Goal: Task Accomplishment & Management: Manage account settings

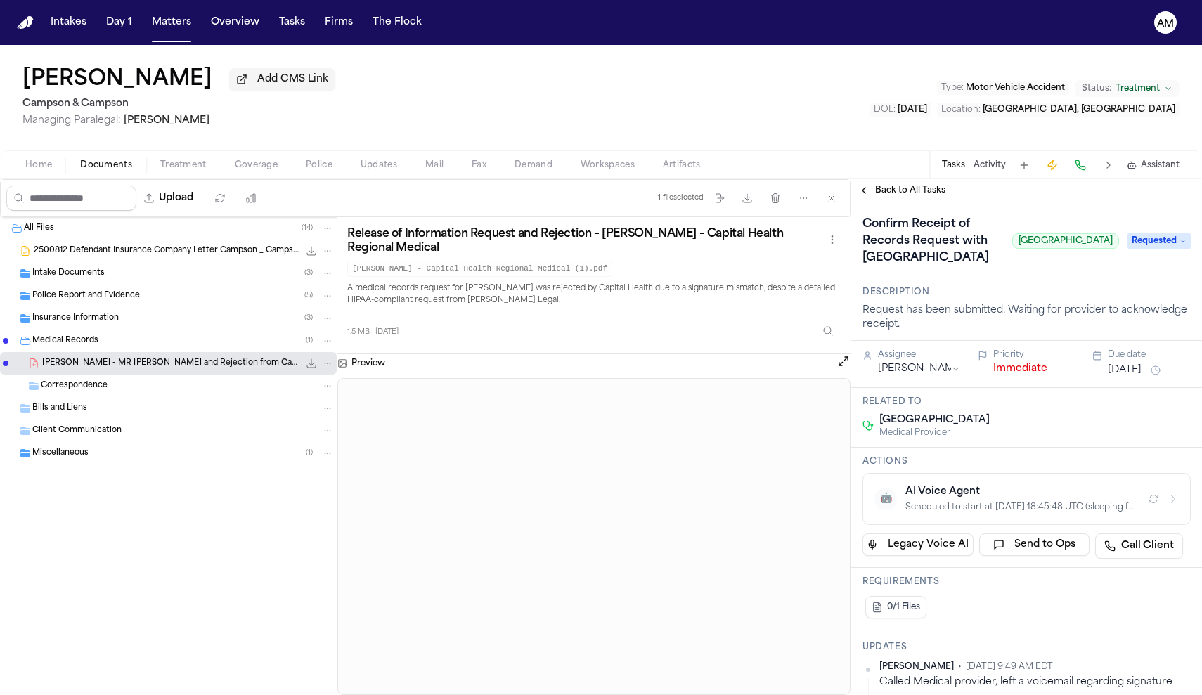
scroll to position [213, 0]
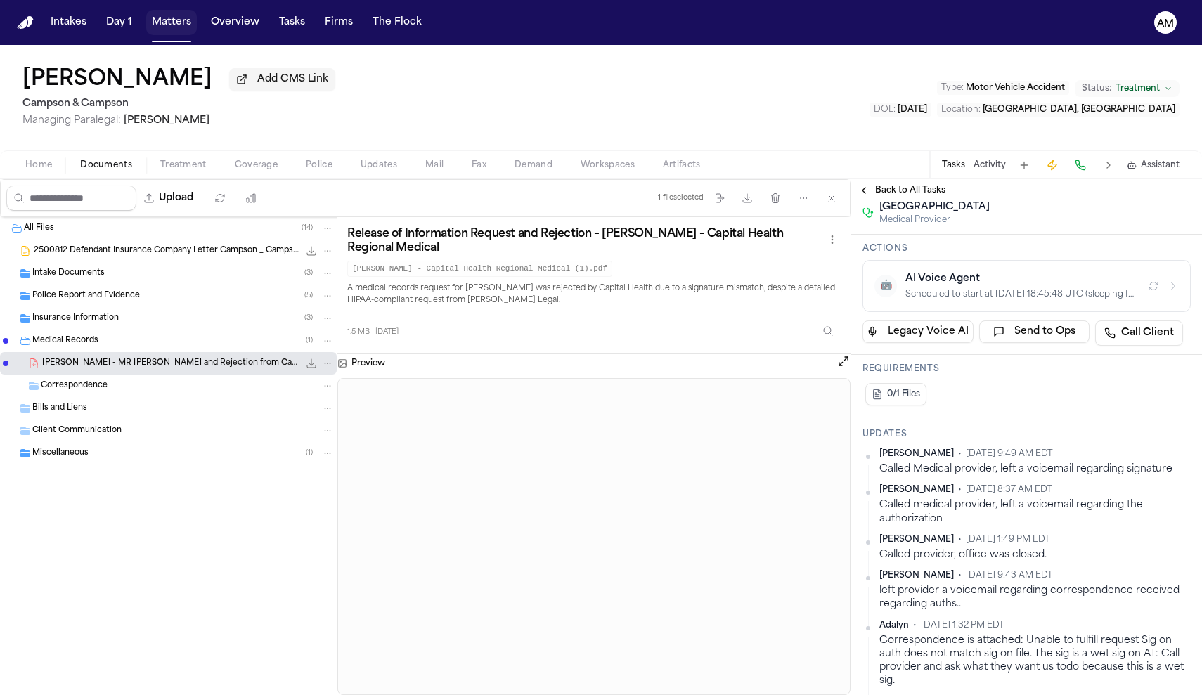
click at [163, 26] on button "Matters" at bounding box center [171, 22] width 51 height 25
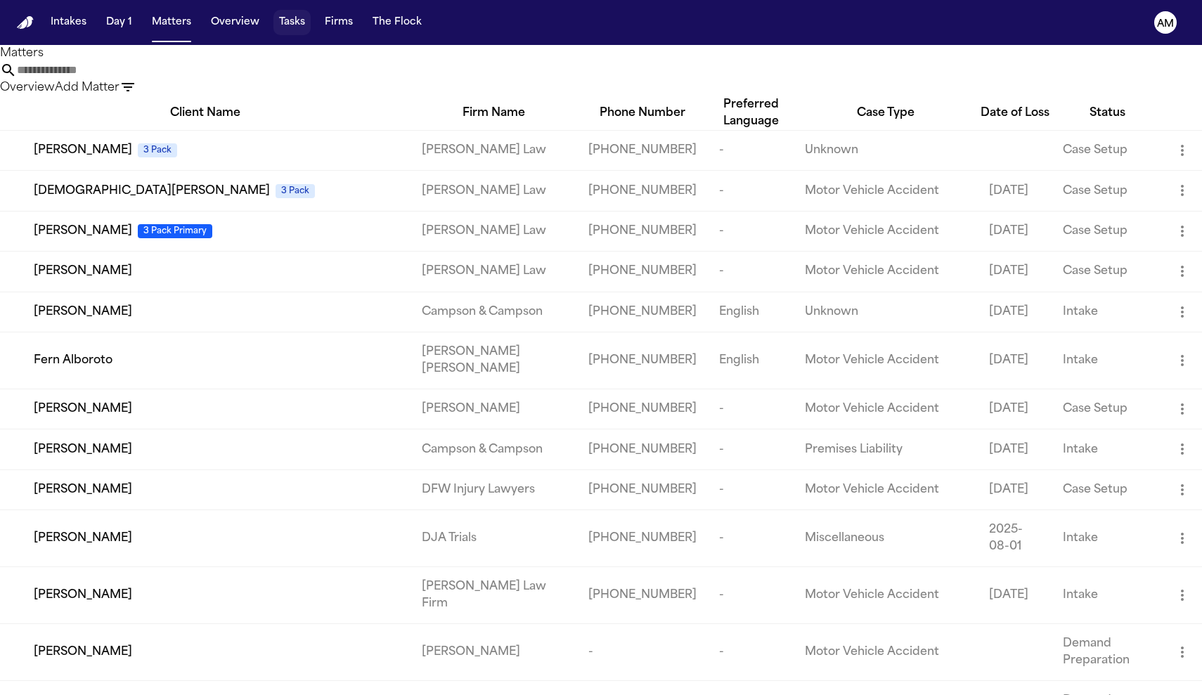
click at [277, 22] on button "Tasks" at bounding box center [292, 22] width 37 height 25
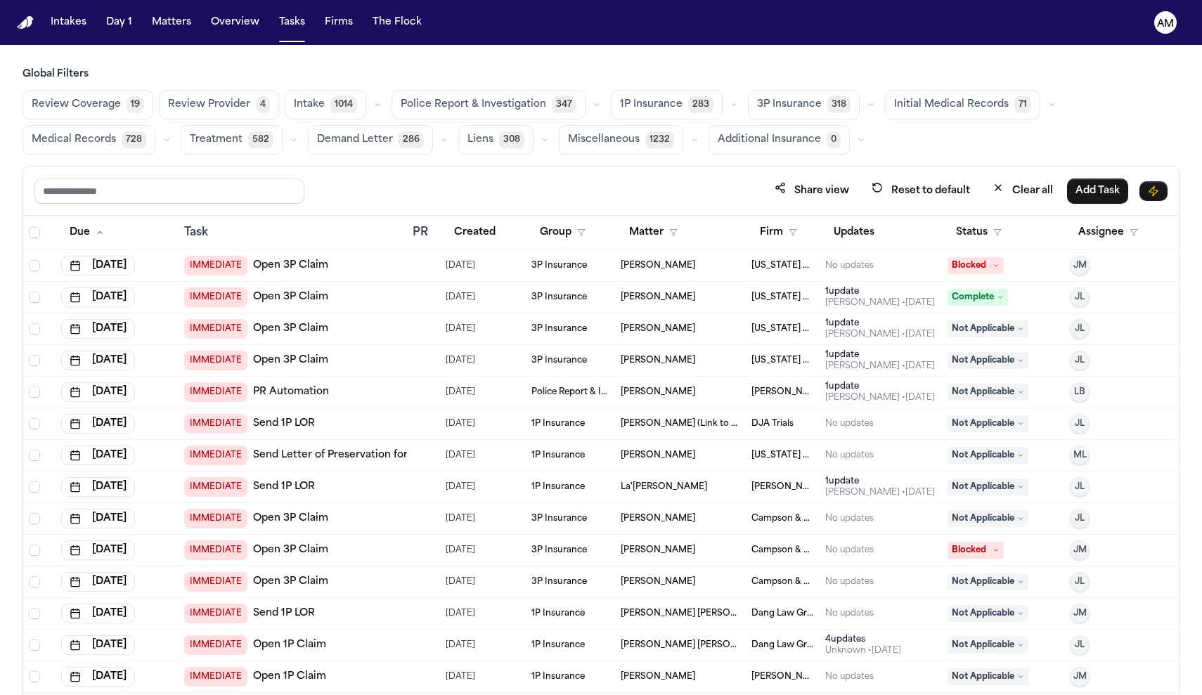
click at [88, 133] on span "Medical Records" at bounding box center [74, 140] width 84 height 14
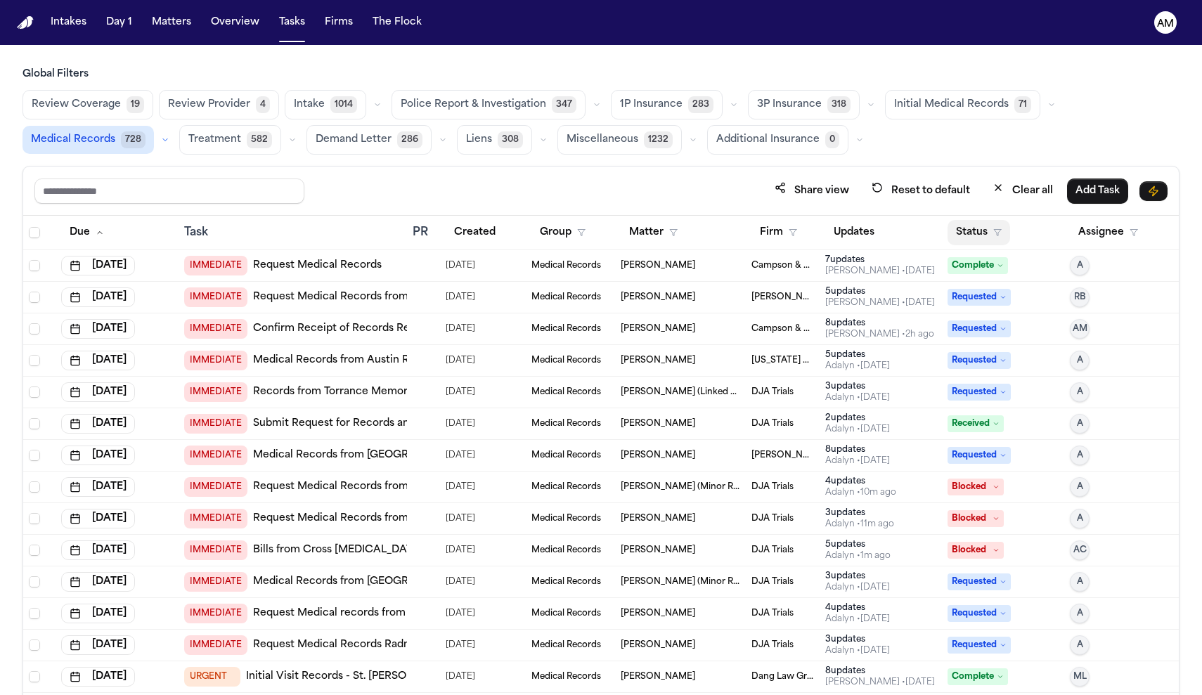
click at [1008, 230] on button "Status" at bounding box center [979, 232] width 63 height 25
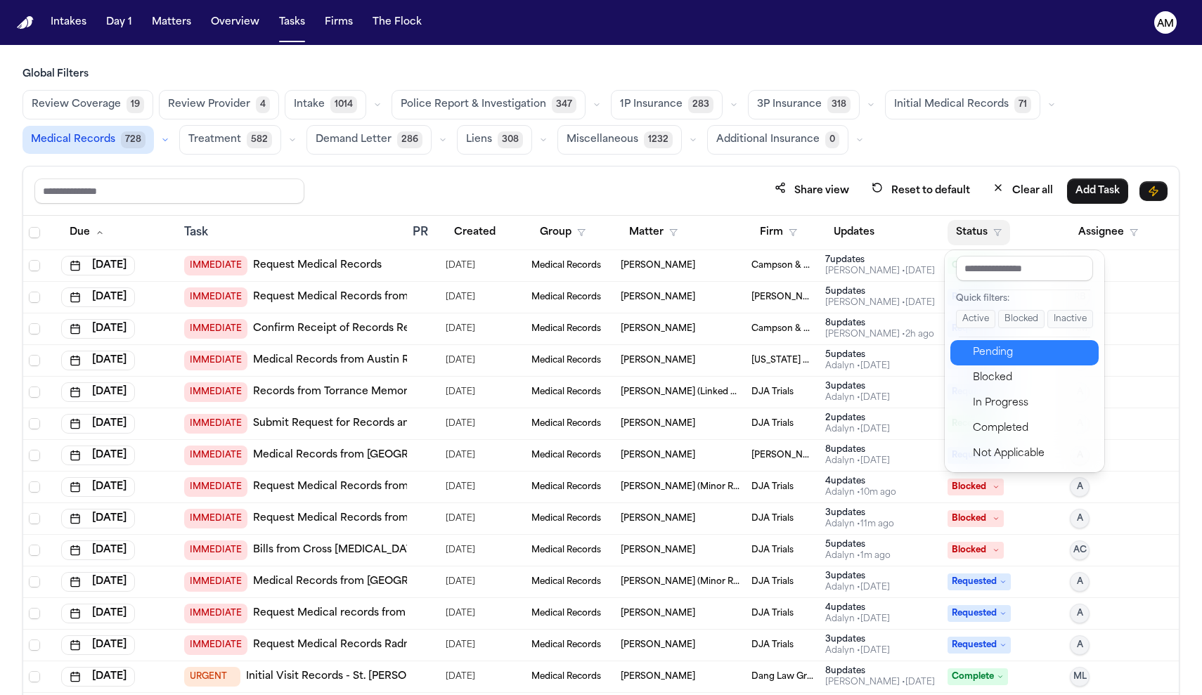
click at [1003, 345] on div "Pending" at bounding box center [1031, 353] width 117 height 17
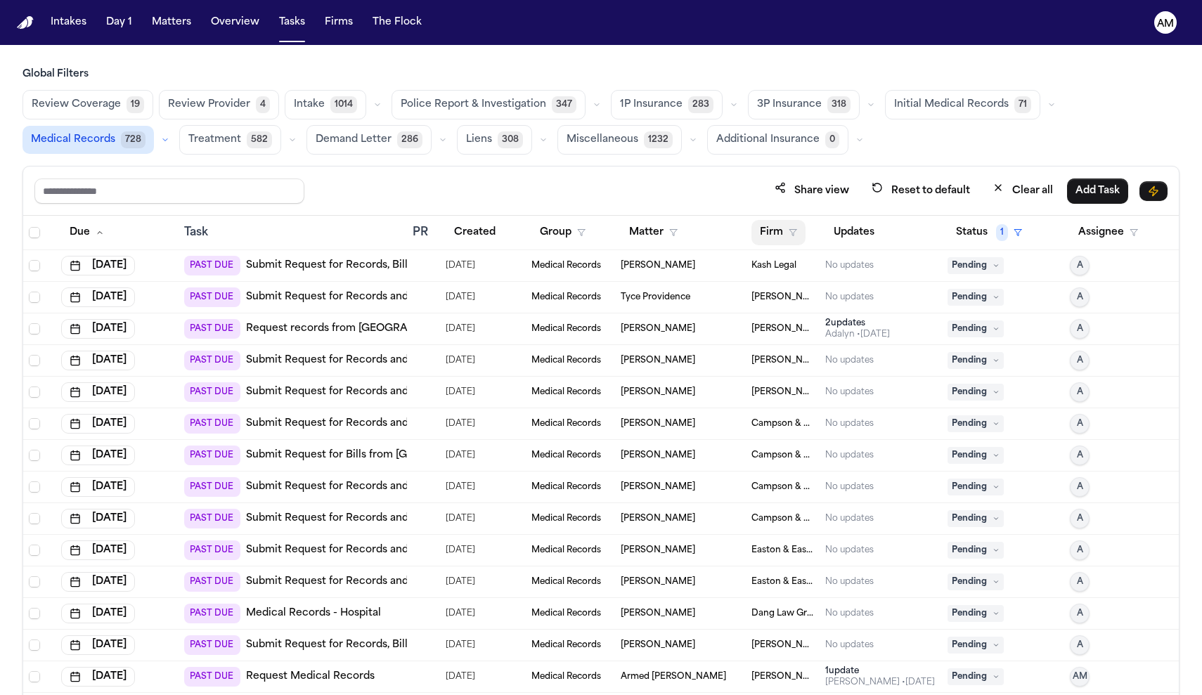
click at [773, 240] on button "Firm" at bounding box center [779, 232] width 54 height 25
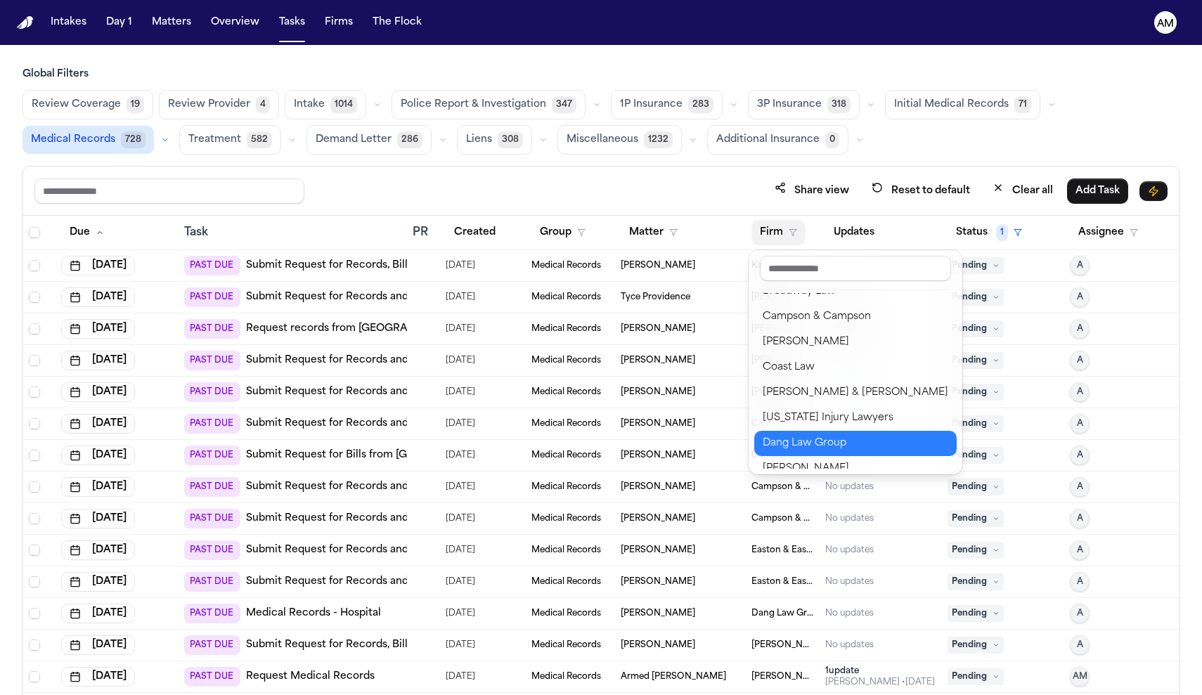
scroll to position [201, 0]
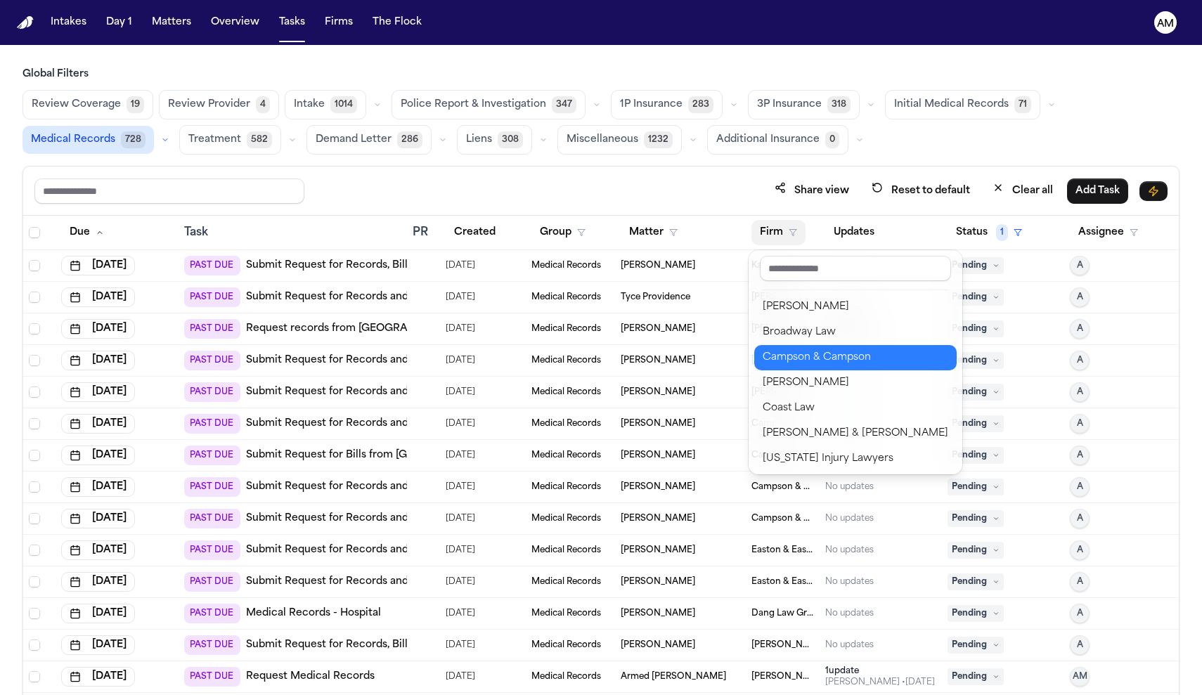
click at [854, 358] on div "Campson & Campson" at bounding box center [856, 357] width 186 height 17
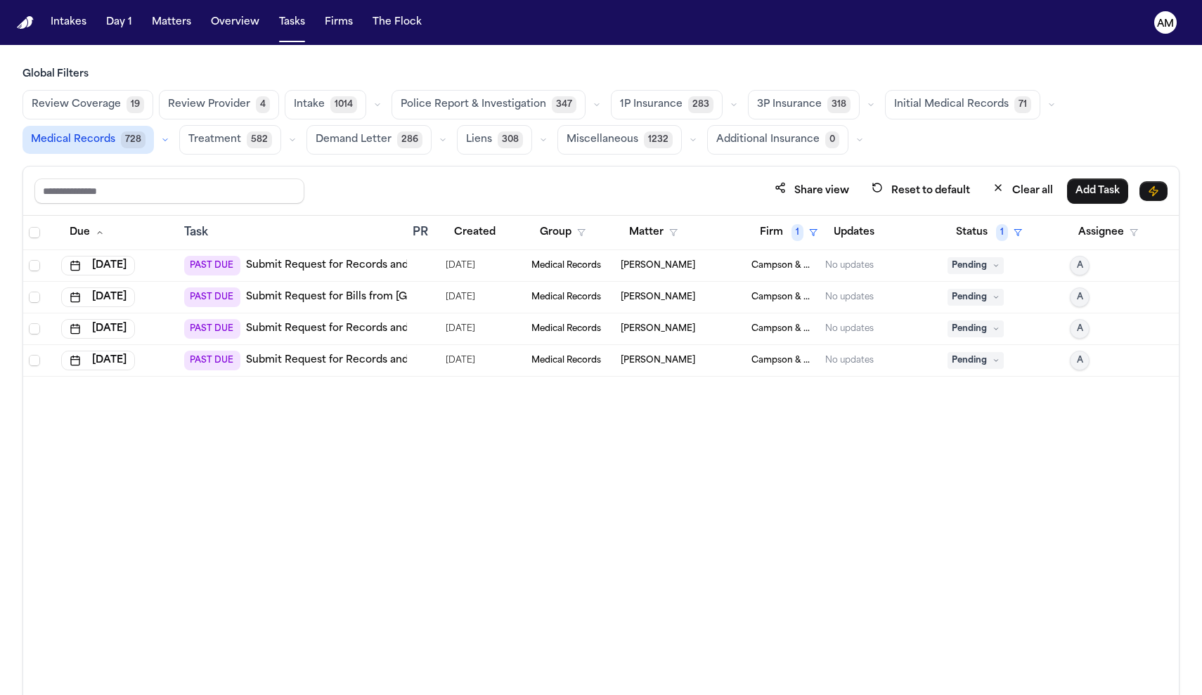
click at [735, 496] on div "Due Task PR Created Group Matter Firm 1 Updates Status 1 Assignee Oct 7, 2025 P…" at bounding box center [601, 486] width 1156 height 541
click at [288, 263] on link "Submit Request for Records and Radiology from Hackensack Meridian Health Ocean …" at bounding box center [495, 266] width 498 height 14
click at [383, 296] on link "Submit Request for Bills from Hackensack Meridian Health Ocean University Medic…" at bounding box center [428, 297] width 364 height 14
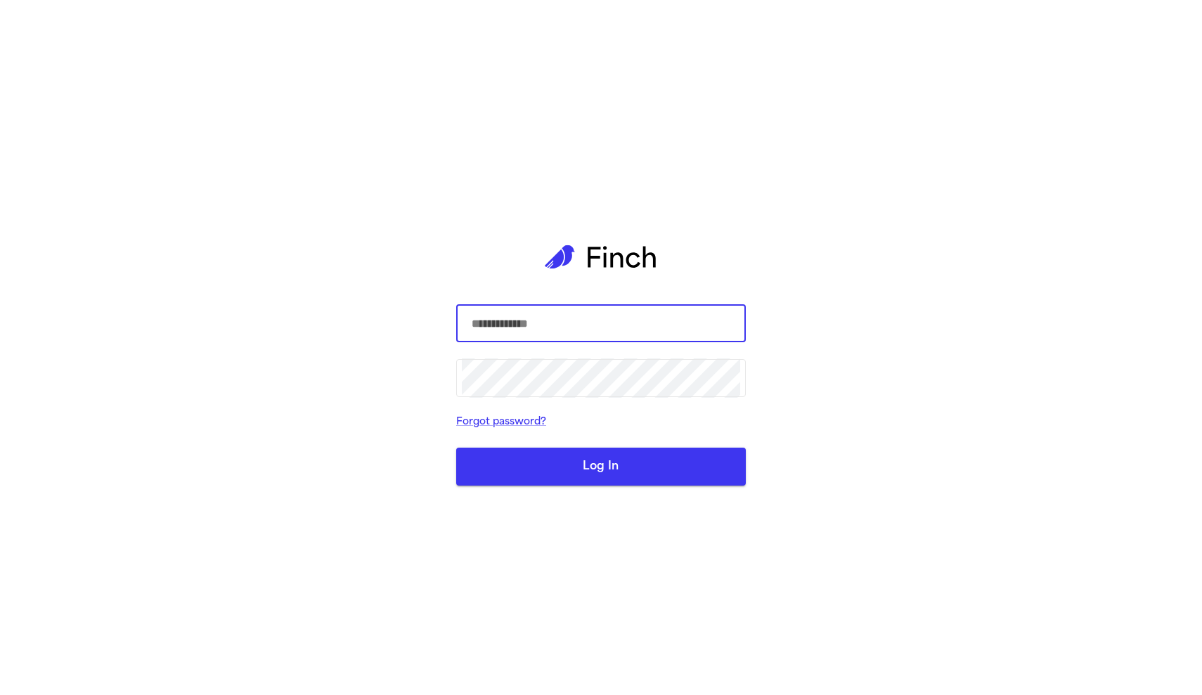
type input "**********"
click at [601, 466] on button "Log In" at bounding box center [601, 467] width 290 height 38
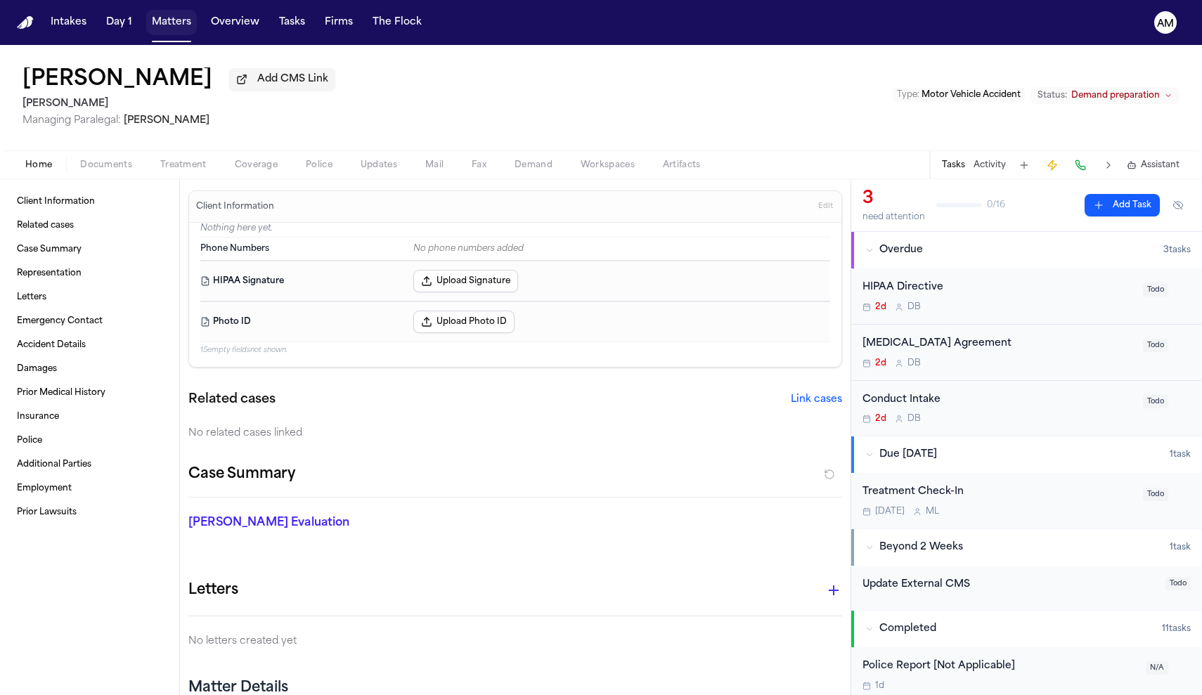
click at [183, 25] on button "Matters" at bounding box center [171, 22] width 51 height 25
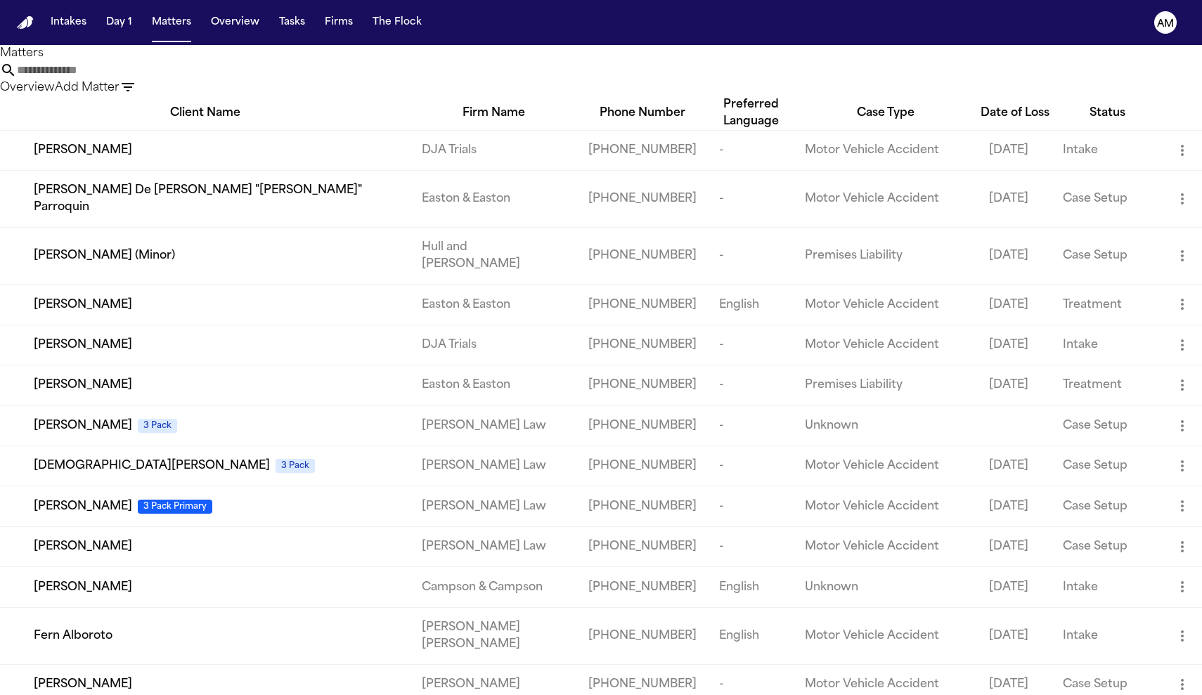
click at [129, 79] on input "text" at bounding box center [73, 70] width 112 height 17
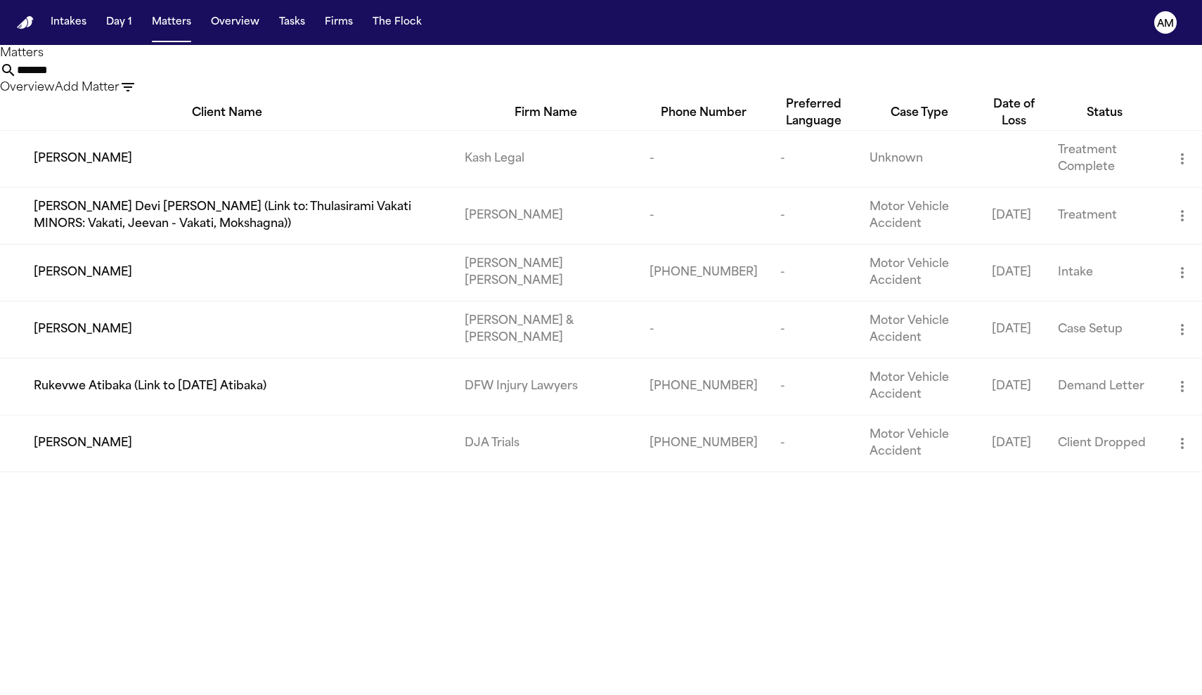
type input "*******"
click at [316, 165] on td "Kevin Nunez" at bounding box center [227, 158] width 454 height 57
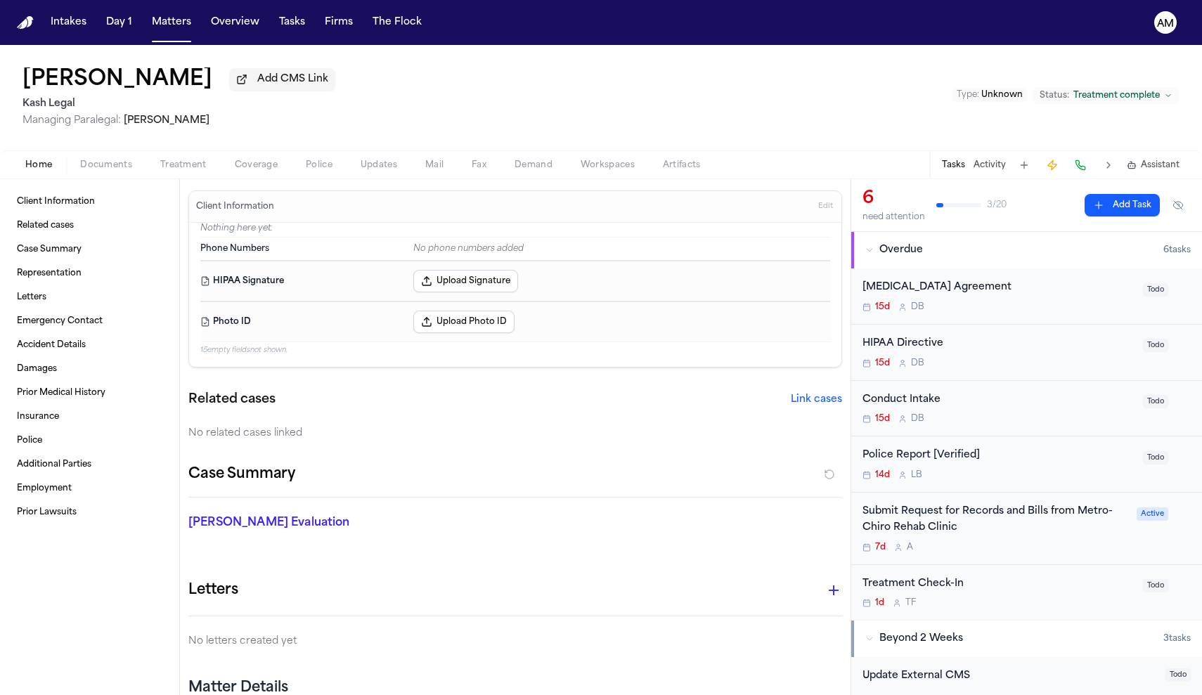
click at [1014, 539] on div "Submit Request for Records and Bills from Metro-Chiro Rehab Clinic 7d A" at bounding box center [996, 528] width 266 height 49
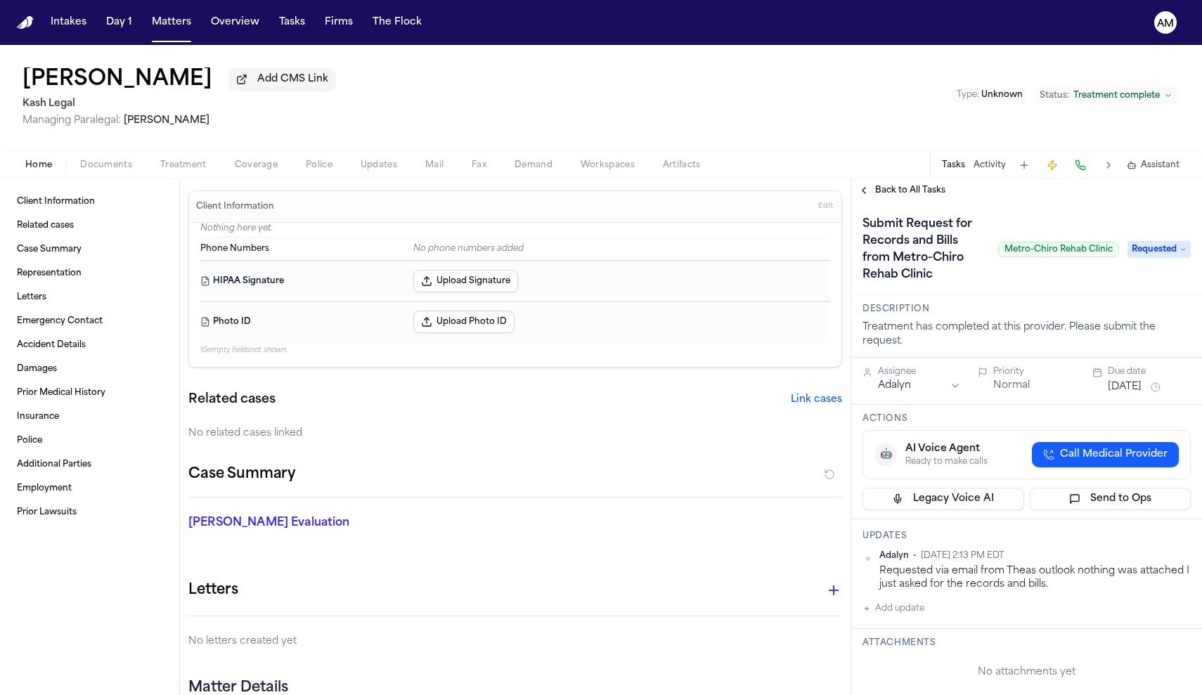
click at [901, 193] on span "Back to All Tasks" at bounding box center [910, 190] width 70 height 11
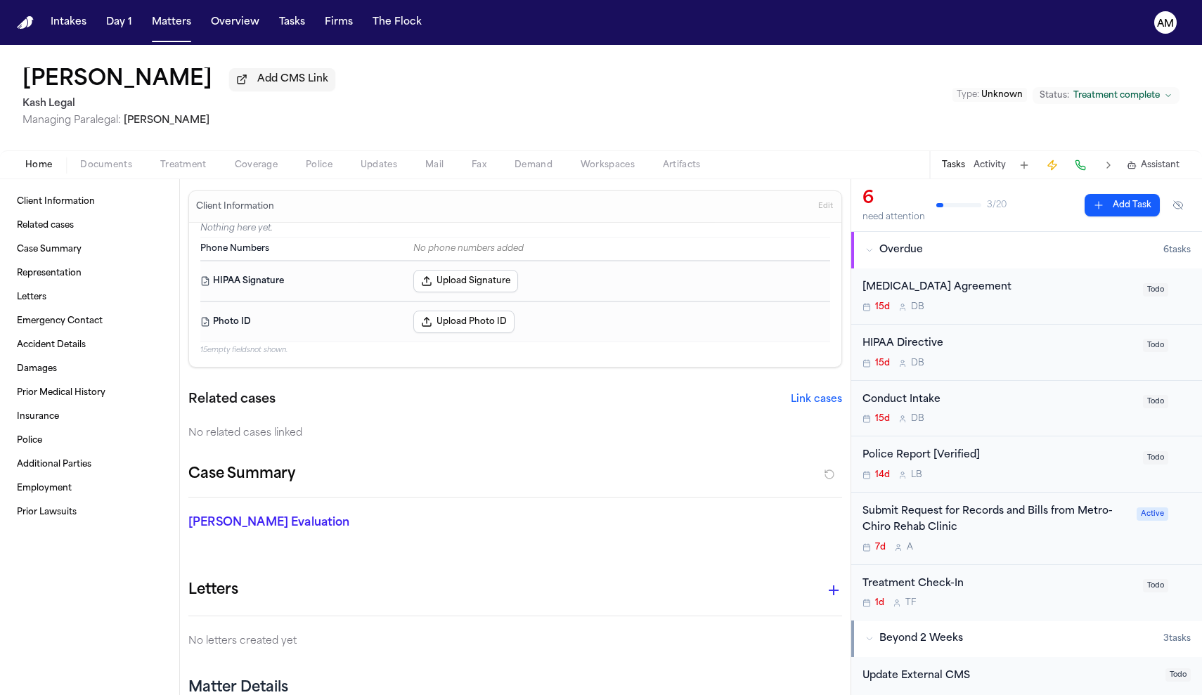
click at [923, 515] on div "Submit Request for Records and Bills from Metro-Chiro Rehab Clinic" at bounding box center [996, 520] width 266 height 32
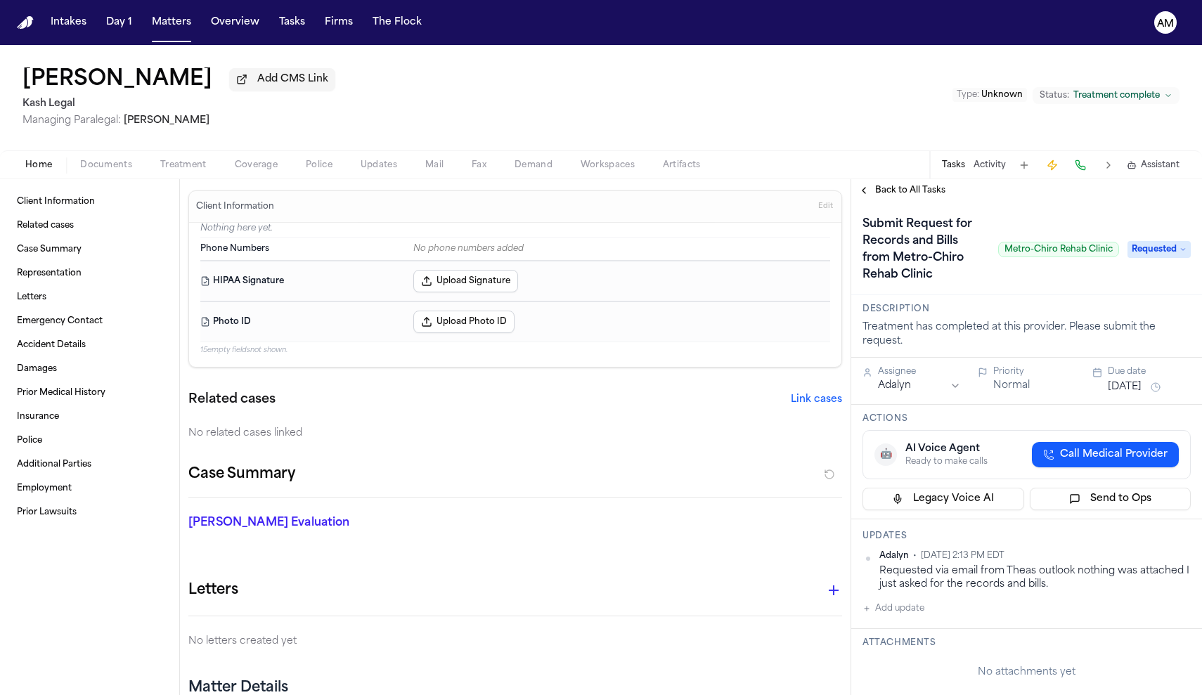
click at [202, 169] on span "Treatment" at bounding box center [183, 165] width 46 height 11
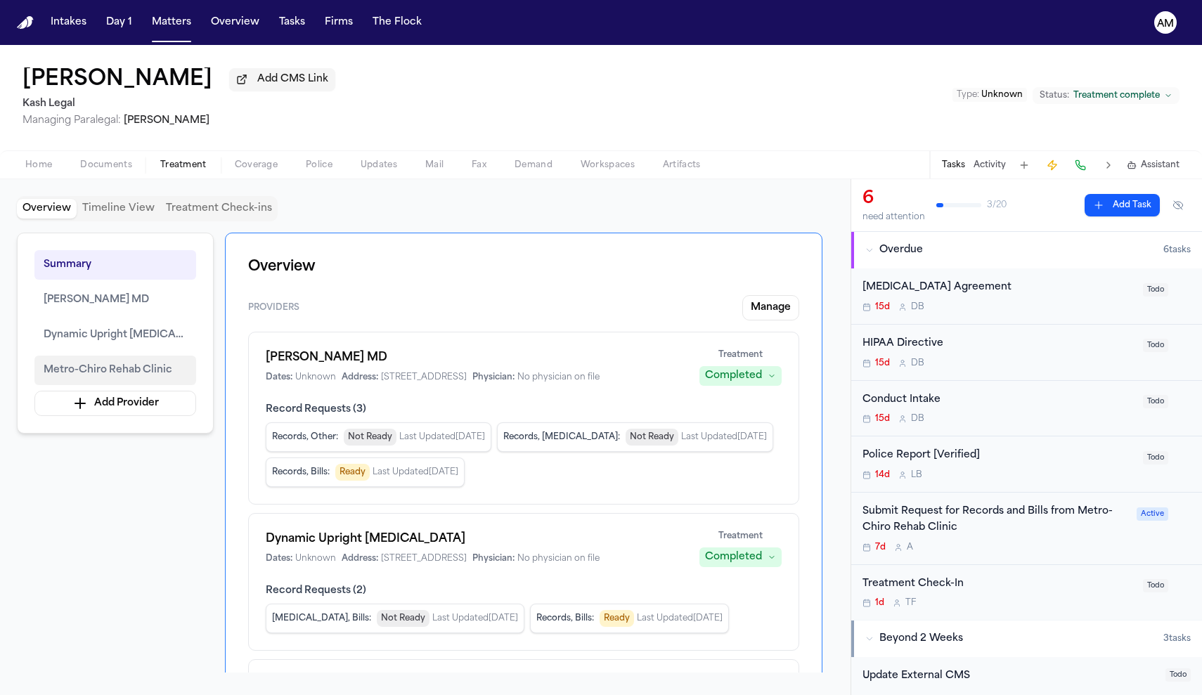
click at [101, 366] on span "Metro-Chiro Rehab Clinic" at bounding box center [108, 370] width 129 height 17
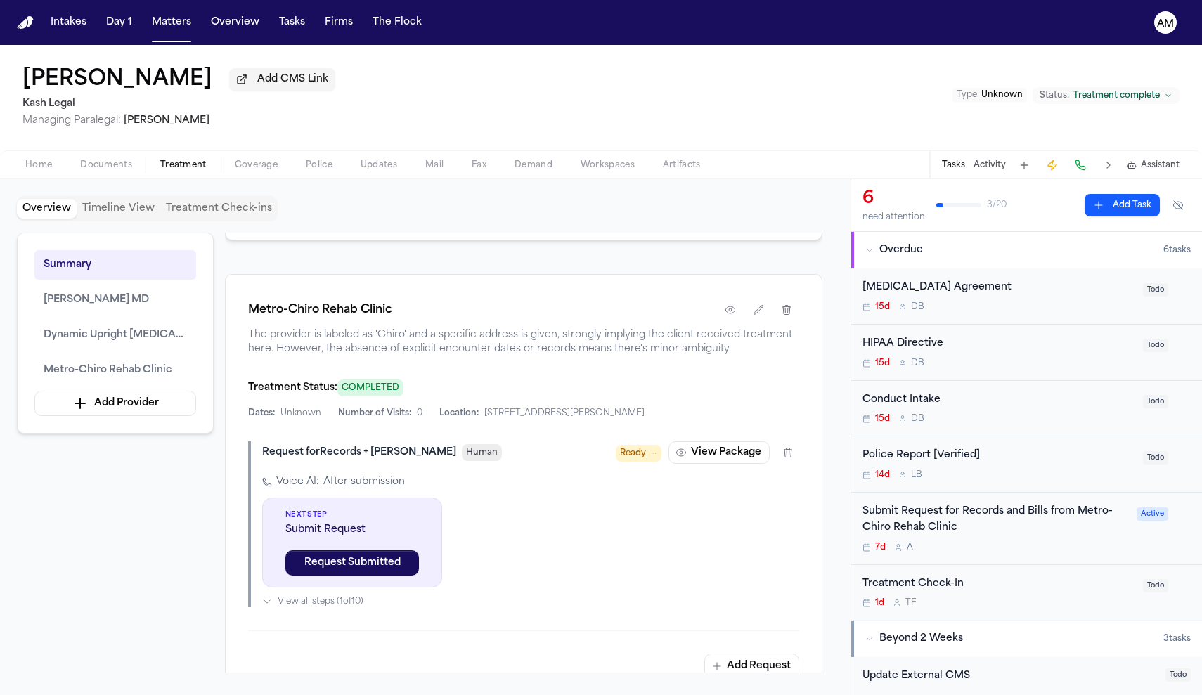
scroll to position [2083, 0]
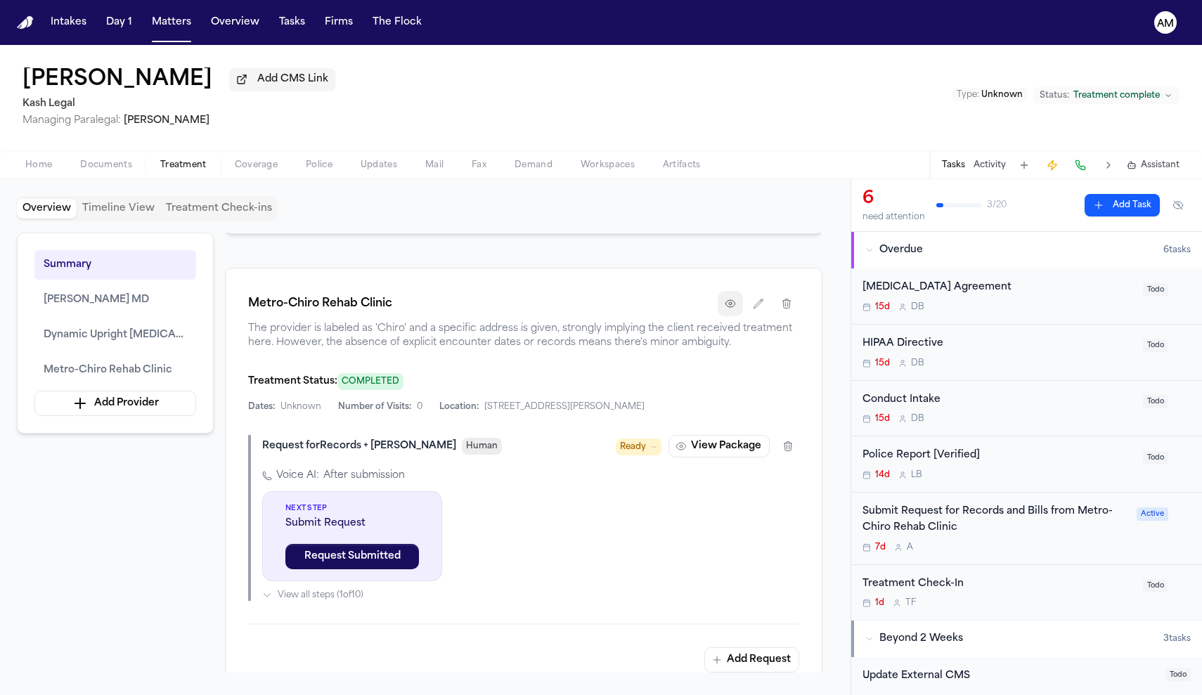
click at [729, 309] on icon "button" at bounding box center [730, 303] width 11 height 11
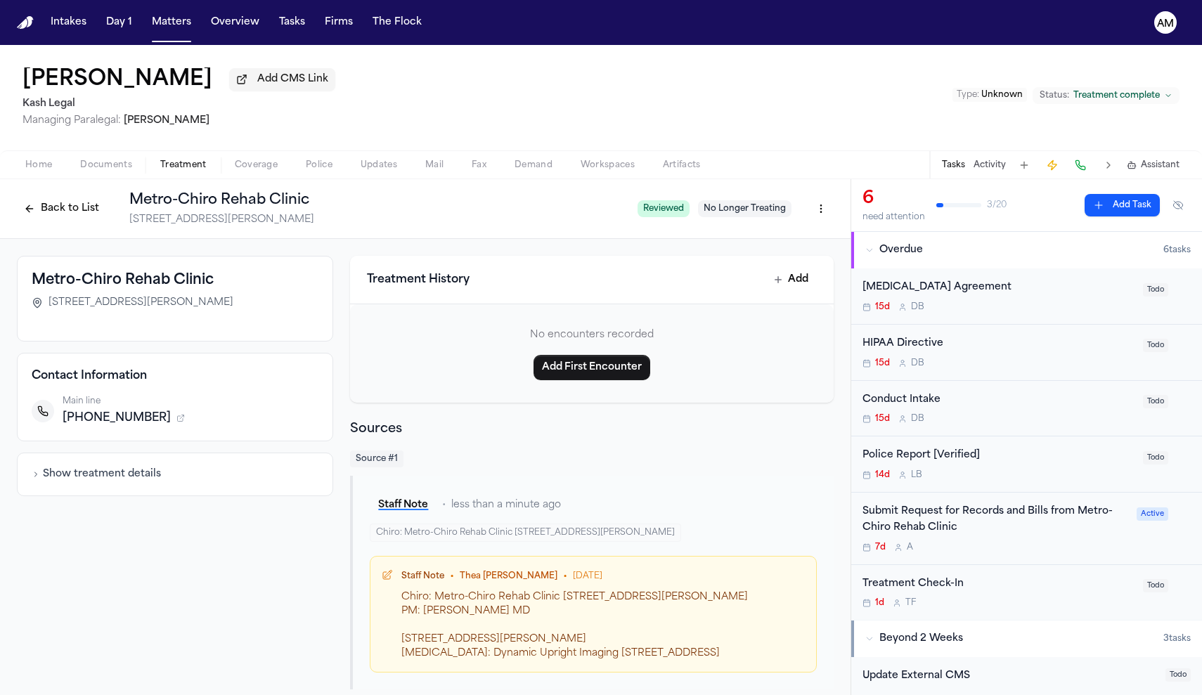
click at [1038, 517] on div "Submit Request for Records and Bills from Metro-Chiro Rehab Clinic" at bounding box center [996, 520] width 266 height 32
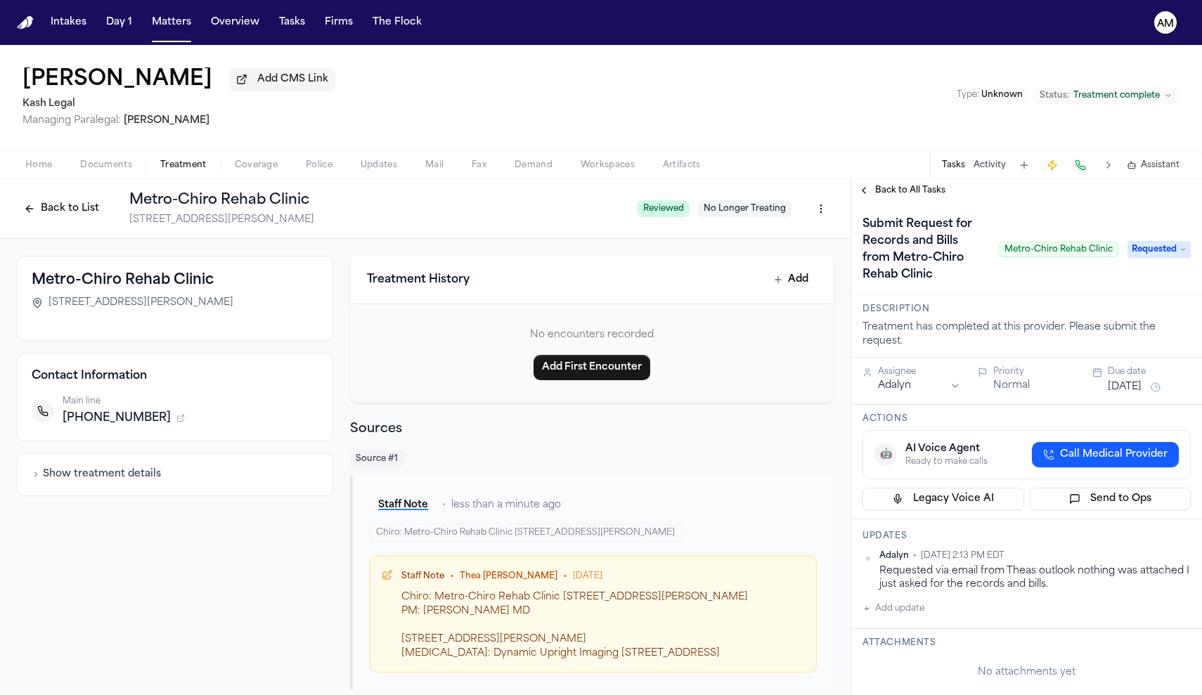
click at [915, 613] on button "Add update" at bounding box center [894, 608] width 62 height 17
click at [892, 654] on button "Private" at bounding box center [890, 653] width 11 height 11
click at [914, 634] on textarea "Add your update" at bounding box center [1035, 620] width 300 height 28
type textarea "**********"
click at [38, 167] on span "Home" at bounding box center [38, 165] width 27 height 11
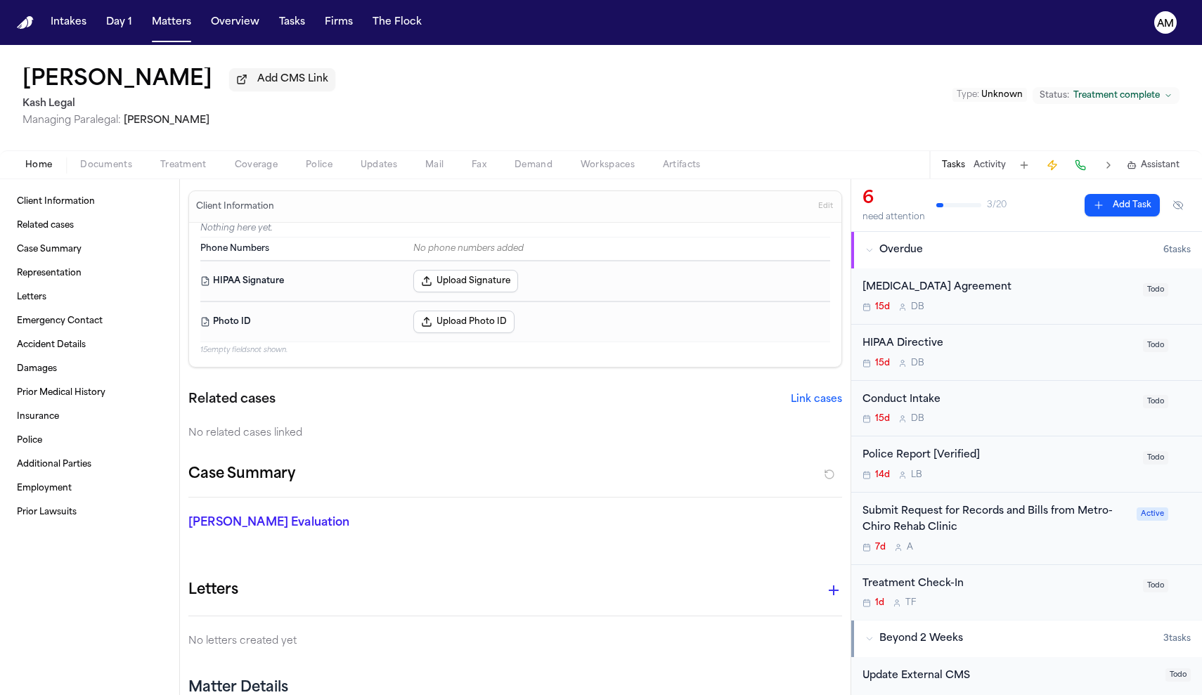
click at [114, 171] on span "Documents" at bounding box center [106, 165] width 52 height 11
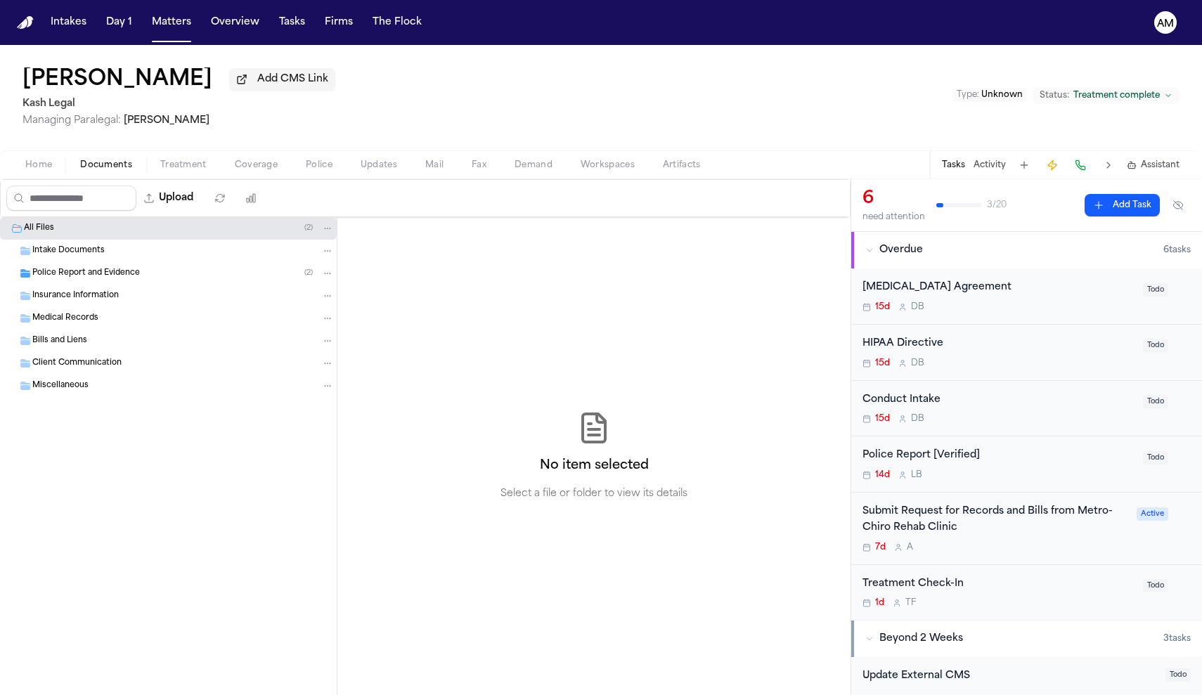
click at [57, 174] on span "button" at bounding box center [39, 172] width 44 height 1
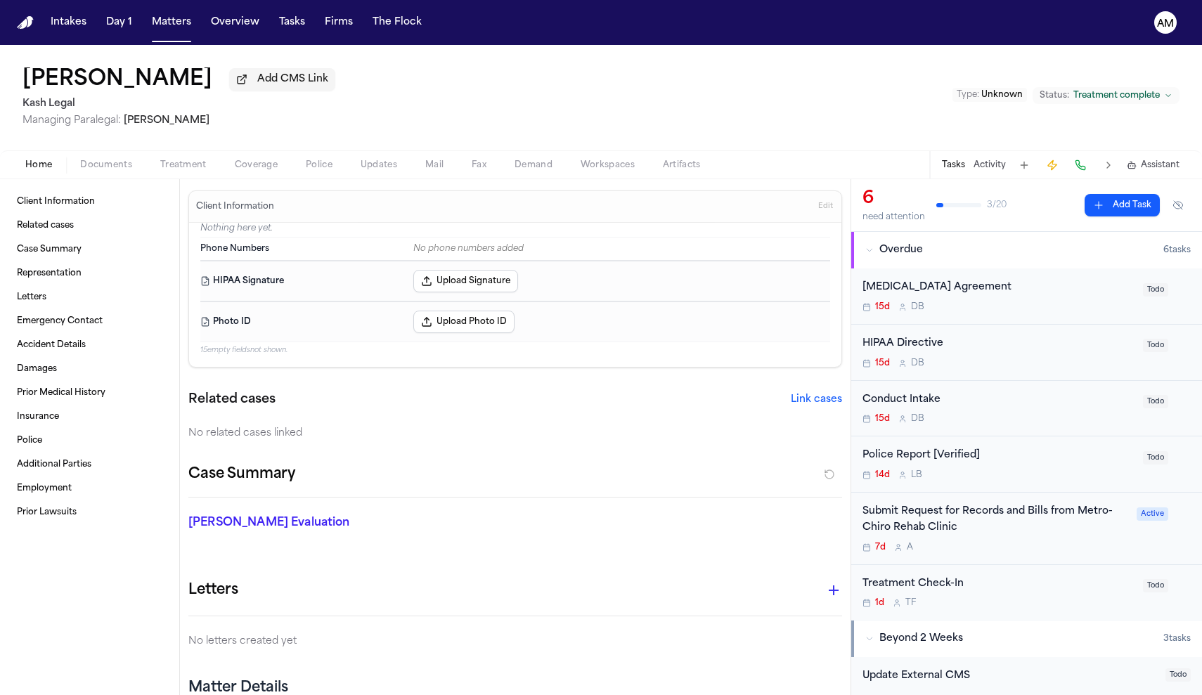
click at [95, 157] on div "Home Documents Treatment Coverage Police Updates Mail Fax Demand Workspaces Art…" at bounding box center [601, 164] width 1202 height 28
click at [99, 167] on span "Documents" at bounding box center [106, 165] width 52 height 11
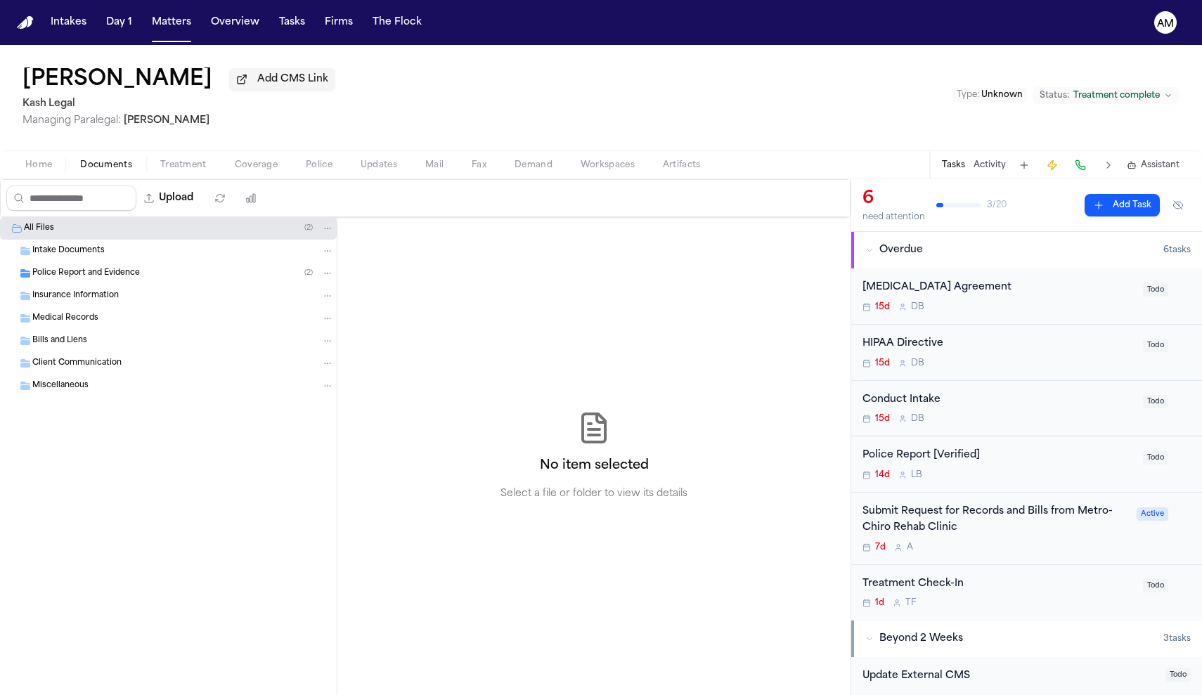
click at [68, 257] on span "Intake Documents" at bounding box center [68, 251] width 72 height 12
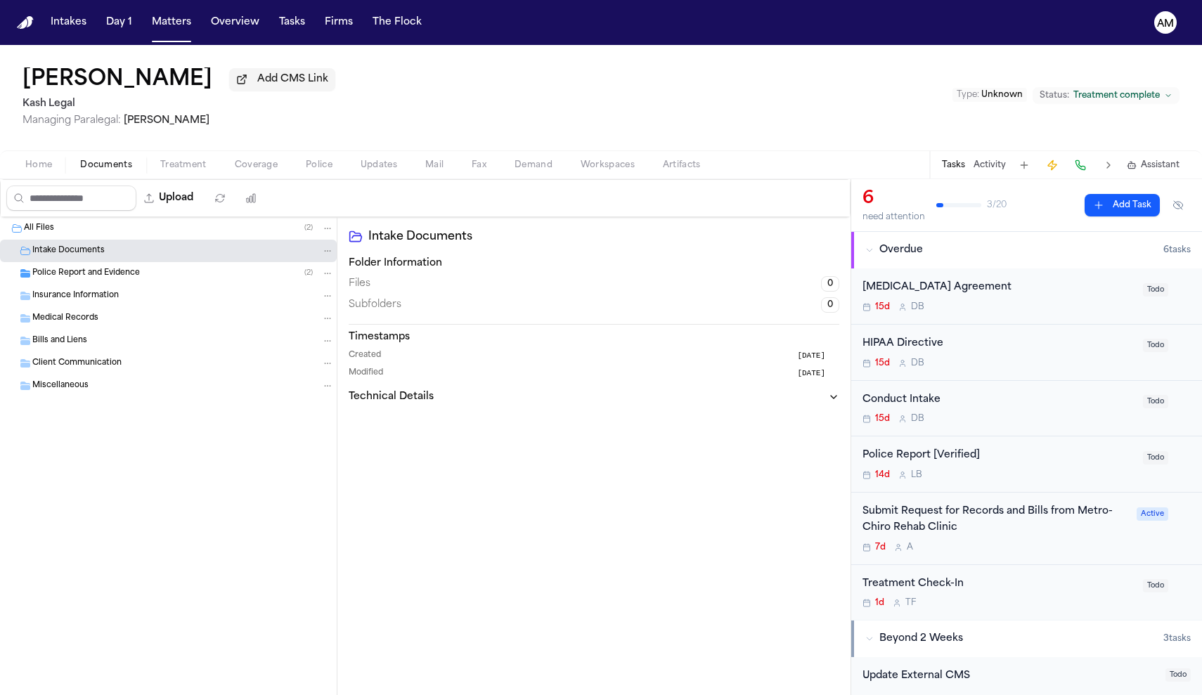
click at [70, 278] on span "Police Report and Evidence" at bounding box center [86, 274] width 108 height 12
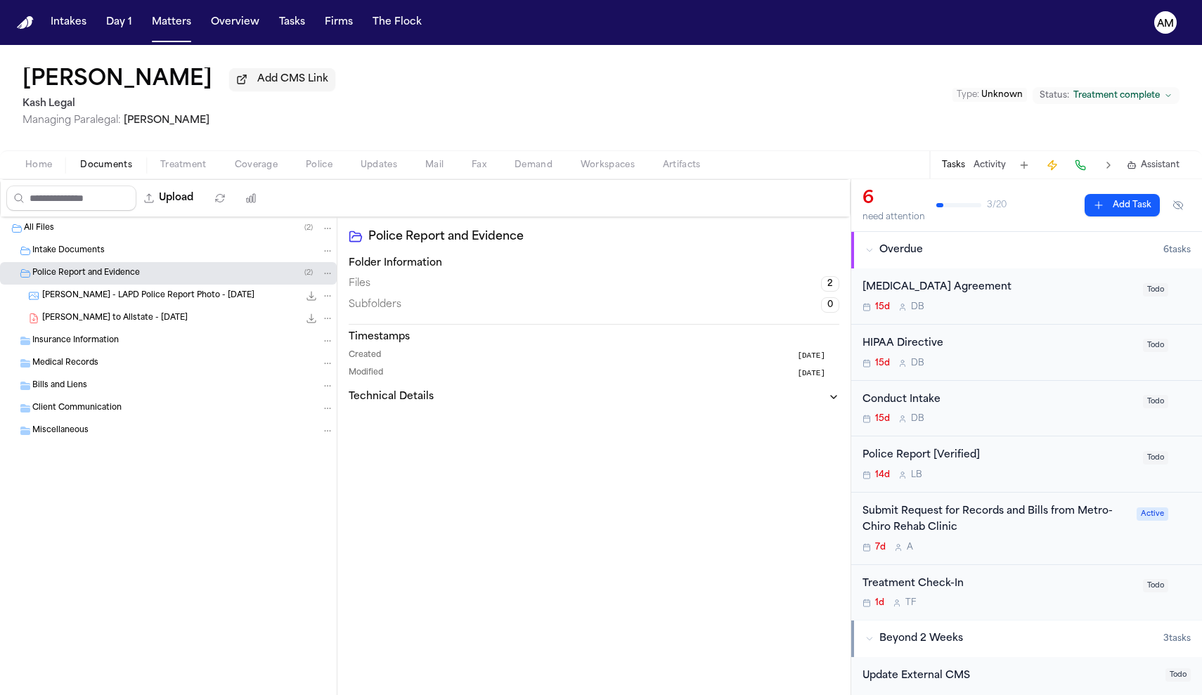
click at [46, 177] on div "Home Documents Treatment Coverage Police Updates Mail Fax Demand Workspaces Art…" at bounding box center [601, 164] width 1202 height 28
click at [42, 169] on span "Home" at bounding box center [38, 165] width 27 height 11
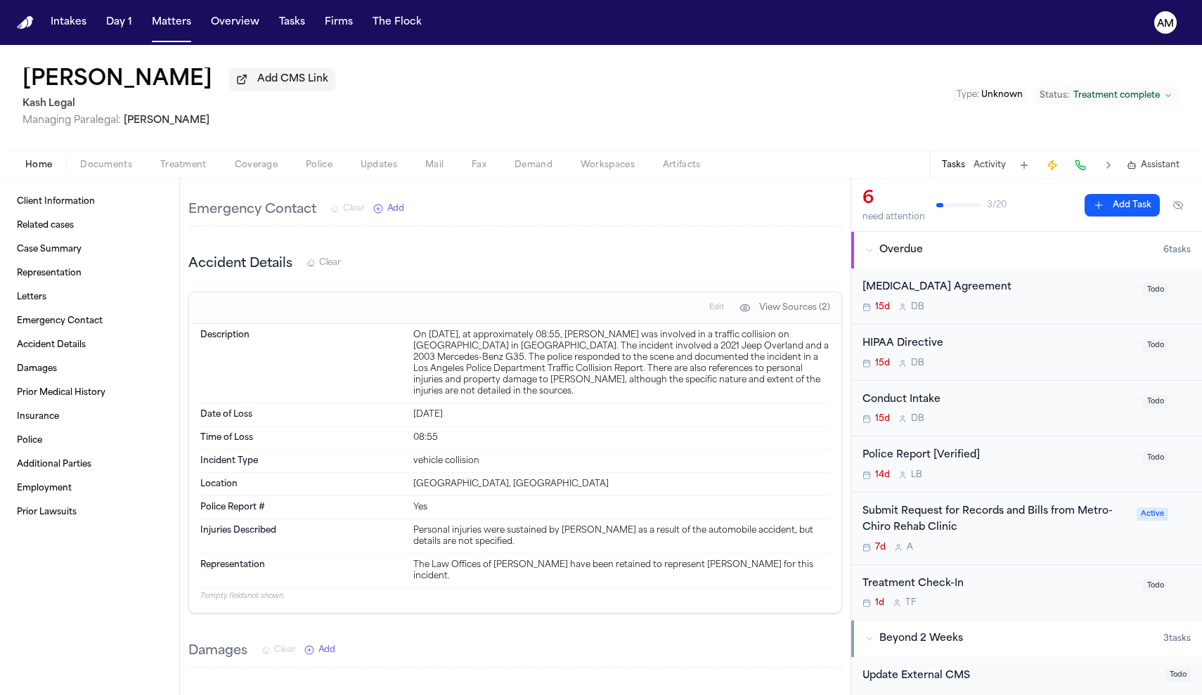
scroll to position [528, 0]
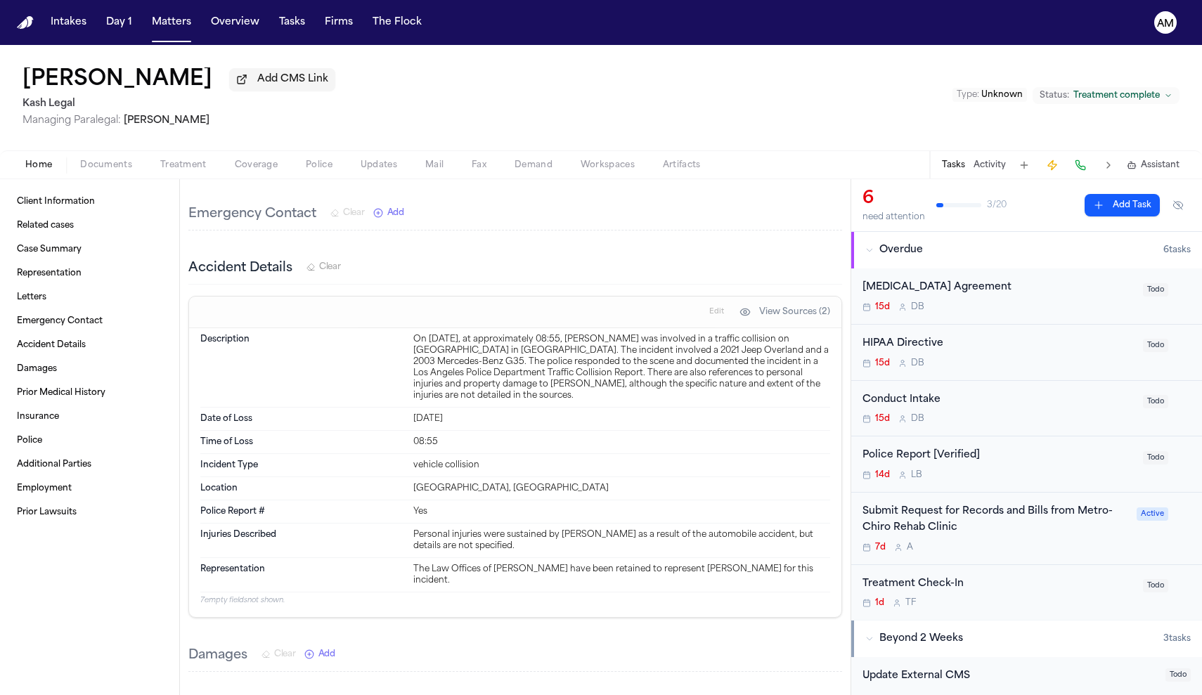
click at [918, 529] on div "Submit Request for Records and Bills from Metro-Chiro Rehab Clinic" at bounding box center [996, 520] width 266 height 32
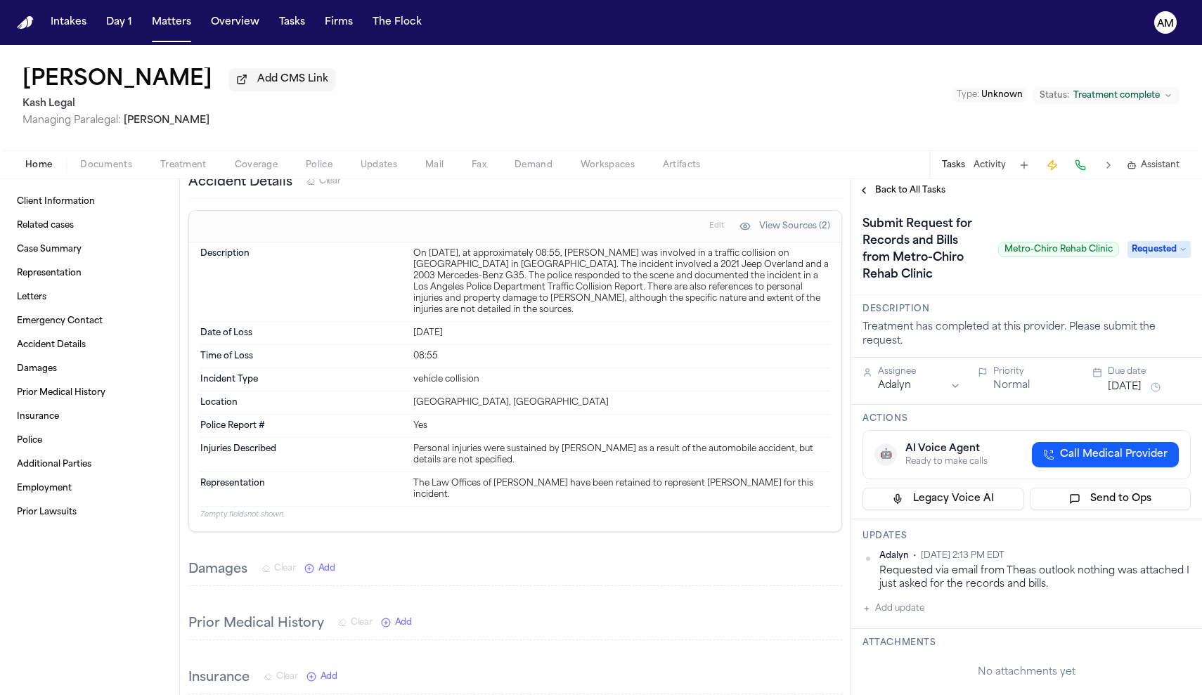
scroll to position [607, 0]
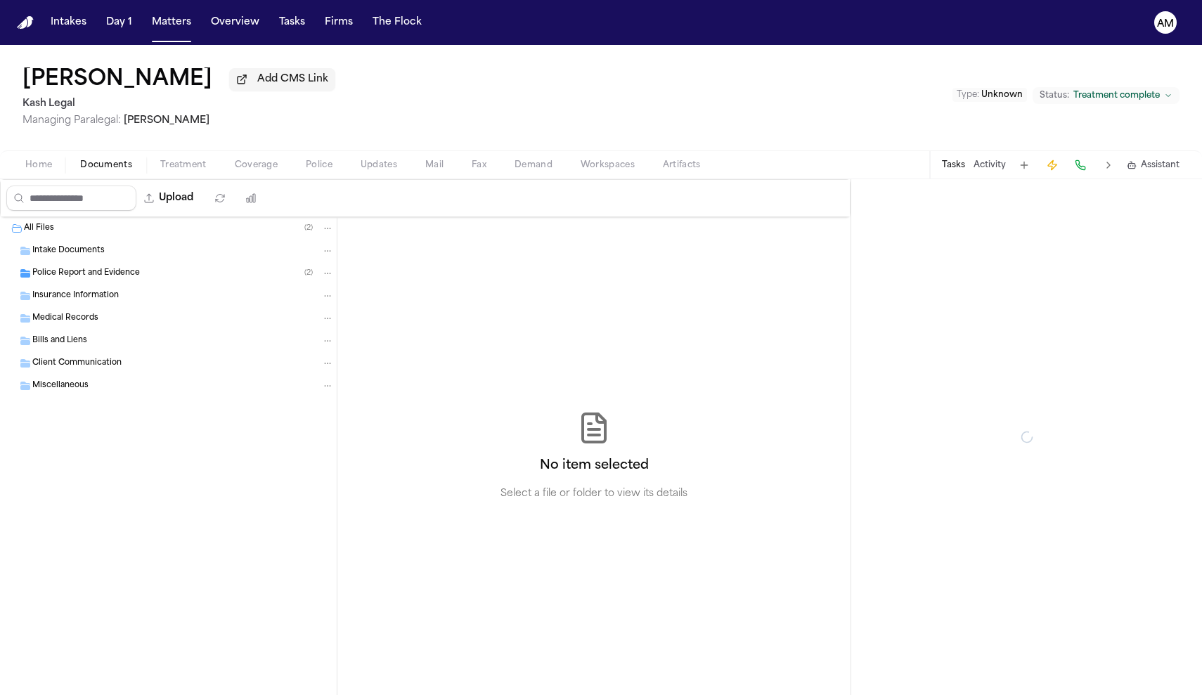
click at [110, 170] on span "Documents" at bounding box center [106, 165] width 52 height 11
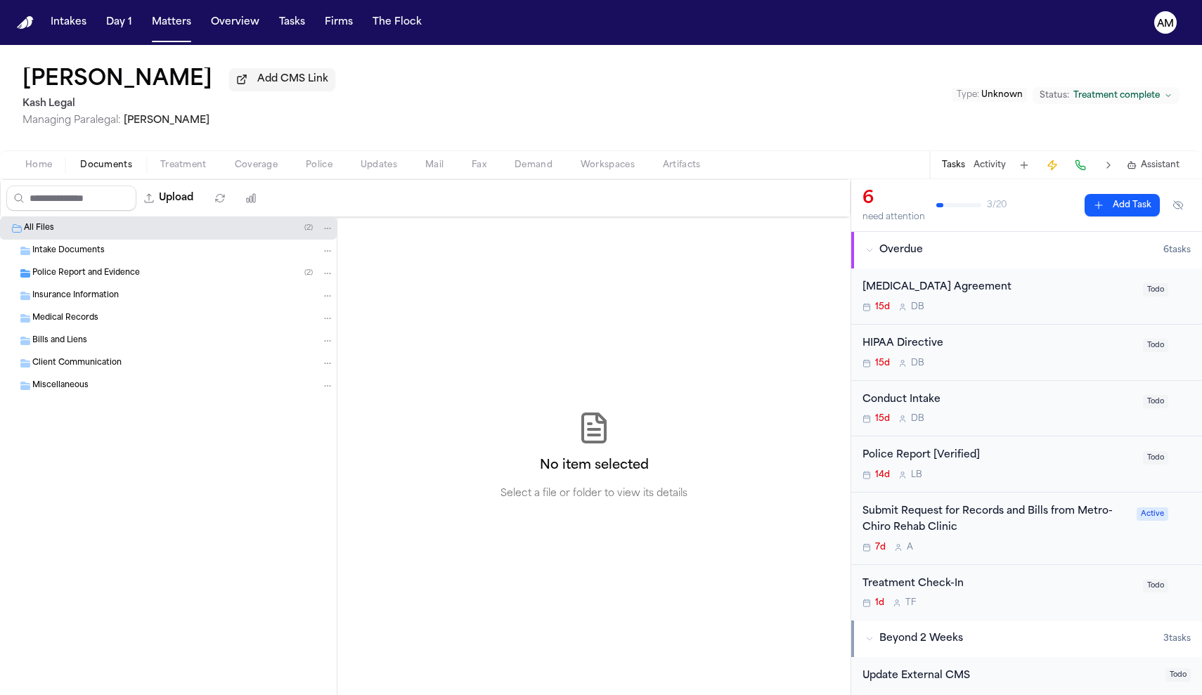
click at [91, 247] on div "Intake Documents" at bounding box center [168, 251] width 337 height 22
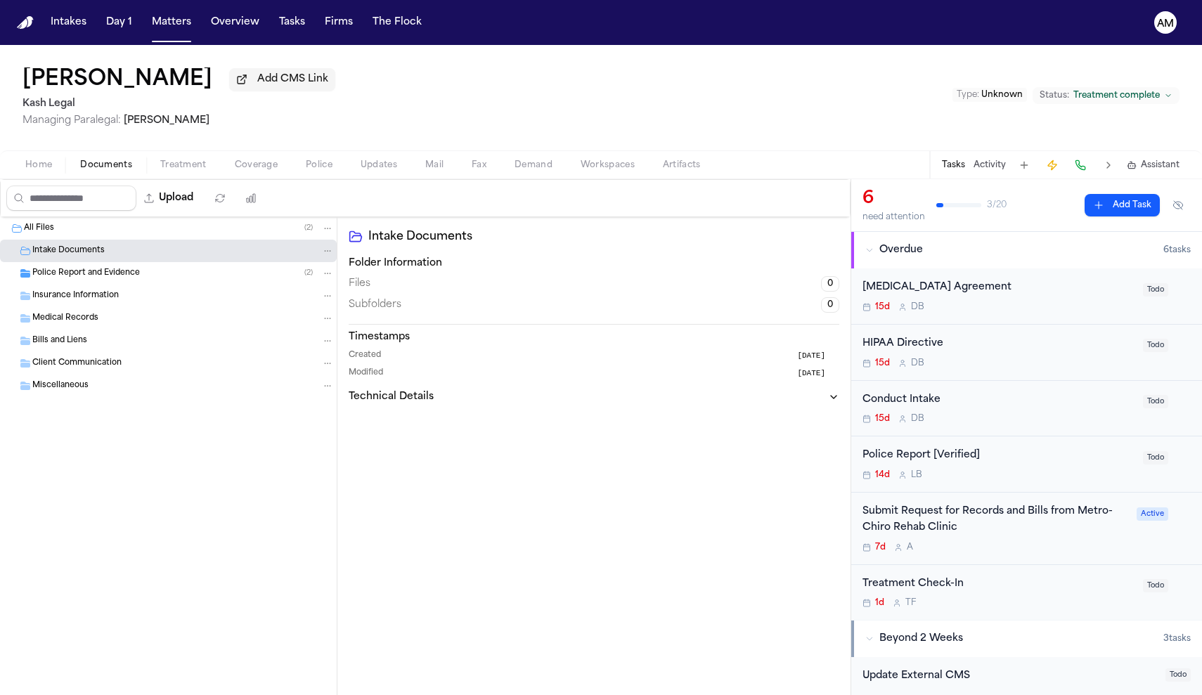
click at [117, 280] on div "Police Report and Evidence ( 2 )" at bounding box center [183, 273] width 302 height 13
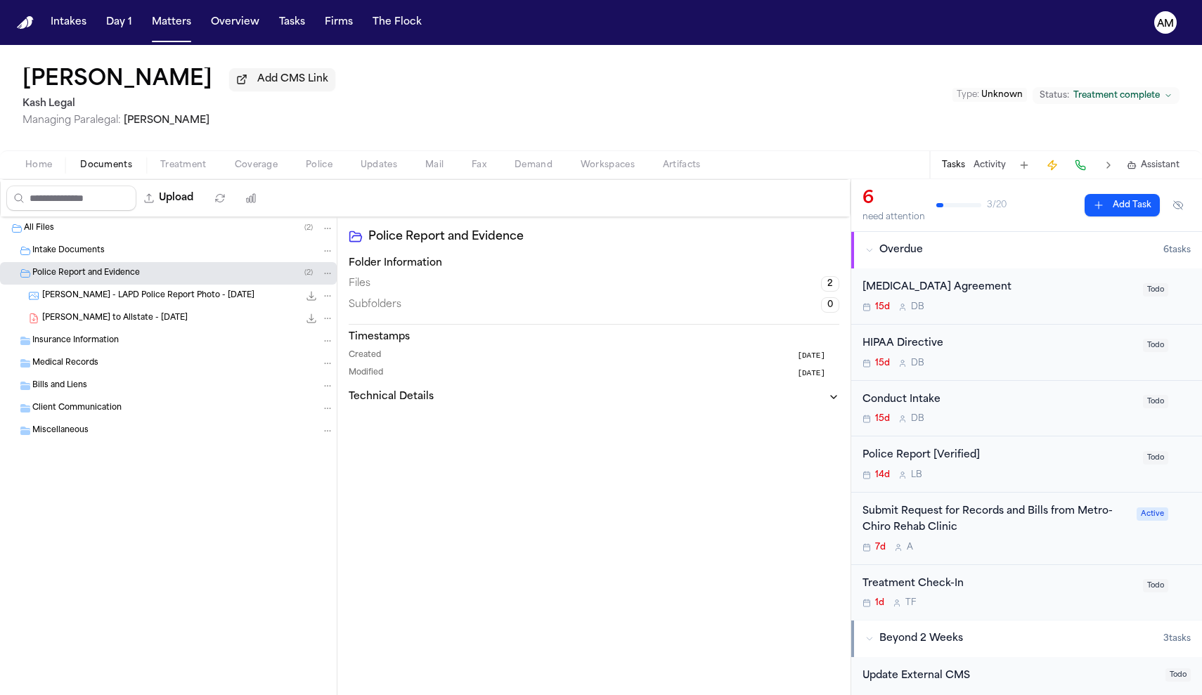
click at [73, 235] on div "All Files ( 2 )" at bounding box center [179, 228] width 310 height 13
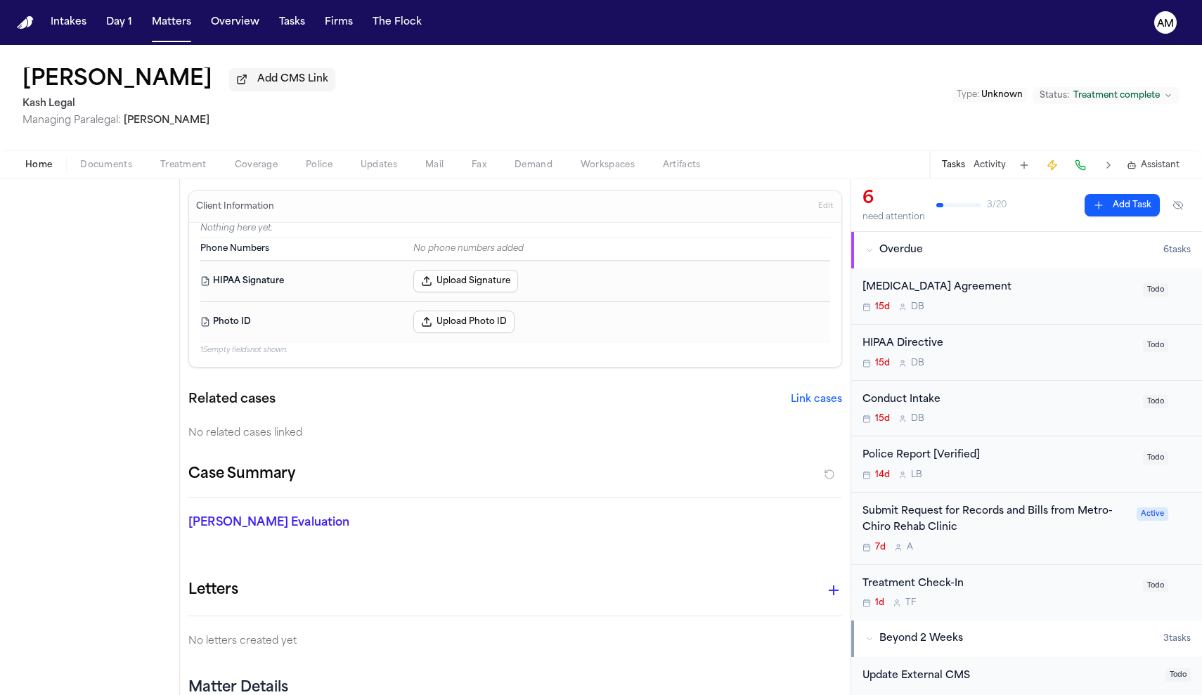
click at [52, 171] on button "Home" at bounding box center [38, 165] width 55 height 17
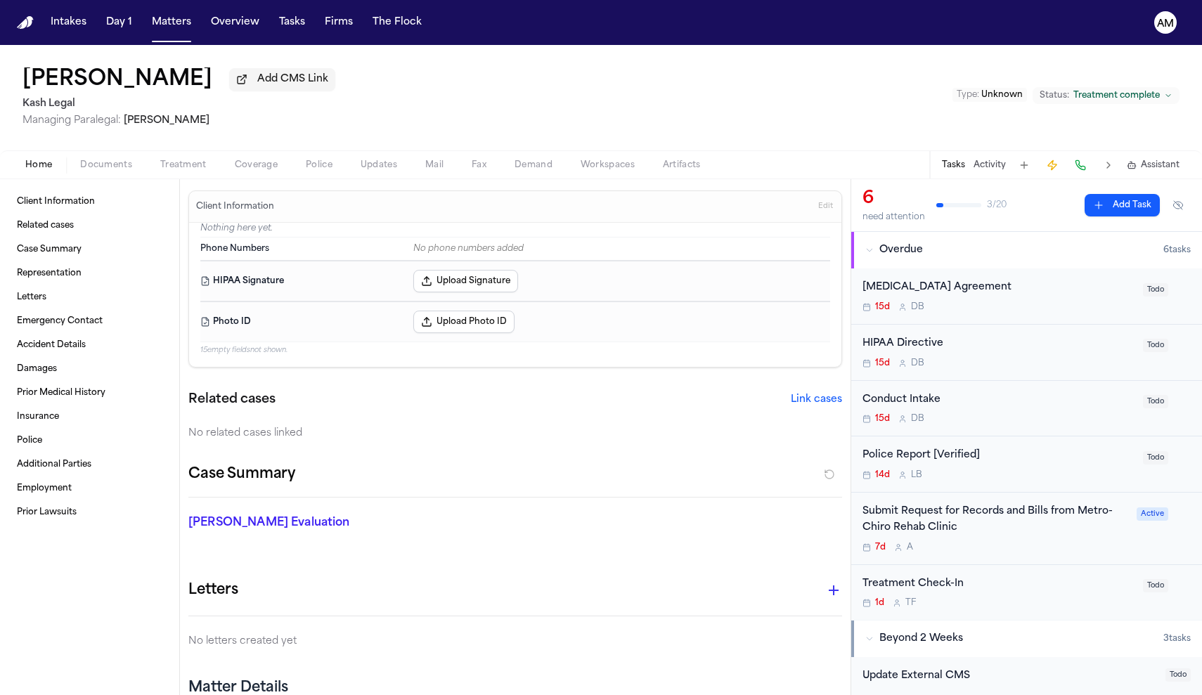
click at [121, 162] on span "Documents" at bounding box center [106, 165] width 52 height 11
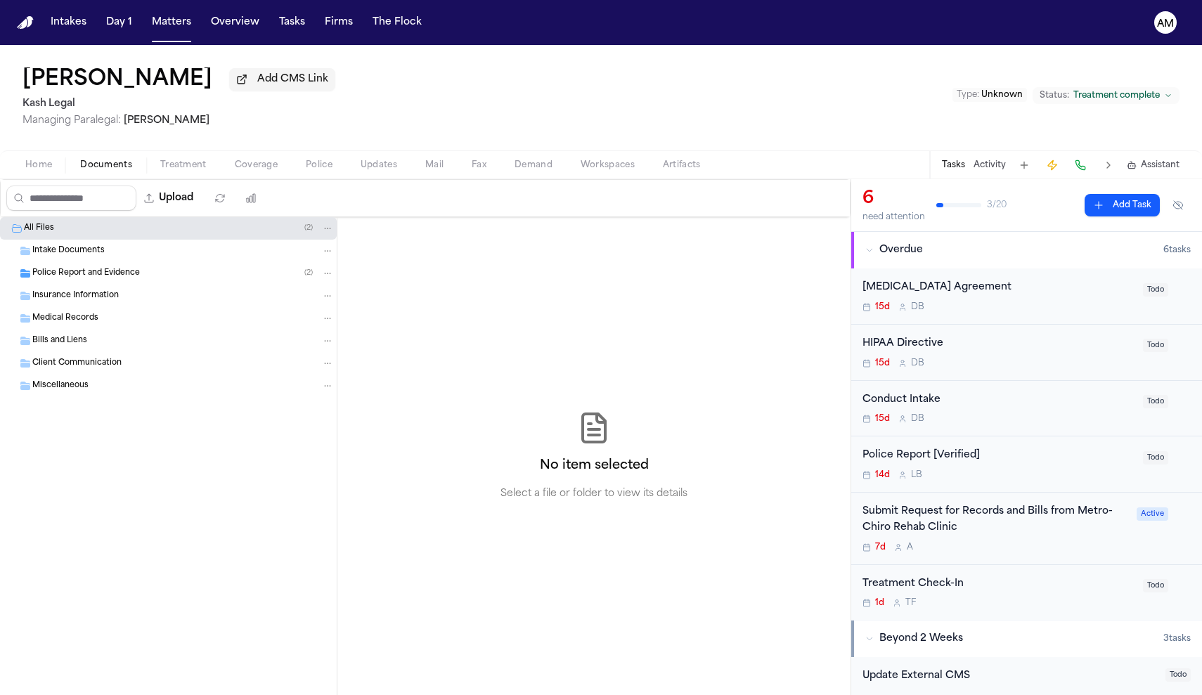
click at [204, 160] on button "Treatment" at bounding box center [183, 165] width 75 height 17
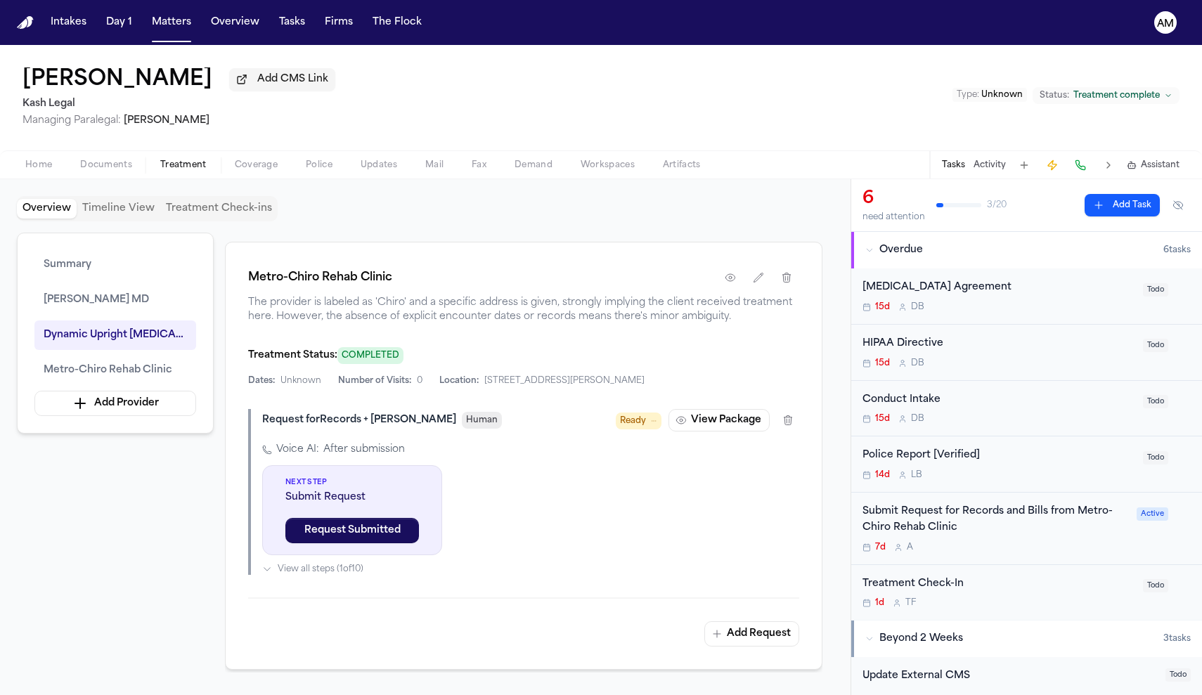
scroll to position [2097, 0]
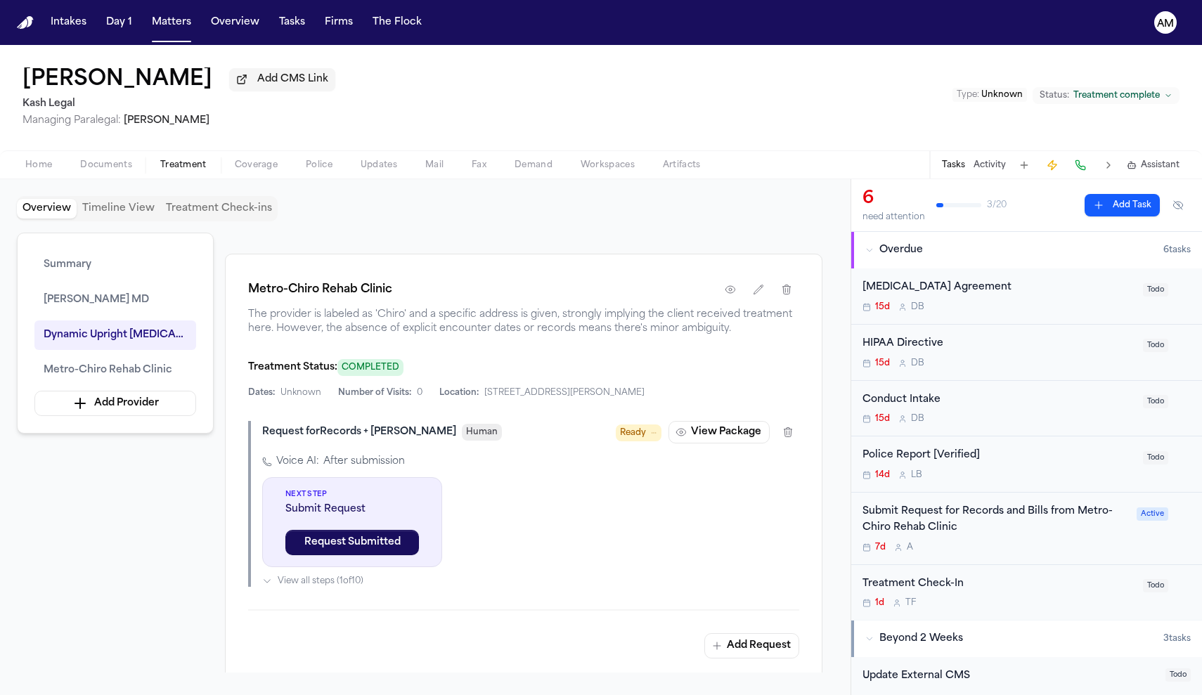
click at [1011, 535] on div "Submit Request for Records and Bills from Metro-Chiro Rehab Clinic" at bounding box center [996, 520] width 266 height 32
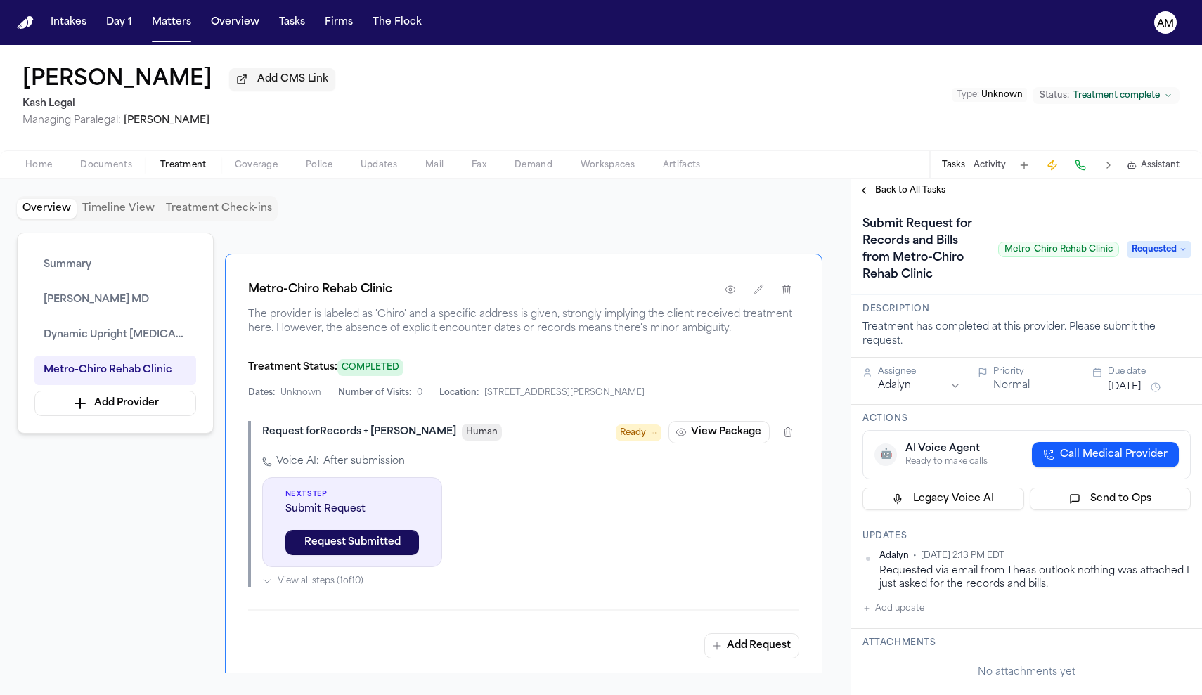
click at [42, 167] on span "Home" at bounding box center [38, 165] width 27 height 11
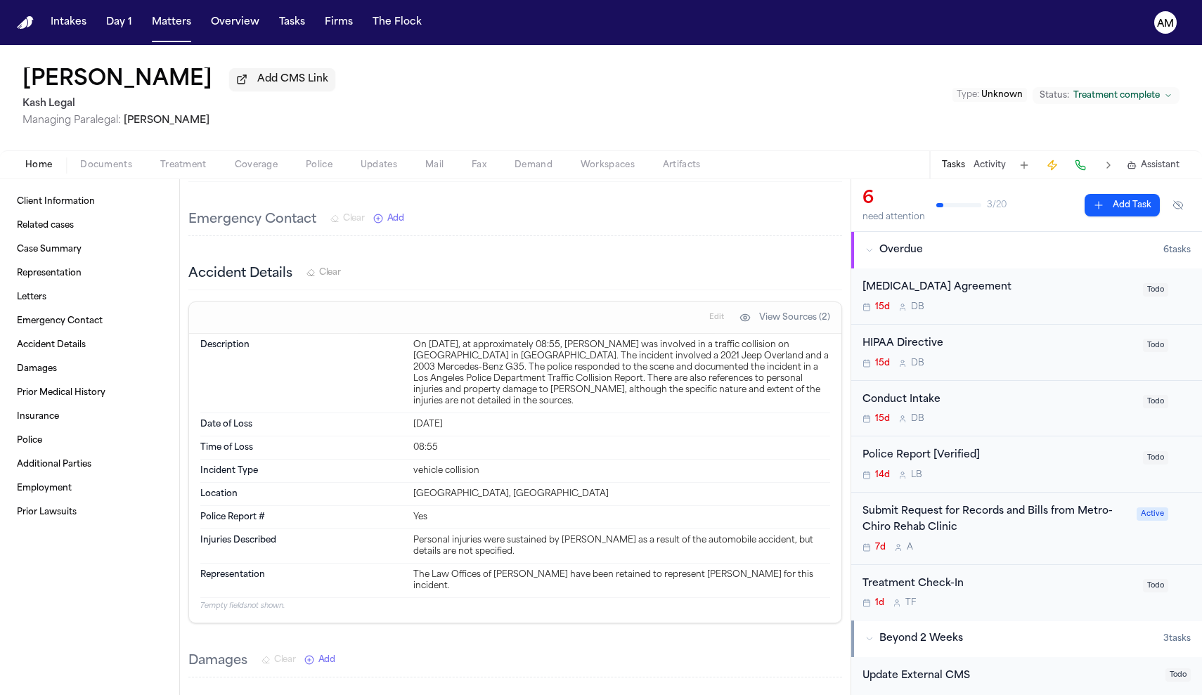
scroll to position [523, 0]
click at [1041, 547] on div "7d A" at bounding box center [996, 547] width 266 height 11
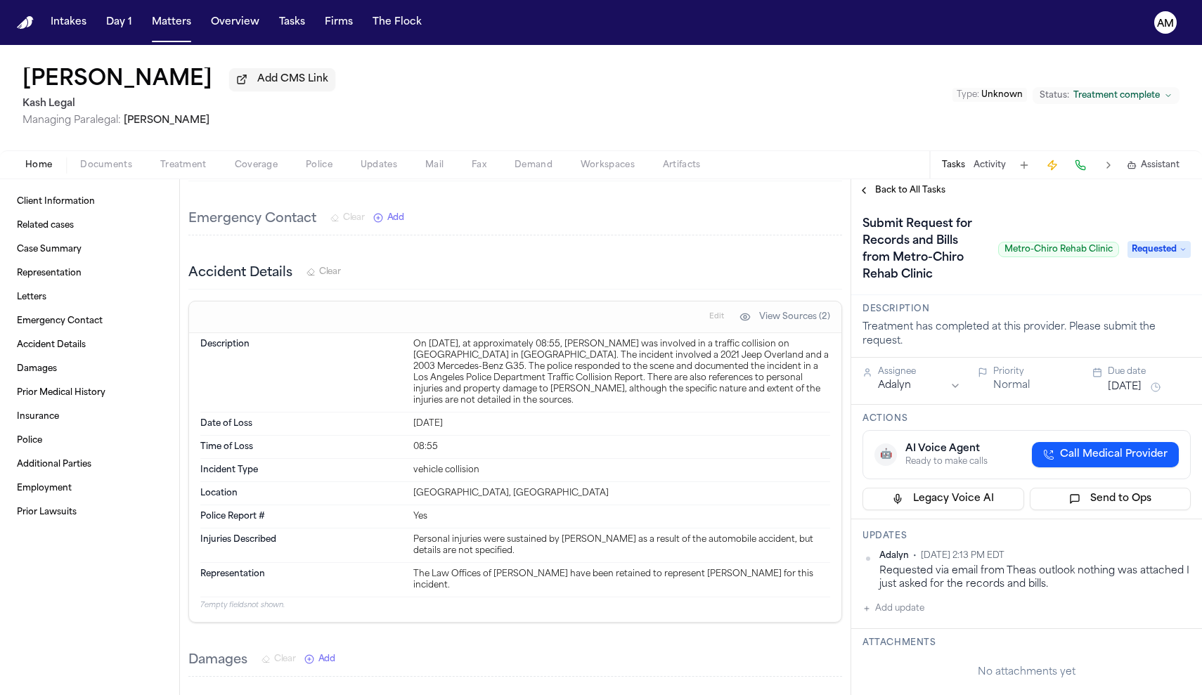
click at [901, 617] on button "Add update" at bounding box center [894, 608] width 62 height 17
click at [901, 617] on textarea "Add your update" at bounding box center [1035, 620] width 300 height 28
click at [892, 649] on button "Private" at bounding box center [890, 653] width 11 height 11
click at [918, 632] on textarea "Add your update" at bounding box center [1035, 620] width 300 height 28
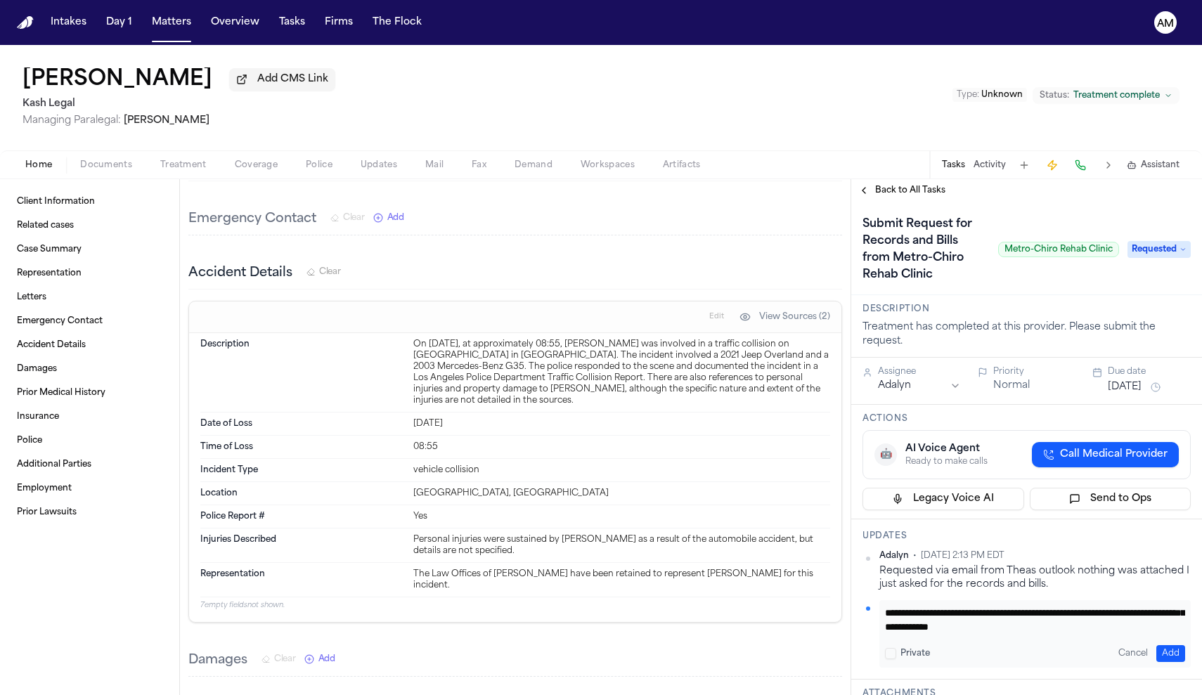
scroll to position [28, 0]
type textarea "**********"
click at [1164, 647] on button "Add" at bounding box center [1171, 653] width 29 height 17
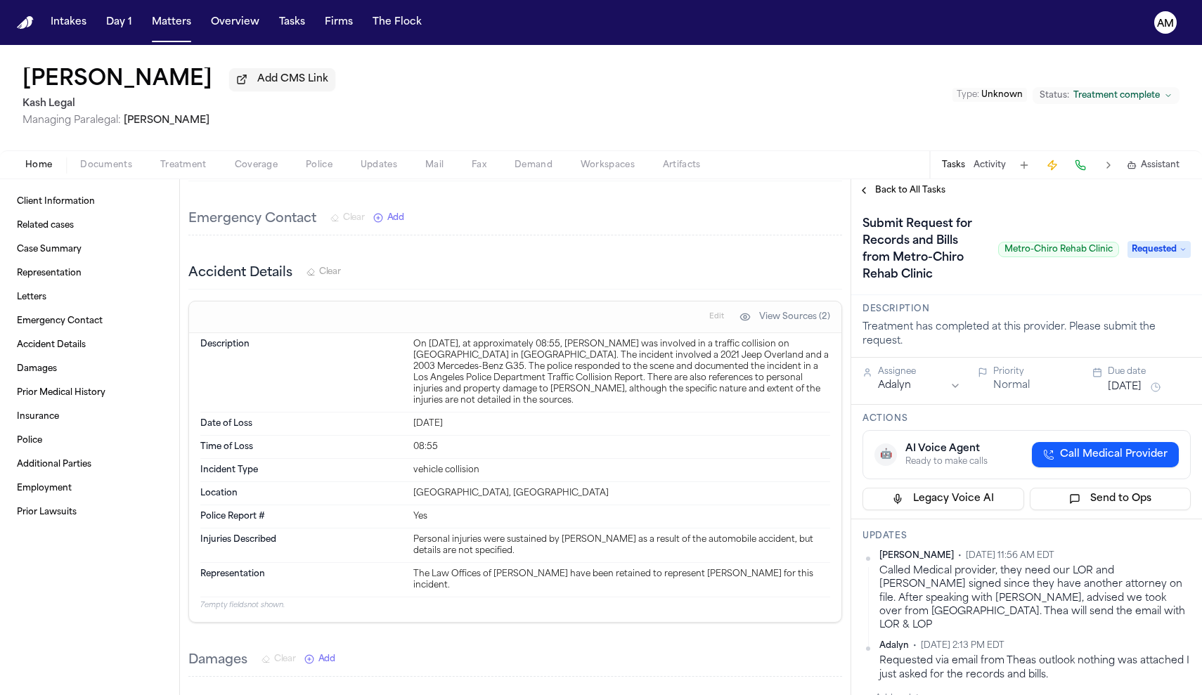
click at [1180, 560] on html "Intakes Day 1 Matters Overview Tasks Firms The Flock AM Kevin Nunez Add CMS Lin…" at bounding box center [601, 347] width 1202 height 695
click at [1136, 573] on div "Edit" at bounding box center [1146, 581] width 83 height 20
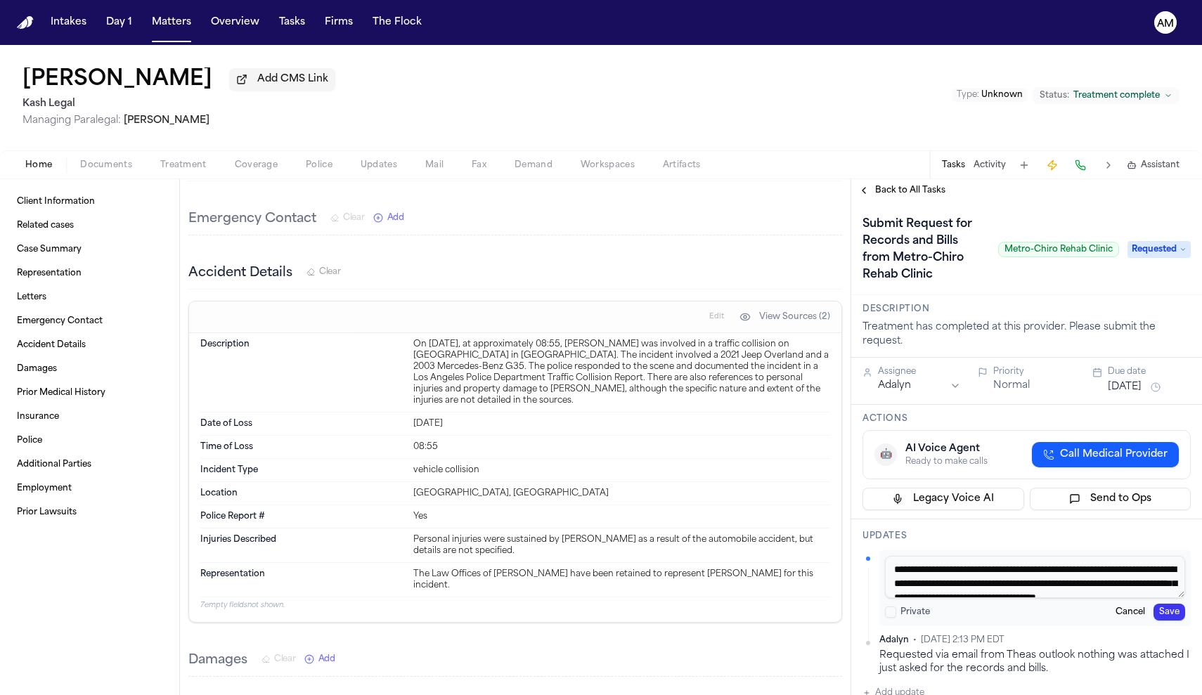
scroll to position [27, 0]
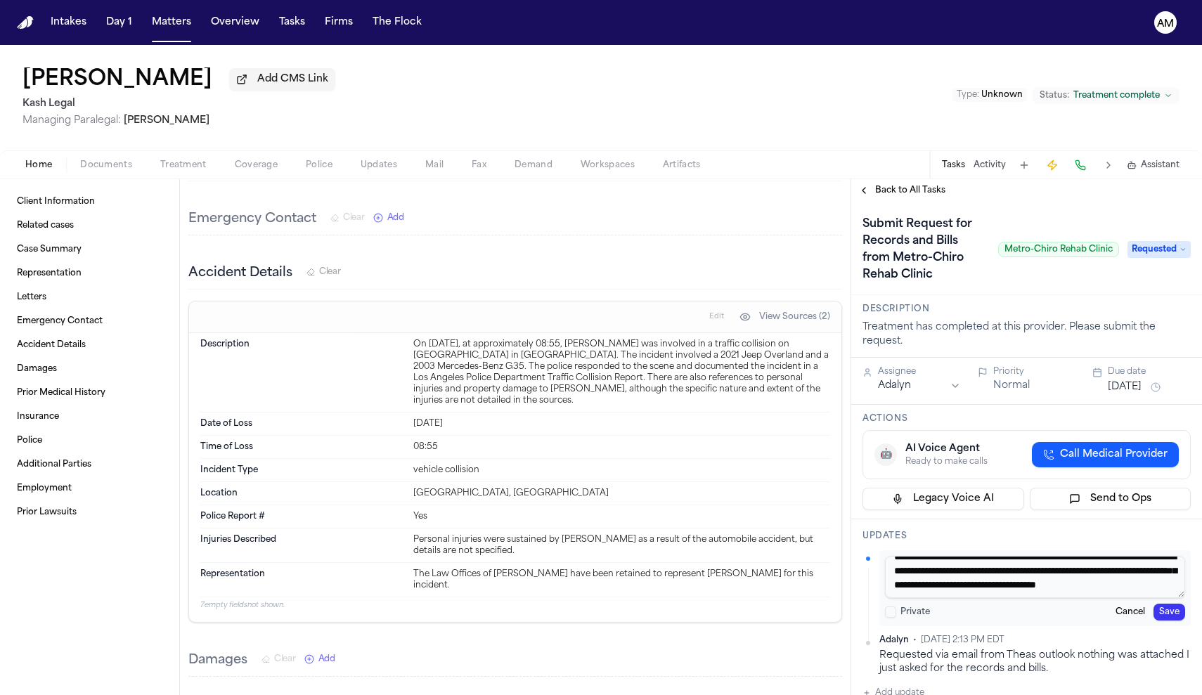
drag, startPoint x: 894, startPoint y: 570, endPoint x: 1159, endPoint y: 619, distance: 268.9
click at [1159, 619] on div "**********" at bounding box center [1035, 589] width 311 height 76
click at [1166, 618] on button "Save" at bounding box center [1170, 612] width 32 height 17
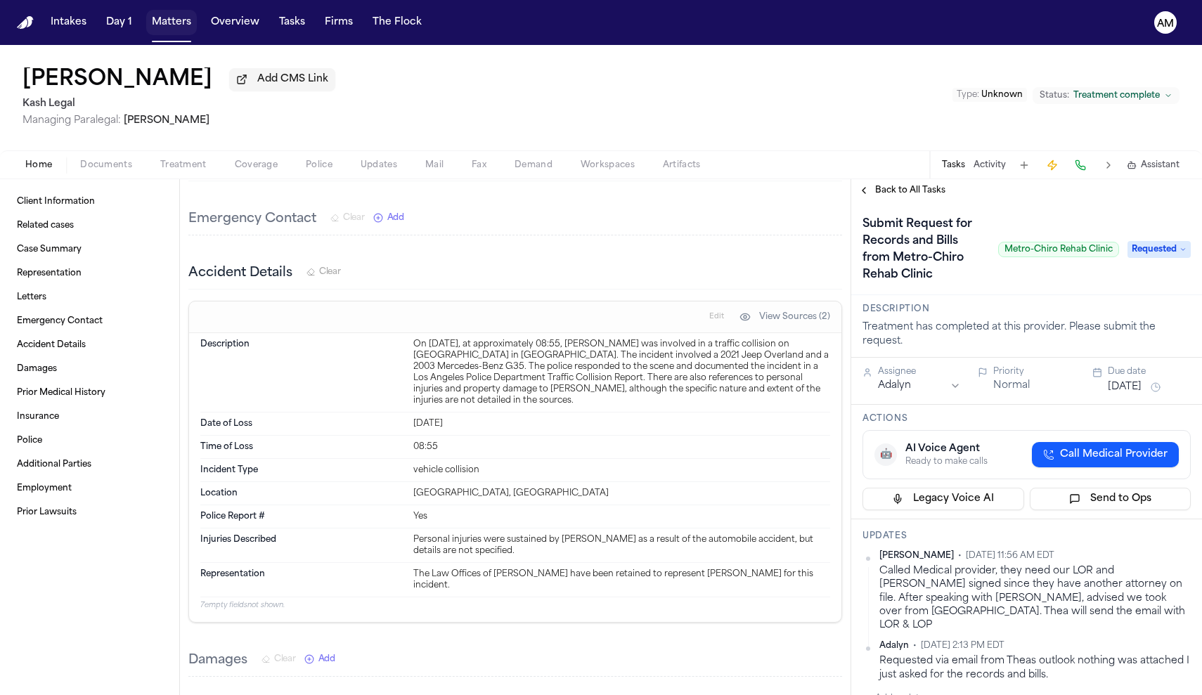
click at [178, 34] on button "Matters" at bounding box center [171, 22] width 51 height 25
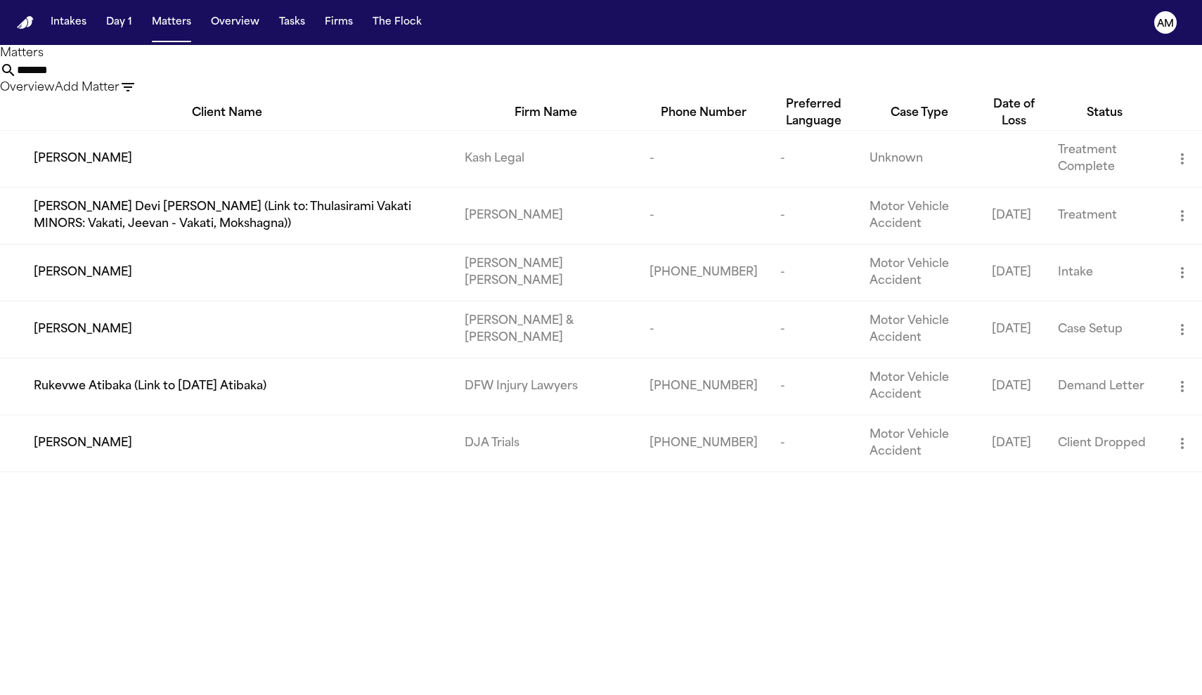
click at [129, 79] on input "*******" at bounding box center [73, 70] width 112 height 17
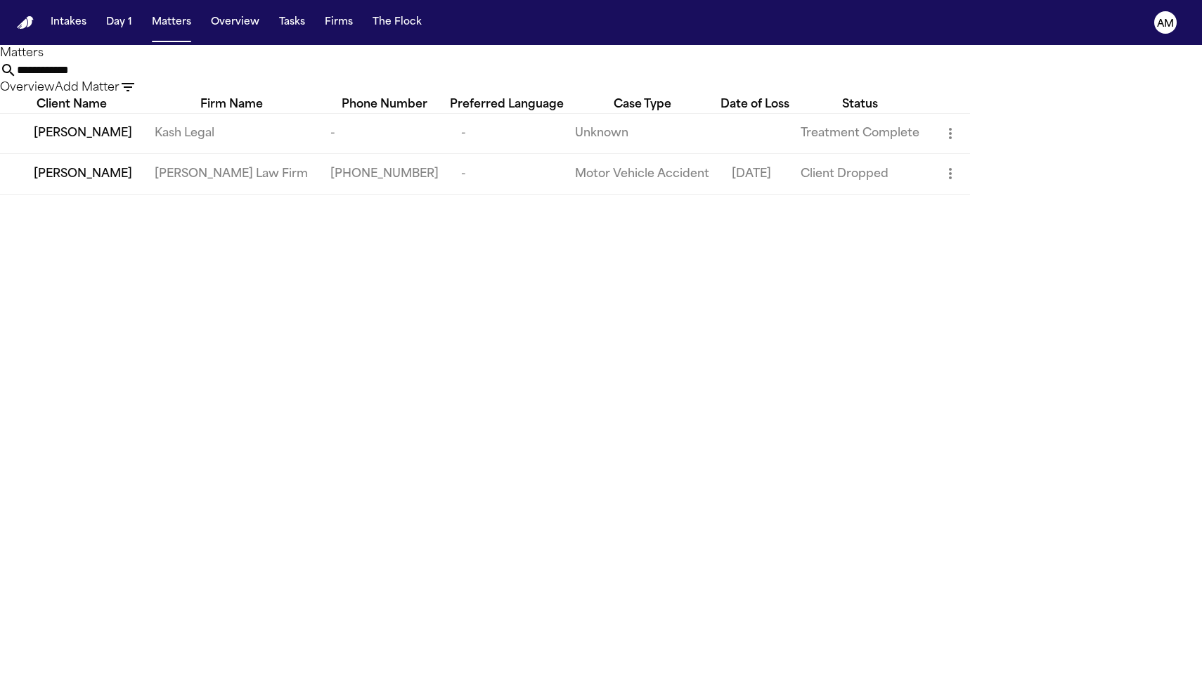
type input "**********"
click at [319, 153] on td "Kash Legal" at bounding box center [231, 133] width 176 height 40
click at [122, 153] on td "Jennifer Hernandez" at bounding box center [71, 133] width 143 height 40
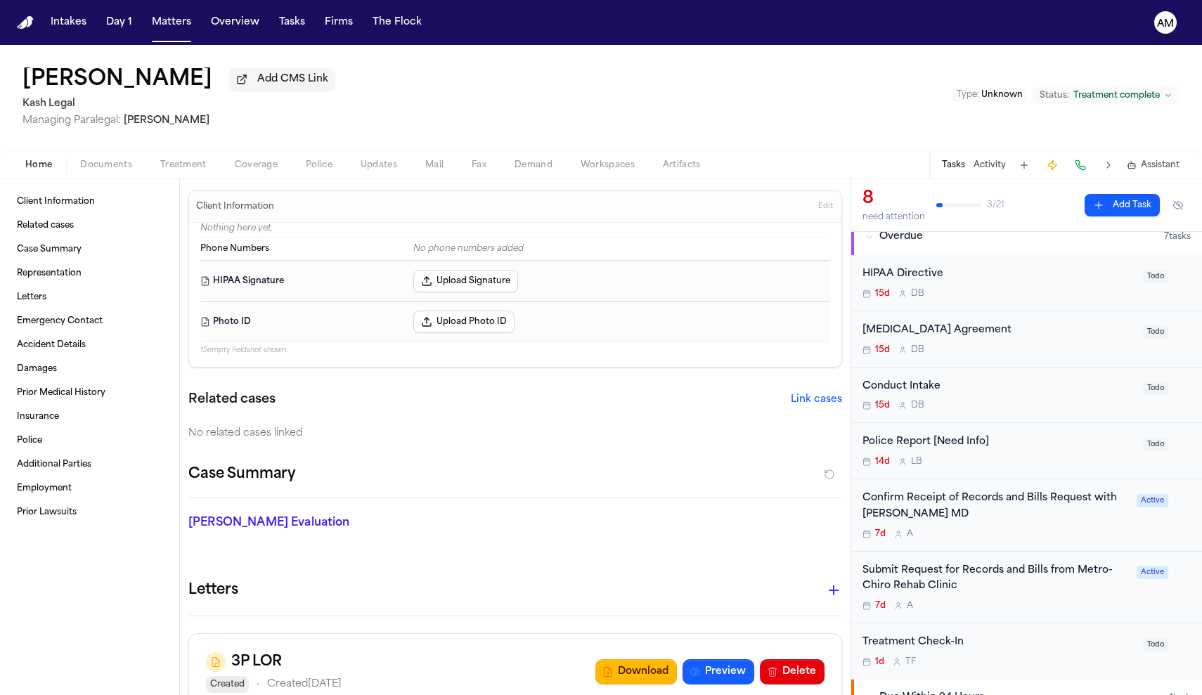
scroll to position [16, 0]
click at [1023, 582] on div "Submit Request for Records and Bills from Metro-Chiro Rehab Clinic" at bounding box center [996, 576] width 266 height 32
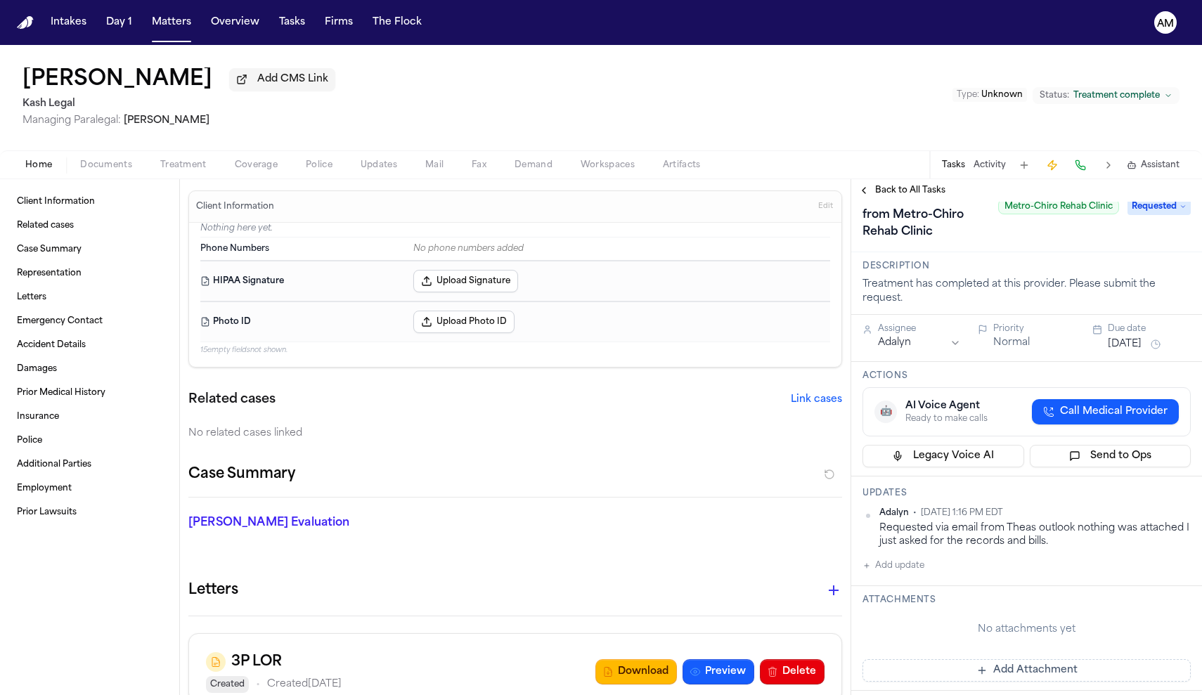
scroll to position [100, 0]
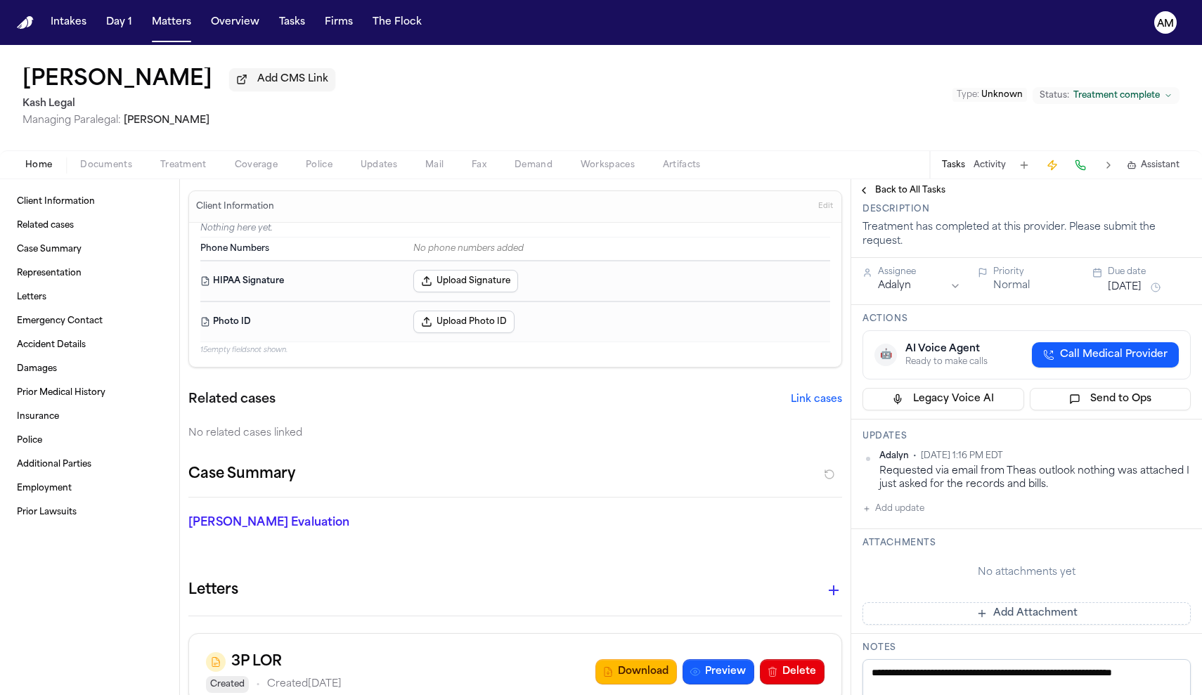
click at [908, 513] on button "Add update" at bounding box center [894, 509] width 62 height 17
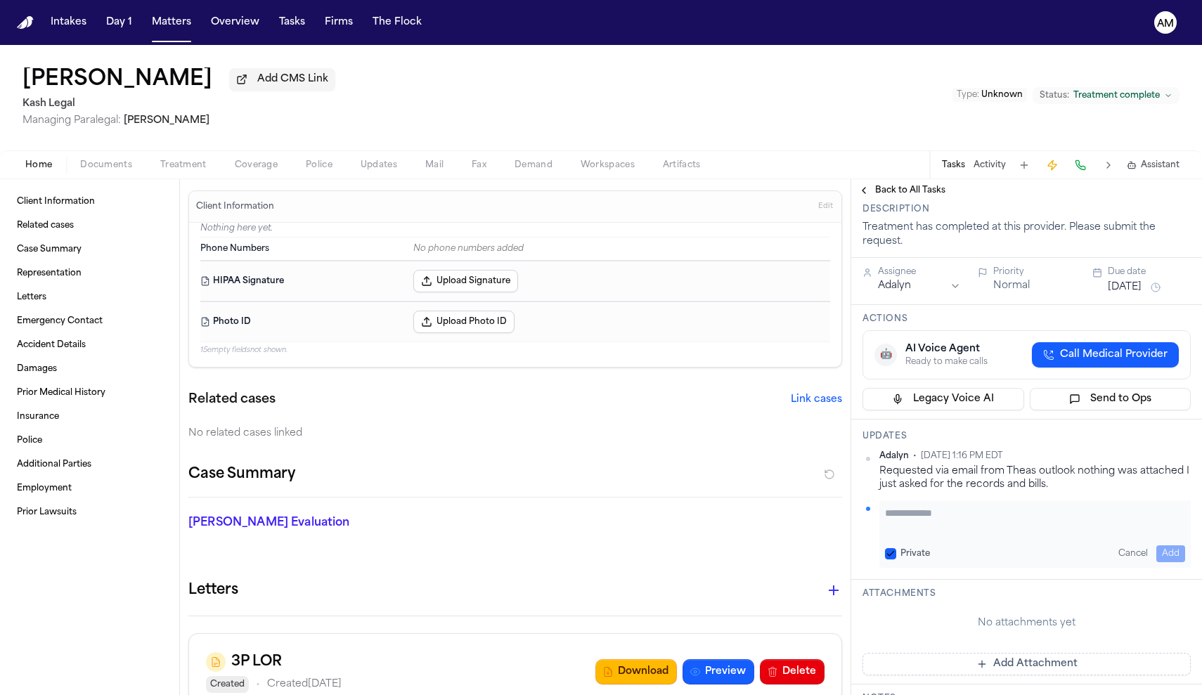
click at [889, 551] on button "Private" at bounding box center [890, 553] width 11 height 11
click at [937, 517] on textarea "Add your update" at bounding box center [1035, 520] width 300 height 28
paste textarea "**********"
type textarea "**********"
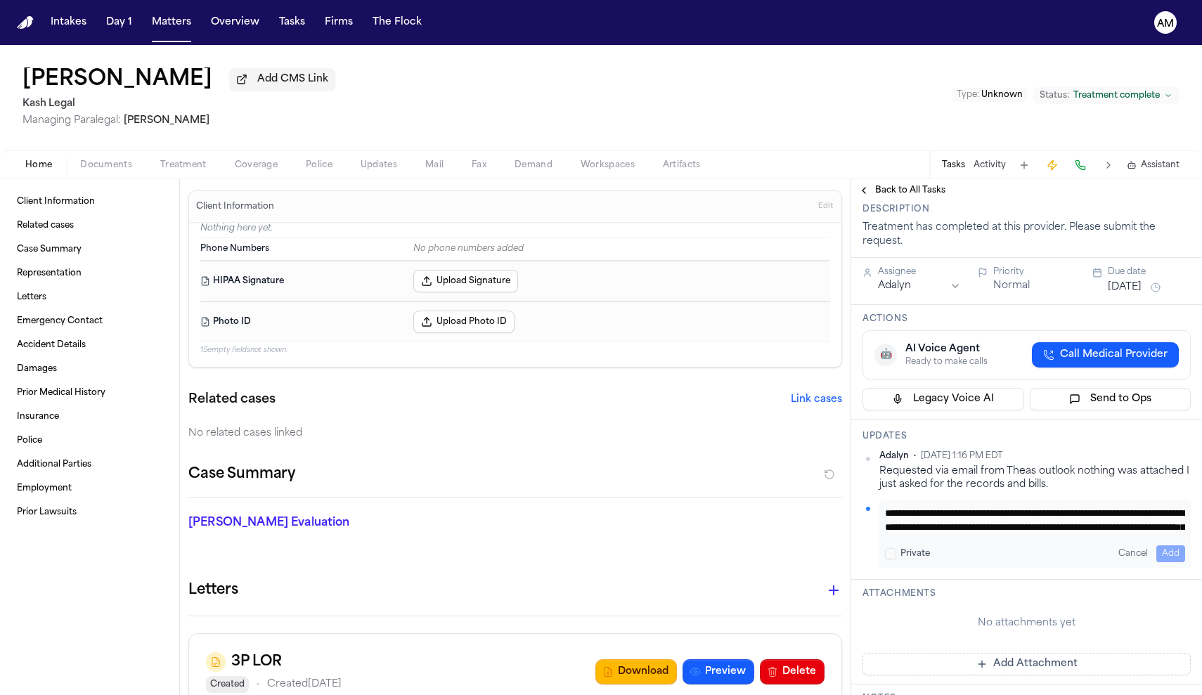
scroll to position [28, 0]
click at [1176, 551] on button "Add" at bounding box center [1171, 554] width 29 height 17
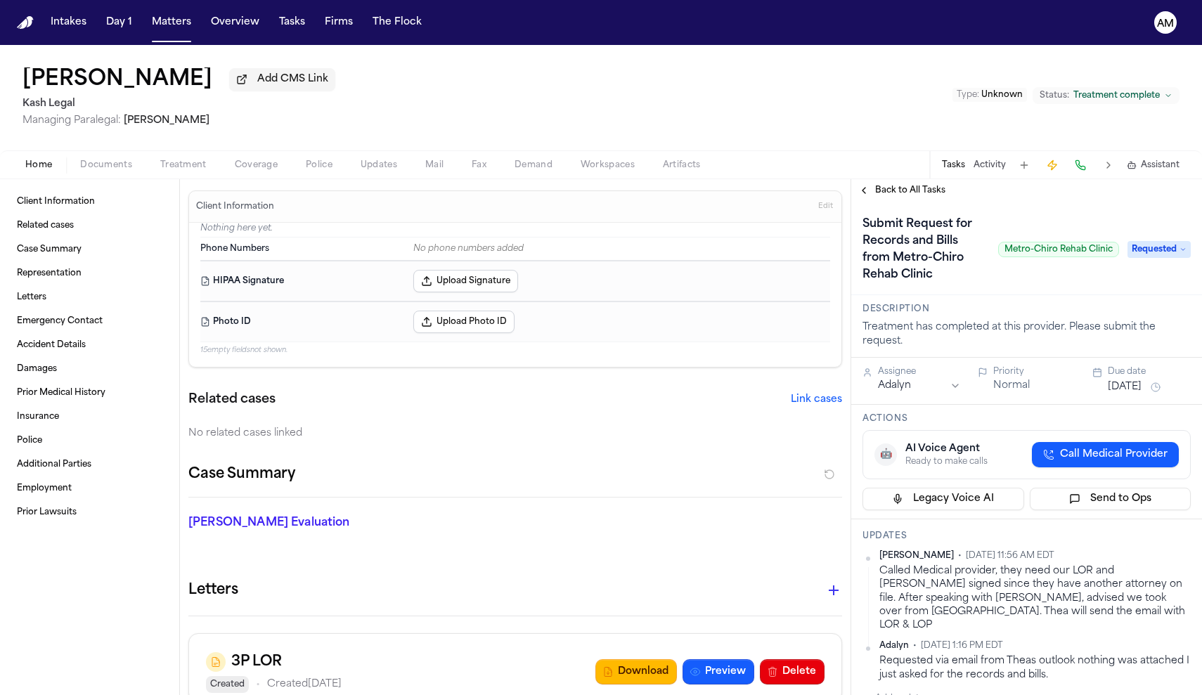
scroll to position [0, 0]
click at [1127, 389] on button "Oct 3, 2025" at bounding box center [1125, 387] width 34 height 14
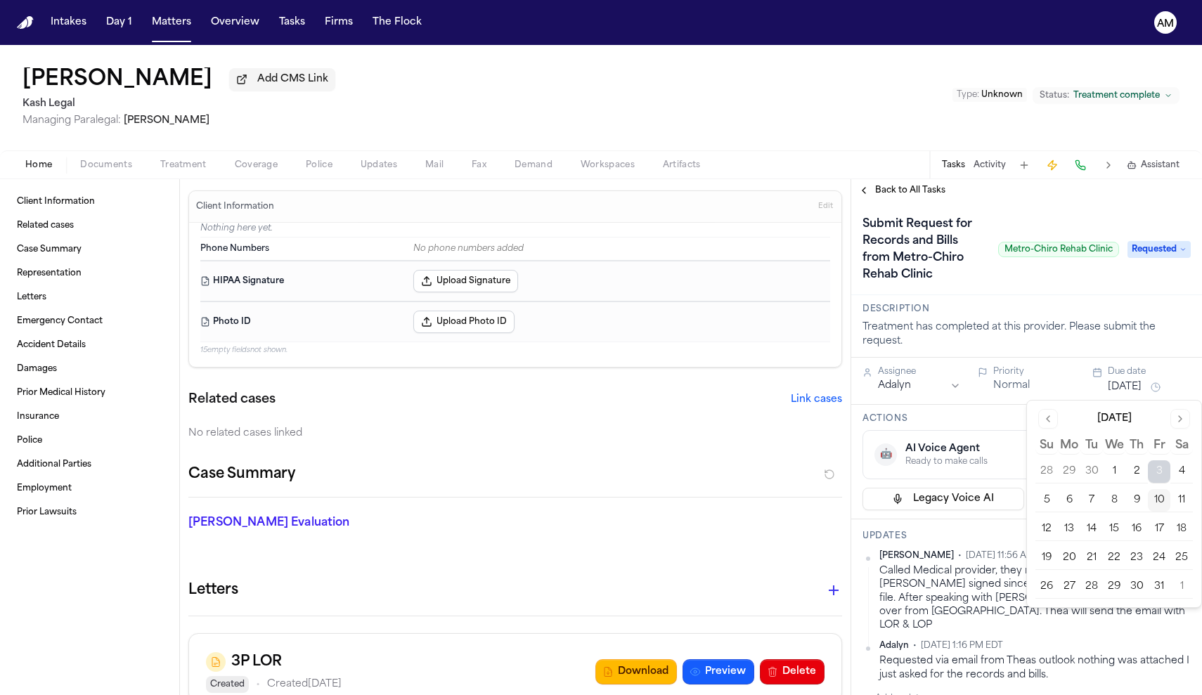
click at [1163, 528] on button "17" at bounding box center [1159, 529] width 22 height 22
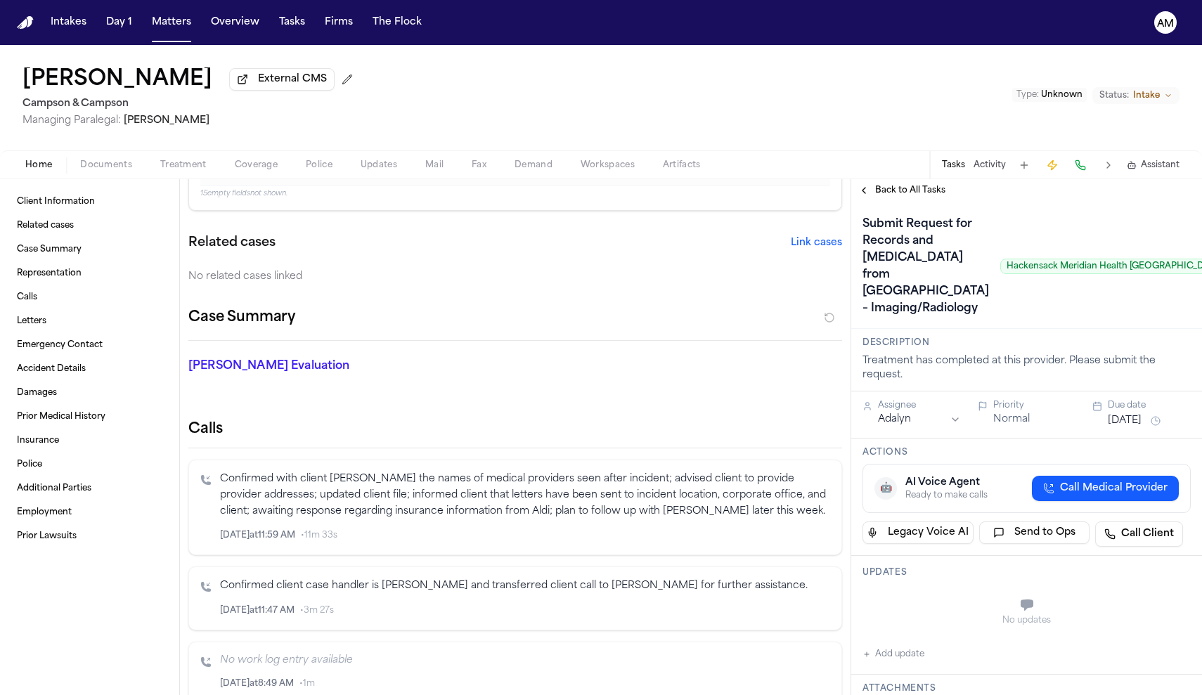
scroll to position [162, 0]
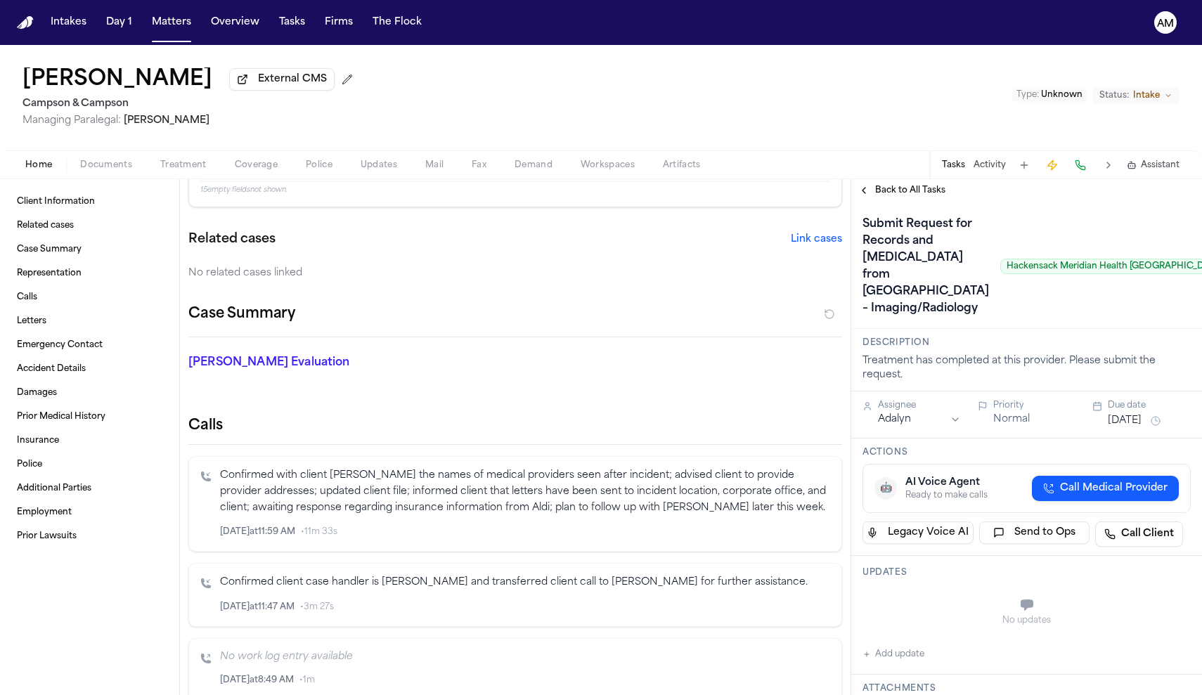
click at [484, 167] on span "Fax" at bounding box center [479, 165] width 15 height 11
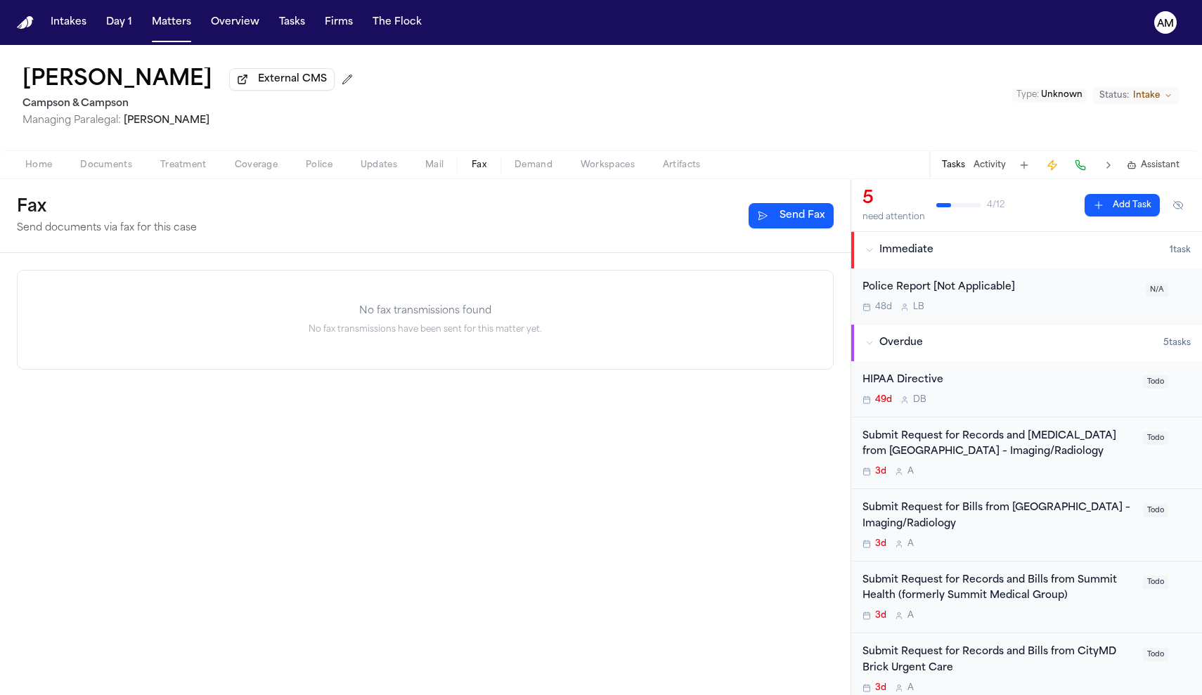
click at [31, 174] on span "button" at bounding box center [39, 172] width 44 height 1
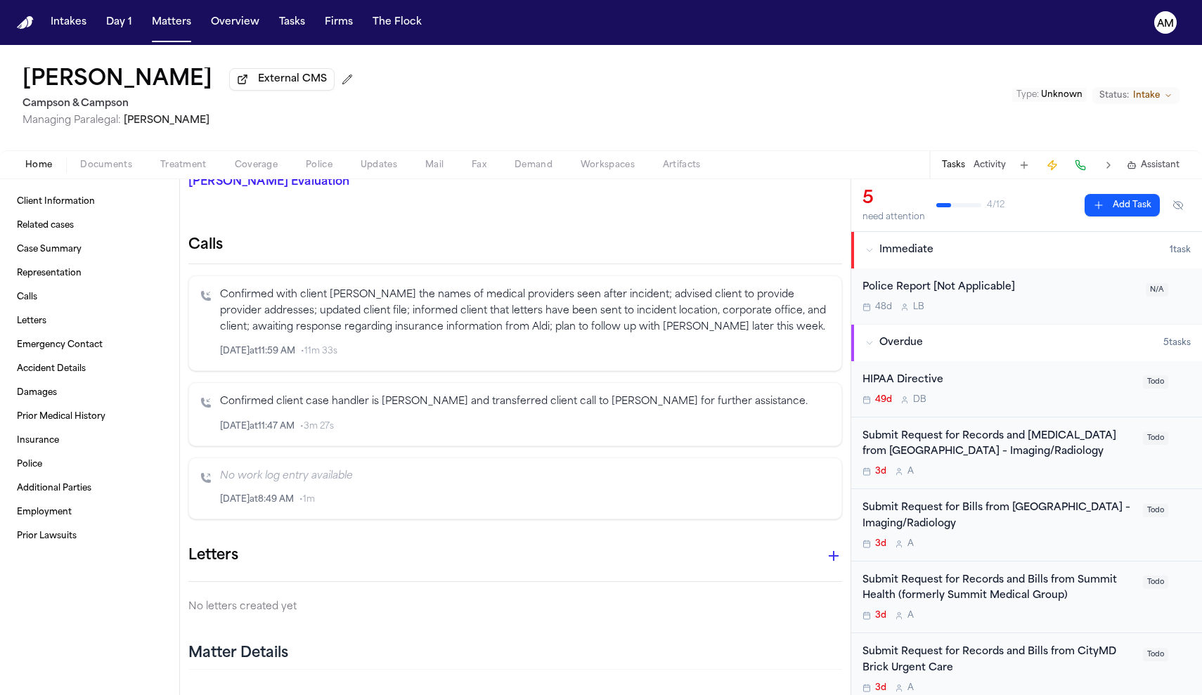
scroll to position [254, 0]
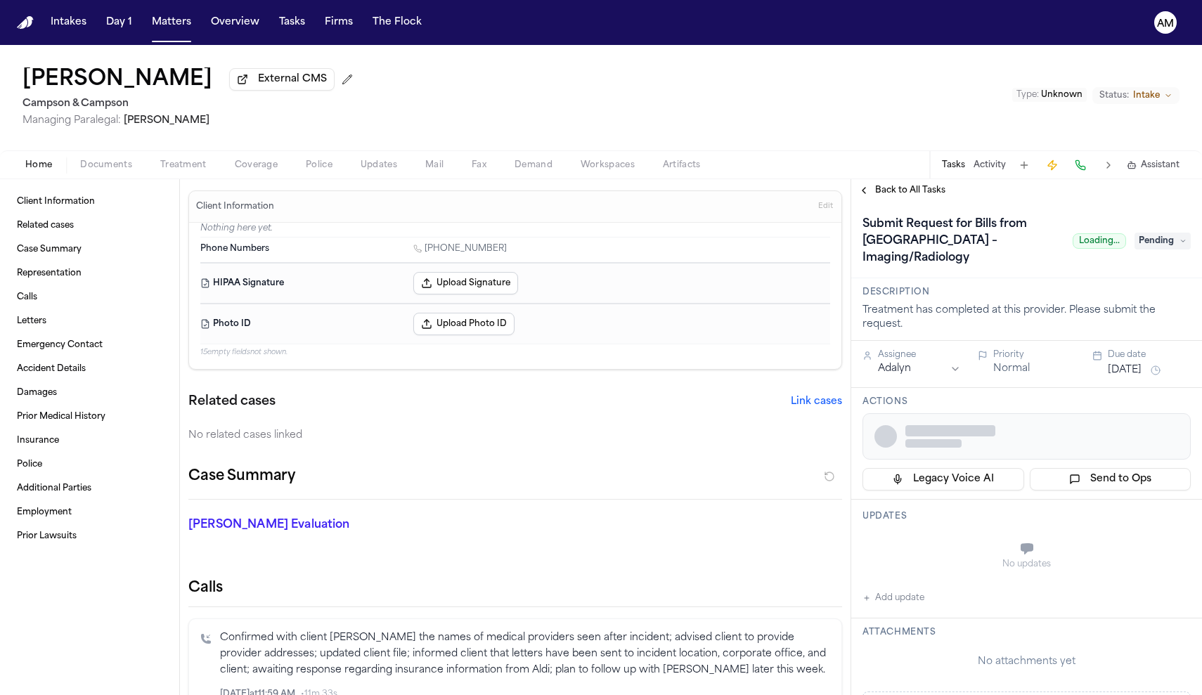
click at [920, 192] on span "Back to All Tasks" at bounding box center [910, 190] width 70 height 11
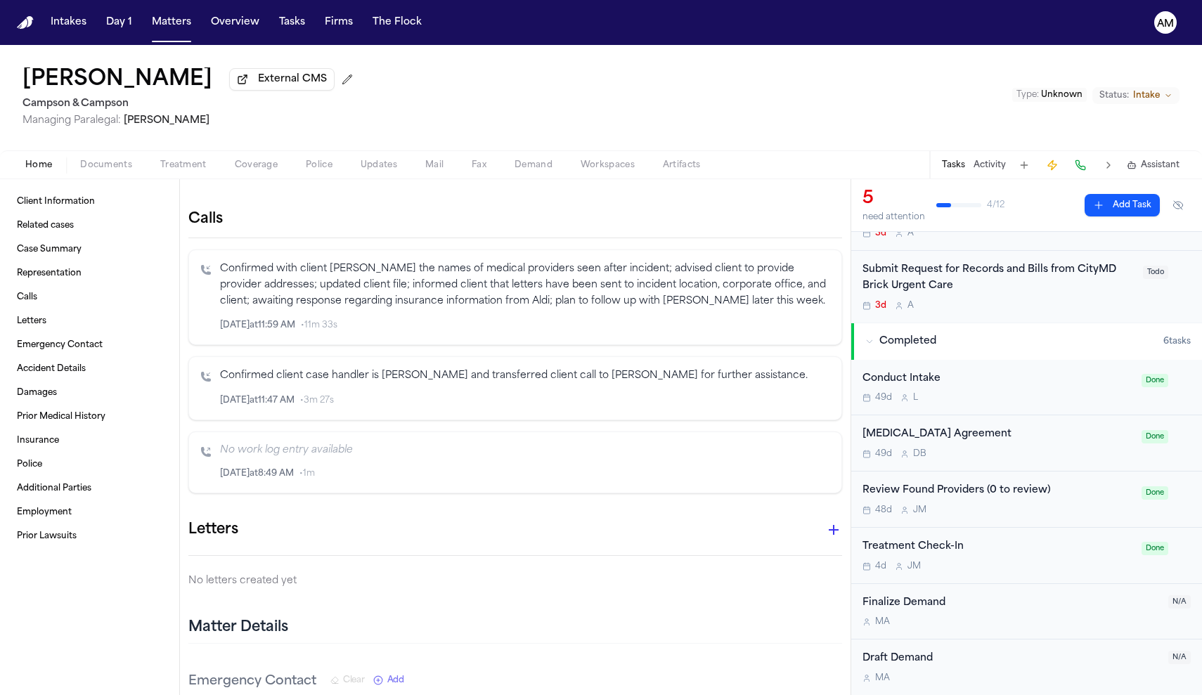
scroll to position [359, 0]
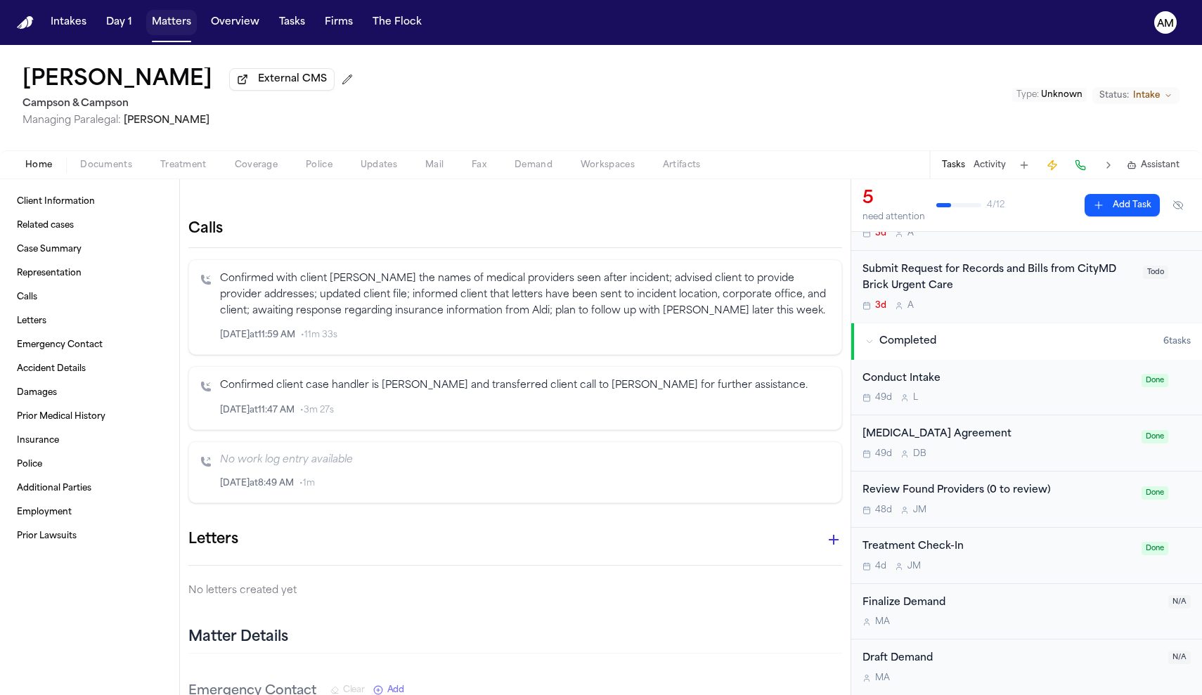
click at [173, 24] on button "Matters" at bounding box center [171, 22] width 51 height 25
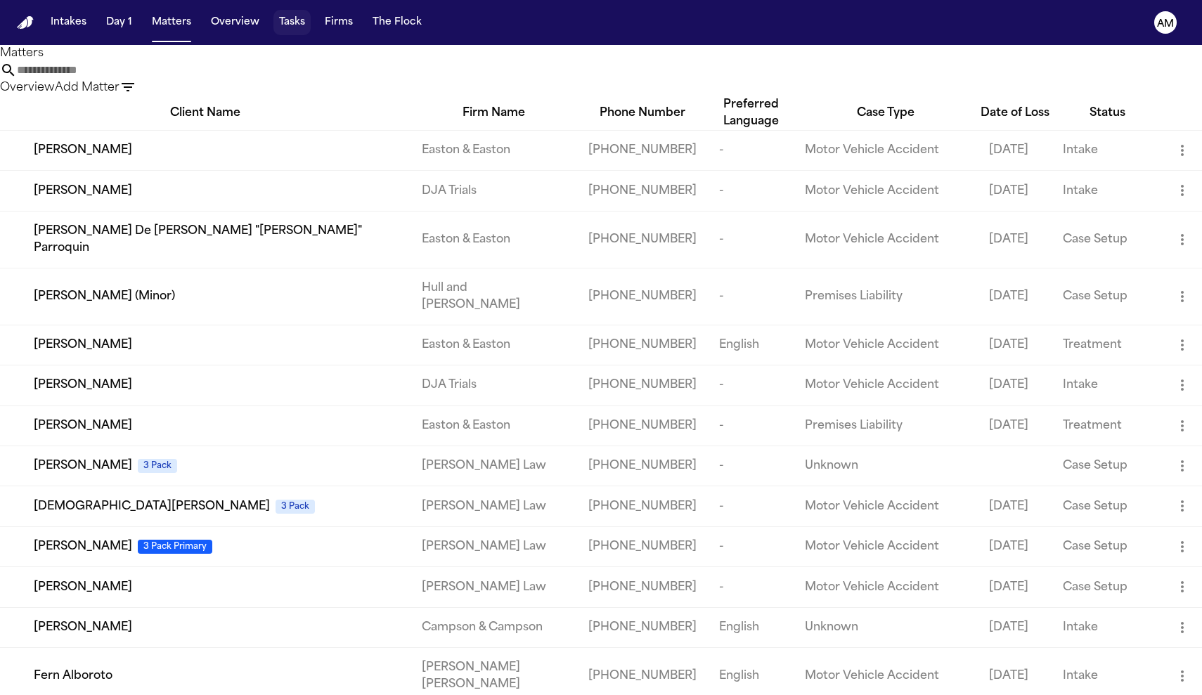
click at [292, 33] on button "Tasks" at bounding box center [292, 22] width 37 height 25
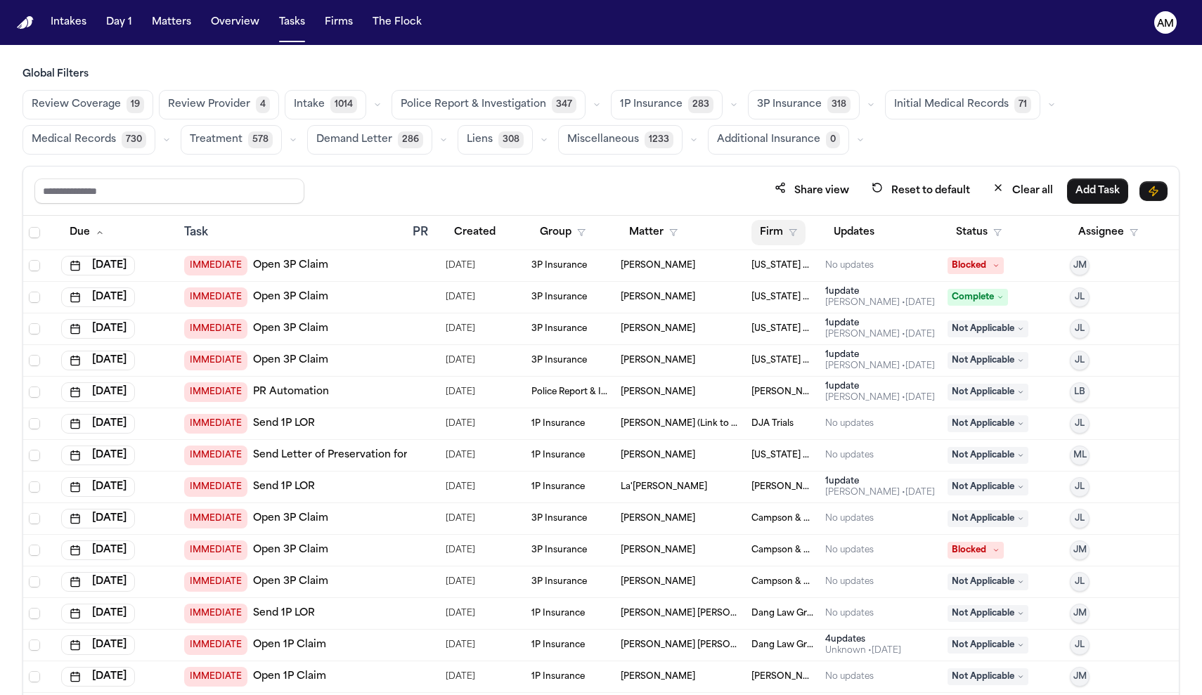
click at [793, 233] on polygon "button" at bounding box center [793, 233] width 7 height 6
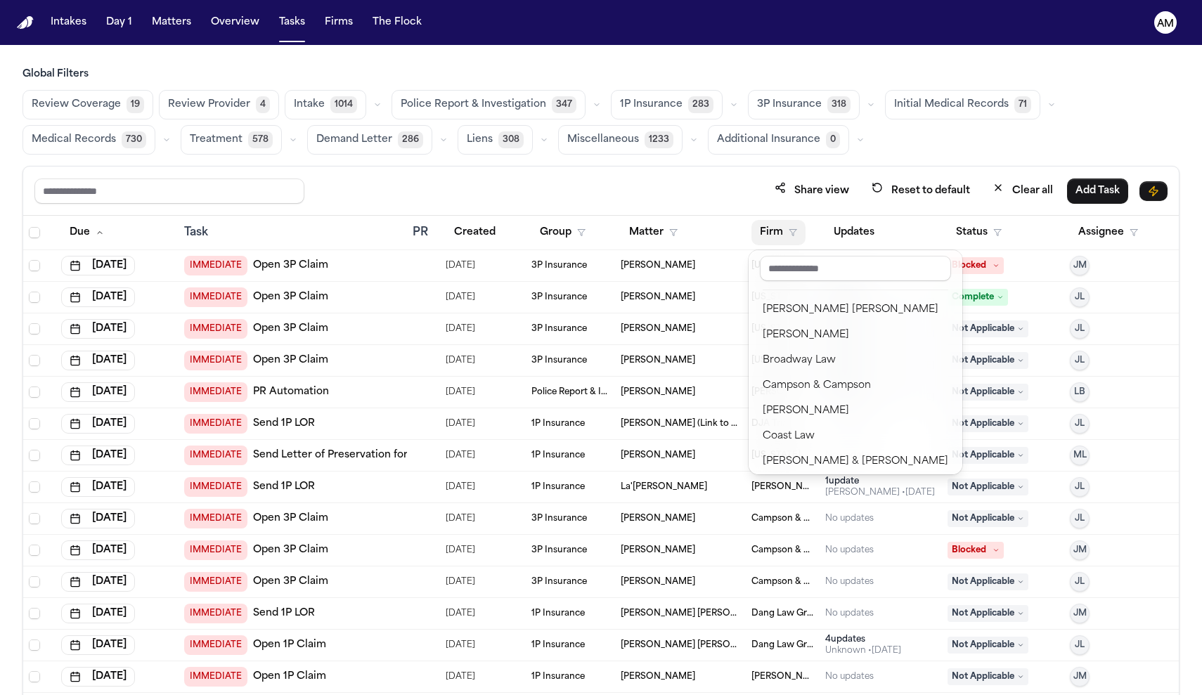
scroll to position [174, 0]
click at [799, 387] on div "Campson & Campson" at bounding box center [856, 384] width 186 height 17
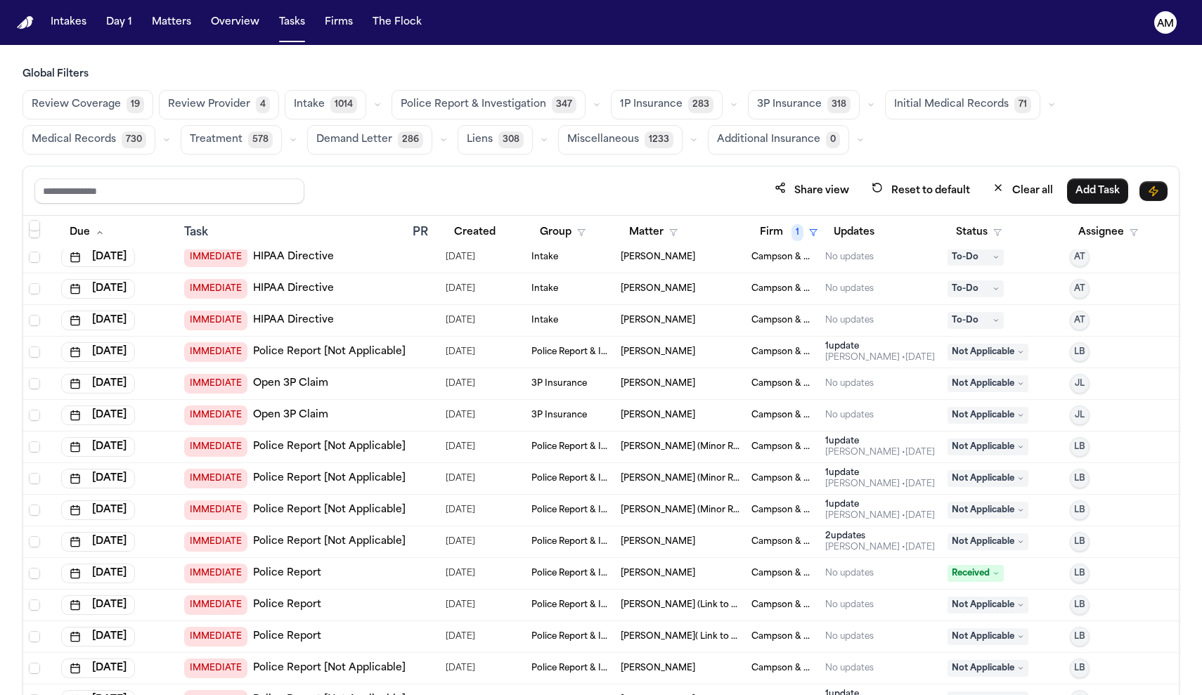
scroll to position [1228, 0]
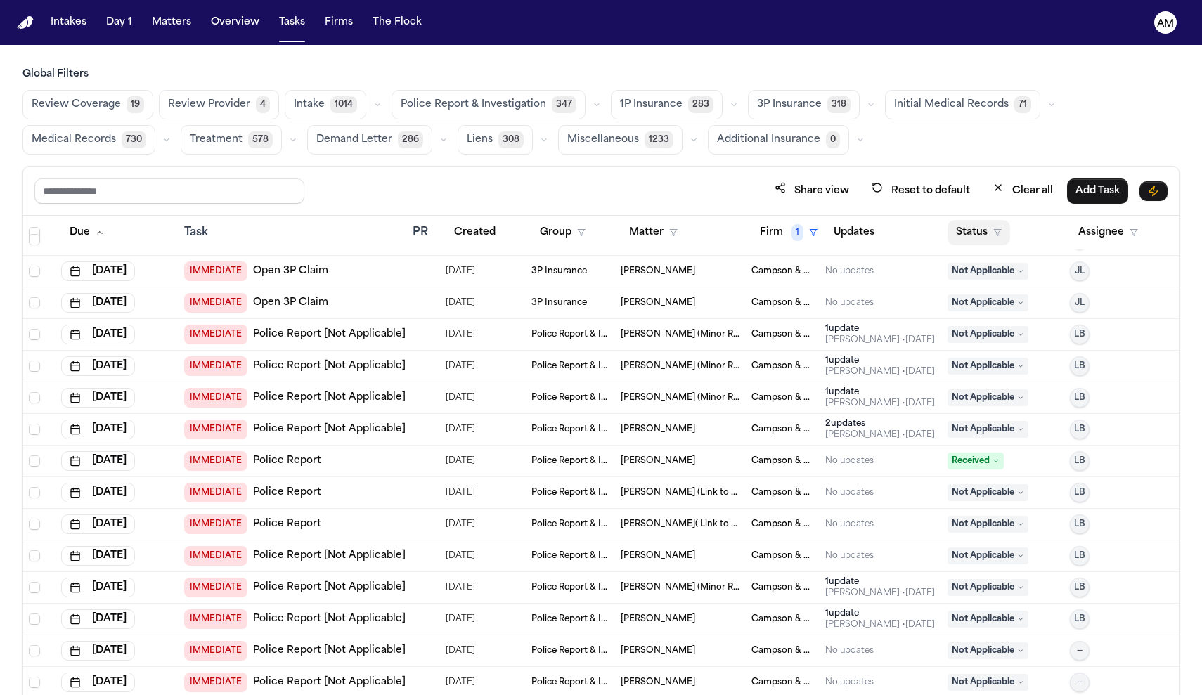
click at [984, 221] on button "Status" at bounding box center [979, 232] width 63 height 25
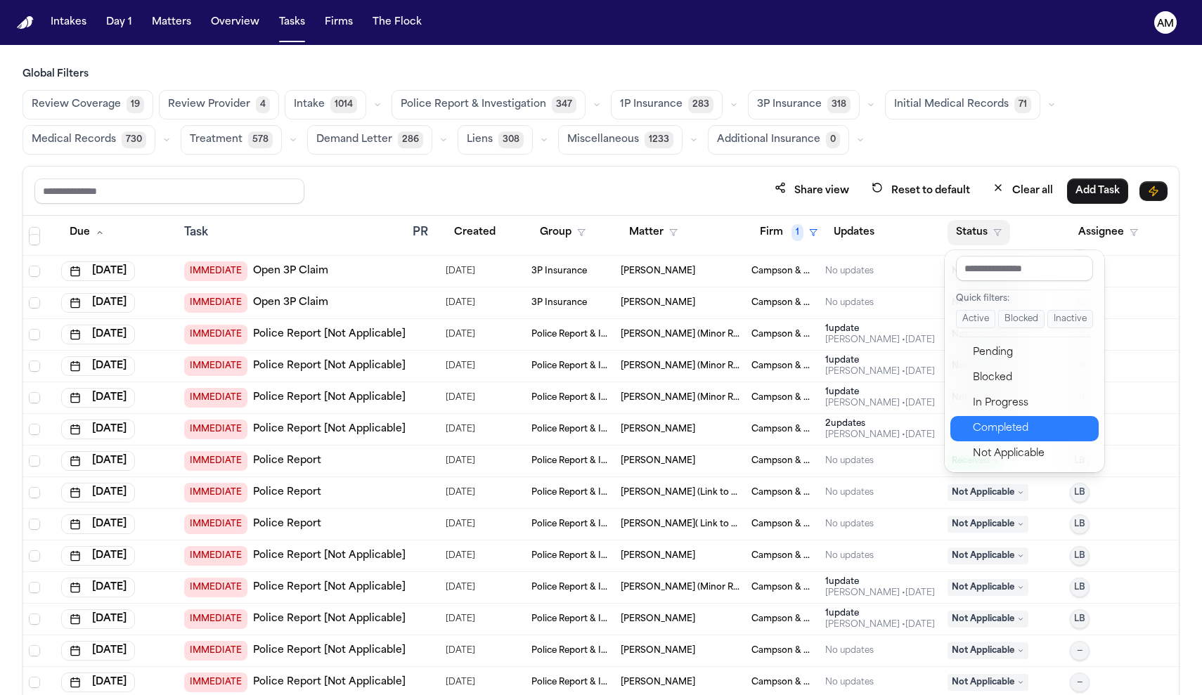
click at [991, 437] on div "Completed" at bounding box center [1031, 428] width 117 height 17
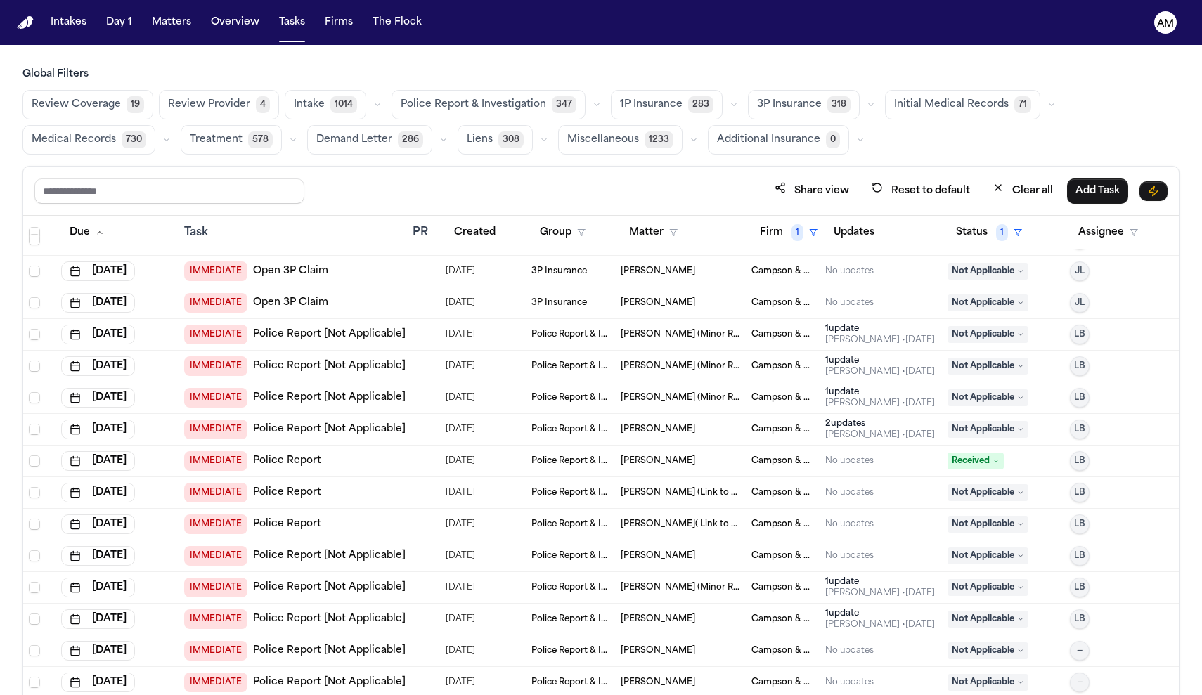
click at [113, 133] on span "Medical Records" at bounding box center [74, 140] width 84 height 14
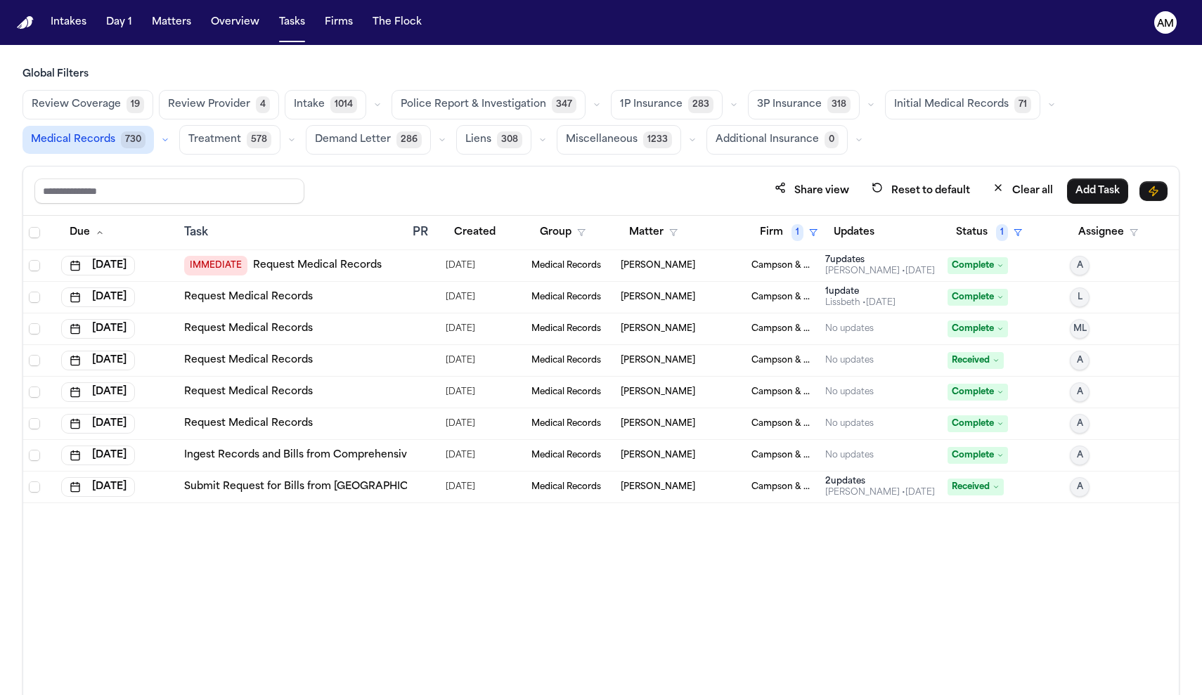
click at [342, 267] on link "Request Medical Records" at bounding box center [317, 266] width 129 height 14
click at [278, 306] on td "Request Medical Records" at bounding box center [293, 298] width 229 height 32
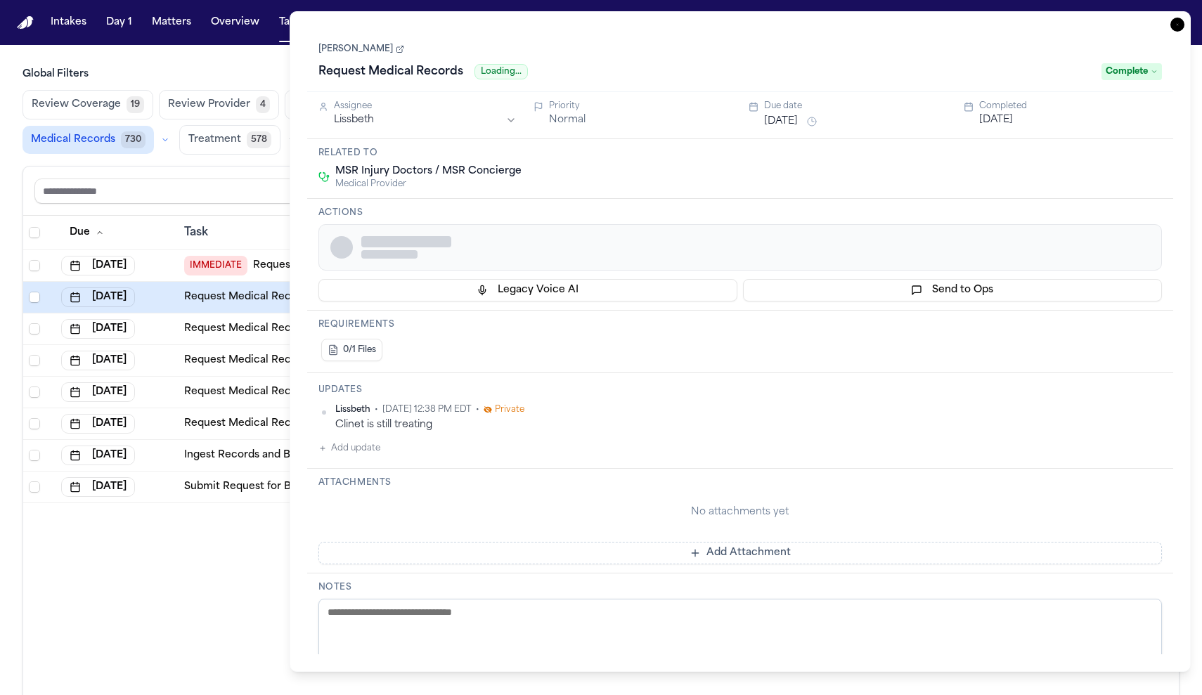
click at [277, 302] on link "Request Medical Records" at bounding box center [248, 297] width 129 height 14
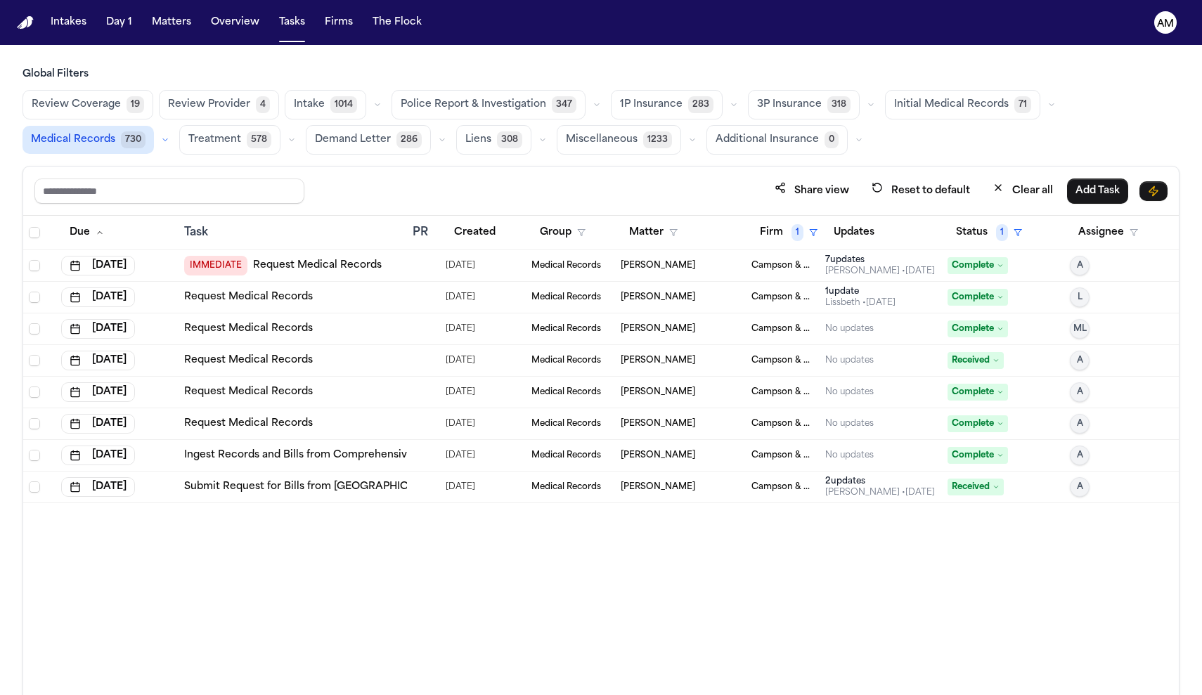
click at [290, 445] on td "Ingest Records and Bills from Comprehensive Family Medical Practice" at bounding box center [293, 456] width 229 height 32
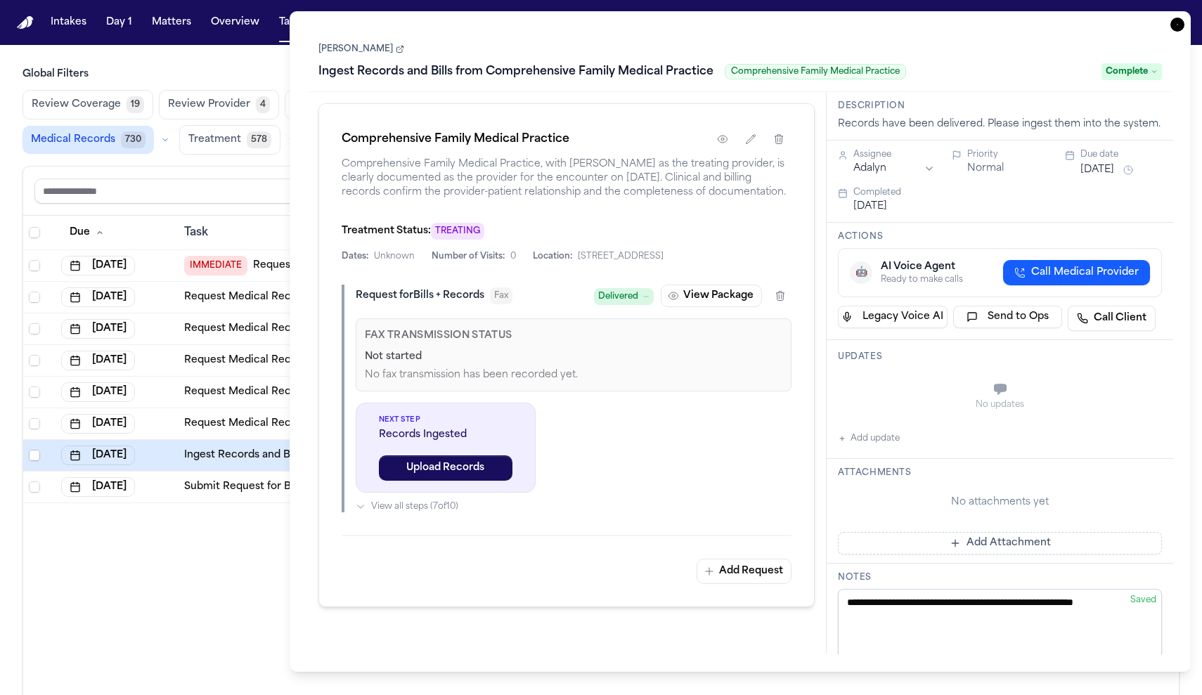
click at [256, 517] on div "Due Task PR Created Group Matter Firm 1 Updates Status 1 Assignee Sep 26, 2025 …" at bounding box center [601, 486] width 1156 height 541
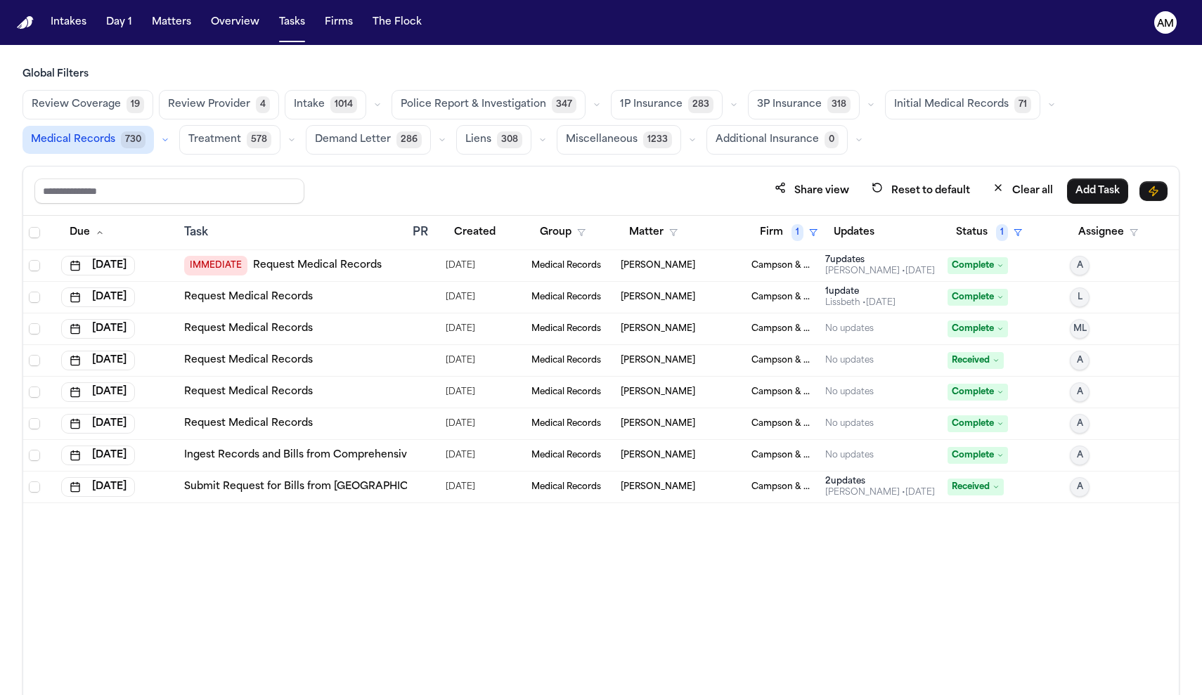
click at [274, 480] on link "Submit Request for Bills from NYC Health + Hospitals/Jacobi Medical Center" at bounding box center [460, 487] width 553 height 14
click at [261, 394] on link "Request Medical Records" at bounding box center [248, 392] width 129 height 14
click at [986, 226] on button "Status 1" at bounding box center [989, 232] width 83 height 25
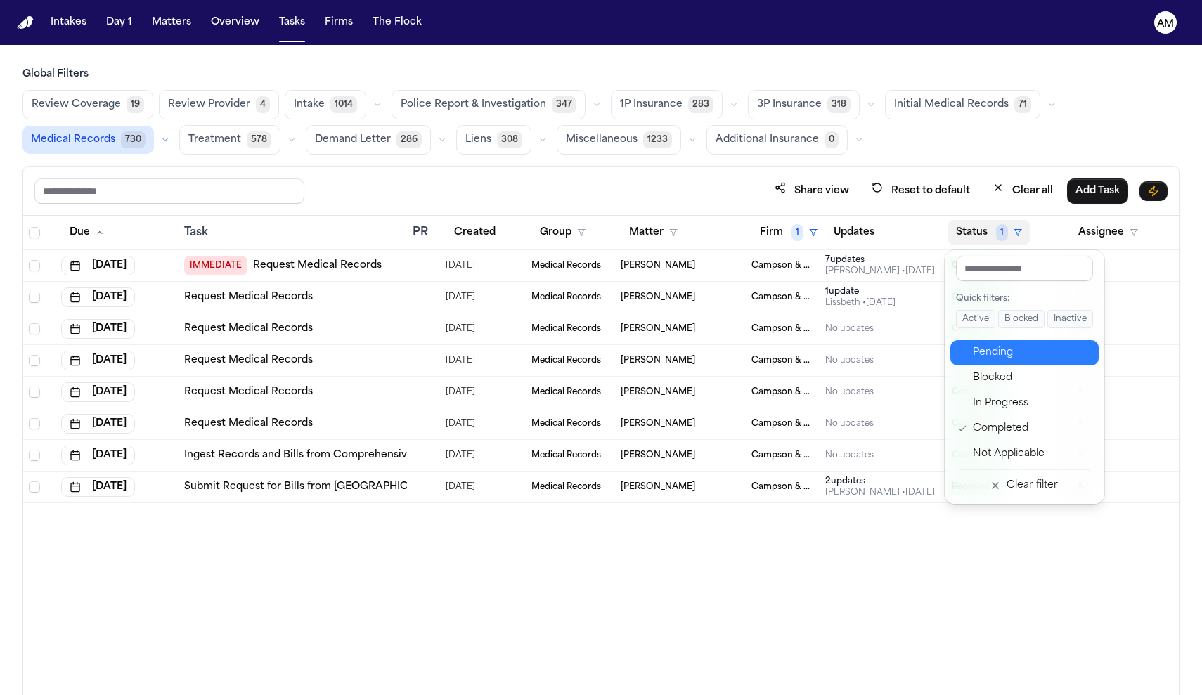
click at [999, 364] on button "Pending" at bounding box center [1025, 352] width 148 height 25
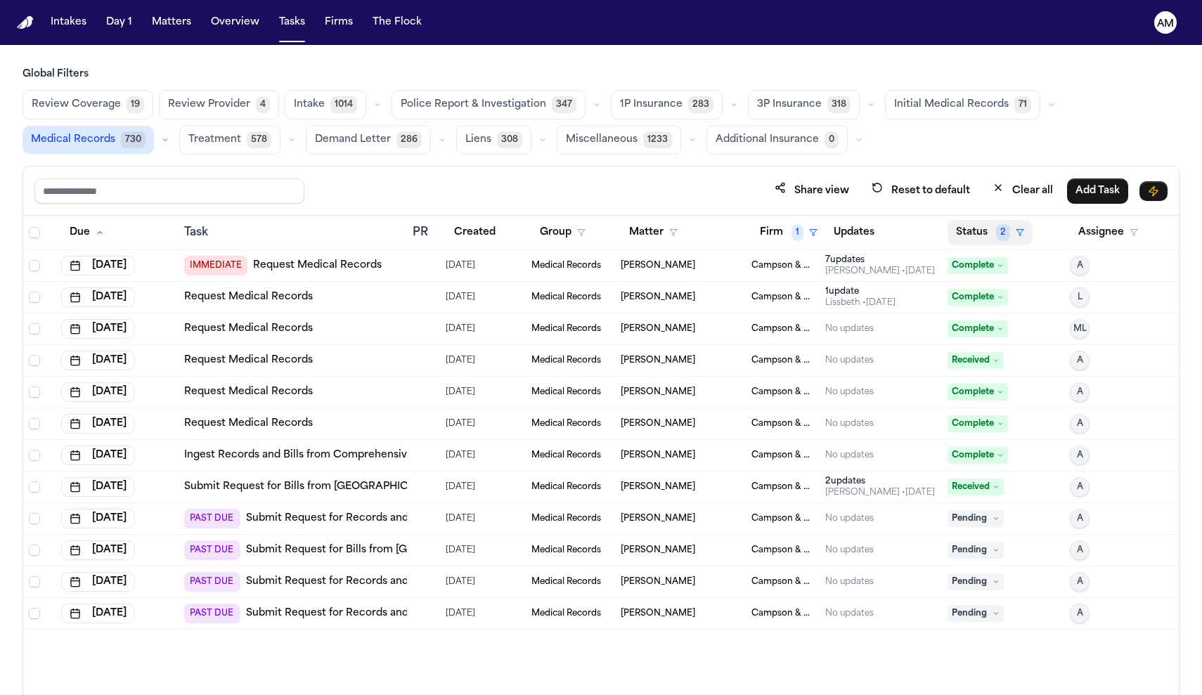
click at [996, 236] on button "Status 2" at bounding box center [990, 232] width 85 height 25
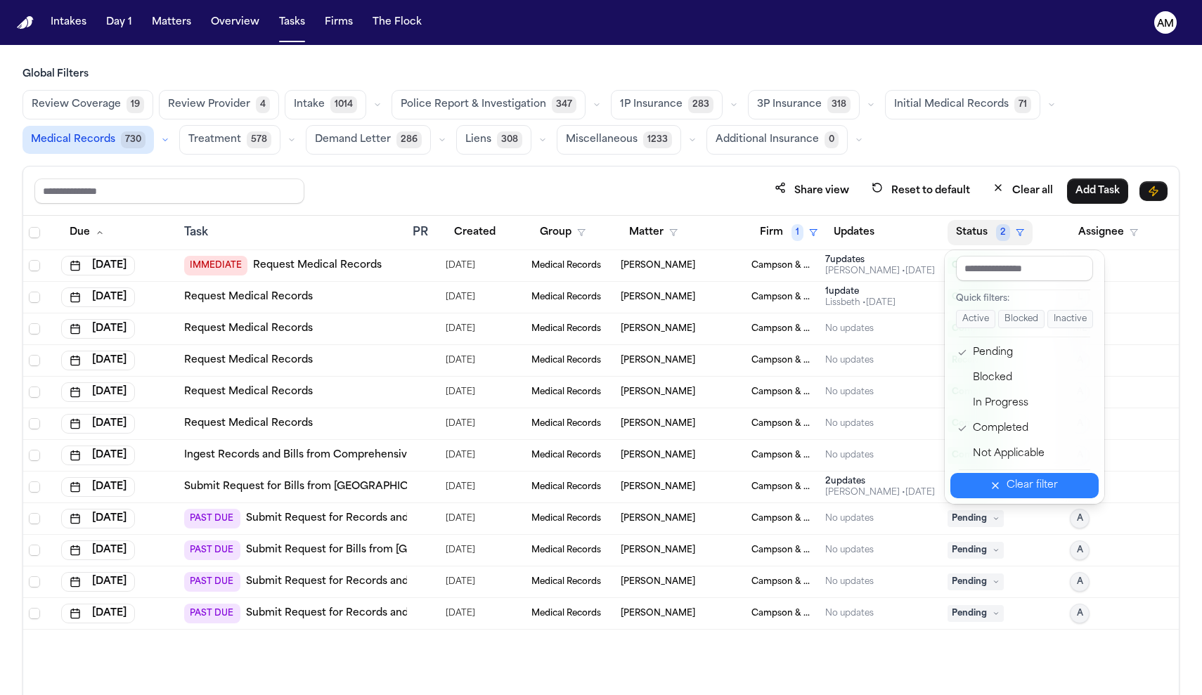
click at [1007, 494] on button "Clear filter" at bounding box center [1025, 485] width 148 height 25
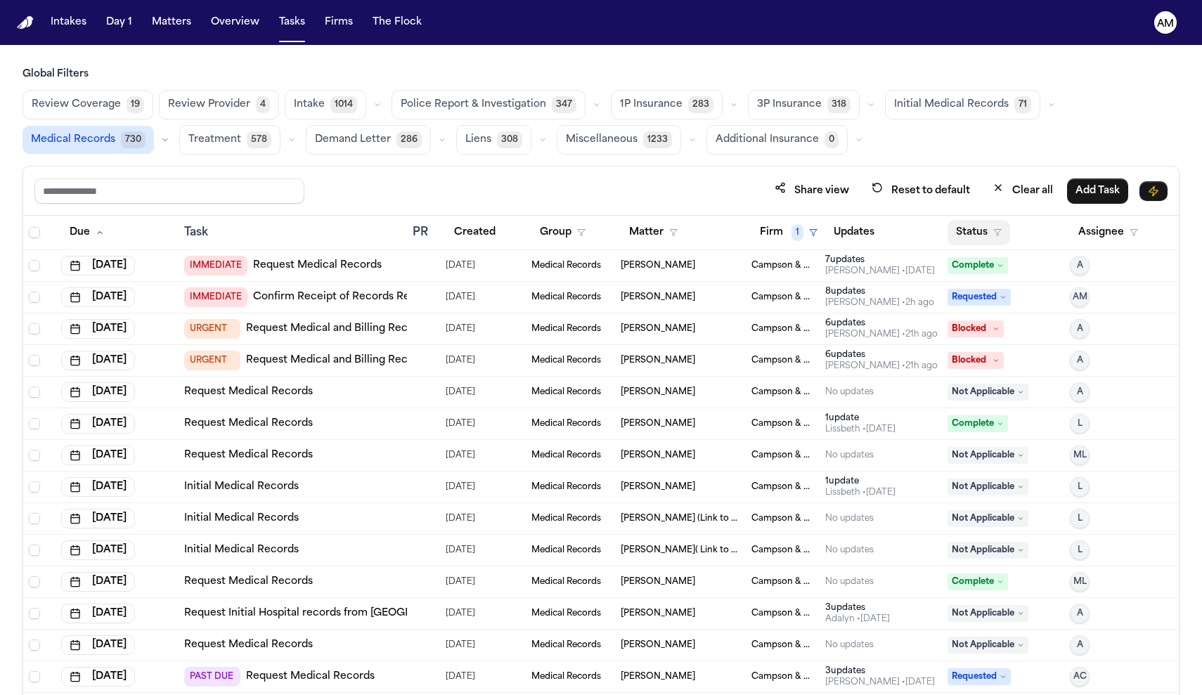
click at [980, 224] on button "Status" at bounding box center [979, 232] width 63 height 25
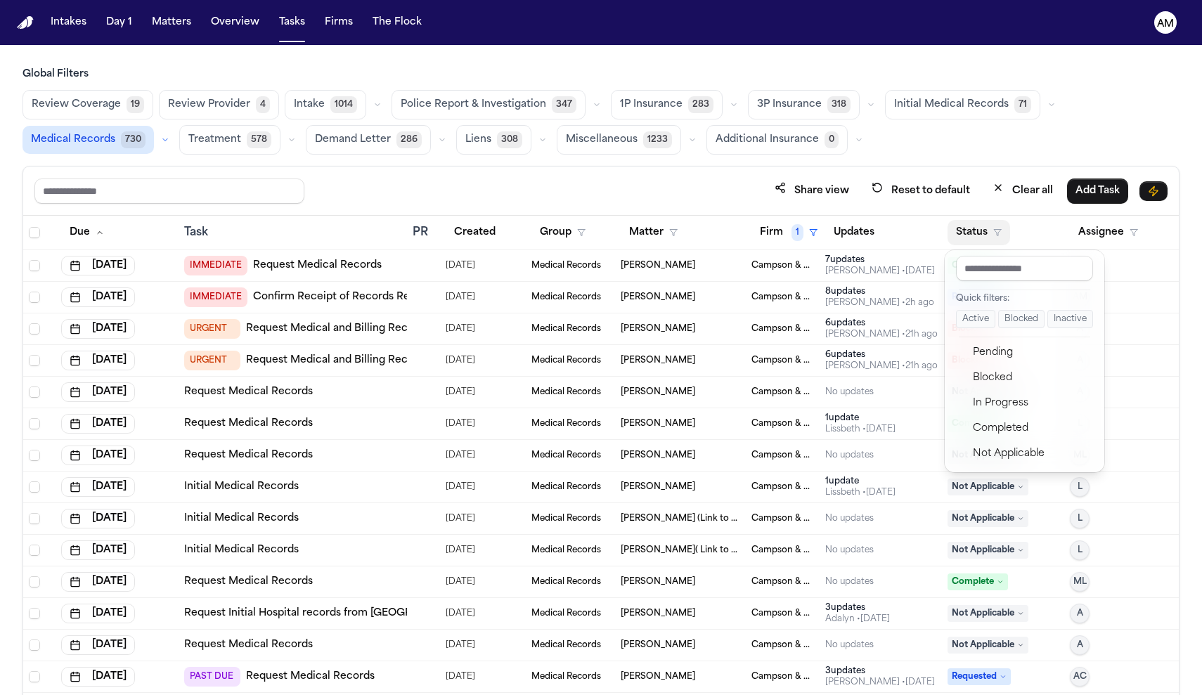
click at [936, 207] on div "Share view Reset to default Clear all Add Task Due Task PR Created Group Matter…" at bounding box center [600, 461] width 1157 height 591
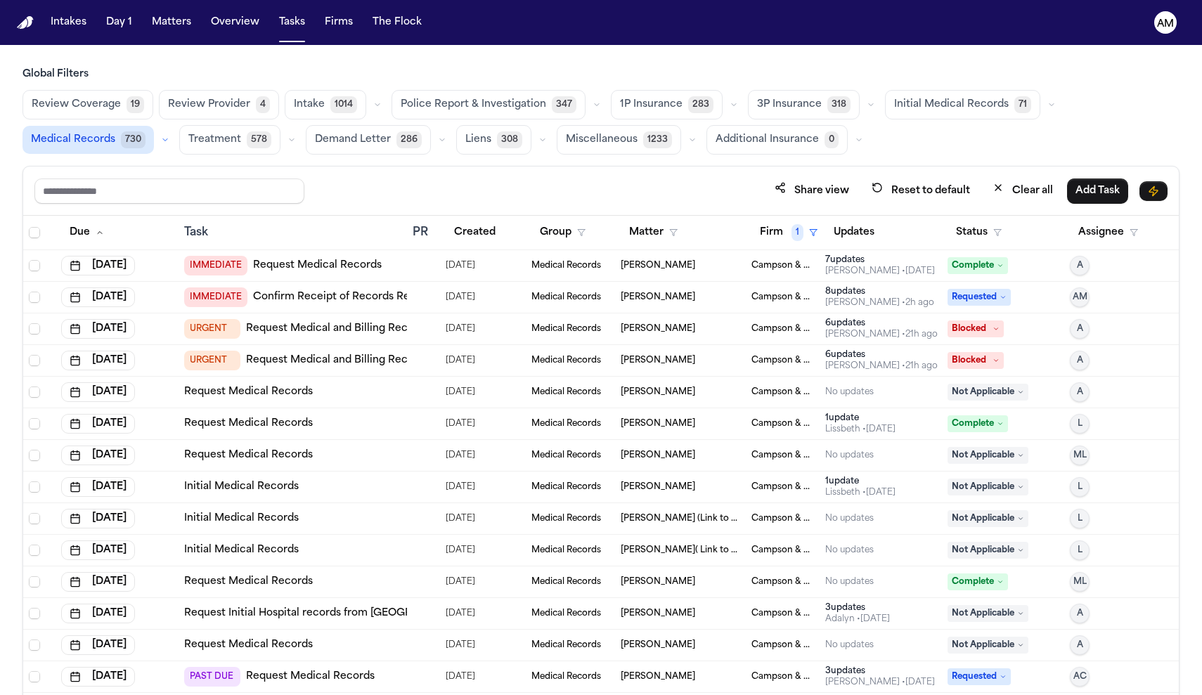
click at [320, 296] on link "Confirm Receipt of Records Request with [GEOGRAPHIC_DATA]" at bounding box center [414, 297] width 323 height 14
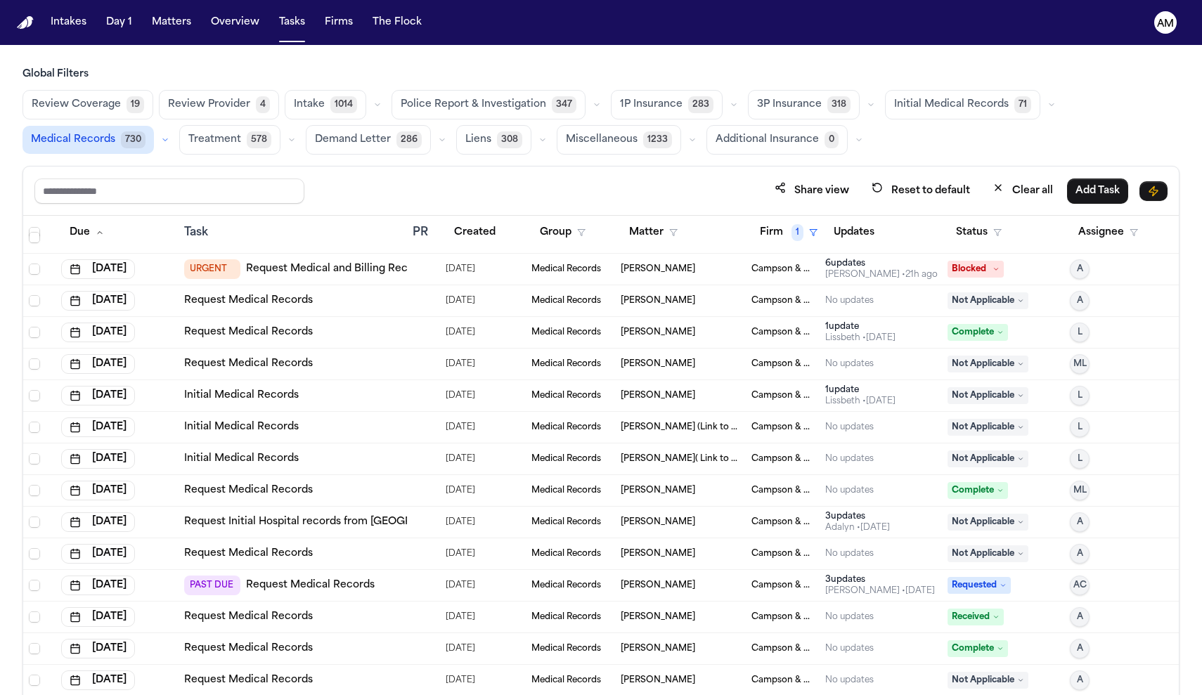
scroll to position [92, 0]
click at [344, 586] on link "Request Medical Records" at bounding box center [310, 585] width 129 height 14
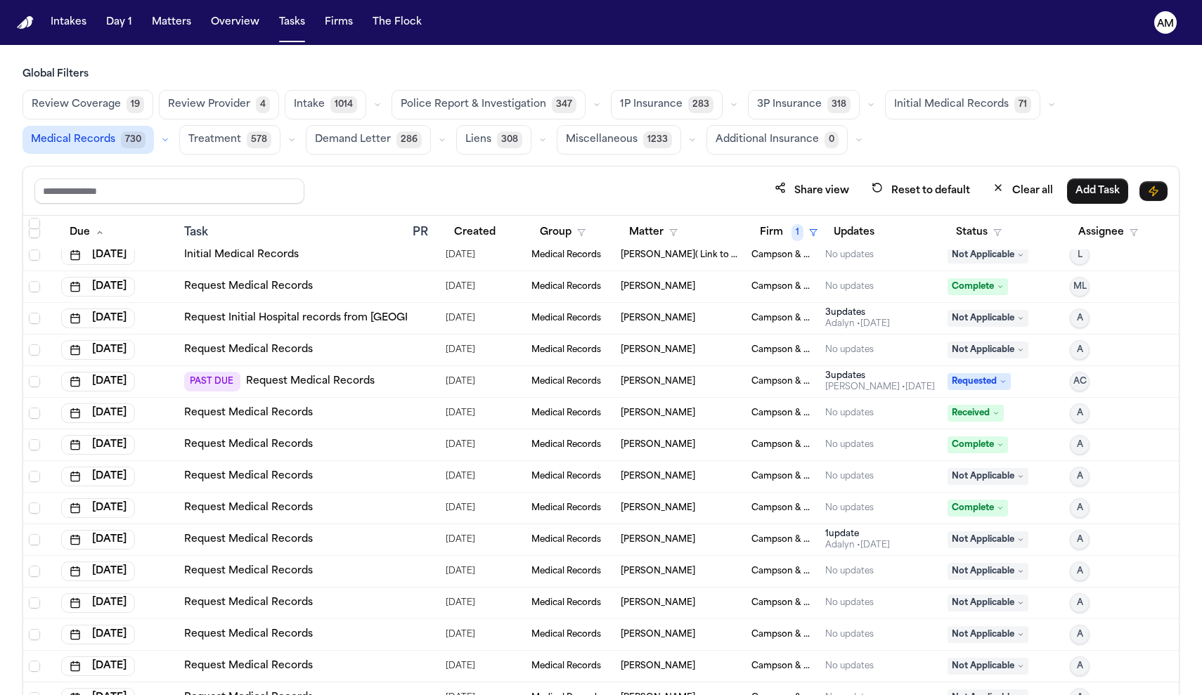
scroll to position [301, 0]
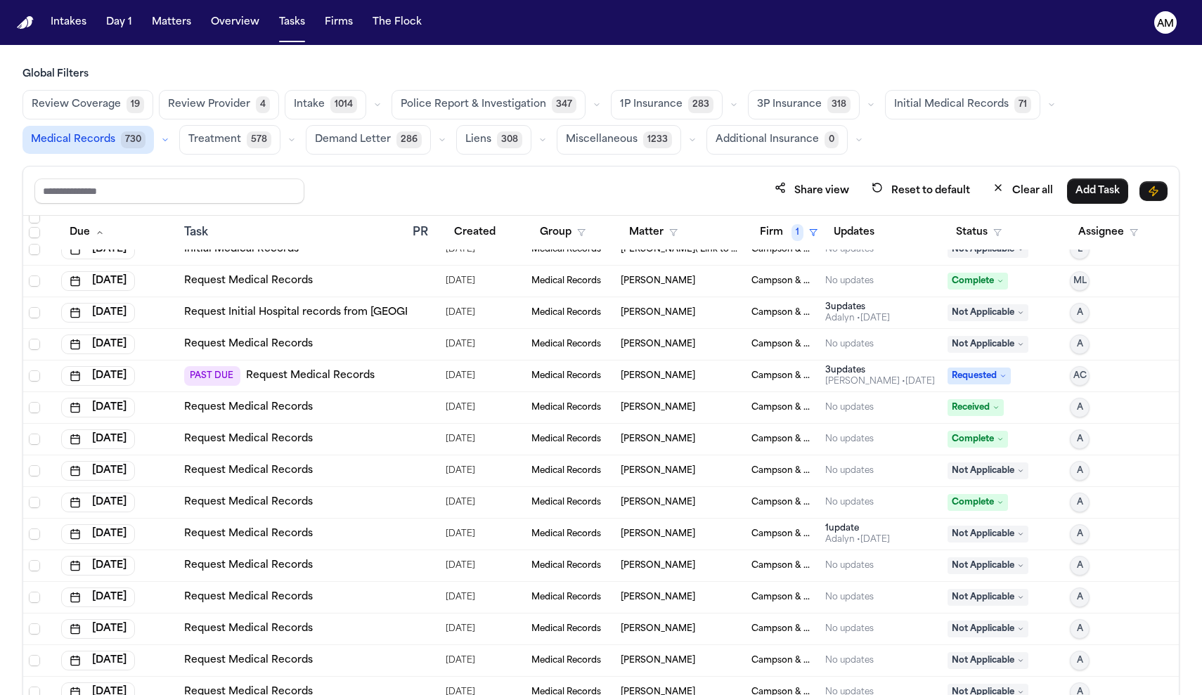
click at [309, 534] on link "Request Medical Records" at bounding box center [248, 534] width 129 height 14
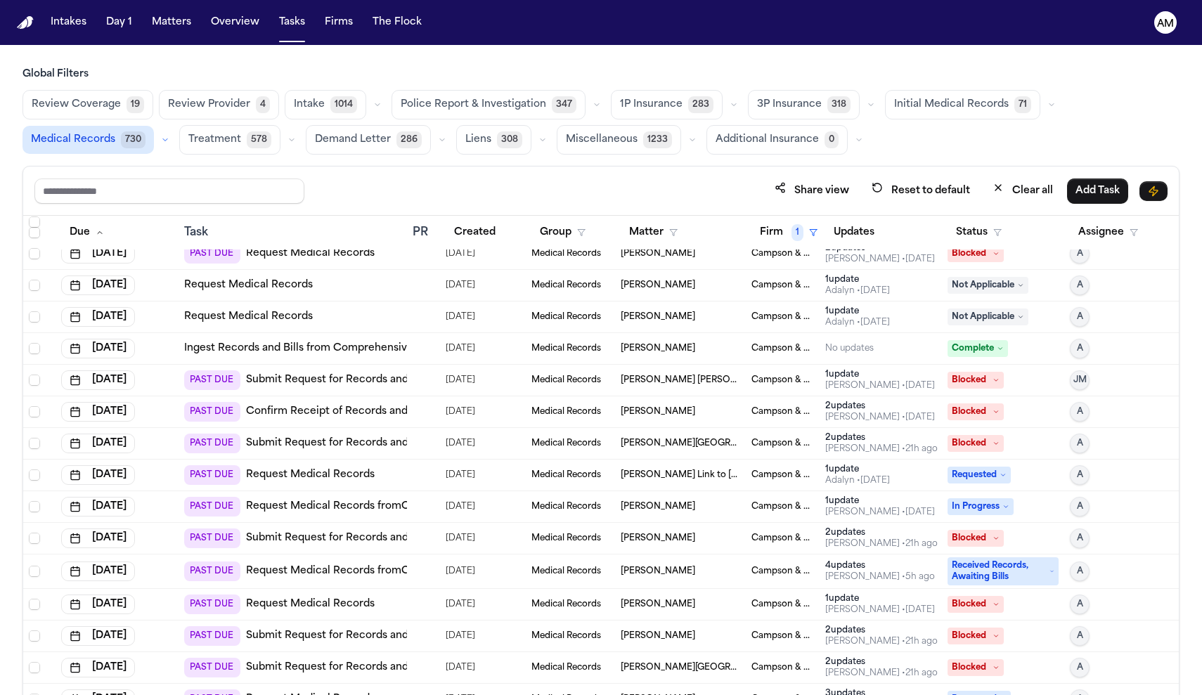
scroll to position [933, 0]
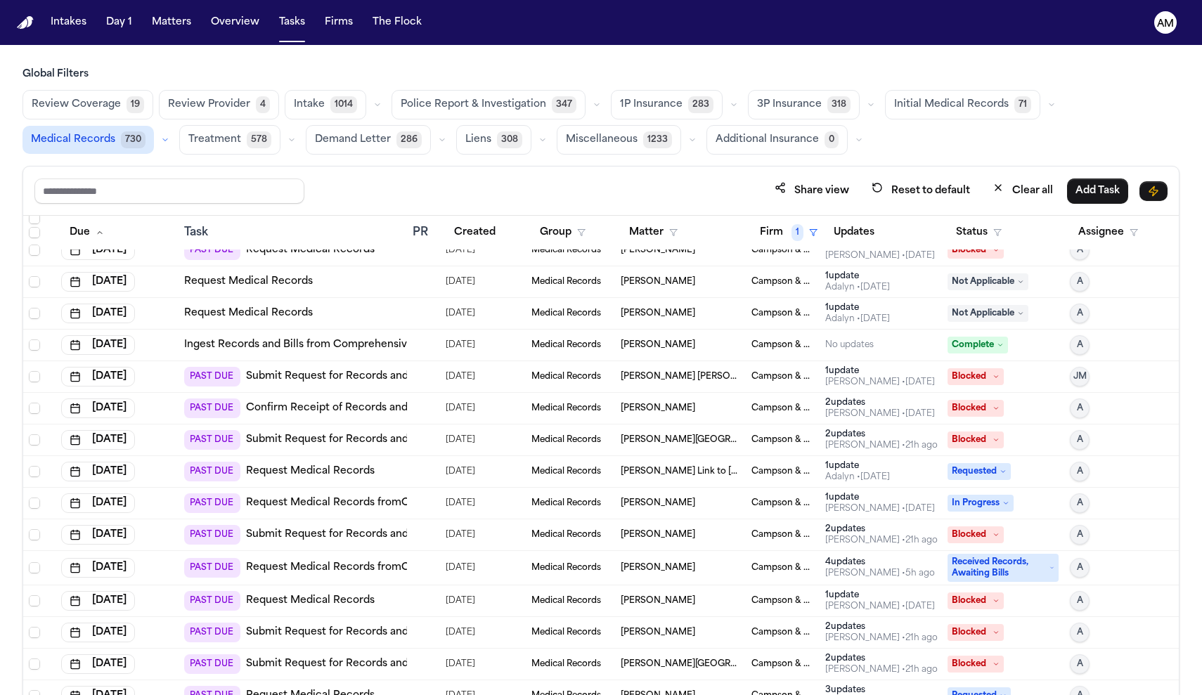
click at [368, 571] on link "Request Medical Records fromCareSpot Urgent Care – Clermont" at bounding box center [440, 568] width 389 height 14
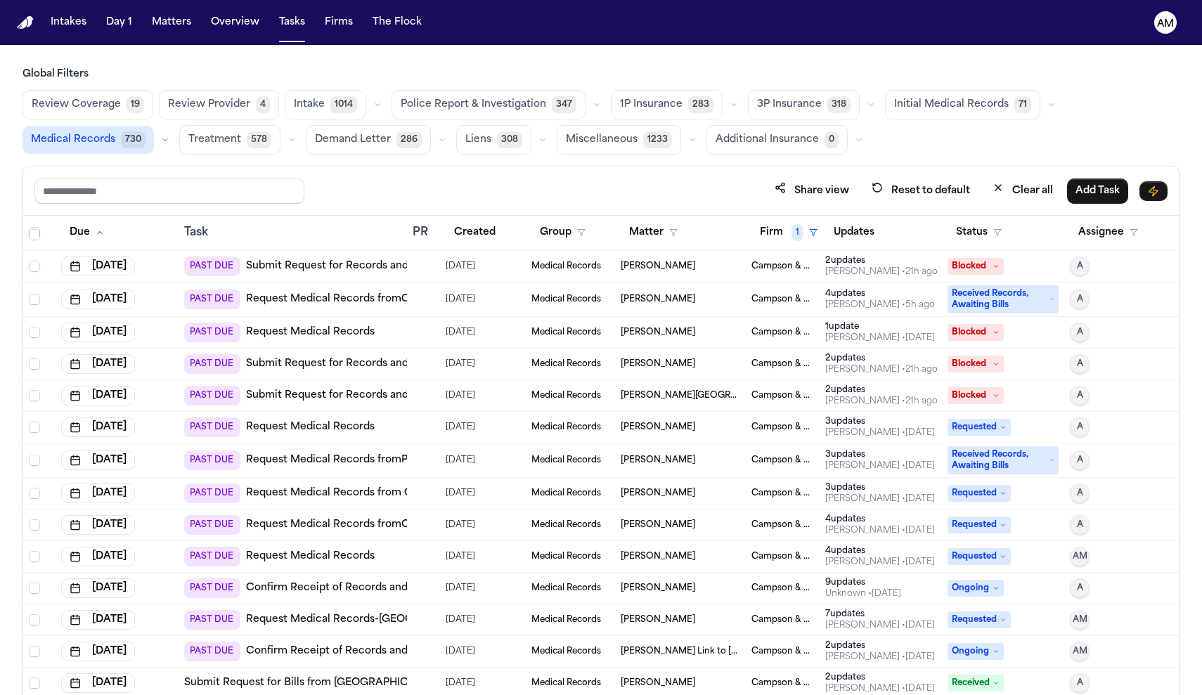
scroll to position [1203, 0]
click at [364, 525] on link "Request Medical Records fromOrlando Health South Lake Hospital – Wound Care Cen…" at bounding box center [478, 524] width 465 height 14
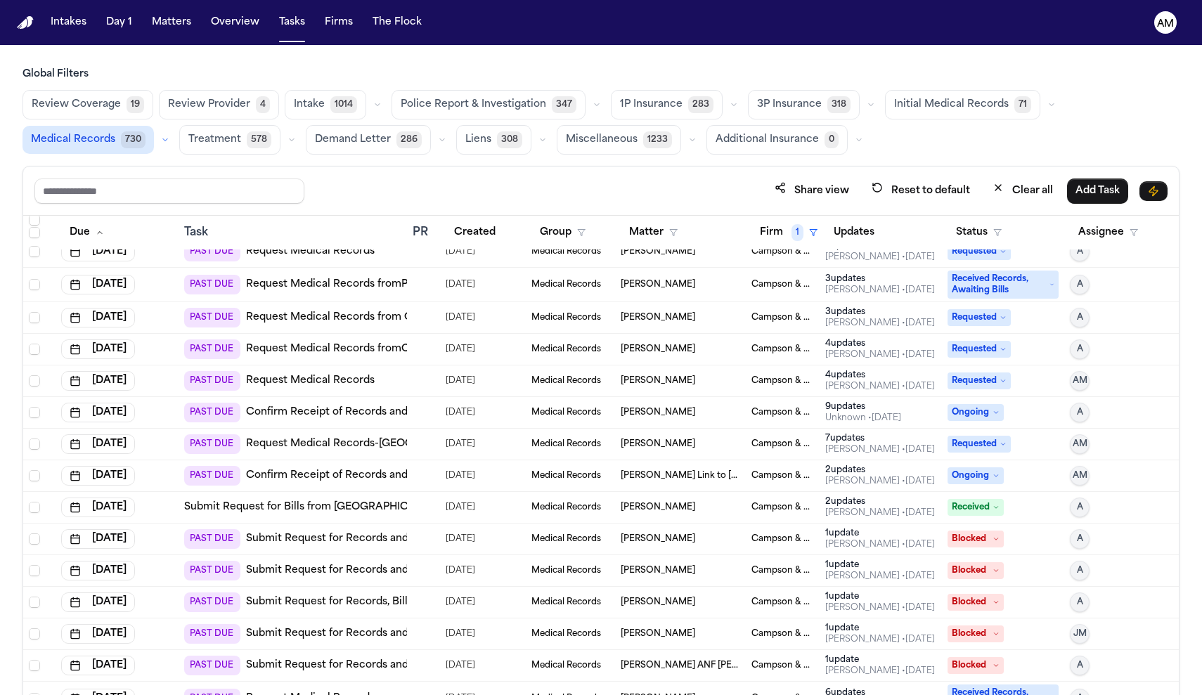
scroll to position [1380, 0]
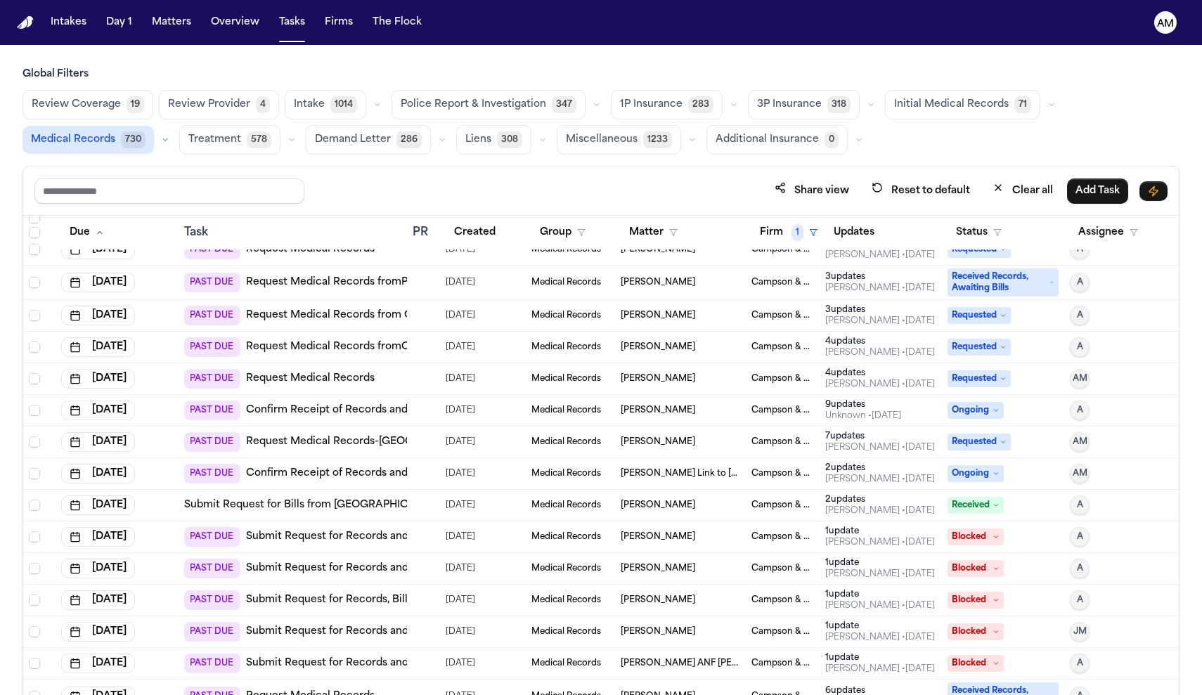
click at [353, 516] on td "Submit Request for Bills from NYC Health + Hospitals/Jacobi Medical Center" at bounding box center [293, 506] width 229 height 32
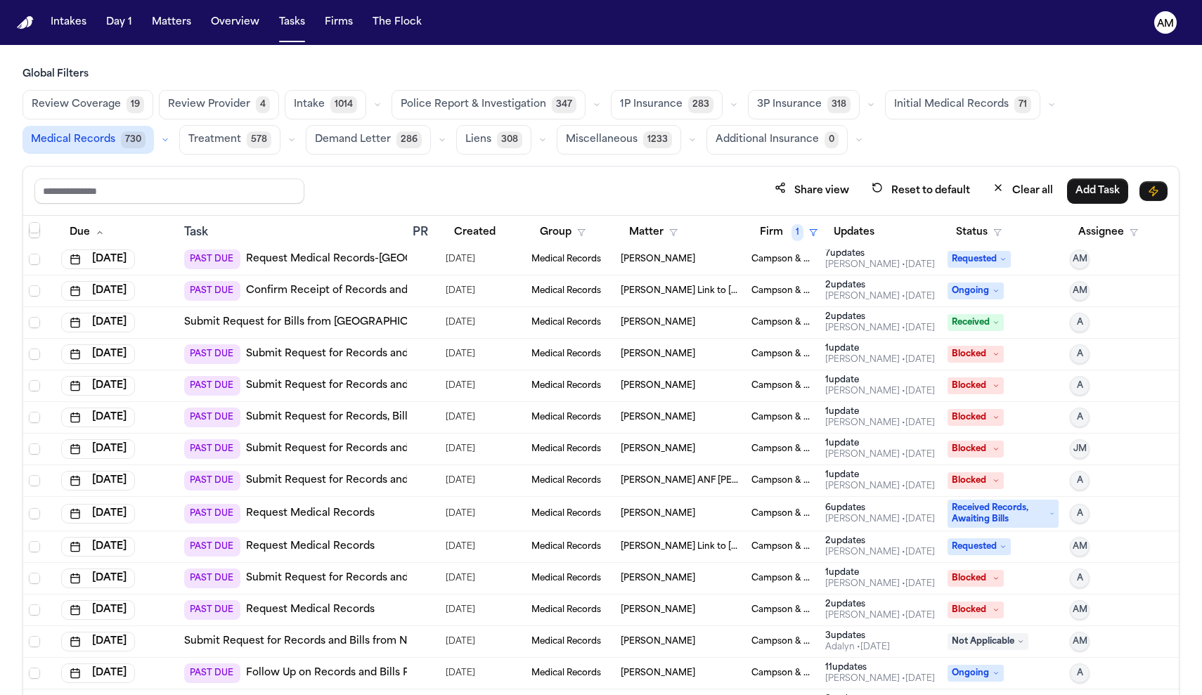
scroll to position [1564, 0]
click at [374, 584] on div "PAST DUE Submit Request for Records and Bills from Bronx Family Pharmacy" at bounding box center [381, 577] width 395 height 20
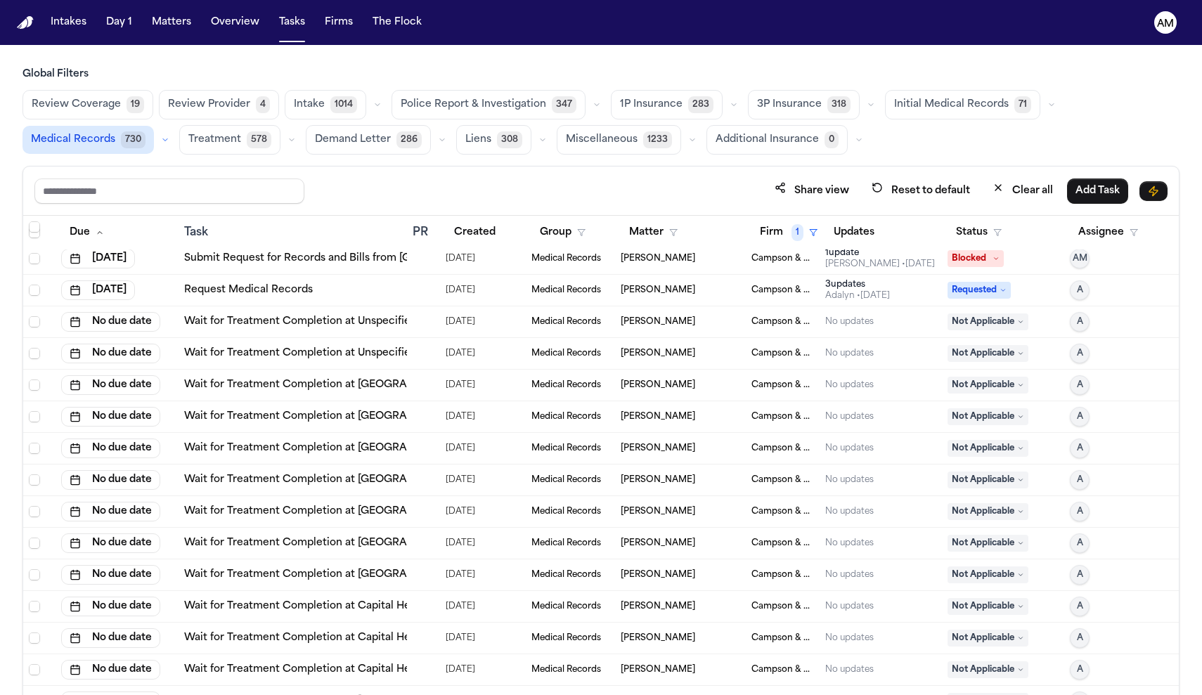
scroll to position [2450, 0]
click at [375, 298] on td "Request Medical Records" at bounding box center [293, 290] width 229 height 32
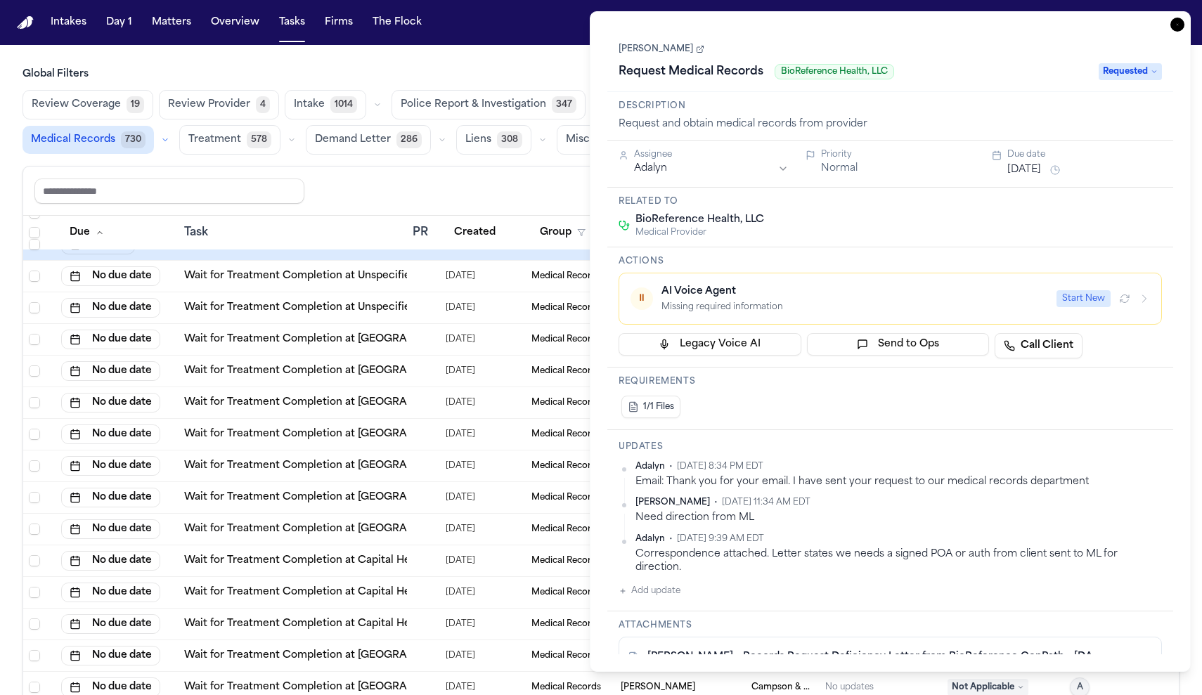
scroll to position [2535, 0]
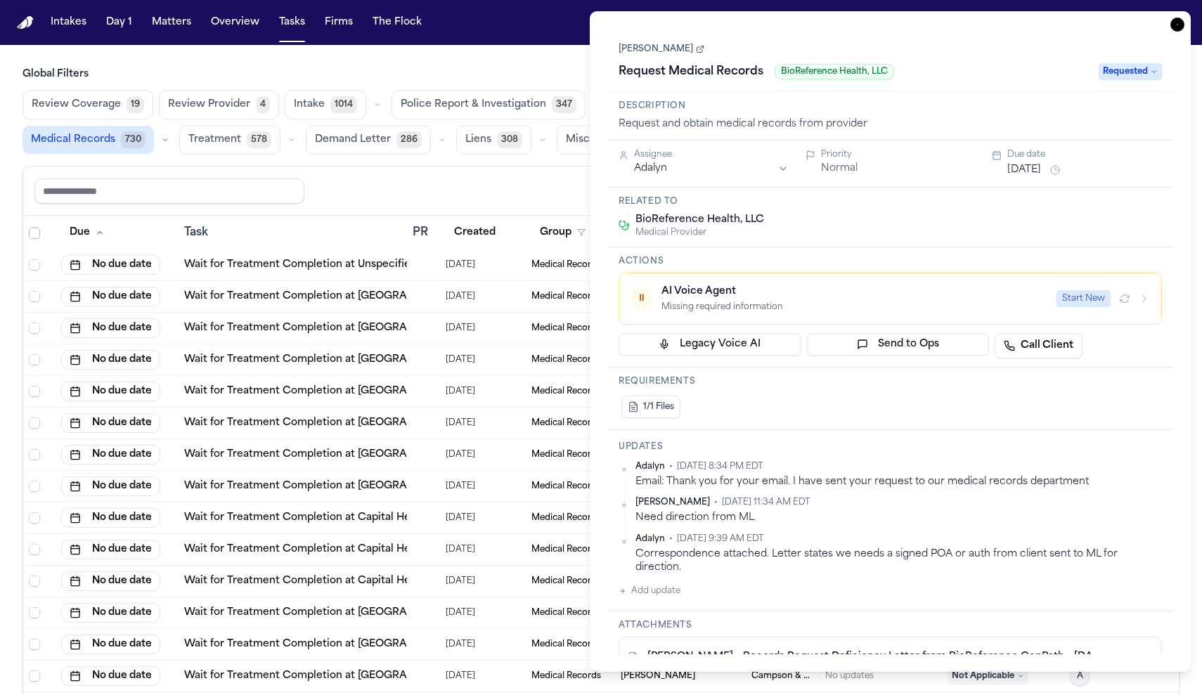
click at [529, 189] on div "Share view Reset to default Clear all Add Task" at bounding box center [600, 191] width 1133 height 26
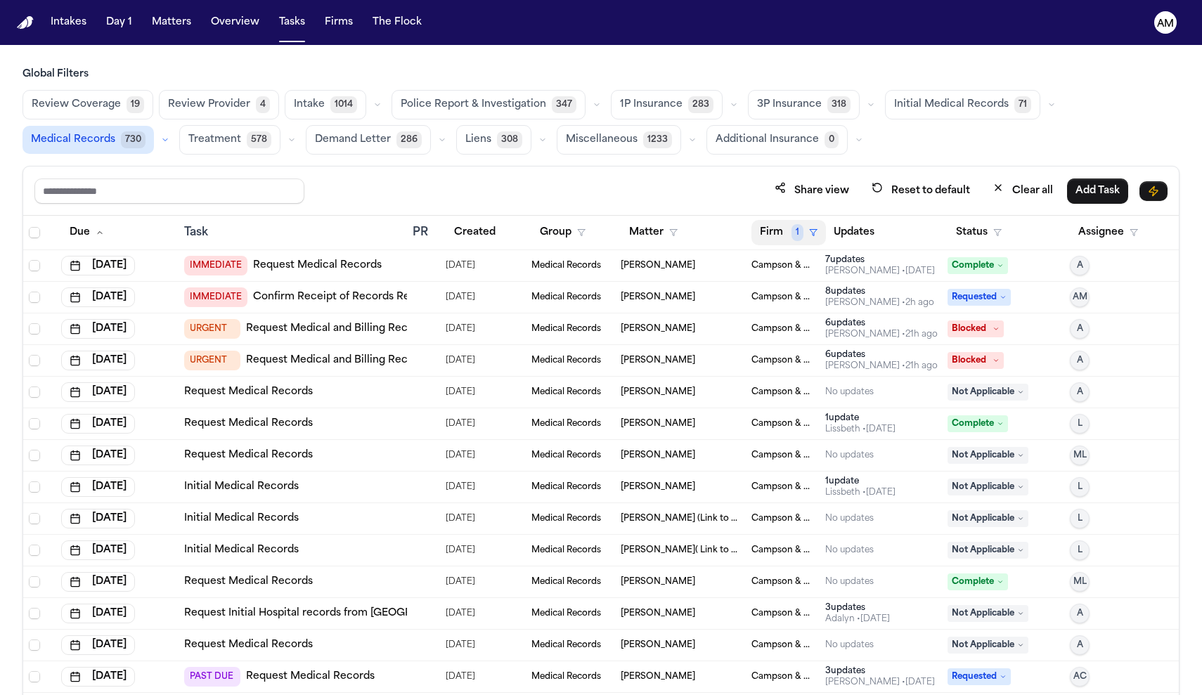
click at [794, 230] on span "1" at bounding box center [798, 232] width 12 height 17
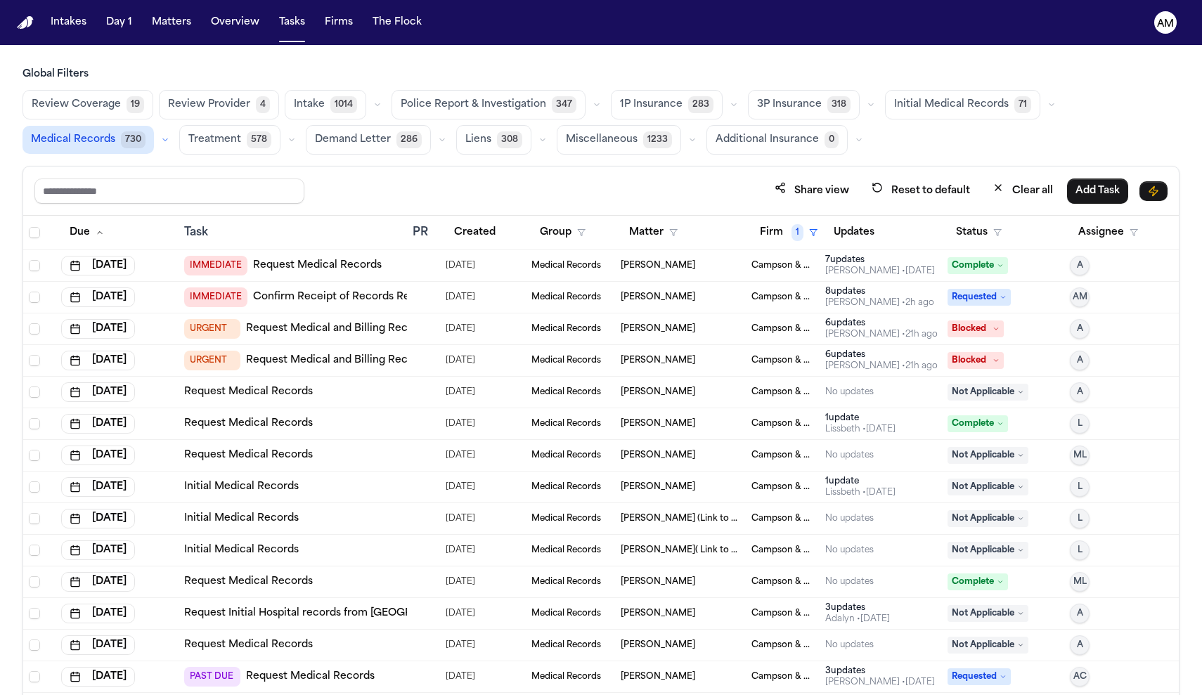
click at [962, 225] on button "Status" at bounding box center [979, 232] width 63 height 25
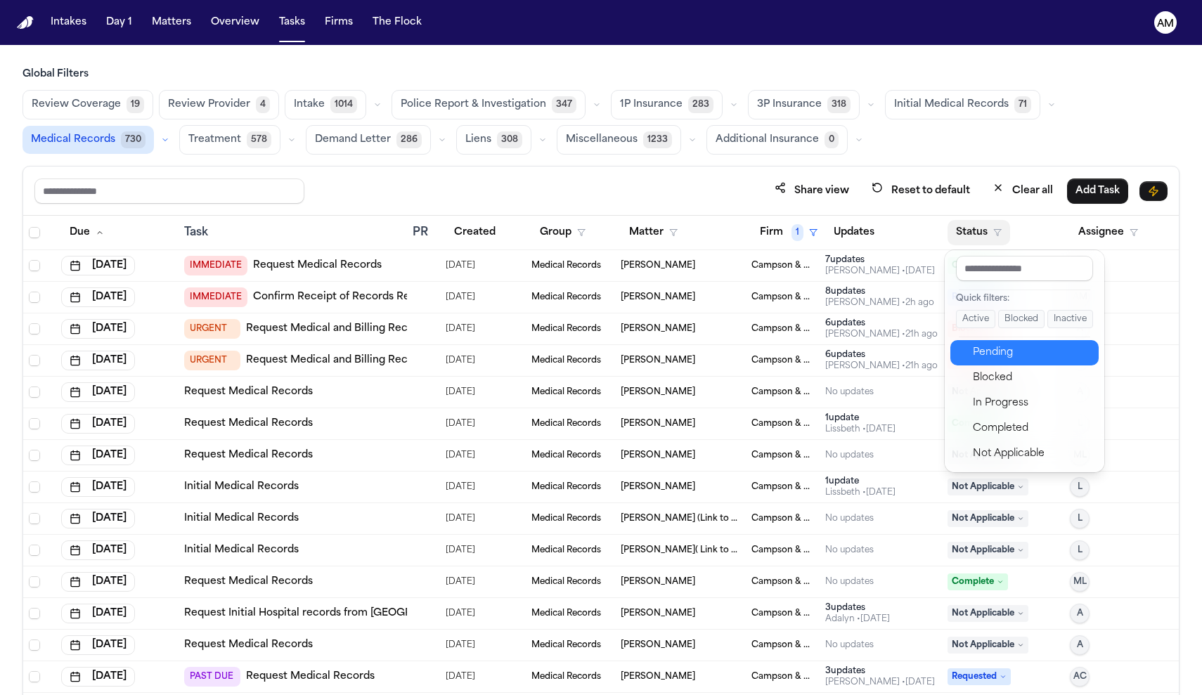
click at [996, 354] on div "Pending" at bounding box center [1031, 353] width 117 height 17
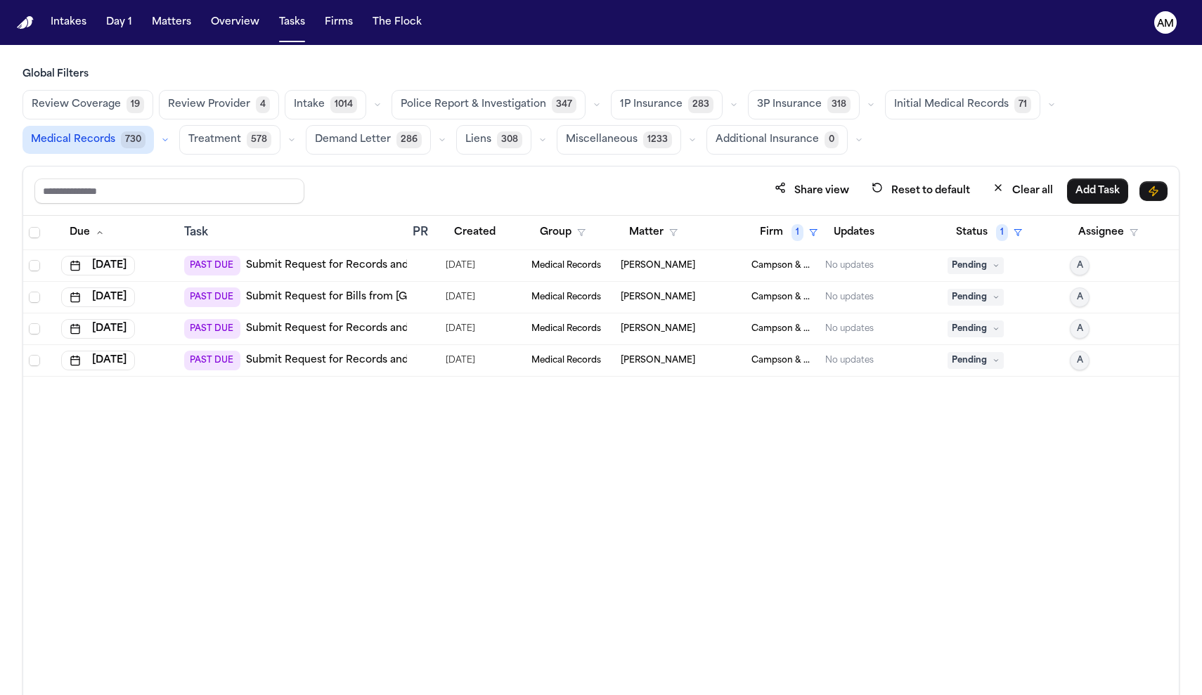
click at [354, 265] on link "Submit Request for Records and [MEDICAL_DATA] from [GEOGRAPHIC_DATA] – Imaging/…" at bounding box center [495, 266] width 498 height 14
click at [190, 18] on button "Matters" at bounding box center [171, 22] width 51 height 25
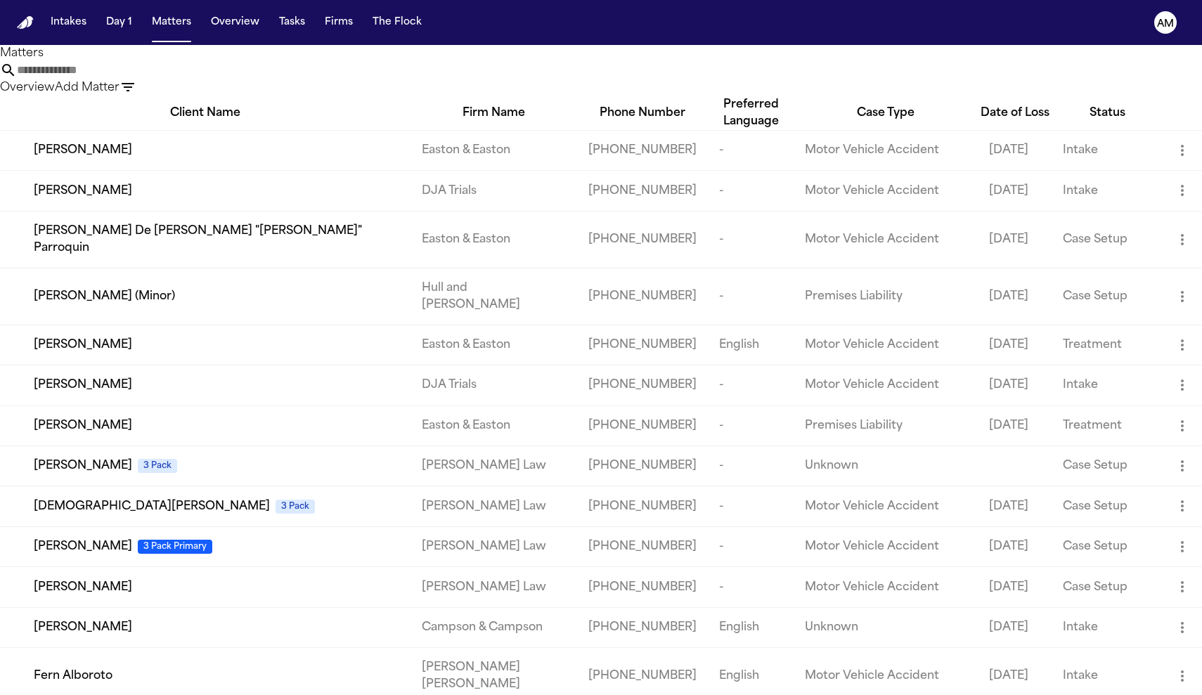
click at [129, 79] on input "text" at bounding box center [73, 70] width 112 height 17
type input "*"
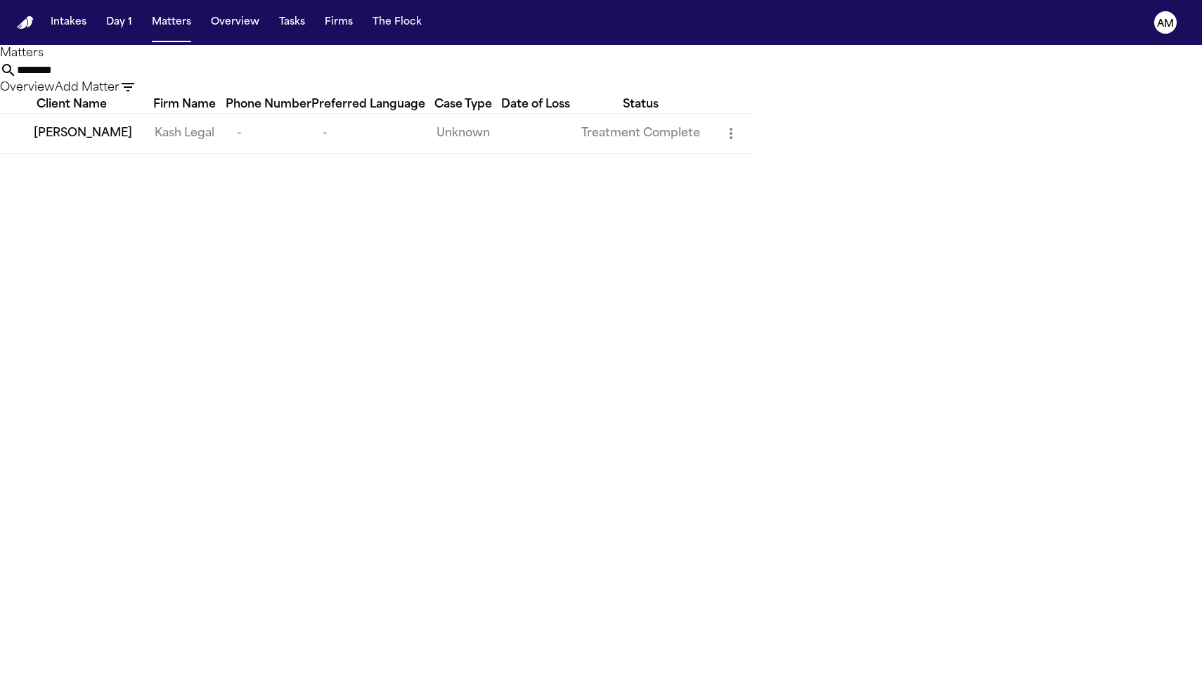
type input "********"
click at [89, 142] on span "[PERSON_NAME]" at bounding box center [83, 133] width 98 height 17
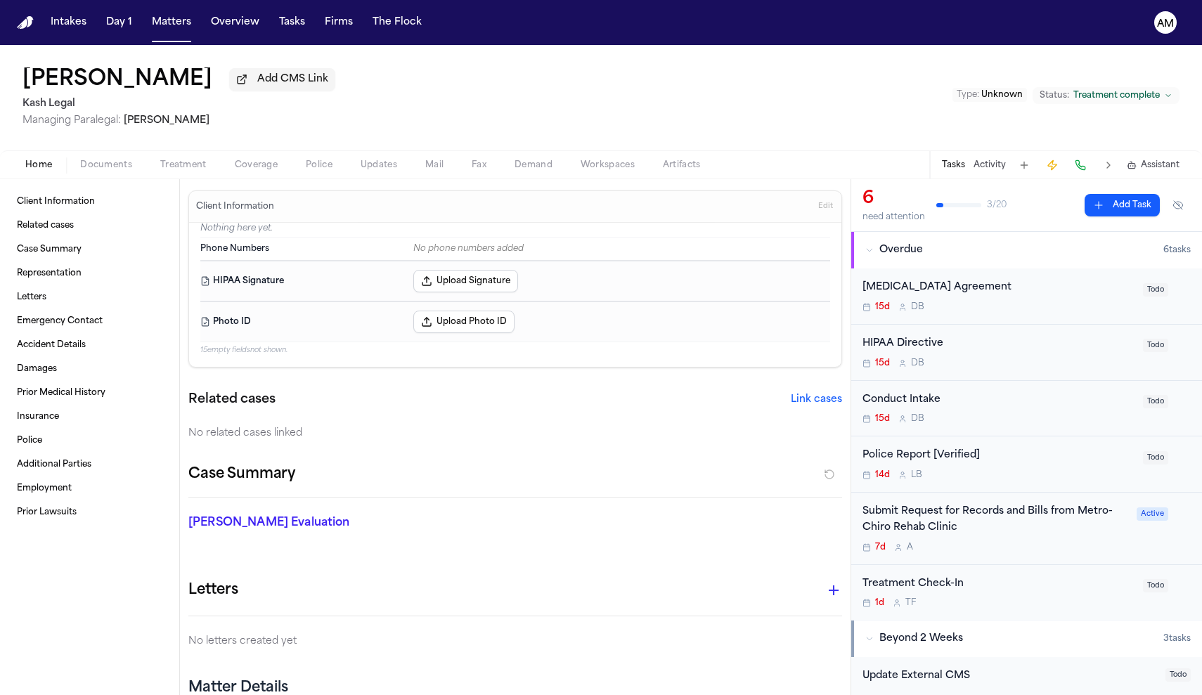
click at [136, 169] on button "Documents" at bounding box center [106, 165] width 80 height 17
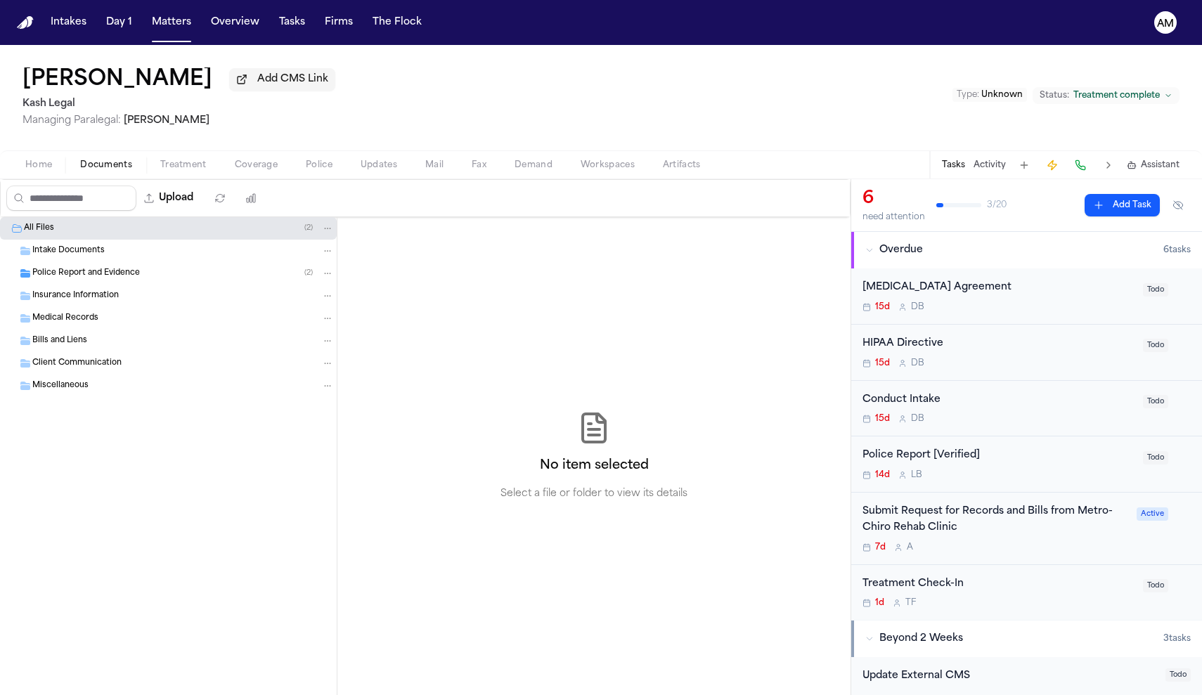
click at [80, 328] on div "Medical Records" at bounding box center [168, 318] width 337 height 22
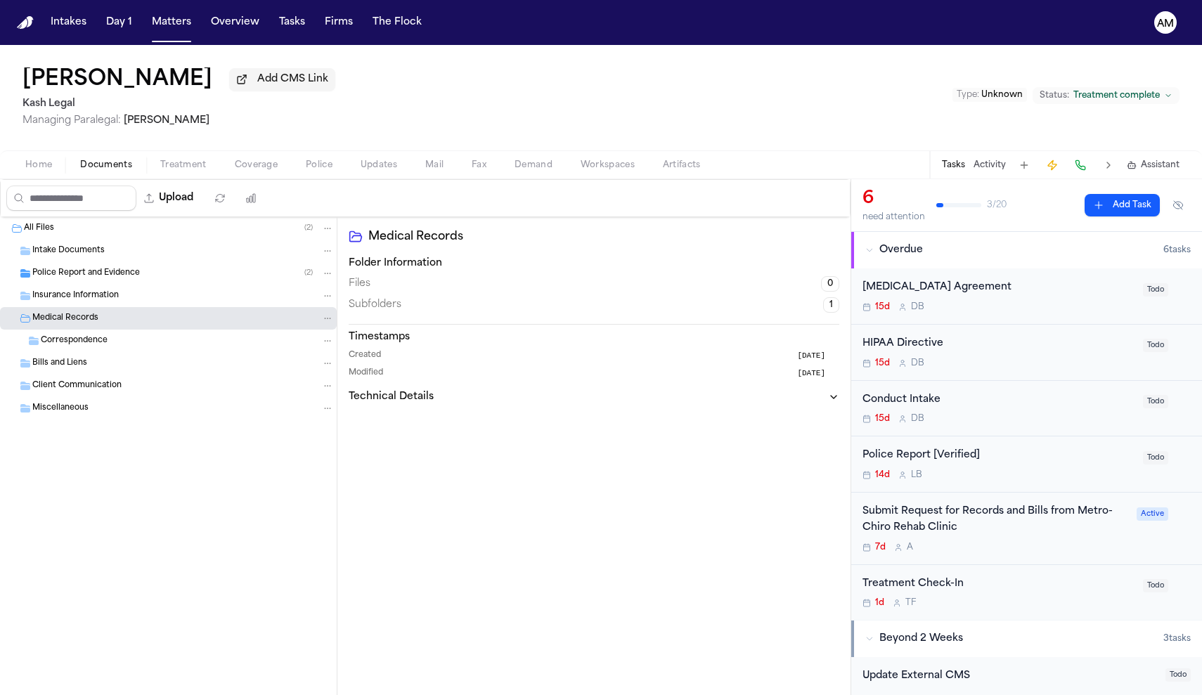
click at [98, 275] on span "Police Report and Evidence" at bounding box center [86, 274] width 108 height 12
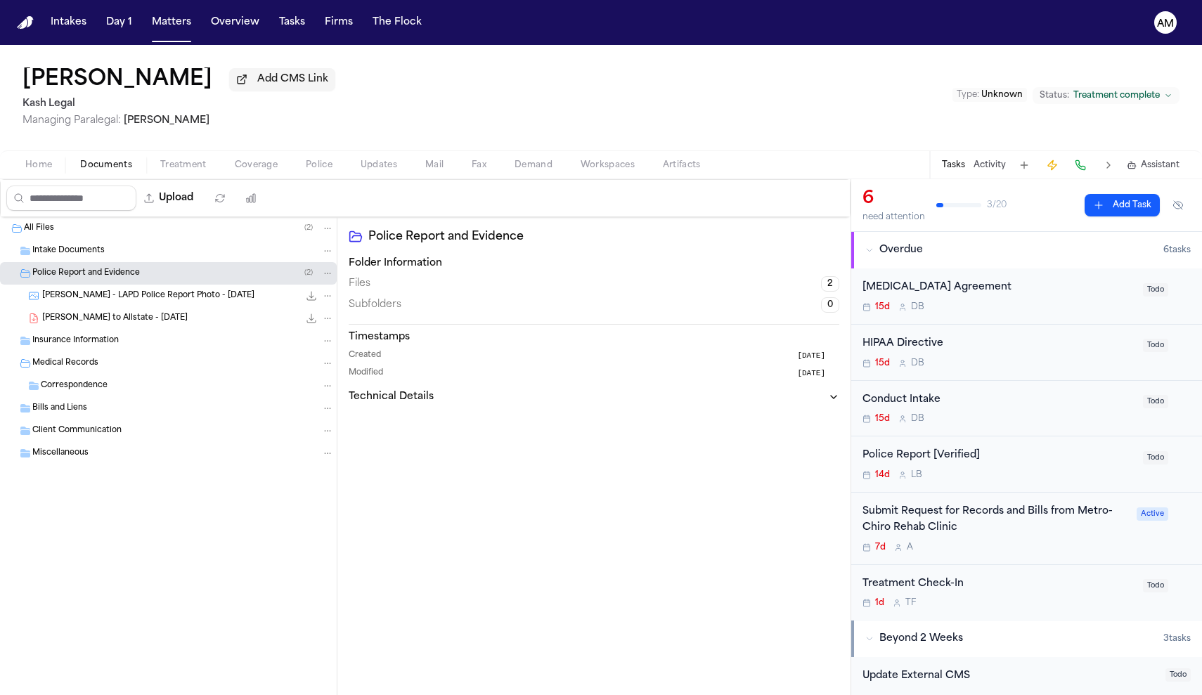
click at [98, 299] on span "K. Nunez - LAPD Police Report Photo - 1.29.23" at bounding box center [148, 296] width 212 height 12
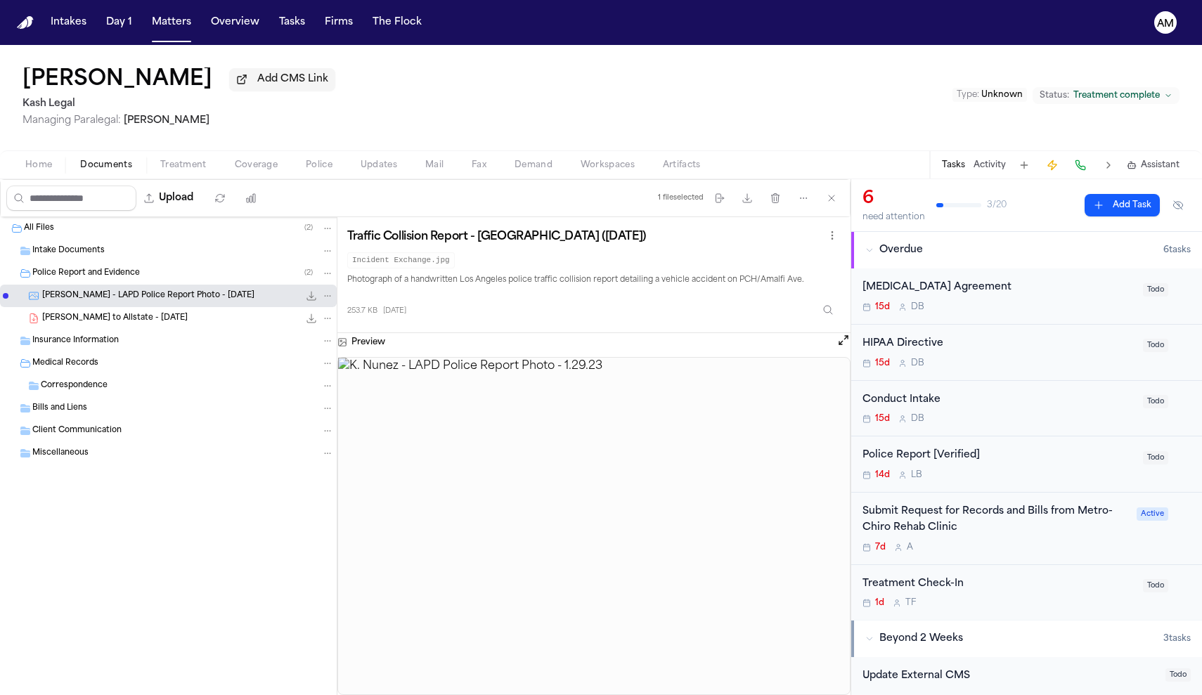
click at [639, 523] on img at bounding box center [594, 526] width 512 height 337
click at [839, 340] on button "Open preview" at bounding box center [844, 340] width 14 height 14
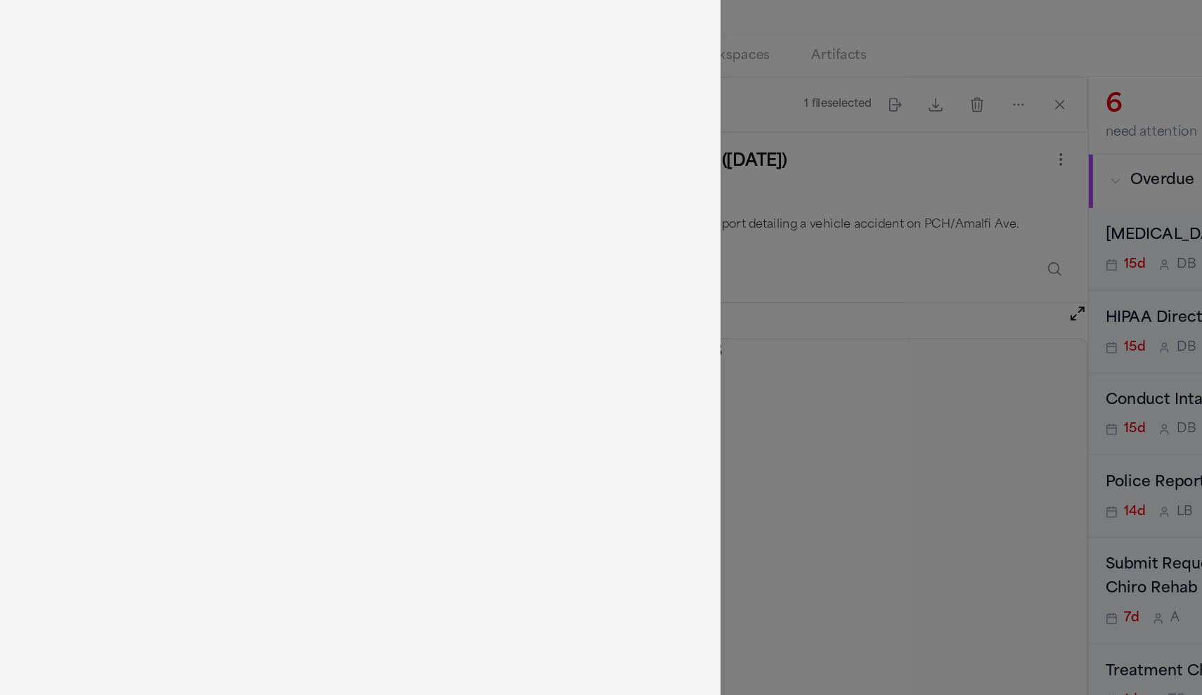
click at [184, 261] on img at bounding box center [300, 379] width 600 height 634
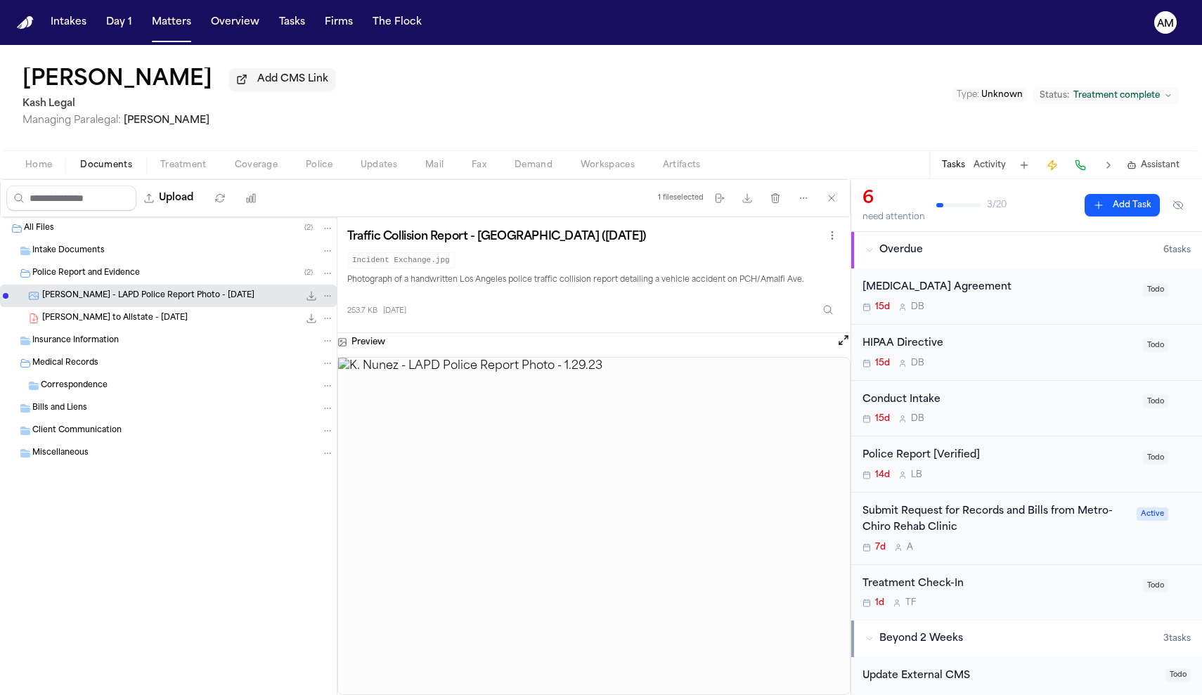
click at [191, 162] on span "Treatment" at bounding box center [183, 165] width 46 height 11
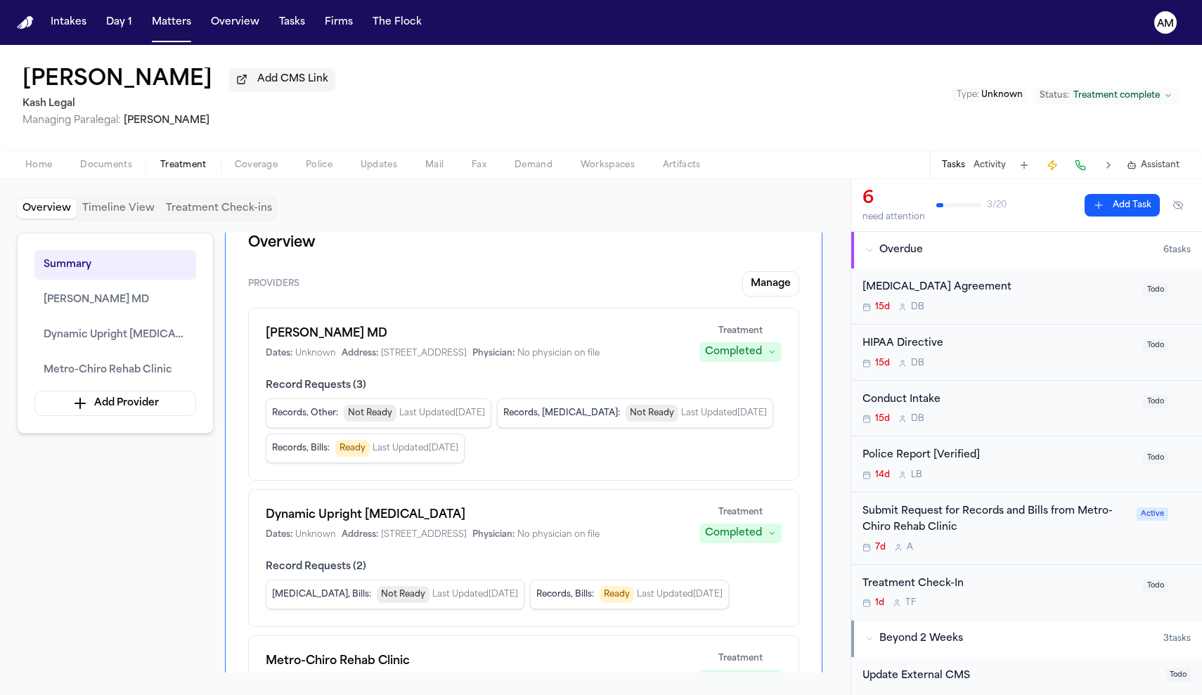
scroll to position [28, 0]
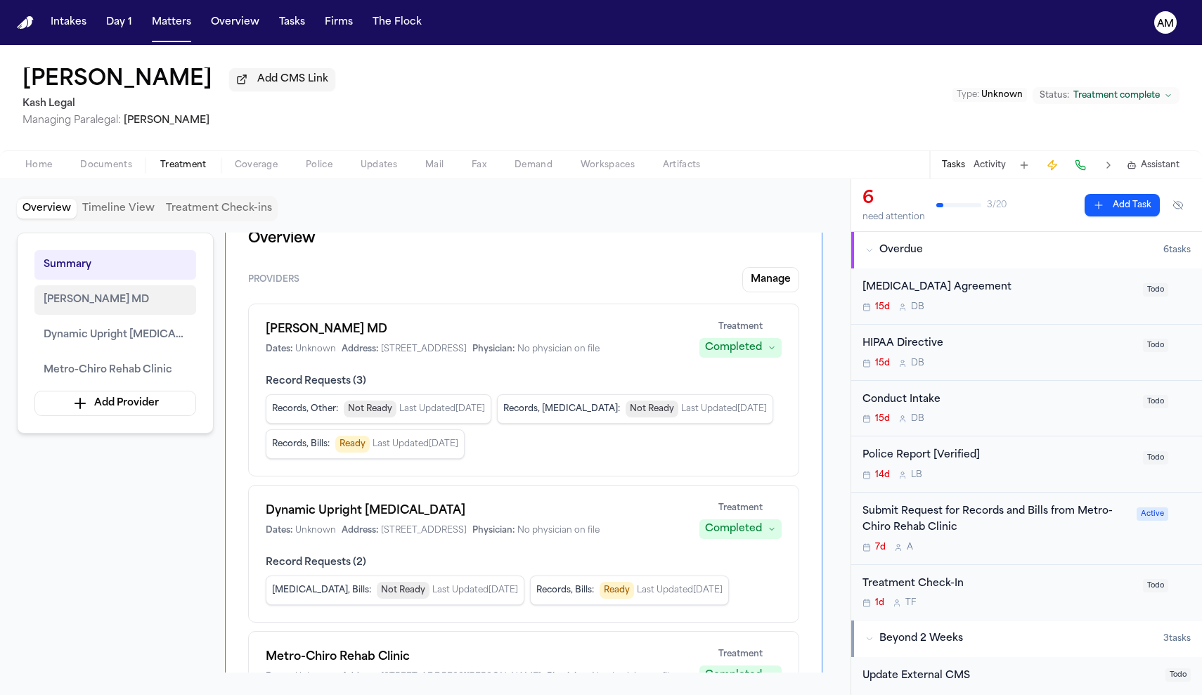
click at [122, 300] on span "Daniel Ganjian MD" at bounding box center [96, 300] width 105 height 17
click at [131, 167] on span "Documents" at bounding box center [106, 165] width 52 height 11
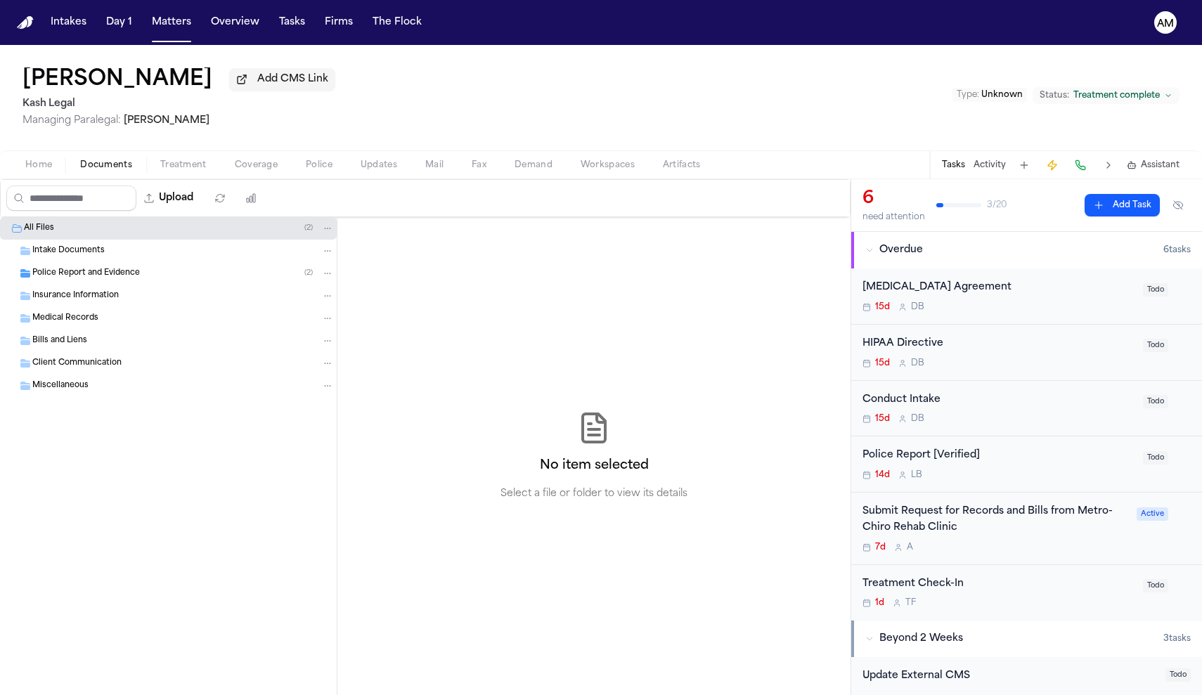
click at [116, 262] on div "Intake Documents" at bounding box center [168, 251] width 337 height 22
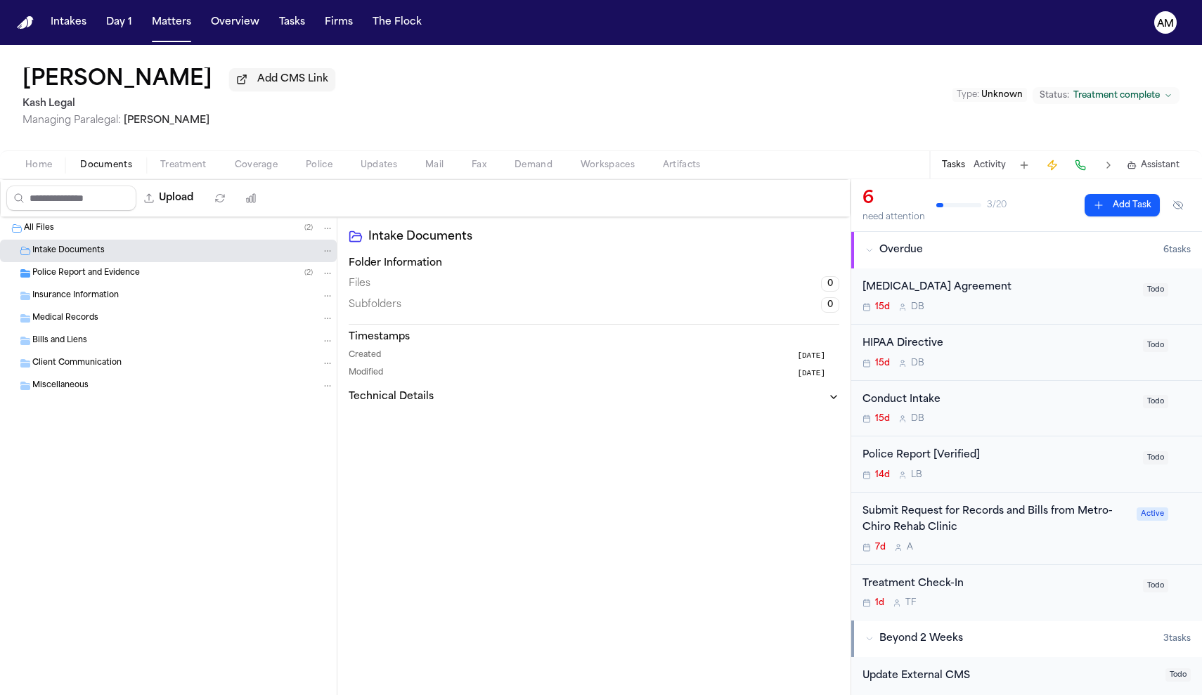
click at [117, 278] on span "Police Report and Evidence" at bounding box center [86, 274] width 108 height 12
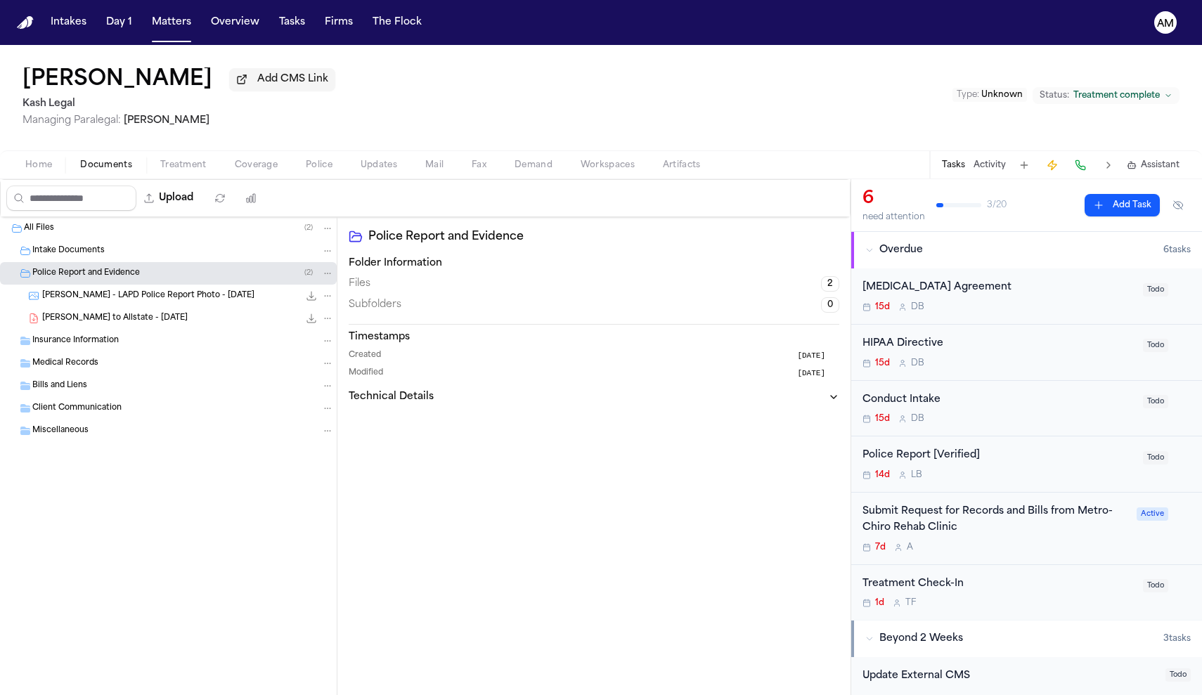
click at [113, 322] on span "K. Nunez - LOR to Allstate - 9.29.25" at bounding box center [115, 319] width 146 height 12
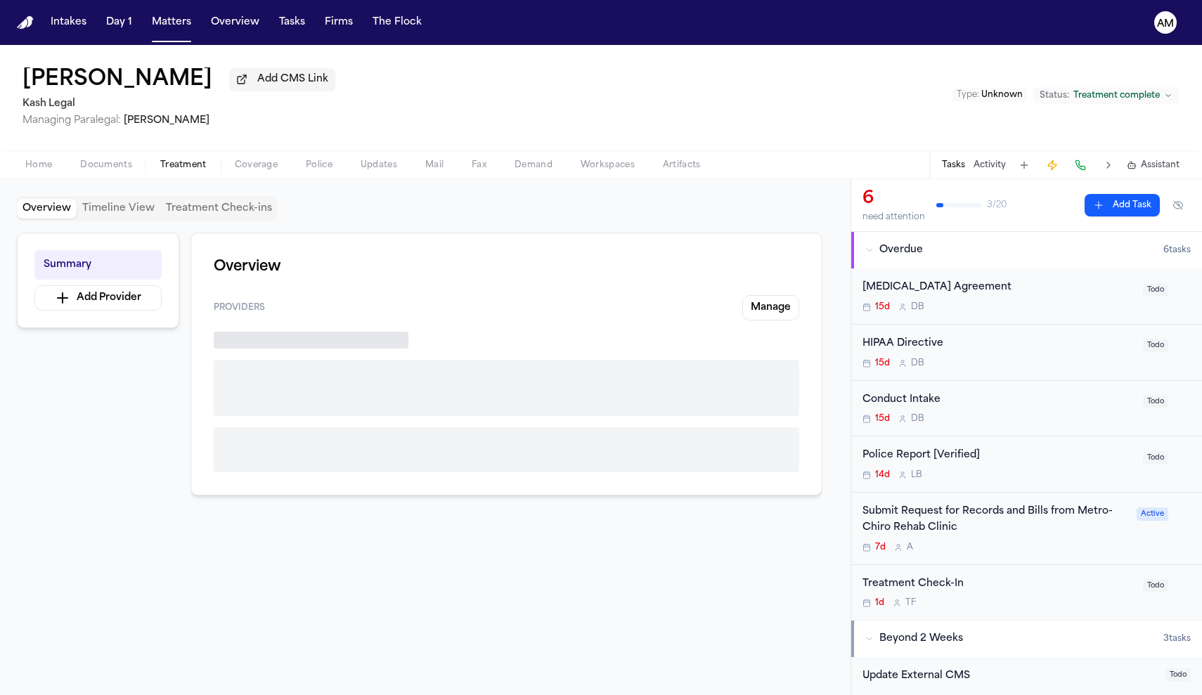
click at [197, 170] on span "Treatment" at bounding box center [183, 165] width 46 height 11
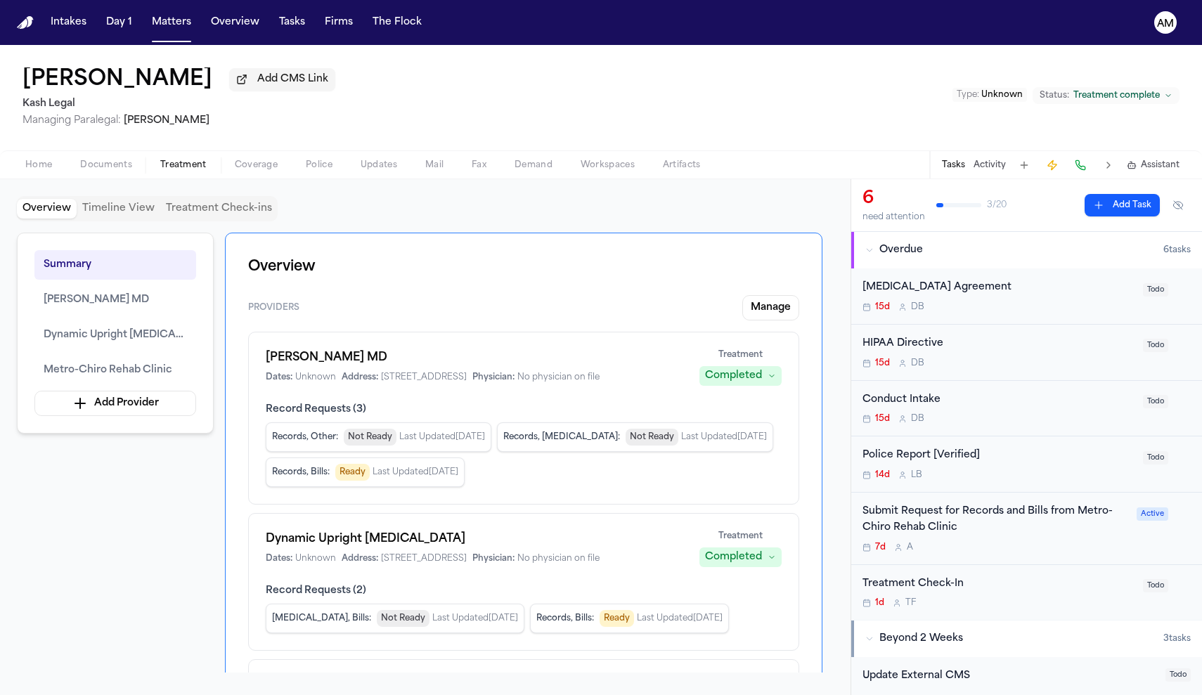
click at [257, 174] on span "button" at bounding box center [256, 172] width 60 height 1
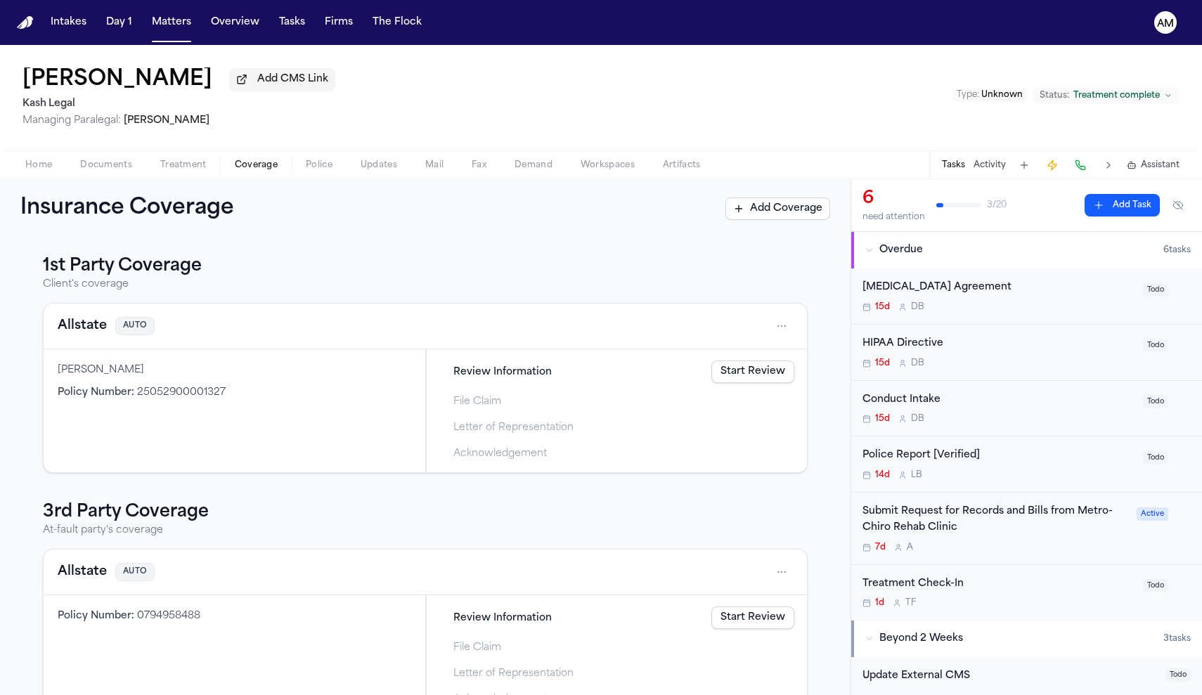
click at [190, 171] on span "Treatment" at bounding box center [183, 165] width 46 height 11
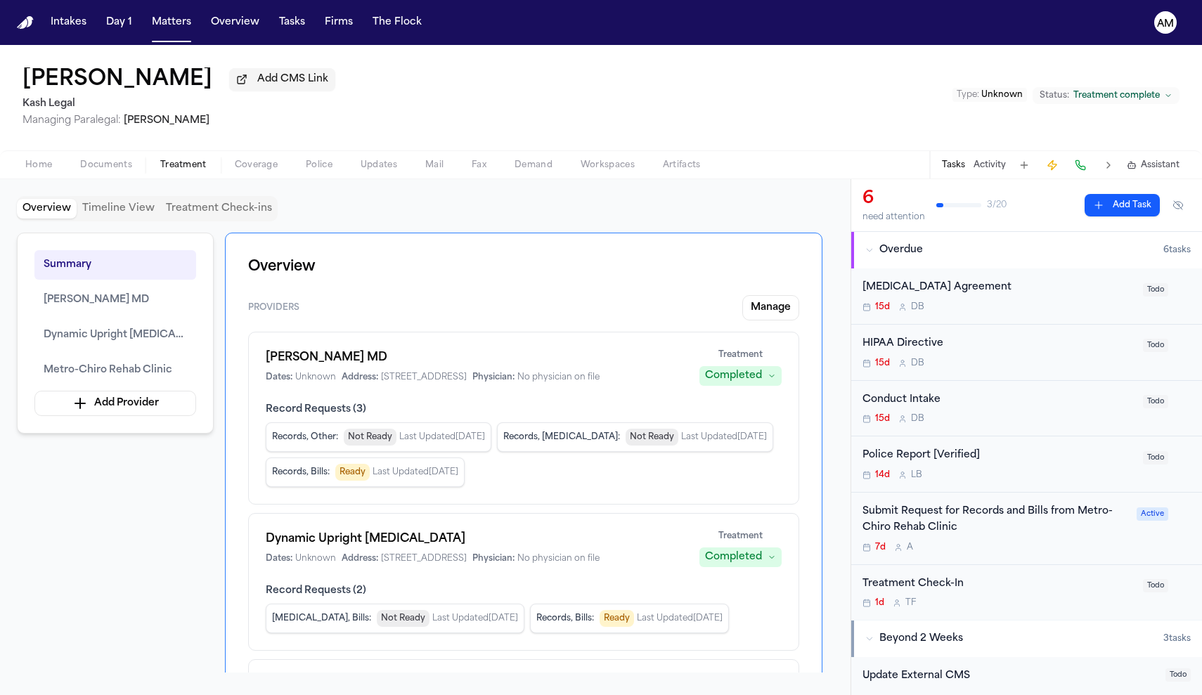
click at [112, 166] on span "Documents" at bounding box center [106, 165] width 52 height 11
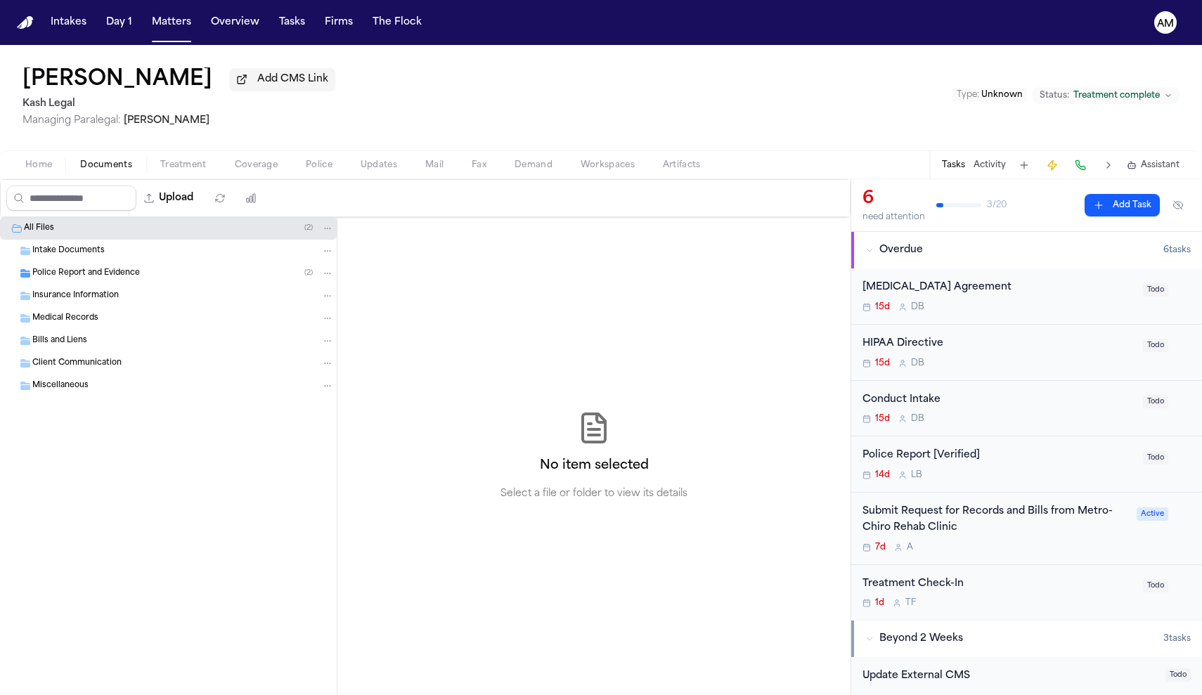
click at [43, 168] on span "Home" at bounding box center [38, 165] width 27 height 11
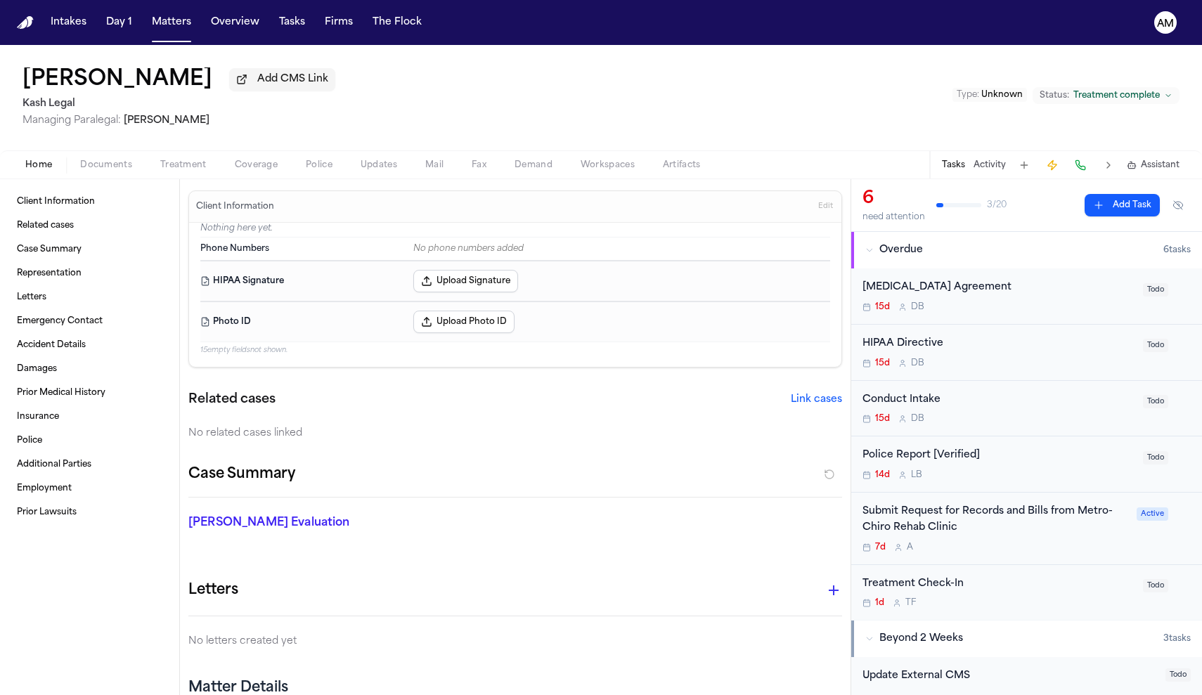
click at [110, 177] on div "Home Documents Treatment Coverage Police Updates Mail Fax Demand Workspaces Art…" at bounding box center [601, 164] width 1202 height 28
click at [146, 173] on button "Treatment" at bounding box center [183, 165] width 75 height 17
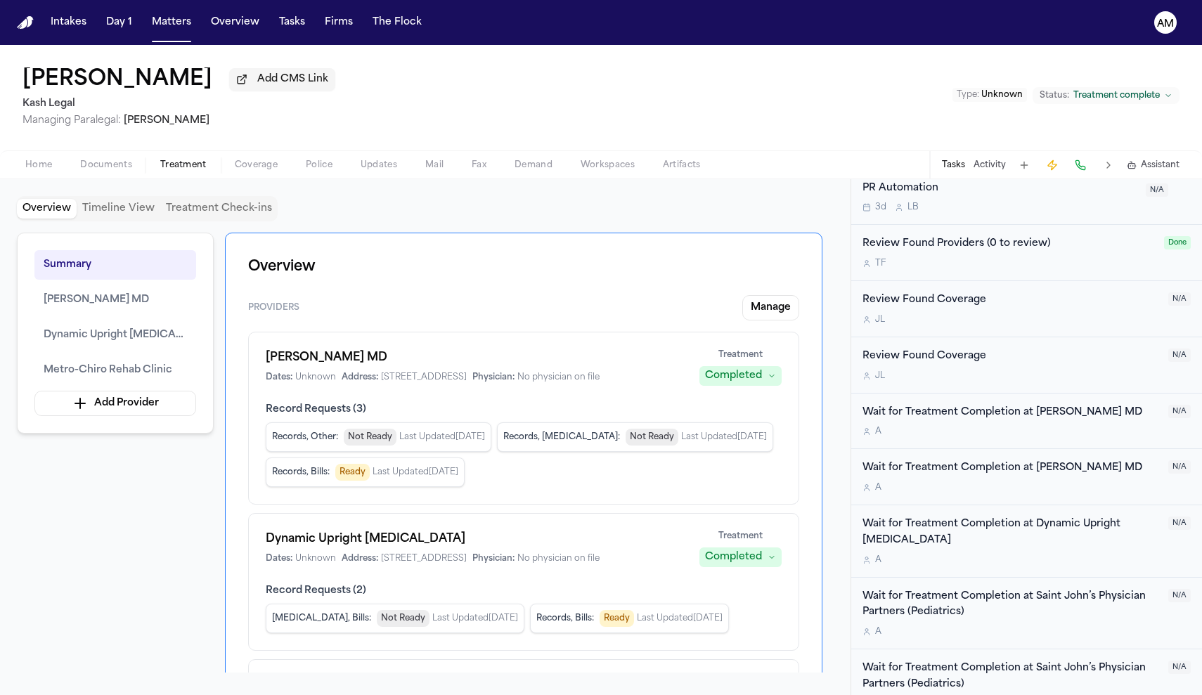
scroll to position [825, 0]
click at [163, 20] on button "Matters" at bounding box center [171, 22] width 51 height 25
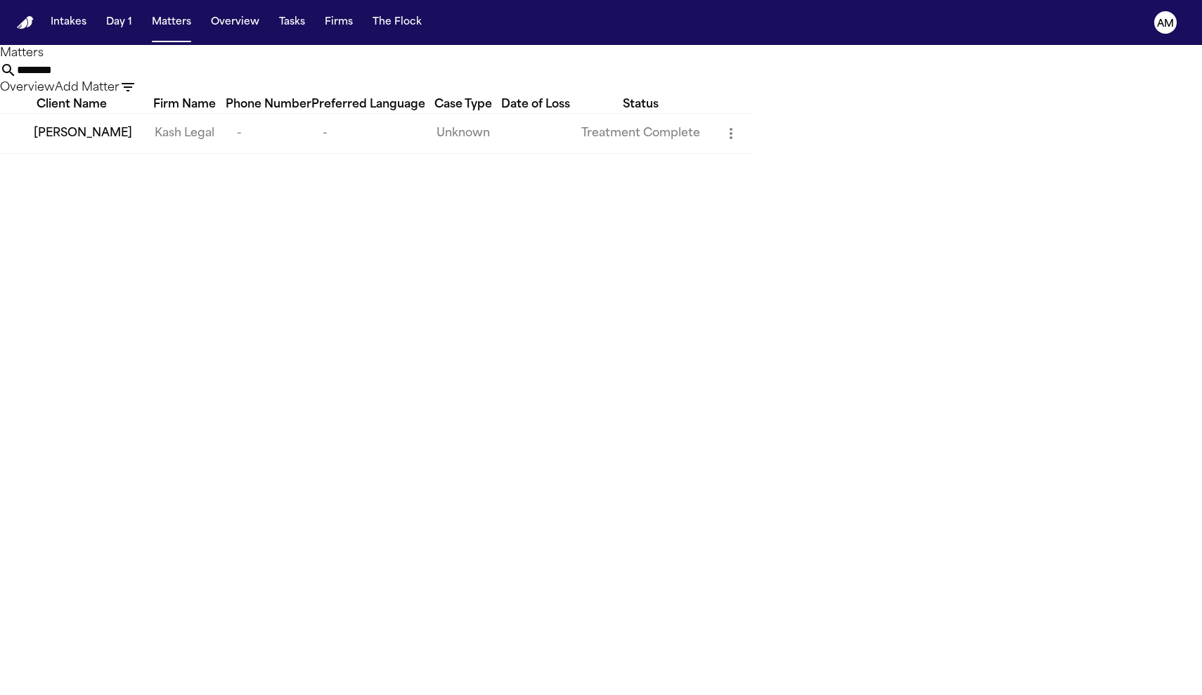
click at [129, 73] on input "********" at bounding box center [73, 70] width 112 height 17
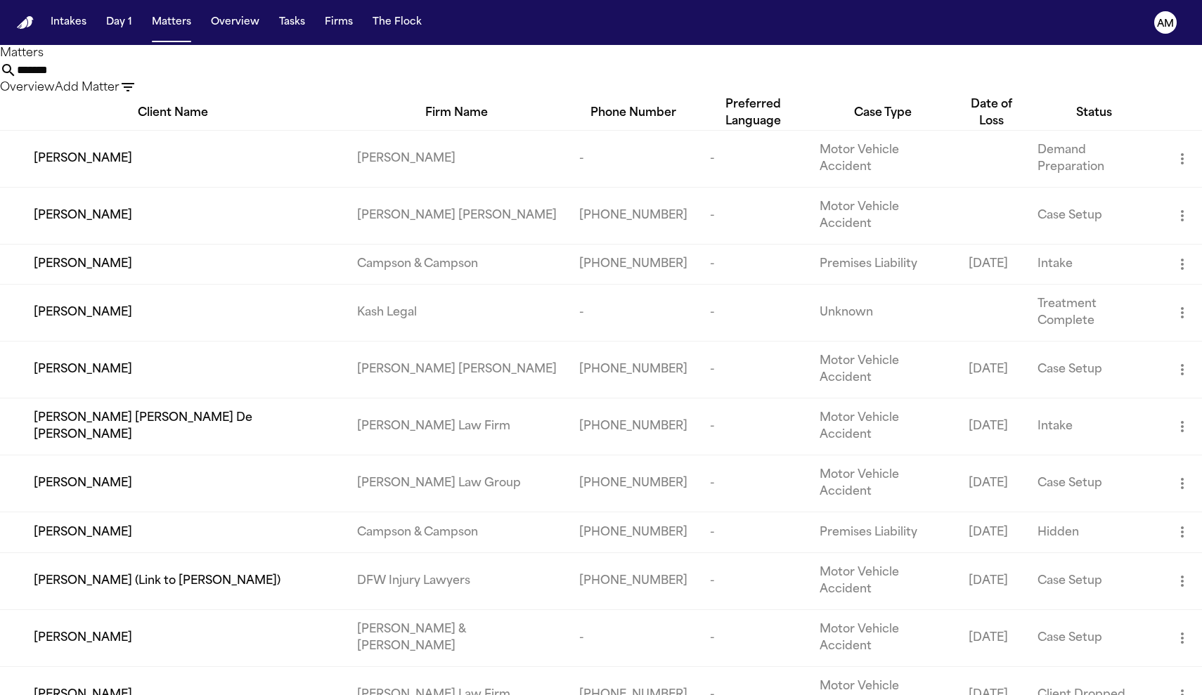
type input "********"
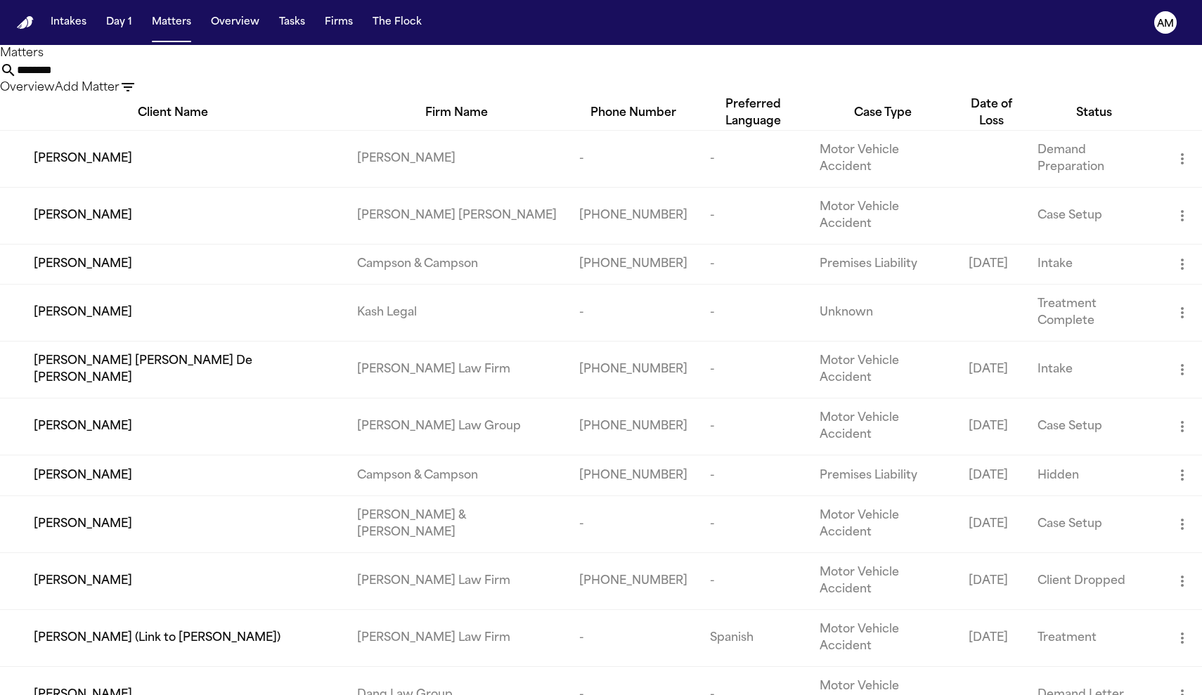
drag, startPoint x: 603, startPoint y: 73, endPoint x: 226, endPoint y: 359, distance: 472.8
click at [226, 321] on div "[PERSON_NAME]" at bounding box center [184, 312] width 301 height 17
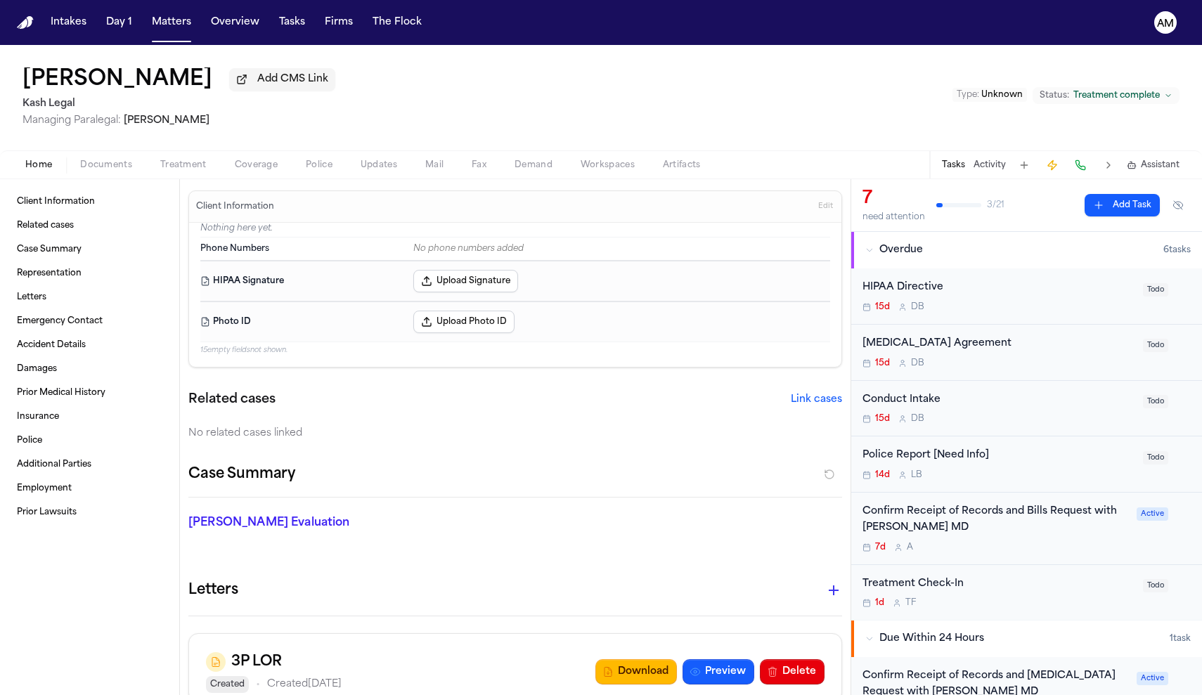
click at [1063, 556] on div "Confirm Receipt of Records and Bills Request with [PERSON_NAME] MD 7d A Active" at bounding box center [1026, 529] width 351 height 72
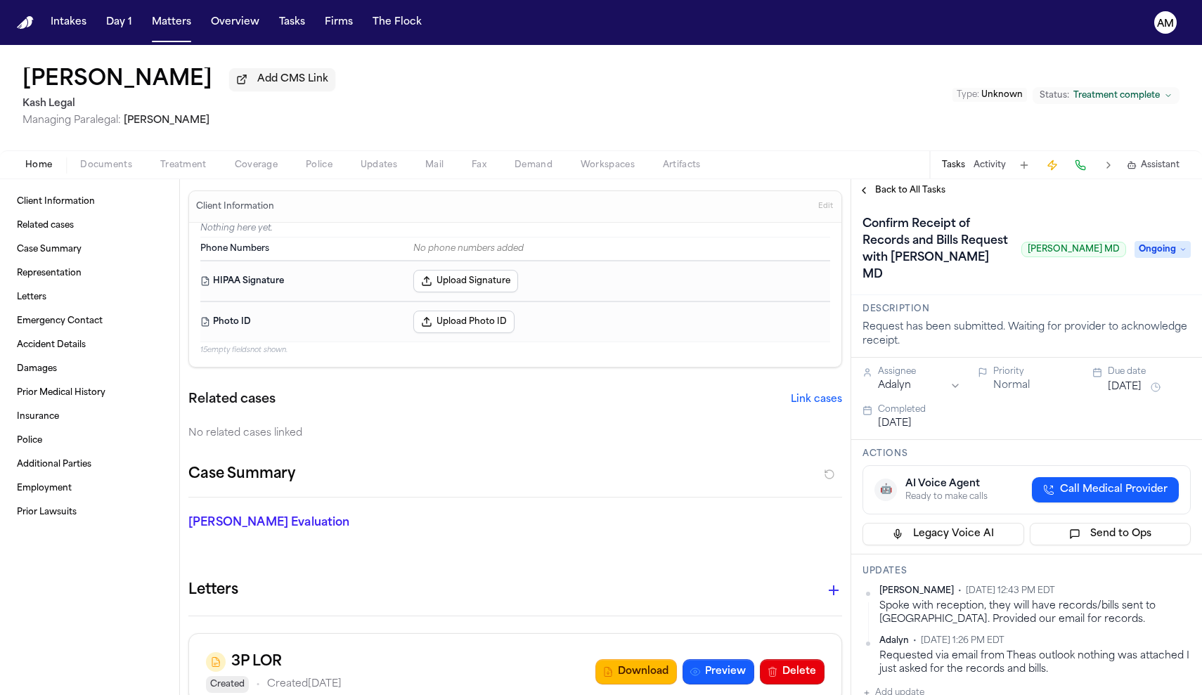
click at [892, 196] on span "Back to All Tasks" at bounding box center [910, 190] width 70 height 11
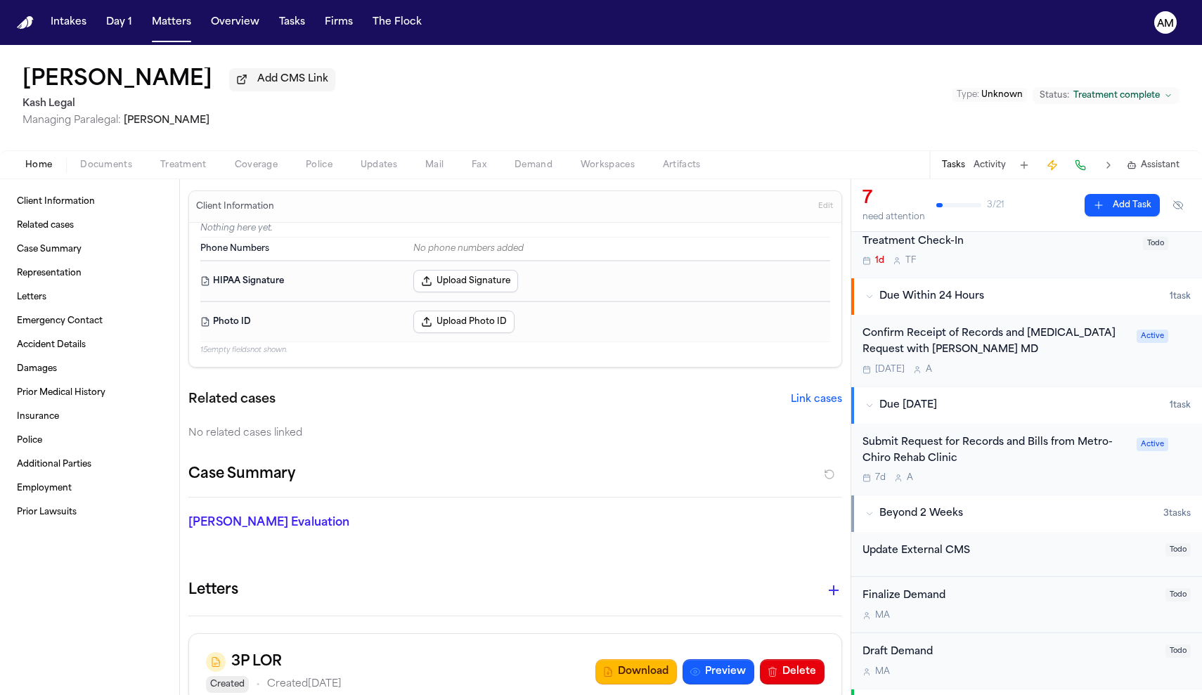
scroll to position [344, 0]
click at [1100, 343] on div "Confirm Receipt of Records and [MEDICAL_DATA] Request with [PERSON_NAME] MD" at bounding box center [996, 341] width 266 height 32
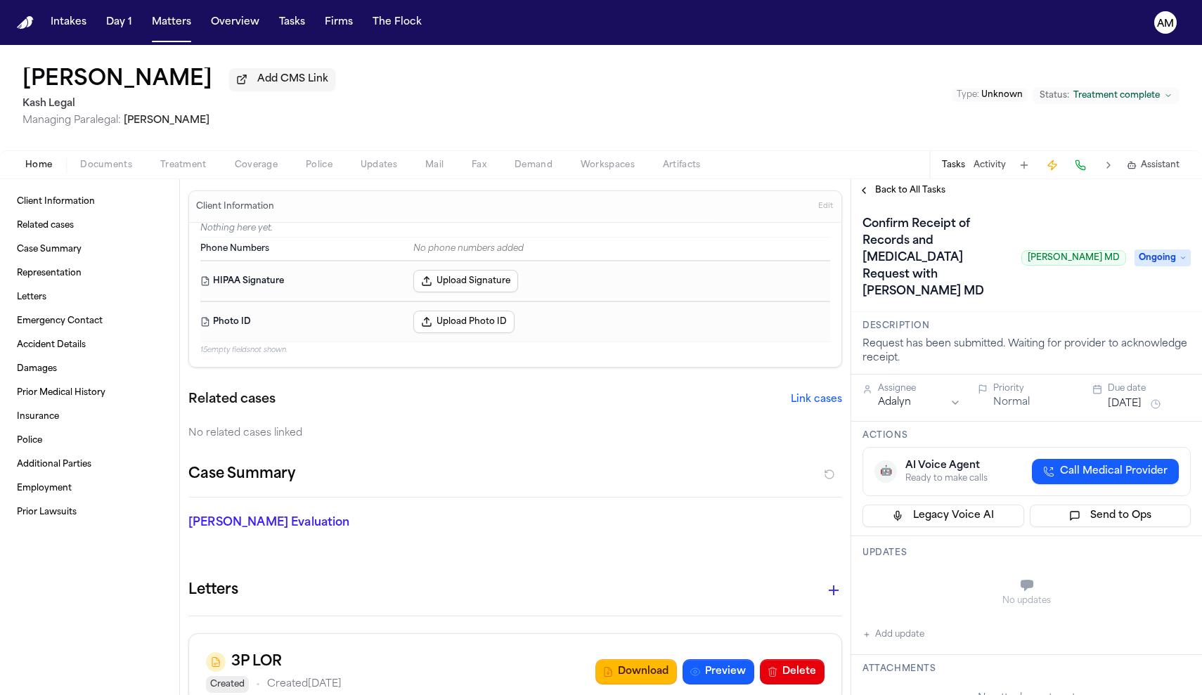
click at [1158, 254] on span "Ongoing" at bounding box center [1163, 258] width 56 height 17
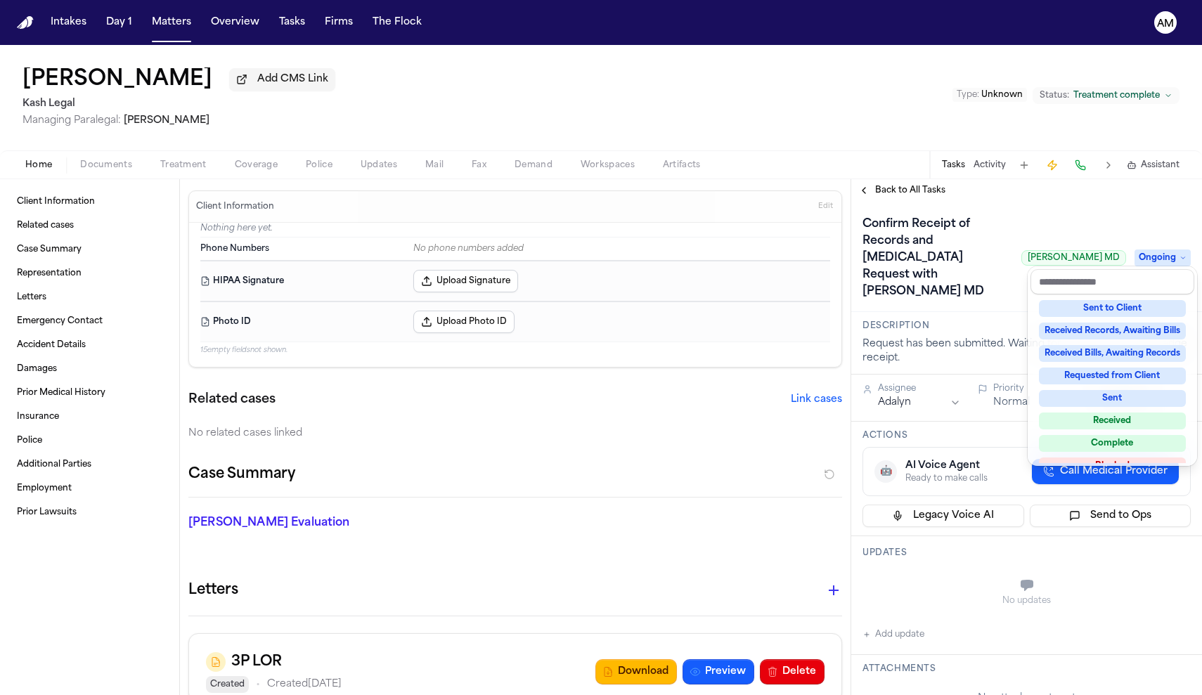
scroll to position [182, 0]
click at [1048, 212] on div "Confirm Receipt of Records and Radiology Request with Dr. Daniel Ganjian MD Dr.…" at bounding box center [1026, 257] width 351 height 110
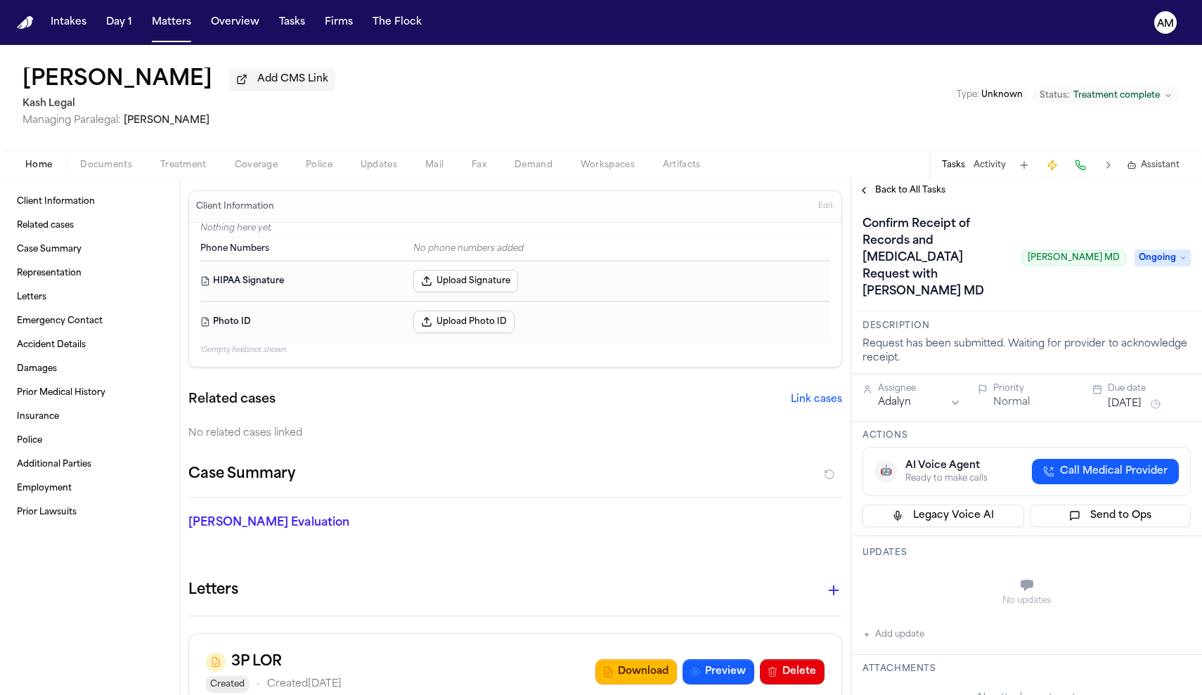
click at [911, 193] on span "Back to All Tasks" at bounding box center [910, 190] width 70 height 11
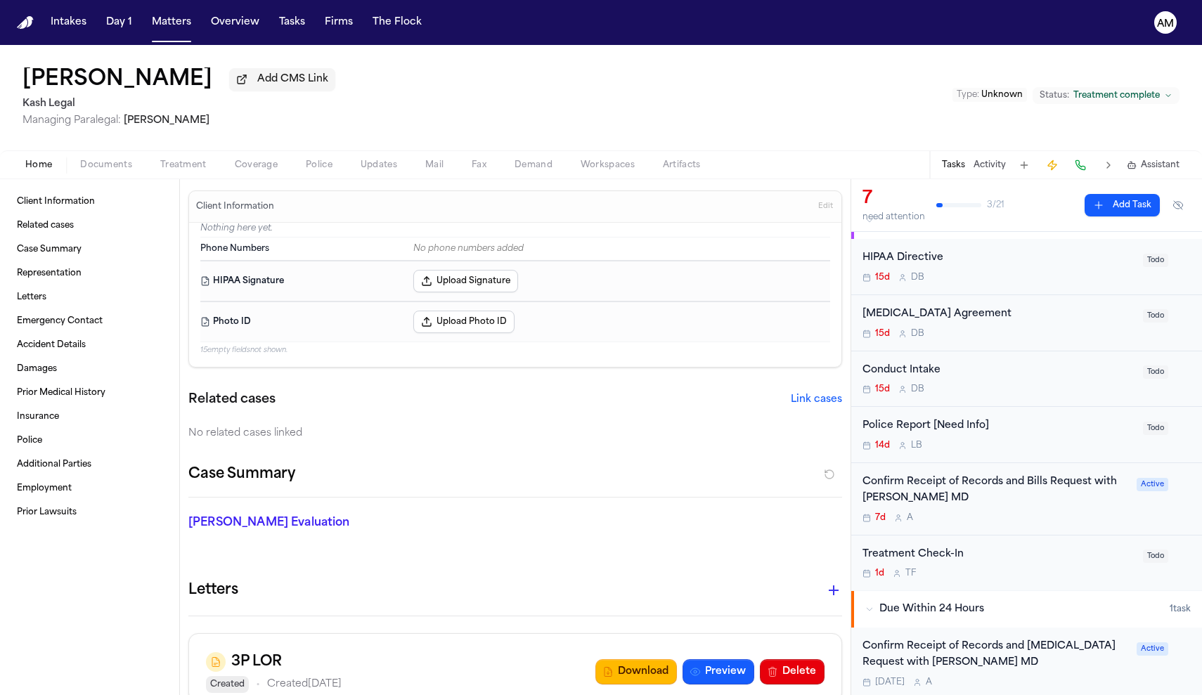
scroll to position [29, 0]
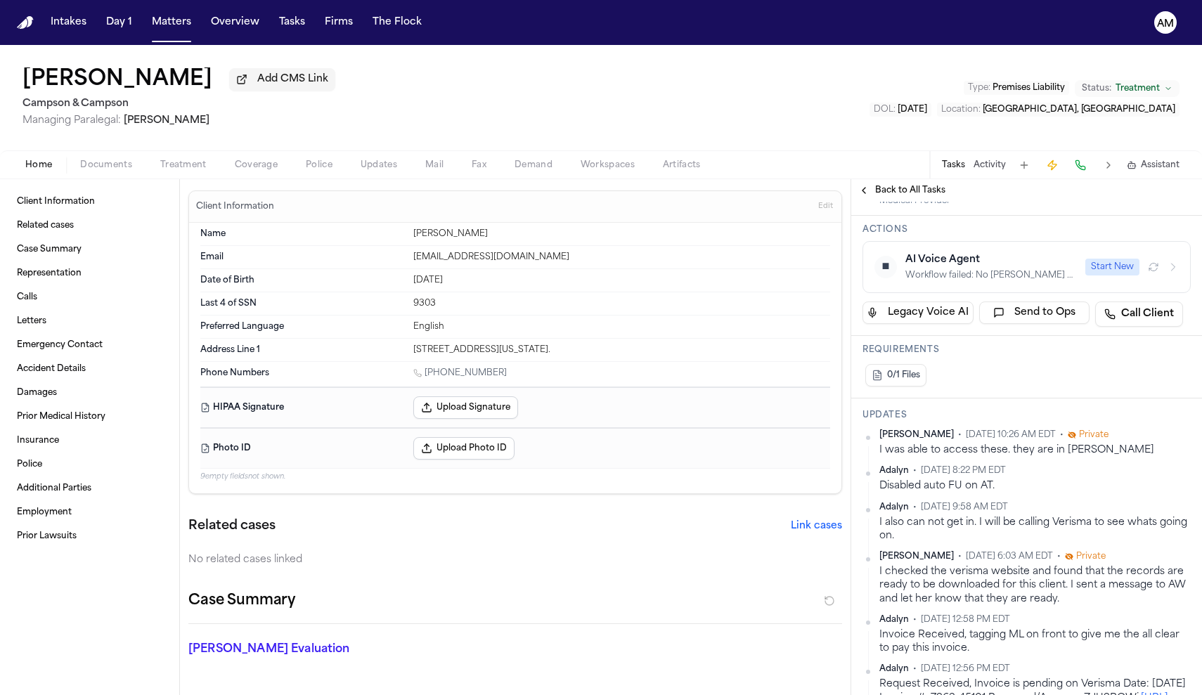
scroll to position [238, 0]
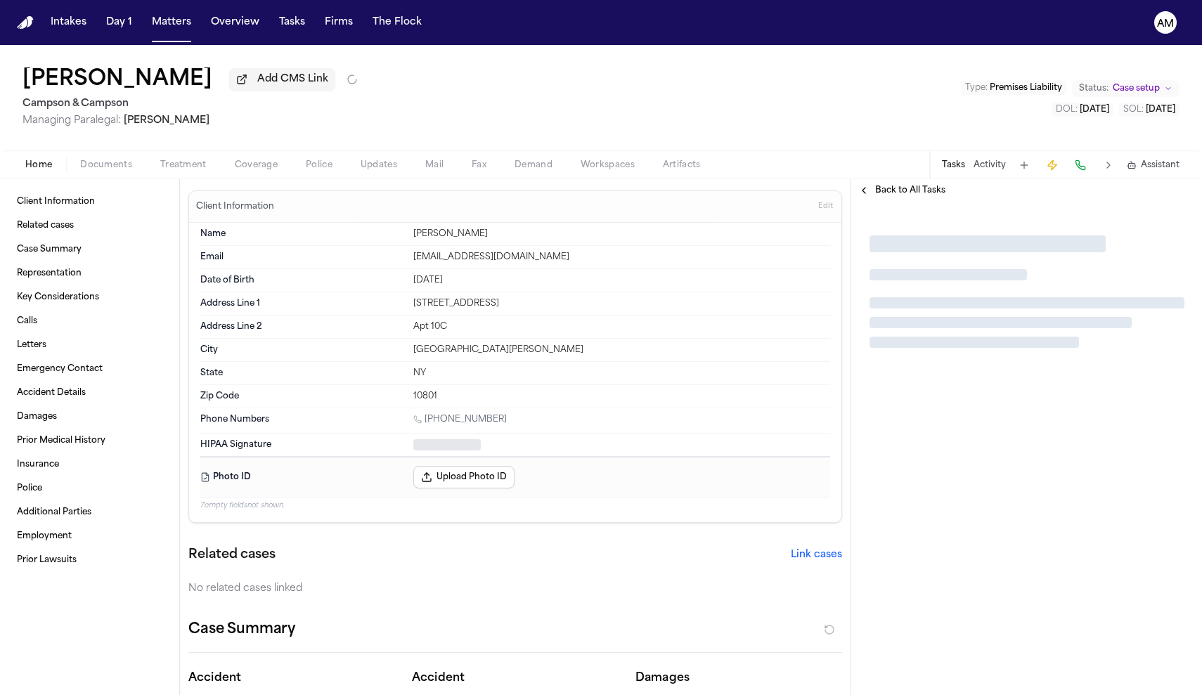
type textarea "*"
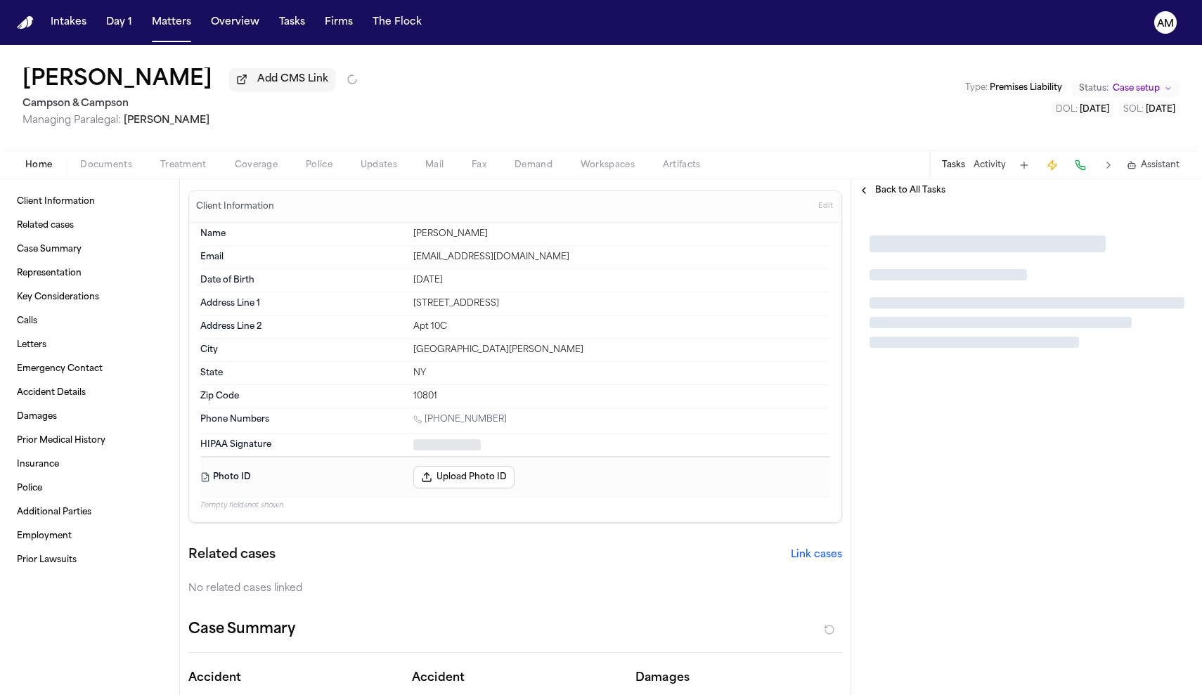
type textarea "*"
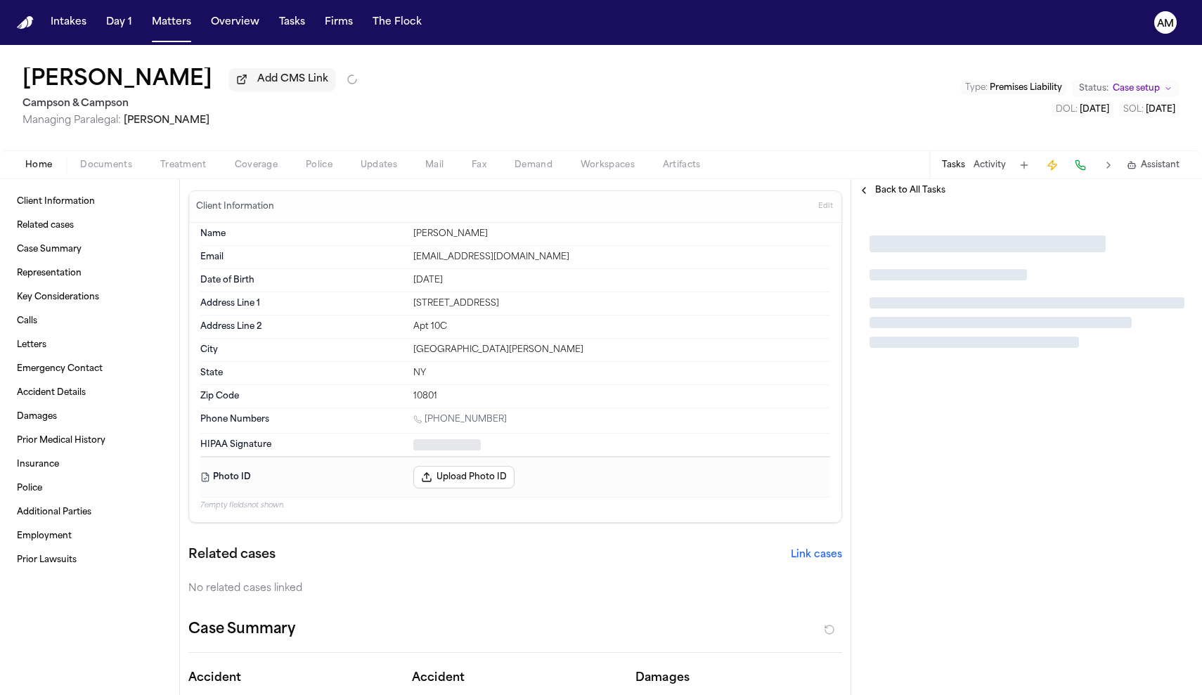
type textarea "*"
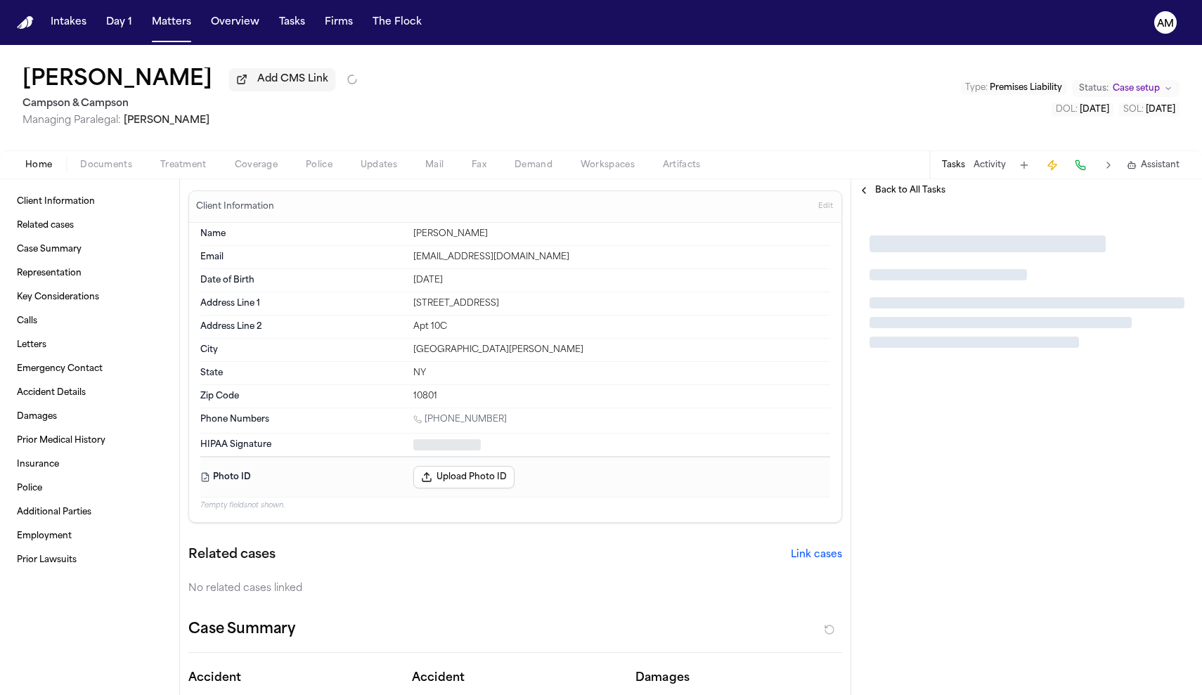
type textarea "*"
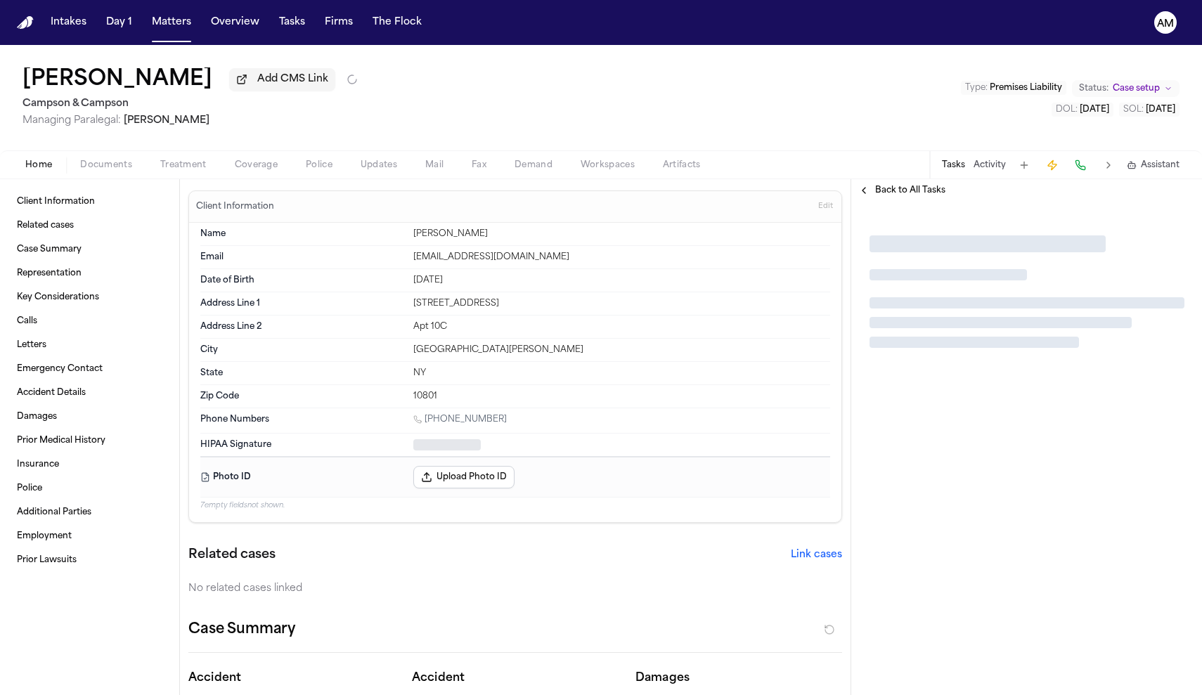
type textarea "*"
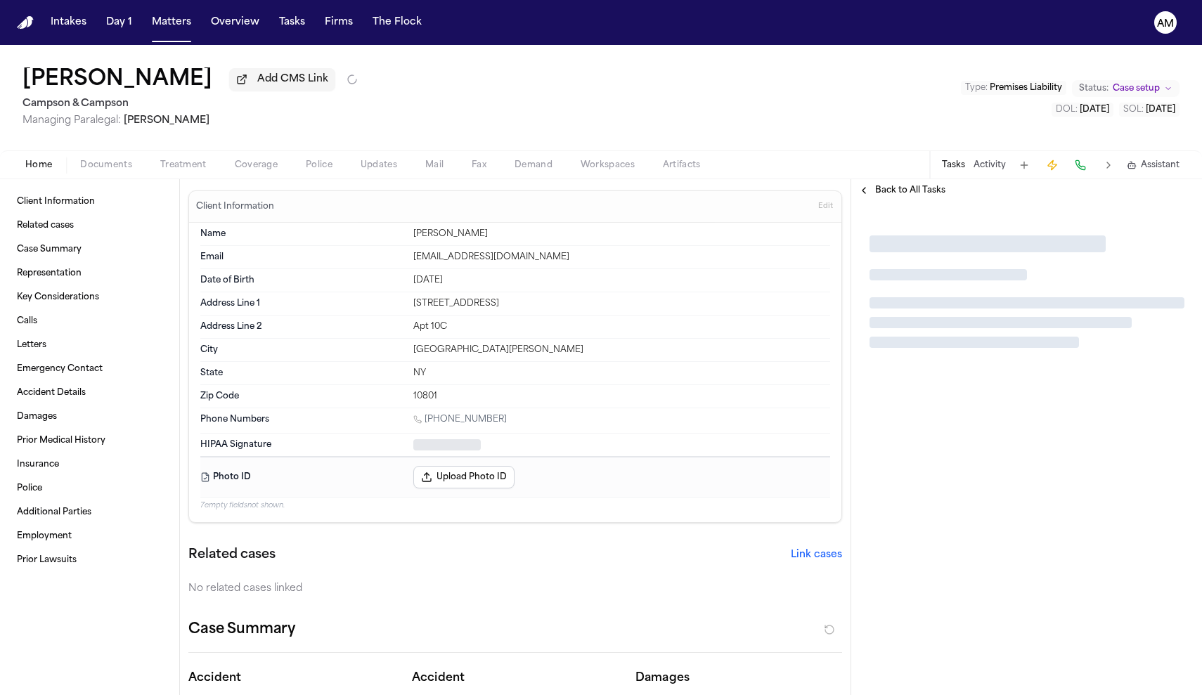
type textarea "*"
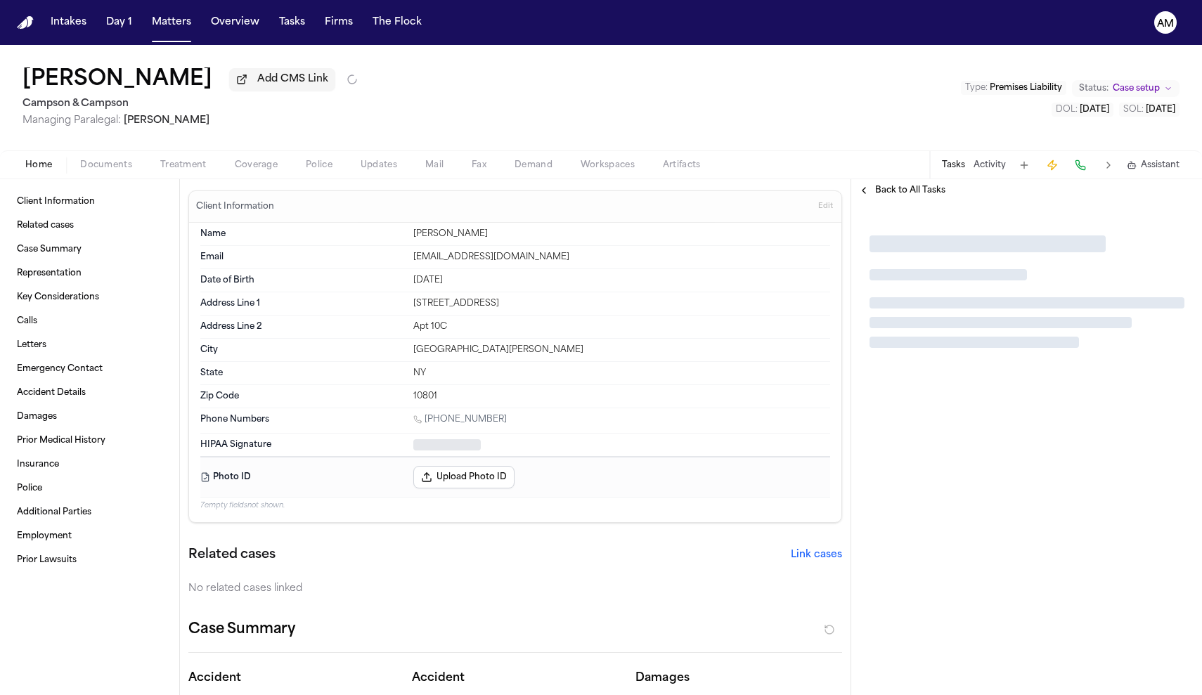
type textarea "*"
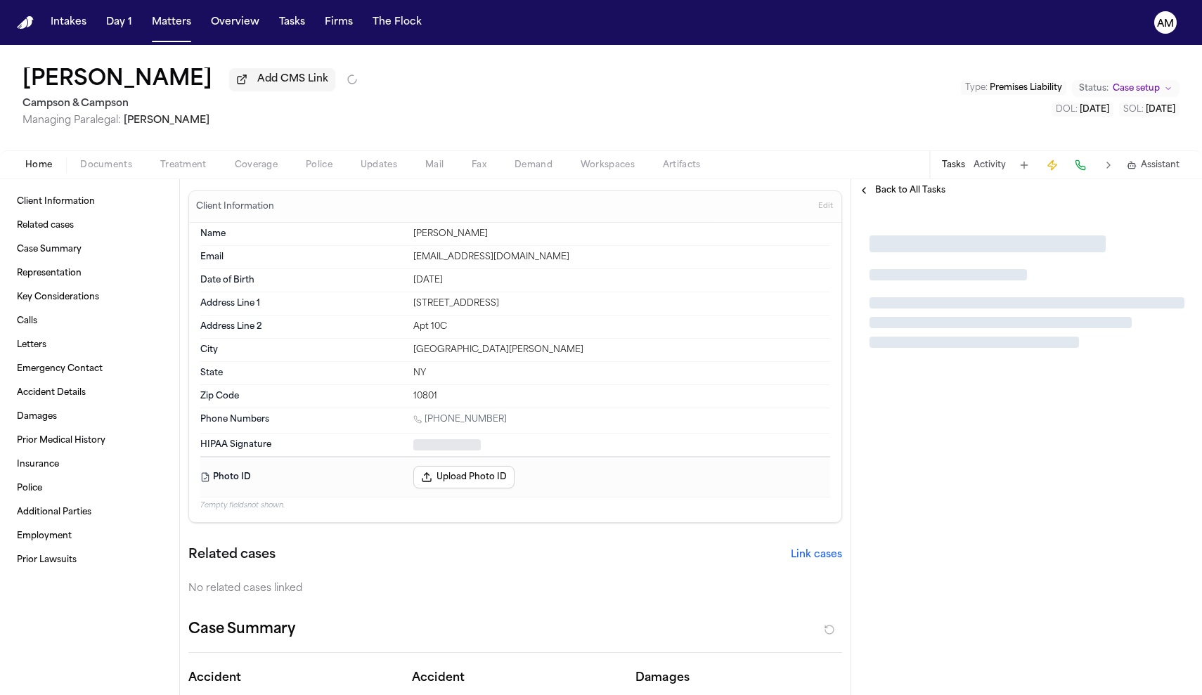
type textarea "*"
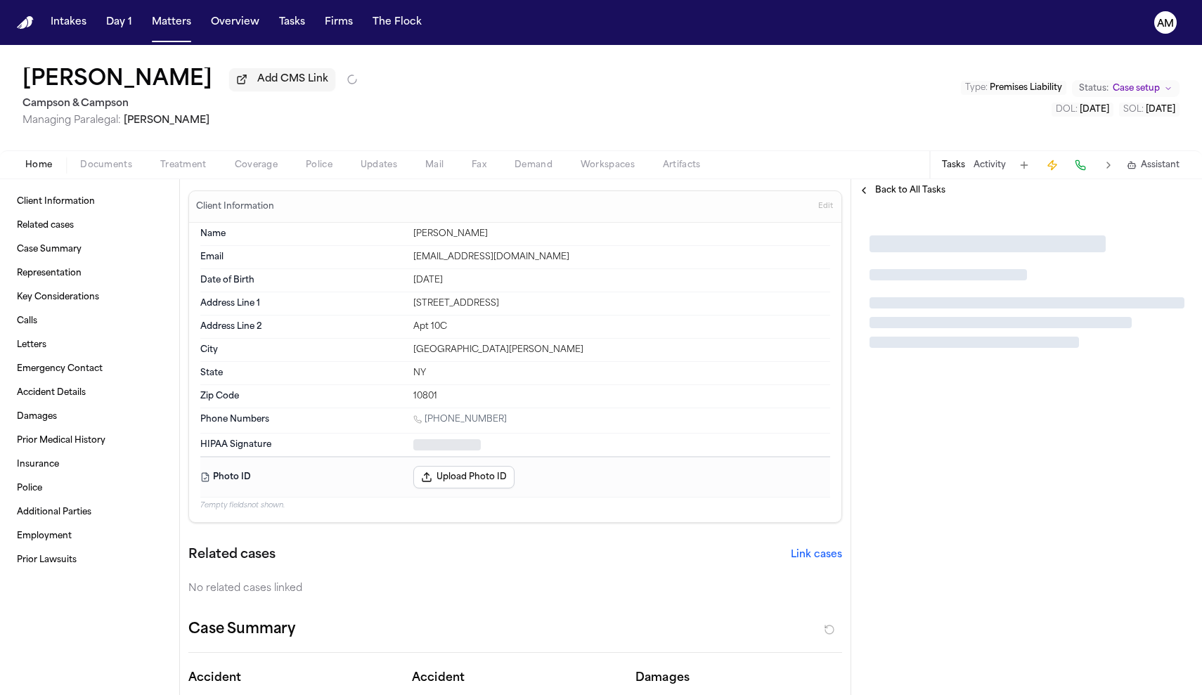
type textarea "*"
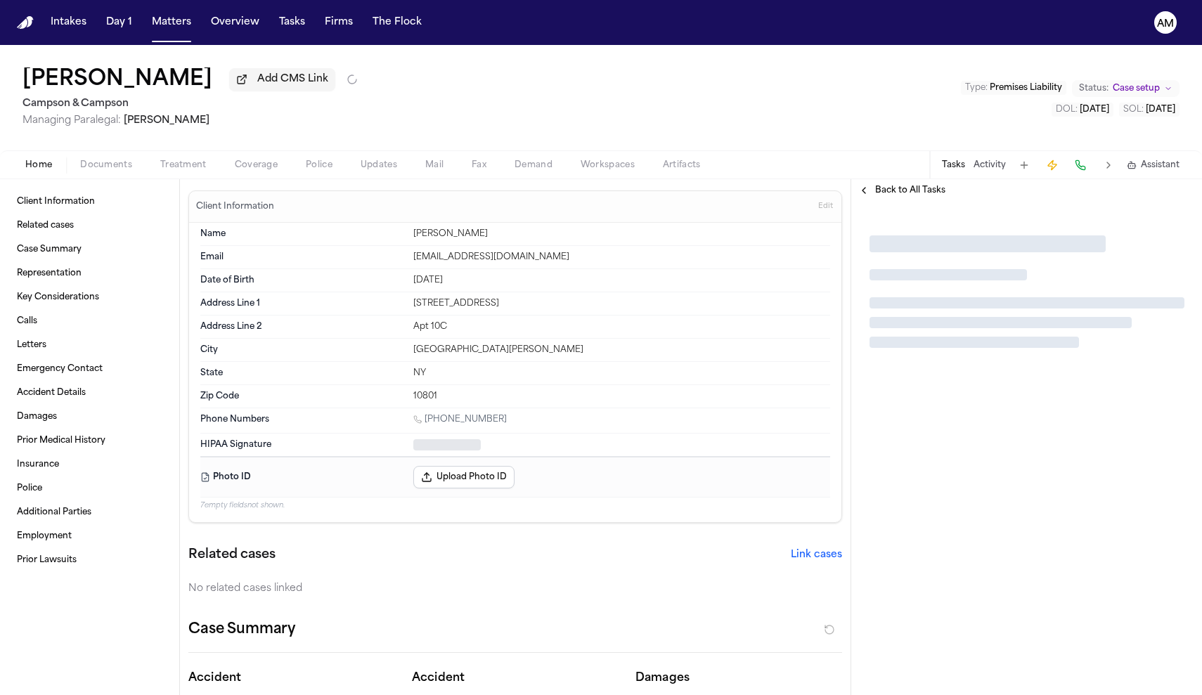
type textarea "*"
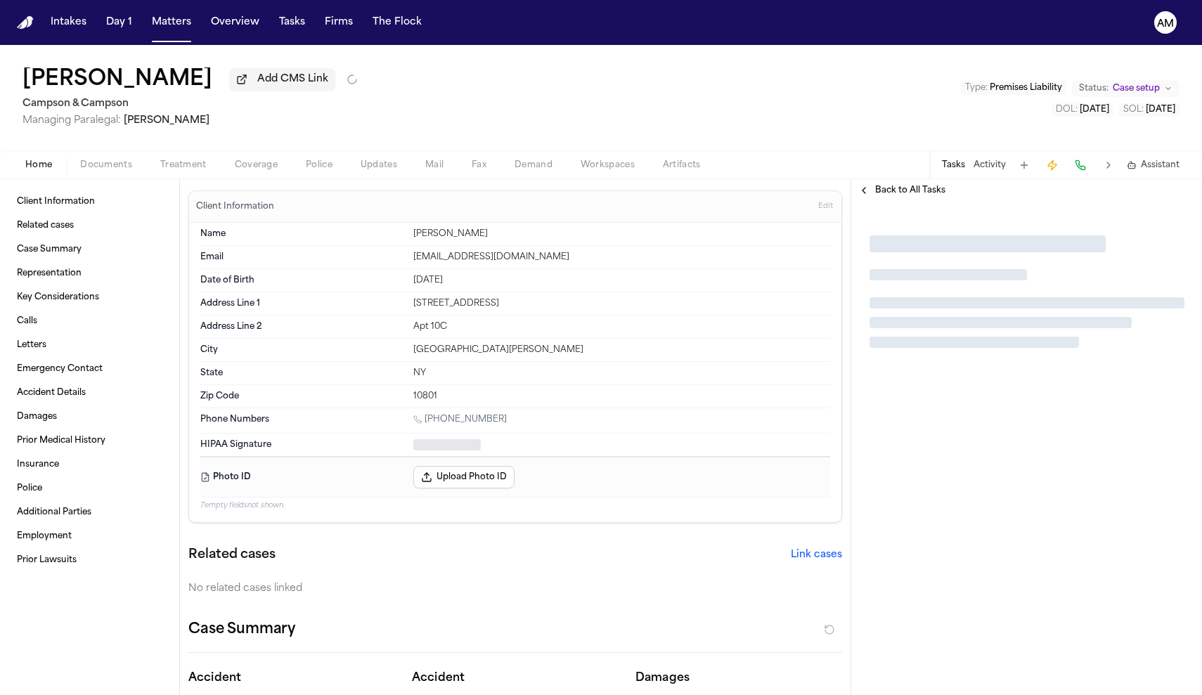
type textarea "*"
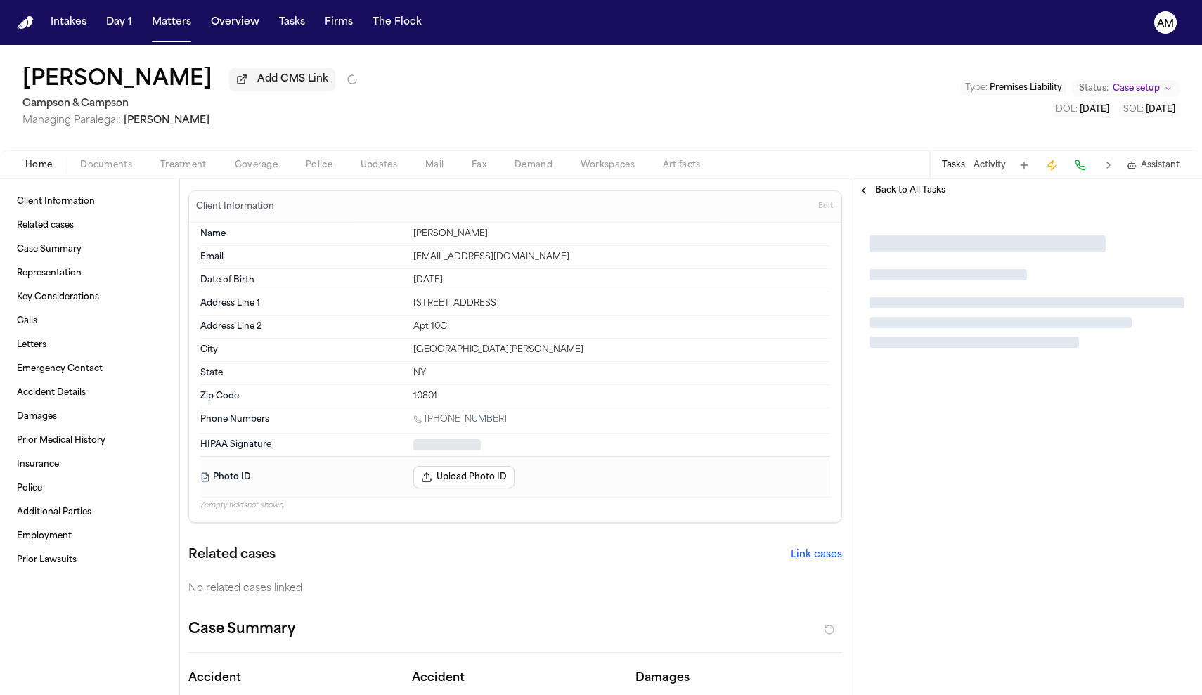
type textarea "*"
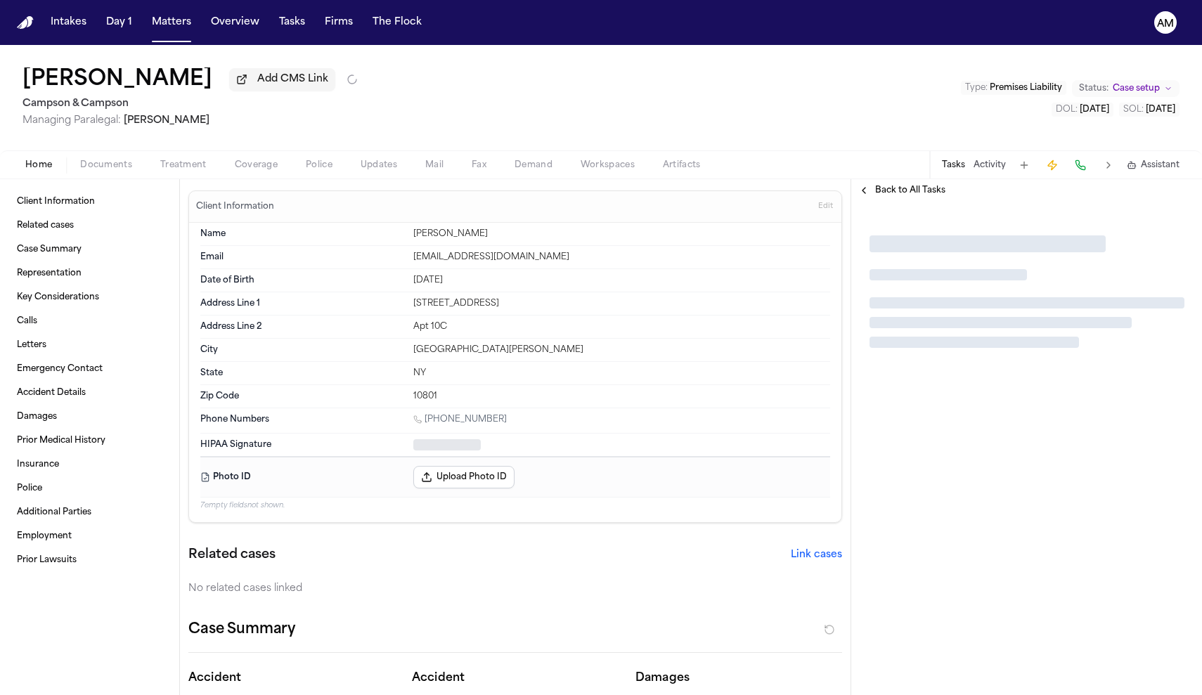
type textarea "*"
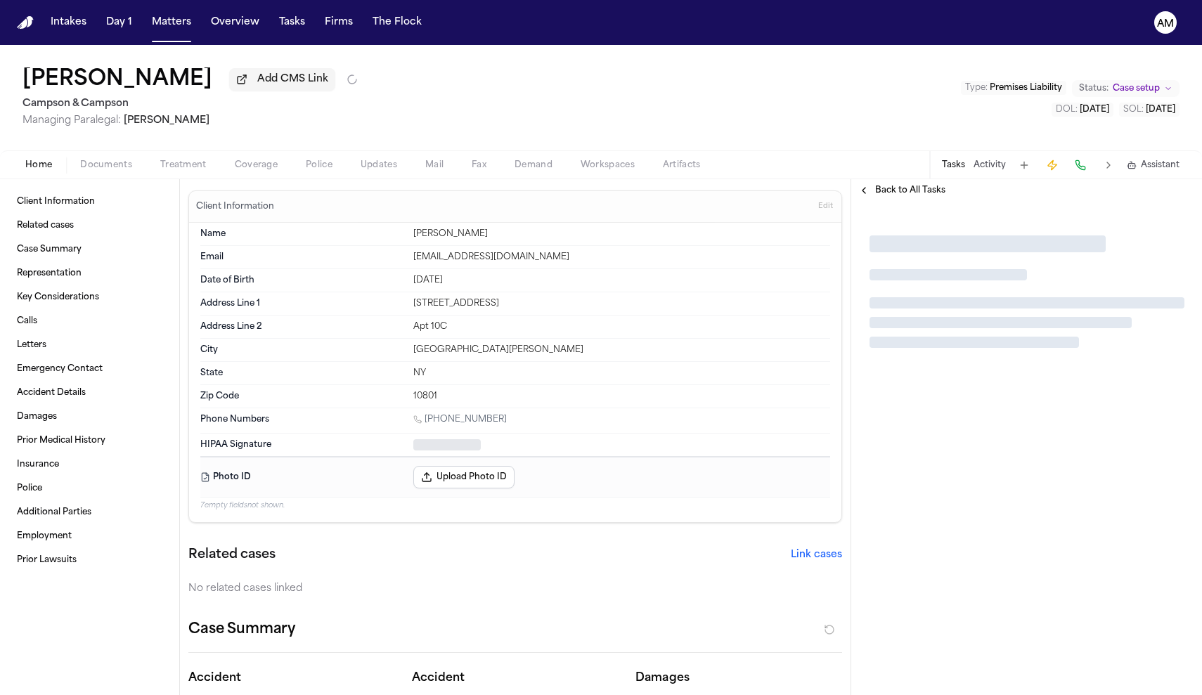
type textarea "*"
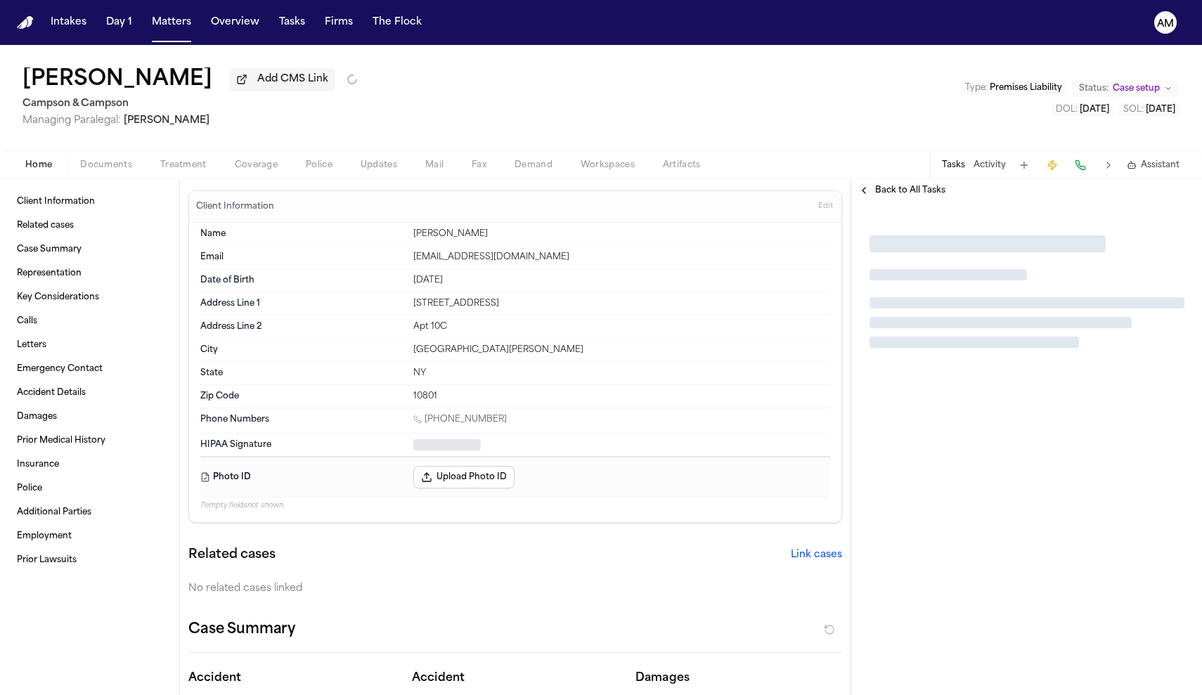
type textarea "*"
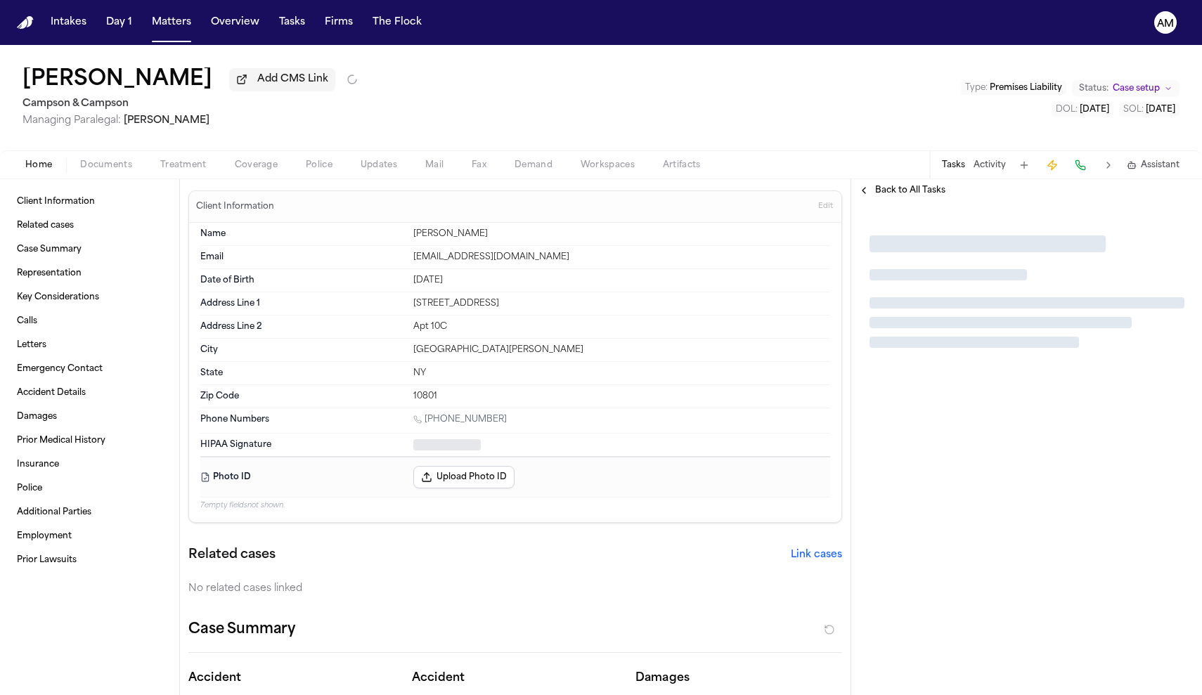
type textarea "*"
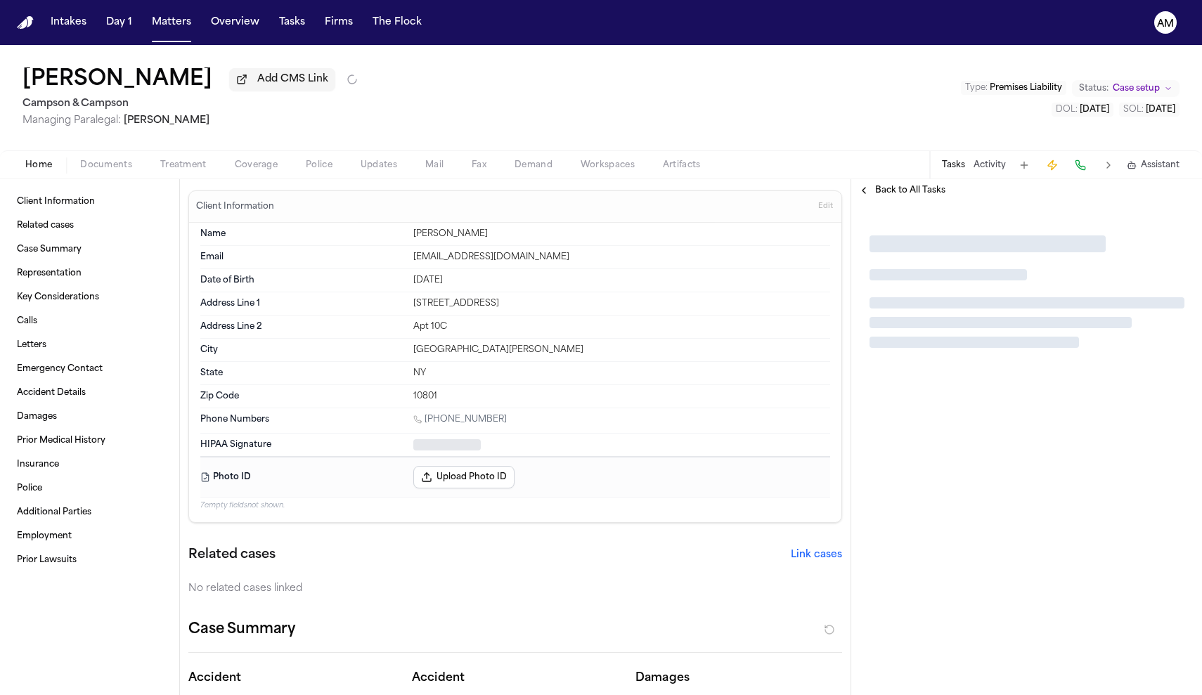
type textarea "*"
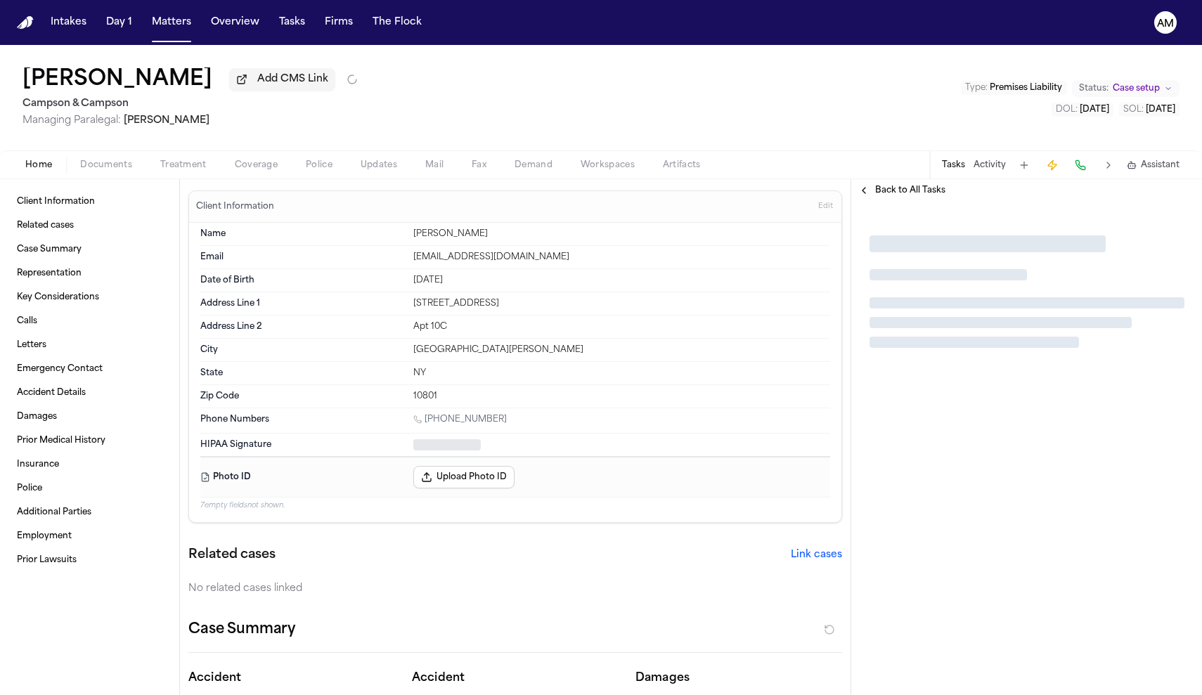
type textarea "*"
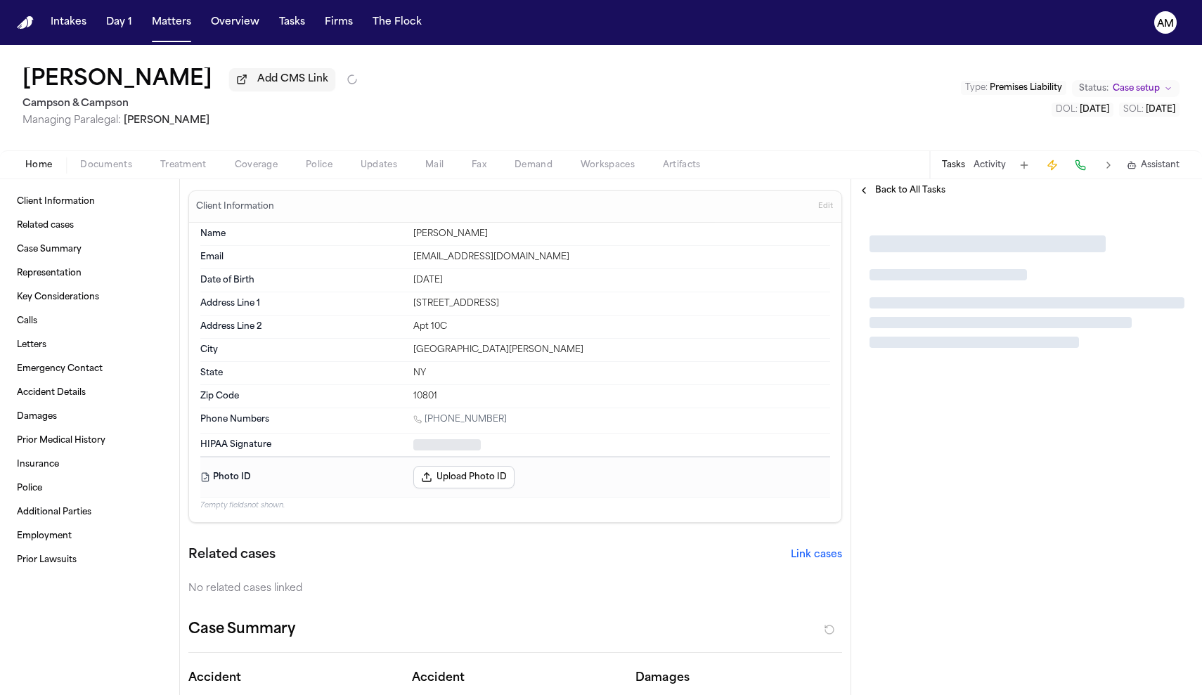
type textarea "*"
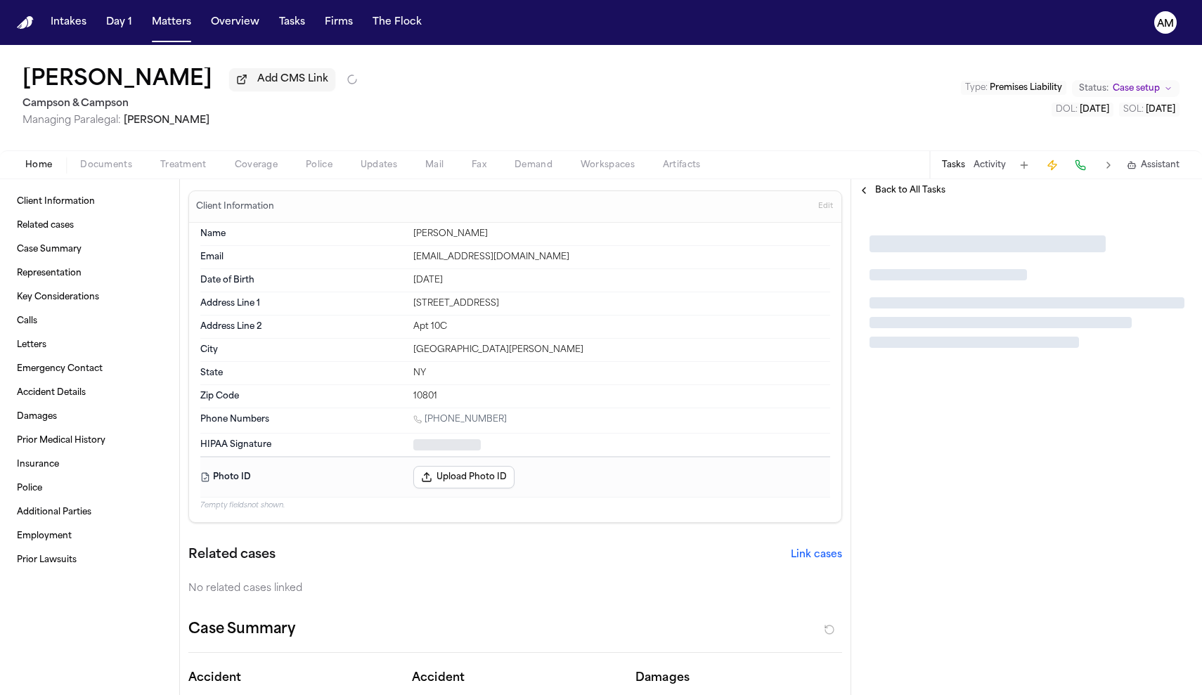
type textarea "*"
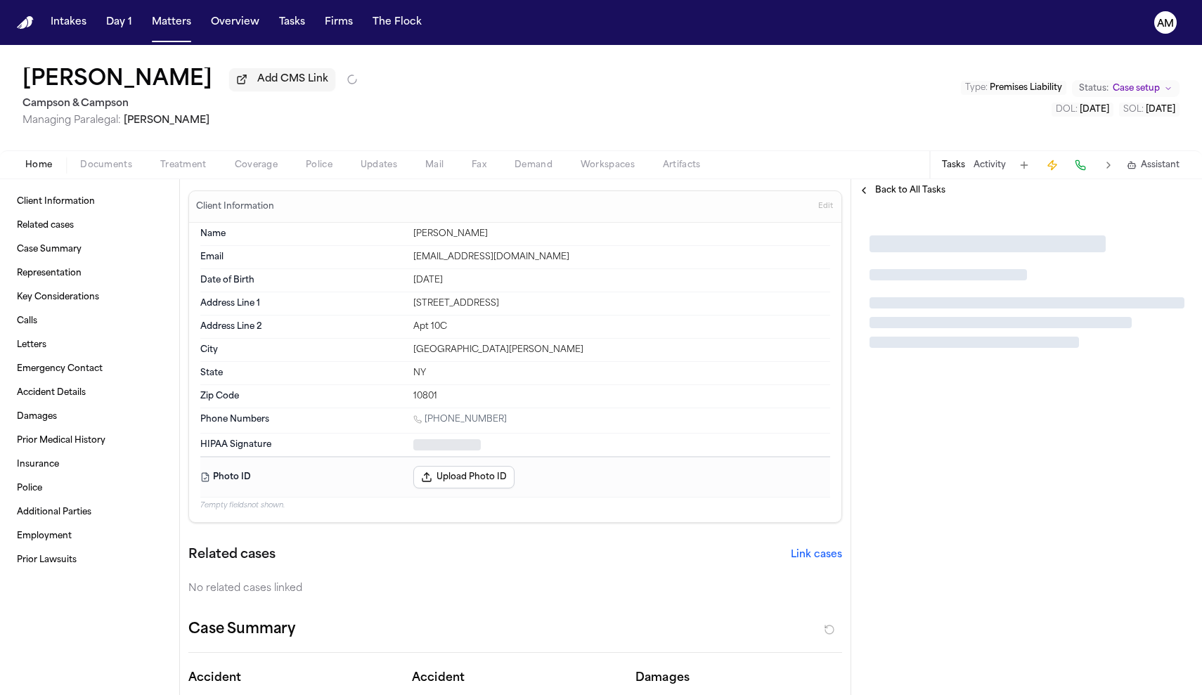
type textarea "*"
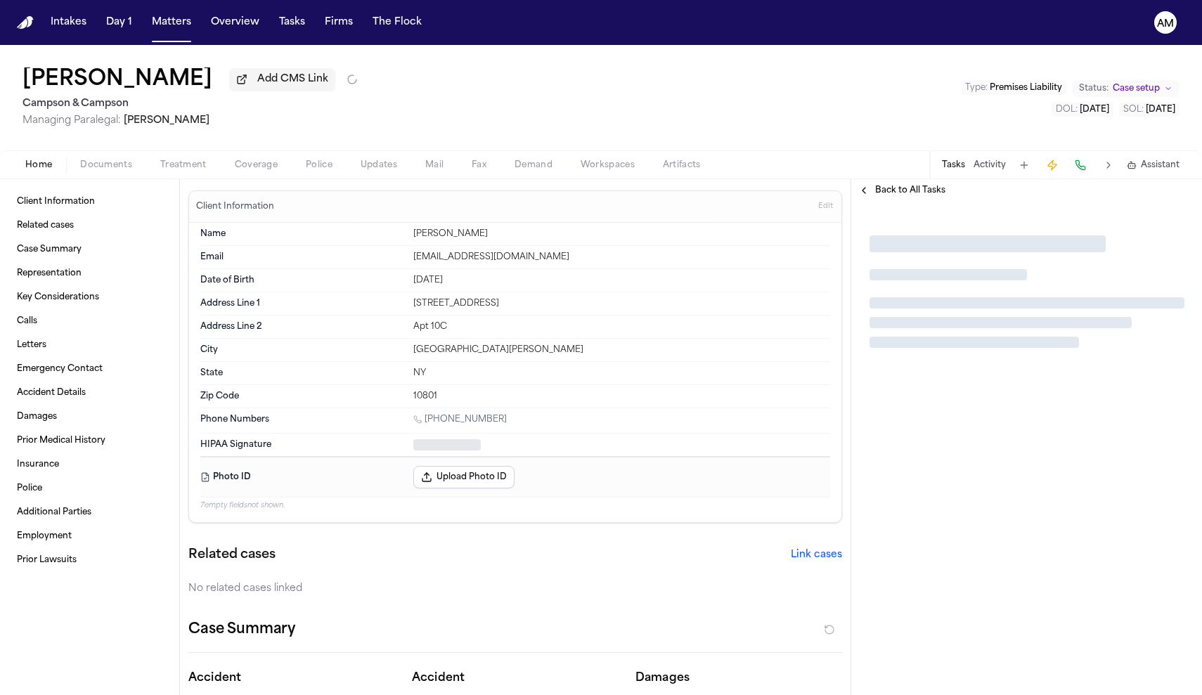
type textarea "*"
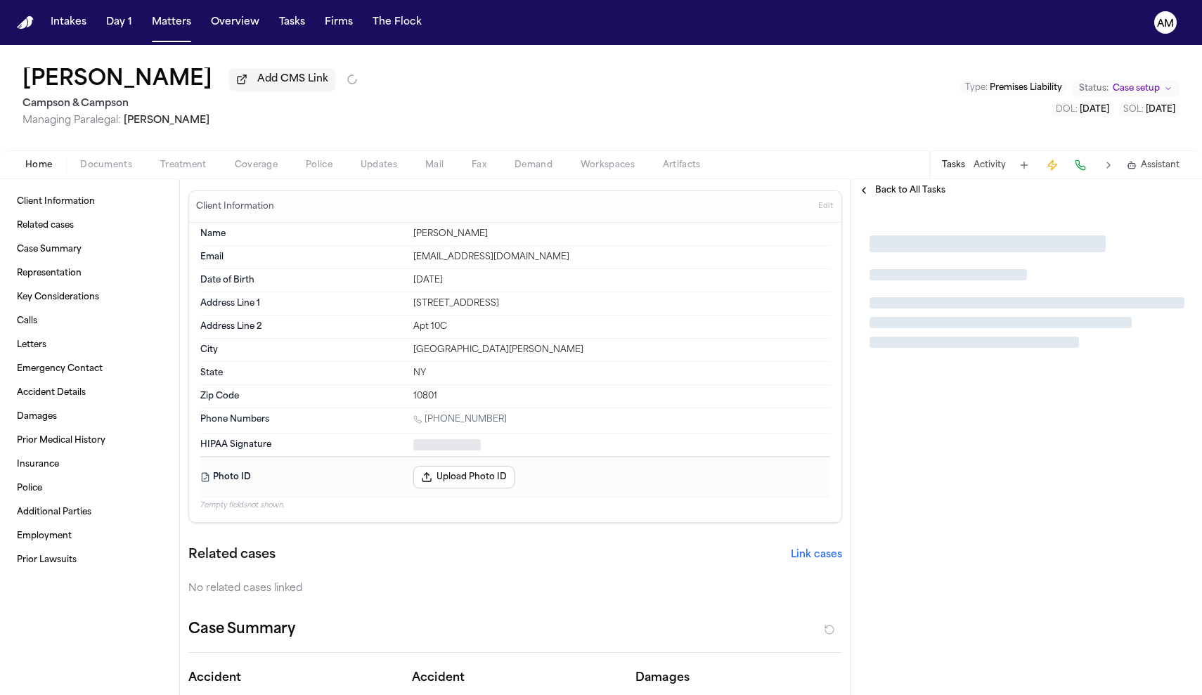
type textarea "*"
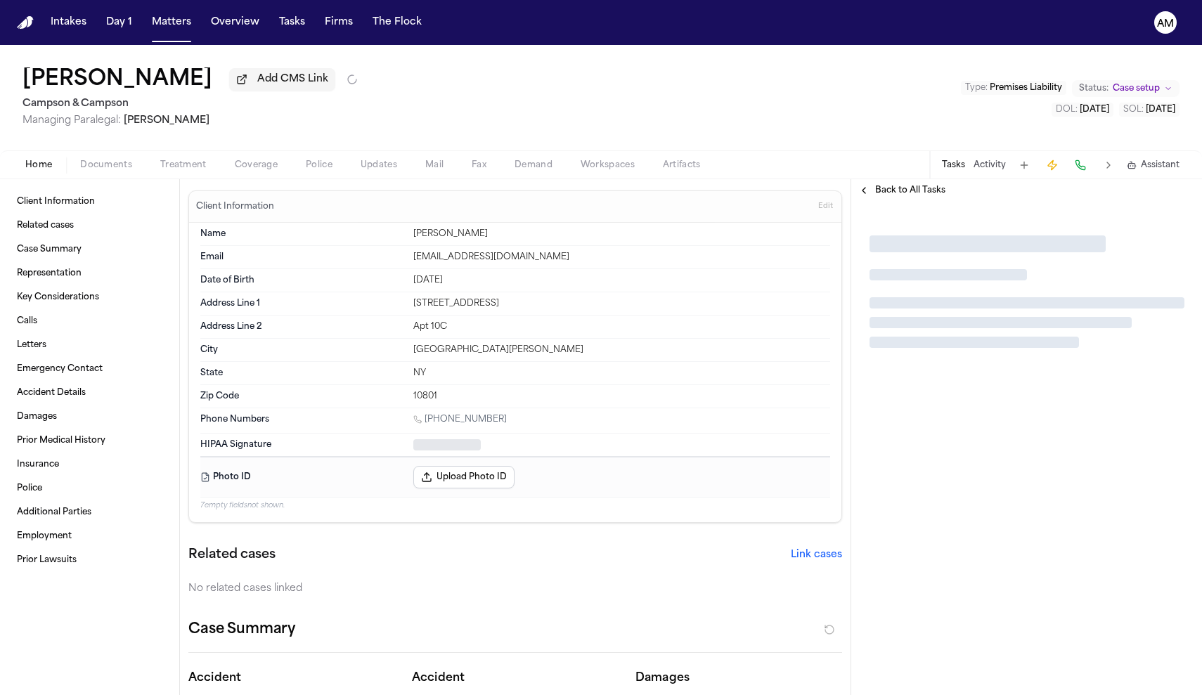
type textarea "*"
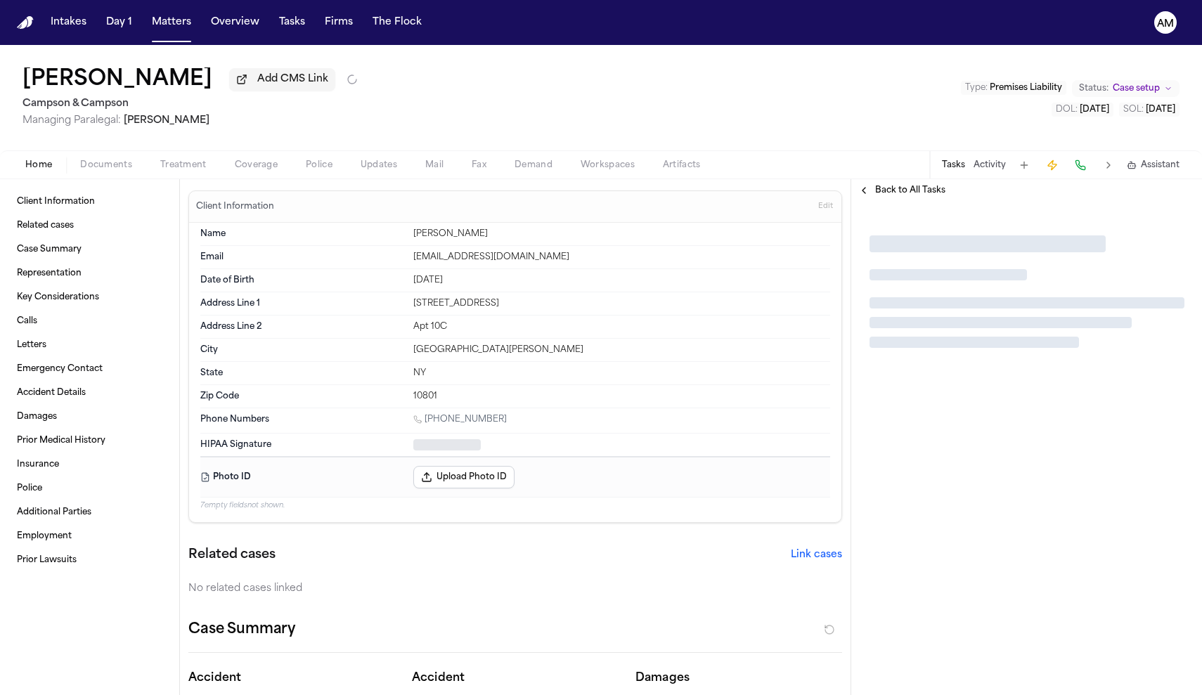
type textarea "*"
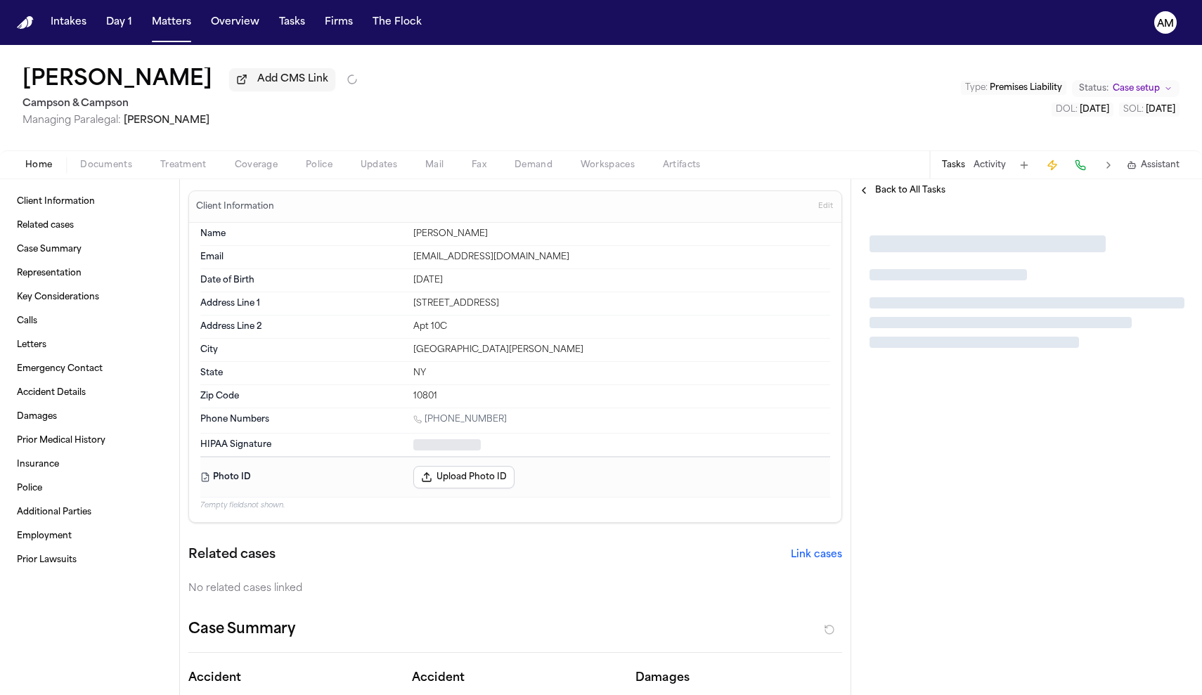
type textarea "*"
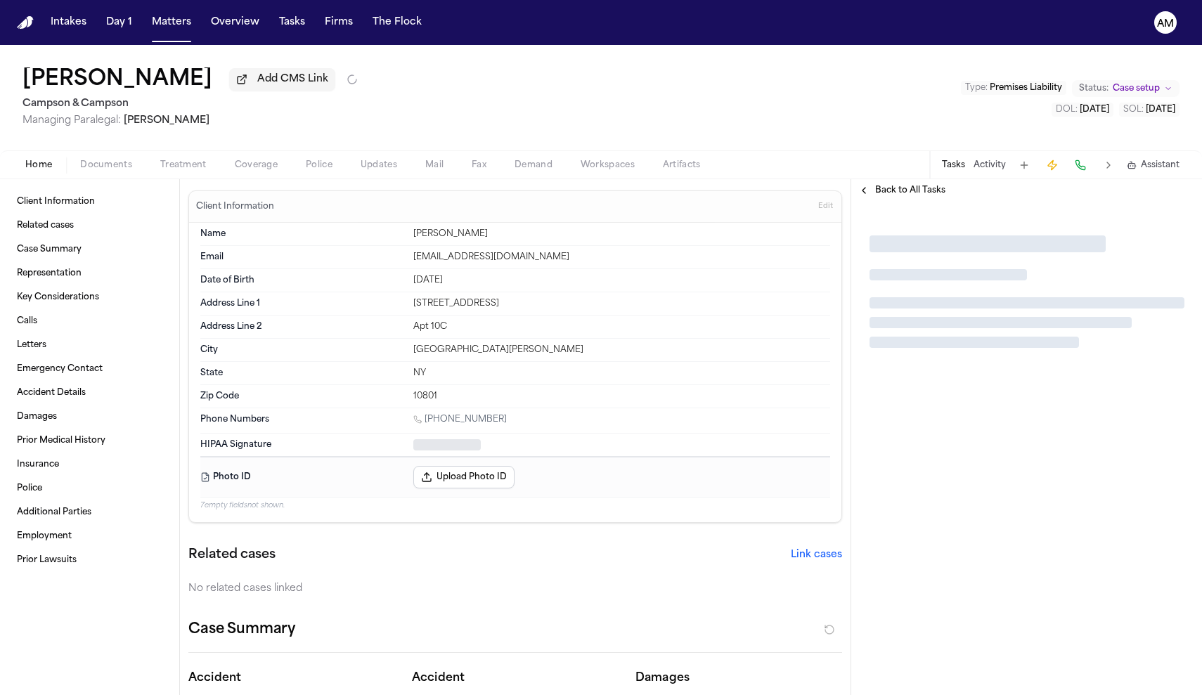
type textarea "*"
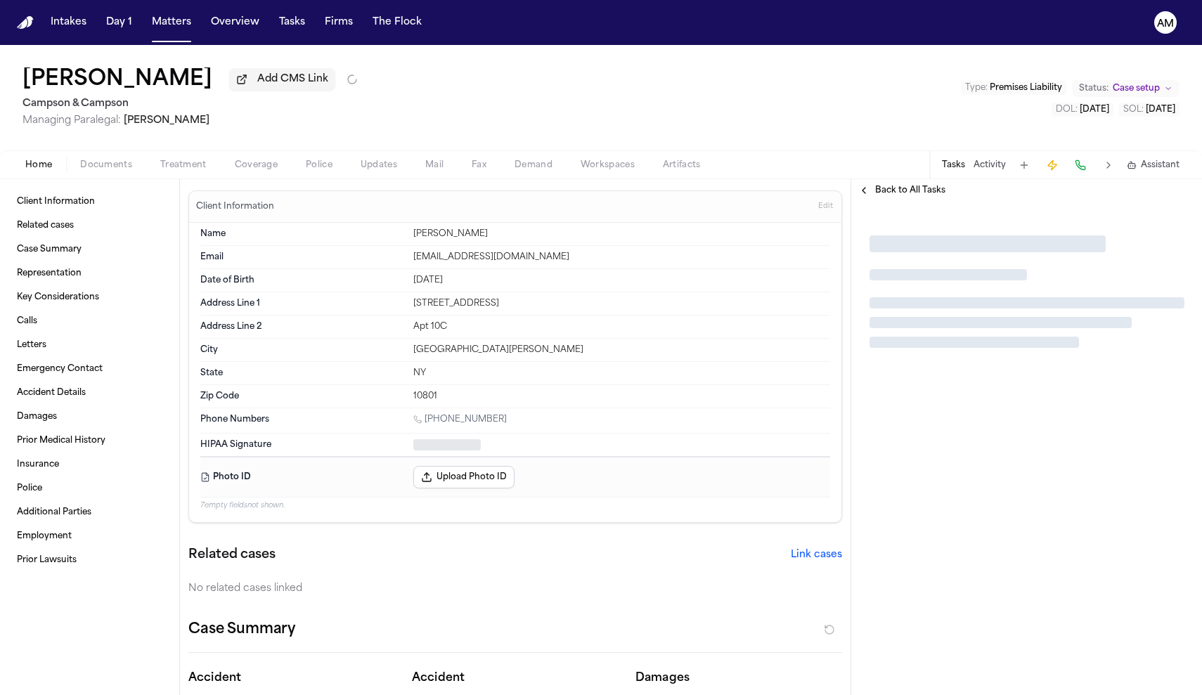
type textarea "*"
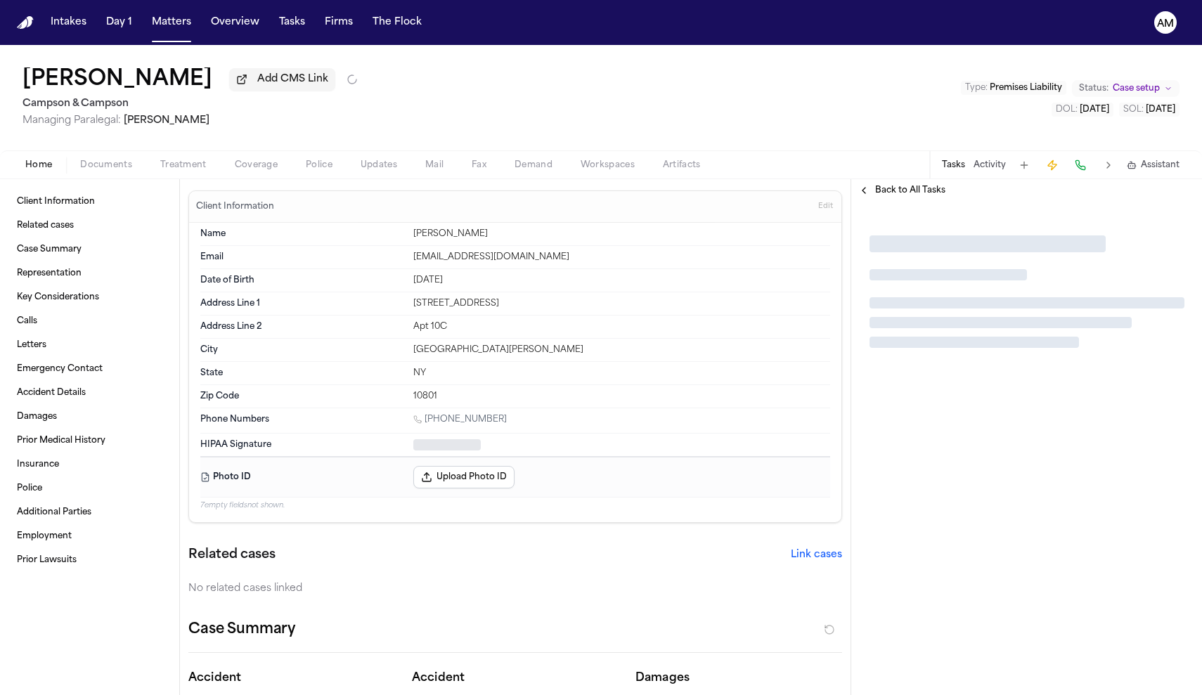
type textarea "*"
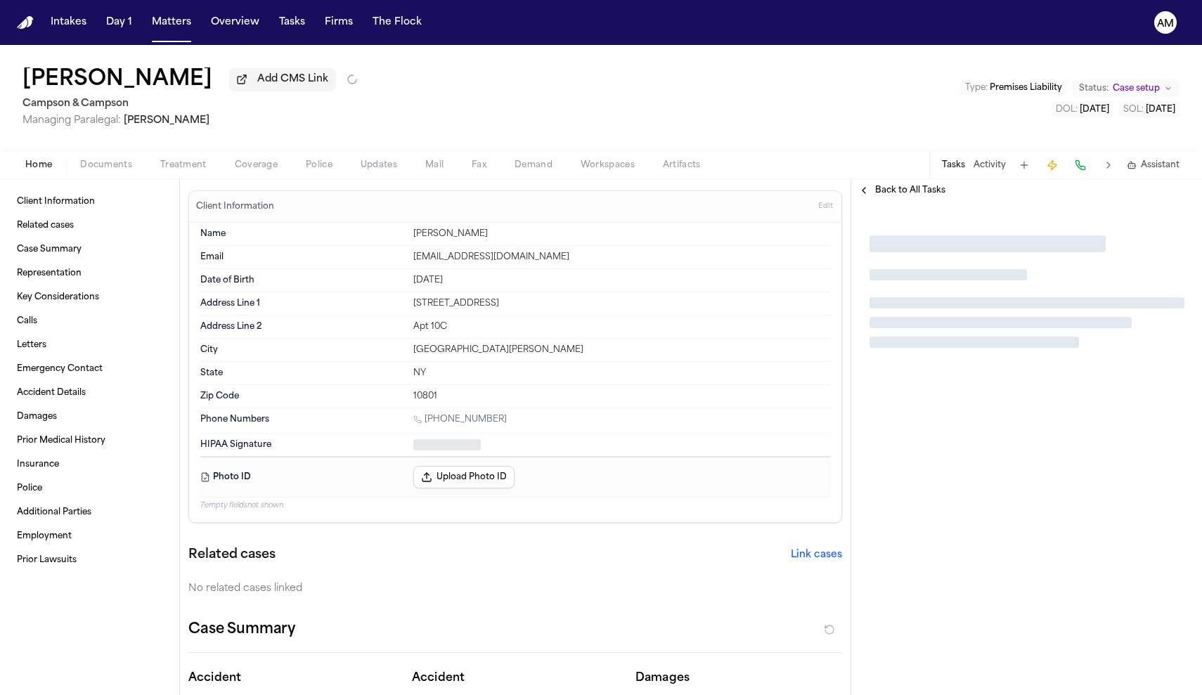
type textarea "*"
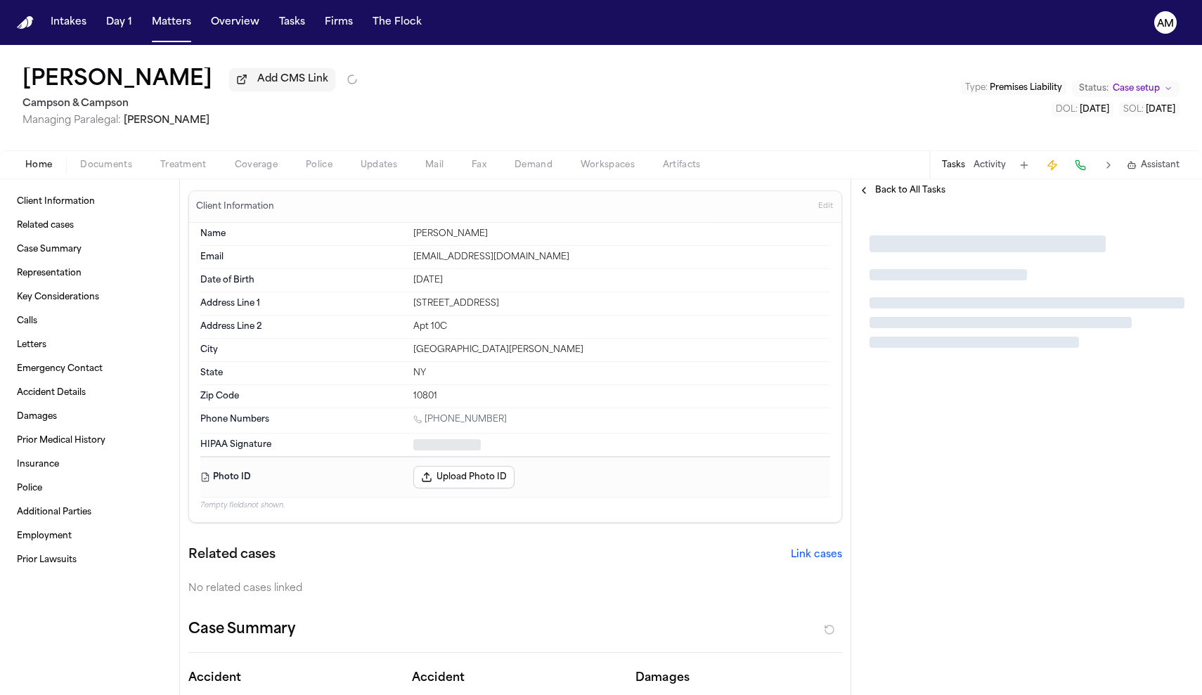
type textarea "*"
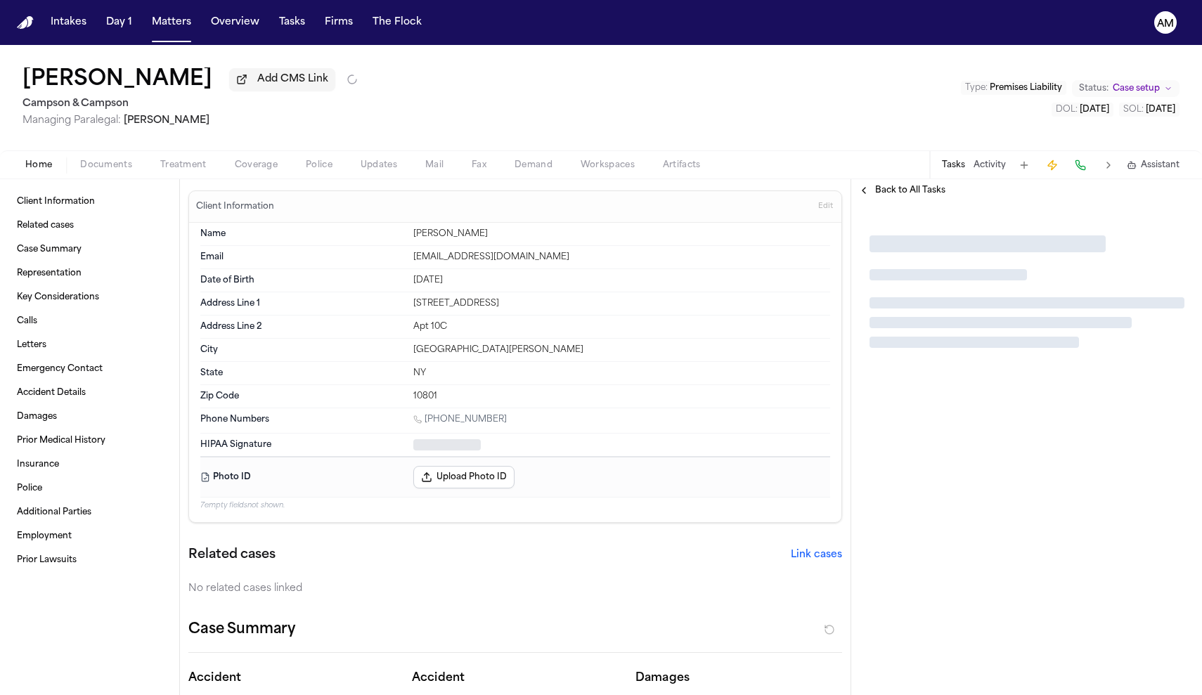
type textarea "*"
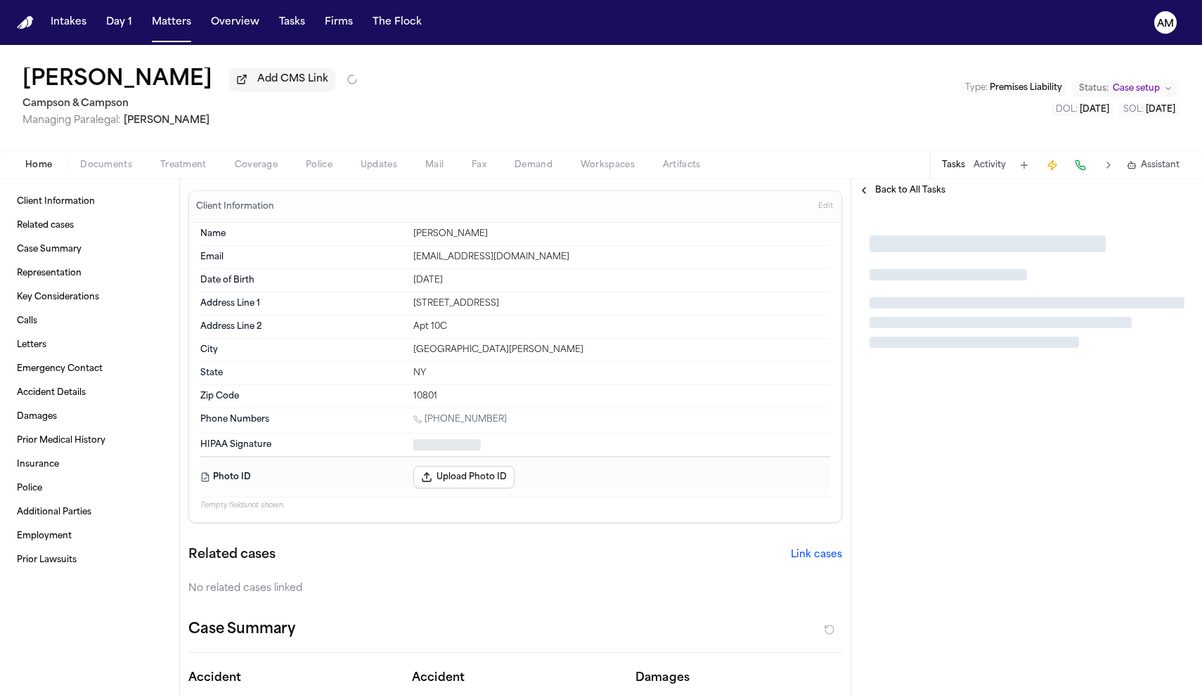
type textarea "*"
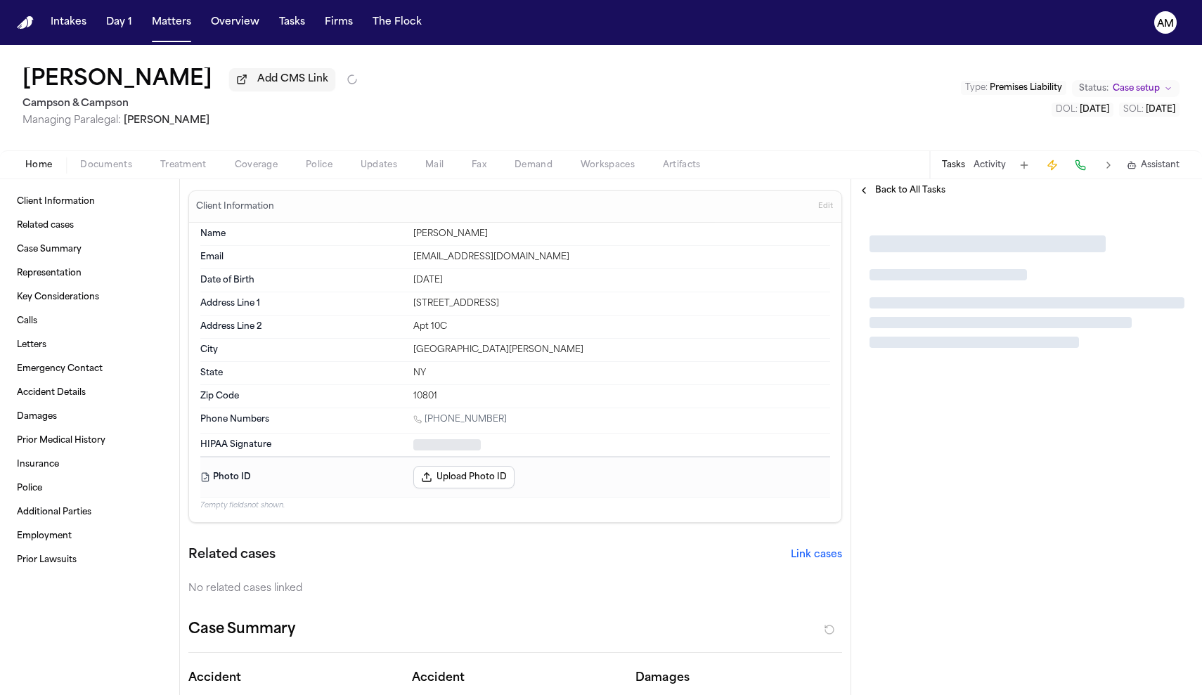
type textarea "*"
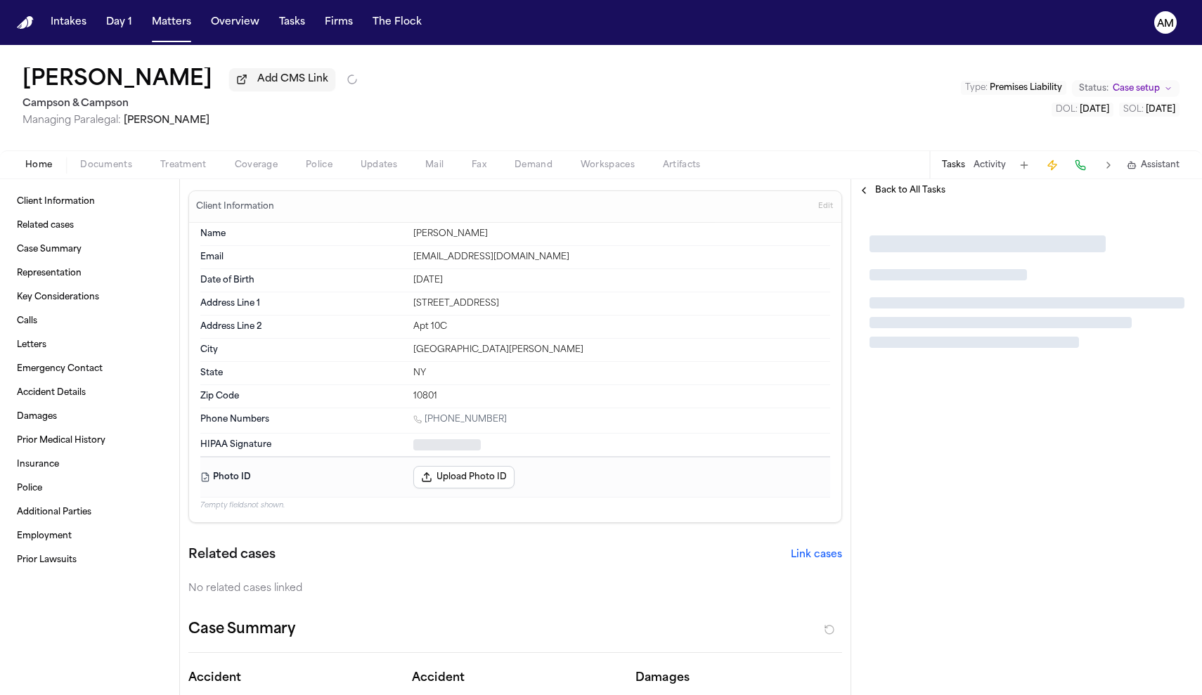
type textarea "*"
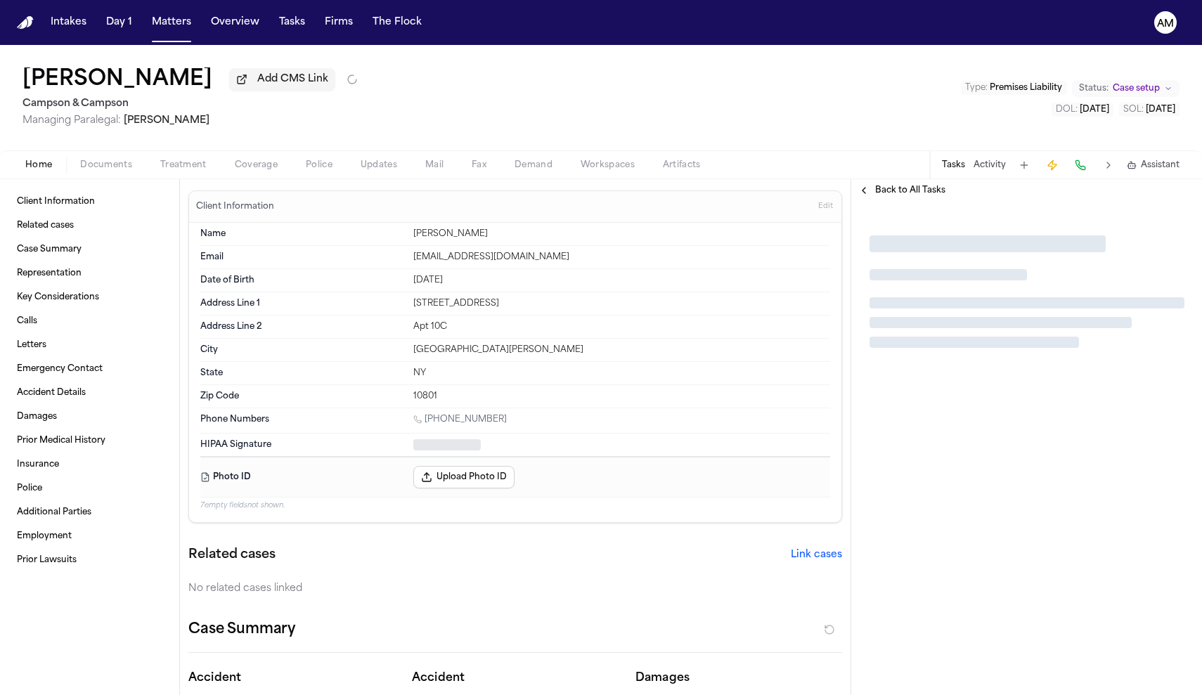
type textarea "*"
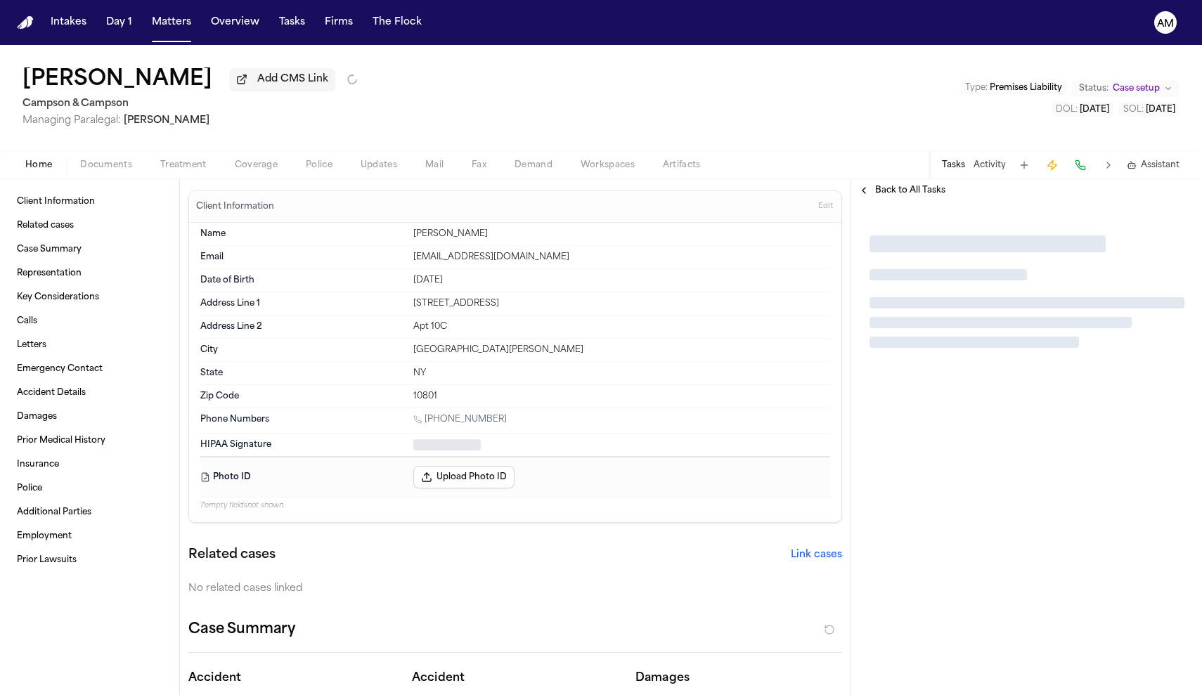
type textarea "*"
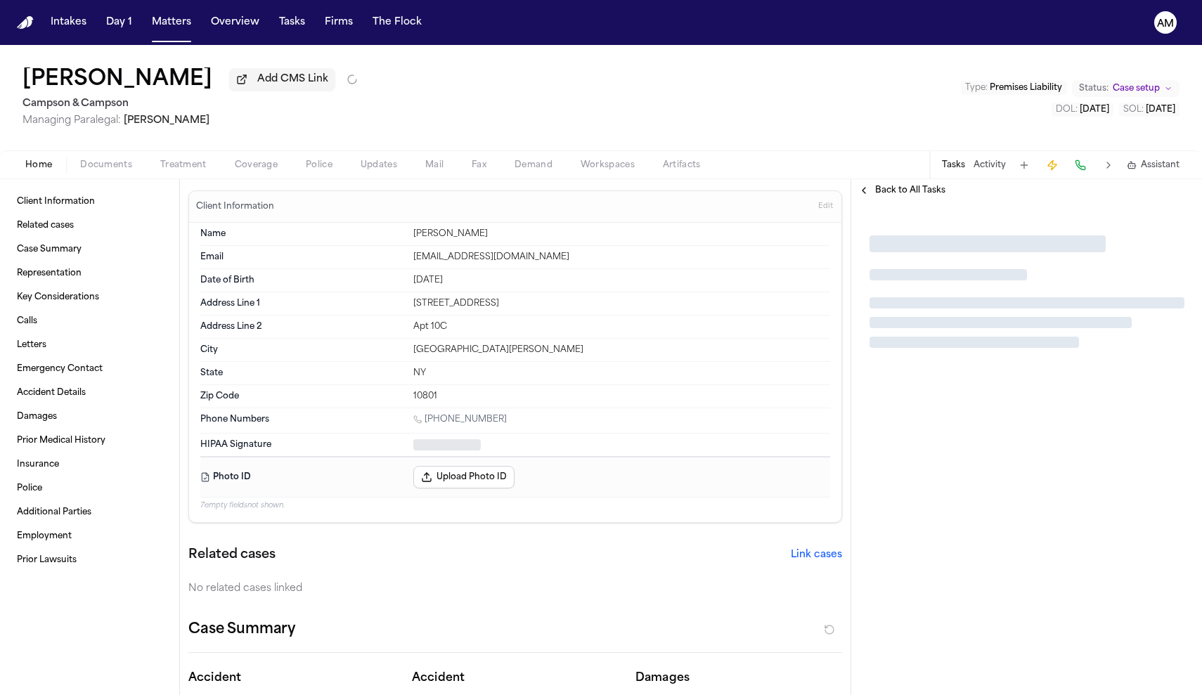
type textarea "*"
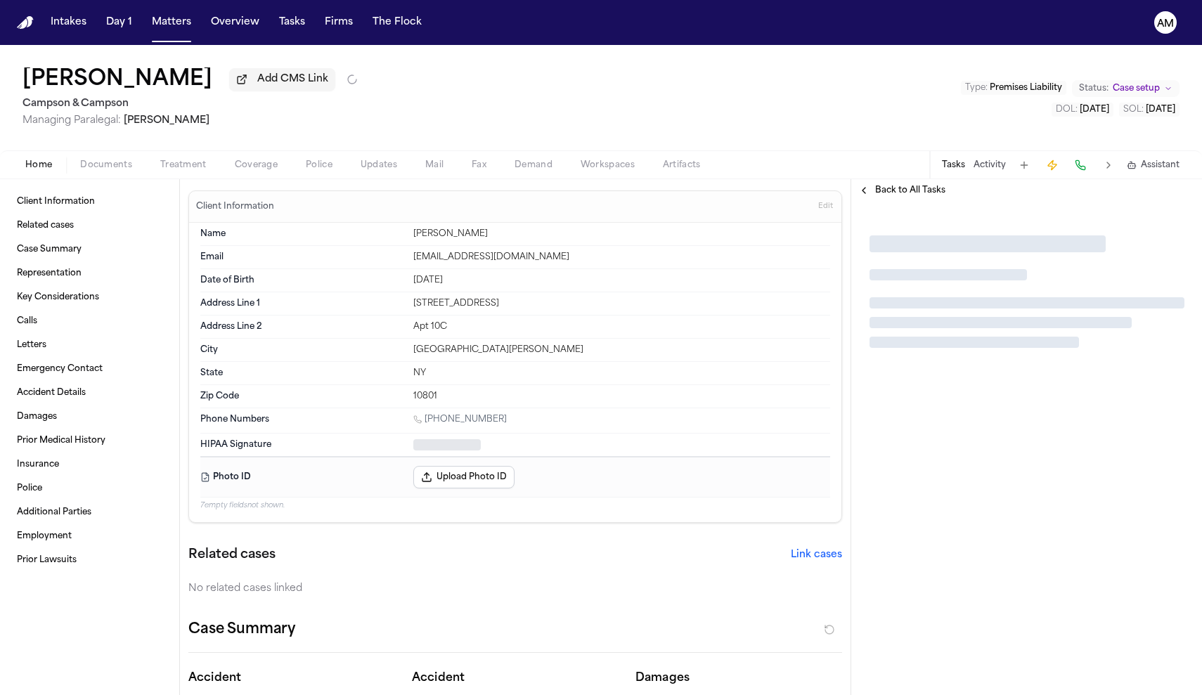
type textarea "*"
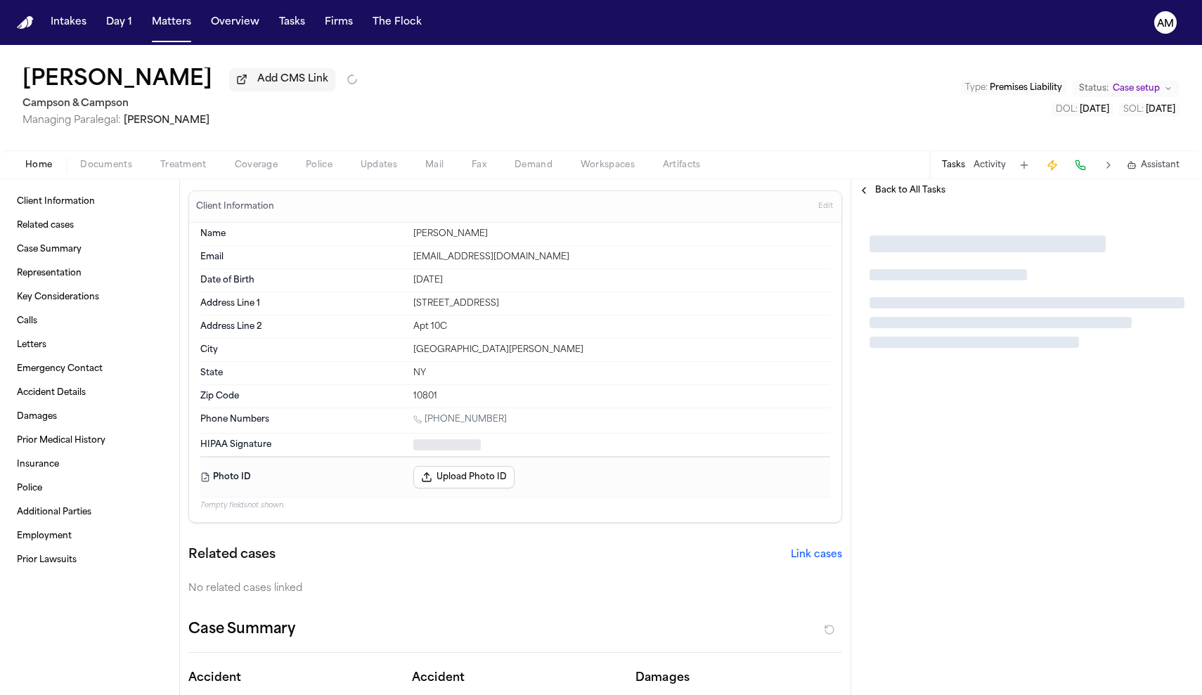
type textarea "*"
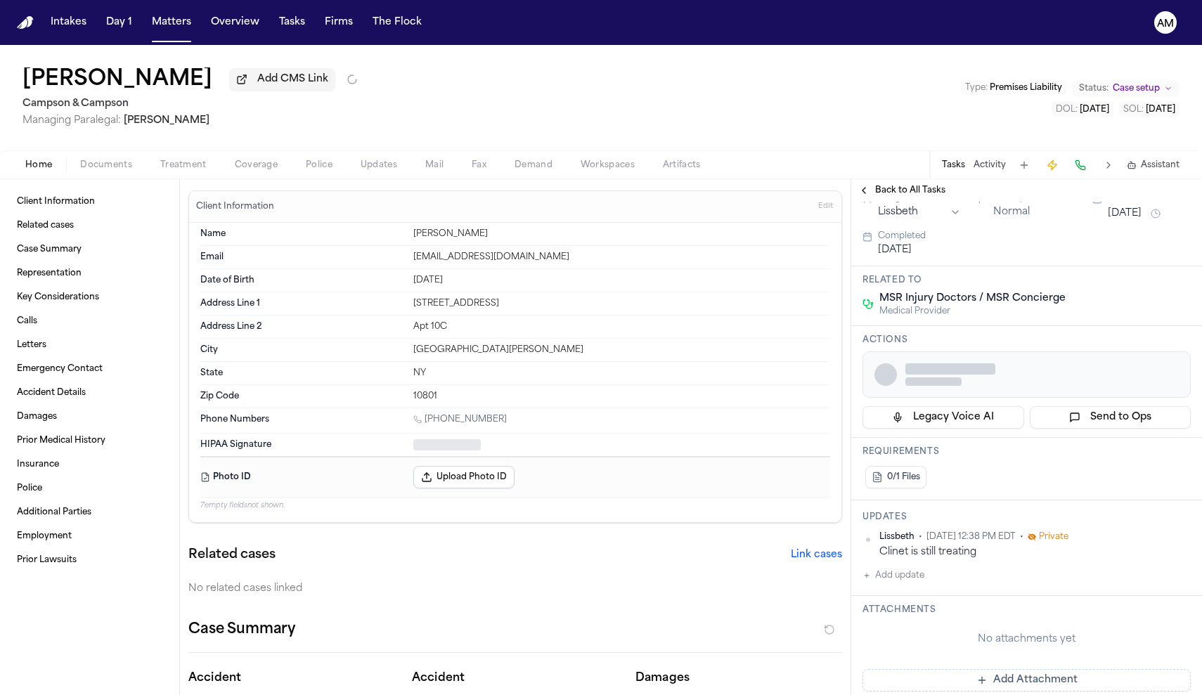
scroll to position [72, 0]
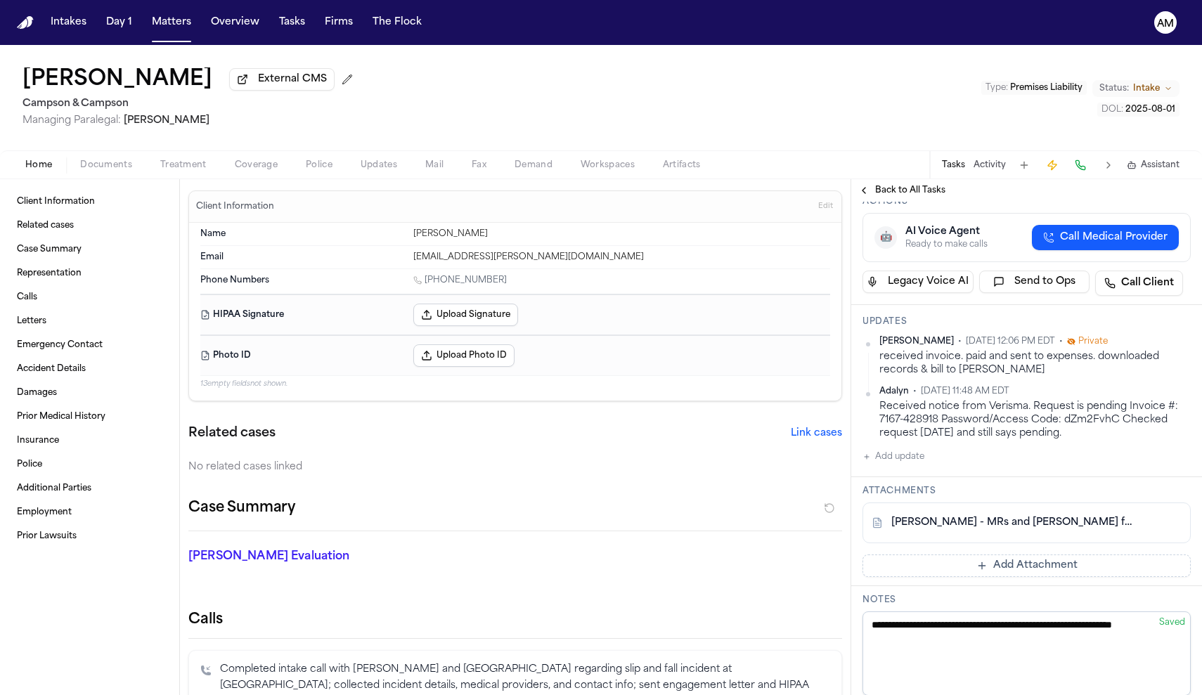
scroll to position [364, 0]
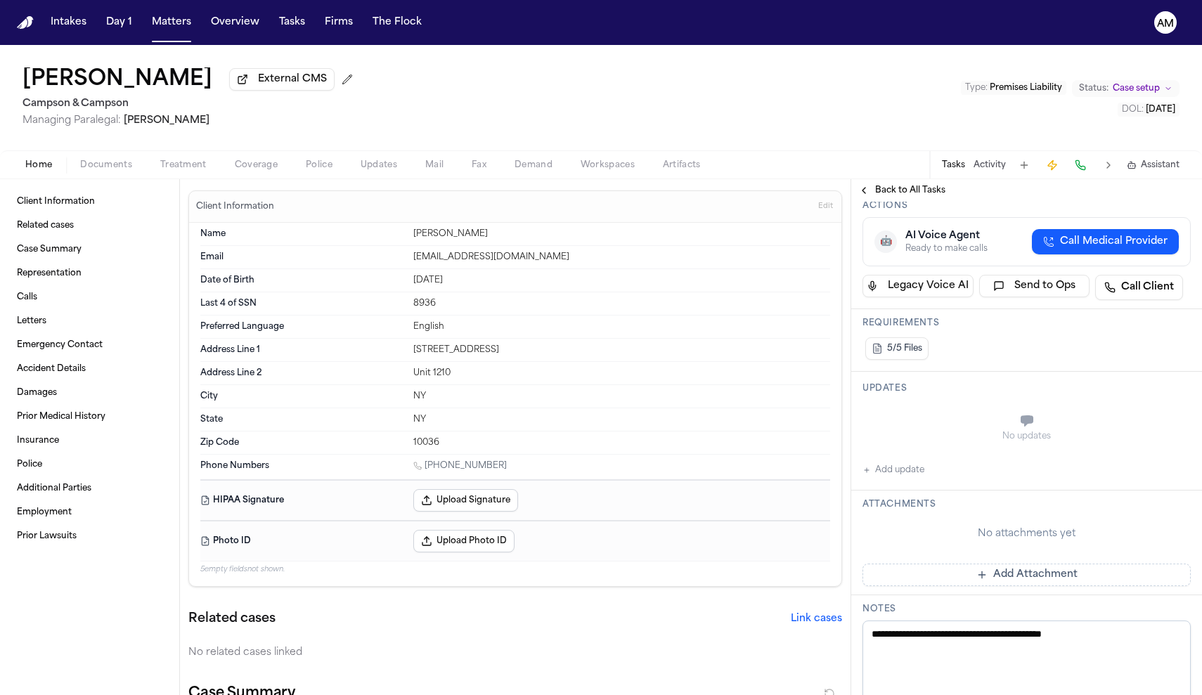
scroll to position [375, 0]
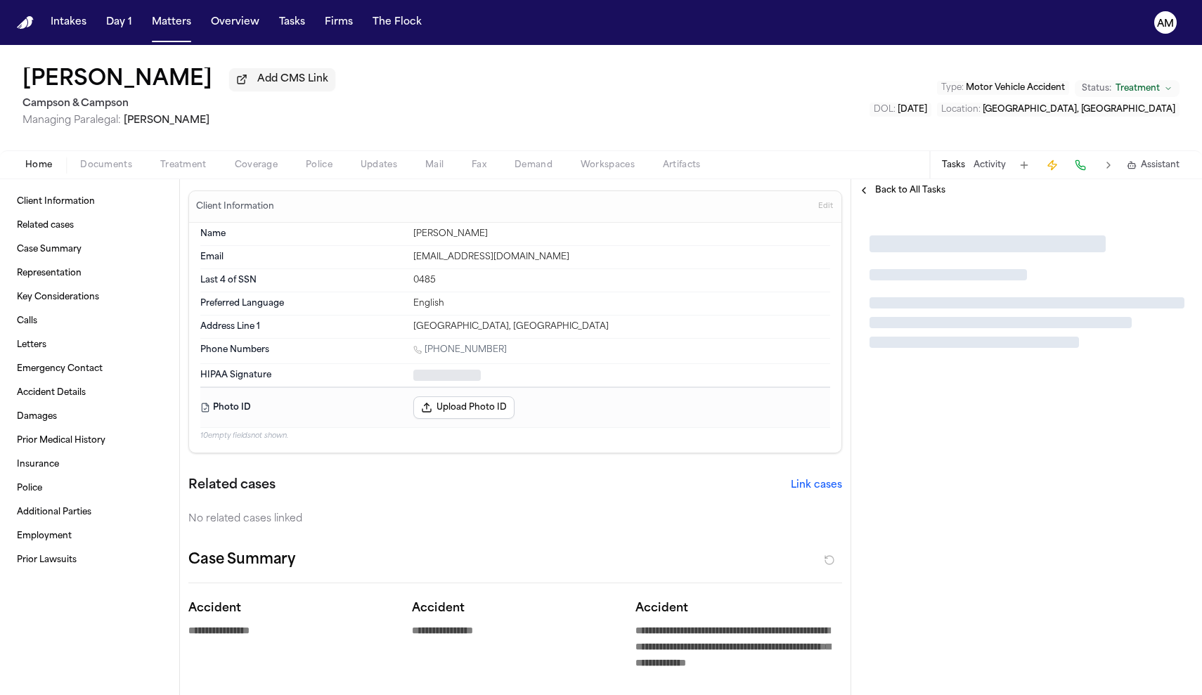
type textarea "*"
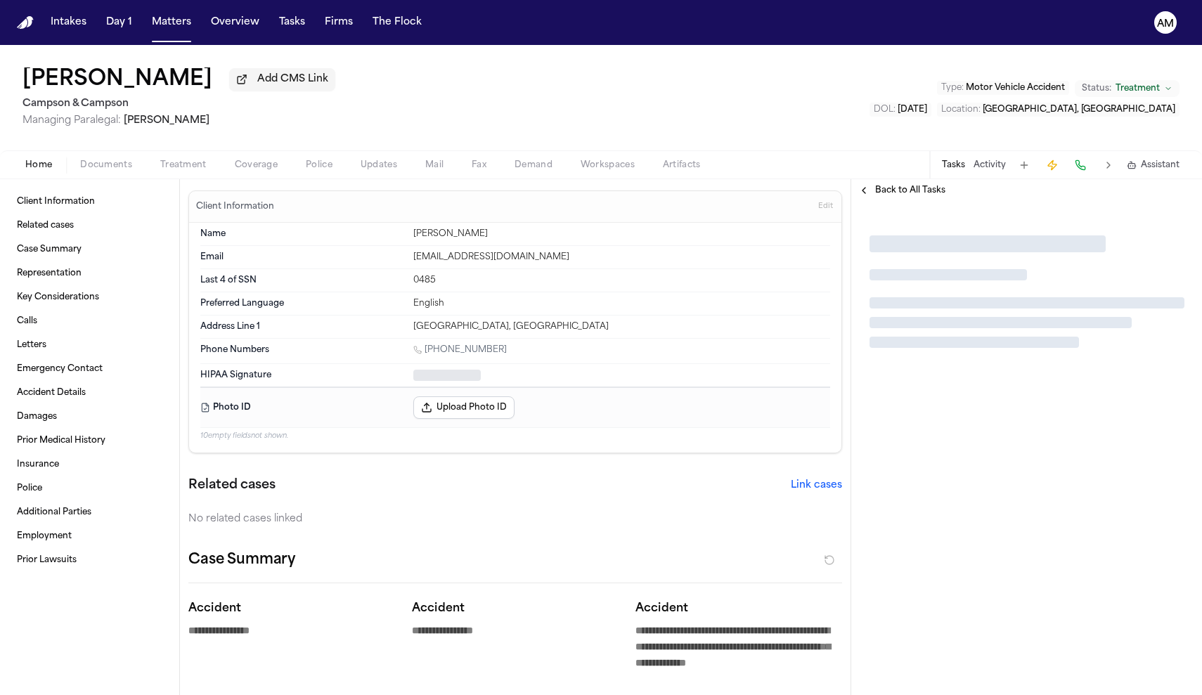
type textarea "*"
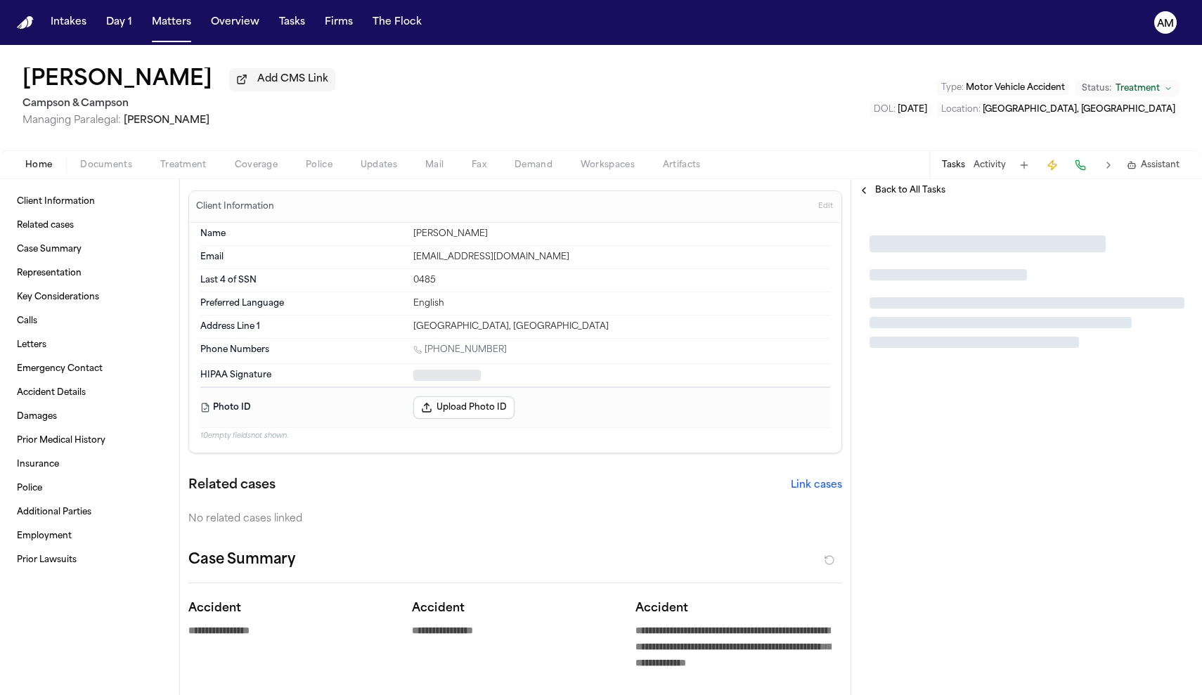
type textarea "*"
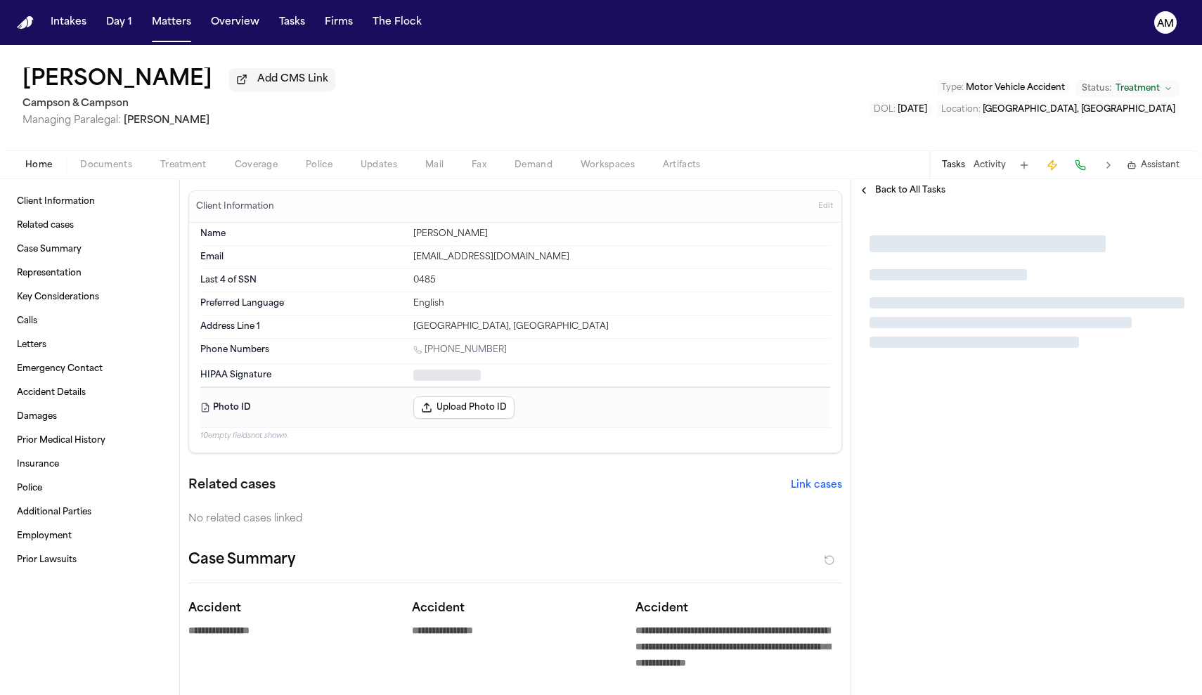
type textarea "*"
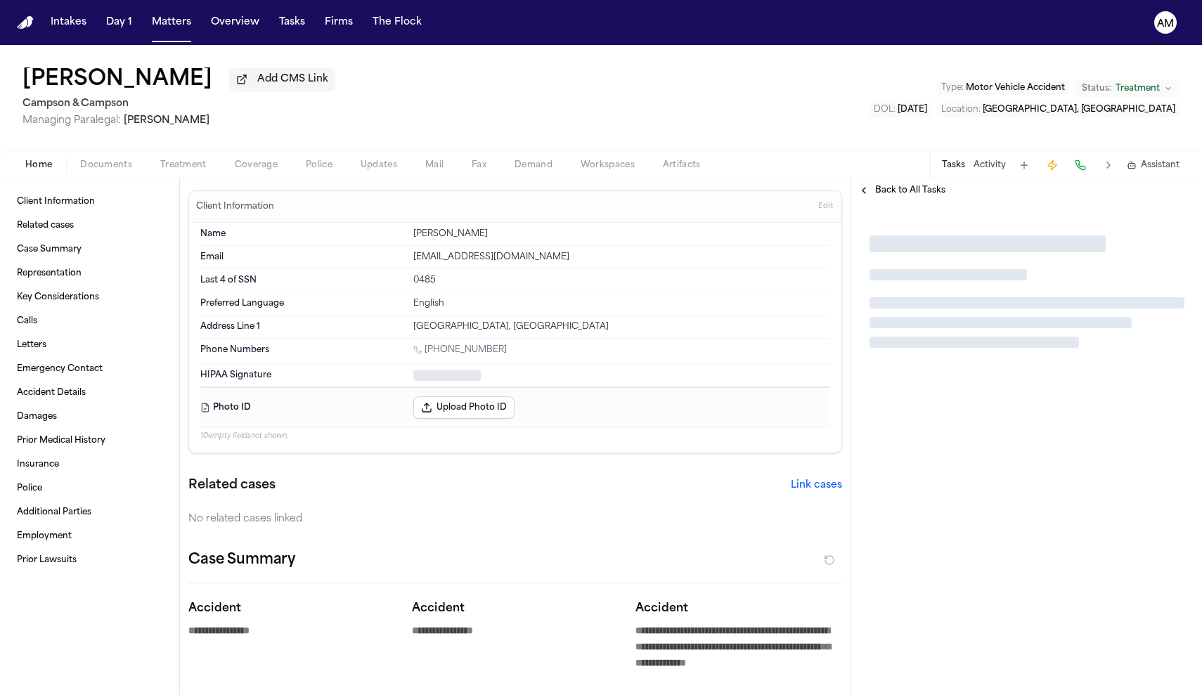
type textarea "*"
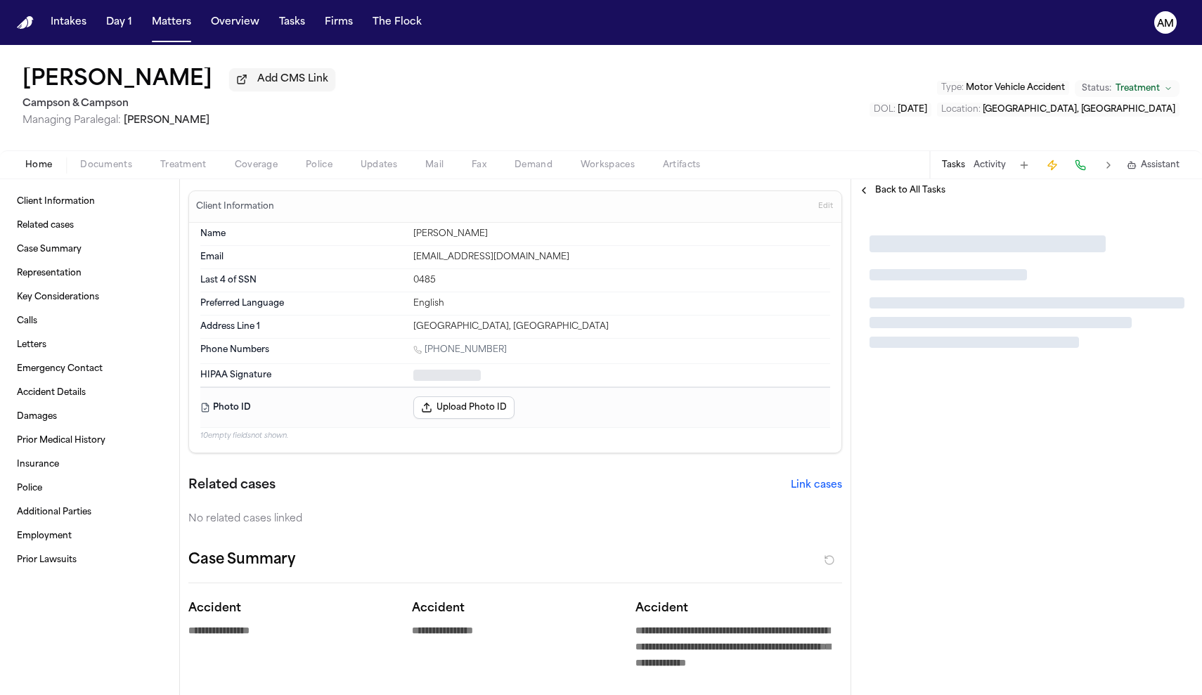
type textarea "*"
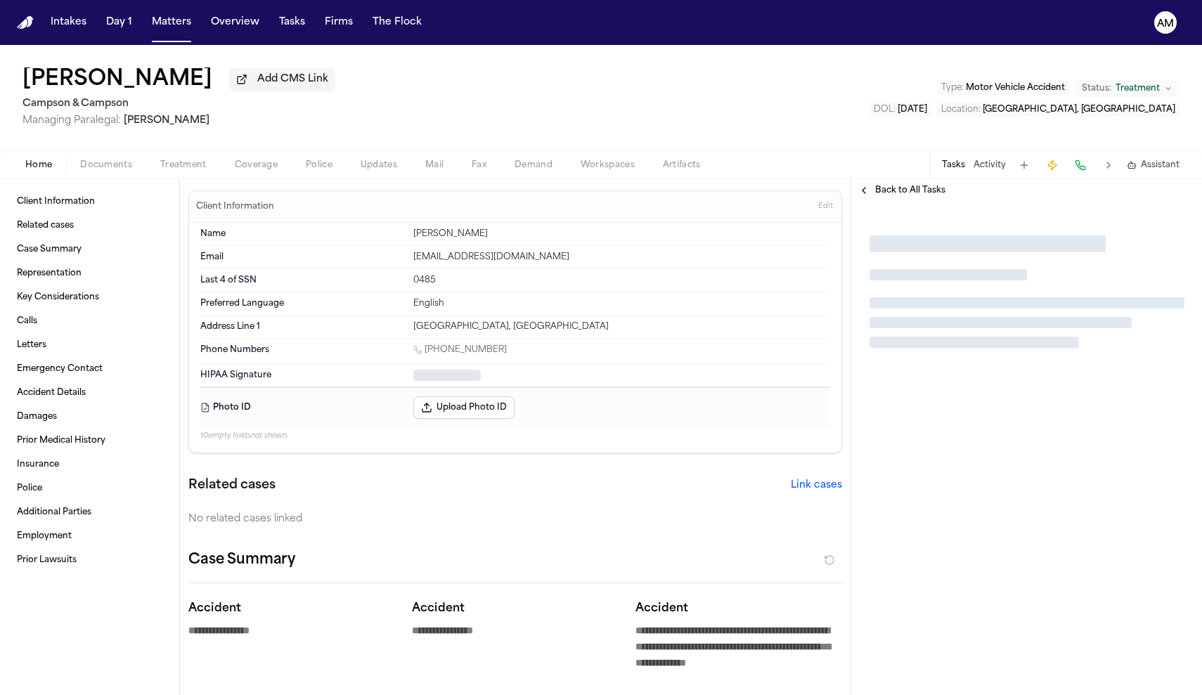
type textarea "*"
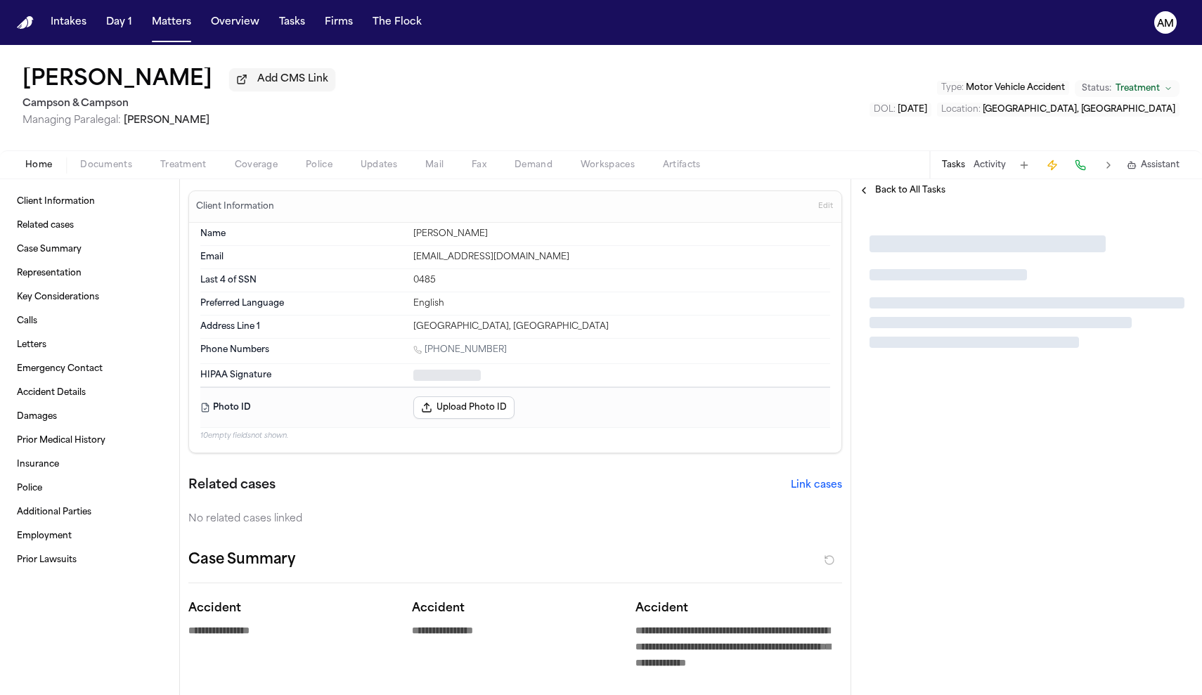
type textarea "*"
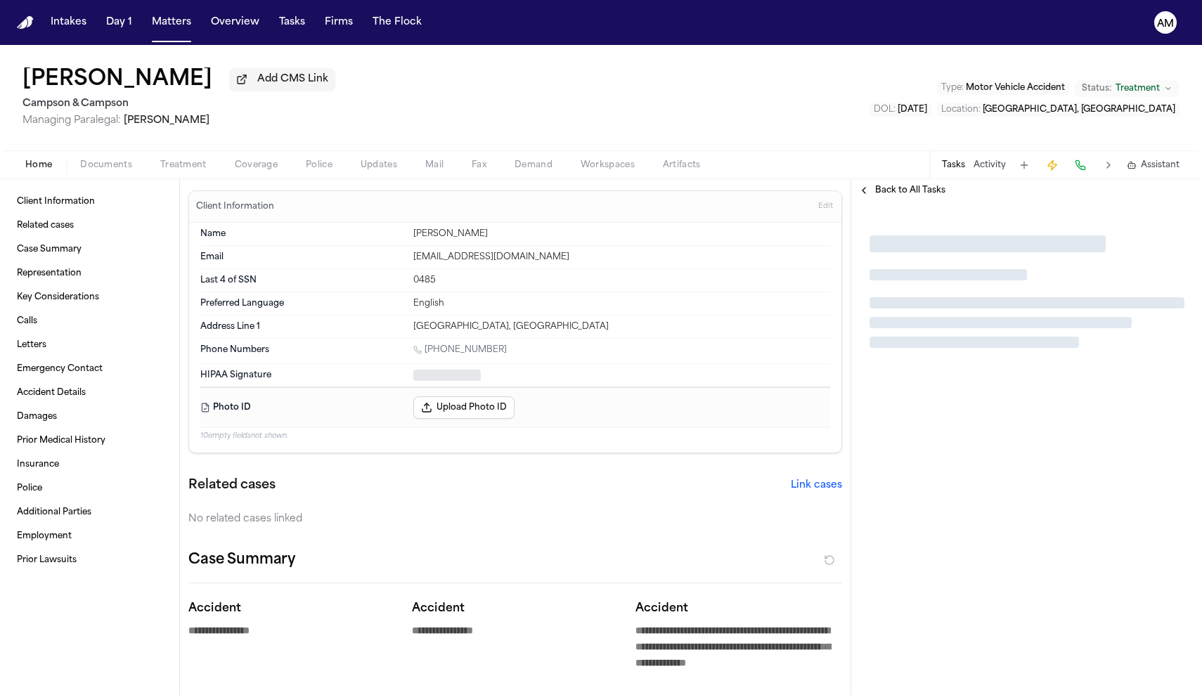
type textarea "*"
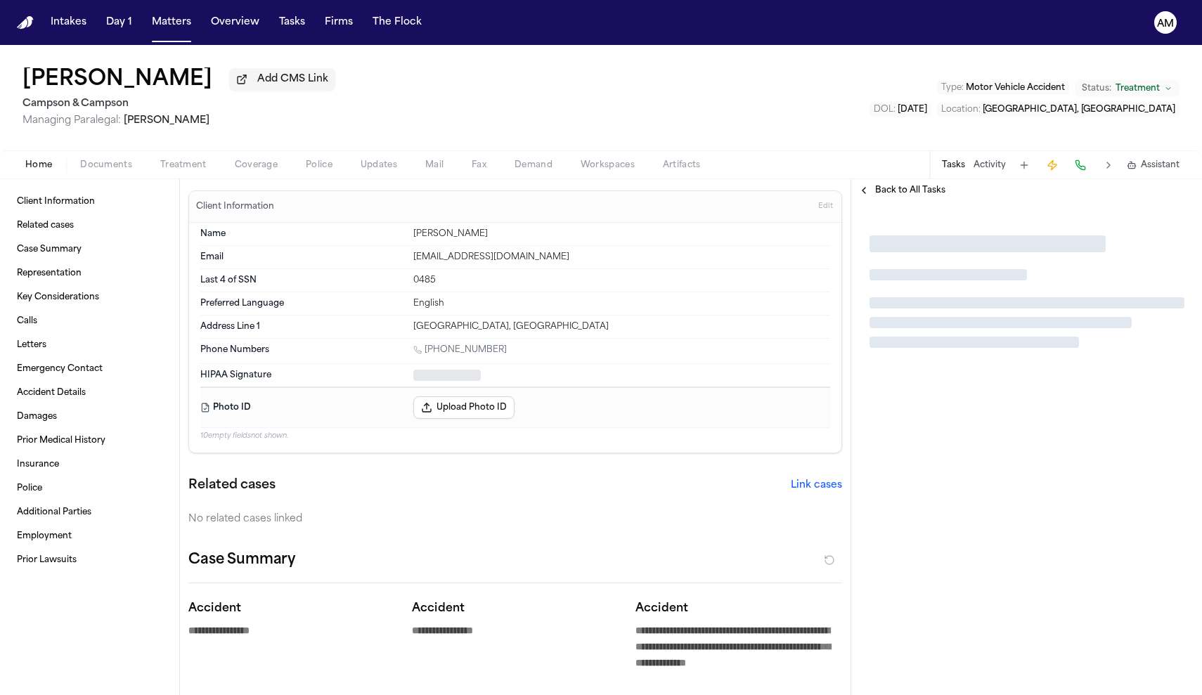
type textarea "*"
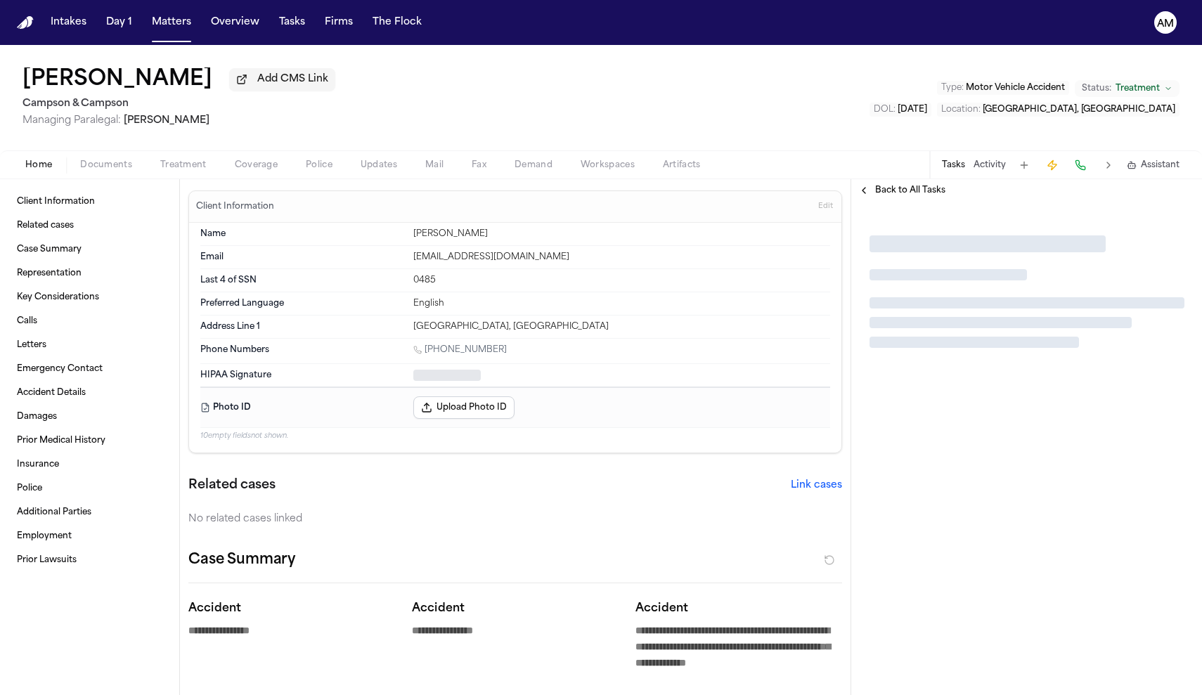
type textarea "*"
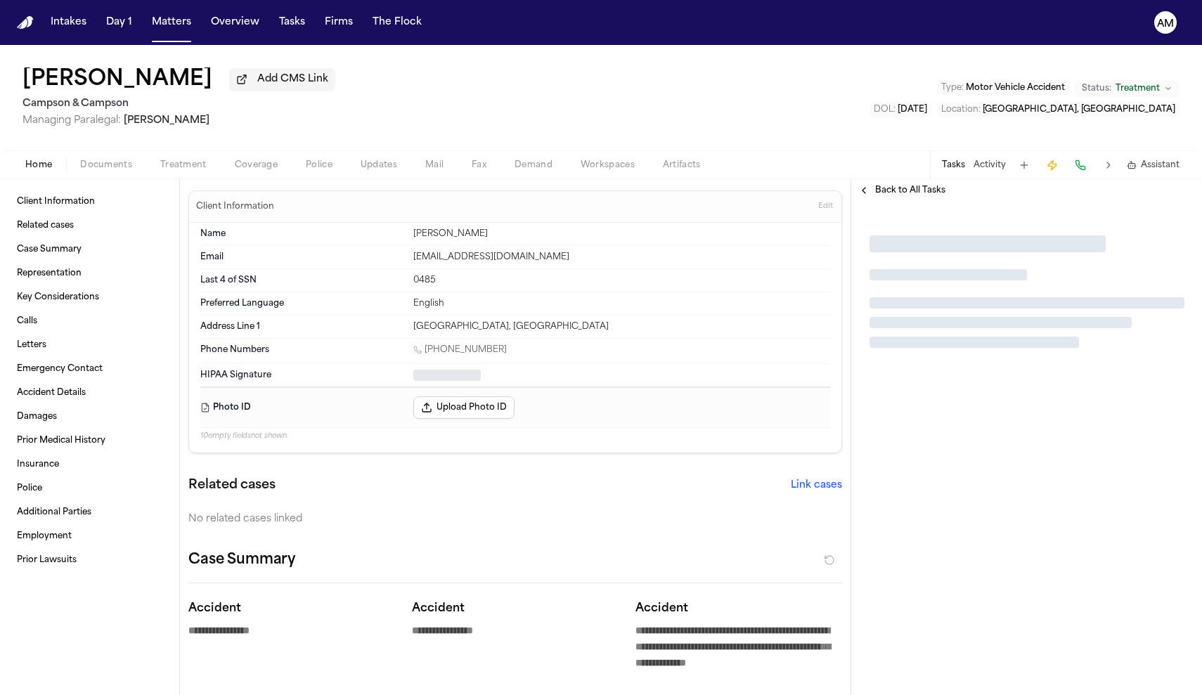
type textarea "*"
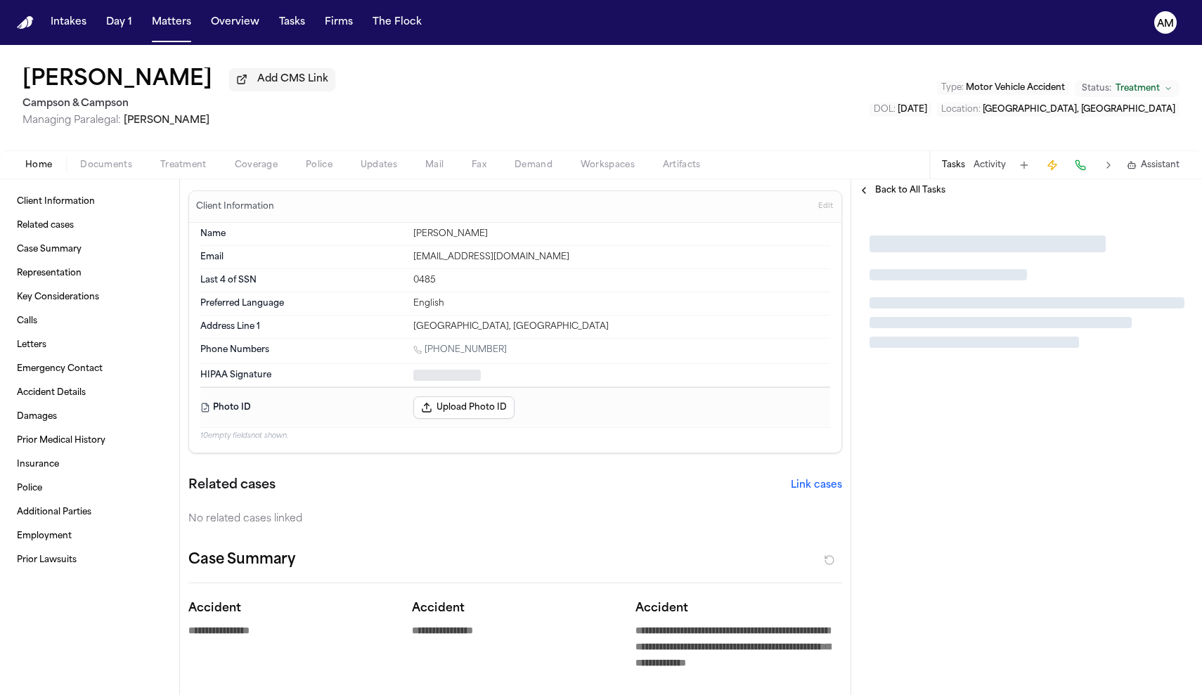
type textarea "*"
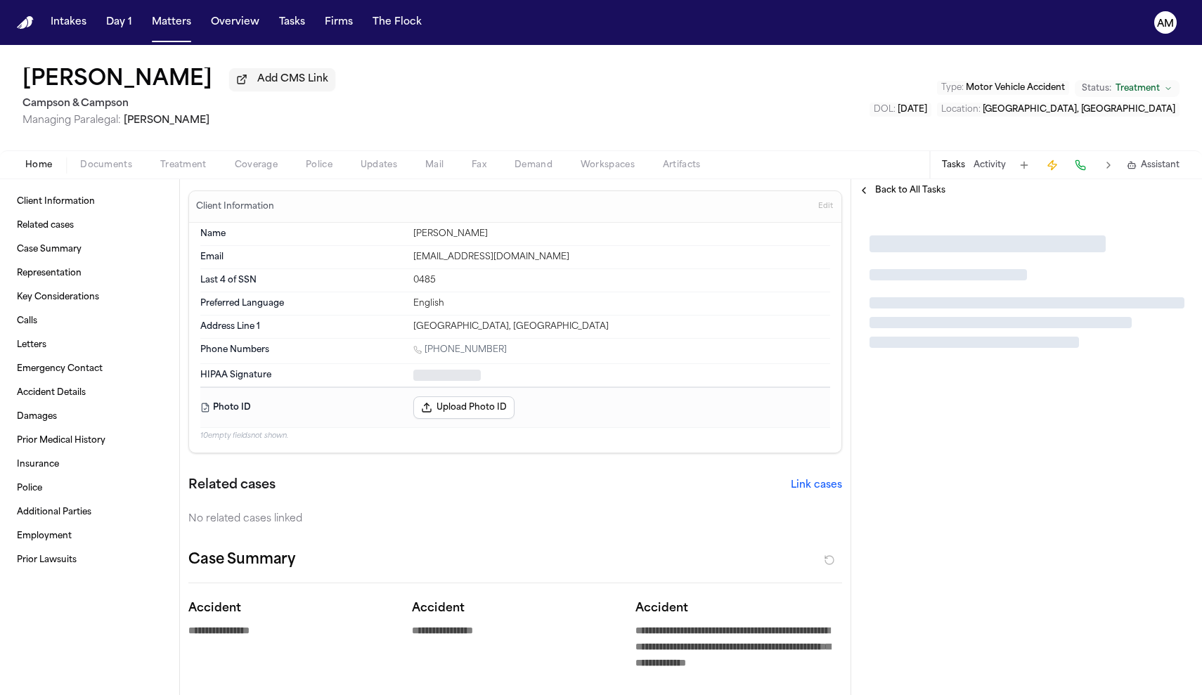
type textarea "*"
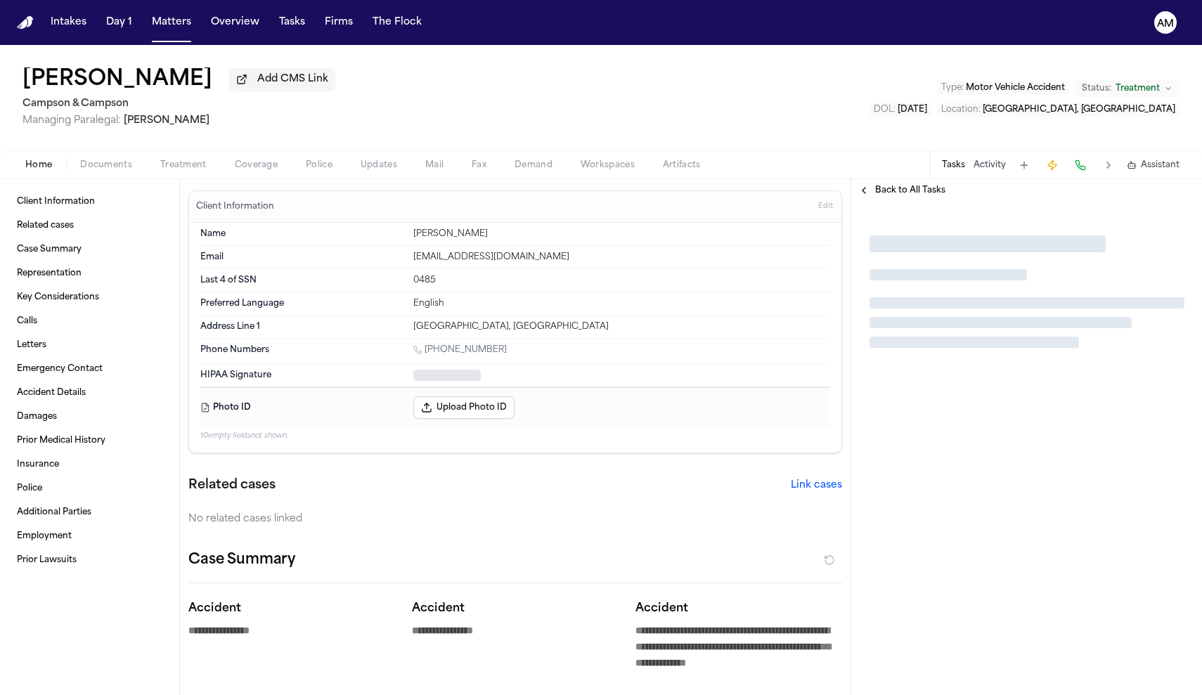
type textarea "*"
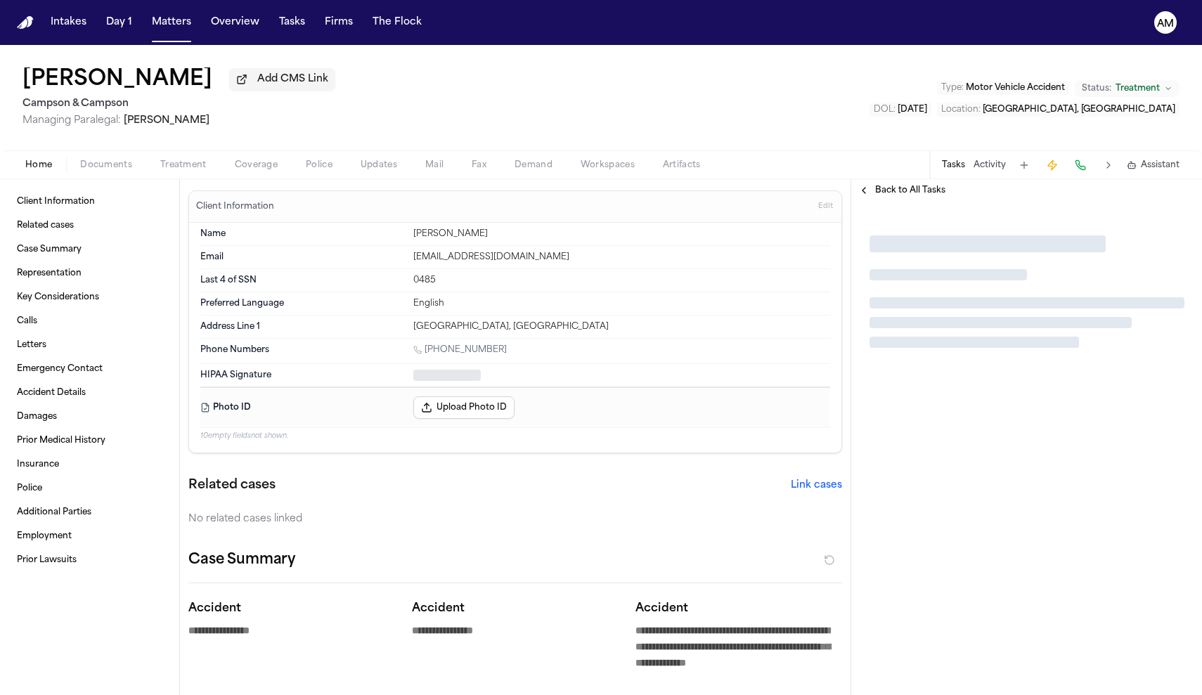
type textarea "*"
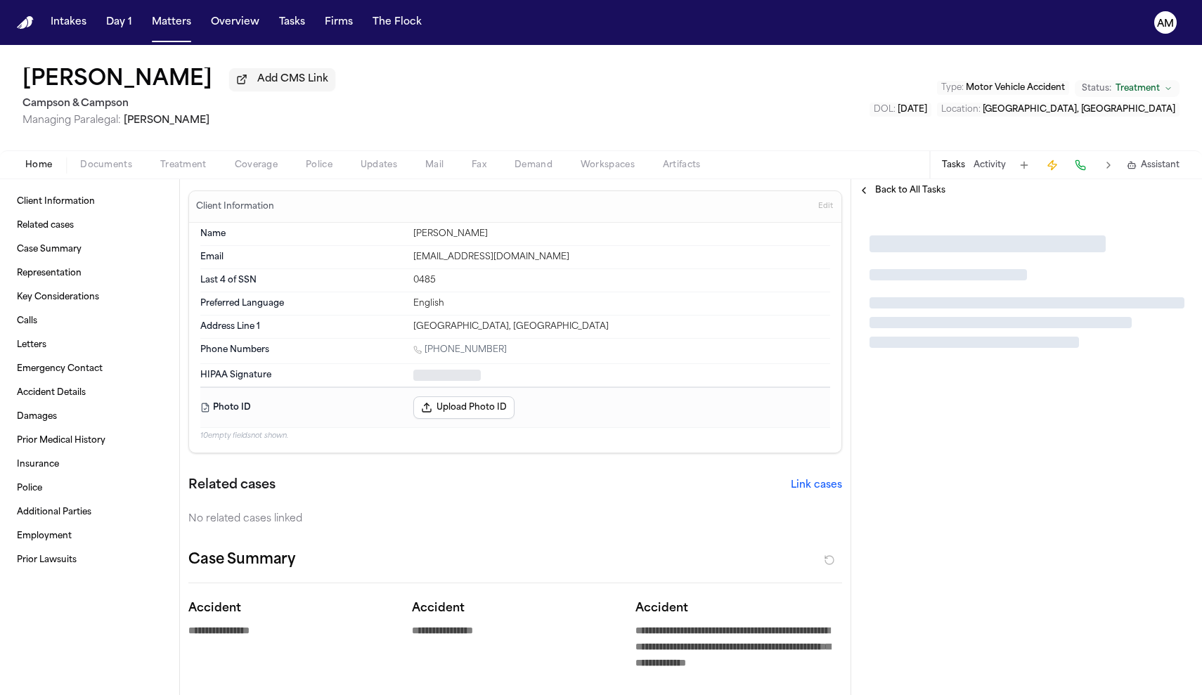
type textarea "*"
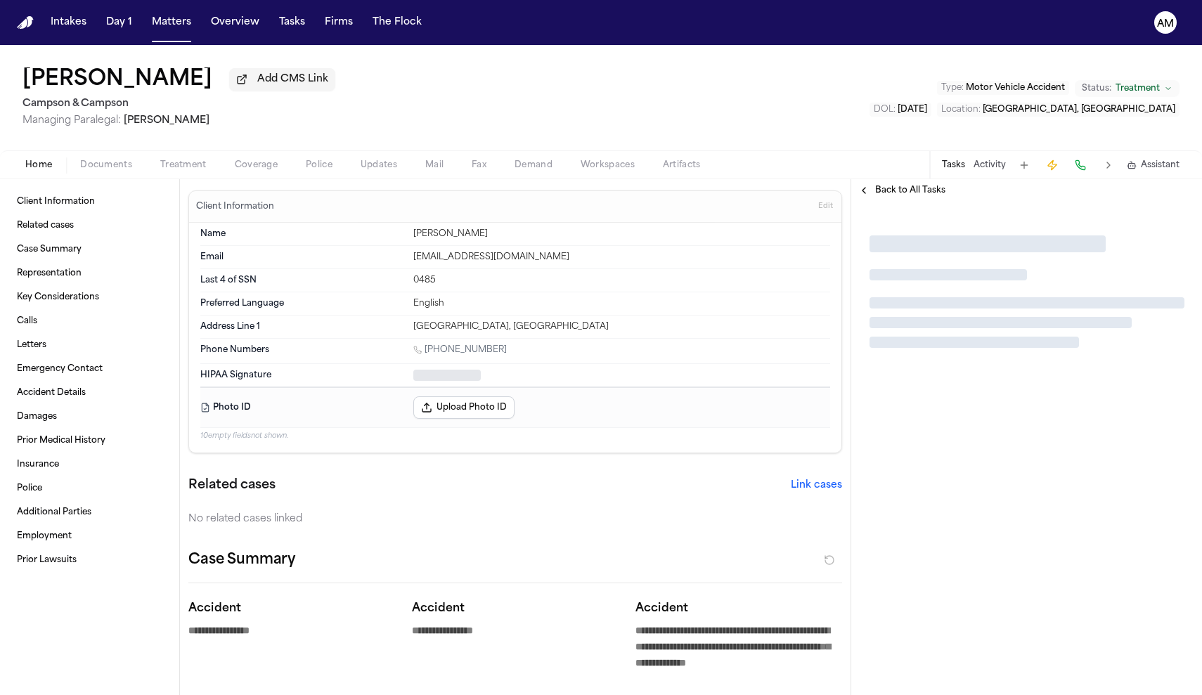
type textarea "*"
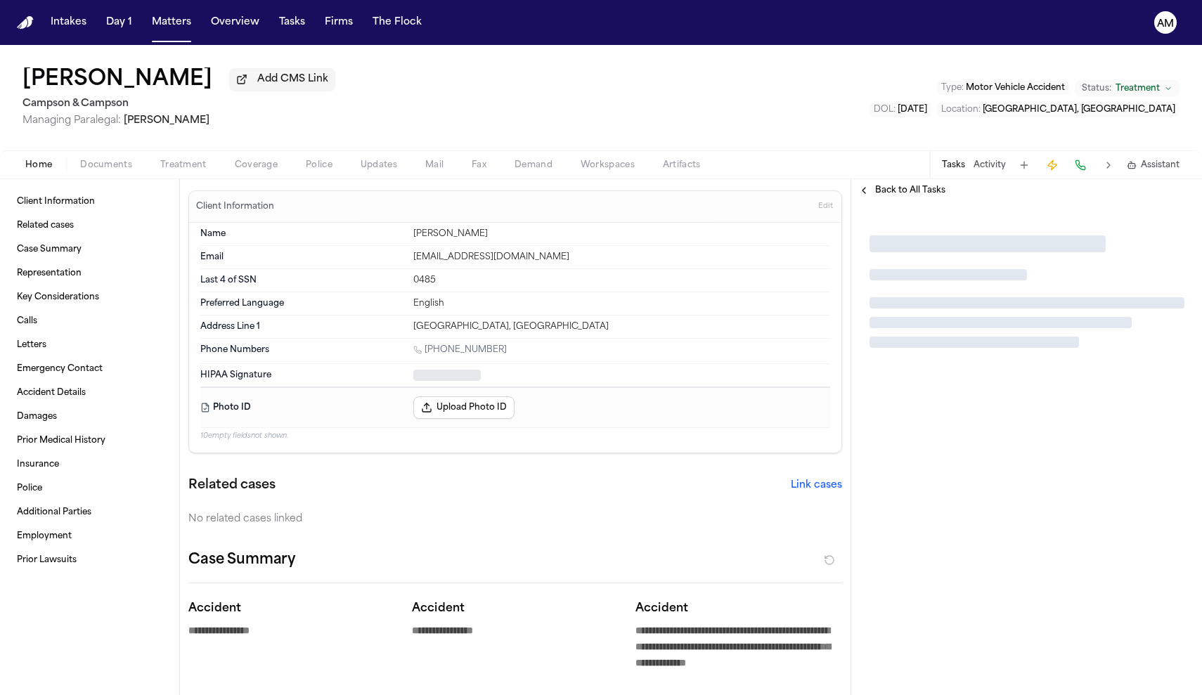
type textarea "*"
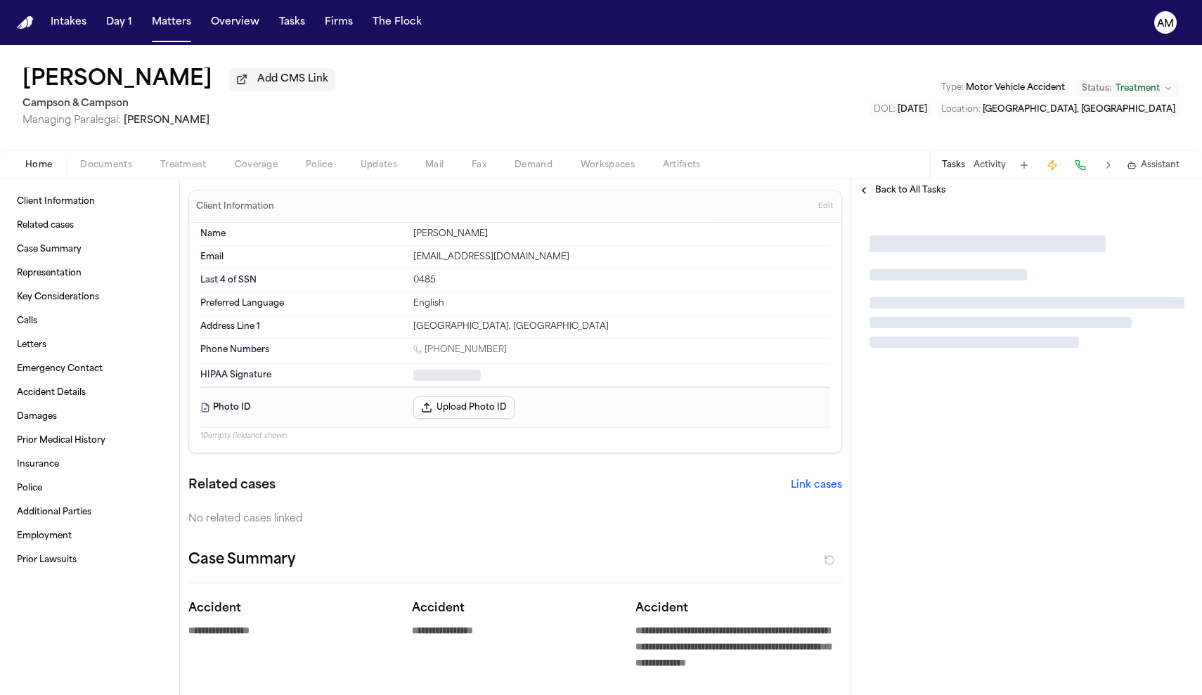
type textarea "*"
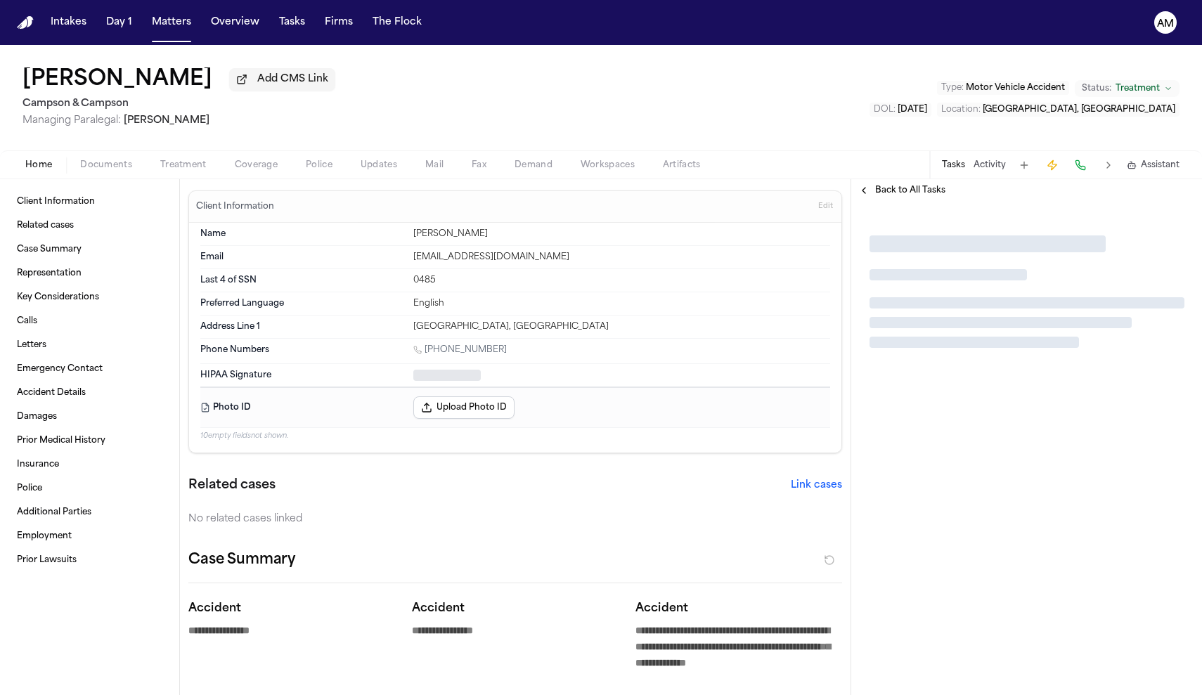
type textarea "*"
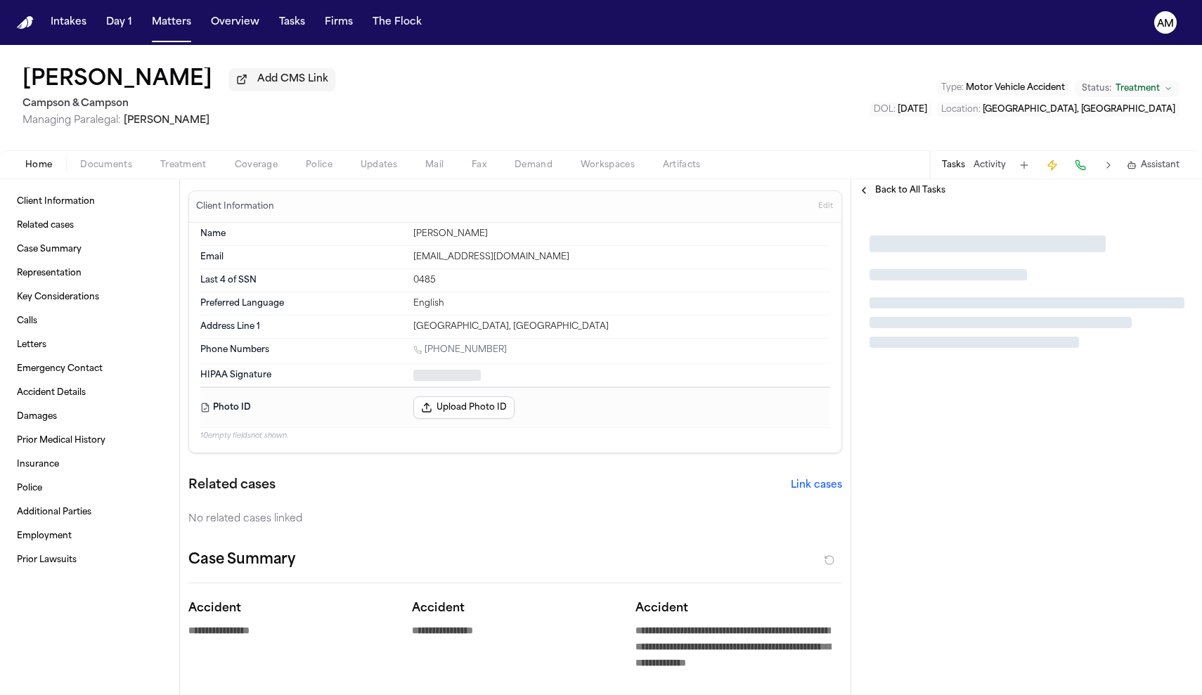
type textarea "*"
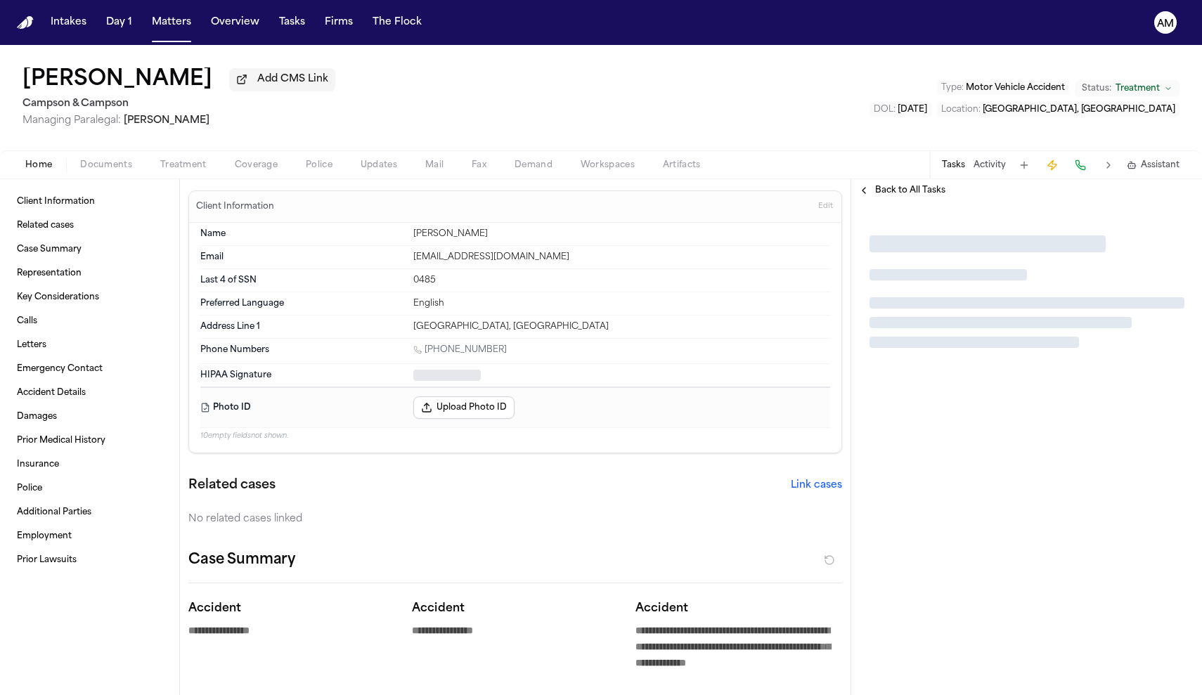
type textarea "*"
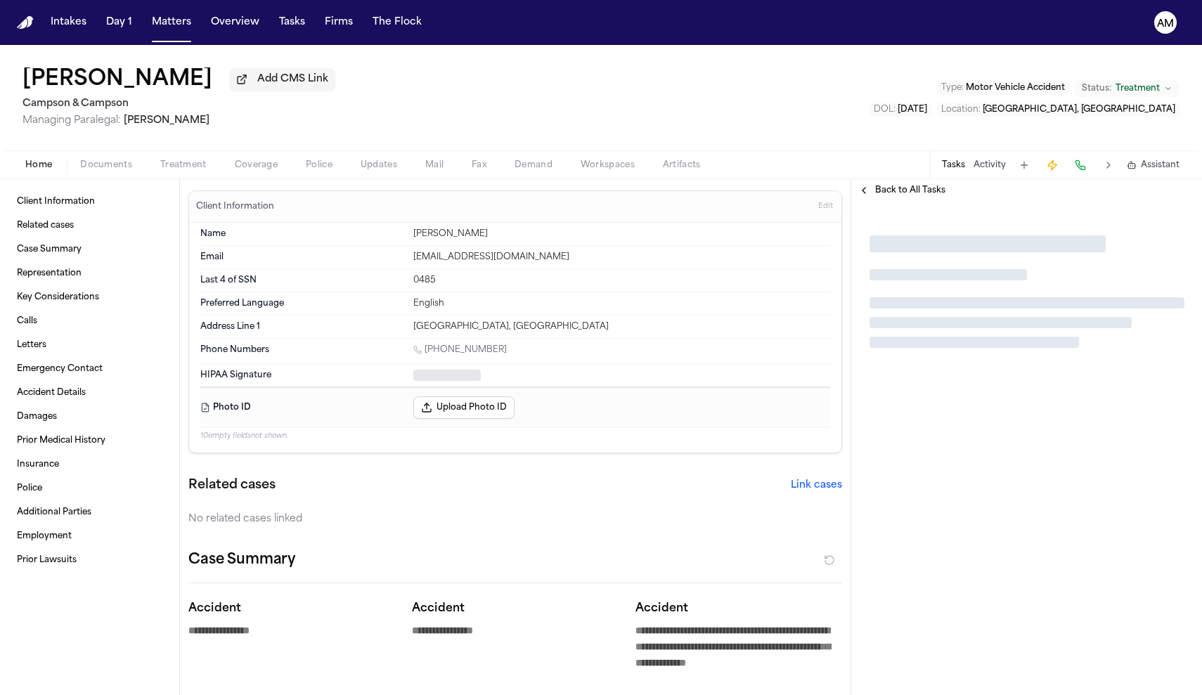
type textarea "*"
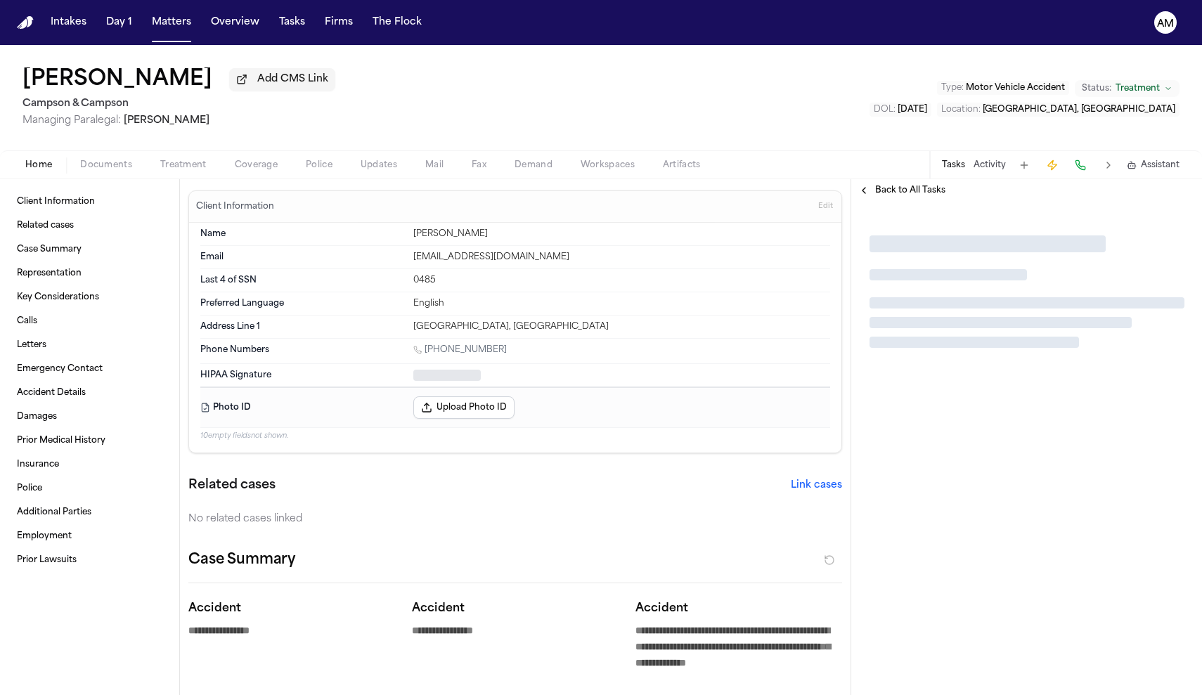
type textarea "*"
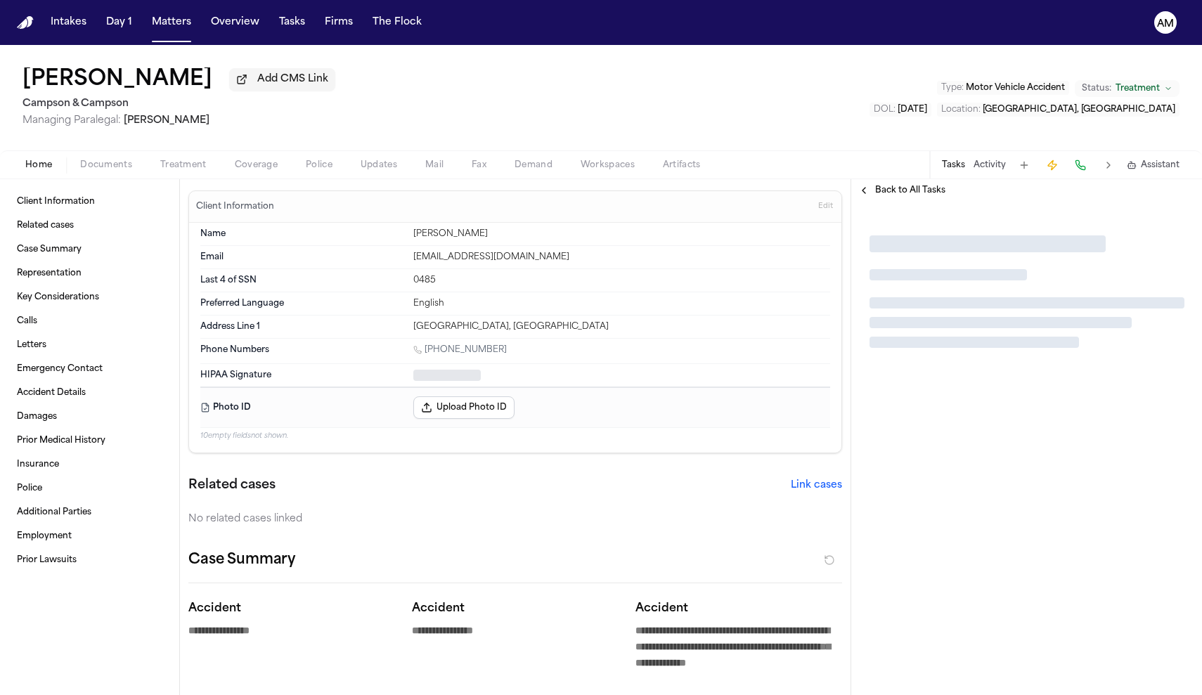
type textarea "*"
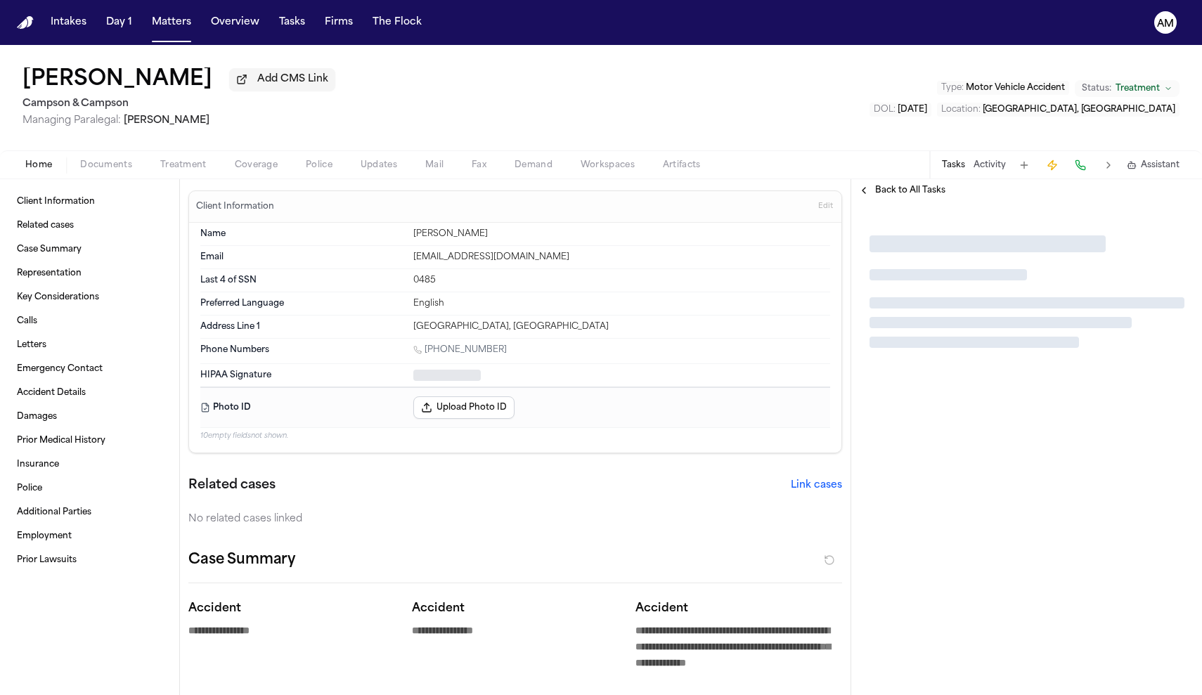
type textarea "*"
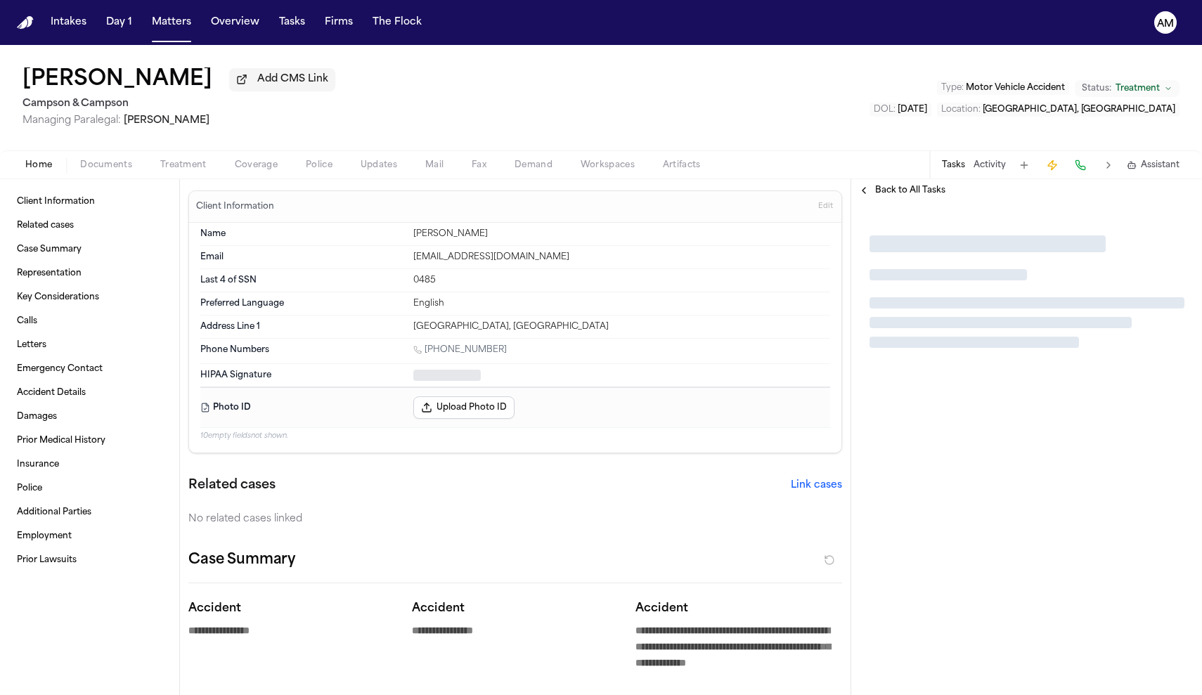
type textarea "*"
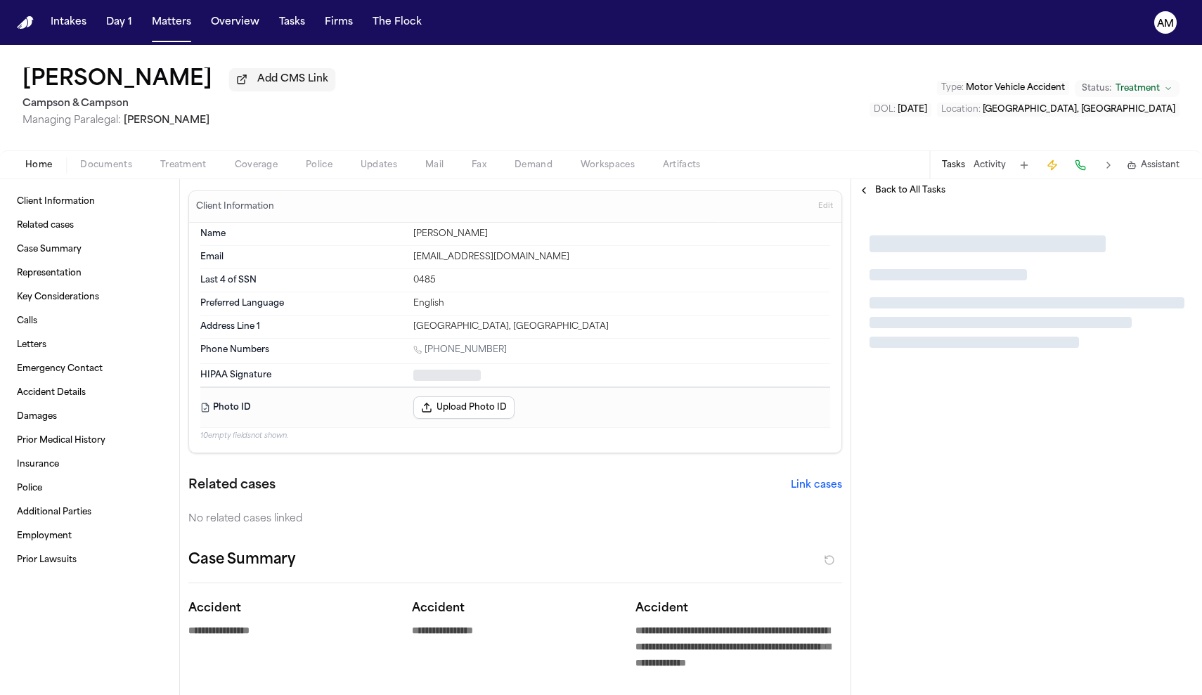
type textarea "*"
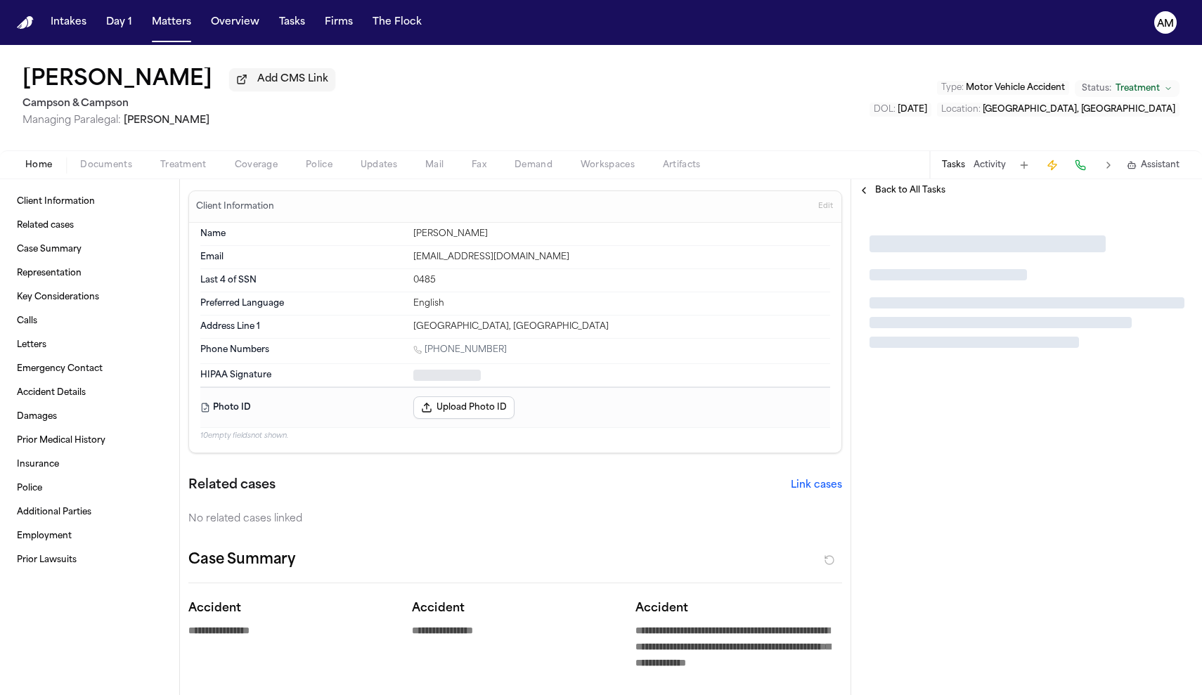
type textarea "*"
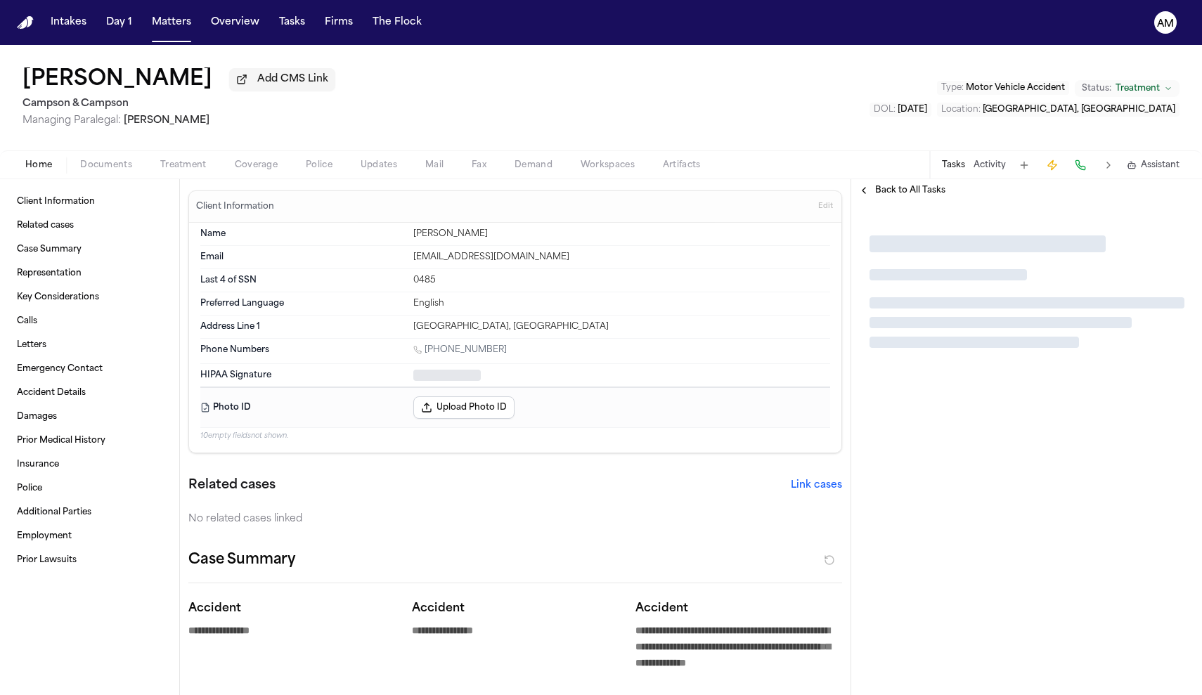
type textarea "*"
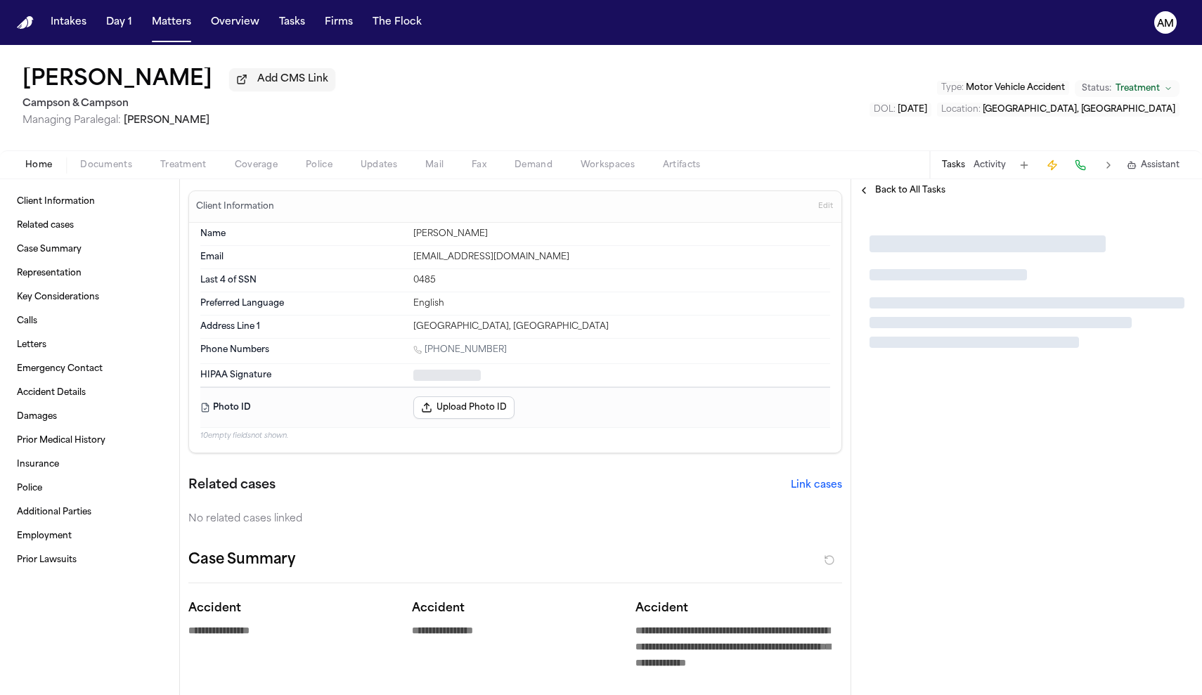
type textarea "*"
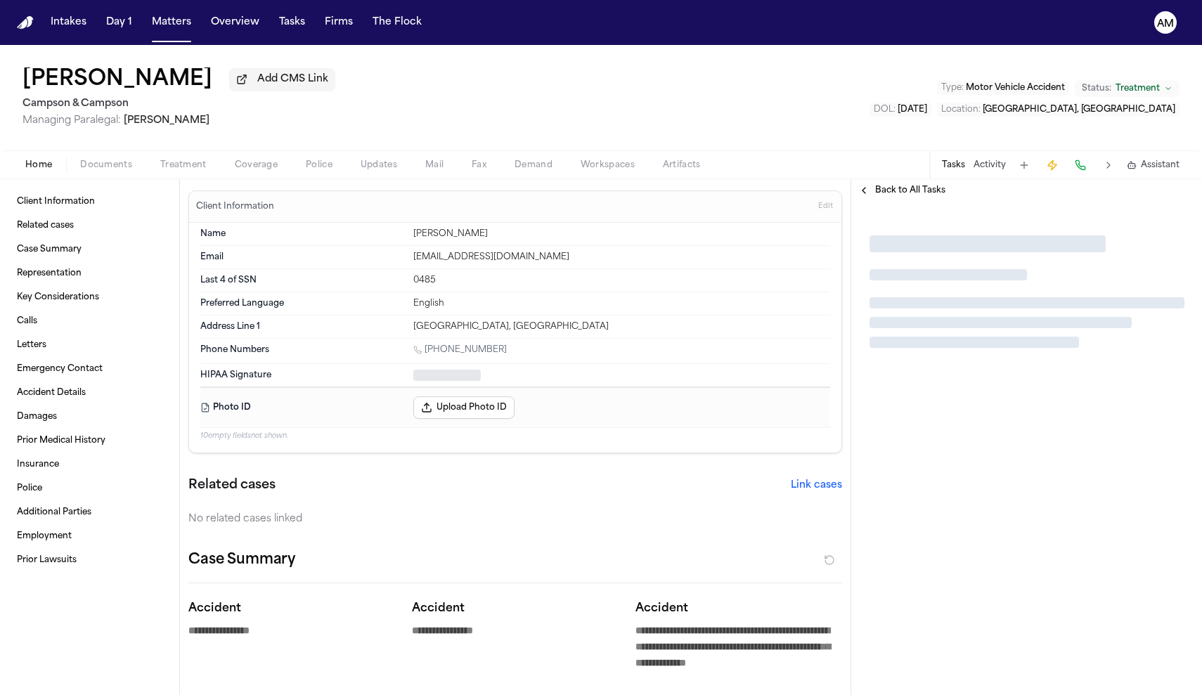
type textarea "*"
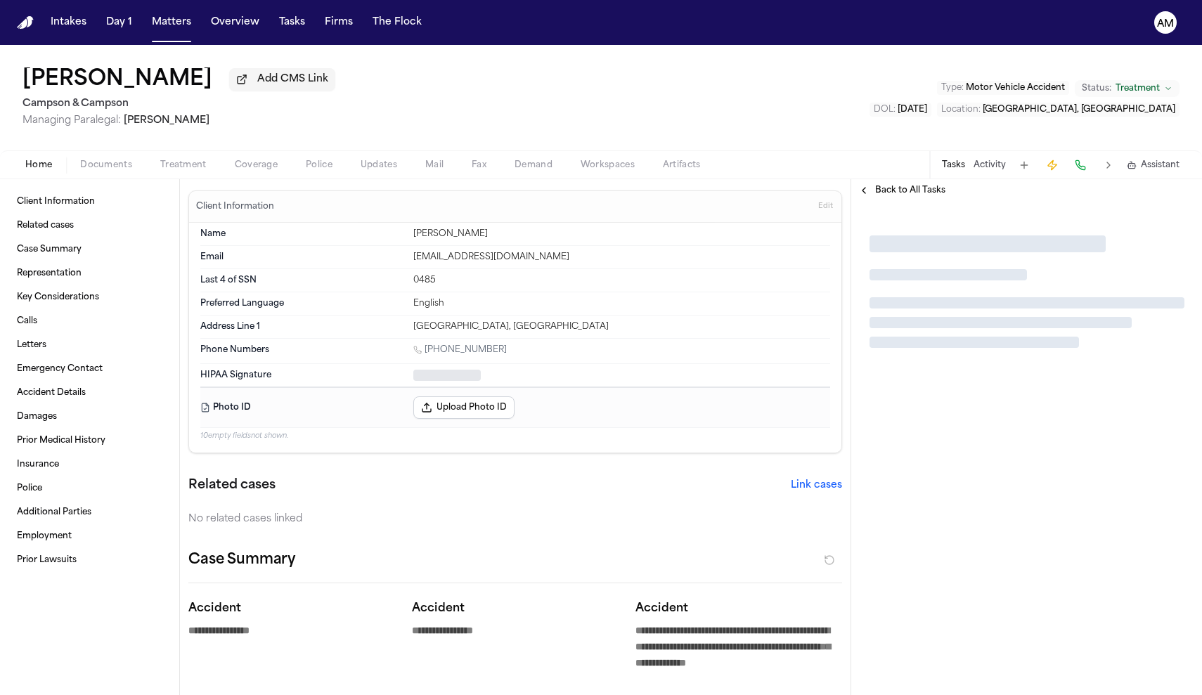
type textarea "*"
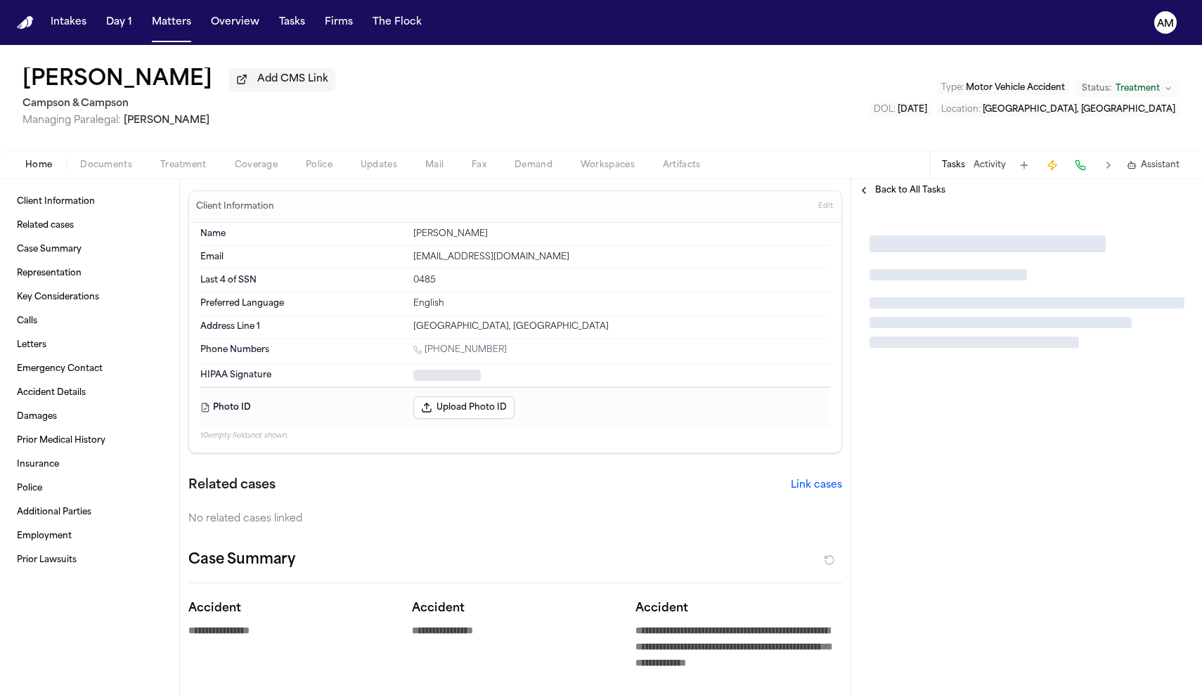
type textarea "*"
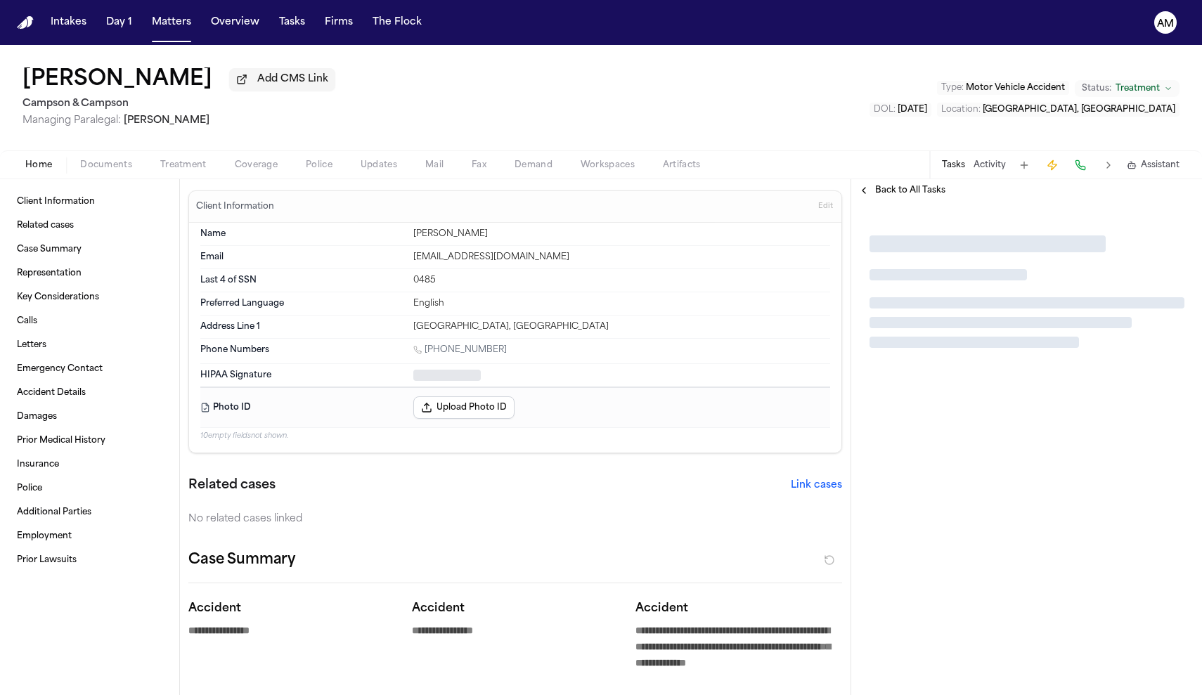
type textarea "*"
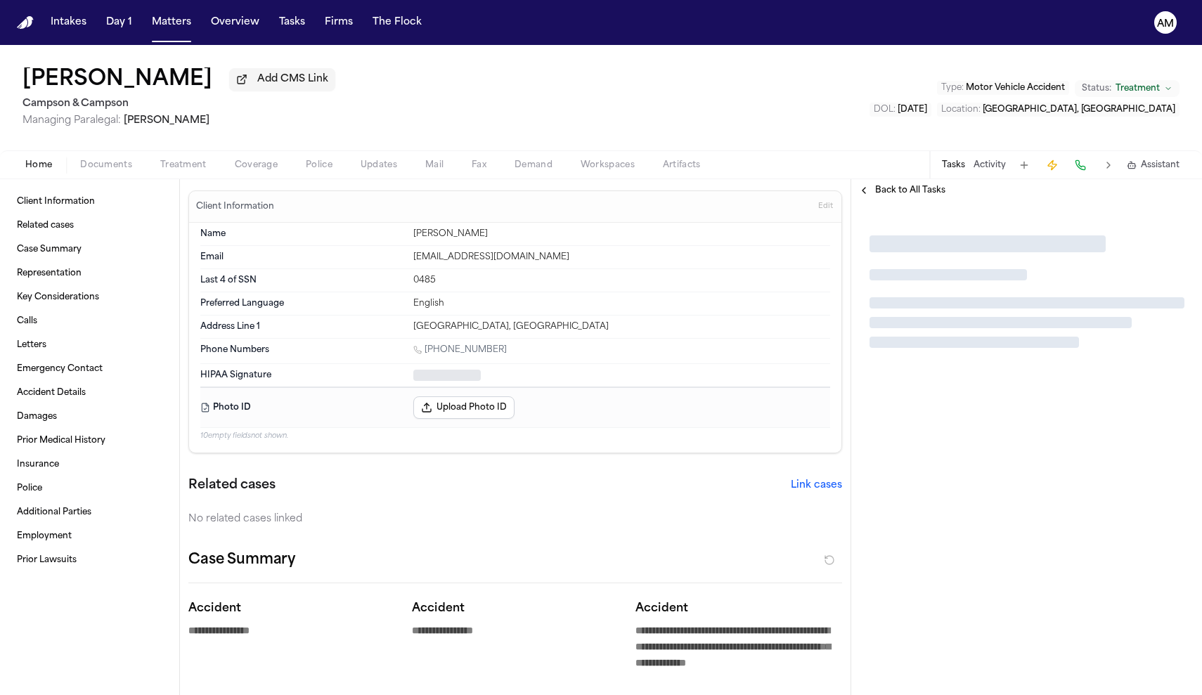
type textarea "*"
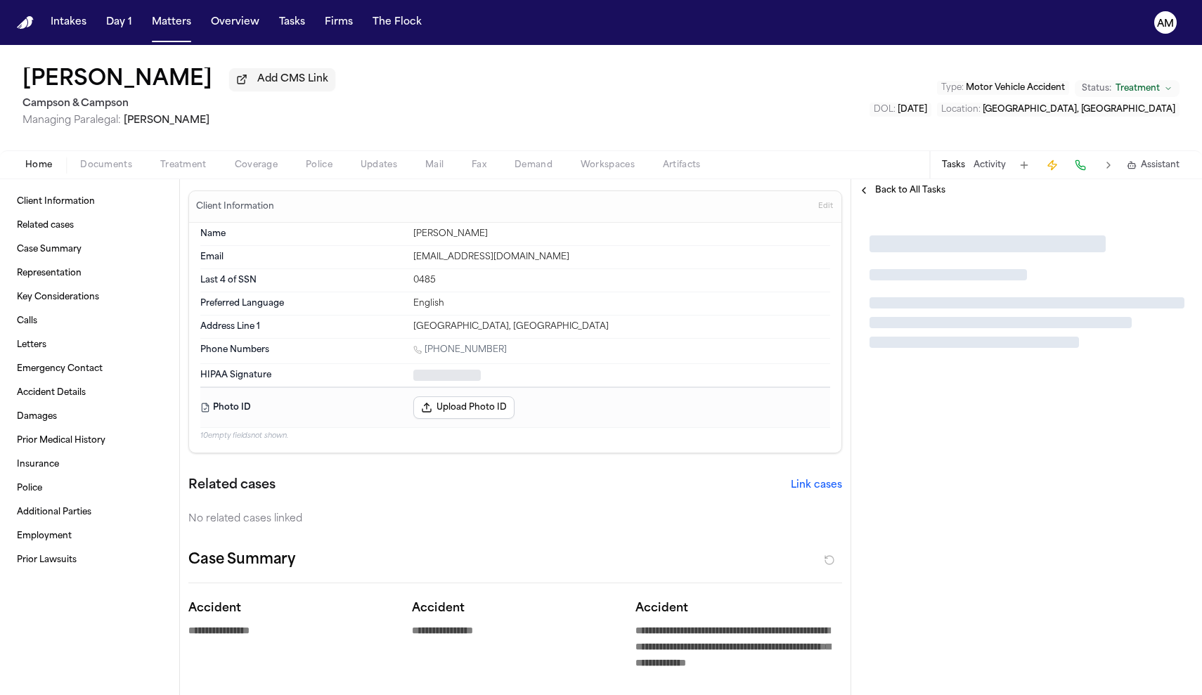
type textarea "*"
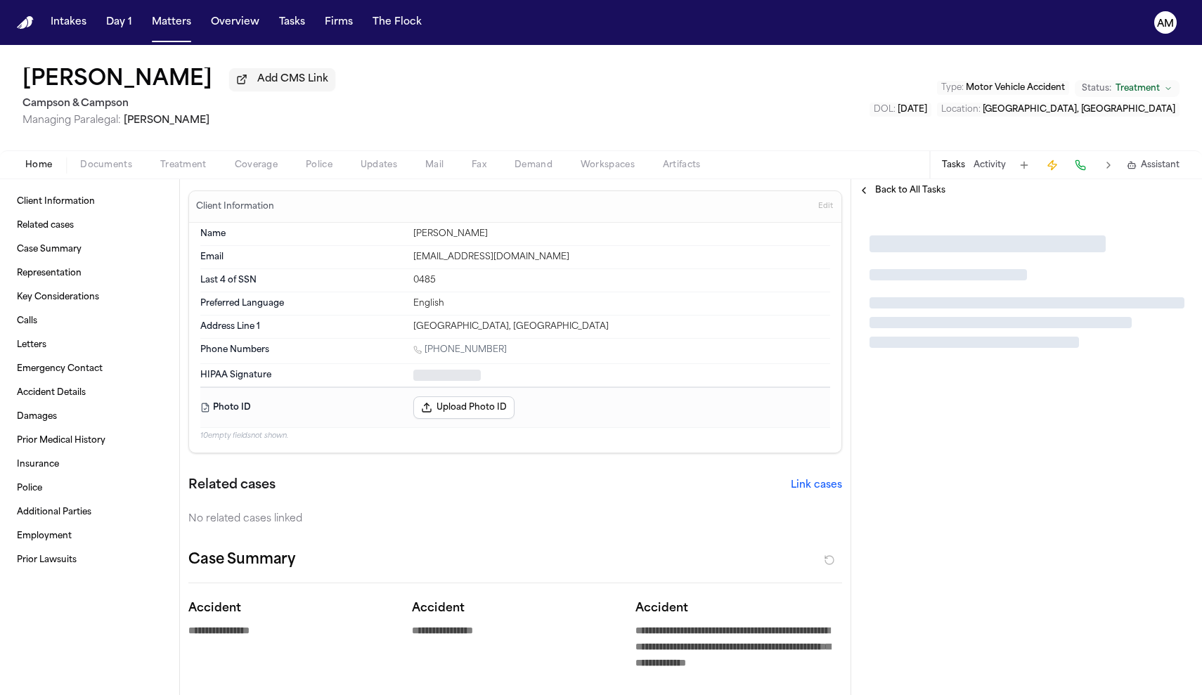
type textarea "*"
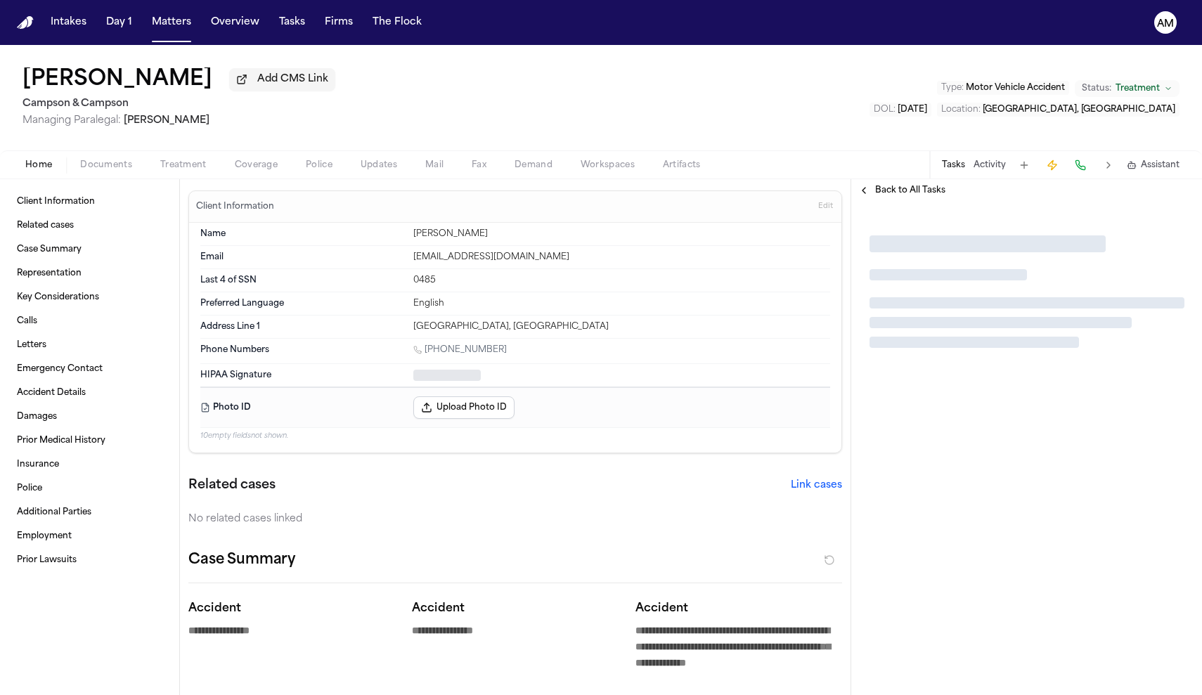
type textarea "*"
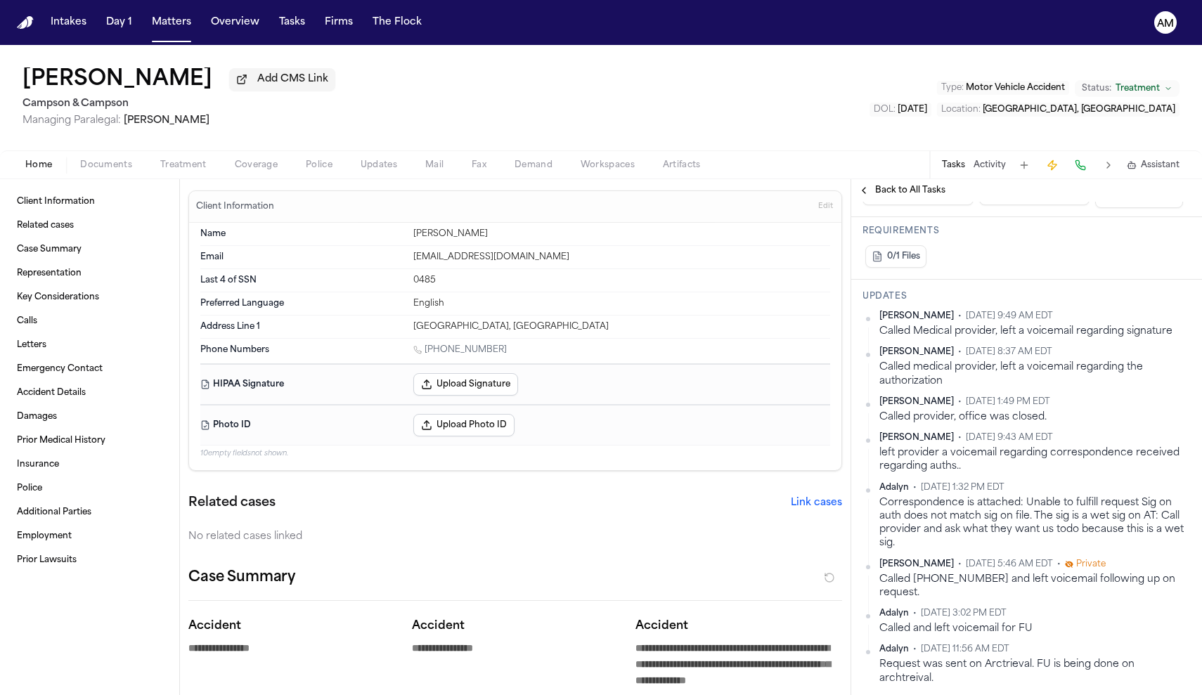
scroll to position [356, 0]
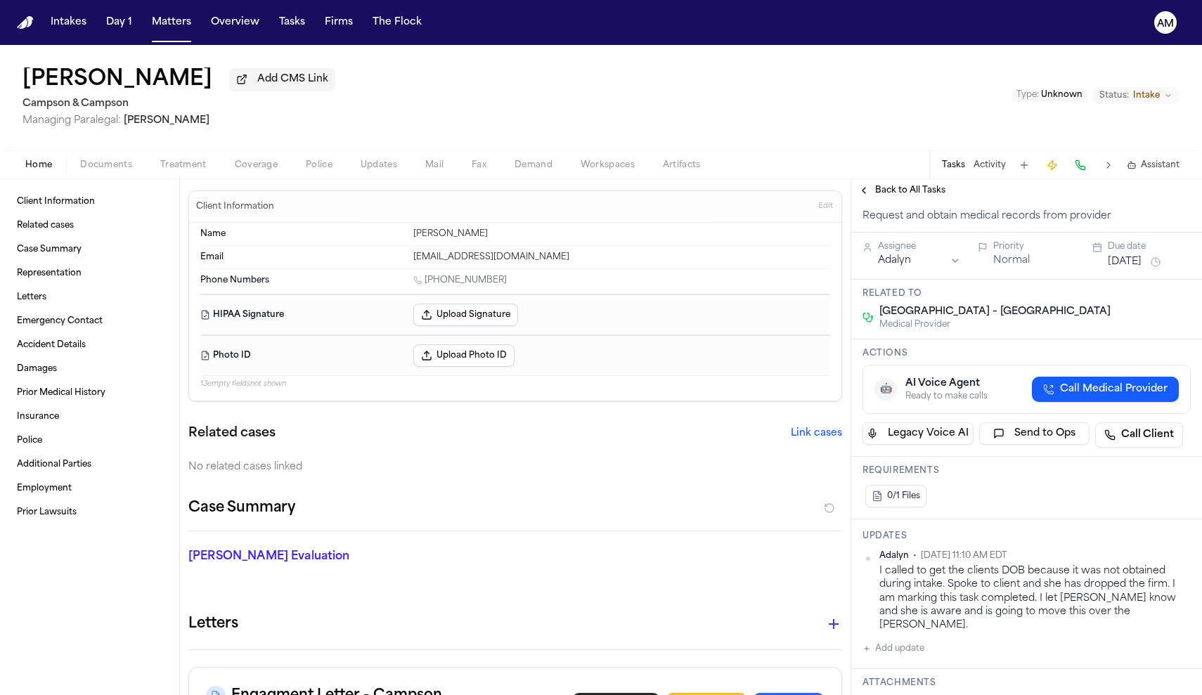
scroll to position [96, 0]
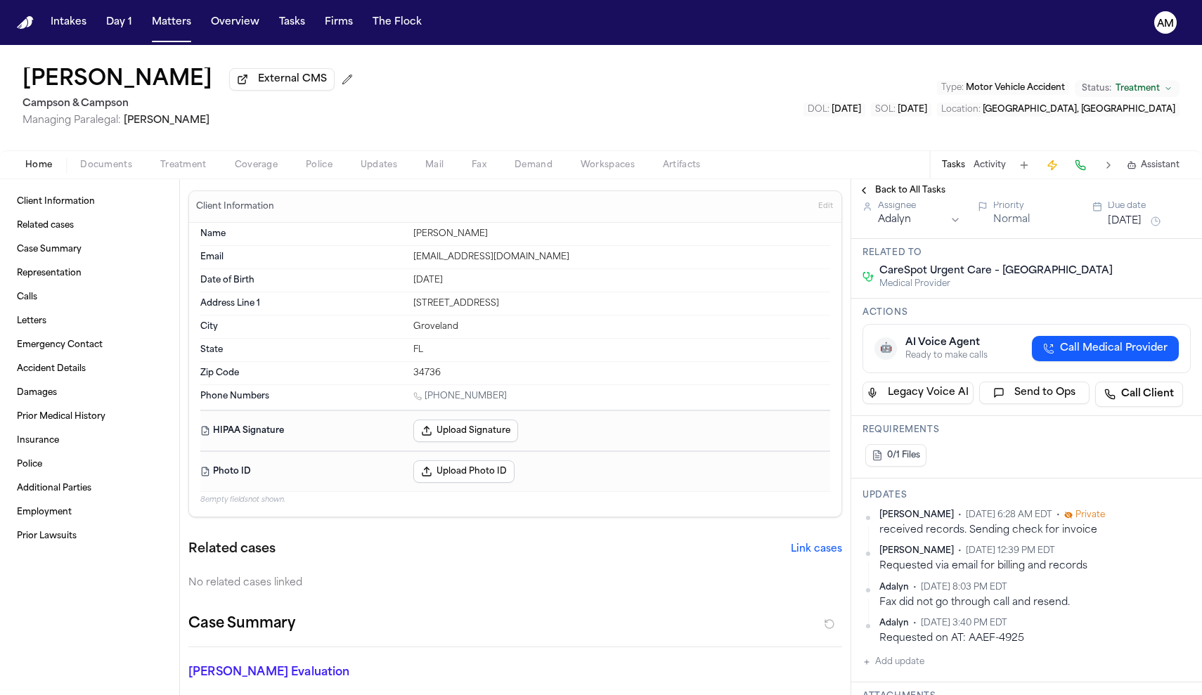
scroll to position [191, 0]
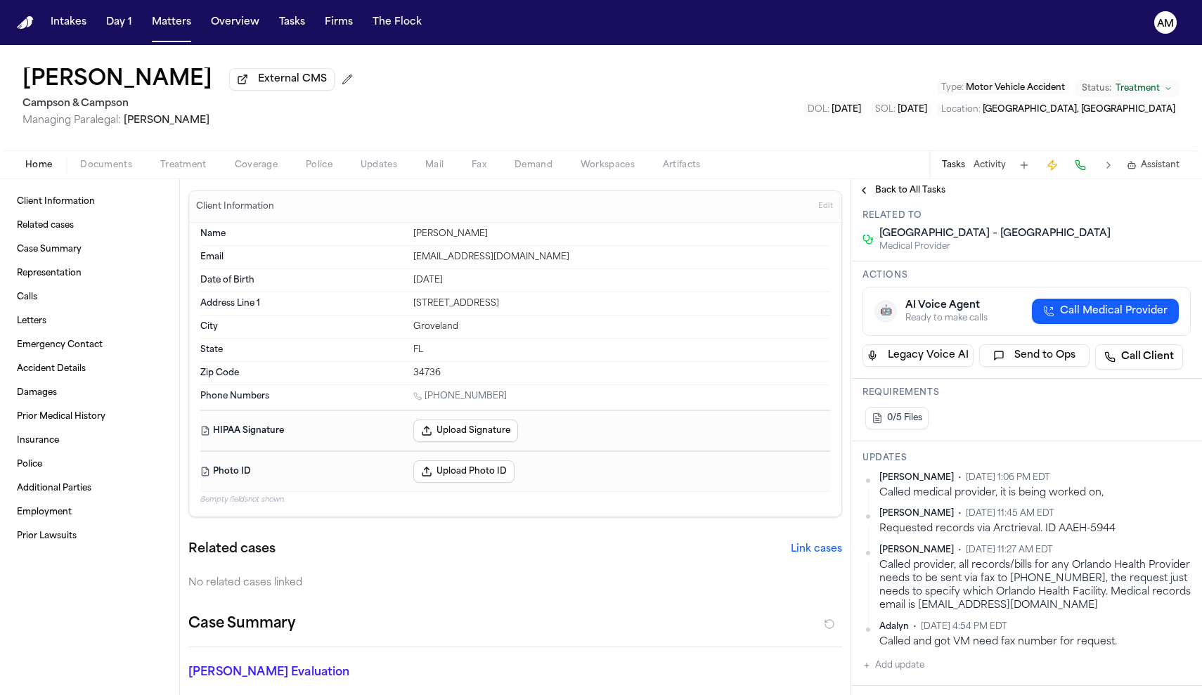
scroll to position [227, 0]
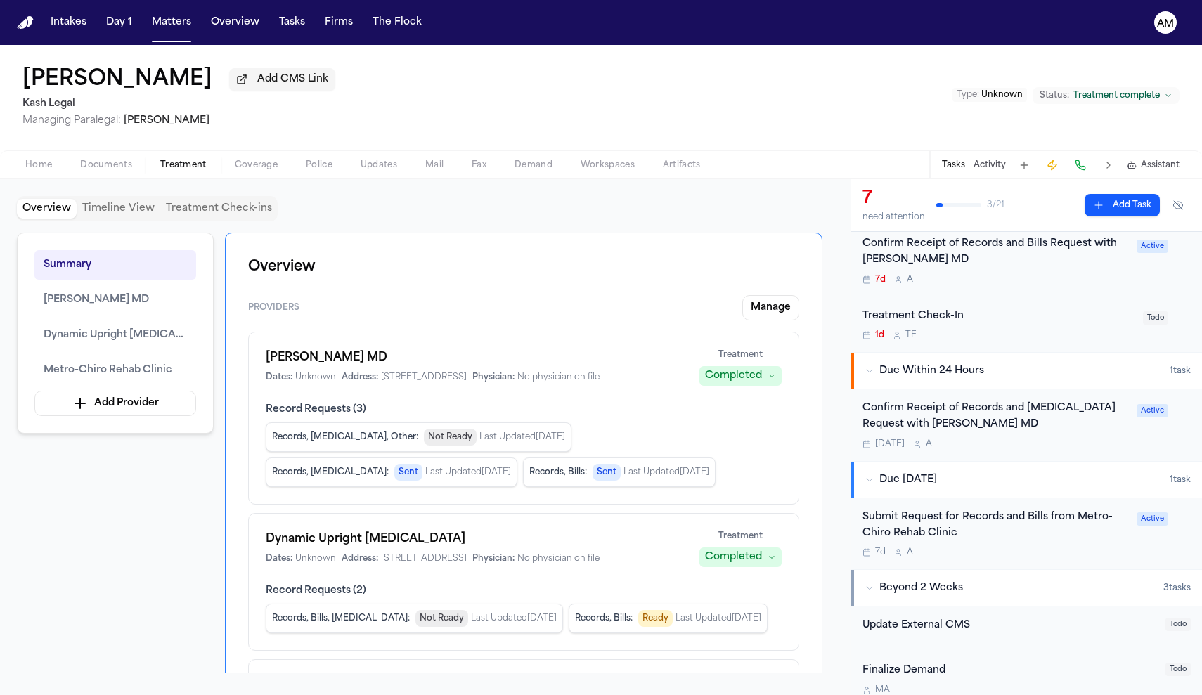
scroll to position [269, 0]
click at [1039, 543] on div "Submit Request for Records and Bills from Metro-Chiro Rehab Clinic 7d A" at bounding box center [996, 533] width 266 height 49
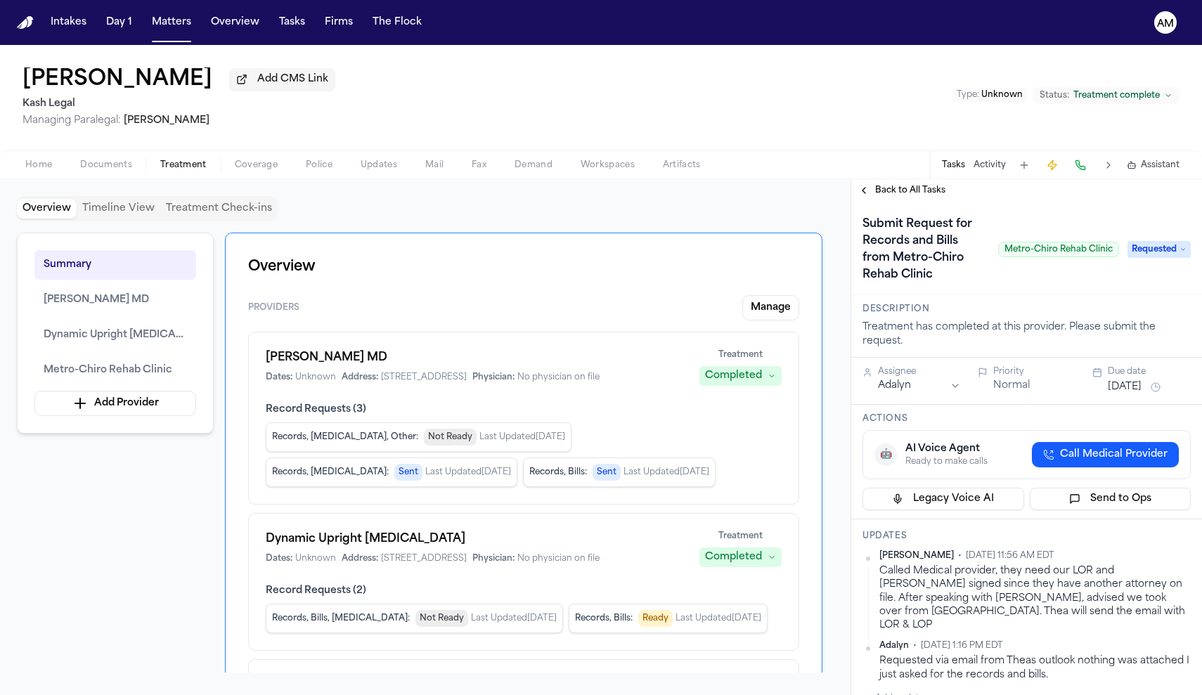
click at [893, 196] on span "Back to All Tasks" at bounding box center [910, 190] width 70 height 11
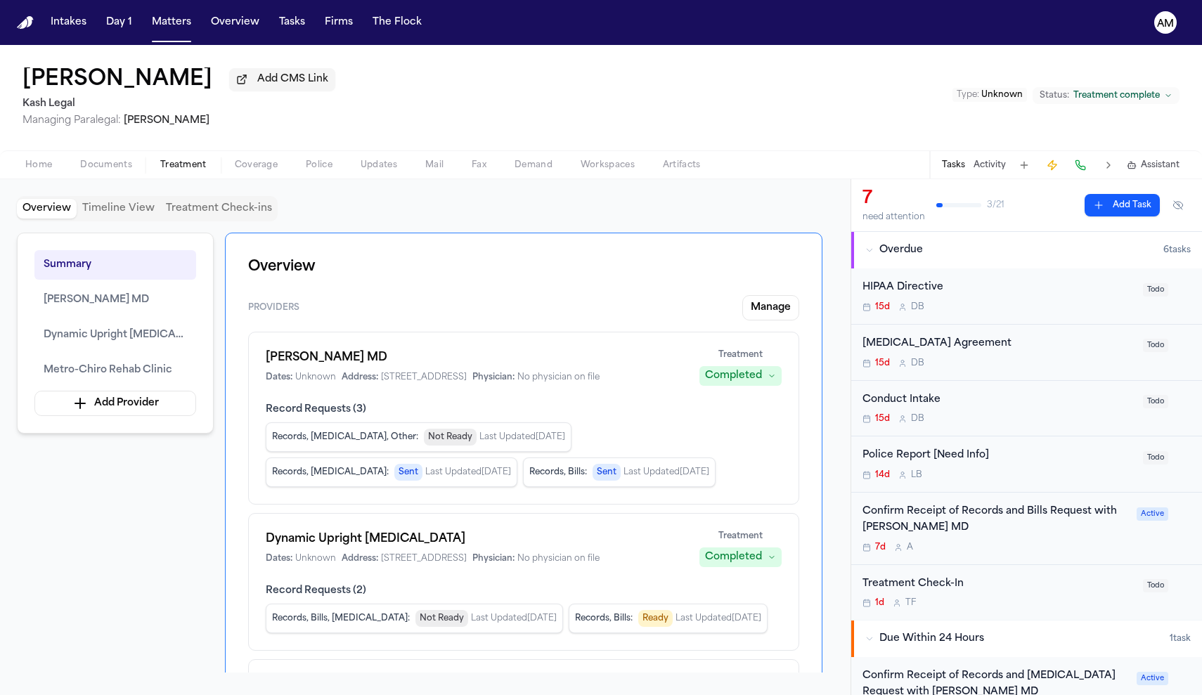
click at [1015, 534] on div "Confirm Receipt of Records and Bills Request with [PERSON_NAME] MD" at bounding box center [996, 520] width 266 height 32
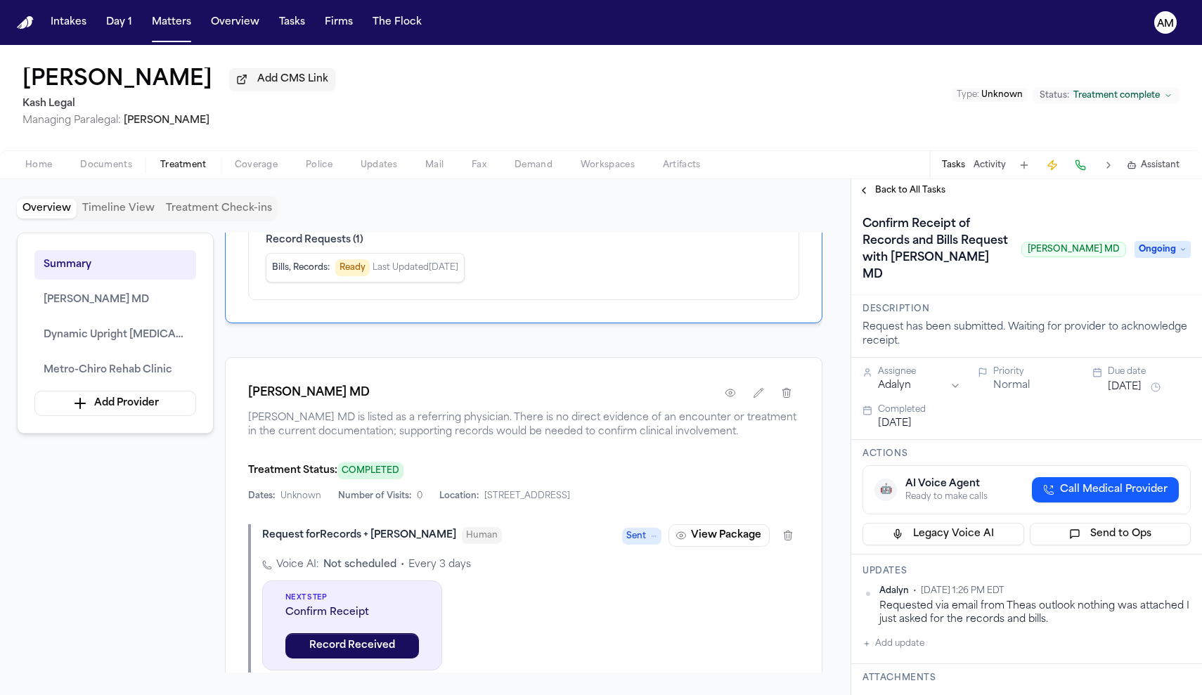
scroll to position [506, 0]
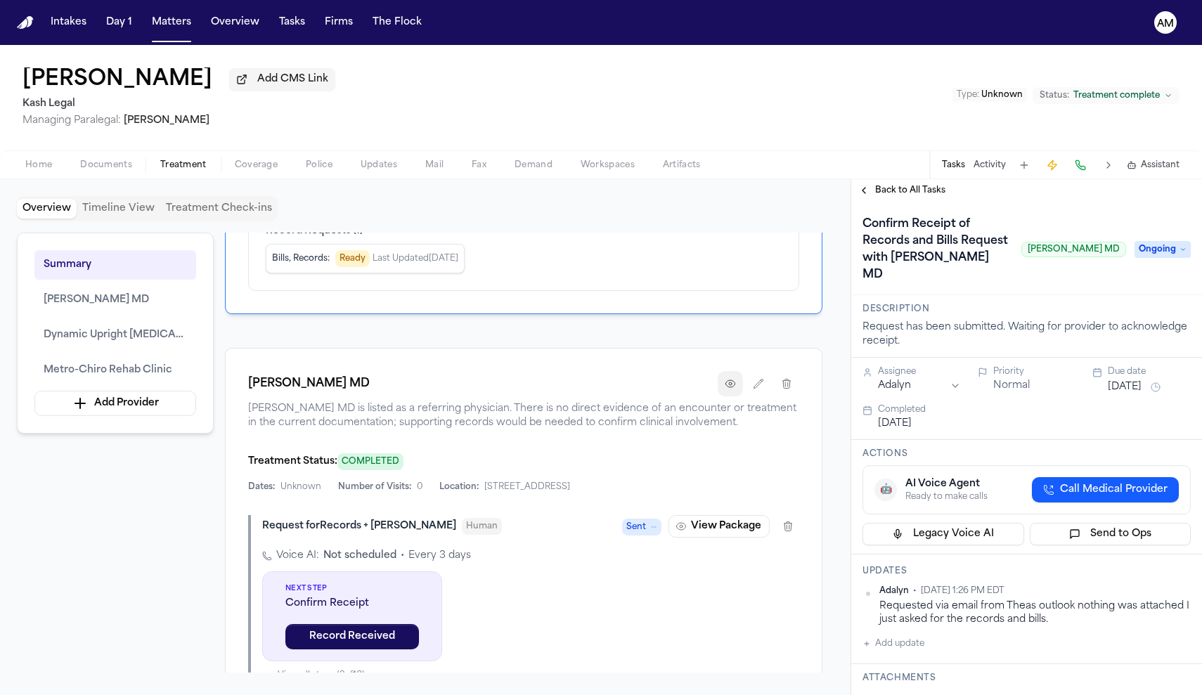
click at [732, 390] on icon "button" at bounding box center [730, 383] width 11 height 11
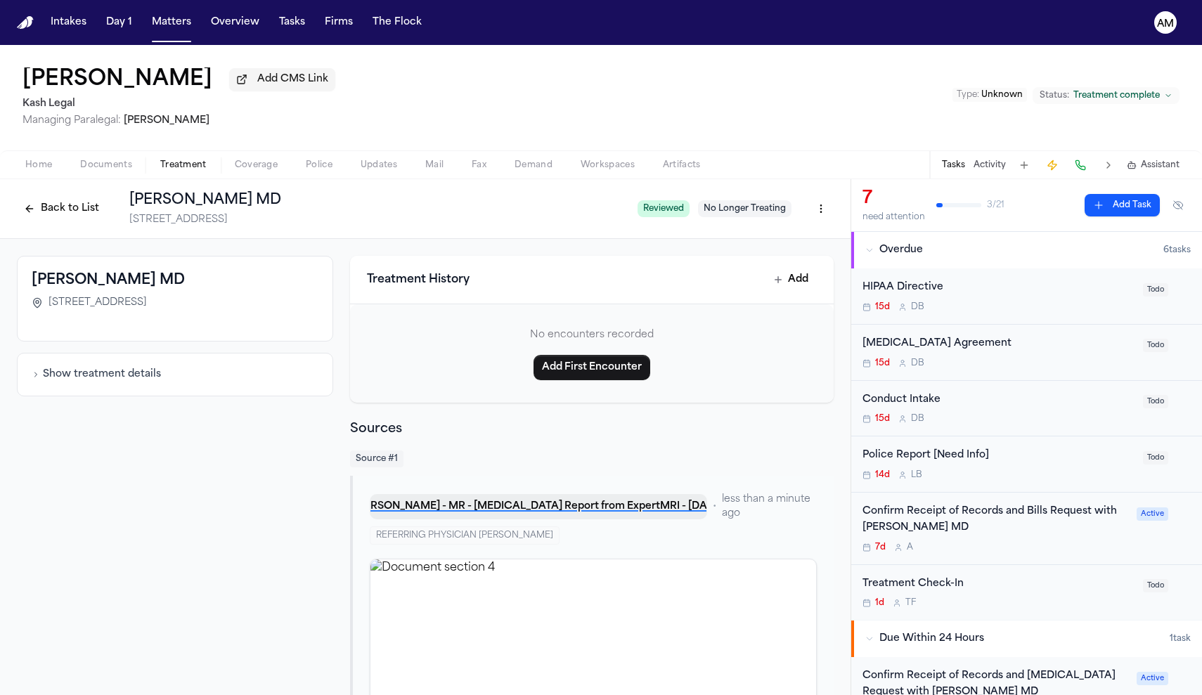
click at [516, 503] on button "[PERSON_NAME] - MR - [MEDICAL_DATA] Report from ExpertMRI - [DATE]" at bounding box center [538, 506] width 337 height 25
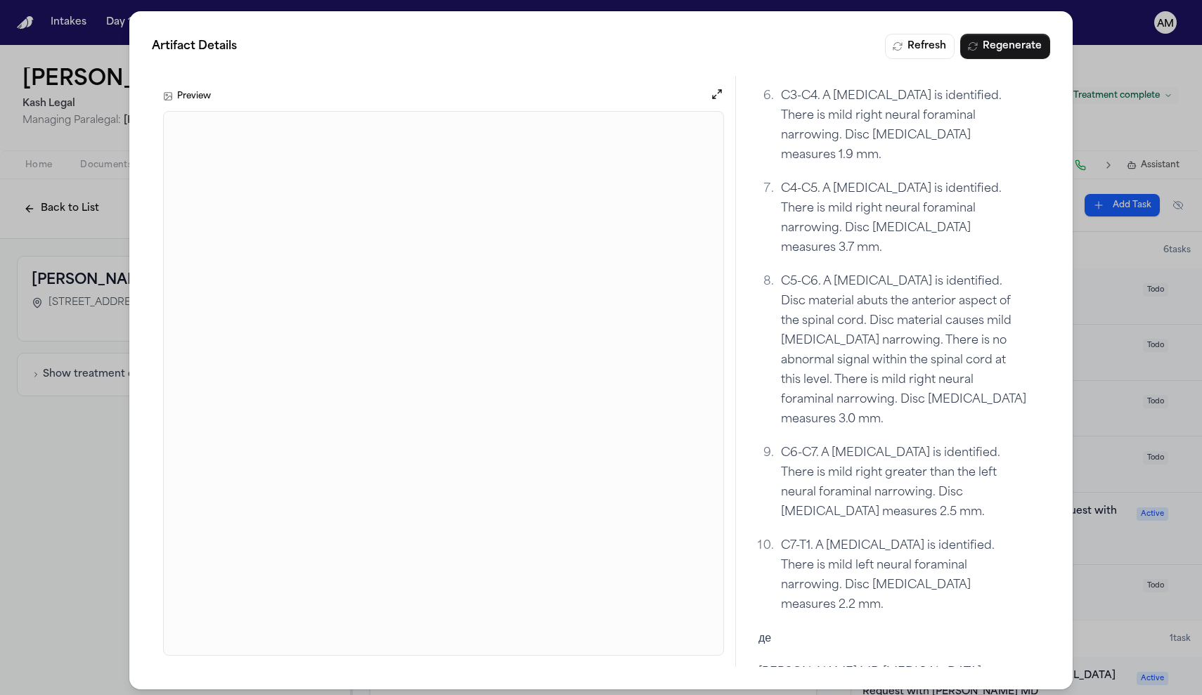
scroll to position [2269, 0]
click at [121, 527] on div "Artifact Details Refresh Regenerate Preview Overview Providers 2 References 13 …" at bounding box center [601, 350] width 1202 height 701
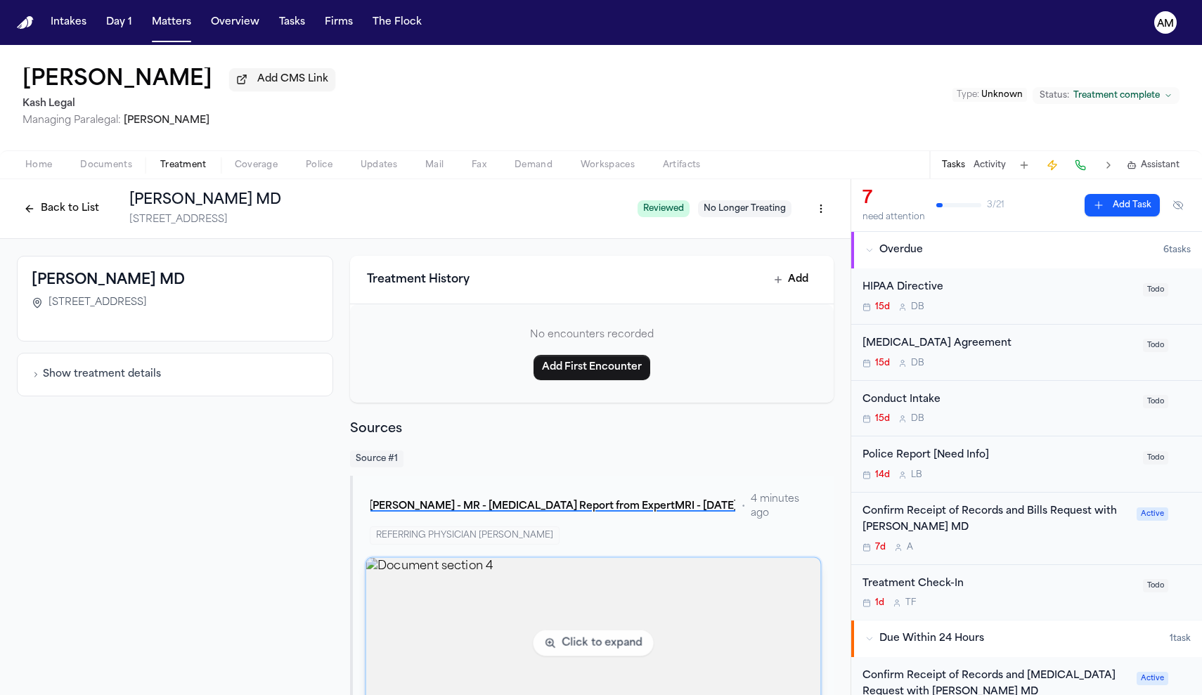
scroll to position [0, 0]
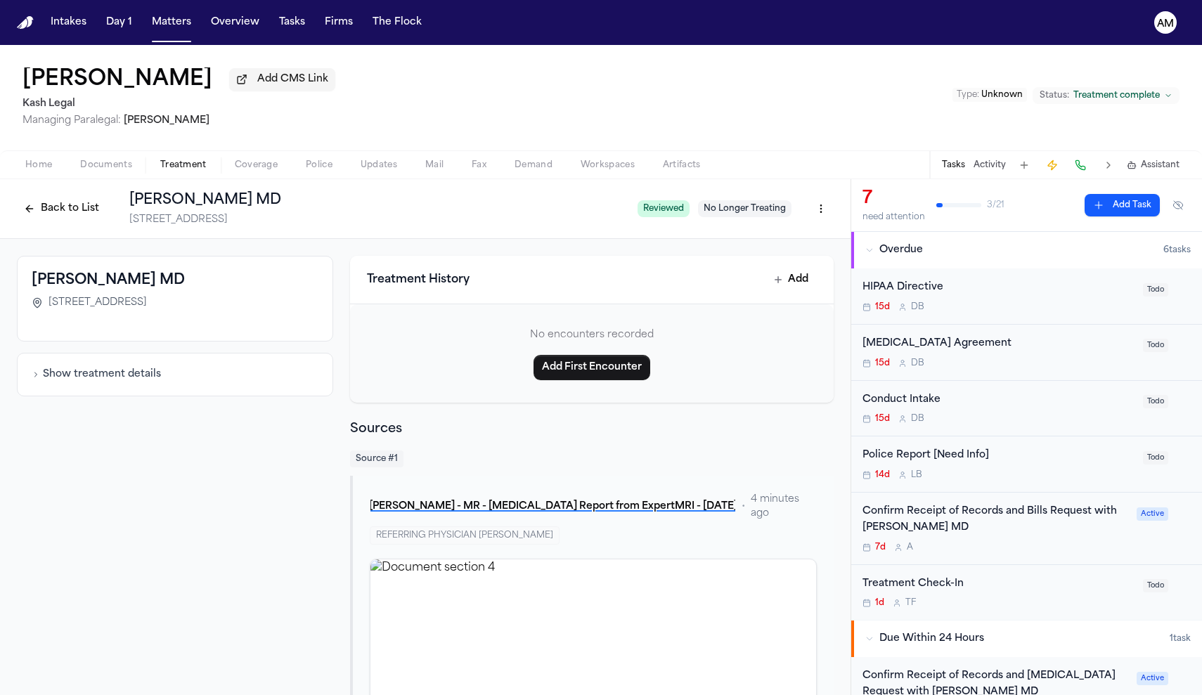
click at [216, 327] on div "[PERSON_NAME] MD [STREET_ADDRESS]" at bounding box center [175, 299] width 316 height 86
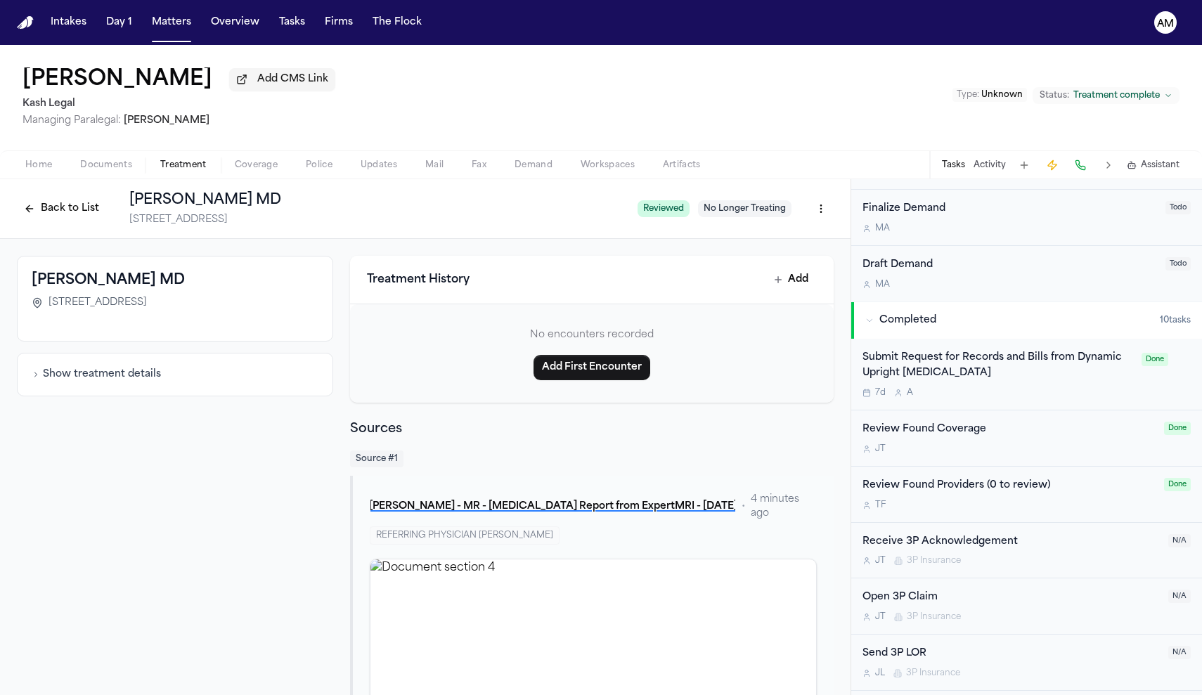
scroll to position [732, 0]
click at [1074, 390] on div "7d A" at bounding box center [998, 390] width 271 height 11
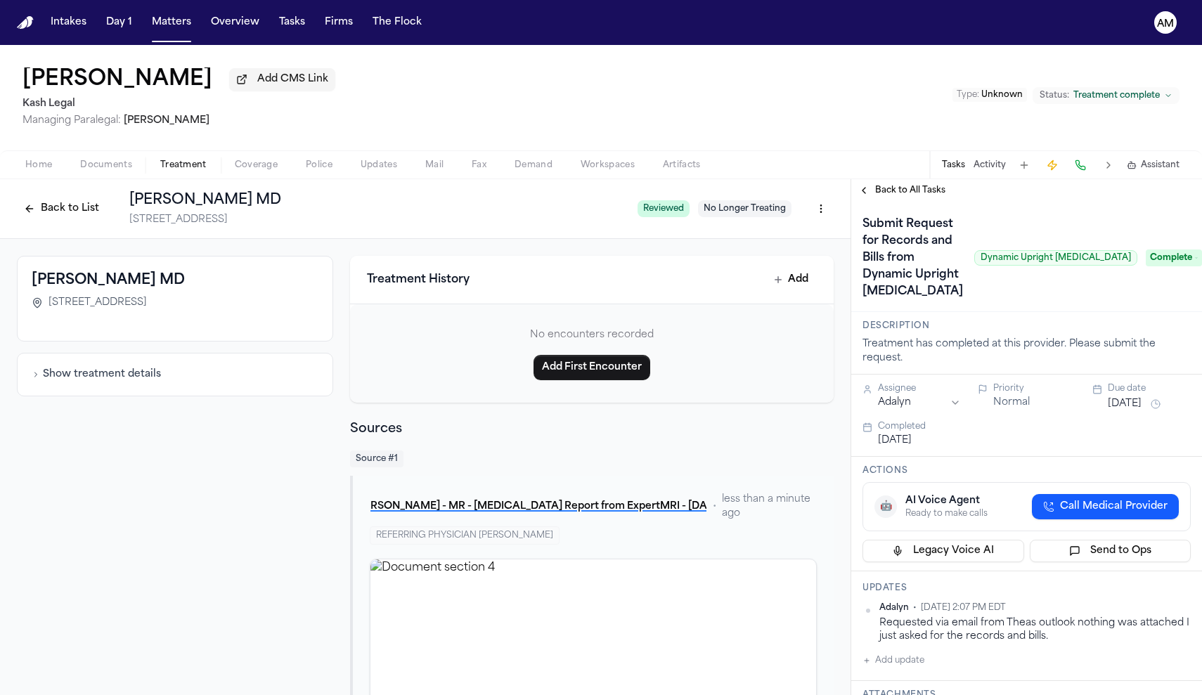
click at [906, 196] on span "Back to All Tasks" at bounding box center [910, 190] width 70 height 11
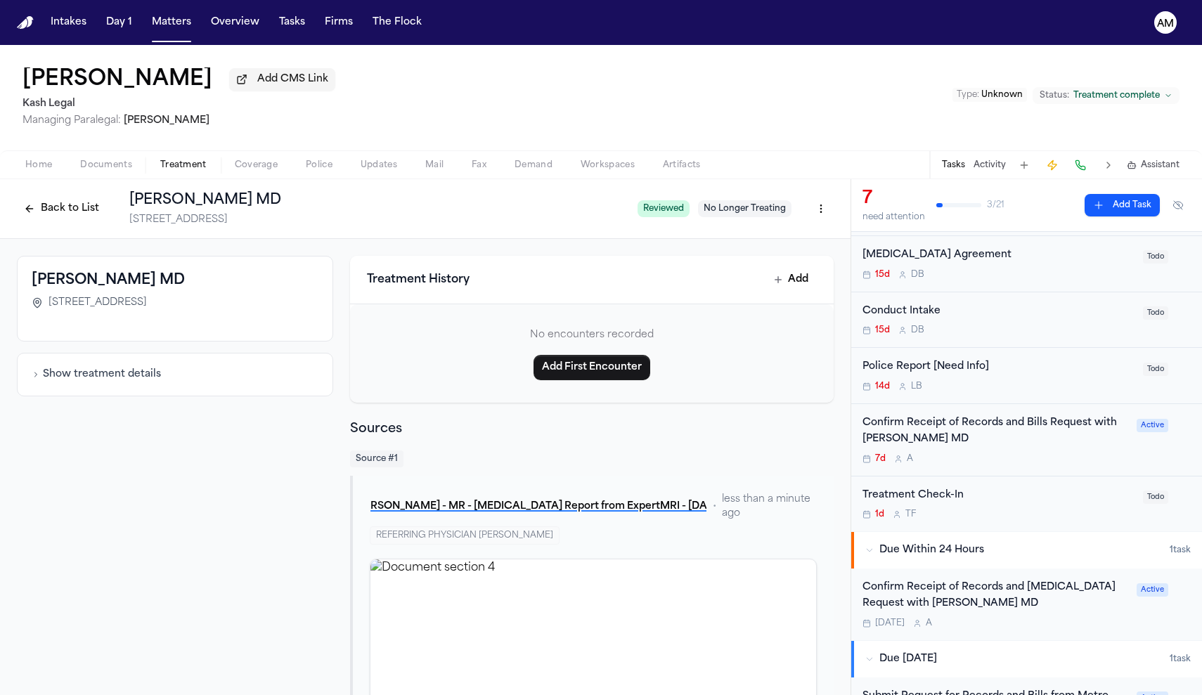
scroll to position [90, 0]
click at [1030, 612] on div "Confirm Receipt of Records and [MEDICAL_DATA] Request with [PERSON_NAME] MD [DA…" at bounding box center [996, 603] width 266 height 49
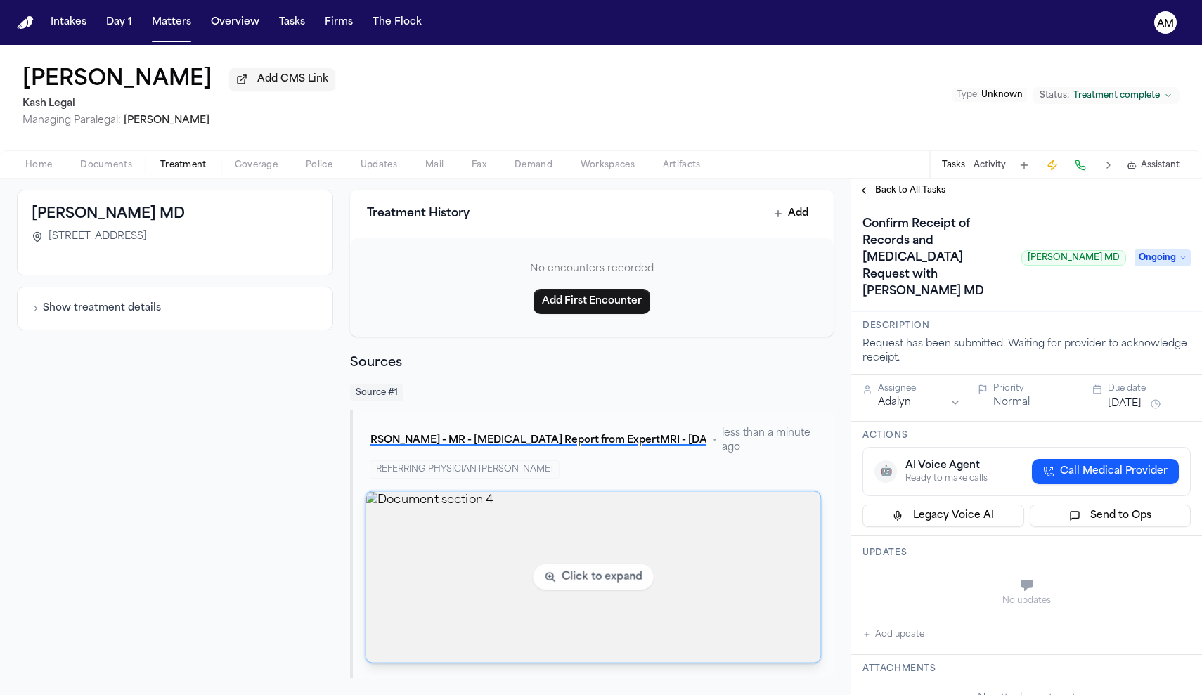
scroll to position [66, 0]
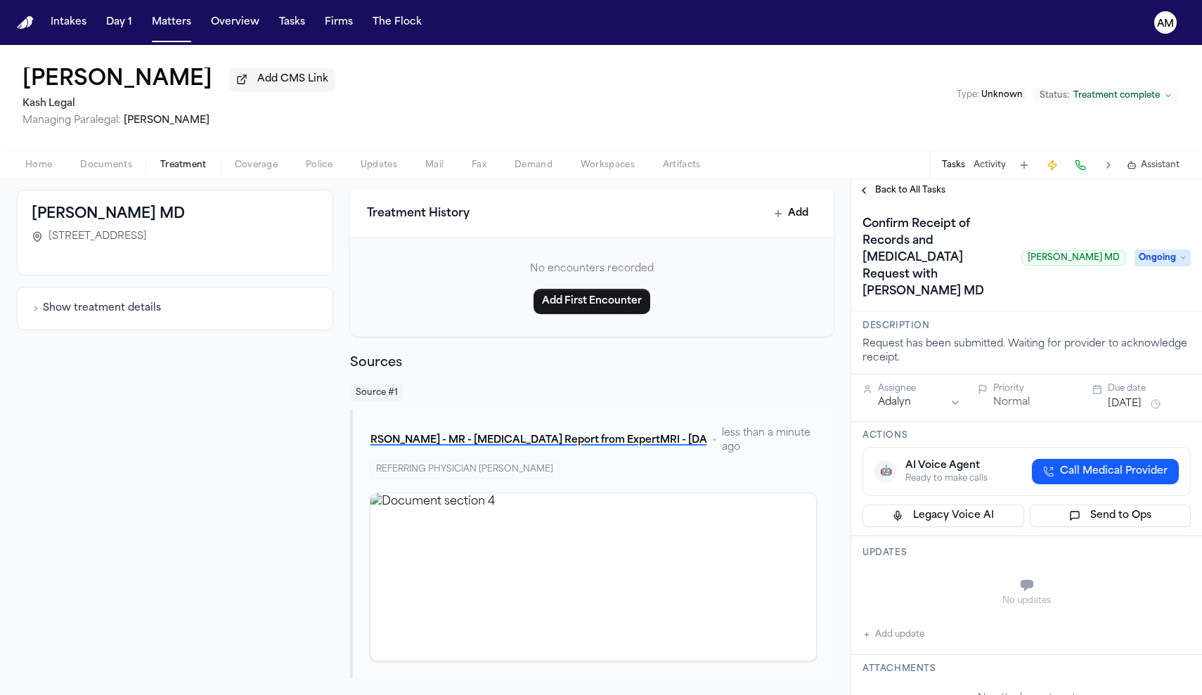
click at [32, 178] on div "Home Documents Treatment Coverage Police Updates Mail Fax Demand Workspaces Art…" at bounding box center [601, 164] width 1202 height 28
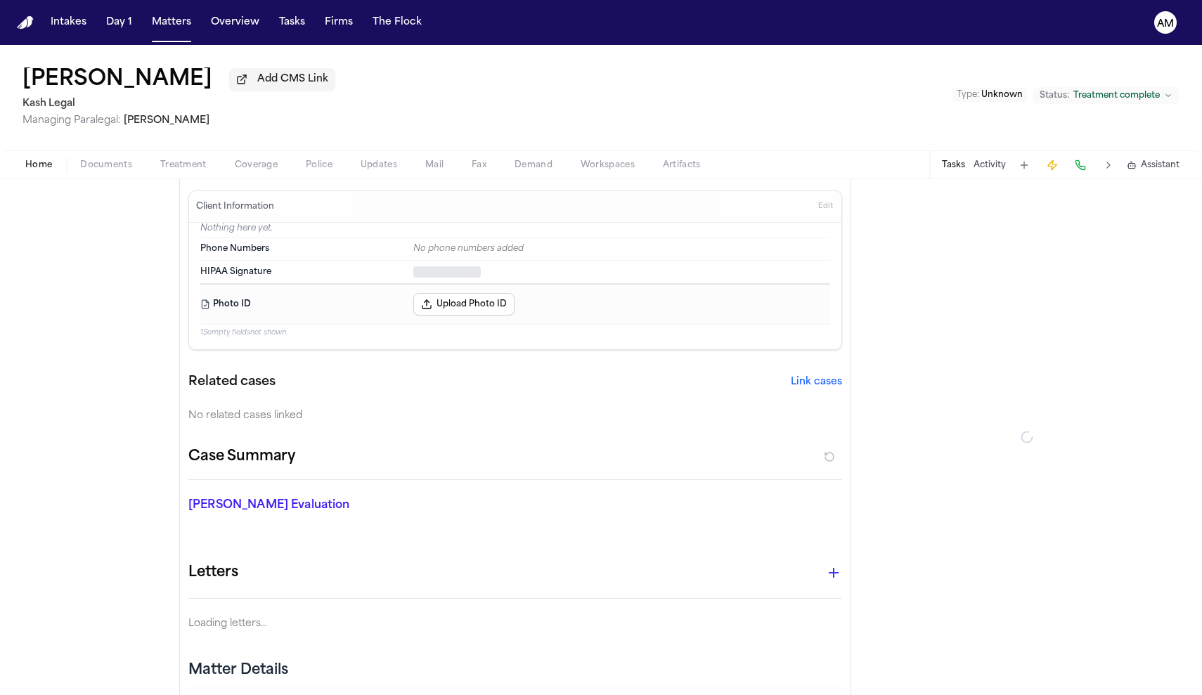
click at [36, 171] on span "Home" at bounding box center [38, 165] width 27 height 11
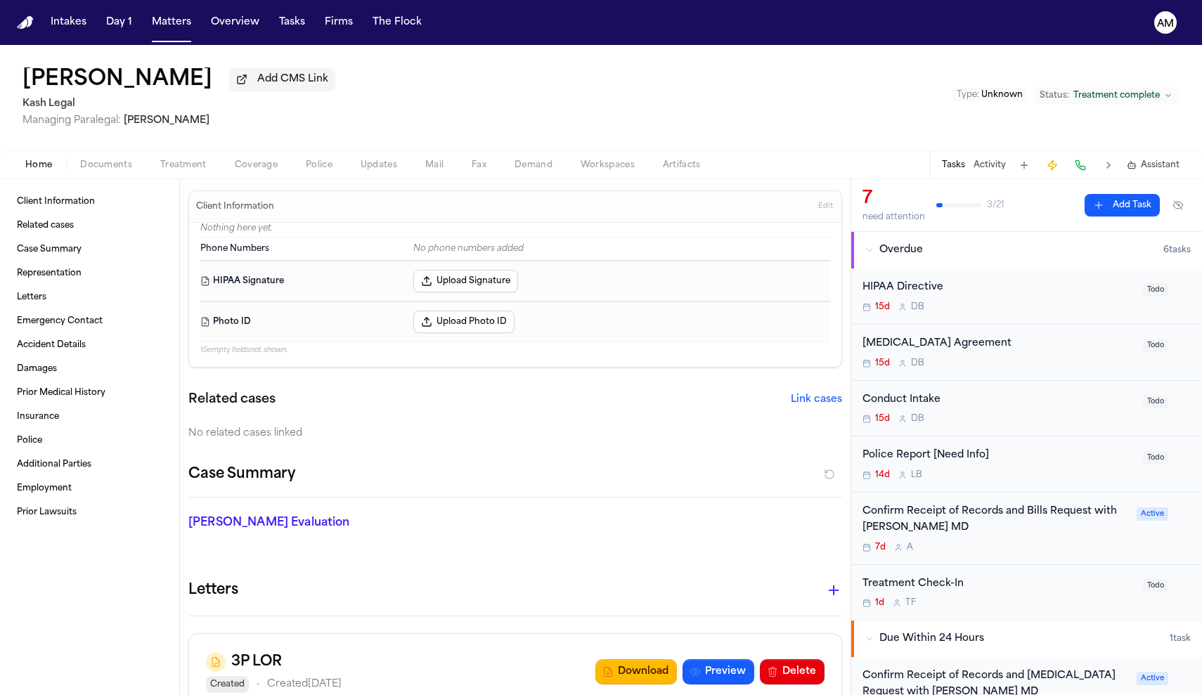
click at [105, 171] on span "Documents" at bounding box center [106, 165] width 52 height 11
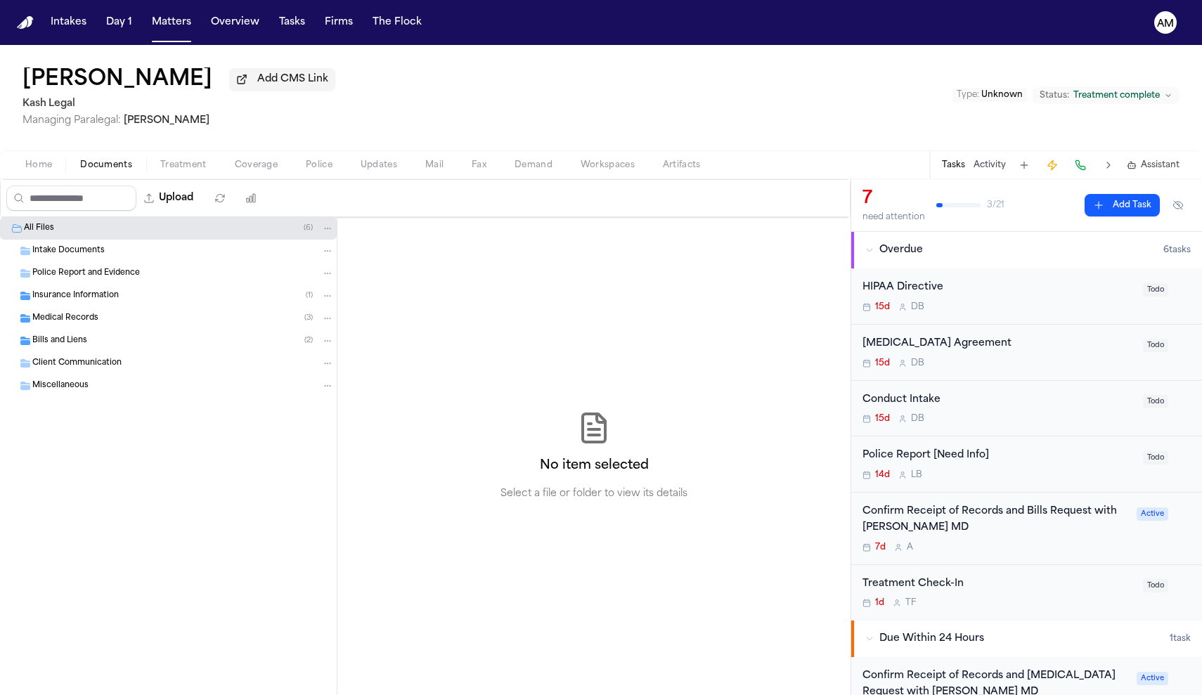
click at [83, 302] on span "Insurance Information" at bounding box center [75, 296] width 86 height 12
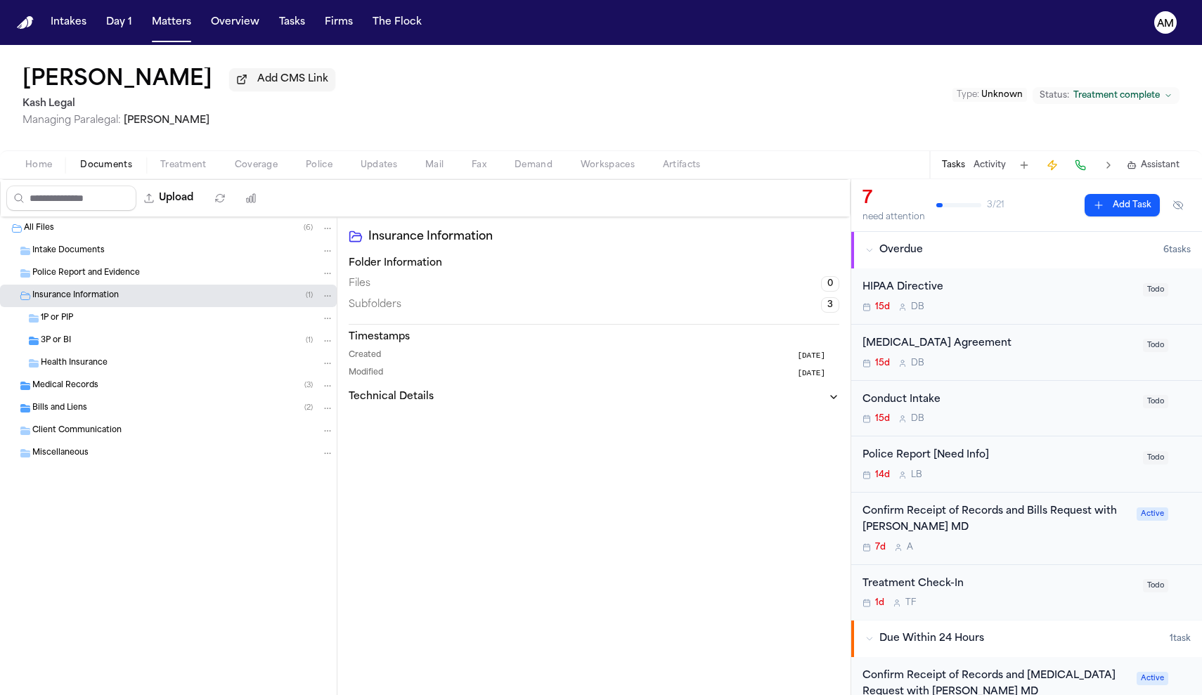
click at [83, 392] on span "Medical Records" at bounding box center [65, 386] width 66 height 12
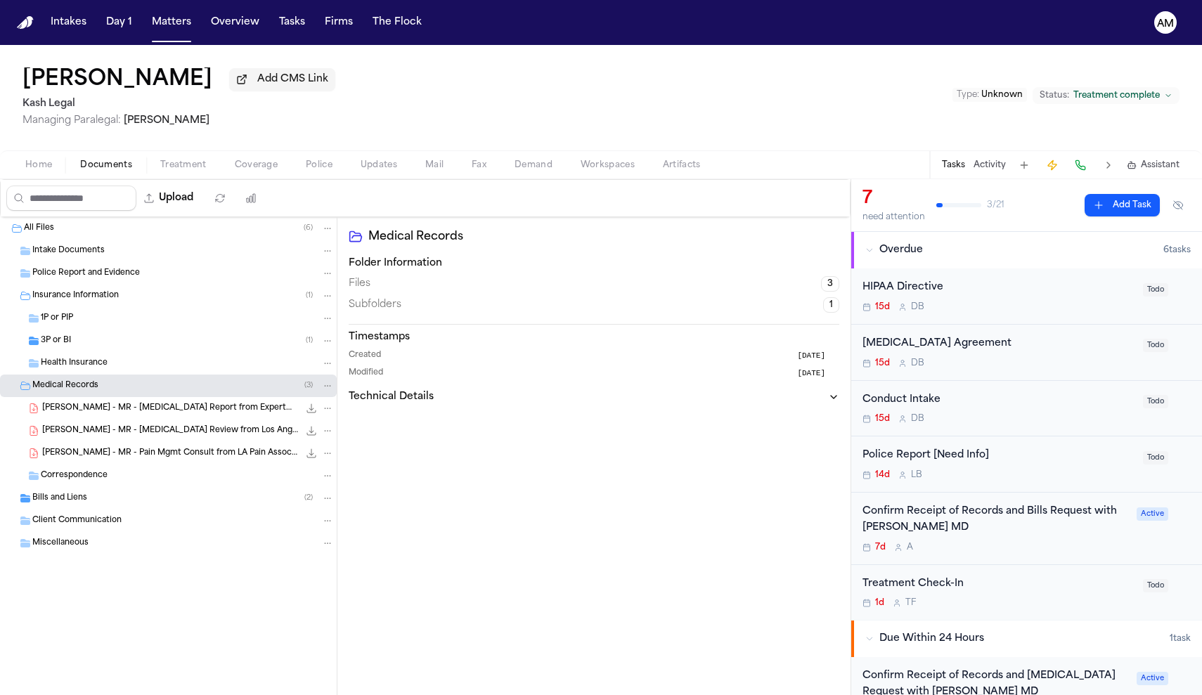
click at [129, 409] on span "J. Hernandez - MR - MRI Report from ExpertMRI - 6.26.25" at bounding box center [170, 409] width 257 height 12
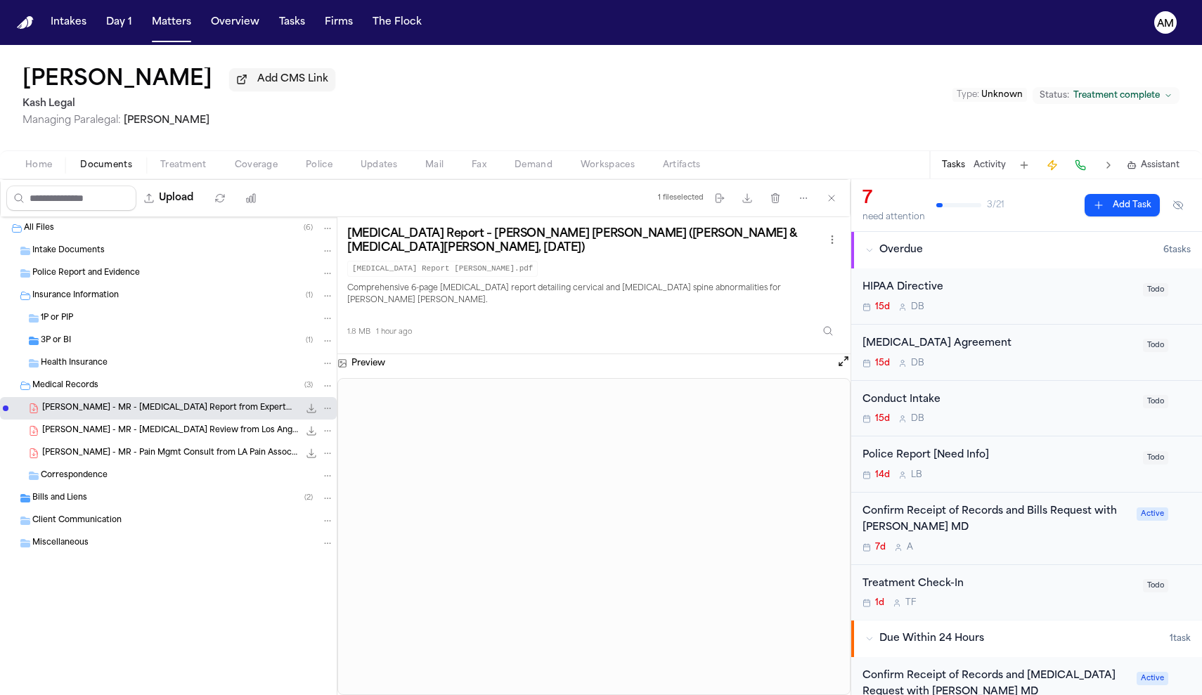
click at [54, 168] on button "Home" at bounding box center [38, 165] width 55 height 17
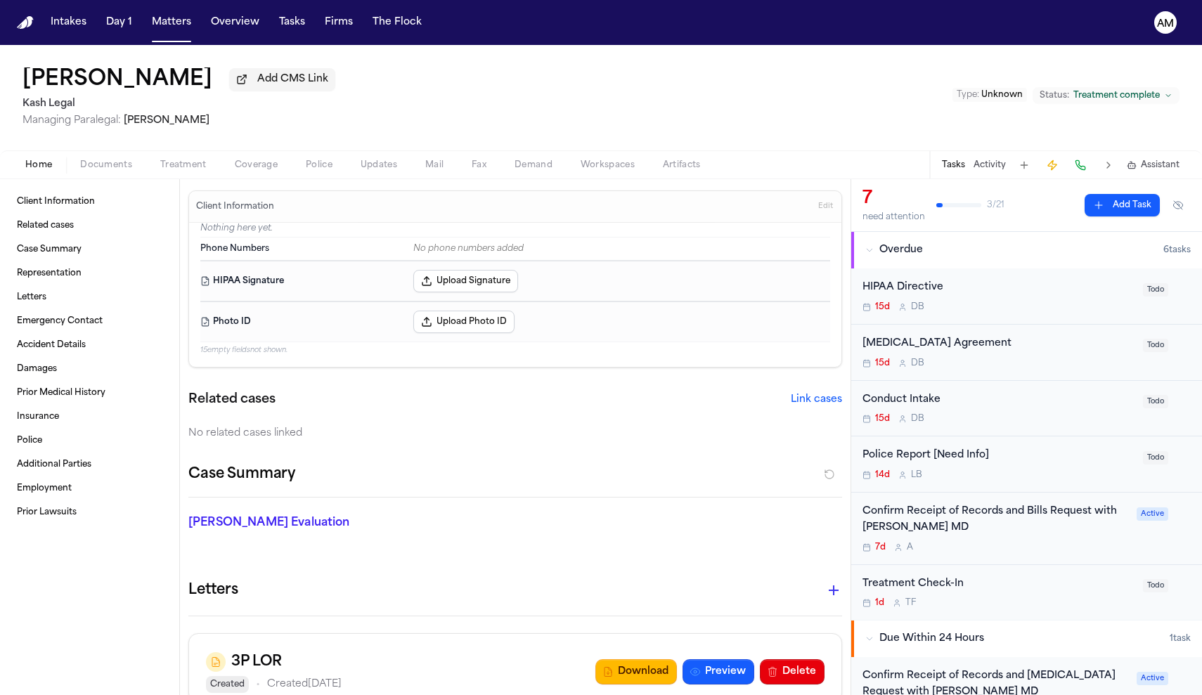
click at [98, 171] on span "Documents" at bounding box center [106, 165] width 52 height 11
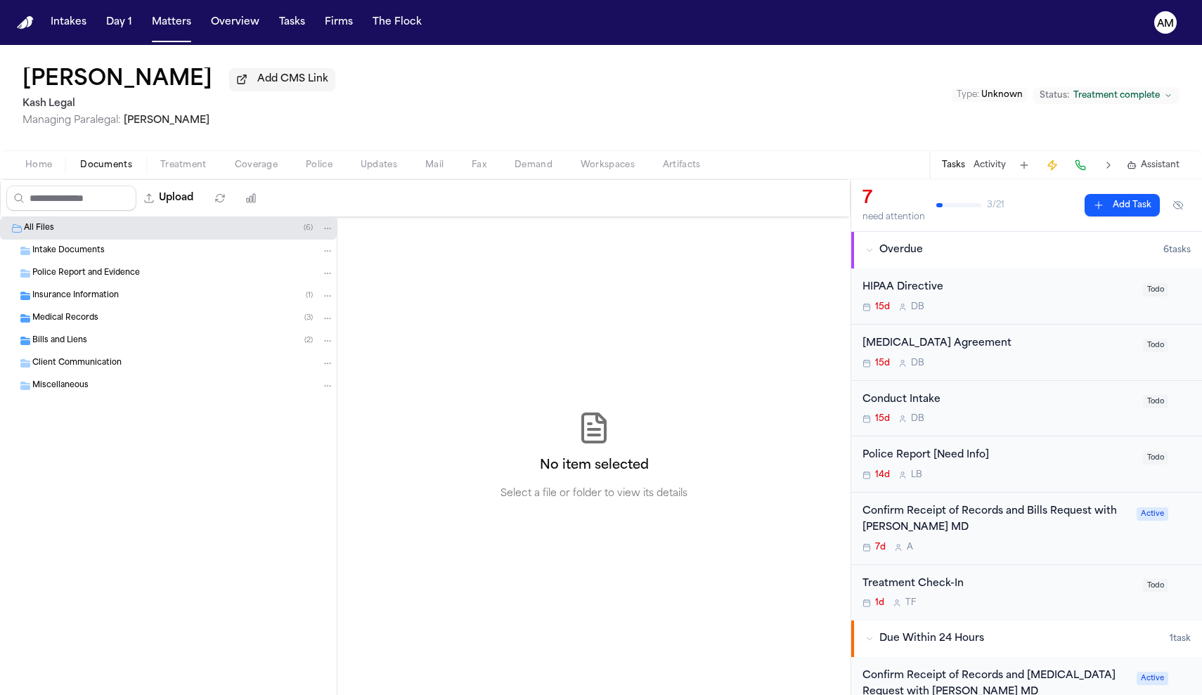
click at [42, 174] on span "button" at bounding box center [39, 172] width 44 height 1
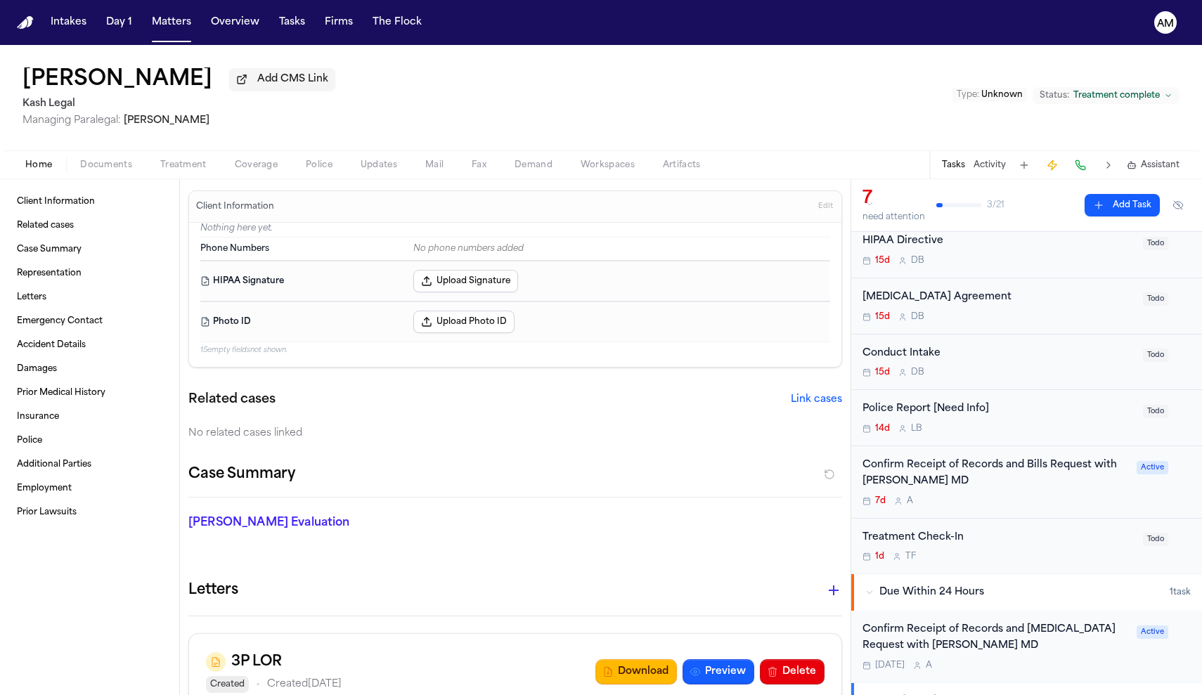
scroll to position [41, 0]
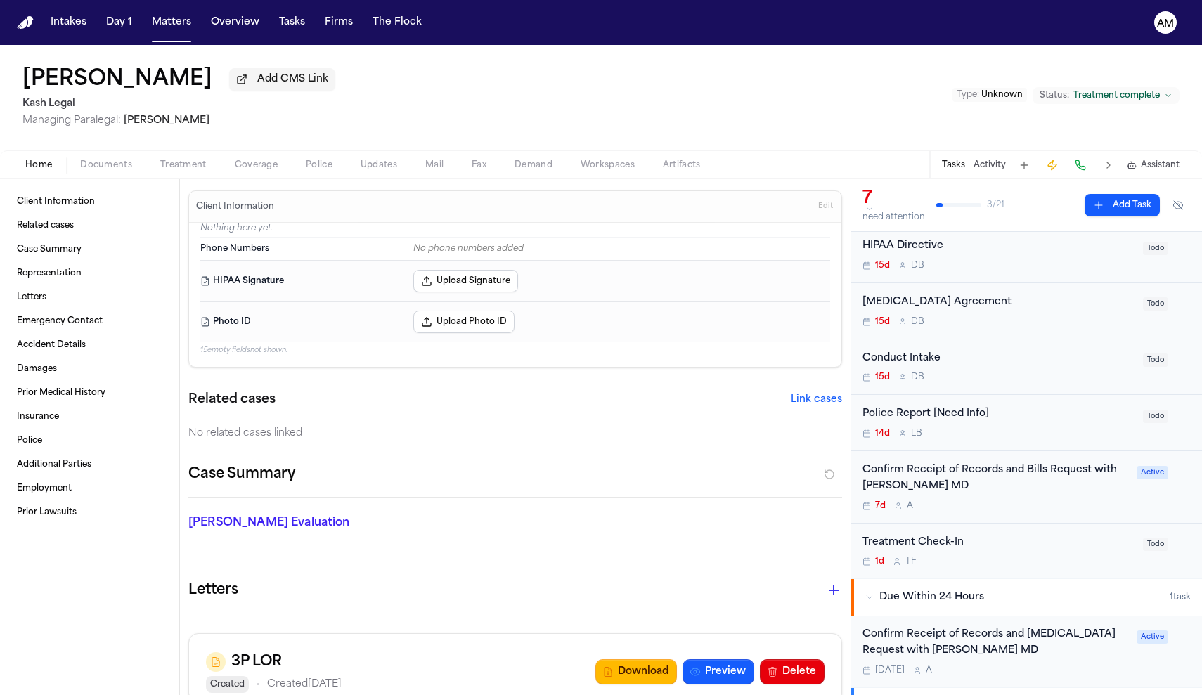
click at [1027, 499] on div "Confirm Receipt of Records and Bills Request with Dr. Daniel Ganjian MD 7d A" at bounding box center [996, 487] width 266 height 49
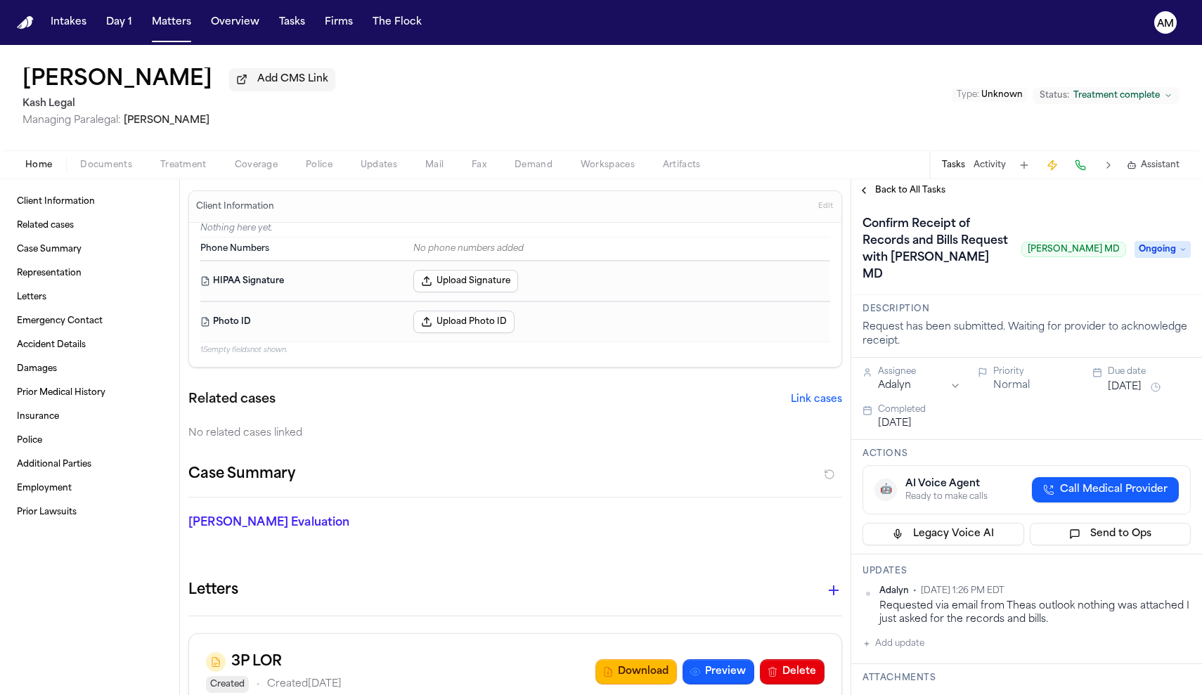
click at [186, 164] on span "Treatment" at bounding box center [183, 165] width 46 height 11
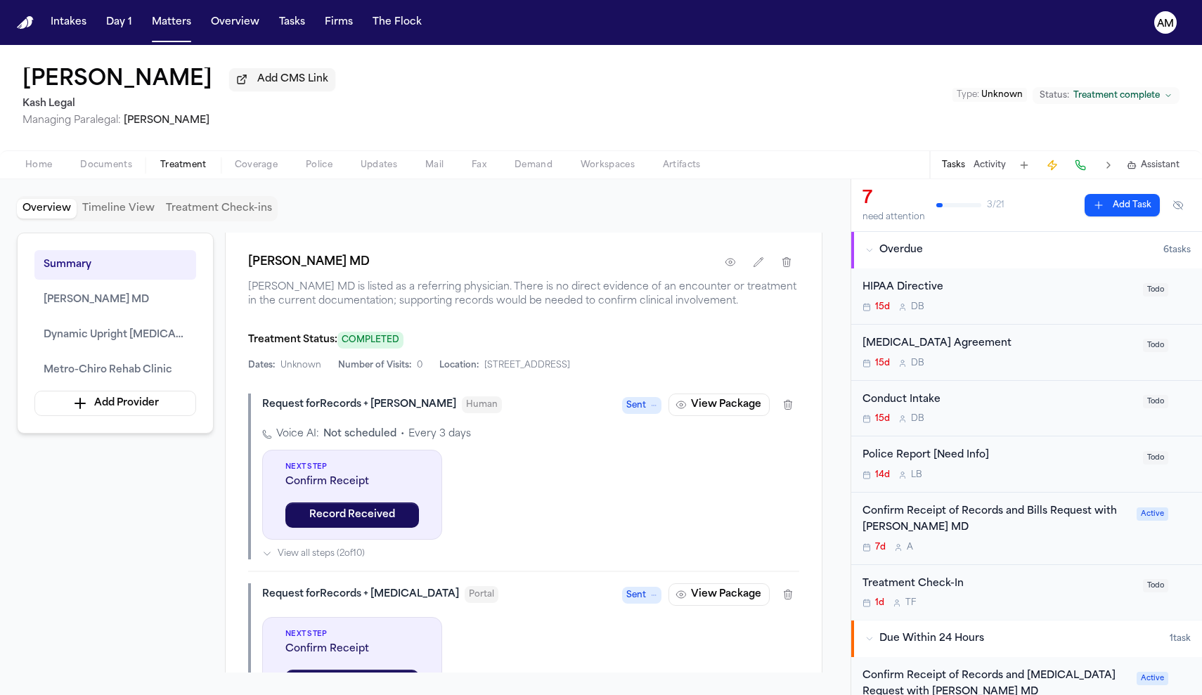
scroll to position [619, 0]
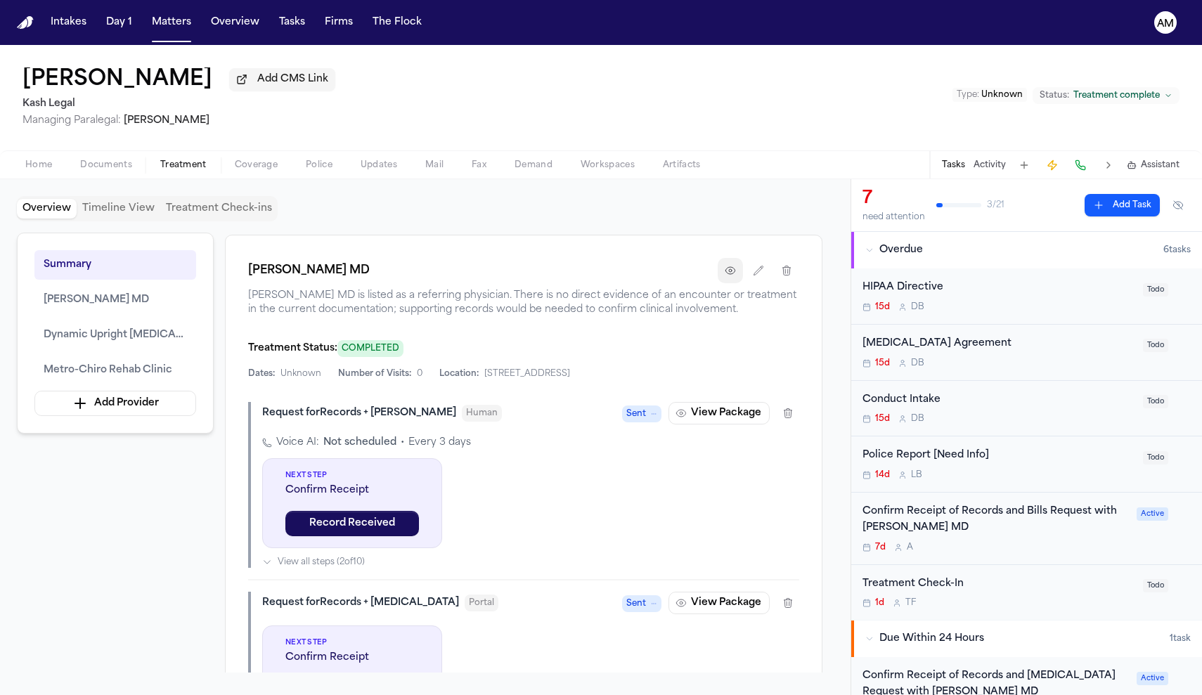
click at [738, 283] on button "button" at bounding box center [730, 270] width 25 height 25
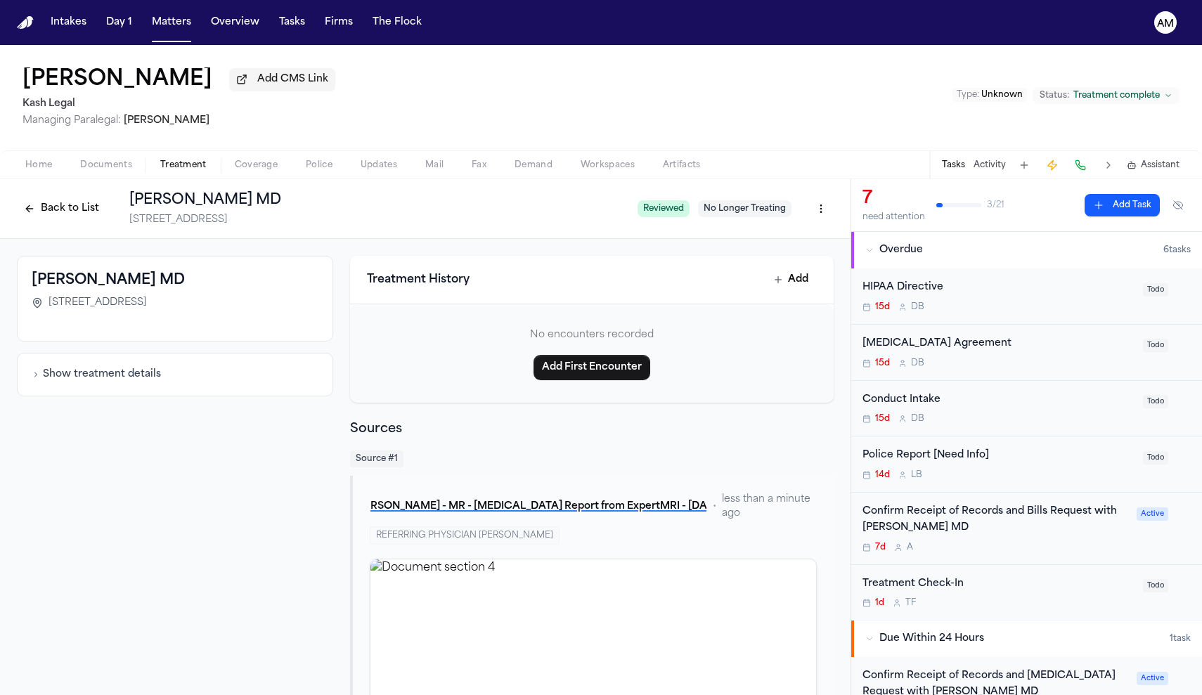
click at [166, 385] on div "Show treatment details" at bounding box center [175, 375] width 316 height 44
click at [117, 378] on button "Show treatment details" at bounding box center [96, 375] width 129 height 14
click at [81, 205] on button "Back to List" at bounding box center [61, 209] width 89 height 22
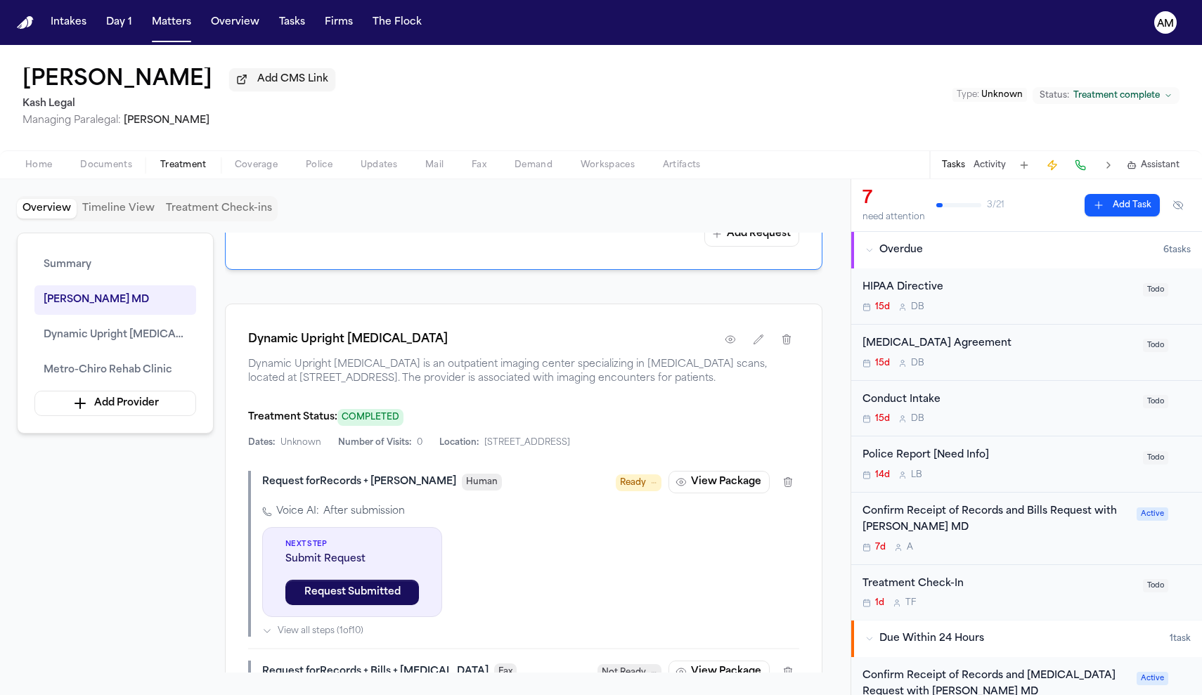
scroll to position [1349, 0]
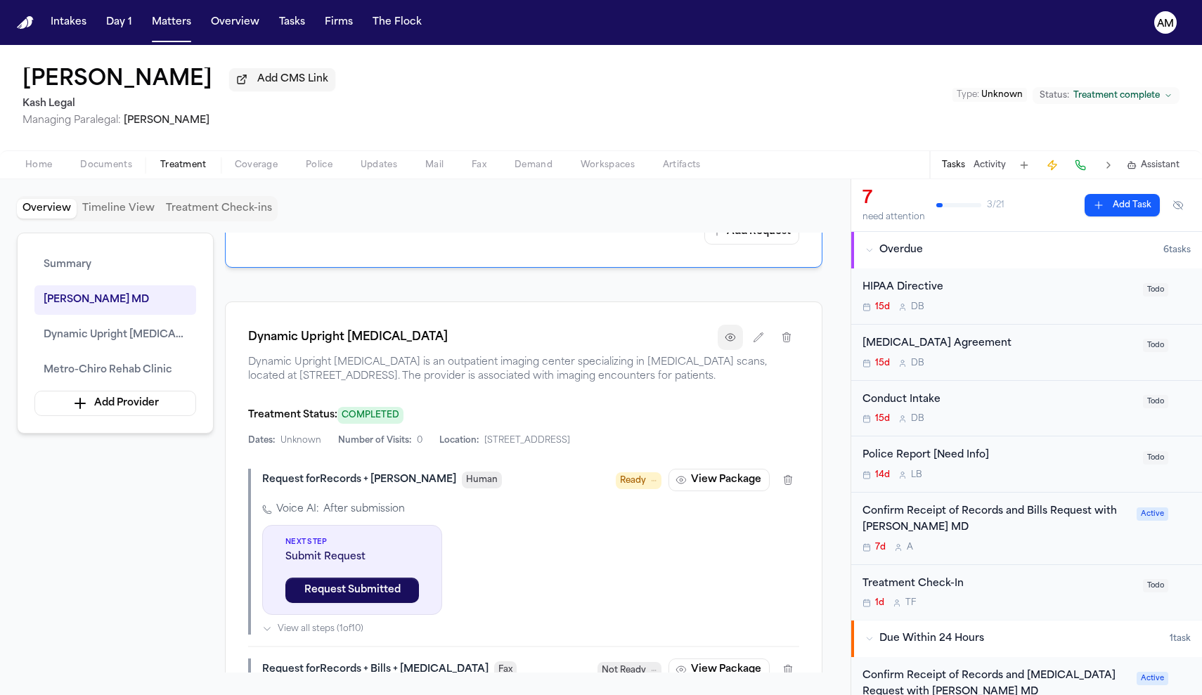
click at [738, 350] on button "button" at bounding box center [730, 337] width 25 height 25
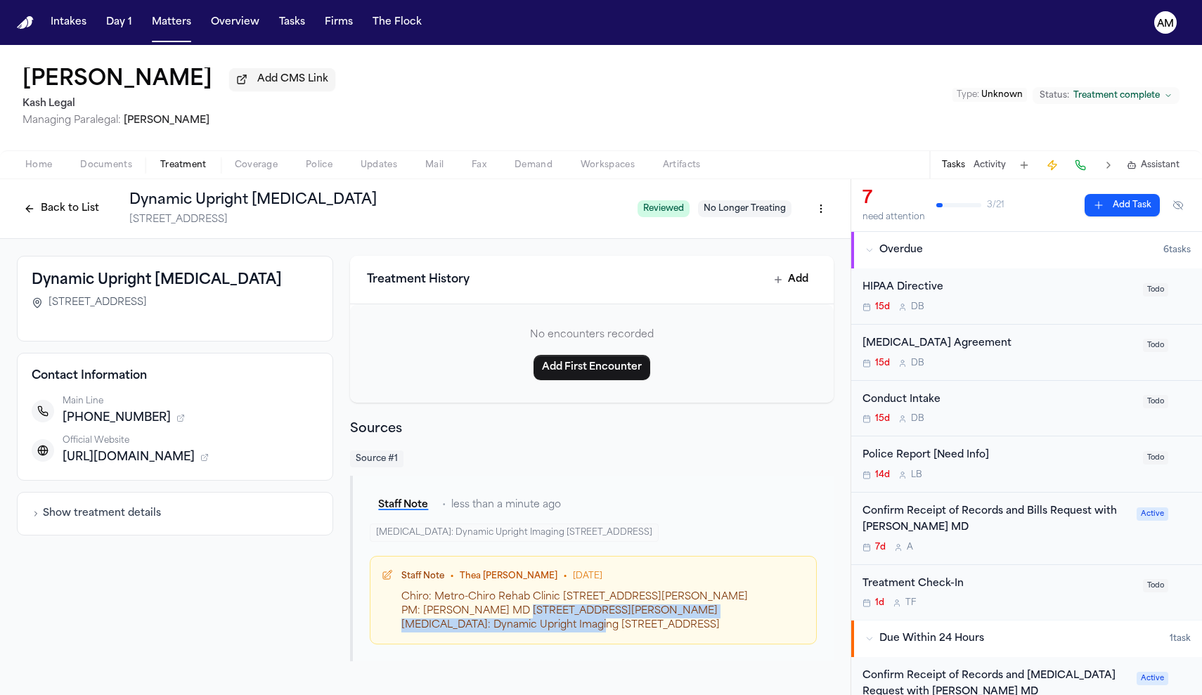
drag, startPoint x: 427, startPoint y: 619, endPoint x: 773, endPoint y: 612, distance: 345.3
click at [731, 614] on div "Chiro: Metro-Chiro Rehab Clinic 231 west vernon ave ste 102 los angeles 90037 P…" at bounding box center [603, 612] width 404 height 42
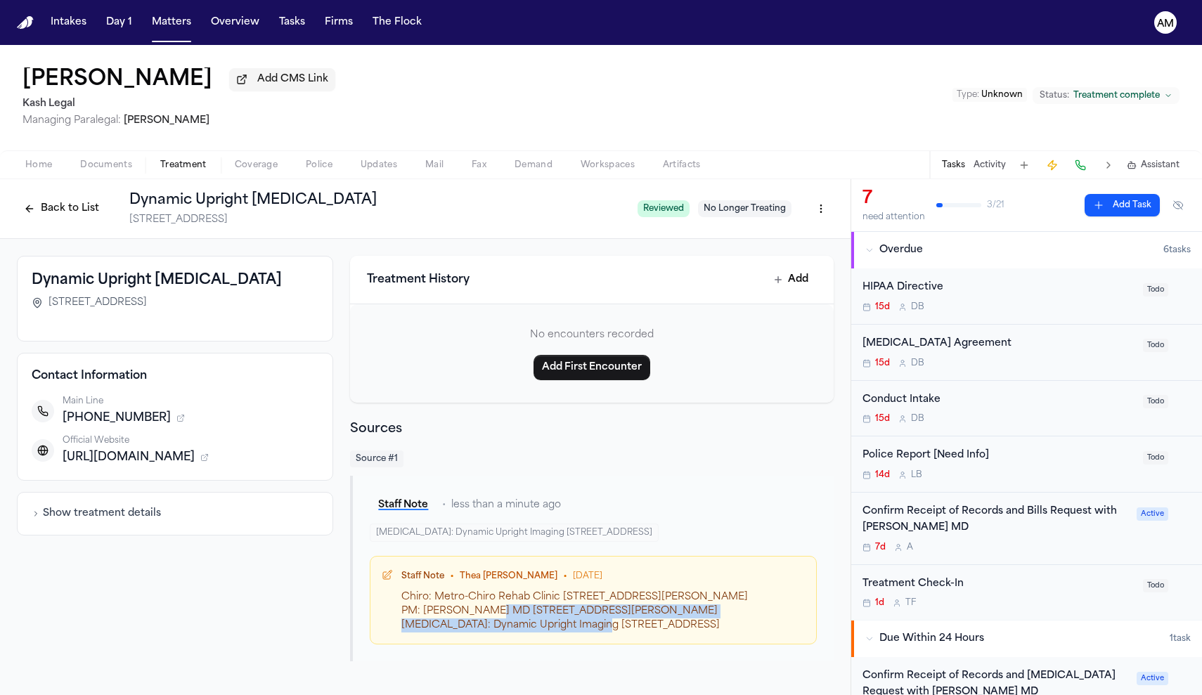
click at [731, 614] on div "Chiro: Metro-Chiro Rehab Clinic 231 west vernon ave ste 102 los angeles 90037 P…" at bounding box center [603, 612] width 404 height 42
copy div "PM: Dr. Daniel Ganjian MD 1821 wilshire blvd ste 100 santa monica 90403"
click at [101, 210] on button "Back to List" at bounding box center [61, 209] width 89 height 22
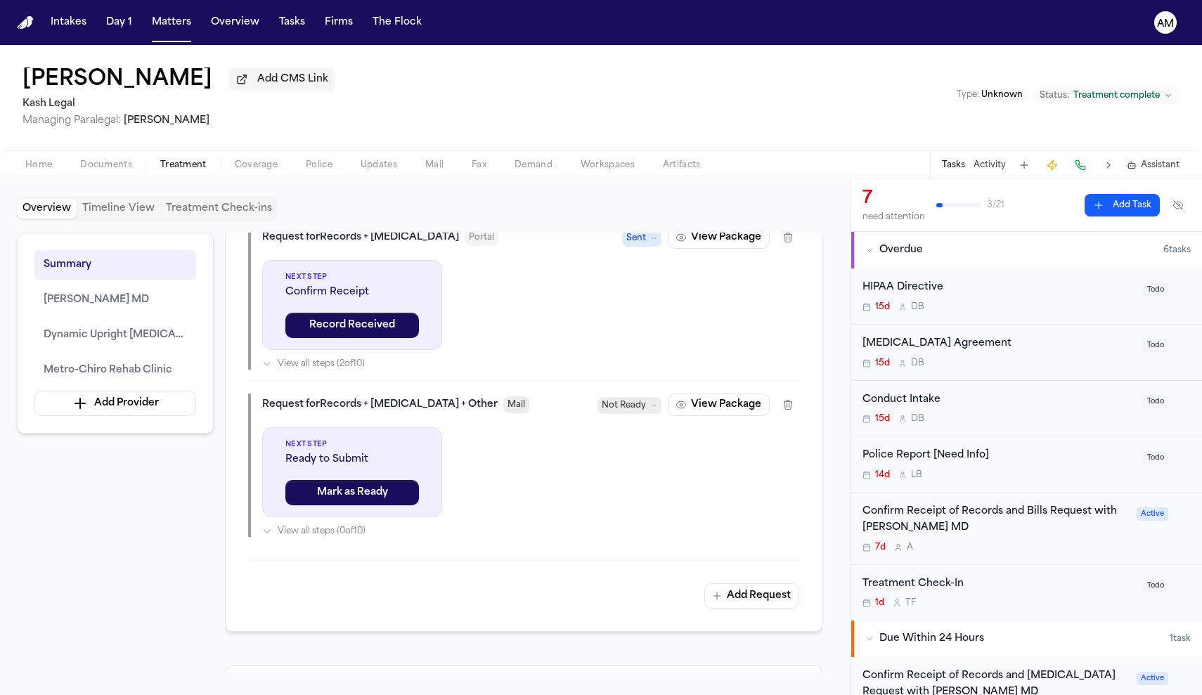
scroll to position [1000, 0]
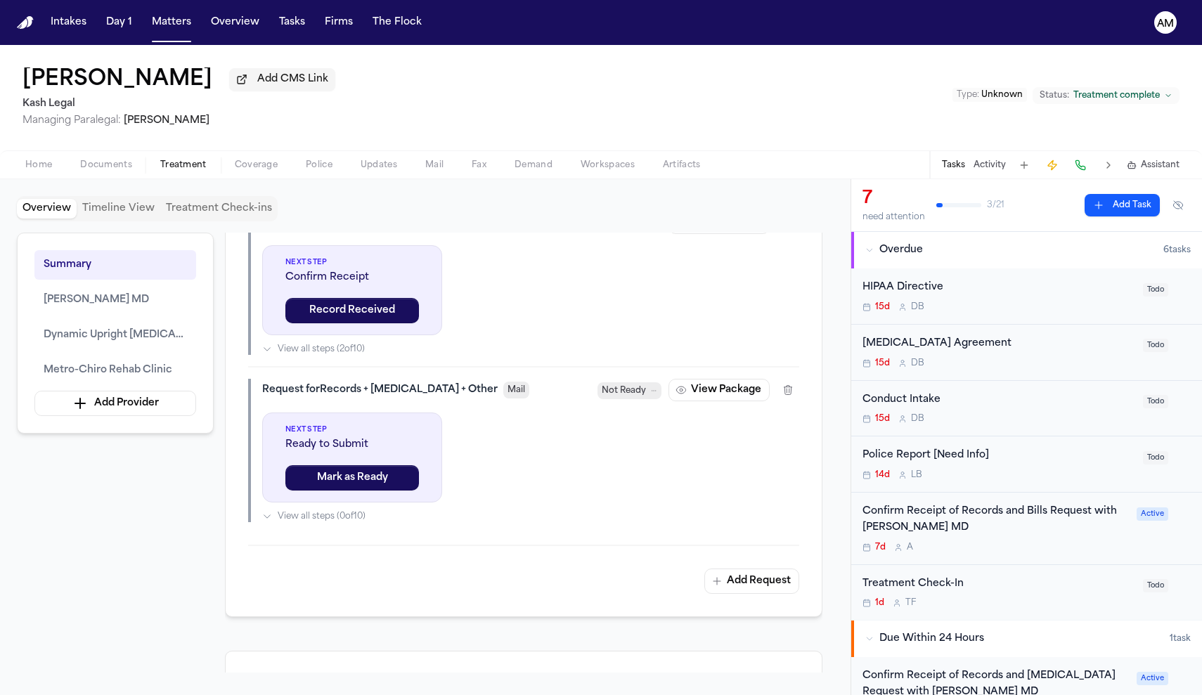
click at [108, 171] on span "Documents" at bounding box center [106, 165] width 52 height 11
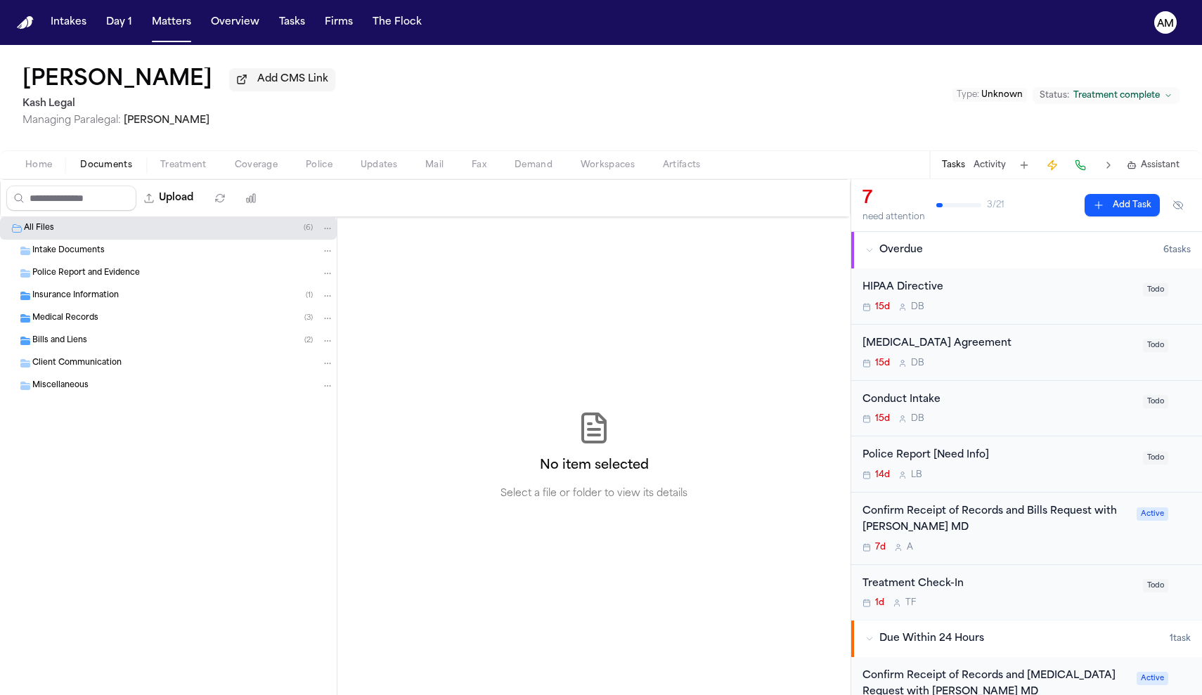
click at [119, 328] on div "Medical Records ( 3 )" at bounding box center [168, 318] width 337 height 22
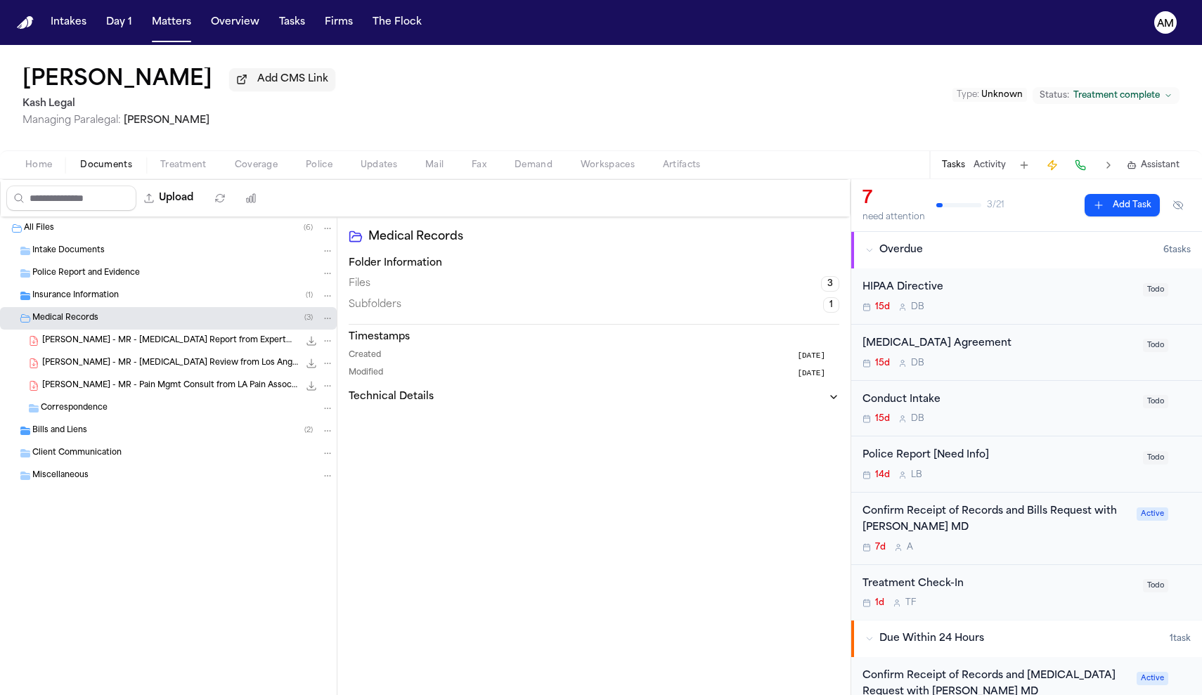
click at [120, 341] on span "J. Hernandez - MR - MRI Report from ExpertMRI - 6.26.25" at bounding box center [170, 341] width 257 height 12
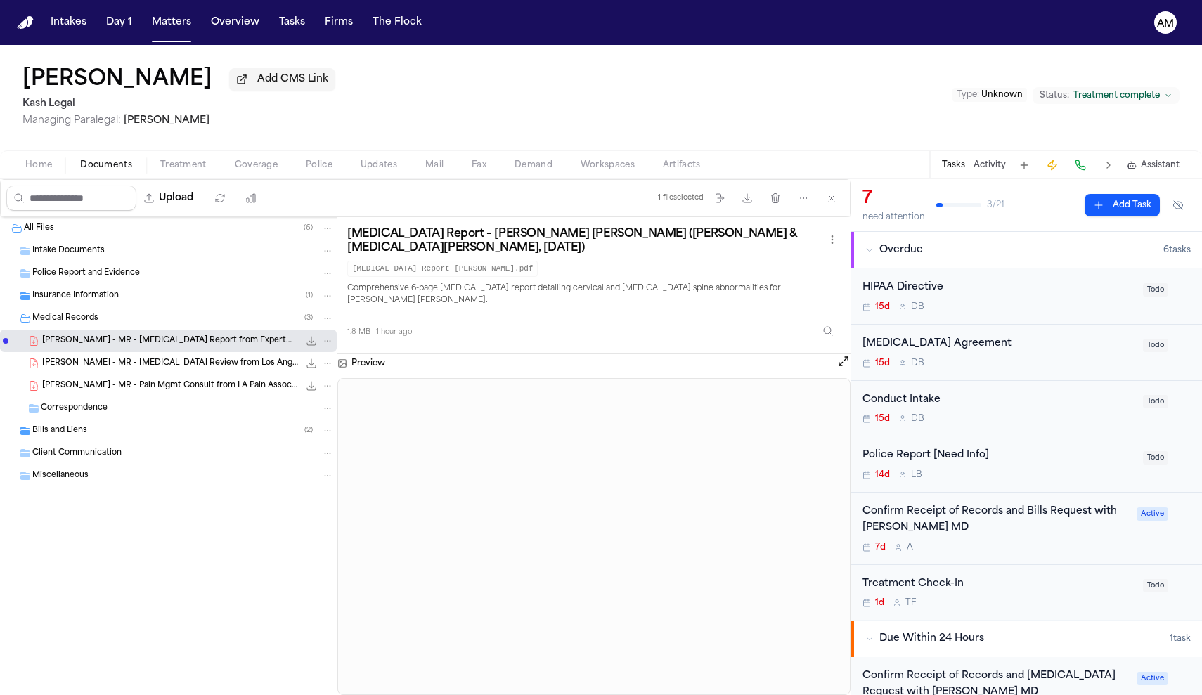
click at [184, 364] on span "J. Hernandez - MR - MRI Review from Los Angeles Pain Associates - 7.14.25" at bounding box center [170, 364] width 257 height 12
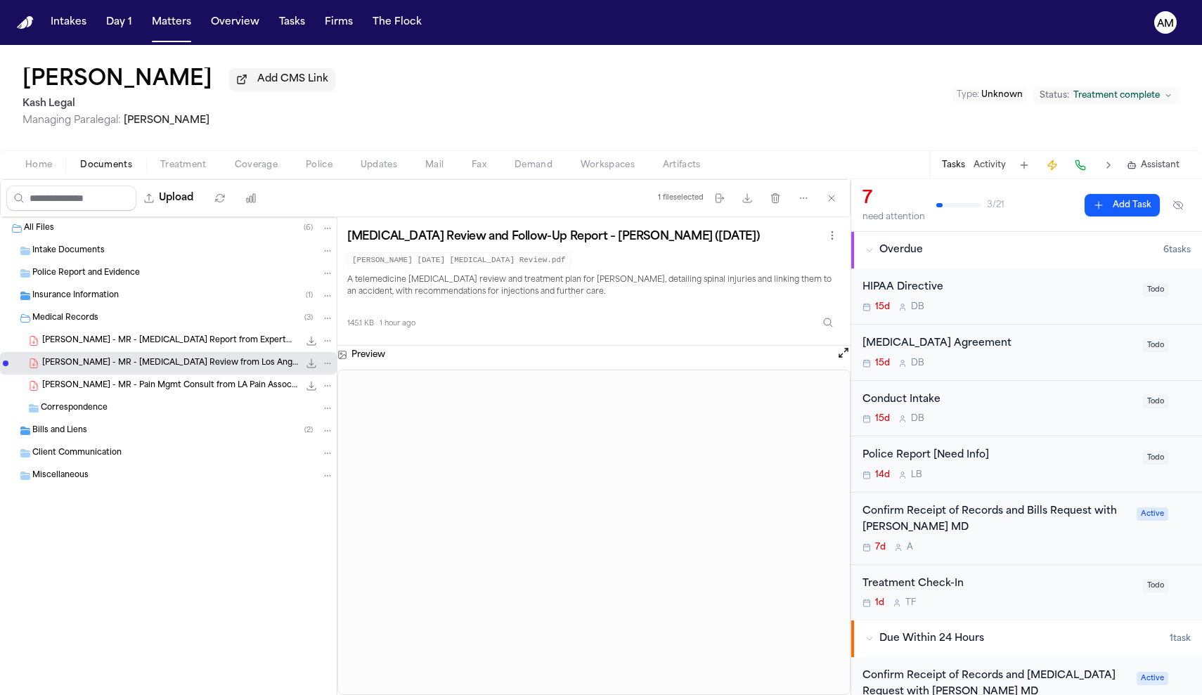
click at [180, 385] on span "J. Hernandez - MR - Pain Mgmt Consult from LA Pain Associates - 6.11.25" at bounding box center [170, 386] width 257 height 12
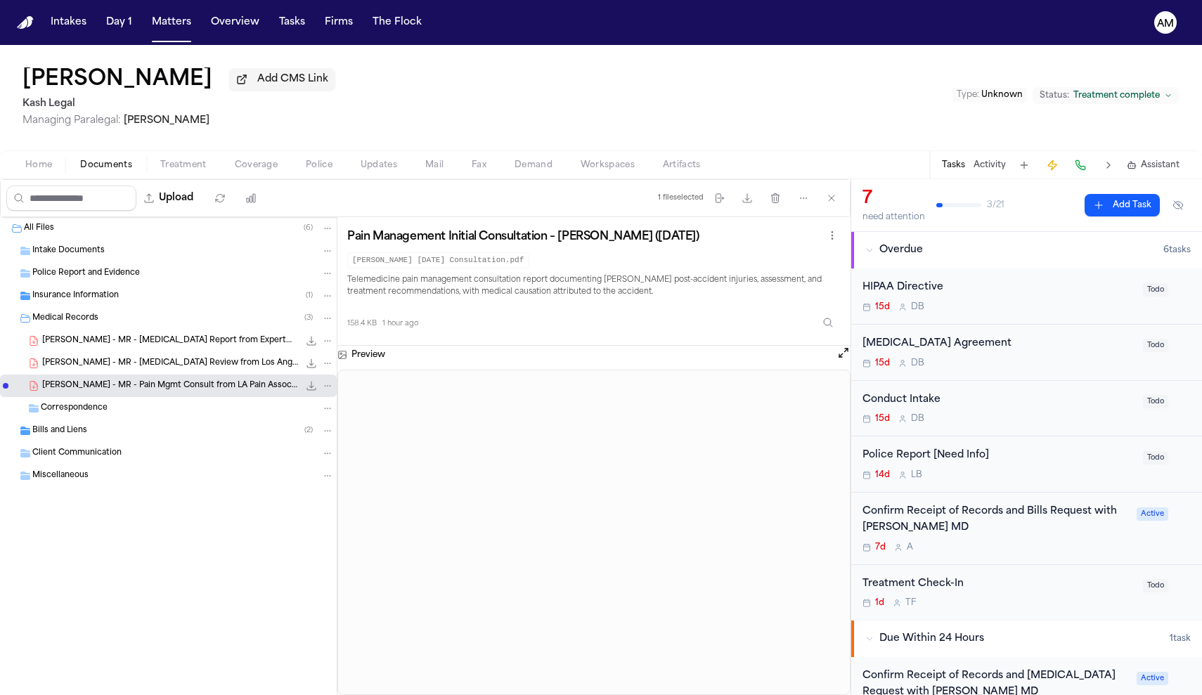
click at [200, 370] on span "J. Hernandez - MR - MRI Review from Los Angeles Pain Associates - 7.14.25" at bounding box center [170, 364] width 257 height 12
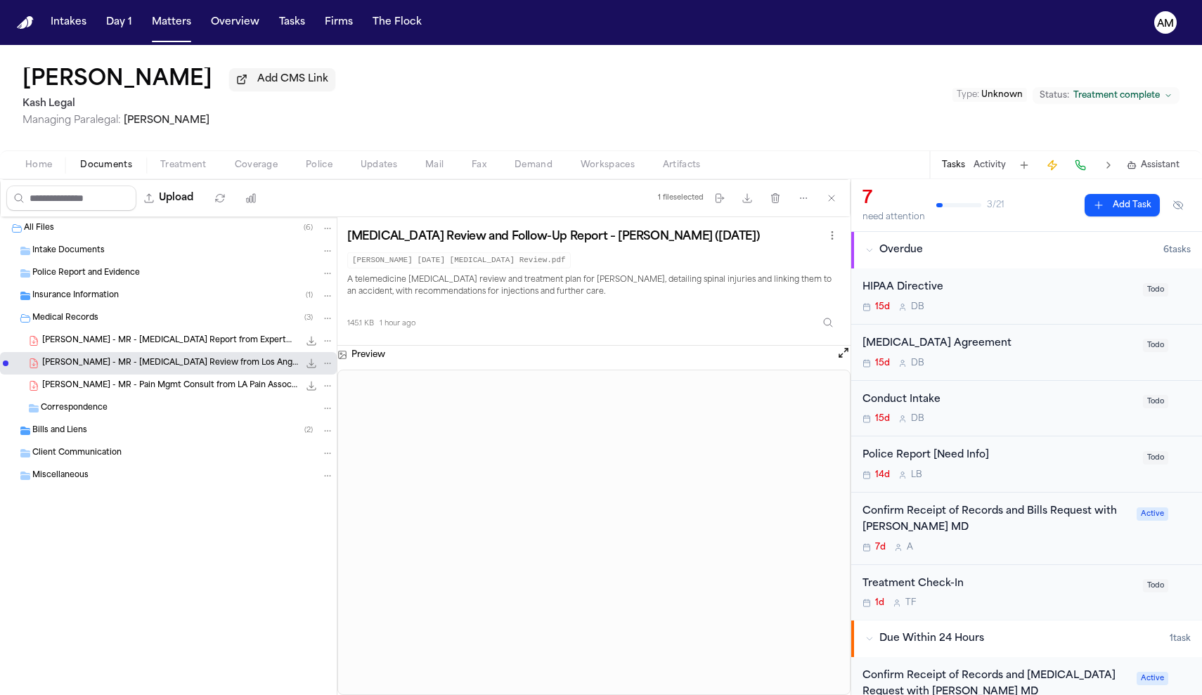
click at [203, 383] on span "J. Hernandez - MR - Pain Mgmt Consult from LA Pain Associates - 6.11.25" at bounding box center [170, 386] width 257 height 12
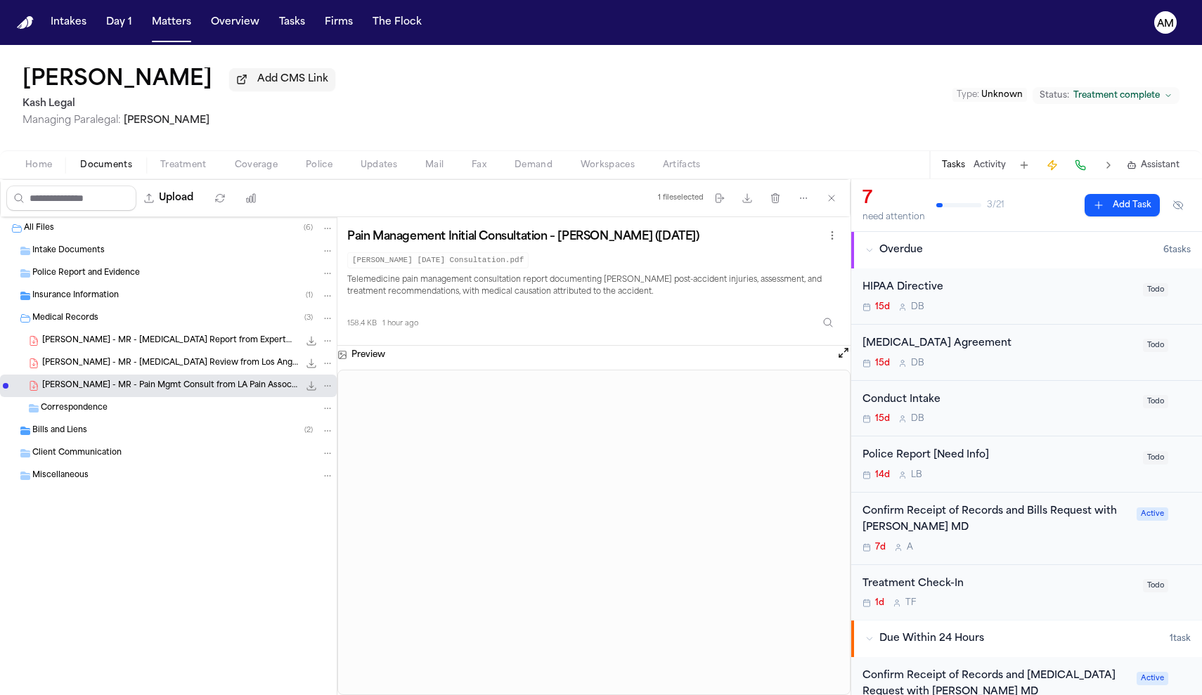
click at [1033, 571] on div "Treatment Check-In 1d T F Todo" at bounding box center [1026, 593] width 351 height 56
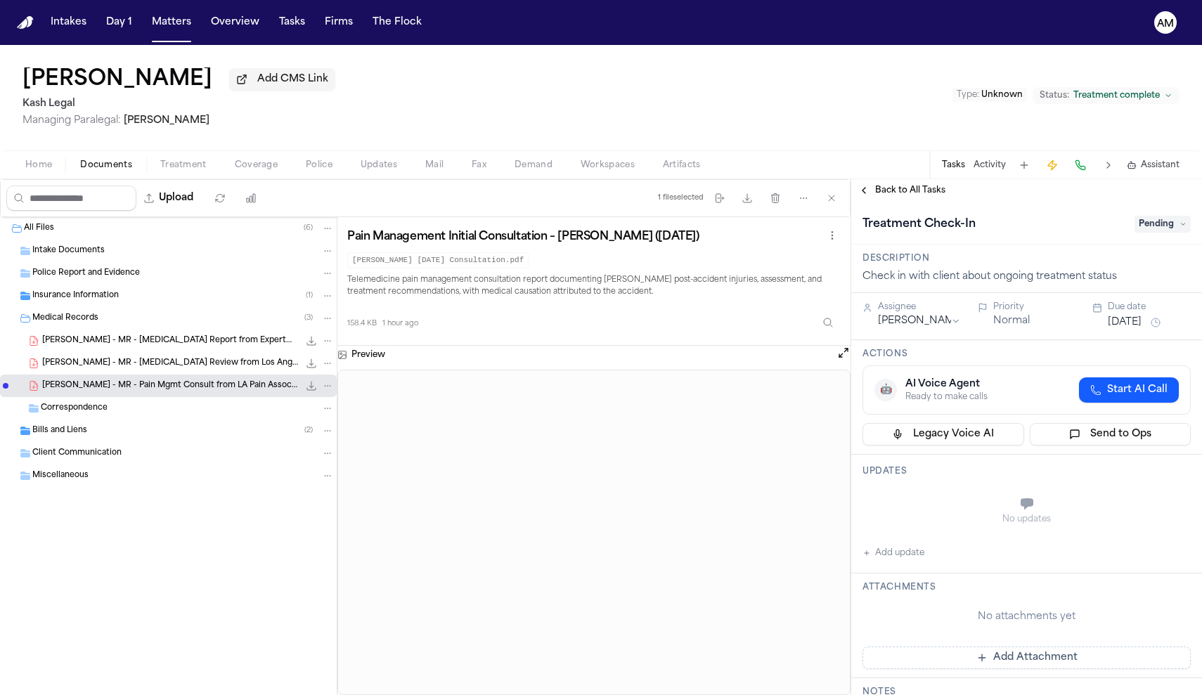
click at [901, 201] on div "Back to All Tasks" at bounding box center [1026, 190] width 351 height 22
click at [909, 195] on span "Back to All Tasks" at bounding box center [910, 190] width 70 height 11
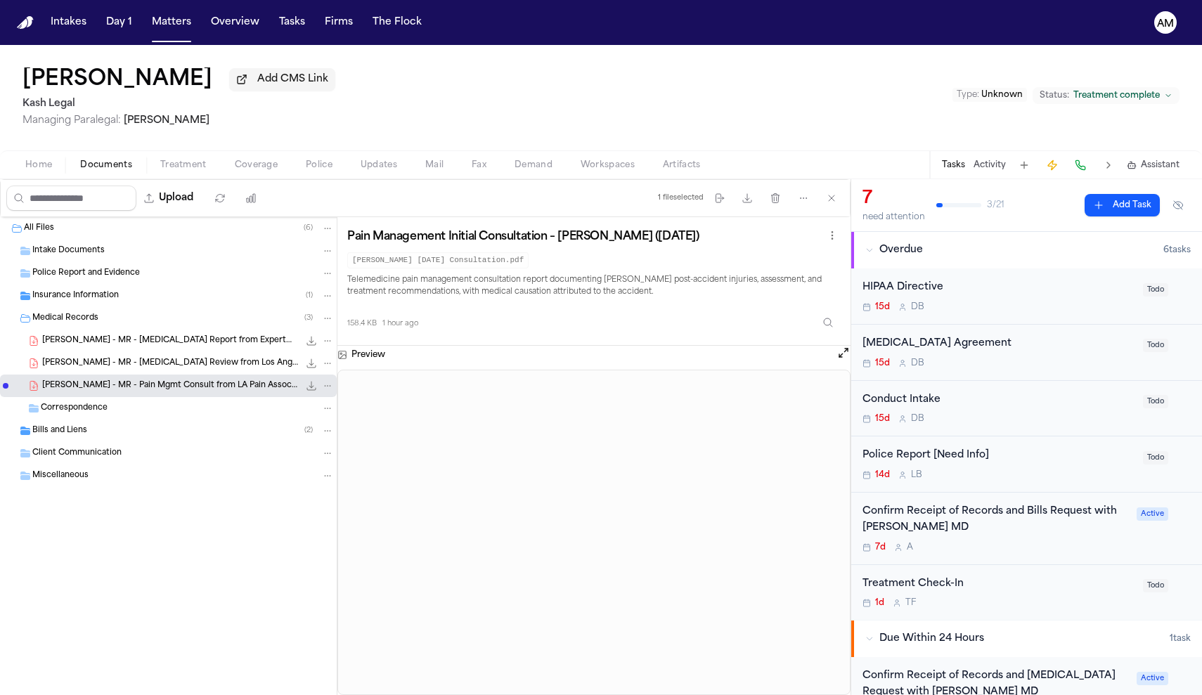
click at [1016, 560] on div "Confirm Receipt of Records and Bills Request with [PERSON_NAME] MD 7d A Active" at bounding box center [1026, 529] width 351 height 72
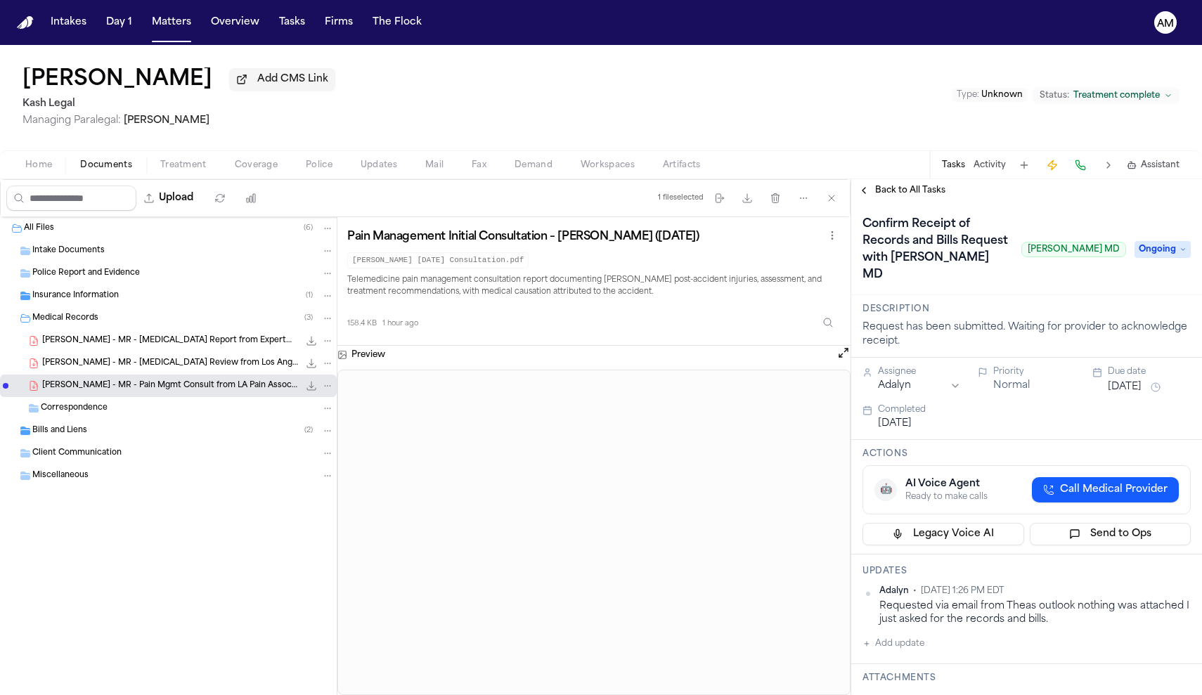
click at [918, 645] on button "Add update" at bounding box center [894, 644] width 62 height 17
click at [891, 683] on button "Private" at bounding box center [890, 688] width 11 height 11
click at [899, 664] on textarea "Add your update" at bounding box center [1035, 655] width 300 height 28
type textarea "**********"
click at [1176, 687] on button "Add" at bounding box center [1171, 689] width 29 height 17
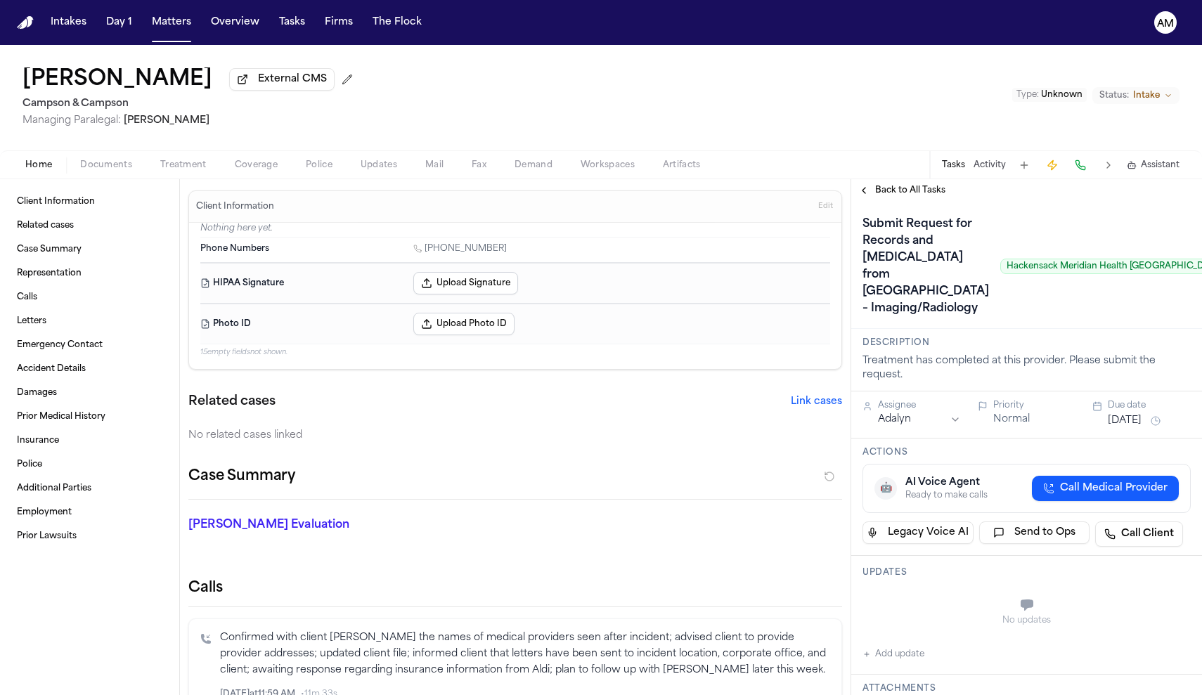
click at [123, 166] on span "Documents" at bounding box center [106, 165] width 52 height 11
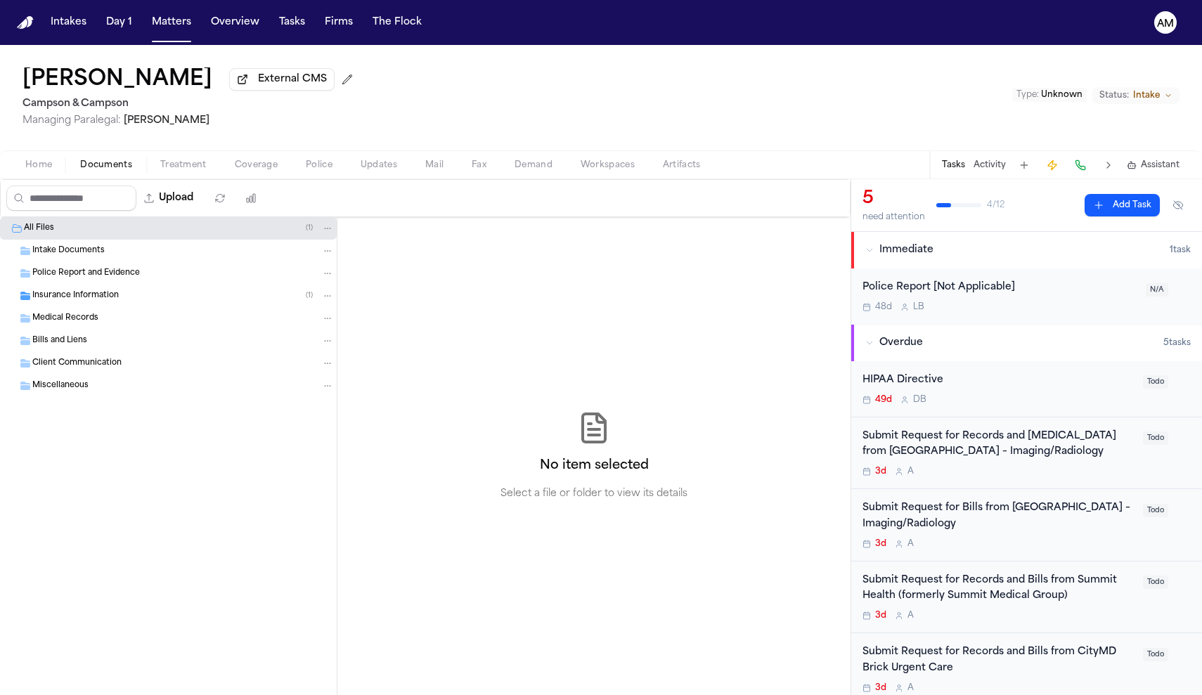
click at [91, 302] on span "Insurance Information" at bounding box center [75, 296] width 86 height 12
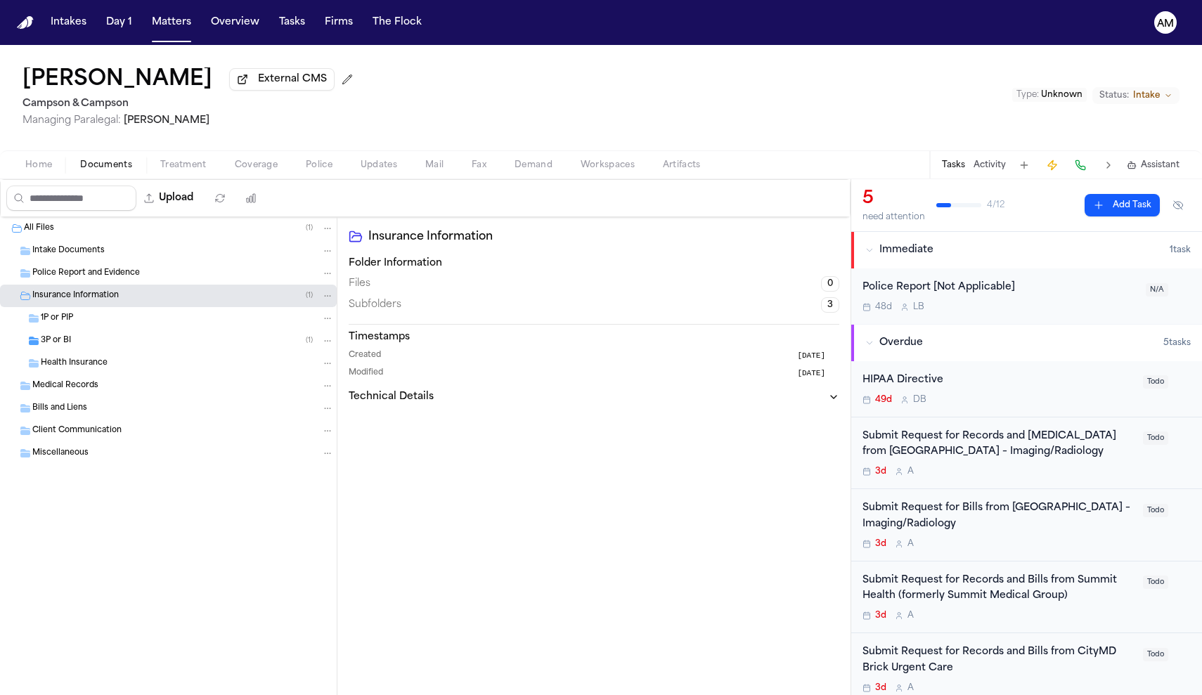
click at [86, 375] on div "Health Insurance" at bounding box center [168, 363] width 337 height 22
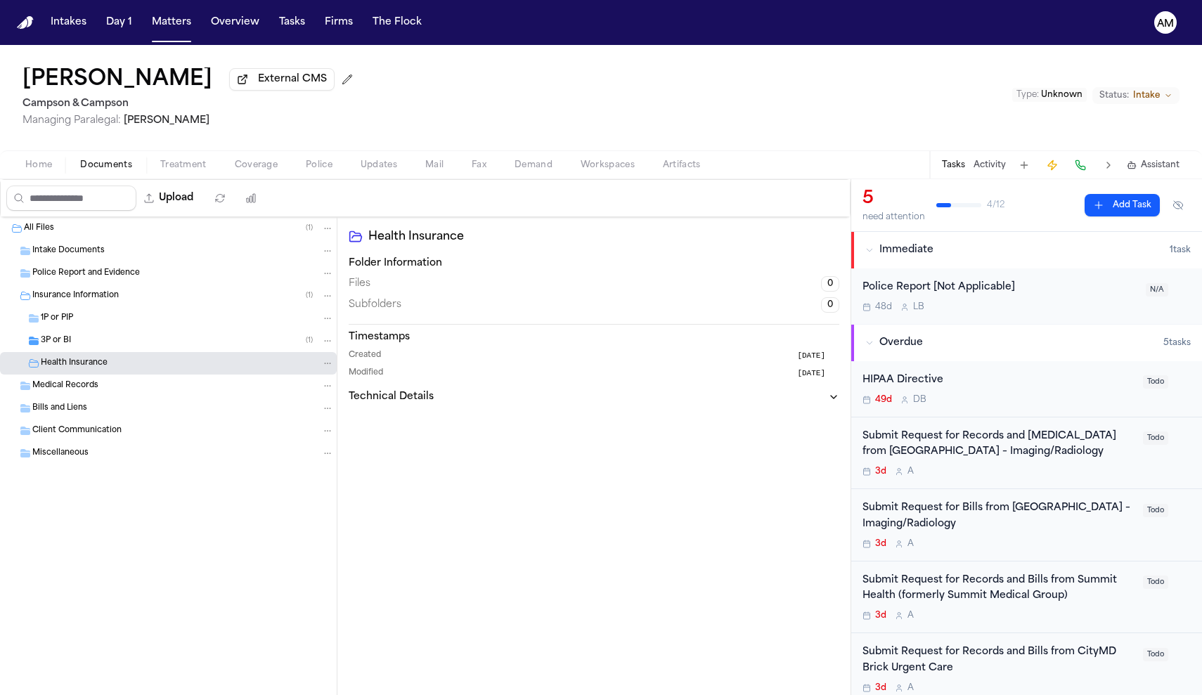
click at [51, 171] on span "Home" at bounding box center [38, 165] width 27 height 11
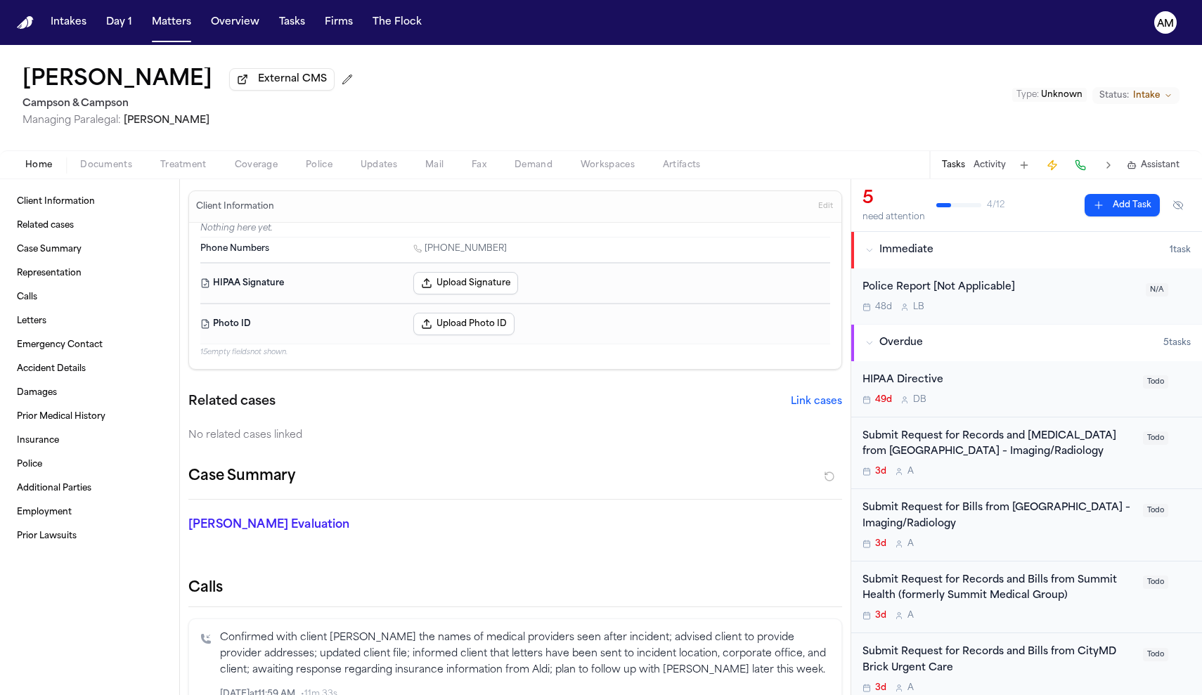
click at [121, 162] on span "Documents" at bounding box center [106, 165] width 52 height 11
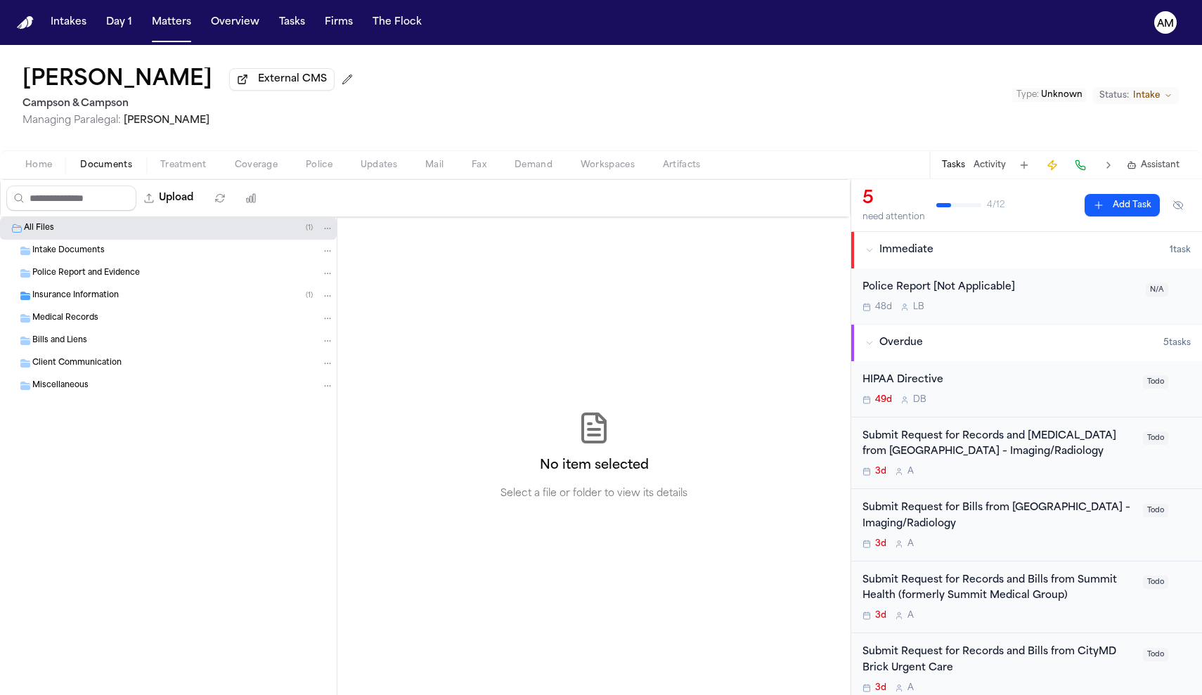
click at [86, 302] on span "Insurance Information" at bounding box center [75, 296] width 86 height 12
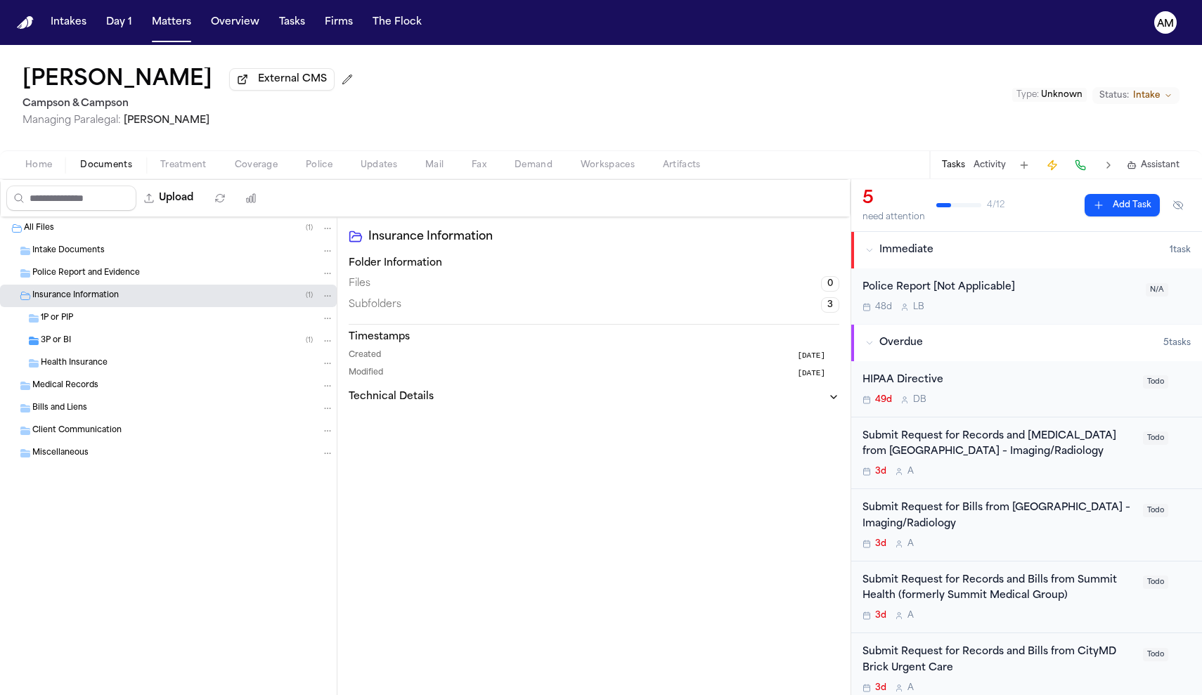
click at [83, 347] on div "3P or BI ( 1 )" at bounding box center [187, 341] width 293 height 13
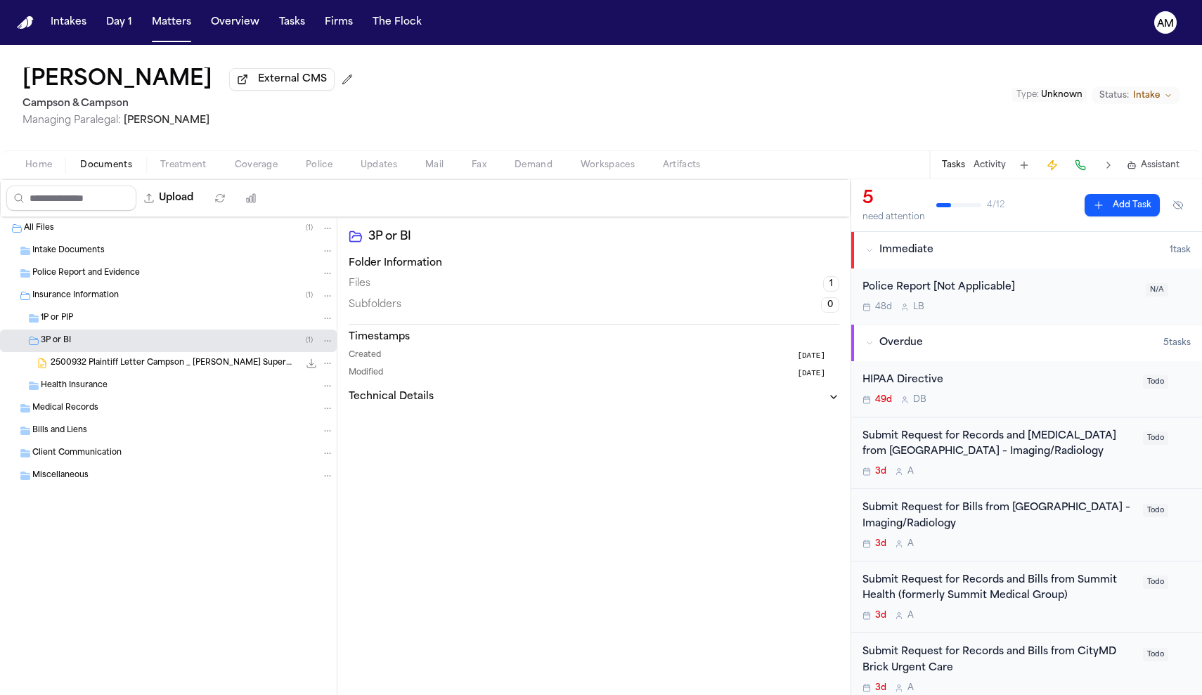
click at [91, 359] on div "2500932 Plaintiff Letter Campson _ Campson Aldis Supermarket 08-20-2025.docx 75…" at bounding box center [192, 363] width 283 height 14
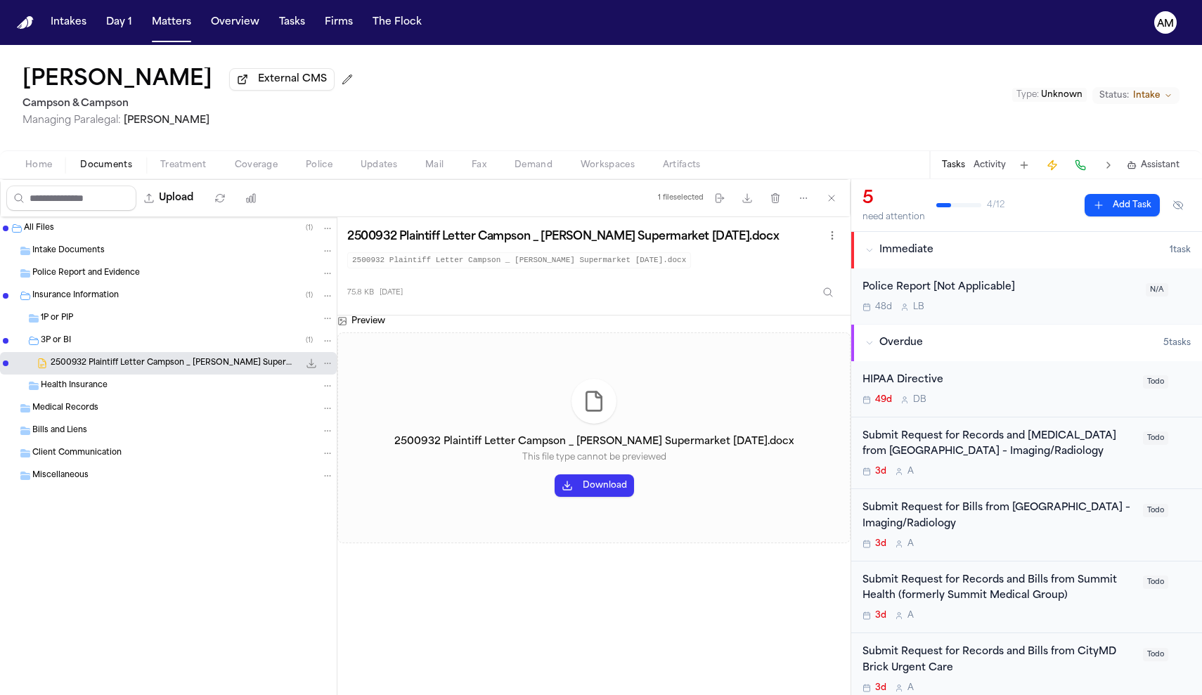
click at [148, 160] on button "Treatment" at bounding box center [183, 165] width 75 height 17
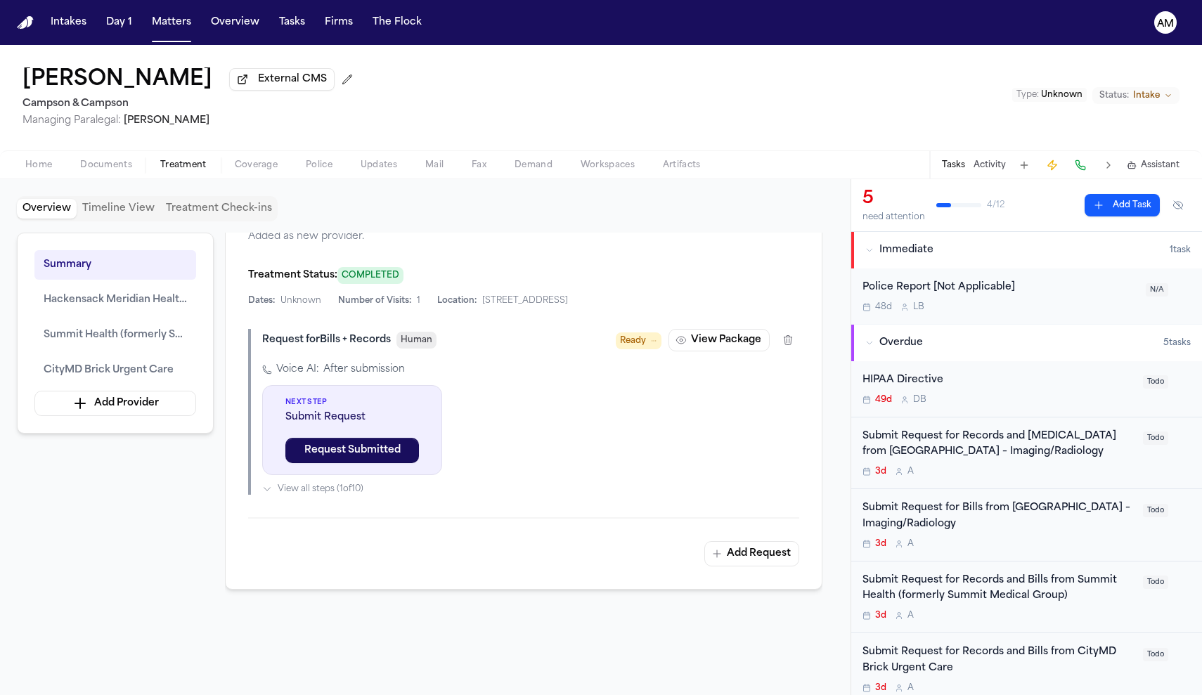
scroll to position [1689, 0]
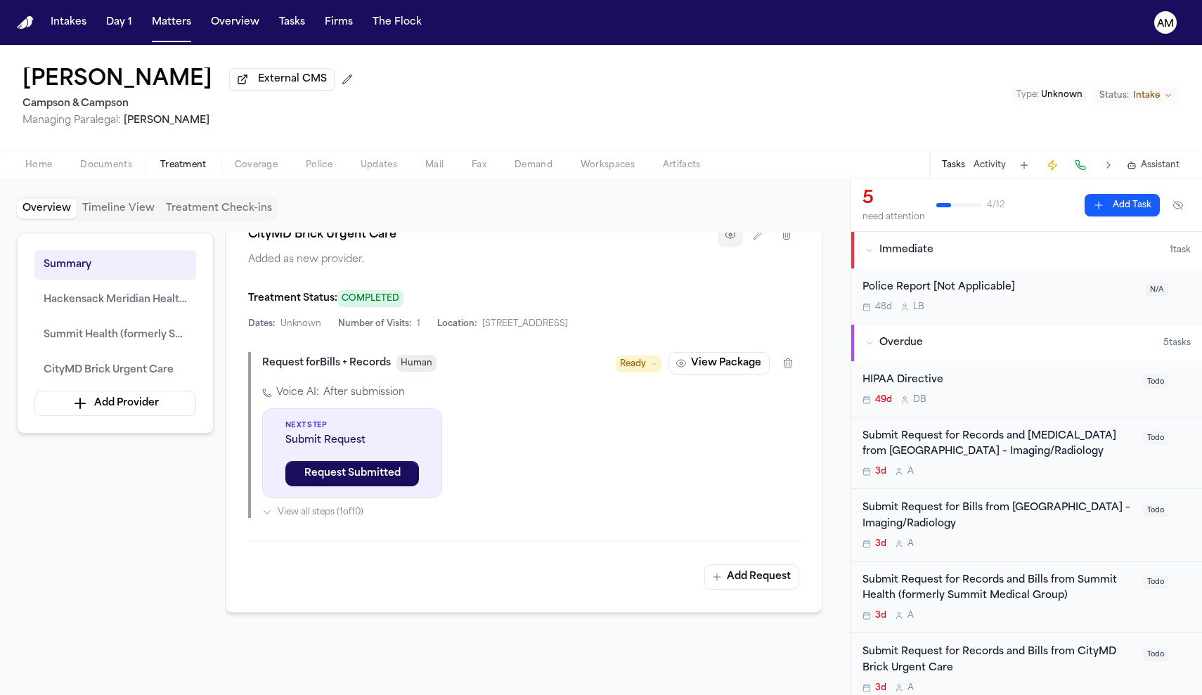
click at [731, 236] on icon "button" at bounding box center [730, 234] width 3 height 3
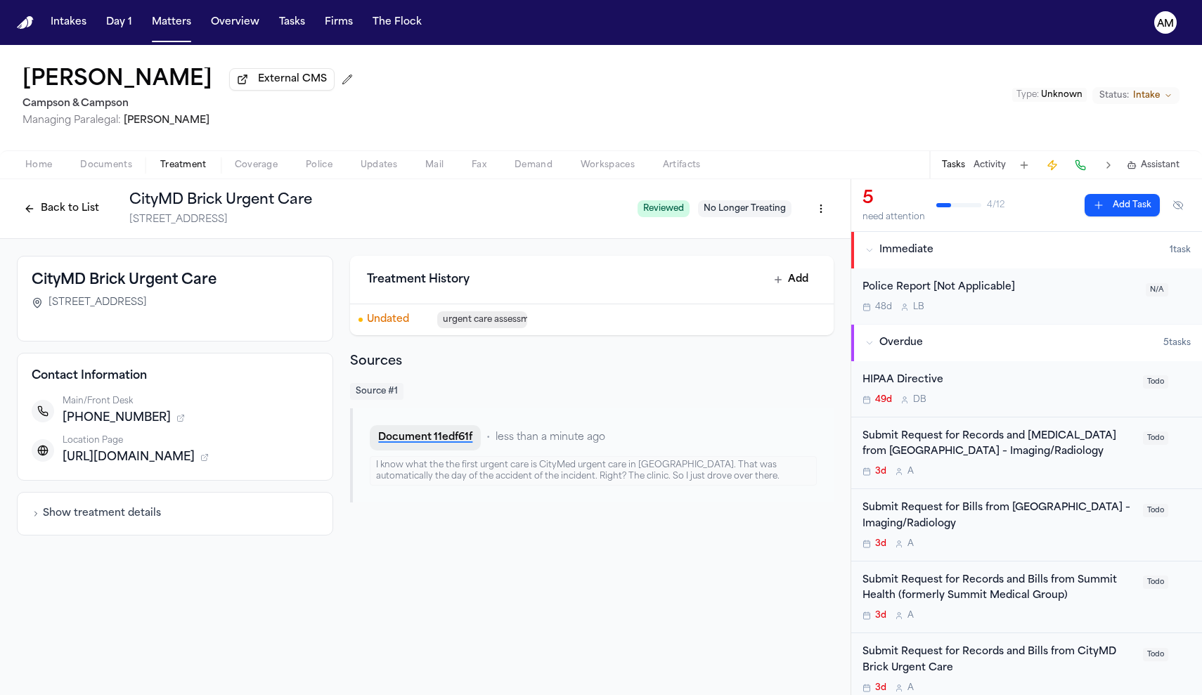
click at [454, 432] on button "Document 11edf61f" at bounding box center [425, 437] width 111 height 25
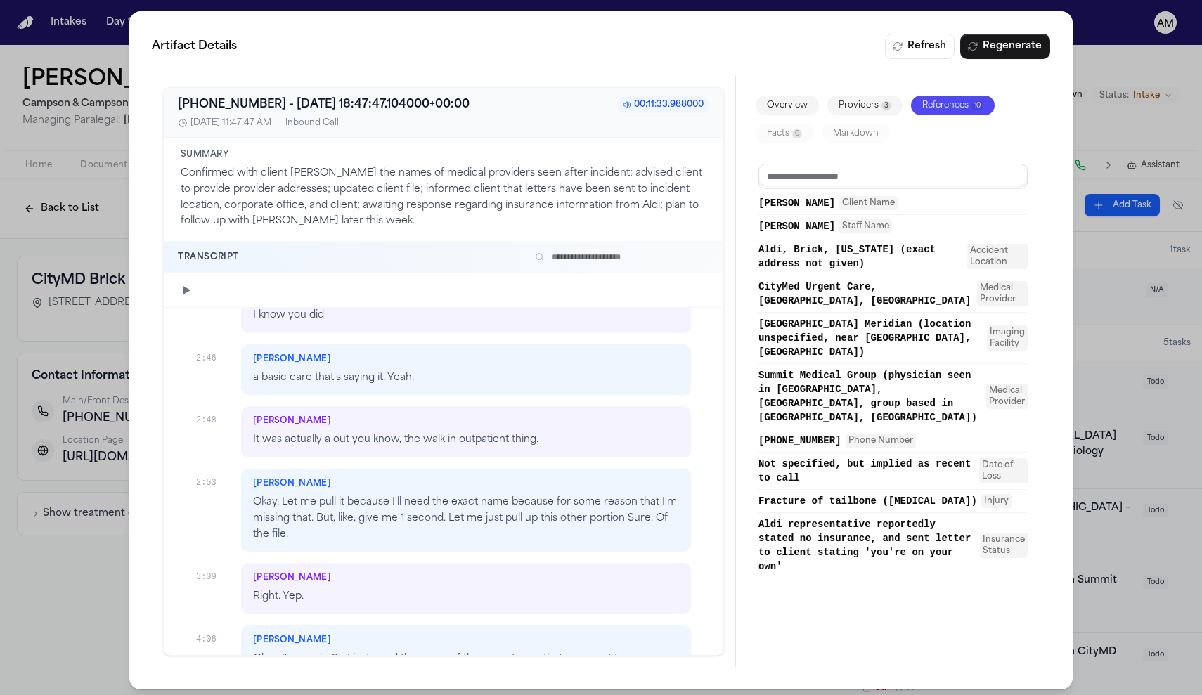
scroll to position [735, 0]
click at [86, 586] on div "Artifact Details Refresh Regenerate +19088722423 - 2025-10-06 18:47:47.104000+0…" at bounding box center [601, 350] width 1202 height 701
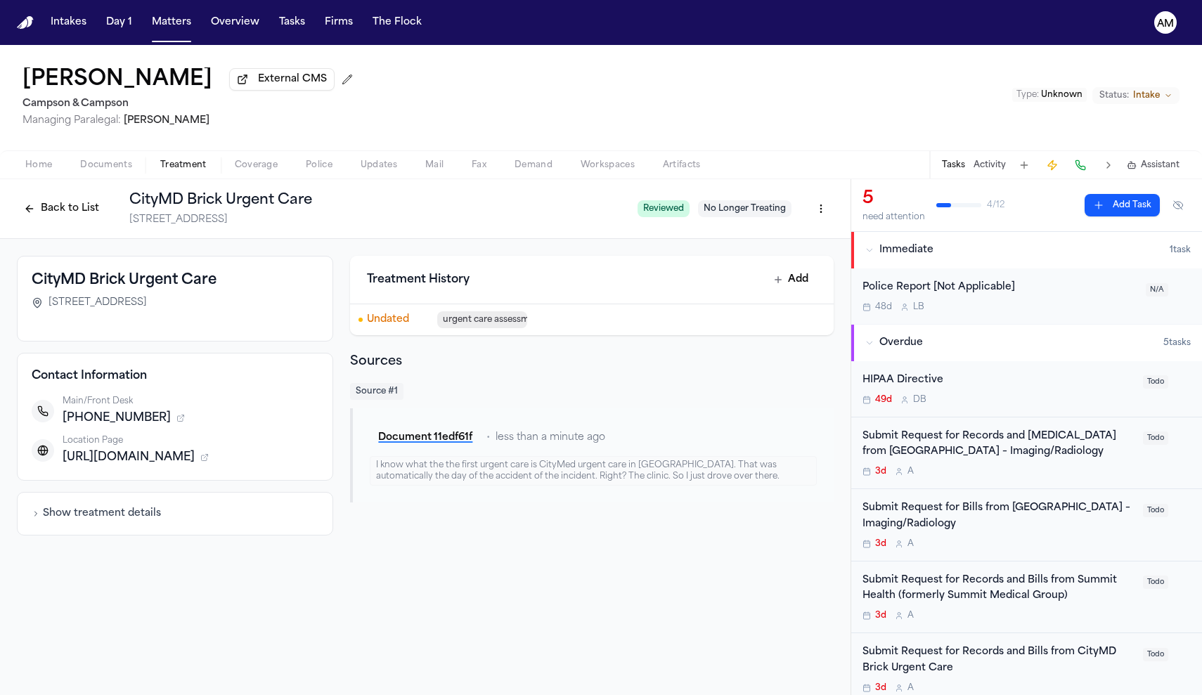
click at [71, 214] on button "Back to List" at bounding box center [61, 209] width 89 height 22
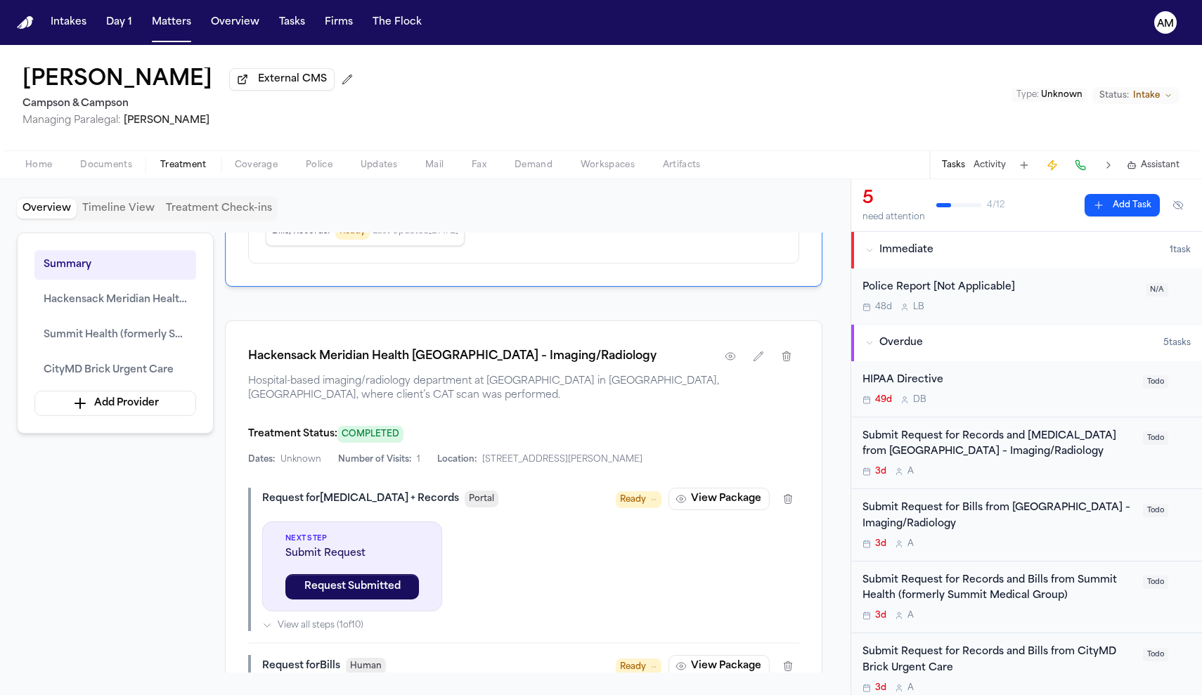
scroll to position [508, 0]
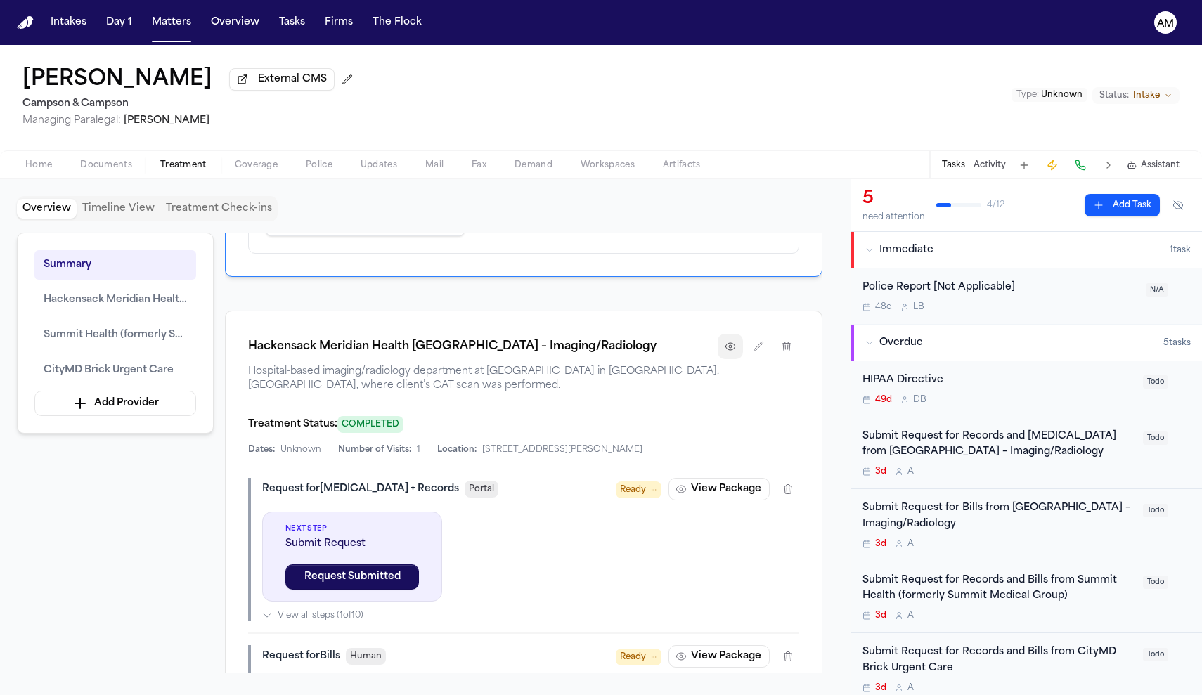
click at [729, 359] on button "button" at bounding box center [730, 346] width 25 height 25
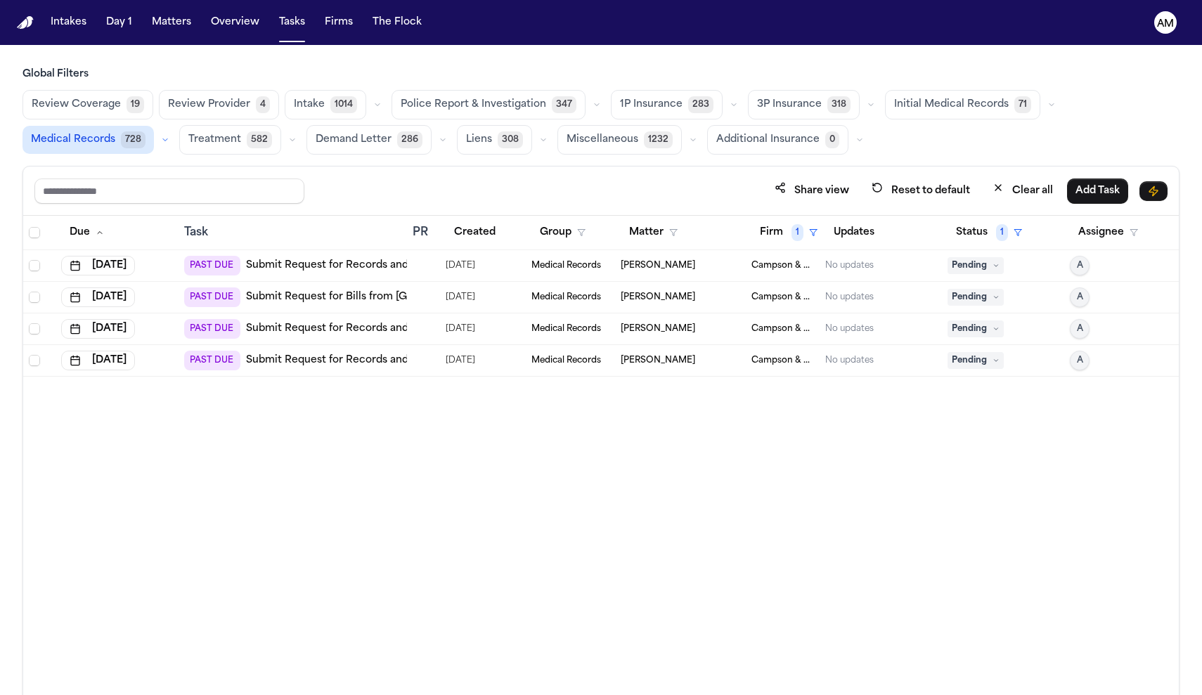
click at [170, 39] on nav "Intakes Day 1 Matters Overview Tasks Firms The Flock AM" at bounding box center [601, 22] width 1202 height 45
click at [174, 27] on button "Matters" at bounding box center [171, 22] width 51 height 25
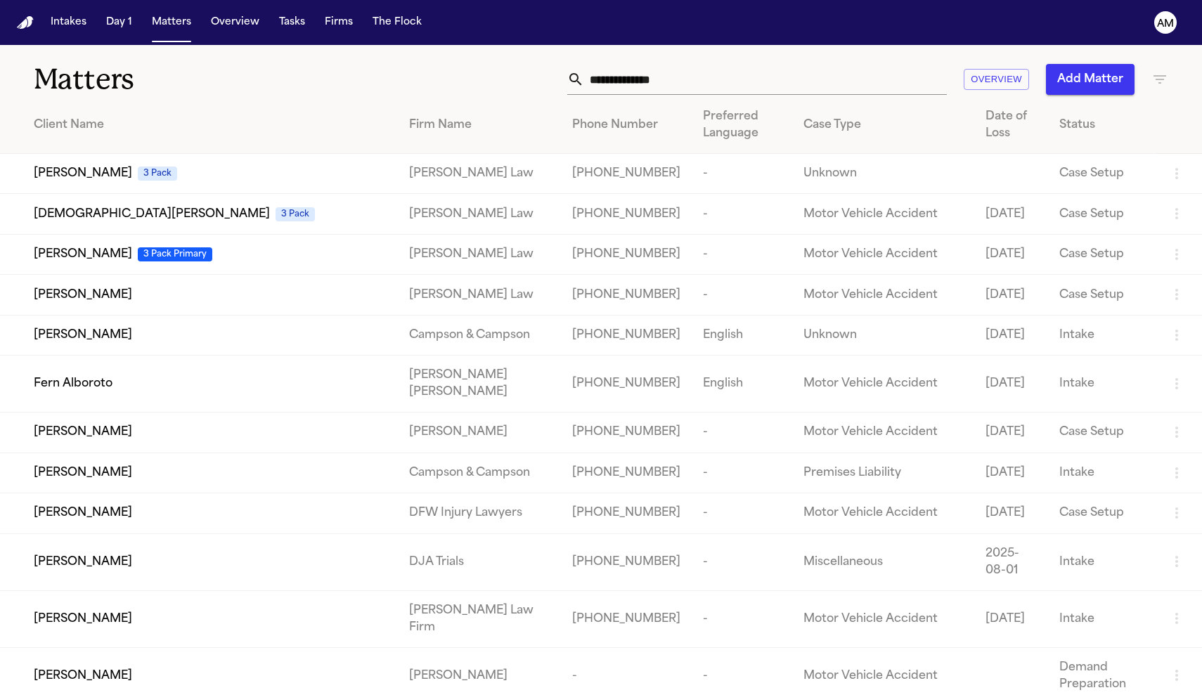
click at [781, 54] on div "Matters Overview Add Matter" at bounding box center [601, 71] width 1202 height 52
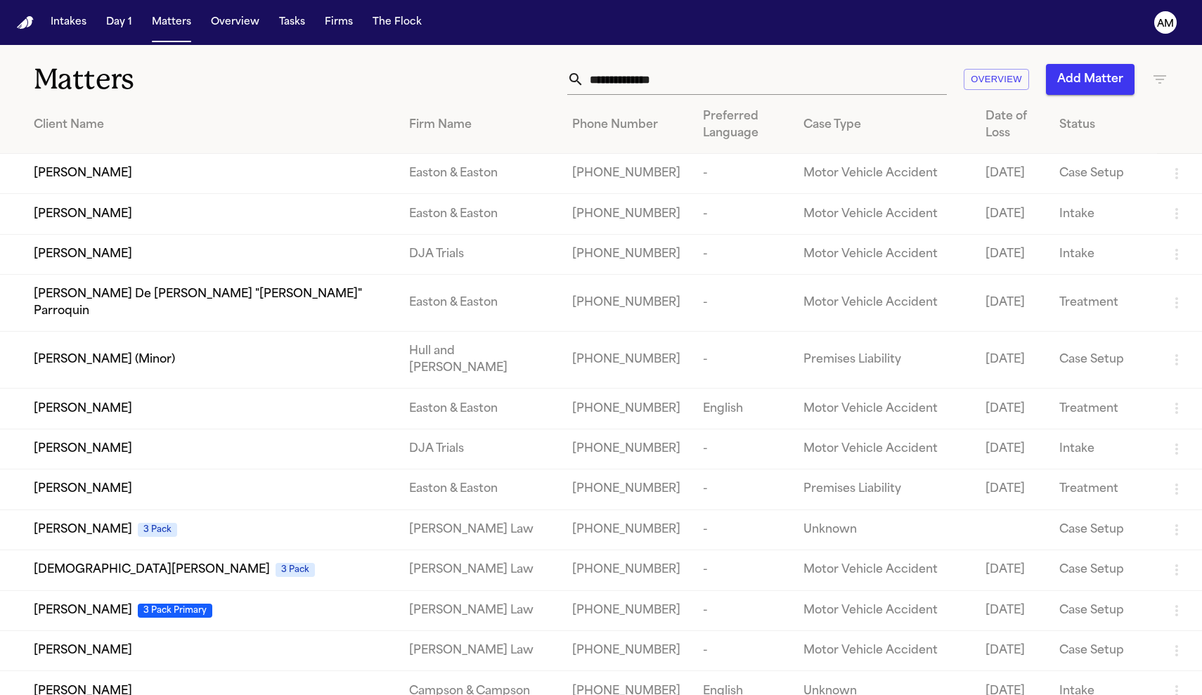
click at [778, 75] on input "text" at bounding box center [765, 79] width 363 height 31
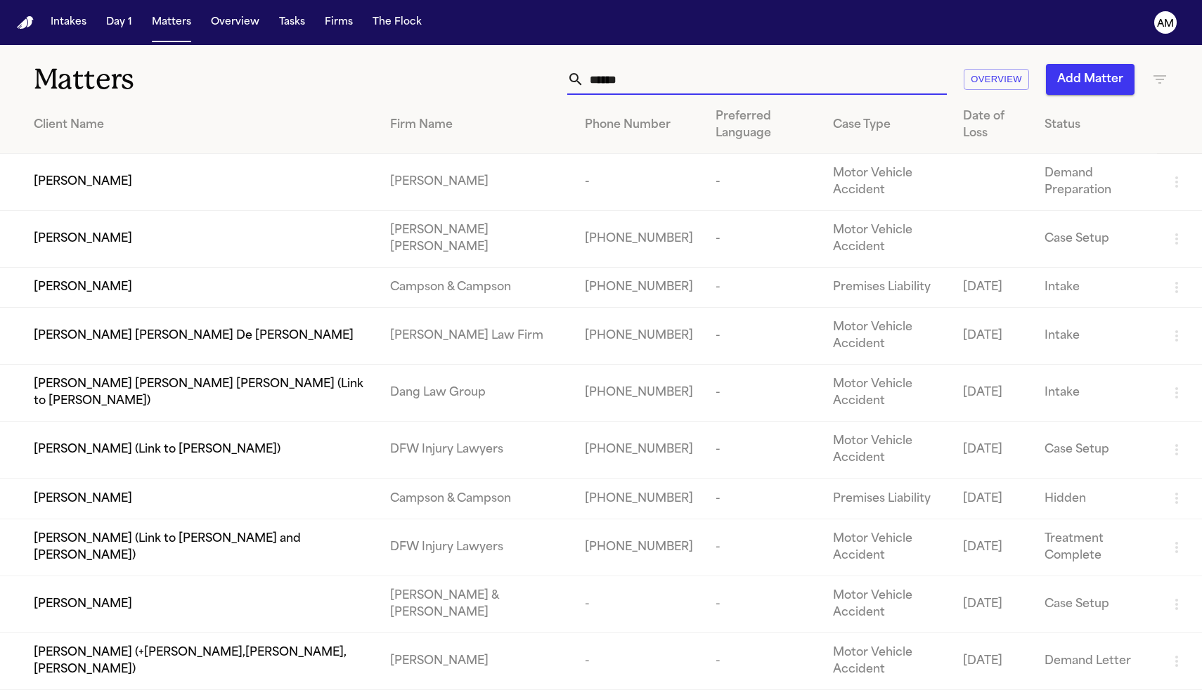
type input "*****"
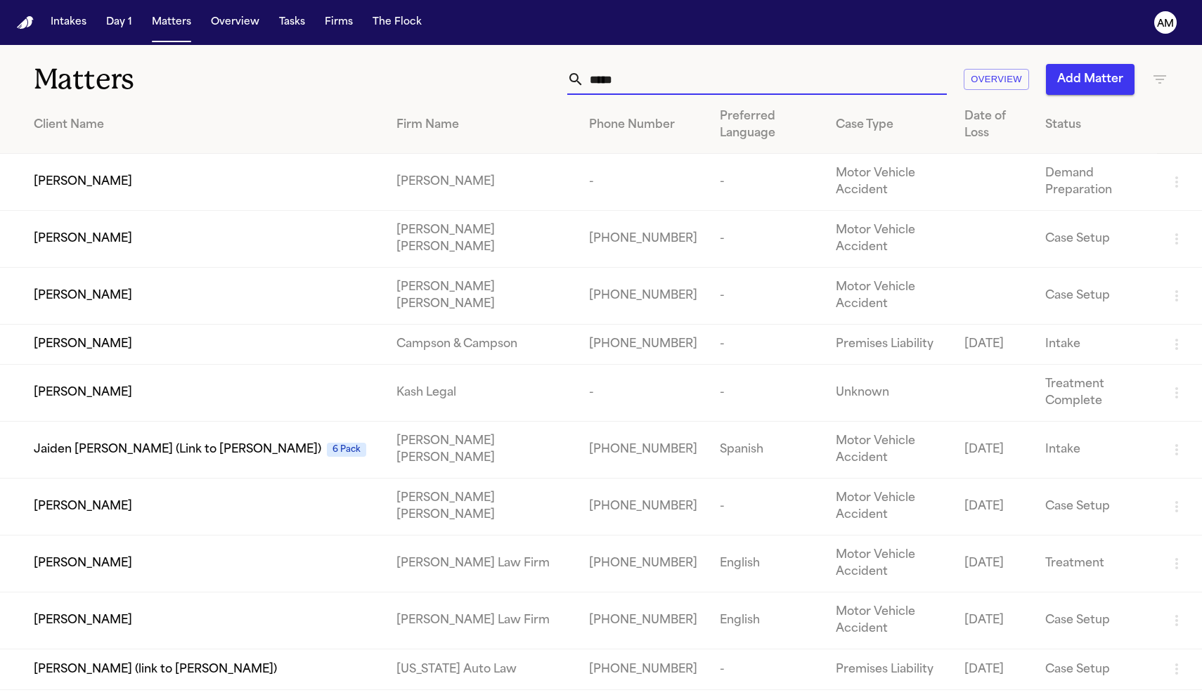
click at [364, 389] on td "[PERSON_NAME]" at bounding box center [192, 393] width 385 height 57
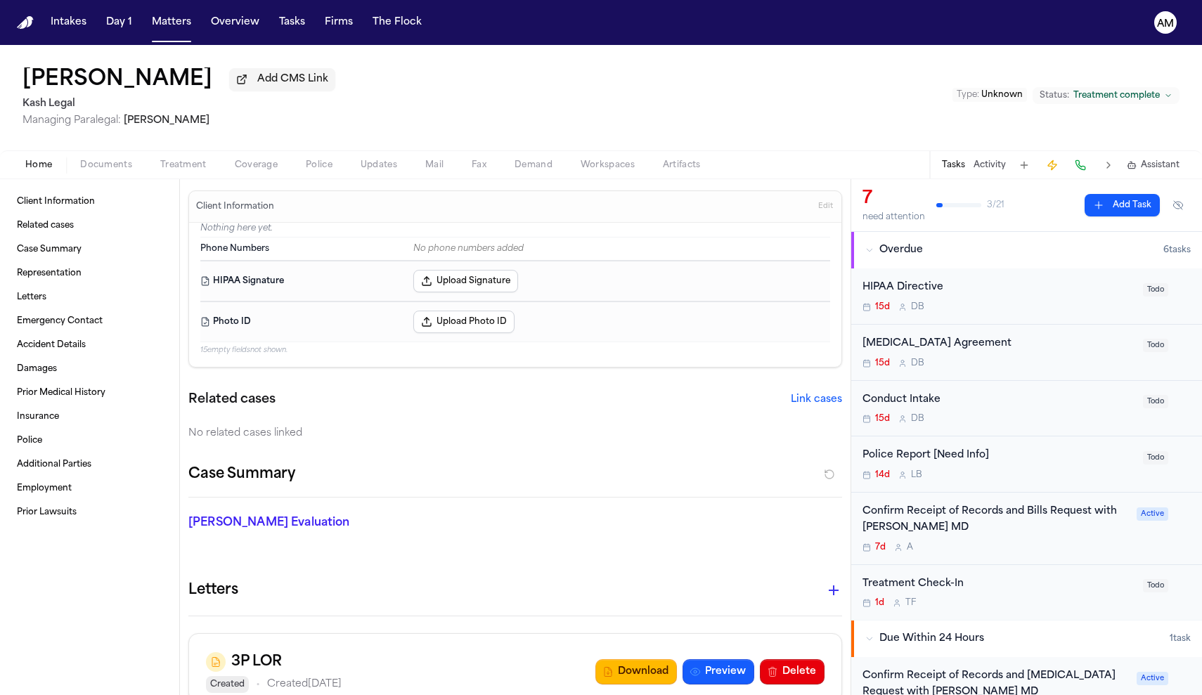
click at [1027, 535] on div "Confirm Receipt of Records and Bills Request with Dr. Daniel Ganjian MD" at bounding box center [996, 520] width 266 height 32
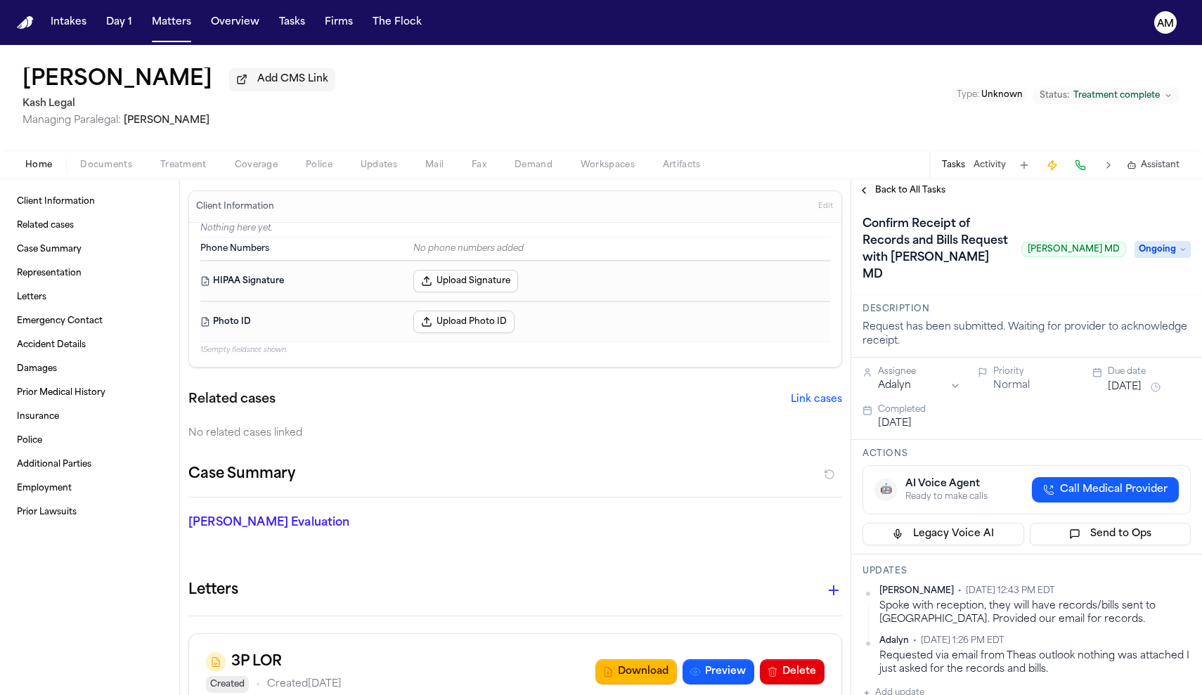
click at [1174, 250] on span "Ongoing" at bounding box center [1163, 249] width 56 height 17
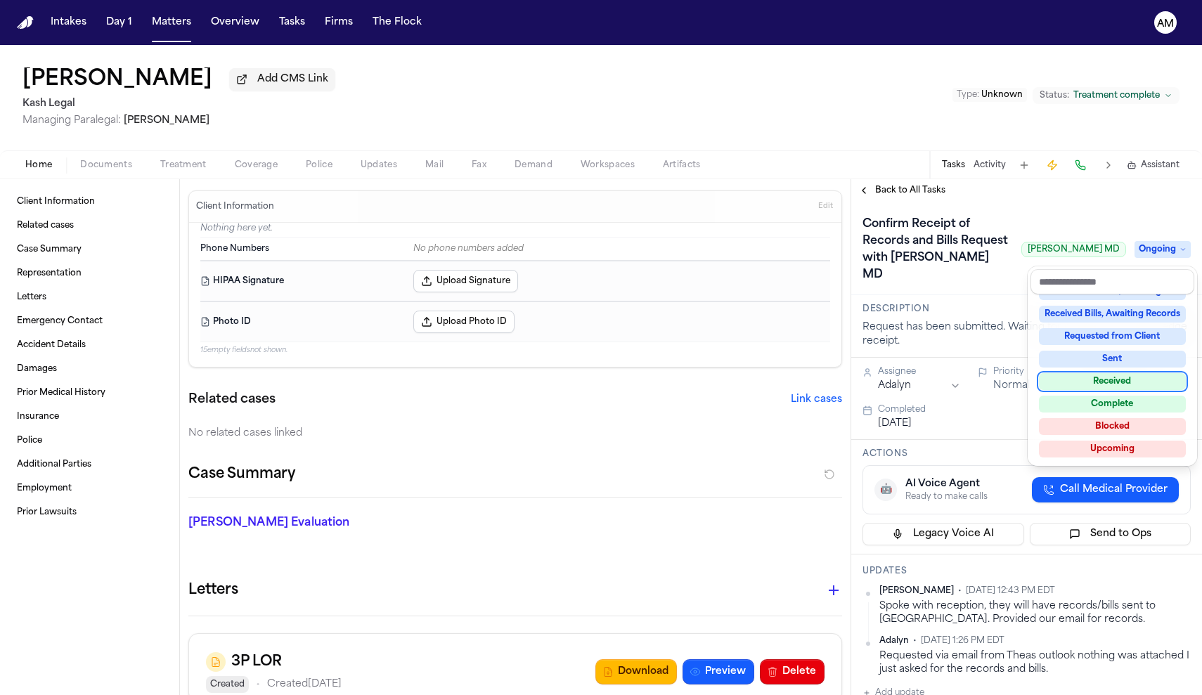
scroll to position [215, 0]
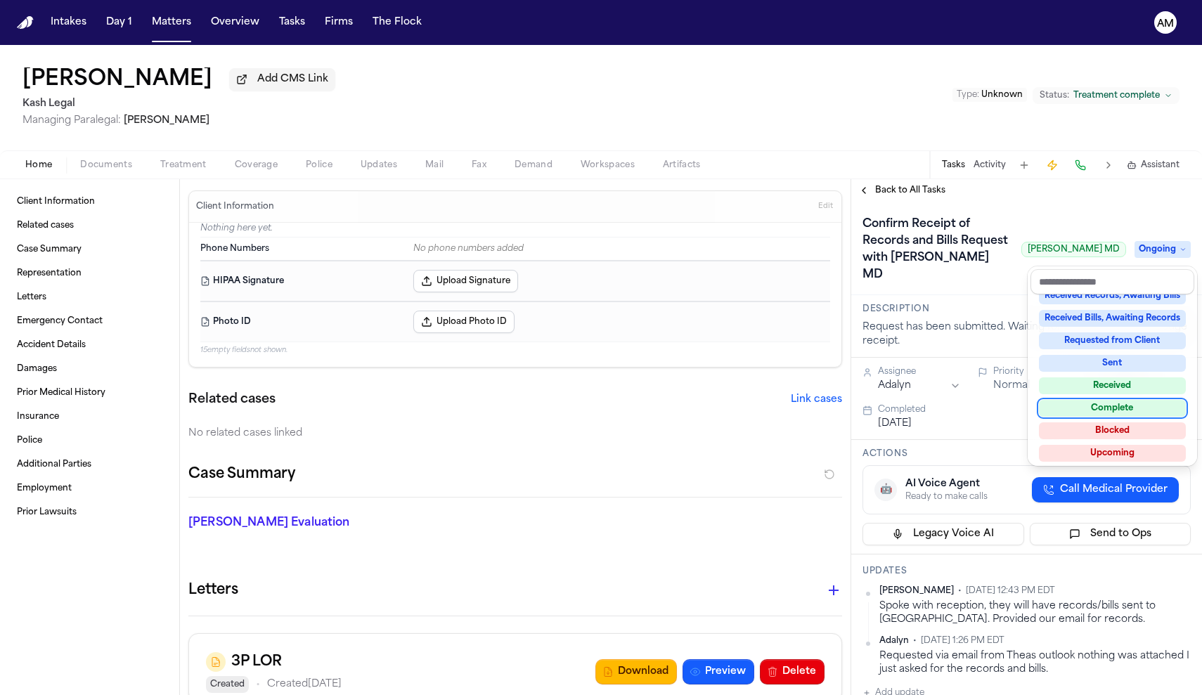
click at [1126, 397] on div "Not Applicable Pending To-Do Ongoing In Progress Requested Scheduled Attorney R…" at bounding box center [1113, 379] width 164 height 169
click at [1124, 405] on div "Complete" at bounding box center [1112, 408] width 147 height 17
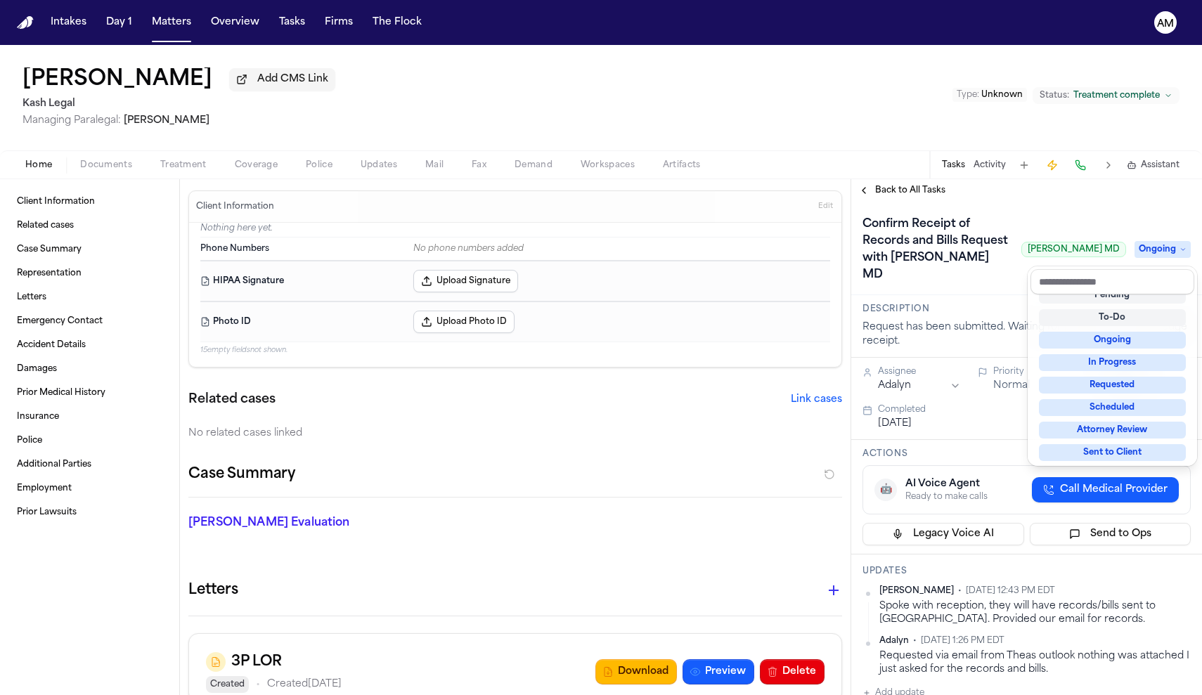
scroll to position [6, 0]
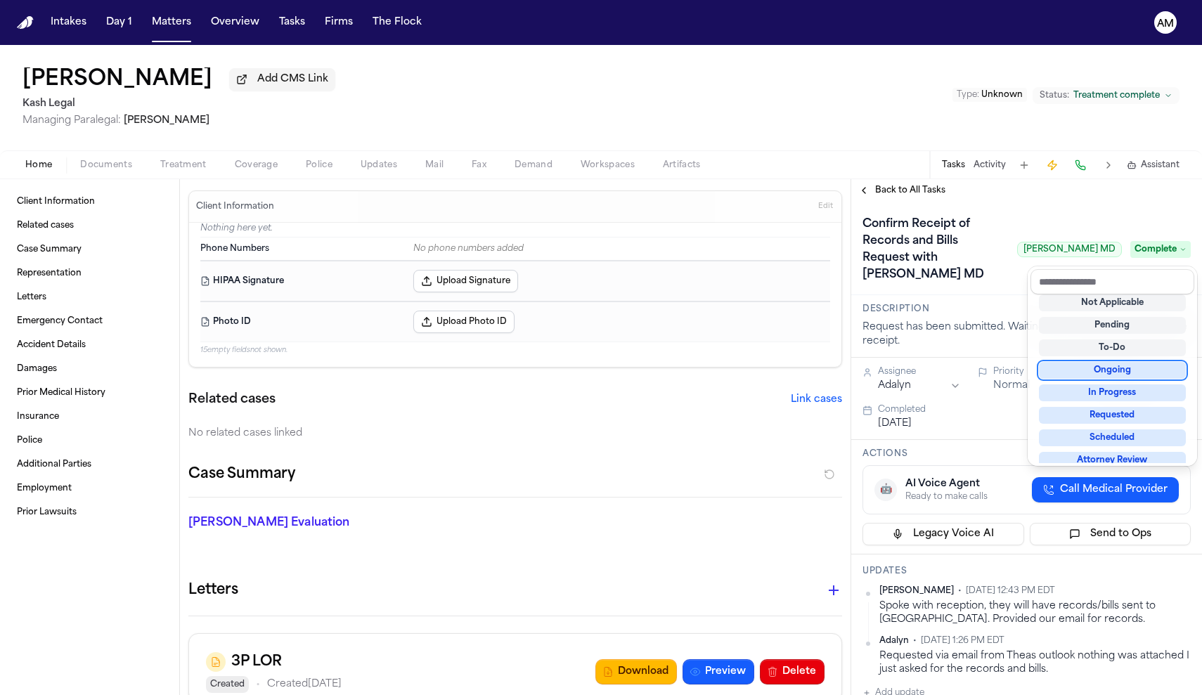
click at [920, 190] on div "**********" at bounding box center [1026, 437] width 351 height 516
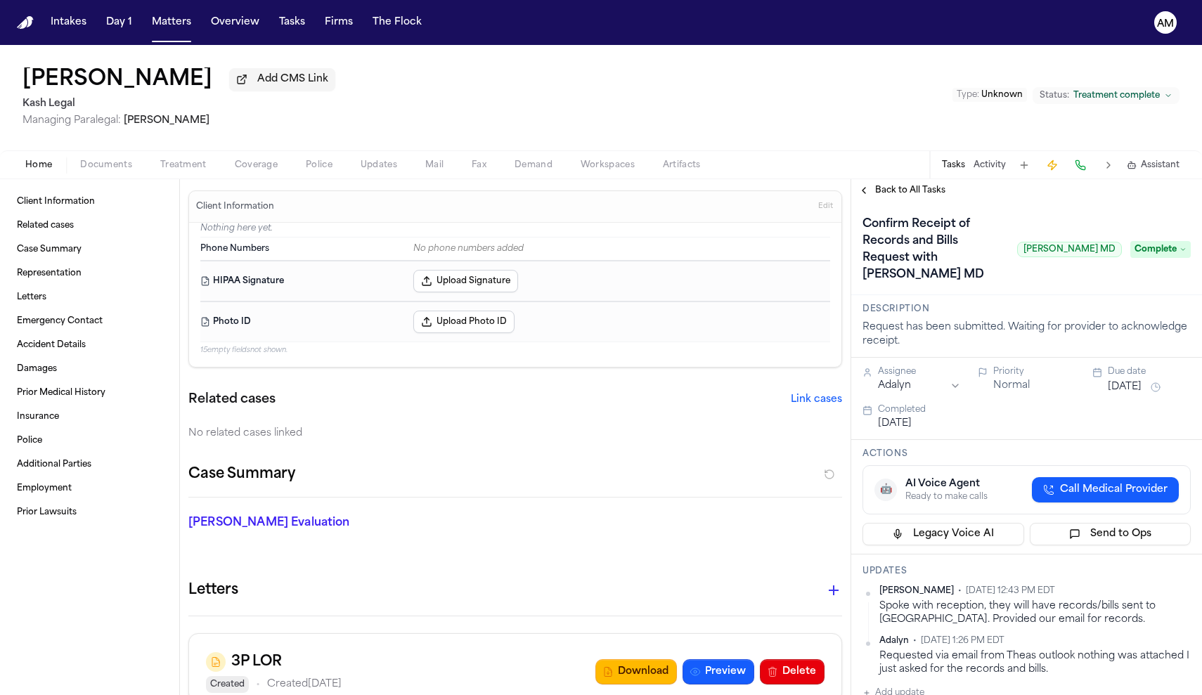
click at [920, 190] on span "Back to All Tasks" at bounding box center [910, 190] width 70 height 11
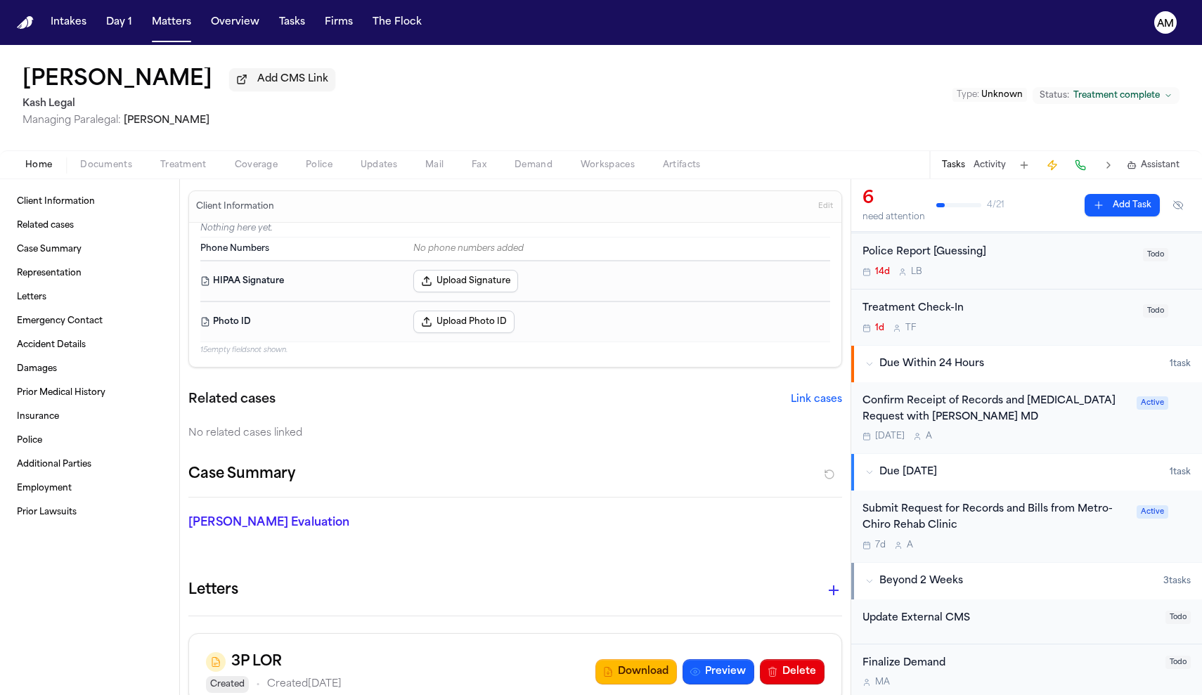
scroll to position [204, 0]
click at [1041, 423] on div "Confirm Receipt of Records and Radiology Request with Dr. Daniel Ganjian MD" at bounding box center [996, 409] width 266 height 32
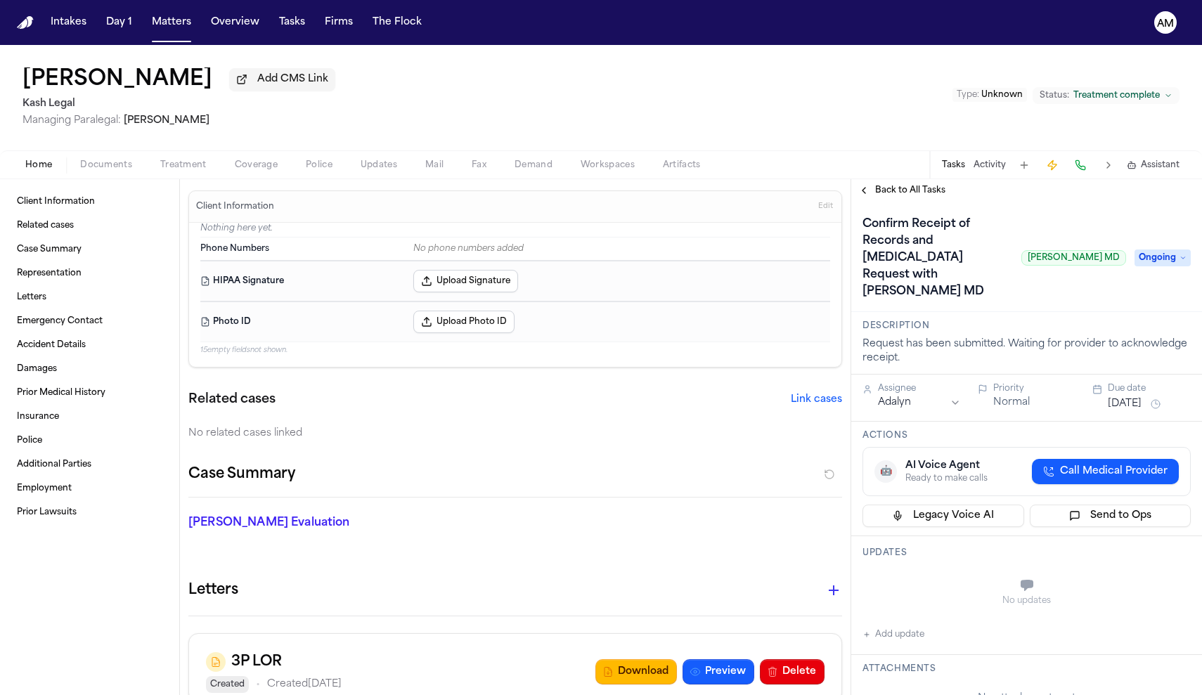
scroll to position [11, 0]
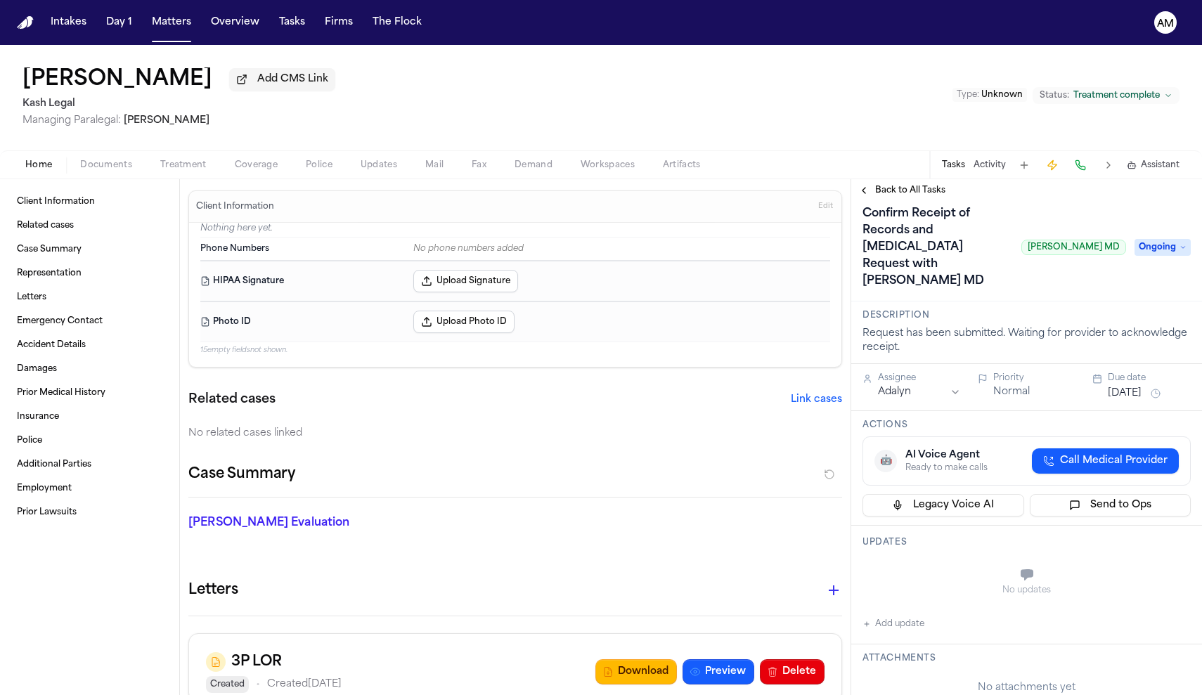
click at [1157, 242] on span "Ongoing" at bounding box center [1163, 247] width 56 height 17
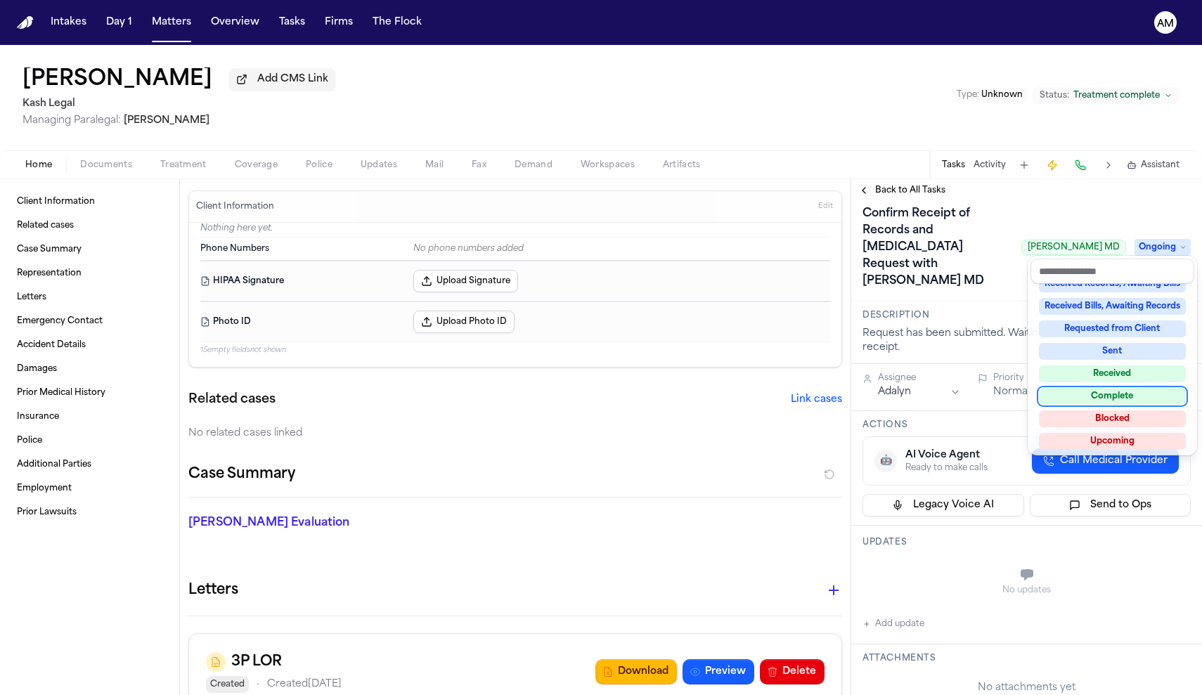
click at [1119, 397] on div "Complete" at bounding box center [1112, 396] width 147 height 17
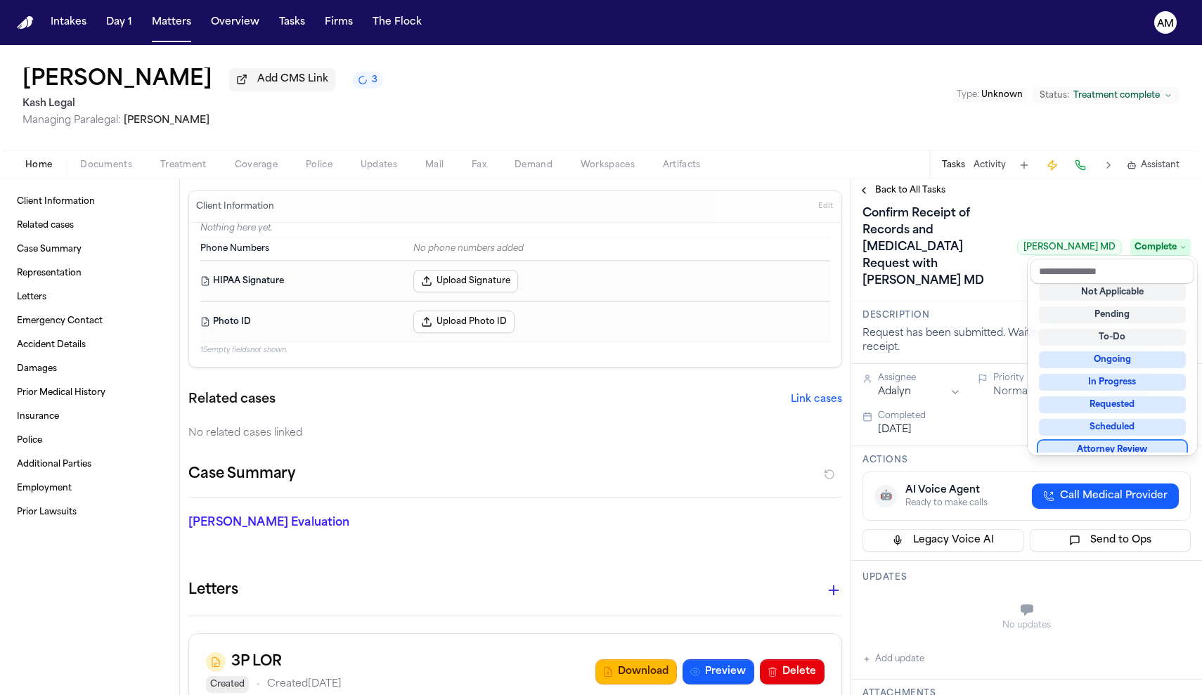
click at [1019, 439] on div "**********" at bounding box center [1026, 701] width 351 height 1021
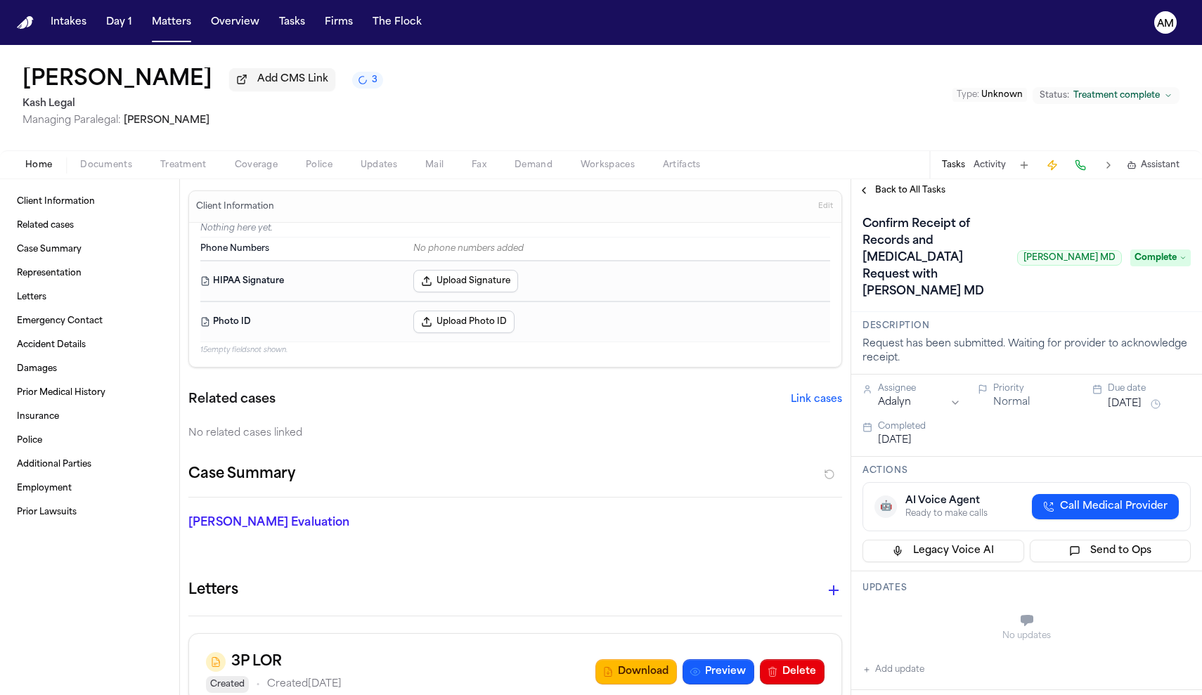
scroll to position [0, 0]
click at [908, 195] on span "Back to All Tasks" at bounding box center [910, 190] width 70 height 11
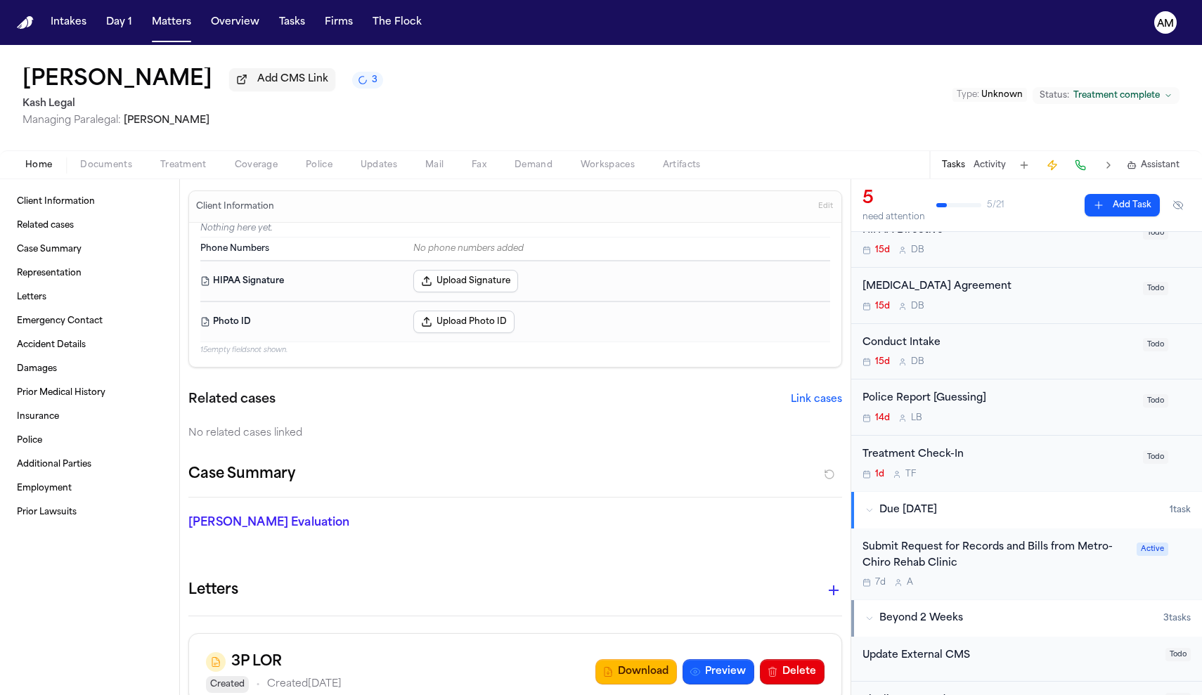
scroll to position [85, 0]
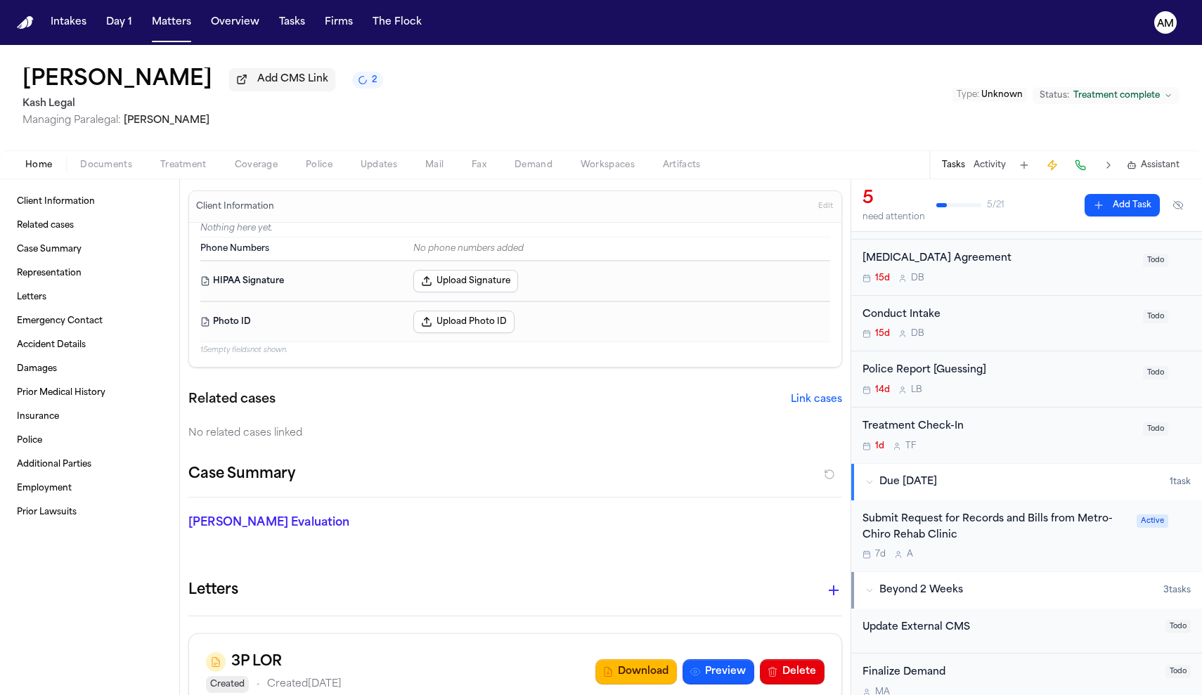
click at [1001, 546] on div "Submit Request for Records and Bills from Metro-Chiro Rehab Clinic 7d A" at bounding box center [996, 536] width 266 height 49
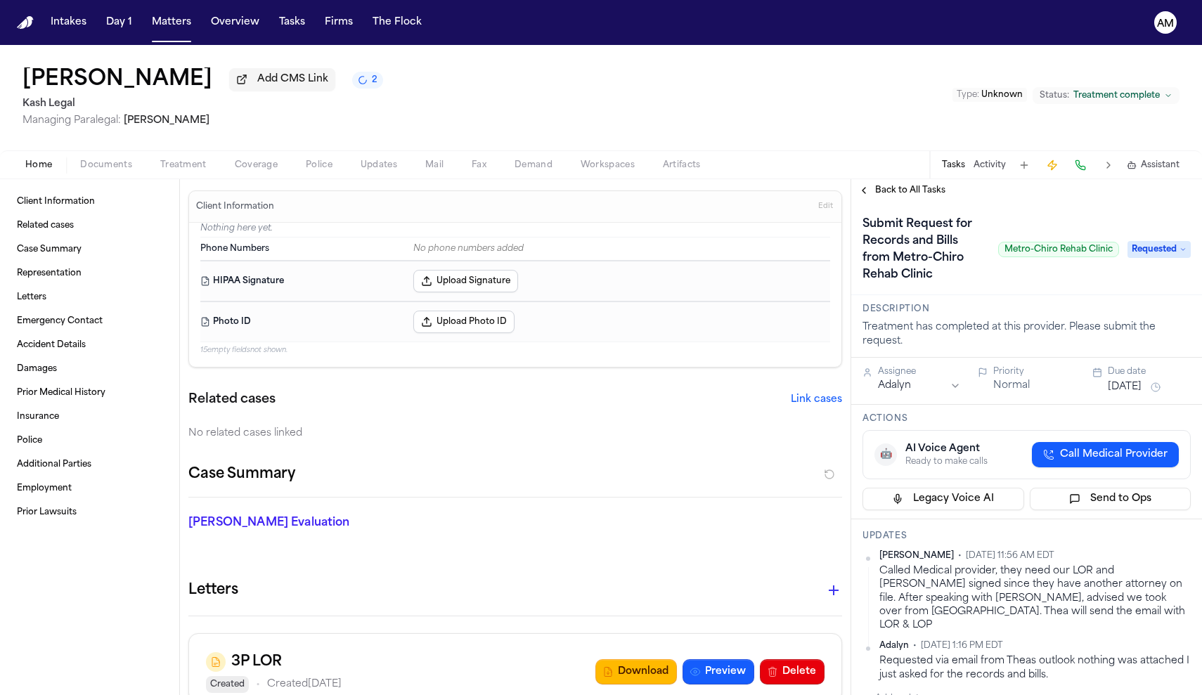
click at [896, 191] on span "Back to All Tasks" at bounding box center [910, 190] width 70 height 11
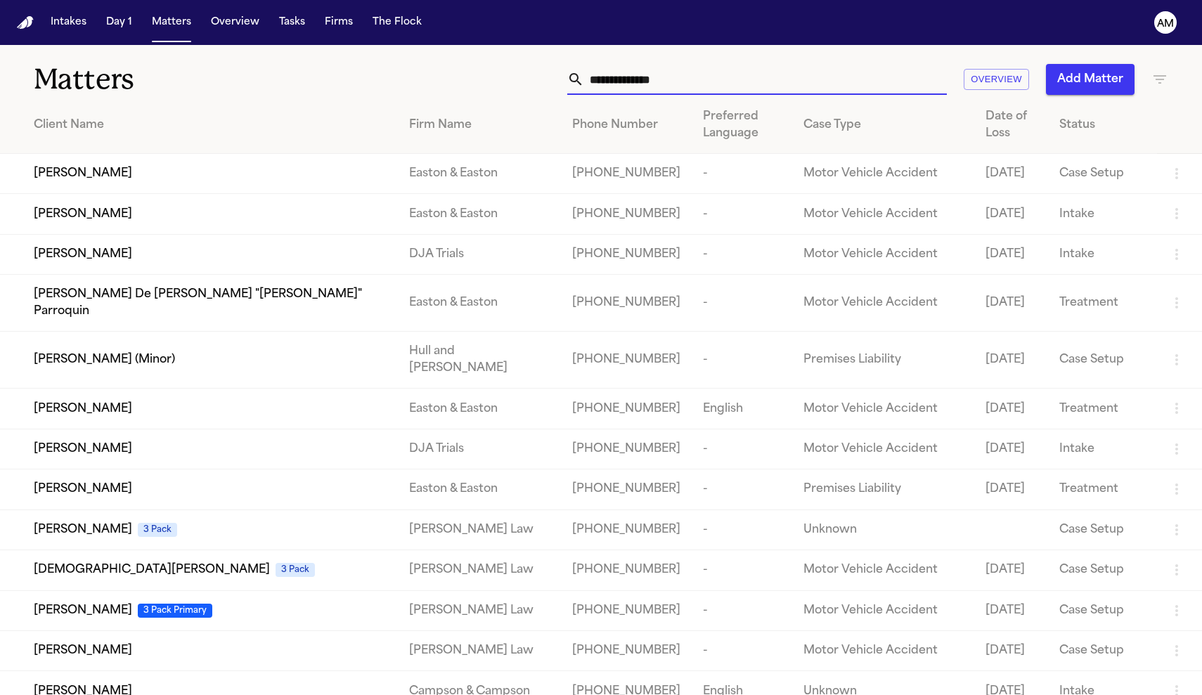
click at [656, 76] on input "text" at bounding box center [765, 79] width 363 height 31
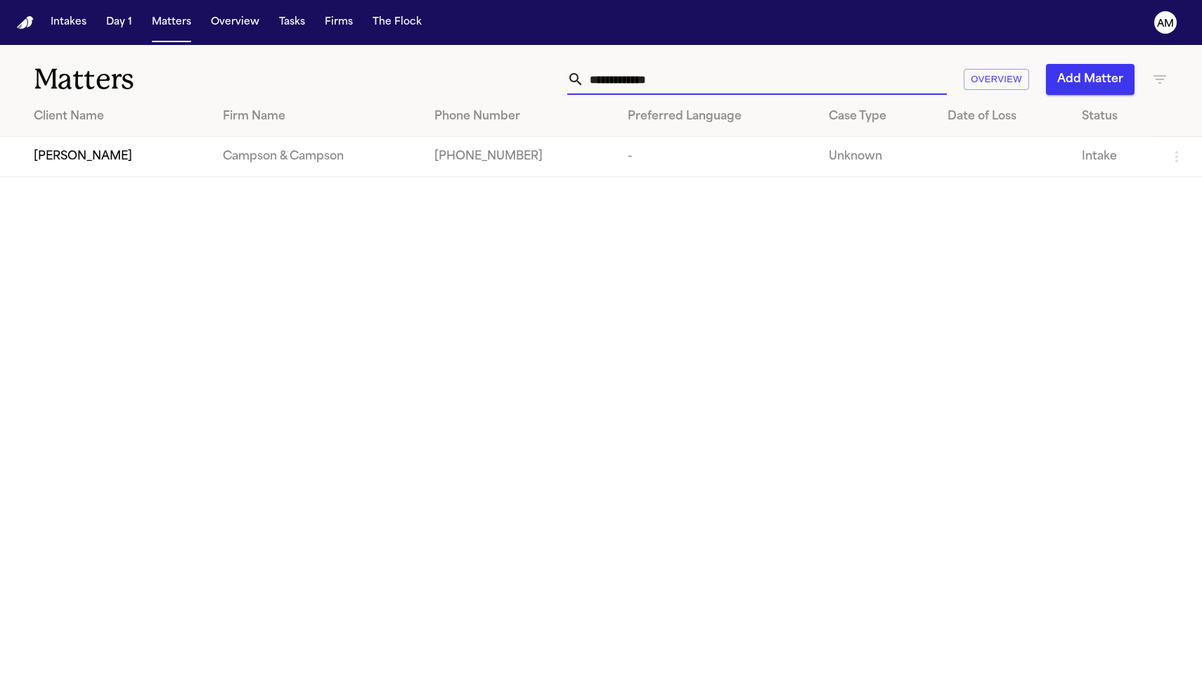
type input "**********"
click at [328, 186] on main "**********" at bounding box center [601, 370] width 1202 height 650
click at [316, 168] on td "Campson & Campson" at bounding box center [318, 157] width 212 height 40
click at [103, 151] on span "[PERSON_NAME]" at bounding box center [83, 156] width 98 height 17
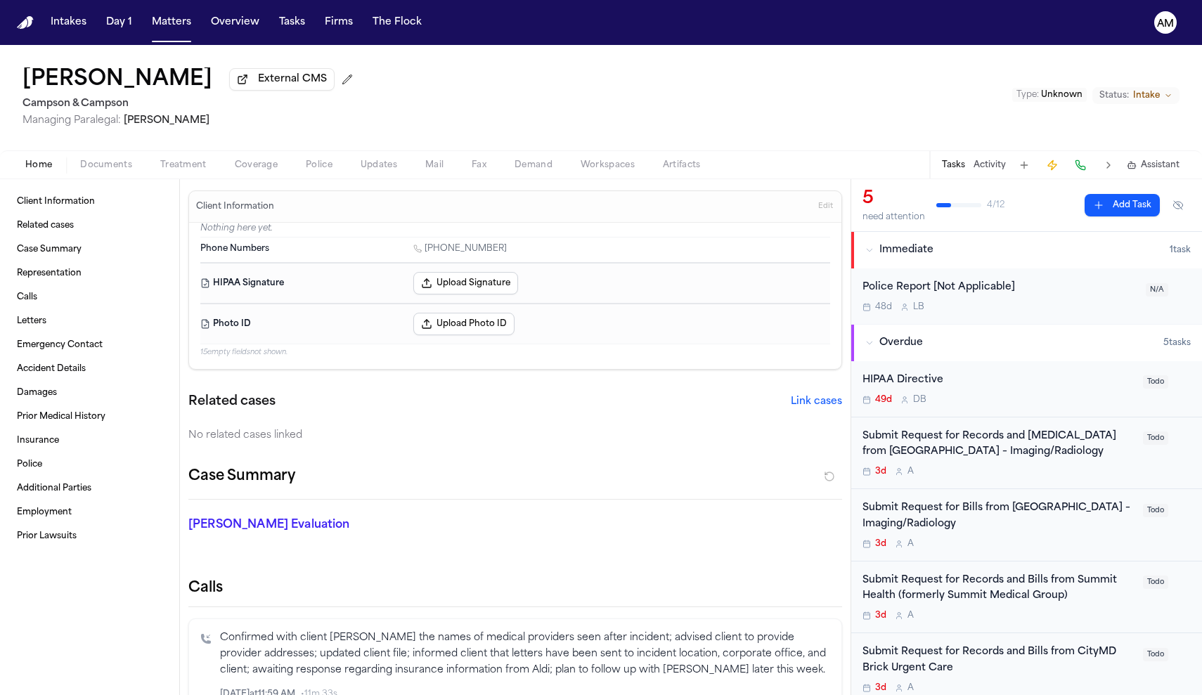
click at [1121, 461] on div "Submit Request for Records and Radiology from Hackensack Meridian Health Ocean …" at bounding box center [999, 445] width 272 height 32
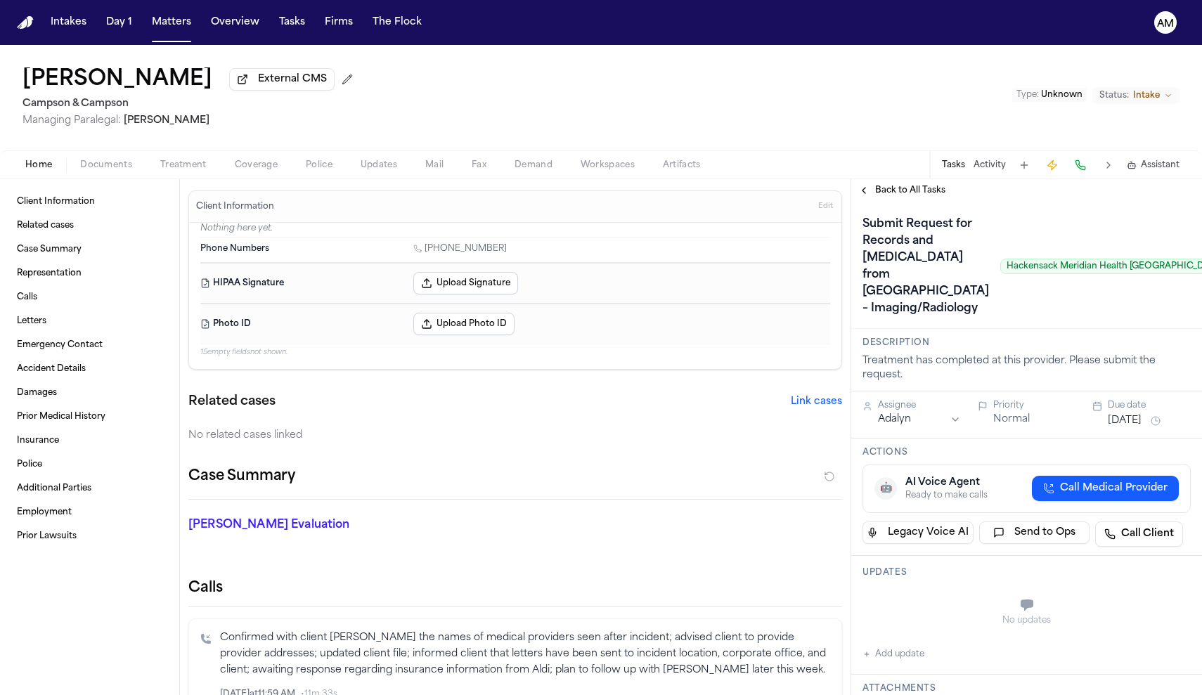
click at [930, 201] on div "Back to All Tasks" at bounding box center [1026, 190] width 351 height 22
click at [925, 186] on span "Back to All Tasks" at bounding box center [910, 190] width 70 height 11
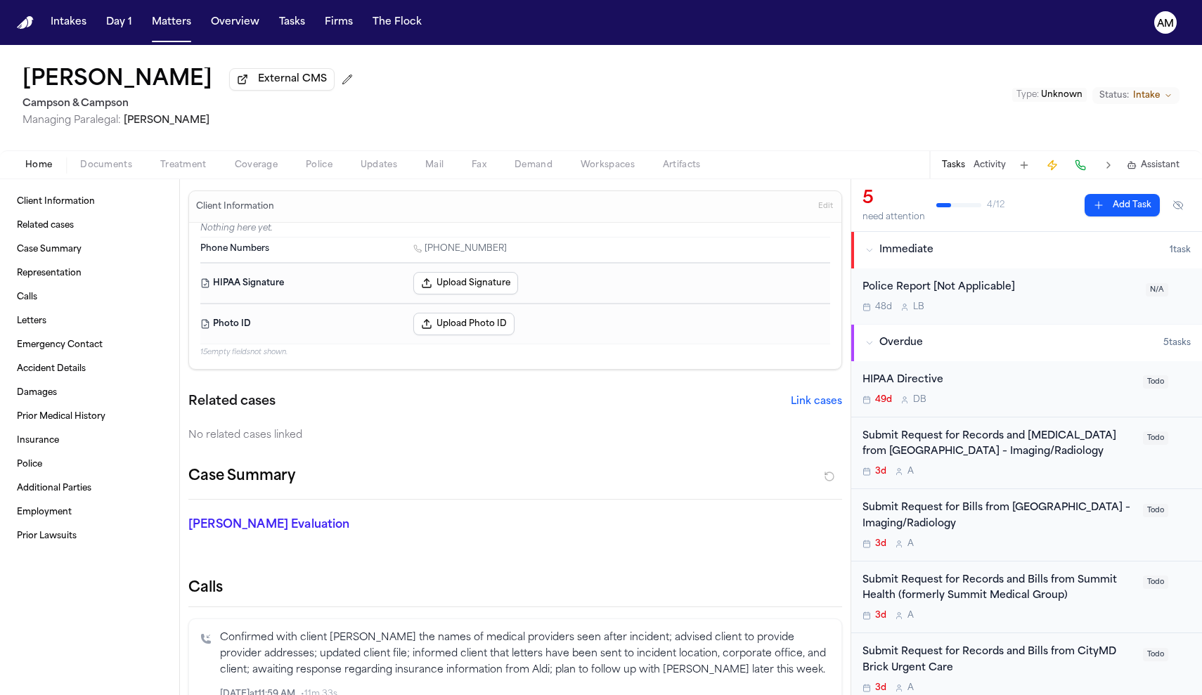
click at [1015, 550] on div "Submit Request for Bills from Hackensack Meridian Health Ocean University Medic…" at bounding box center [999, 525] width 272 height 49
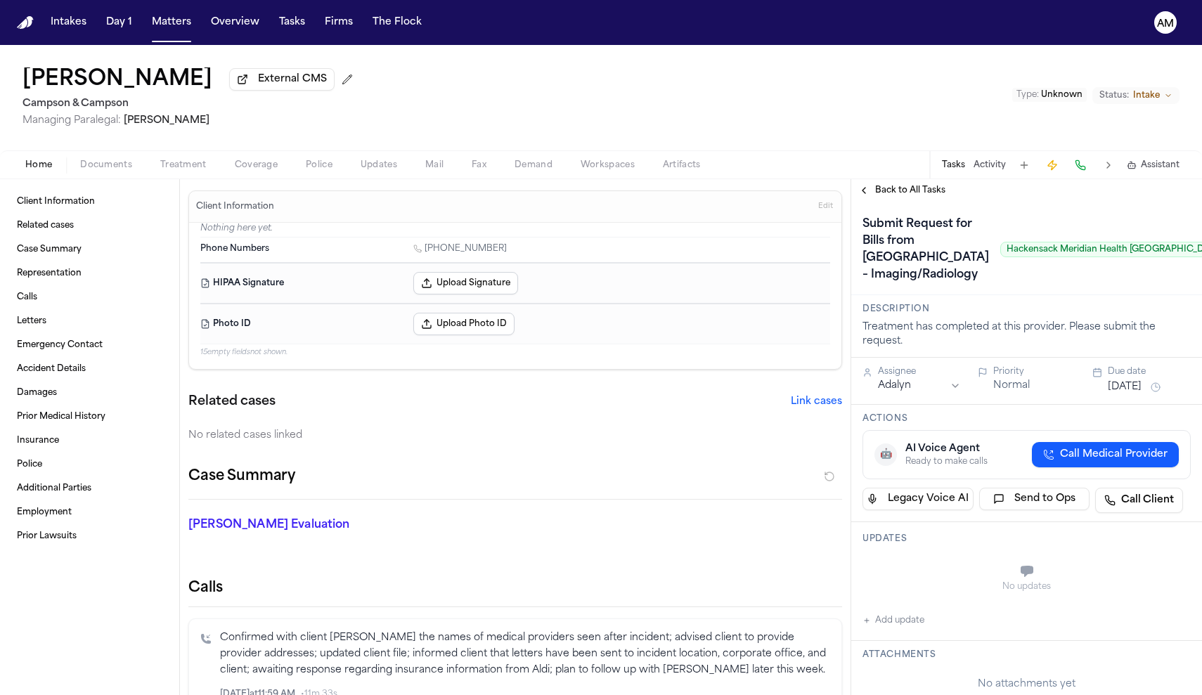
click at [888, 196] on span "Back to All Tasks" at bounding box center [910, 190] width 70 height 11
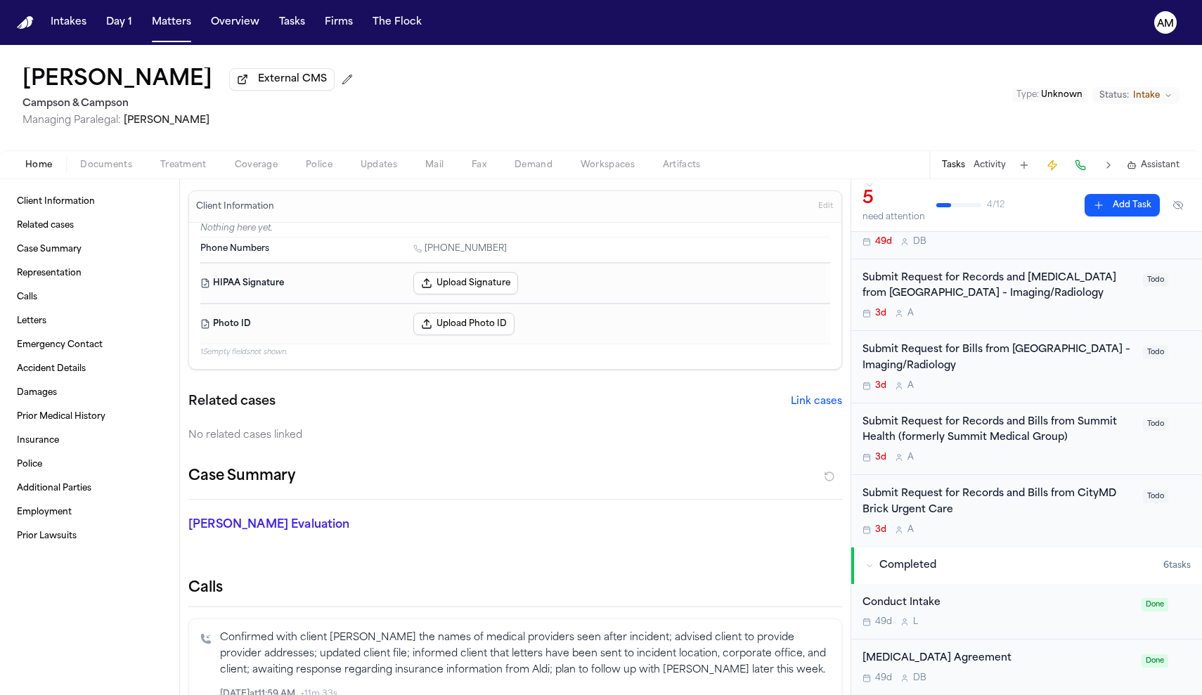
scroll to position [164, 0]
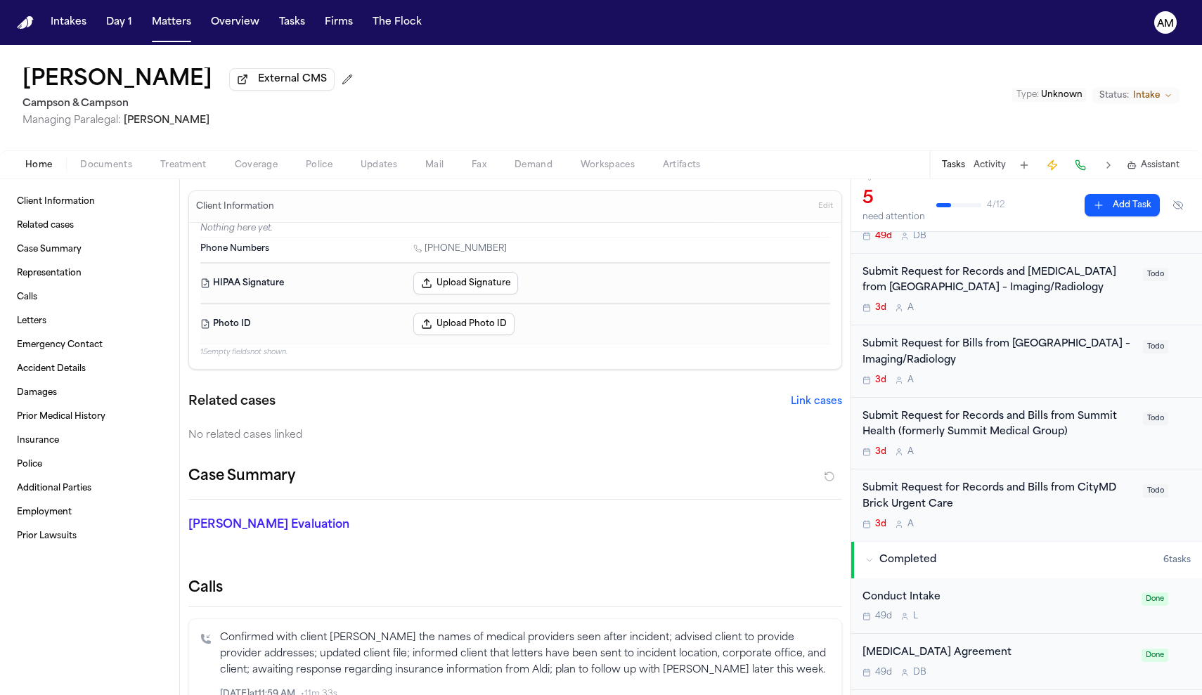
click at [978, 470] on div "Submit Request for Records and Bills from Summit Health (formerly Summit Medica…" at bounding box center [1026, 434] width 351 height 72
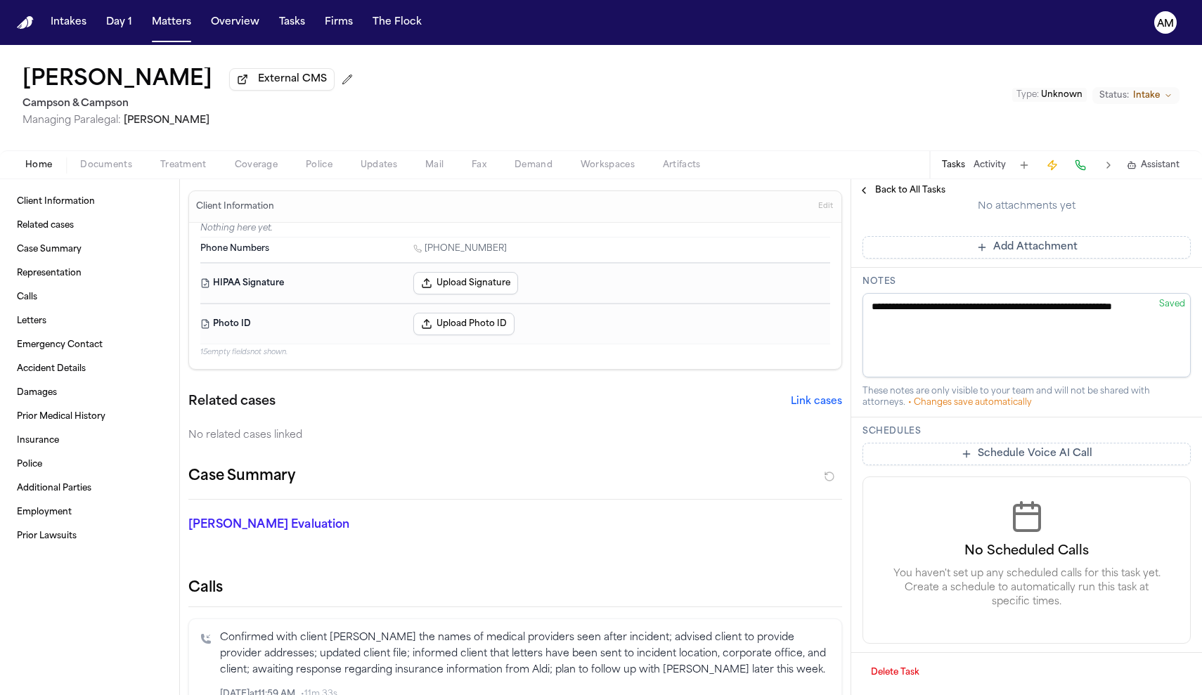
scroll to position [616, 0]
click at [904, 200] on div "Back to All Tasks" at bounding box center [1026, 190] width 351 height 22
click at [900, 191] on span "Back to All Tasks" at bounding box center [910, 190] width 70 height 11
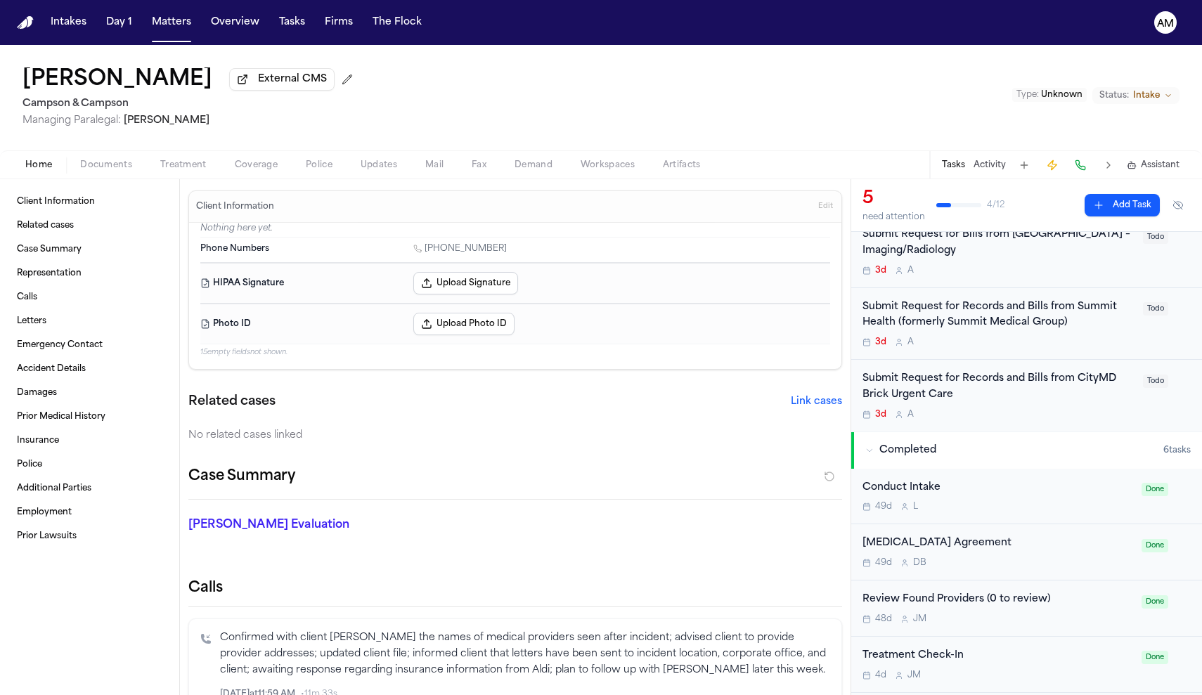
scroll to position [277, 0]
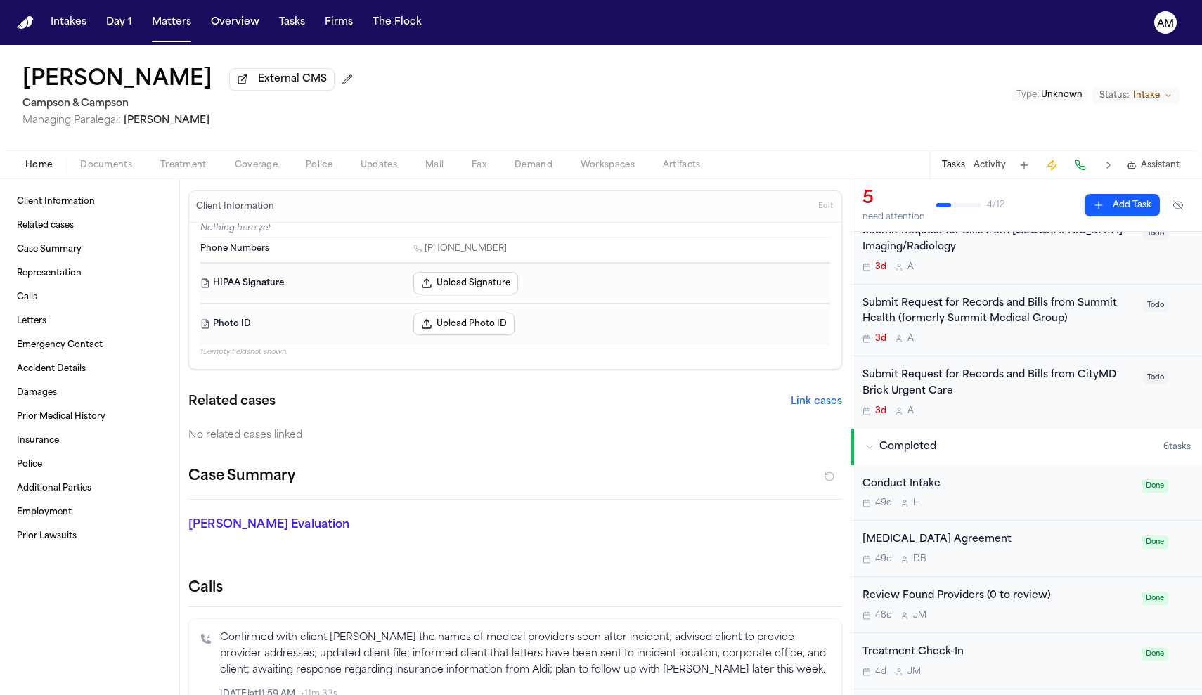
click at [1027, 417] on div "3d A" at bounding box center [999, 411] width 272 height 11
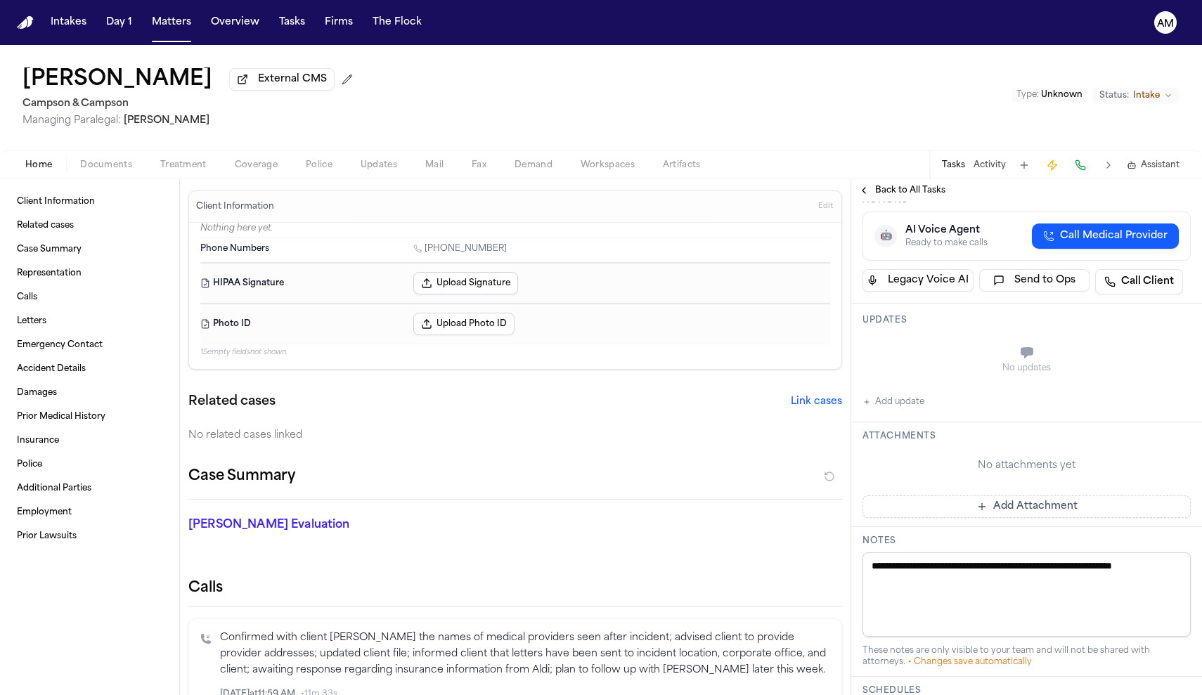
scroll to position [247, 0]
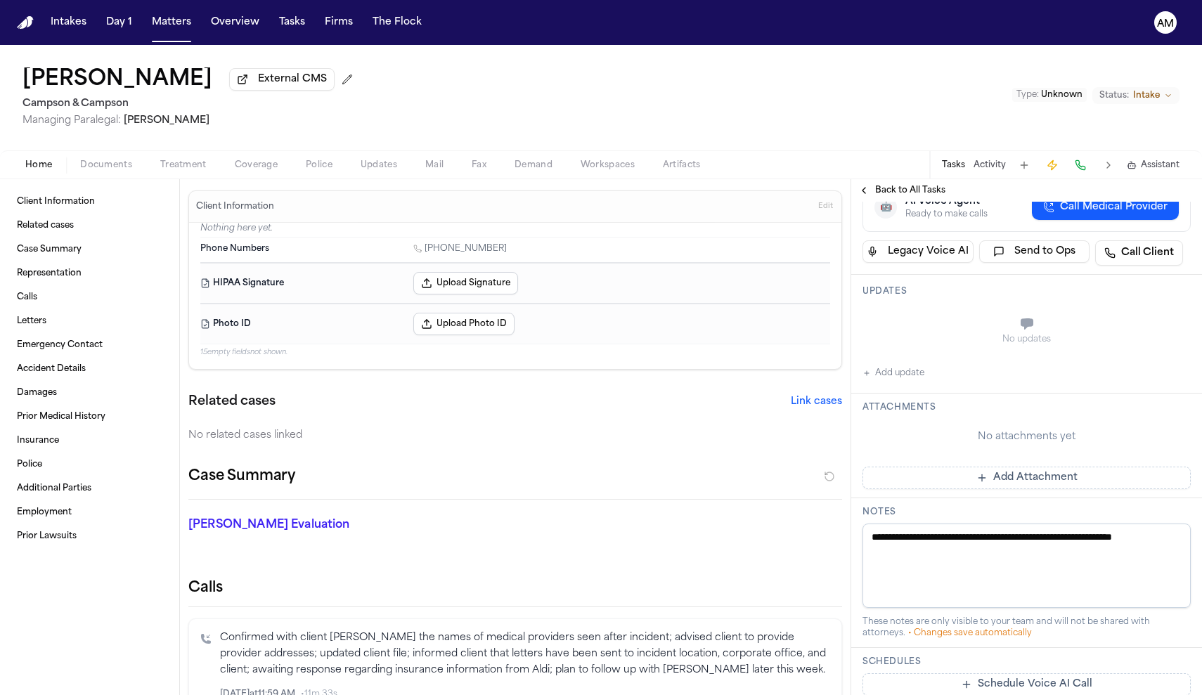
click at [909, 186] on div "Back to All Tasks" at bounding box center [1026, 190] width 351 height 22
click at [911, 202] on div "Back to All Tasks" at bounding box center [1026, 190] width 351 height 22
click at [902, 202] on div "Back to All Tasks" at bounding box center [1026, 190] width 351 height 22
click at [895, 193] on span "Back to All Tasks" at bounding box center [910, 190] width 70 height 11
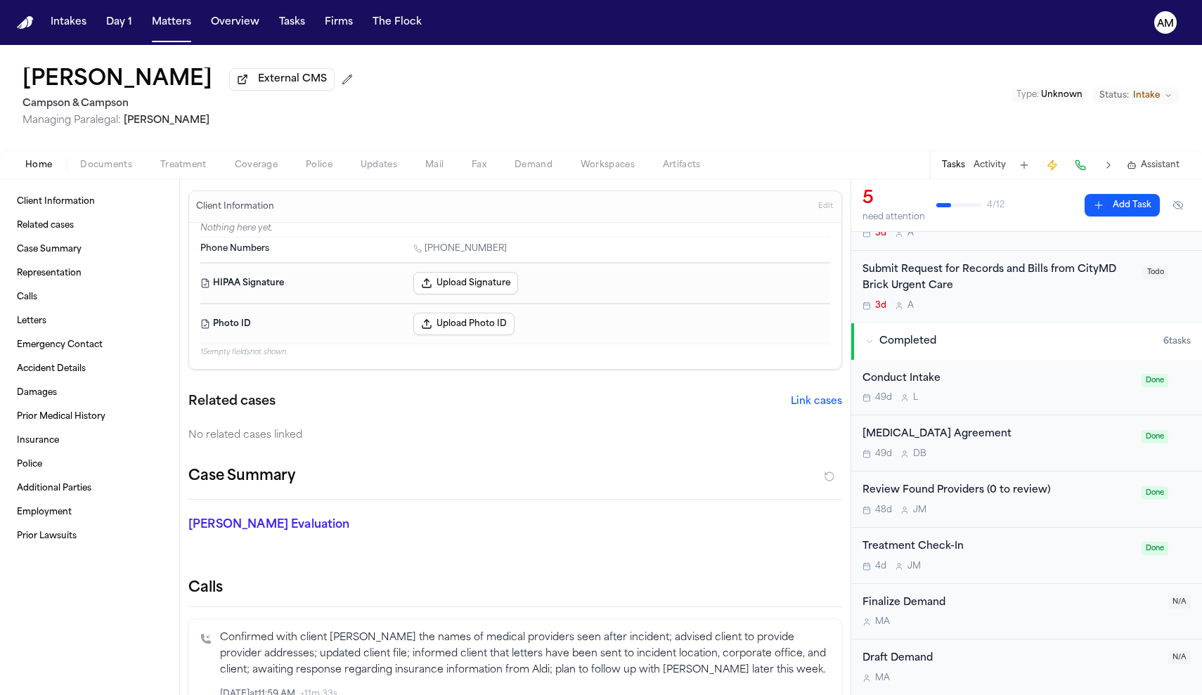
click at [116, 158] on div "Home Documents Treatment Coverage Police Updates Mail Fax Demand Workspaces Art…" at bounding box center [601, 164] width 1202 height 28
click at [117, 163] on span "Documents" at bounding box center [106, 165] width 52 height 11
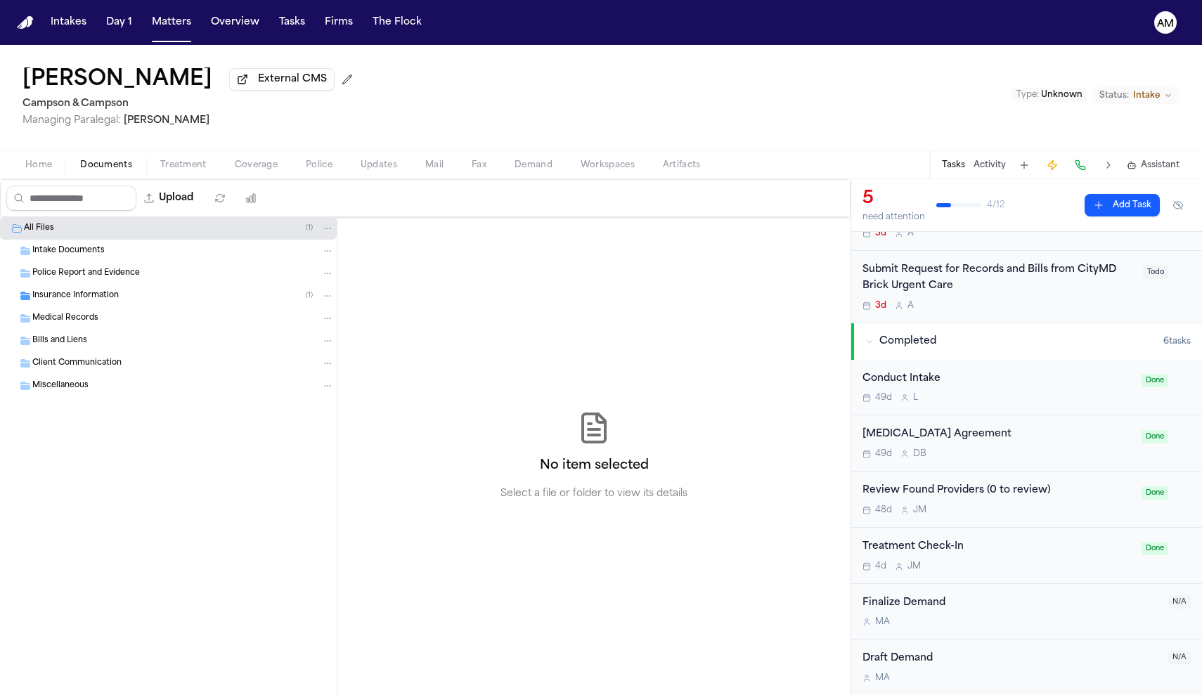
click at [78, 296] on span "Insurance Information" at bounding box center [75, 296] width 86 height 12
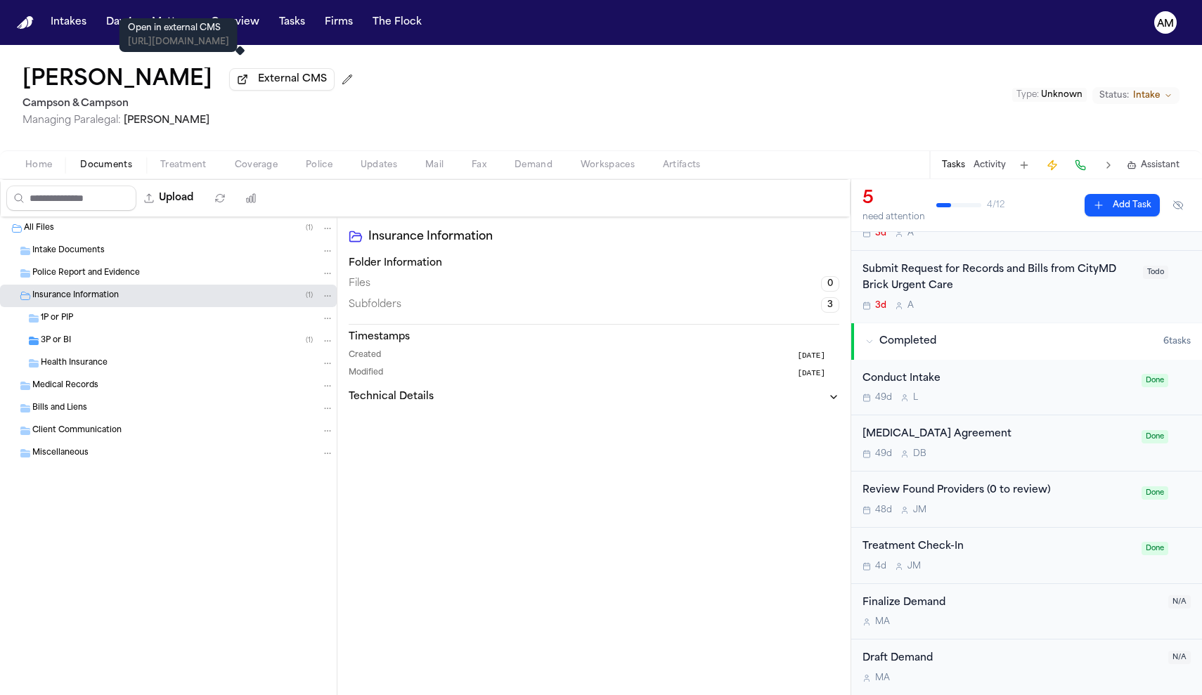
click at [258, 85] on span "External CMS" at bounding box center [292, 79] width 69 height 14
click at [119, 345] on div "3P or BI ( 1 )" at bounding box center [187, 341] width 293 height 13
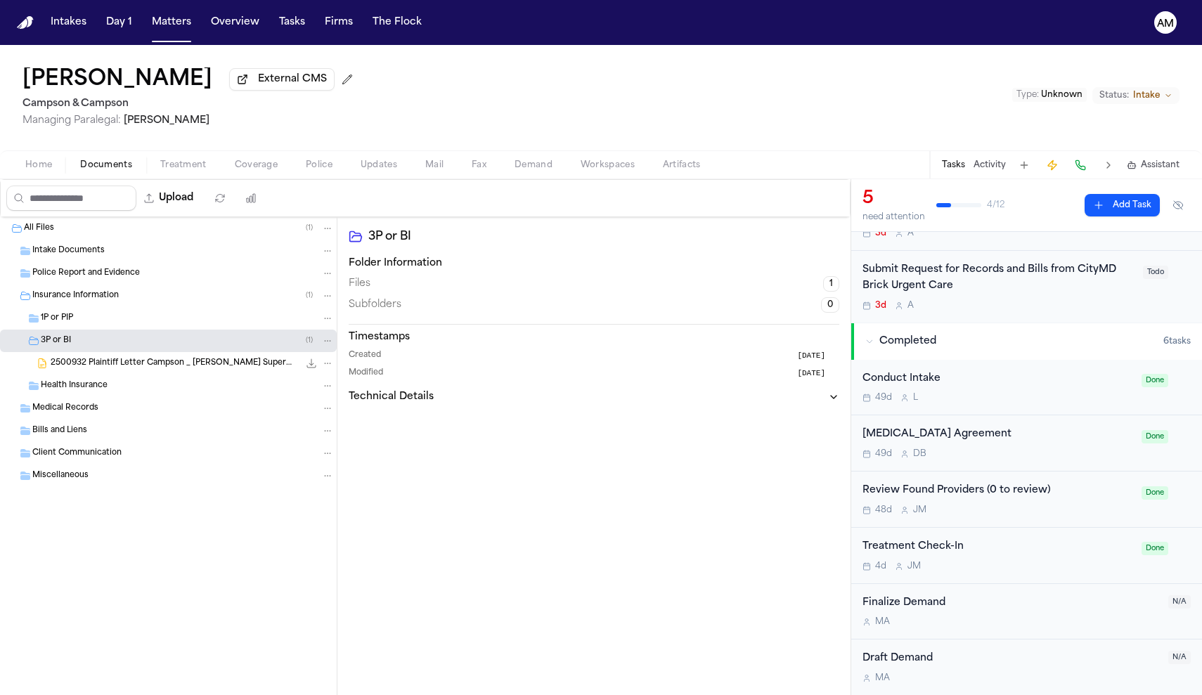
click at [120, 368] on span "2500932 Plaintiff Letter Campson _ Campson Aldis Supermarket 08-20-2025.docx" at bounding box center [175, 364] width 248 height 12
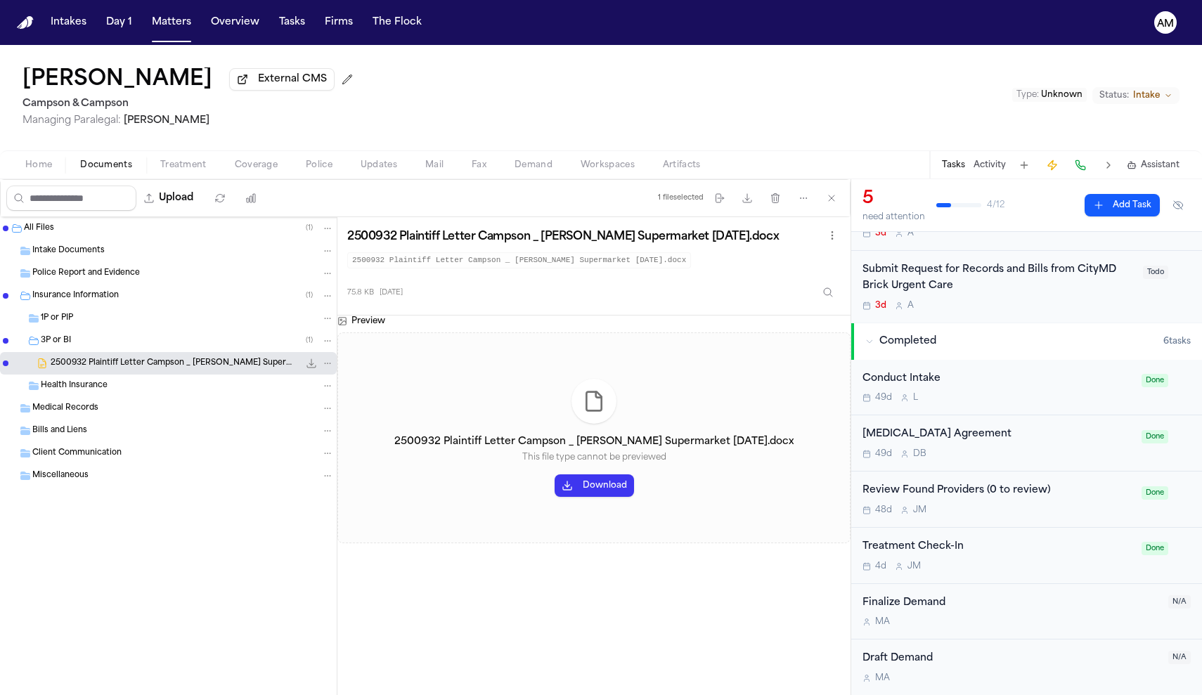
click at [610, 482] on button "Download" at bounding box center [594, 486] width 79 height 22
click at [276, 83] on span "External CMS" at bounding box center [292, 79] width 69 height 14
click at [235, 91] on button "External CMS" at bounding box center [281, 79] width 105 height 22
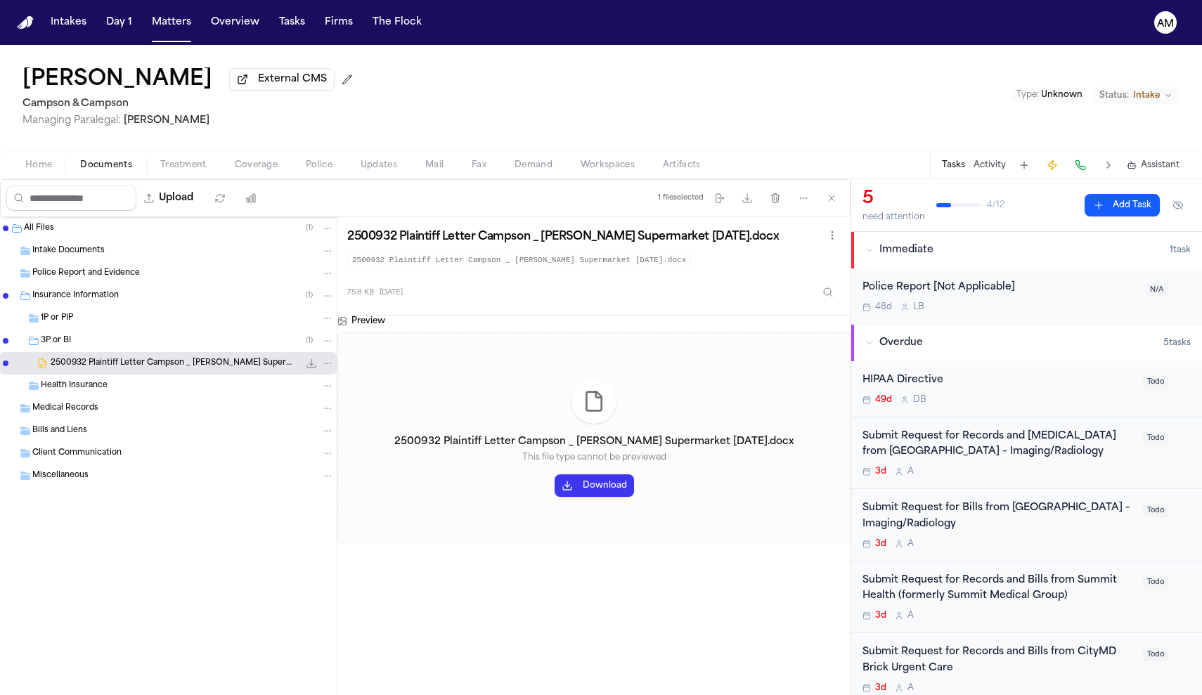
click at [973, 501] on div "Submit Request for Bills from Hackensack Meridian Health Ocean University Medic…" at bounding box center [999, 525] width 272 height 49
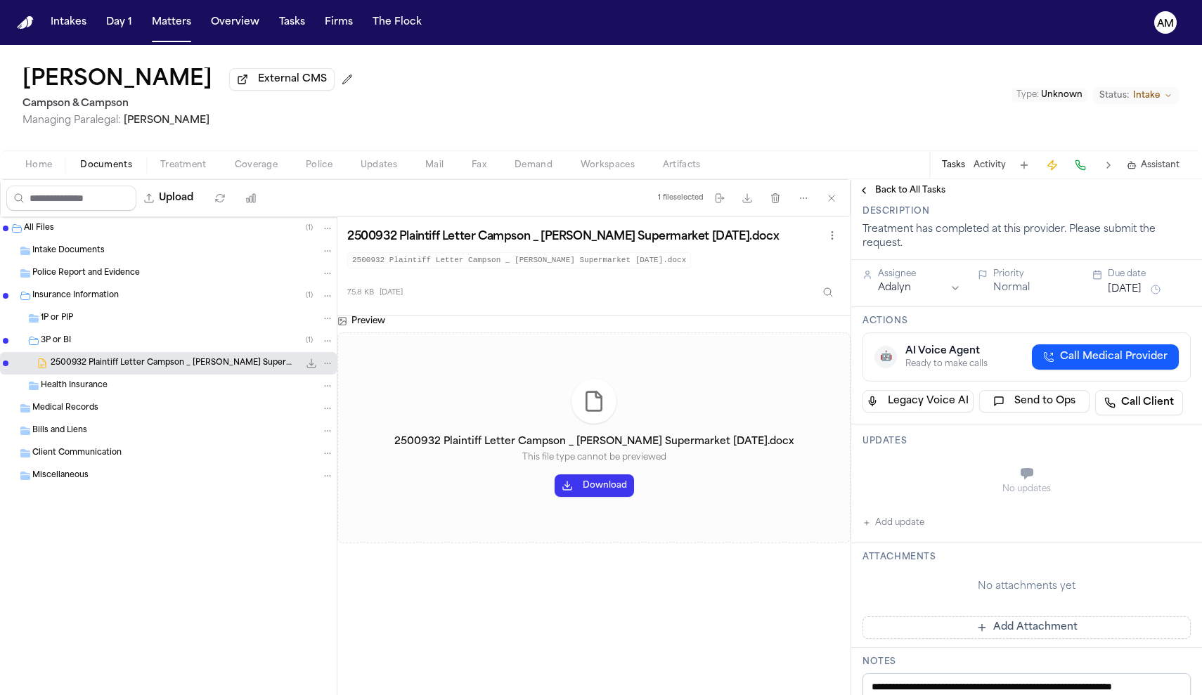
scroll to position [101, 0]
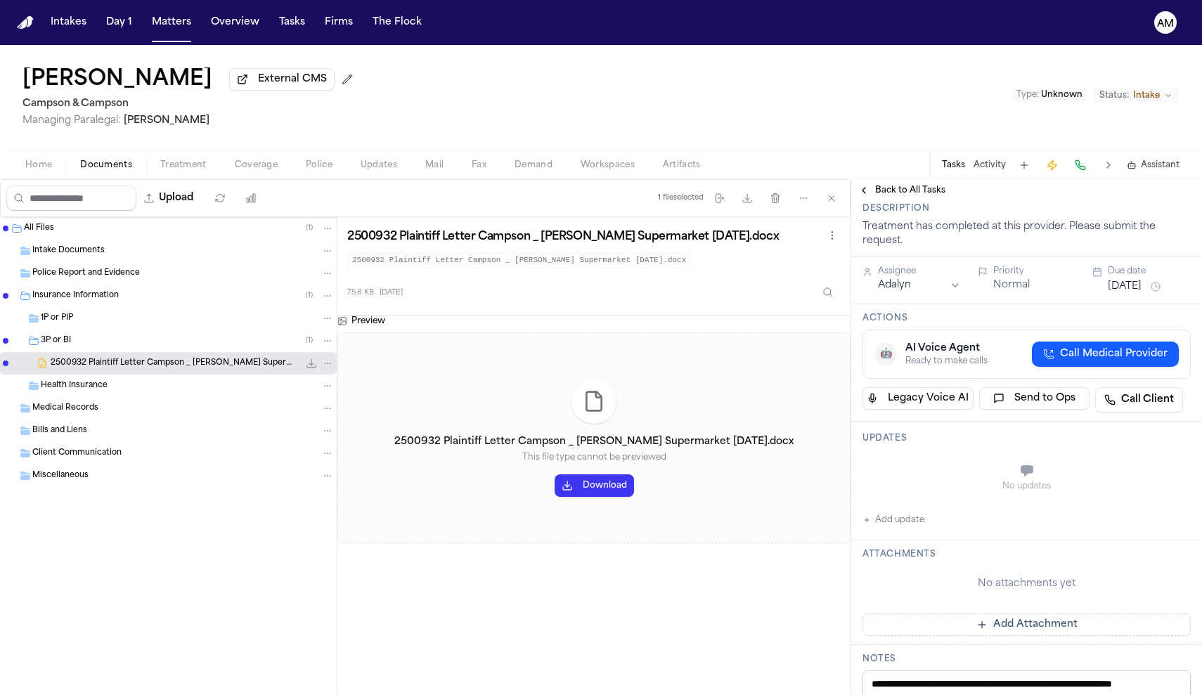
click at [882, 529] on button "Add update" at bounding box center [894, 520] width 62 height 17
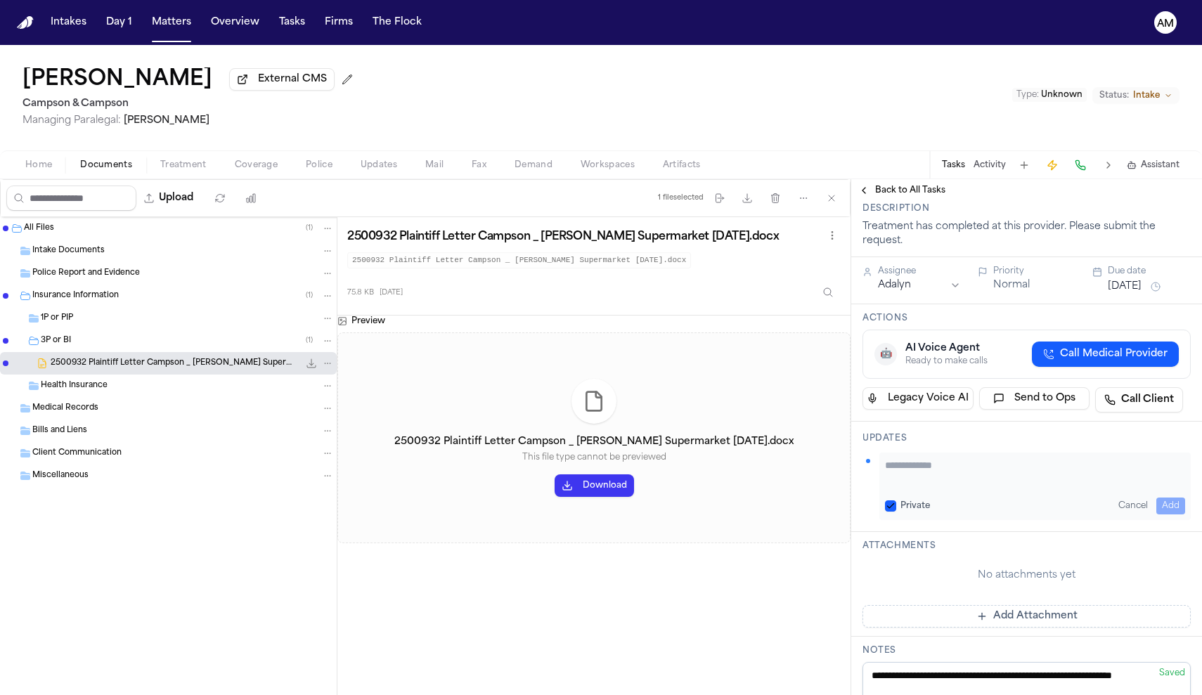
click at [896, 512] on button "Private" at bounding box center [890, 506] width 11 height 11
click at [920, 520] on div "Private Cancel Add" at bounding box center [1035, 486] width 311 height 67
click at [920, 487] on textarea "Add your update" at bounding box center [1035, 472] width 300 height 28
drag, startPoint x: 1157, startPoint y: 527, endPoint x: 880, endPoint y: 500, distance: 277.7
click at [880, 500] on div "**********" at bounding box center [1026, 477] width 351 height 110
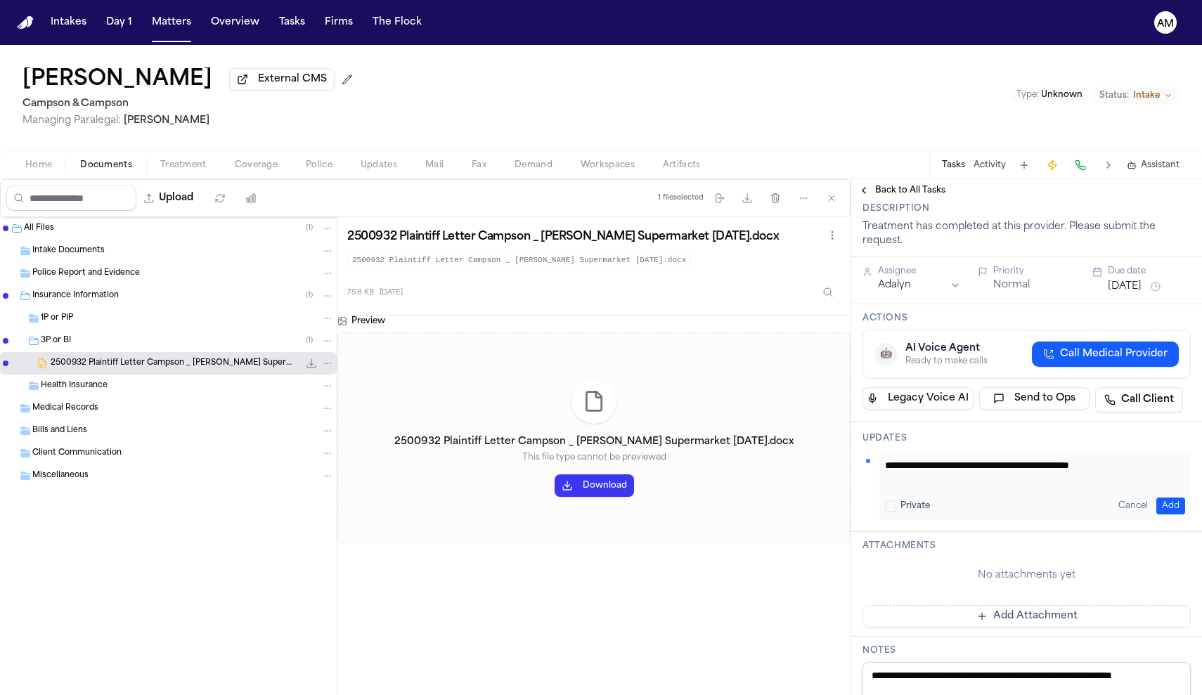
type textarea "**********"
click at [1167, 520] on div "**********" at bounding box center [1035, 486] width 311 height 67
click at [1166, 515] on button "Add" at bounding box center [1171, 506] width 29 height 17
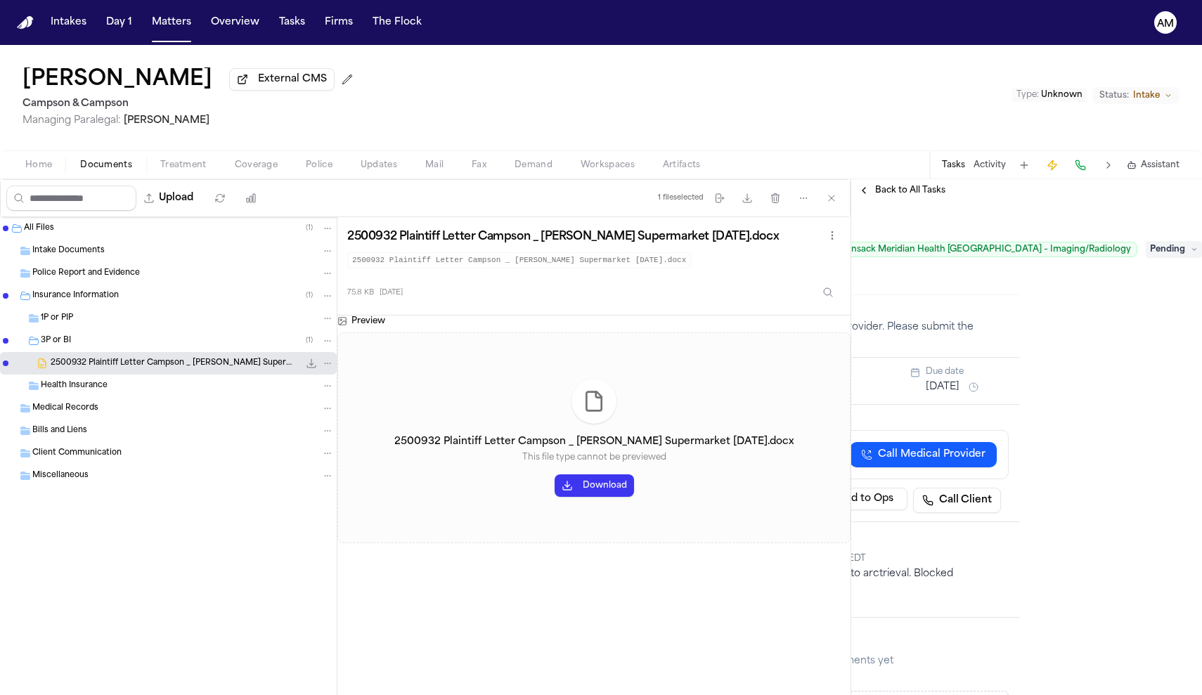
scroll to position [0, 207]
click at [1188, 258] on span "Pending" at bounding box center [1174, 249] width 56 height 17
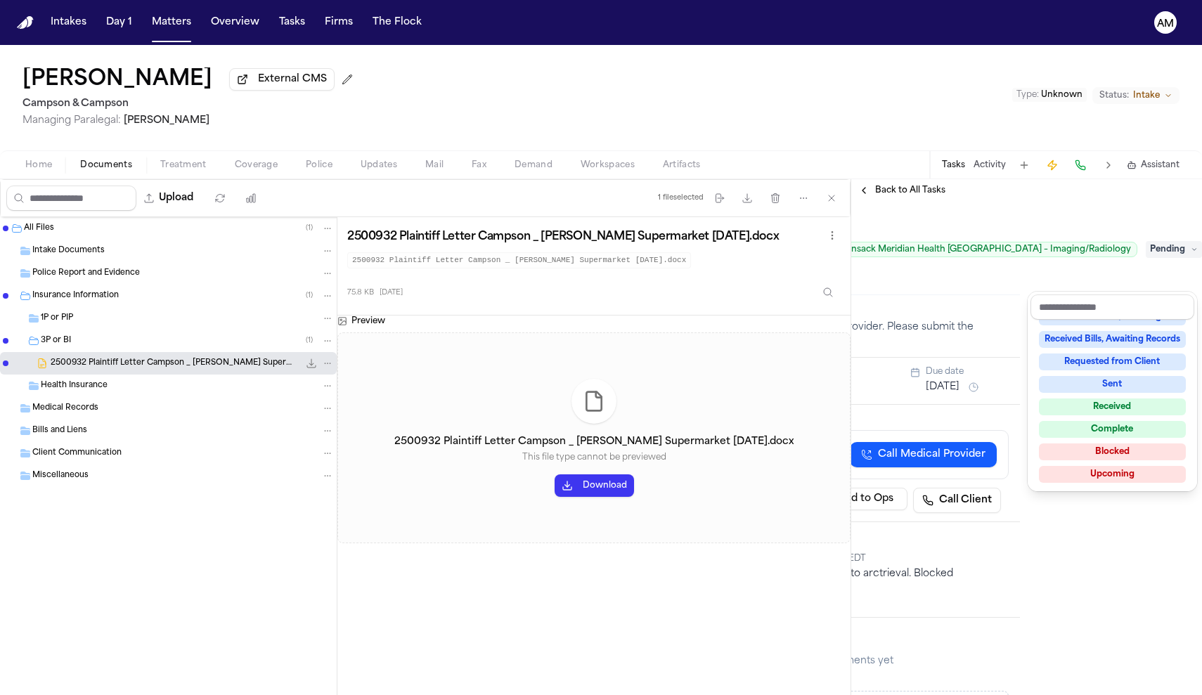
scroll to position [217, 0]
click at [1132, 459] on div "Blocked" at bounding box center [1112, 454] width 147 height 17
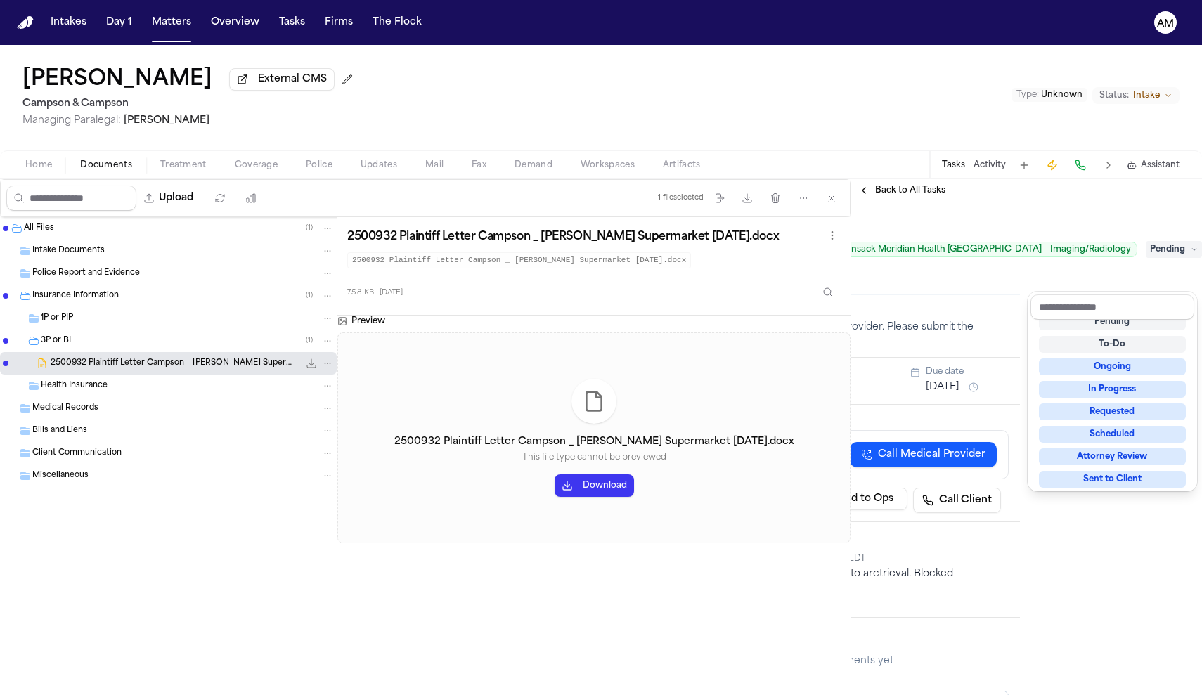
scroll to position [6, 0]
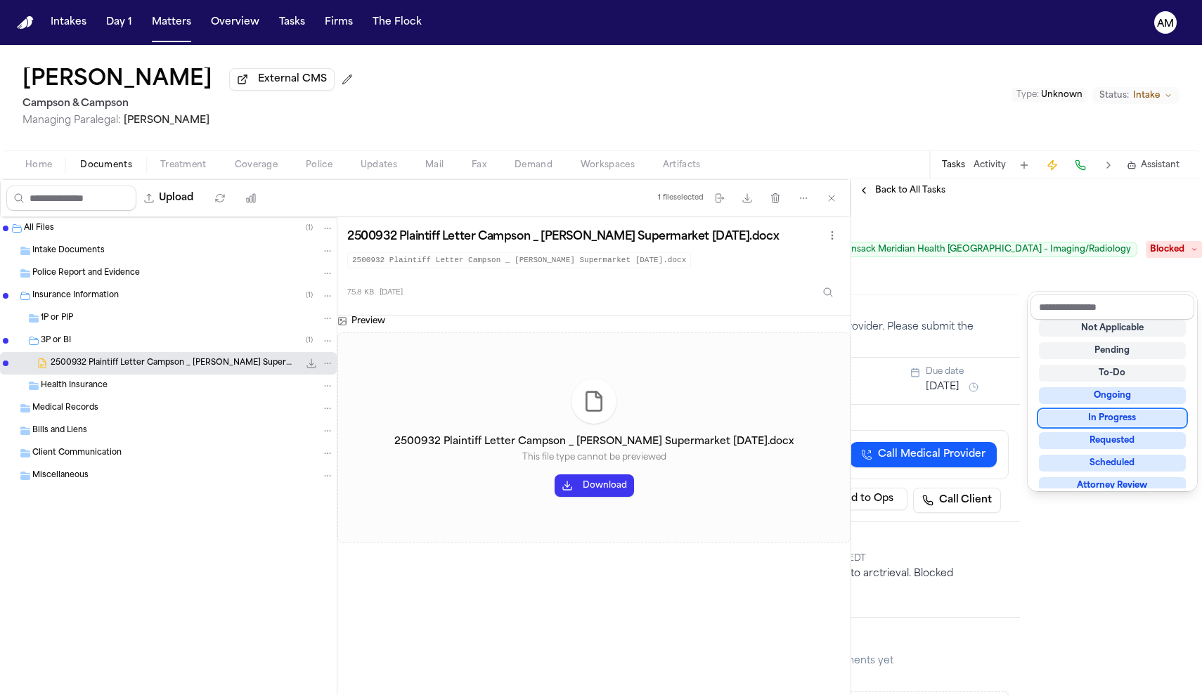
click at [915, 190] on div "**********" at bounding box center [1026, 437] width 351 height 516
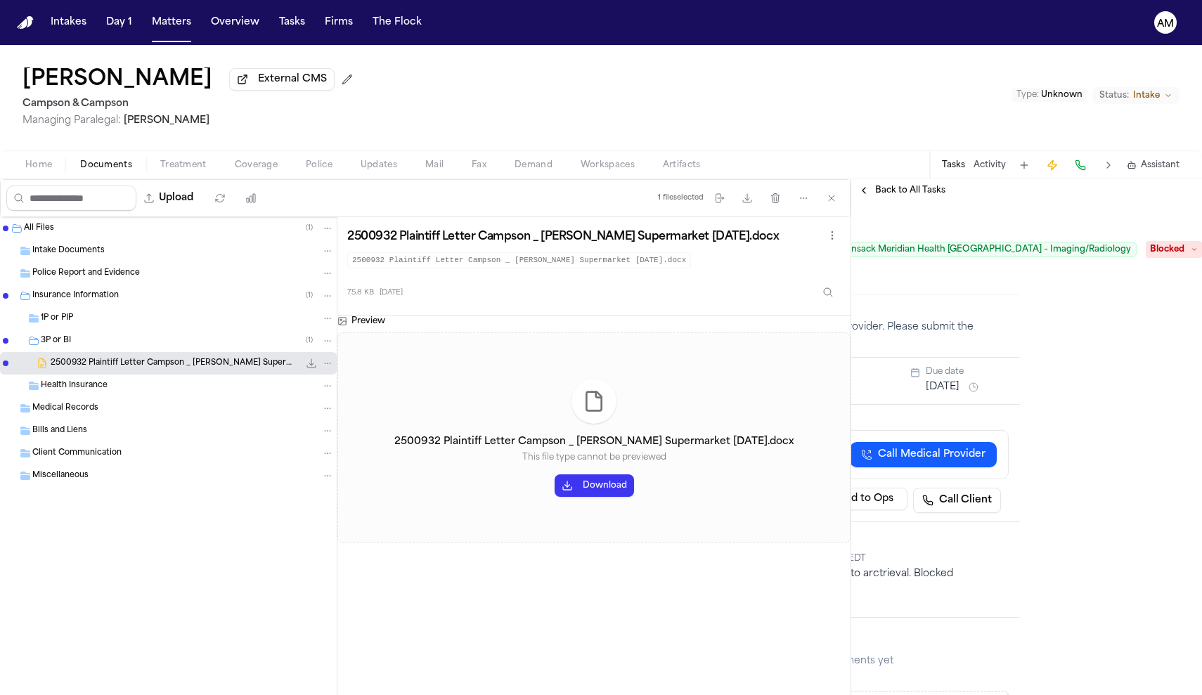
click at [908, 192] on span "Back to All Tasks" at bounding box center [910, 190] width 70 height 11
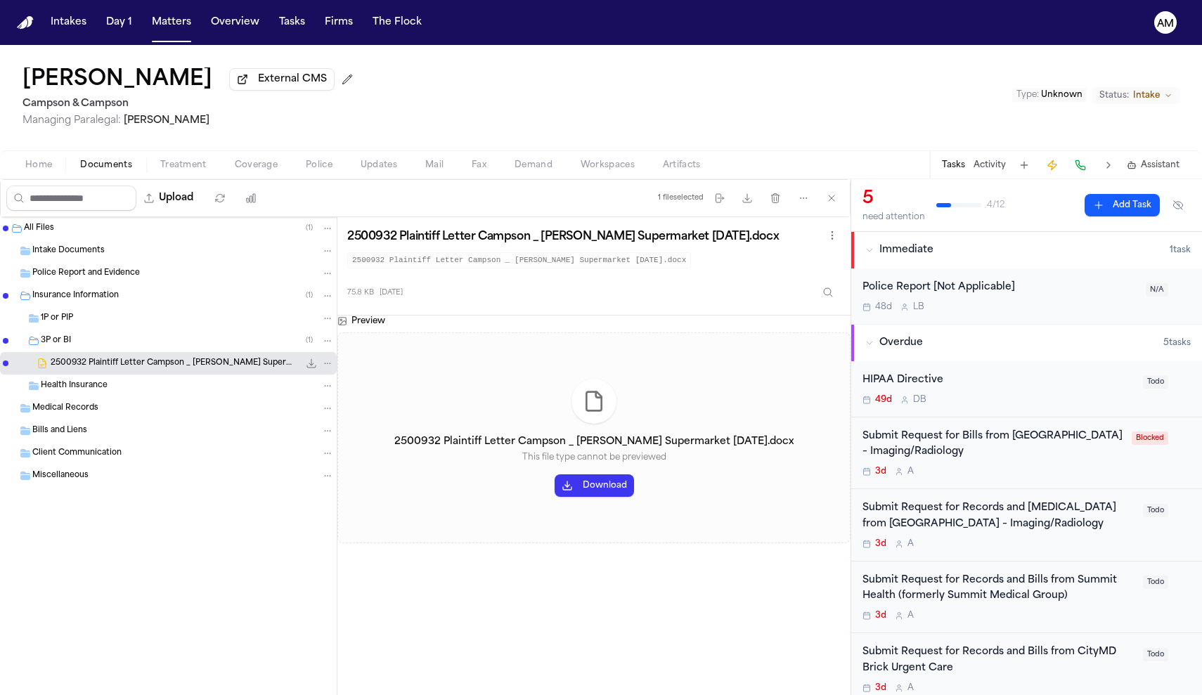
click at [1010, 550] on div "3d A" at bounding box center [999, 544] width 272 height 11
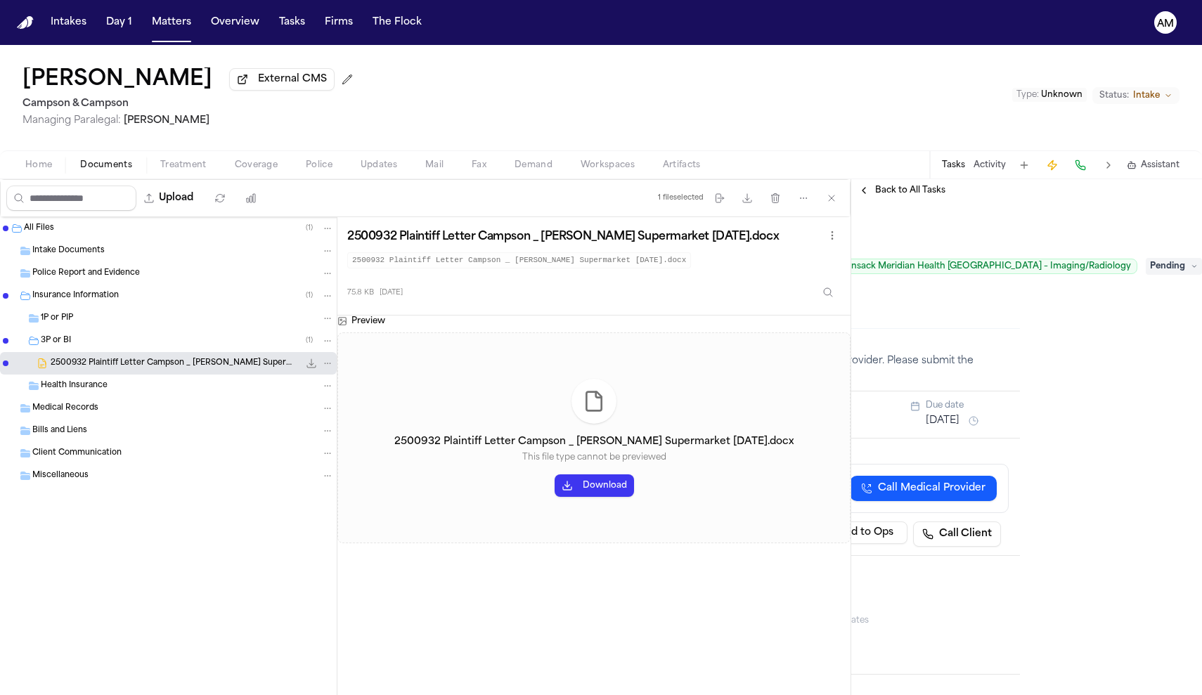
scroll to position [0, 207]
click at [1169, 275] on span "Pending" at bounding box center [1174, 266] width 56 height 17
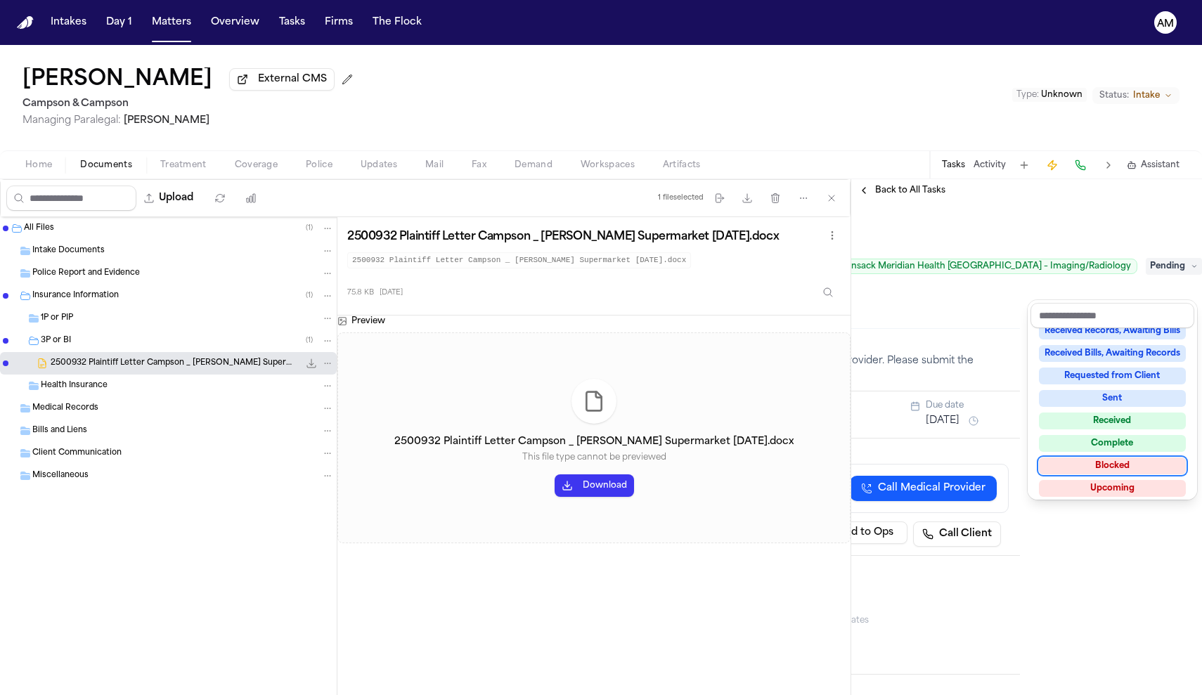
click at [1124, 461] on div "Blocked" at bounding box center [1112, 466] width 147 height 17
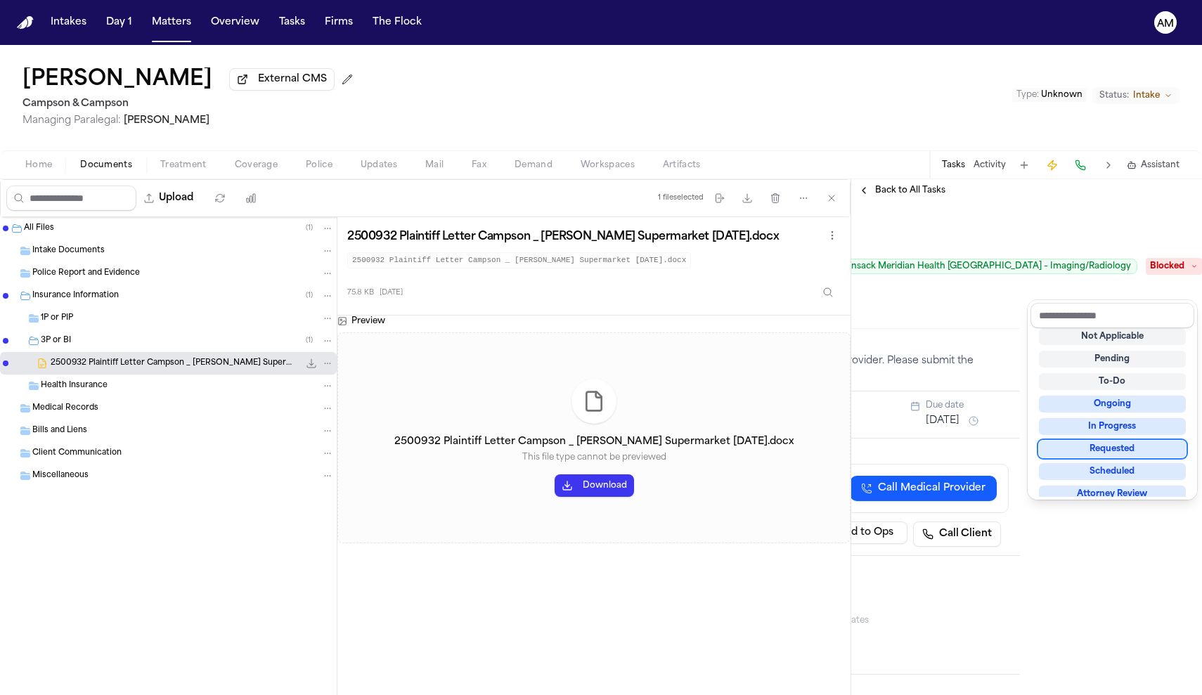
click at [971, 320] on div "Submit Request for Records and Radiology from Hackensack Meridian Health Ocean …" at bounding box center [845, 266] width 328 height 107
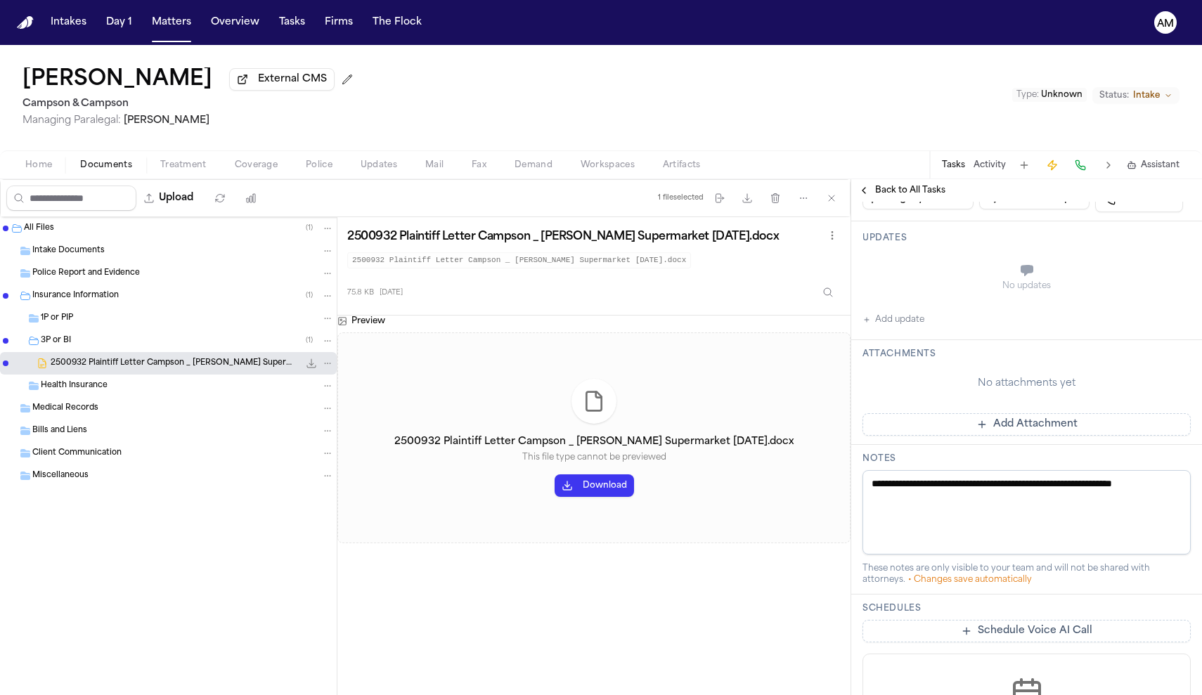
scroll to position [335, 0]
click at [900, 328] on button "Add update" at bounding box center [894, 319] width 62 height 17
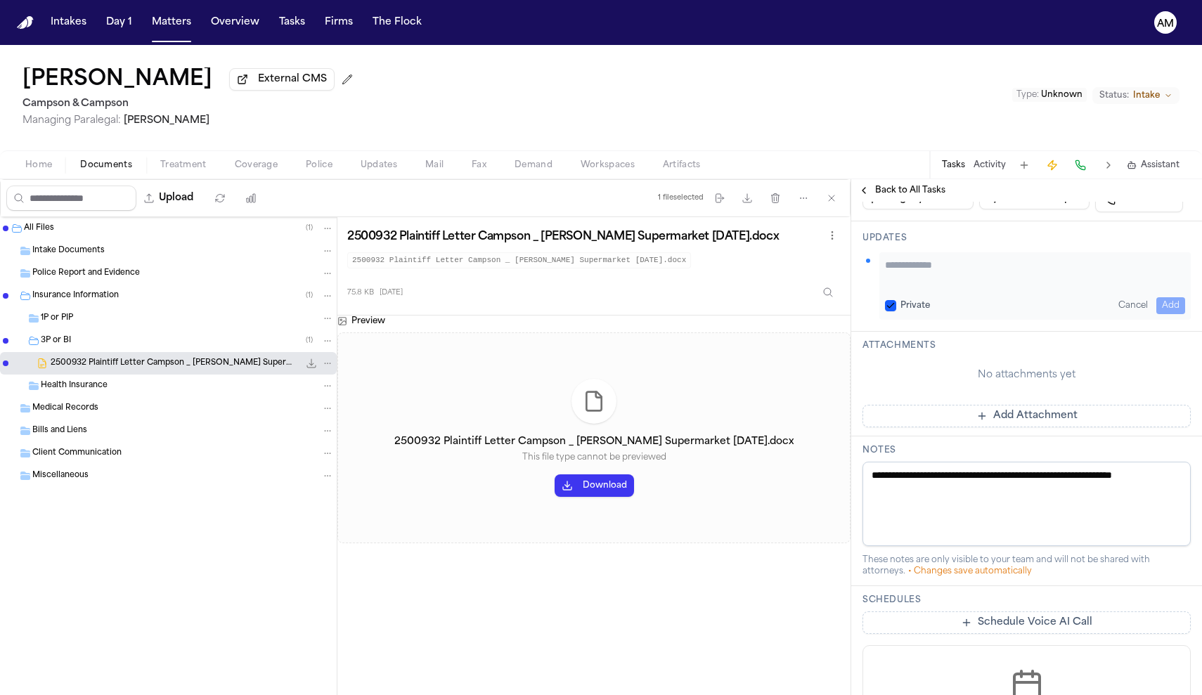
click at [889, 311] on button "Private" at bounding box center [890, 305] width 11 height 11
click at [925, 286] on textarea "Add your update" at bounding box center [1035, 272] width 300 height 28
paste textarea "**********"
type textarea "**********"
click at [1166, 314] on button "Add" at bounding box center [1171, 305] width 29 height 17
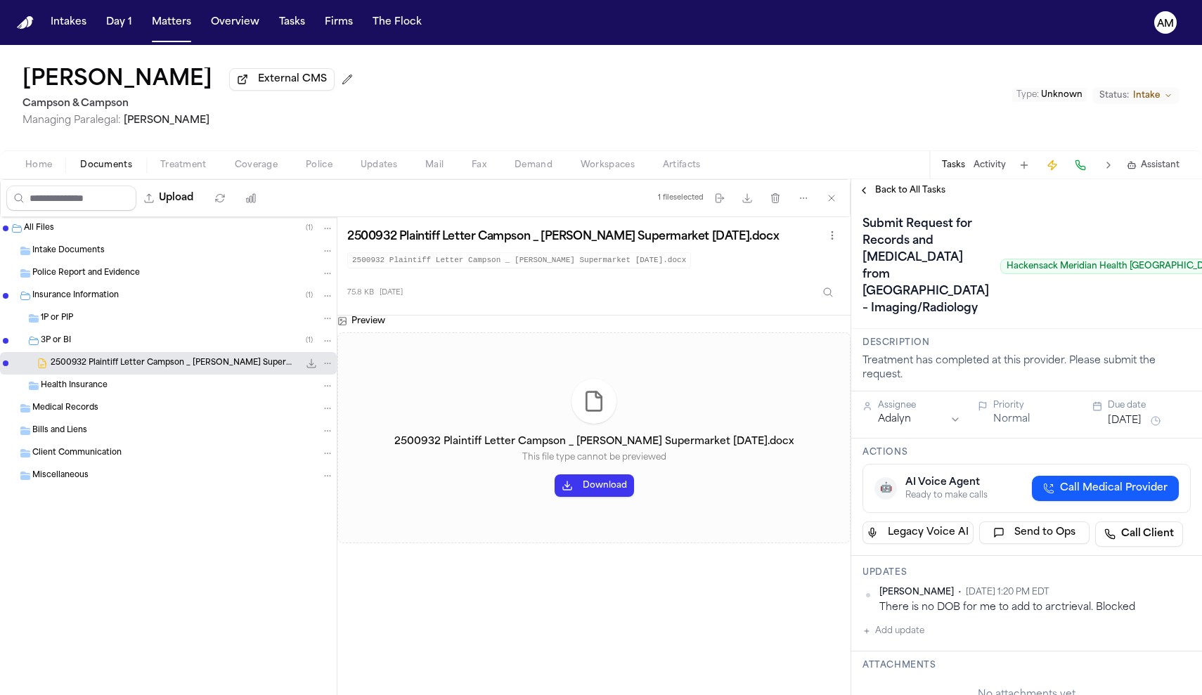
scroll to position [0, 0]
click at [894, 191] on span "Back to All Tasks" at bounding box center [910, 190] width 70 height 11
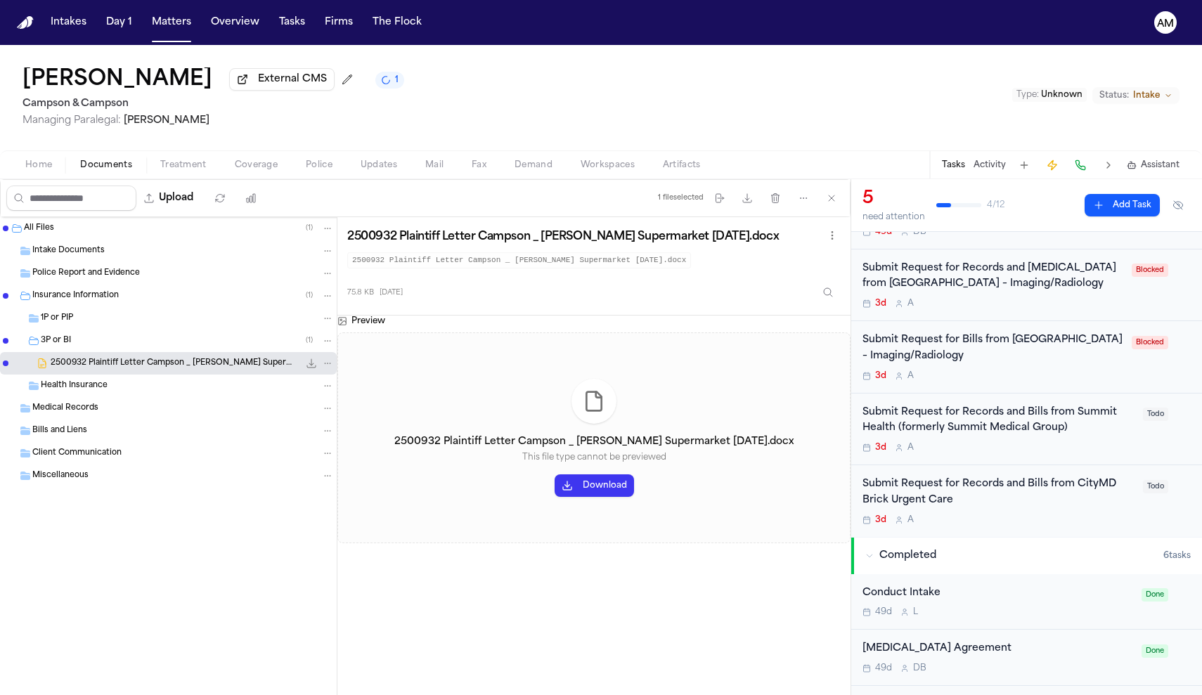
scroll to position [174, 0]
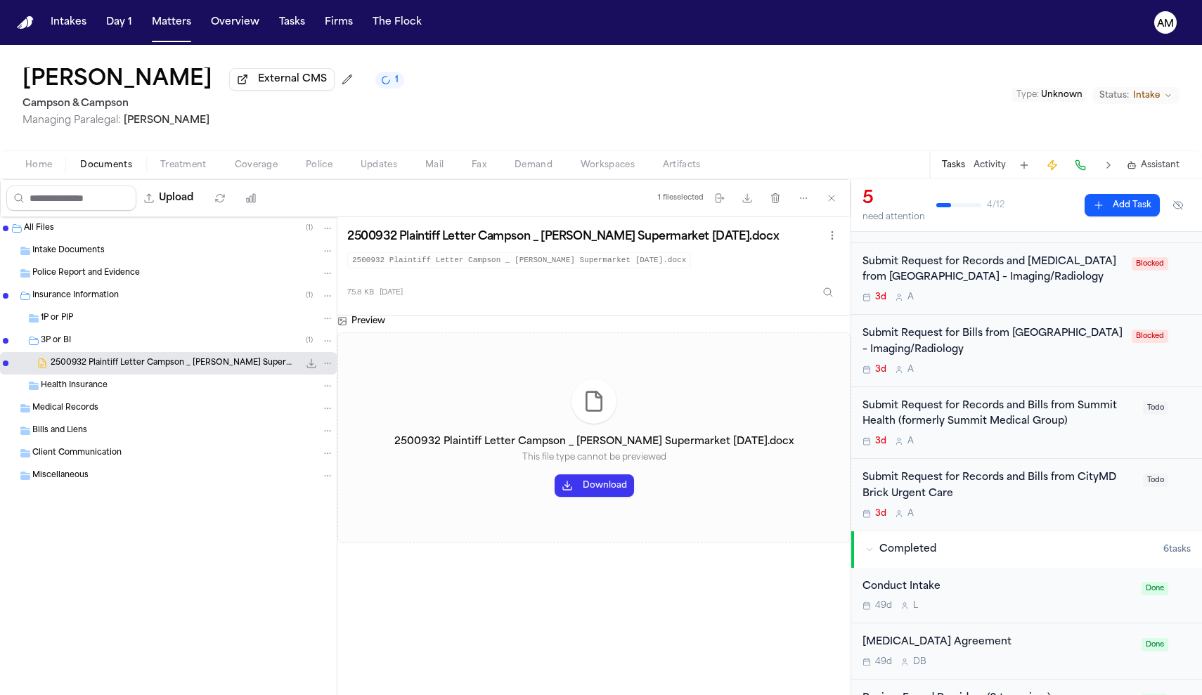
click at [1110, 489] on div "Submit Request for Records and Bills from CityMD Brick Urgent Care 3d A Todo" at bounding box center [1026, 495] width 351 height 72
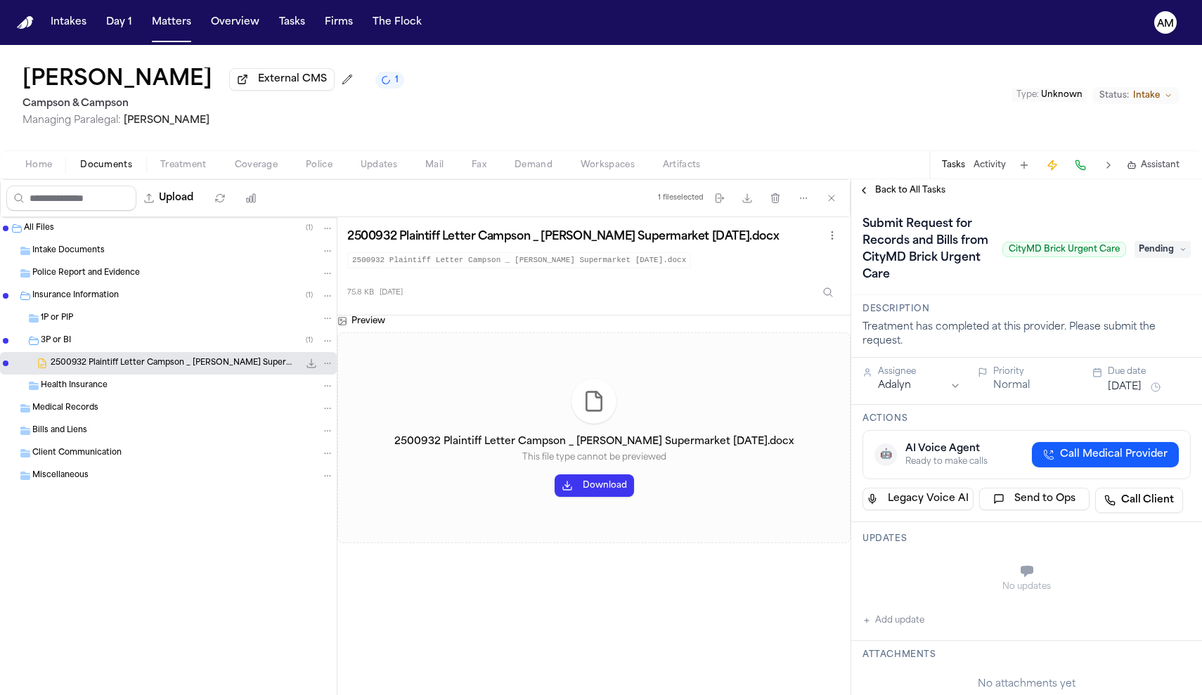
click at [1162, 251] on span "Pending" at bounding box center [1163, 249] width 56 height 17
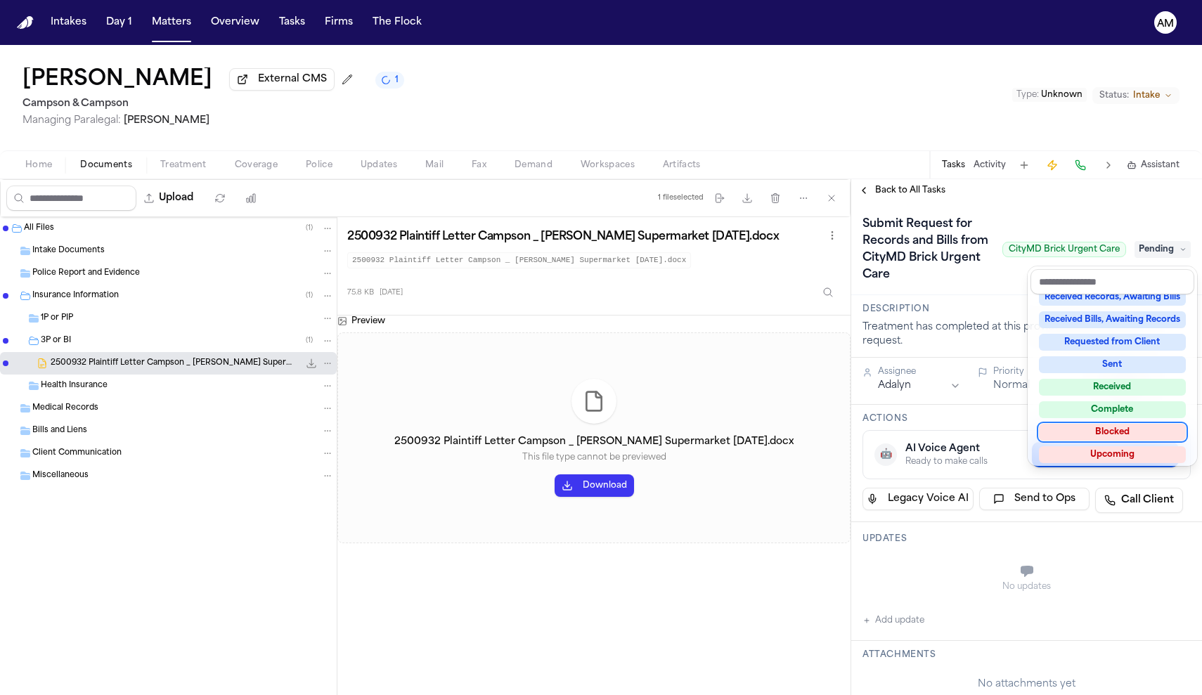
click at [1132, 434] on div "Blocked" at bounding box center [1112, 432] width 147 height 17
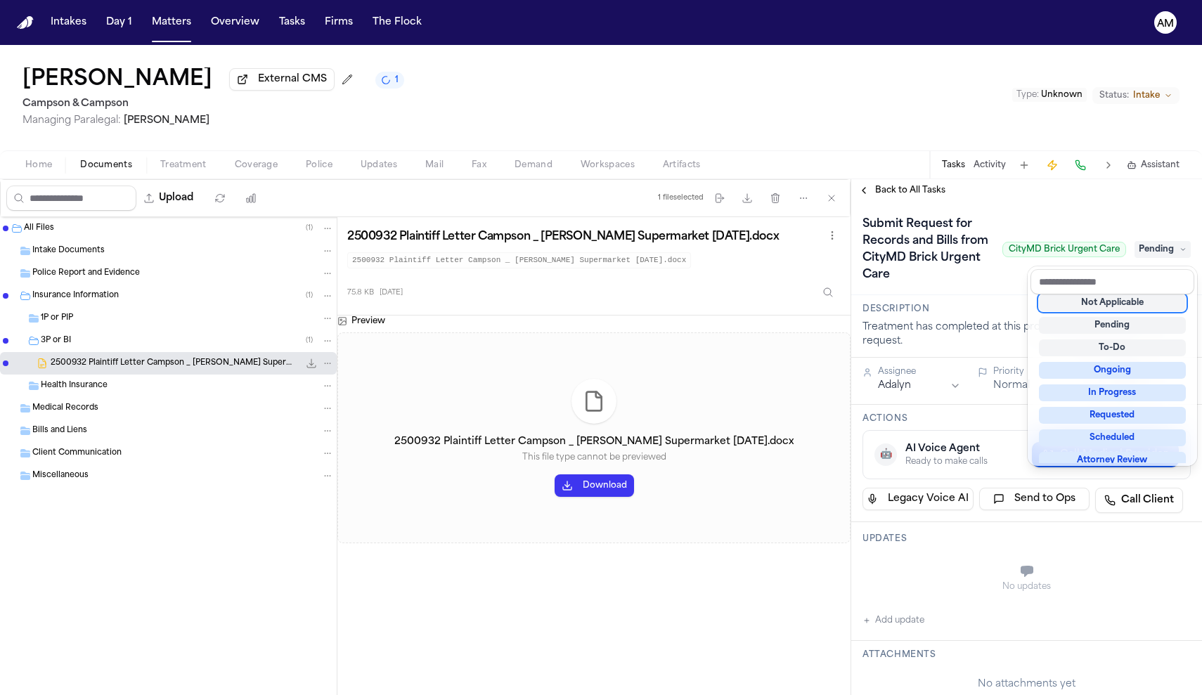
scroll to position [7, 0]
click at [906, 624] on div "**********" at bounding box center [1026, 688] width 351 height 972
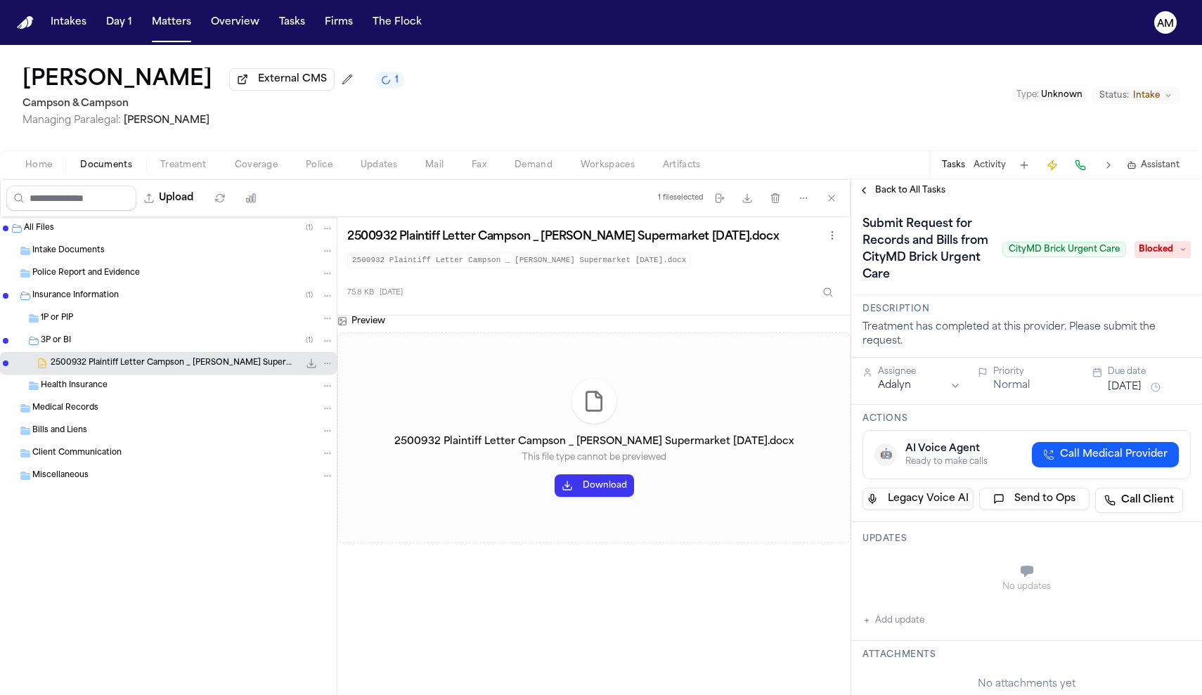
click at [906, 624] on button "Add update" at bounding box center [894, 620] width 62 height 17
click at [892, 605] on button "Private" at bounding box center [890, 606] width 11 height 11
click at [923, 567] on textarea "Add your update" at bounding box center [1035, 573] width 300 height 28
paste textarea "**********"
type textarea "**********"
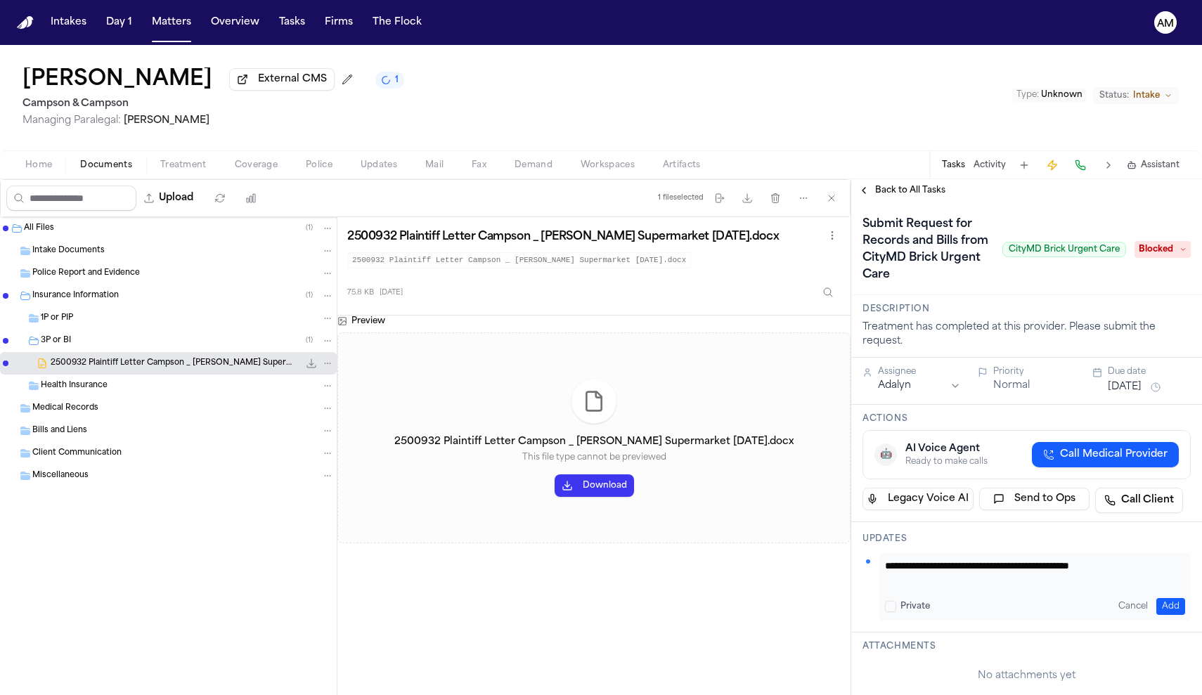
click at [1164, 610] on button "Add" at bounding box center [1171, 606] width 29 height 17
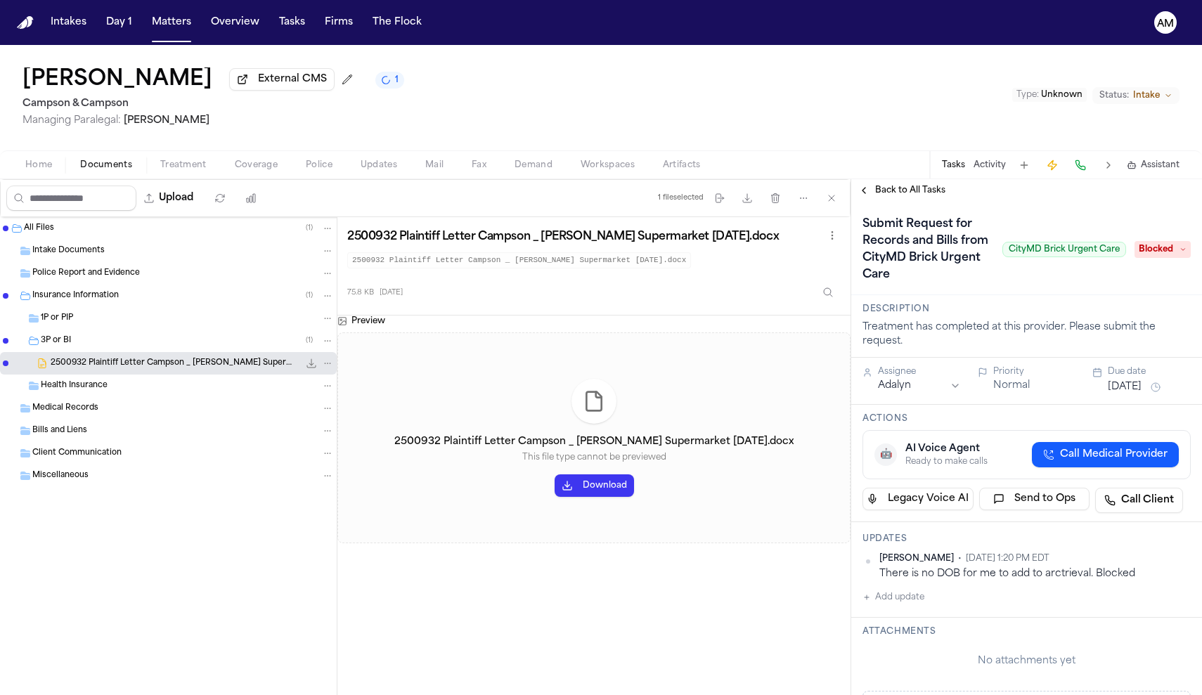
click at [898, 196] on span "Back to All Tasks" at bounding box center [910, 190] width 70 height 11
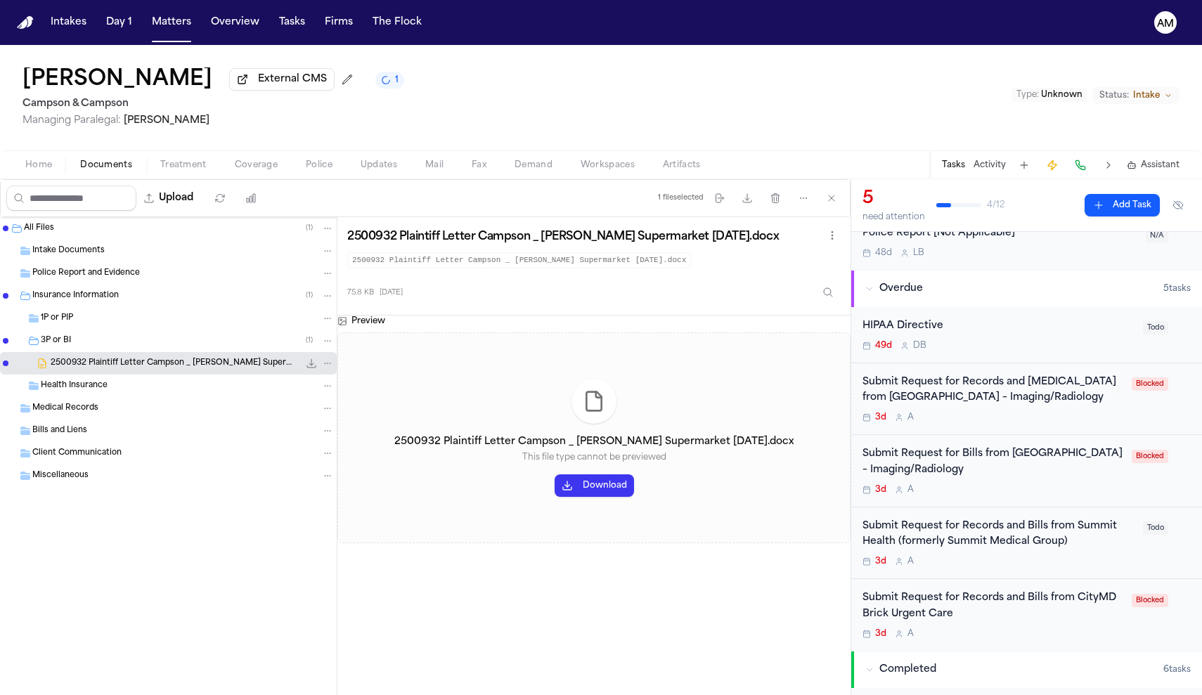
scroll to position [67, 0]
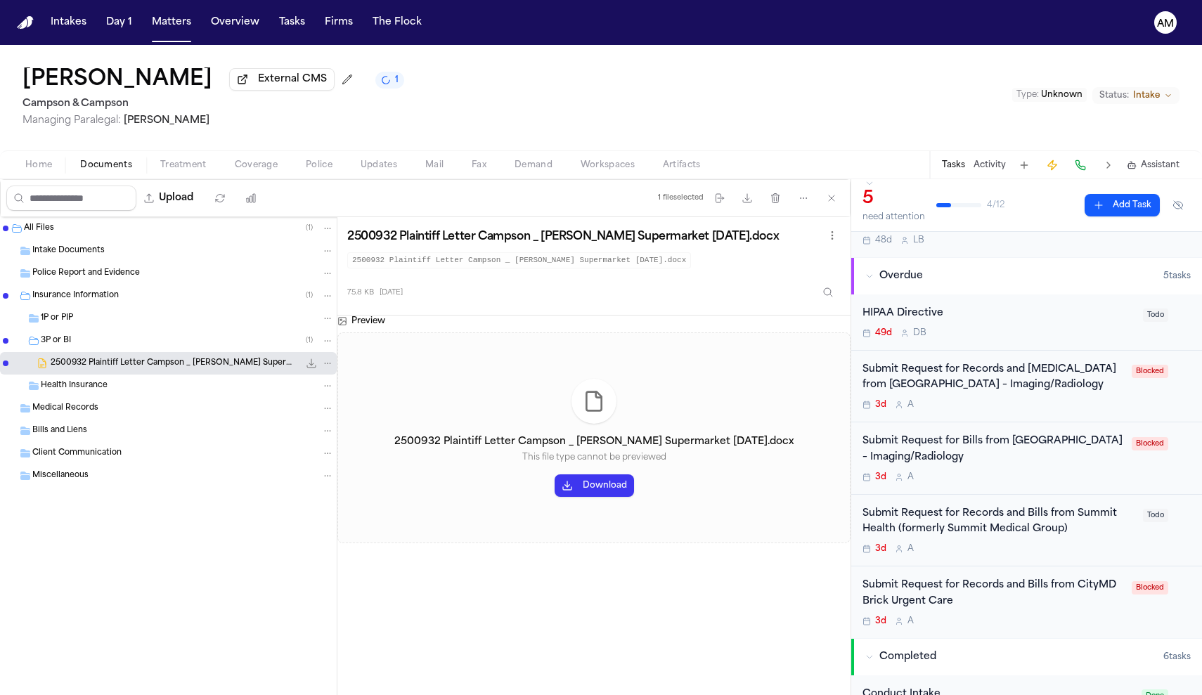
click at [999, 555] on div "Submit Request for Records and Bills from Summit Health (formerly Summit Medica…" at bounding box center [999, 530] width 272 height 49
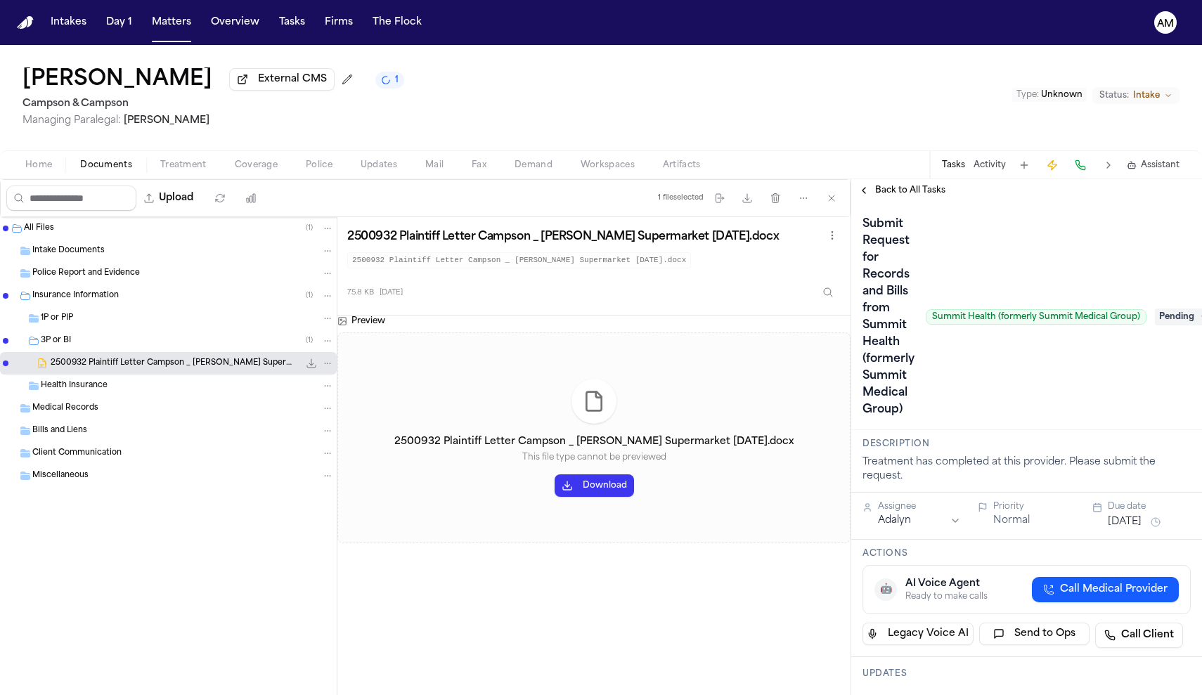
click at [1162, 331] on div "Submit Request for Records and Bills from Summit Health (formerly Summit Medica…" at bounding box center [1027, 317] width 328 height 208
click at [1164, 325] on span "Pending" at bounding box center [1183, 317] width 56 height 17
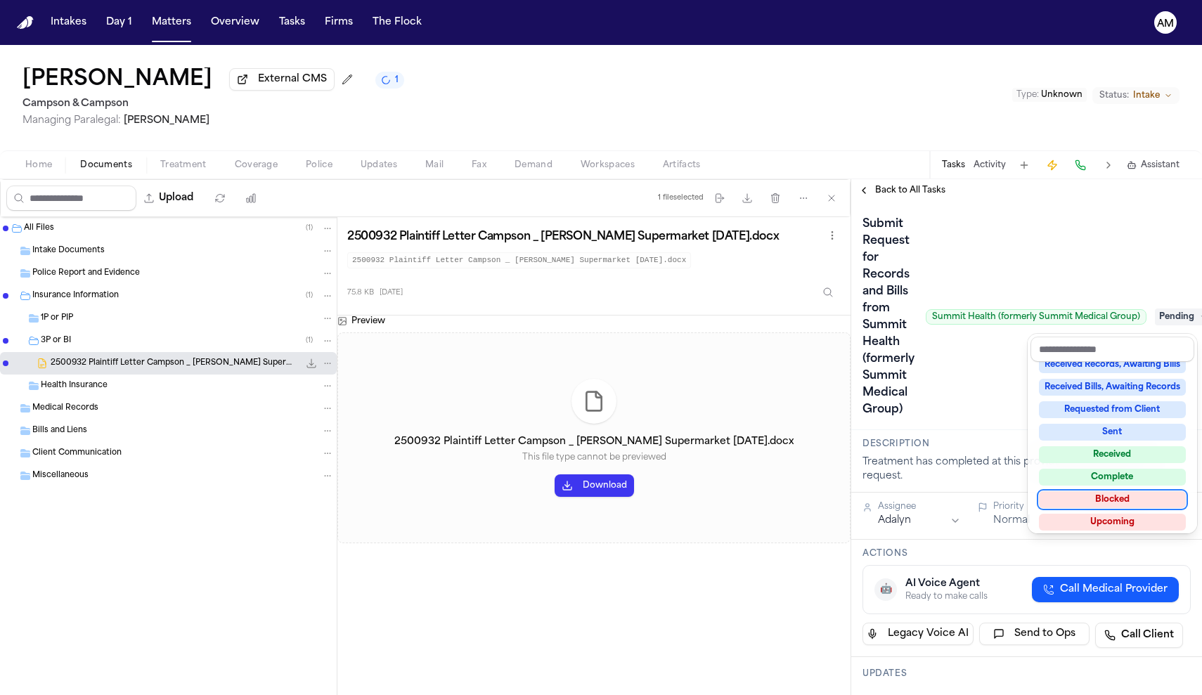
click at [1112, 499] on div "Blocked" at bounding box center [1112, 499] width 147 height 17
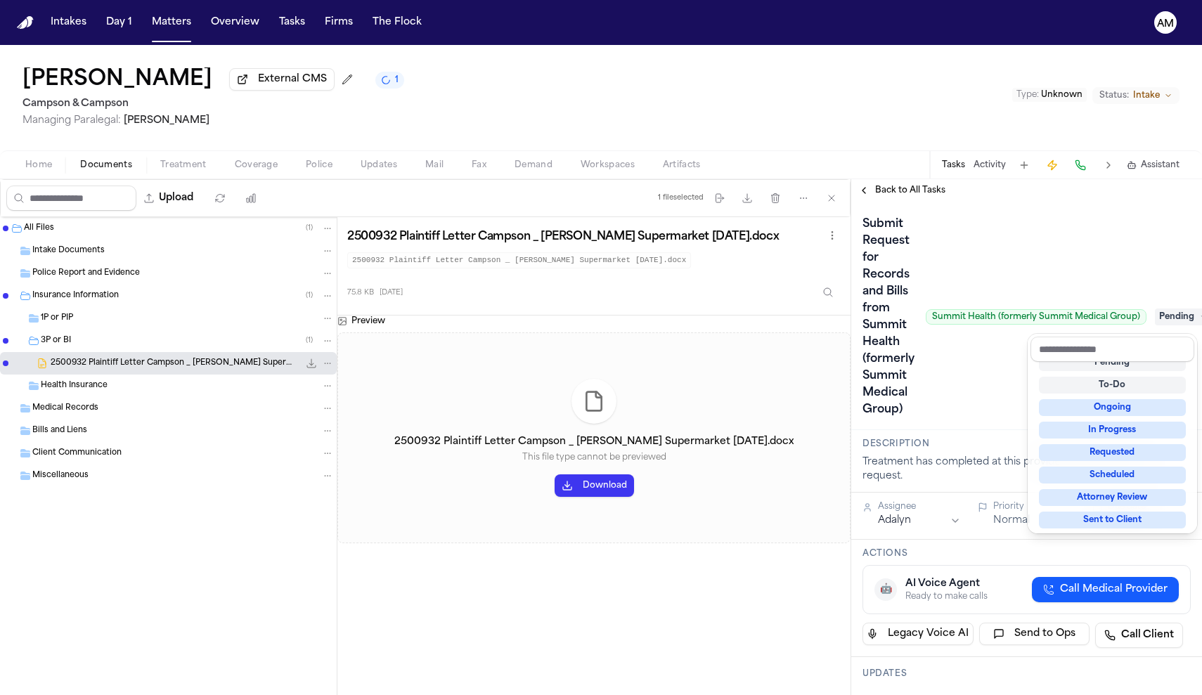
scroll to position [6, 0]
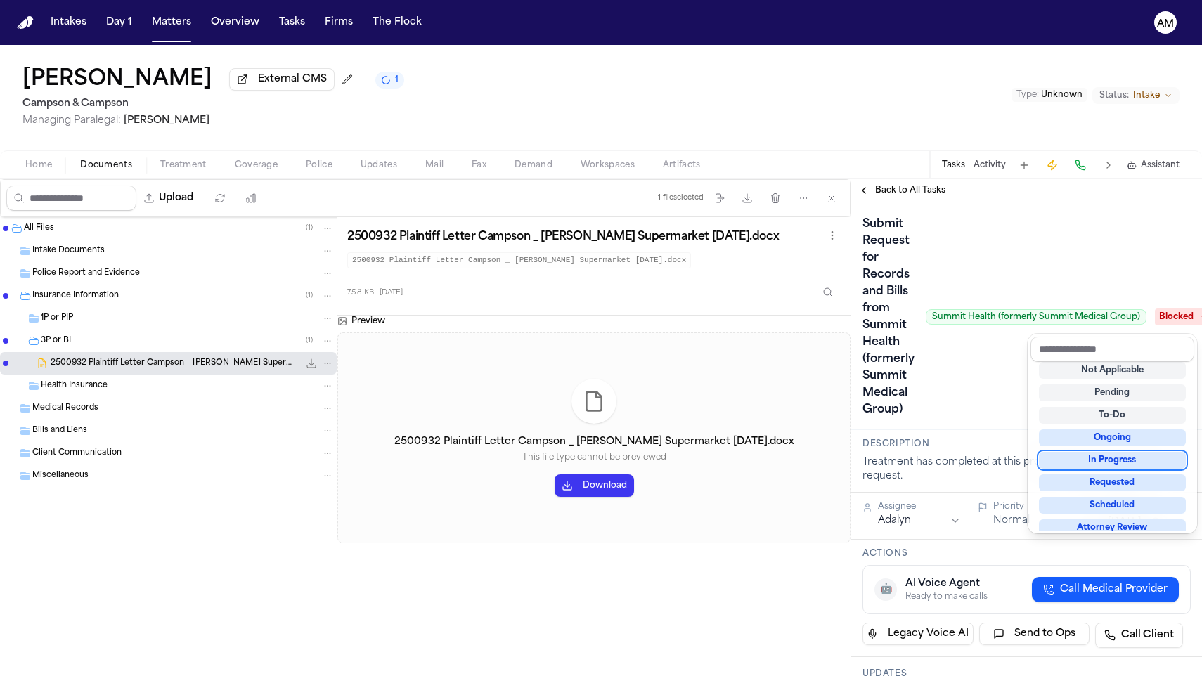
click at [998, 399] on div "Submit Request for Records and Bills from Summit Health (formerly Summit Medica…" at bounding box center [1027, 317] width 328 height 208
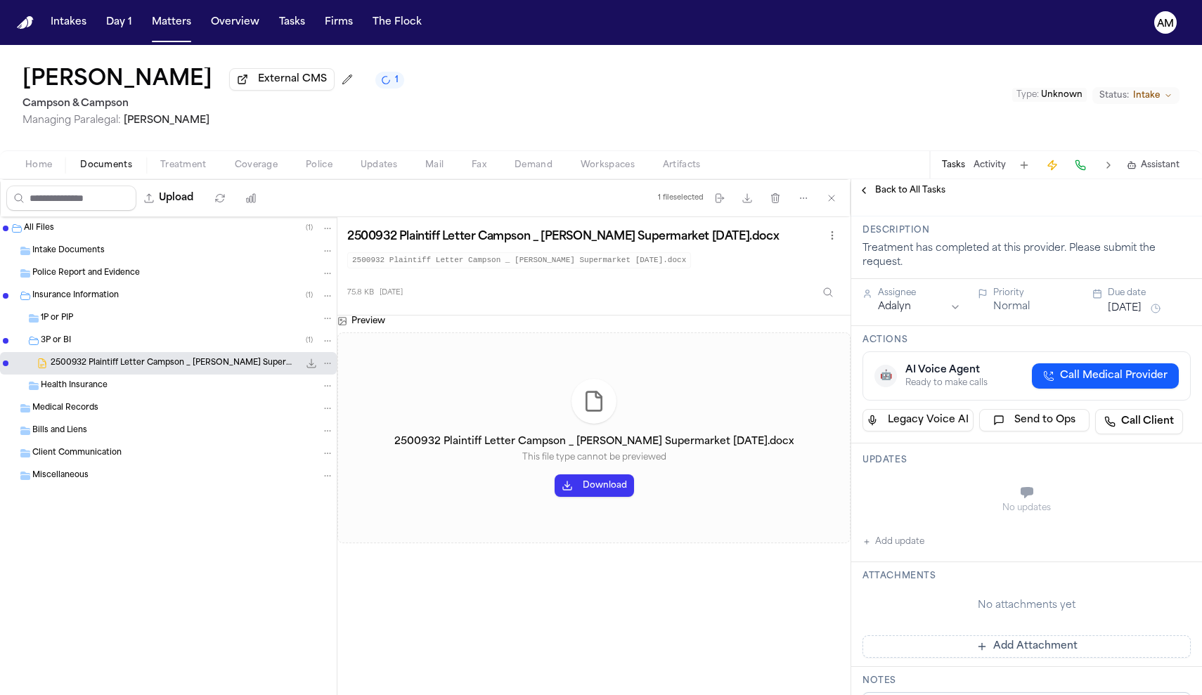
scroll to position [239, 0]
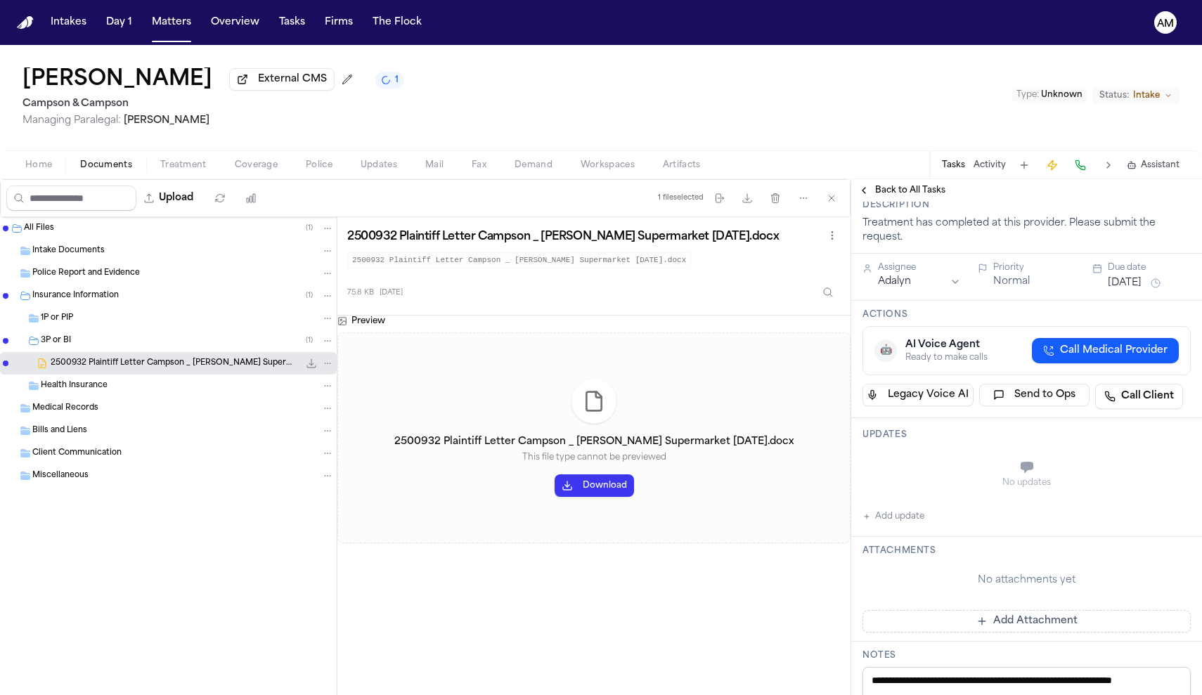
click at [904, 525] on button "Add update" at bounding box center [894, 516] width 62 height 17
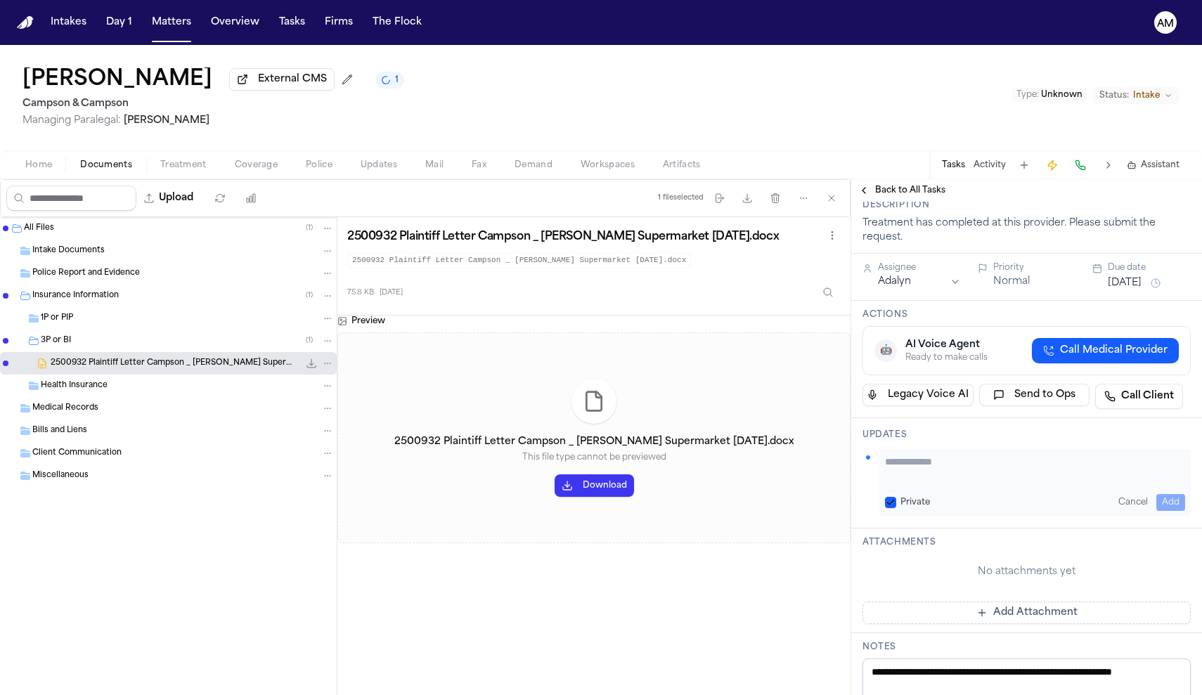
click at [885, 505] on button "Private" at bounding box center [890, 502] width 11 height 11
click at [916, 462] on textarea "Add your update" at bounding box center [1035, 469] width 300 height 28
paste textarea "**********"
type textarea "**********"
click at [1173, 506] on button "Add" at bounding box center [1171, 502] width 29 height 17
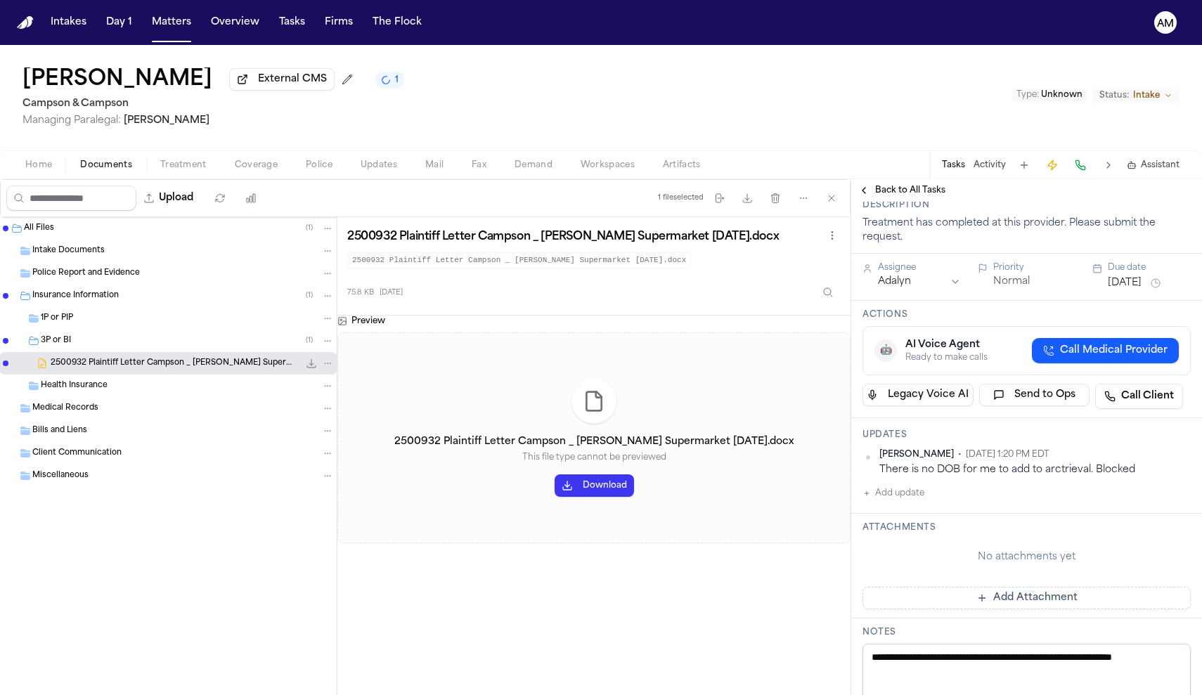
click at [903, 196] on span "Back to All Tasks" at bounding box center [910, 190] width 70 height 11
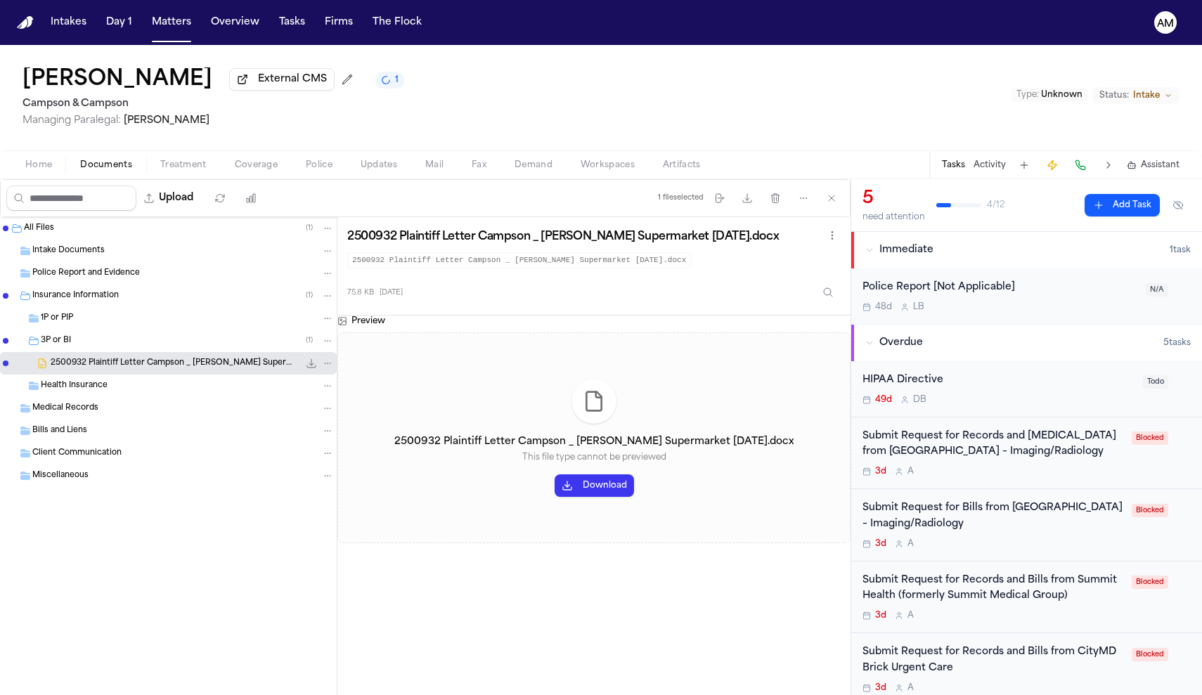
click at [70, 238] on div "All Files ( 1 )" at bounding box center [168, 228] width 337 height 22
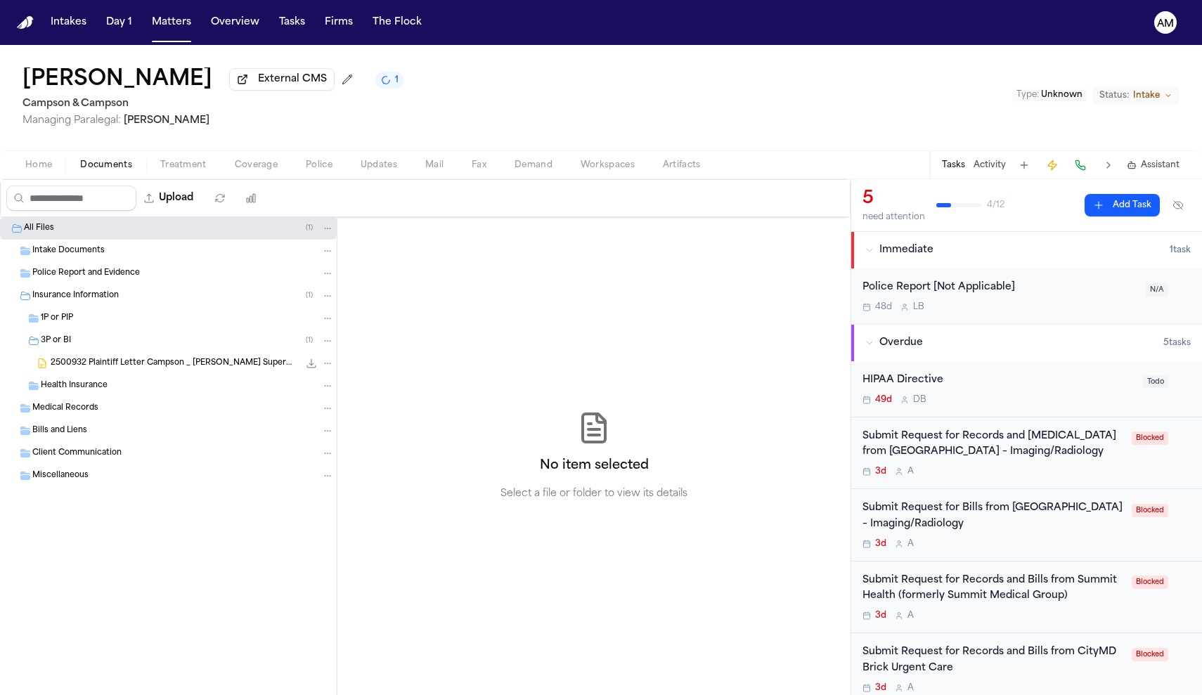
click at [37, 155] on div "Home Documents Treatment Coverage Police Updates Mail Fax Demand Workspaces Art…" at bounding box center [601, 164] width 1202 height 28
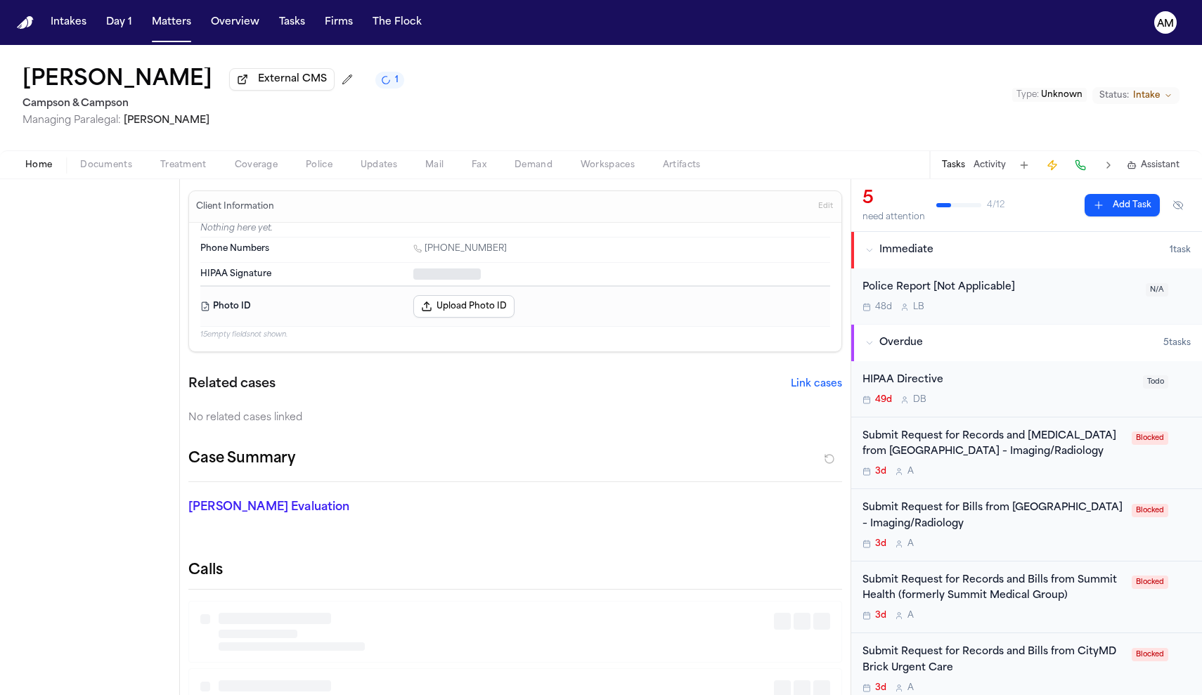
click at [39, 170] on span "Home" at bounding box center [38, 165] width 27 height 11
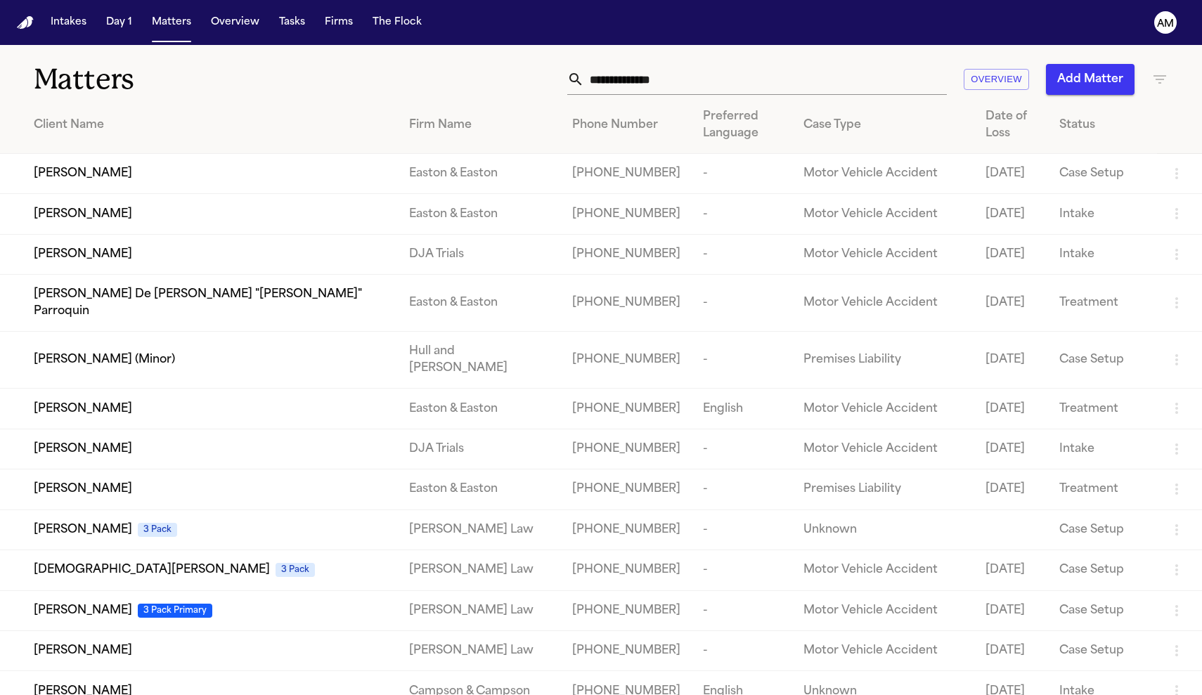
click at [674, 91] on input "text" at bounding box center [765, 79] width 363 height 31
click at [300, 31] on button "Tasks" at bounding box center [292, 22] width 37 height 25
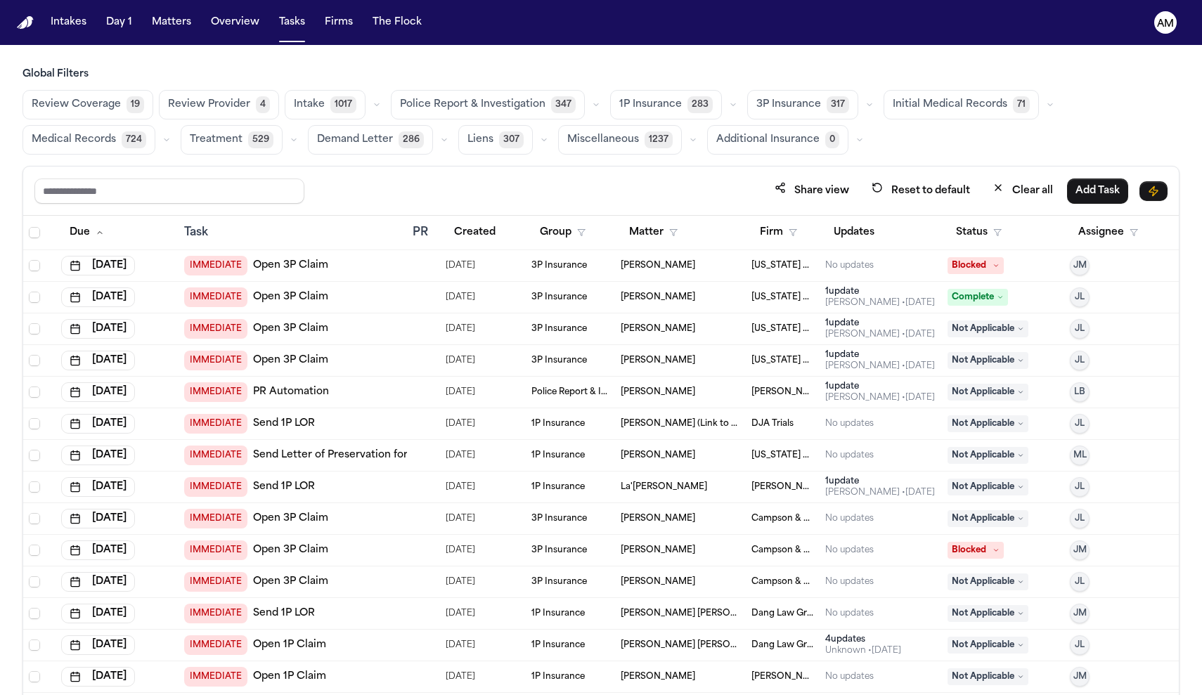
click at [95, 143] on span "Medical Records" at bounding box center [74, 140] width 84 height 14
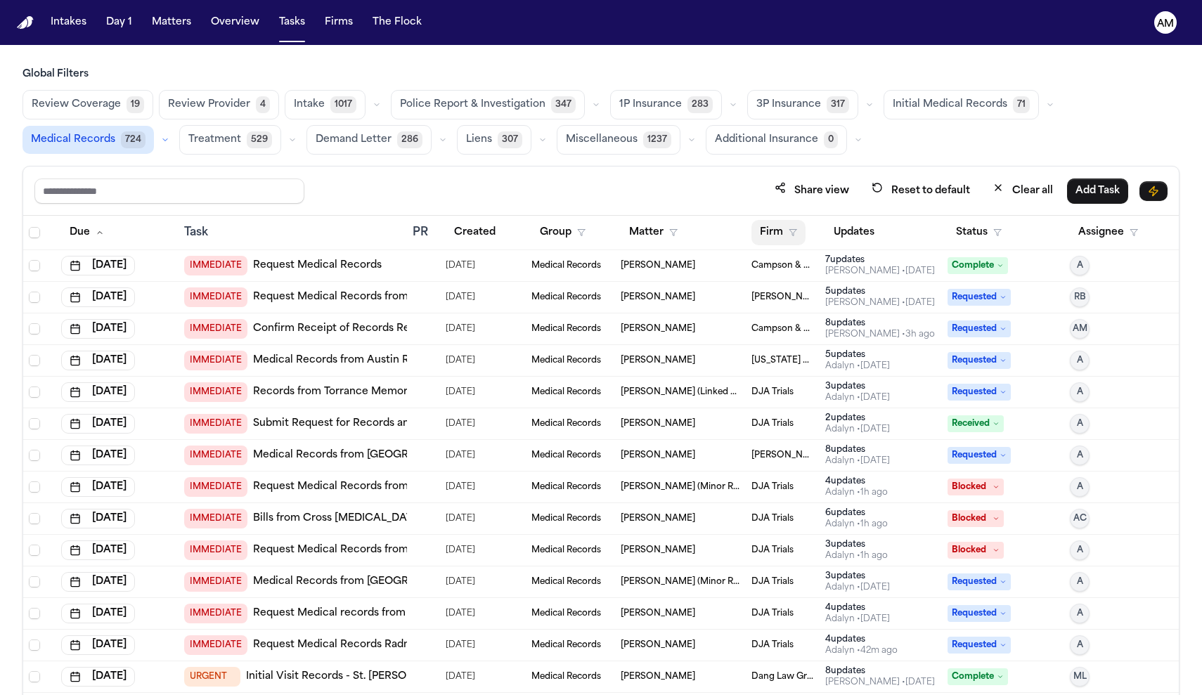
click at [771, 240] on button "Firm" at bounding box center [779, 232] width 54 height 25
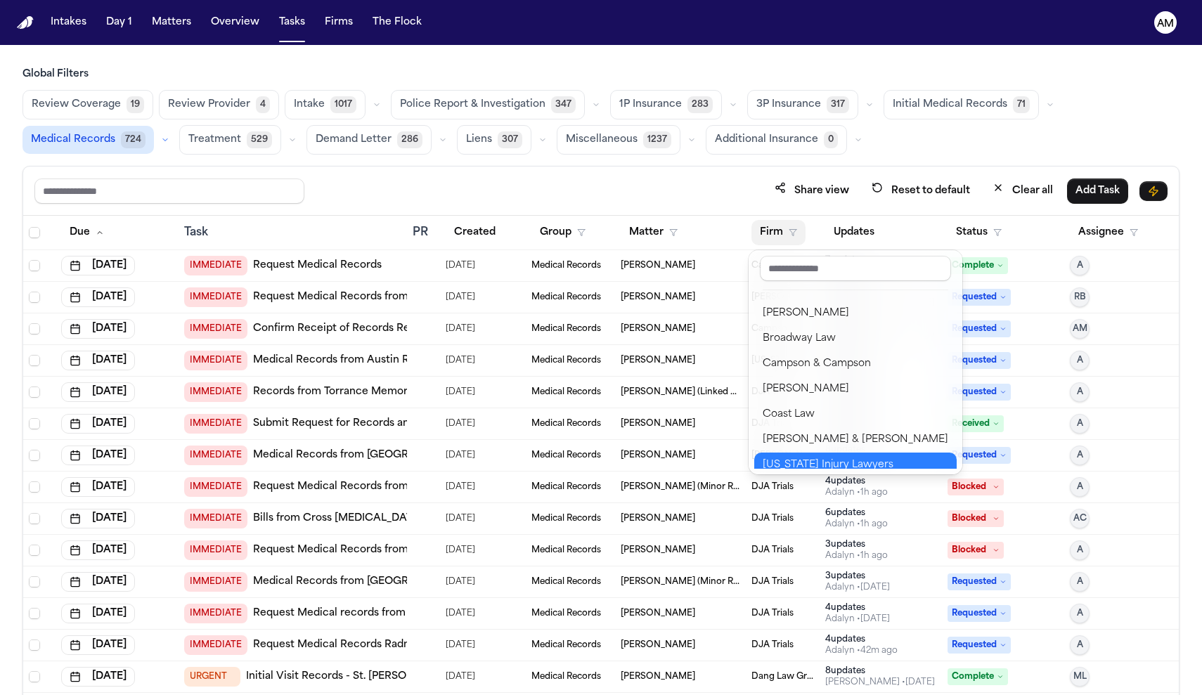
scroll to position [195, 0]
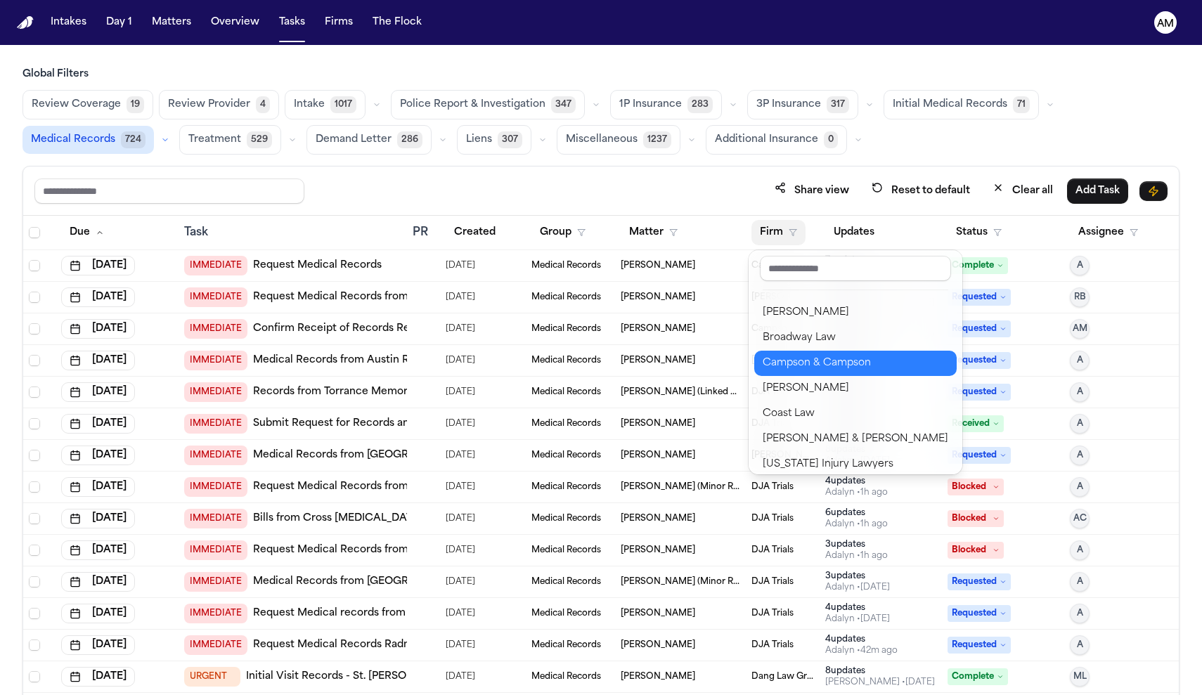
click at [824, 366] on div "Campson & Campson" at bounding box center [856, 363] width 186 height 17
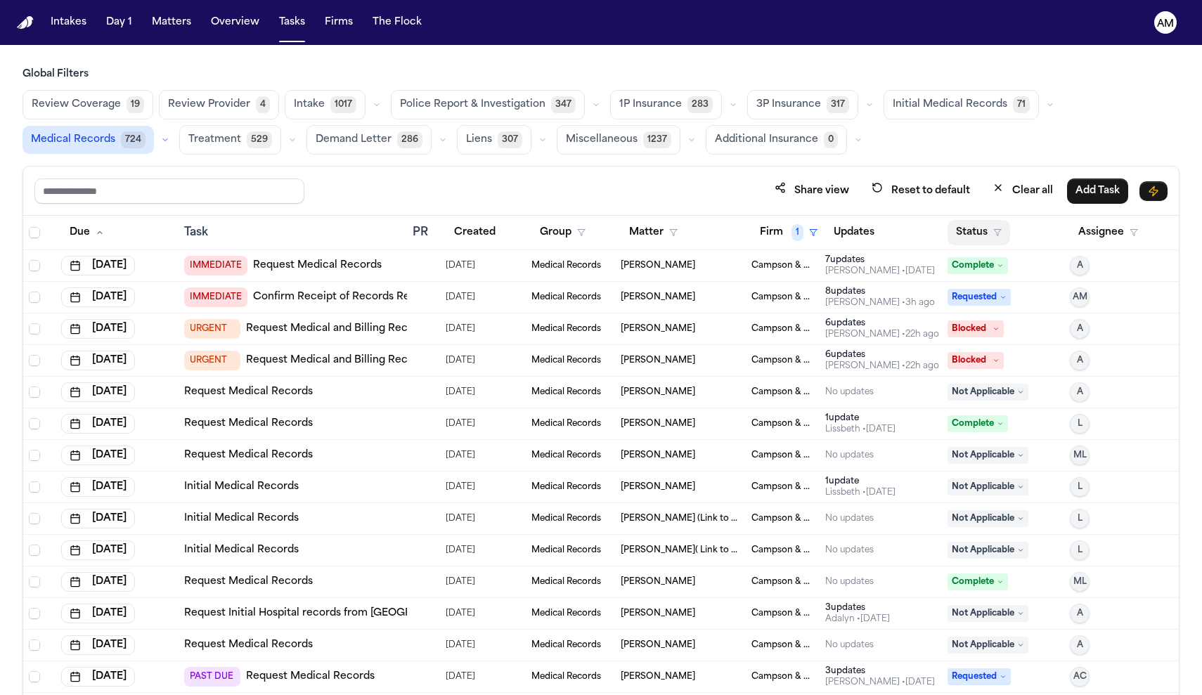
click at [982, 228] on button "Status" at bounding box center [979, 232] width 63 height 25
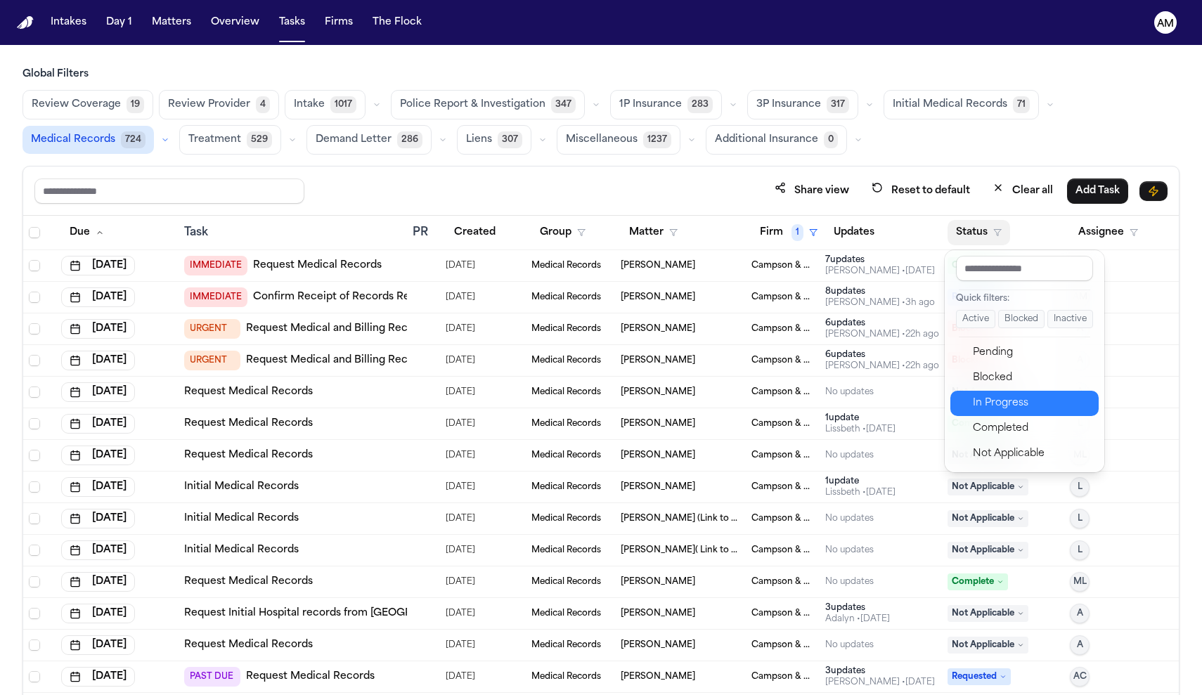
click at [1003, 394] on button "In Progress" at bounding box center [1025, 403] width 148 height 25
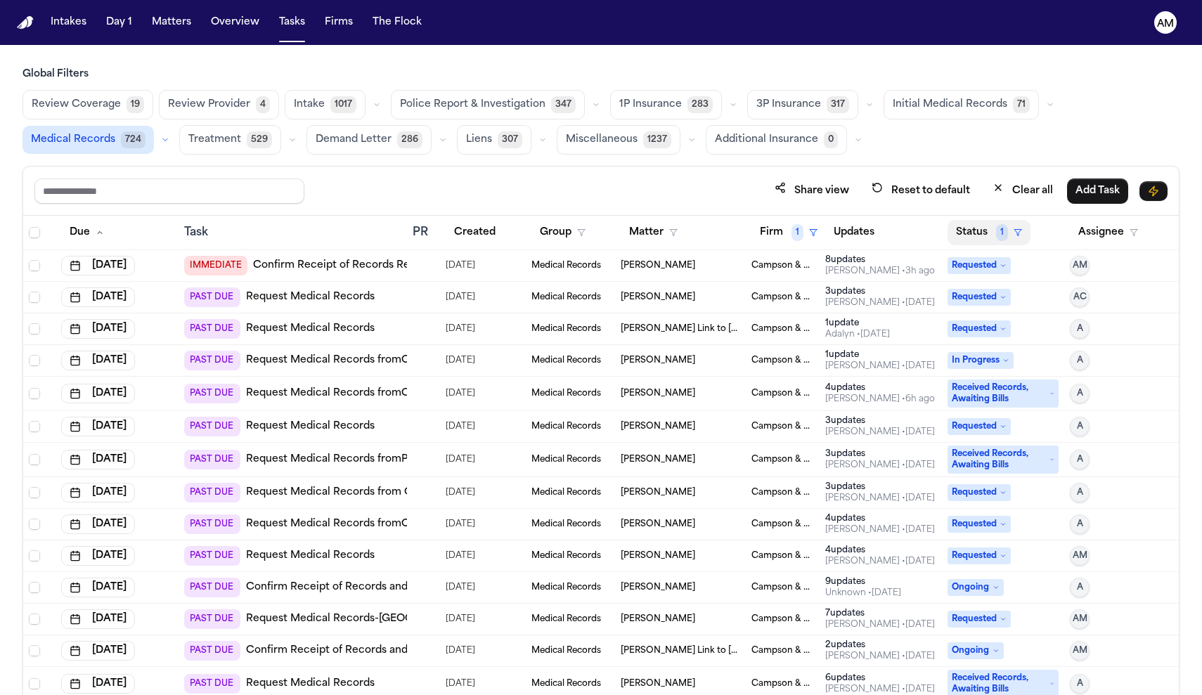
click at [991, 232] on button "Status 1" at bounding box center [989, 232] width 83 height 25
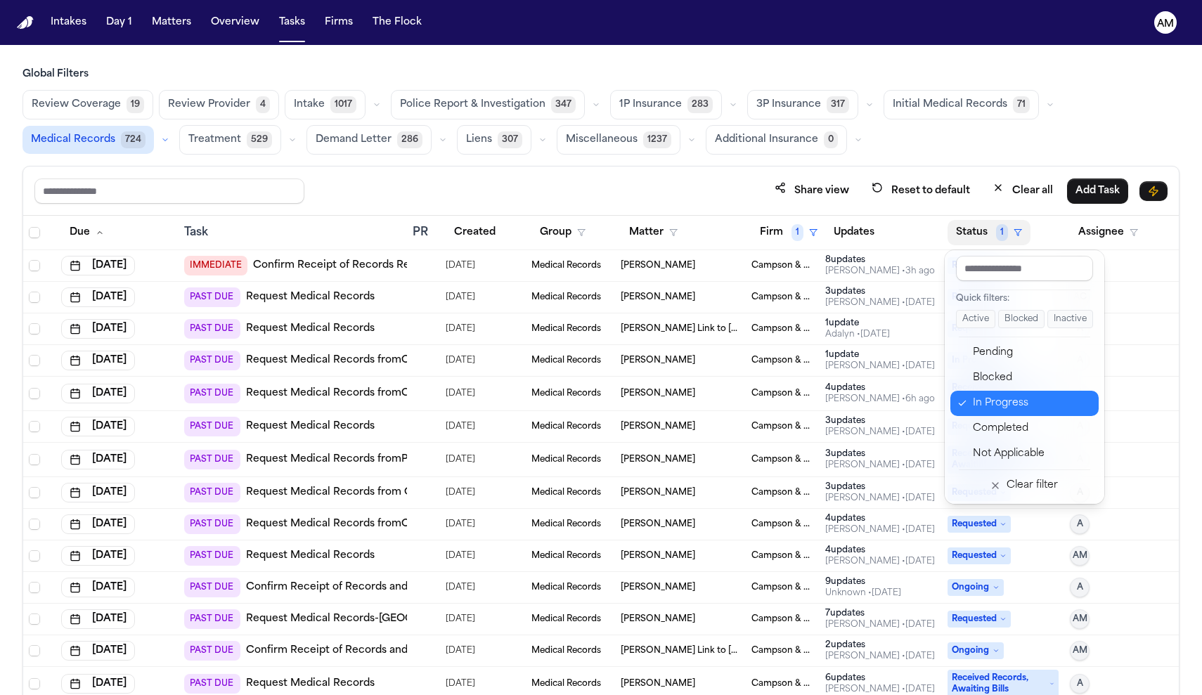
click at [995, 394] on button "In Progress" at bounding box center [1025, 403] width 148 height 25
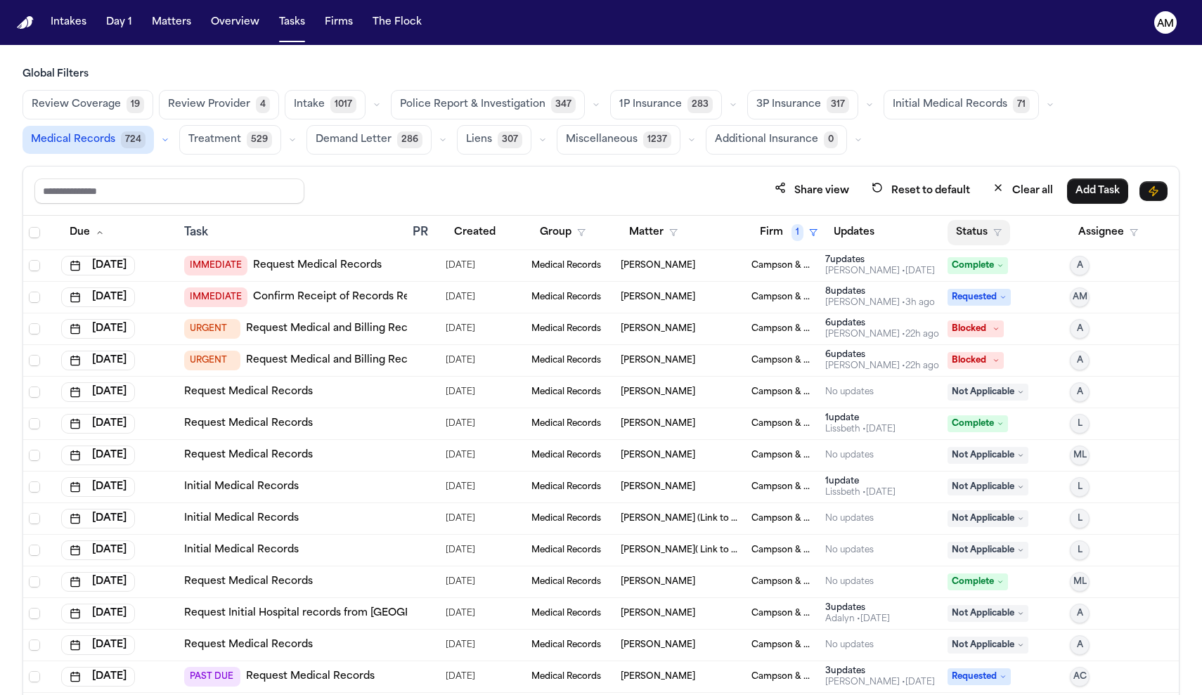
click at [982, 224] on button "Status" at bounding box center [979, 232] width 63 height 25
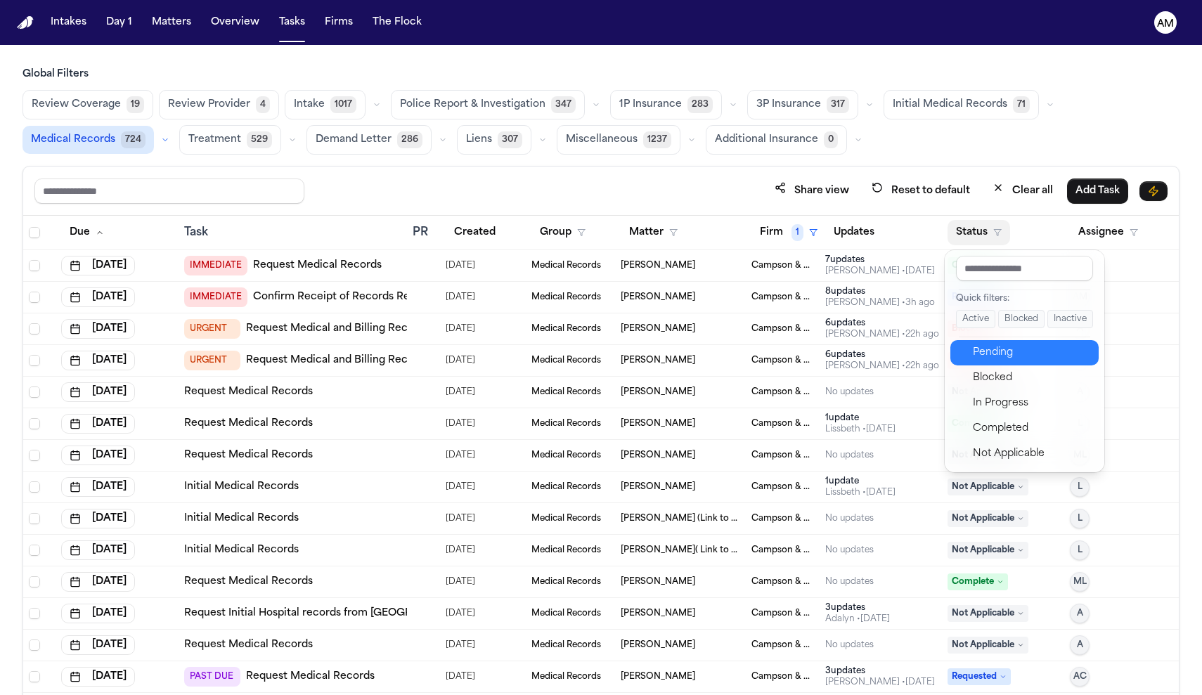
click at [986, 356] on div "Pending" at bounding box center [1031, 353] width 117 height 17
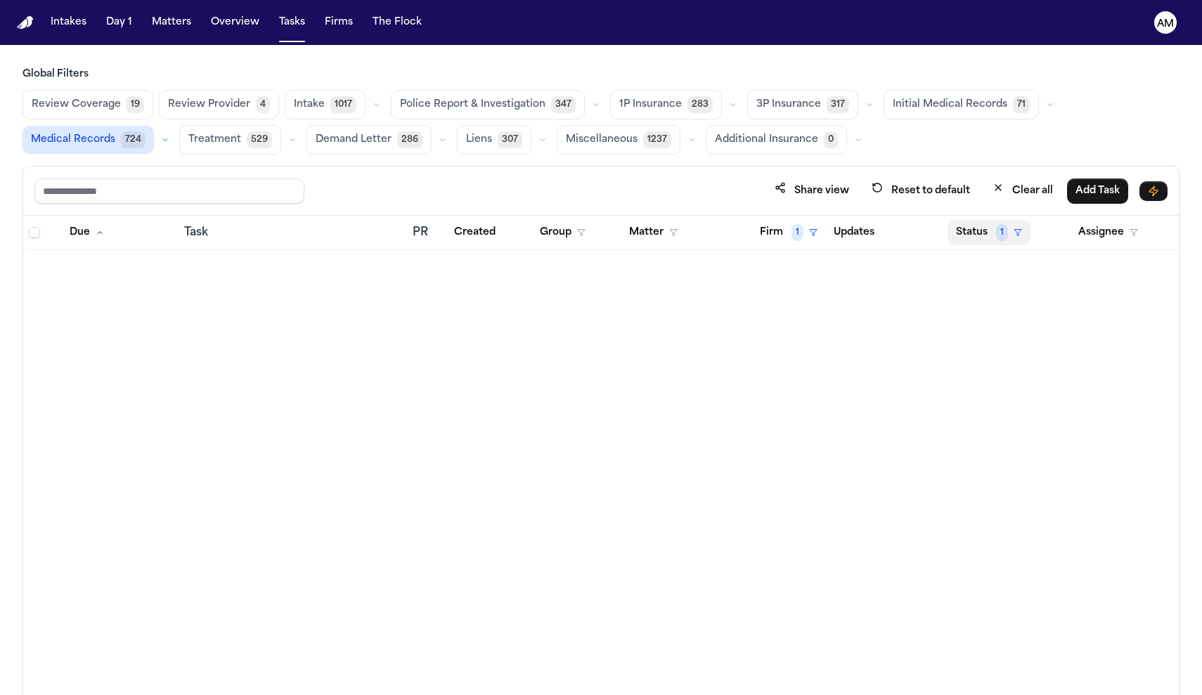
click at [973, 226] on button "Status 1" at bounding box center [989, 232] width 83 height 25
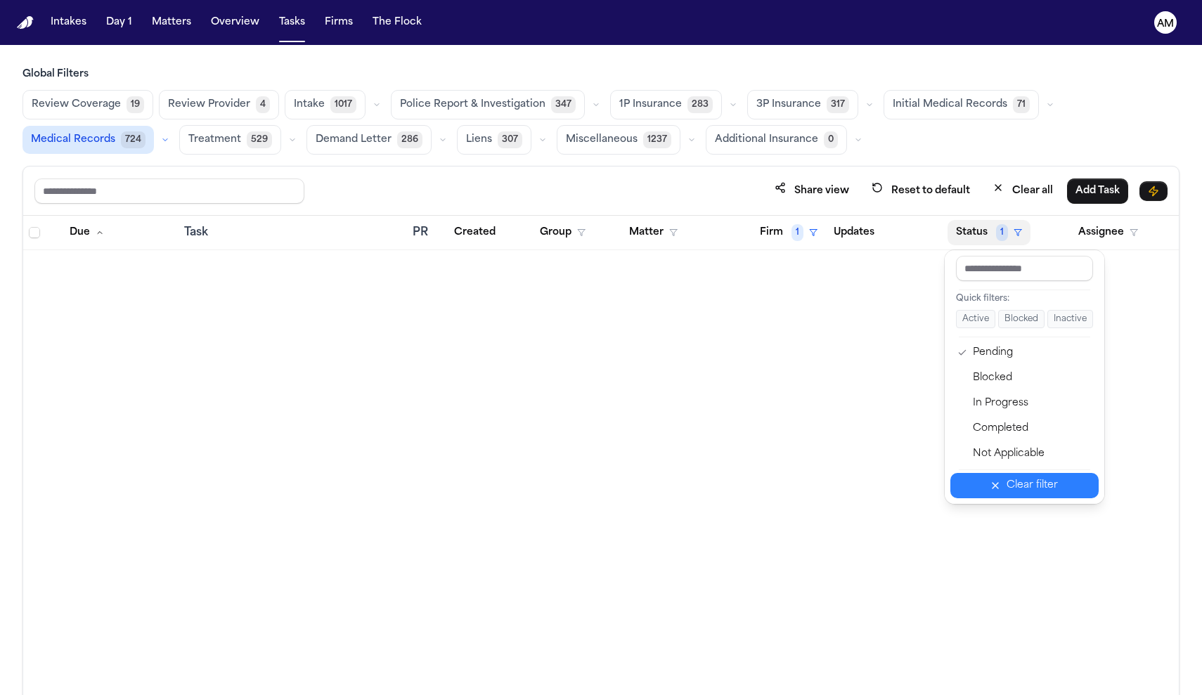
click at [990, 494] on button "Clear filter" at bounding box center [1025, 485] width 148 height 25
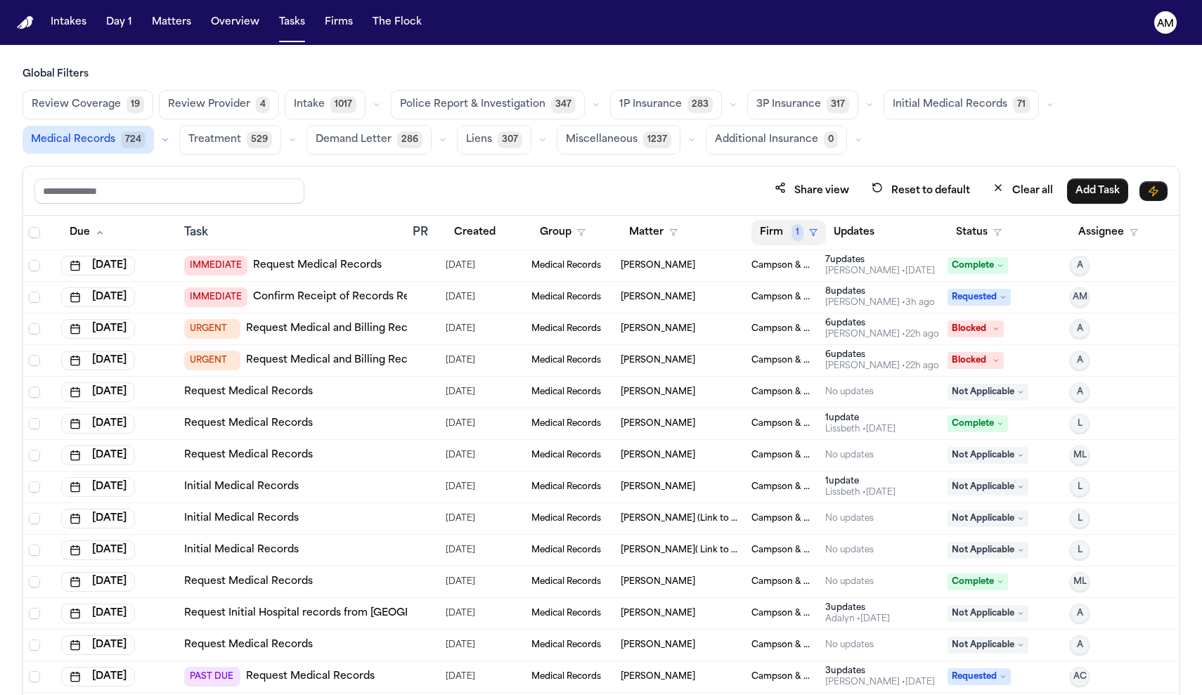
click at [788, 228] on button "Firm 1" at bounding box center [789, 232] width 75 height 25
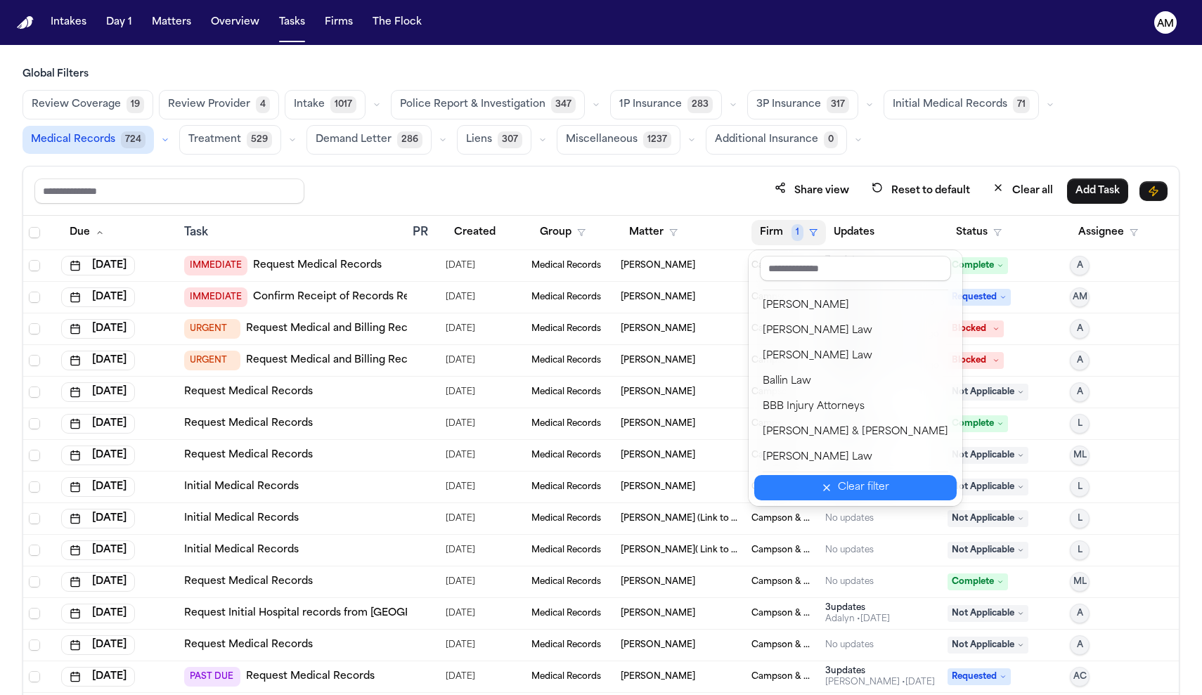
click at [813, 499] on button "Clear filter" at bounding box center [855, 487] width 202 height 25
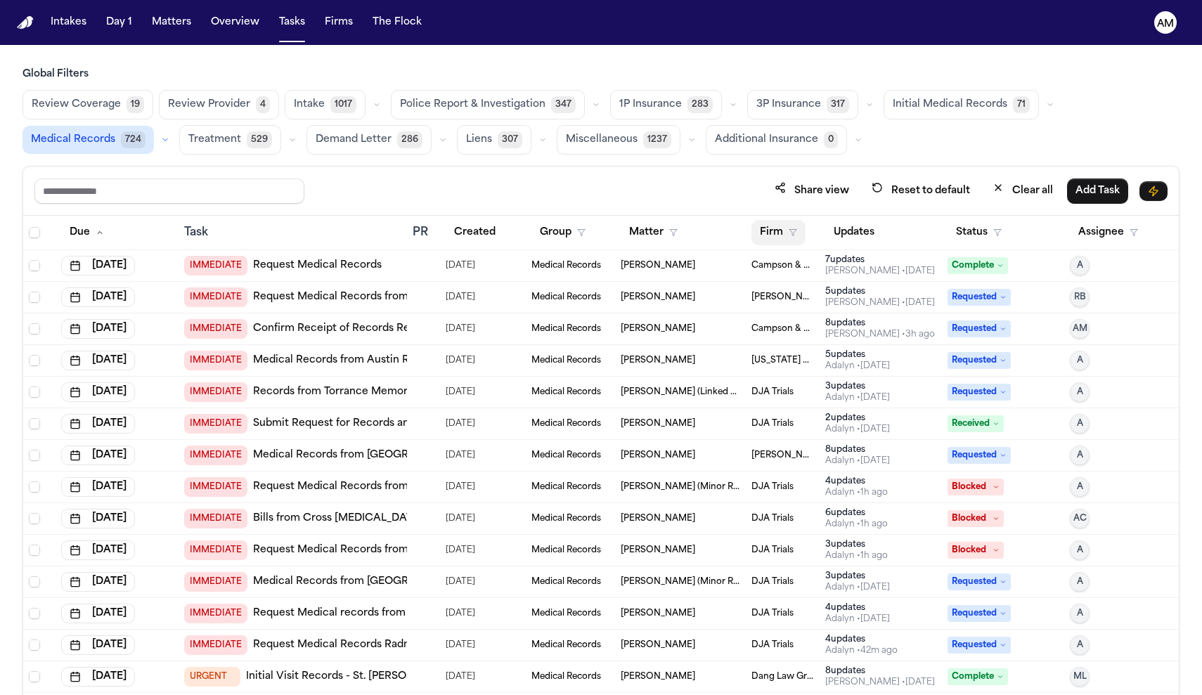
click at [787, 231] on button "Firm" at bounding box center [779, 232] width 54 height 25
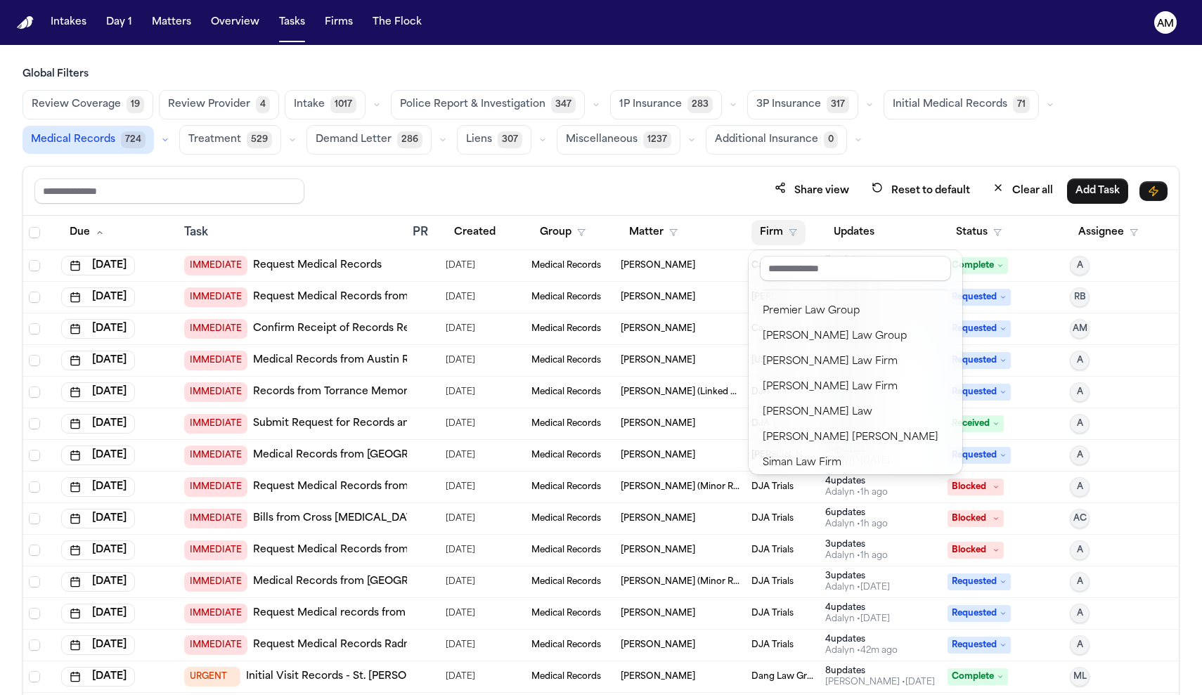
scroll to position [1574, 0]
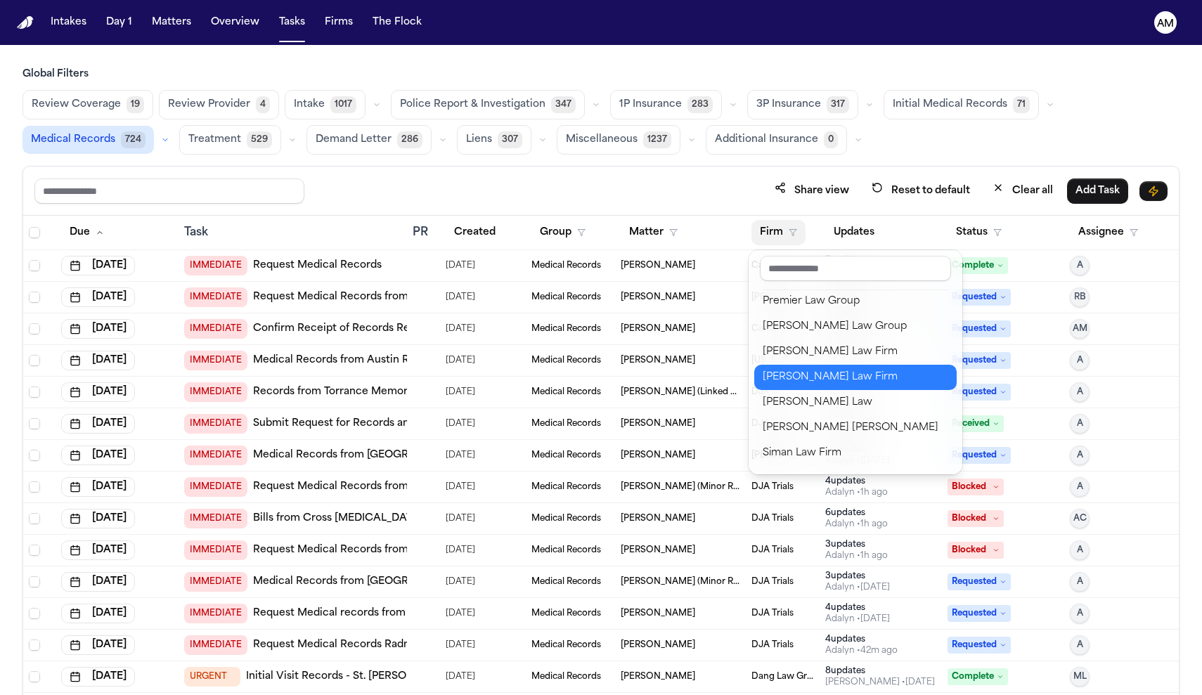
click at [792, 372] on div "Ruy Mireles Law Firm" at bounding box center [856, 377] width 186 height 17
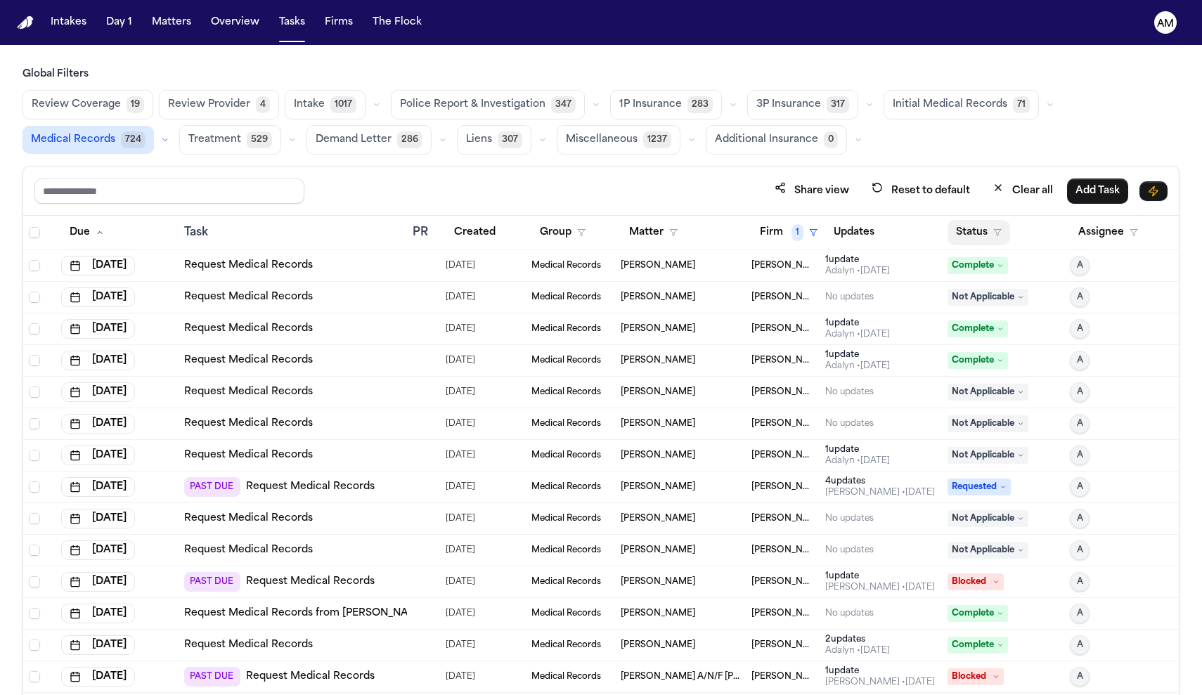
click at [999, 224] on button "Status" at bounding box center [979, 232] width 63 height 25
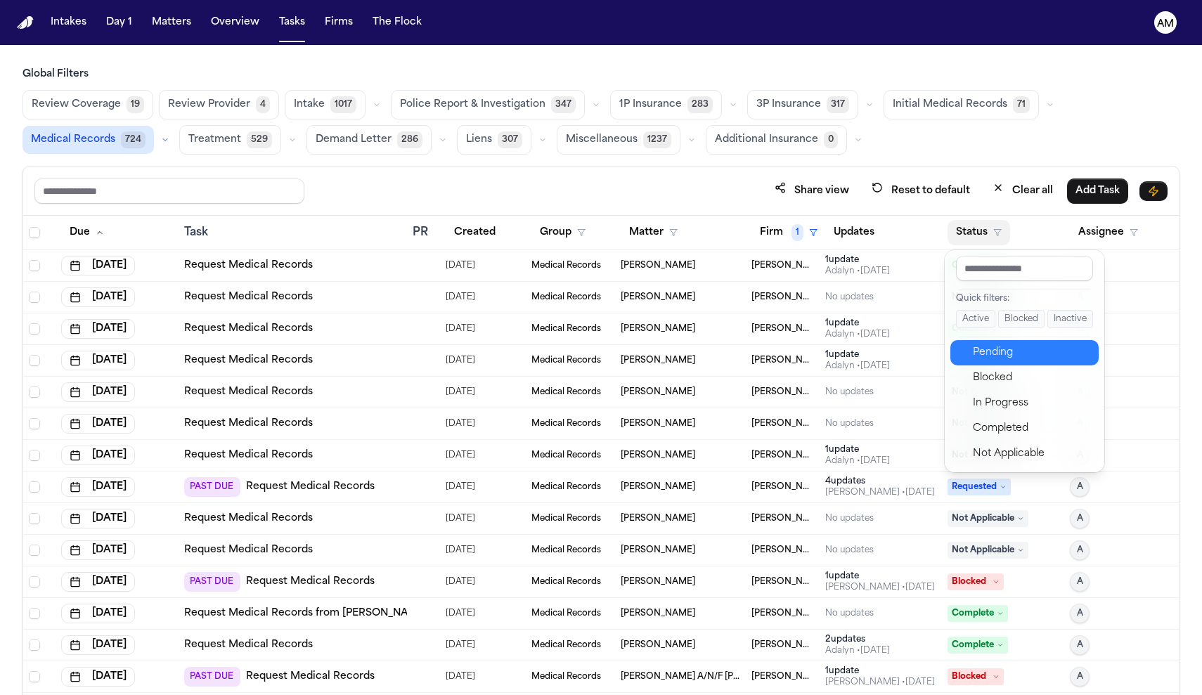
click at [977, 340] on button "Pending" at bounding box center [1025, 352] width 148 height 25
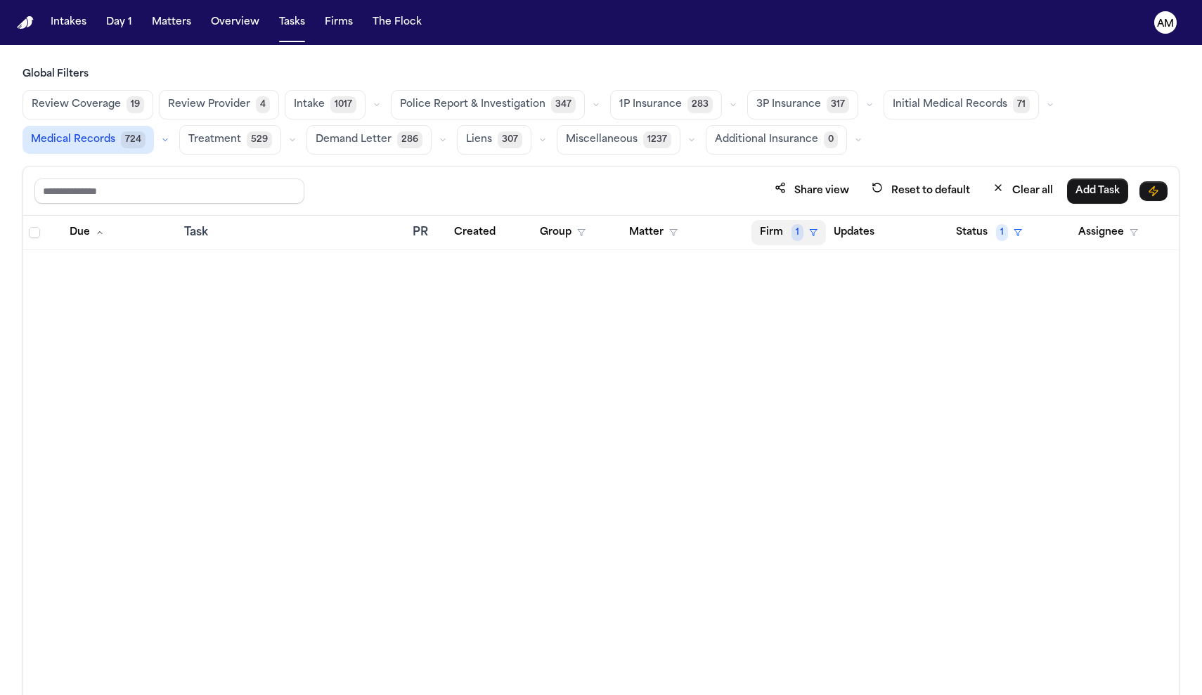
click at [792, 233] on span "1" at bounding box center [798, 232] width 12 height 17
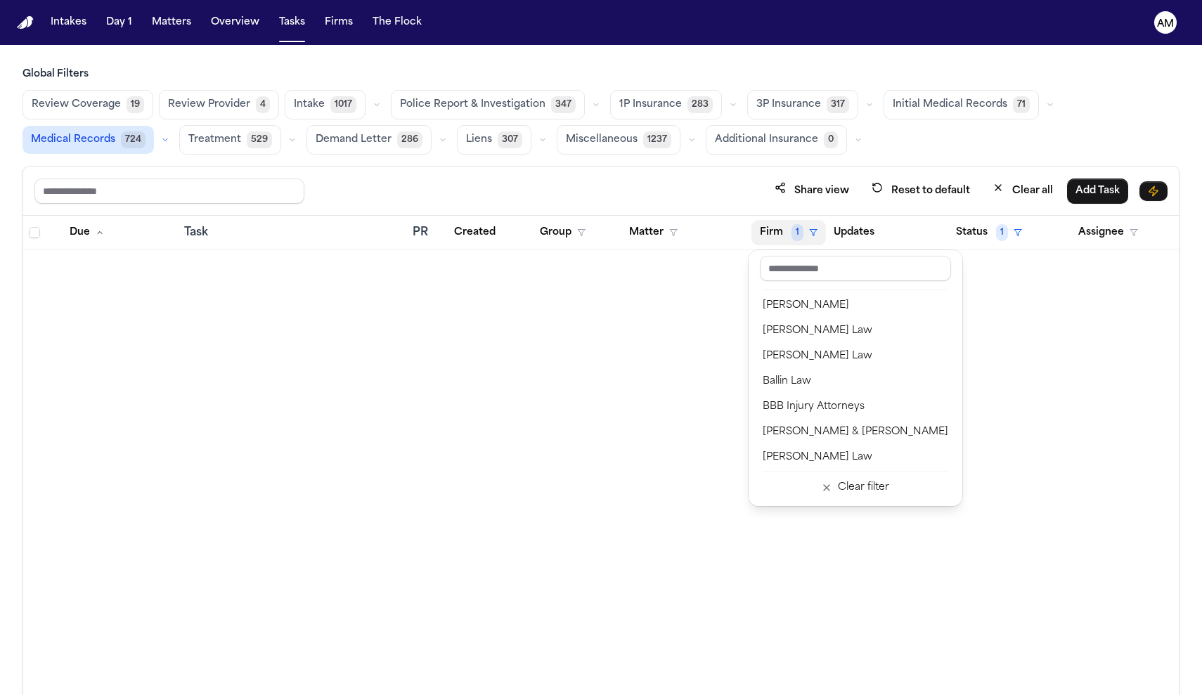
click at [998, 238] on table "Due Task PR Created Group Matter Firm 1 Updates Status 1 Assignee" at bounding box center [601, 233] width 1156 height 34
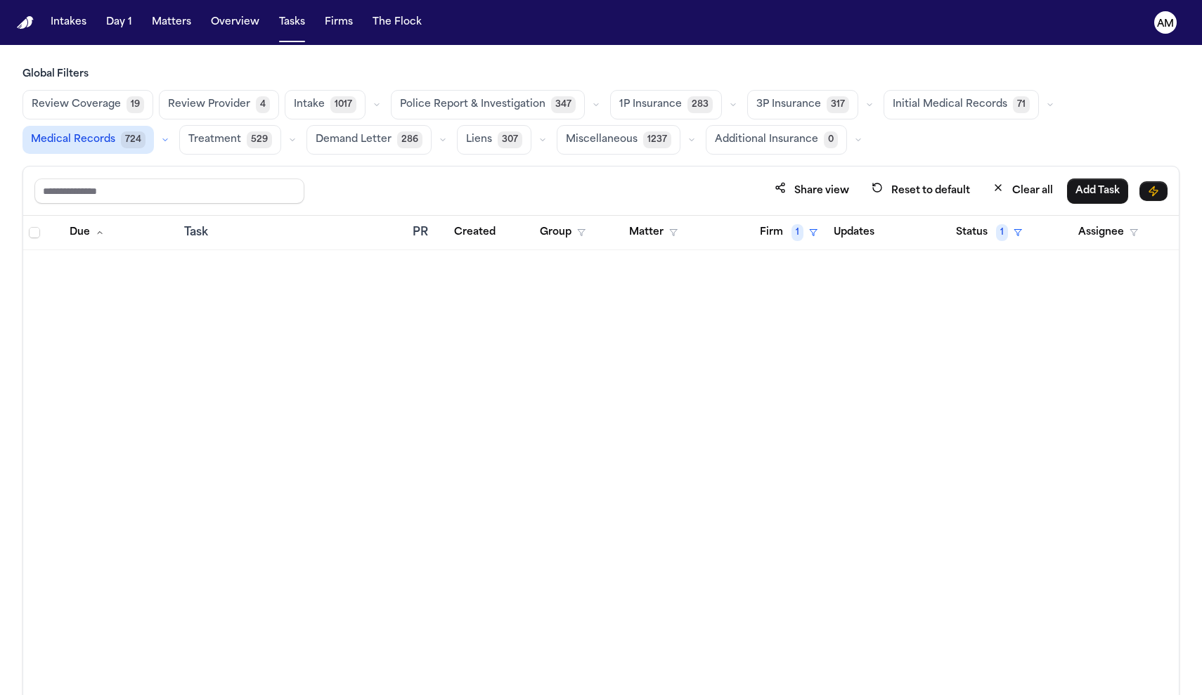
click at [998, 238] on span "1" at bounding box center [1002, 232] width 12 height 17
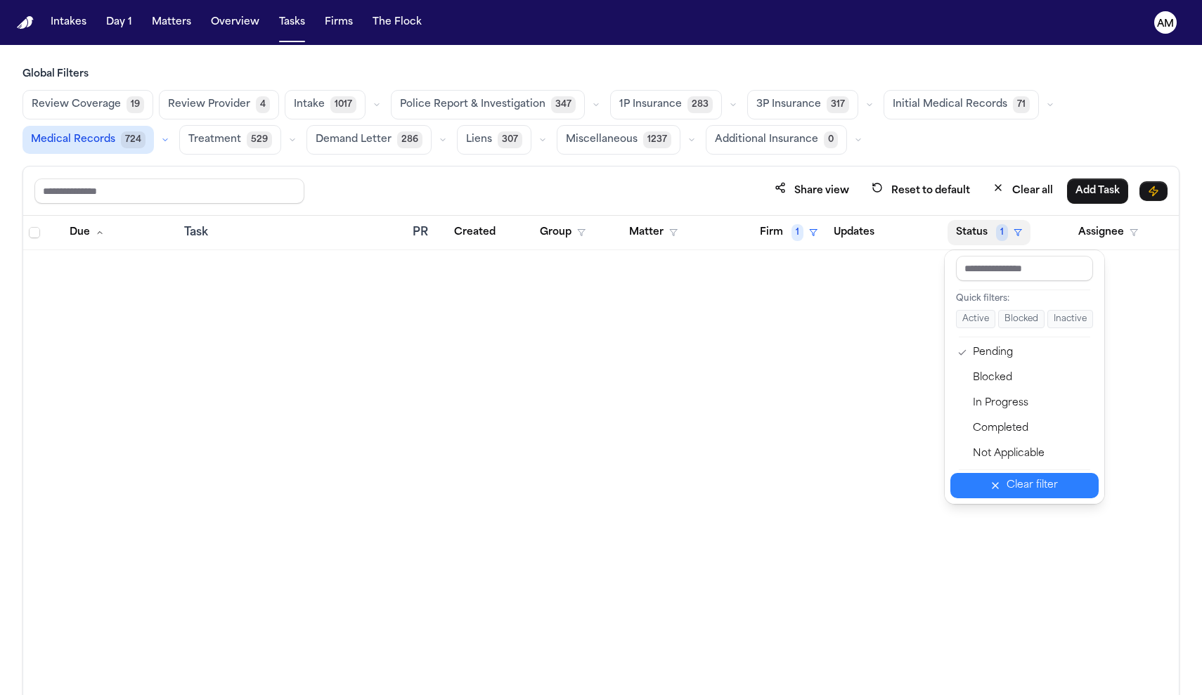
click at [996, 485] on button "Clear filter" at bounding box center [1025, 485] width 148 height 25
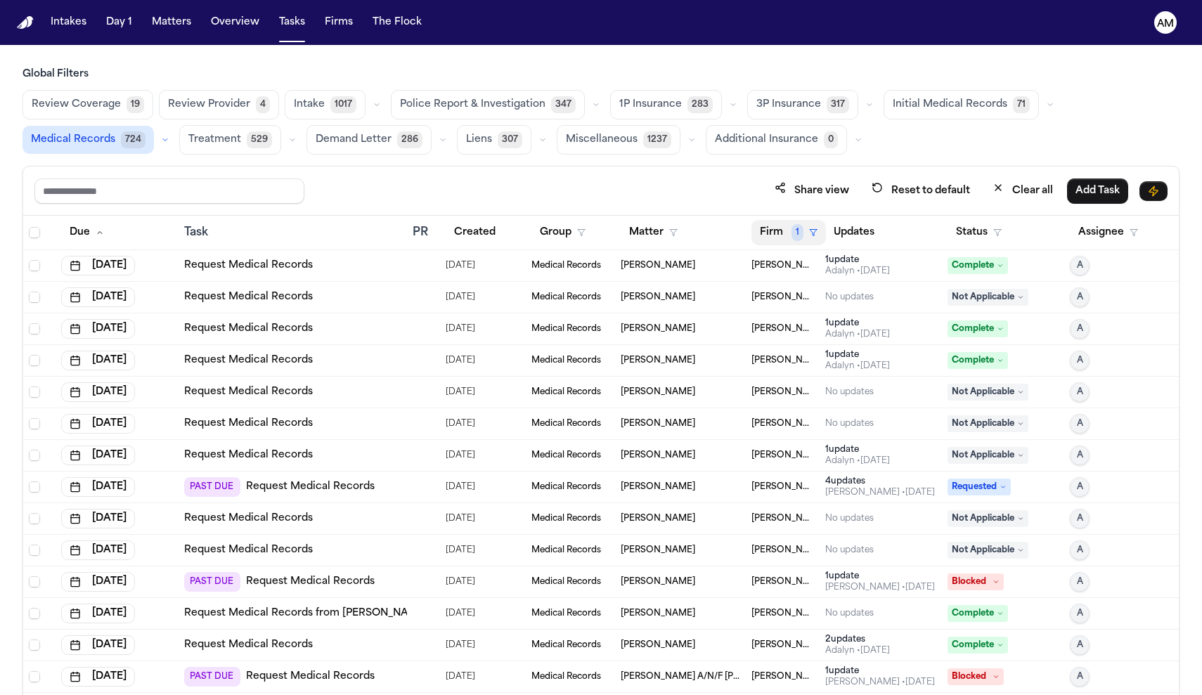
click at [812, 230] on polygon "button" at bounding box center [813, 233] width 7 height 6
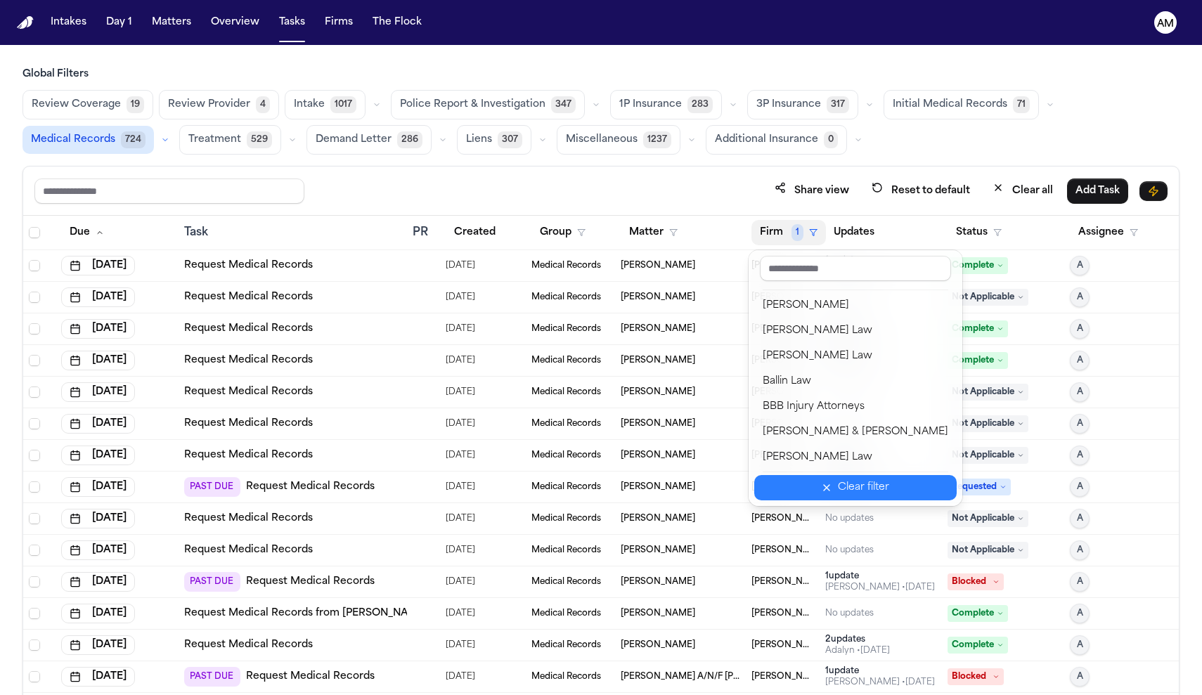
click at [838, 481] on div "Clear filter" at bounding box center [863, 488] width 51 height 17
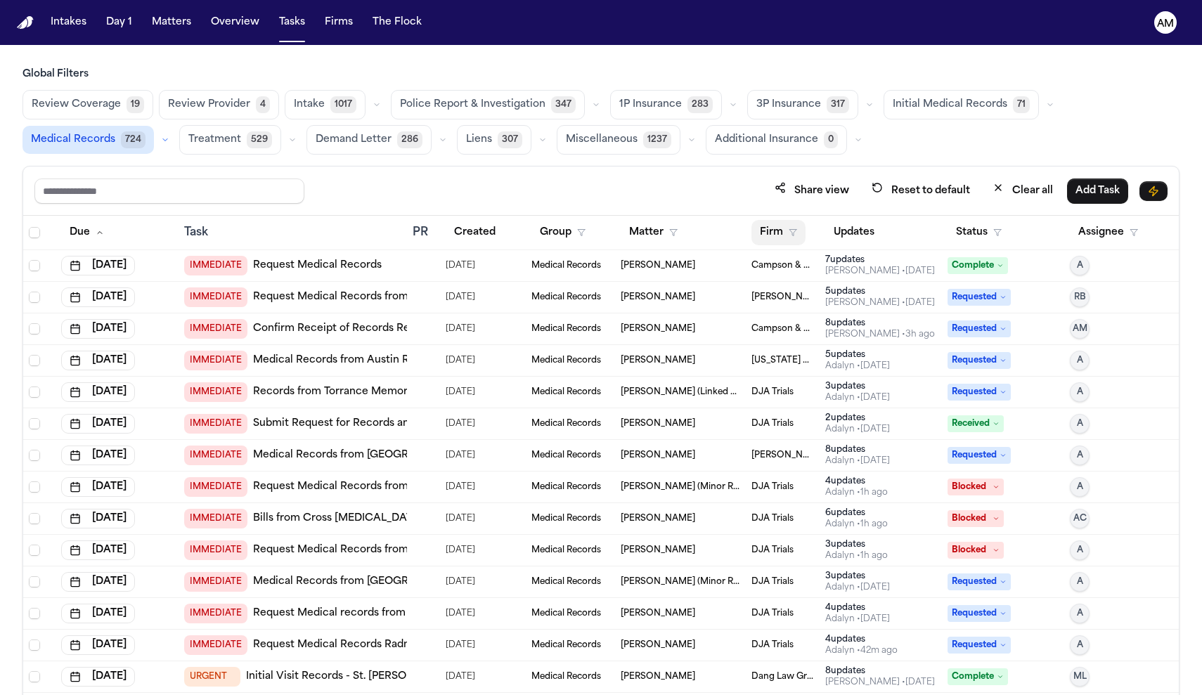
click at [782, 236] on button "Firm" at bounding box center [779, 232] width 54 height 25
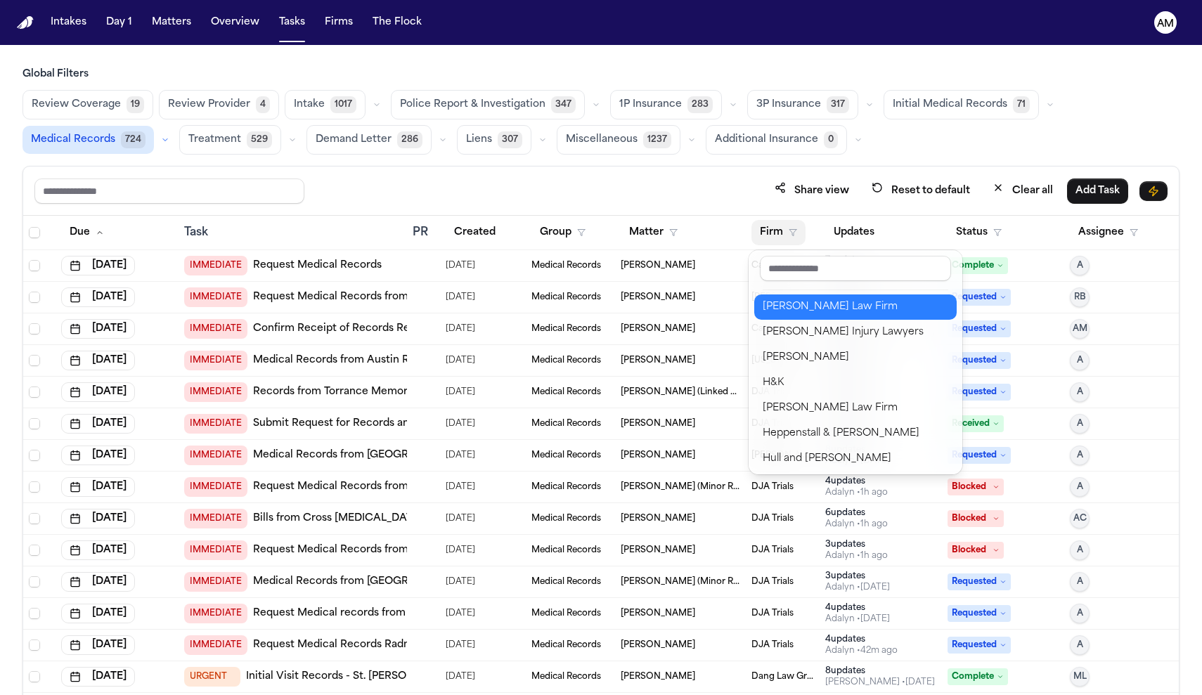
scroll to position [635, 0]
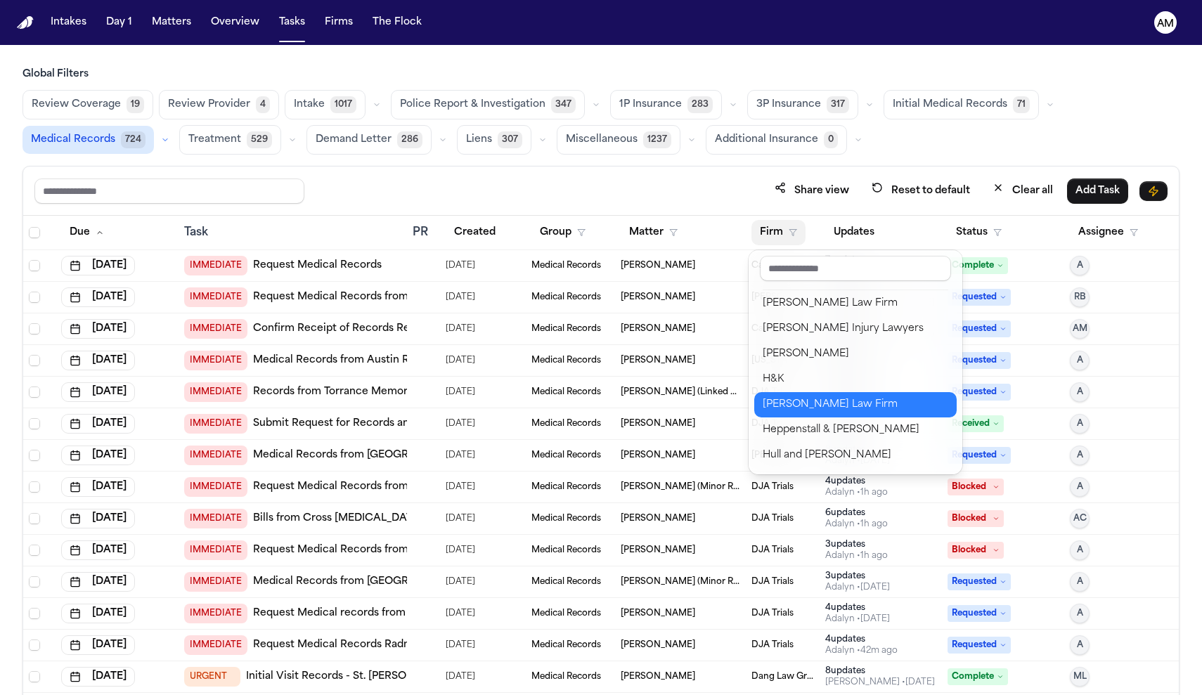
click at [809, 407] on div "Hecht Law Firm" at bounding box center [856, 405] width 186 height 17
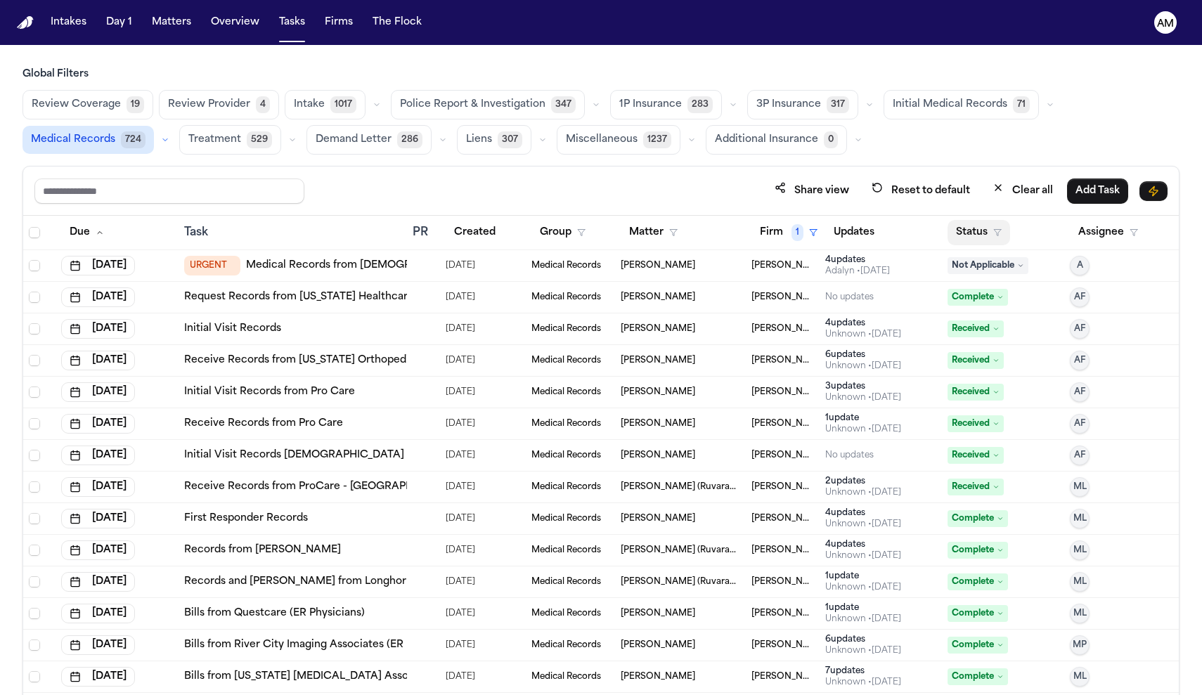
click at [979, 238] on button "Status" at bounding box center [979, 232] width 63 height 25
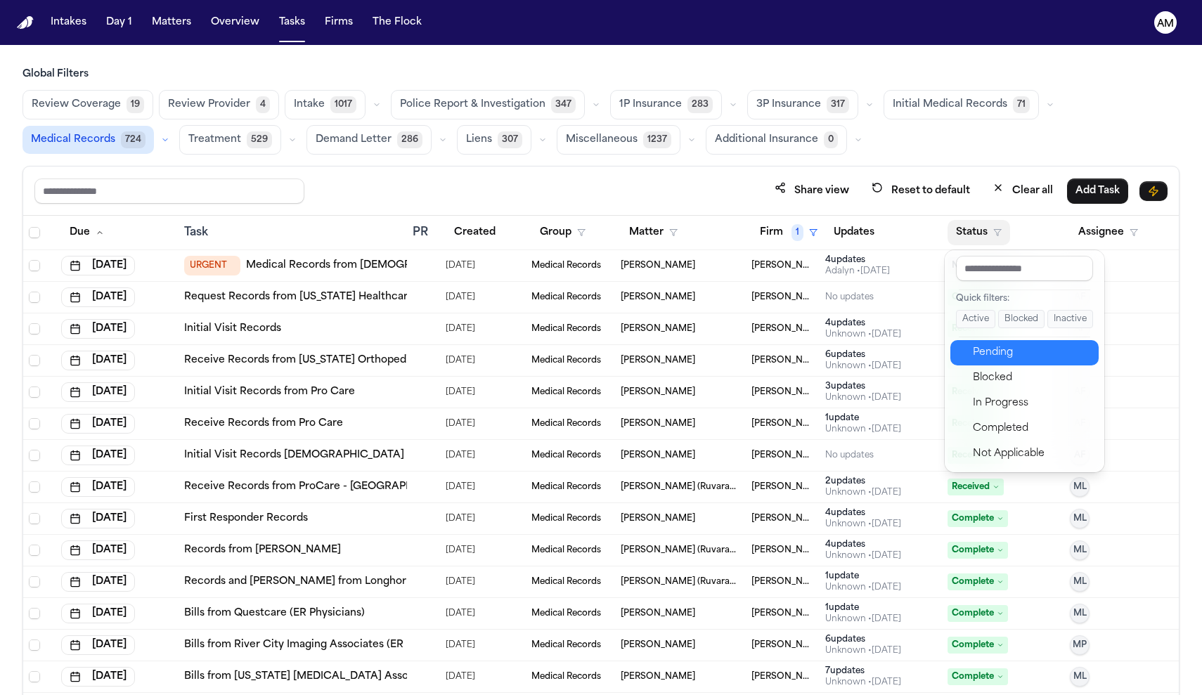
click at [989, 340] on button "Pending" at bounding box center [1025, 352] width 148 height 25
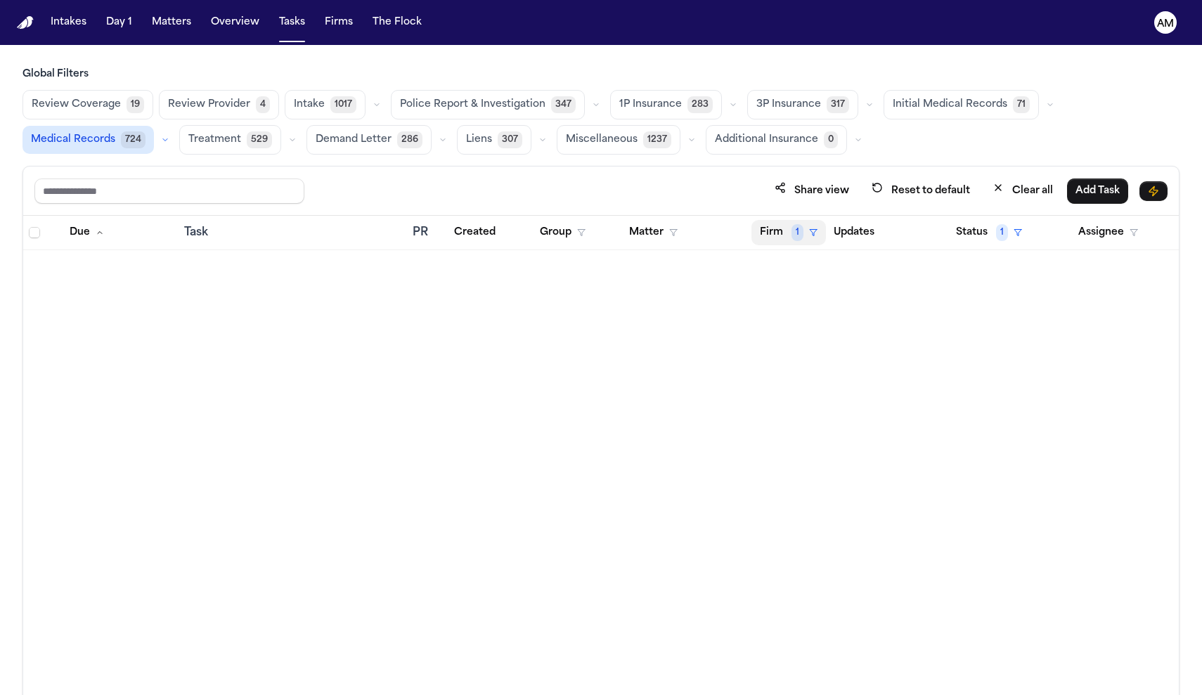
click at [797, 237] on span "1" at bounding box center [798, 232] width 12 height 17
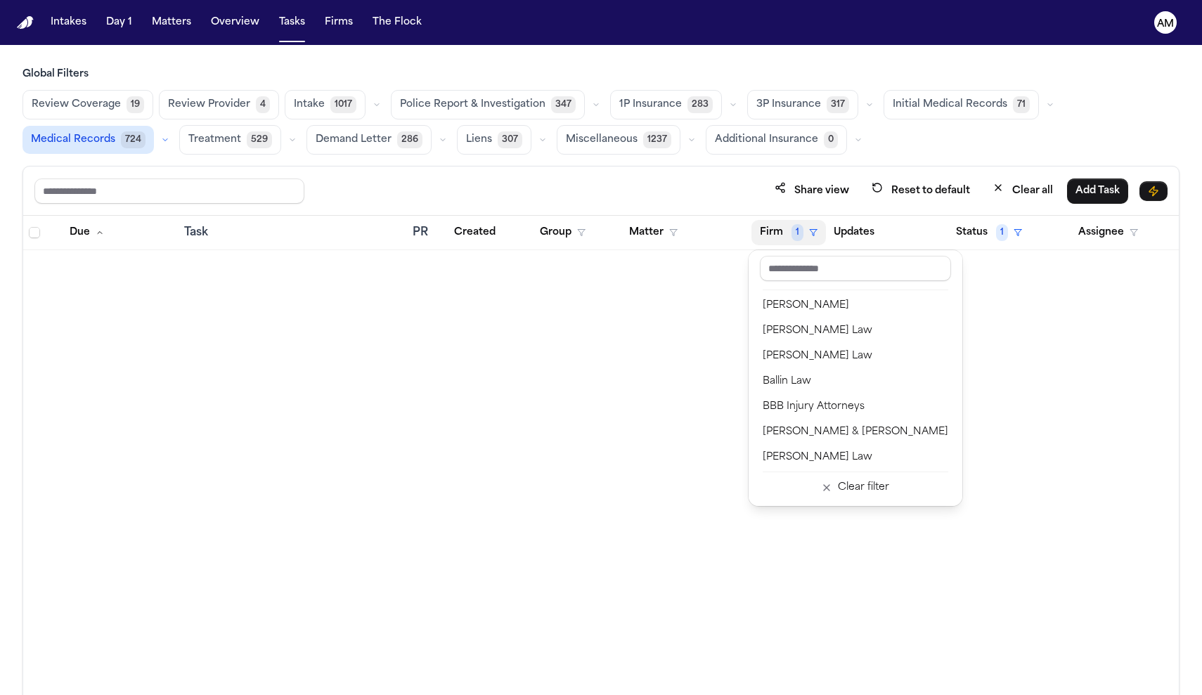
click at [963, 223] on table "Due Task PR Created Group Matter Firm 1 Updates Status 1 Assignee" at bounding box center [601, 233] width 1156 height 34
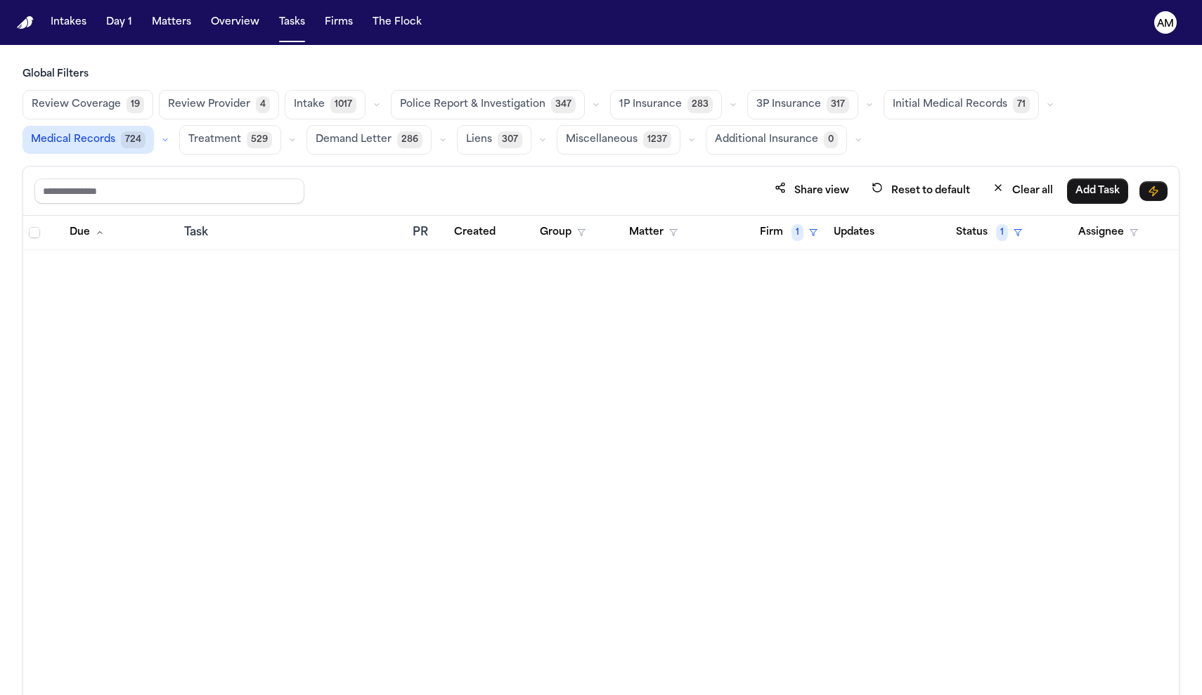
click at [963, 223] on button "Status 1" at bounding box center [989, 232] width 83 height 25
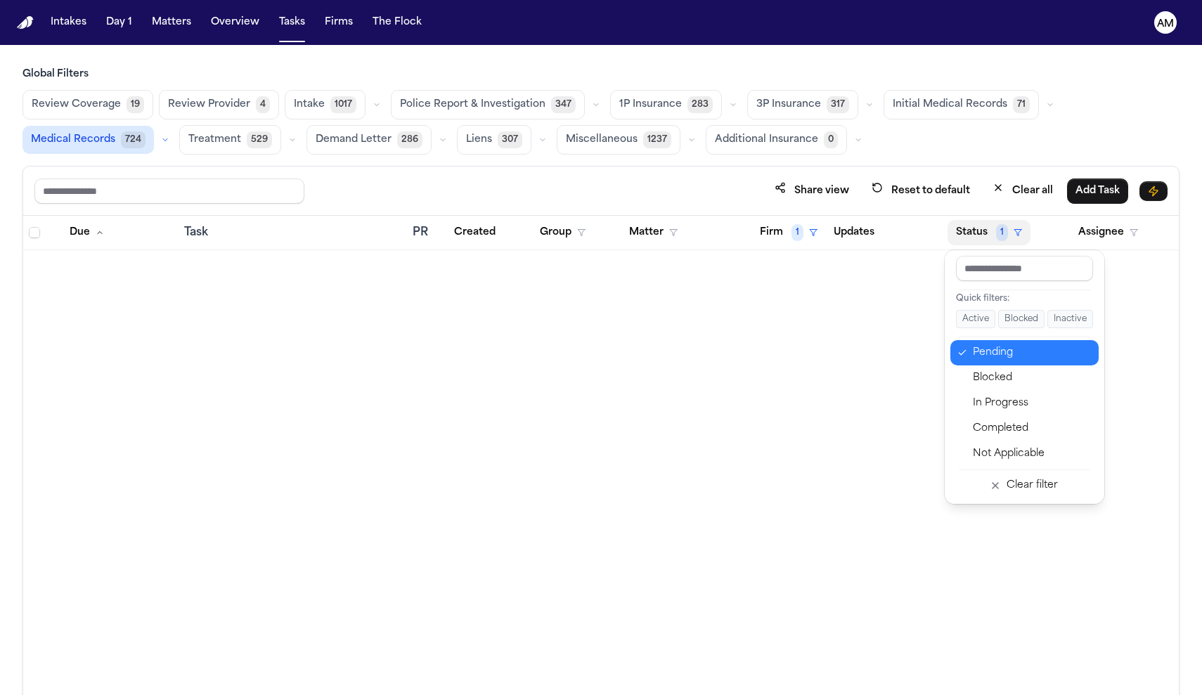
click at [977, 356] on div "Pending" at bounding box center [1031, 353] width 117 height 17
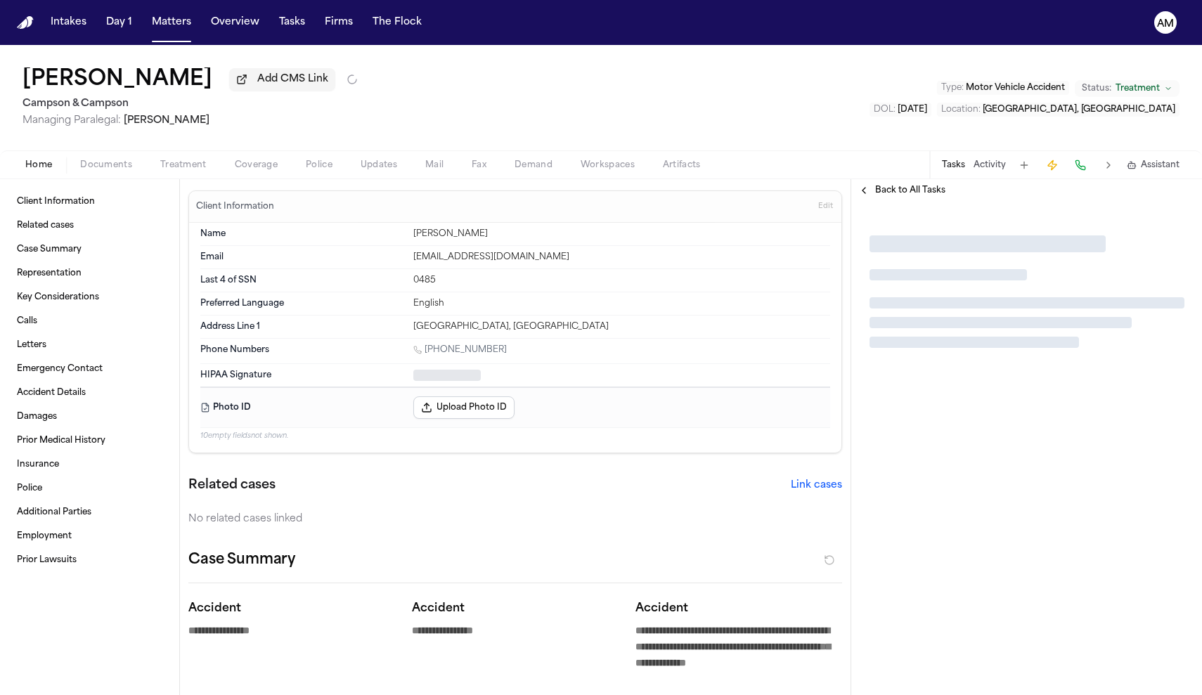
type textarea "*"
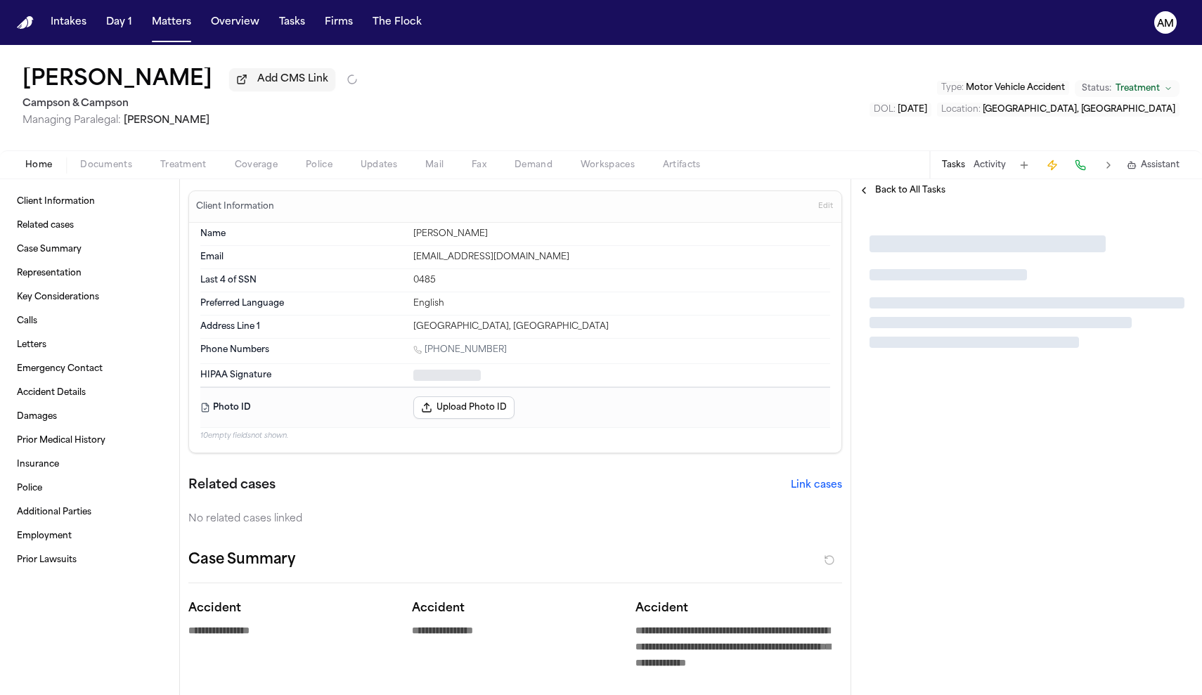
type textarea "*"
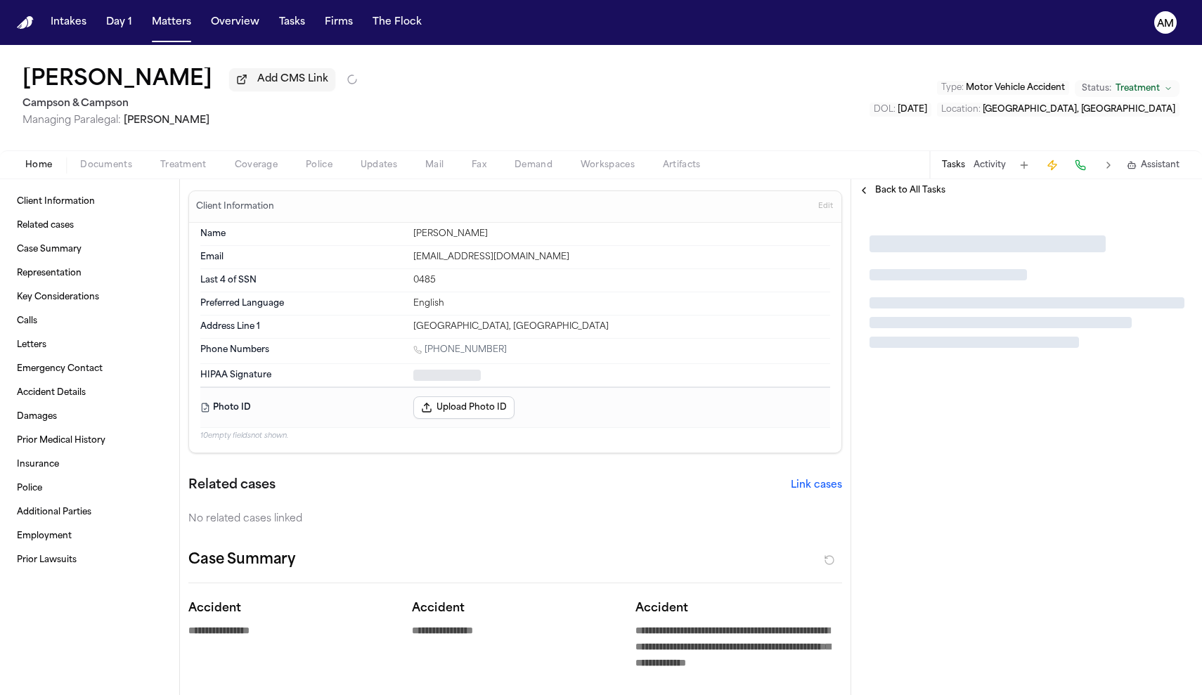
type textarea "*"
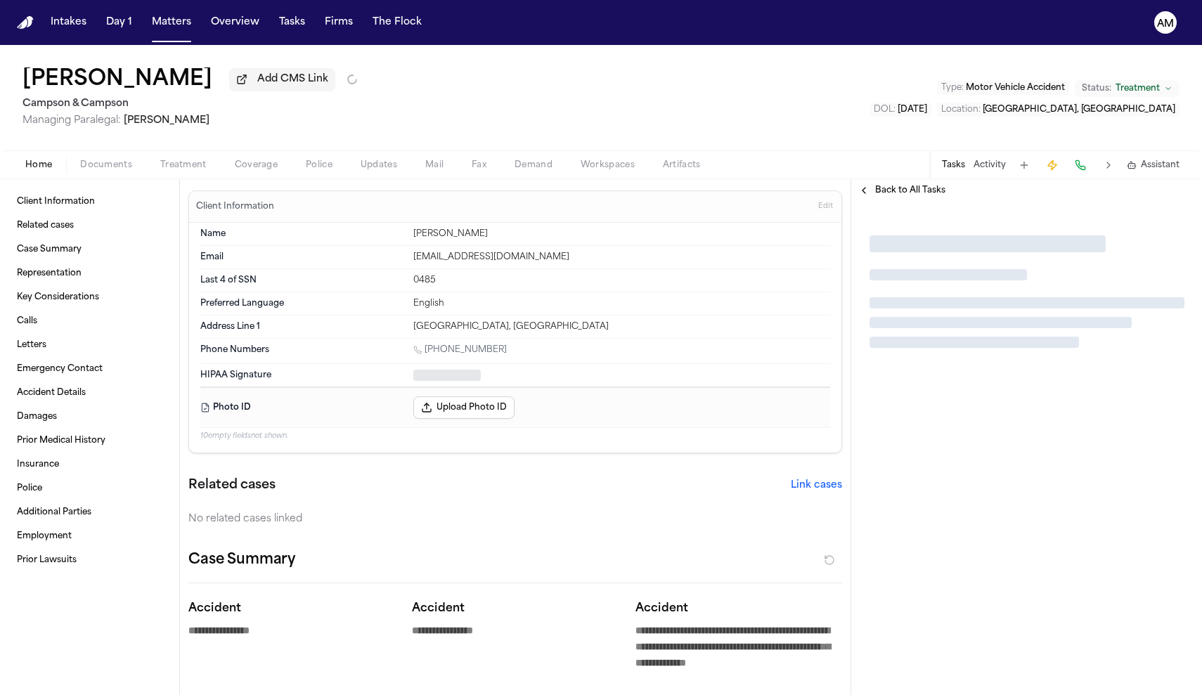
type textarea "*"
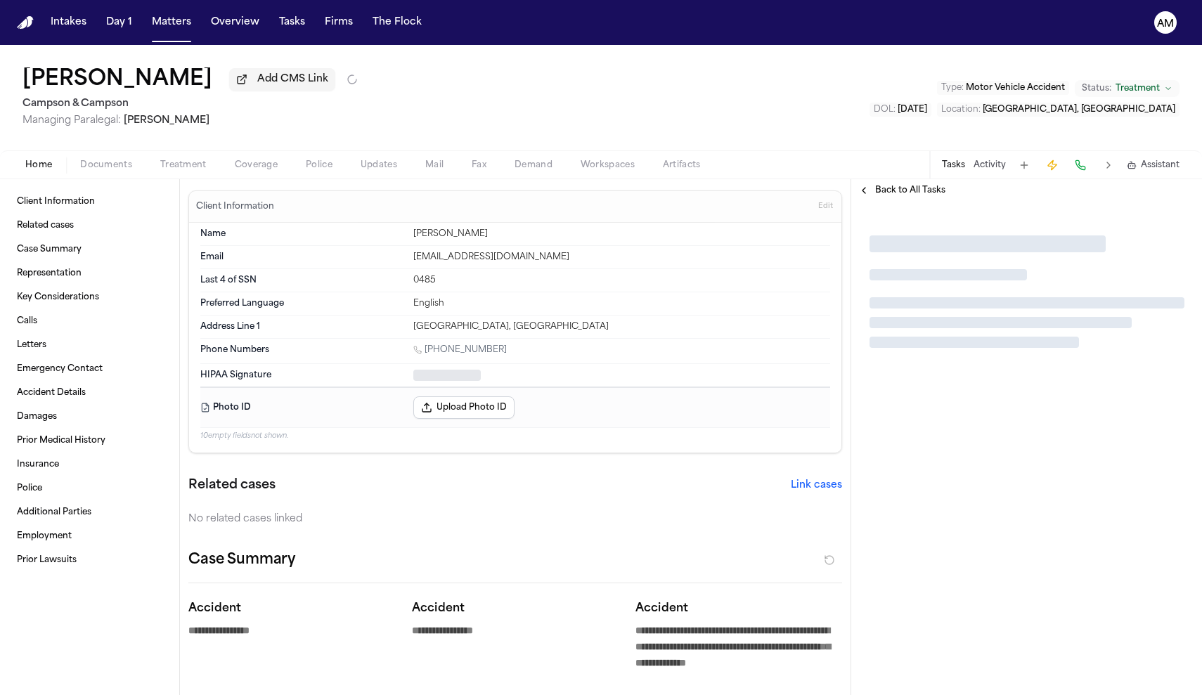
type textarea "*"
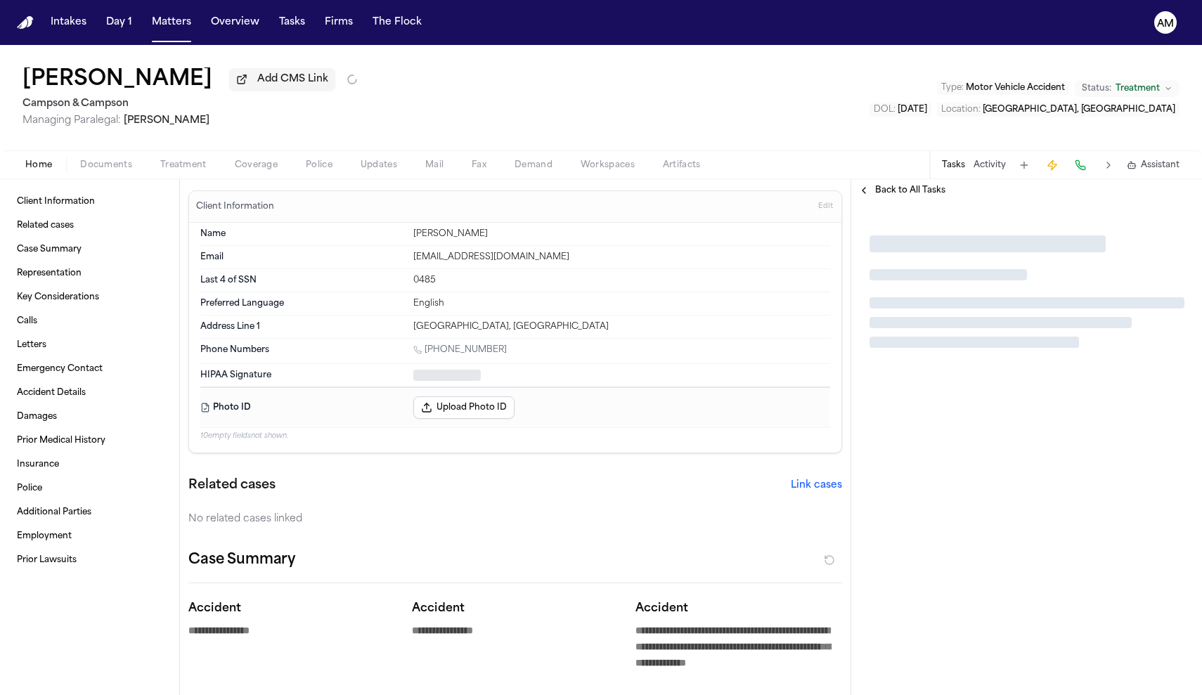
type textarea "*"
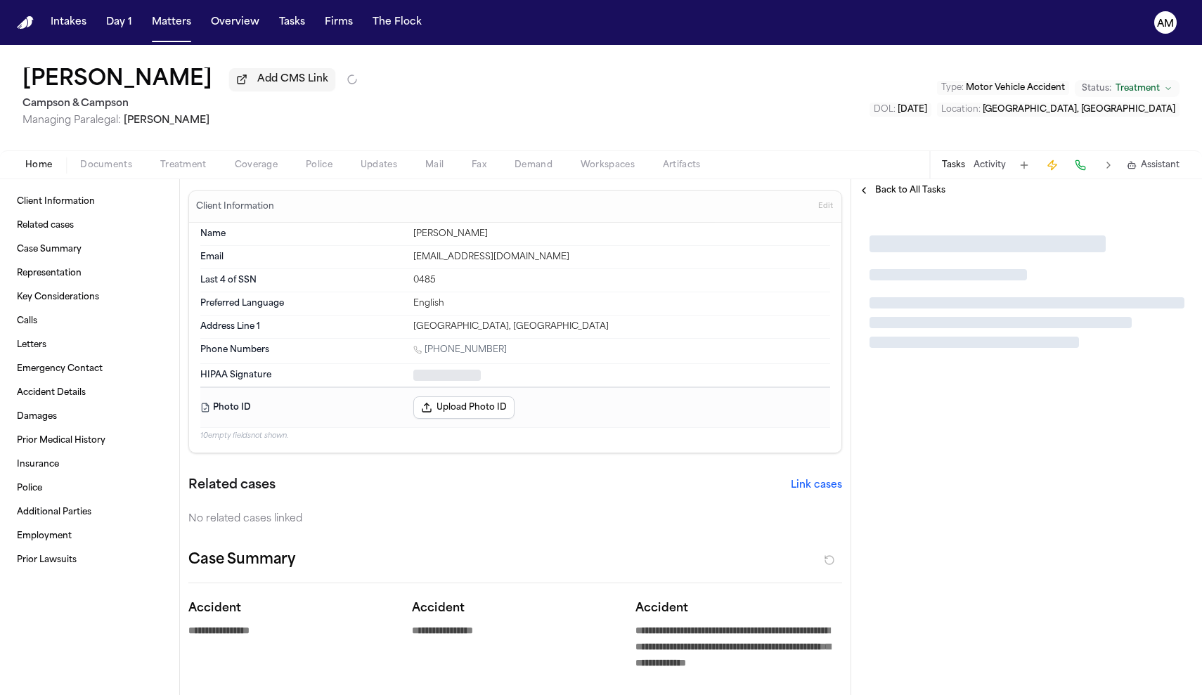
type textarea "*"
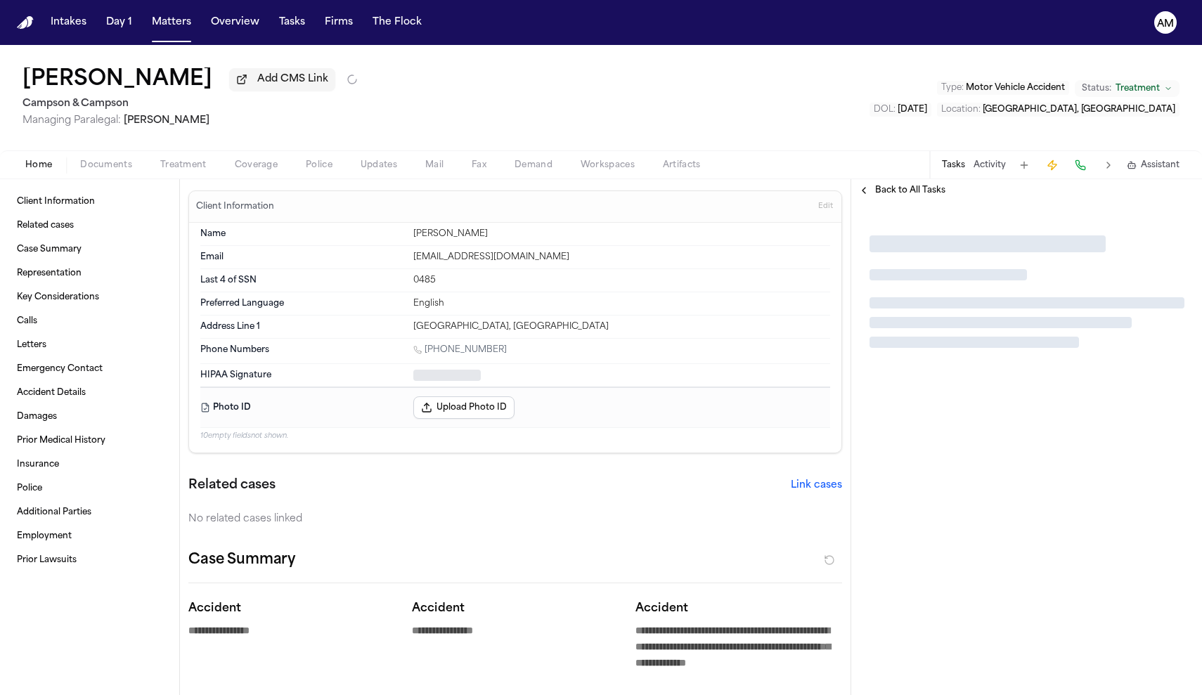
type textarea "*"
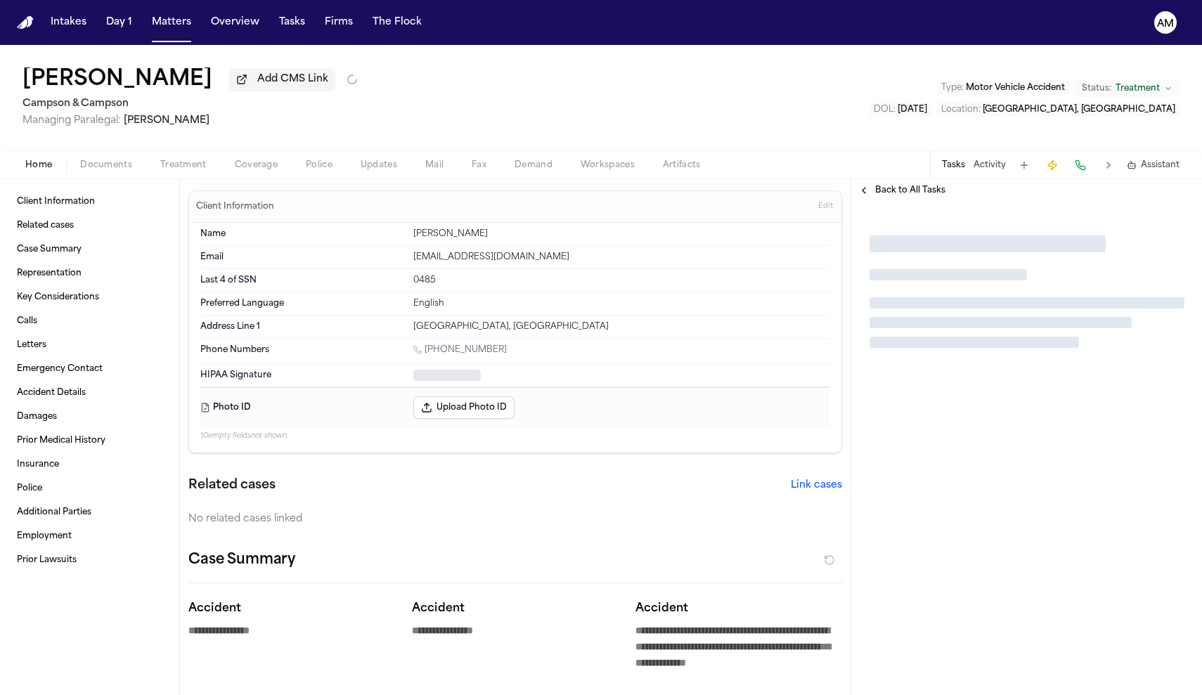
type textarea "*"
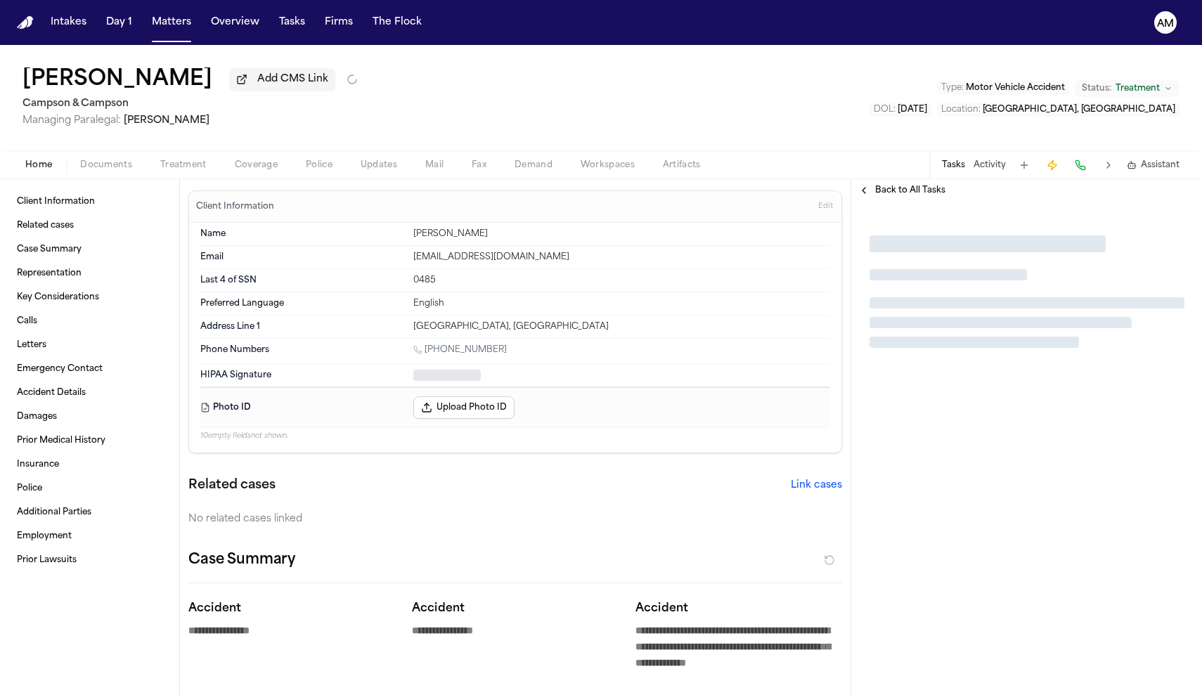
type textarea "*"
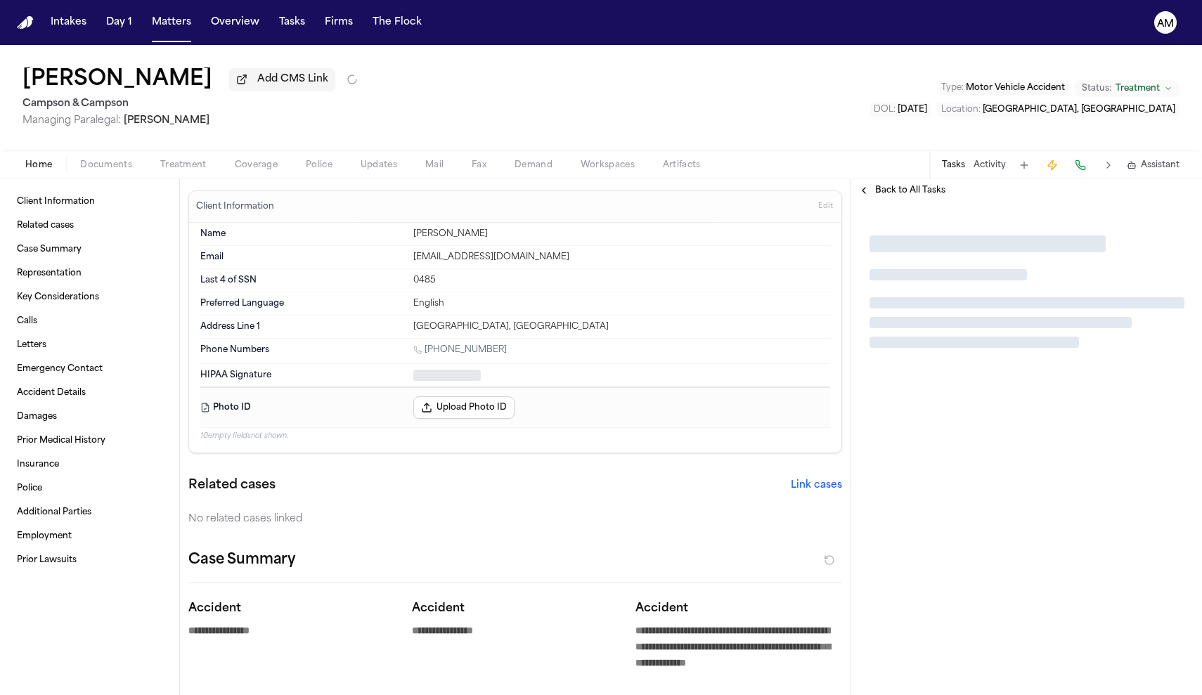
type textarea "*"
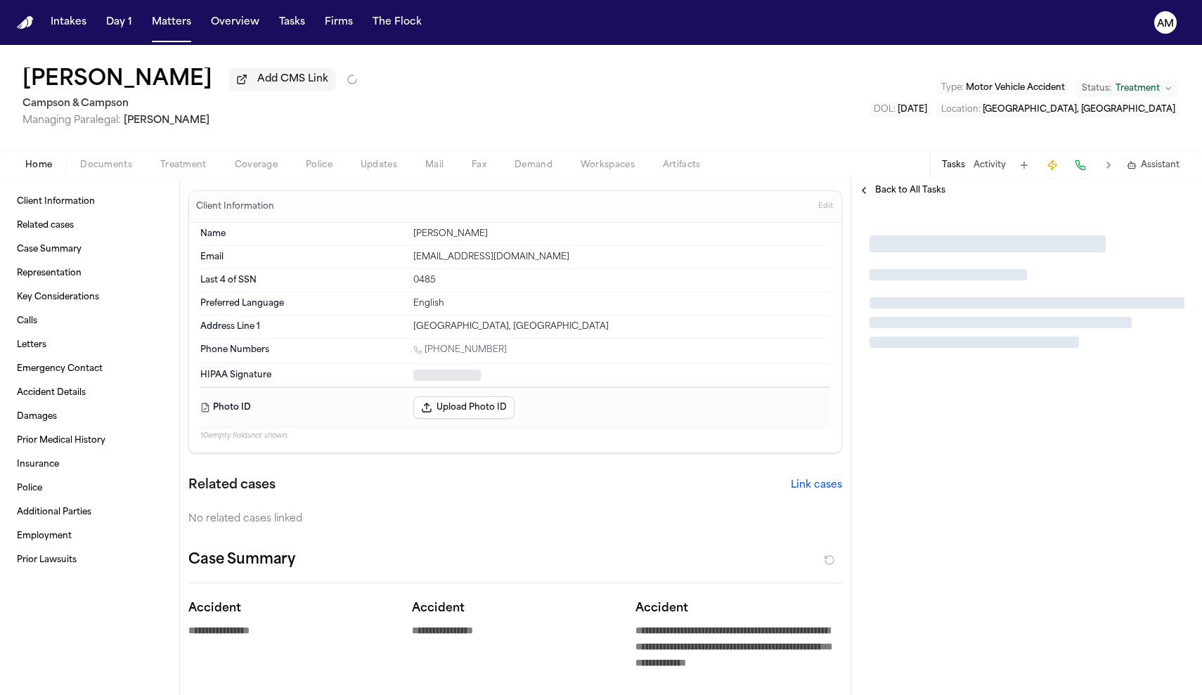
type textarea "*"
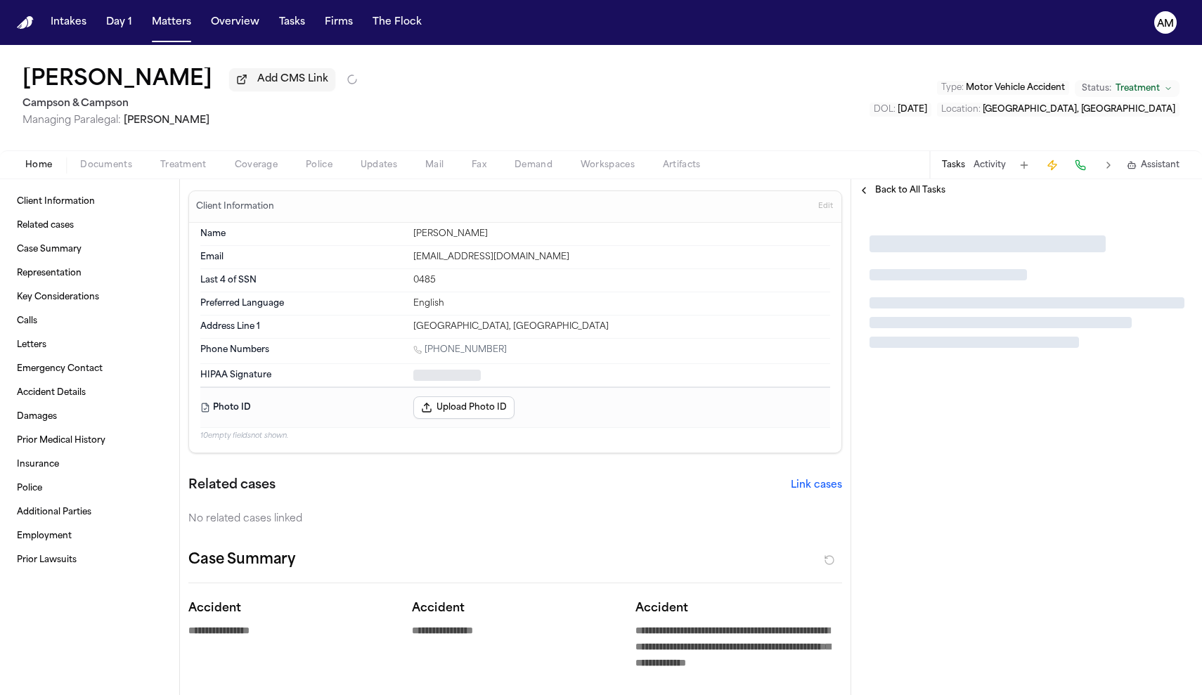
type textarea "*"
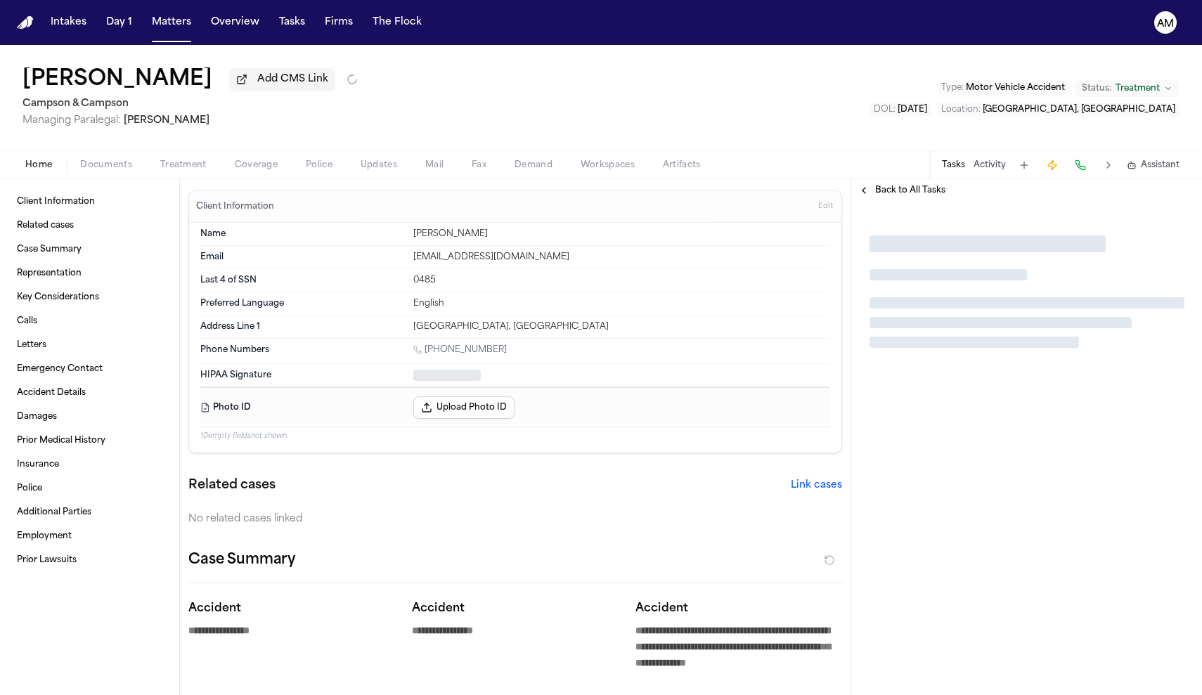
type textarea "*"
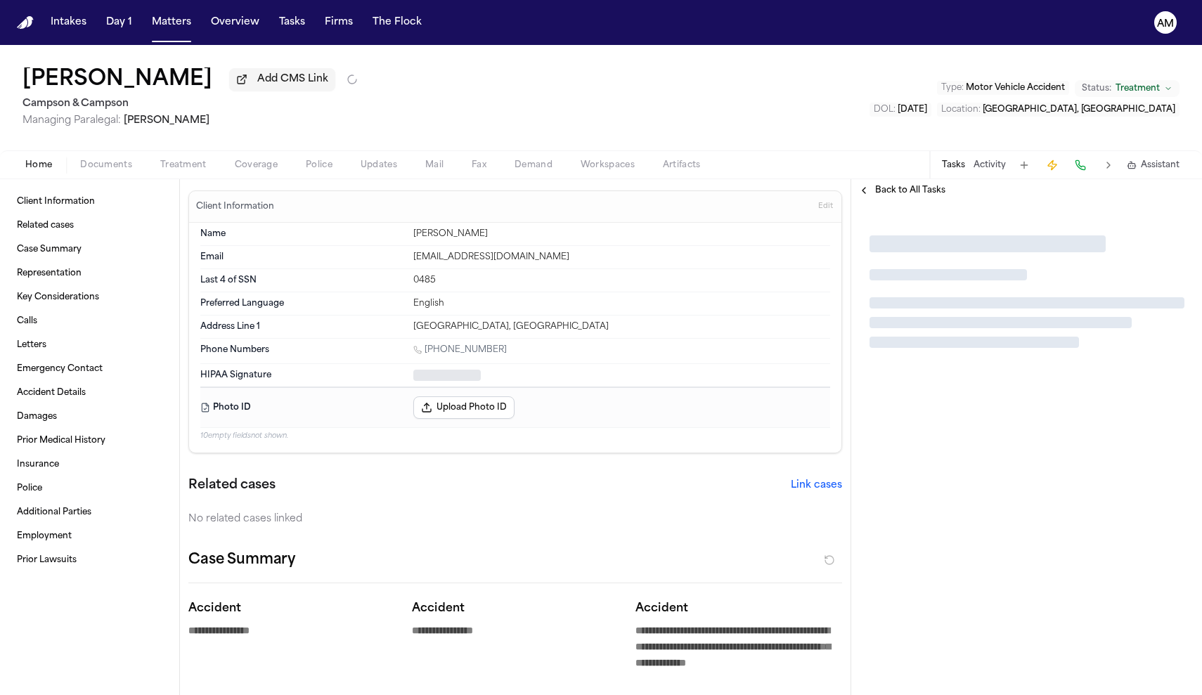
type textarea "*"
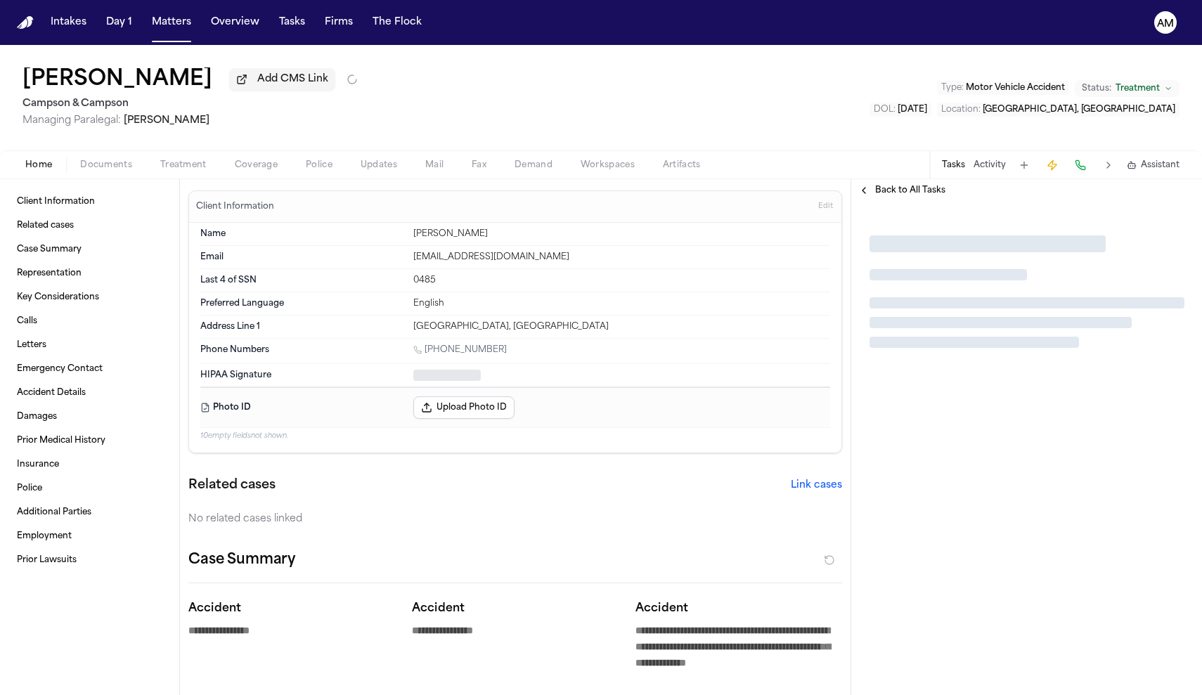
type textarea "*"
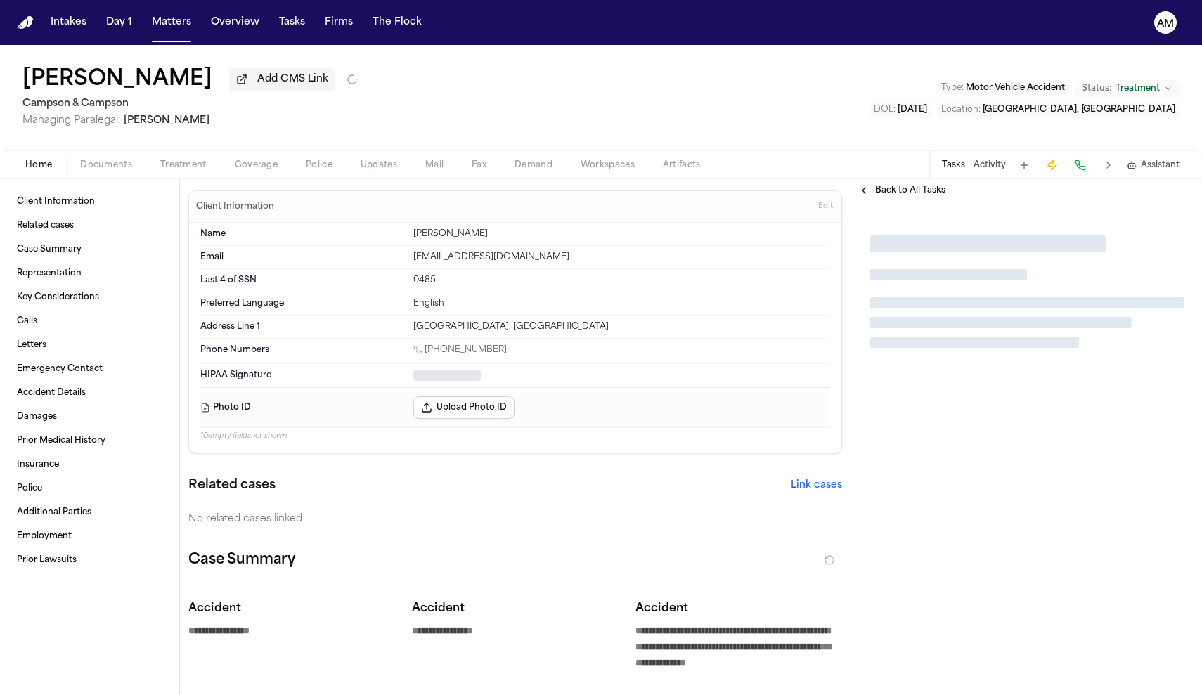
type textarea "*"
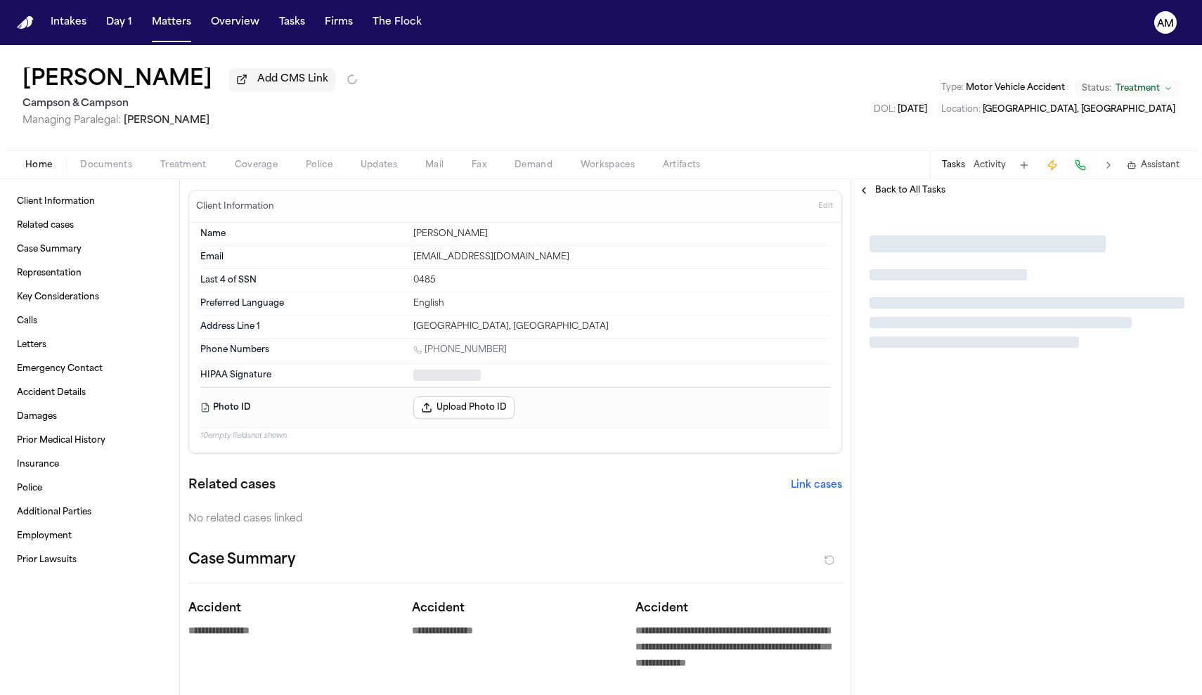
type textarea "*"
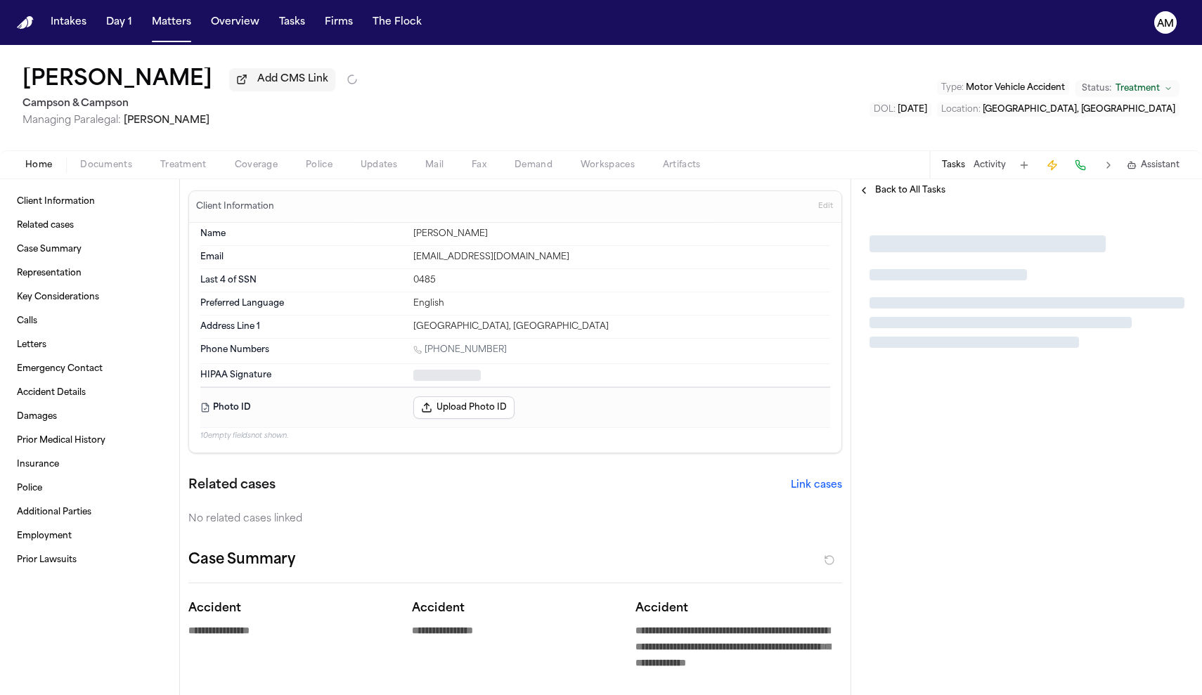
type textarea "*"
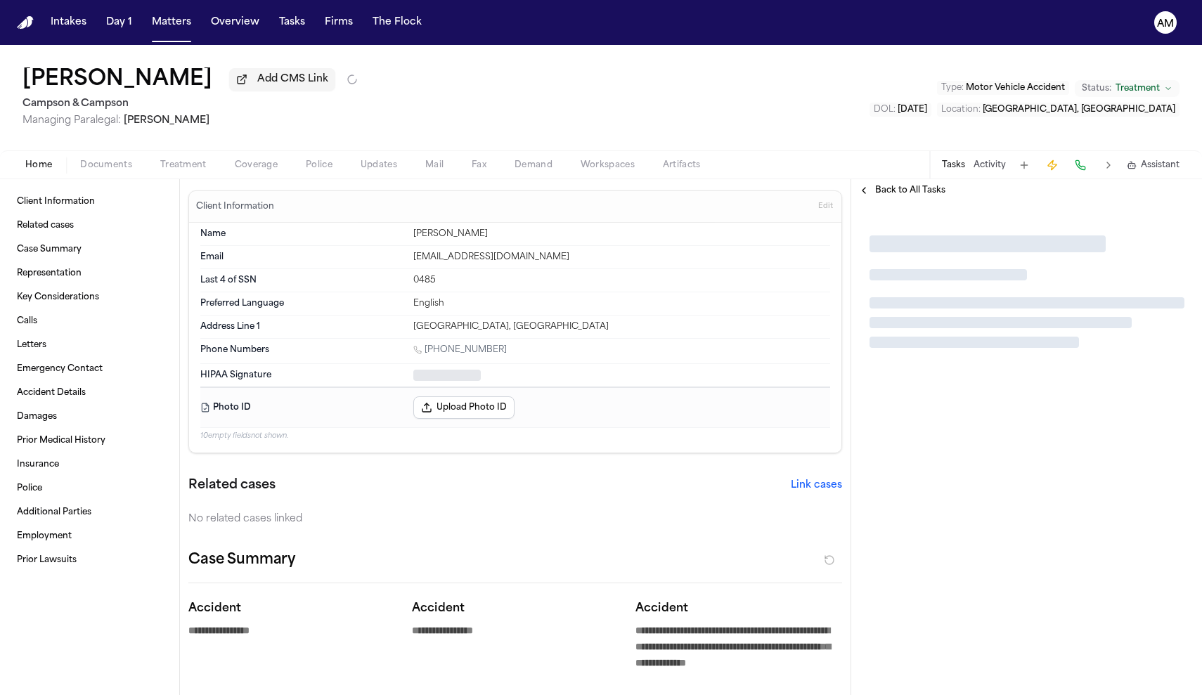
type textarea "*"
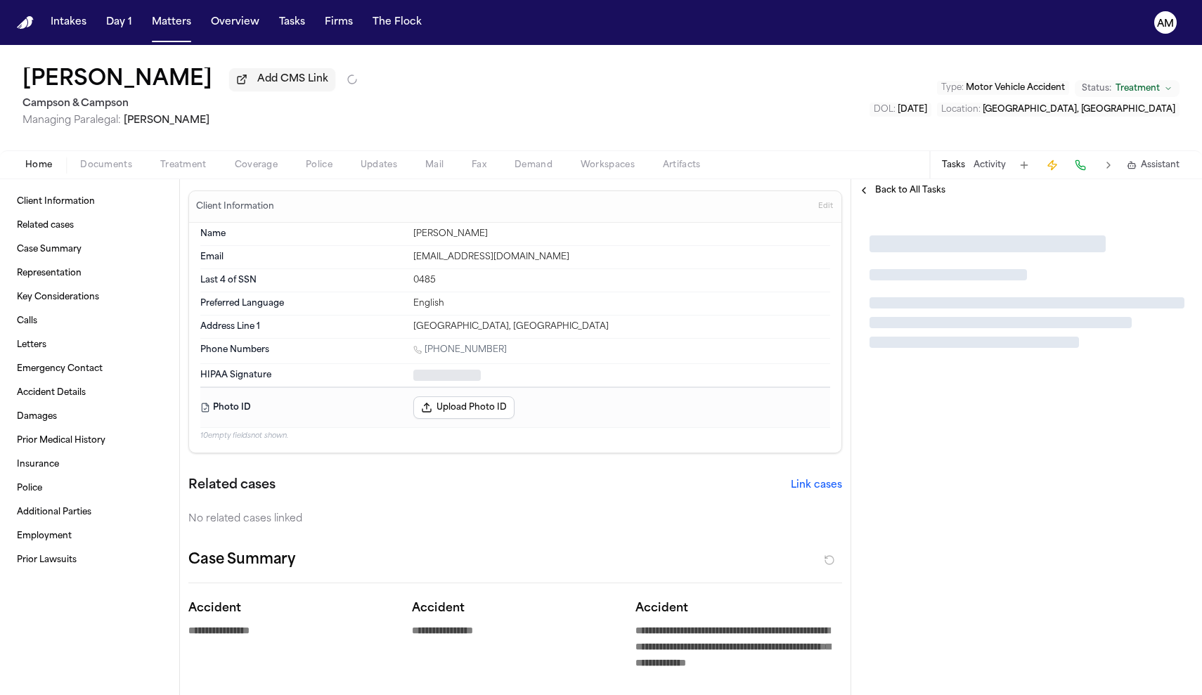
type textarea "*"
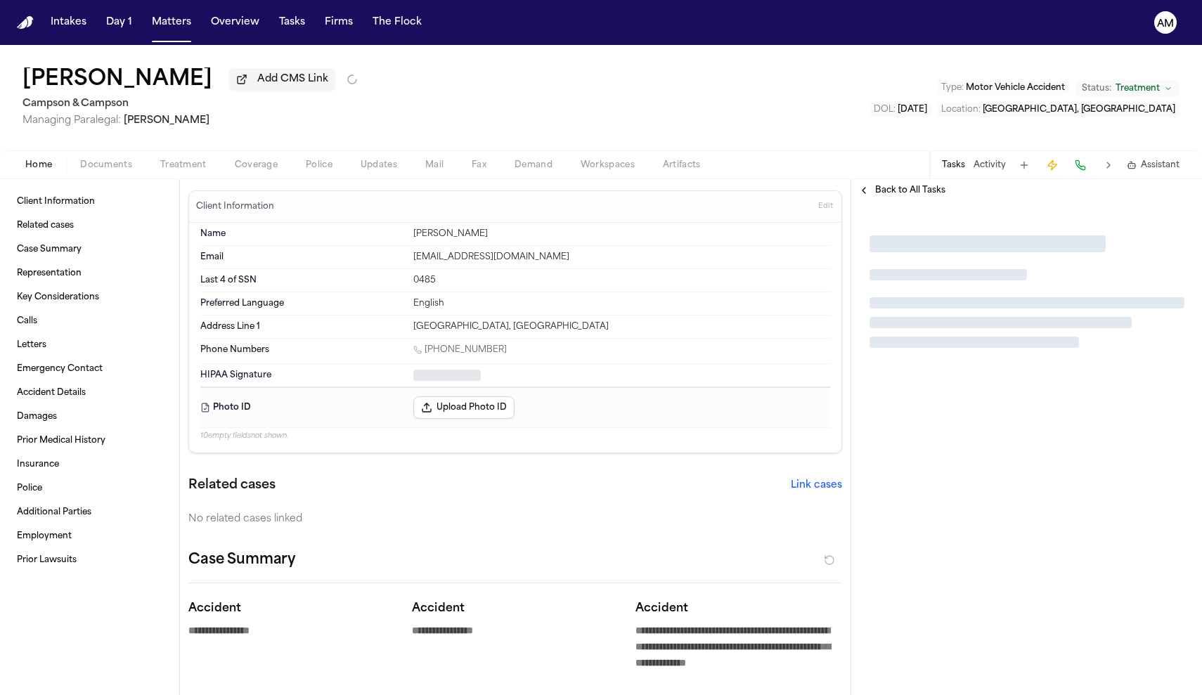
type textarea "*"
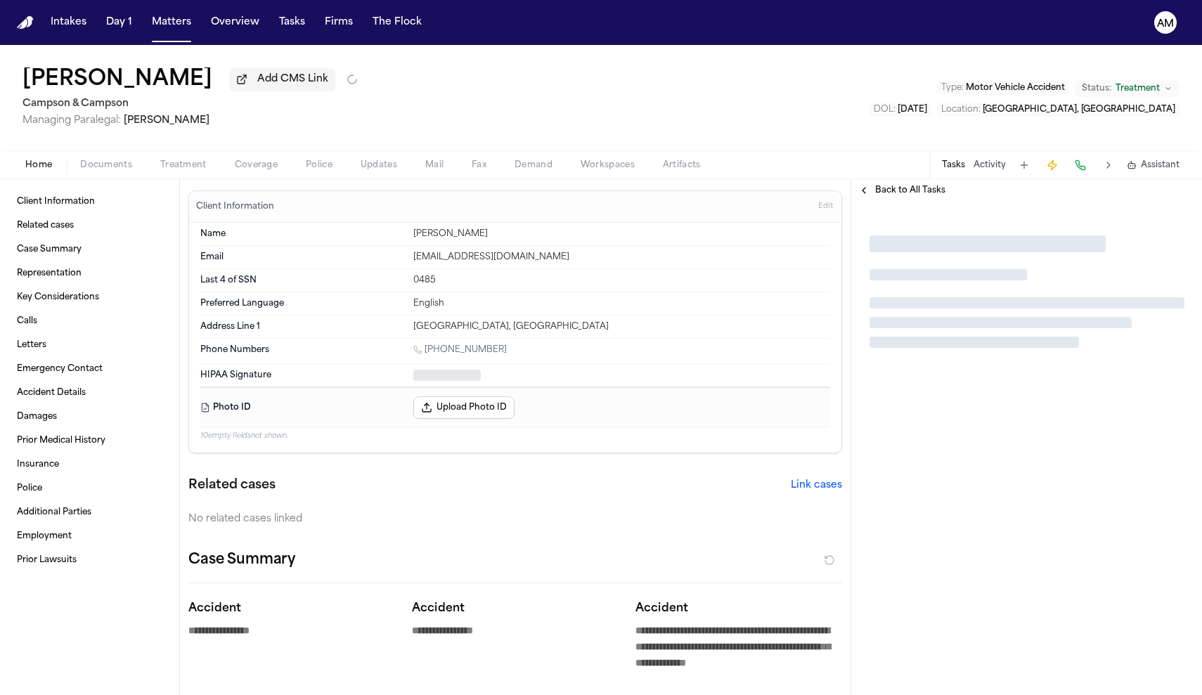
type textarea "*"
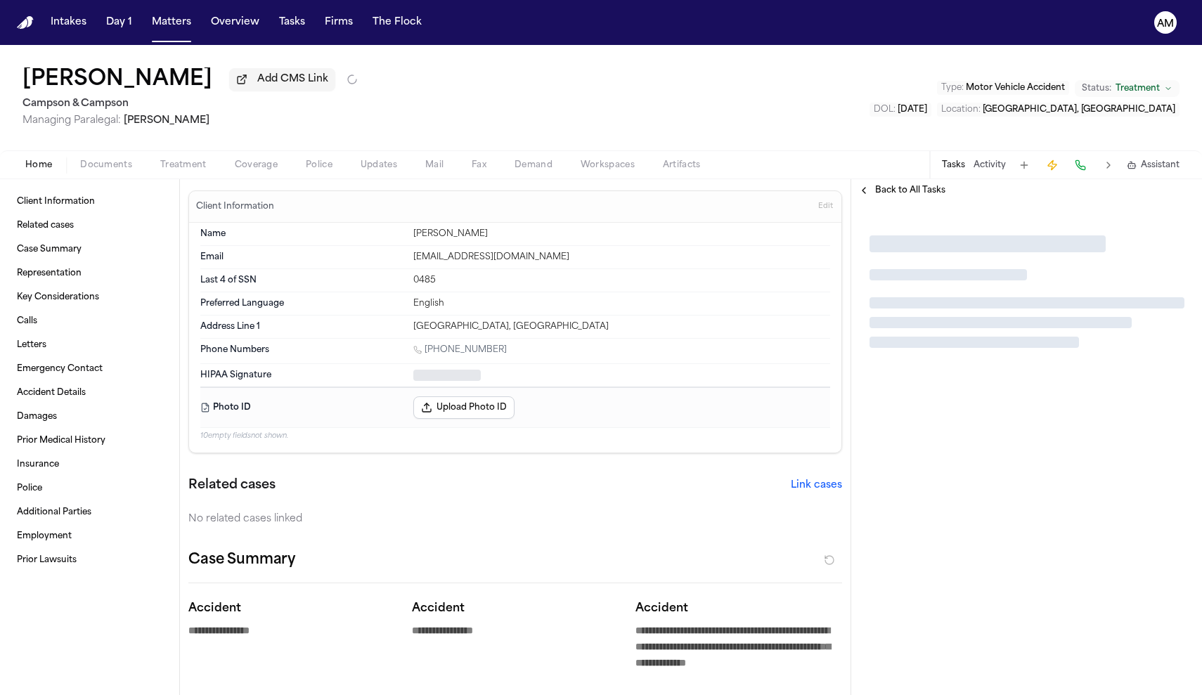
type textarea "*"
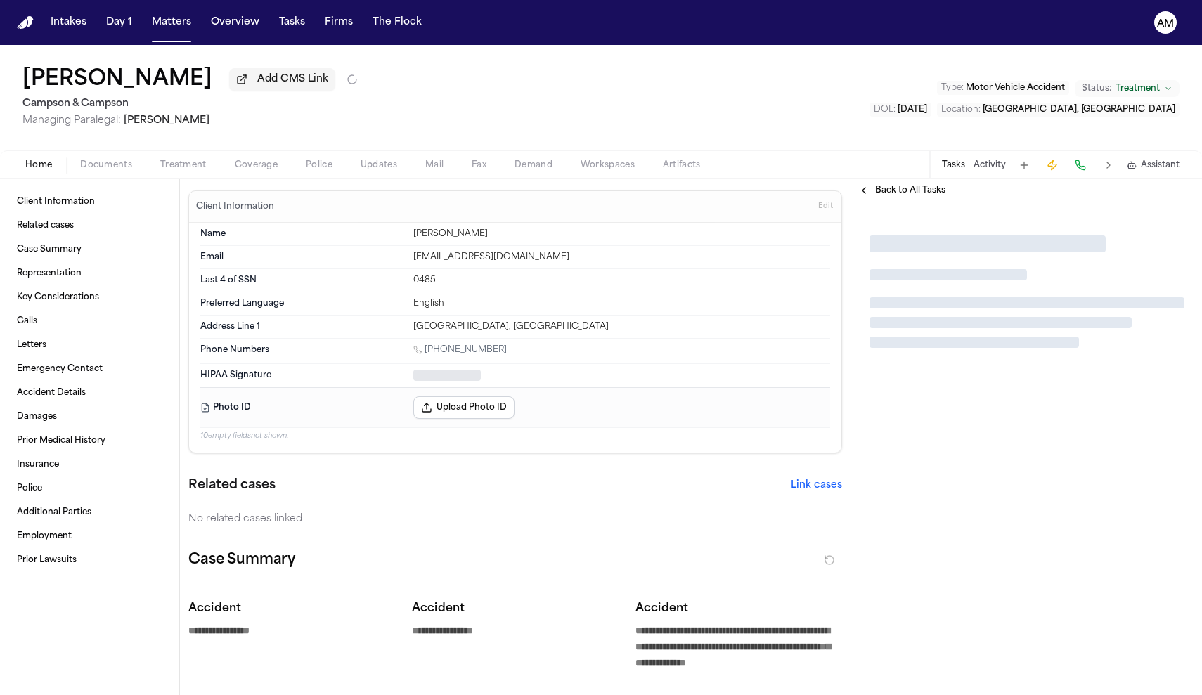
type textarea "*"
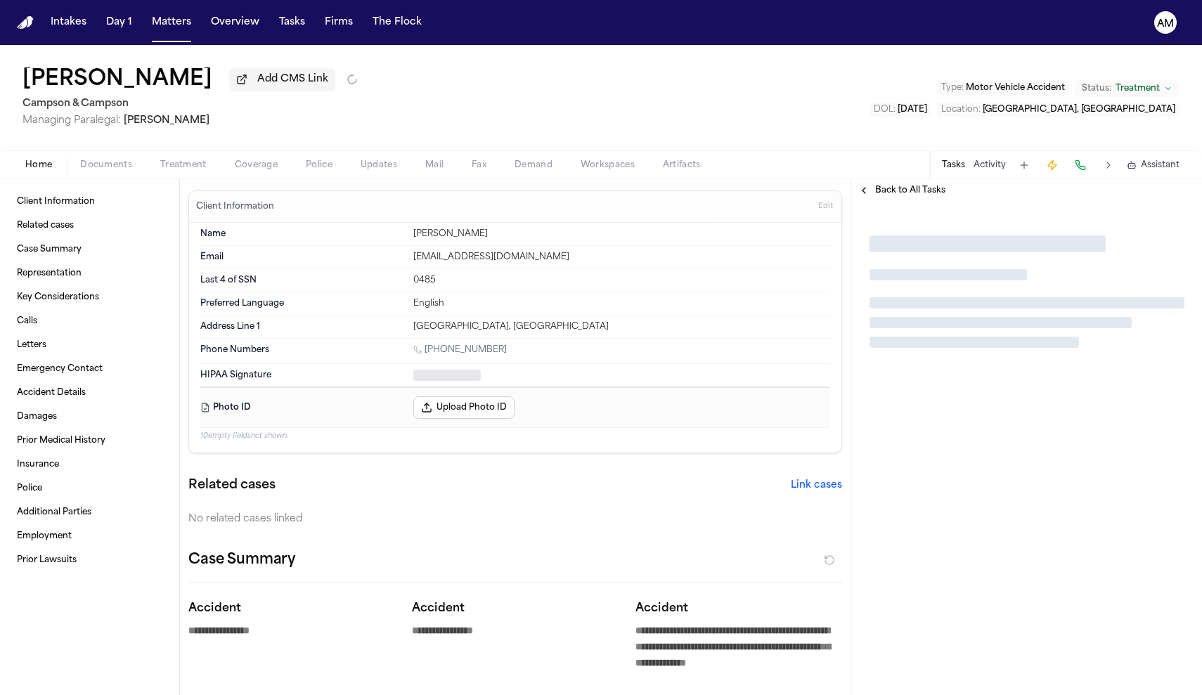
type textarea "*"
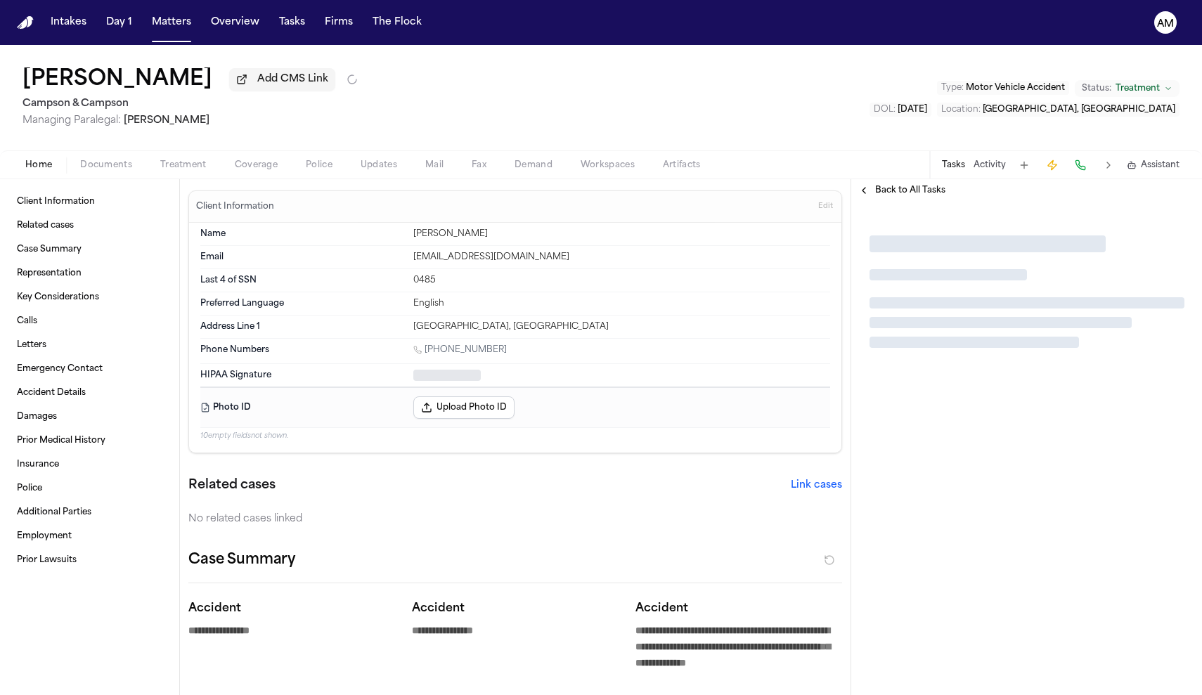
type textarea "*"
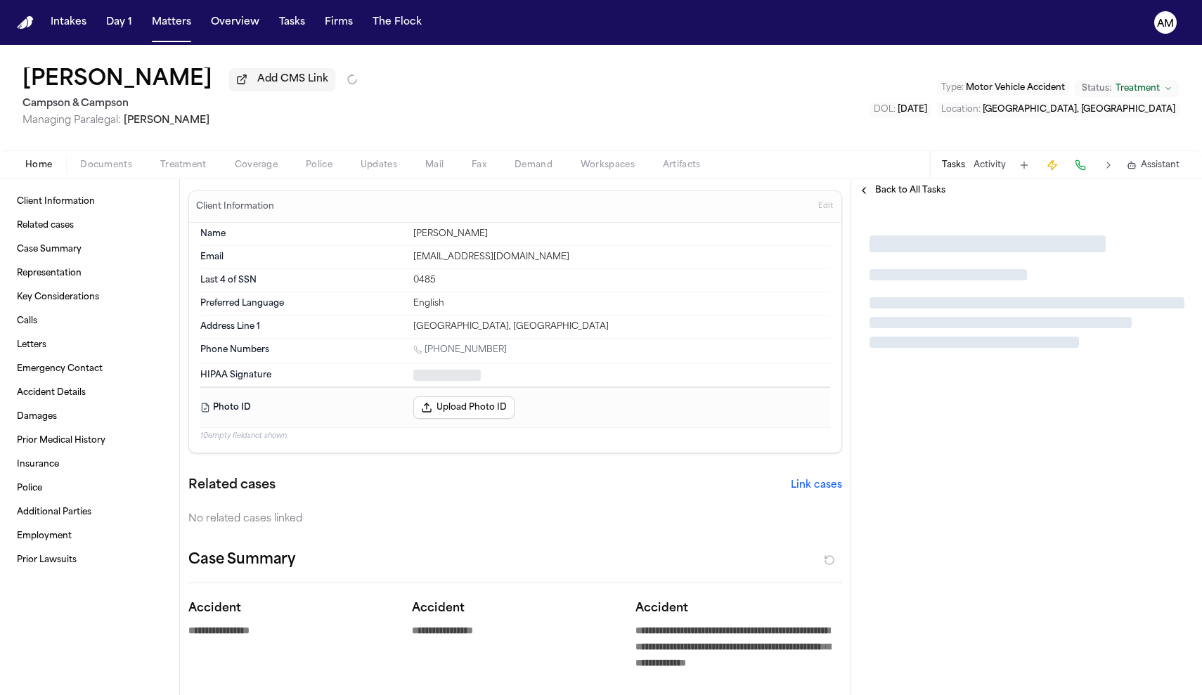
type textarea "*"
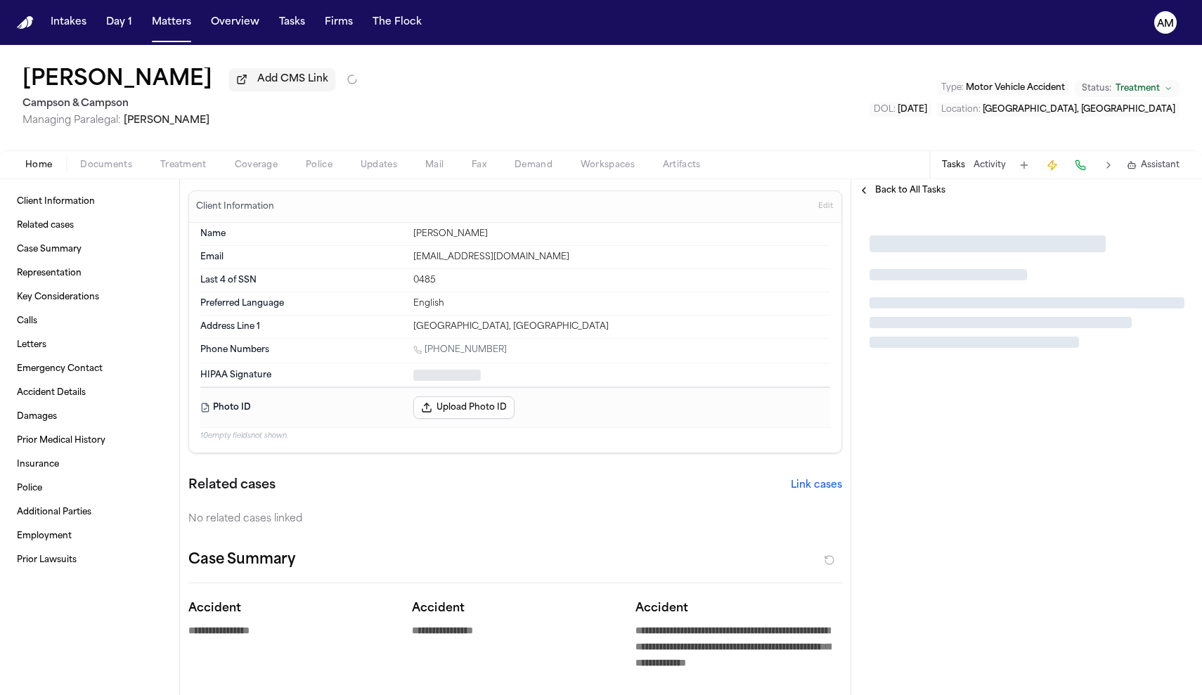
type textarea "*"
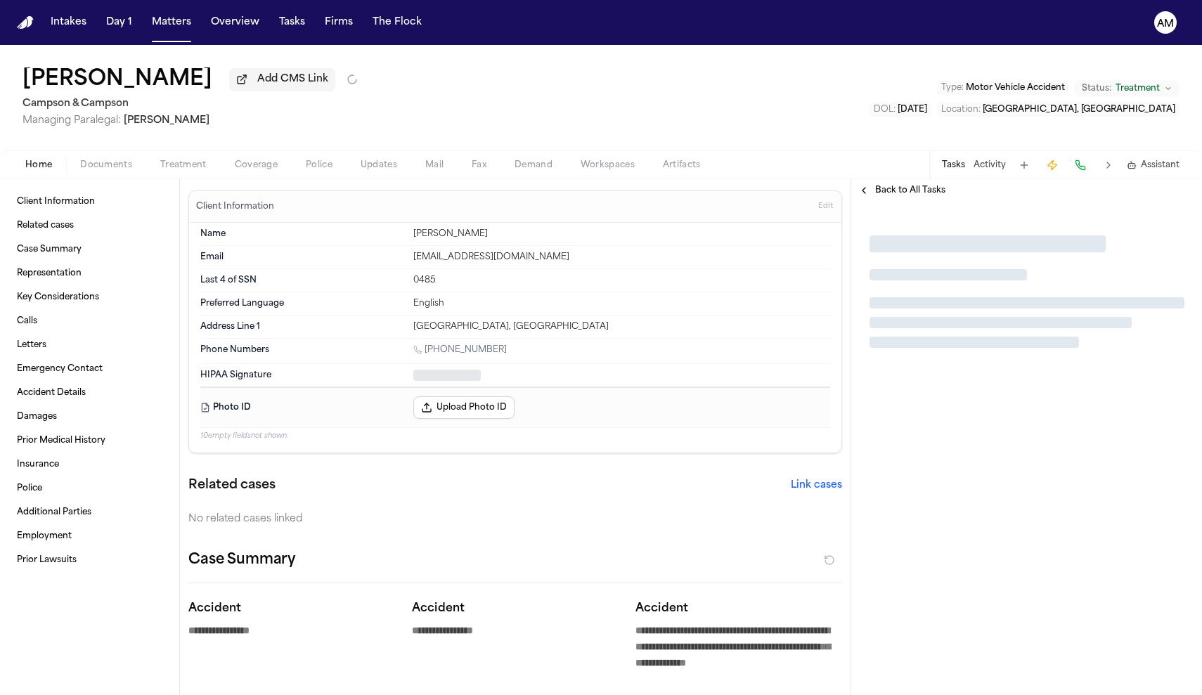
type textarea "*"
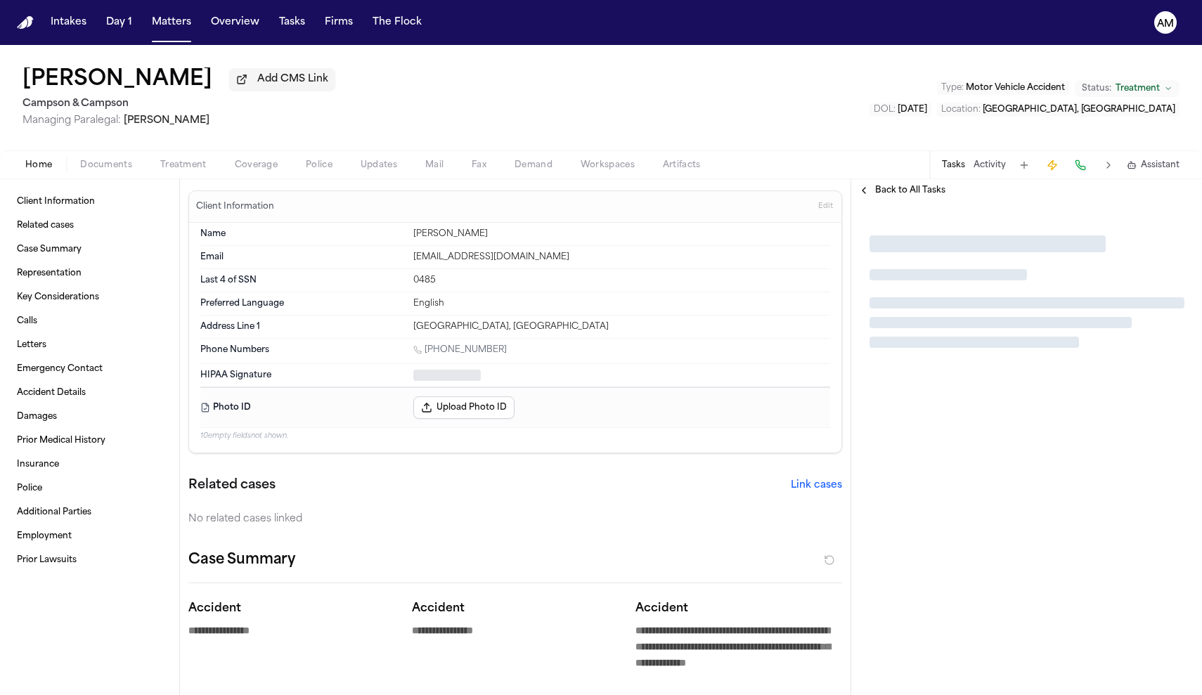
type textarea "*"
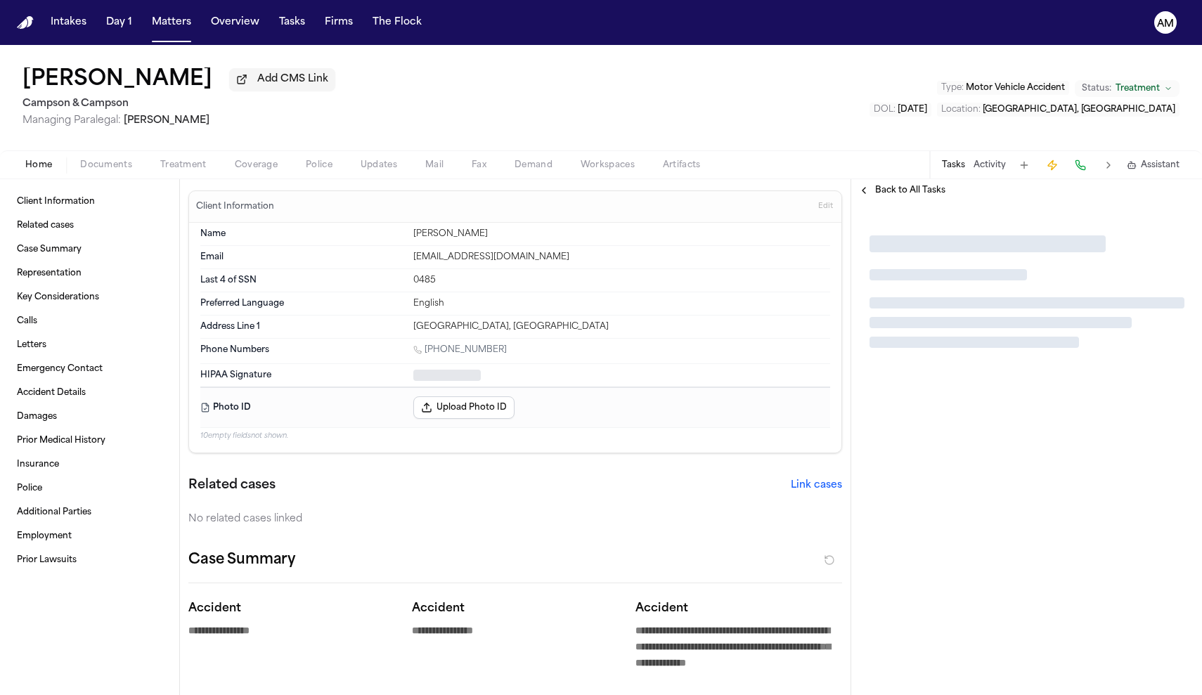
type textarea "*"
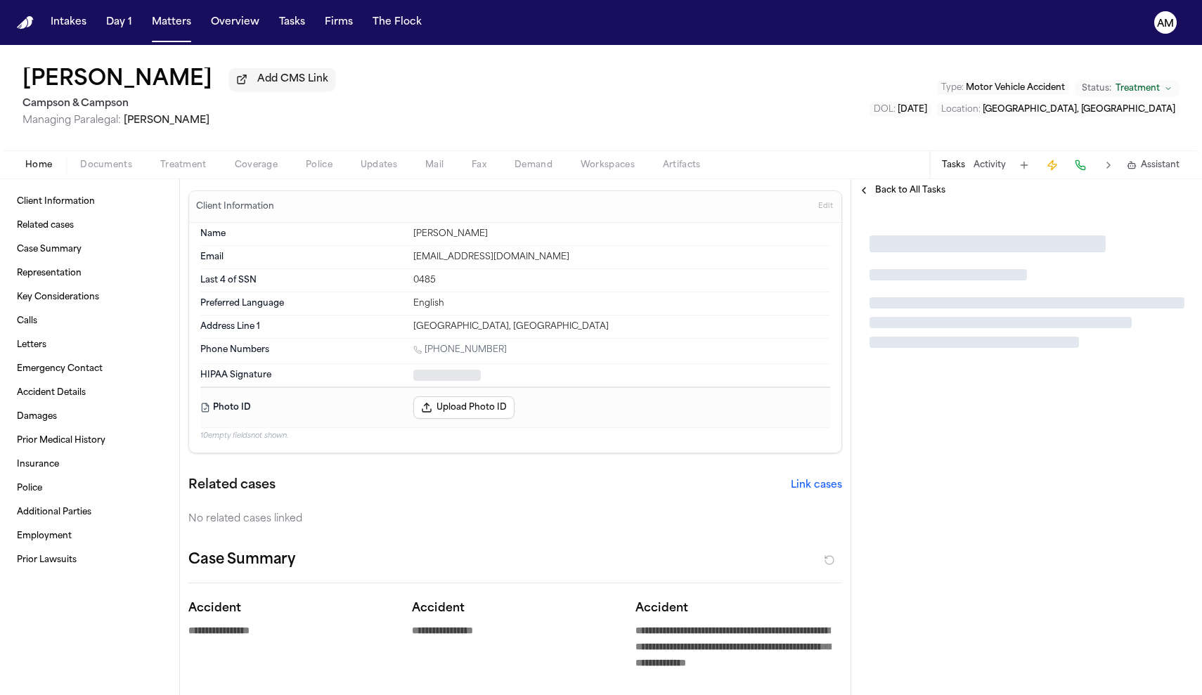
type textarea "*"
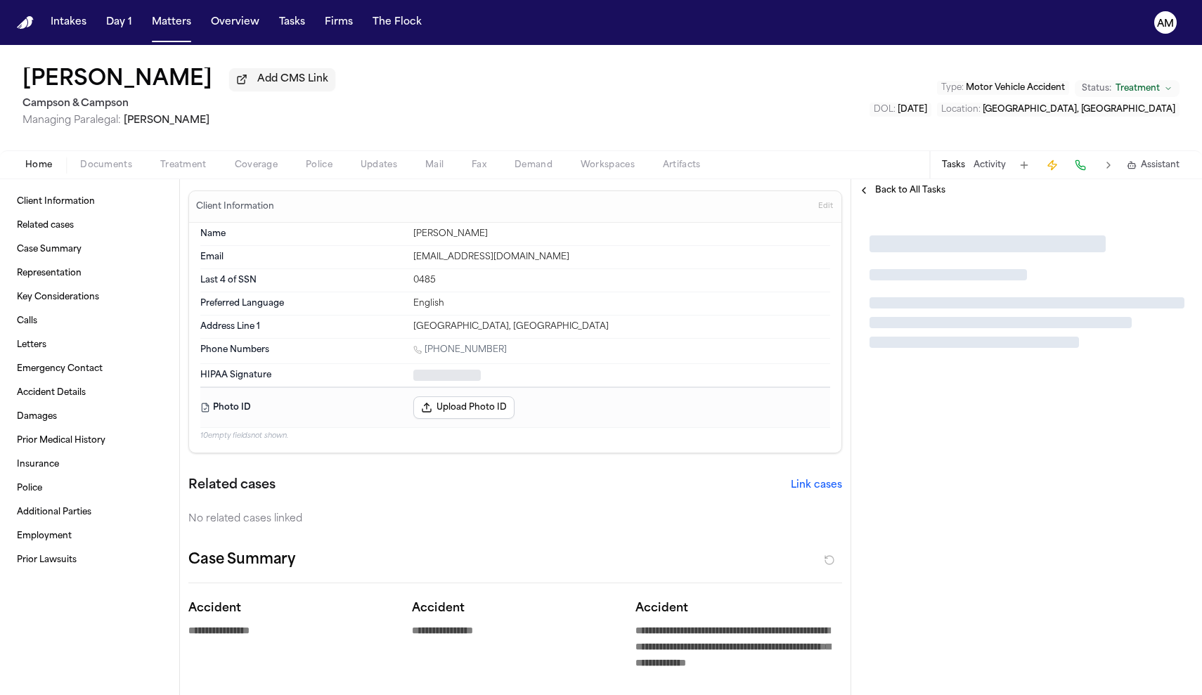
type textarea "*"
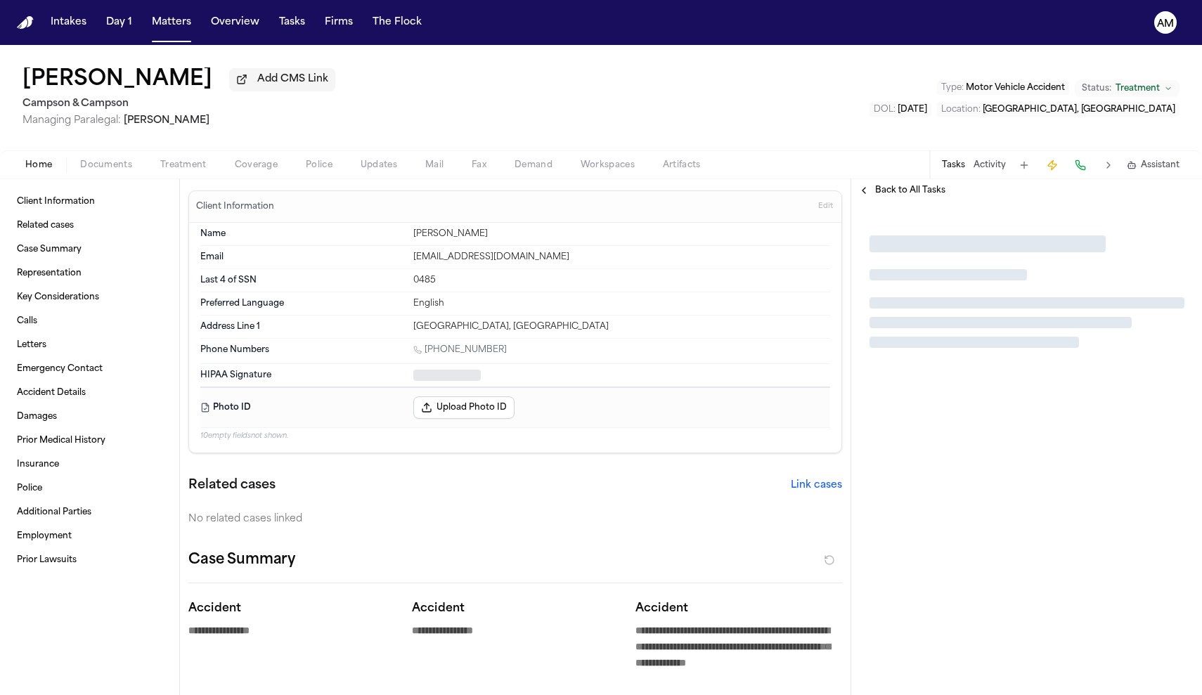
type textarea "*"
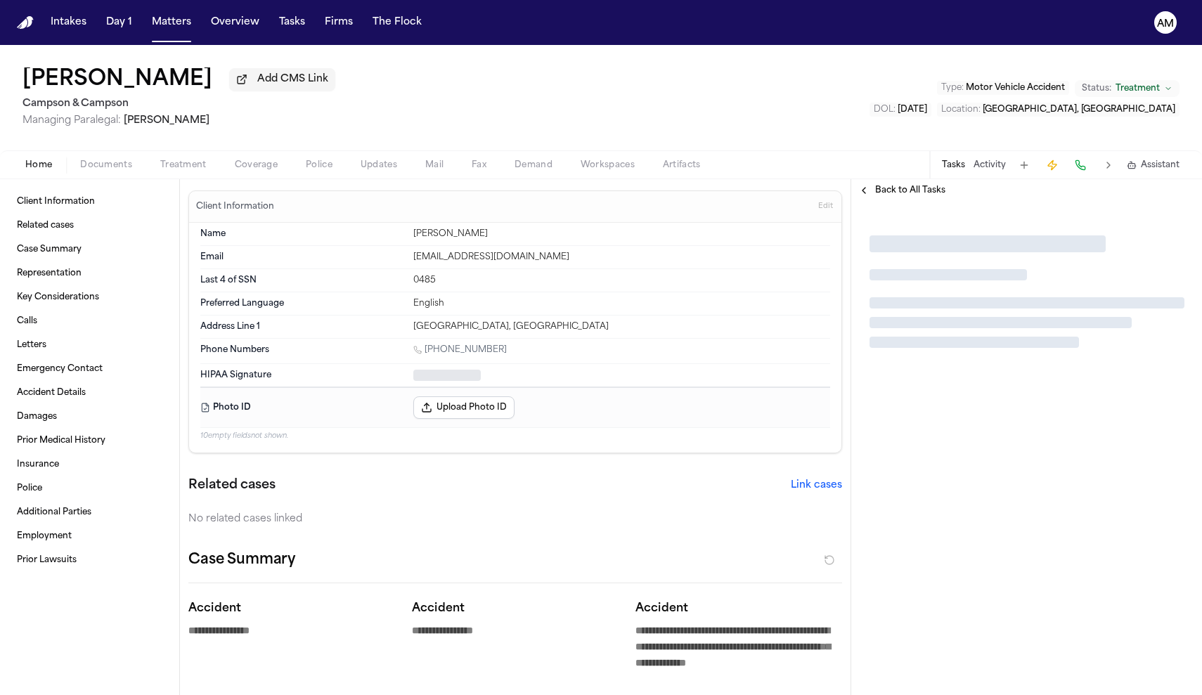
type textarea "*"
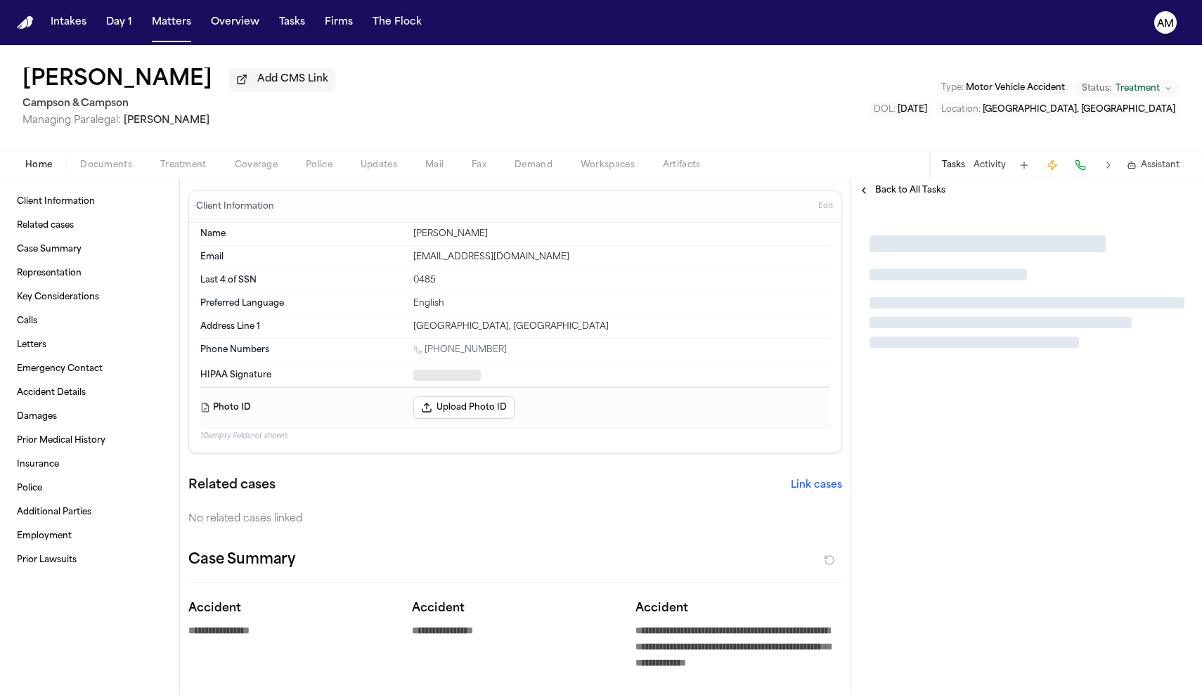
type textarea "*"
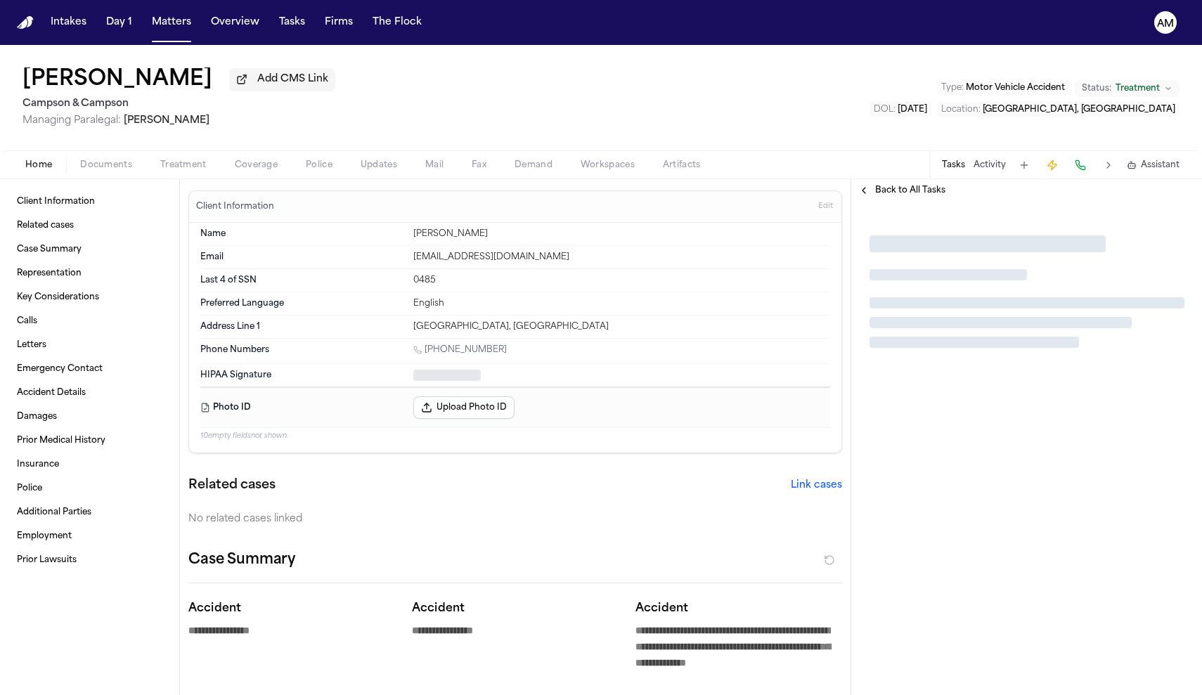
type textarea "*"
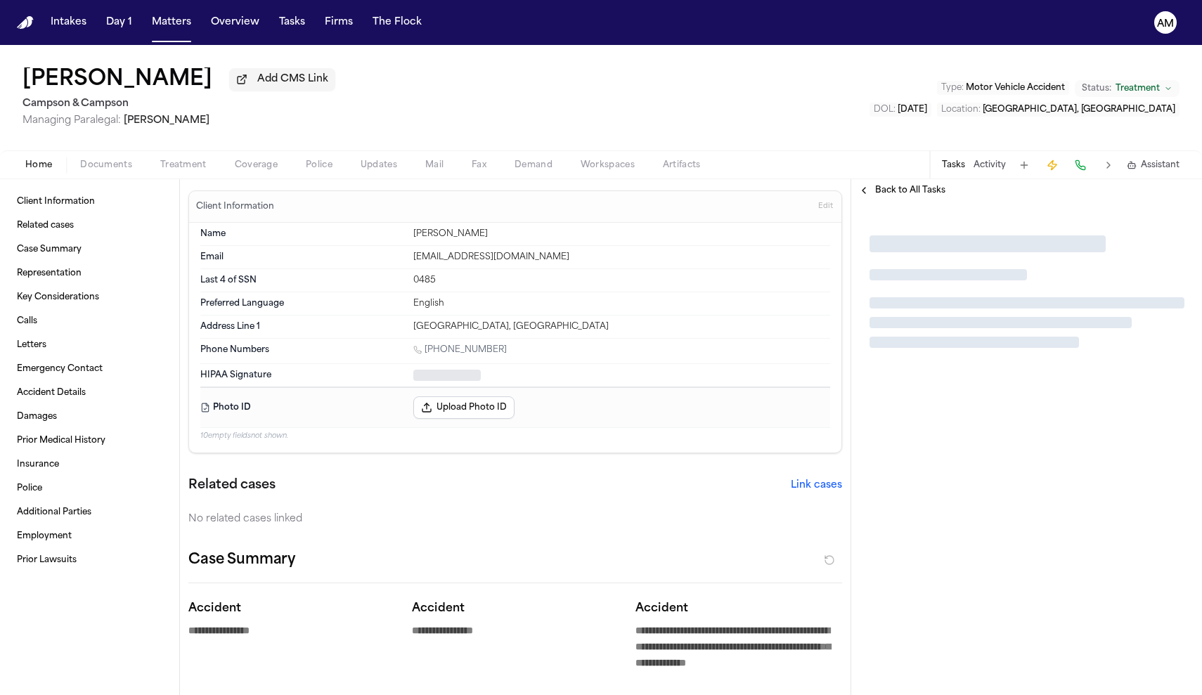
type textarea "*"
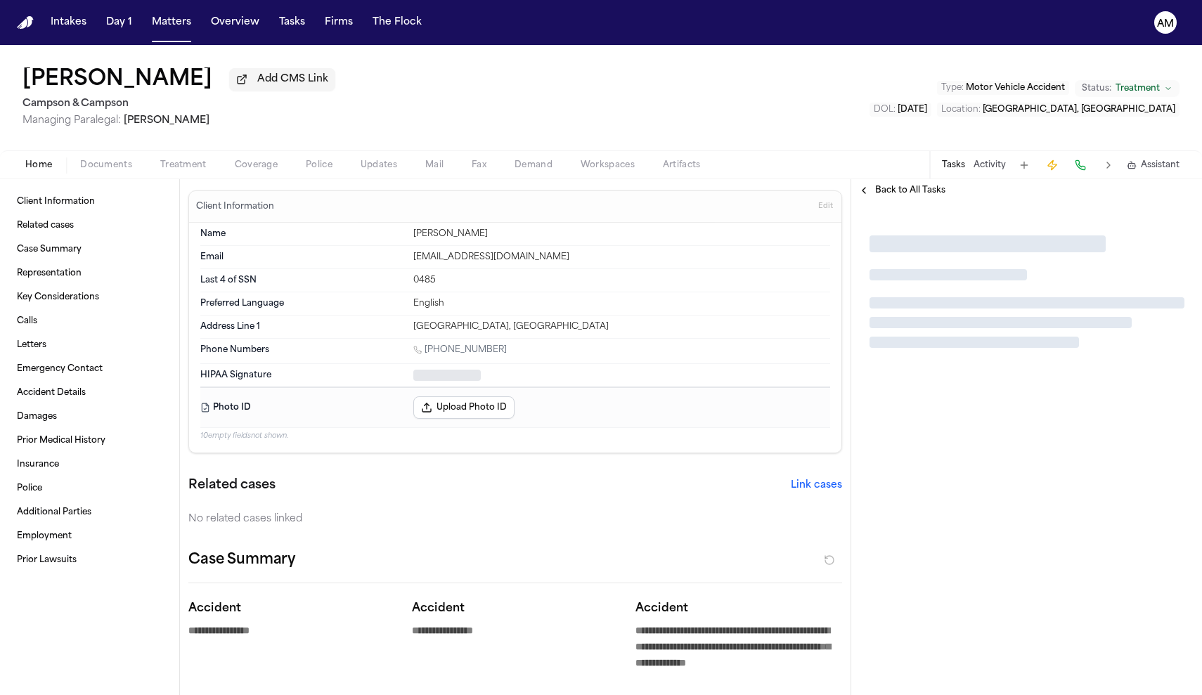
type textarea "*"
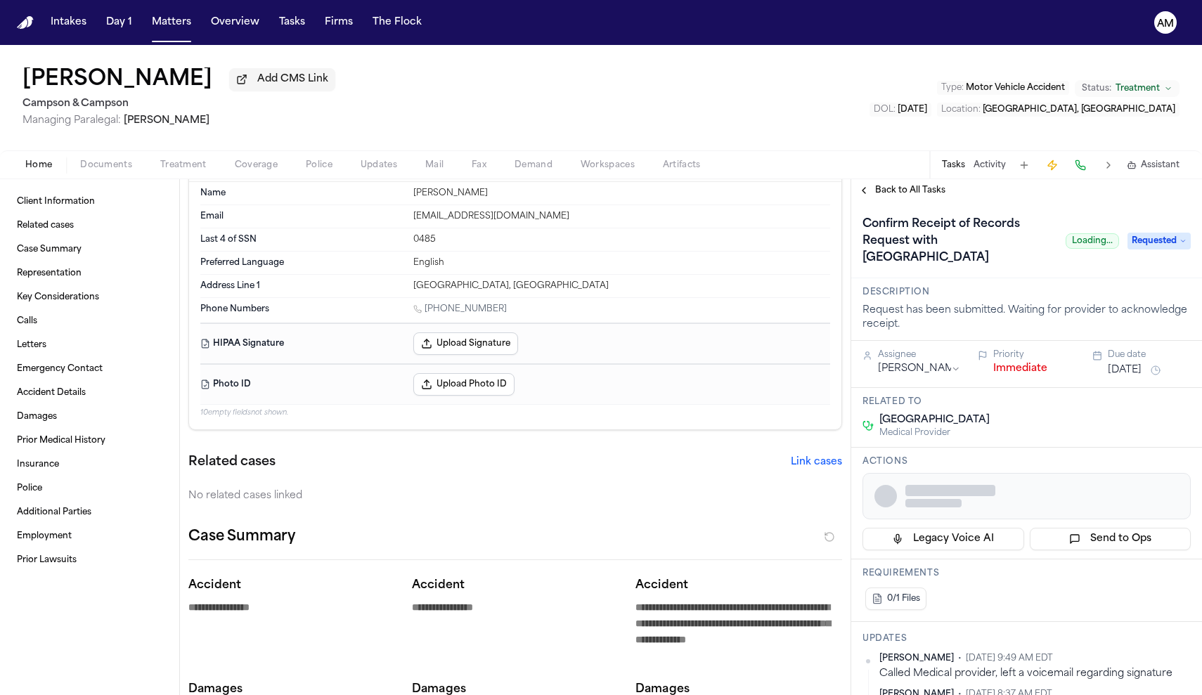
scroll to position [56, 0]
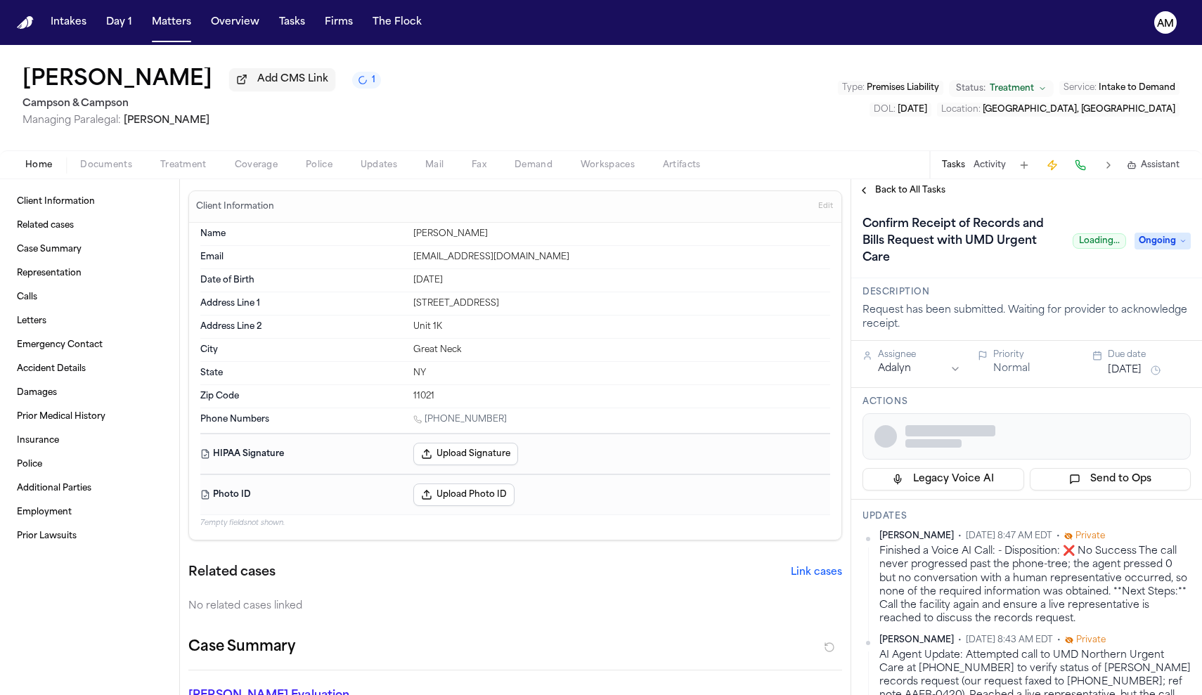
click at [198, 169] on span "Treatment" at bounding box center [183, 165] width 46 height 11
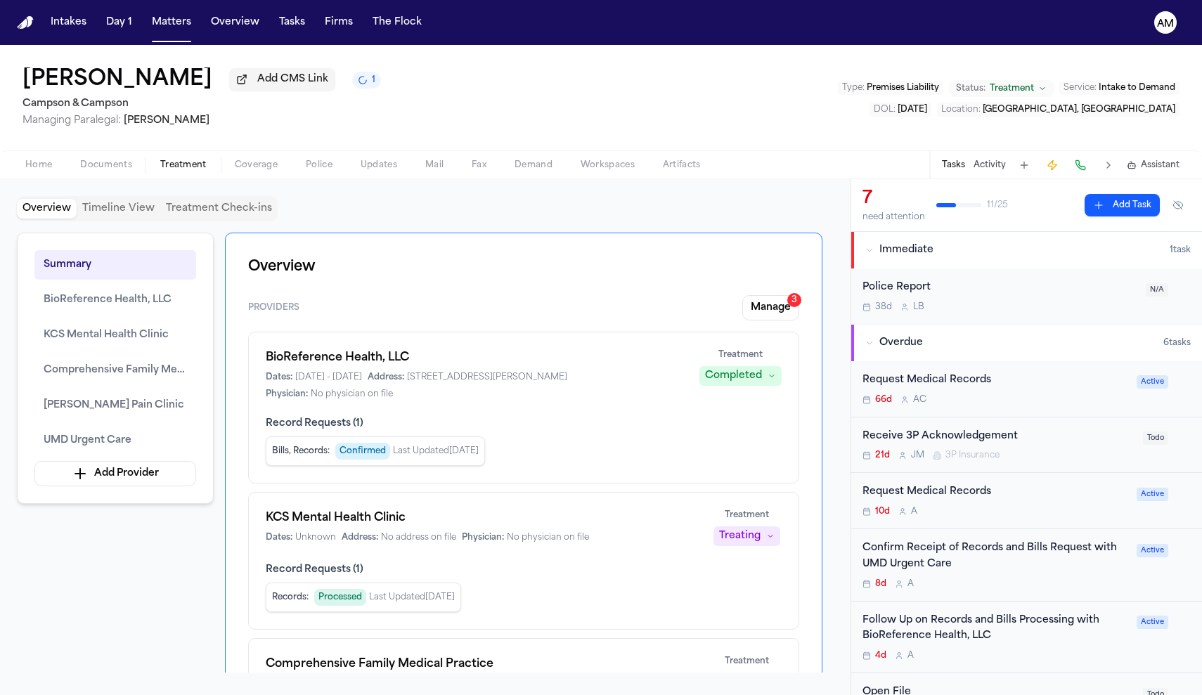
click at [1043, 388] on div "Request Medical Records" at bounding box center [996, 381] width 266 height 16
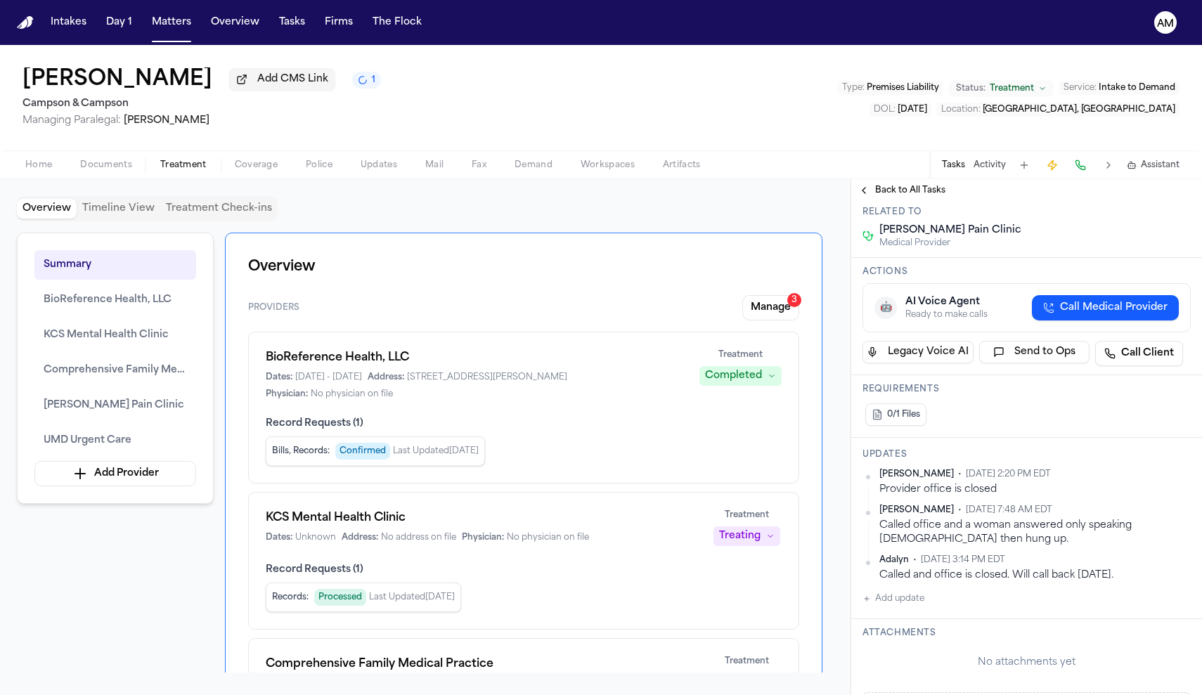
scroll to position [127, 0]
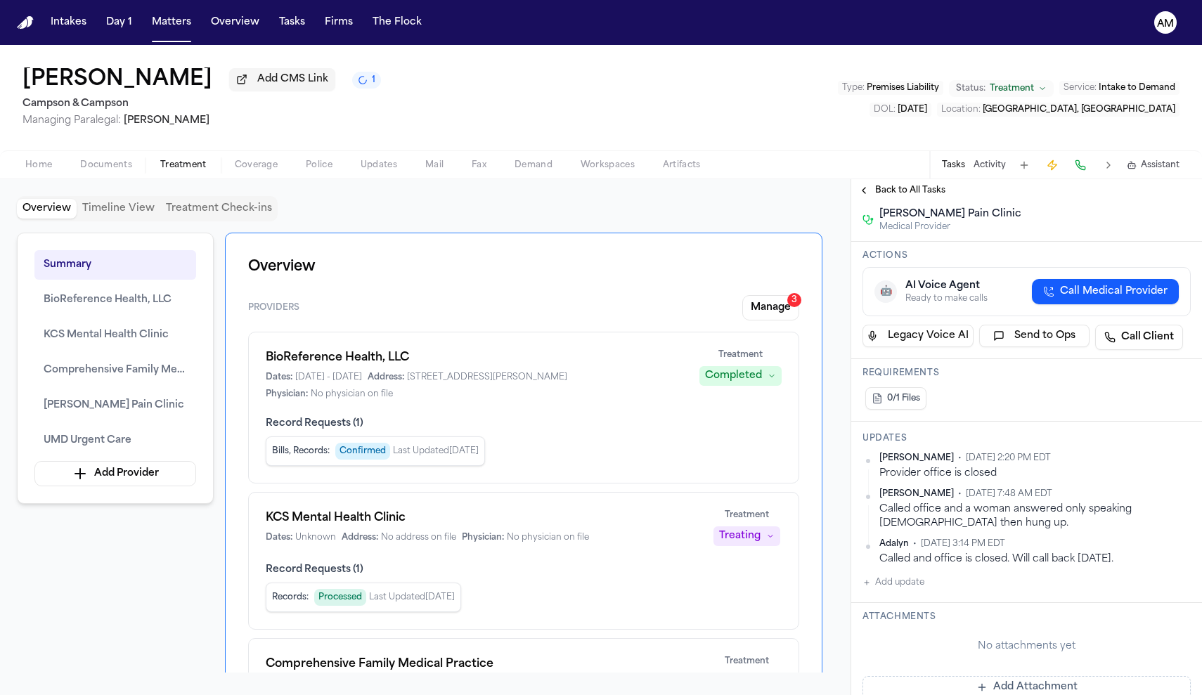
click at [899, 575] on button "Add update" at bounding box center [894, 582] width 62 height 17
click at [891, 622] on button "Private" at bounding box center [890, 627] width 11 height 11
click at [916, 599] on div "Private Cancel Add" at bounding box center [1035, 607] width 311 height 67
click at [913, 590] on textarea "Add your update" at bounding box center [1035, 594] width 300 height 28
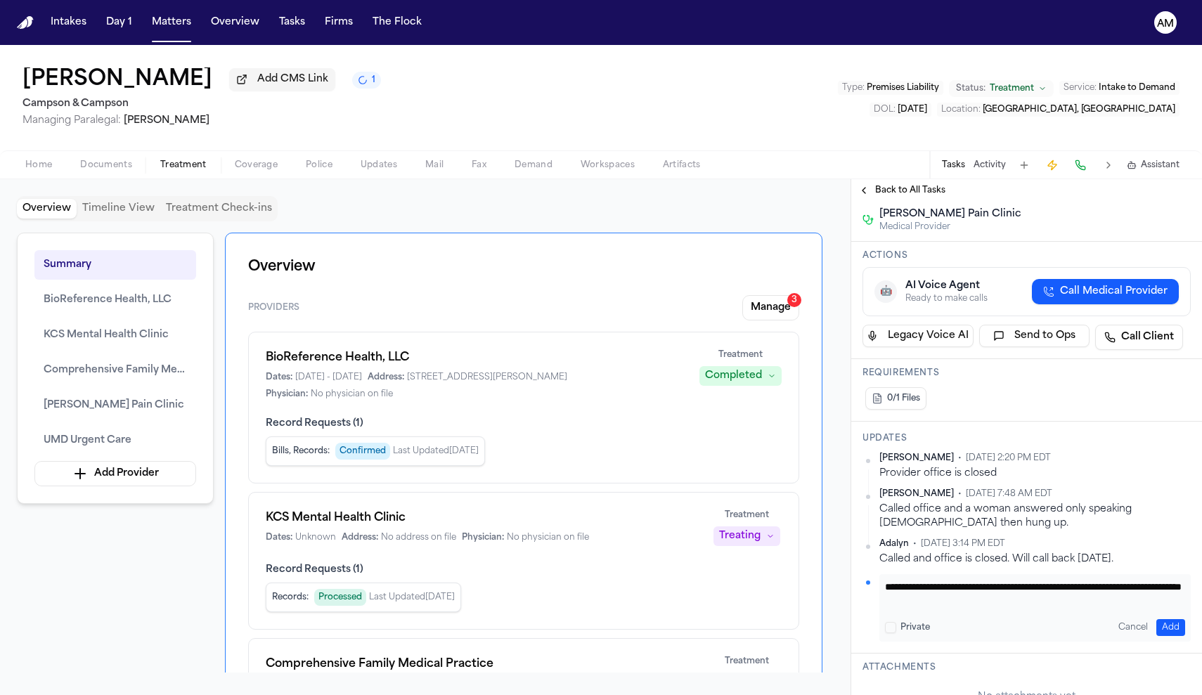
type textarea "**********"
click at [1178, 619] on button "Add" at bounding box center [1171, 627] width 29 height 17
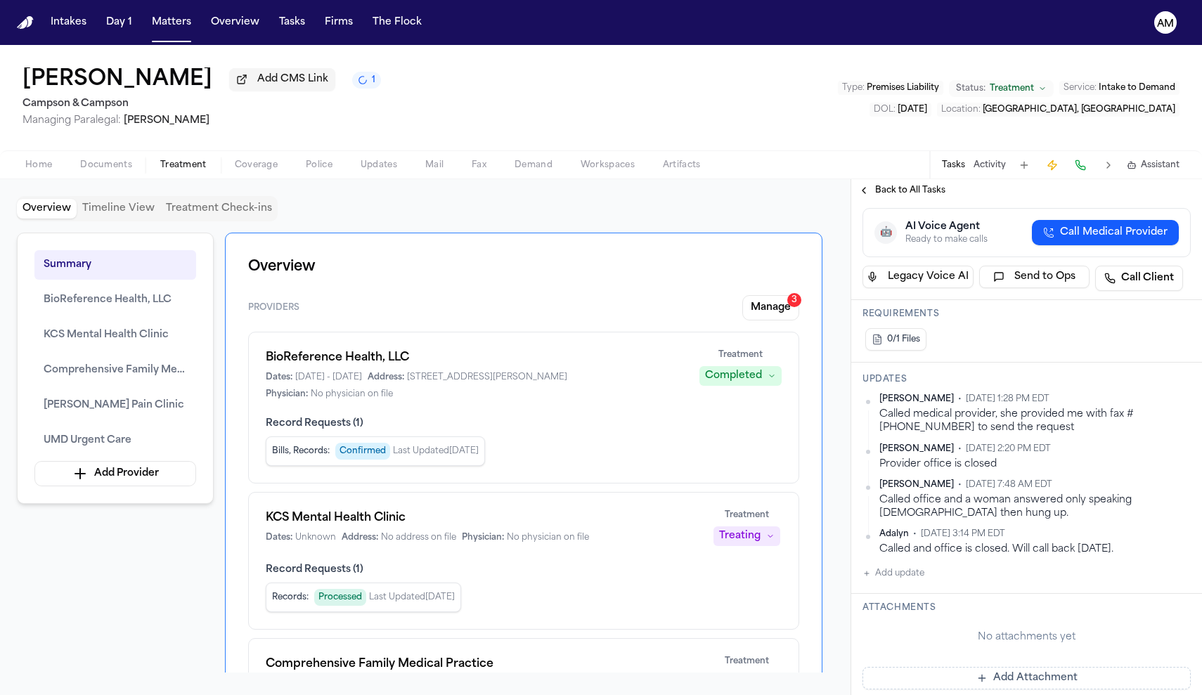
scroll to position [192, 0]
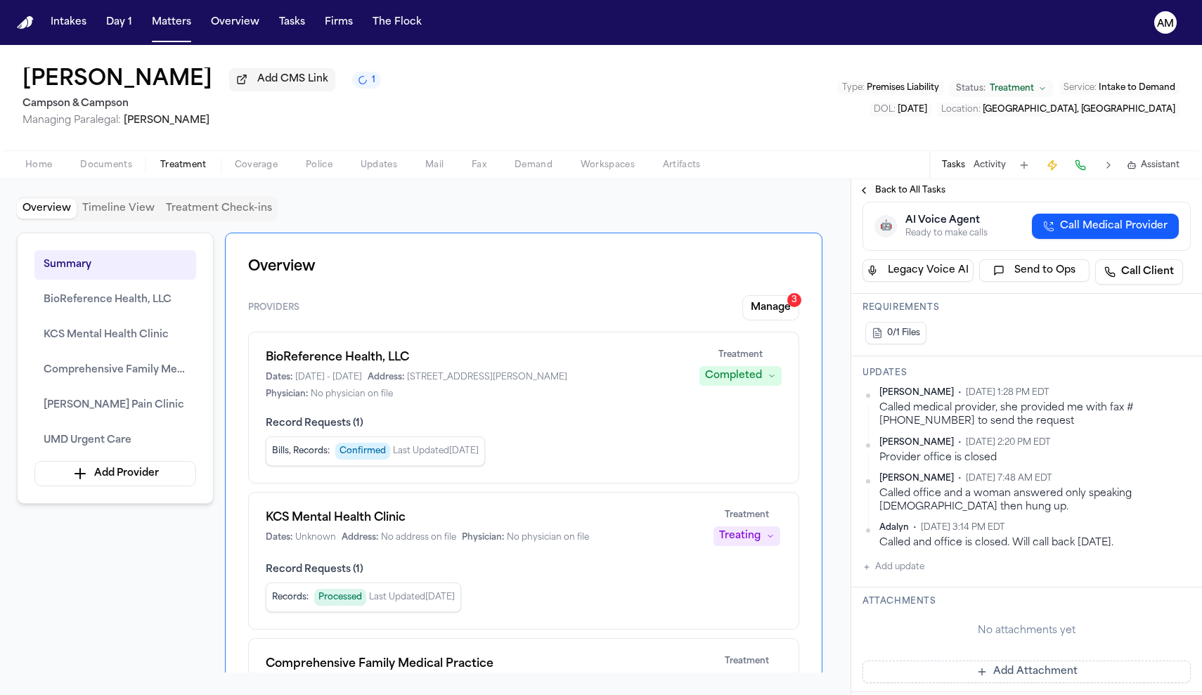
click at [905, 559] on button "Add update" at bounding box center [894, 567] width 62 height 17
click at [887, 603] on div "Private Cancel Add" at bounding box center [1035, 592] width 311 height 67
click at [889, 607] on button "Private" at bounding box center [890, 612] width 11 height 11
click at [913, 572] on textarea "Add your update" at bounding box center [1035, 579] width 300 height 28
type textarea "**********"
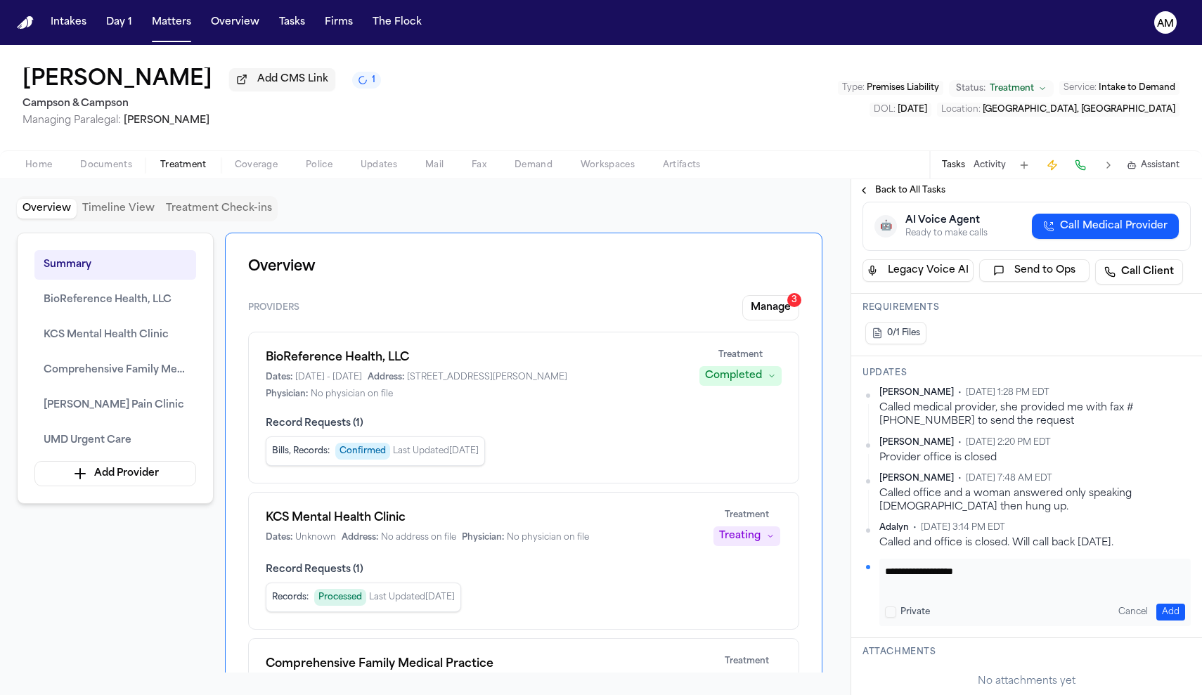
click at [1179, 604] on button "Add" at bounding box center [1171, 612] width 29 height 17
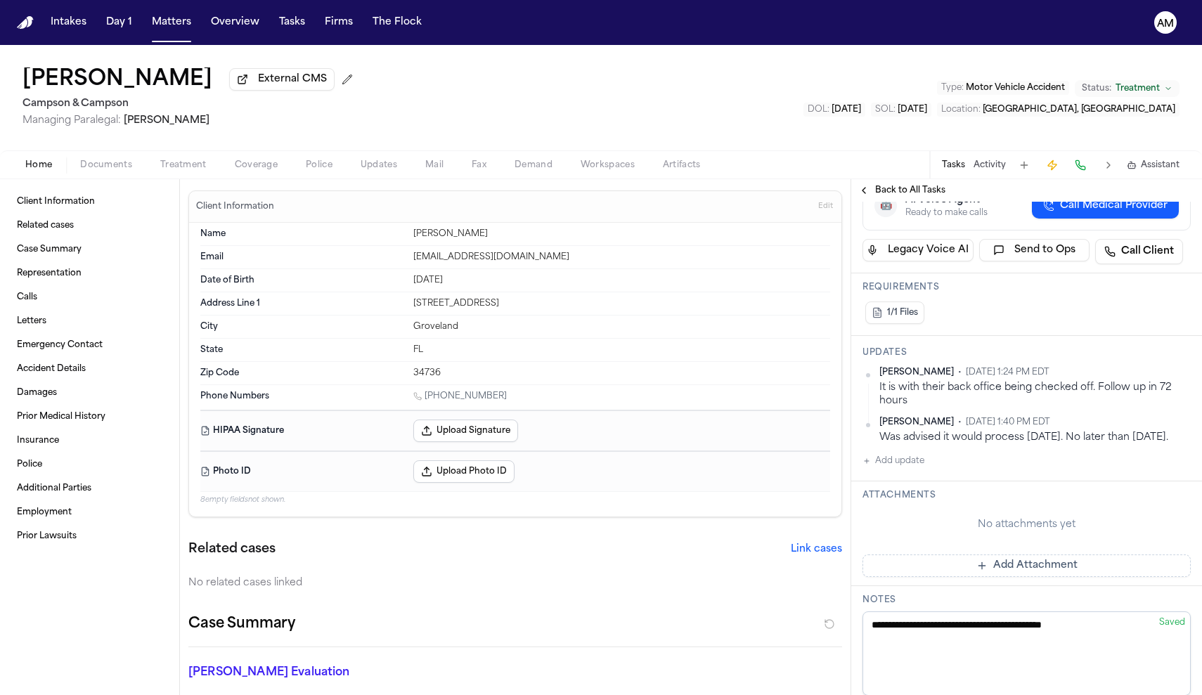
scroll to position [323, 0]
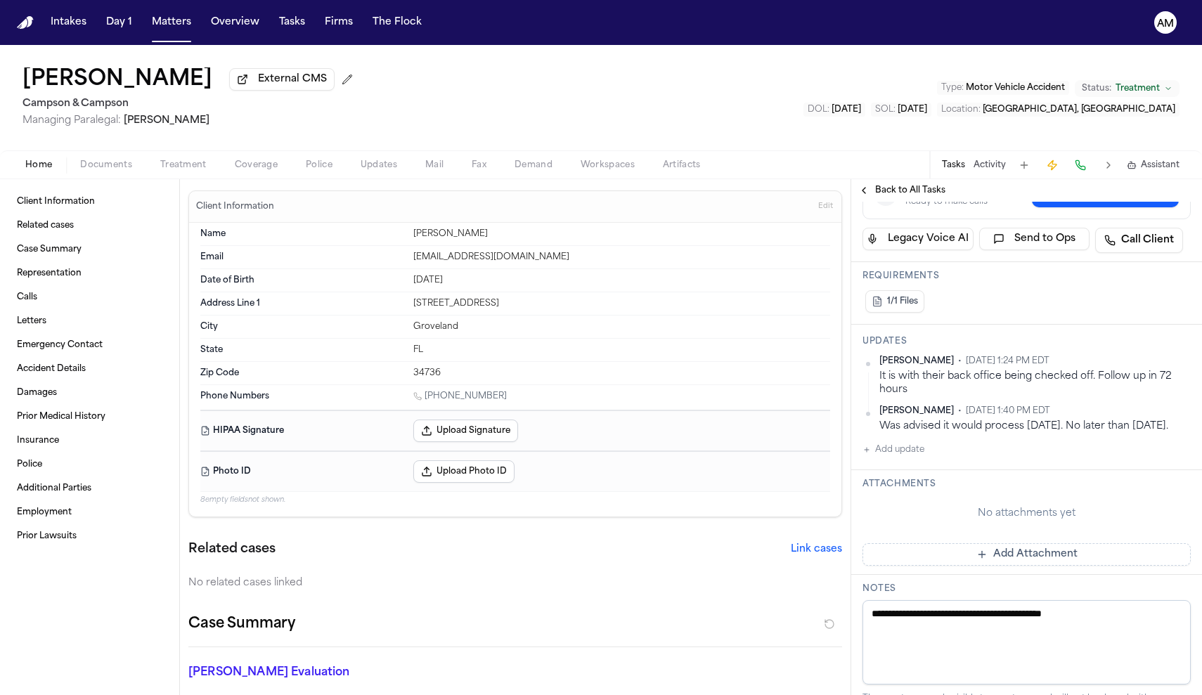
click at [911, 458] on button "Add update" at bounding box center [894, 450] width 62 height 17
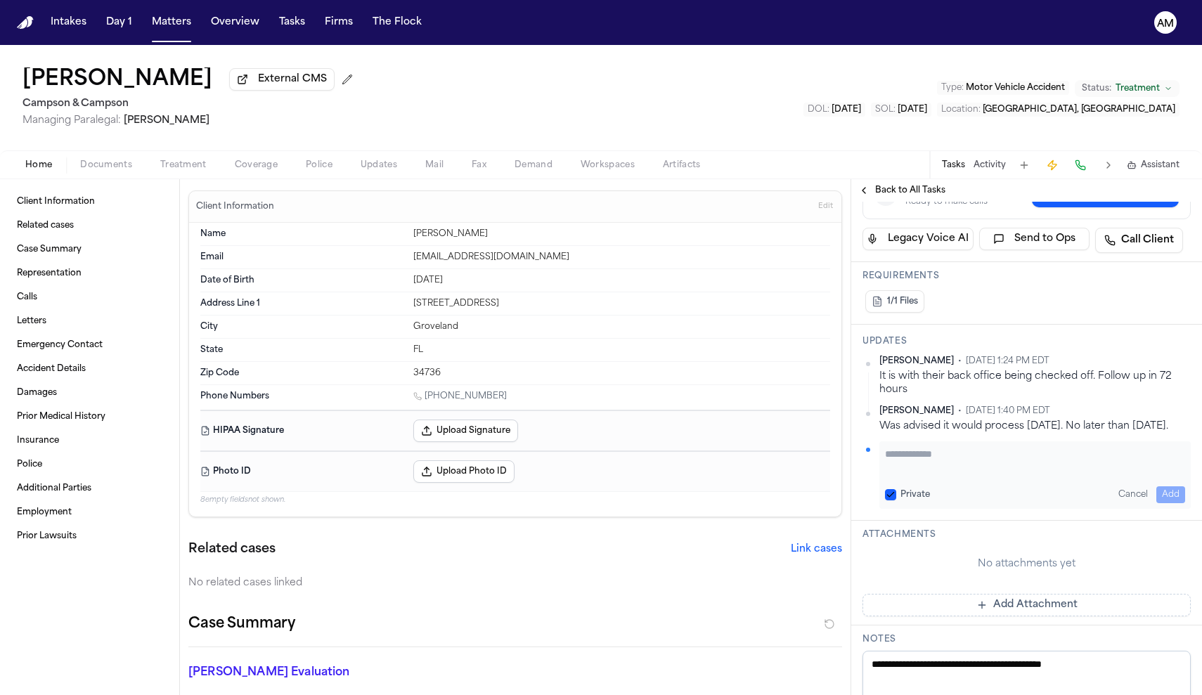
click at [191, 170] on span "Treatment" at bounding box center [183, 165] width 46 height 11
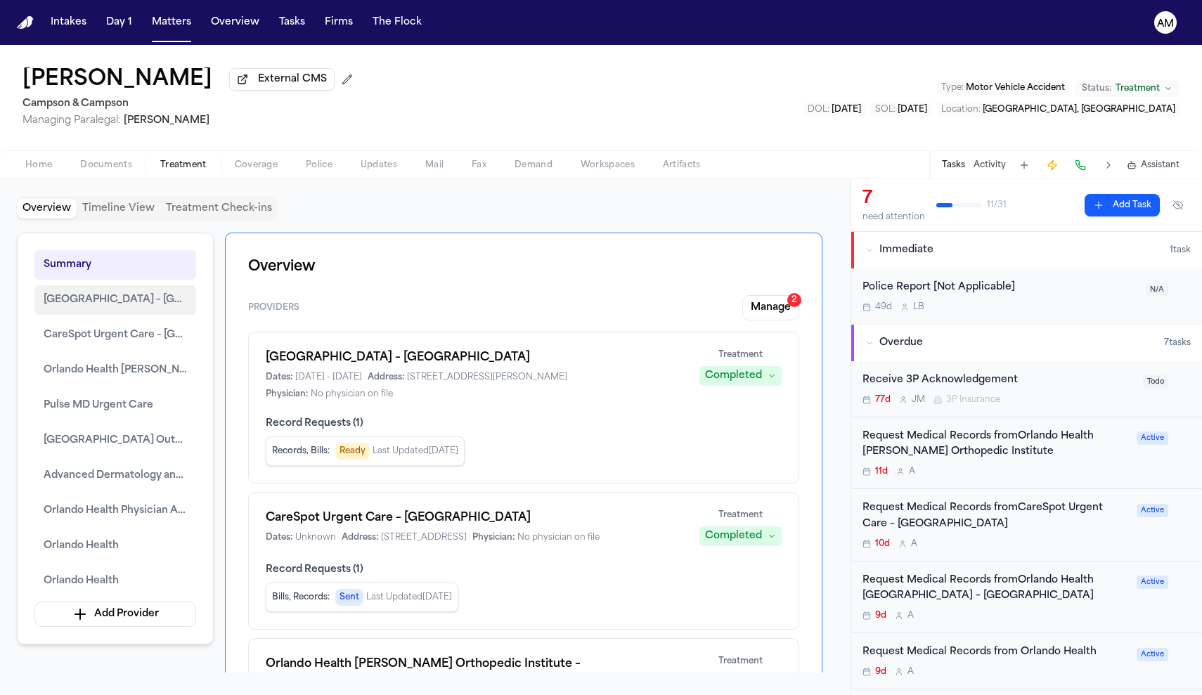
click at [147, 299] on span "[GEOGRAPHIC_DATA] – [GEOGRAPHIC_DATA]" at bounding box center [115, 300] width 143 height 17
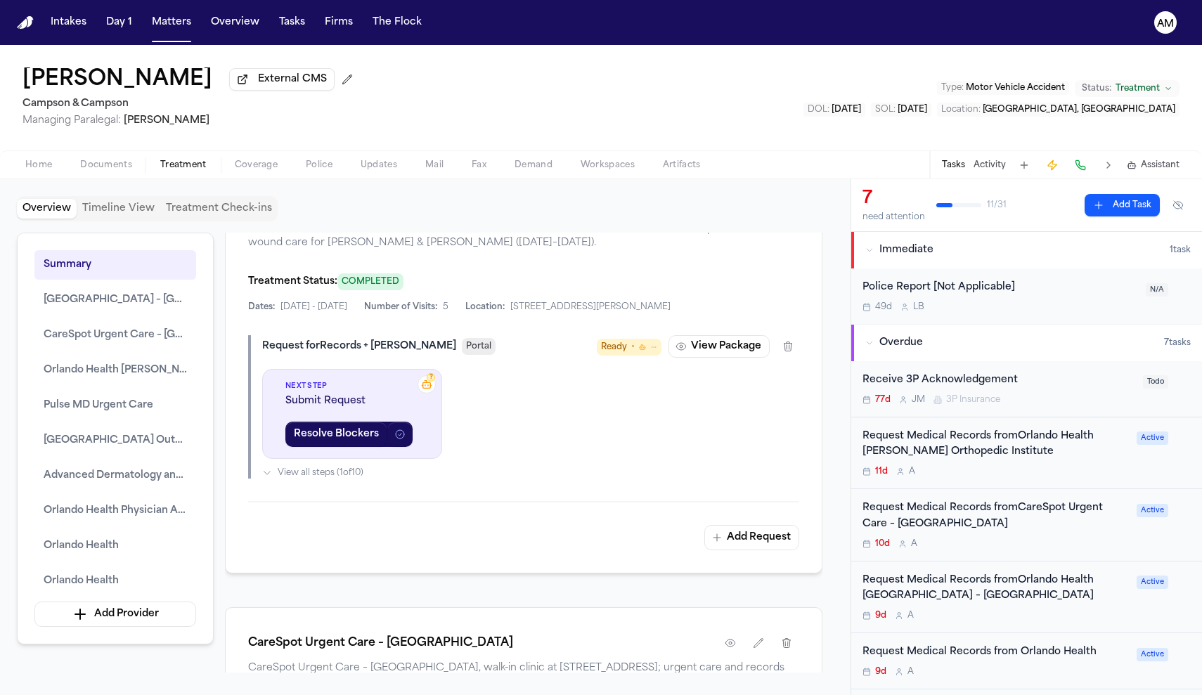
scroll to position [1573, 0]
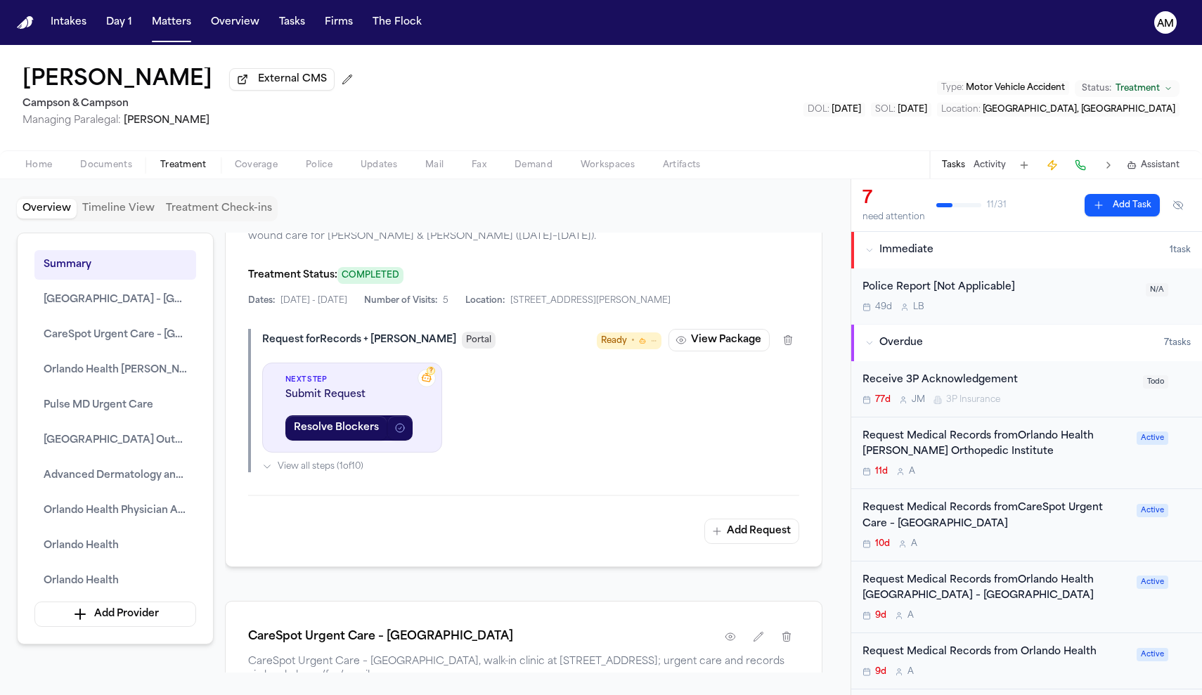
click at [734, 203] on icon "button" at bounding box center [730, 197] width 11 height 11
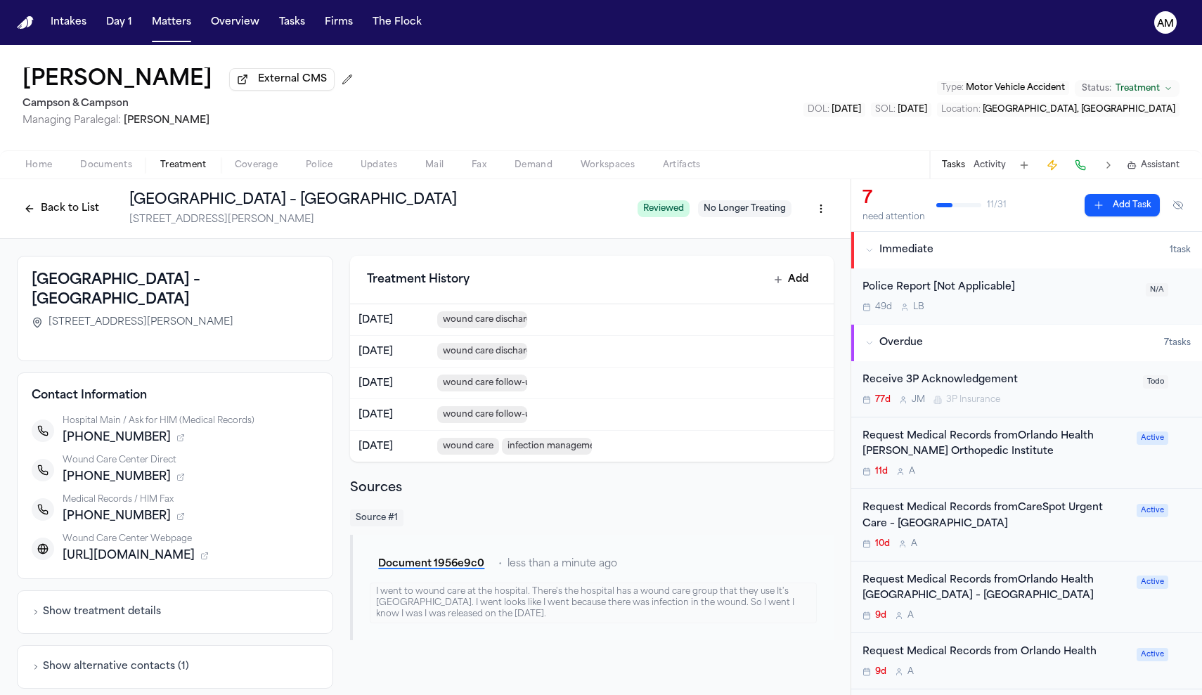
click at [1022, 597] on div "Request Medical Records fromOrlando Health [GEOGRAPHIC_DATA] – [GEOGRAPHIC_DATA]" at bounding box center [996, 589] width 266 height 32
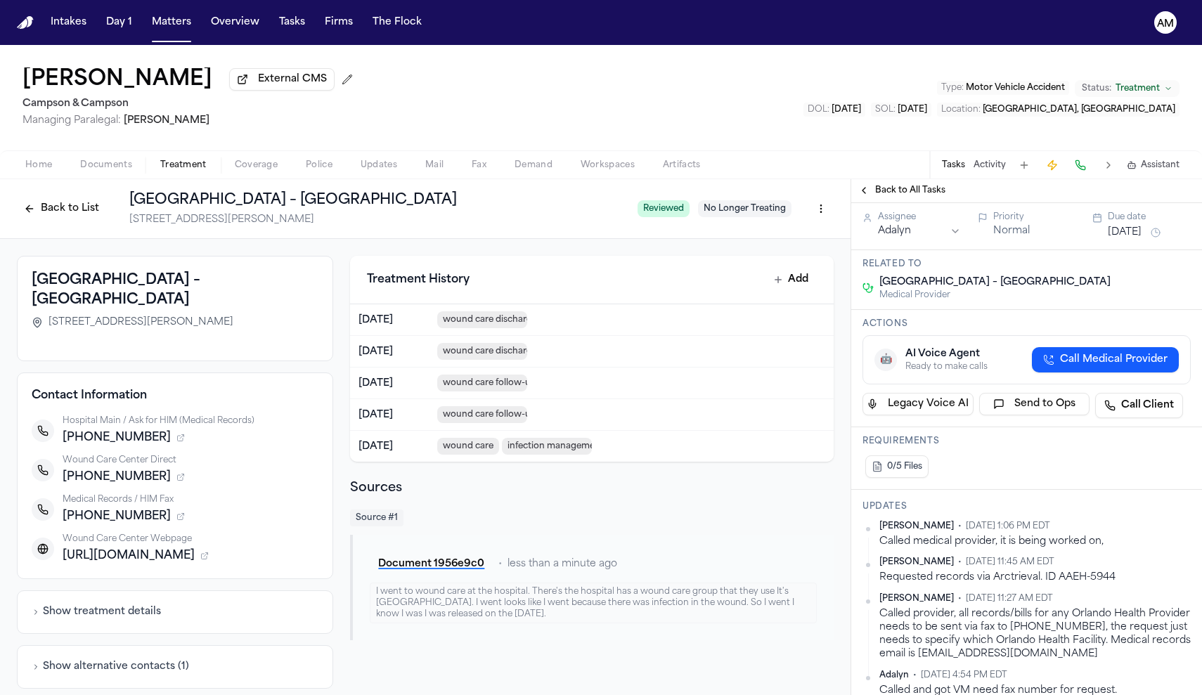
scroll to position [173, 1]
click at [198, 659] on div "Show alternative contacts ( 1 )" at bounding box center [175, 667] width 316 height 44
click at [161, 674] on button "Show alternative contacts ( 1 )" at bounding box center [110, 667] width 157 height 14
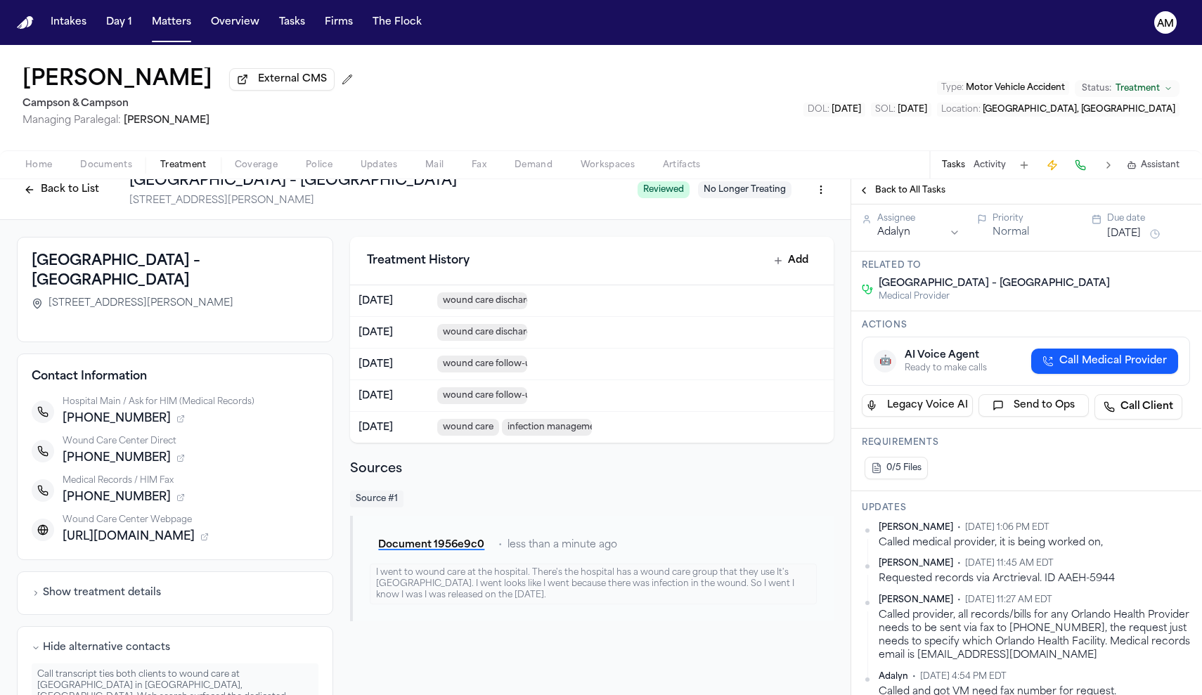
scroll to position [18, 0]
click at [180, 422] on icon "button" at bounding box center [182, 420] width 4 height 4
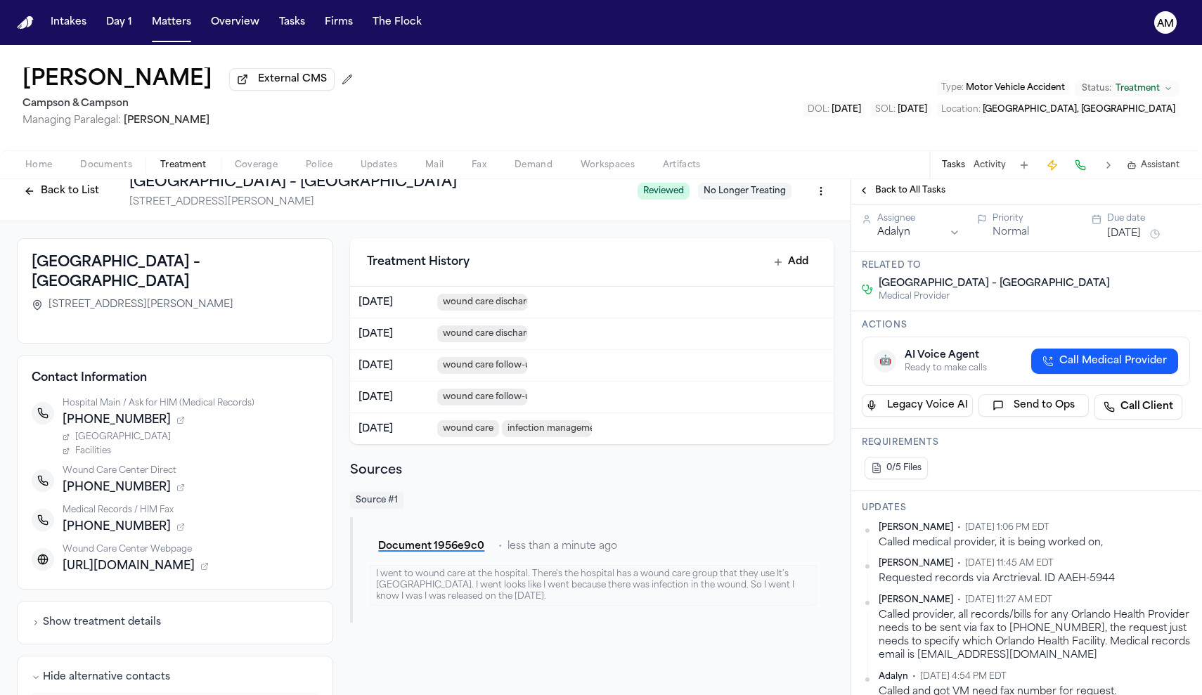
click at [153, 442] on span "[GEOGRAPHIC_DATA]" at bounding box center [123, 437] width 96 height 11
click at [71, 202] on button "Back to List" at bounding box center [61, 191] width 89 height 22
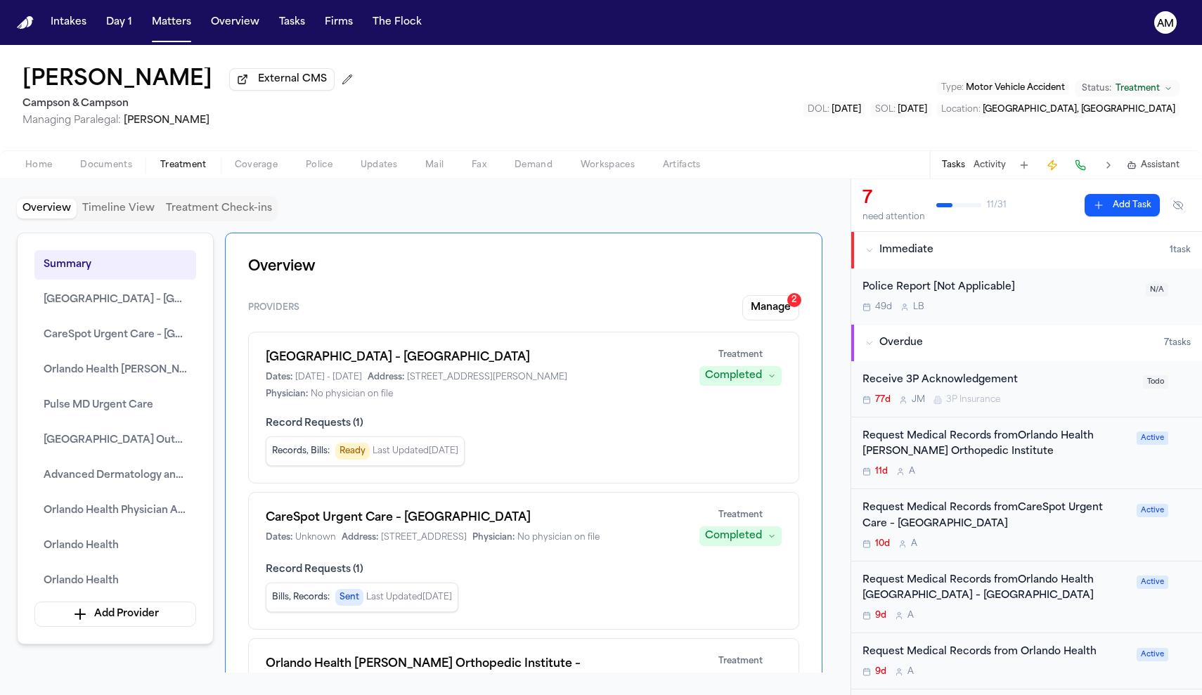
click at [1031, 466] on div "Request Medical Records fromOrlando Health [PERSON_NAME] Orthopedic Institute 1…" at bounding box center [996, 453] width 266 height 49
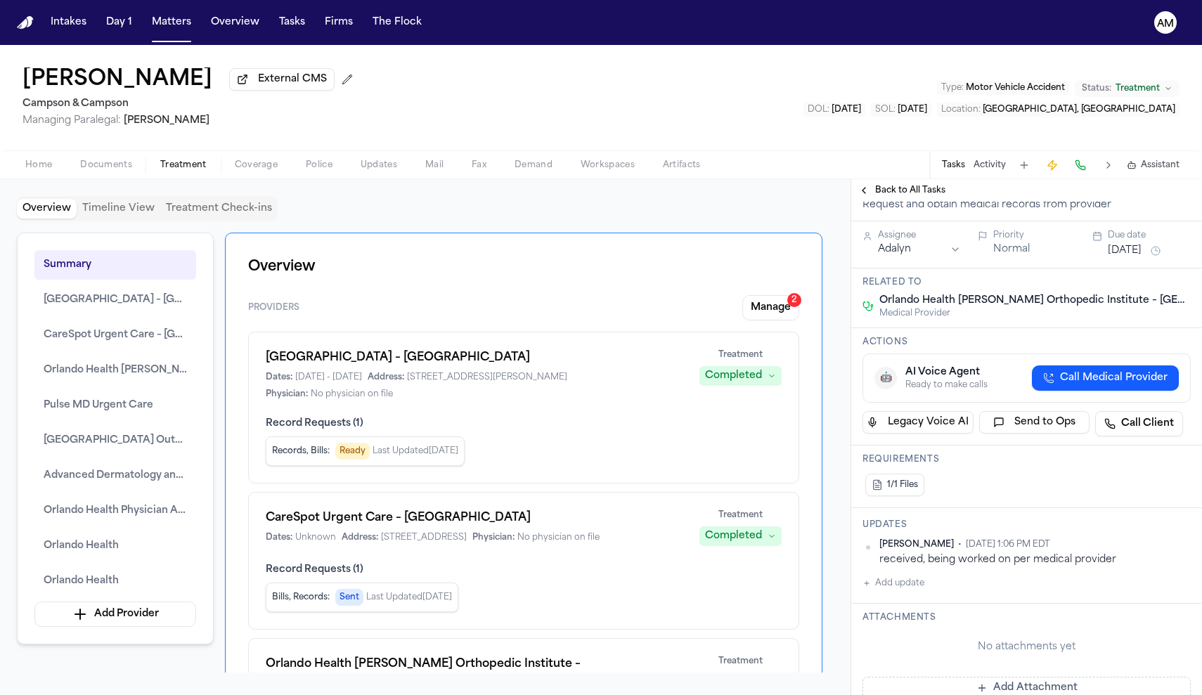
scroll to position [174, 0]
click at [889, 195] on span "Back to All Tasks" at bounding box center [910, 190] width 70 height 11
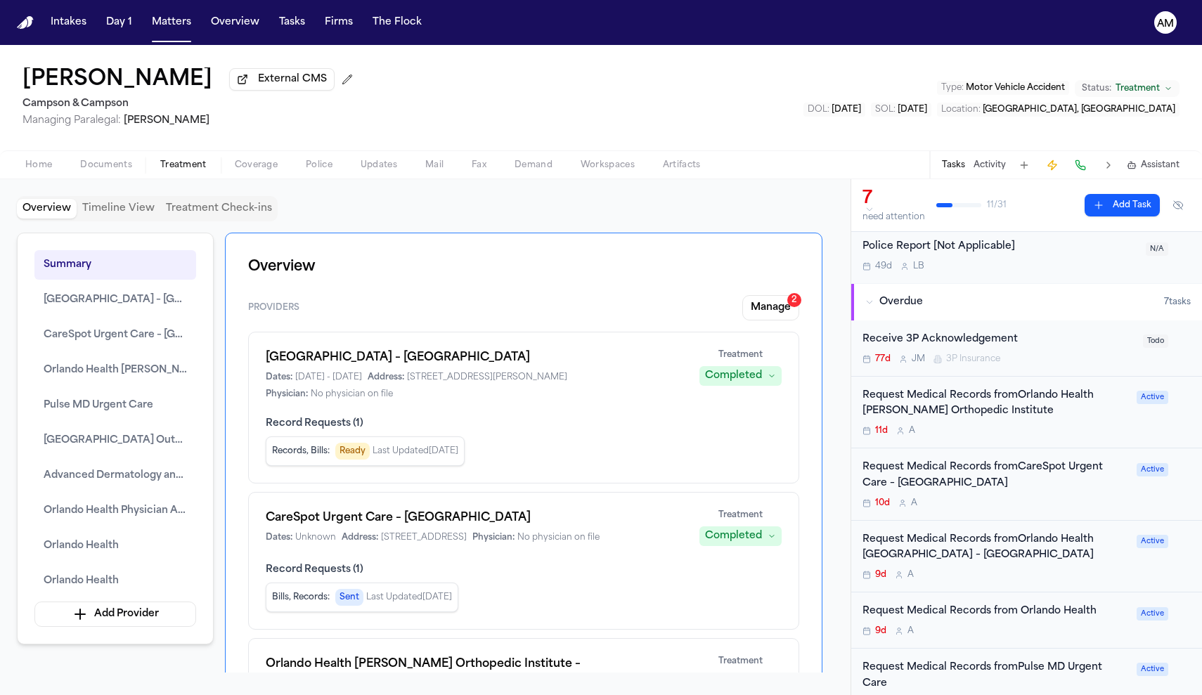
scroll to position [43, 0]
click at [988, 478] on div "Request Medical Records fromCareSpot Urgent Care – [GEOGRAPHIC_DATA]" at bounding box center [996, 474] width 266 height 32
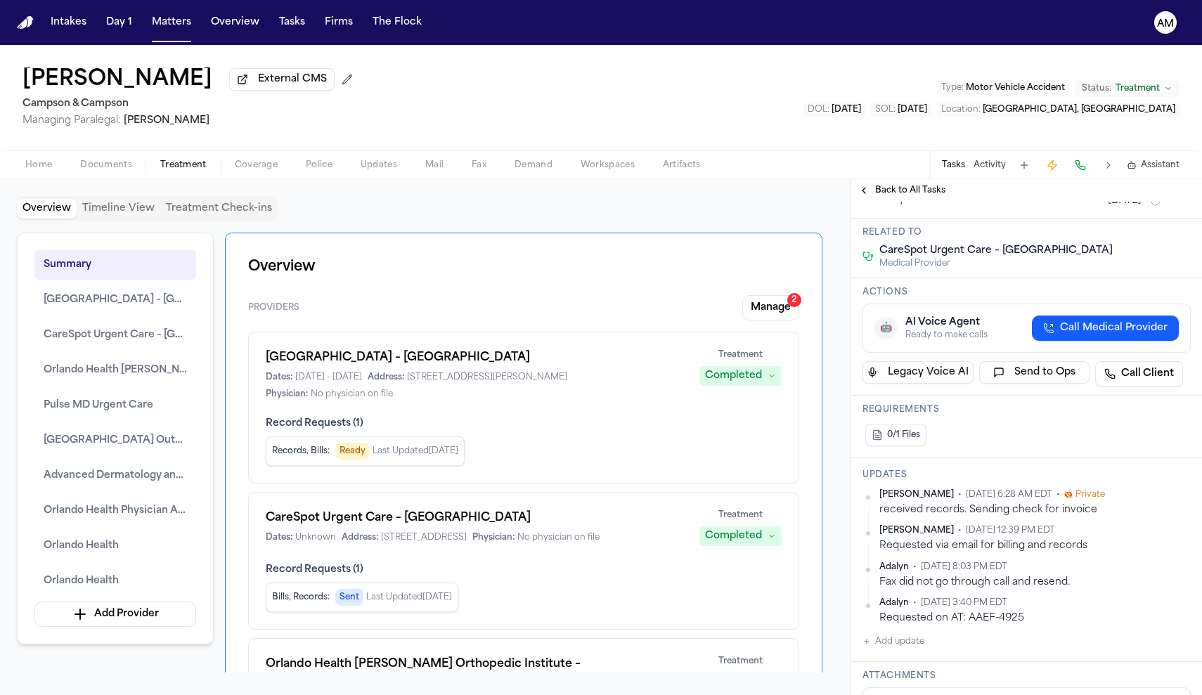
scroll to position [191, 0]
click at [899, 188] on span "Back to All Tasks" at bounding box center [910, 190] width 70 height 11
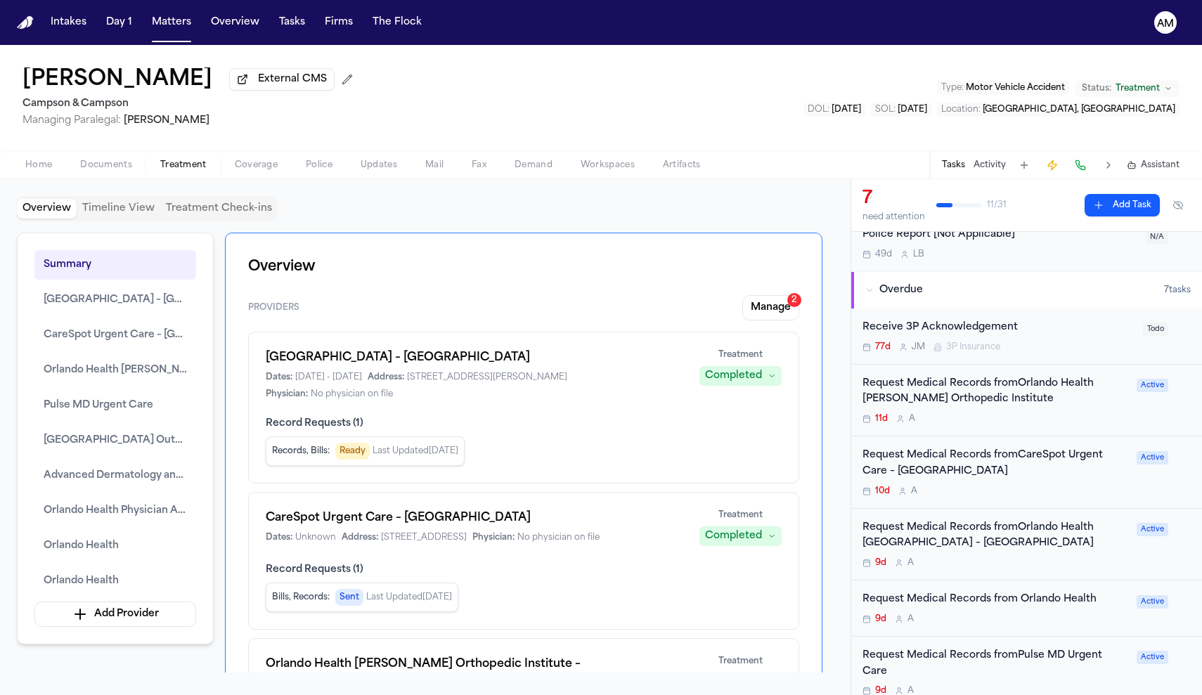
scroll to position [54, 0]
click at [1000, 548] on div "Request Medical Records fromOrlando Health [GEOGRAPHIC_DATA] – [GEOGRAPHIC_DATA]" at bounding box center [996, 535] width 266 height 32
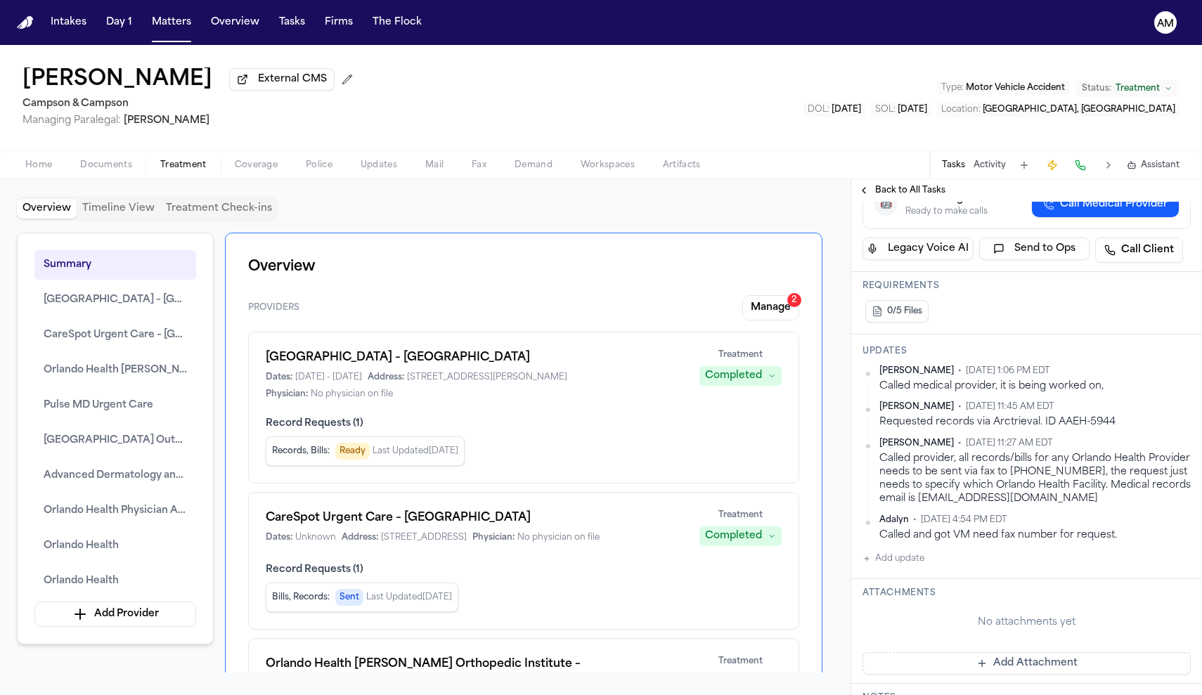
scroll to position [331, 0]
click at [913, 196] on span "Back to All Tasks" at bounding box center [910, 190] width 70 height 11
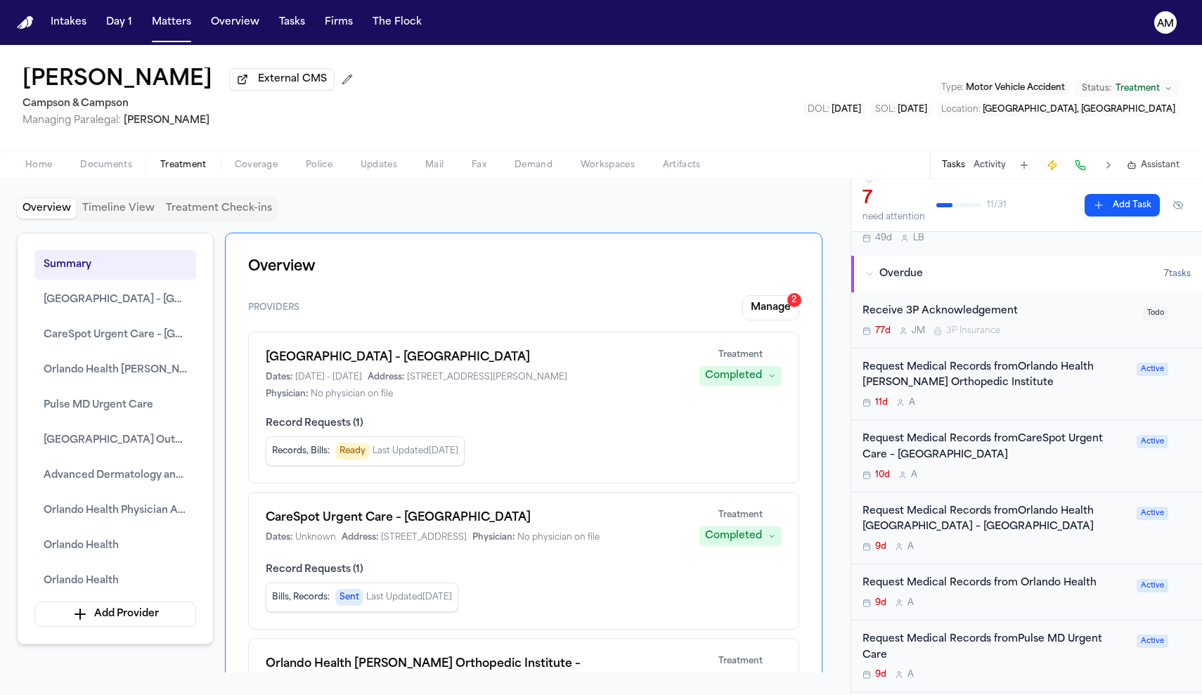
scroll to position [83, 0]
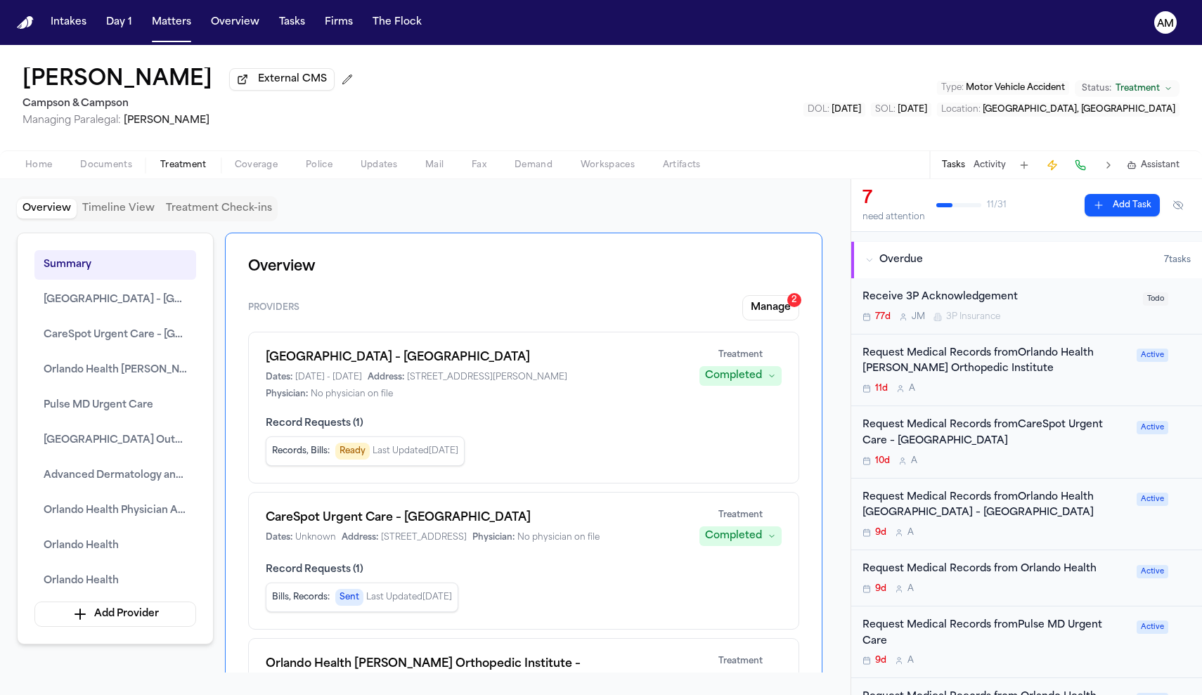
click at [1036, 533] on div "9d A" at bounding box center [996, 532] width 266 height 11
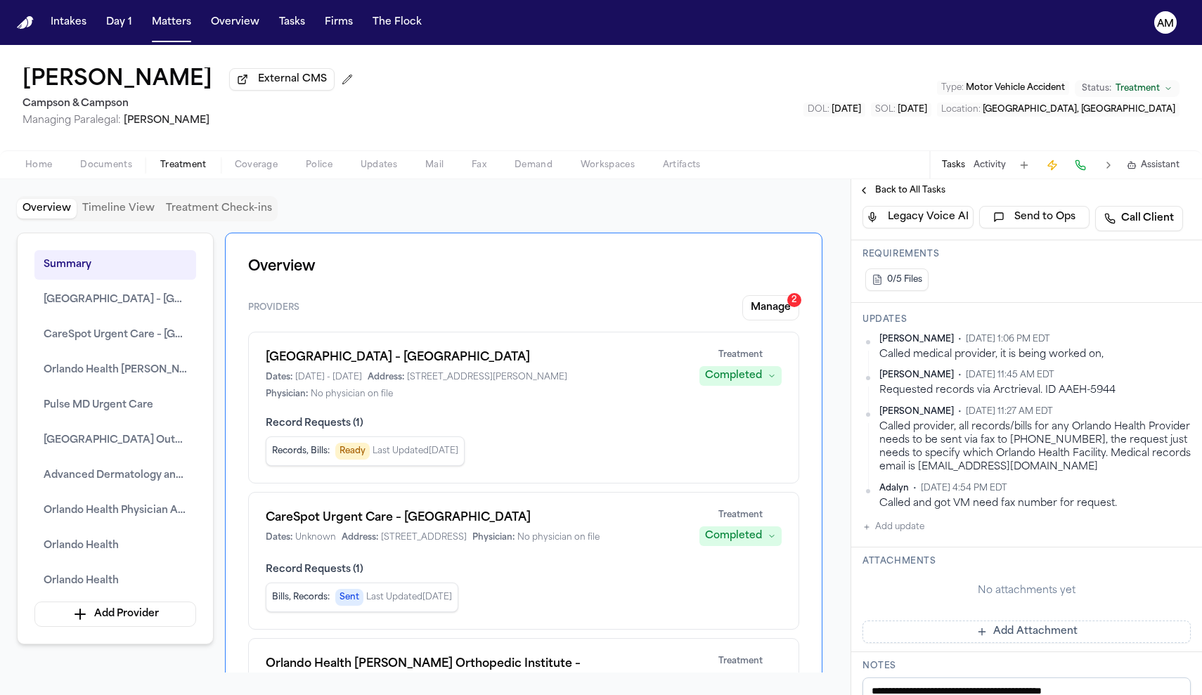
scroll to position [364, 0]
click at [885, 191] on span "Back to All Tasks" at bounding box center [910, 190] width 70 height 11
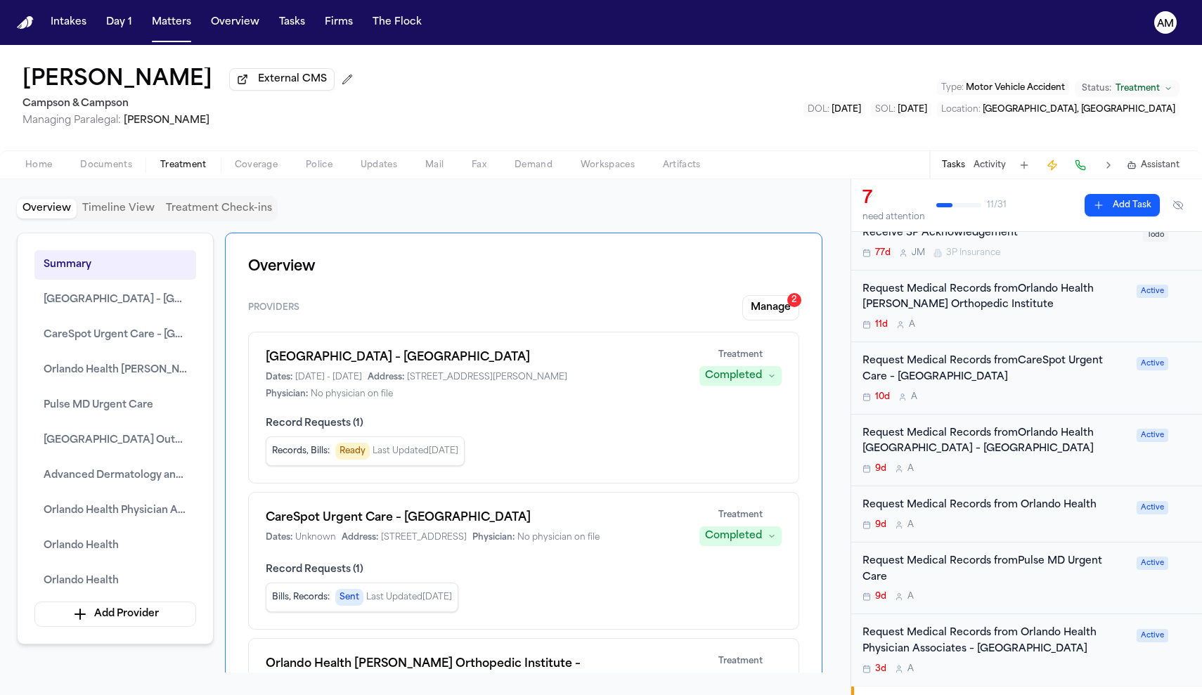
scroll to position [160, 0]
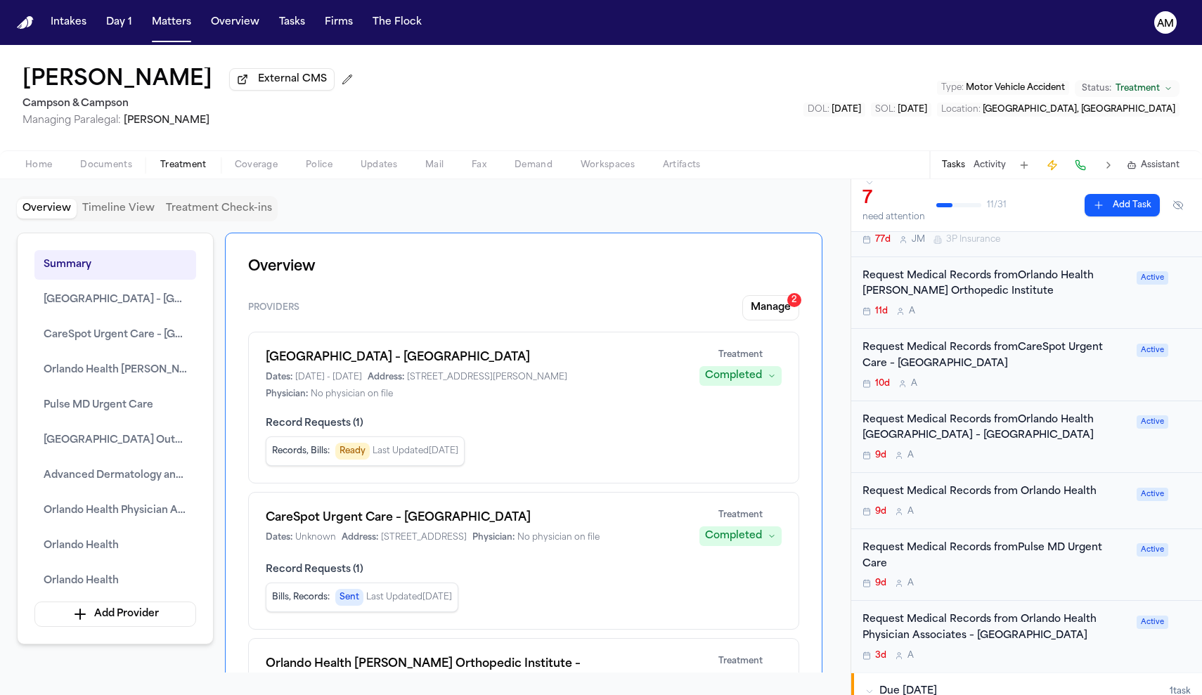
click at [991, 578] on div "9d A" at bounding box center [996, 583] width 266 height 11
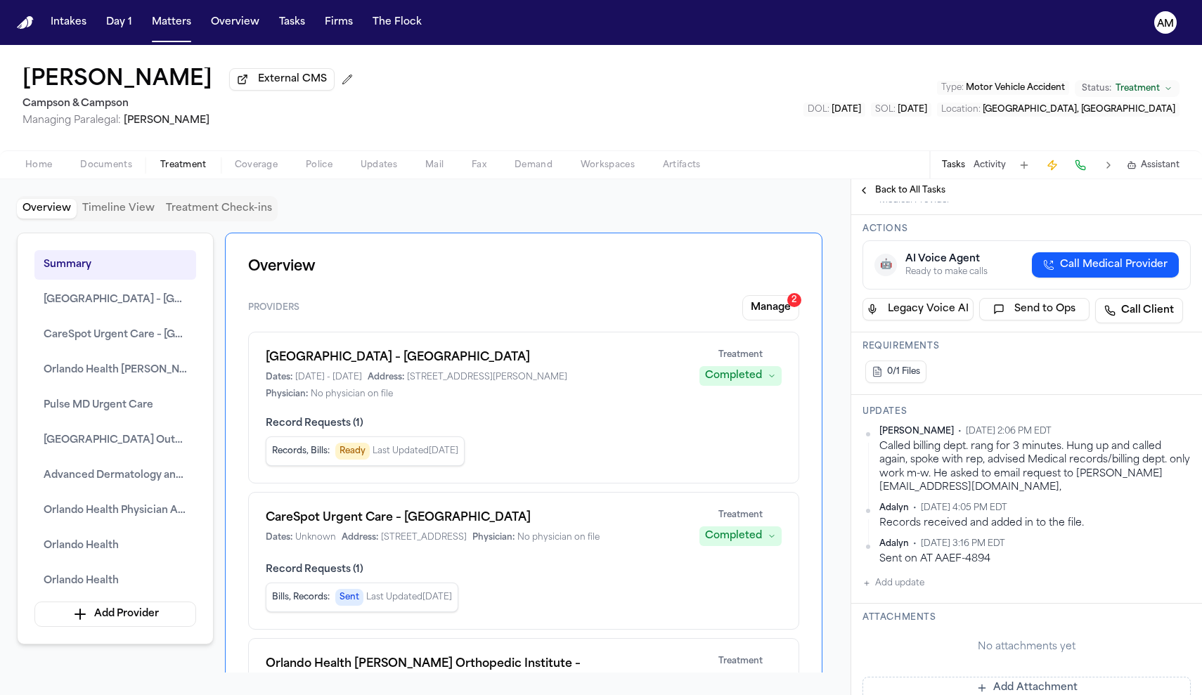
scroll to position [288, 0]
click at [917, 196] on span "Back to All Tasks" at bounding box center [910, 190] width 70 height 11
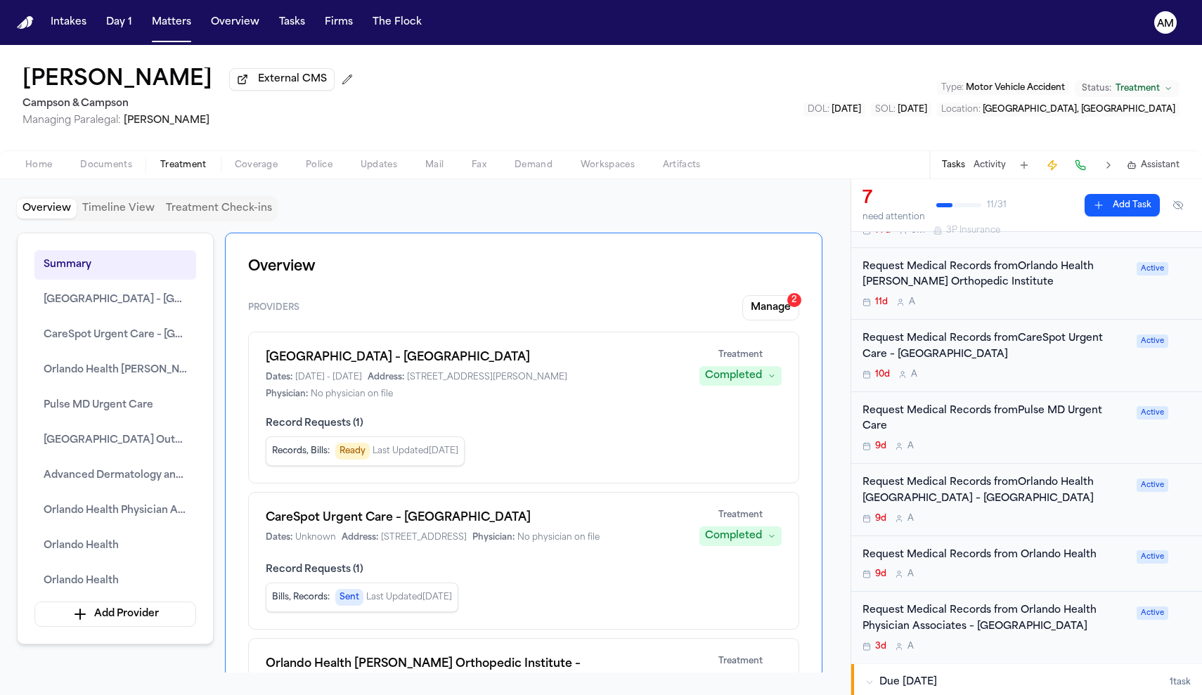
scroll to position [170, 0]
click at [975, 568] on div "9d A" at bounding box center [996, 573] width 266 height 11
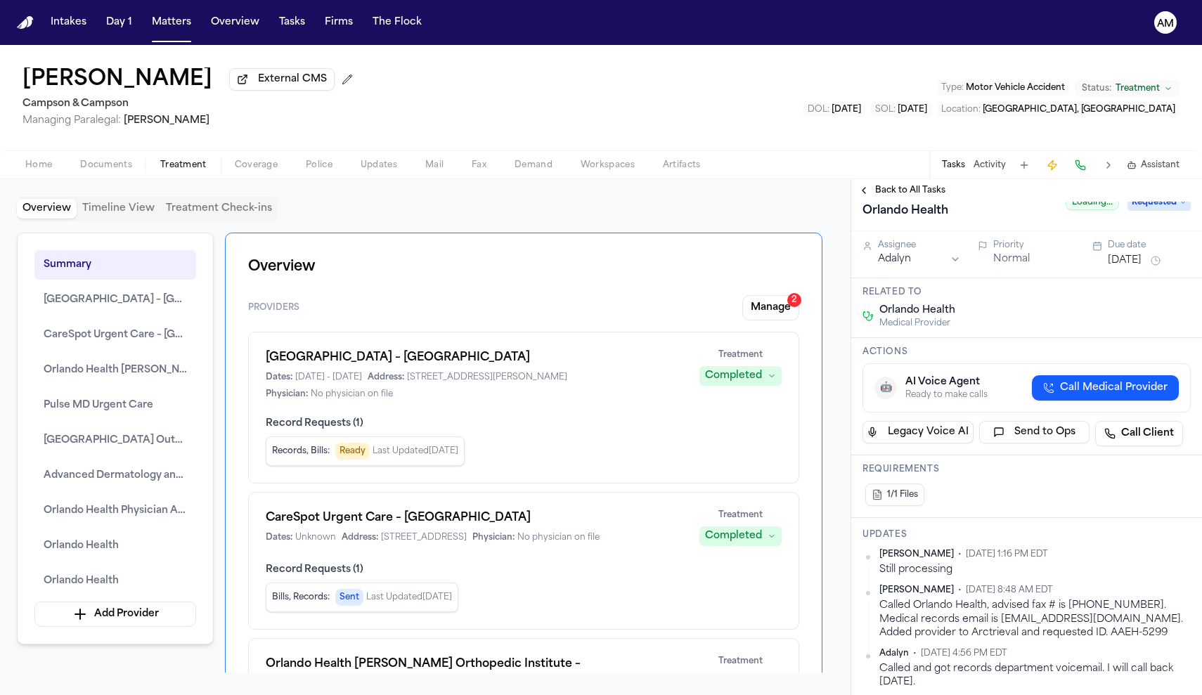
scroll to position [37, 0]
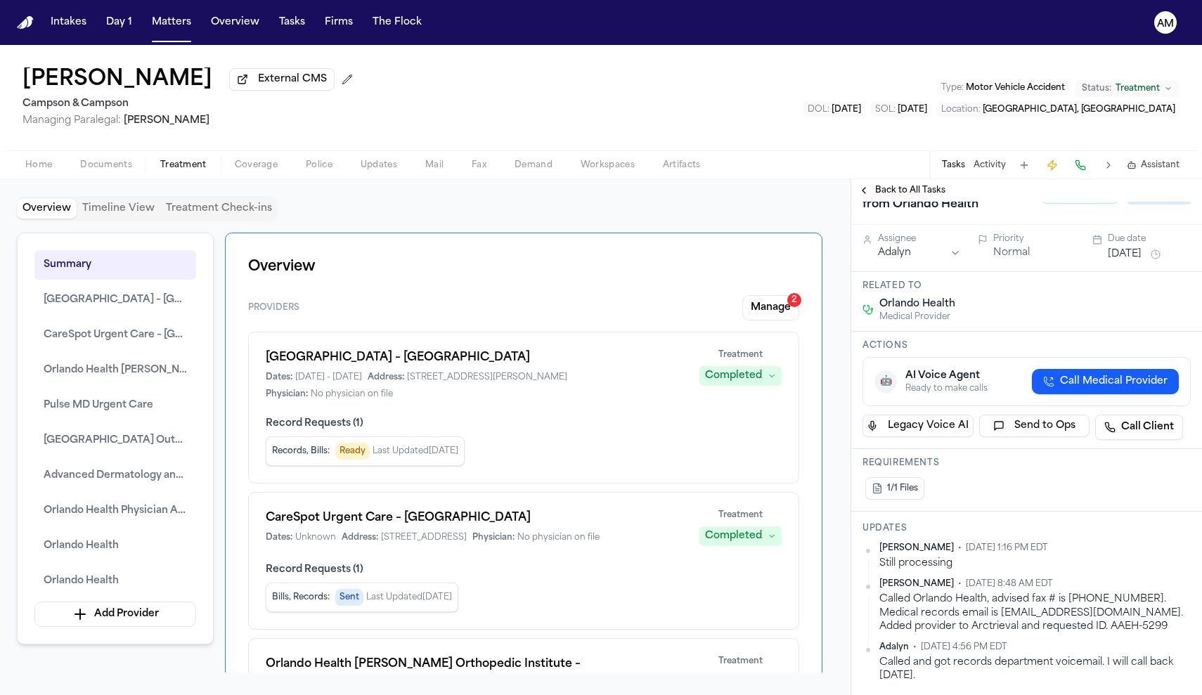
click at [904, 196] on span "Back to All Tasks" at bounding box center [910, 190] width 70 height 11
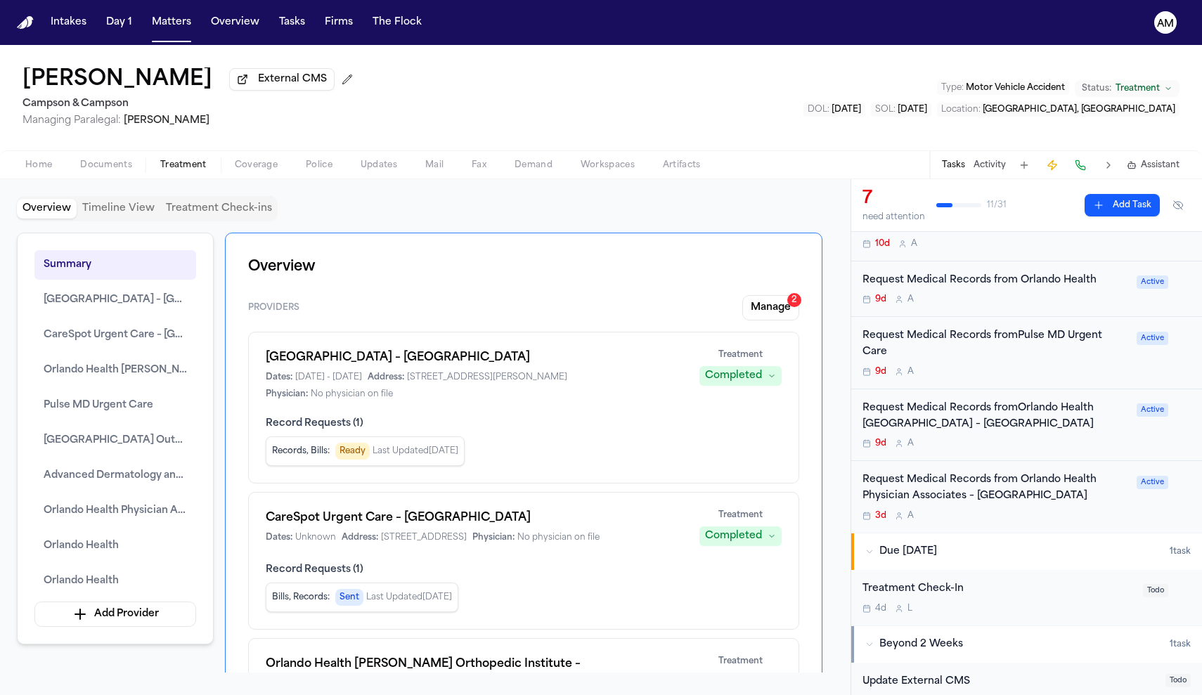
scroll to position [301, 0]
click at [986, 508] on div "Request Medical Records from Orlando Health Physician Associates – Maitland 3d …" at bounding box center [1026, 497] width 351 height 72
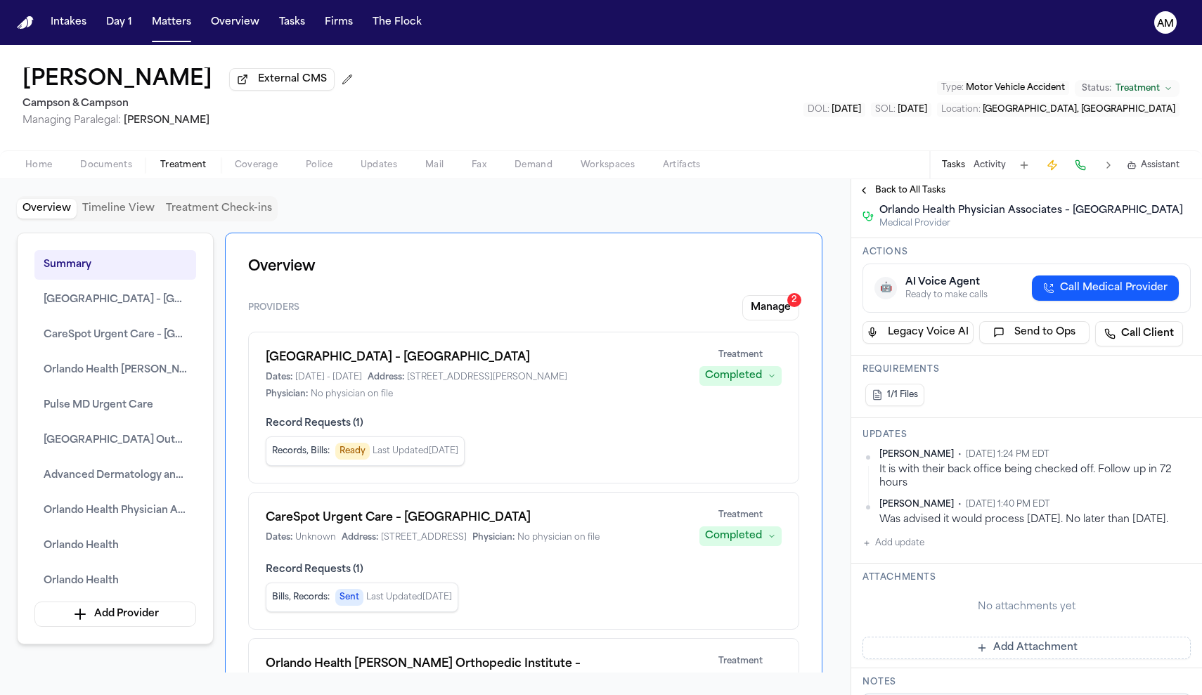
scroll to position [235, 0]
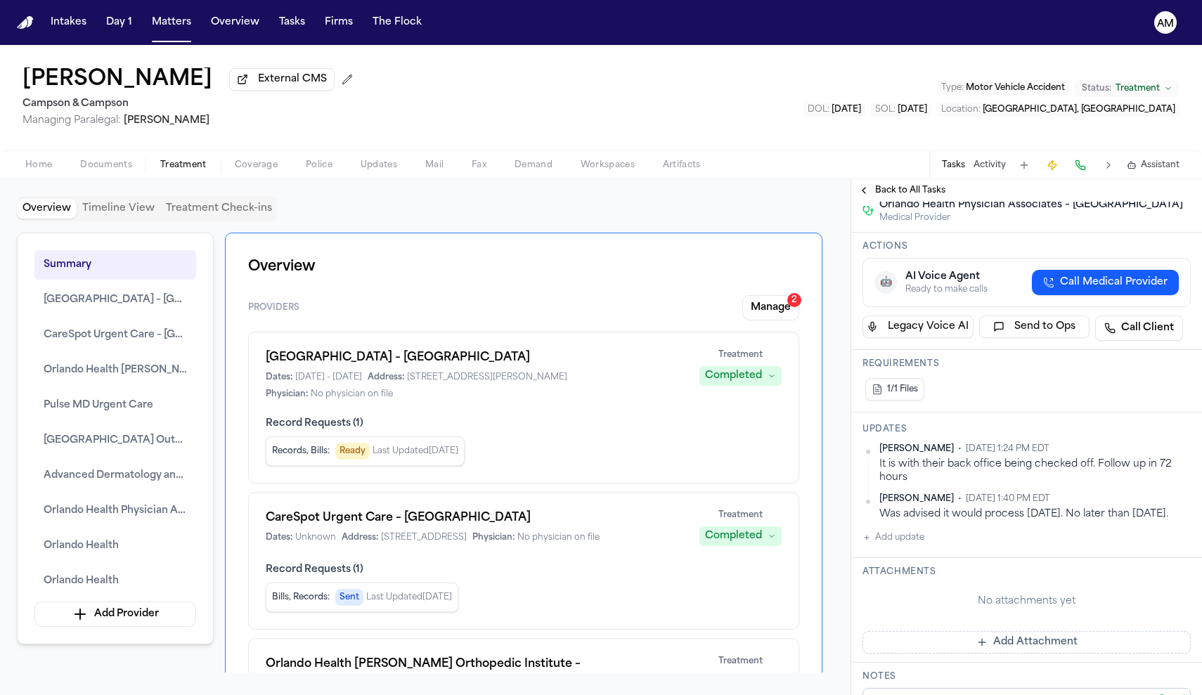
click at [904, 188] on span "Back to All Tasks" at bounding box center [910, 190] width 70 height 11
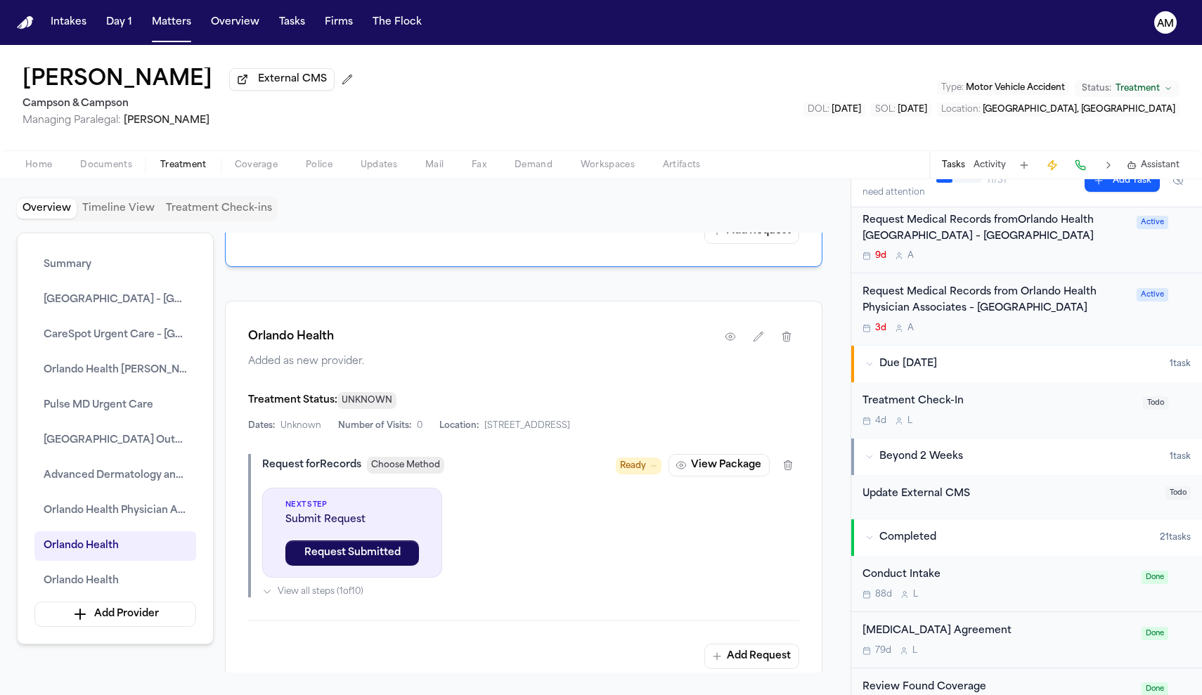
scroll to position [5286, 0]
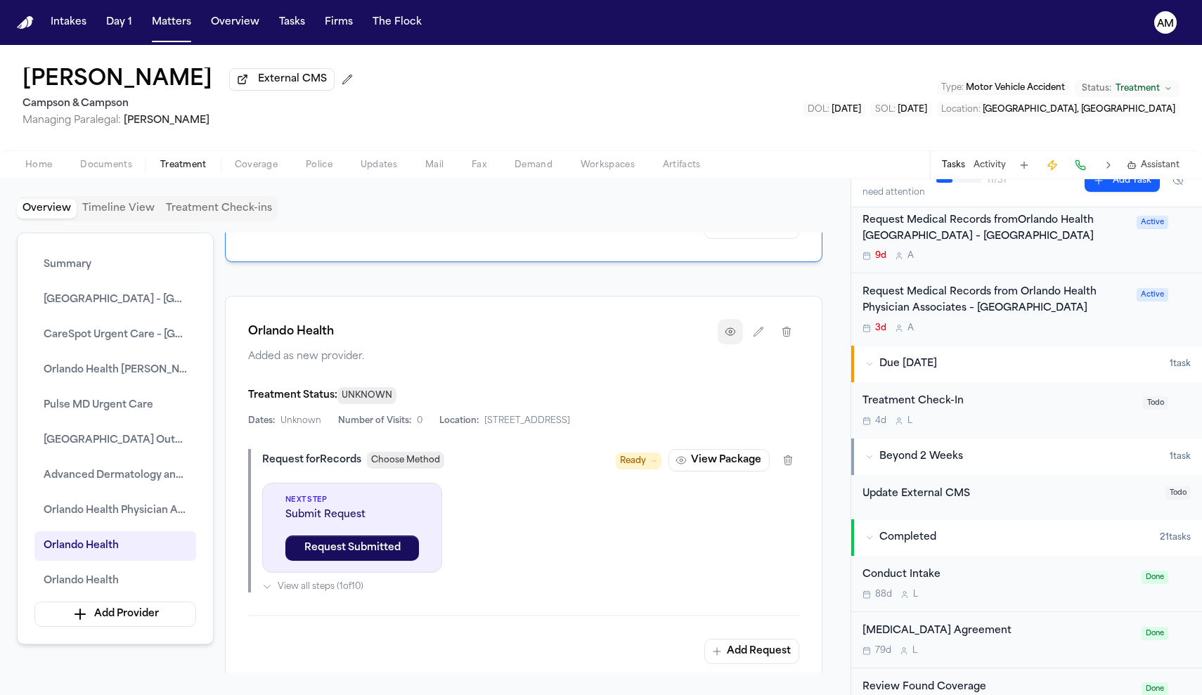
click at [728, 337] on icon "button" at bounding box center [730, 331] width 11 height 11
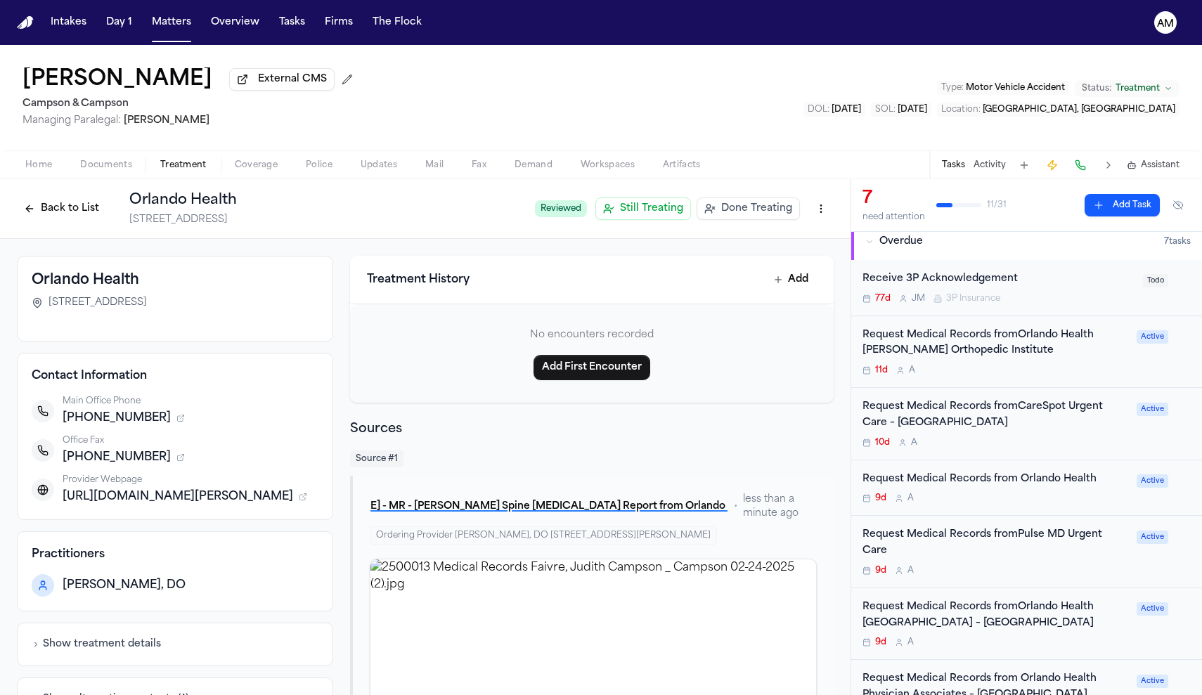
scroll to position [89, 0]
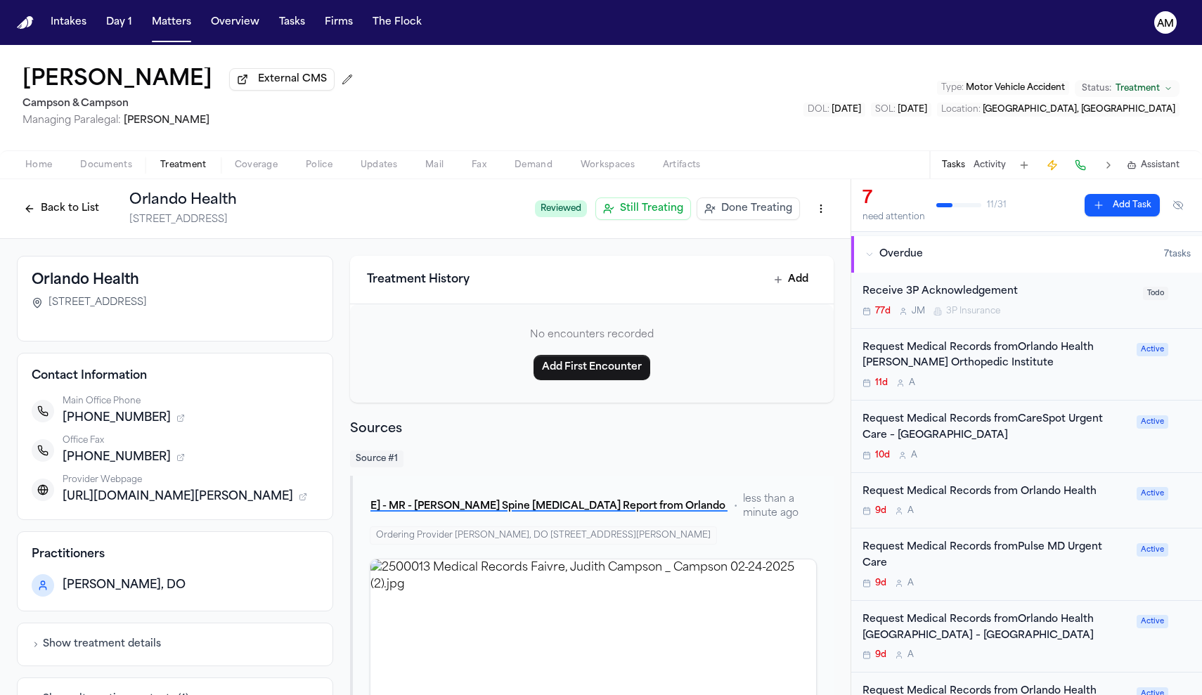
click at [1060, 513] on div "9d A" at bounding box center [996, 511] width 266 height 11
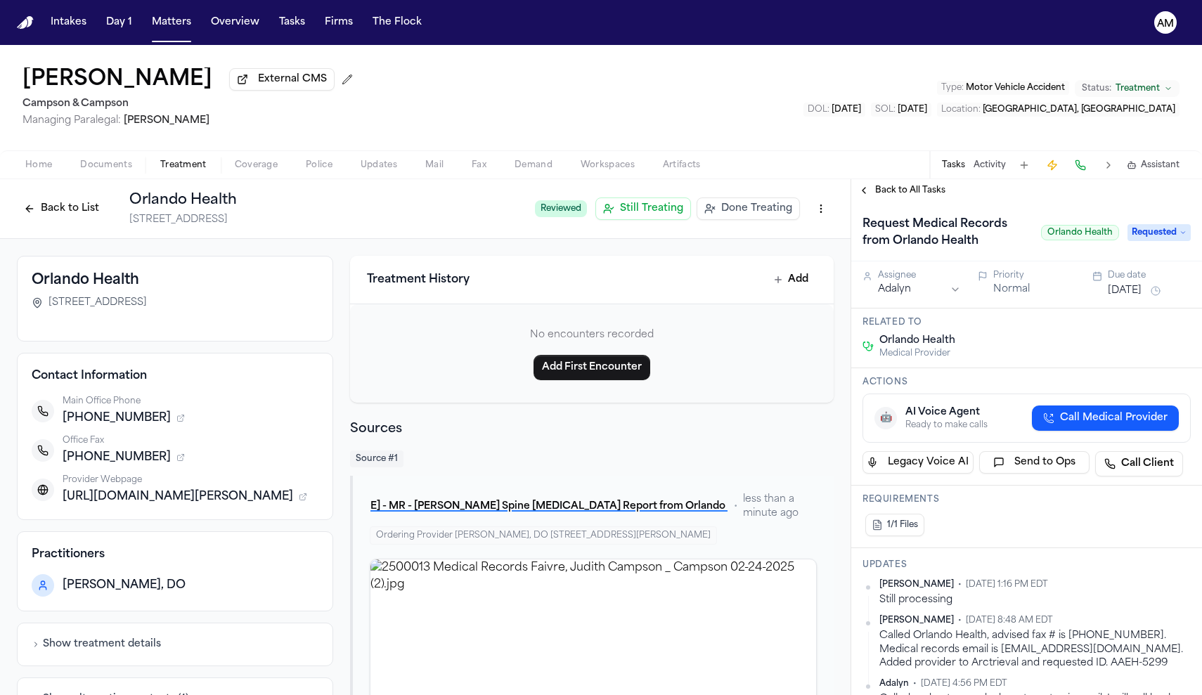
click at [905, 195] on span "Back to All Tasks" at bounding box center [910, 190] width 70 height 11
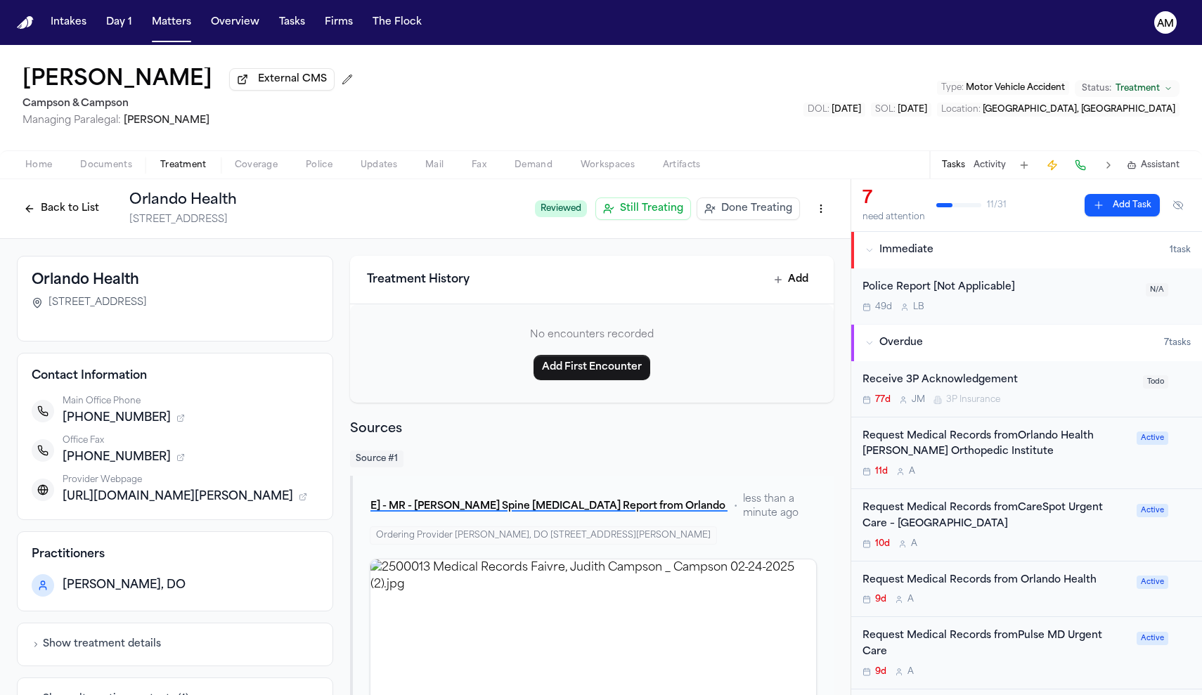
click at [101, 167] on span "Documents" at bounding box center [106, 165] width 52 height 11
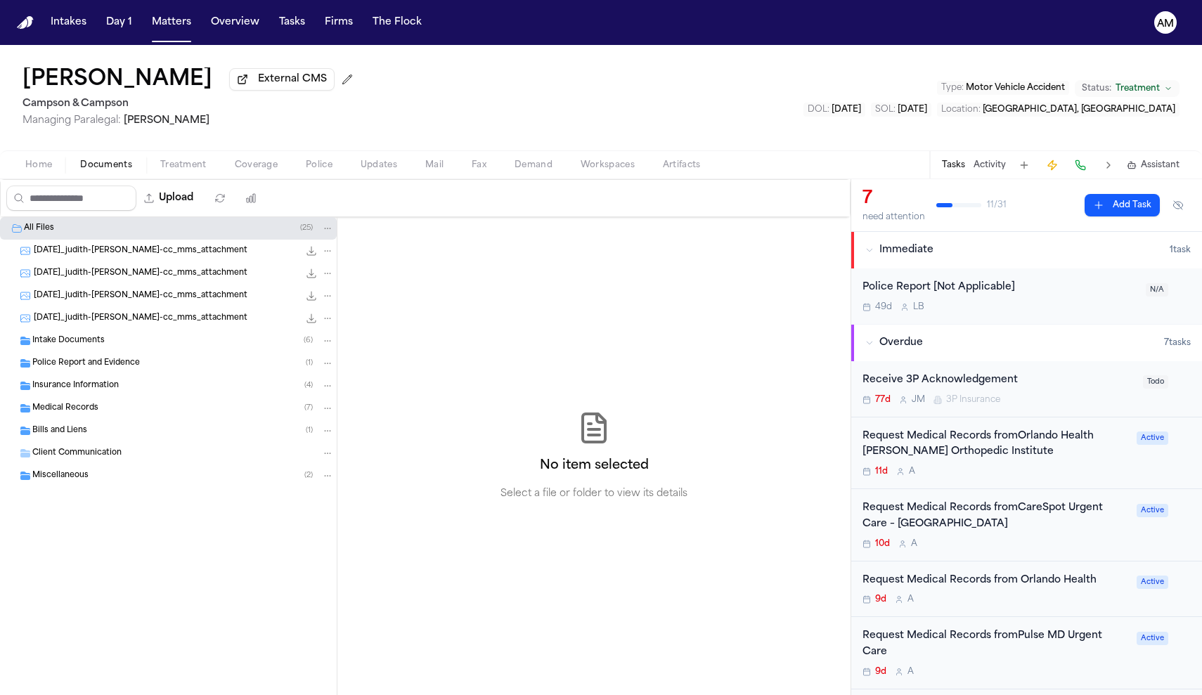
click at [101, 167] on span "Documents" at bounding box center [106, 165] width 52 height 11
click at [41, 171] on span "Home" at bounding box center [38, 165] width 27 height 11
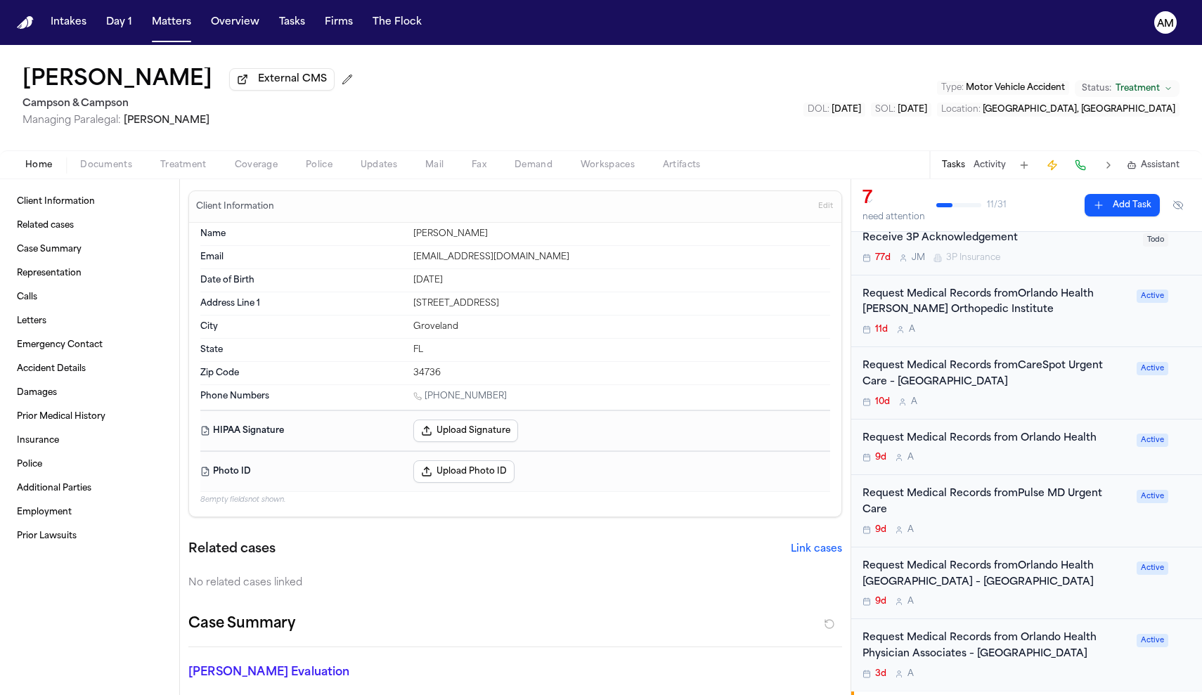
click at [1028, 567] on div "Request Medical Records fromOrlando Health South Lake Hospital – Wound Care Cen…" at bounding box center [996, 575] width 266 height 32
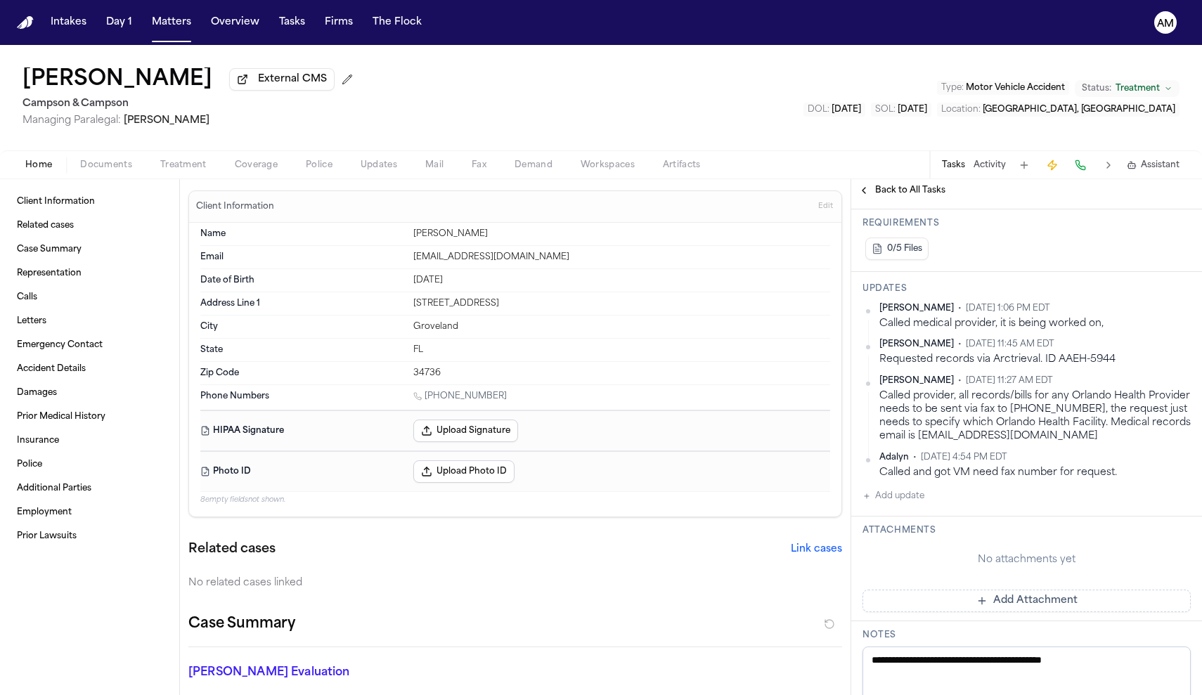
scroll to position [406, 0]
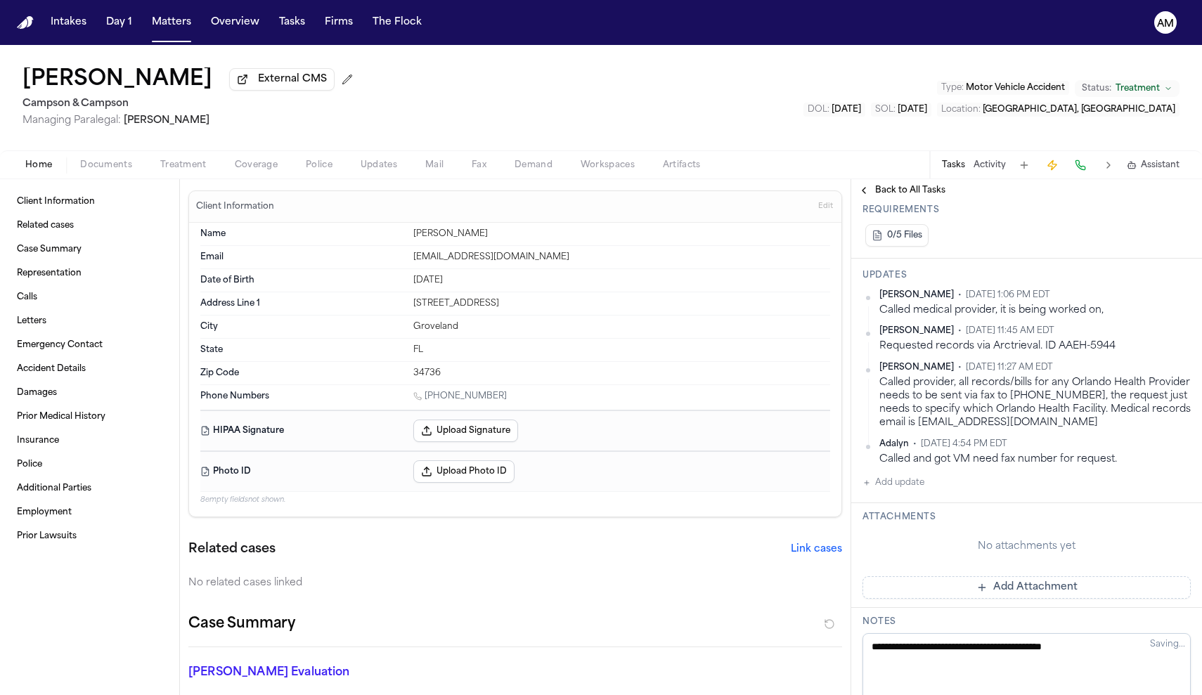
click at [899, 491] on button "Add update" at bounding box center [894, 483] width 62 height 17
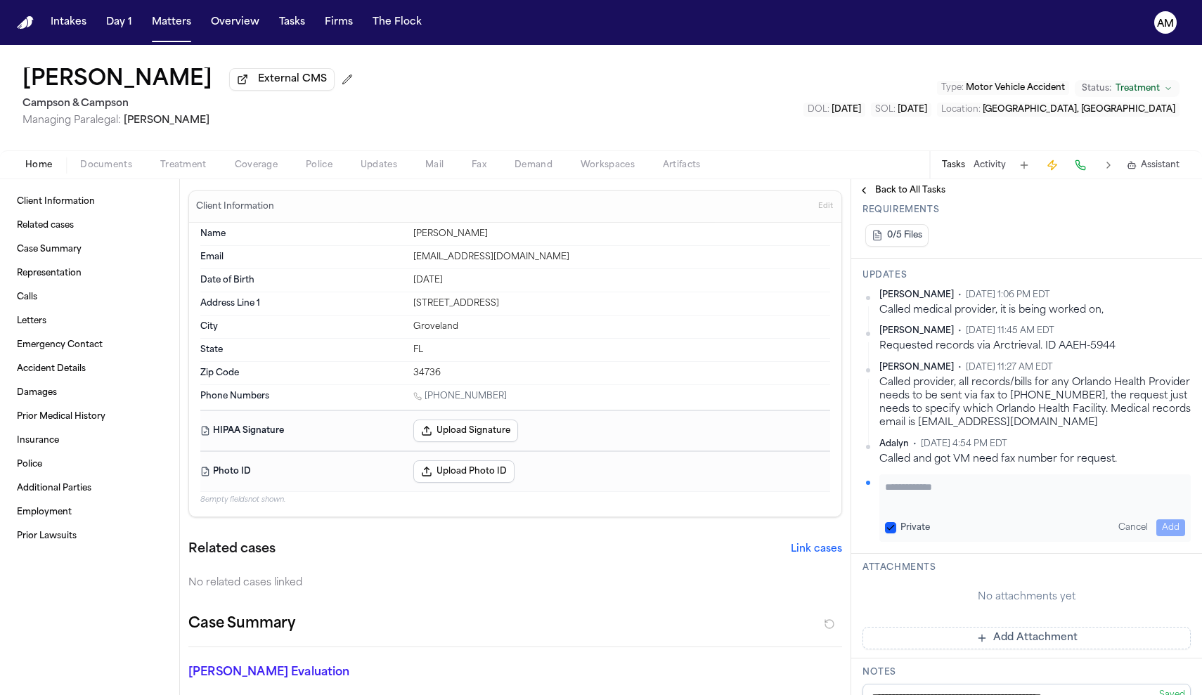
click at [891, 534] on button "Private" at bounding box center [890, 527] width 11 height 11
click at [910, 508] on textarea "Add your update" at bounding box center [1035, 494] width 300 height 28
type textarea "**********"
click at [1188, 542] on div "**********" at bounding box center [1035, 508] width 311 height 67
click at [1175, 536] on button "Add" at bounding box center [1171, 528] width 29 height 17
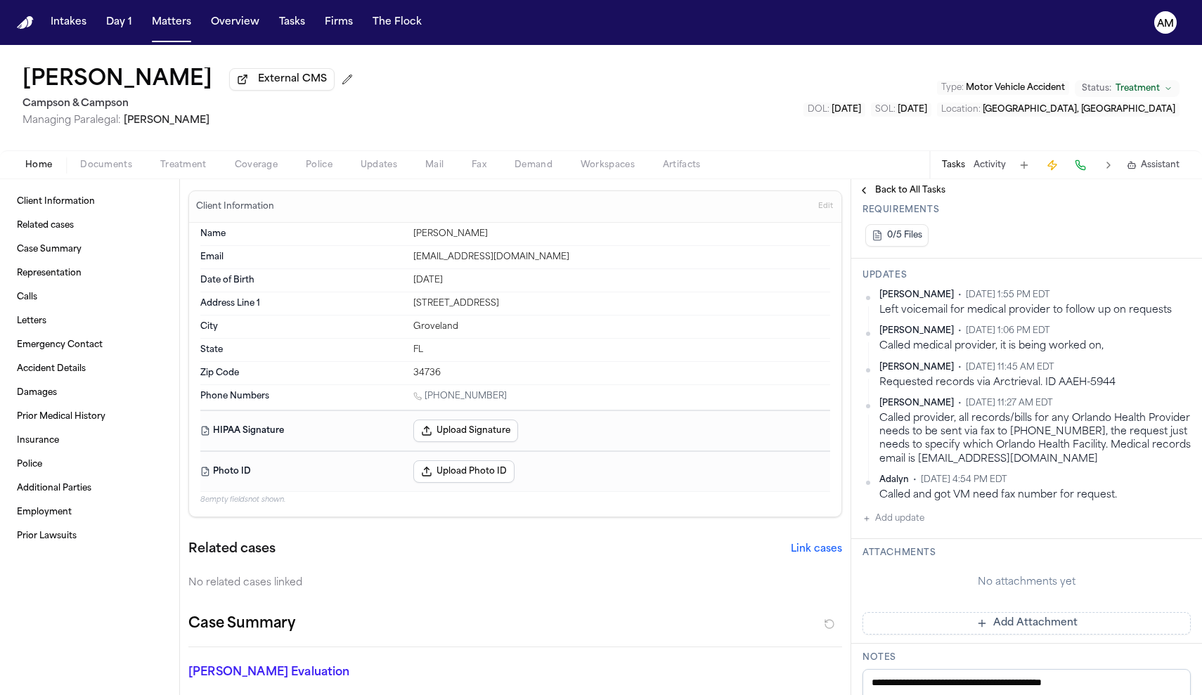
click at [927, 195] on span "Back to All Tasks" at bounding box center [910, 190] width 70 height 11
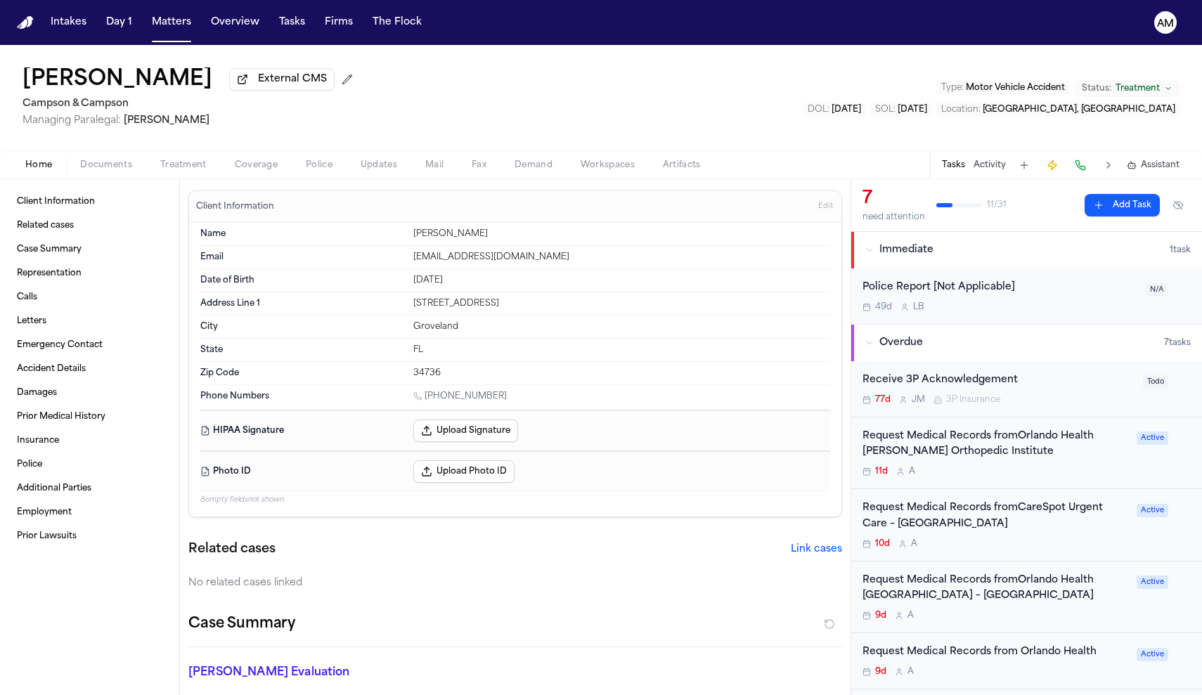
click at [959, 539] on div "10d A" at bounding box center [996, 544] width 266 height 11
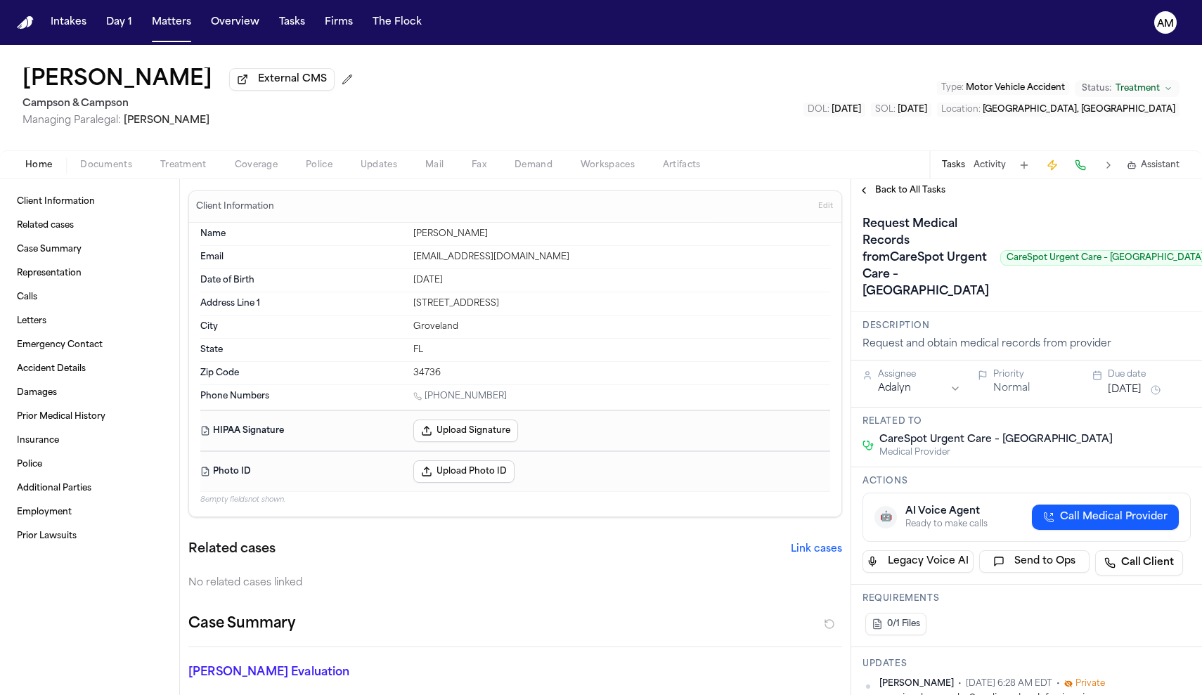
click at [906, 193] on span "Back to All Tasks" at bounding box center [910, 190] width 70 height 11
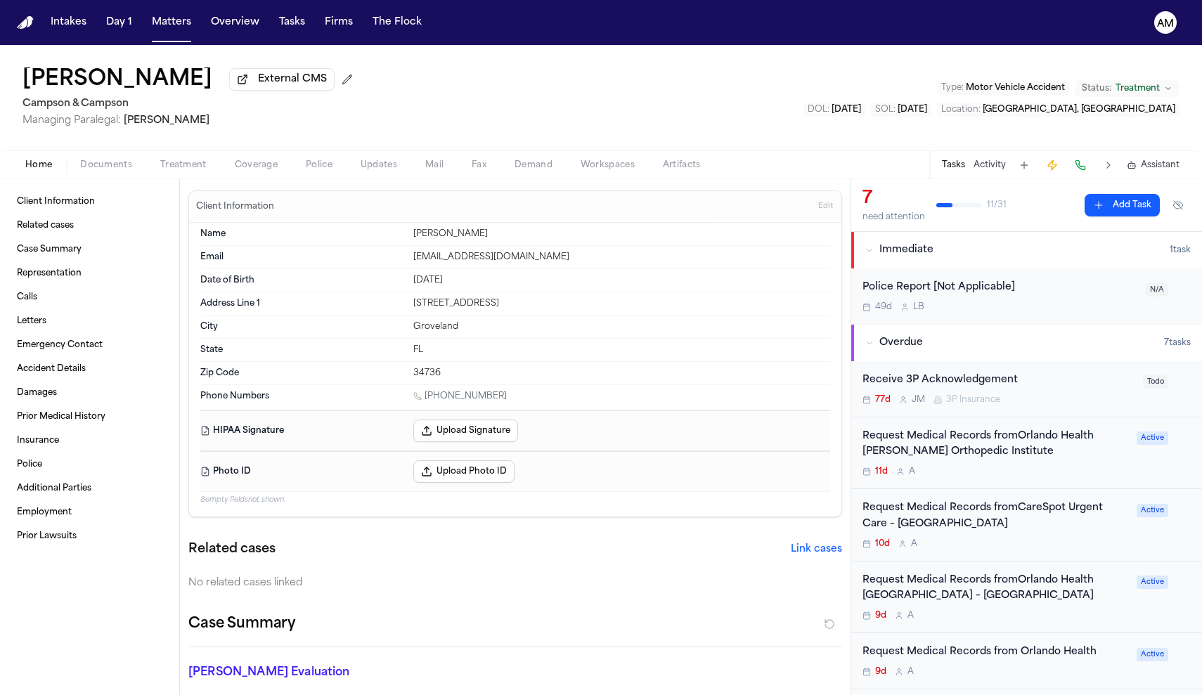
click at [1049, 469] on div "11d A" at bounding box center [996, 471] width 266 height 11
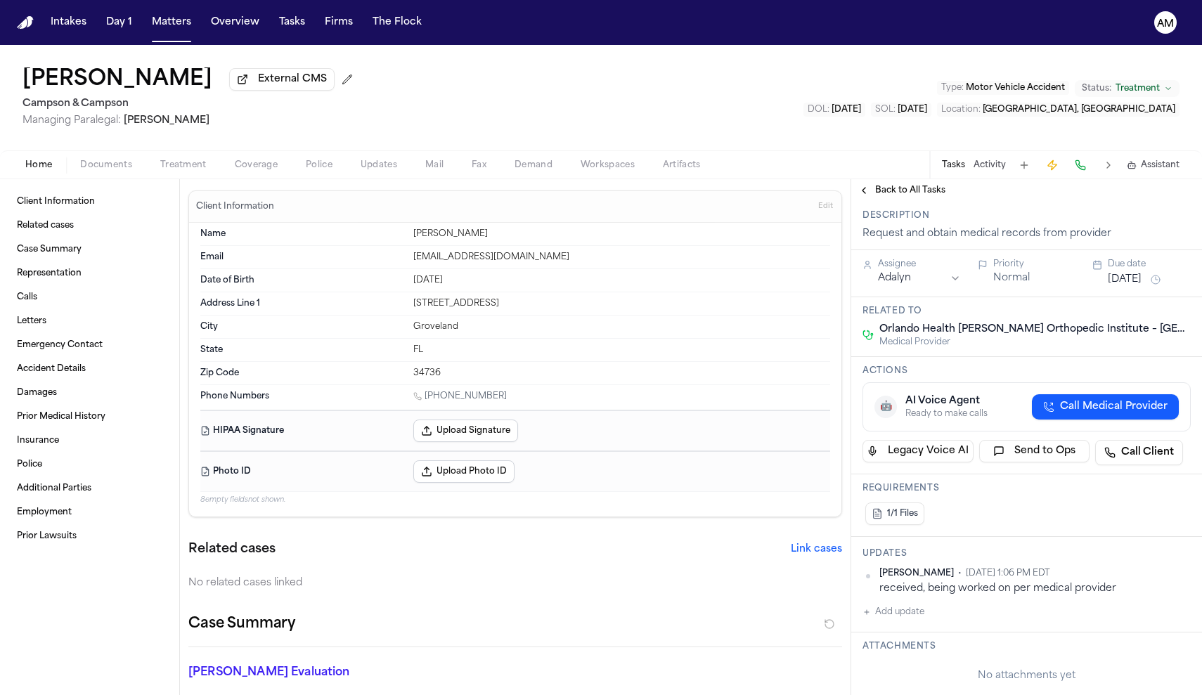
scroll to position [146, 0]
click at [901, 619] on button "Add update" at bounding box center [894, 611] width 62 height 17
click at [895, 662] on button "Private" at bounding box center [890, 655] width 11 height 11
click at [916, 636] on textarea "Add your update" at bounding box center [1035, 622] width 300 height 28
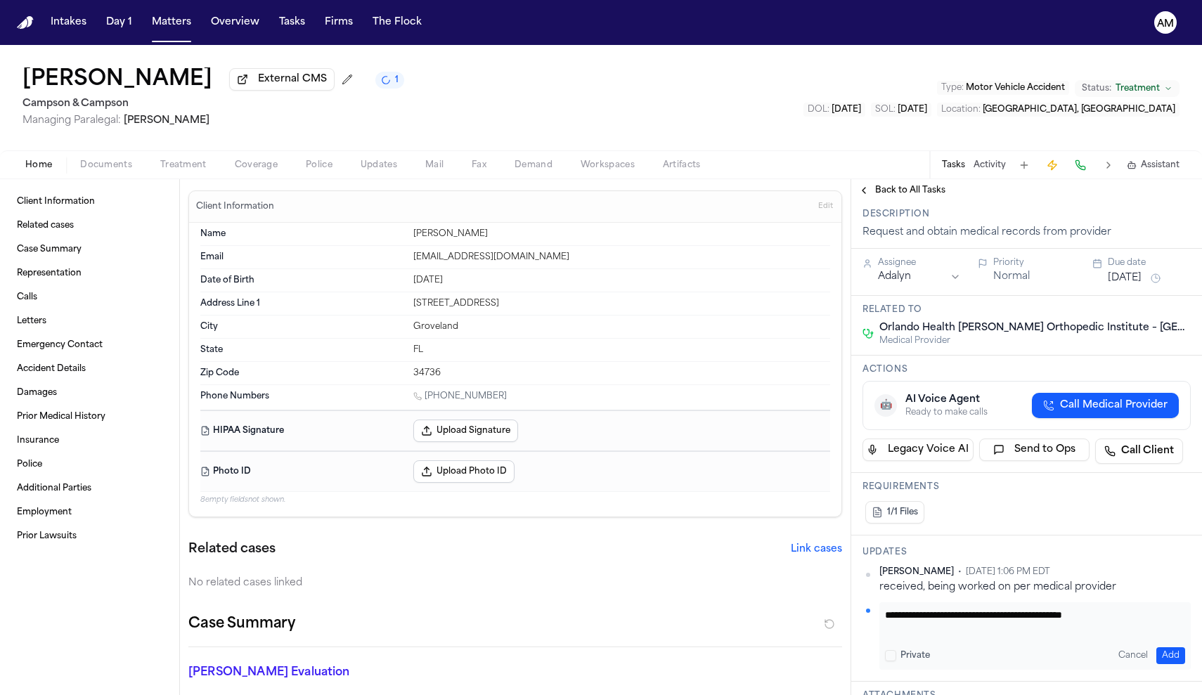
type textarea "**********"
click at [1169, 664] on button "Add" at bounding box center [1171, 656] width 29 height 17
click at [914, 196] on span "Back to All Tasks" at bounding box center [910, 190] width 70 height 11
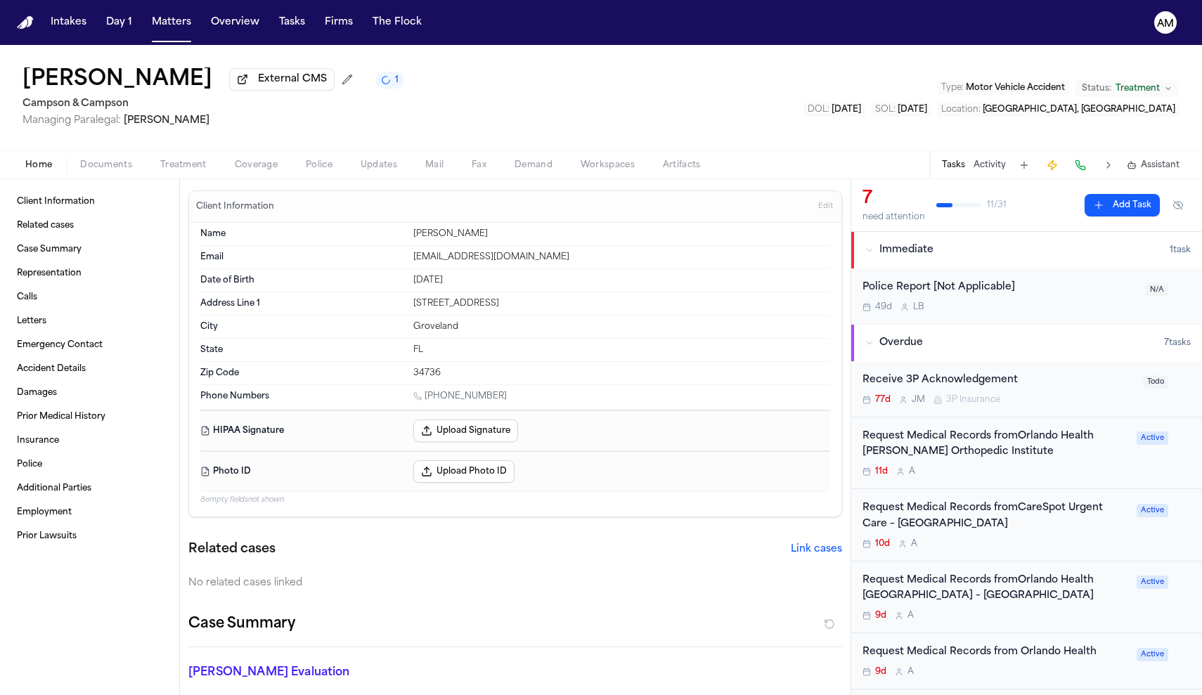
click at [973, 445] on div "Request Medical Records fromOrlando Health Jewett Orthopedic Institute" at bounding box center [996, 445] width 266 height 32
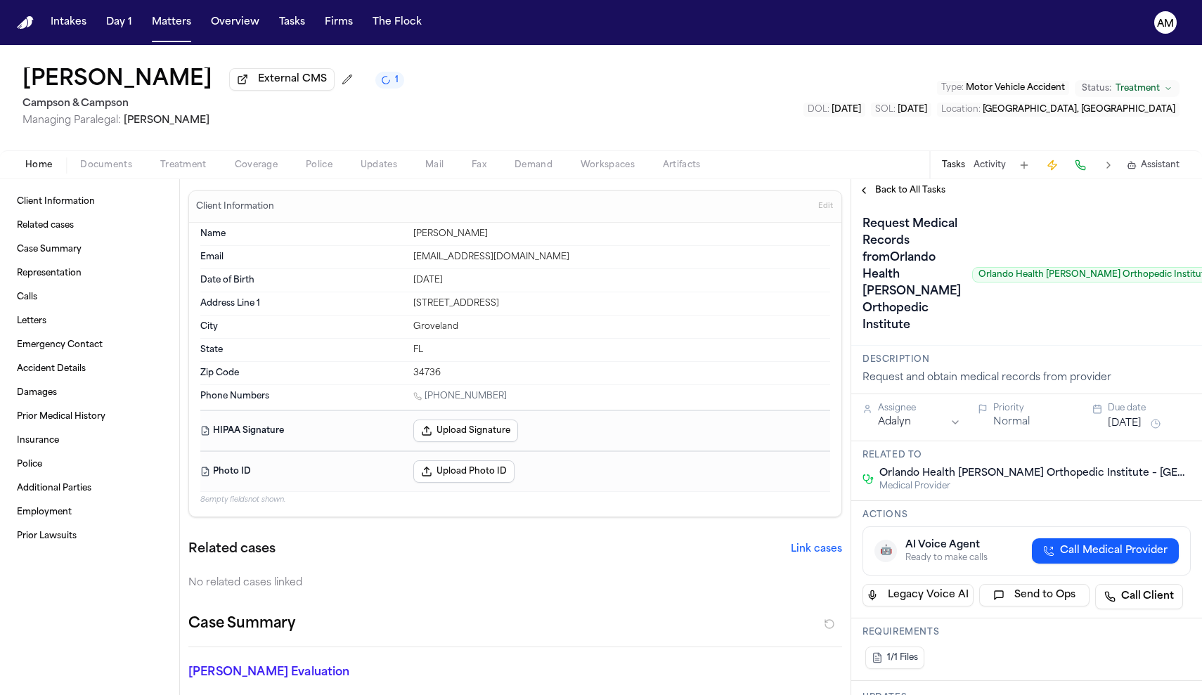
click at [925, 191] on span "Back to All Tasks" at bounding box center [910, 190] width 70 height 11
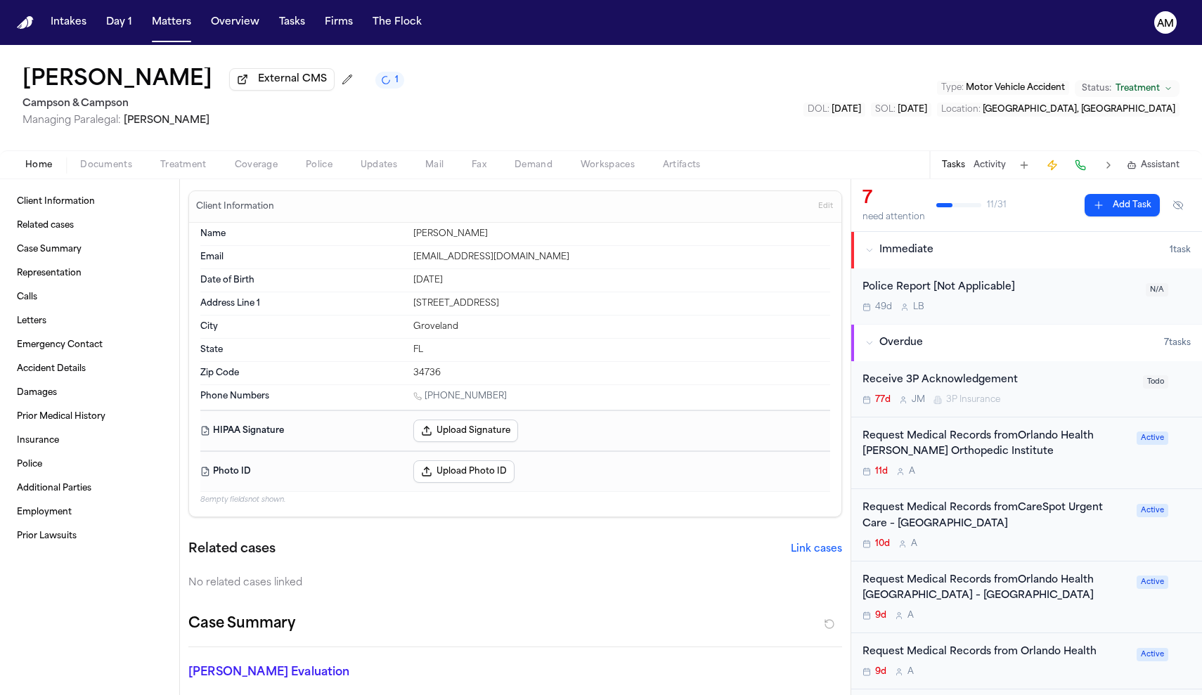
click at [1003, 600] on div "Request Medical Records fromOrlando Health South Lake Hospital – Wound Care Cen…" at bounding box center [996, 589] width 266 height 32
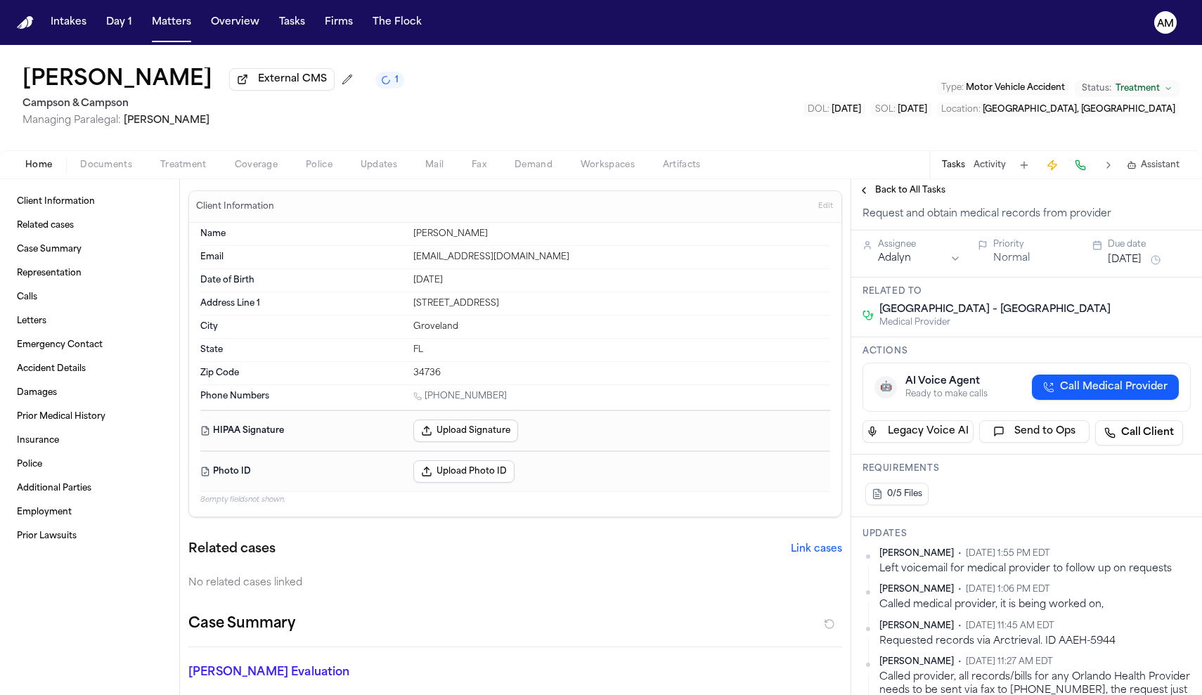
scroll to position [170, 0]
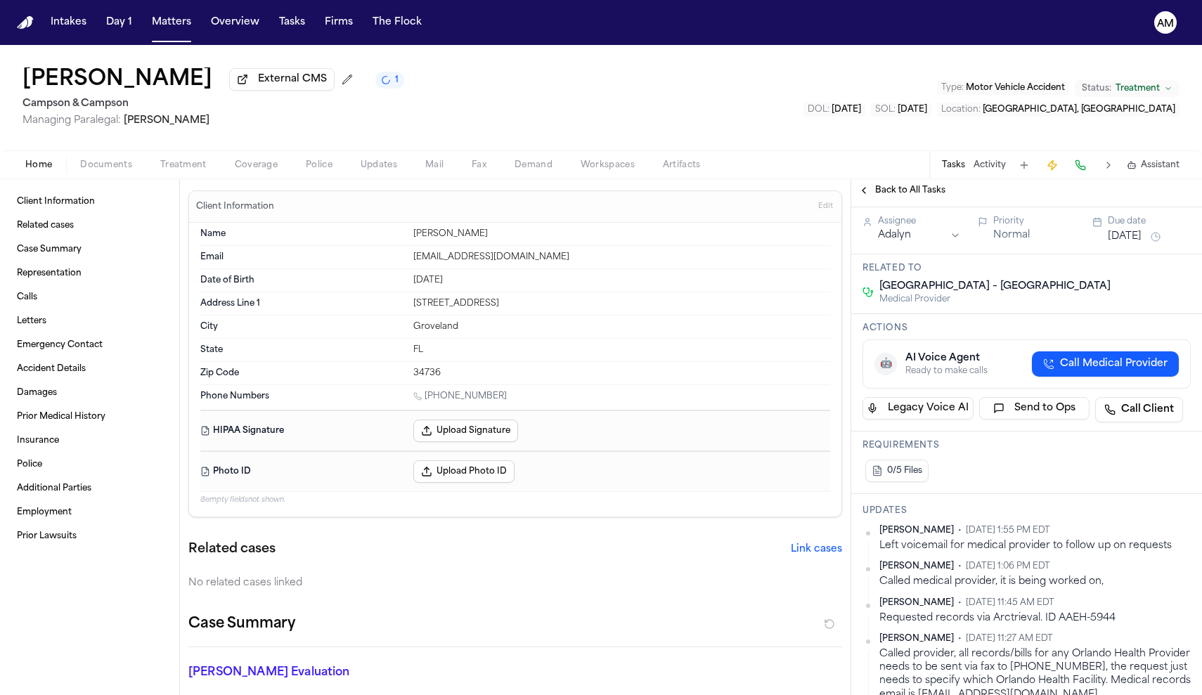
click at [921, 196] on span "Back to All Tasks" at bounding box center [910, 190] width 70 height 11
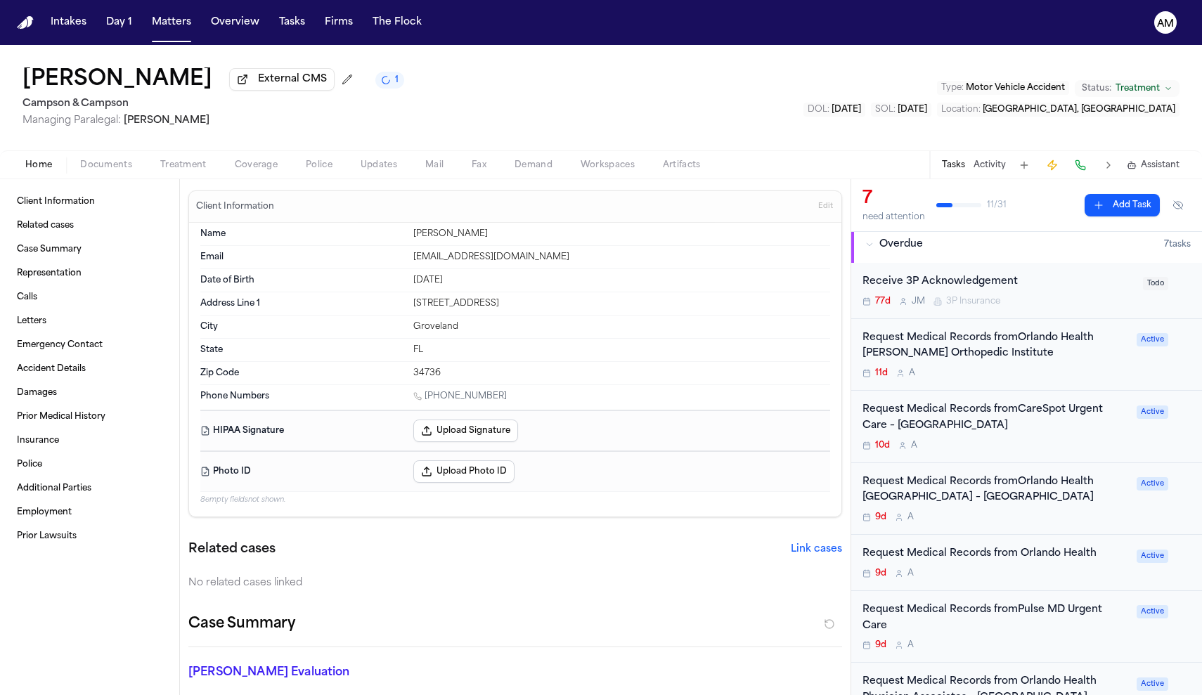
scroll to position [117, 0]
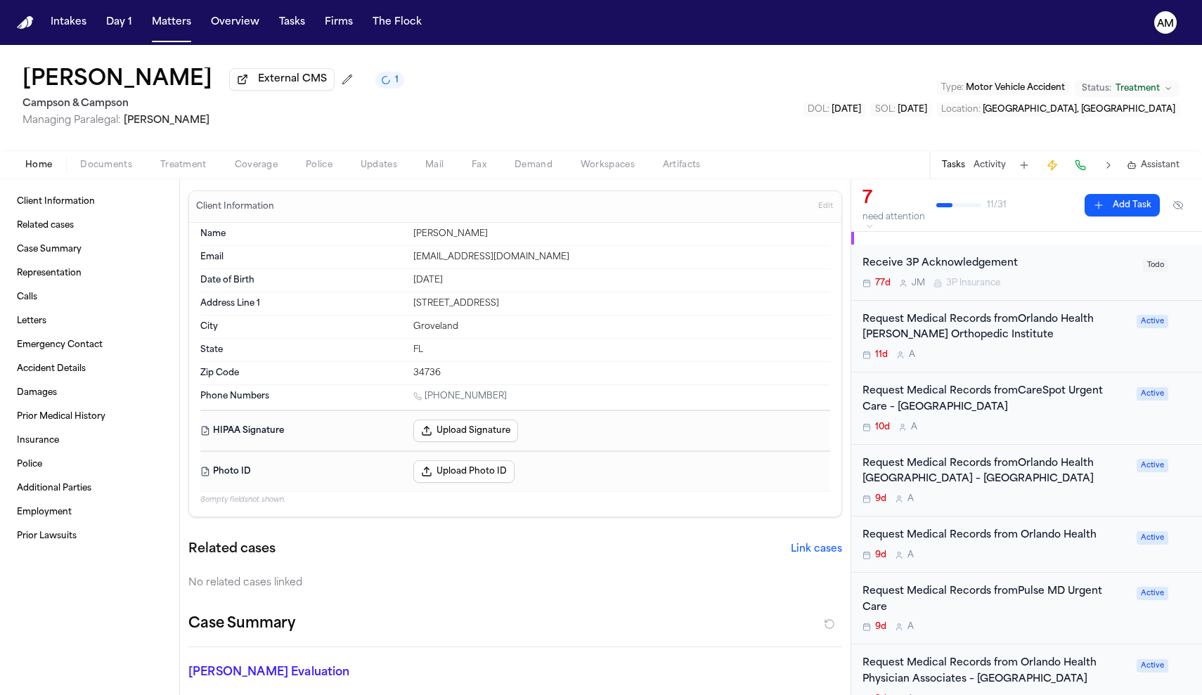
click at [1090, 562] on div "Request Medical Records from Orlando Health 9d A Active" at bounding box center [1026, 545] width 351 height 56
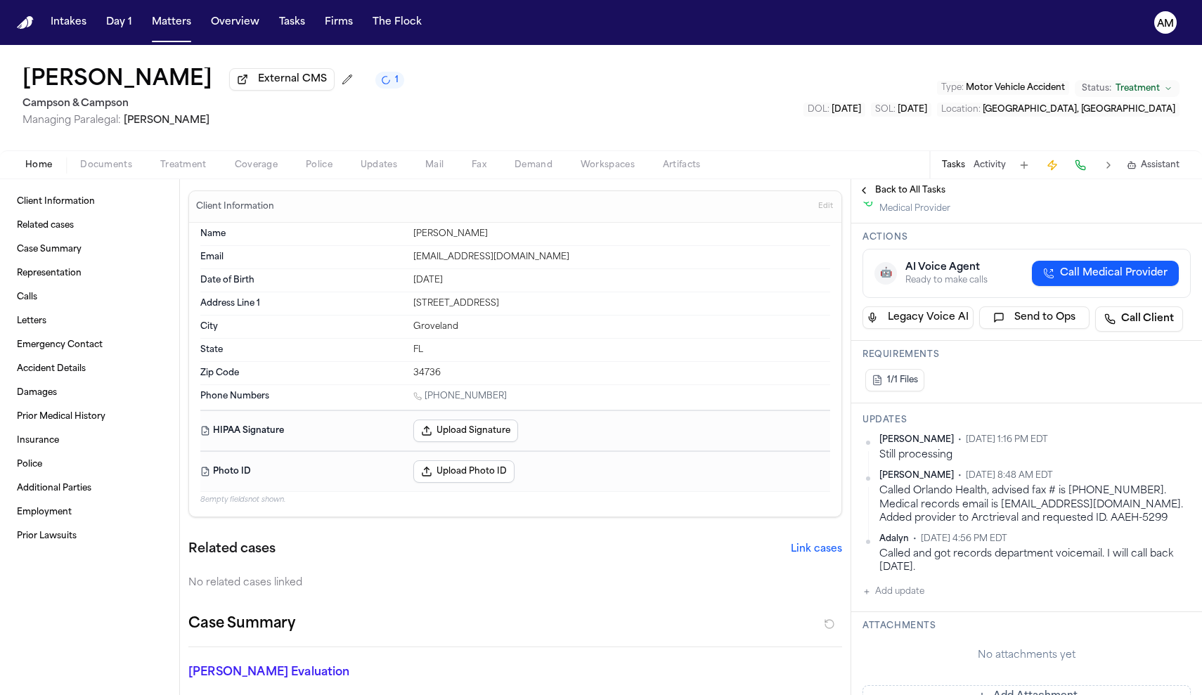
scroll to position [157, 0]
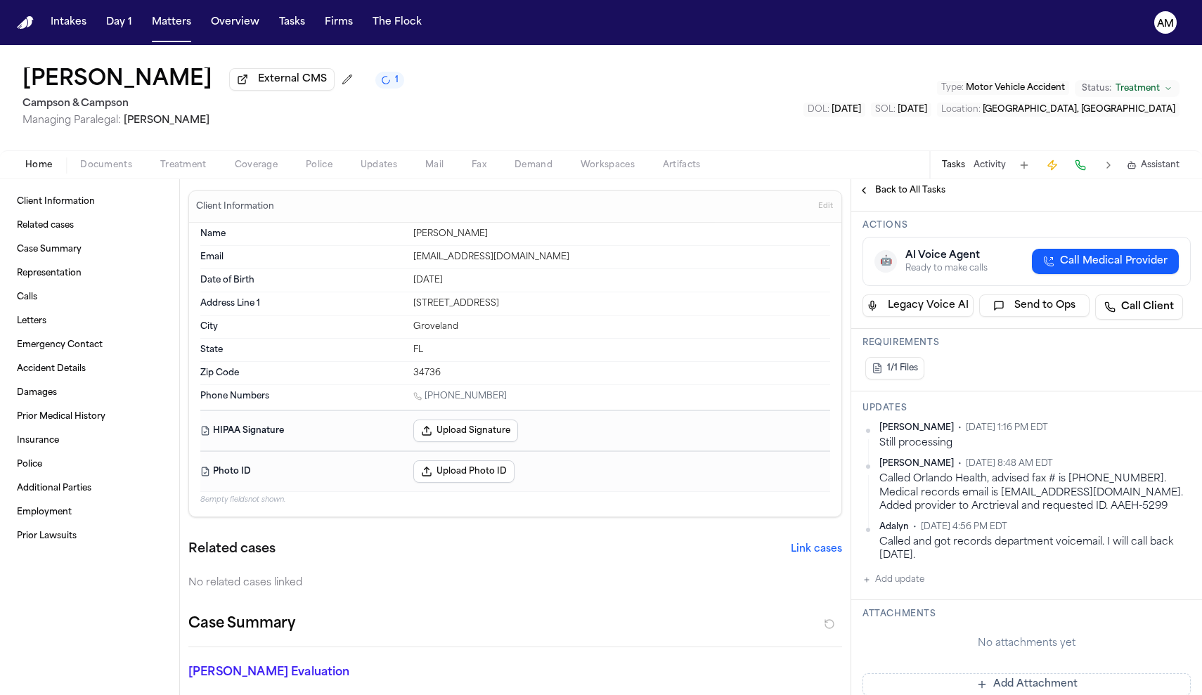
click at [908, 580] on button "Add update" at bounding box center [894, 580] width 62 height 17
click at [889, 629] on div "Private Cancel Add" at bounding box center [1035, 625] width 300 height 17
click at [890, 617] on div "Private Cancel Add" at bounding box center [1035, 625] width 300 height 17
click at [891, 622] on button "Private" at bounding box center [890, 624] width 11 height 11
click at [924, 592] on textarea "Add your update" at bounding box center [1035, 591] width 300 height 28
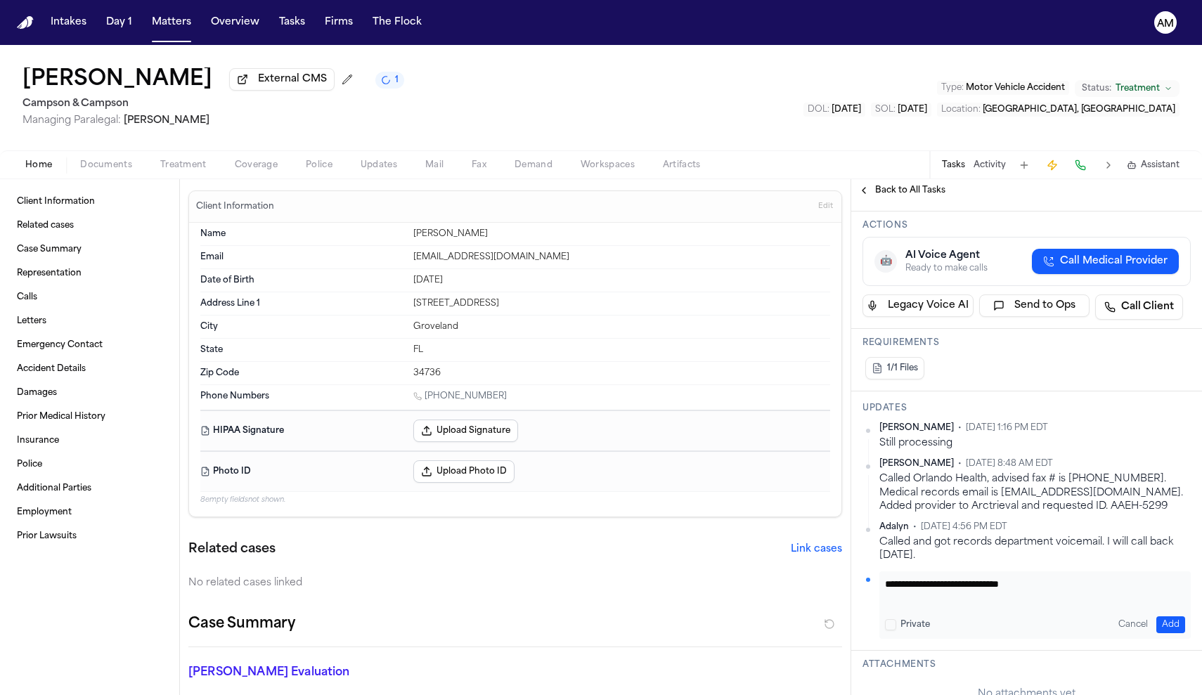
type textarea "**********"
click at [1164, 620] on button "Add" at bounding box center [1171, 625] width 29 height 17
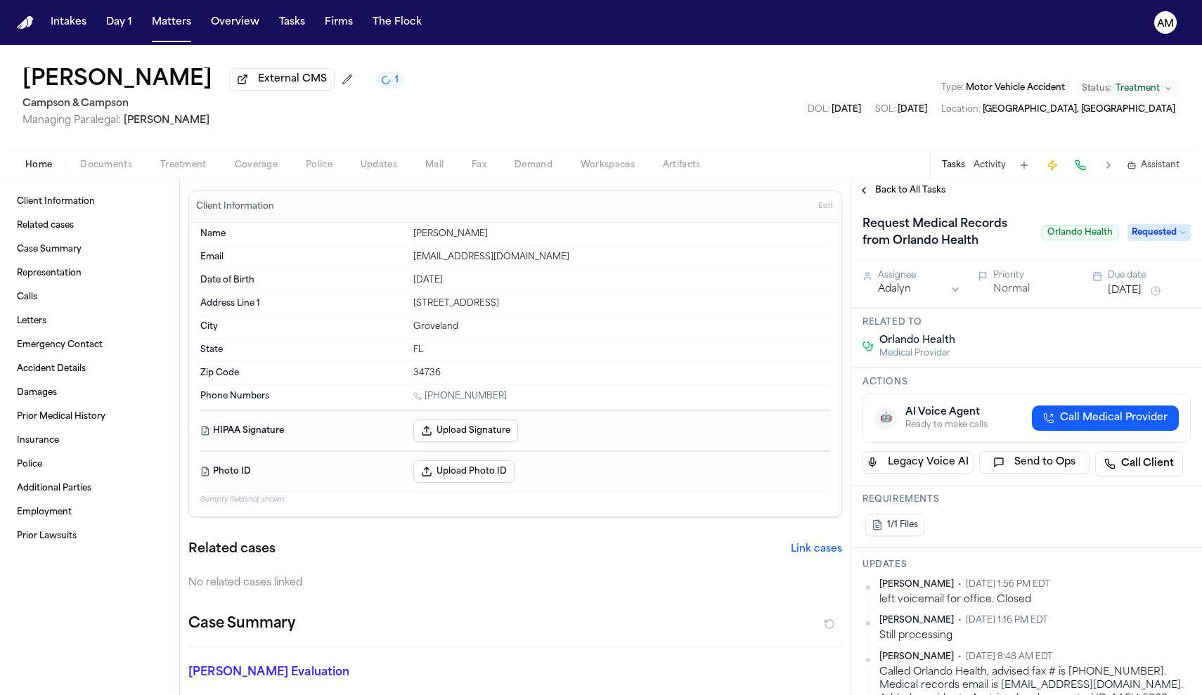
scroll to position [0, 0]
click at [931, 190] on span "Back to All Tasks" at bounding box center [910, 190] width 70 height 11
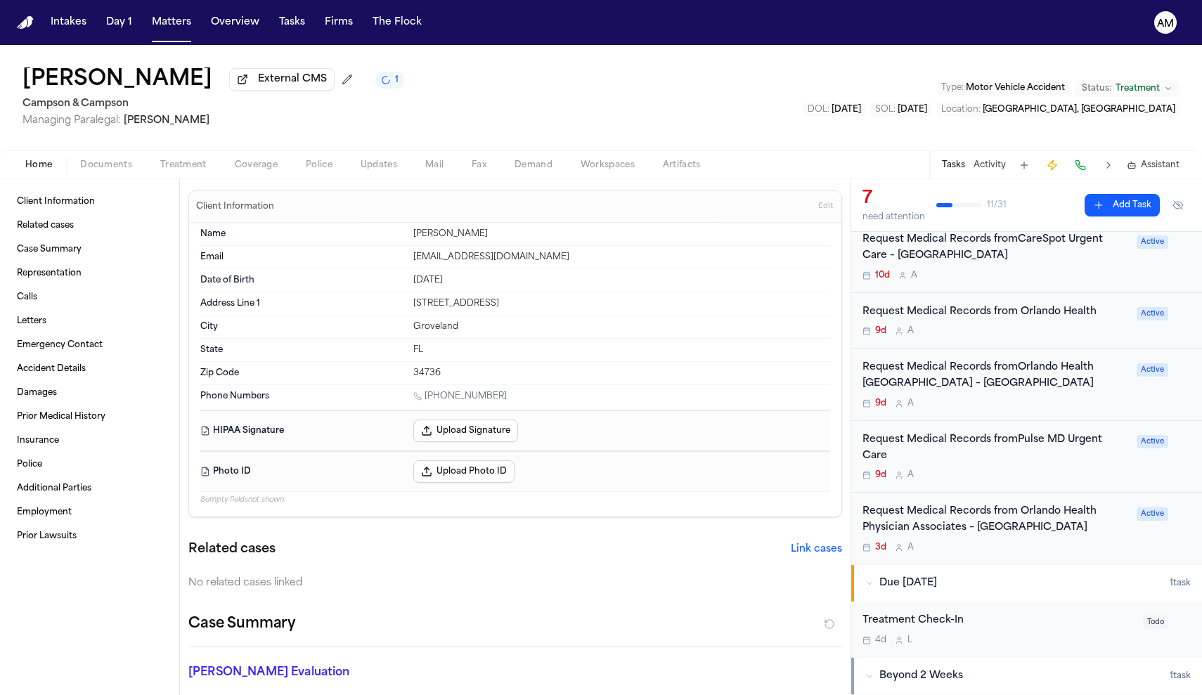
scroll to position [272, 0]
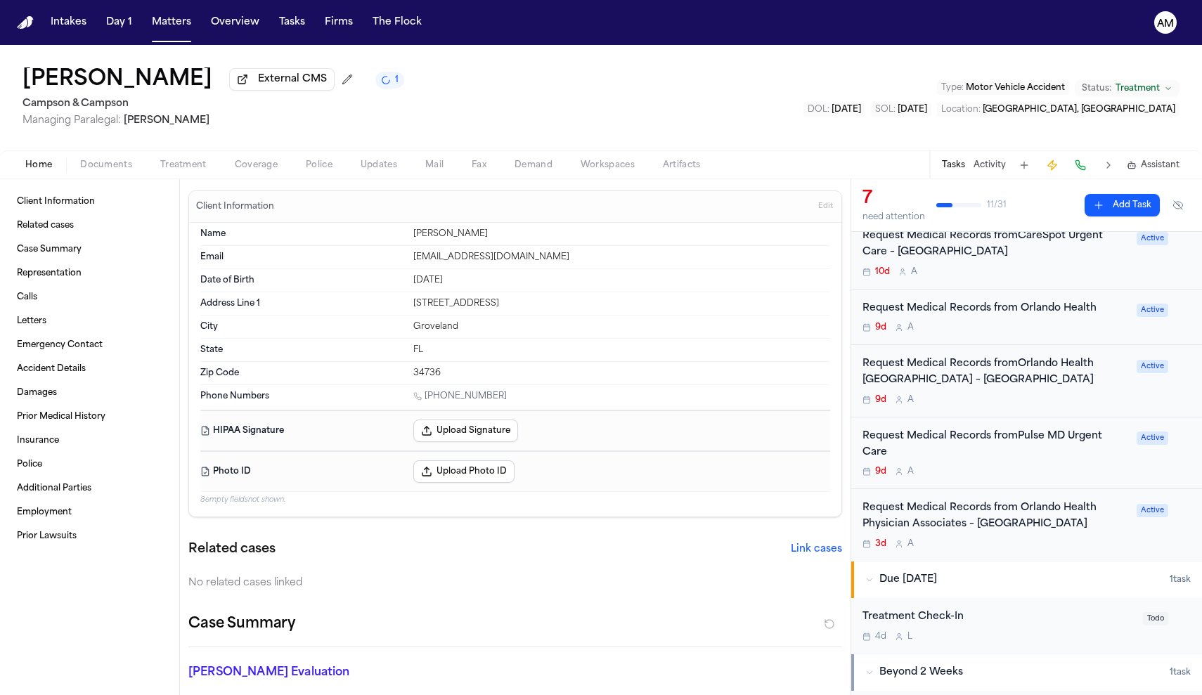
click at [1029, 503] on div "Request Medical Records from Orlando Health Physician Associates – Maitland" at bounding box center [996, 517] width 266 height 32
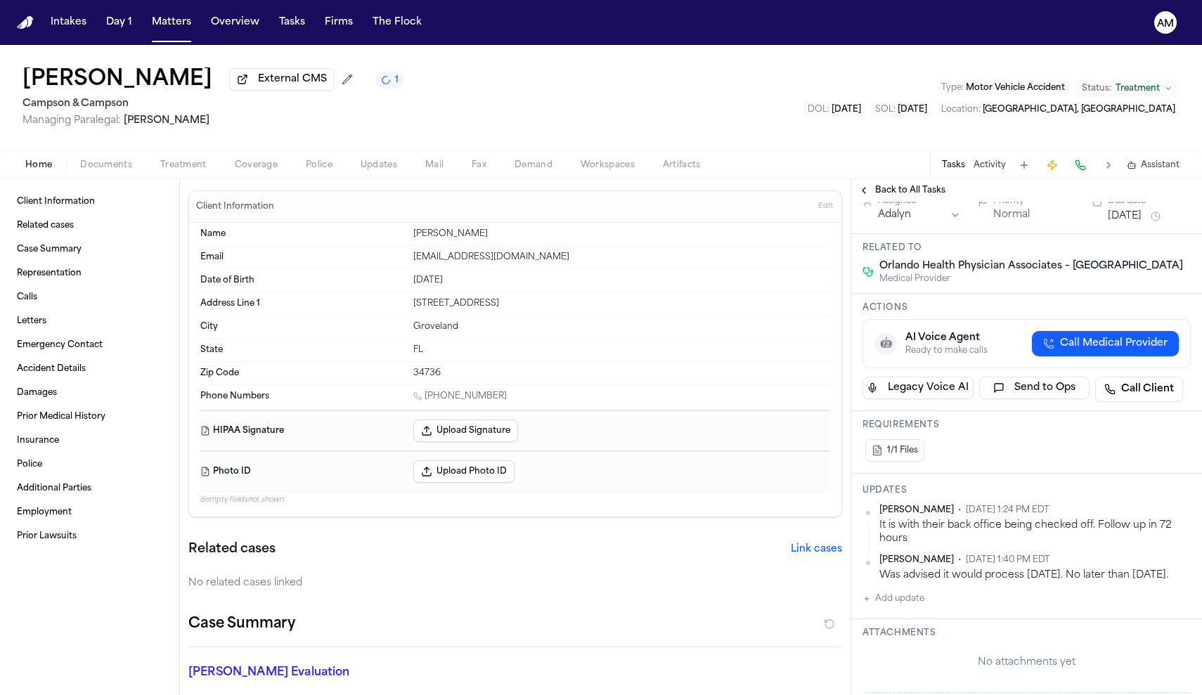
scroll to position [177, 0]
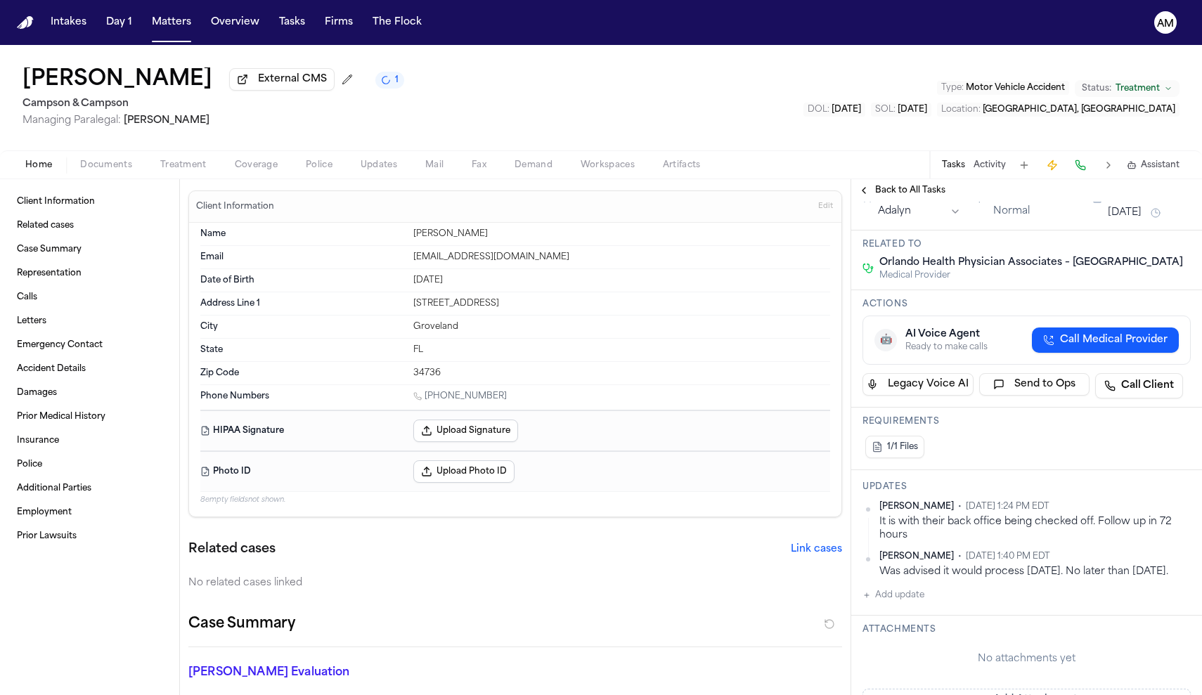
click at [904, 604] on button "Add update" at bounding box center [894, 595] width 62 height 17
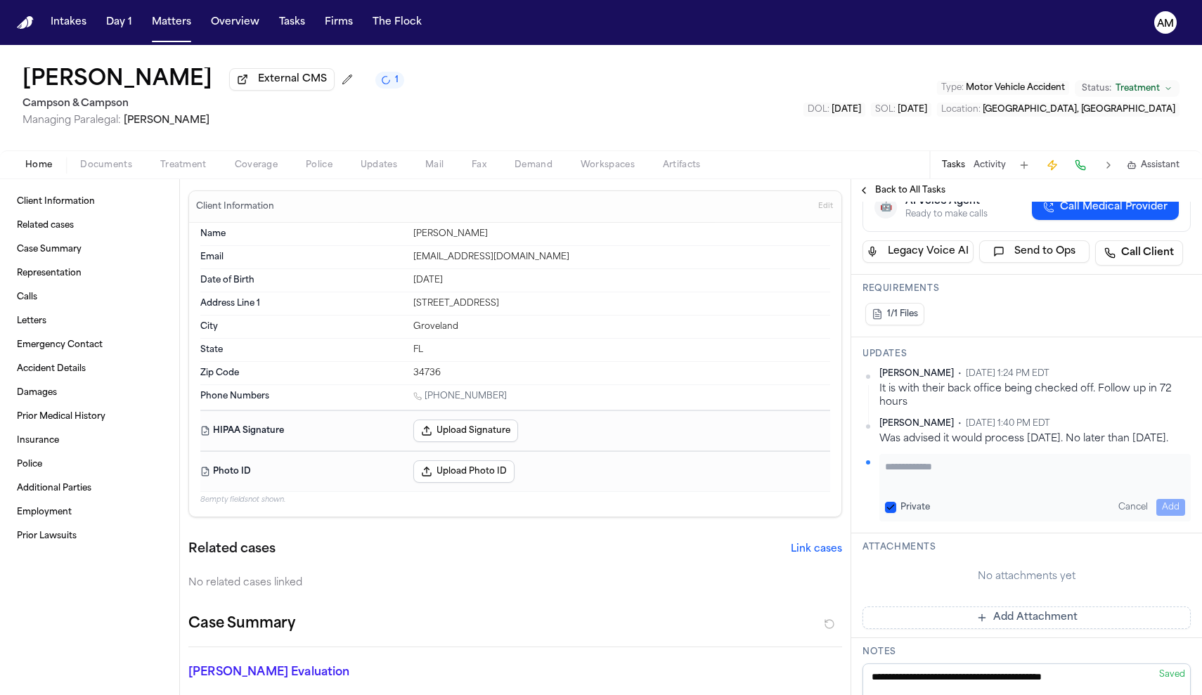
scroll to position [314, 0]
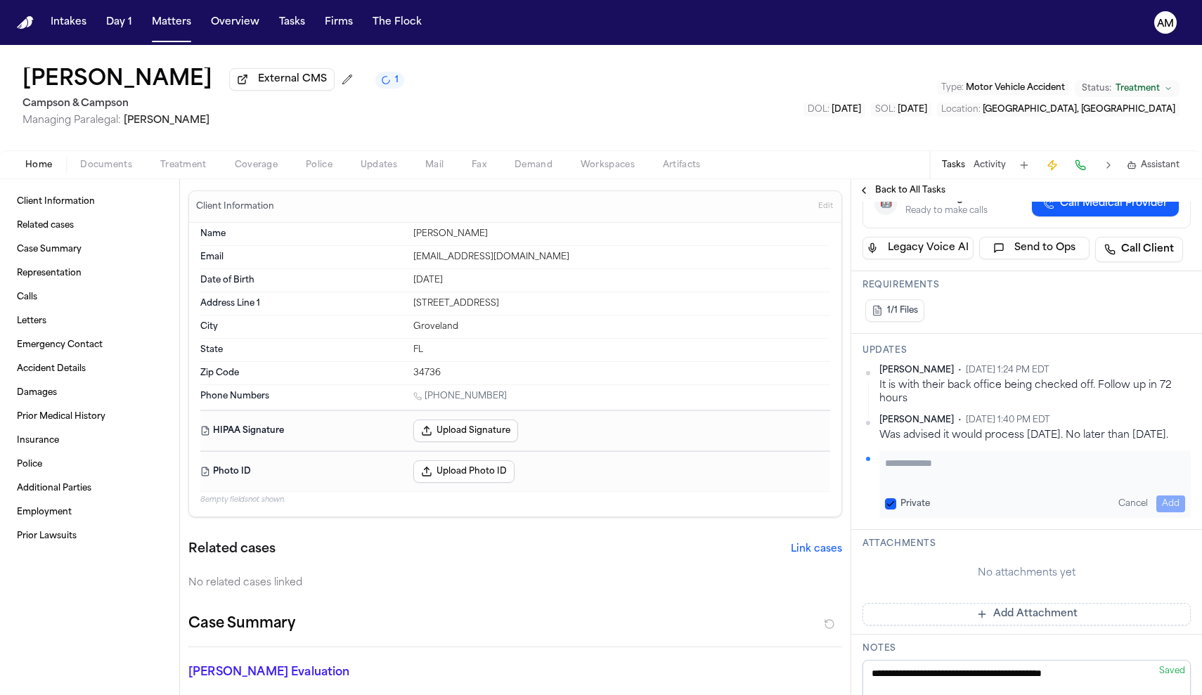
click at [891, 510] on button "Private" at bounding box center [890, 504] width 11 height 11
click at [922, 518] on div "Private Cancel Add" at bounding box center [1035, 484] width 311 height 67
click at [909, 518] on div "Private Cancel Add" at bounding box center [1035, 484] width 311 height 67
click at [912, 484] on textarea "Add your update" at bounding box center [1035, 470] width 300 height 28
type textarea "**********"
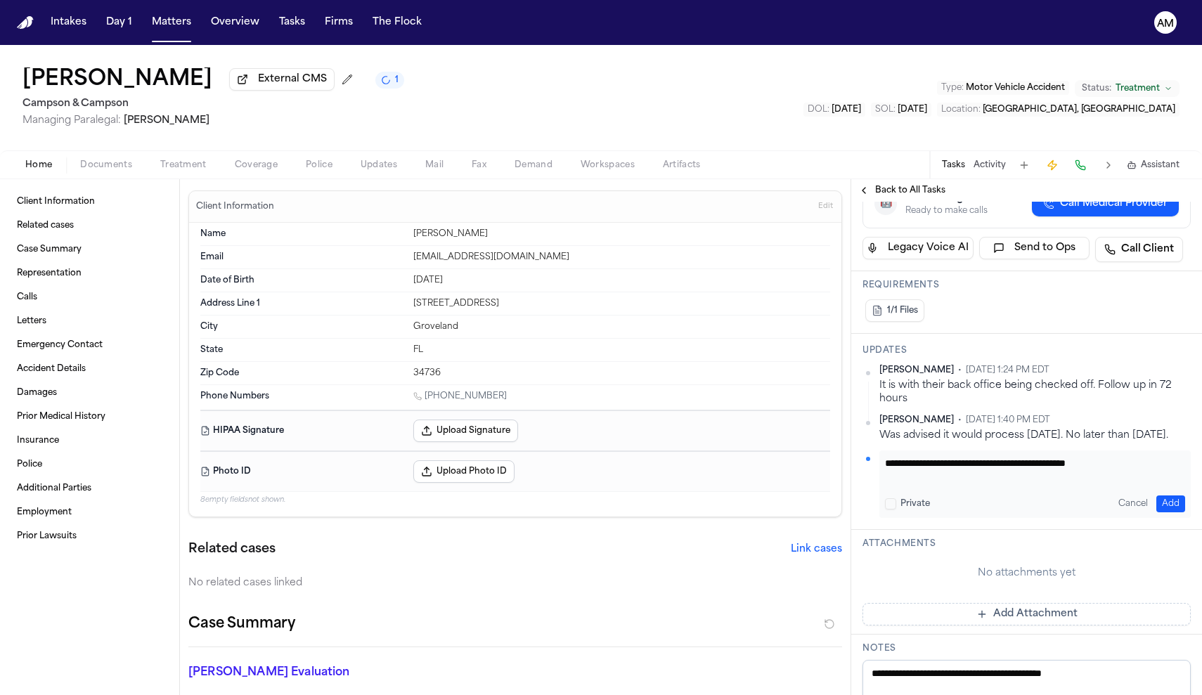
click at [1173, 513] on button "Add" at bounding box center [1171, 504] width 29 height 17
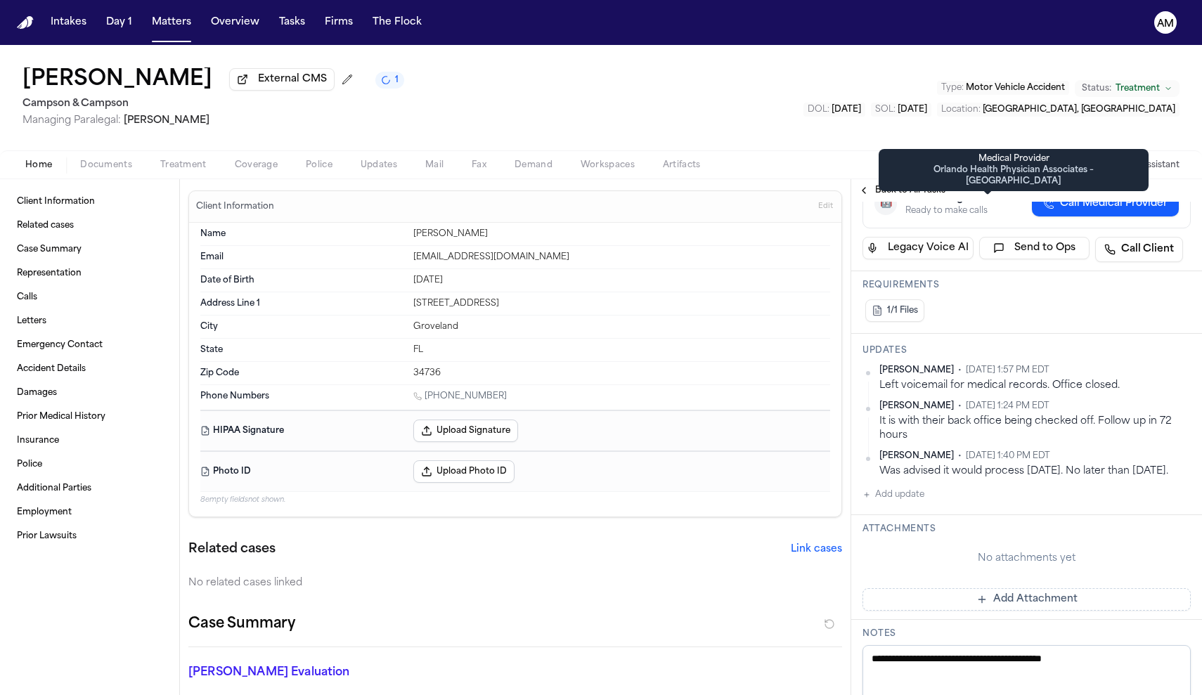
click at [900, 195] on span "Back to All Tasks" at bounding box center [910, 190] width 70 height 11
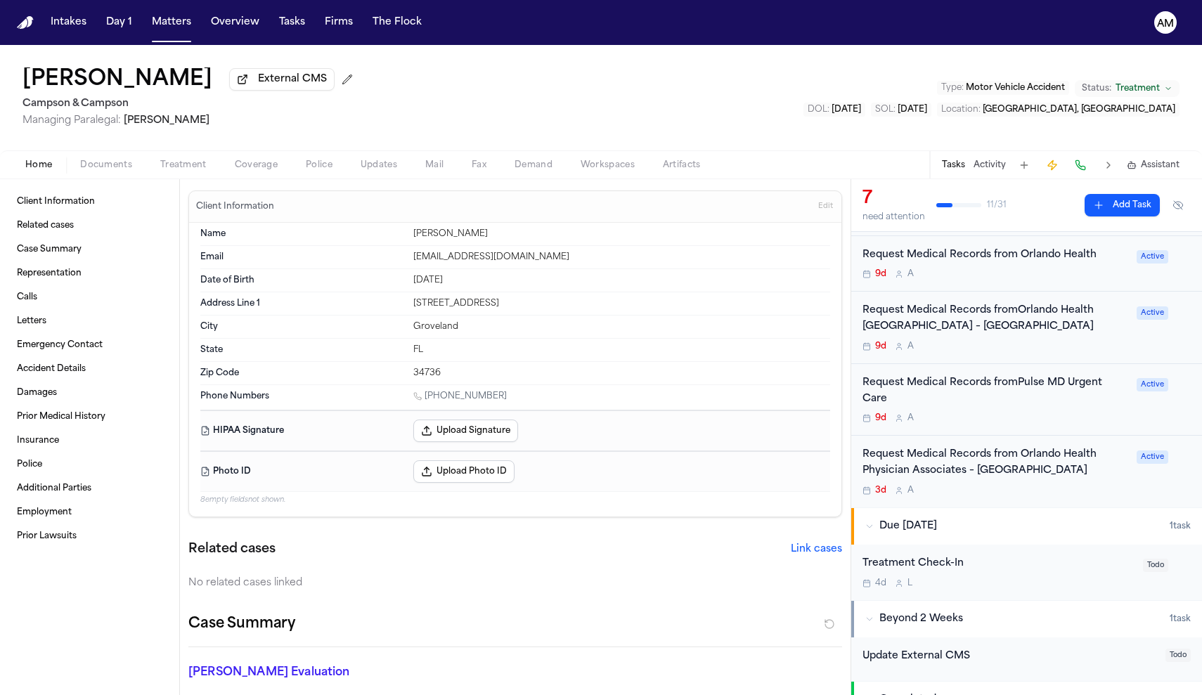
scroll to position [332, 0]
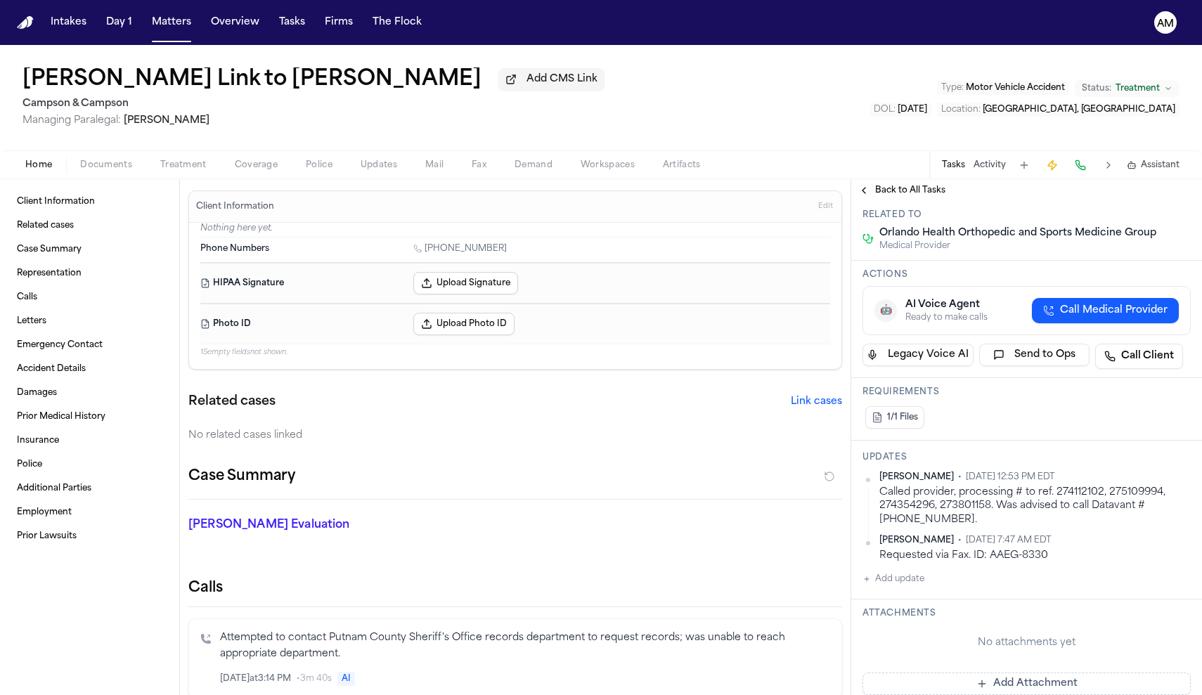
scroll to position [127, 0]
click at [897, 581] on button "Add update" at bounding box center [894, 576] width 62 height 17
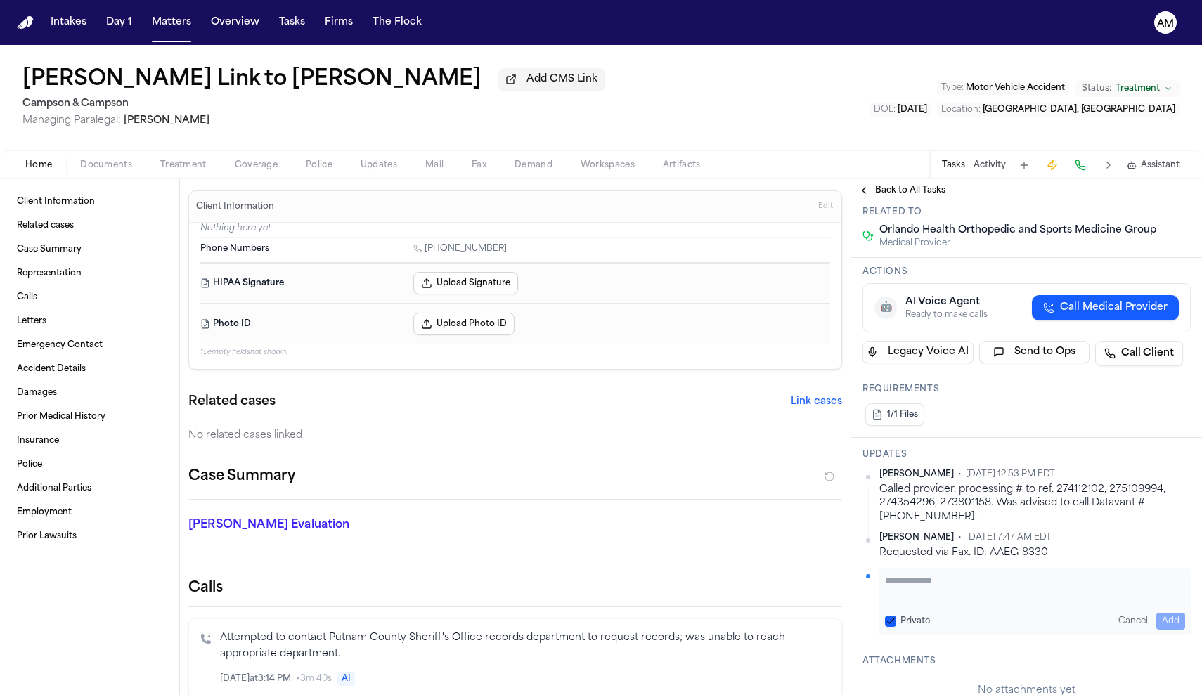
click at [896, 619] on button "Private" at bounding box center [890, 621] width 11 height 11
click at [917, 587] on textarea "Add your update" at bounding box center [1035, 588] width 300 height 28
type textarea "**********"
click at [1155, 618] on div "Cancel Add" at bounding box center [1149, 621] width 72 height 17
click at [1164, 619] on button "Add" at bounding box center [1171, 621] width 29 height 17
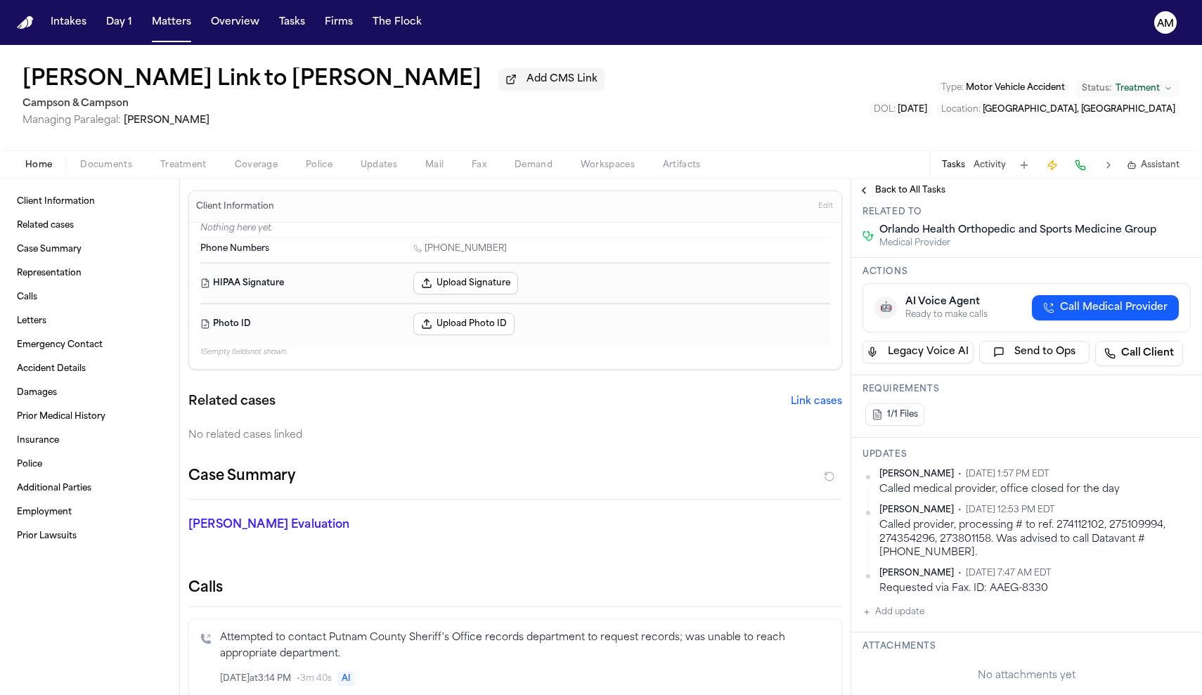
click at [877, 188] on span "Back to All Tasks" at bounding box center [910, 190] width 70 height 11
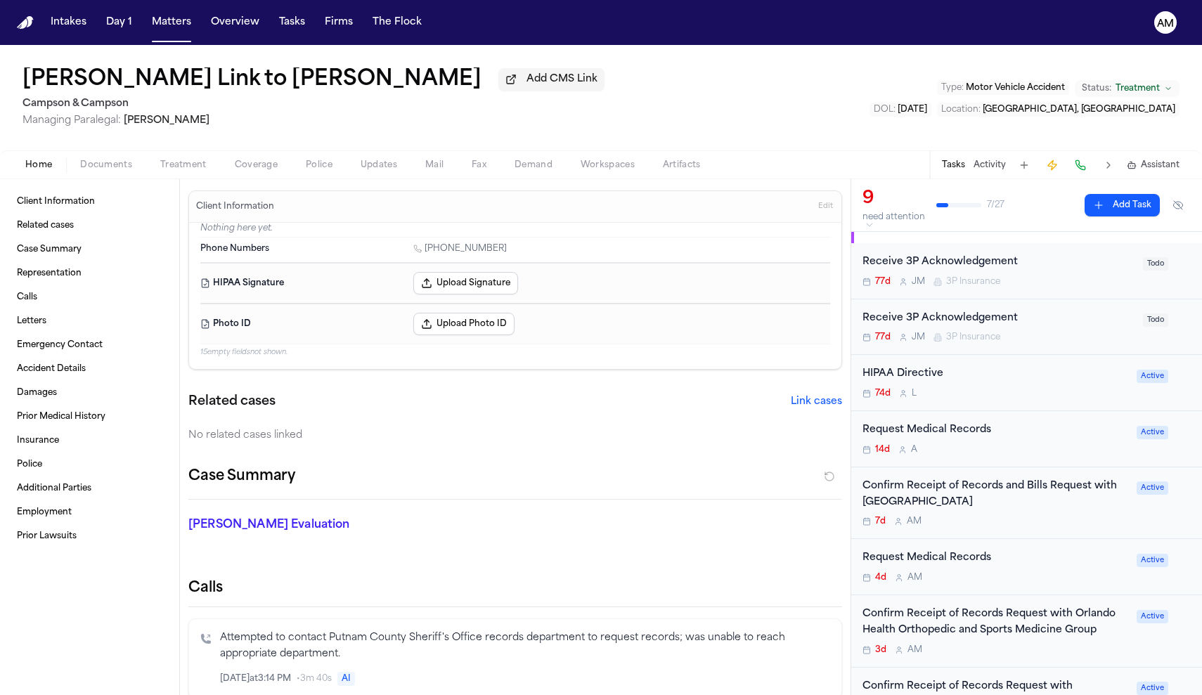
scroll to position [142, 0]
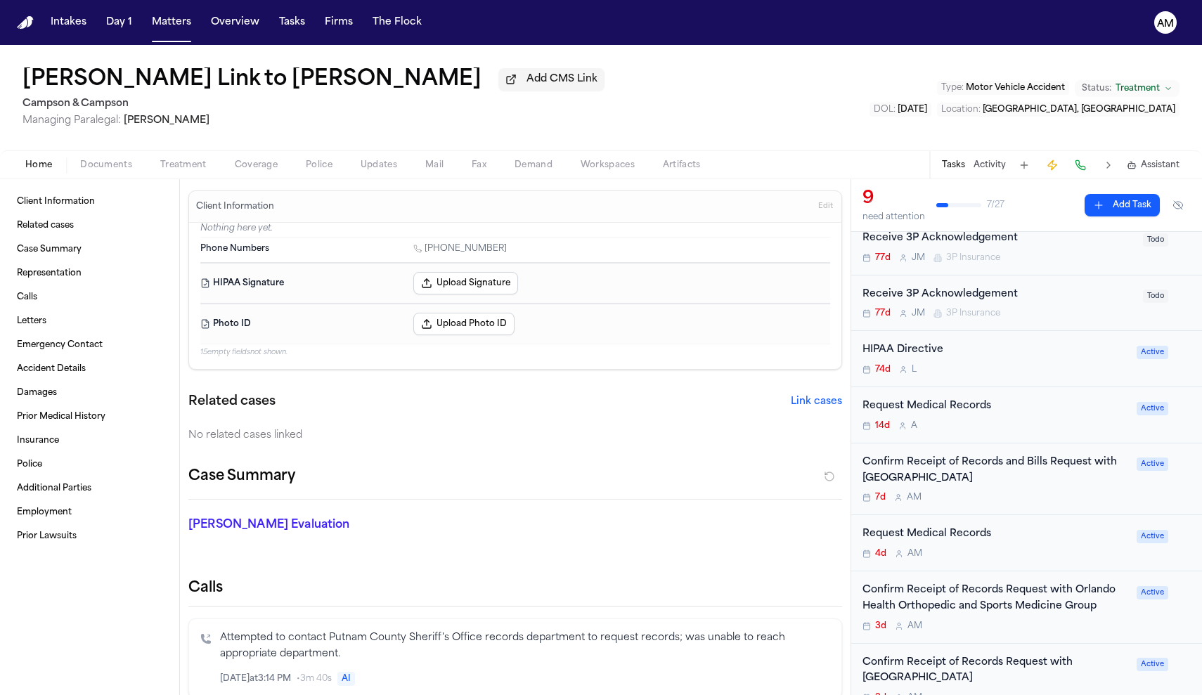
click at [1105, 508] on div "Confirm Receipt of Records and Bills Request with Orlando Health Horizon West H…" at bounding box center [1026, 480] width 351 height 72
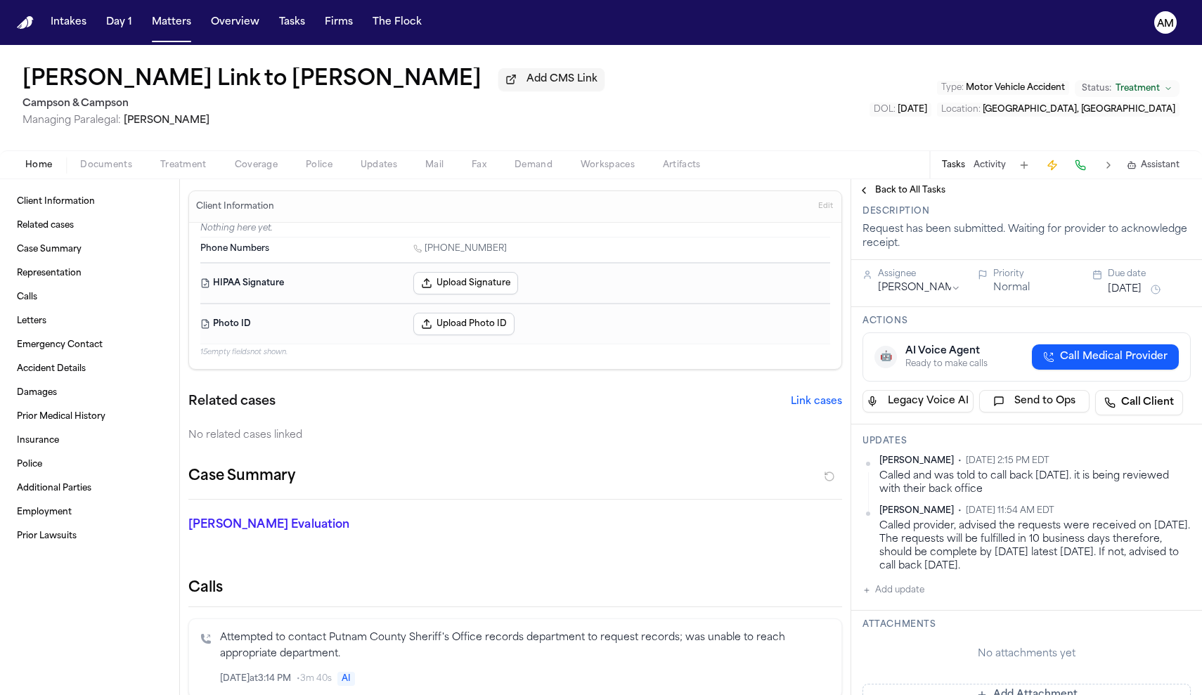
scroll to position [126, 0]
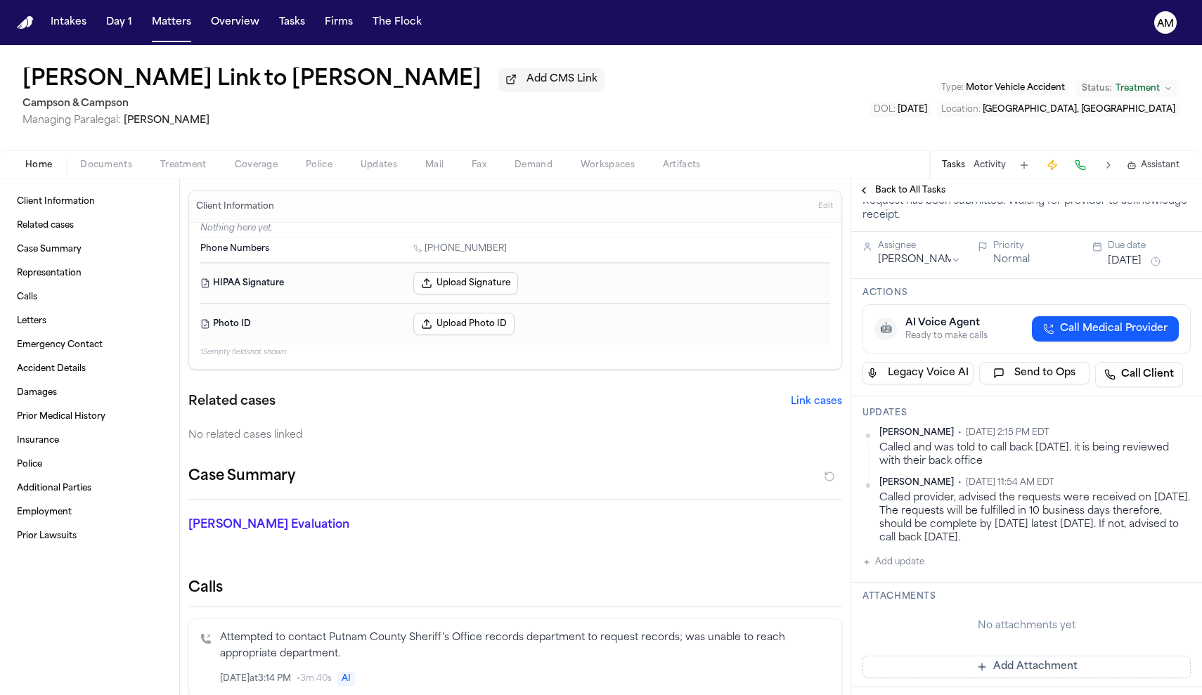
click at [897, 571] on button "Add update" at bounding box center [894, 562] width 62 height 17
click at [892, 613] on button "Private" at bounding box center [890, 607] width 11 height 11
click at [907, 588] on textarea "Add your update" at bounding box center [1035, 574] width 300 height 28
click at [996, 588] on textarea "**********" at bounding box center [1035, 574] width 300 height 28
type textarea "**********"
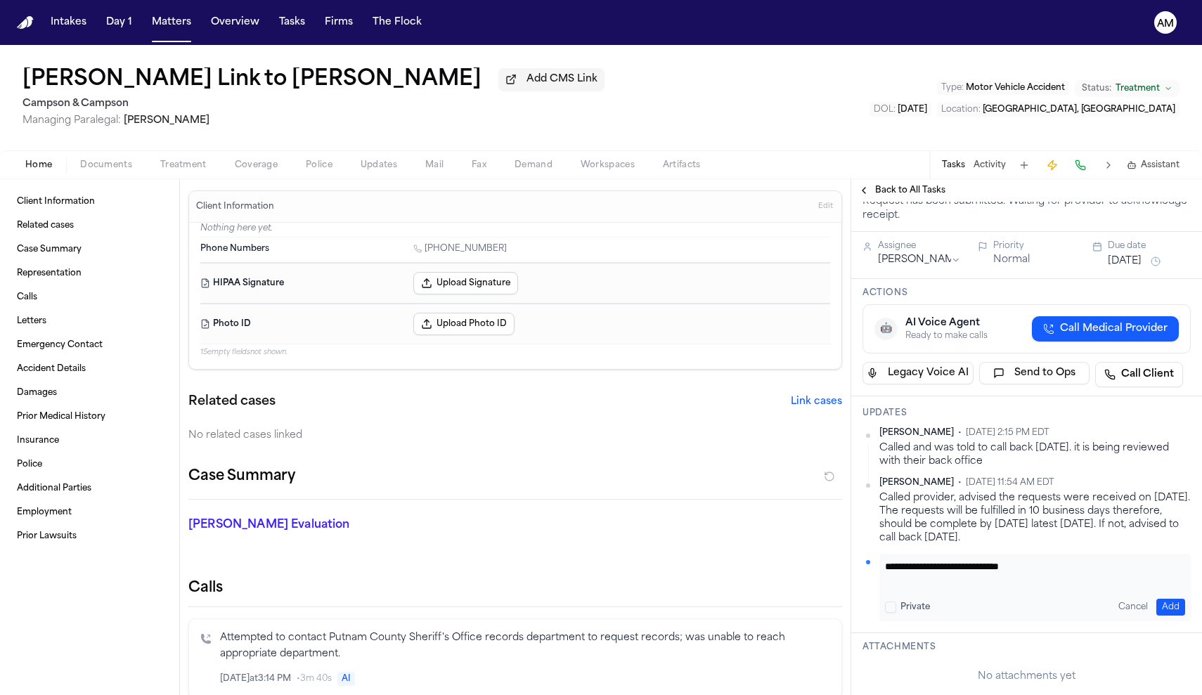
click at [1172, 616] on button "Add" at bounding box center [1171, 607] width 29 height 17
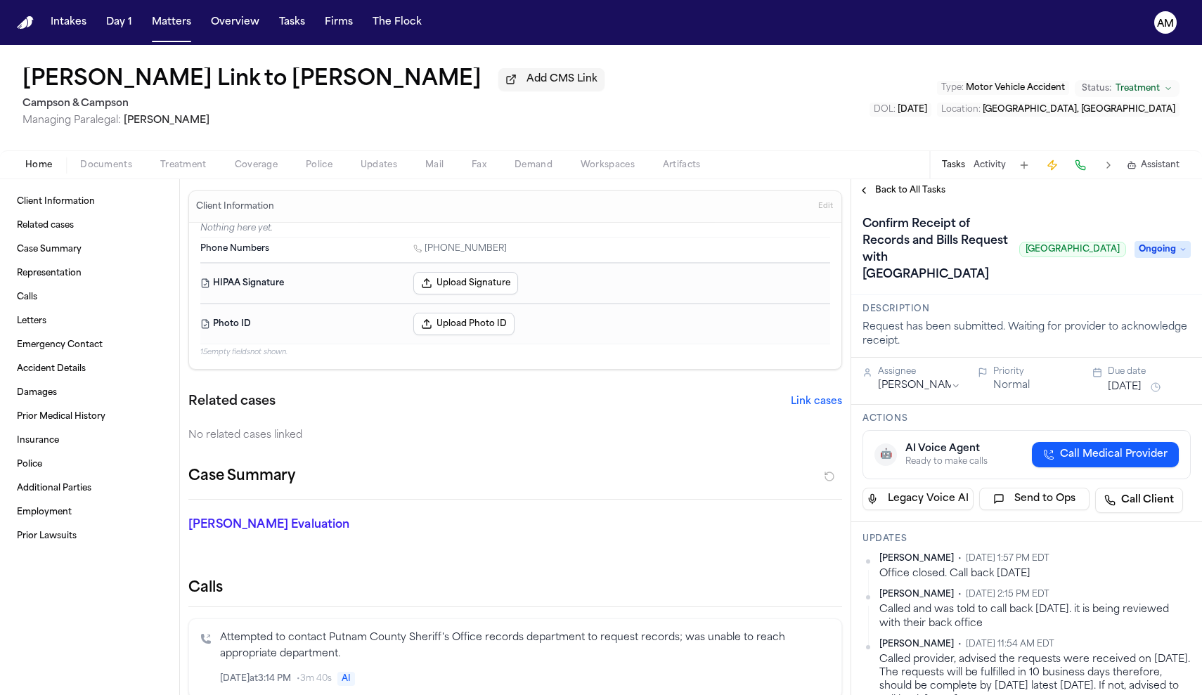
scroll to position [0, 0]
click at [942, 196] on span "Back to All Tasks" at bounding box center [910, 190] width 70 height 11
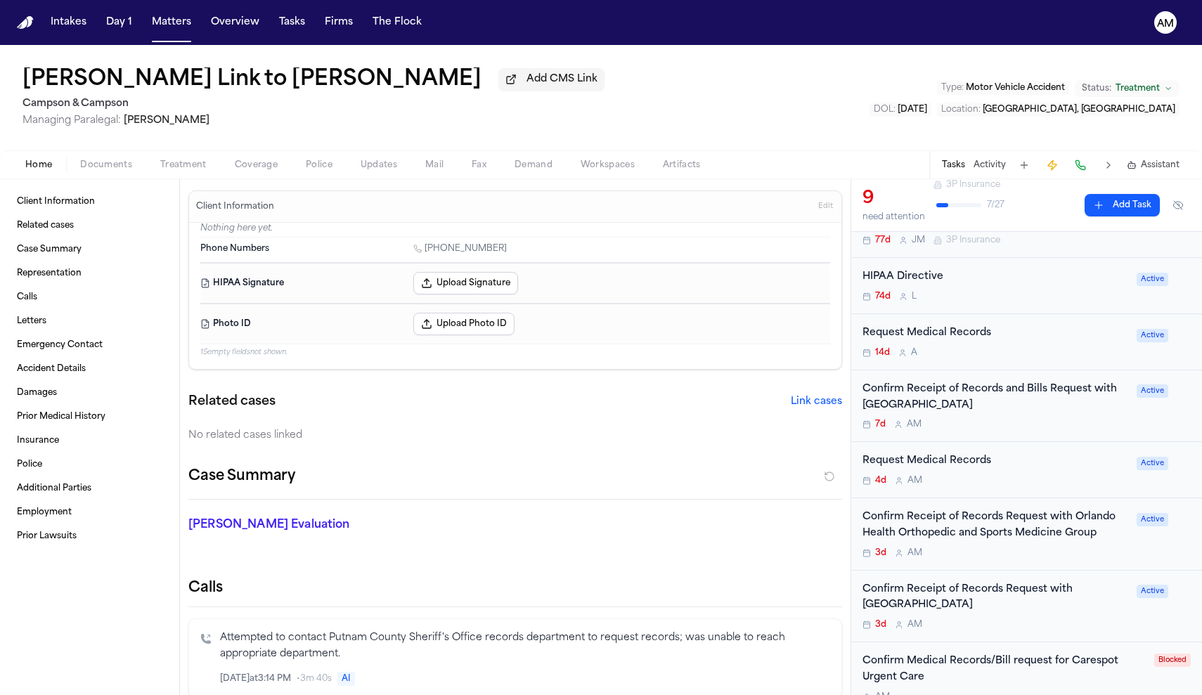
scroll to position [222, 0]
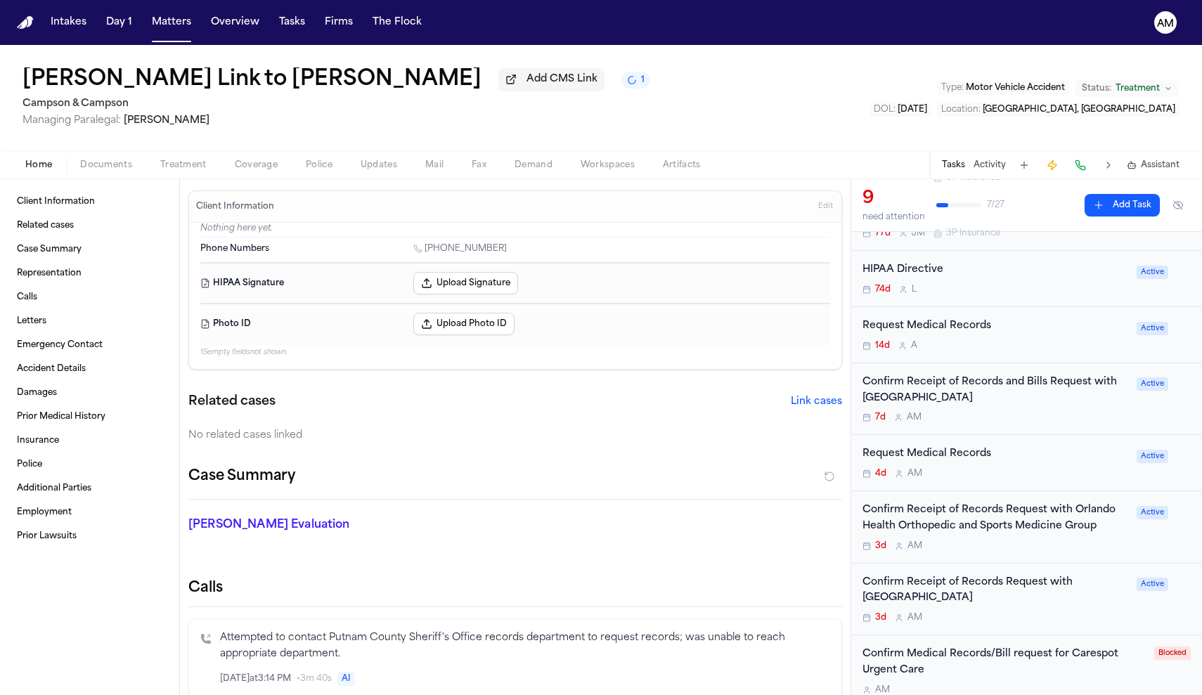
click at [1053, 451] on div "Request Medical Records" at bounding box center [996, 454] width 266 height 16
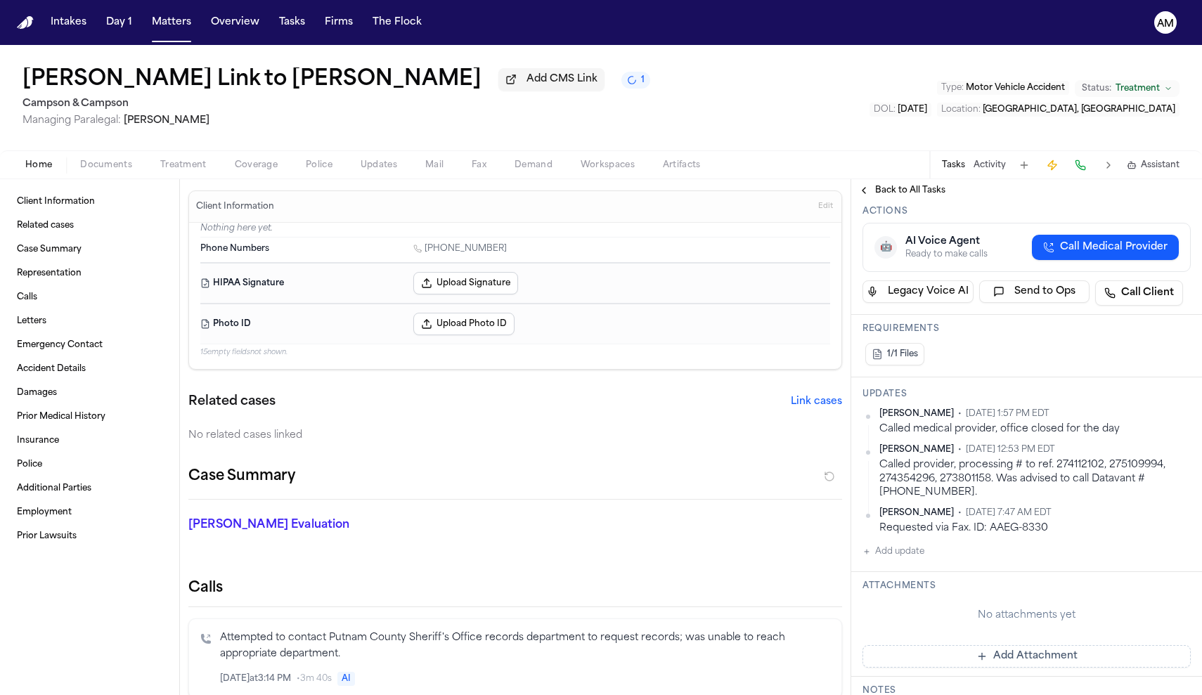
scroll to position [189, 0]
click at [918, 188] on span "Back to All Tasks" at bounding box center [910, 190] width 70 height 11
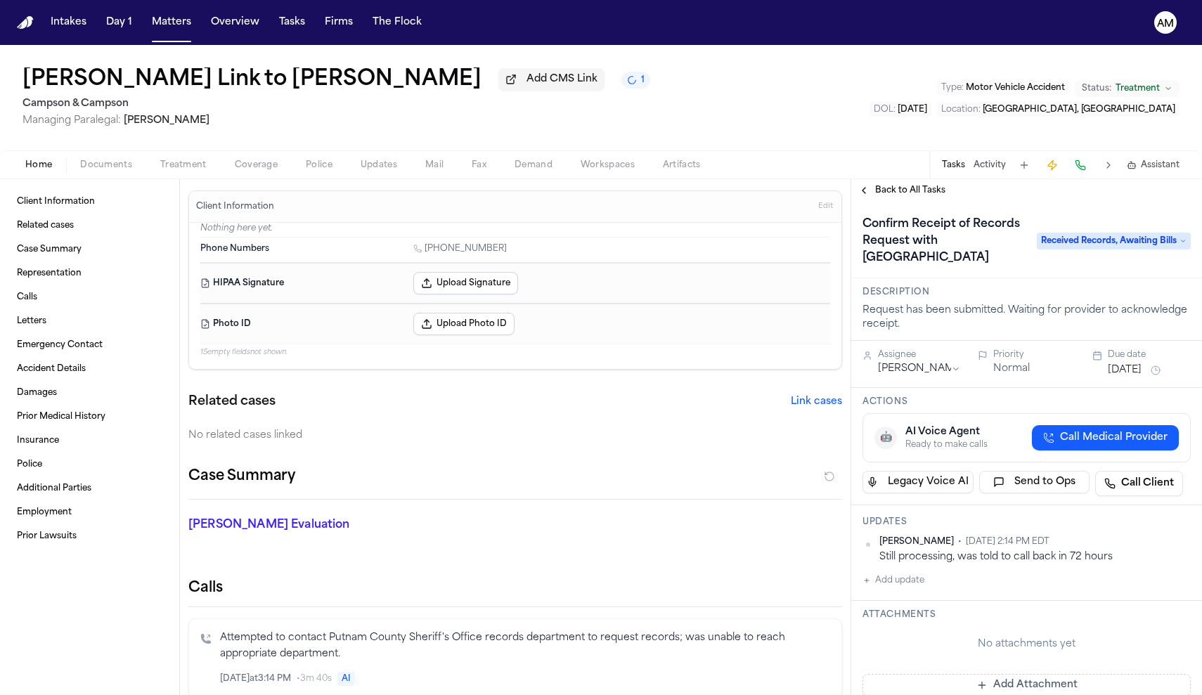
click at [918, 589] on button "Add update" at bounding box center [894, 580] width 62 height 17
click at [895, 631] on button "Private" at bounding box center [890, 625] width 11 height 11
click at [930, 606] on textarea "Add your update" at bounding box center [1035, 592] width 300 height 28
type textarea "**********"
click at [1167, 634] on button "Add" at bounding box center [1171, 625] width 29 height 17
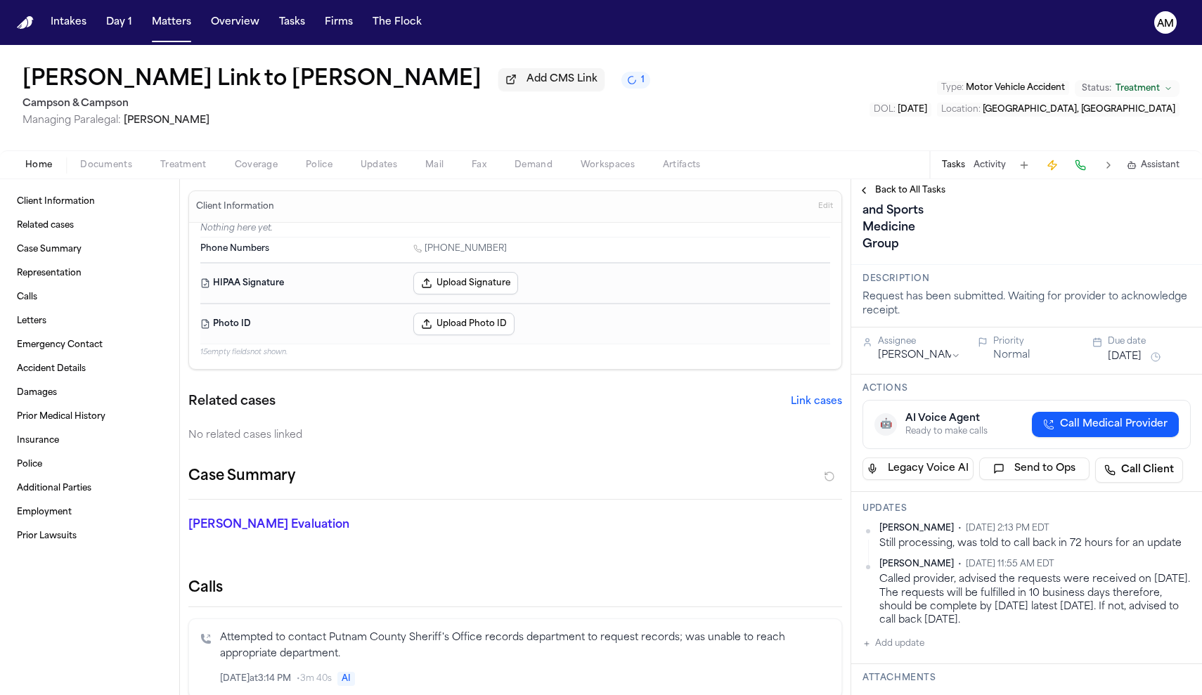
scroll to position [169, 0]
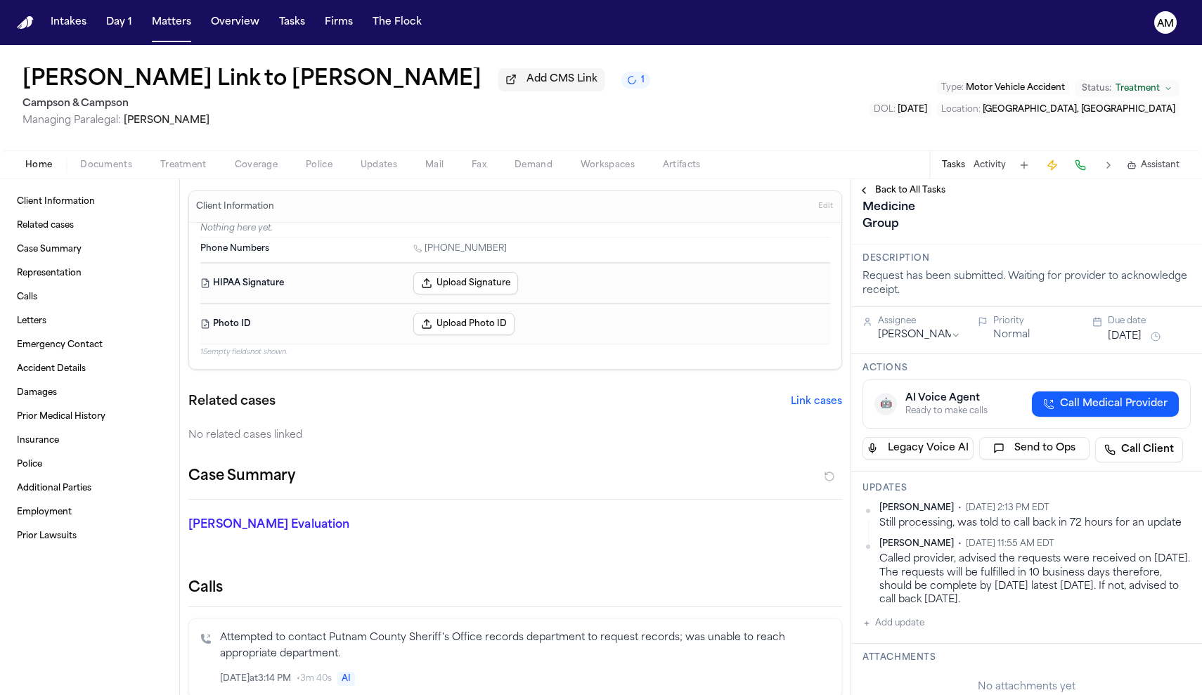
click at [912, 627] on button "Add update" at bounding box center [894, 623] width 62 height 17
click at [890, 667] on button "Private" at bounding box center [890, 668] width 11 height 11
click at [908, 629] on textarea "Add your update" at bounding box center [1035, 635] width 300 height 28
type textarea "**********"
click at [1163, 663] on button "Add" at bounding box center [1171, 668] width 29 height 17
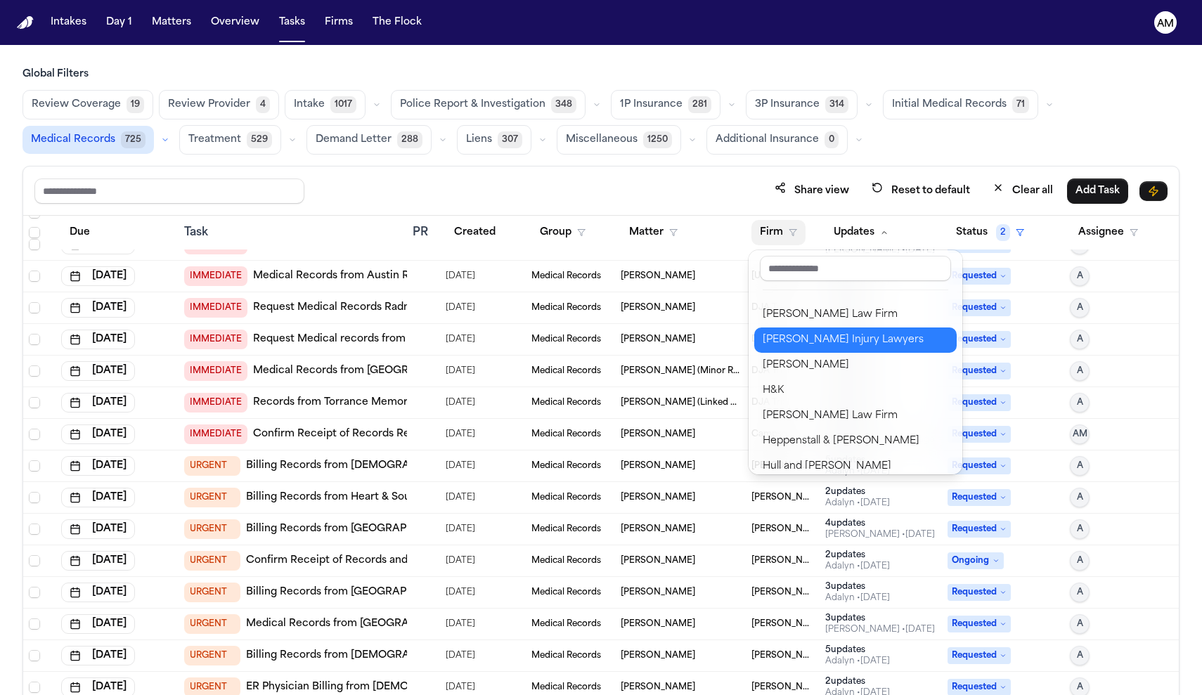
scroll to position [632, 0]
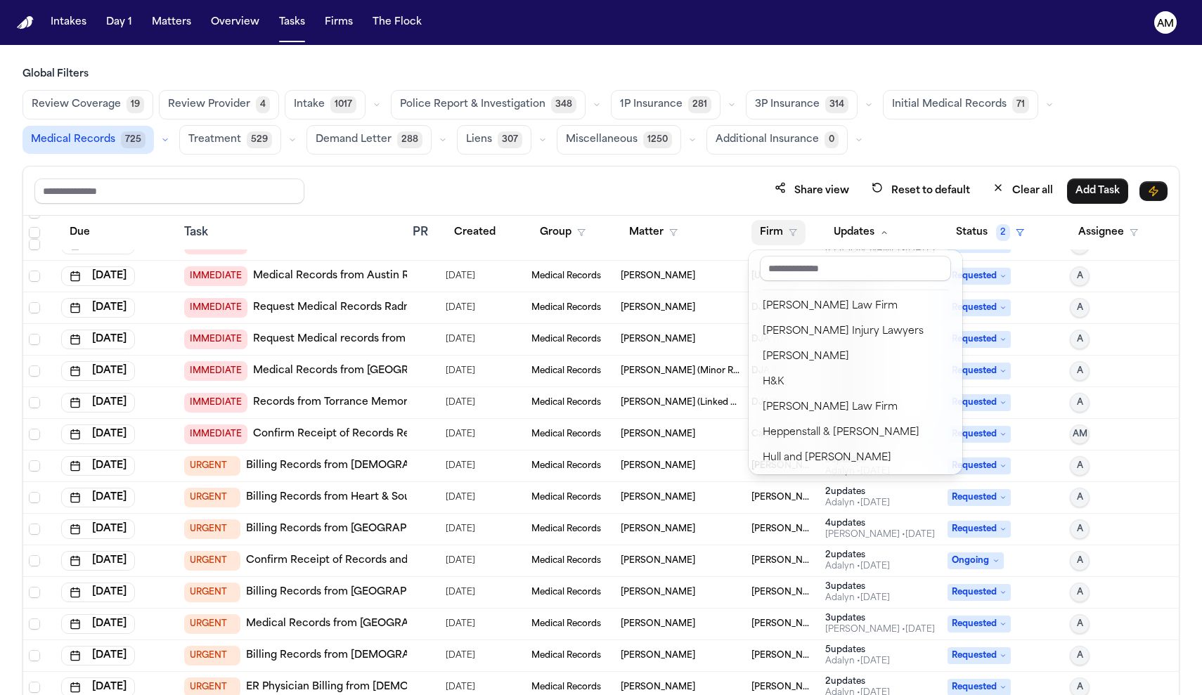
click at [152, 19] on div "Intakes Day 1 Matters Overview Tasks Firms The Flock AM Global Filters Review C…" at bounding box center [601, 347] width 1202 height 695
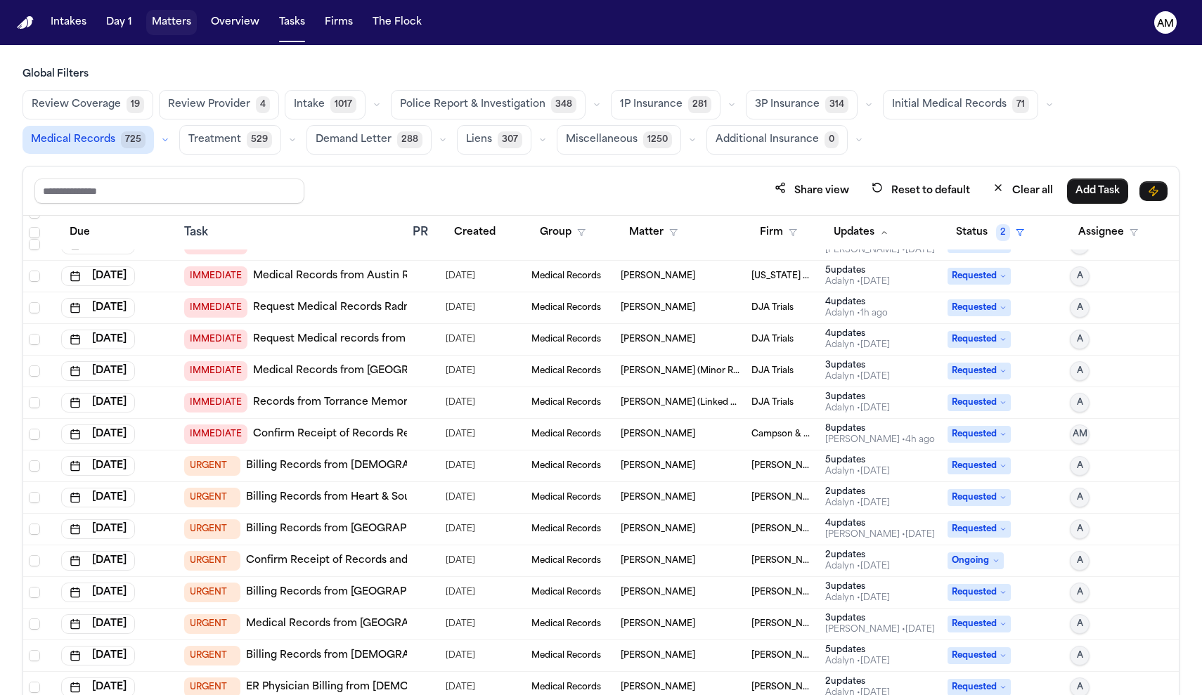
click at [176, 22] on button "Matters" at bounding box center [171, 22] width 51 height 25
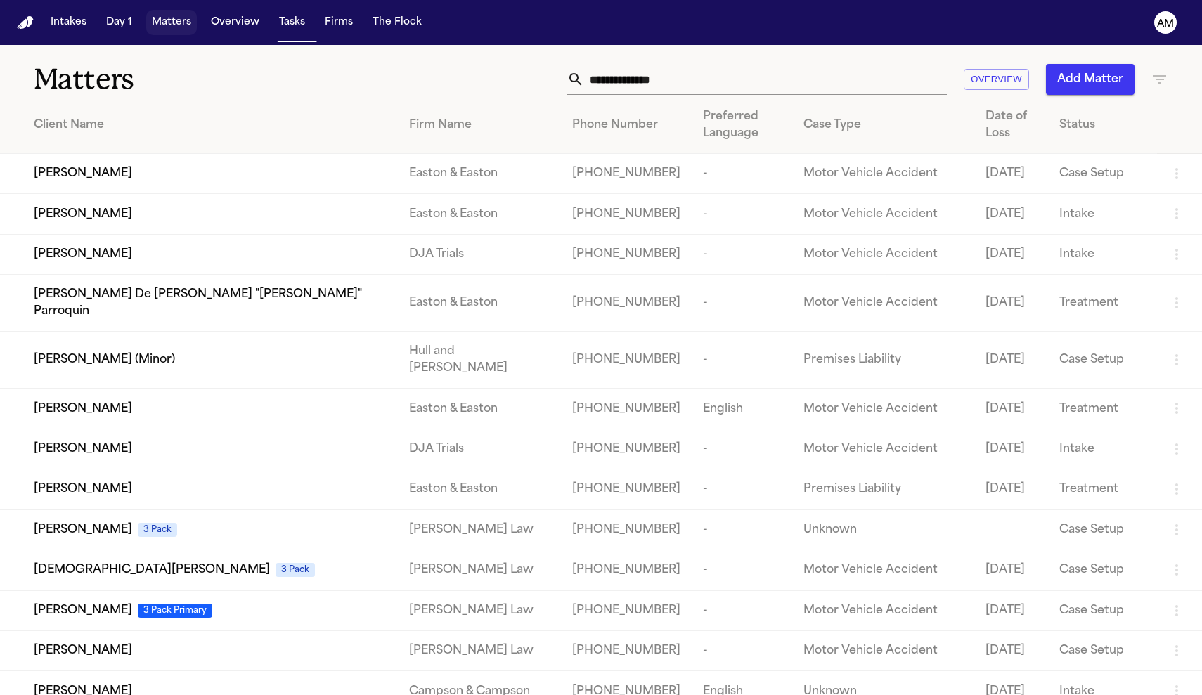
click at [176, 22] on button "Matters" at bounding box center [171, 22] width 51 height 25
click at [716, 94] on input "text" at bounding box center [765, 79] width 363 height 31
click at [711, 87] on input "text" at bounding box center [765, 79] width 363 height 31
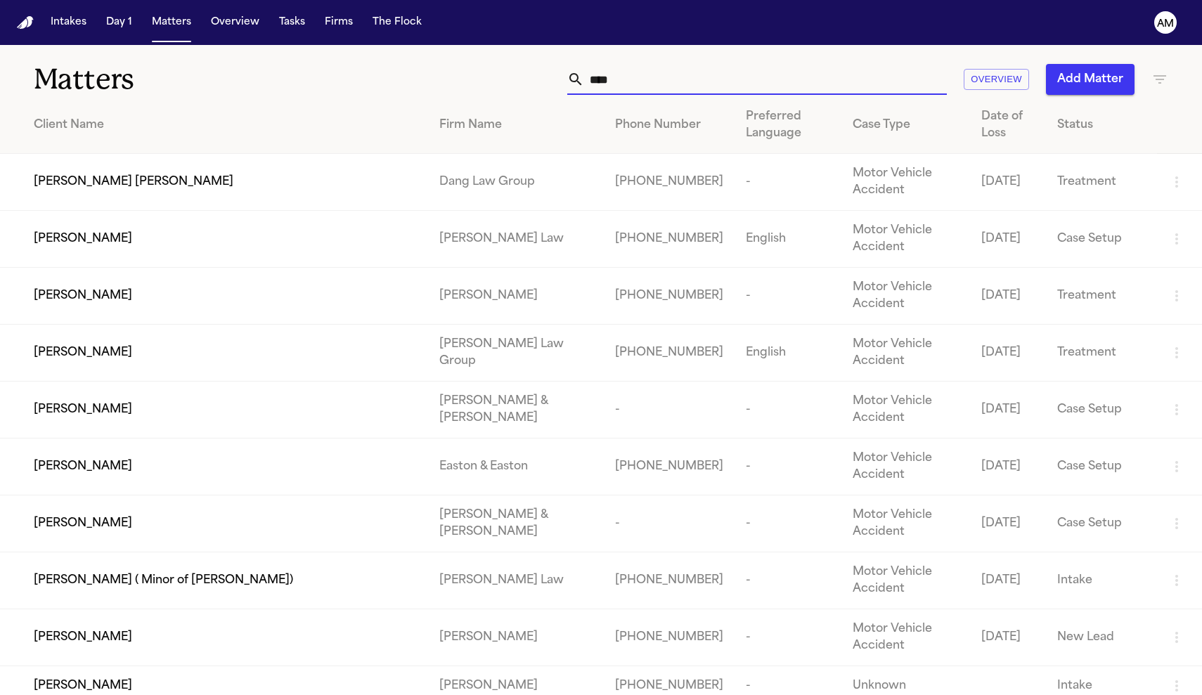
type input "****"
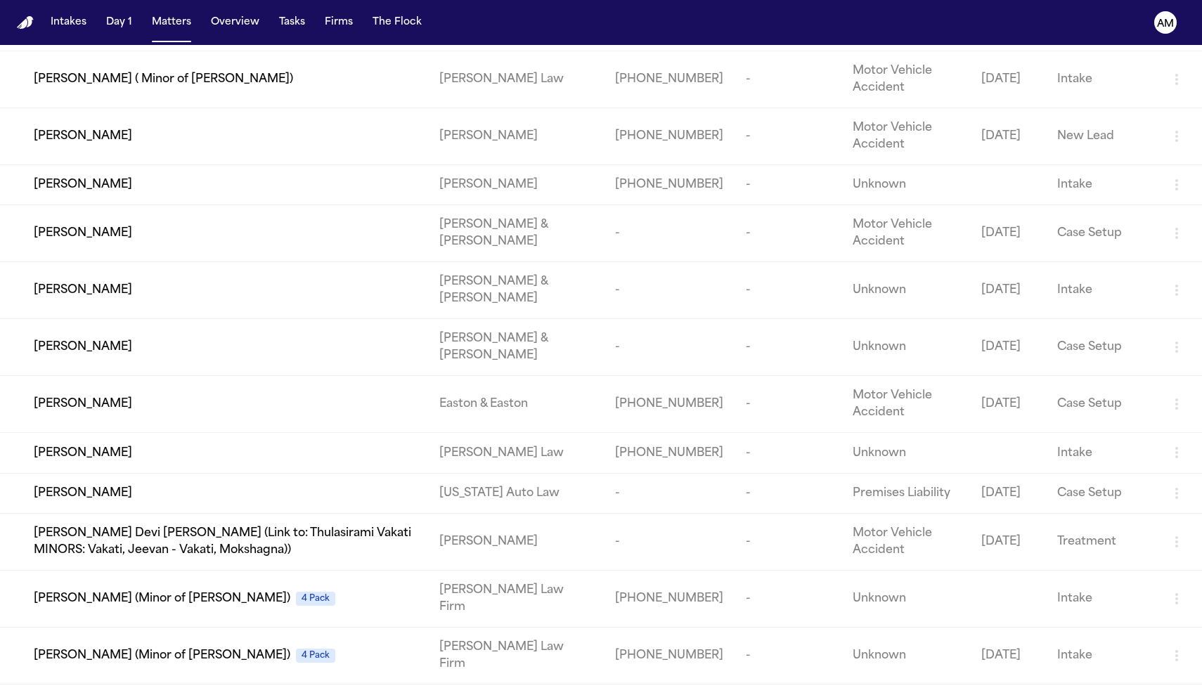
scroll to position [506, 0]
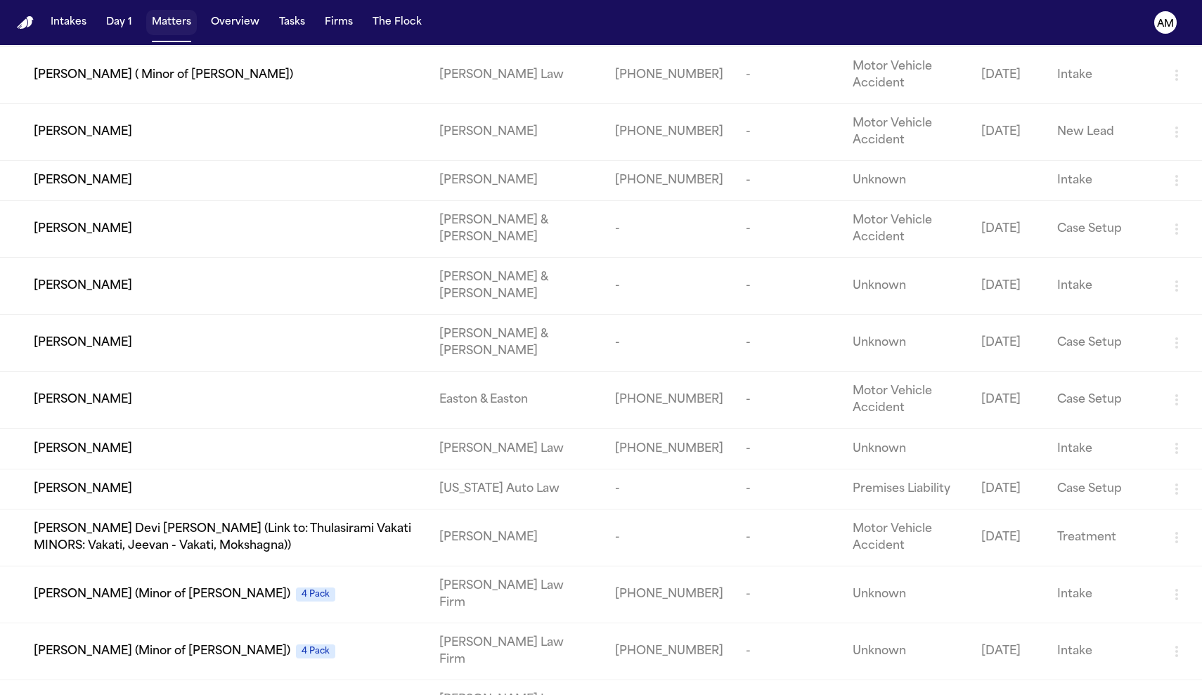
click at [185, 30] on button "Matters" at bounding box center [171, 22] width 51 height 25
click at [160, 32] on button "Matters" at bounding box center [171, 22] width 51 height 25
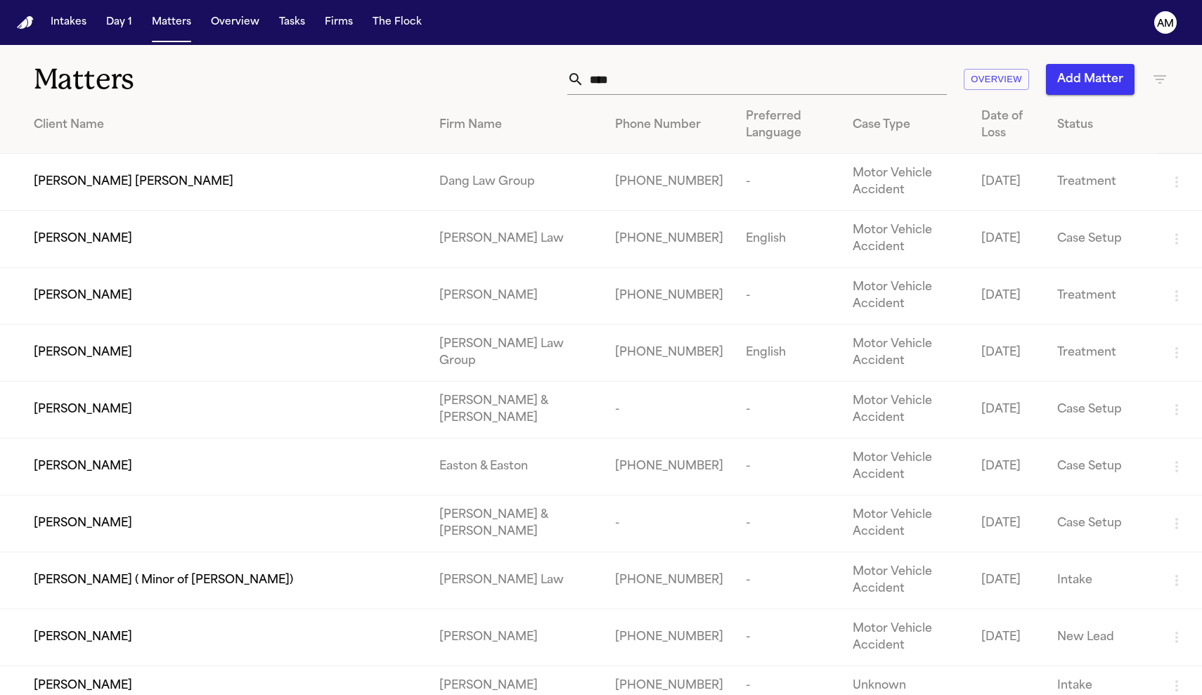
scroll to position [0, 0]
click at [298, 16] on button "Tasks" at bounding box center [292, 22] width 37 height 25
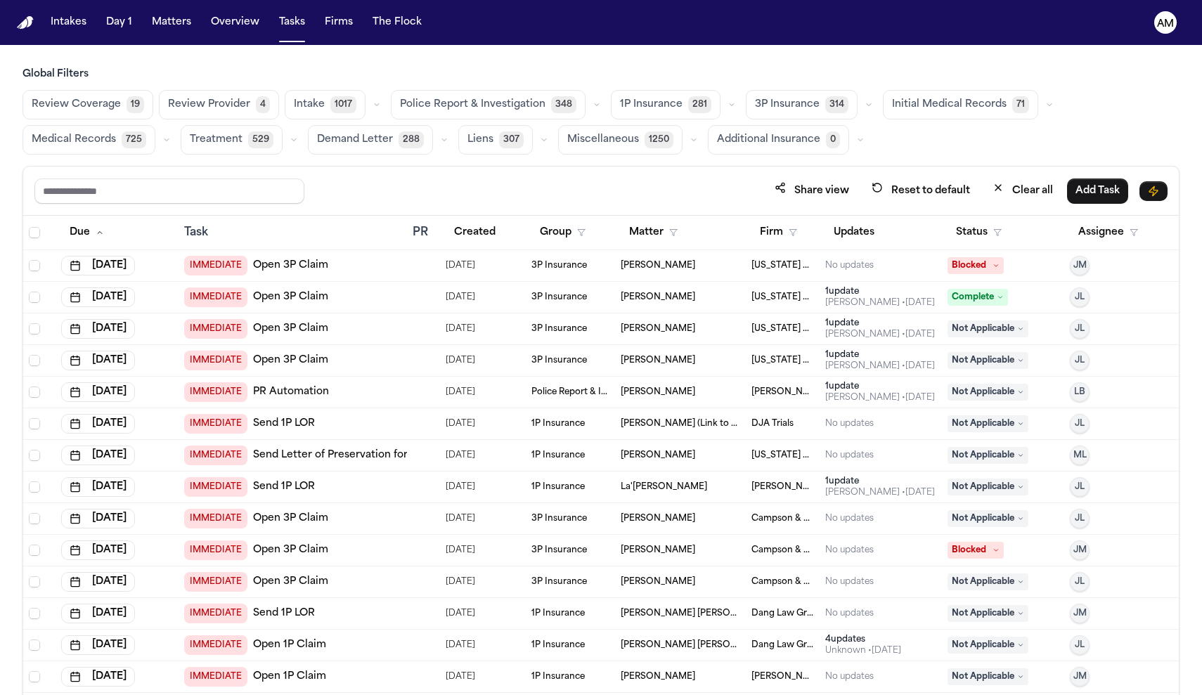
click at [133, 132] on span "725" at bounding box center [134, 139] width 25 height 17
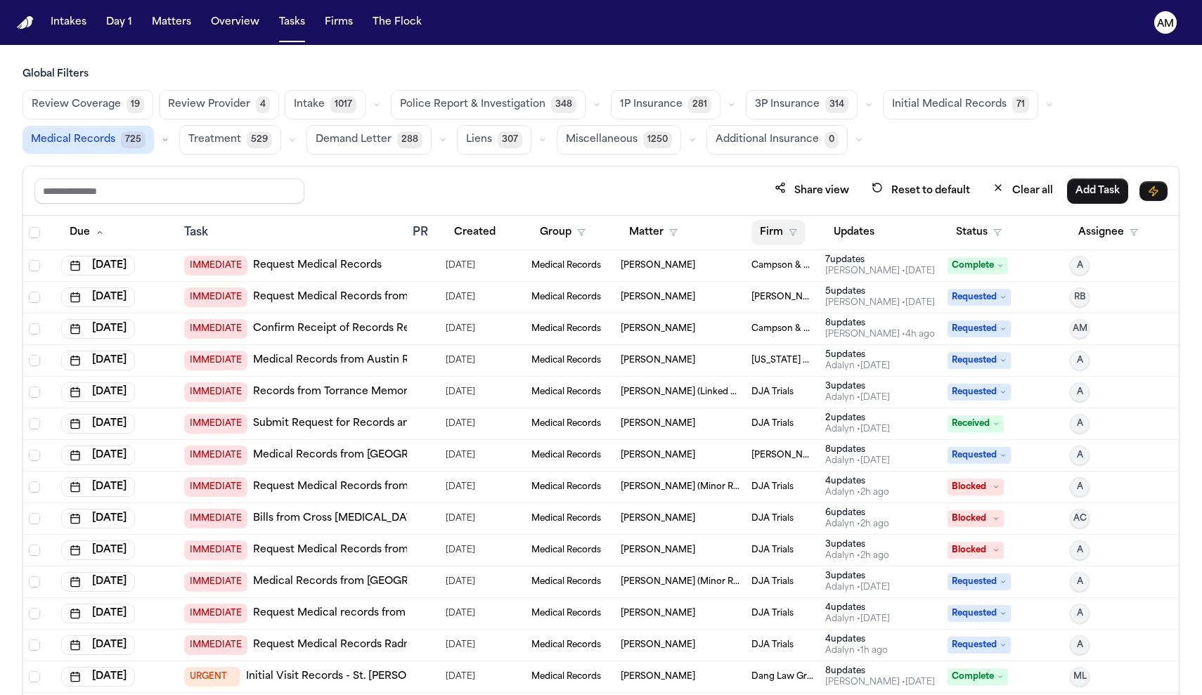
click at [783, 224] on button "Firm" at bounding box center [779, 232] width 54 height 25
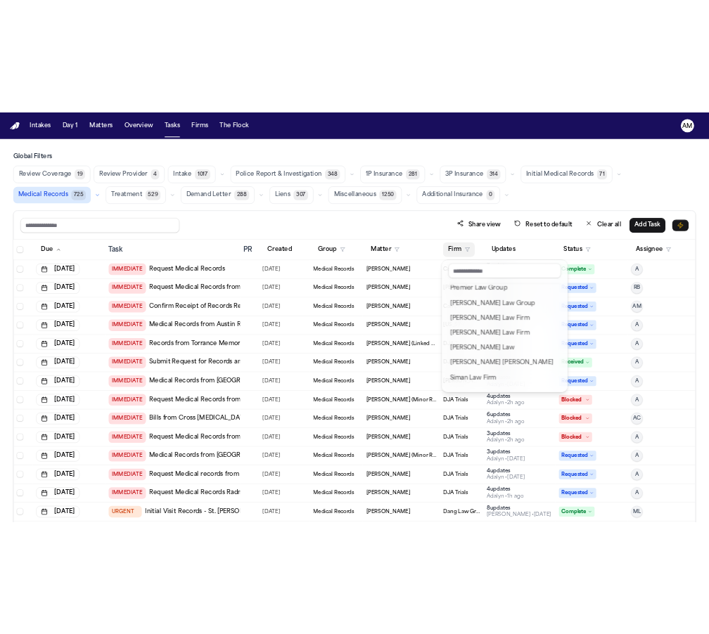
scroll to position [1588, 0]
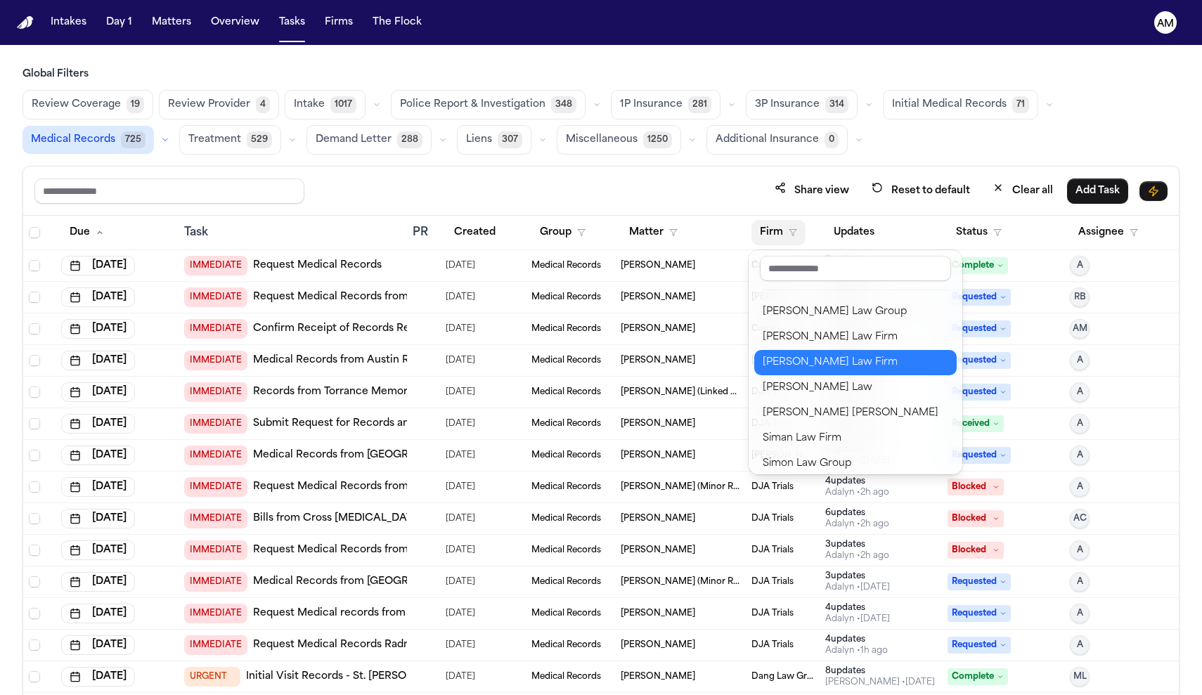
click at [821, 366] on div "[PERSON_NAME] Law Firm" at bounding box center [856, 362] width 186 height 17
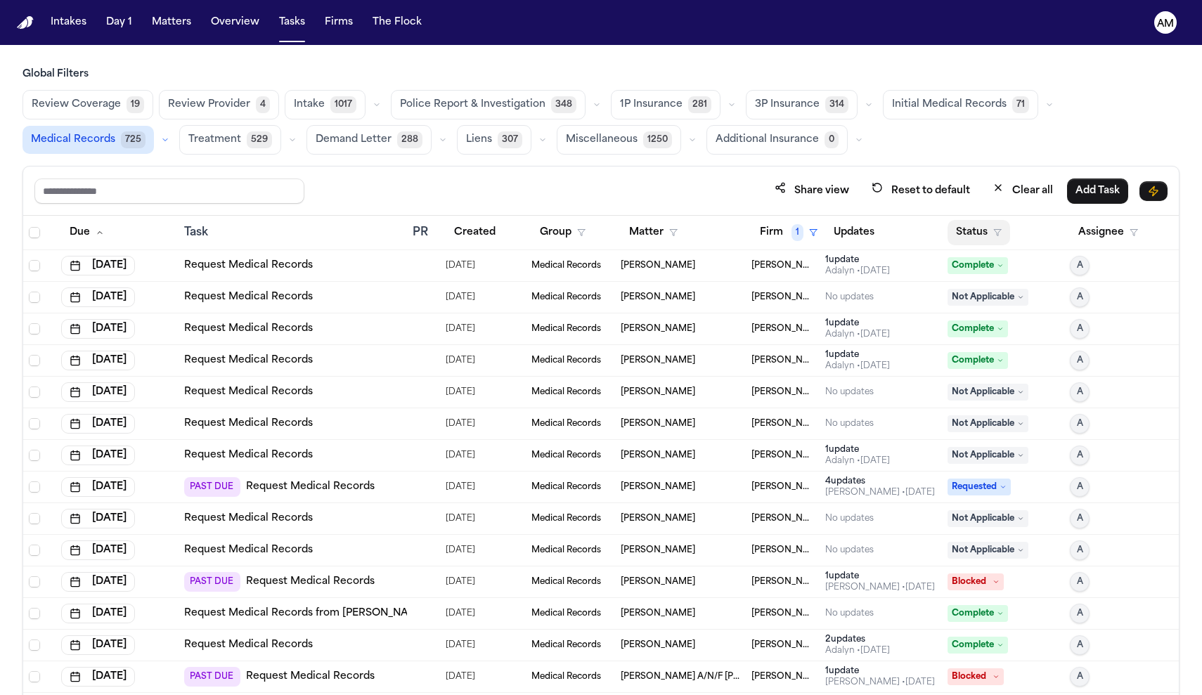
click at [963, 237] on button "Status" at bounding box center [979, 232] width 63 height 25
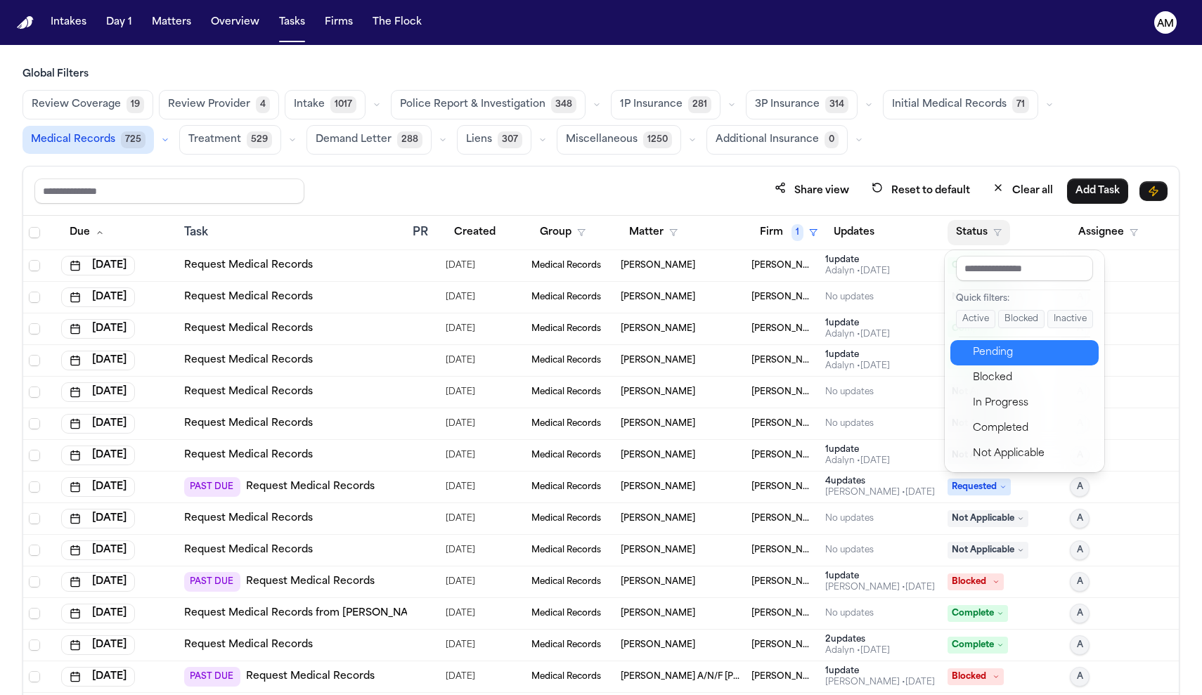
click at [997, 352] on div "Pending" at bounding box center [1031, 353] width 117 height 17
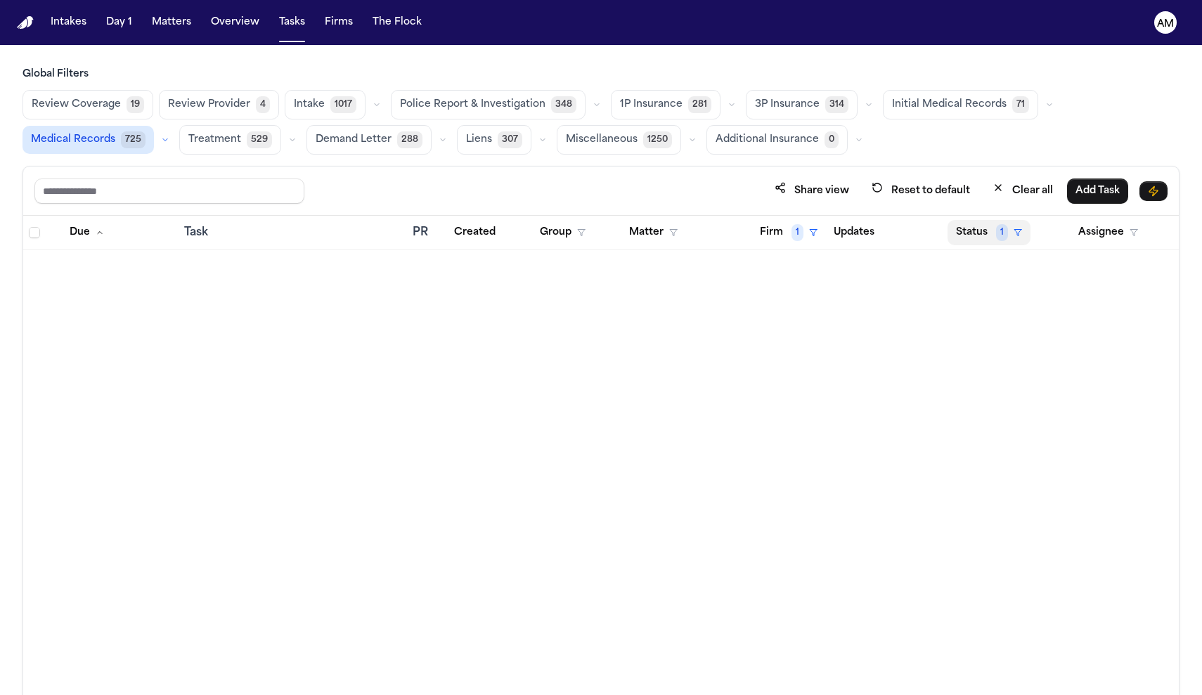
click at [1012, 233] on button "Status 1" at bounding box center [989, 232] width 83 height 25
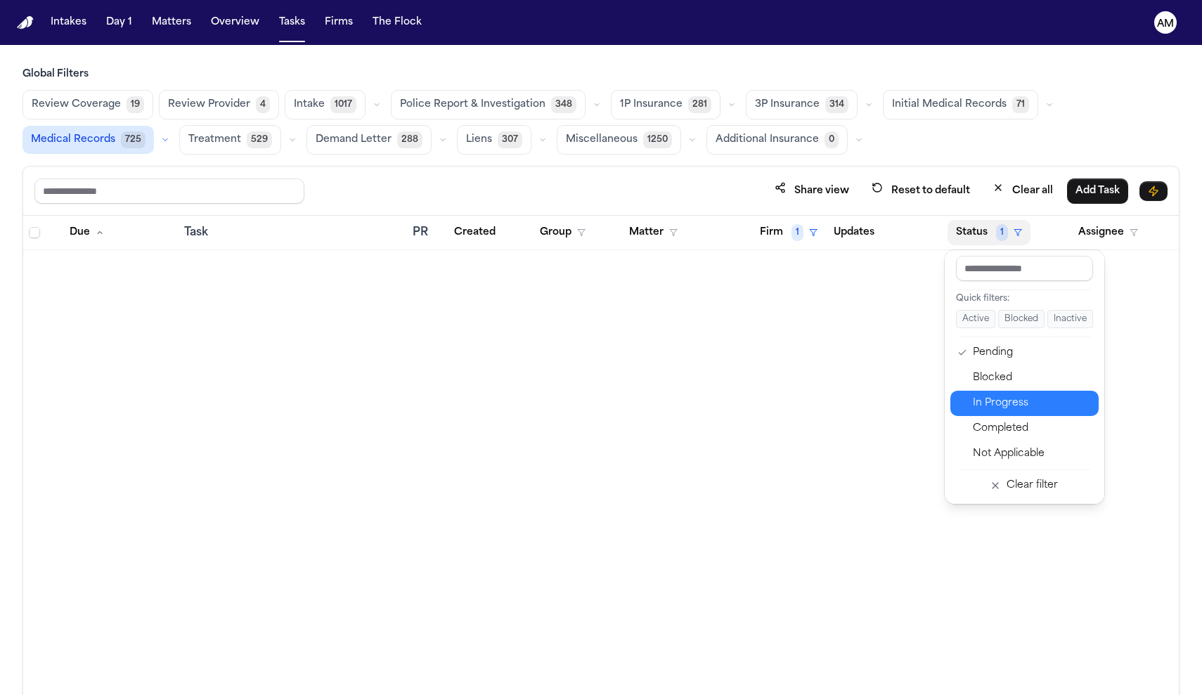
click at [996, 397] on div "In Progress" at bounding box center [1031, 403] width 117 height 17
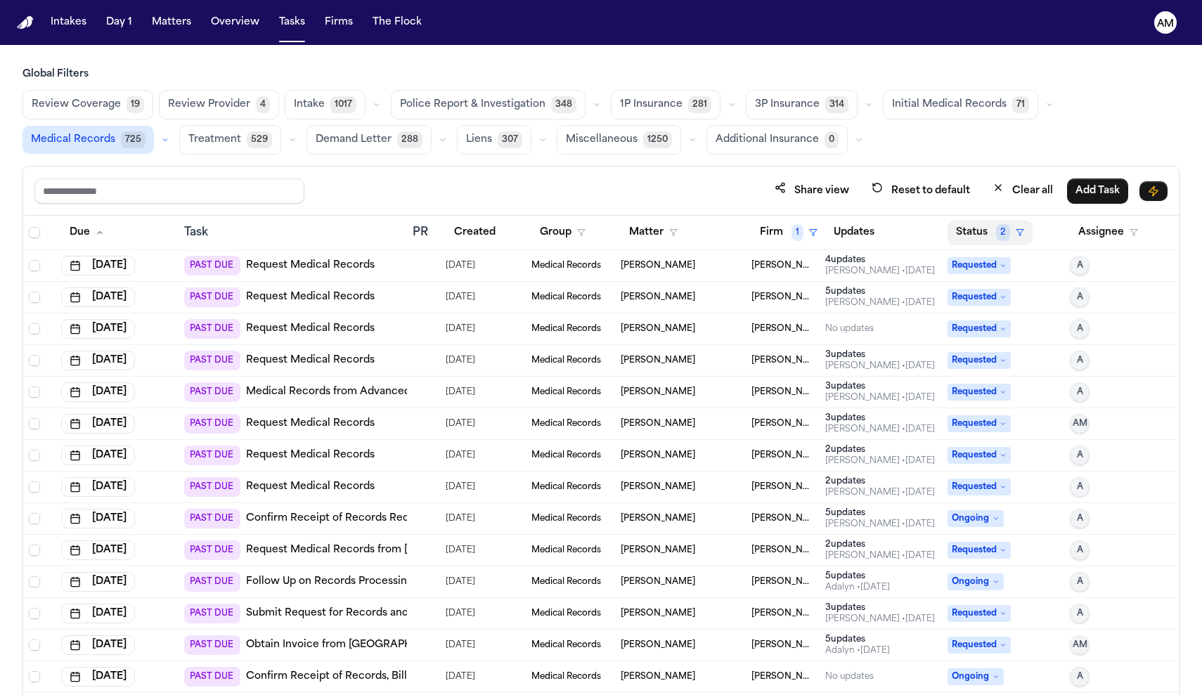
click at [983, 238] on button "Status 2" at bounding box center [990, 232] width 85 height 25
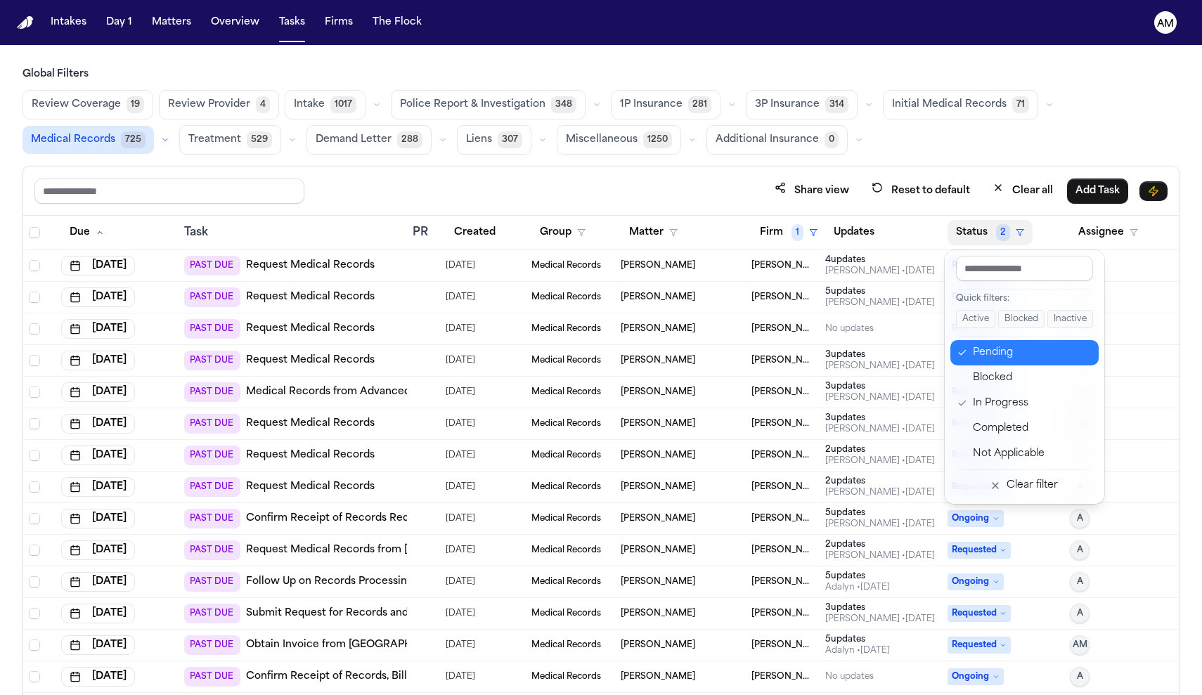
click at [996, 352] on div "Pending" at bounding box center [1031, 353] width 117 height 17
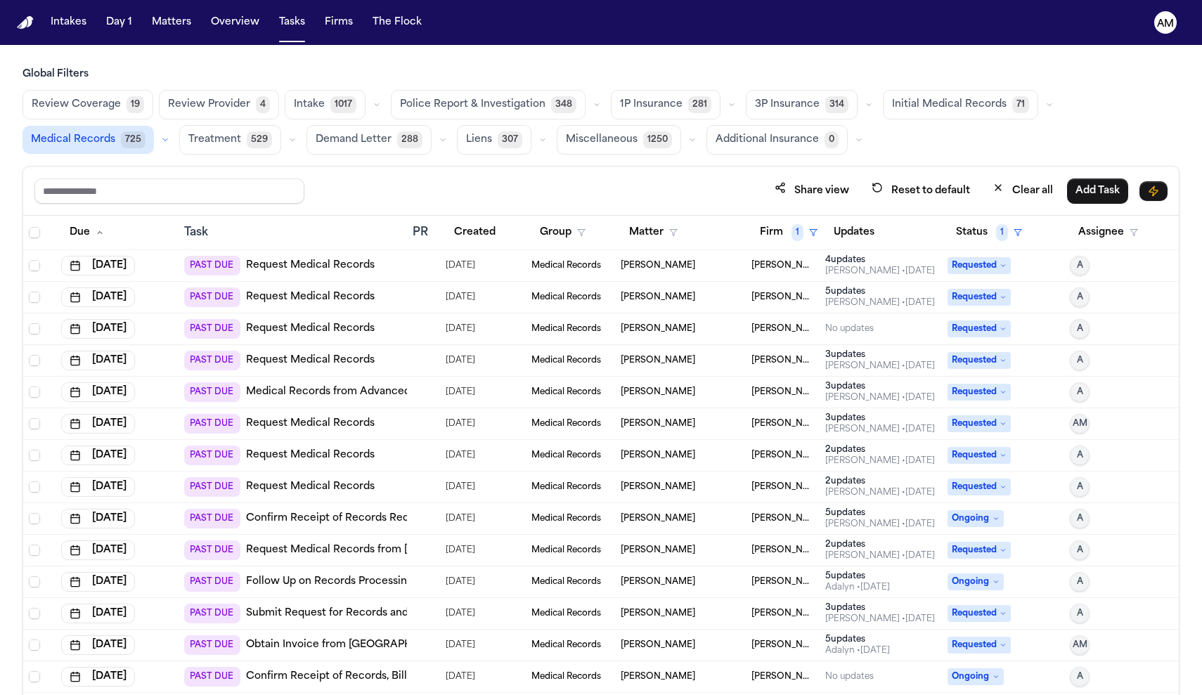
click at [315, 265] on link "Request Medical Records" at bounding box center [310, 266] width 129 height 14
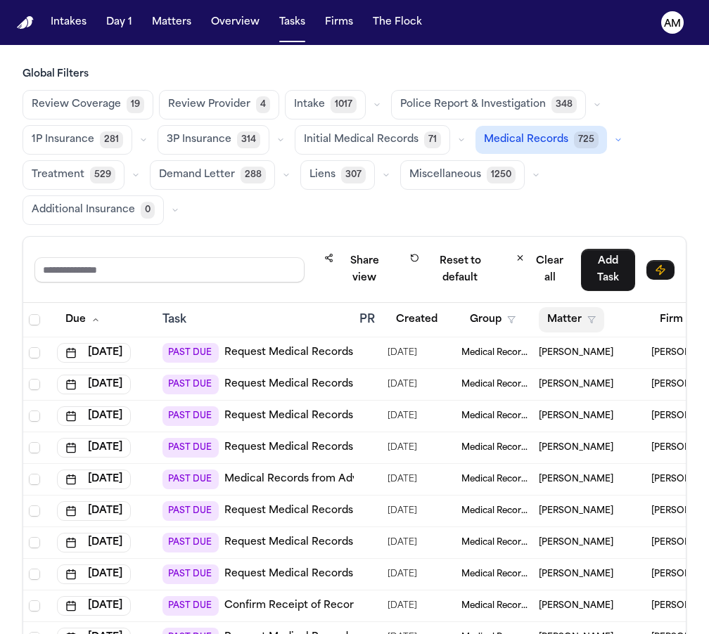
click at [569, 324] on button "Matter" at bounding box center [571, 319] width 65 height 25
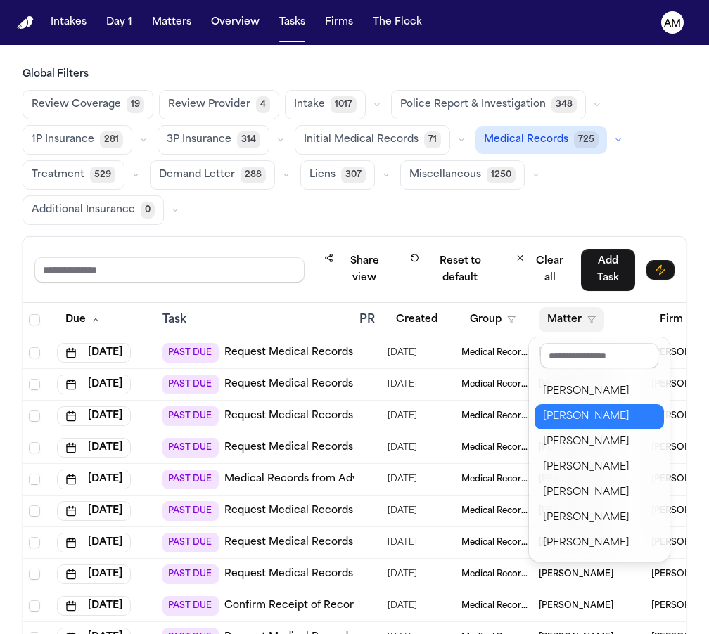
scroll to position [77, 0]
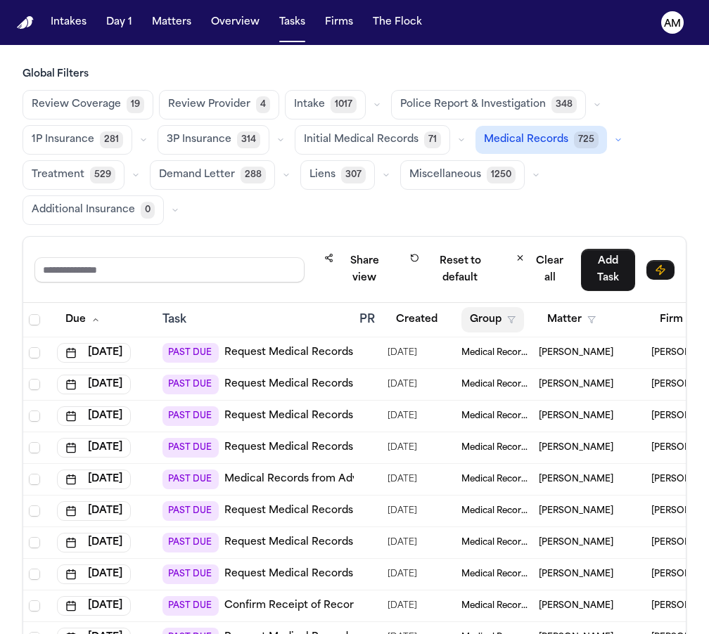
click at [484, 318] on button "Group" at bounding box center [492, 319] width 63 height 25
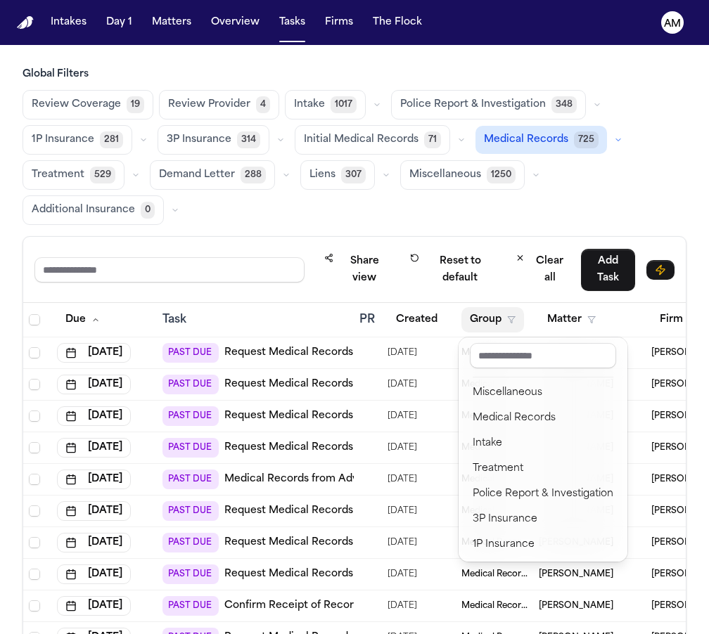
click at [505, 286] on div "Share view Reset to default Clear all Add Task Due Task PR Created Group Matter…" at bounding box center [354, 509] width 664 height 547
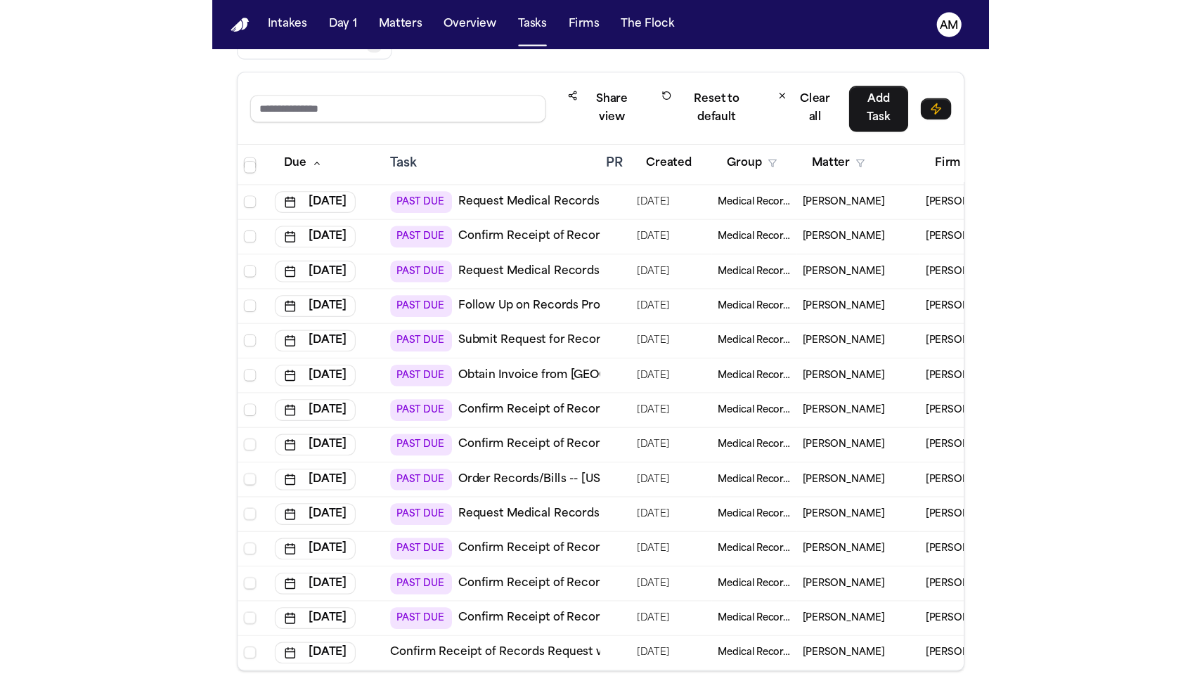
scroll to position [219, 0]
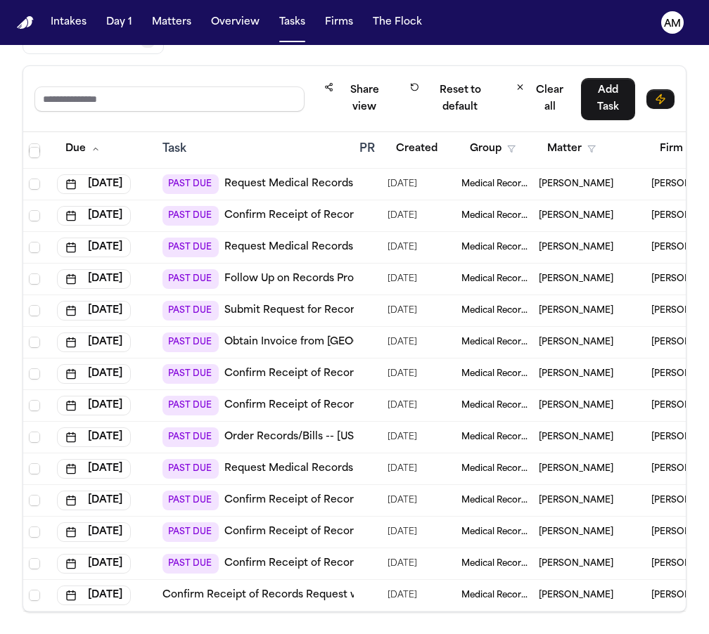
click at [266, 600] on link "Confirm Receipt of Records Request with Plano Pain & Injury Center" at bounding box center [334, 596] width 344 height 14
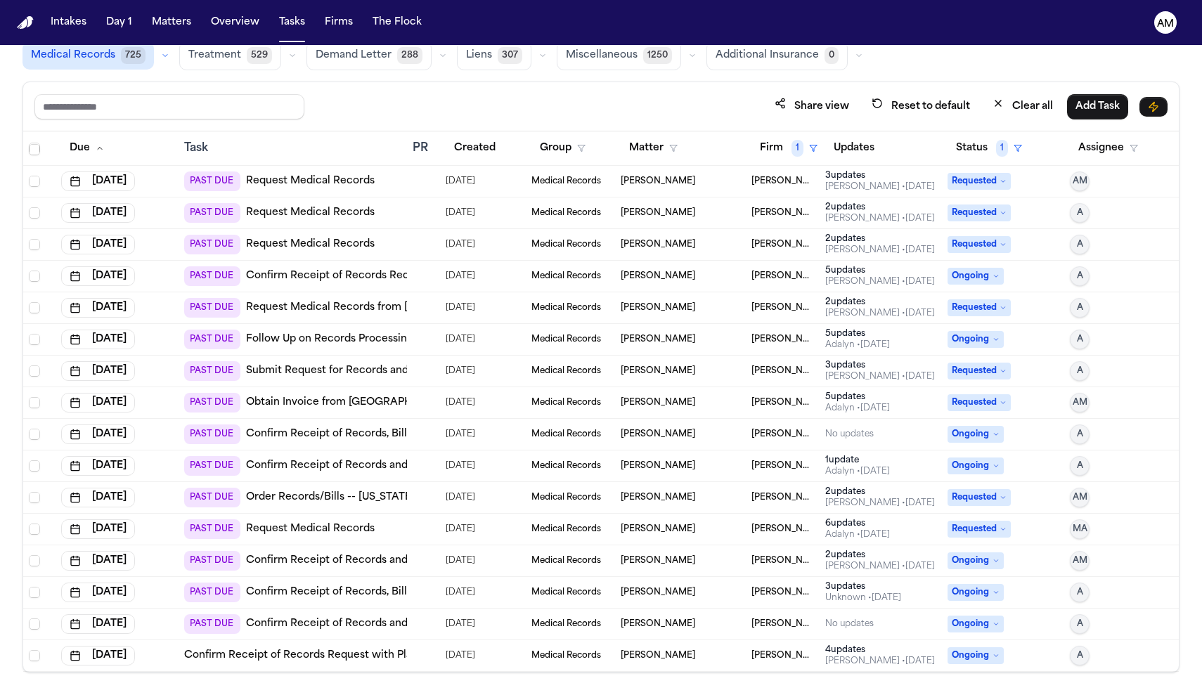
scroll to position [84, 0]
click at [328, 476] on td "PAST DUE Confirm Receipt of Records and Bills Request with Forney Pain & Injury…" at bounding box center [293, 467] width 229 height 32
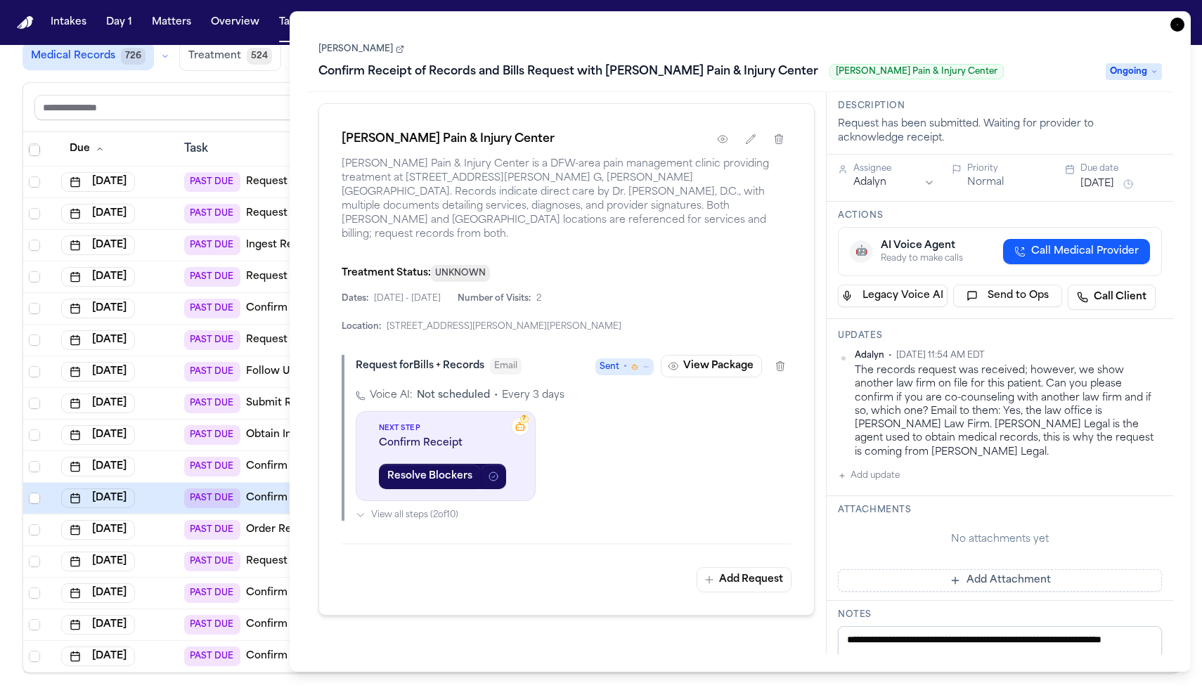
click at [181, 584] on td "PAST DUE Confirm Receipt of Records and Bills Request with Burleson City Ambula…" at bounding box center [293, 594] width 229 height 32
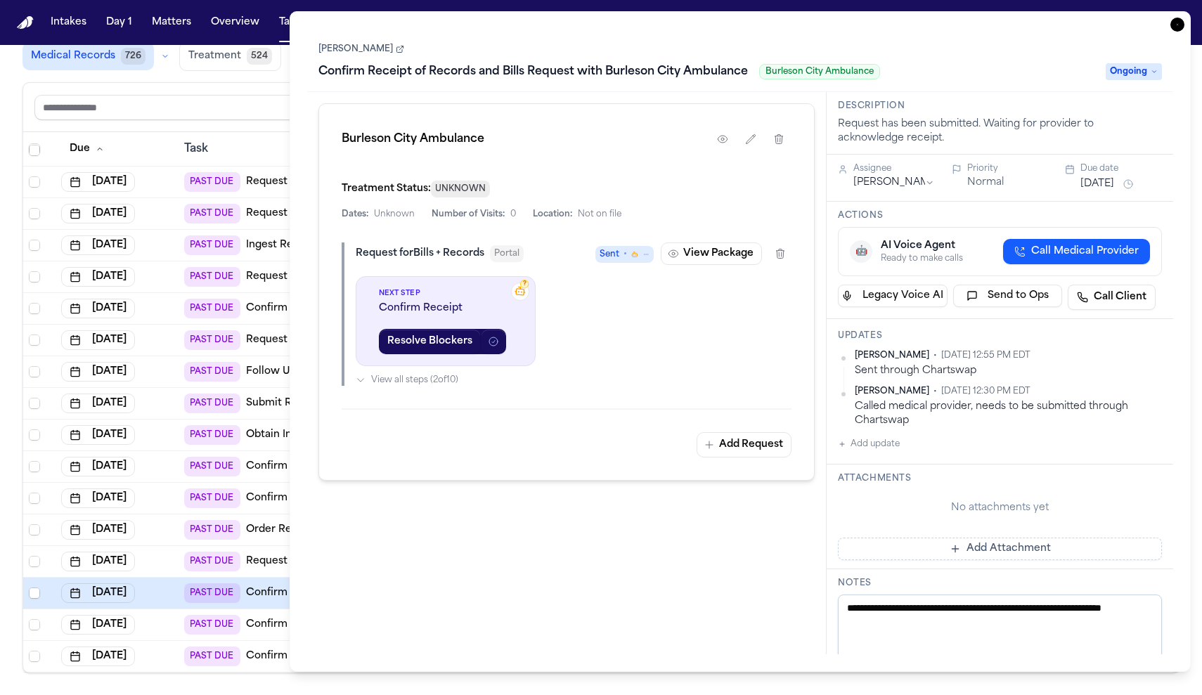
click at [228, 629] on span "PAST DUE" at bounding box center [212, 625] width 56 height 20
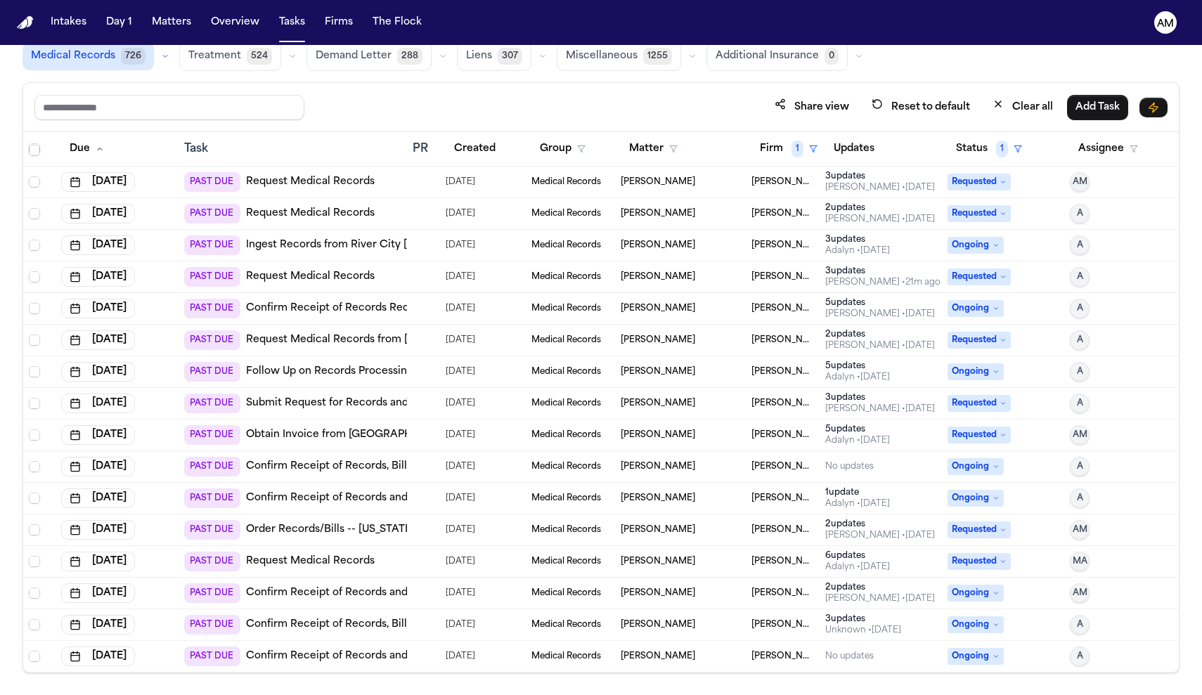
click at [228, 629] on span "PAST DUE" at bounding box center [212, 625] width 56 height 20
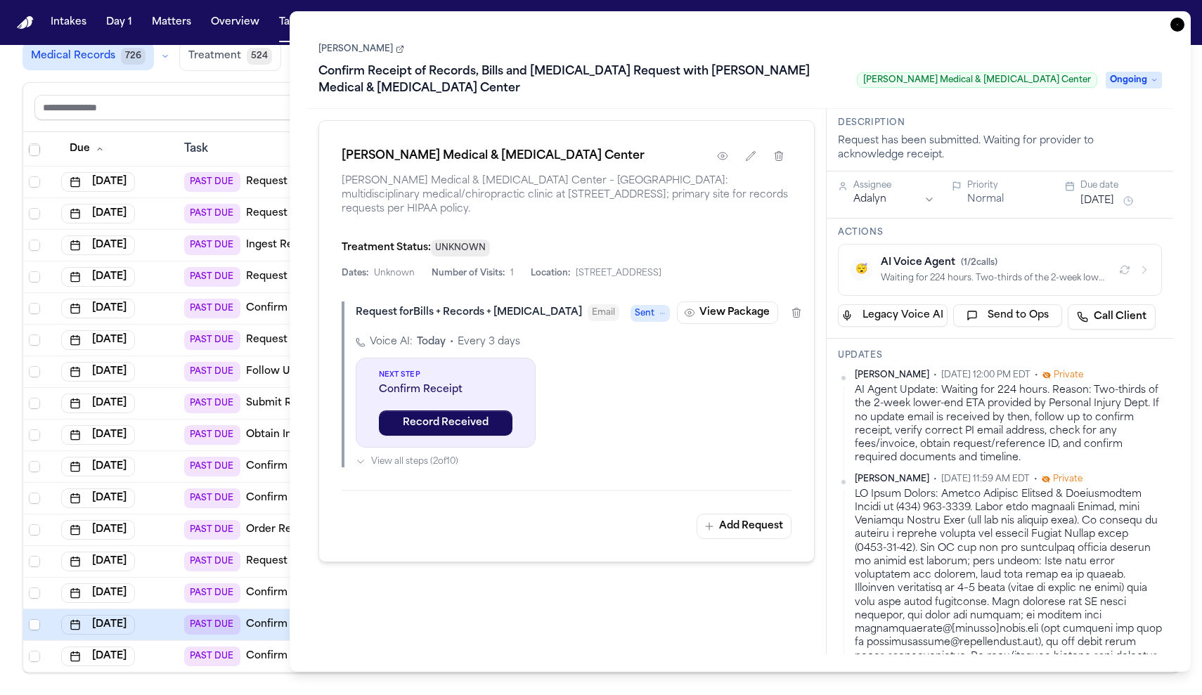
click at [240, 625] on div "PAST DUE Confirm Receipt of Records, Bills and Radiology Request with Anthony M…" at bounding box center [524, 625] width 681 height 20
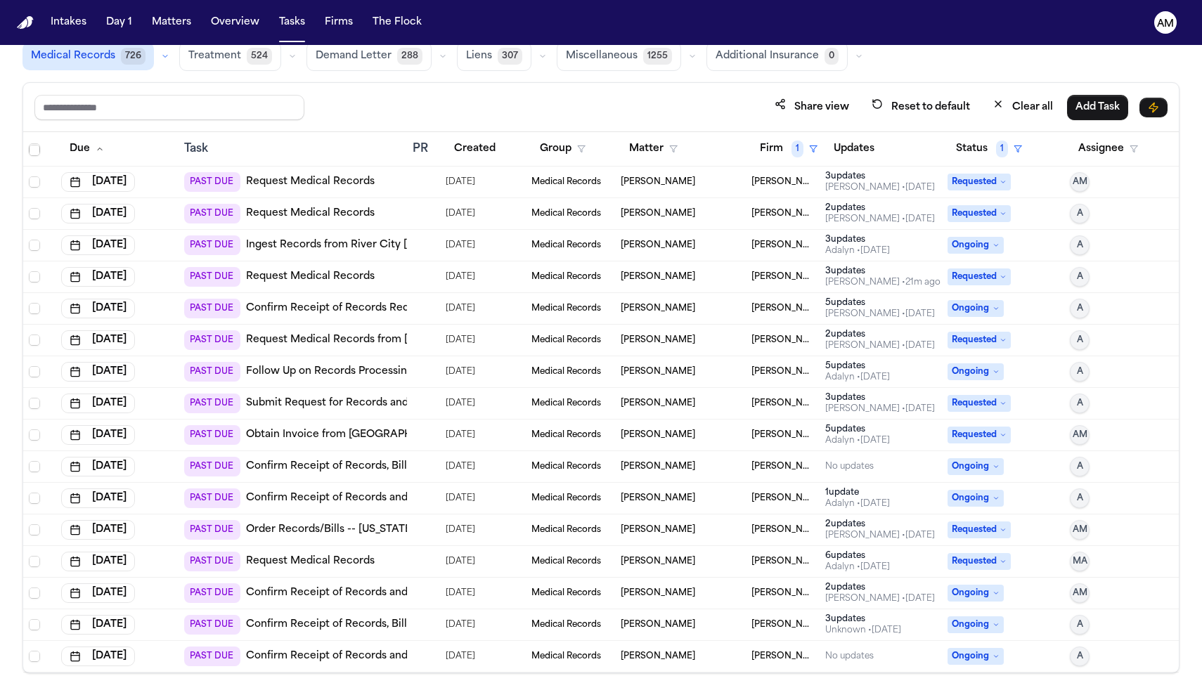
click at [240, 625] on div "PAST DUE Confirm Receipt of Records, Bills and Radiology Request with Anthony M…" at bounding box center [524, 625] width 681 height 20
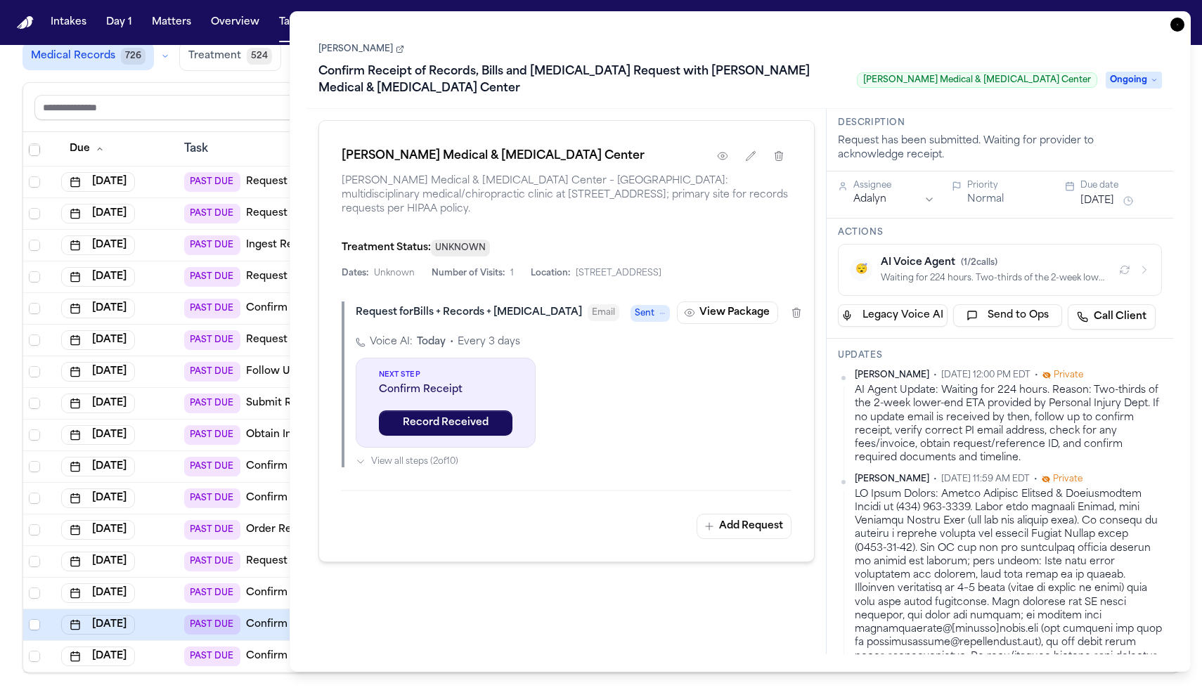
click at [1181, 25] on icon "button" at bounding box center [1178, 25] width 14 height 14
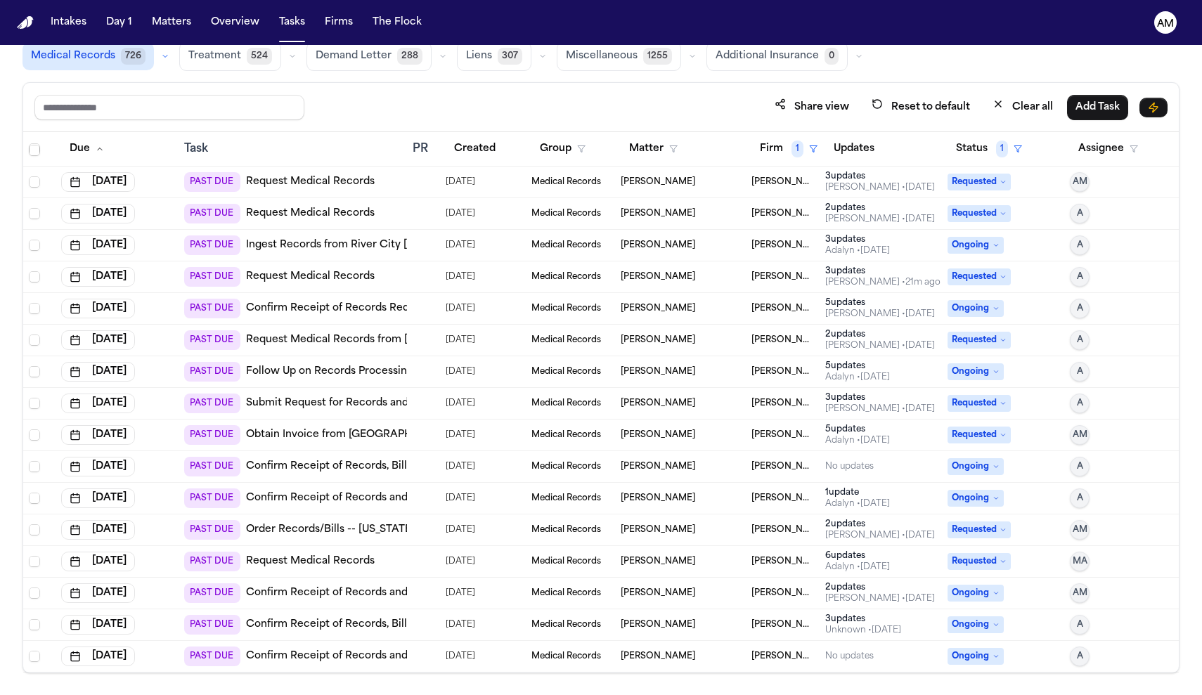
click at [326, 511] on td "PAST DUE Confirm Receipt of Records and Bills Request with Forney Pain & Injury…" at bounding box center [293, 499] width 229 height 32
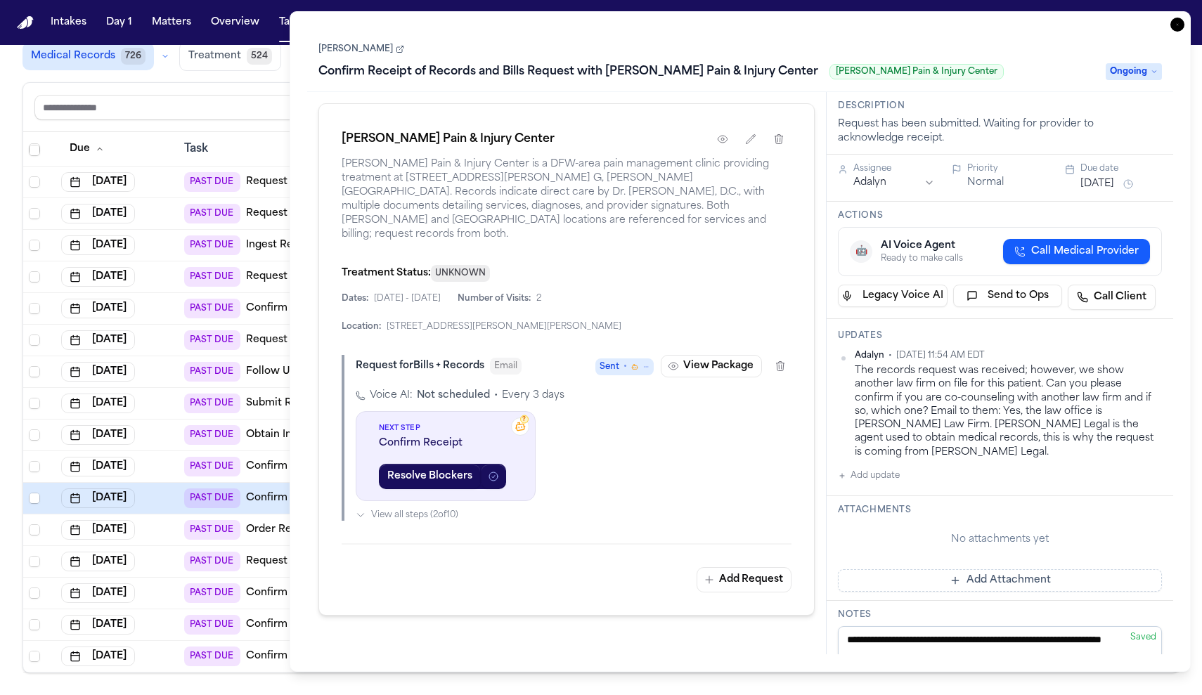
click at [224, 605] on td "PAST DUE Confirm Receipt of Records and Bills Request with Burleson City Ambula…" at bounding box center [293, 594] width 229 height 32
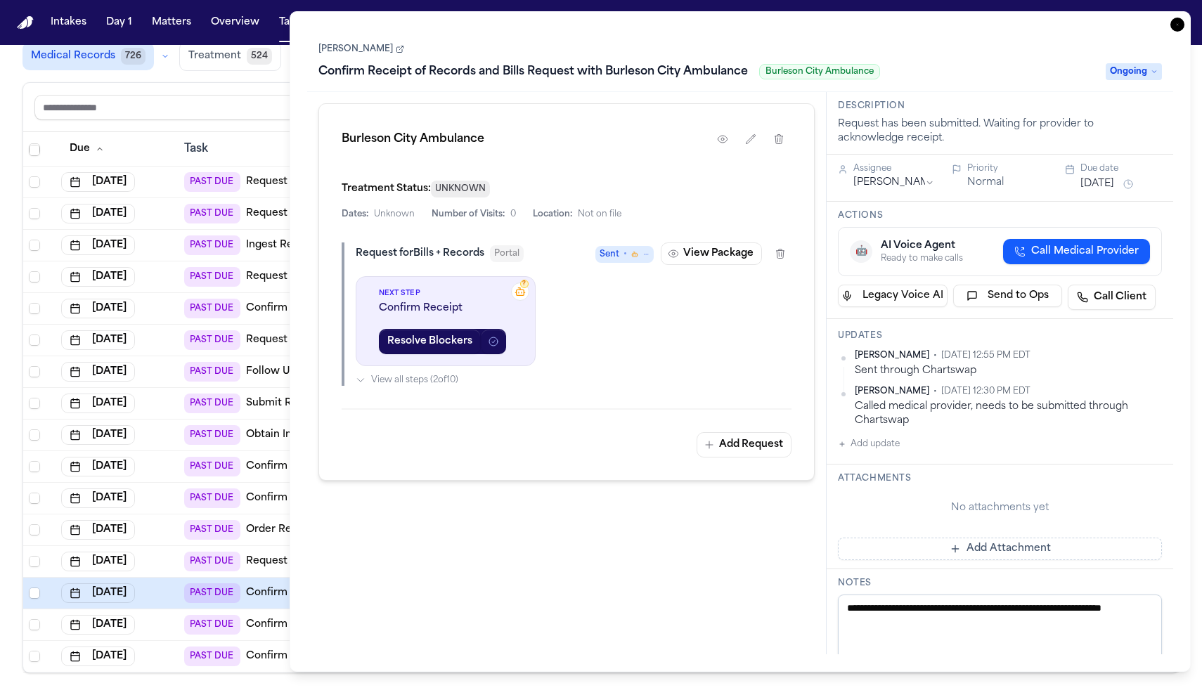
click at [1182, 23] on icon "button" at bounding box center [1178, 25] width 14 height 14
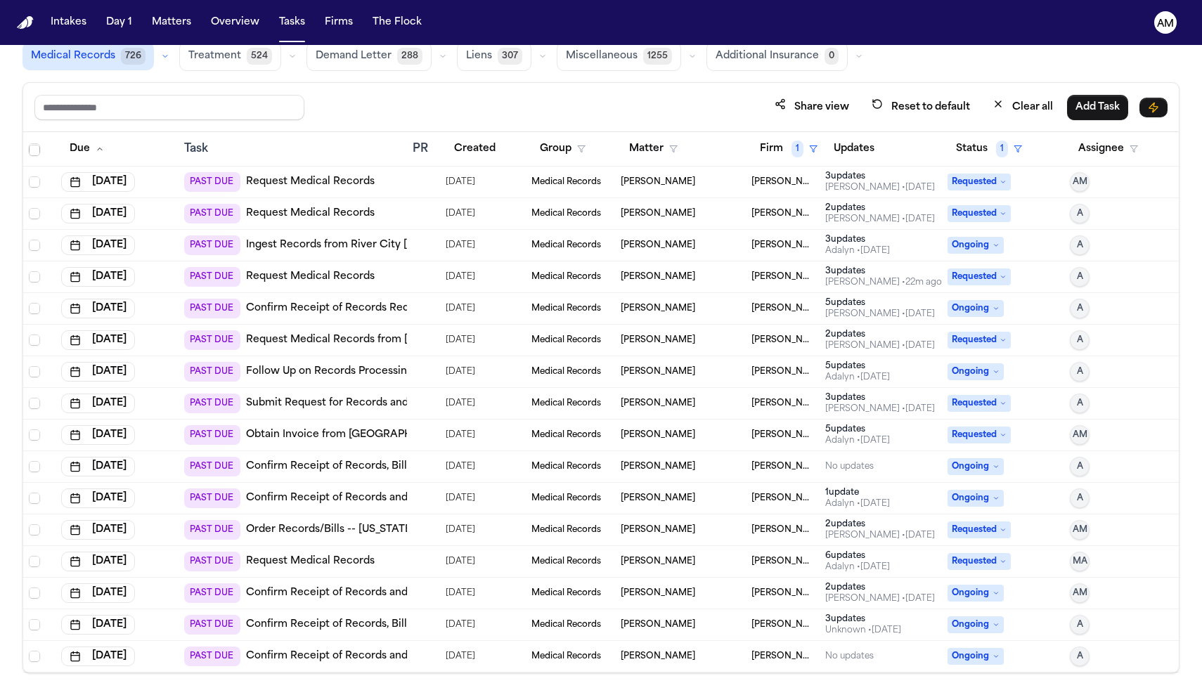
click at [323, 375] on link "Follow Up on Records Processing with Northgate Open [MEDICAL_DATA]" at bounding box center [430, 372] width 368 height 14
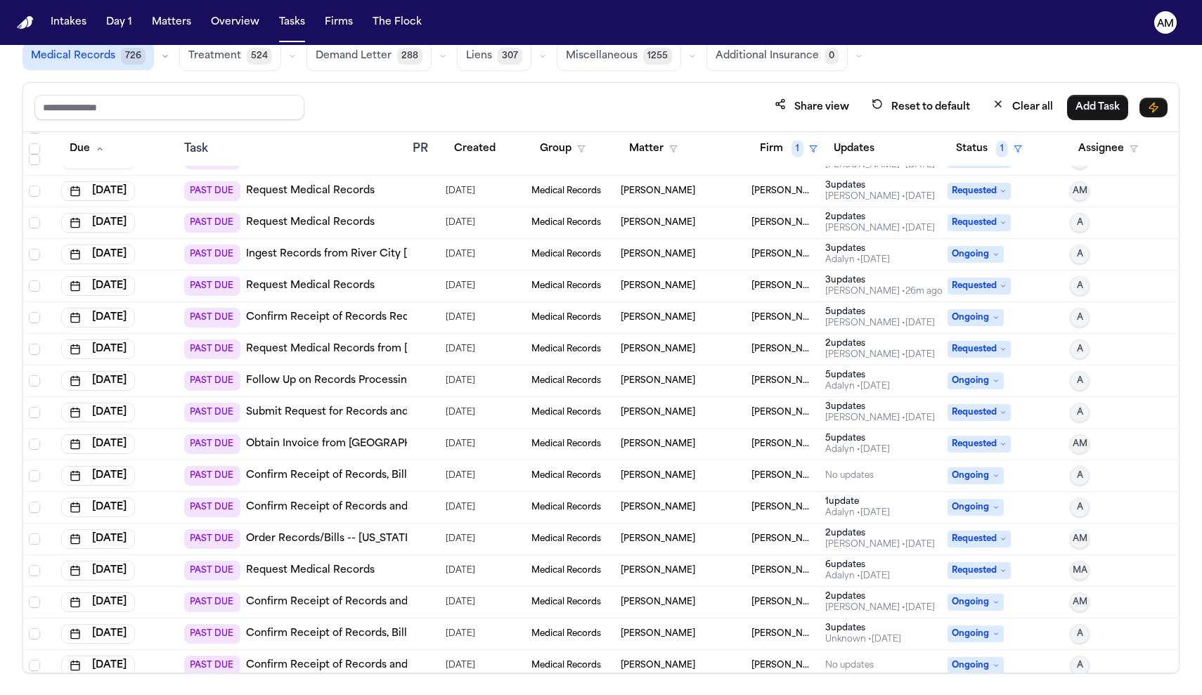
scroll to position [148, 0]
click at [388, 262] on link "Ingest Records from River City Chiropractic - Northwest" at bounding box center [429, 256] width 366 height 14
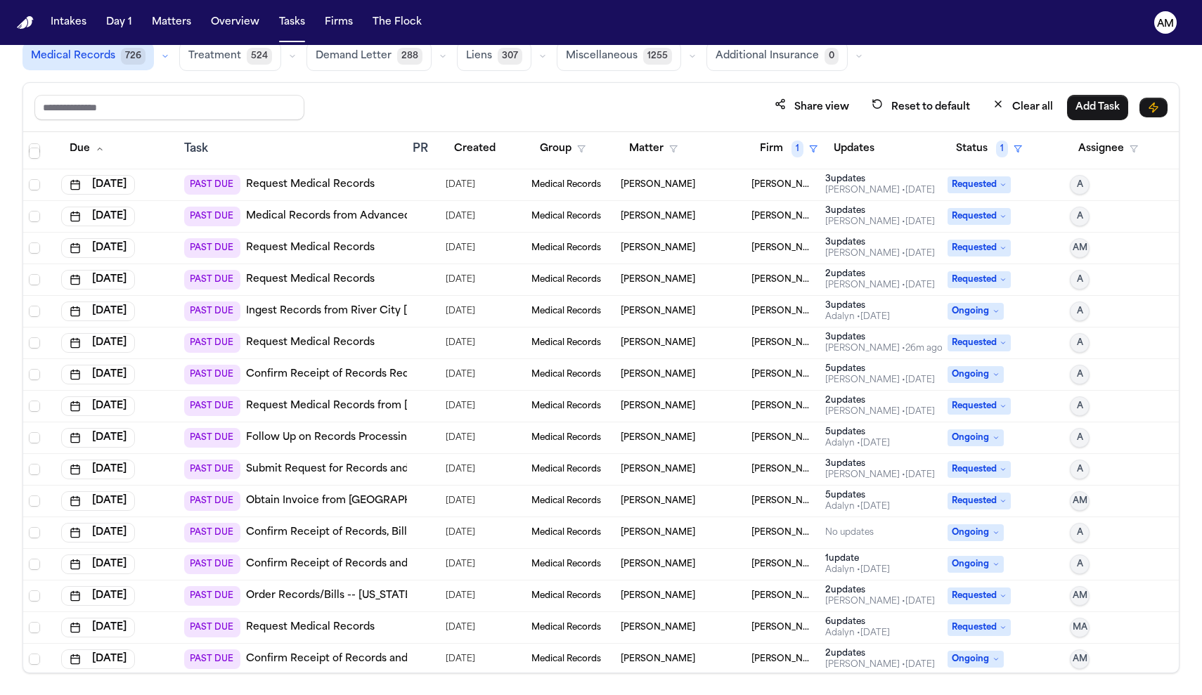
scroll to position [90, 0]
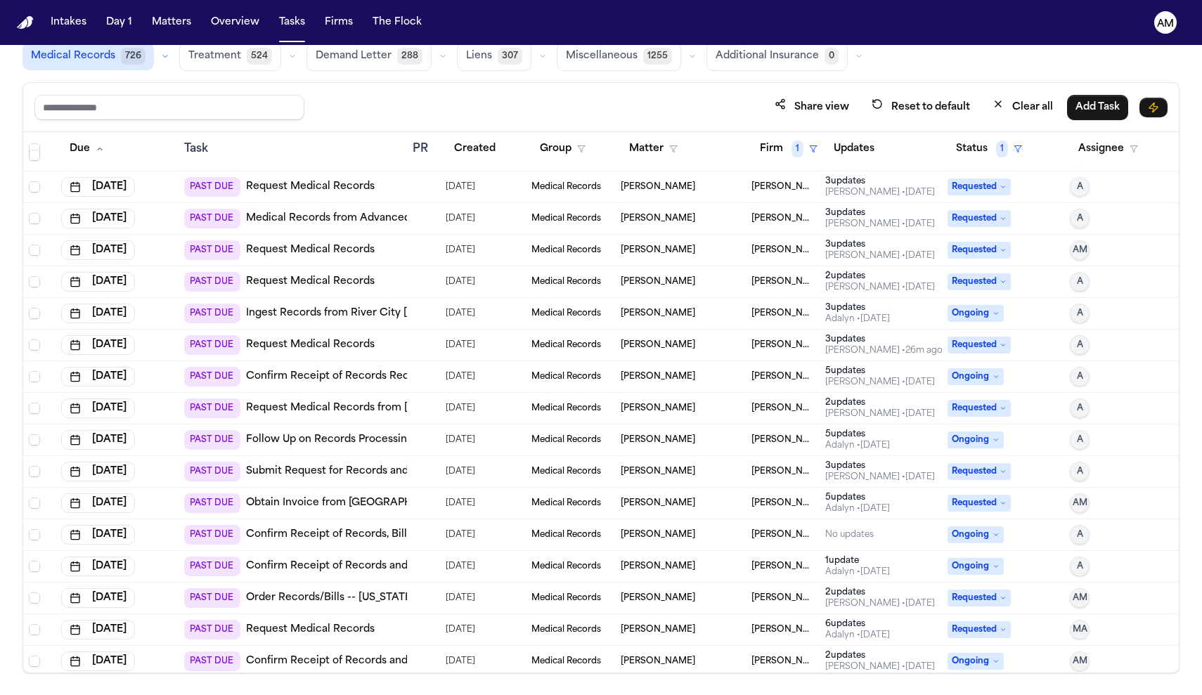
click at [325, 169] on td "PAST DUE Request Medical Records" at bounding box center [293, 156] width 229 height 32
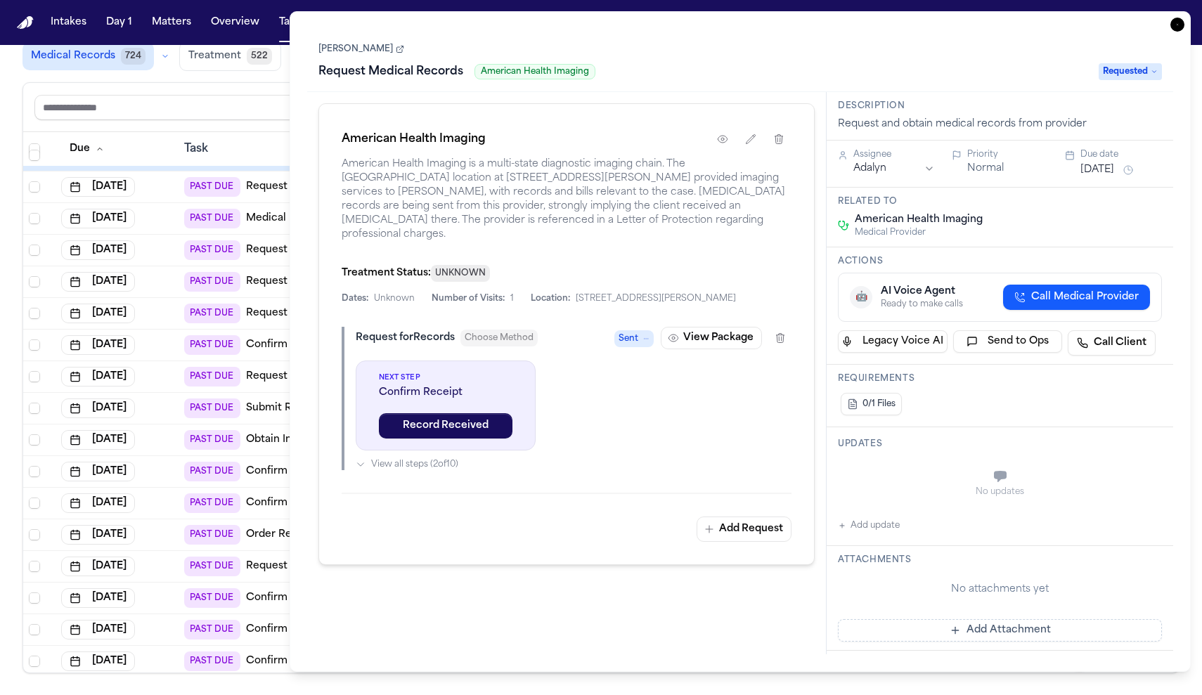
click at [1183, 24] on icon "button" at bounding box center [1178, 25] width 14 height 14
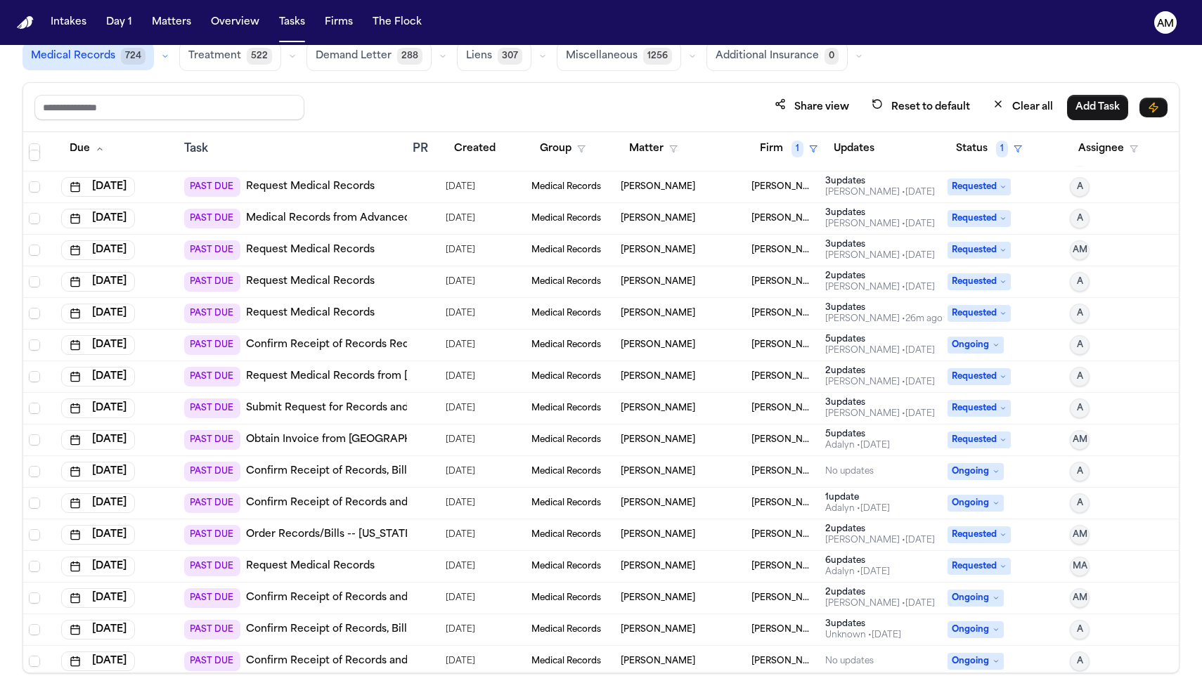
click at [339, 163] on th "Task" at bounding box center [293, 149] width 229 height 34
click at [347, 165] on th "Task" at bounding box center [293, 149] width 229 height 34
click at [318, 165] on th "Task" at bounding box center [293, 149] width 229 height 34
click at [315, 165] on th "Task" at bounding box center [293, 149] width 229 height 34
click at [300, 162] on th "Task" at bounding box center [293, 149] width 229 height 34
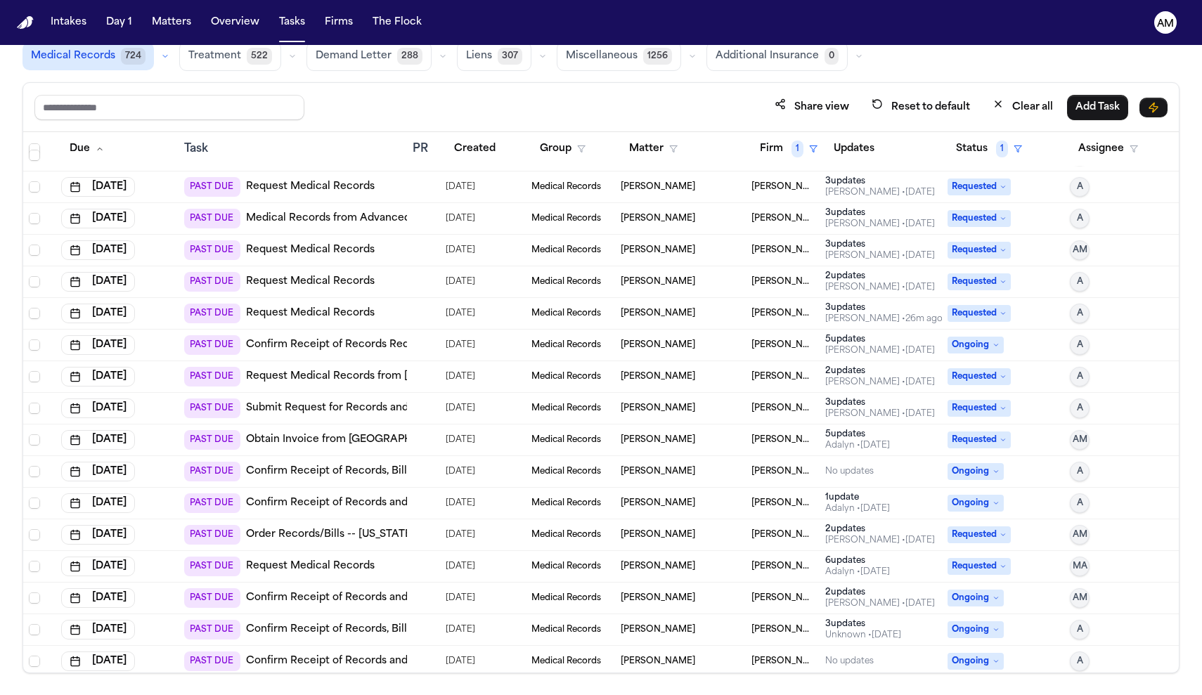
click at [551, 179] on td "Medical Records" at bounding box center [571, 188] width 90 height 32
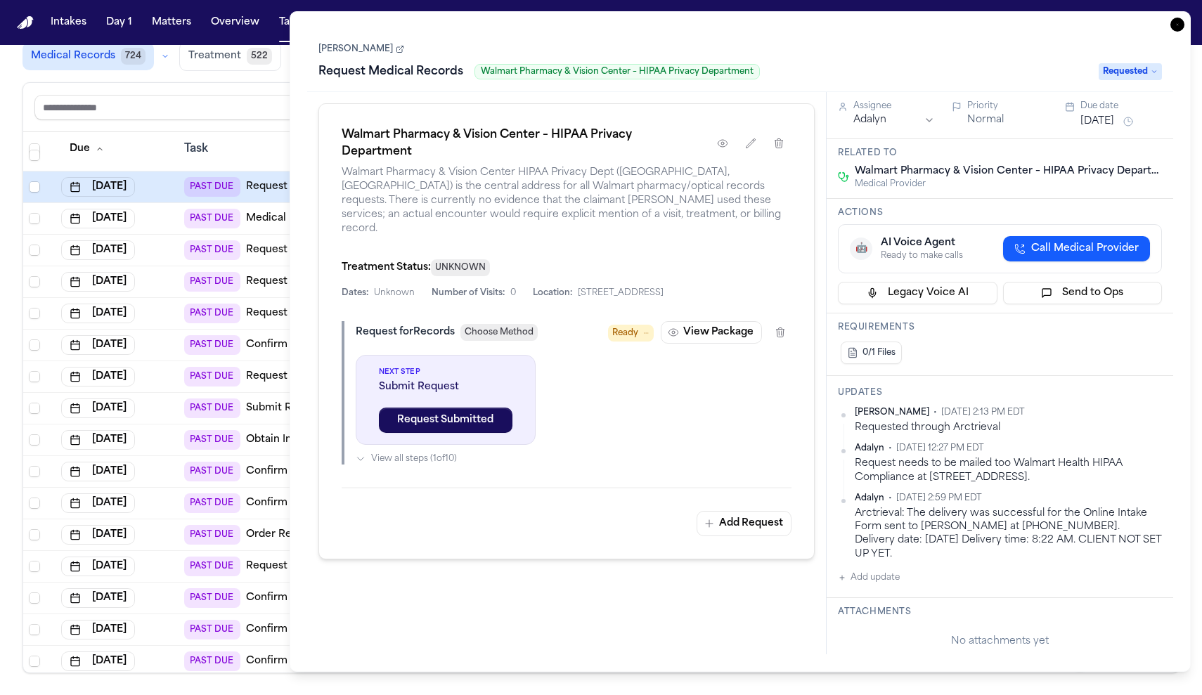
click at [1183, 25] on icon "button" at bounding box center [1178, 25] width 14 height 14
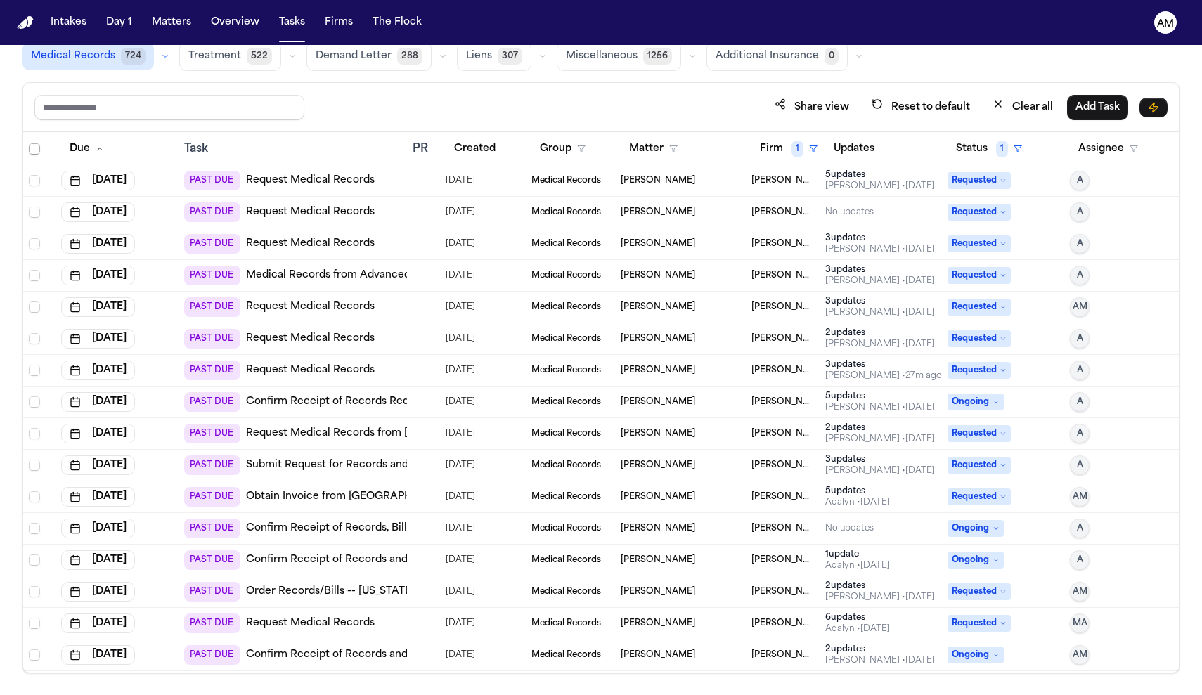
scroll to position [30, 0]
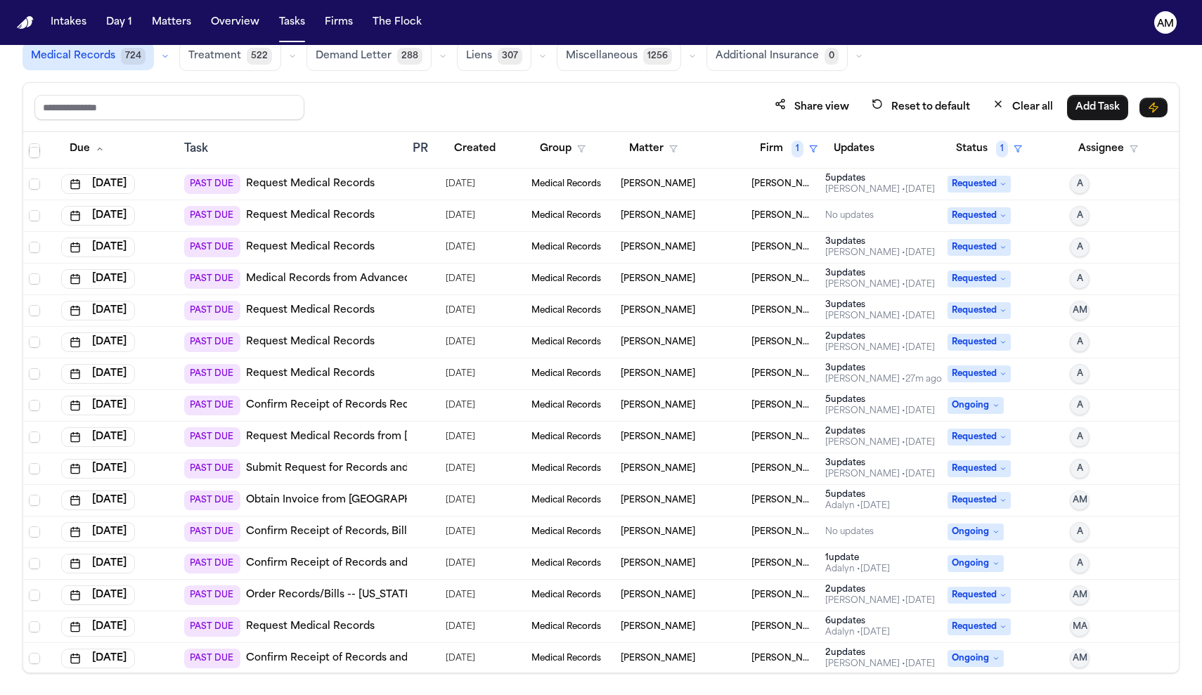
click at [330, 262] on td "PAST DUE Request Medical Records" at bounding box center [293, 248] width 229 height 32
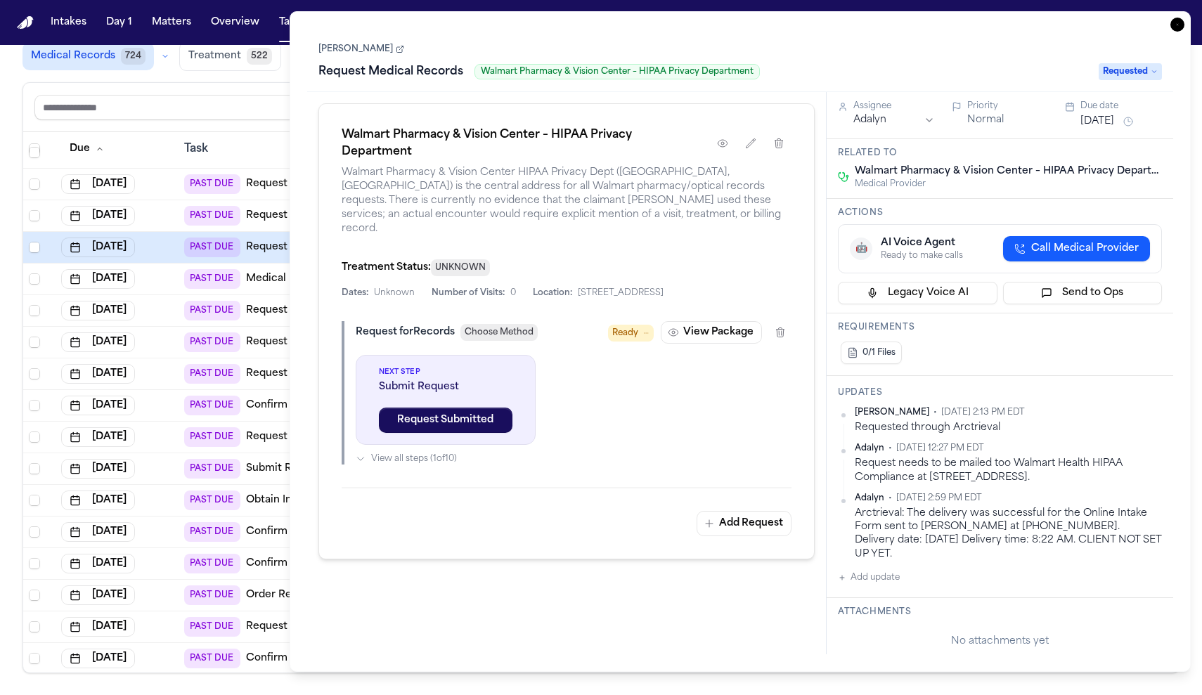
click at [330, 262] on div "Walmart Pharmacy & Vision Center – HIPAA Privacy Department Walmart Pharmacy & …" at bounding box center [567, 331] width 497 height 456
click at [1175, 20] on icon "button" at bounding box center [1178, 25] width 14 height 14
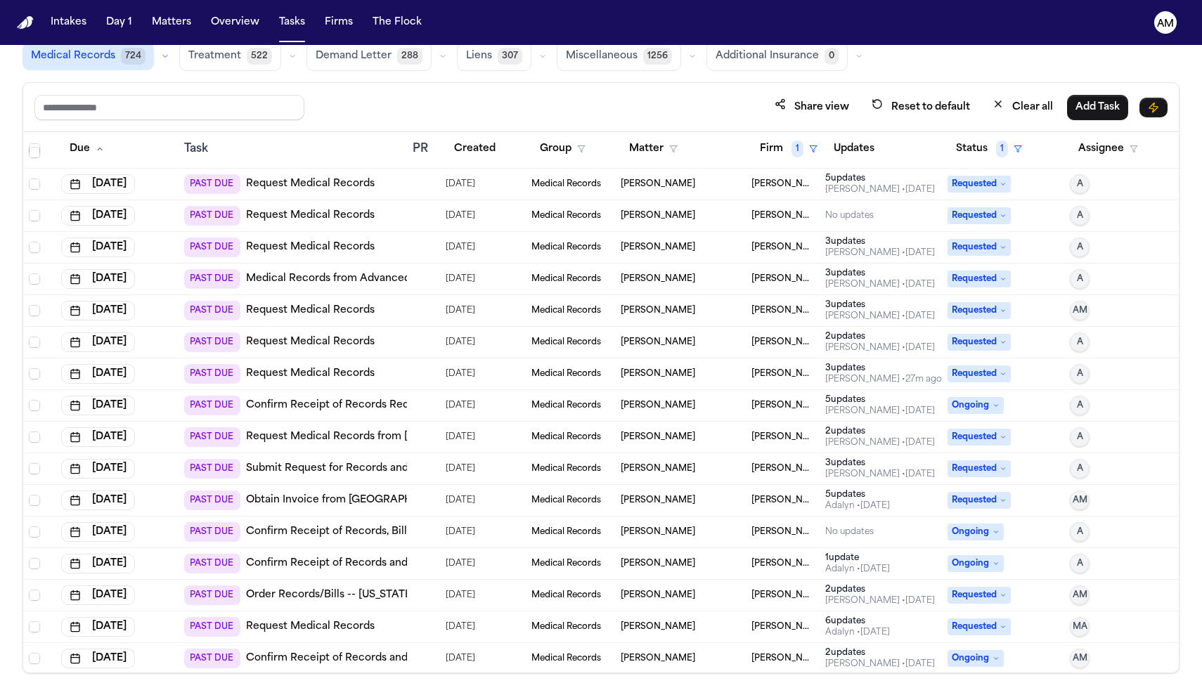
click at [285, 364] on div "PAST DUE Request Medical Records" at bounding box center [279, 374] width 191 height 20
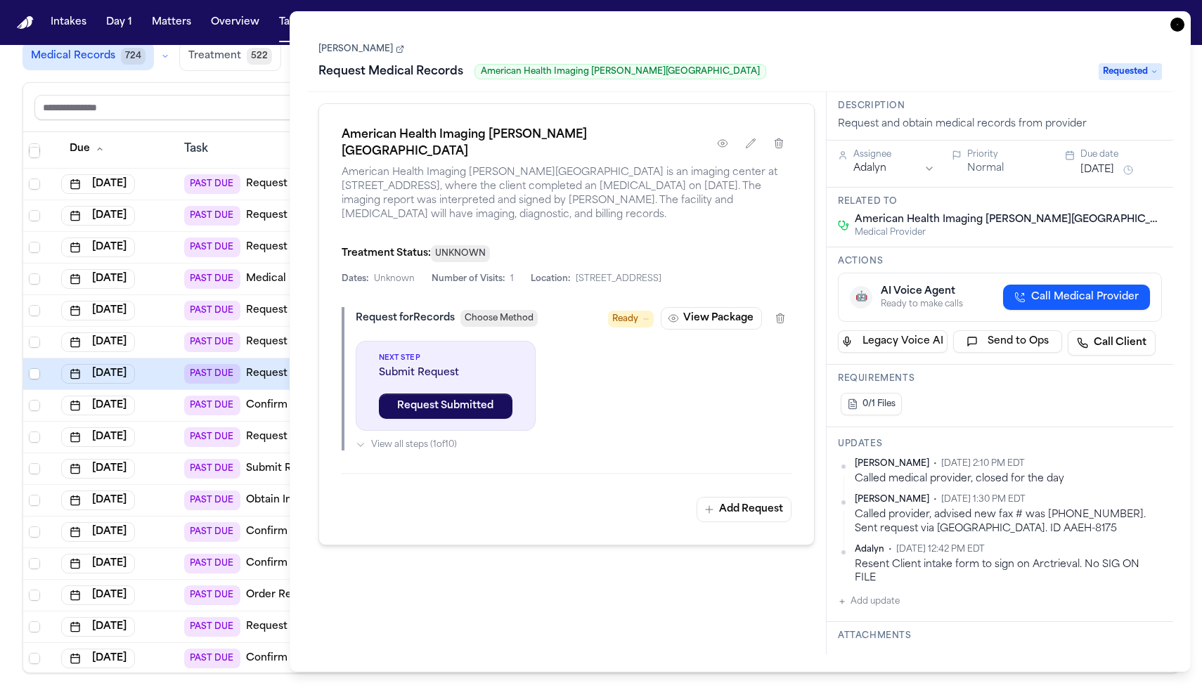
click at [1177, 25] on icon "button" at bounding box center [1177, 24] width 1 height 1
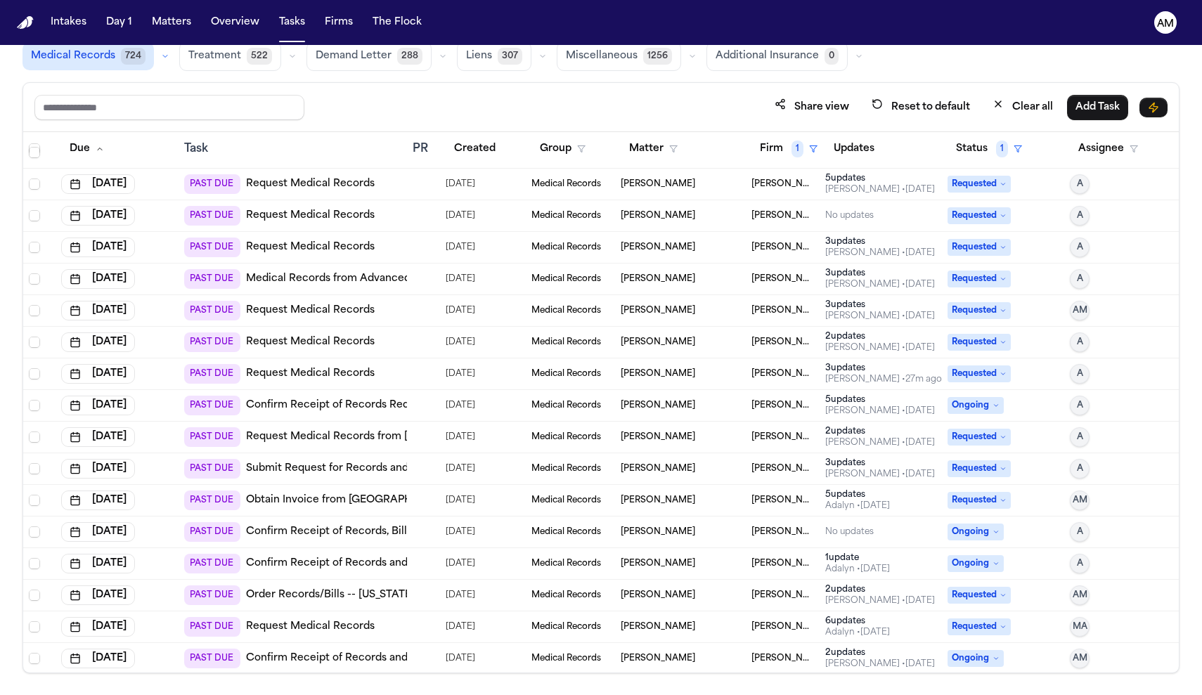
click at [328, 299] on td "PAST DUE Request Medical Records" at bounding box center [293, 311] width 229 height 32
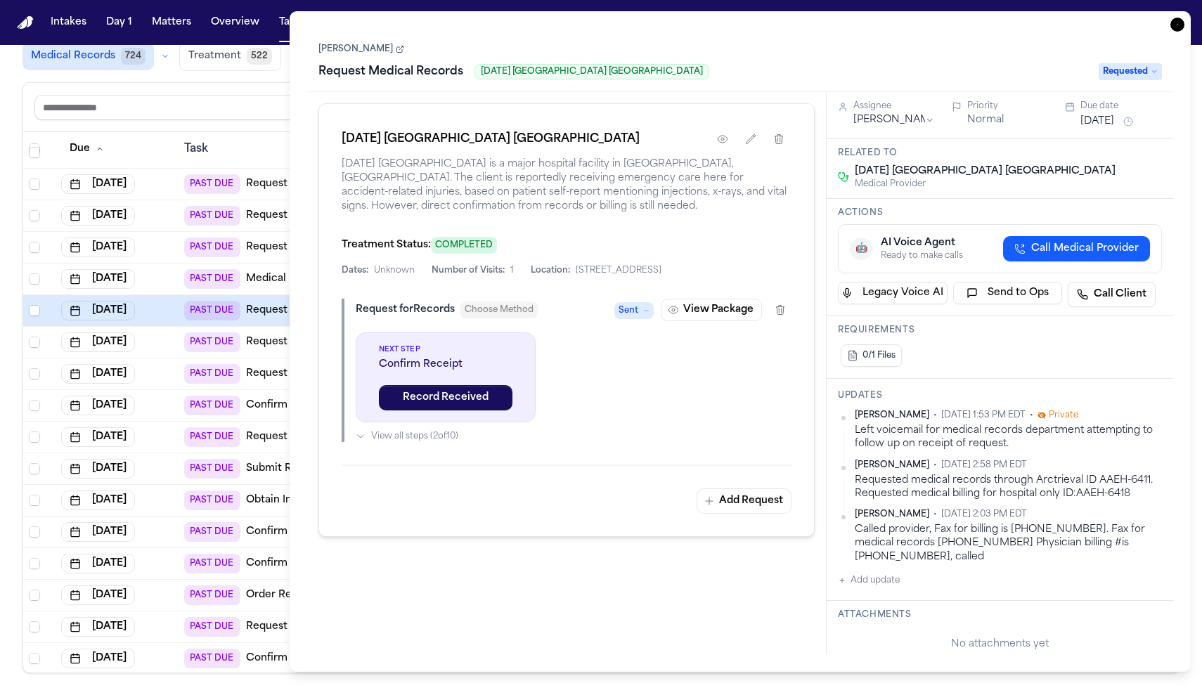
click at [1173, 26] on icon "button" at bounding box center [1178, 25] width 14 height 14
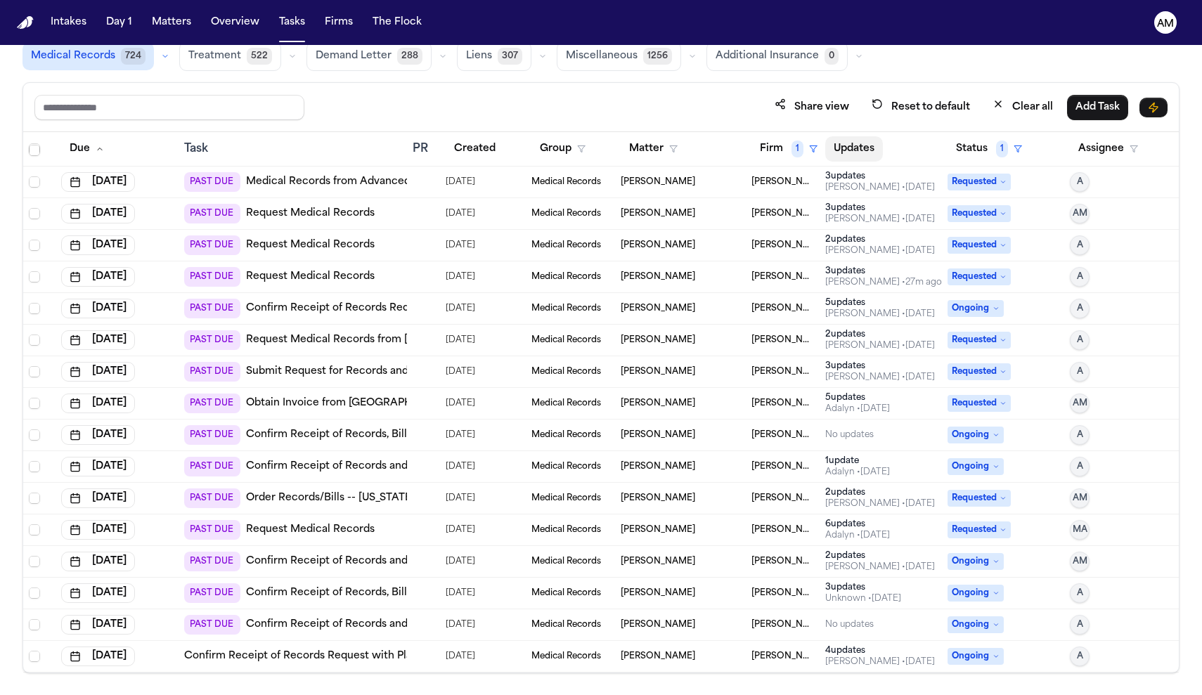
click at [848, 148] on button "Updates" at bounding box center [854, 148] width 58 height 25
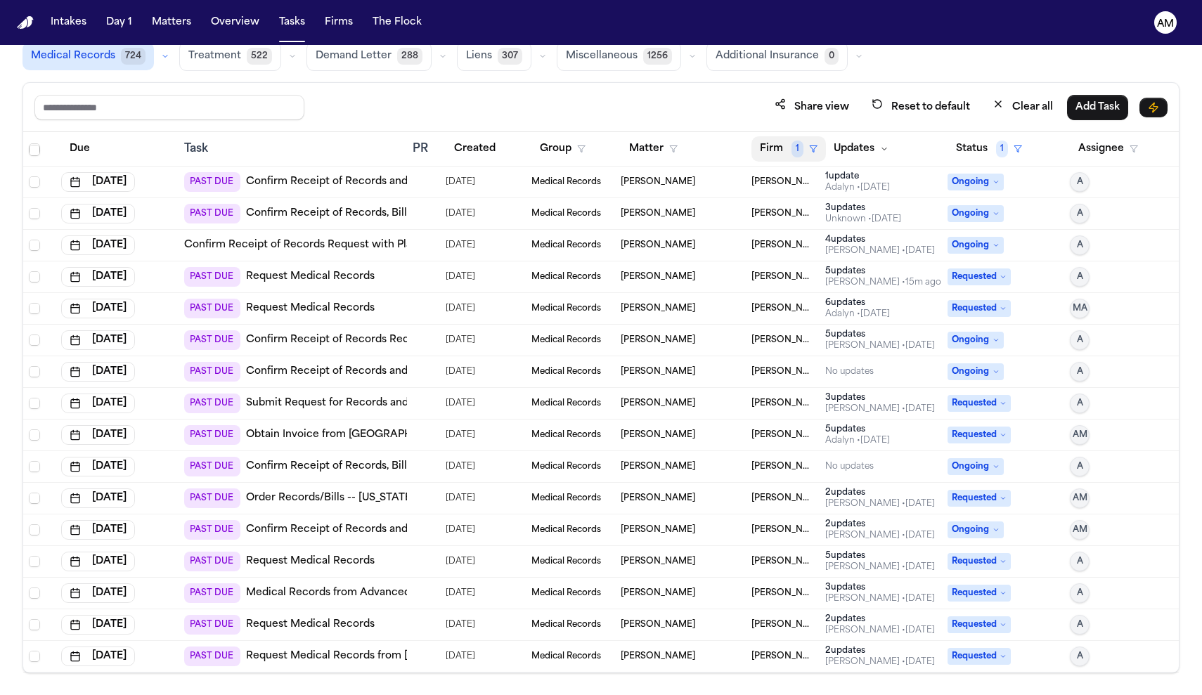
click at [793, 148] on span "1" at bounding box center [798, 149] width 12 height 17
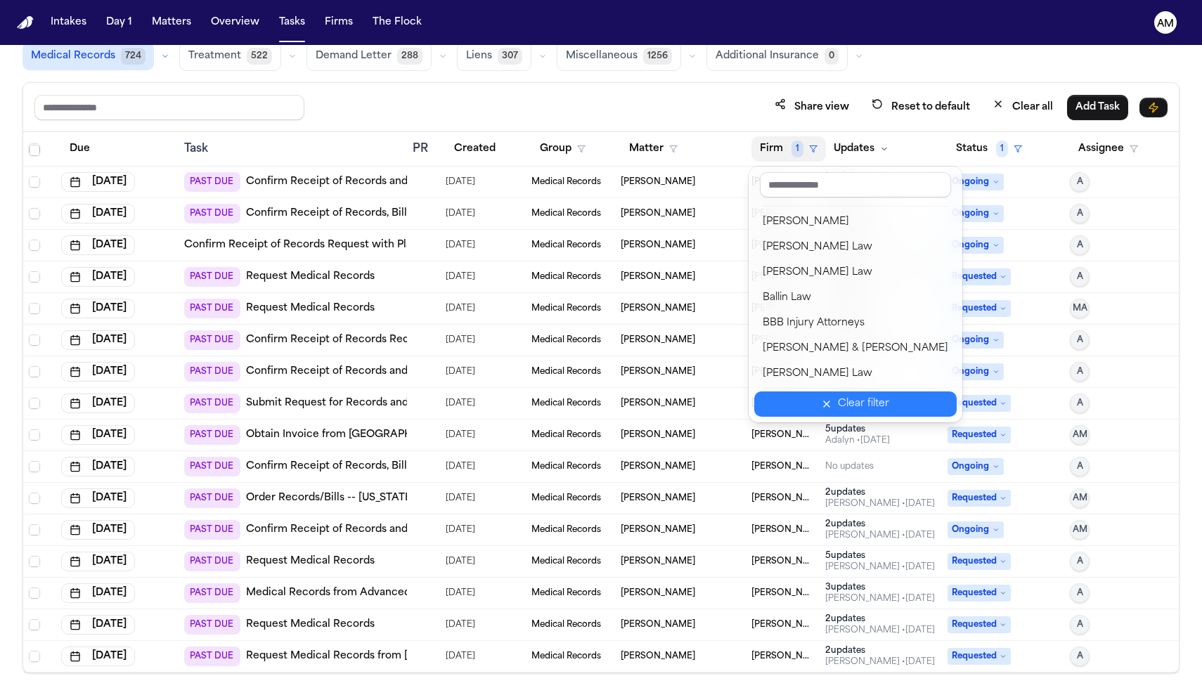
click at [823, 411] on button "Clear filter" at bounding box center [855, 404] width 202 height 25
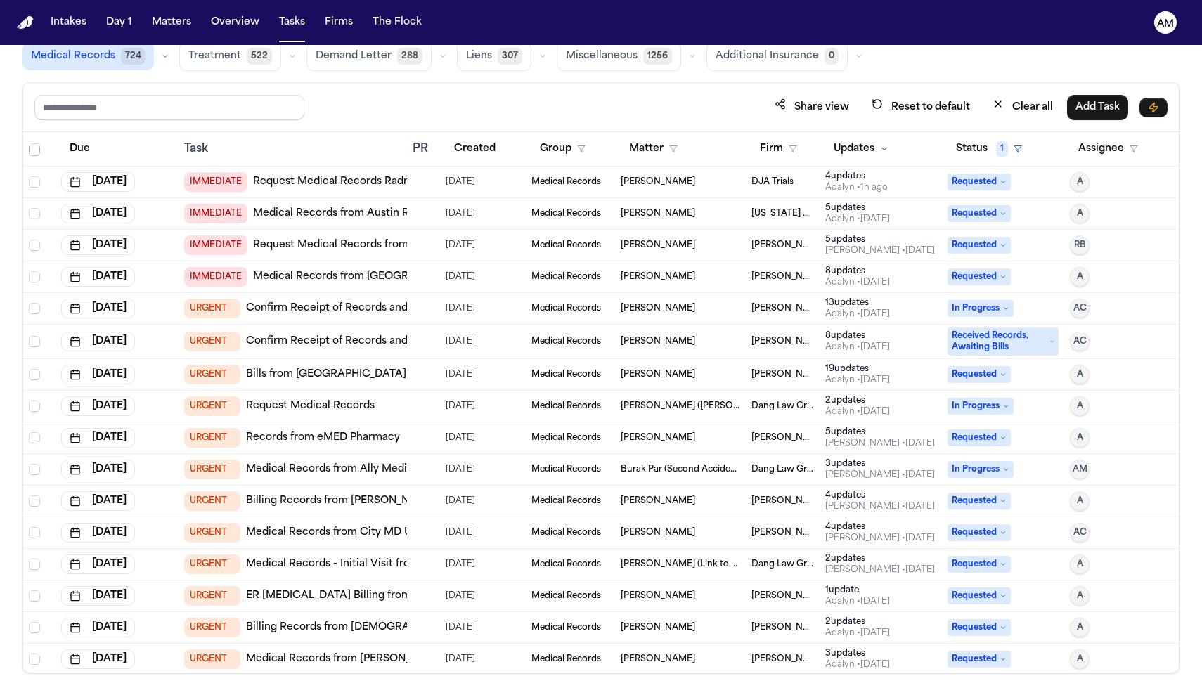
click at [787, 143] on button "Firm" at bounding box center [779, 148] width 54 height 25
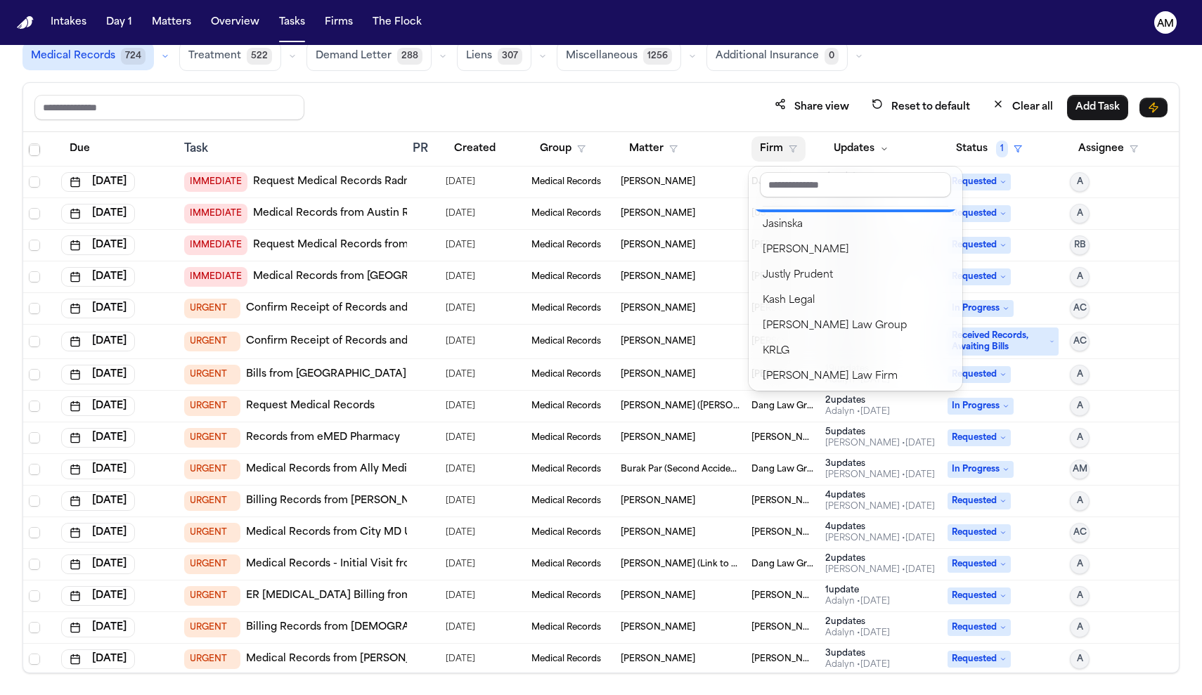
scroll to position [909, 0]
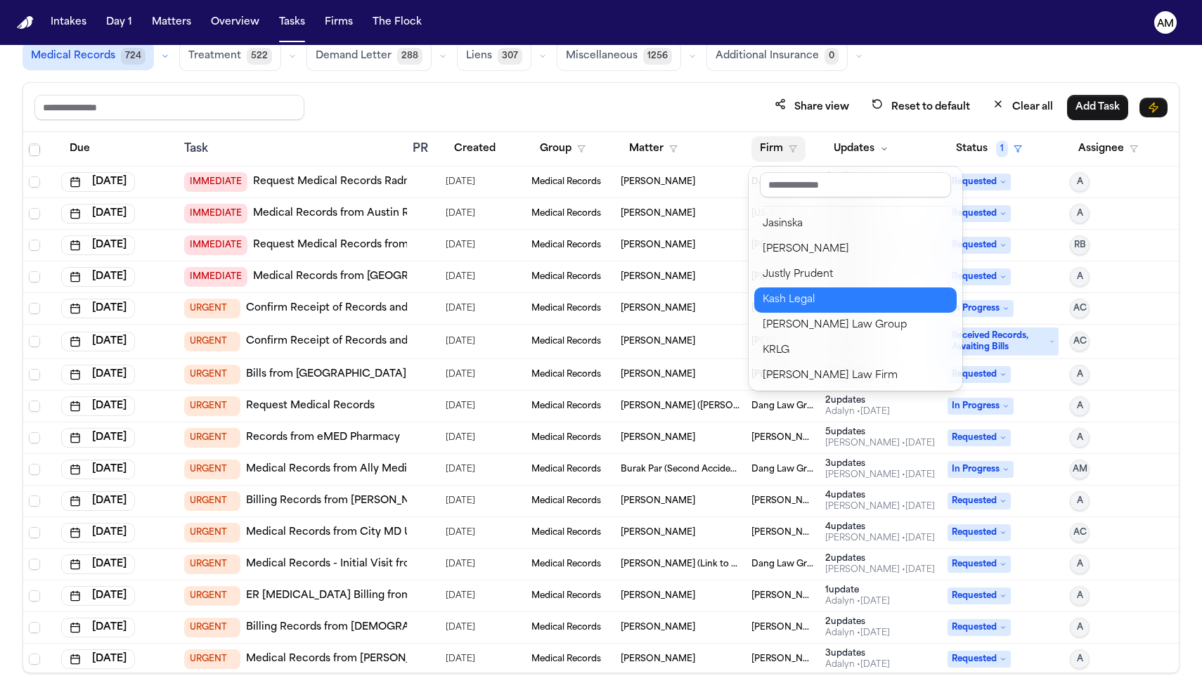
click at [810, 295] on div "Kash Legal" at bounding box center [856, 300] width 186 height 17
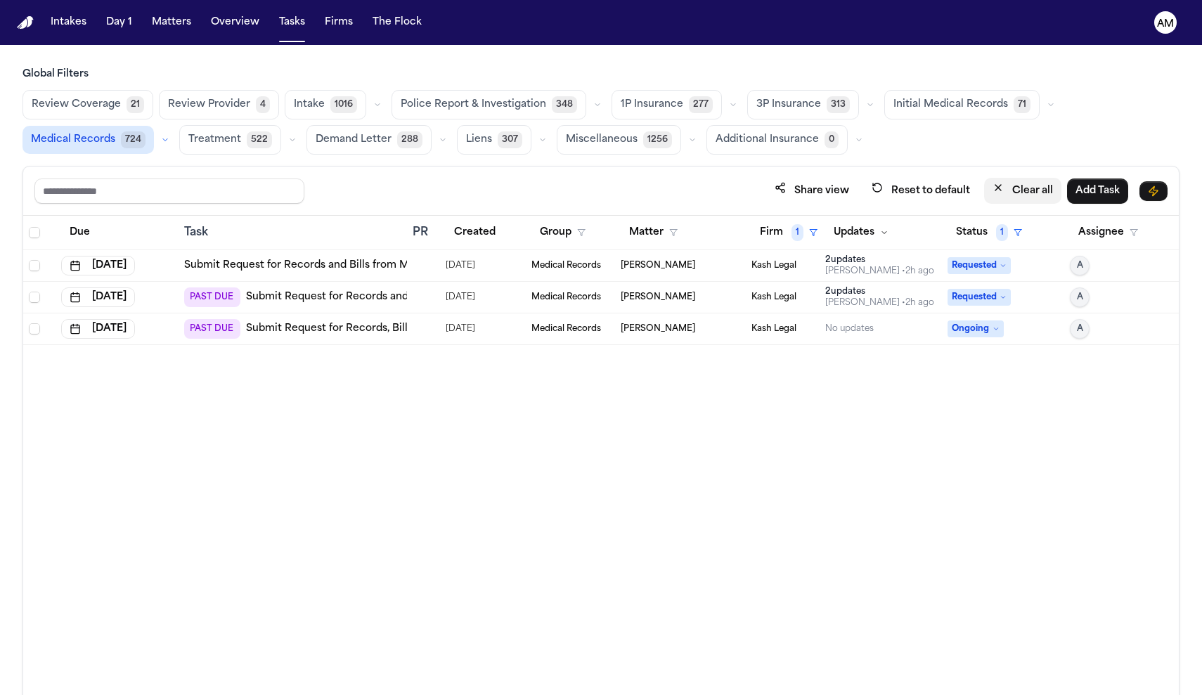
click at [1021, 191] on button "Clear all" at bounding box center [1022, 191] width 77 height 26
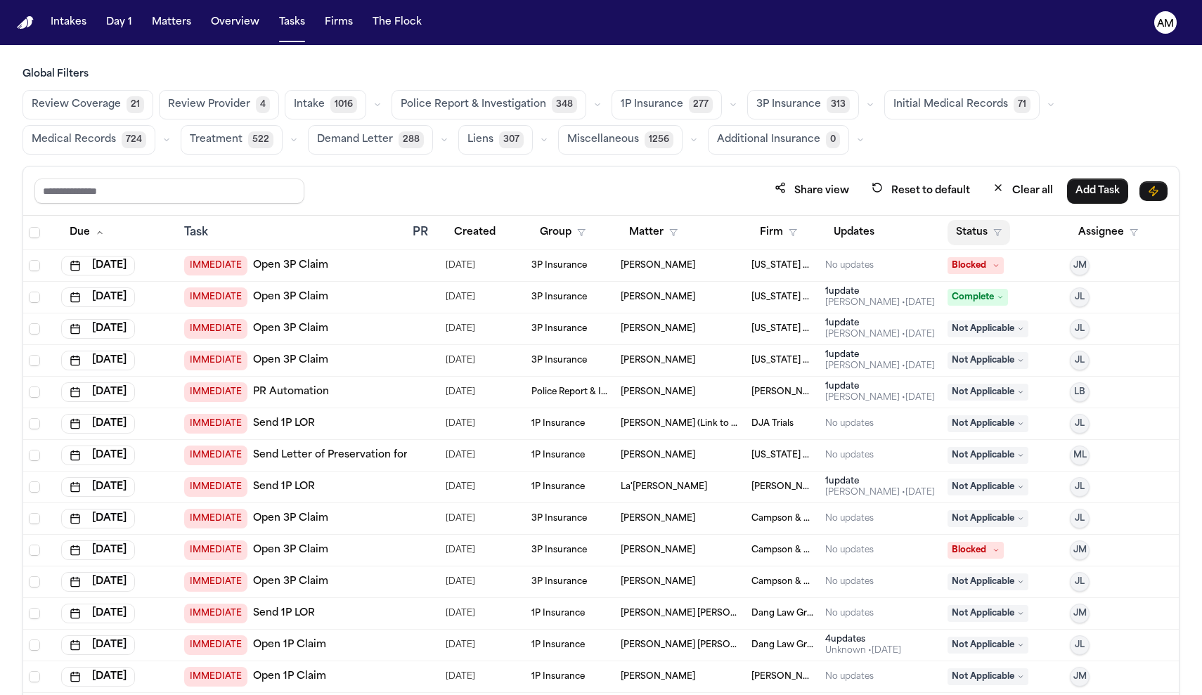
click at [988, 224] on button "Status" at bounding box center [979, 232] width 63 height 25
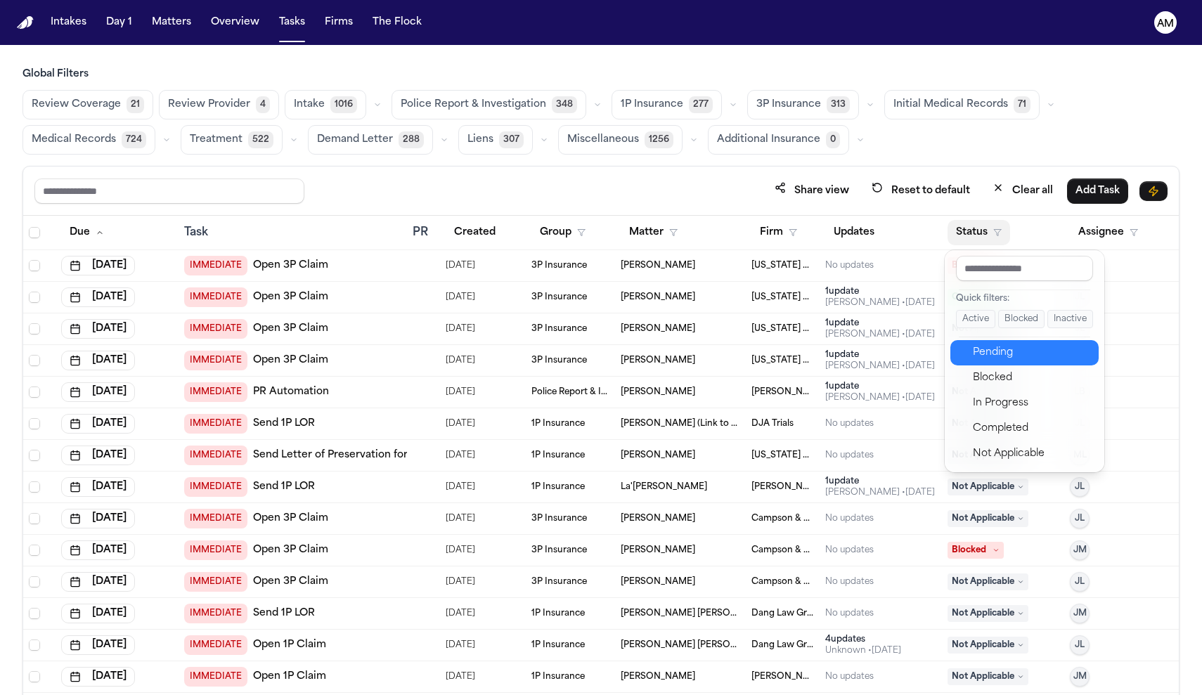
click at [998, 352] on div "Pending" at bounding box center [1031, 353] width 117 height 17
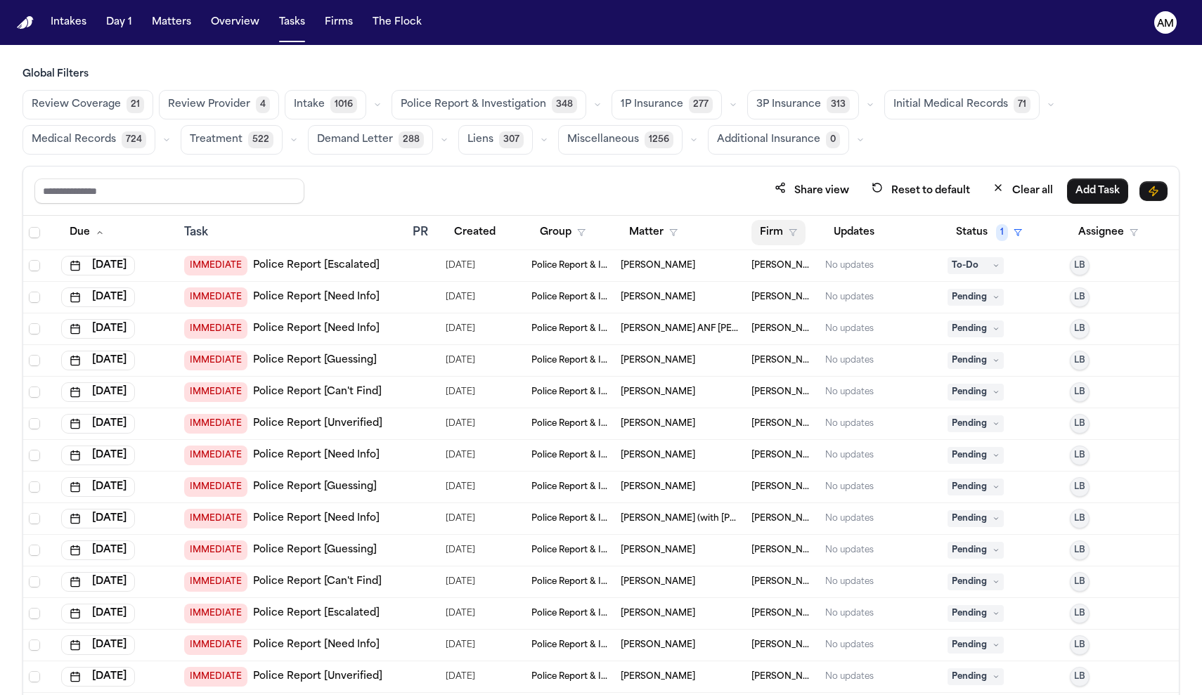
click at [776, 243] on button "Firm" at bounding box center [779, 232] width 54 height 25
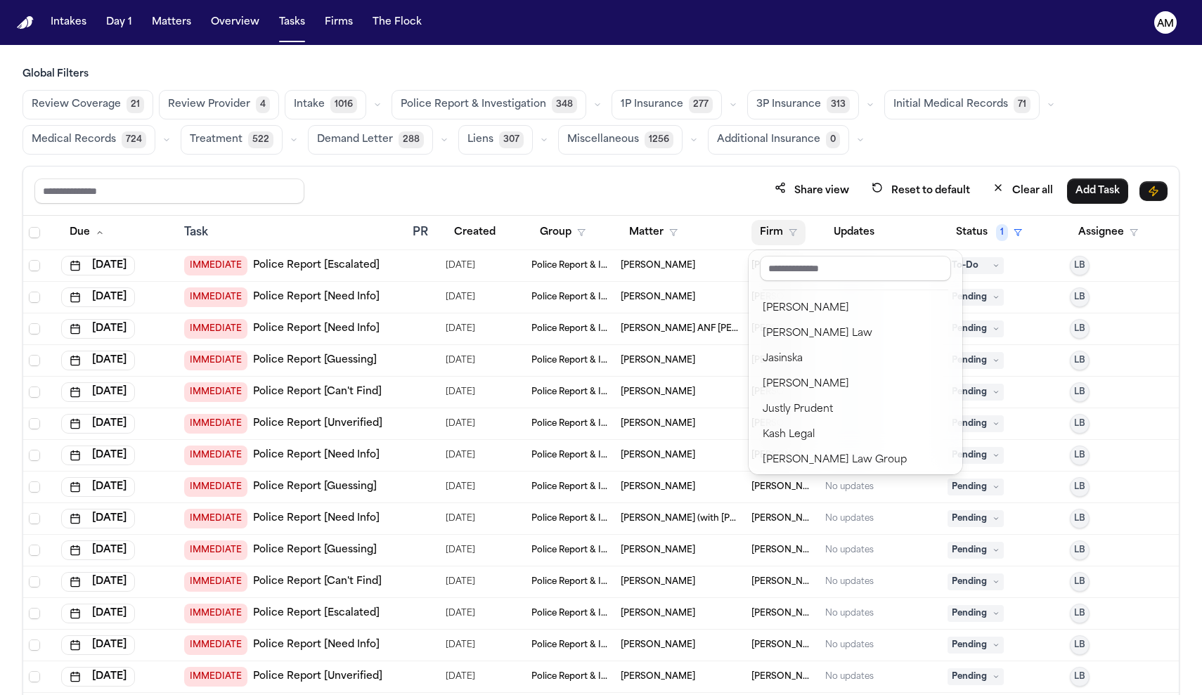
scroll to position [908, 0]
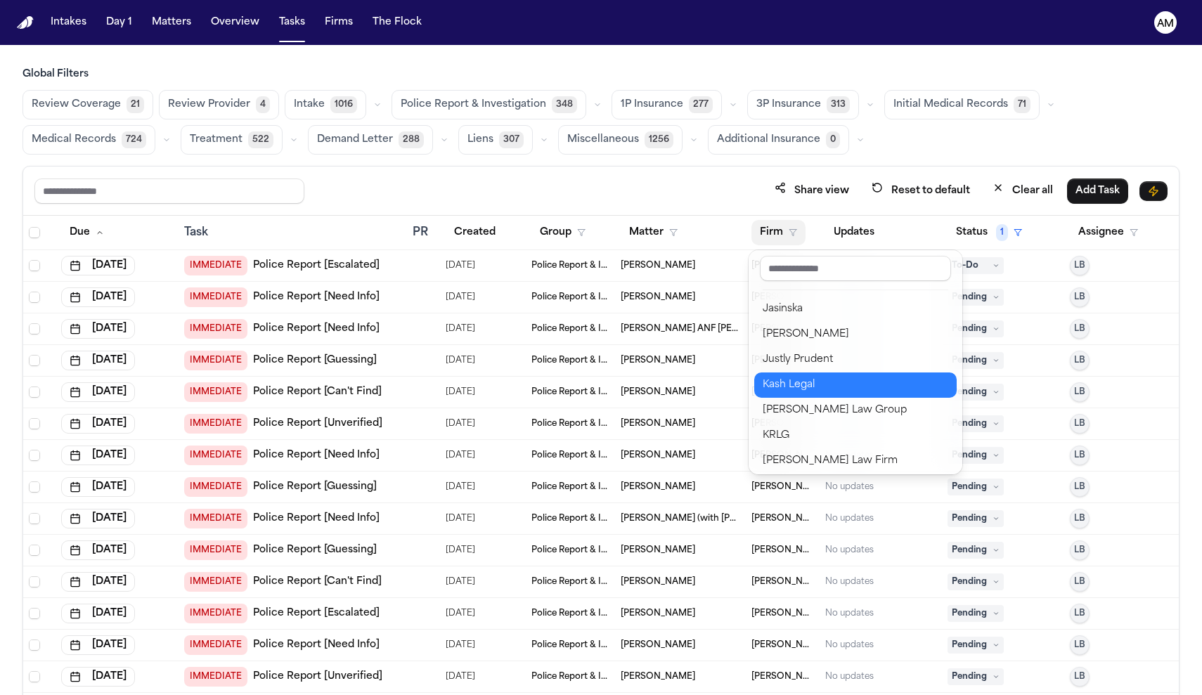
click at [789, 380] on div "Kash Legal" at bounding box center [856, 385] width 186 height 17
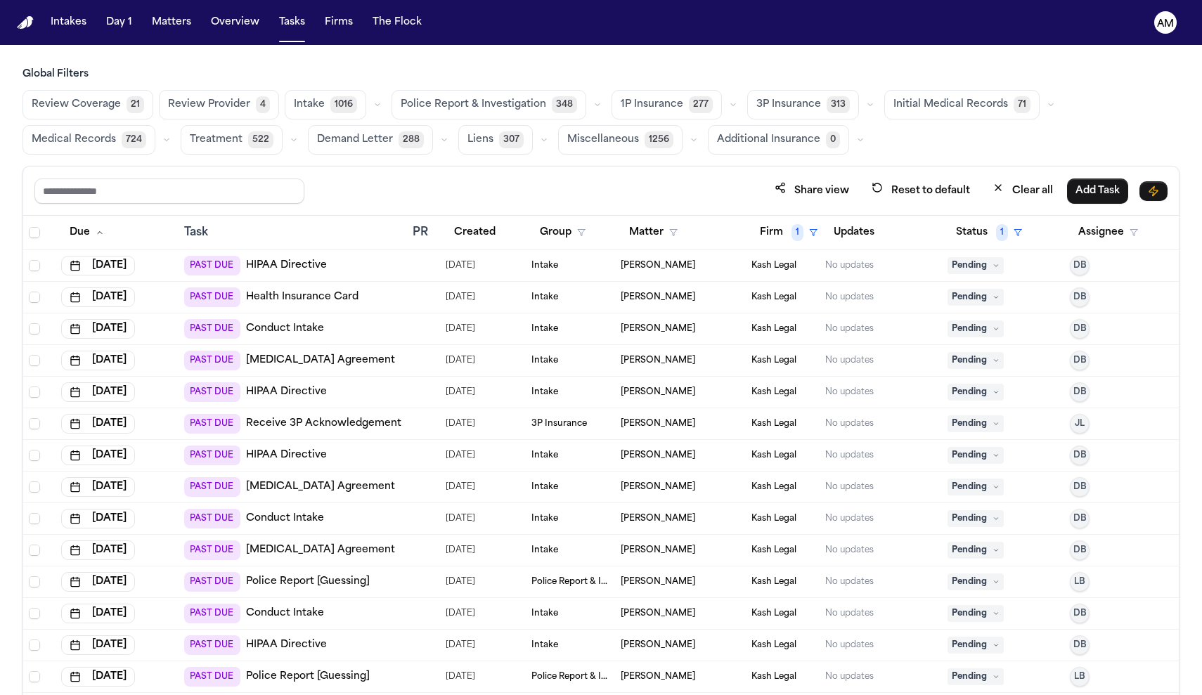
click at [103, 147] on span "Medical Records" at bounding box center [74, 140] width 84 height 14
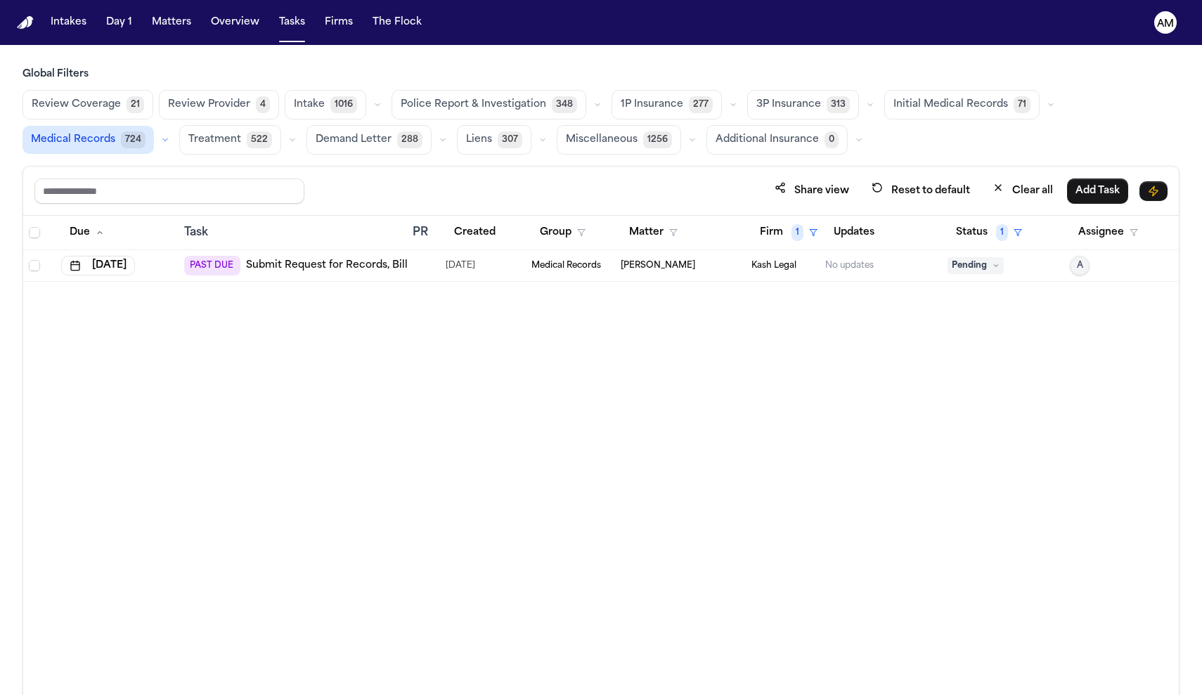
click at [382, 266] on link "Submit Request for Records, Bills and Radiology from West Anaheim Medical Center" at bounding box center [455, 266] width 419 height 14
click at [366, 264] on link "Submit Request for Records, Bills and Radiology from West Anaheim Medical Center" at bounding box center [455, 266] width 419 height 14
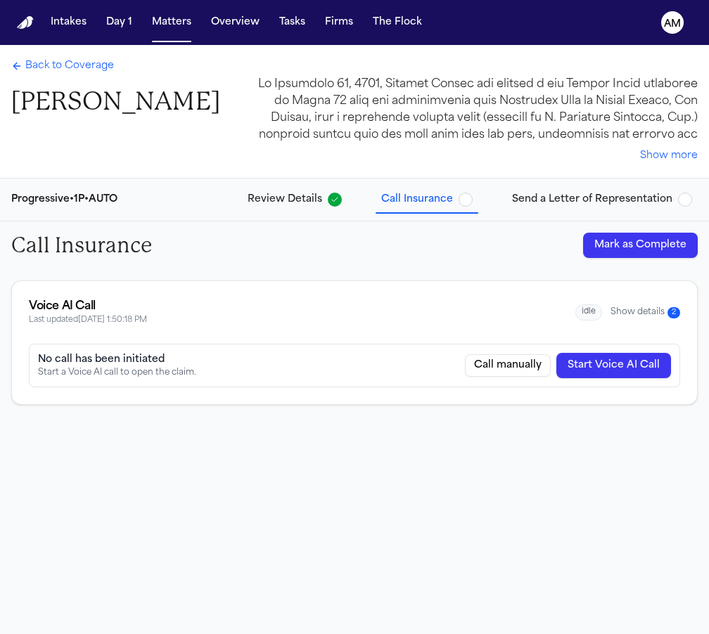
click at [75, 57] on div "Back to Coverage [PERSON_NAME] Show more" at bounding box center [354, 111] width 709 height 133
click at [75, 64] on span "Back to Coverage" at bounding box center [69, 66] width 89 height 14
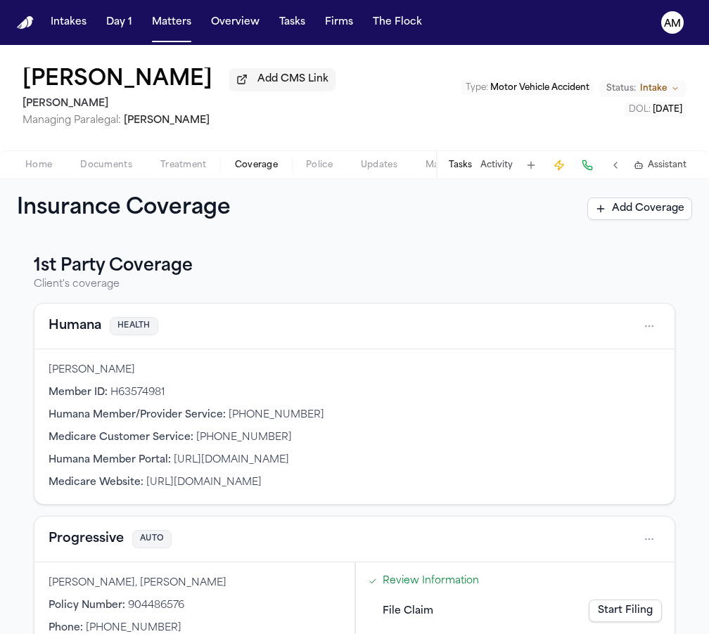
click at [457, 176] on div "Tasks Activity Assistant" at bounding box center [567, 164] width 262 height 27
click at [458, 166] on button "Tasks" at bounding box center [460, 165] width 23 height 11
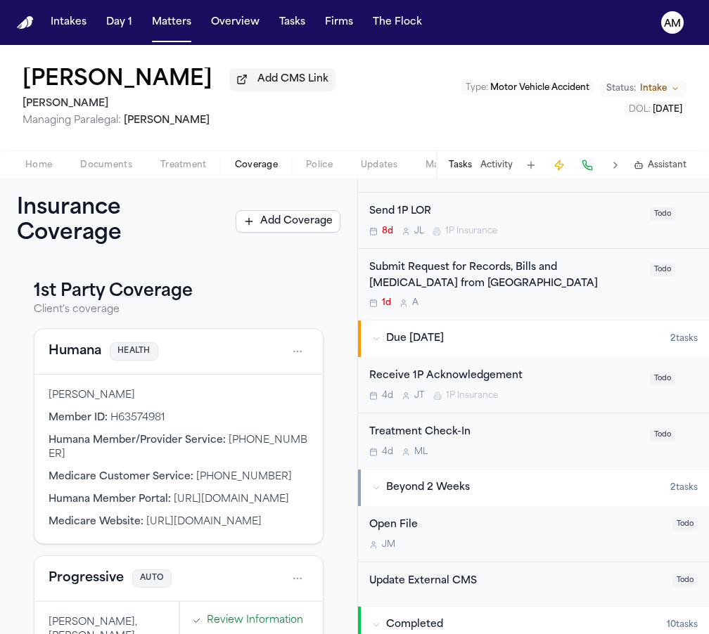
scroll to position [507, 0]
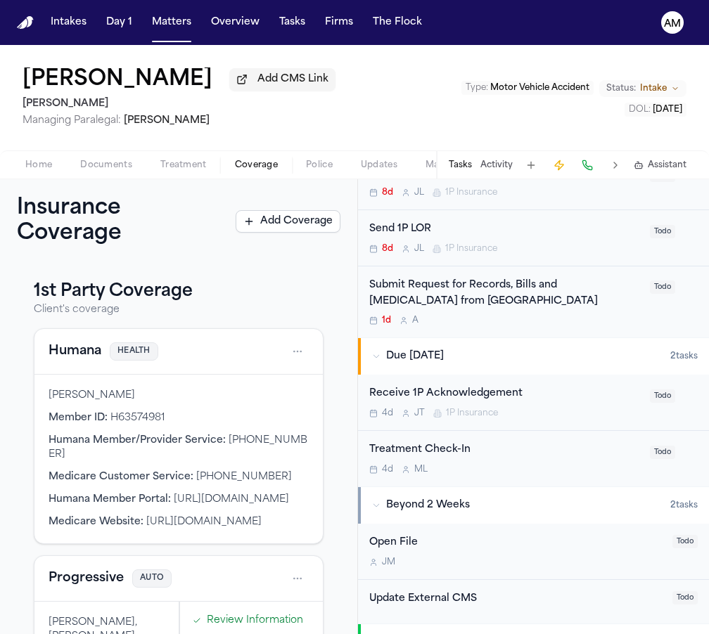
click at [596, 292] on div "Submit Request for Records, Bills and [MEDICAL_DATA] from [GEOGRAPHIC_DATA]" at bounding box center [505, 294] width 272 height 32
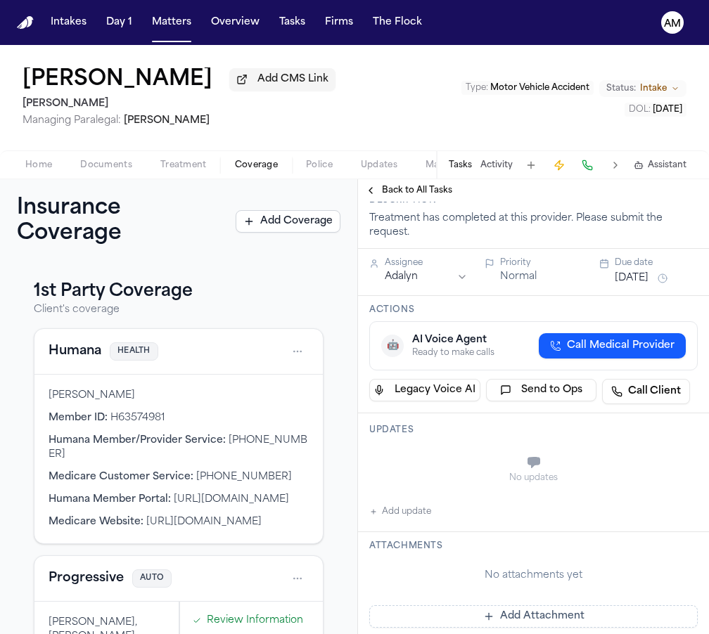
scroll to position [119, 0]
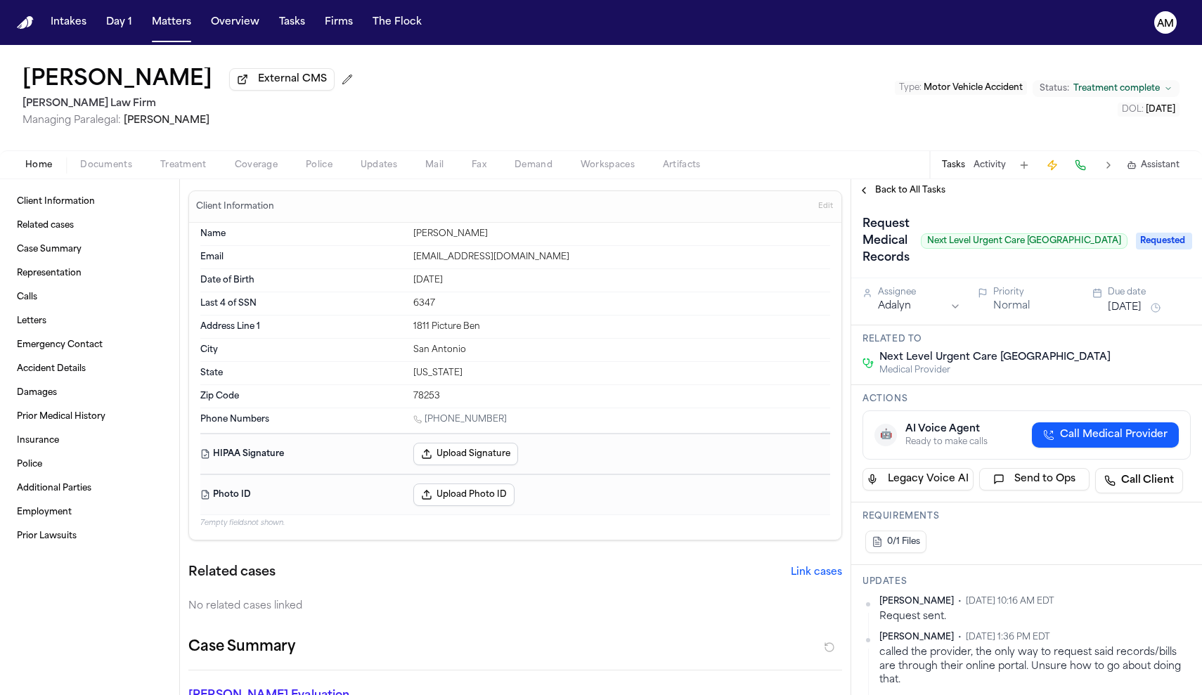
click at [260, 165] on span "Coverage" at bounding box center [256, 165] width 43 height 11
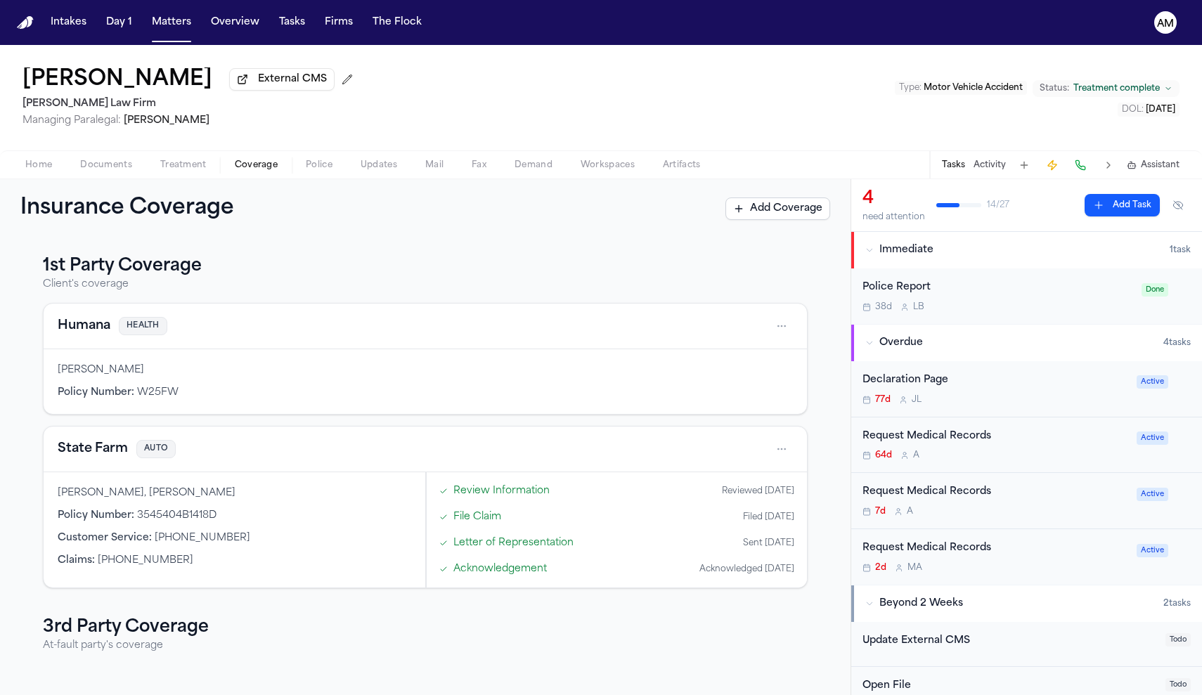
click at [185, 169] on span "Treatment" at bounding box center [183, 165] width 46 height 11
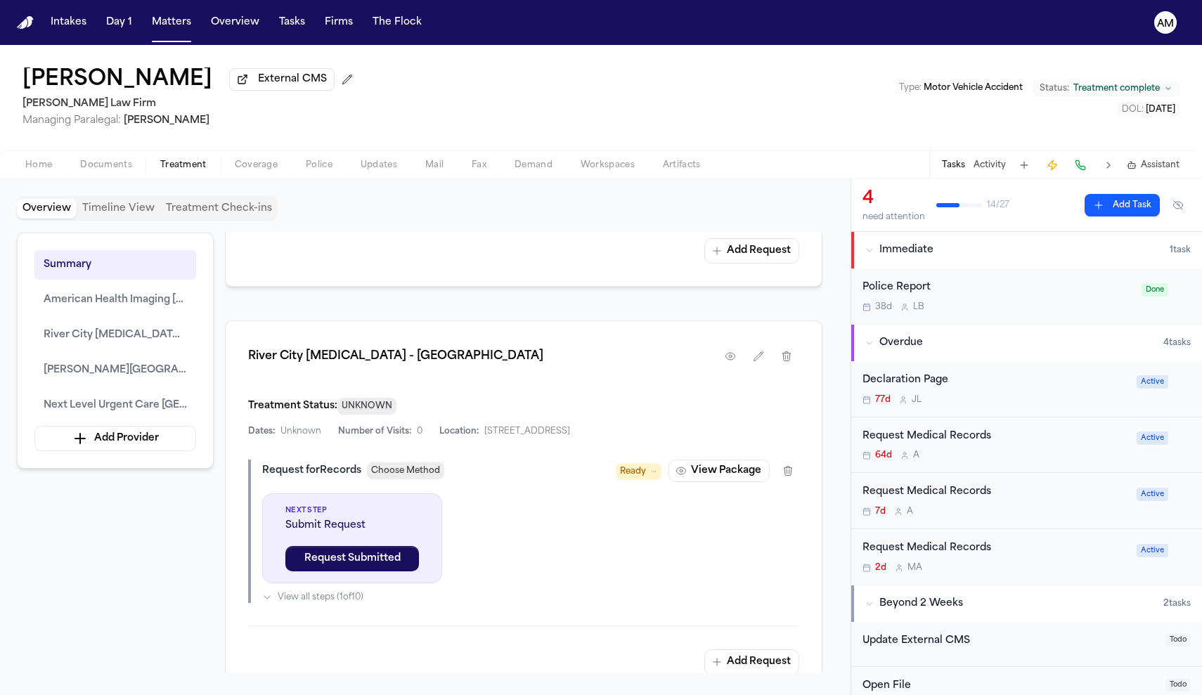
scroll to position [1136, 0]
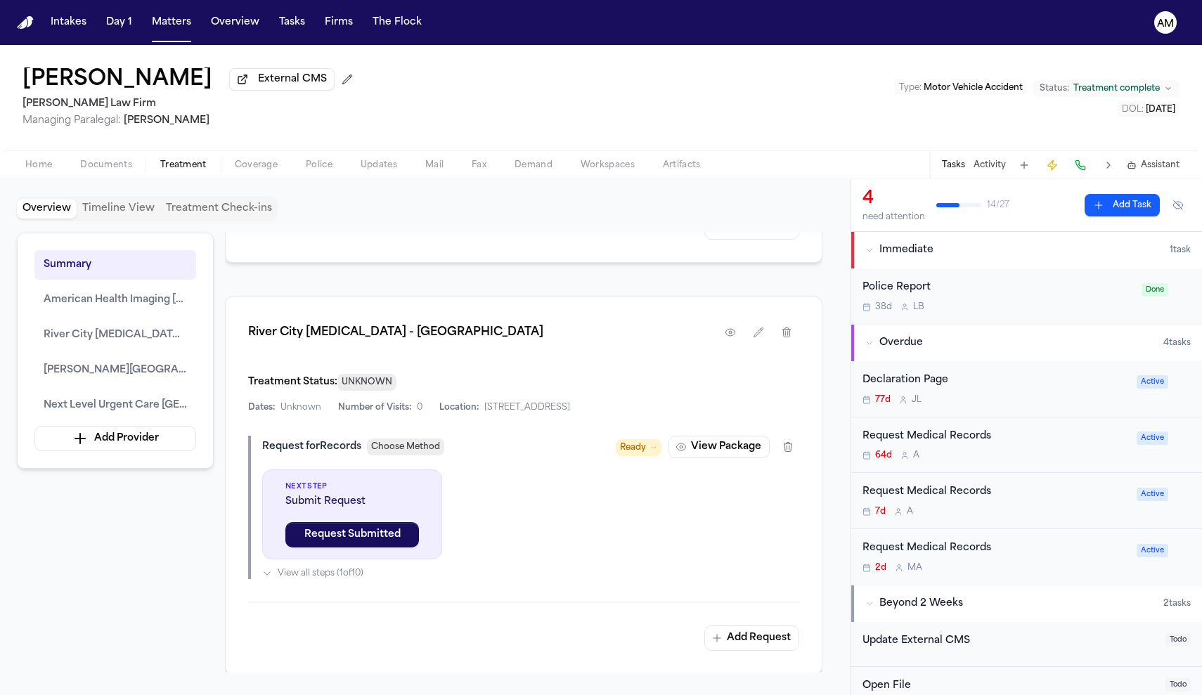
click at [1053, 442] on div "Request Medical Records" at bounding box center [996, 437] width 266 height 16
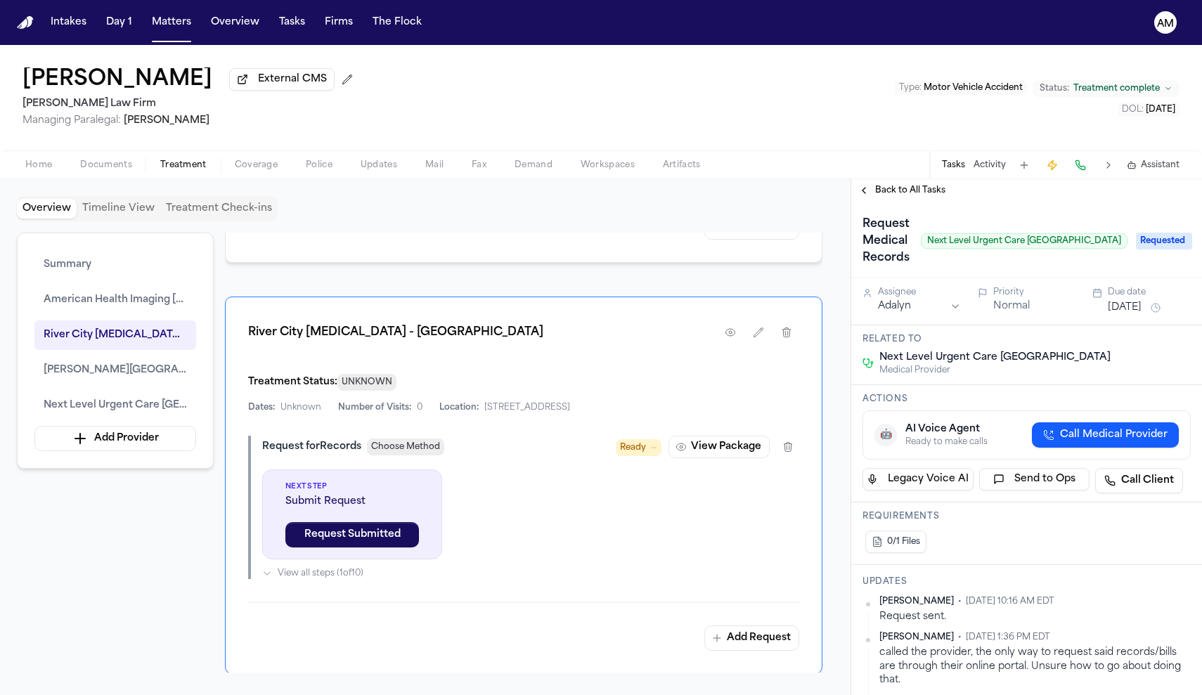
click at [901, 196] on span "Back to All Tasks" at bounding box center [910, 190] width 70 height 11
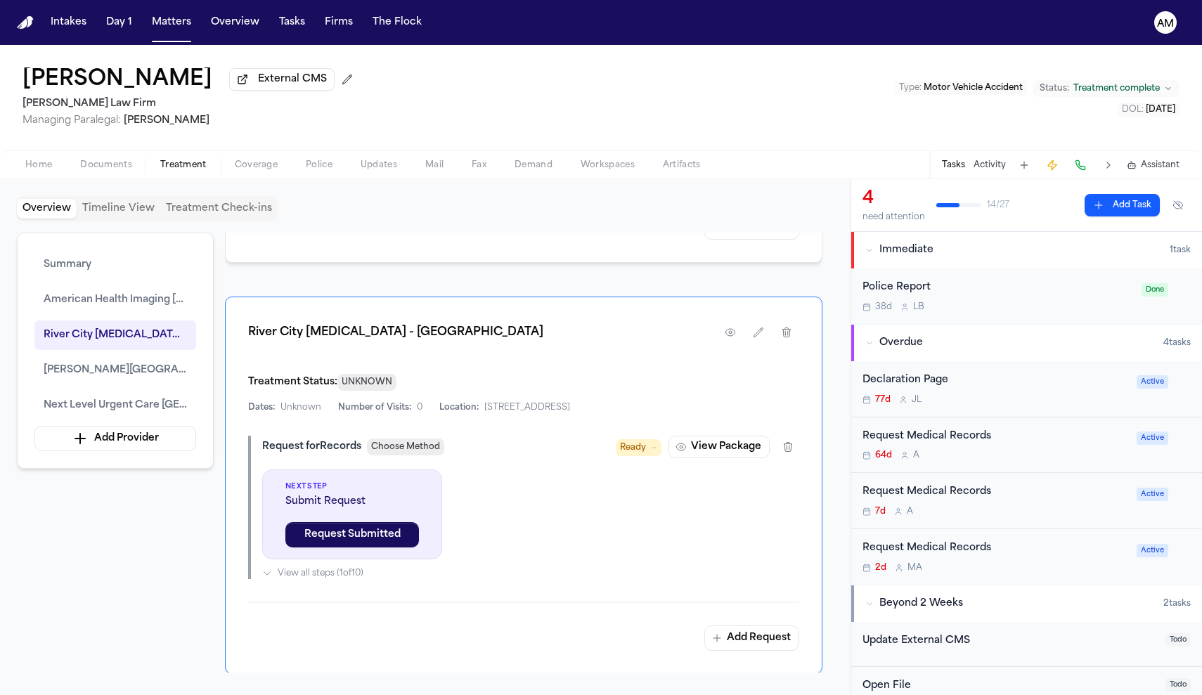
click at [1046, 502] on div "Request Medical Records 7d A" at bounding box center [996, 500] width 266 height 33
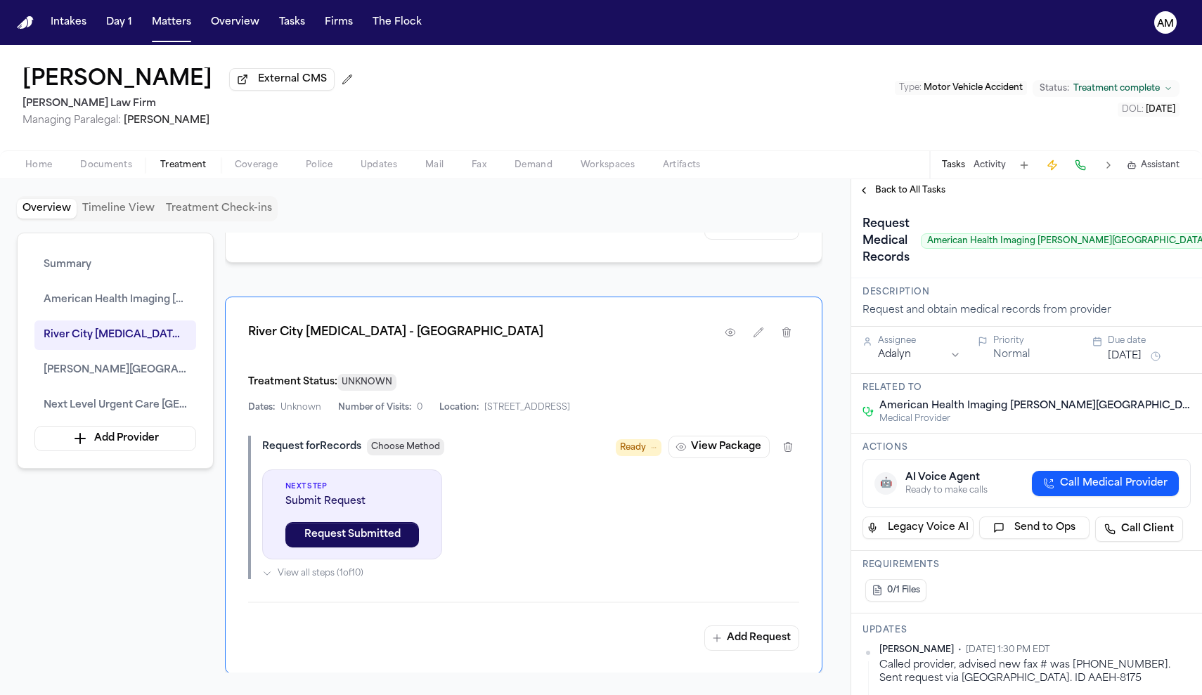
click at [909, 196] on span "Back to All Tasks" at bounding box center [910, 190] width 70 height 11
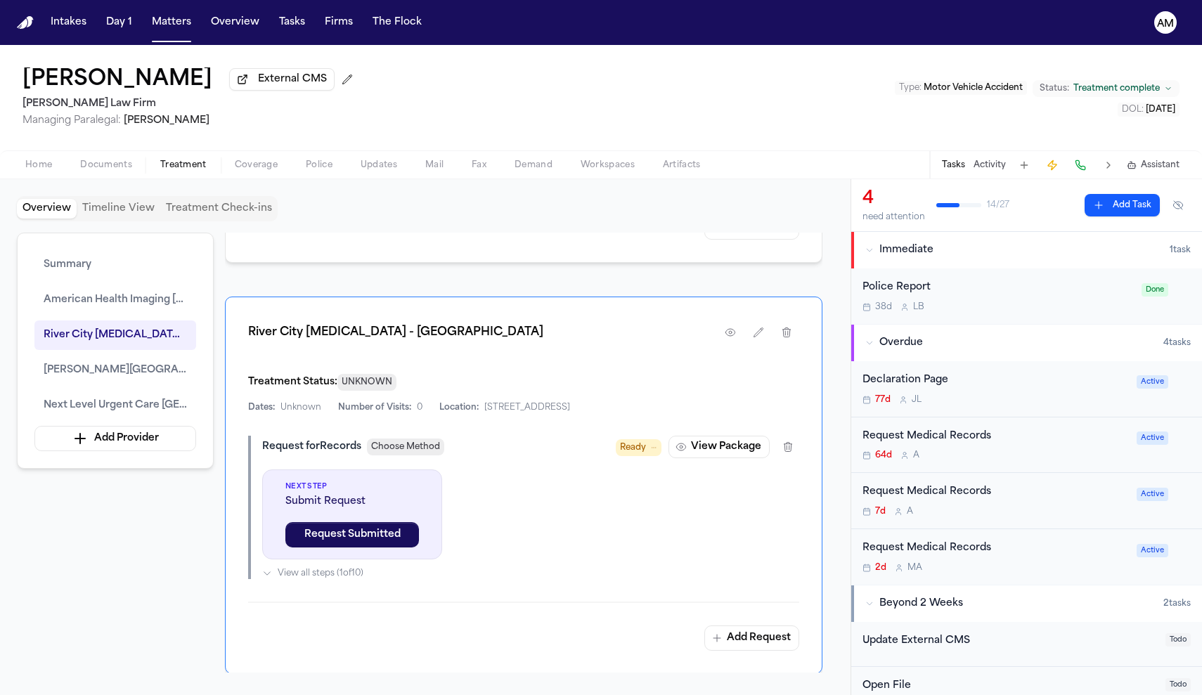
click at [1057, 563] on div "2d M A" at bounding box center [996, 567] width 266 height 11
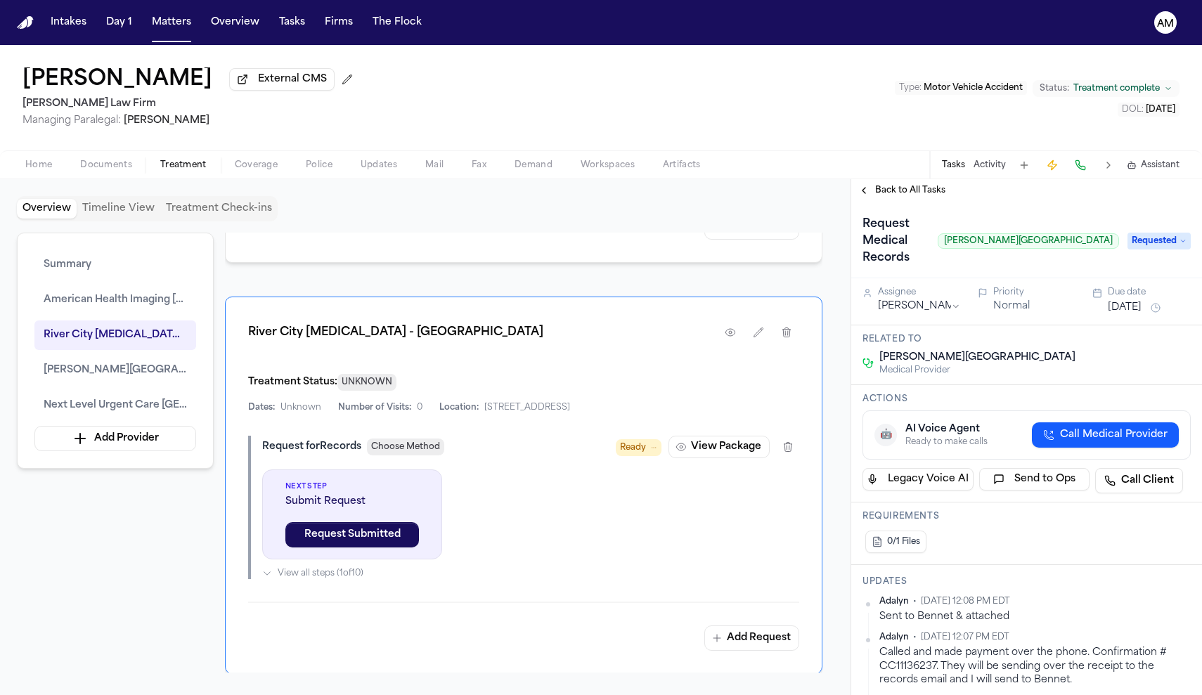
click at [933, 189] on span "Back to All Tasks" at bounding box center [910, 190] width 70 height 11
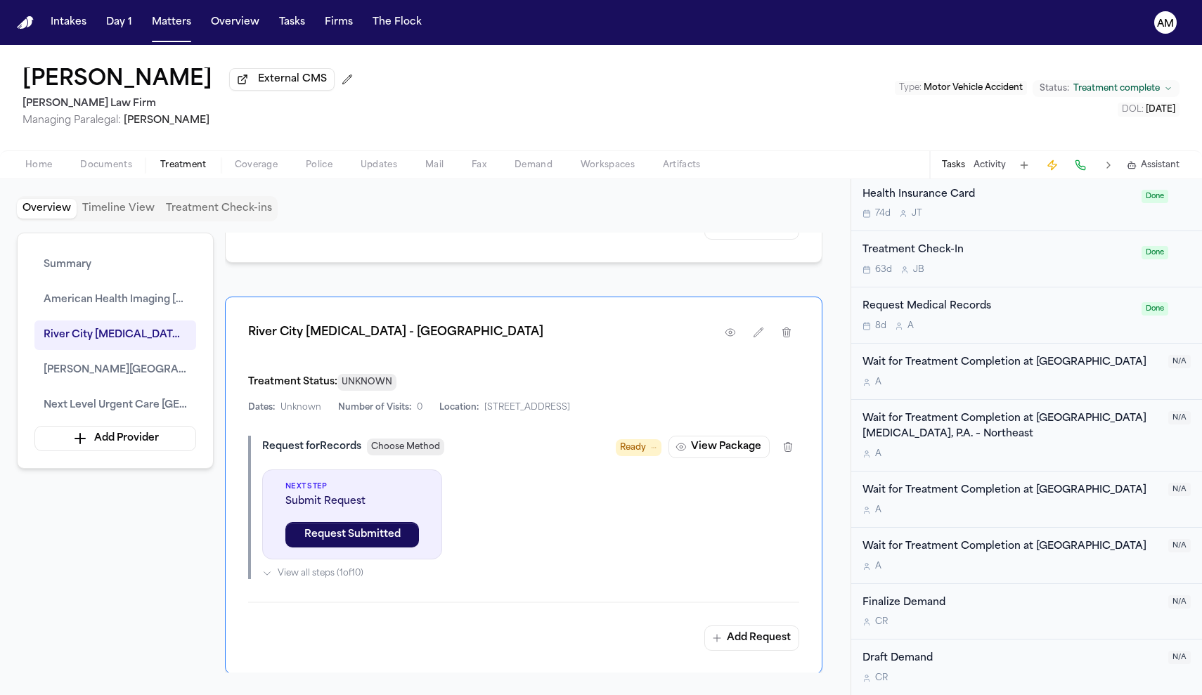
scroll to position [1204, 0]
click at [1062, 299] on div "Request Medical Records" at bounding box center [998, 307] width 271 height 16
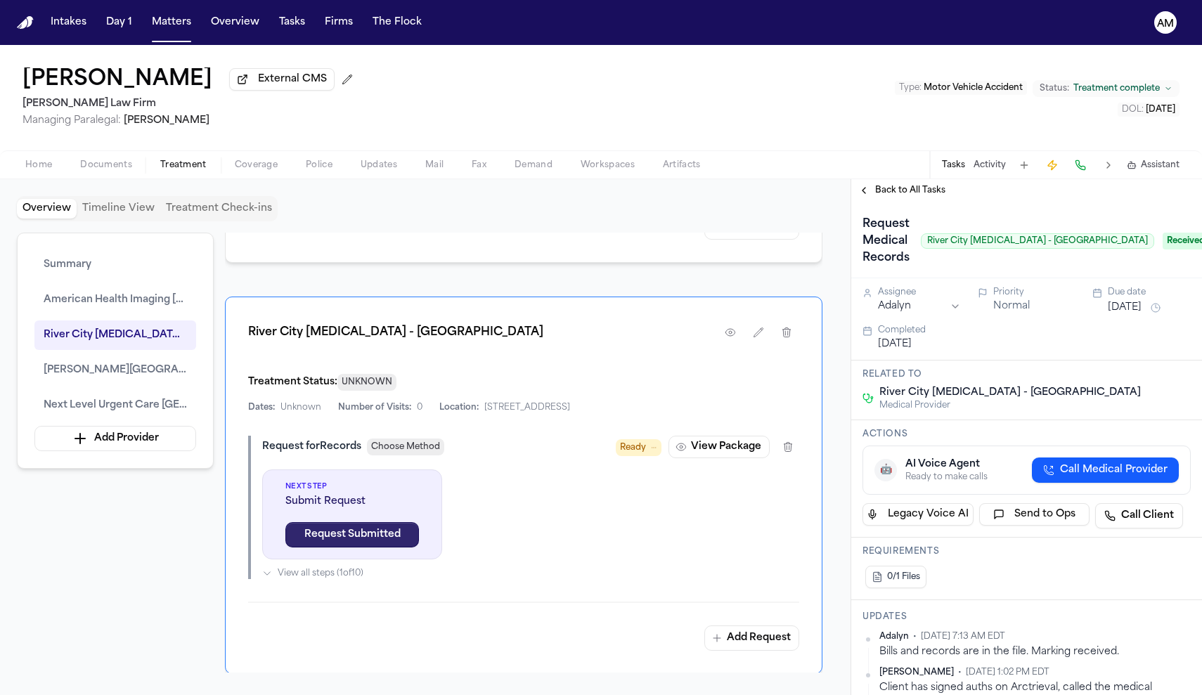
click at [392, 548] on button "Request Submitted" at bounding box center [352, 534] width 134 height 25
click at [392, 548] on button "Record Received" at bounding box center [352, 534] width 134 height 25
click at [392, 548] on button "Mark as Ready" at bounding box center [352, 534] width 134 height 25
click at [392, 548] on button "Submit Invoice" at bounding box center [352, 534] width 134 height 25
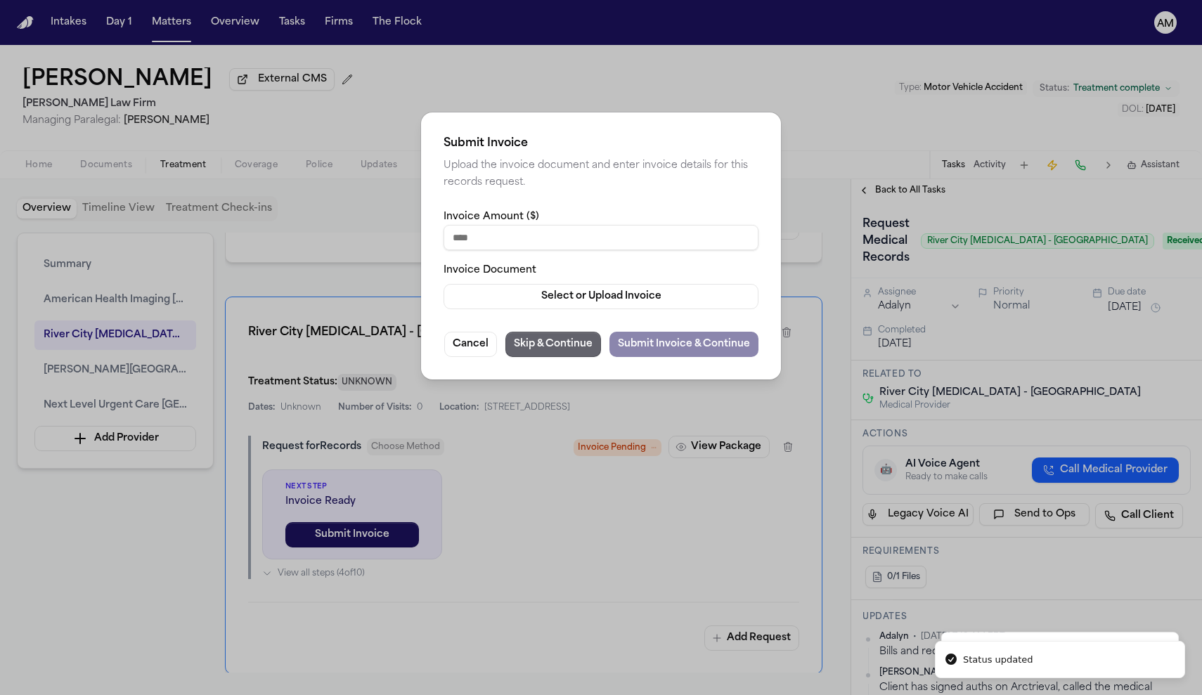
click at [539, 347] on button "Skip & Continue" at bounding box center [554, 344] width 96 height 25
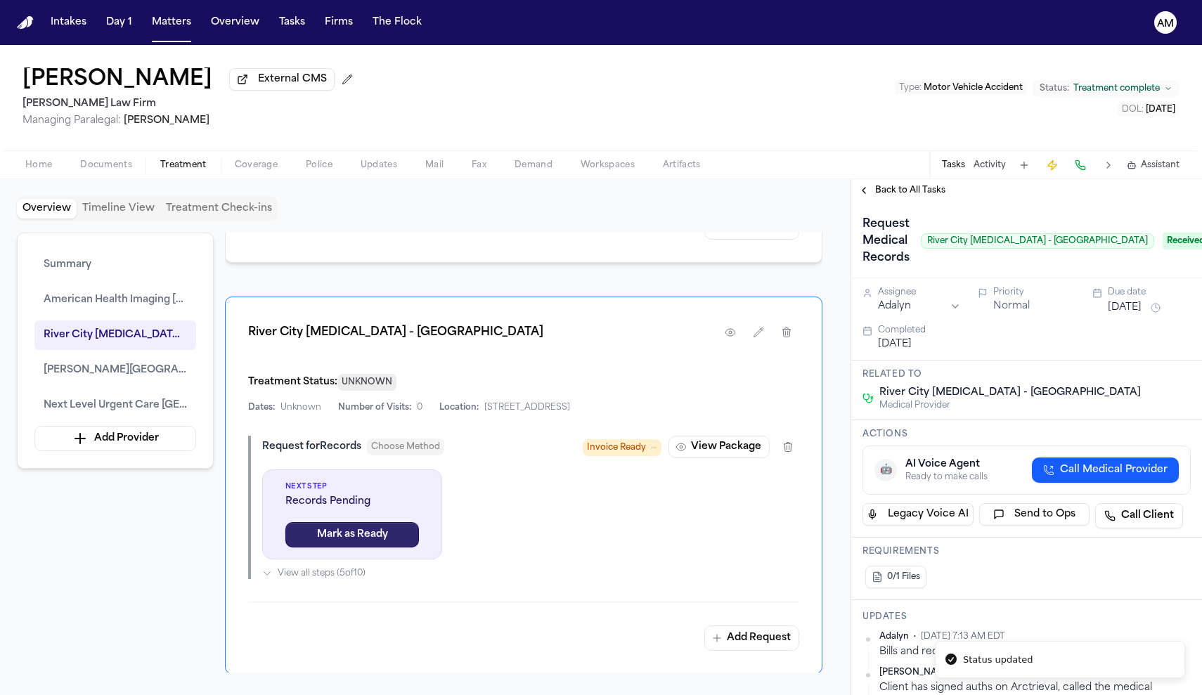
click at [399, 548] on button "Mark as Ready" at bounding box center [352, 534] width 134 height 25
click at [634, 456] on div "Records Pending" at bounding box center [615, 448] width 91 height 18
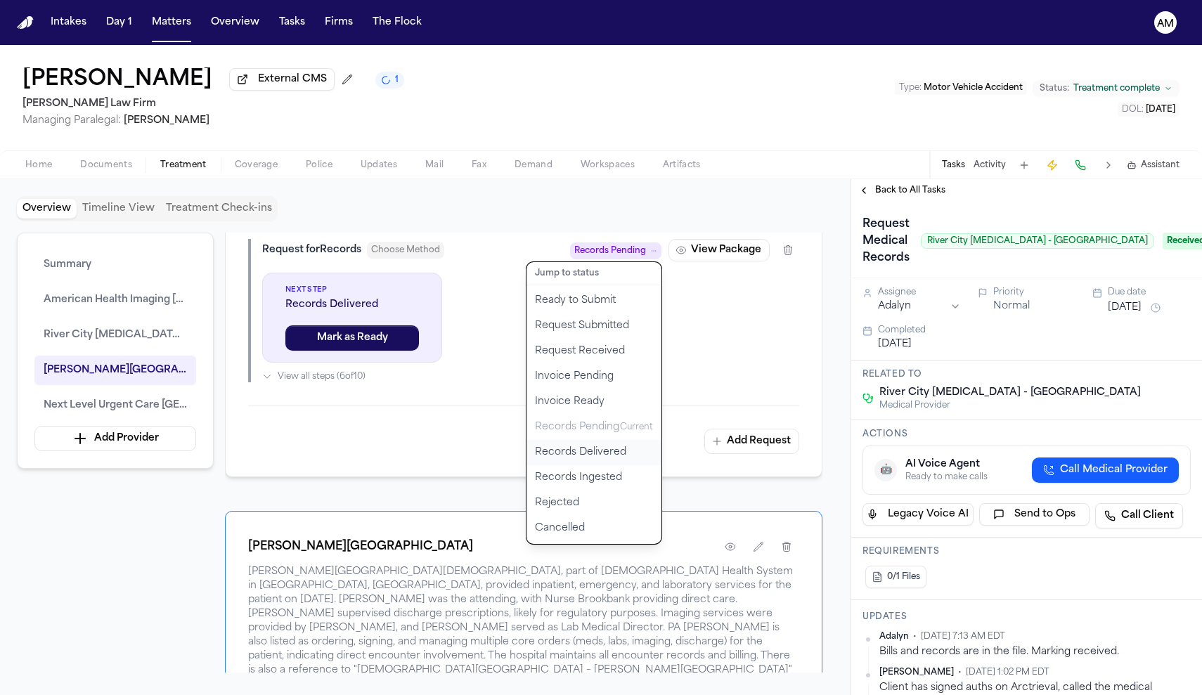
scroll to position [1335, 0]
click at [591, 464] on button "Records Delivered" at bounding box center [594, 451] width 135 height 25
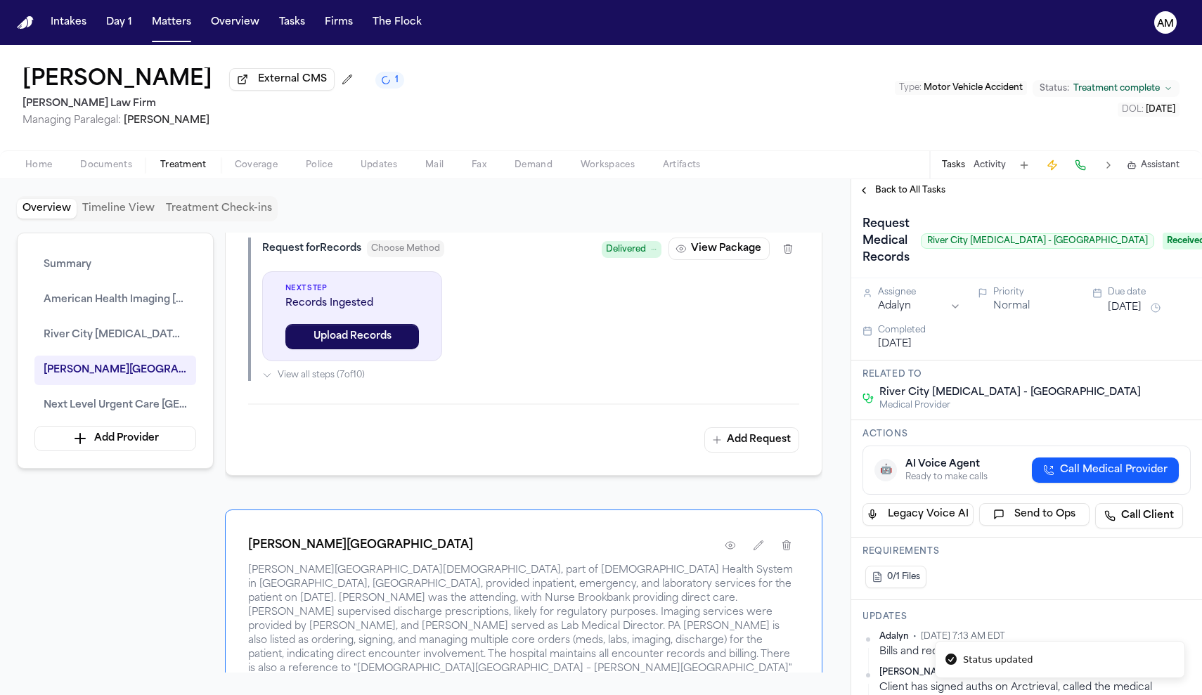
click at [629, 257] on span "Delivered" at bounding box center [626, 250] width 40 height 14
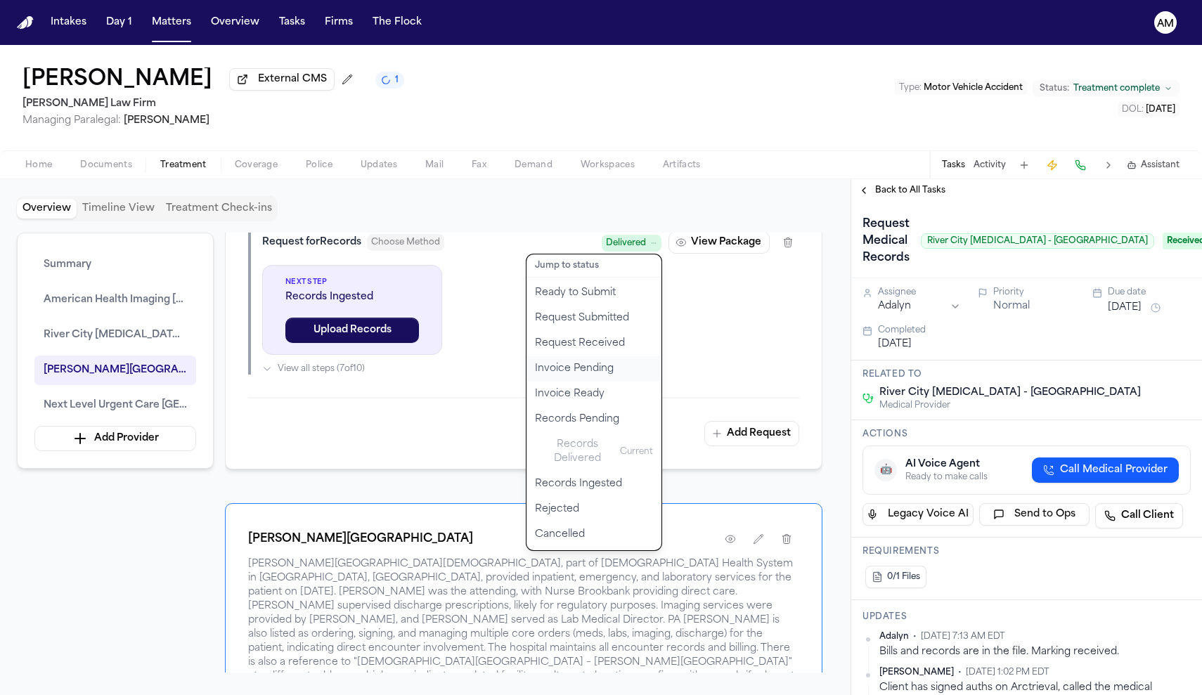
scroll to position [1337, 0]
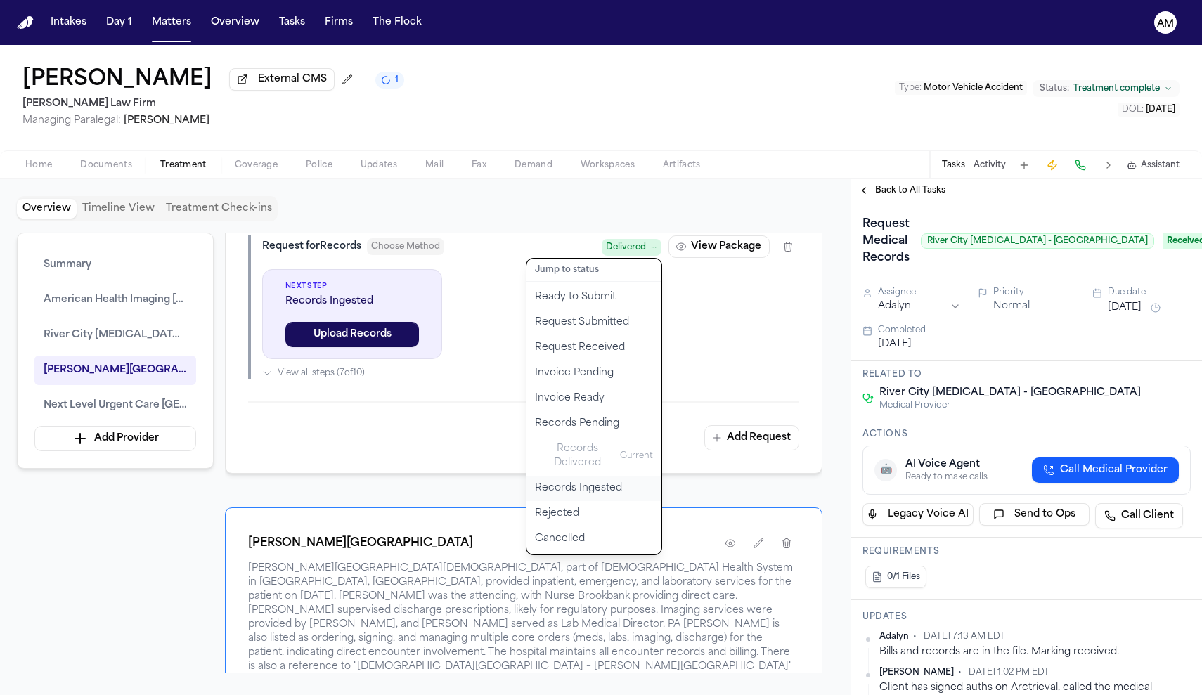
click at [605, 501] on button "Records Ingested" at bounding box center [594, 488] width 135 height 25
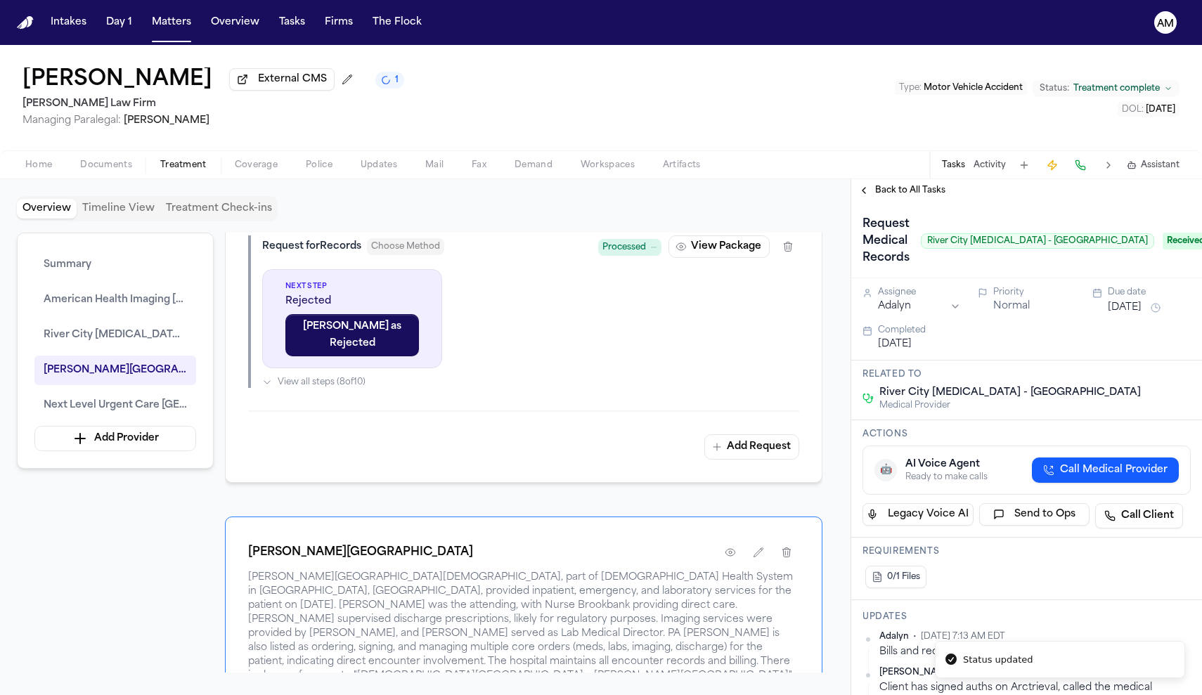
click at [632, 255] on span "Processed" at bounding box center [625, 247] width 44 height 14
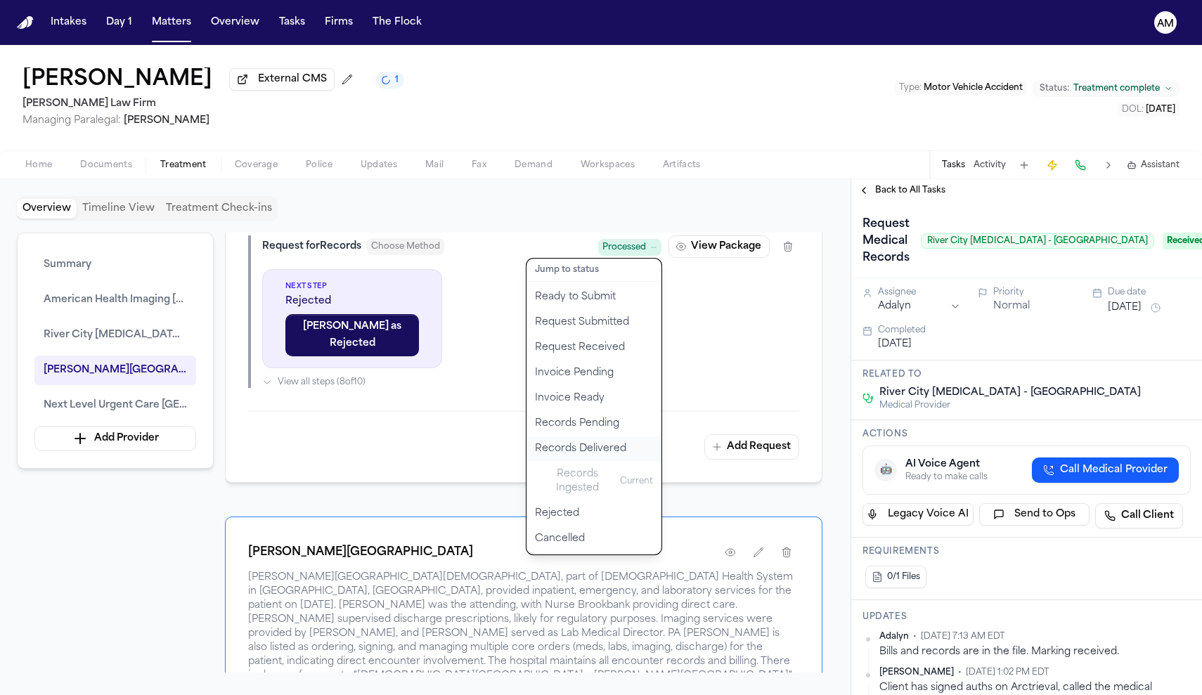
click at [584, 462] on button "Records Delivered" at bounding box center [594, 449] width 135 height 25
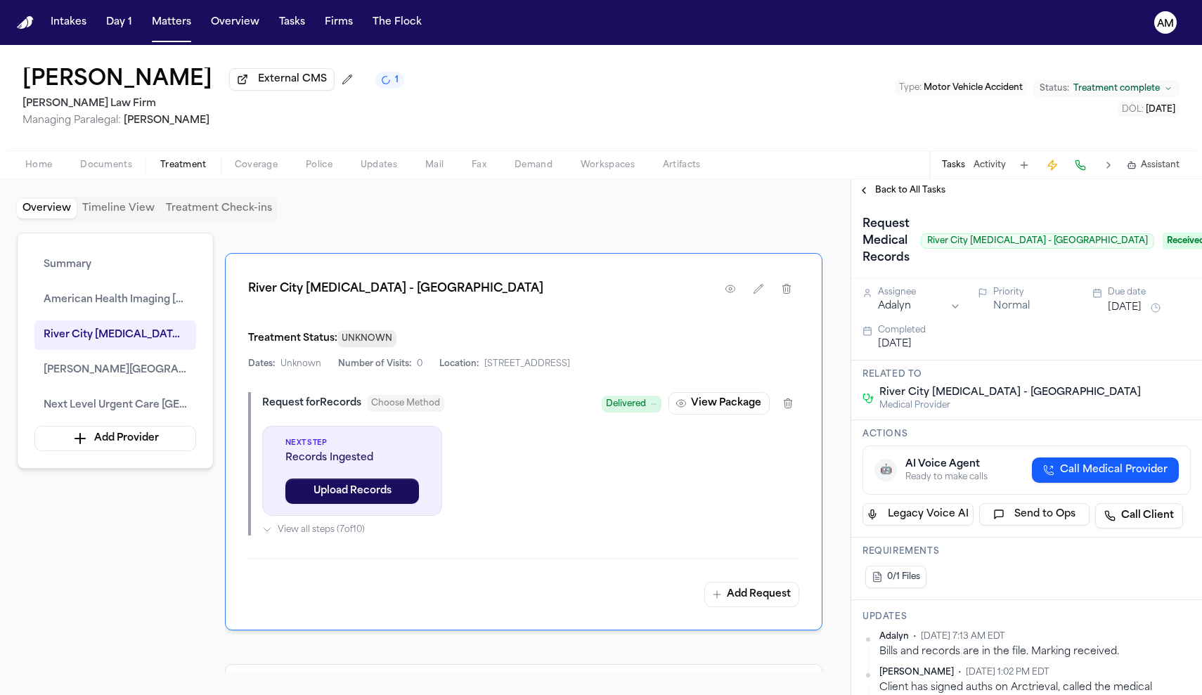
scroll to position [1172, 0]
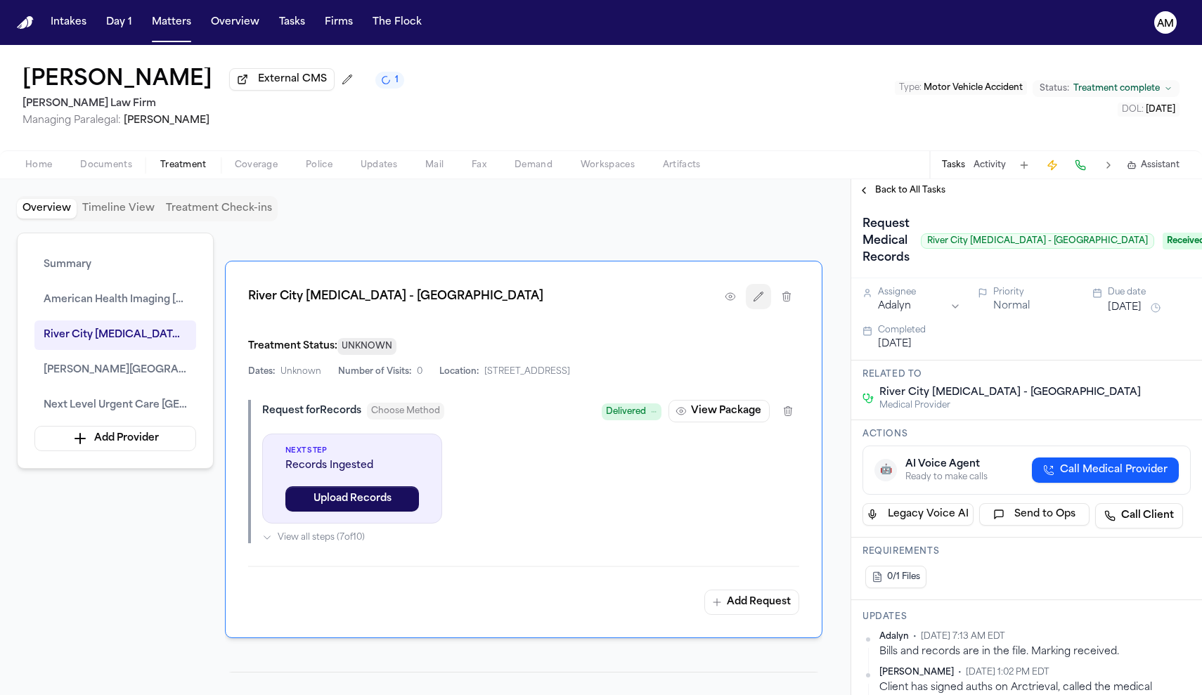
click at [766, 309] on button "button" at bounding box center [758, 296] width 25 height 25
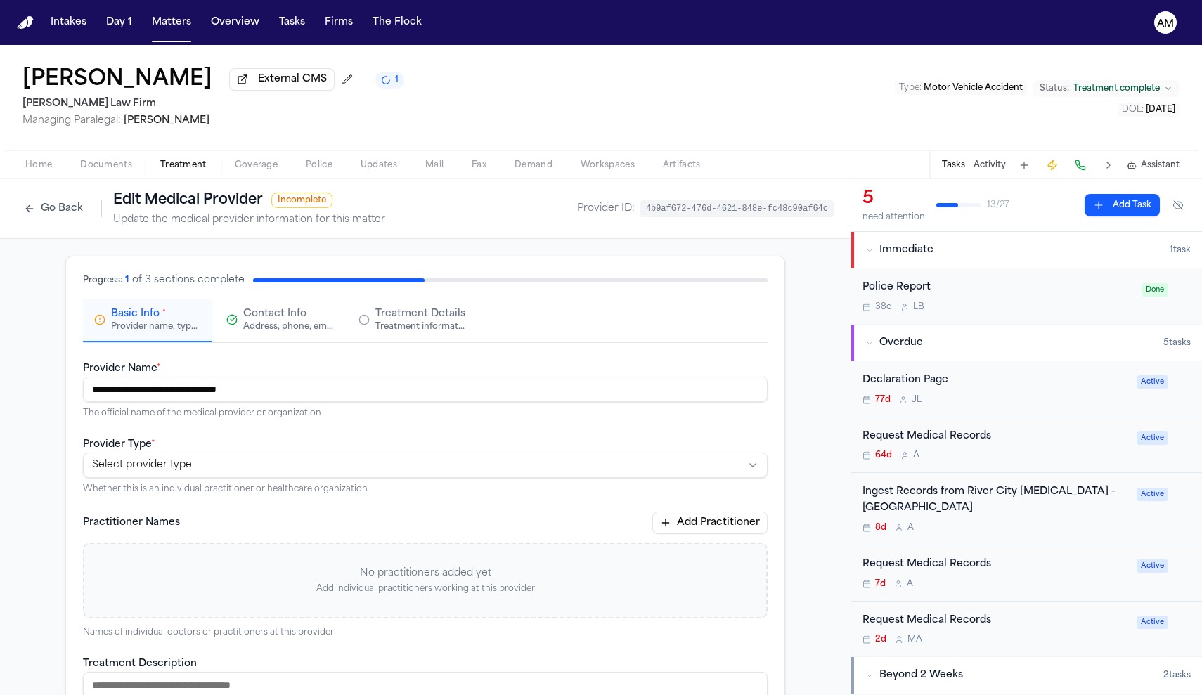
click at [63, 206] on button "Go Back" at bounding box center [53, 209] width 73 height 22
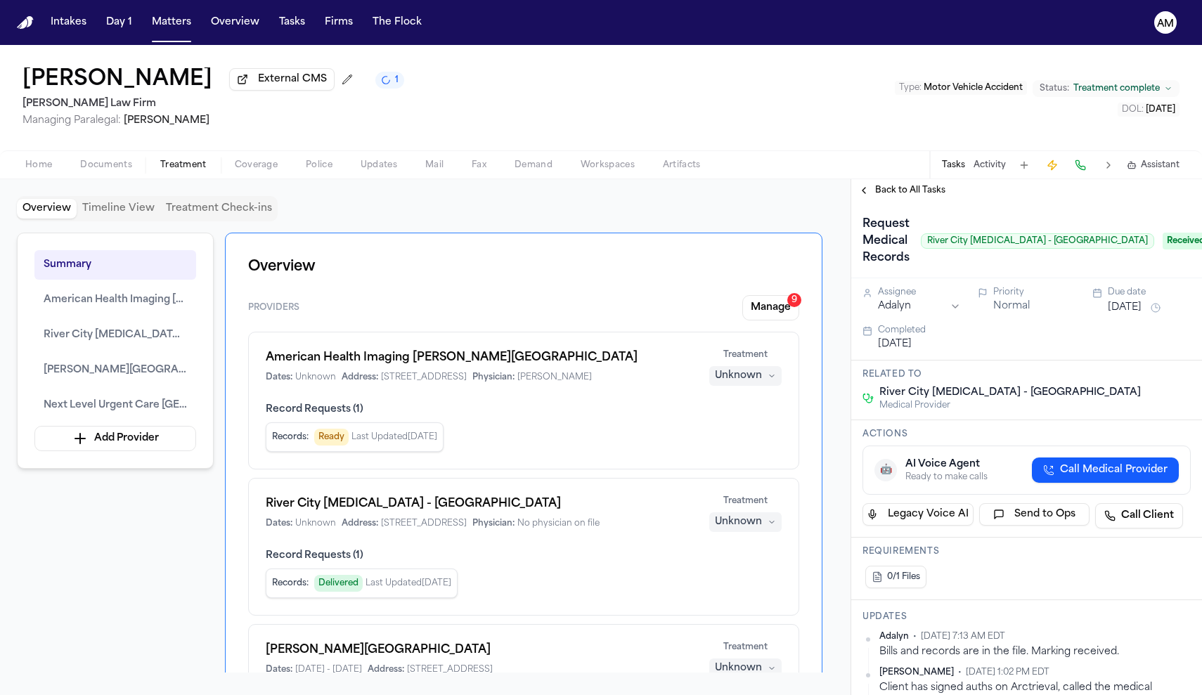
click at [913, 196] on span "Back to All Tasks" at bounding box center [910, 190] width 70 height 11
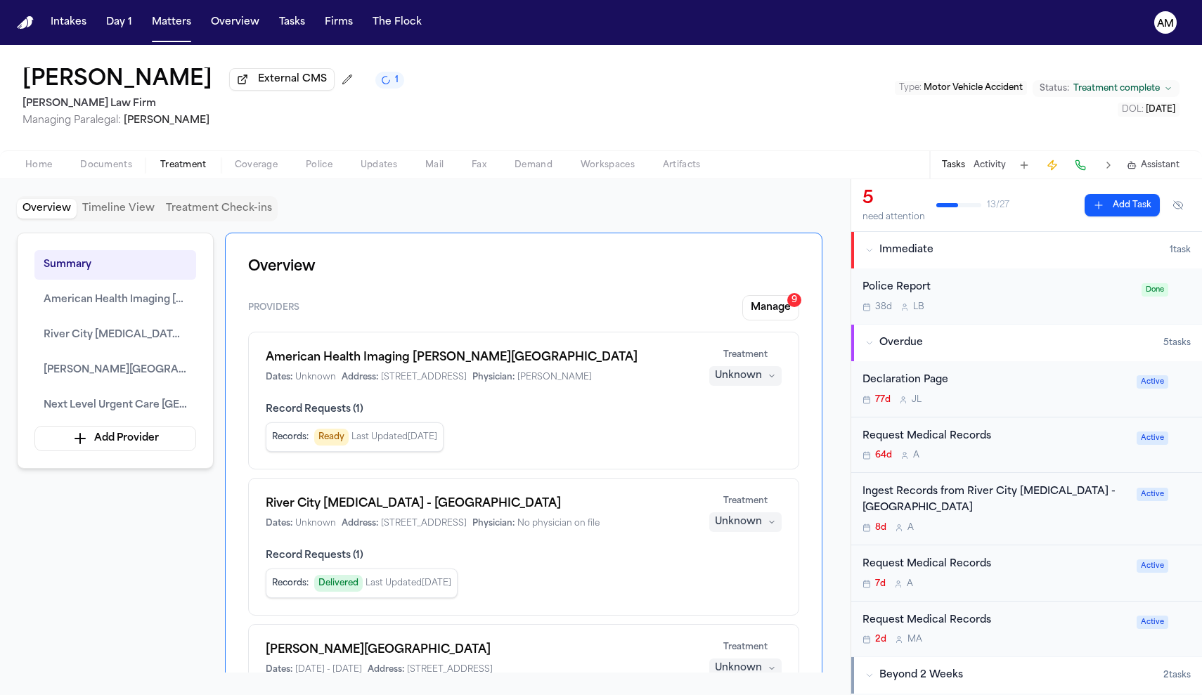
click at [1019, 568] on div "Request Medical Records" at bounding box center [996, 565] width 266 height 16
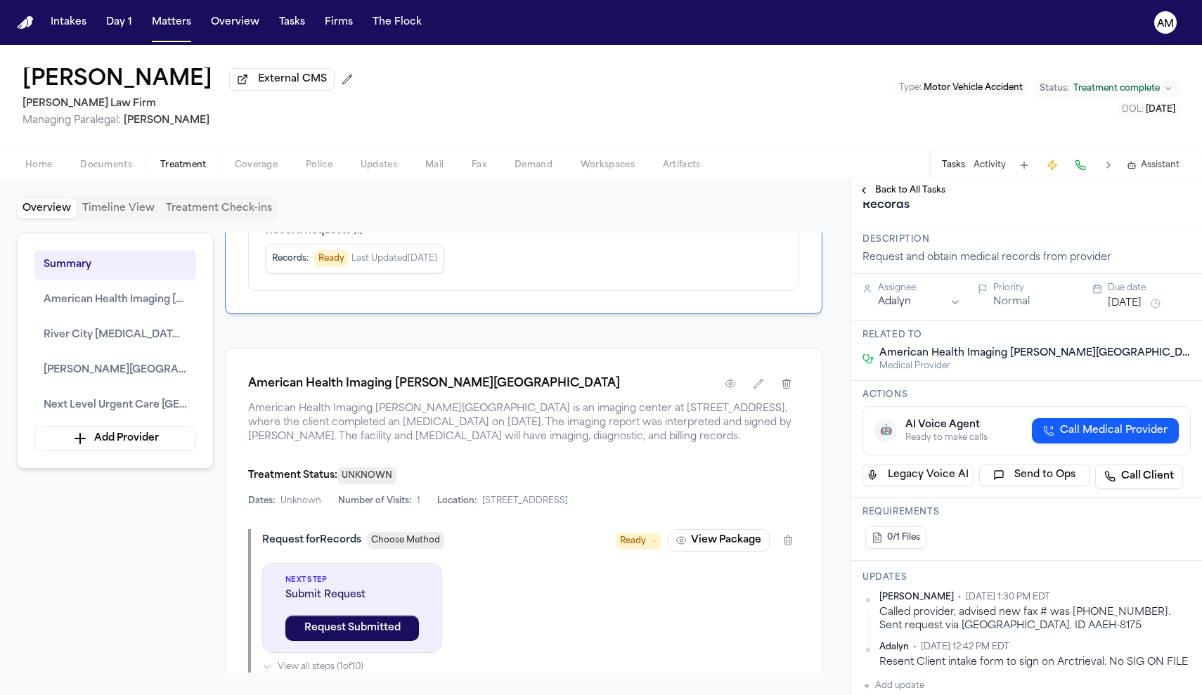
scroll to position [640, 0]
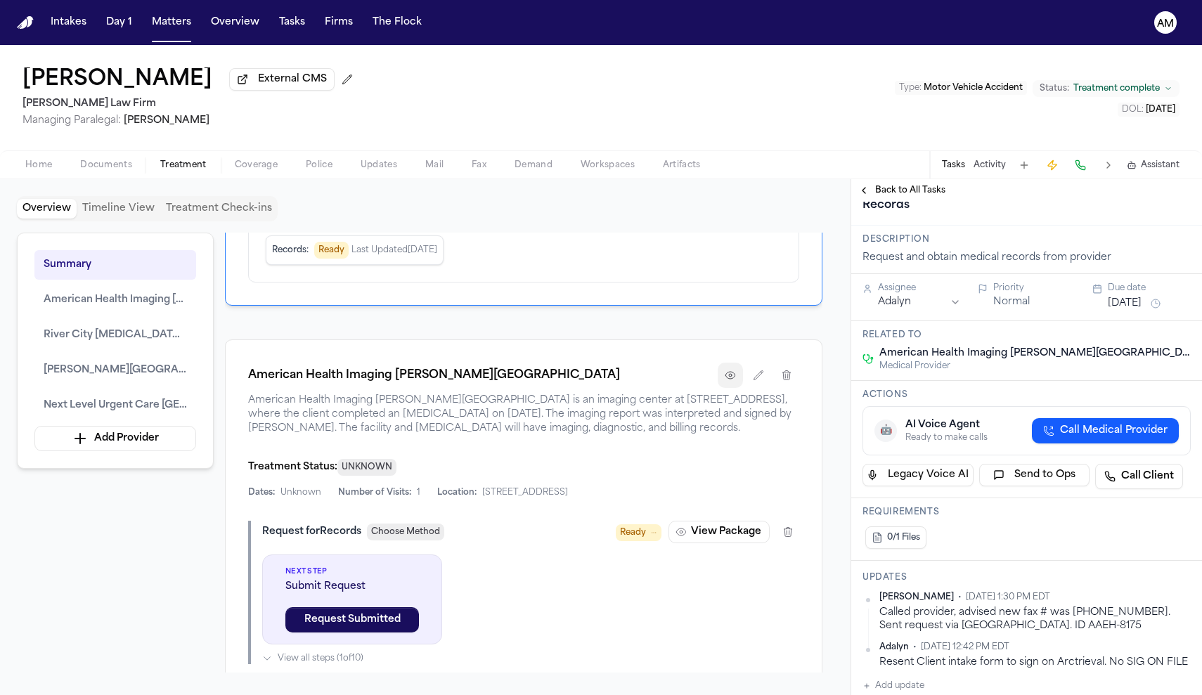
click at [722, 388] on button "button" at bounding box center [730, 375] width 25 height 25
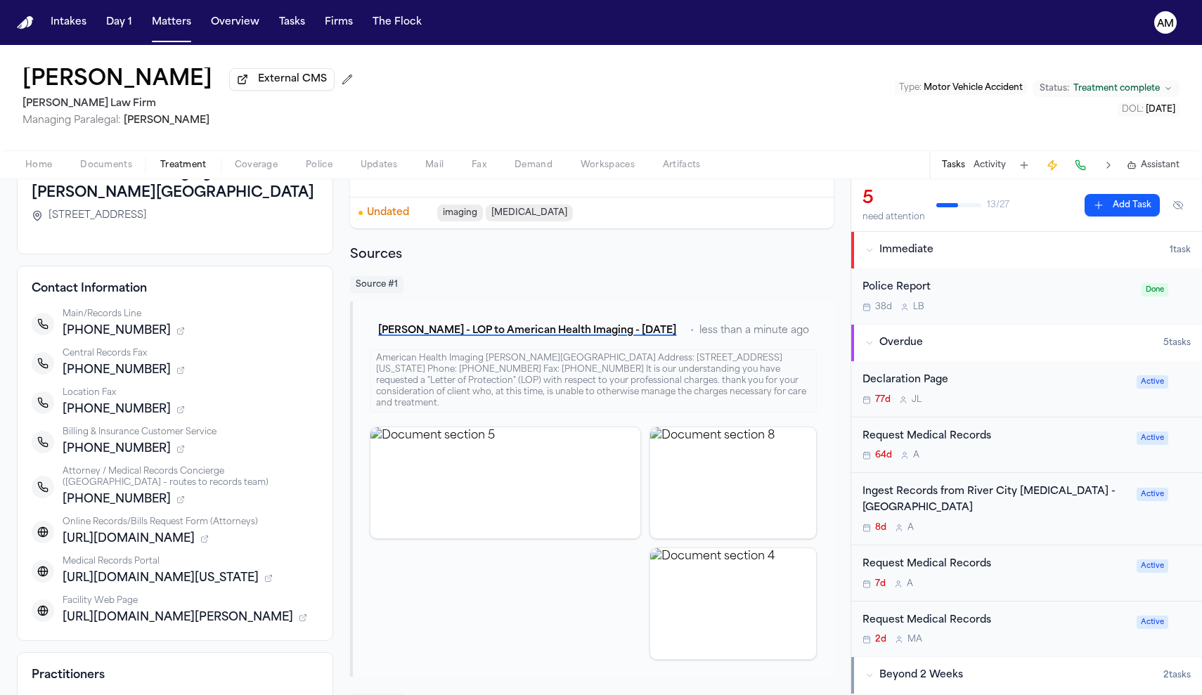
scroll to position [115, 0]
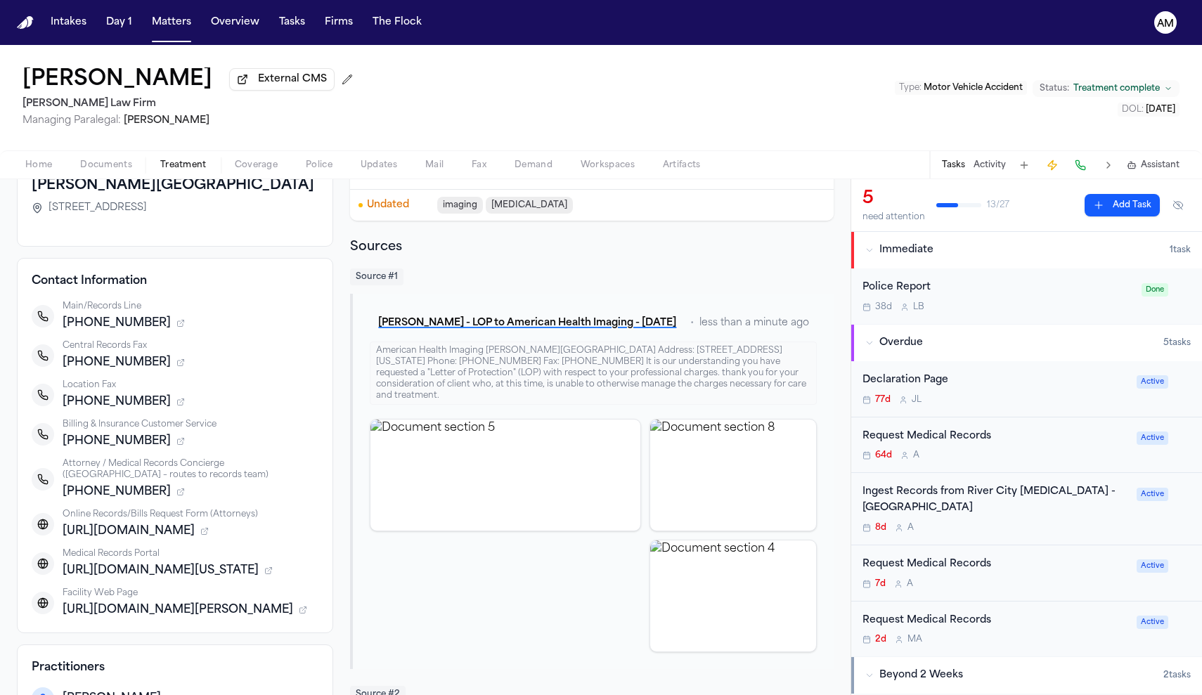
click at [1058, 466] on div "Request Medical Records 64d A Active" at bounding box center [1026, 446] width 351 height 56
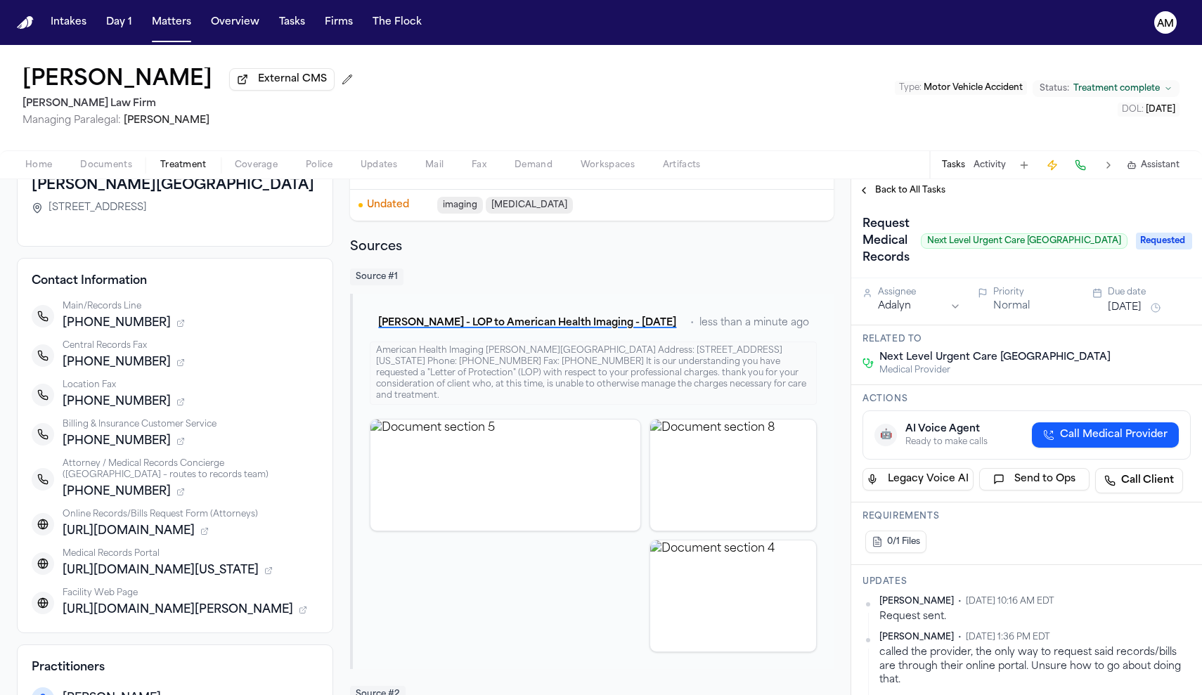
click at [898, 196] on span "Back to All Tasks" at bounding box center [910, 190] width 70 height 11
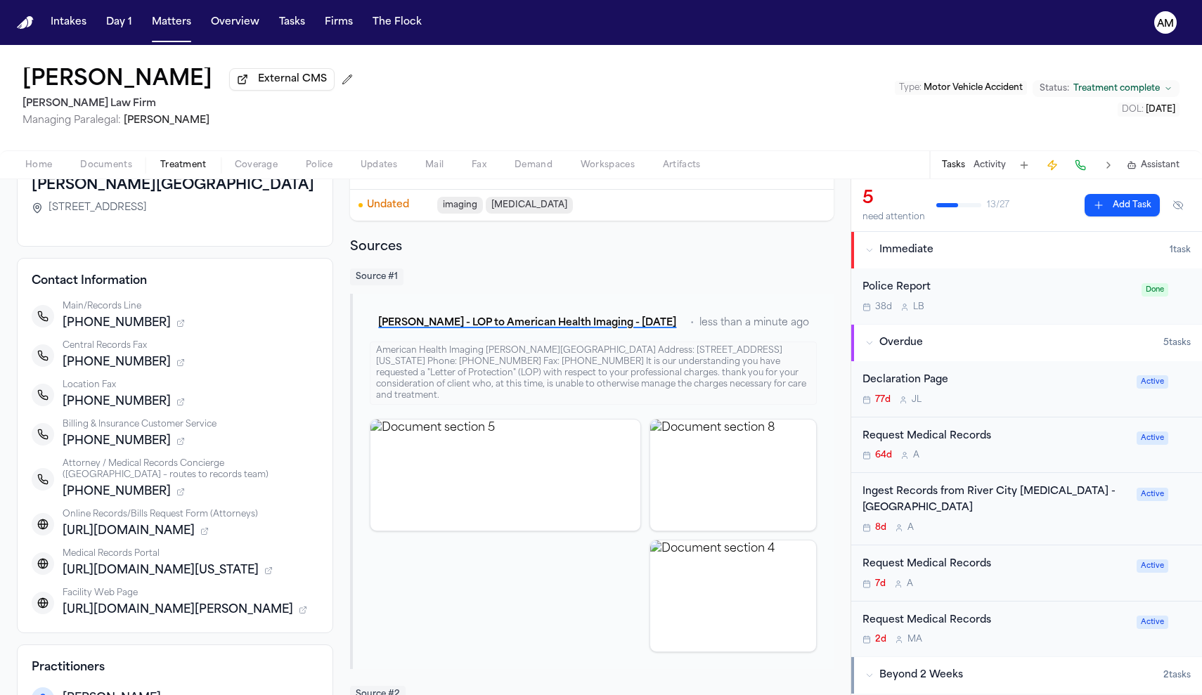
click at [1012, 604] on div "Request Medical Records 2d M A Active" at bounding box center [1026, 630] width 351 height 56
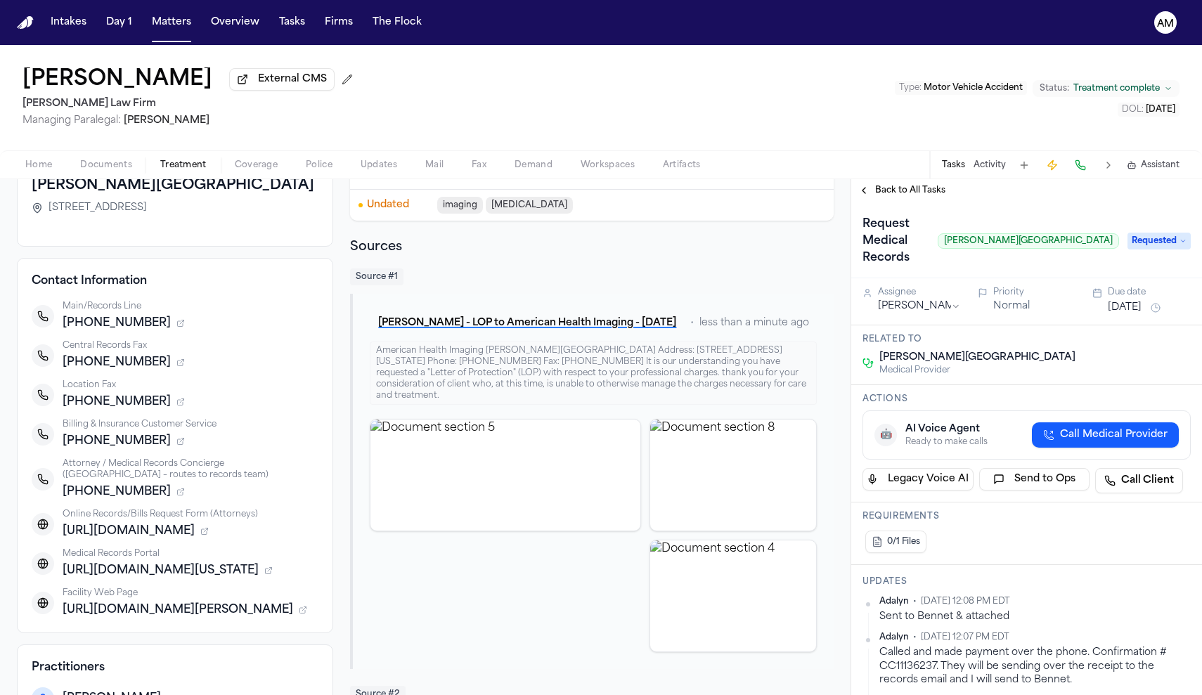
click at [903, 196] on span "Back to All Tasks" at bounding box center [910, 190] width 70 height 11
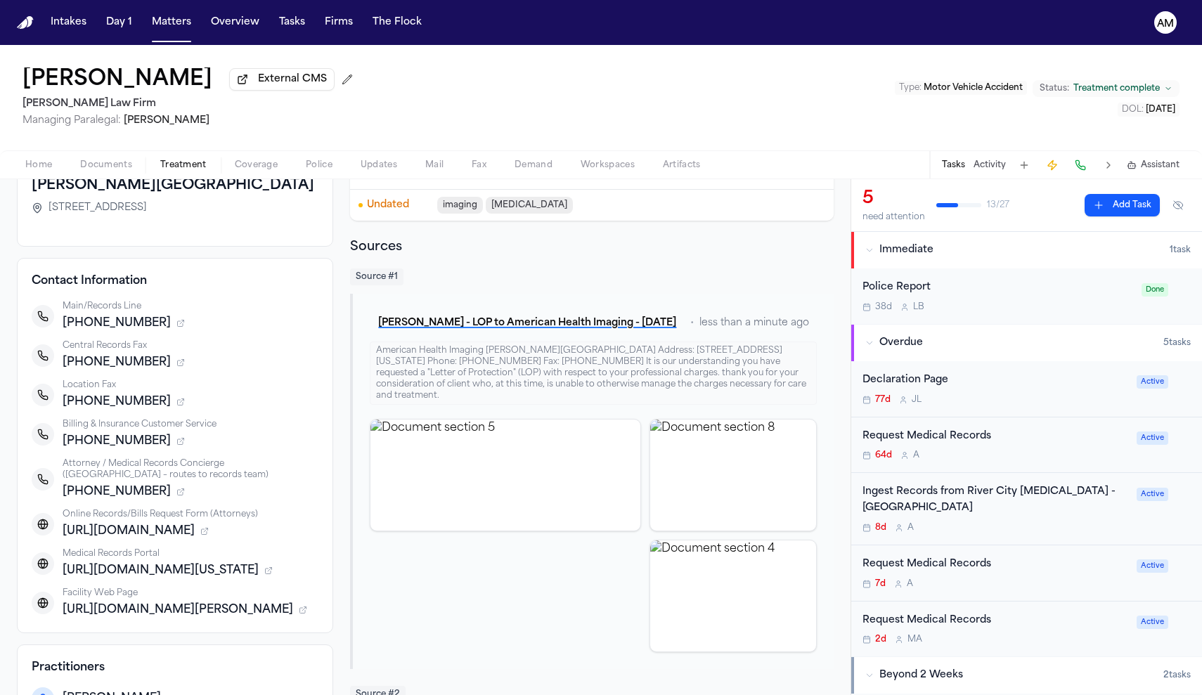
click at [1047, 603] on div "Request Medical Records 2d M A Active" at bounding box center [1026, 630] width 351 height 56
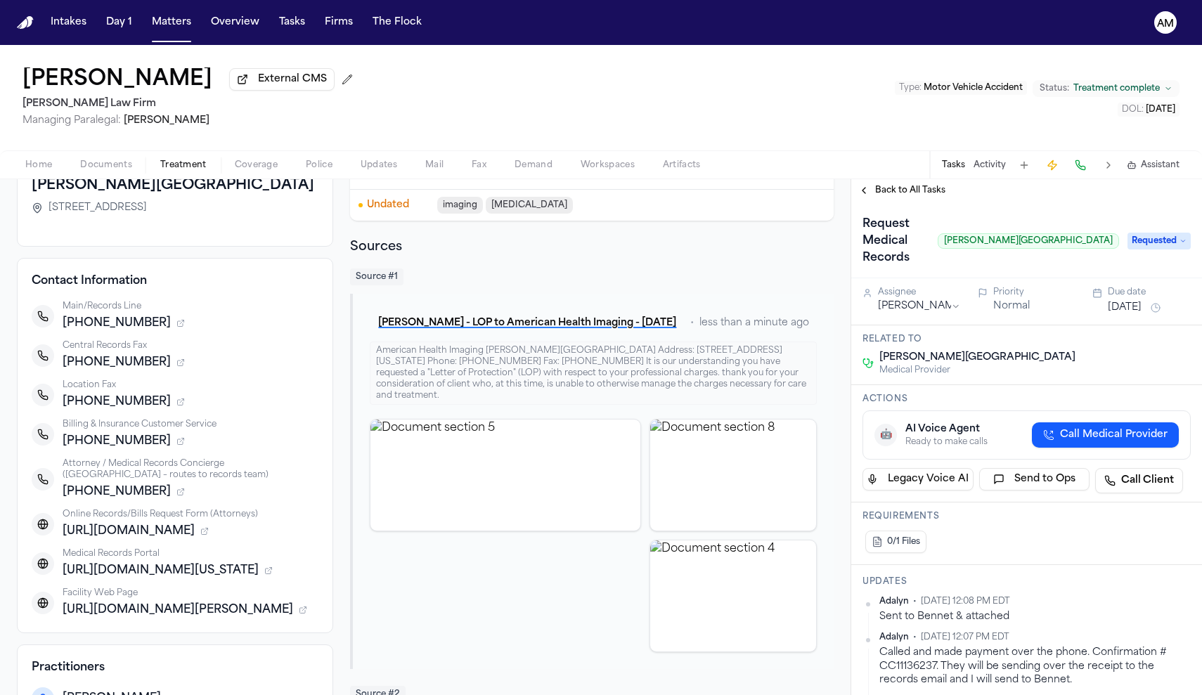
click at [900, 189] on span "Back to All Tasks" at bounding box center [910, 190] width 70 height 11
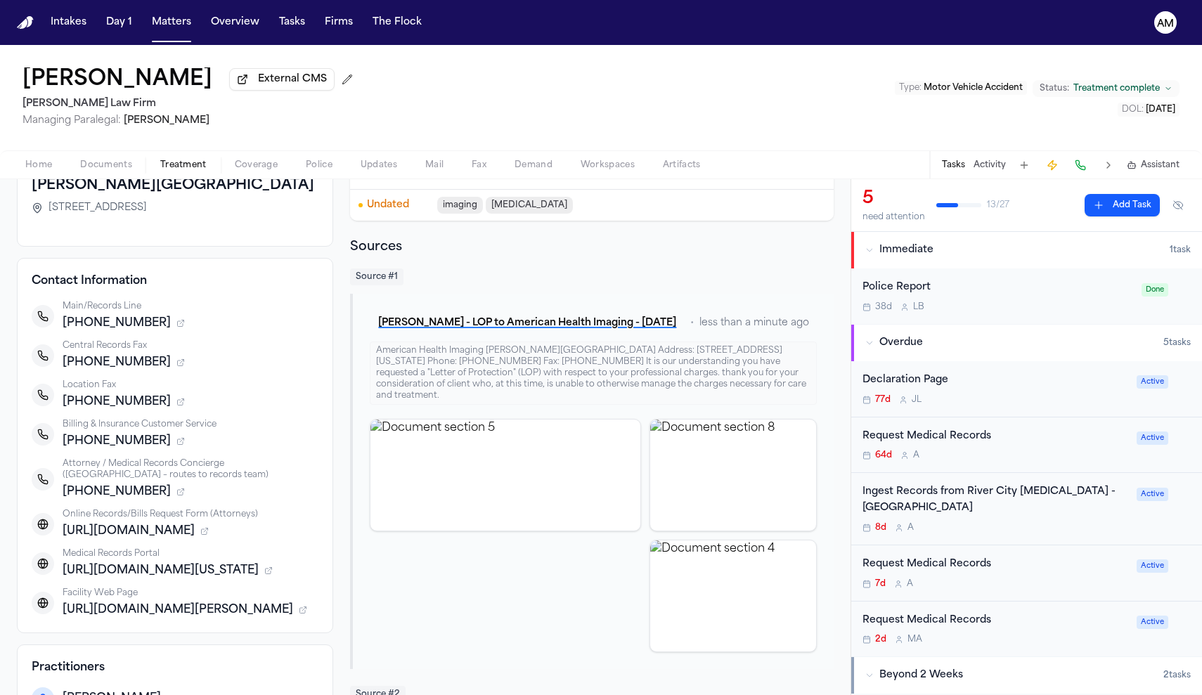
click at [1045, 582] on div "7d A" at bounding box center [996, 584] width 266 height 11
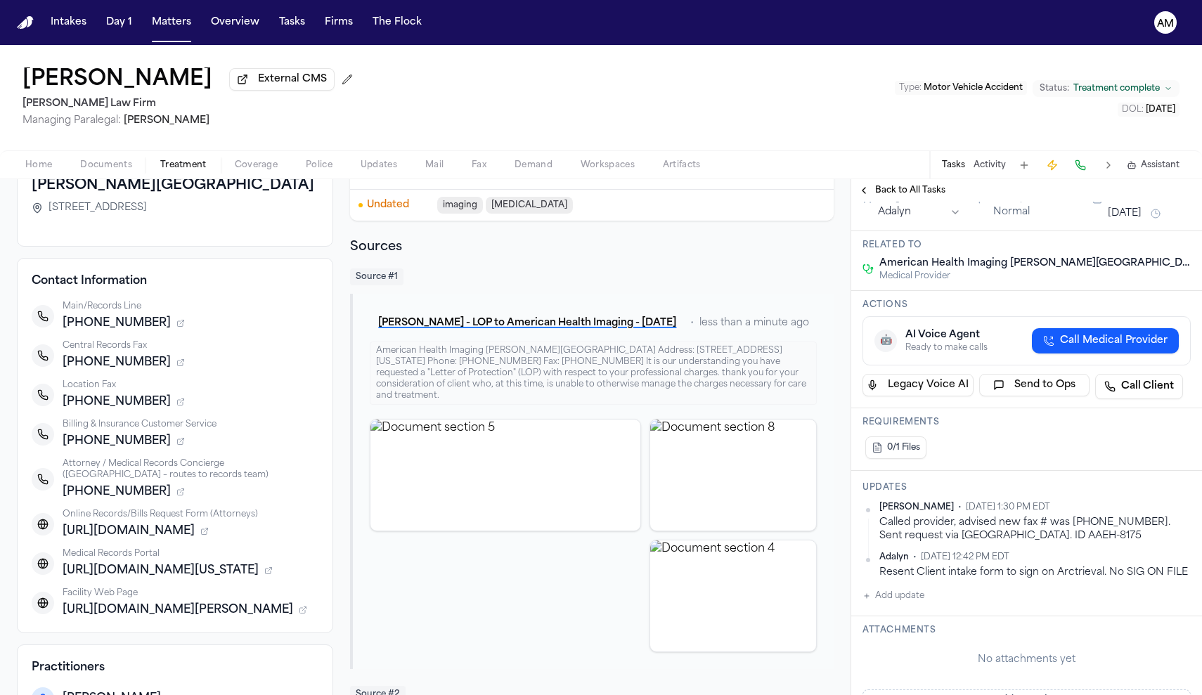
scroll to position [159, 0]
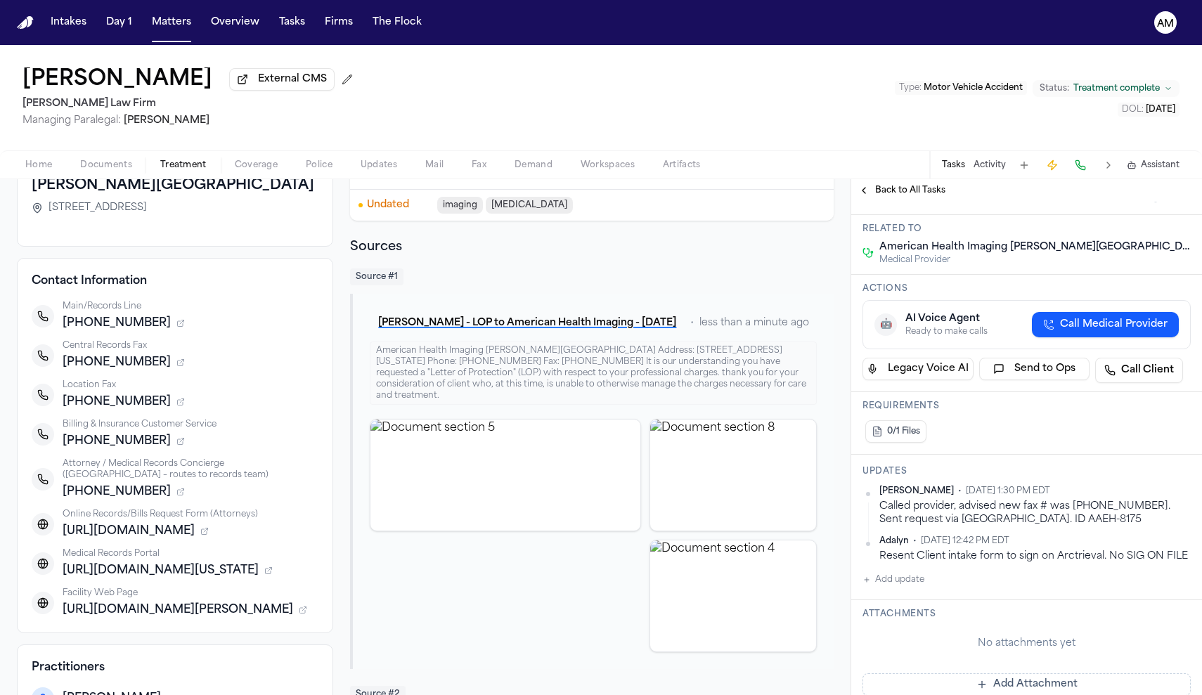
click at [887, 577] on button "Add update" at bounding box center [894, 580] width 62 height 17
click at [889, 630] on div "Private Cancel Add" at bounding box center [1035, 625] width 300 height 17
click at [889, 625] on button "Private" at bounding box center [890, 624] width 11 height 11
click at [910, 603] on textarea "Add your update" at bounding box center [1035, 591] width 300 height 28
type textarea "**********"
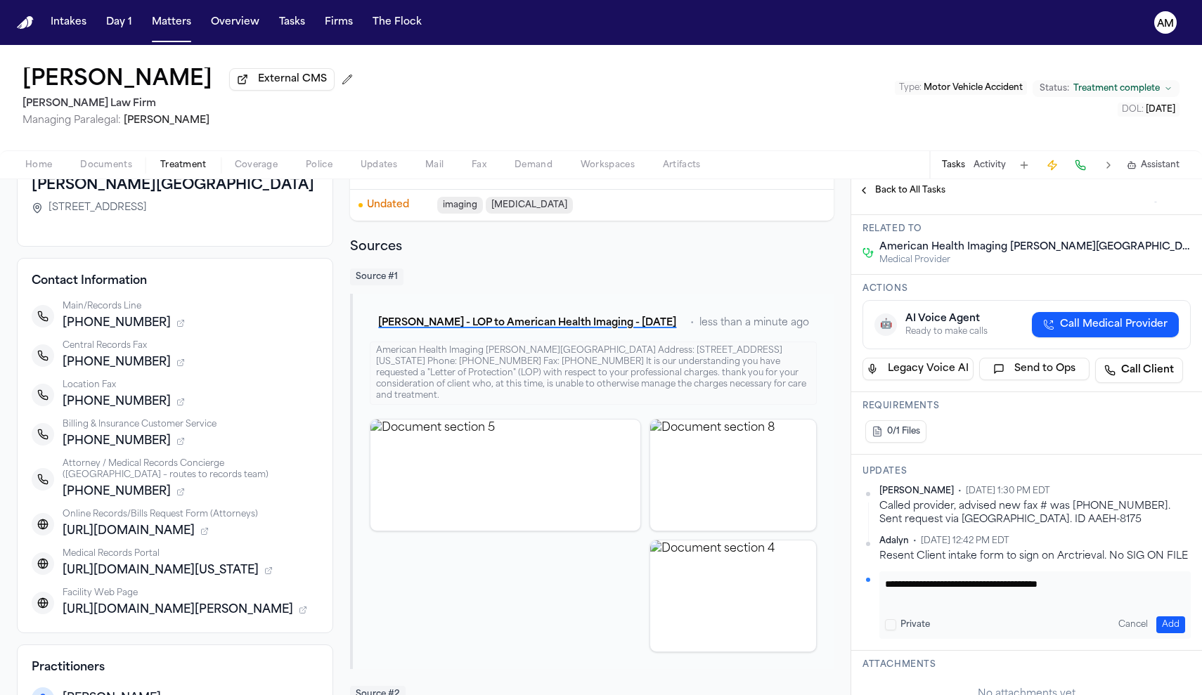
click at [1171, 618] on button "Add" at bounding box center [1171, 625] width 29 height 17
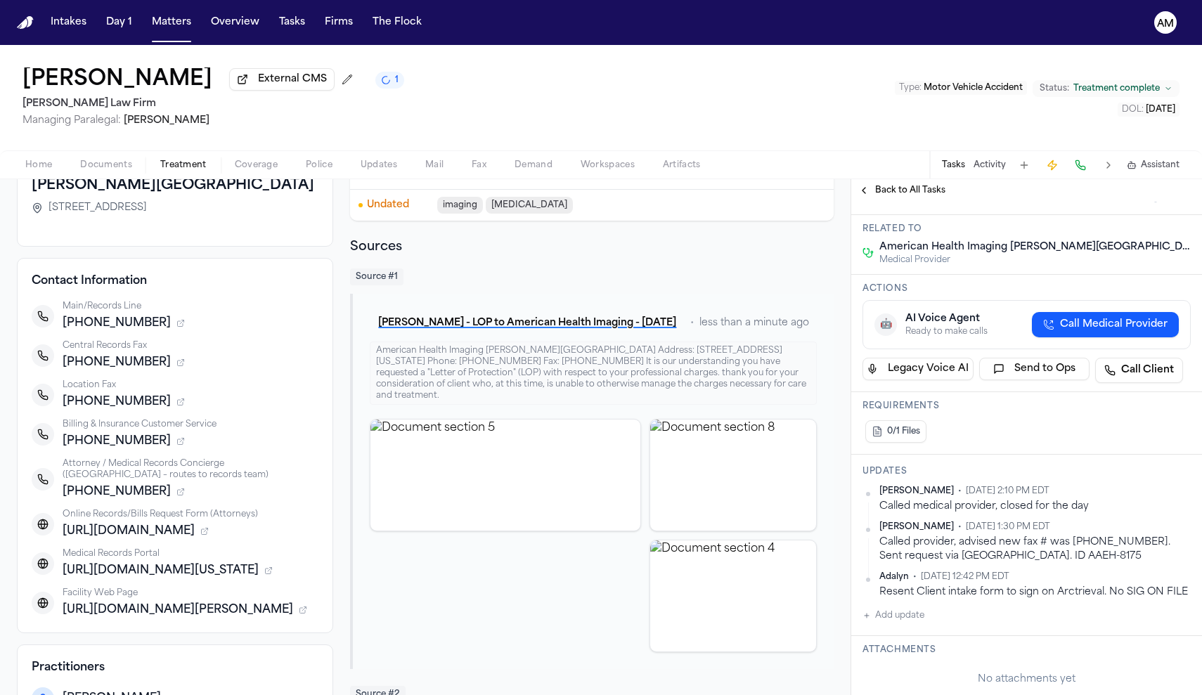
click at [94, 162] on span "Documents" at bounding box center [106, 165] width 52 height 11
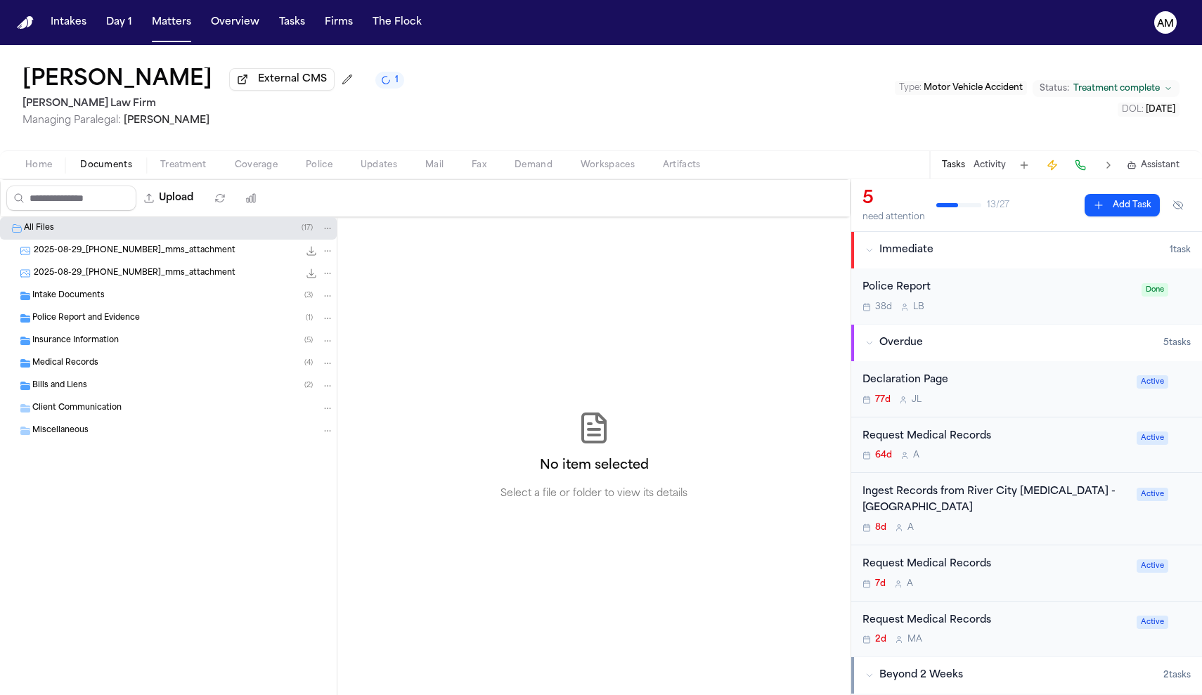
click at [45, 166] on span "Home" at bounding box center [38, 165] width 27 height 11
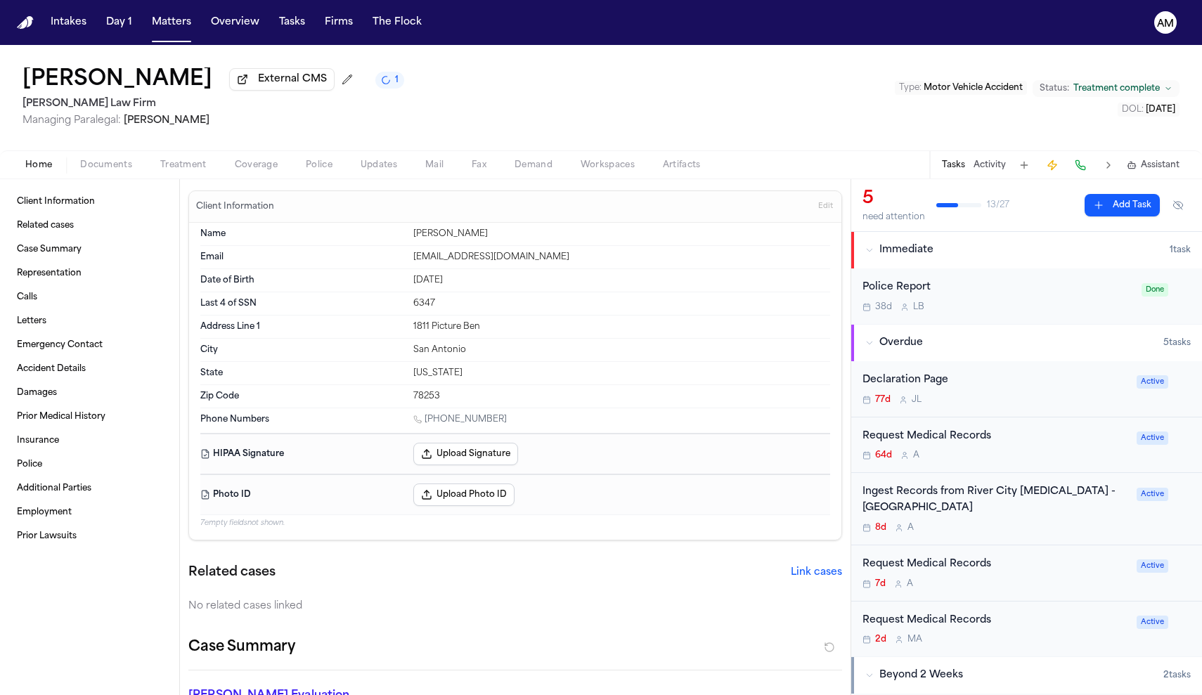
click at [1041, 463] on div "Request Medical Records 64d A Active" at bounding box center [1026, 446] width 351 height 56
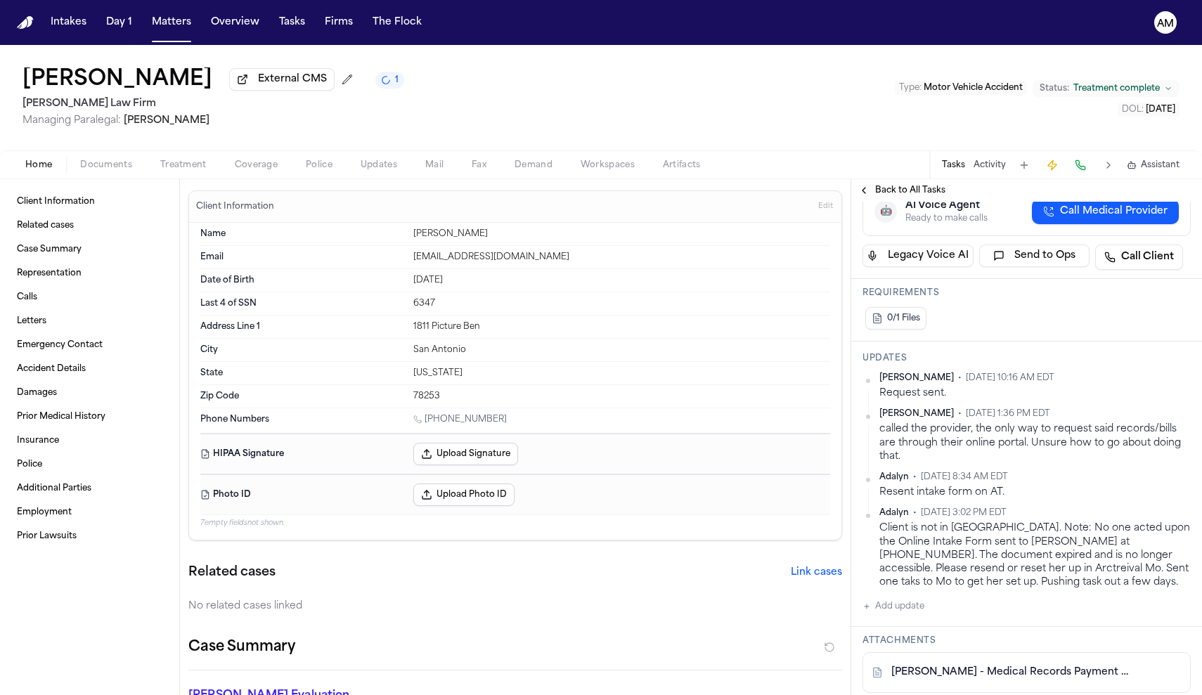
scroll to position [323, 0]
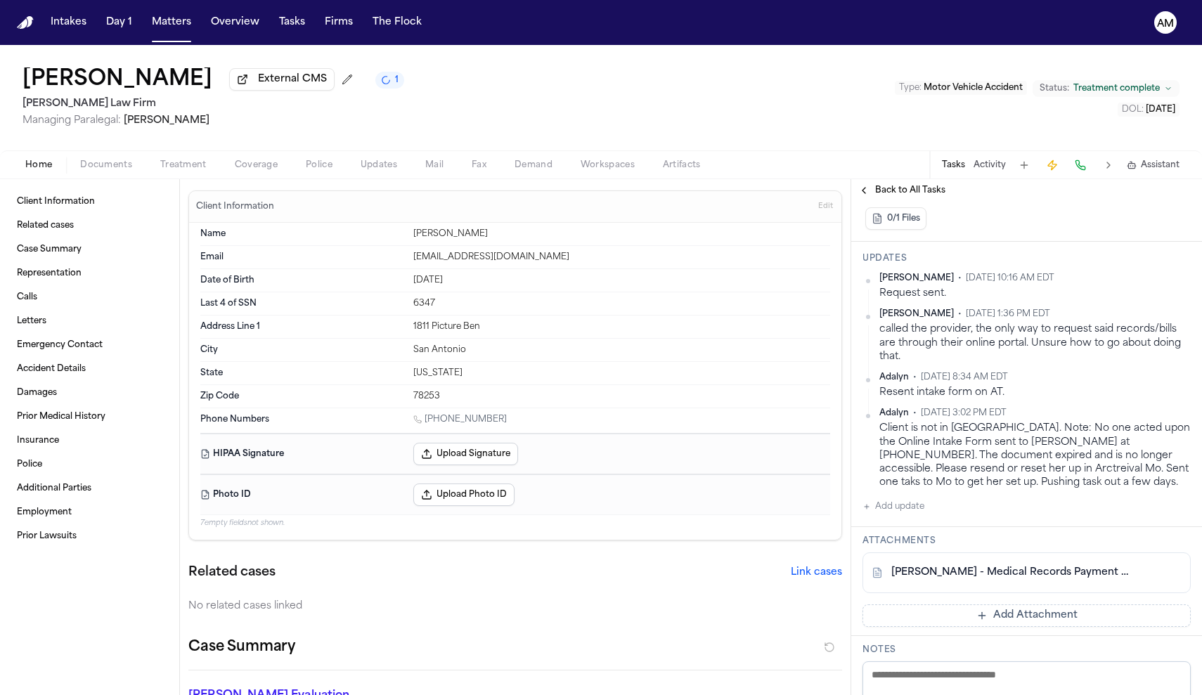
click at [906, 510] on button "Add update" at bounding box center [894, 507] width 62 height 17
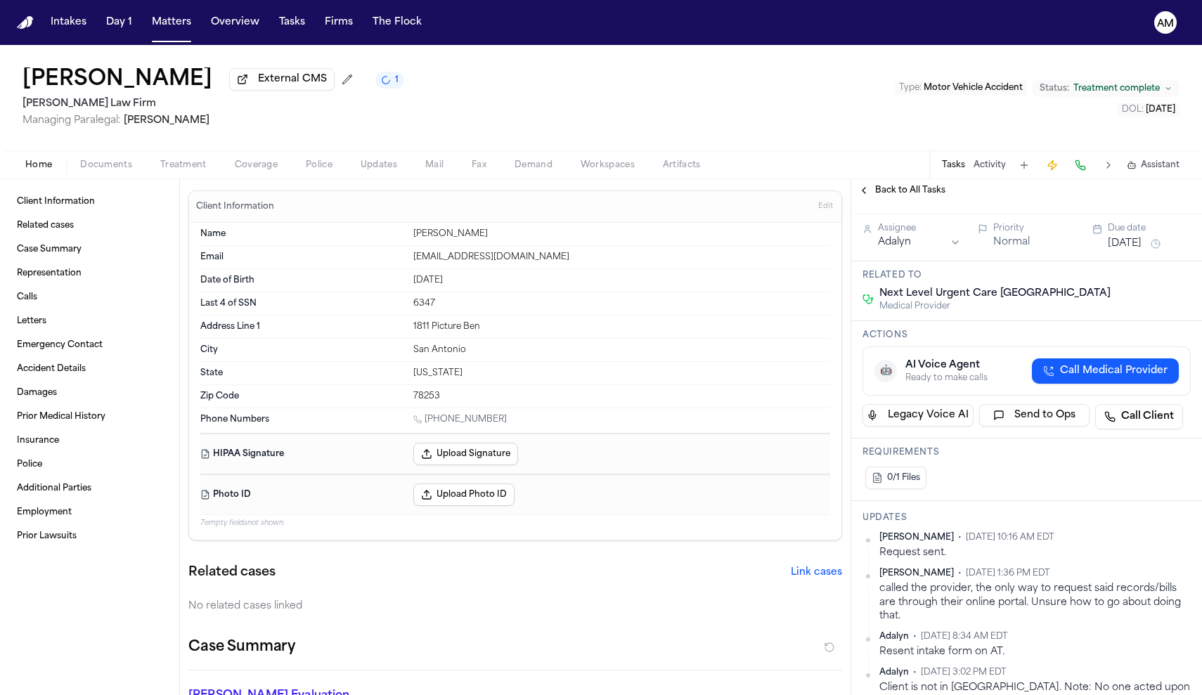
scroll to position [104, 0]
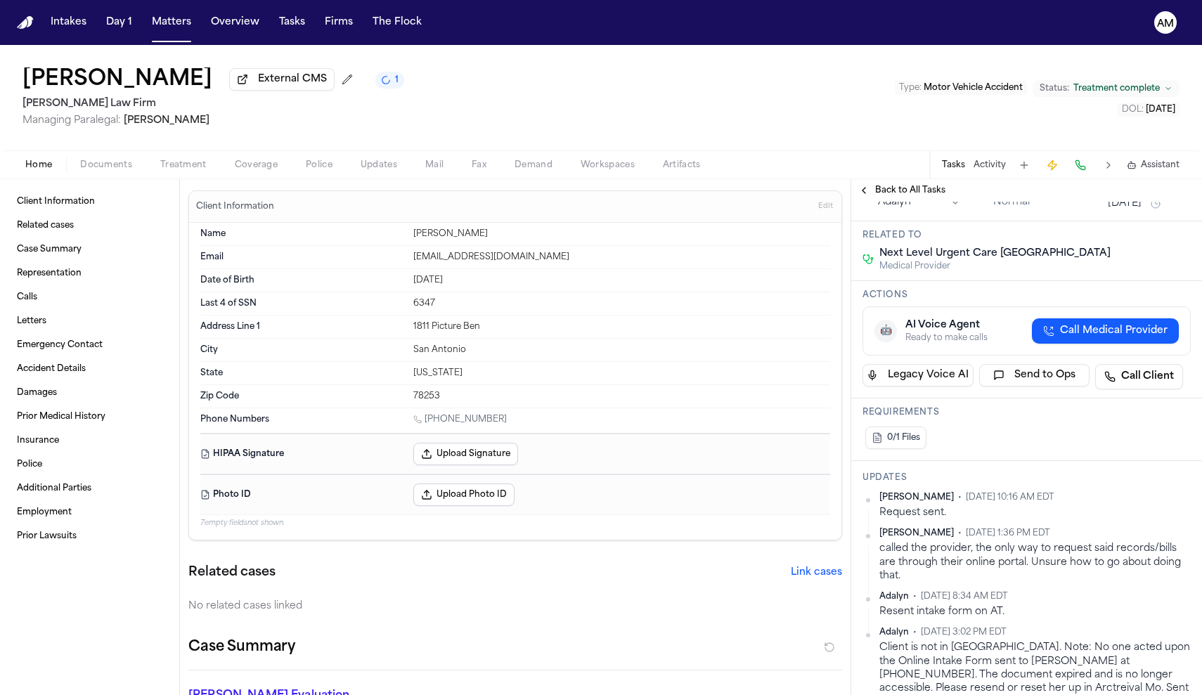
click at [908, 191] on span "Back to All Tasks" at bounding box center [910, 190] width 70 height 11
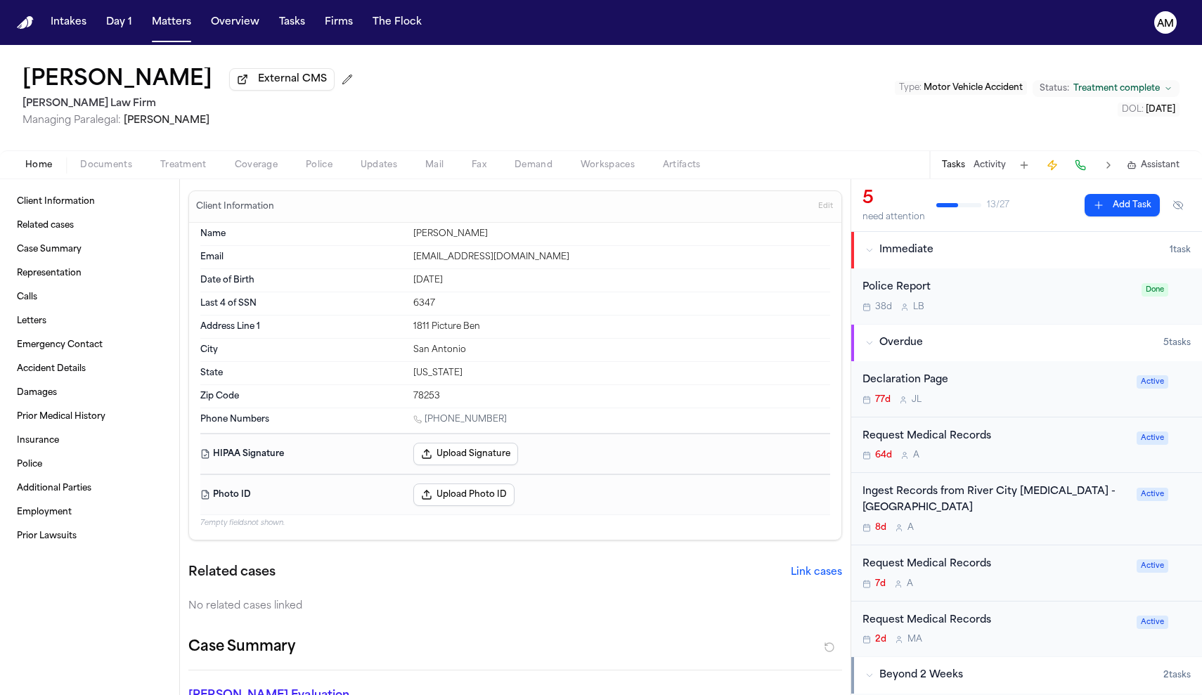
click at [1057, 460] on div "64d A" at bounding box center [996, 455] width 266 height 11
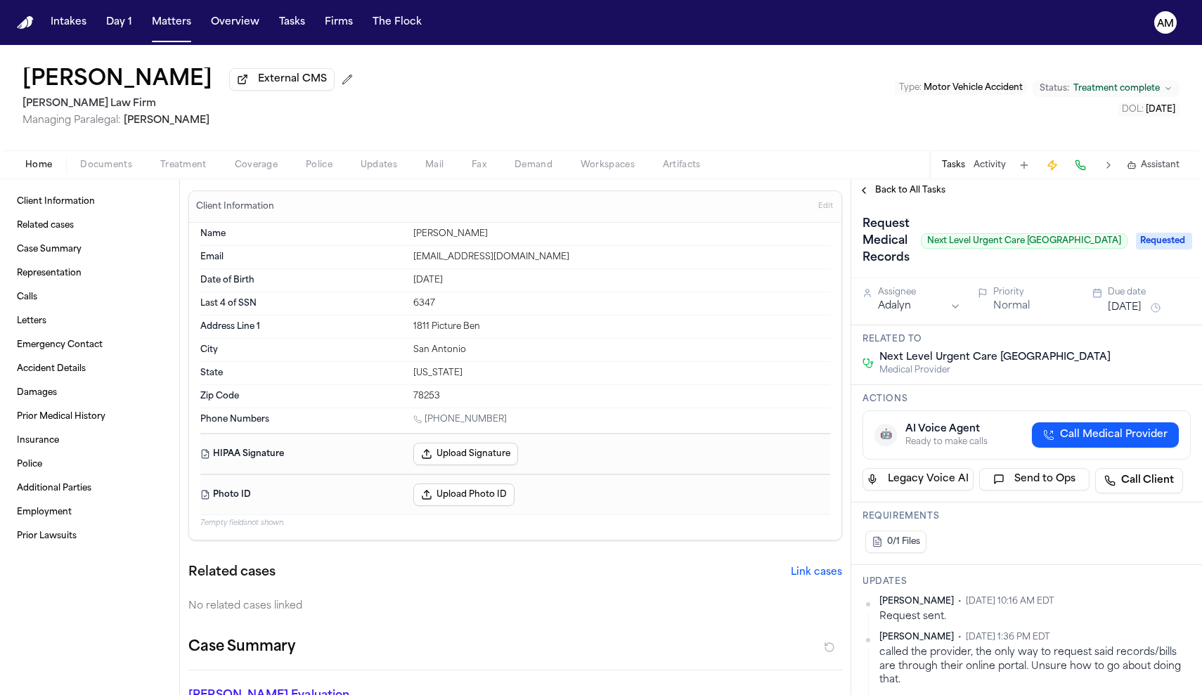
click at [922, 202] on div "Back to All Tasks" at bounding box center [1026, 190] width 351 height 22
click at [913, 193] on span "Back to All Tasks" at bounding box center [910, 190] width 70 height 11
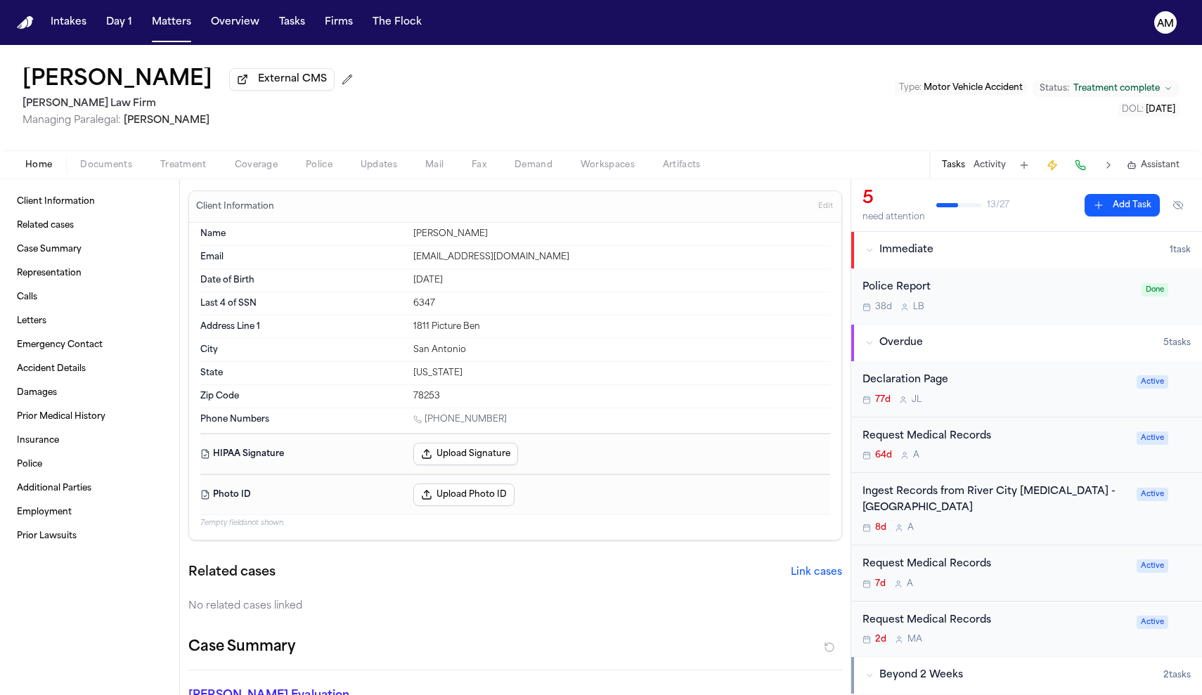
click at [1023, 551] on div "Request Medical Records 7d A Active" at bounding box center [1026, 574] width 351 height 56
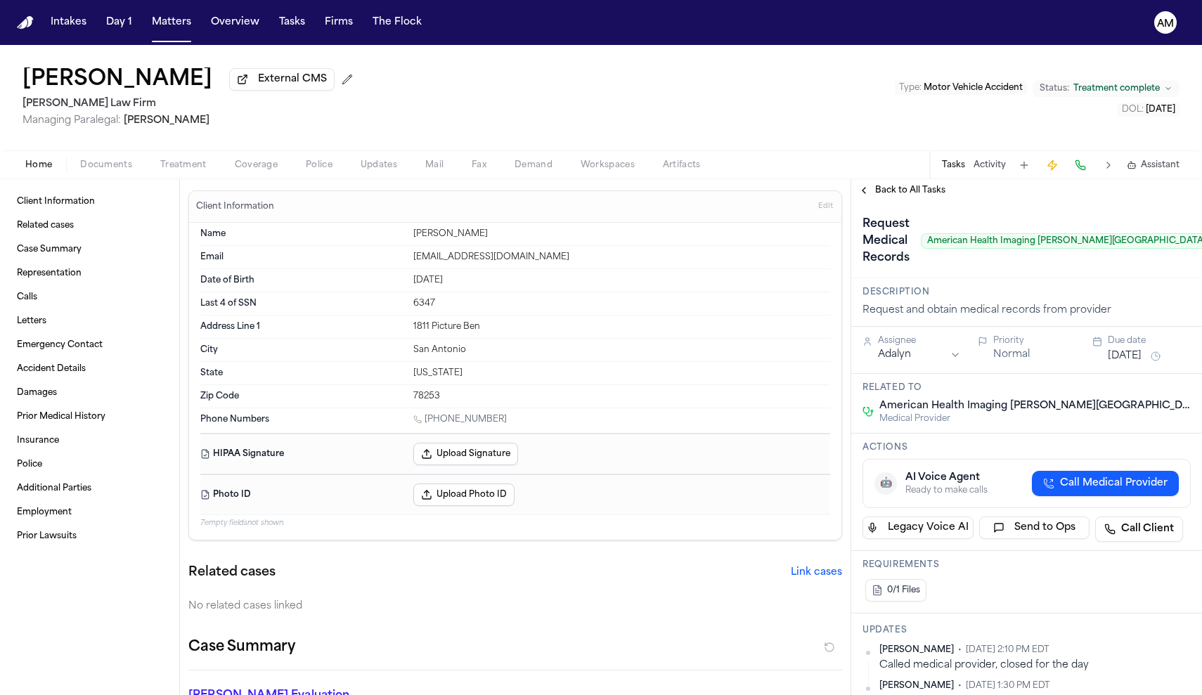
click at [889, 193] on span "Back to All Tasks" at bounding box center [910, 190] width 70 height 11
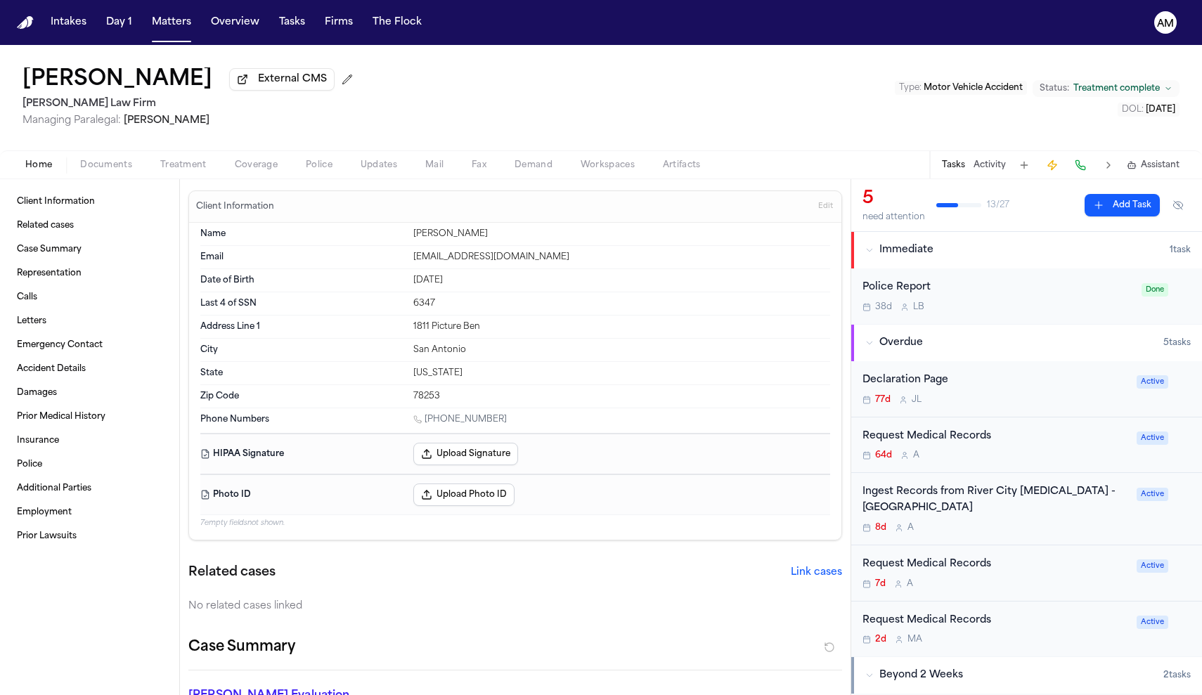
click at [997, 569] on div "Request Medical Records" at bounding box center [996, 565] width 266 height 16
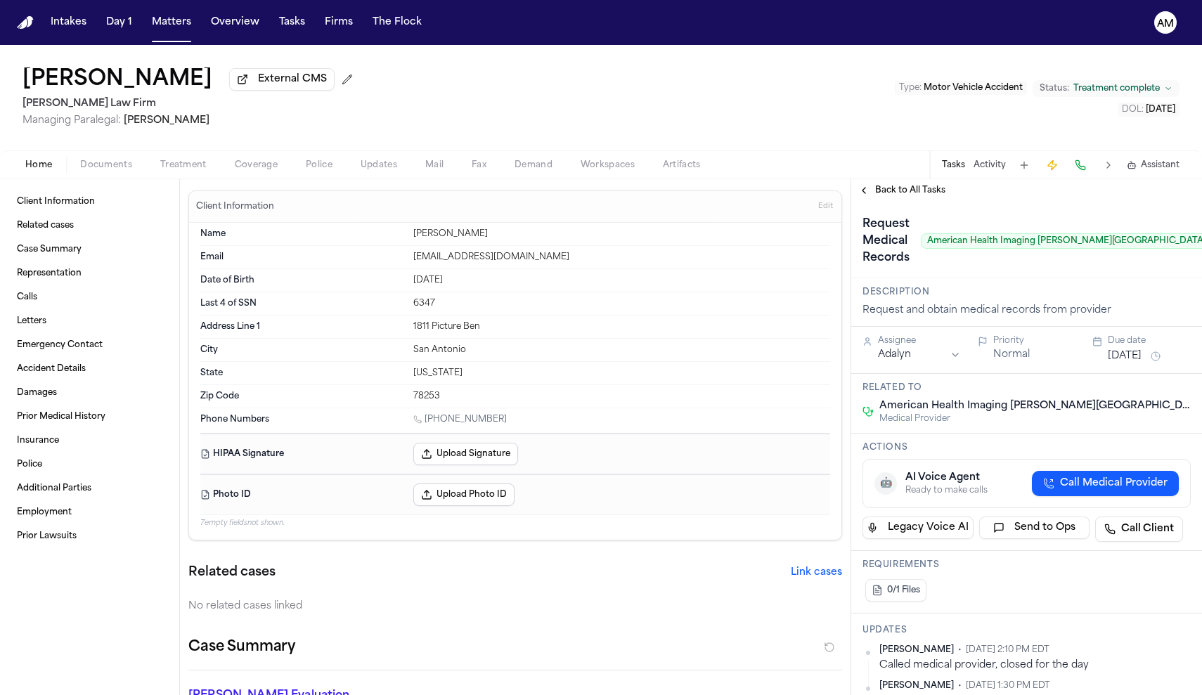
click at [896, 196] on span "Back to All Tasks" at bounding box center [910, 190] width 70 height 11
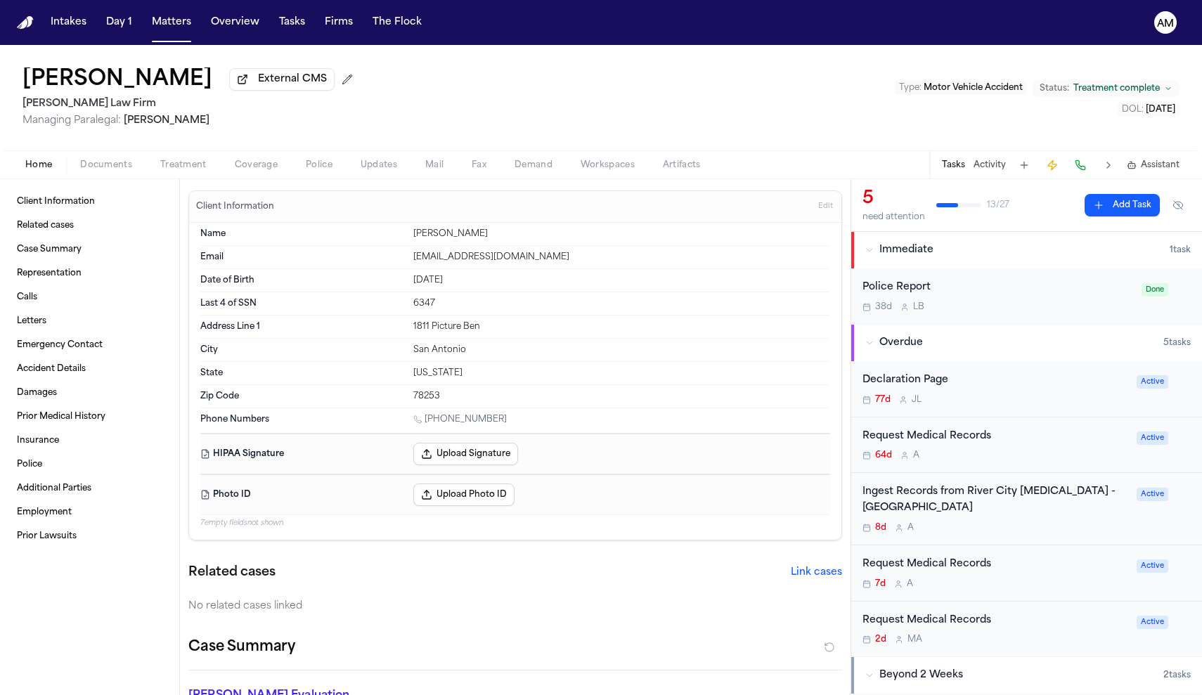
click at [264, 166] on span "Coverage" at bounding box center [256, 165] width 43 height 11
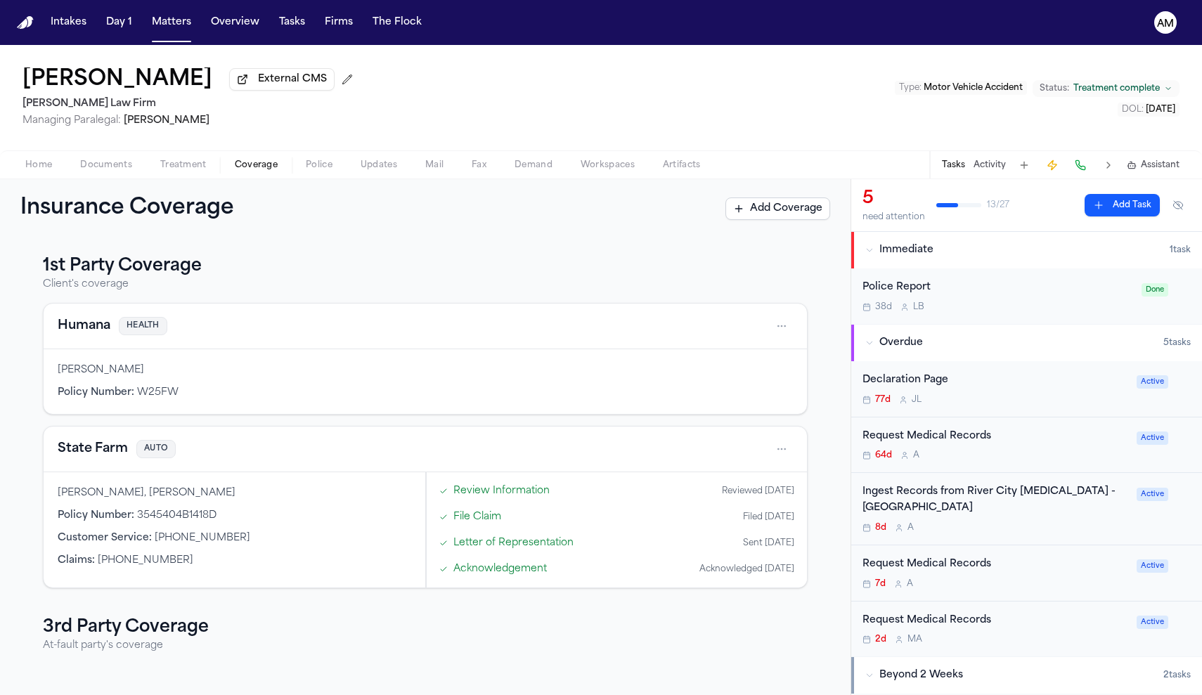
click at [200, 171] on span "Treatment" at bounding box center [183, 165] width 46 height 11
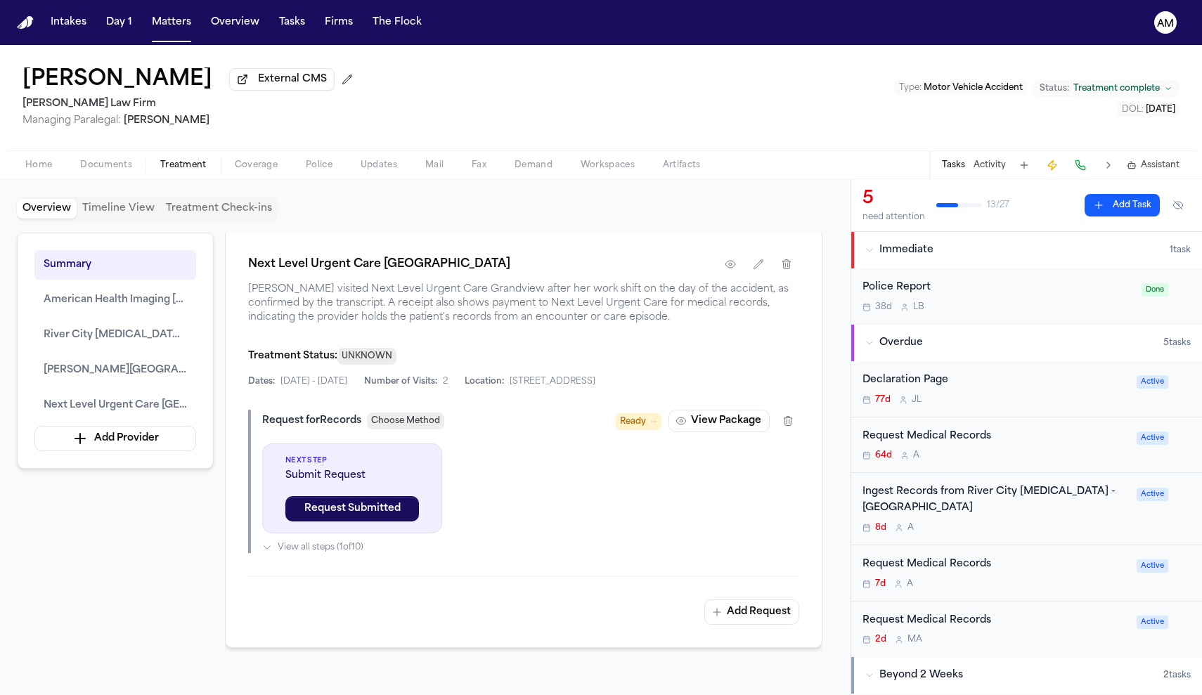
scroll to position [2152, 0]
click at [729, 279] on button "button" at bounding box center [730, 266] width 25 height 25
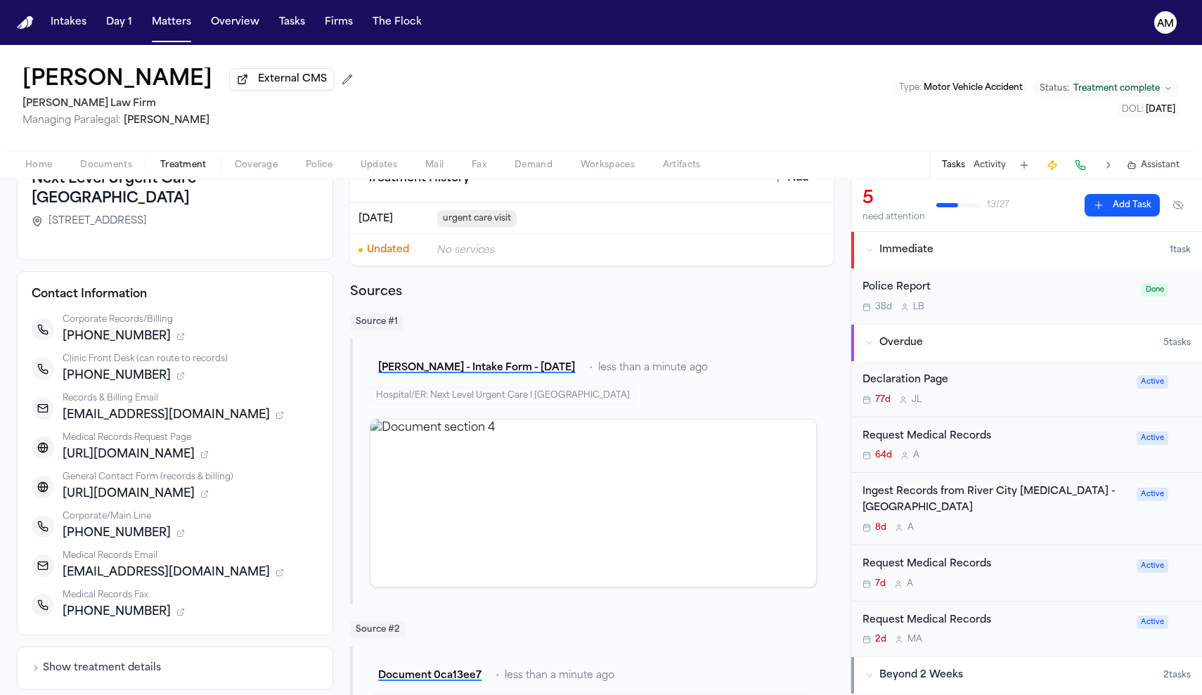
scroll to position [103, 0]
click at [126, 563] on span "[EMAIL_ADDRESS][DOMAIN_NAME]" at bounding box center [166, 571] width 207 height 17
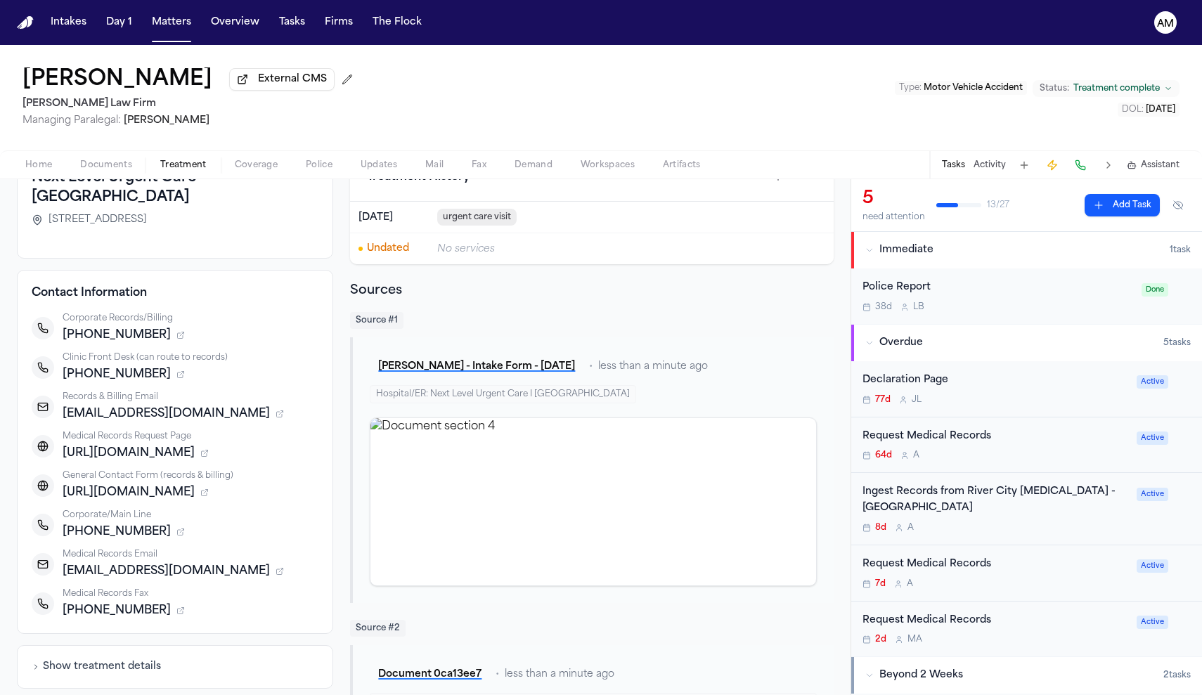
click at [66, 563] on span "[EMAIL_ADDRESS][DOMAIN_NAME]" at bounding box center [166, 571] width 207 height 17
drag, startPoint x: 66, startPoint y: 558, endPoint x: 314, endPoint y: 561, distance: 248.2
click at [314, 563] on div "[EMAIL_ADDRESS][DOMAIN_NAME]" at bounding box center [191, 571] width 256 height 17
copy span "[EMAIL_ADDRESS][DOMAIN_NAME]"
click at [1011, 450] on div "Request Medical Records 64d A" at bounding box center [996, 445] width 266 height 33
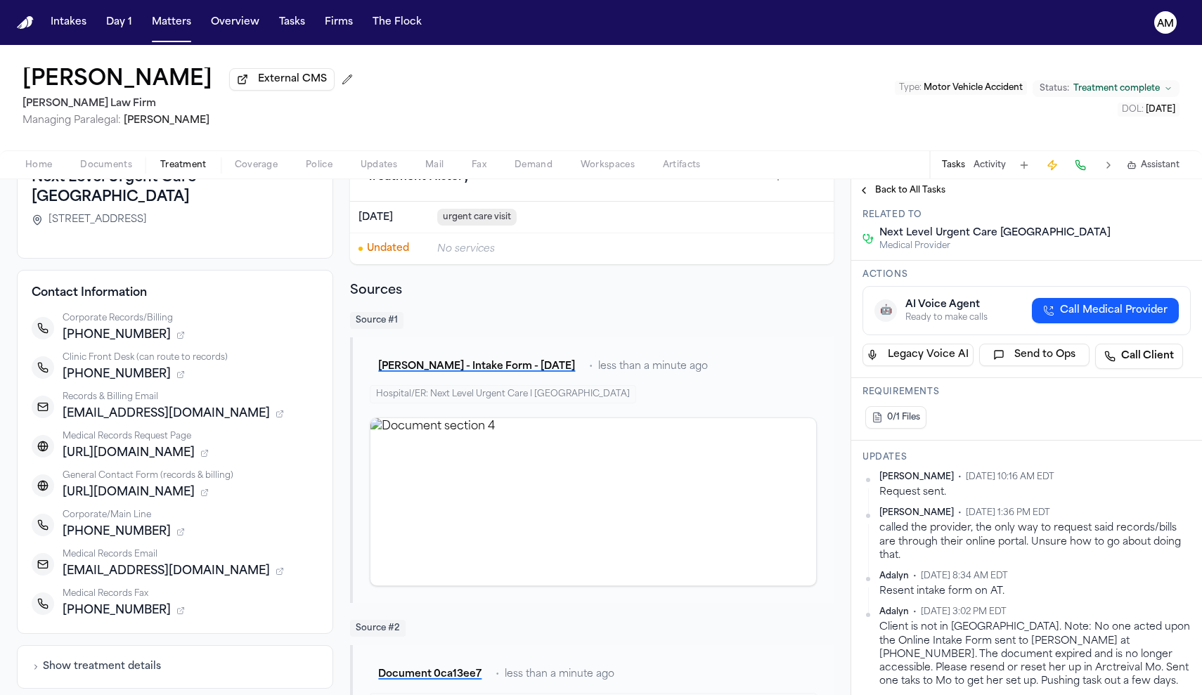
scroll to position [128, 0]
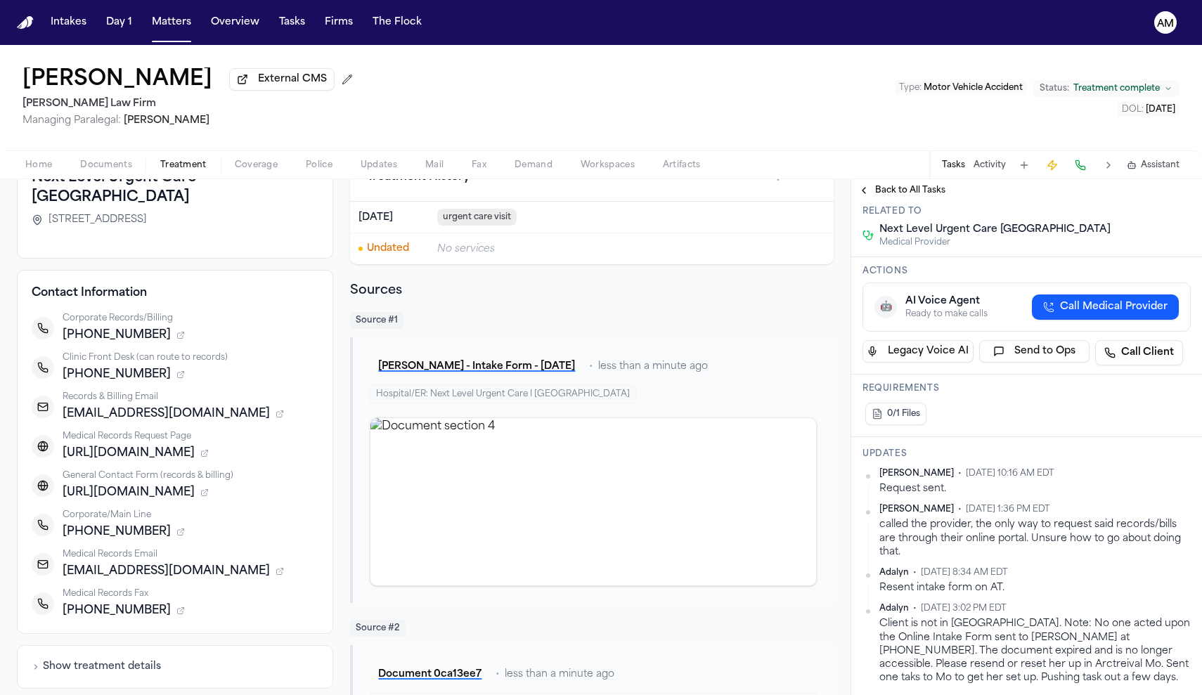
click at [33, 170] on span "Home" at bounding box center [38, 165] width 27 height 11
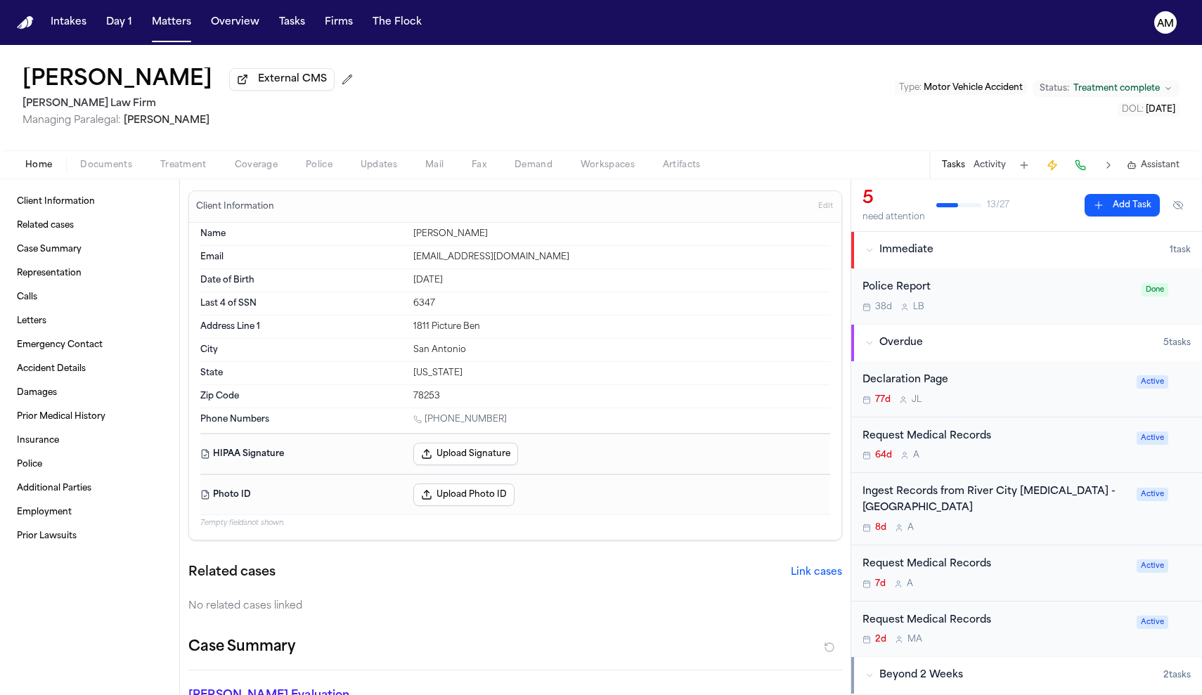
click at [1008, 464] on div "Request Medical Records 64d A Active" at bounding box center [1026, 446] width 351 height 56
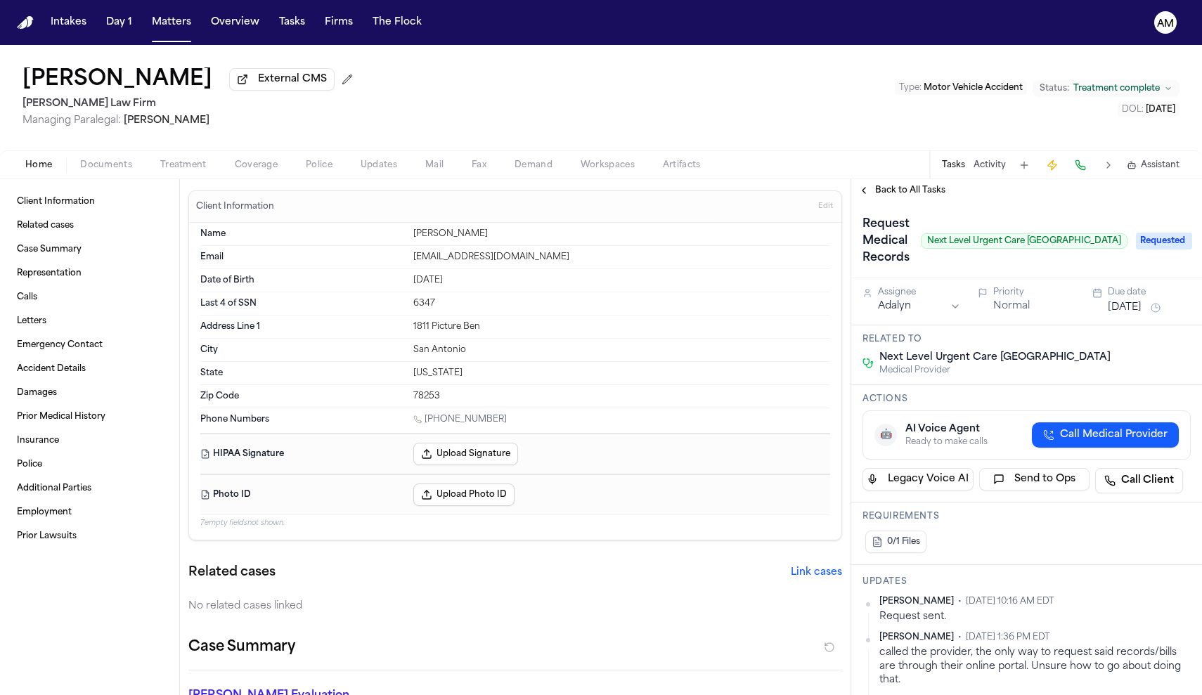
scroll to position [32, 0]
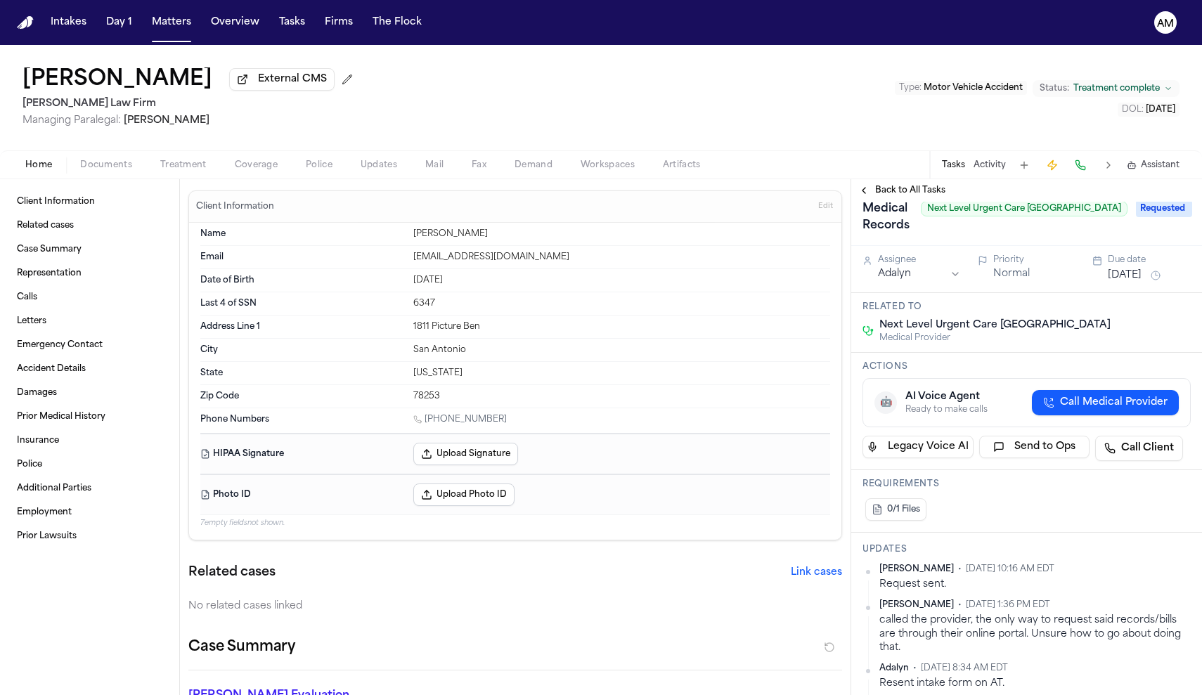
click at [130, 174] on span "button" at bounding box center [106, 172] width 69 height 1
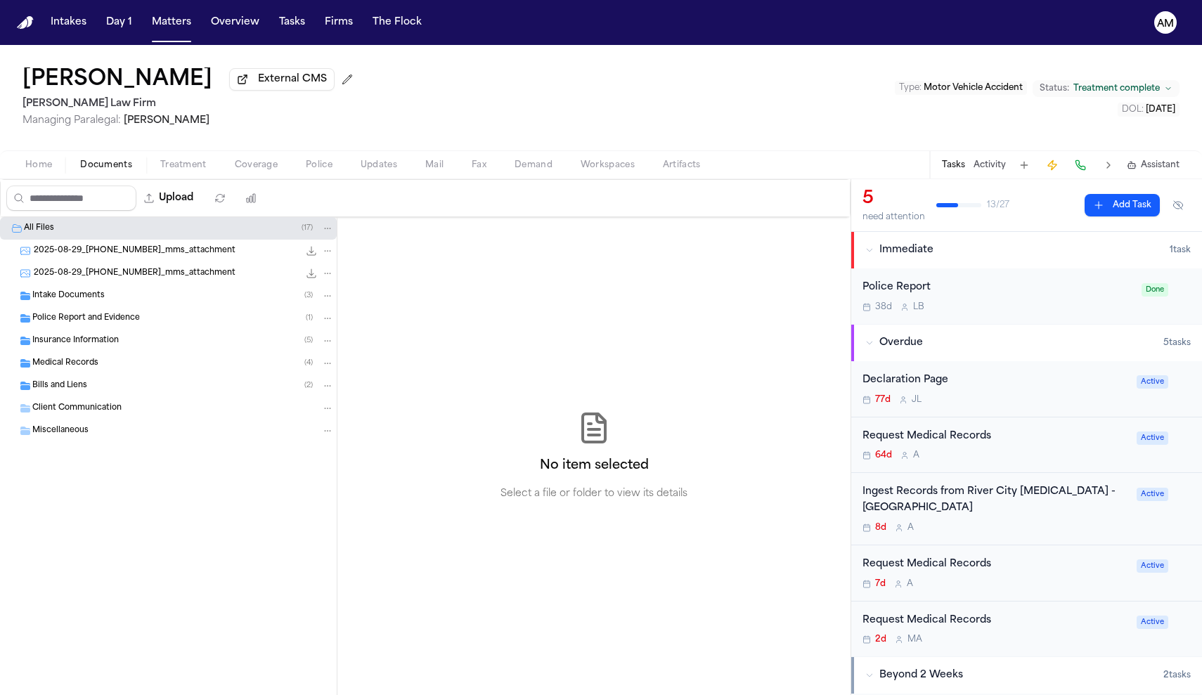
click at [200, 170] on span "Treatment" at bounding box center [183, 165] width 46 height 11
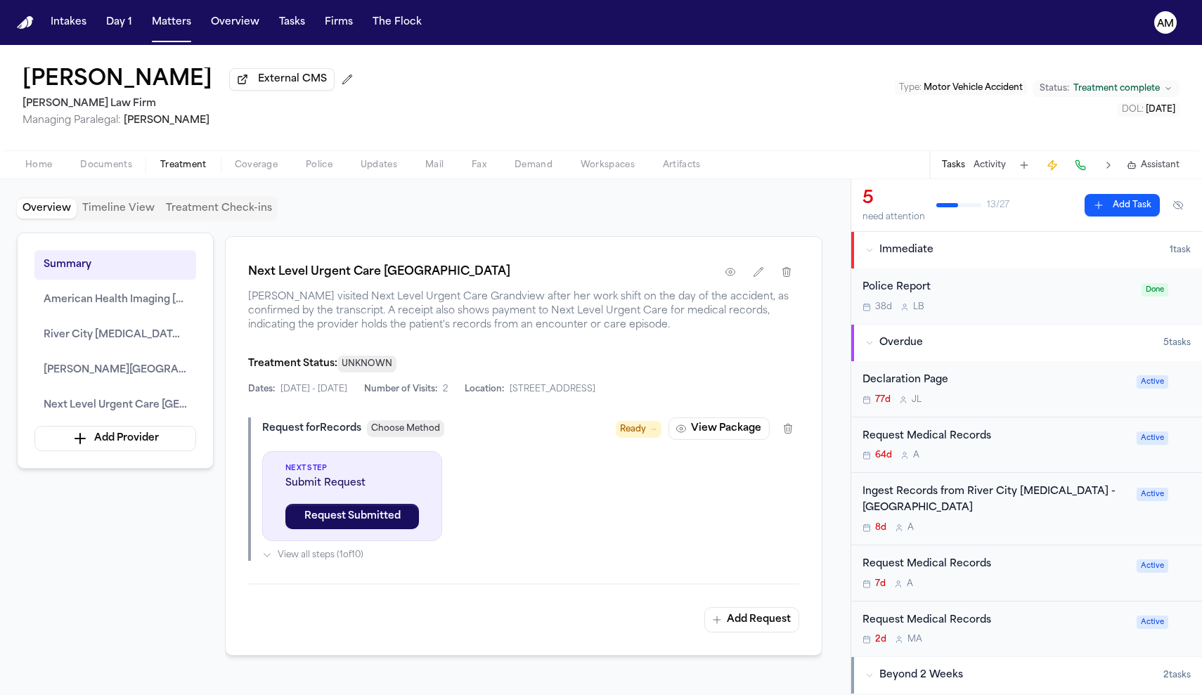
scroll to position [2152, 0]
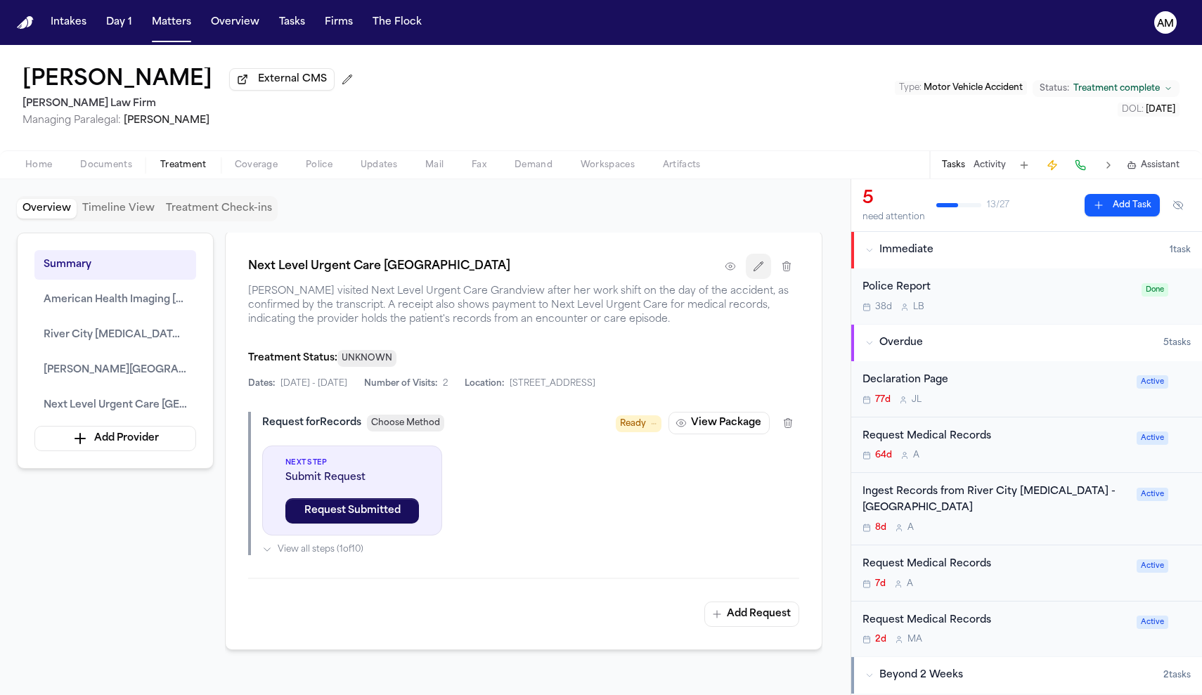
click at [753, 272] on icon "button" at bounding box center [758, 266] width 11 height 11
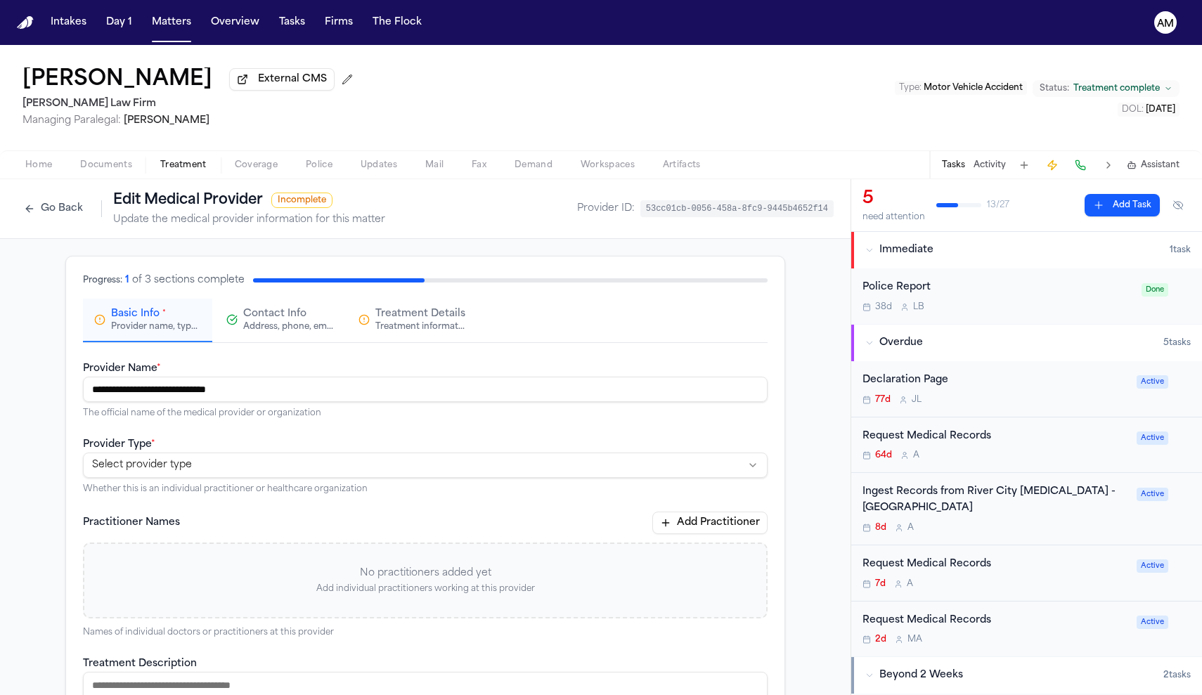
click at [50, 217] on button "Go Back" at bounding box center [53, 209] width 73 height 22
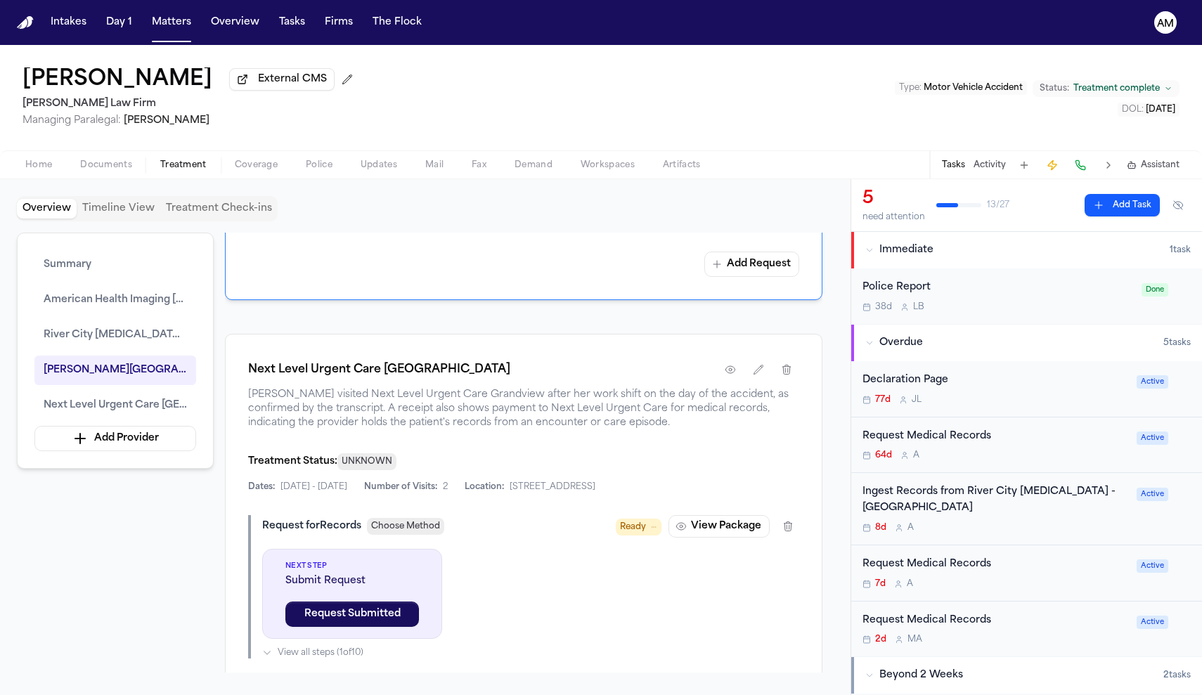
scroll to position [2095, 0]
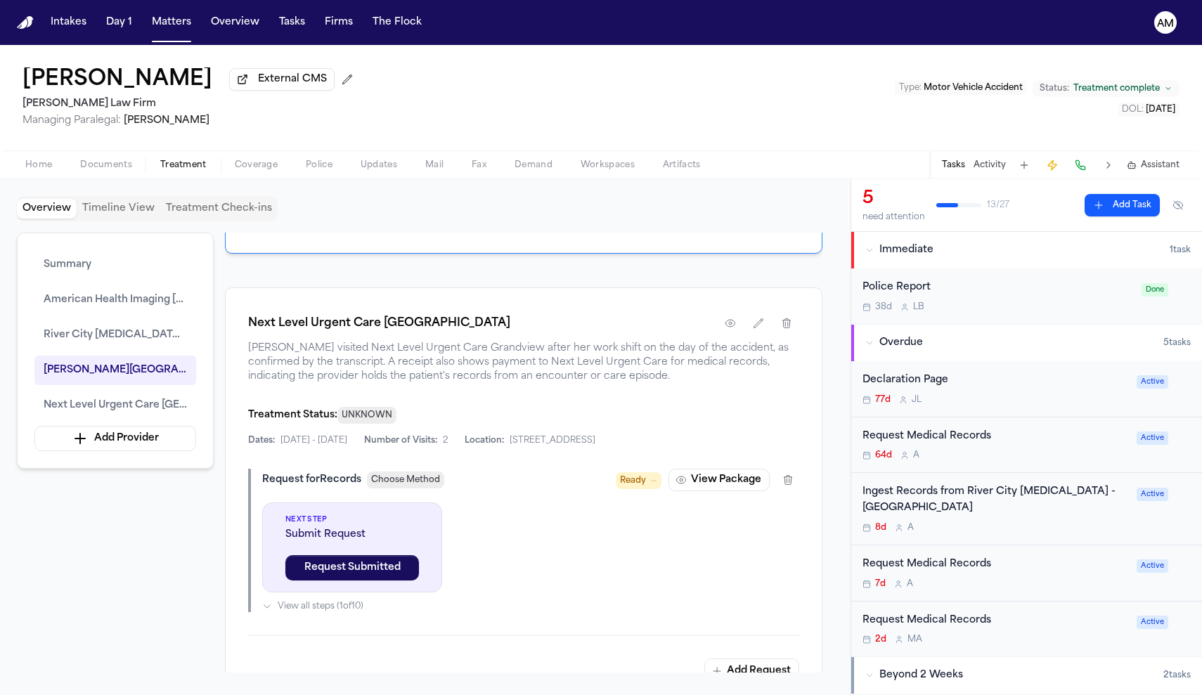
click at [116, 158] on div "Home Documents Treatment Coverage Police Updates Mail Fax Demand Workspaces Art…" at bounding box center [601, 164] width 1202 height 28
click at [117, 171] on span "Documents" at bounding box center [106, 165] width 52 height 11
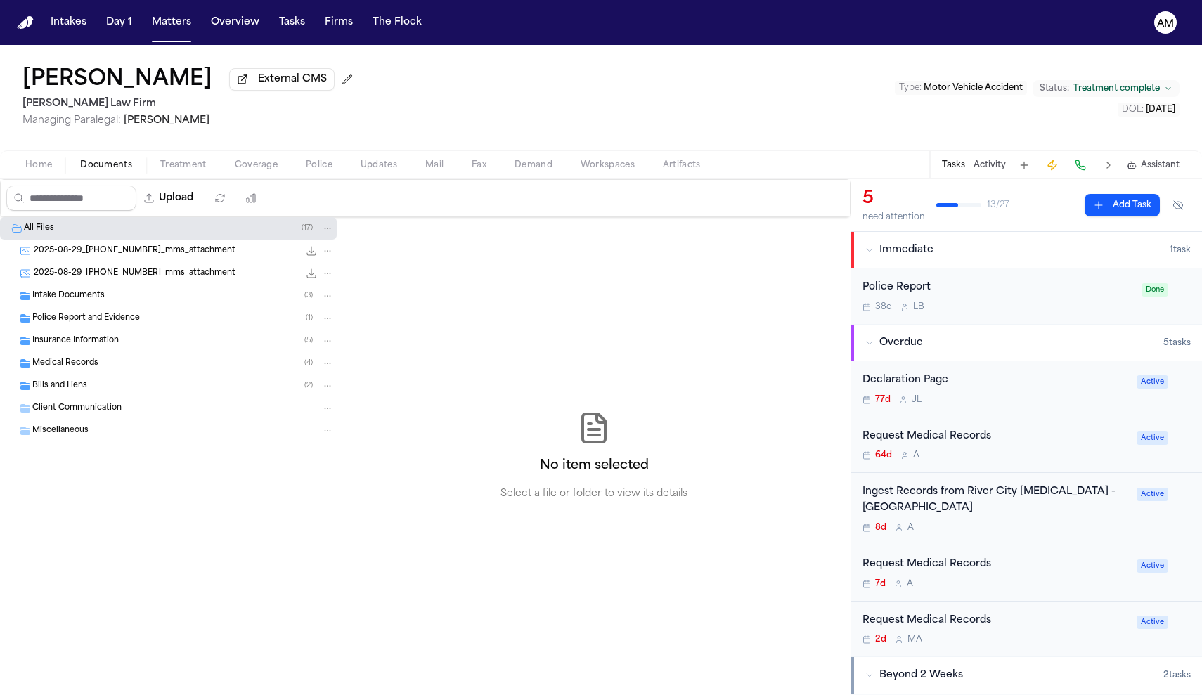
click at [87, 363] on span "Medical Records" at bounding box center [65, 364] width 66 height 12
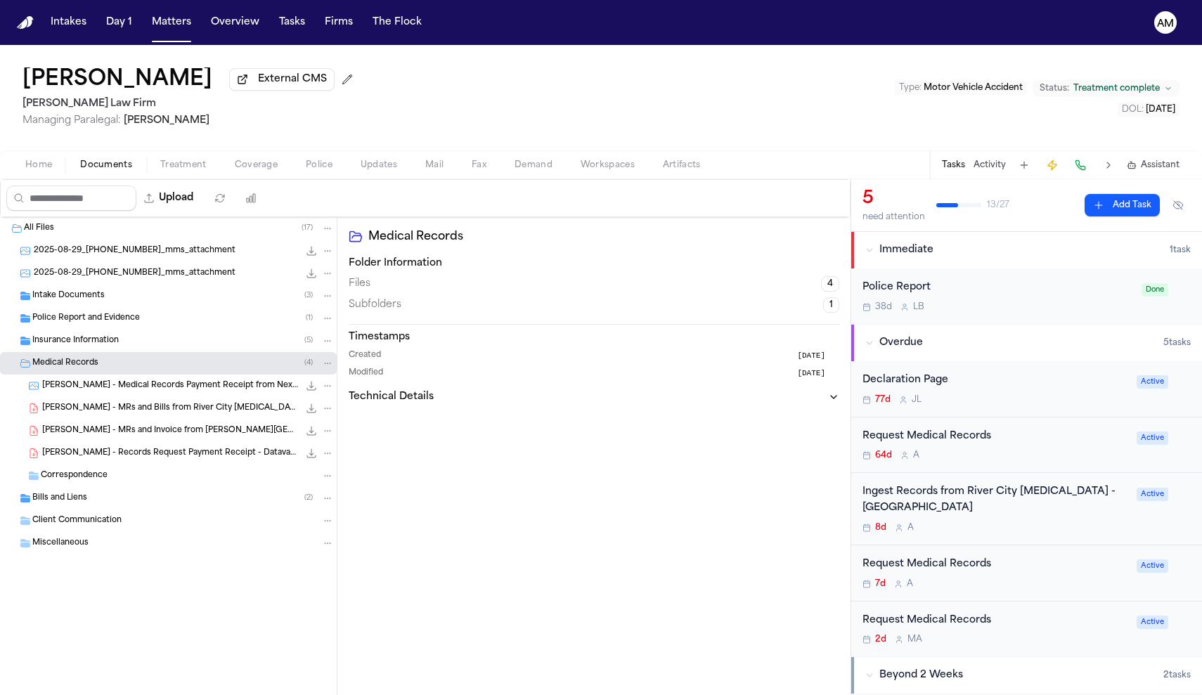
click at [120, 455] on span "J. Shamp - Records Request Payment Receipt - Datavant - 10.7.25" at bounding box center [170, 454] width 257 height 12
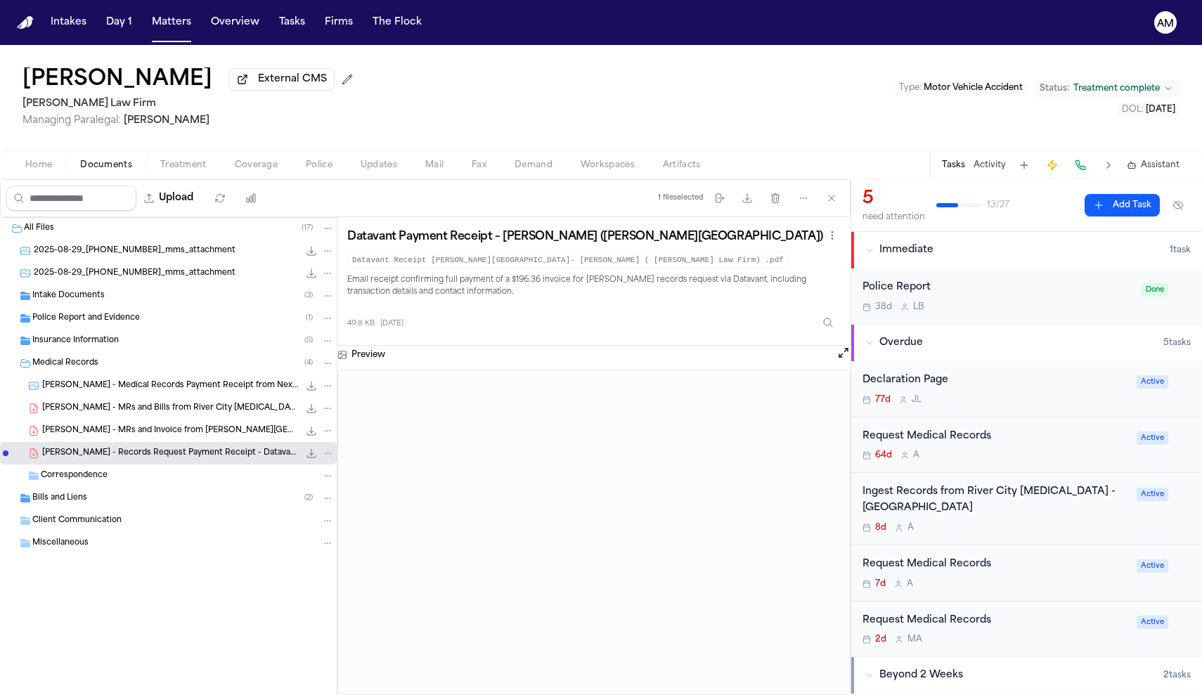
click at [172, 385] on span "J. Shamp - Medical Records Payment Receipt from Next Level Urgent Care - 9.30.25" at bounding box center [170, 386] width 257 height 12
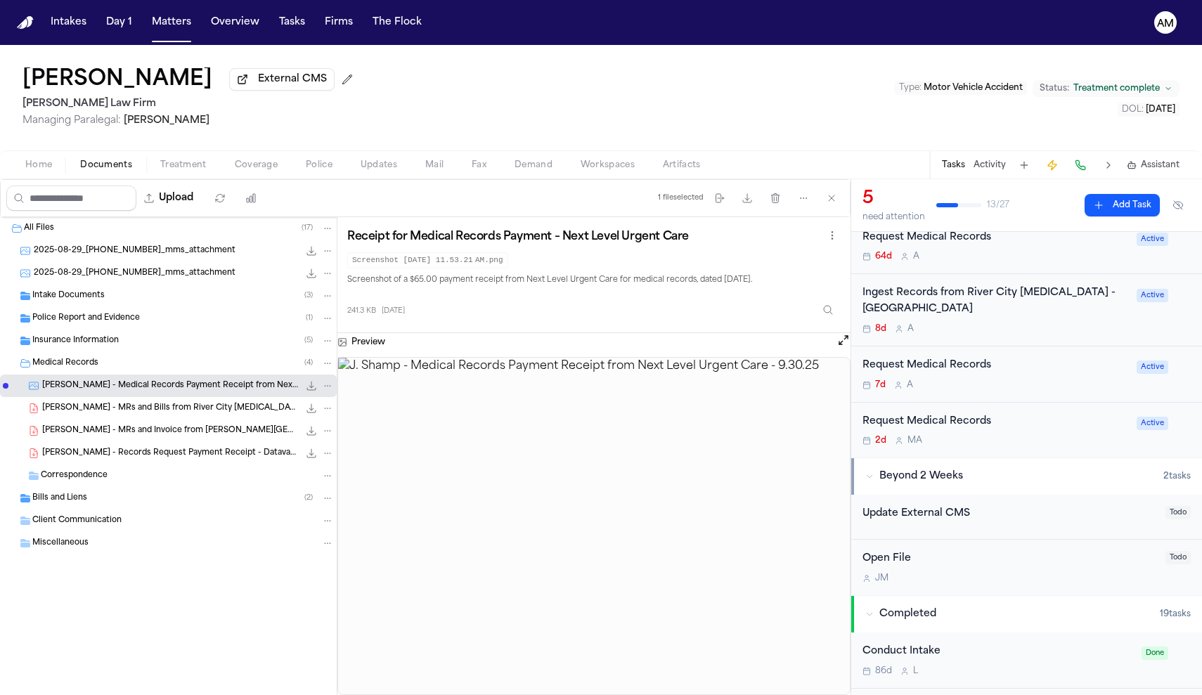
click at [835, 347] on div "Preview" at bounding box center [593, 342] width 513 height 18
click at [841, 345] on button "Open preview" at bounding box center [844, 340] width 14 height 14
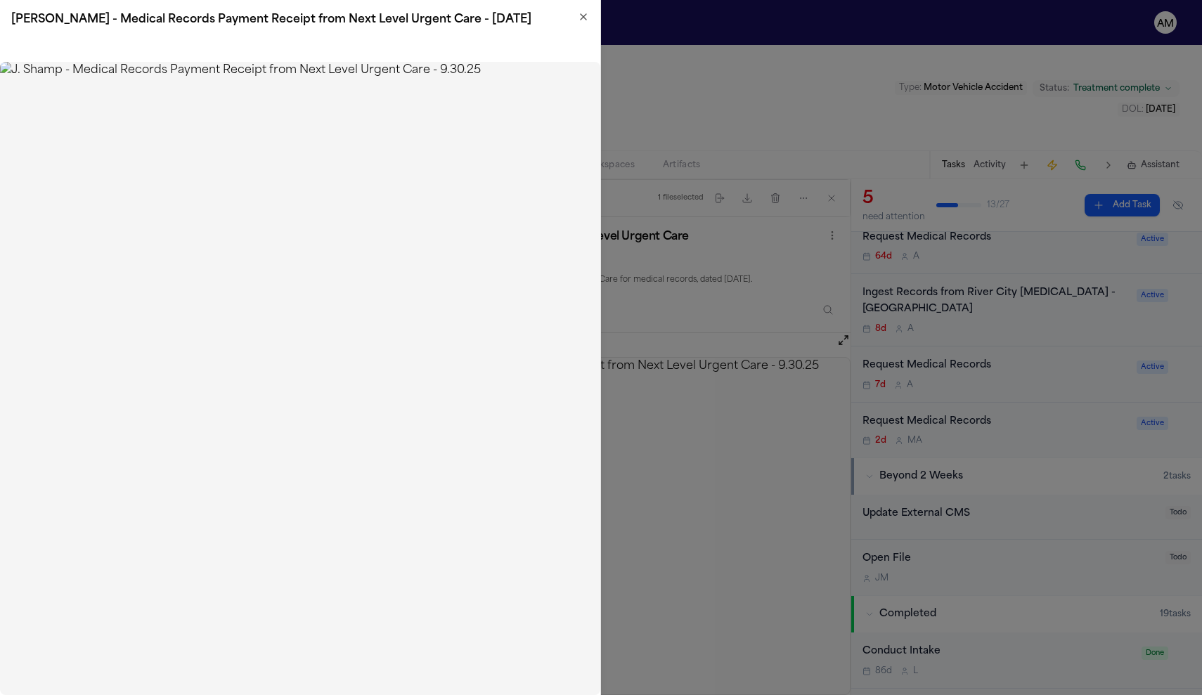
click at [451, 480] on img at bounding box center [300, 379] width 600 height 634
click at [590, 18] on div "J. Shamp - Medical Records Payment Receipt from Next Level Urgent Care - 9.30.25" at bounding box center [300, 19] width 600 height 39
click at [585, 15] on icon "button" at bounding box center [583, 16] width 11 height 11
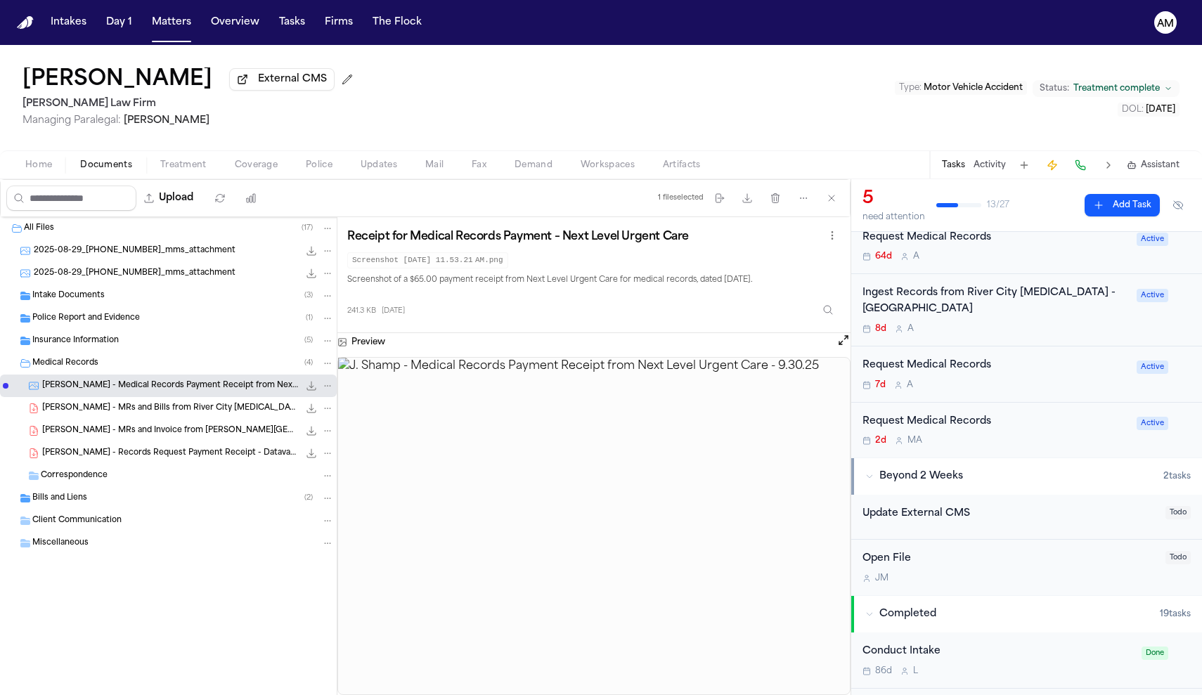
click at [600, 577] on img at bounding box center [594, 526] width 512 height 337
click at [833, 239] on html "Intakes Day 1 Matters Overview Tasks Firms The Flock AM Janice Shamp External C…" at bounding box center [601, 347] width 1202 height 695
click at [819, 280] on span "Download file" at bounding box center [793, 287] width 67 height 14
click at [830, 241] on html "Intakes Day 1 Matters Overview Tasks Firms The Flock AM Janice Shamp External C…" at bounding box center [601, 347] width 1202 height 695
click at [799, 287] on span "Download file" at bounding box center [793, 287] width 67 height 14
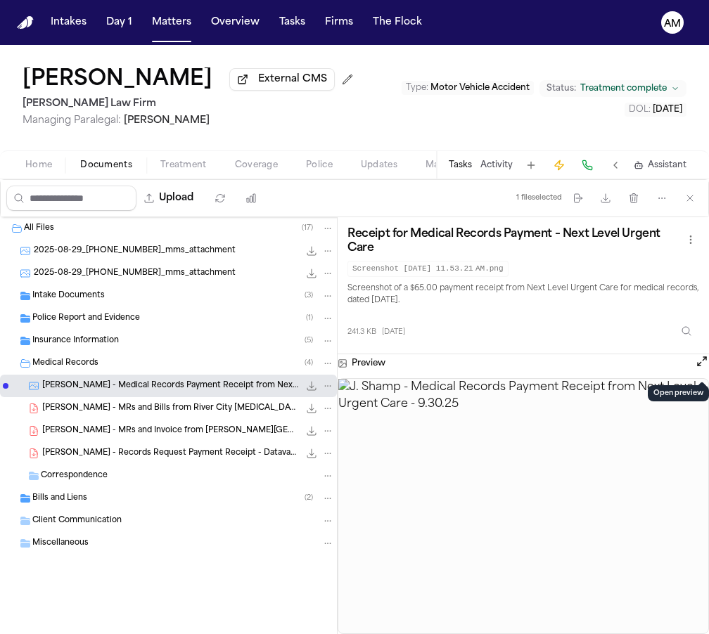
click at [702, 368] on button "Open preview" at bounding box center [702, 361] width 14 height 14
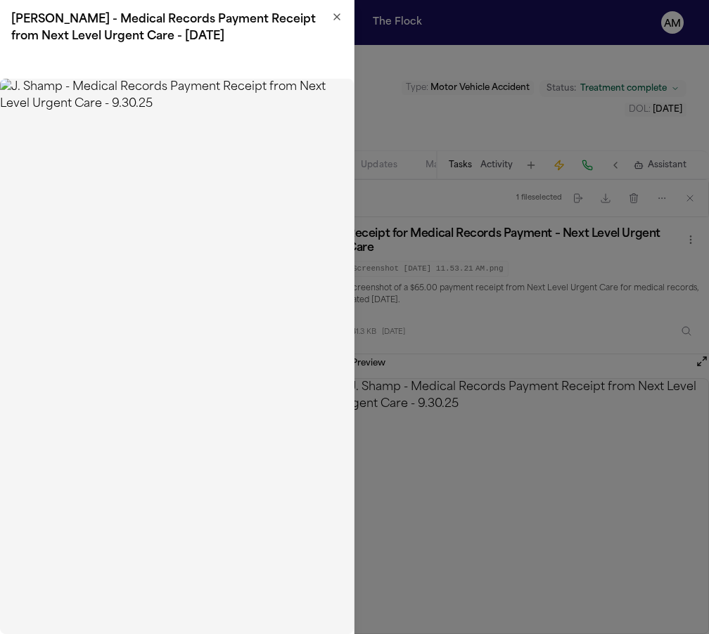
click at [335, 16] on icon "button" at bounding box center [336, 16] width 11 height 11
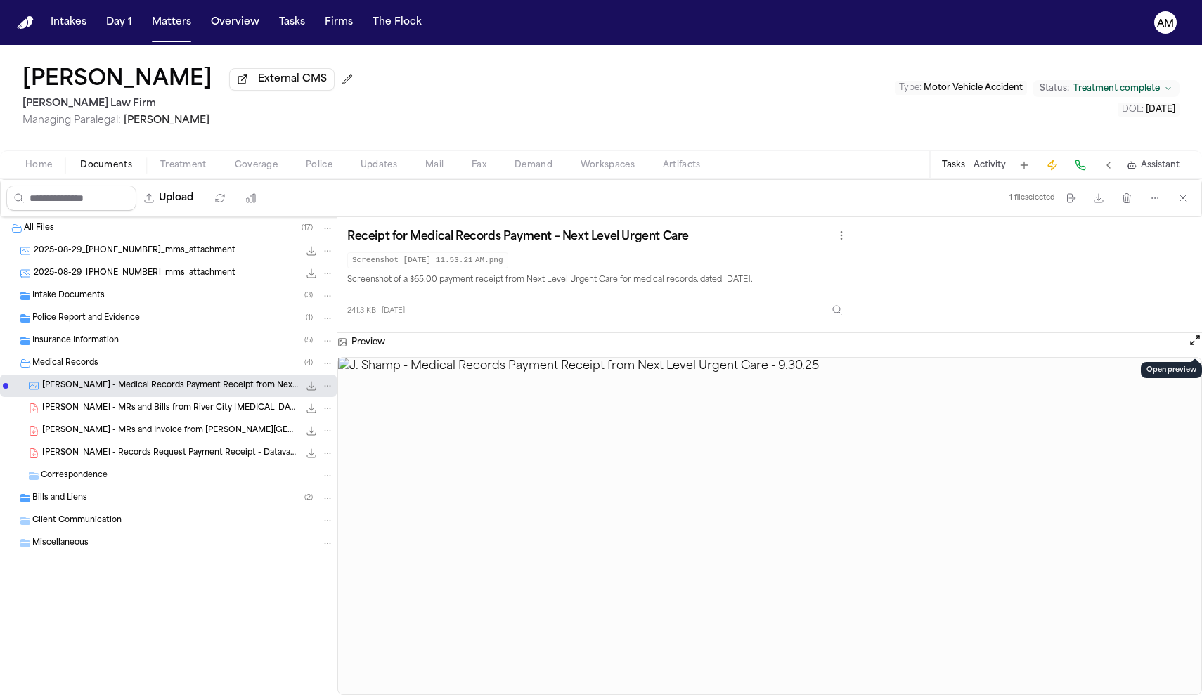
click at [963, 169] on button "Tasks" at bounding box center [953, 165] width 23 height 11
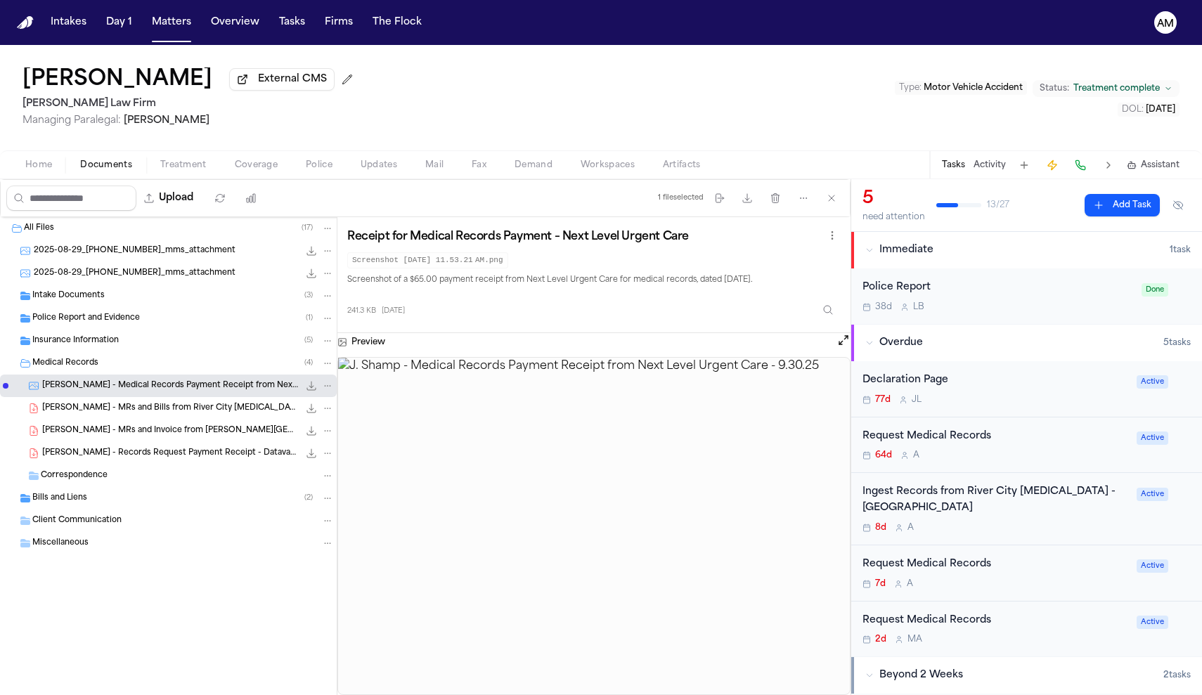
click at [1006, 460] on div "64d A" at bounding box center [996, 455] width 266 height 11
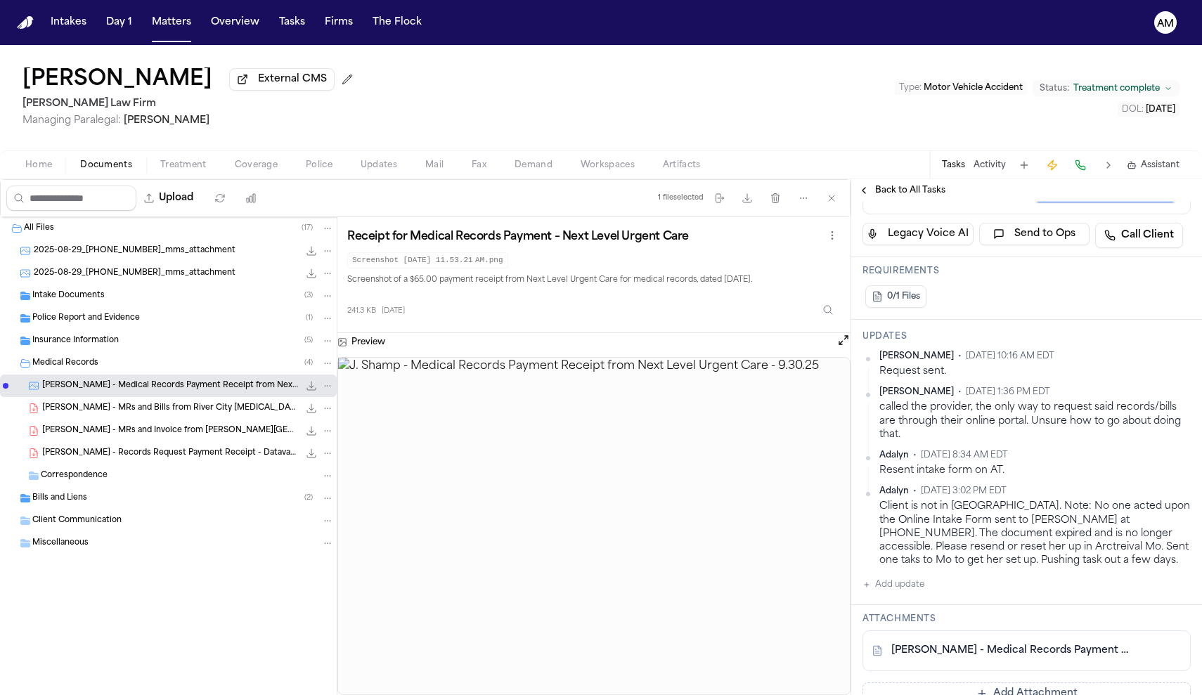
scroll to position [246, 0]
click at [911, 586] on button "Add update" at bounding box center [894, 584] width 62 height 17
click at [893, 624] on button "Private" at bounding box center [890, 629] width 11 height 11
click at [937, 595] on textarea "Add your update" at bounding box center [1035, 595] width 300 height 28
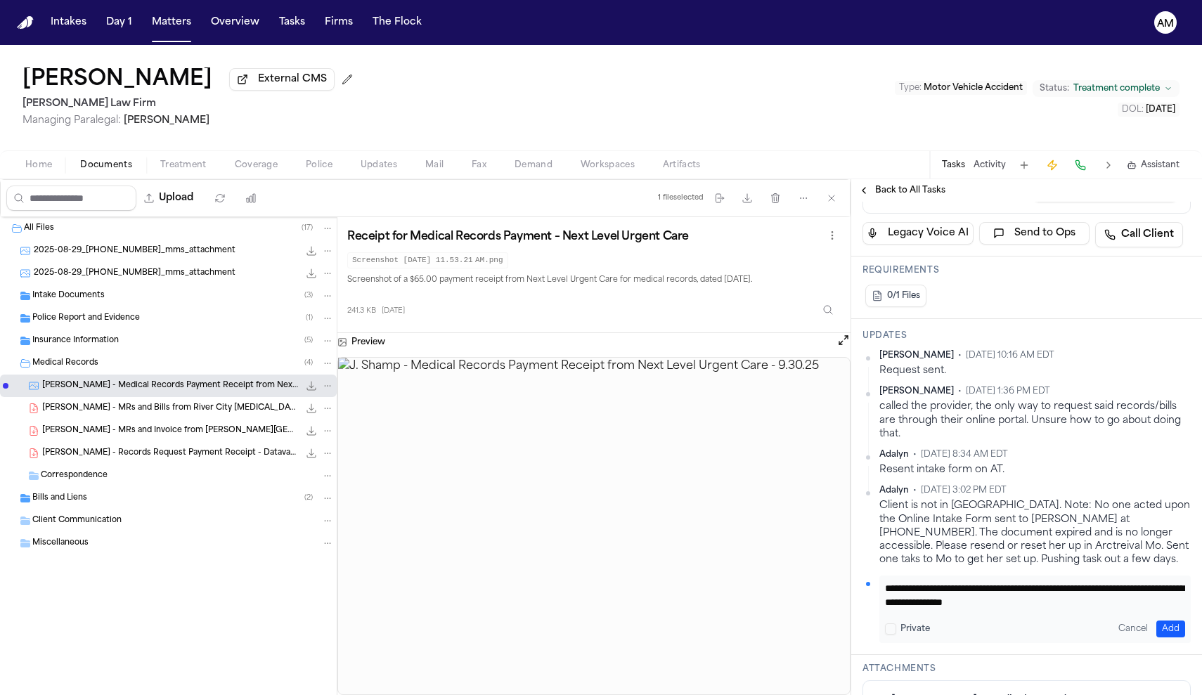
type textarea "**********"
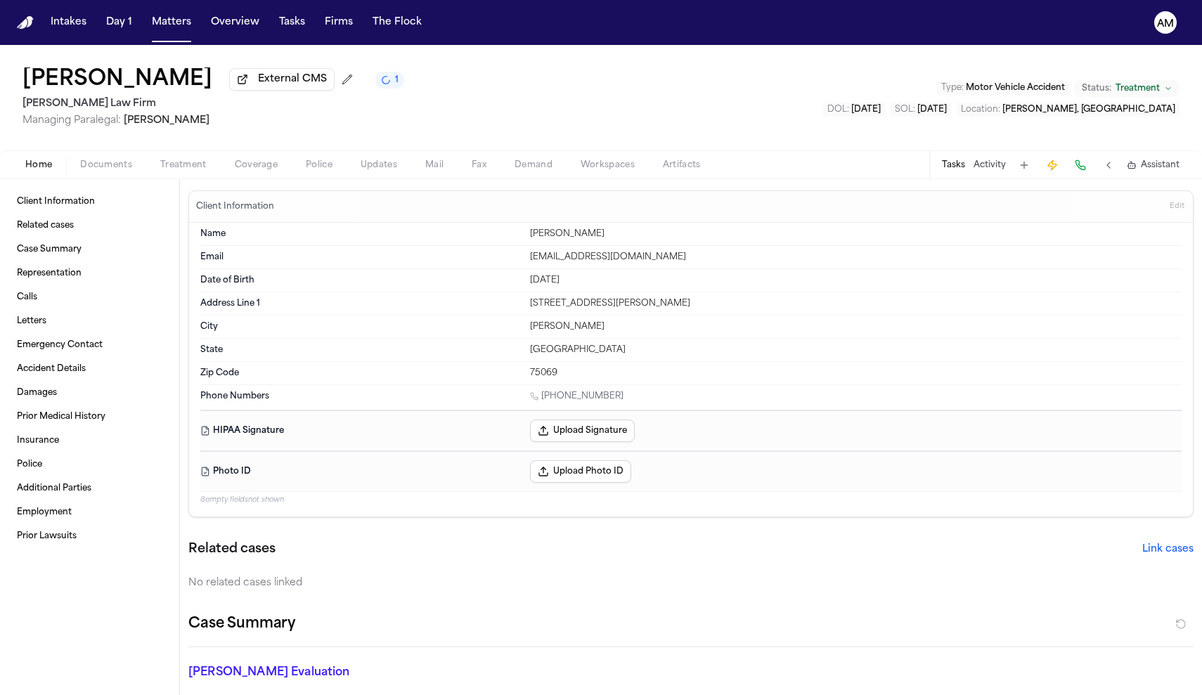
click at [708, 171] on button "Activity" at bounding box center [990, 165] width 32 height 11
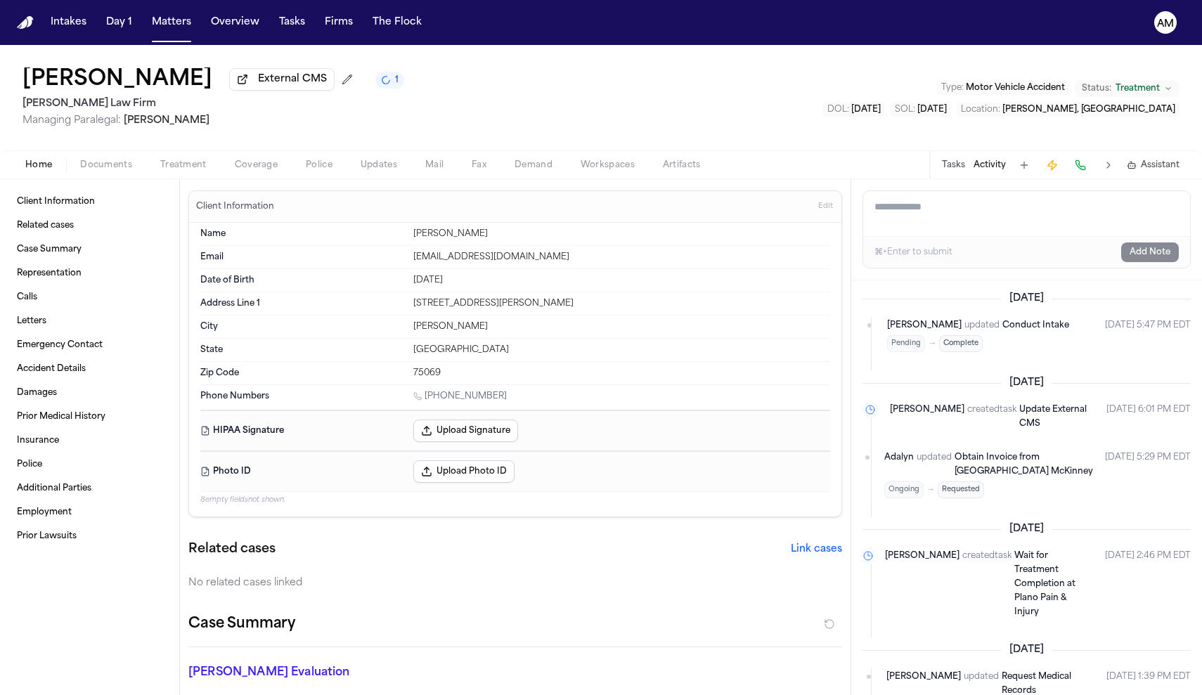
click at [708, 166] on div "Tasks Activity Assistant" at bounding box center [1061, 164] width 262 height 27
click at [708, 166] on button "Tasks" at bounding box center [953, 165] width 23 height 11
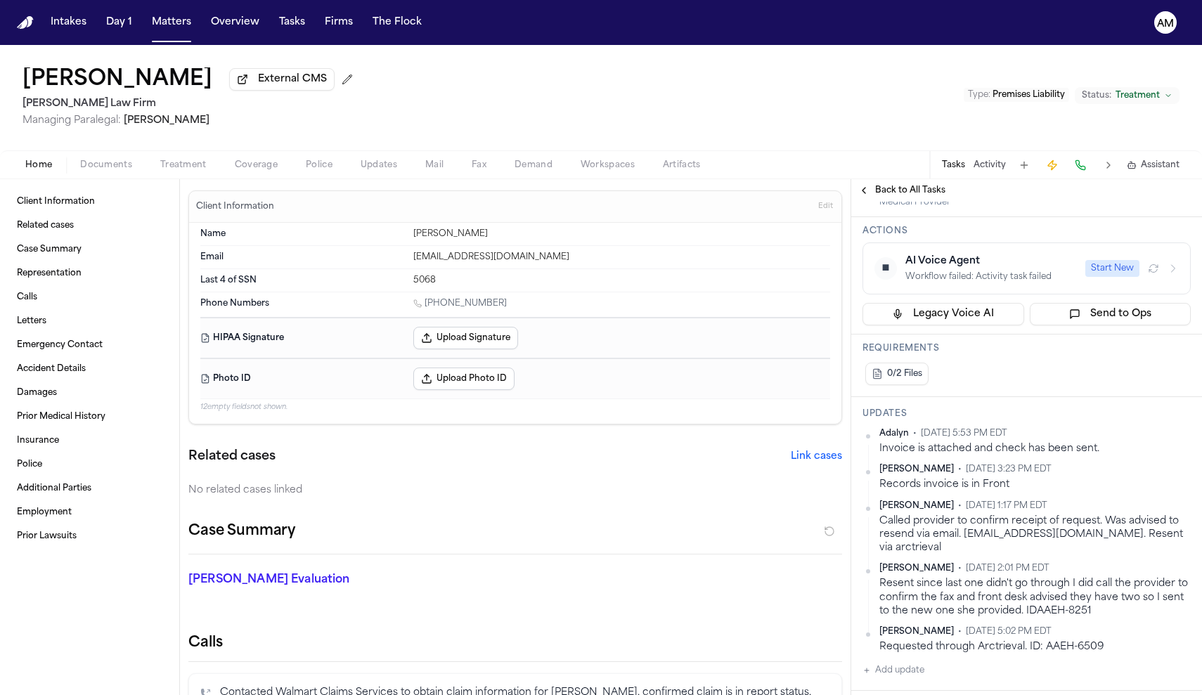
scroll to position [266, 0]
click at [982, 520] on div "Called provider to confirm receipt of request. Was advised to resend via email.…" at bounding box center [1035, 533] width 311 height 41
drag, startPoint x: 963, startPoint y: 506, endPoint x: 1097, endPoint y: 503, distance: 133.6
click at [1097, 513] on div "Called provider to confirm receipt of request. Was advised to resend via email.…" at bounding box center [1035, 533] width 311 height 41
click at [977, 513] on div "Called provider to confirm receipt of request. Was advised to resend via email.…" at bounding box center [1035, 533] width 311 height 41
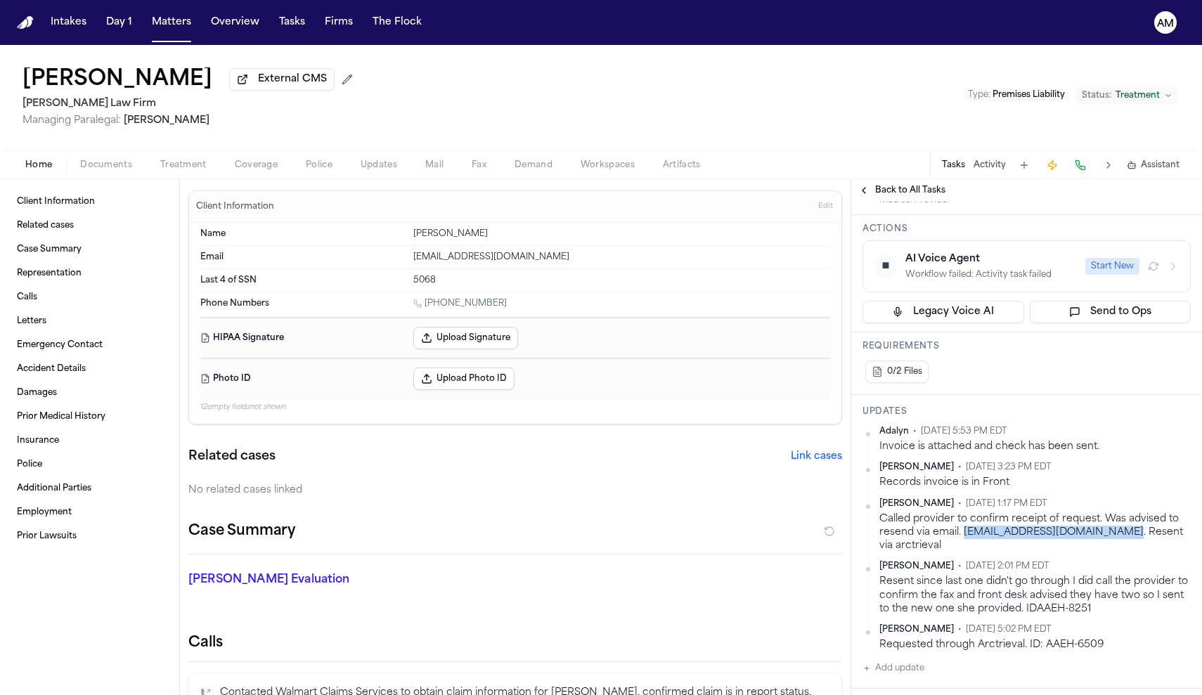
drag, startPoint x: 965, startPoint y: 503, endPoint x: 1124, endPoint y: 504, distance: 158.9
click at [1124, 513] on div "Called provider to confirm receipt of request. Was advised to resend via email.…" at bounding box center [1035, 533] width 311 height 41
click at [1112, 513] on div "Called provider to confirm receipt of request. Was advised to resend via email.…" at bounding box center [1035, 533] width 311 height 41
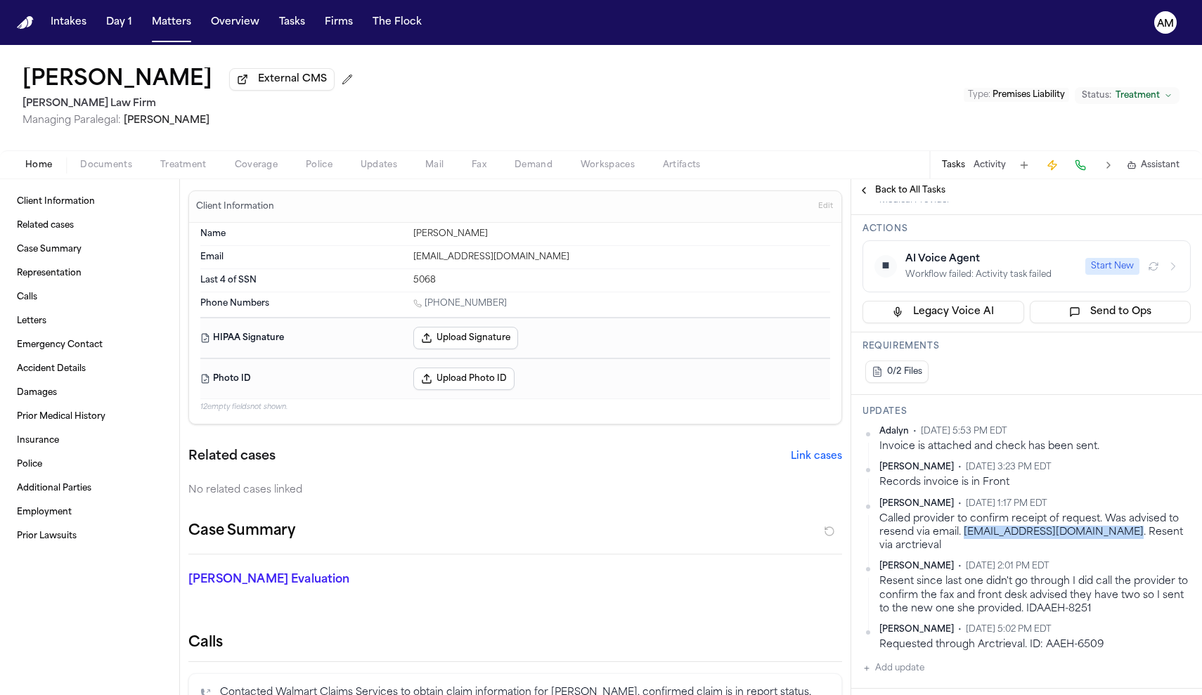
drag, startPoint x: 963, startPoint y: 504, endPoint x: 1126, endPoint y: 503, distance: 163.1
click at [1126, 513] on div "Called provider to confirm receipt of request. Was advised to resend via email.…" at bounding box center [1035, 533] width 311 height 41
copy div "[EMAIL_ADDRESS][DOMAIN_NAME]."
click at [110, 164] on span "Documents" at bounding box center [106, 165] width 52 height 11
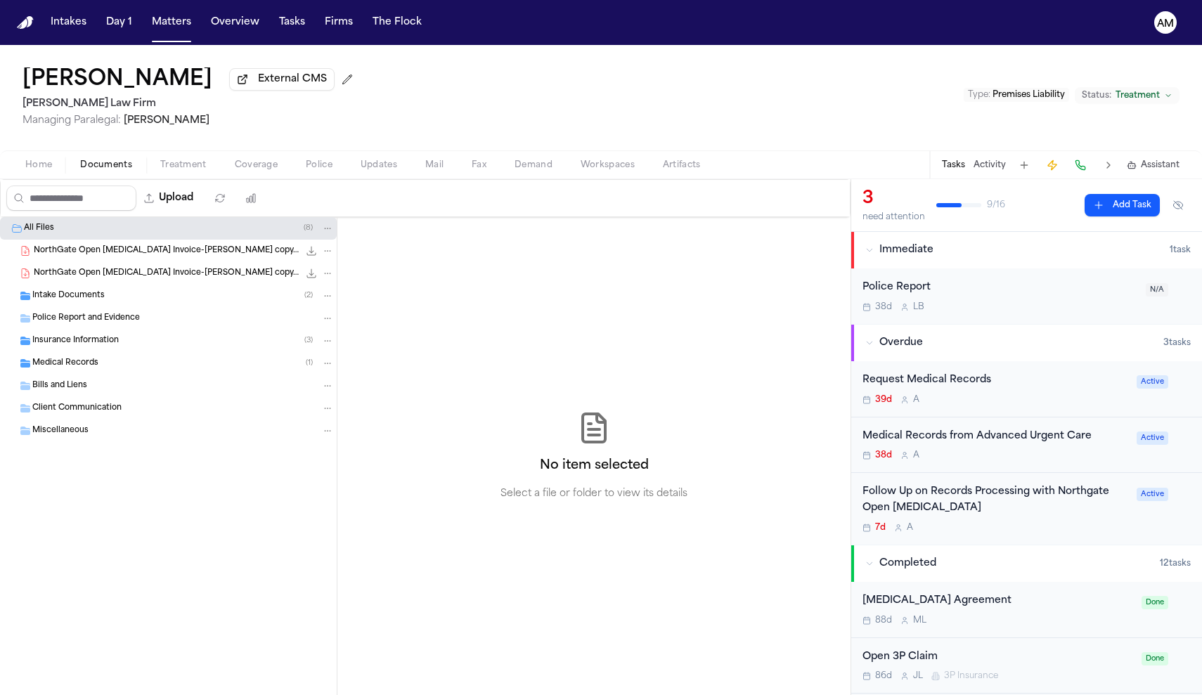
click at [81, 359] on div "Medical Records ( 1 )" at bounding box center [168, 363] width 337 height 22
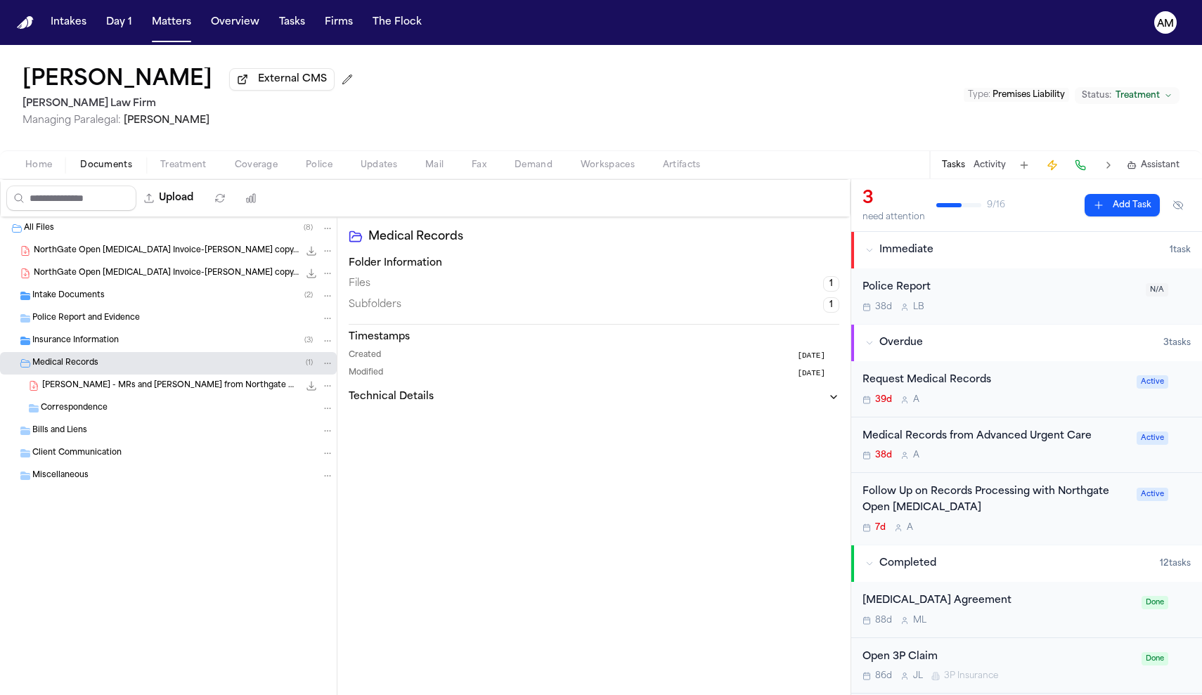
click at [89, 386] on span "[PERSON_NAME] - MRs and [PERSON_NAME] from Northgate Open [MEDICAL_DATA] - [DAT…" at bounding box center [170, 386] width 257 height 12
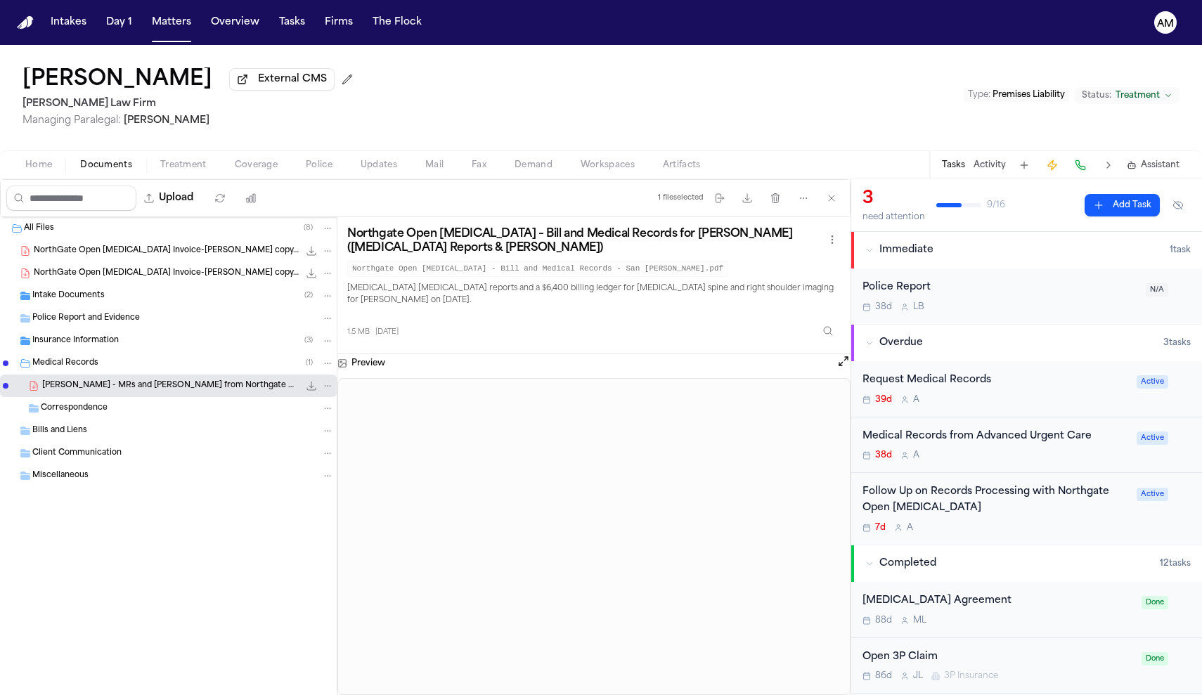
click at [1086, 493] on div "Follow Up on Records Processing with Northgate Open [MEDICAL_DATA]" at bounding box center [996, 500] width 266 height 32
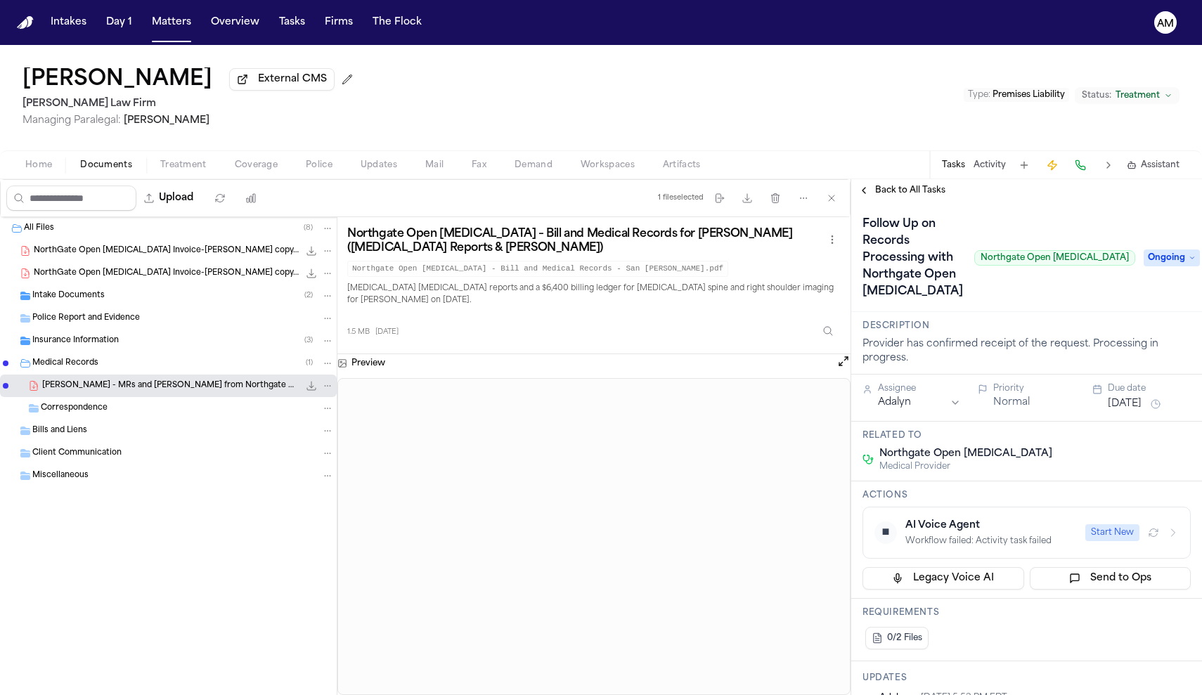
click at [1166, 250] on span "Ongoing" at bounding box center [1172, 258] width 56 height 17
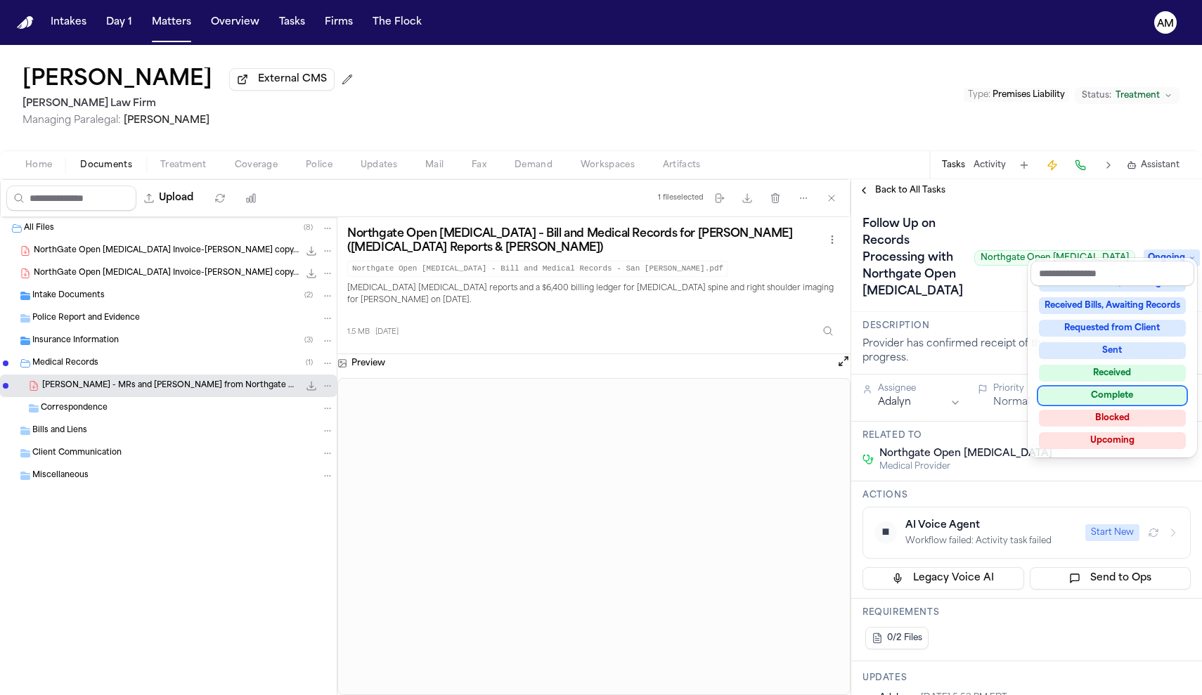
scroll to position [217, 0]
click at [1150, 404] on div "Complete" at bounding box center [1112, 400] width 147 height 17
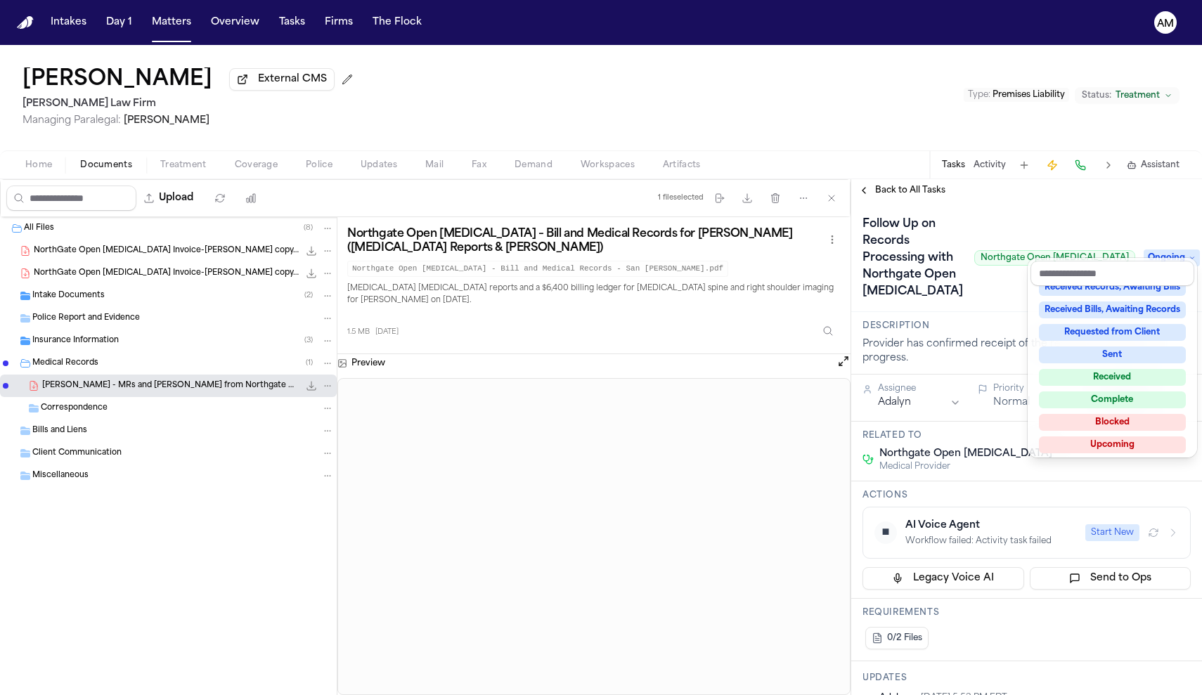
scroll to position [6, 0]
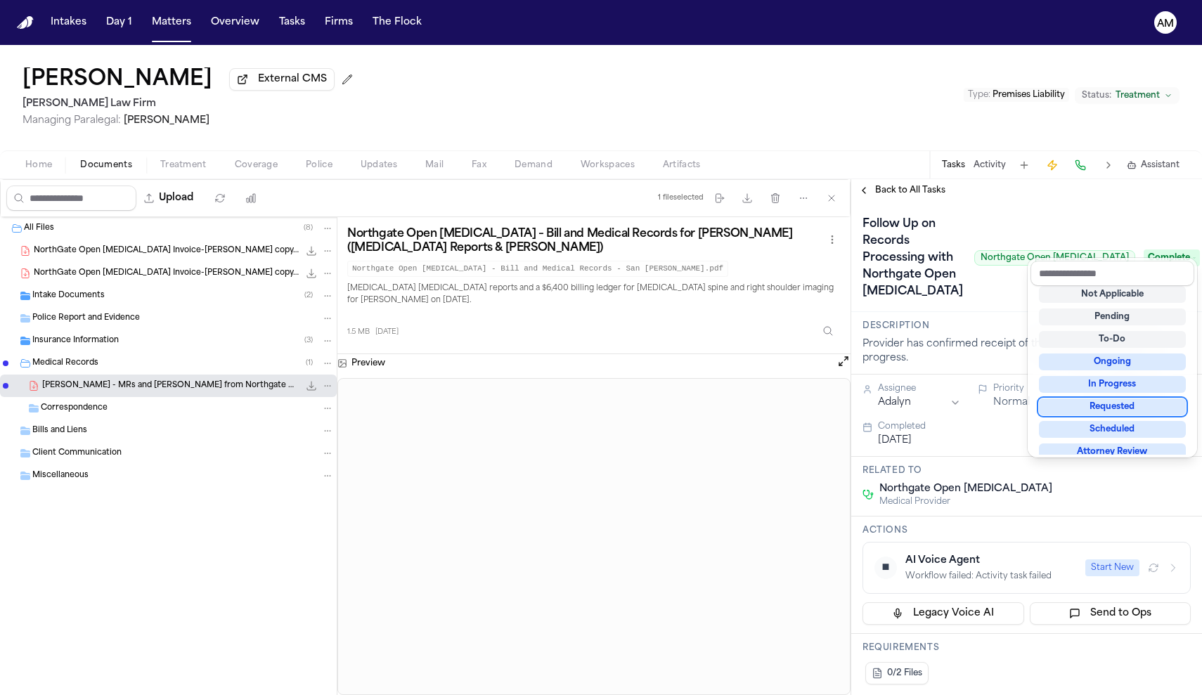
click at [1113, 195] on div "Back to All Tasks Follow Up on Records Processing with Northgate Open [MEDICAL_…" at bounding box center [1026, 437] width 351 height 516
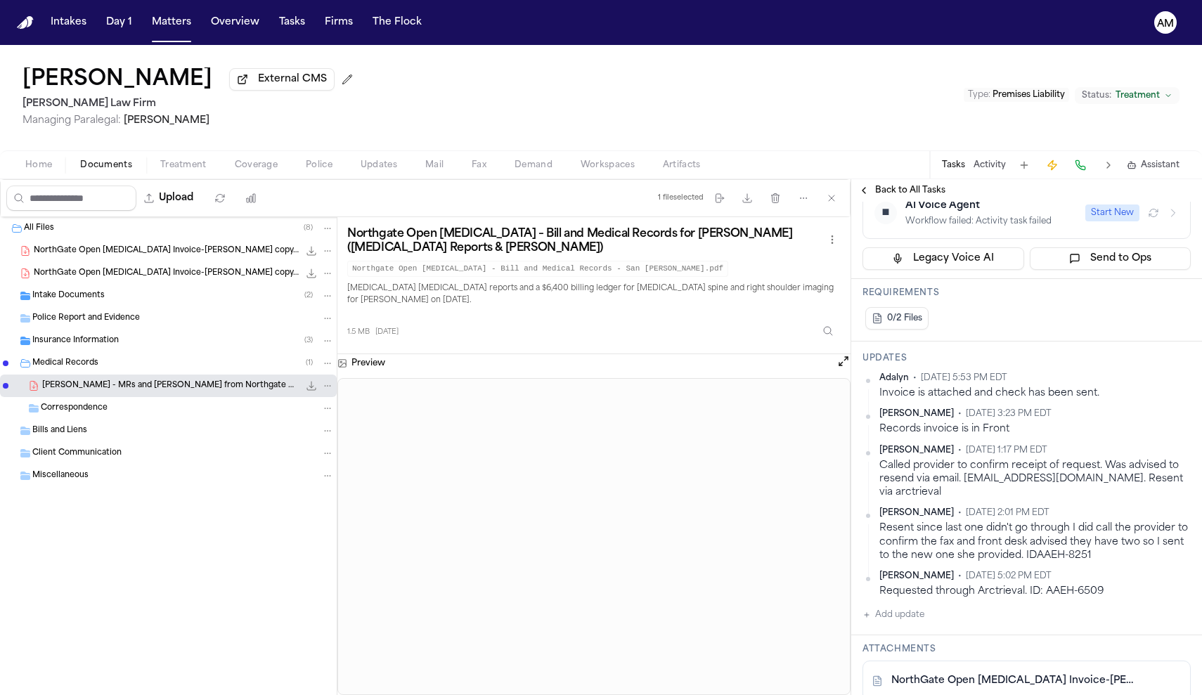
scroll to position [356, 0]
click at [911, 606] on button "Add update" at bounding box center [894, 614] width 62 height 17
click at [888, 654] on button "Private" at bounding box center [890, 659] width 11 height 11
click at [931, 612] on textarea "Add your update" at bounding box center [1035, 626] width 300 height 28
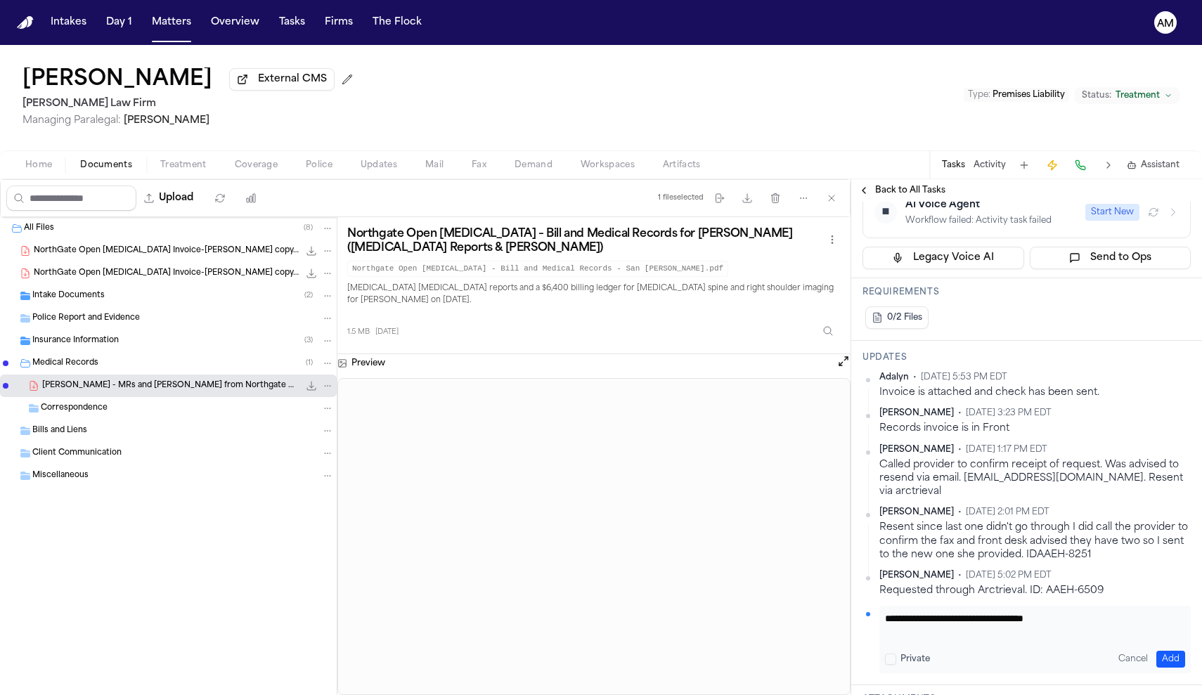
type textarea "**********"
click at [1170, 651] on button "Add" at bounding box center [1171, 659] width 29 height 17
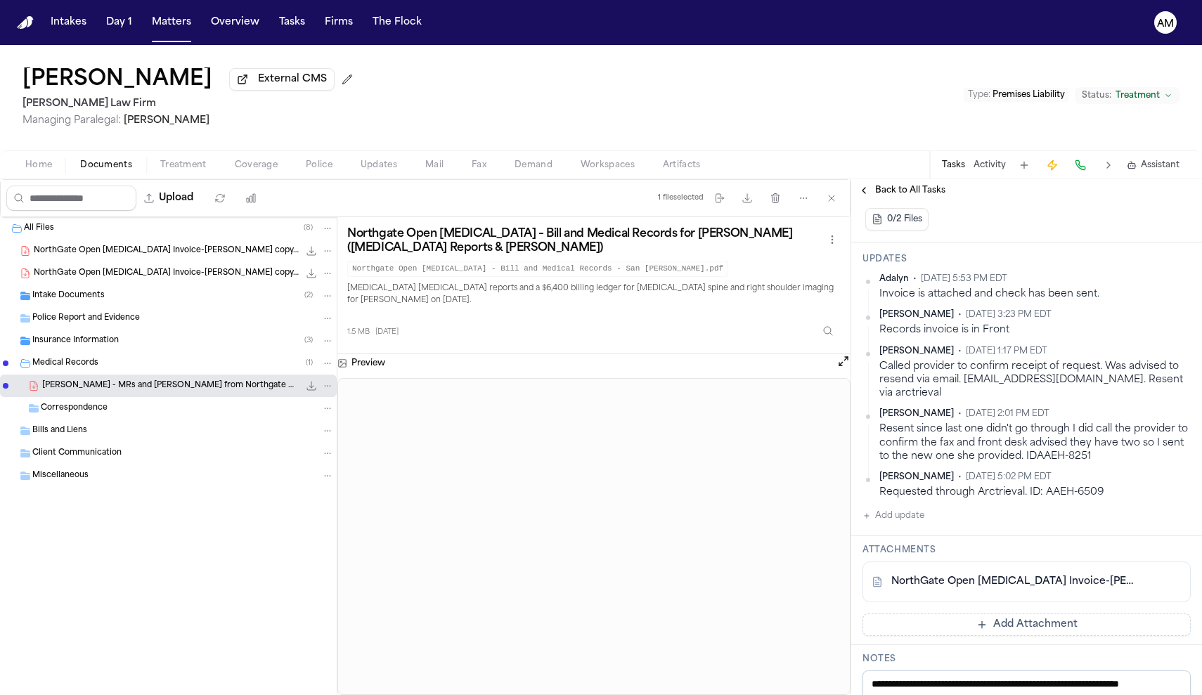
scroll to position [460, 0]
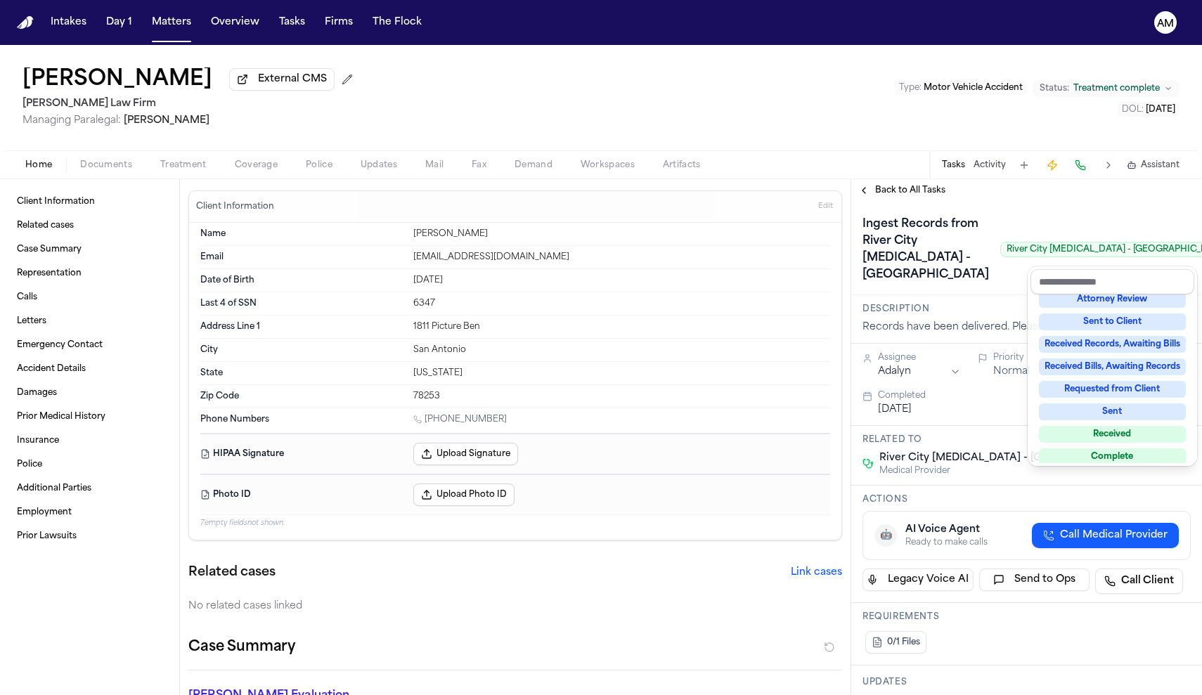
scroll to position [167, 0]
click at [1099, 449] on div "Complete" at bounding box center [1112, 456] width 147 height 17
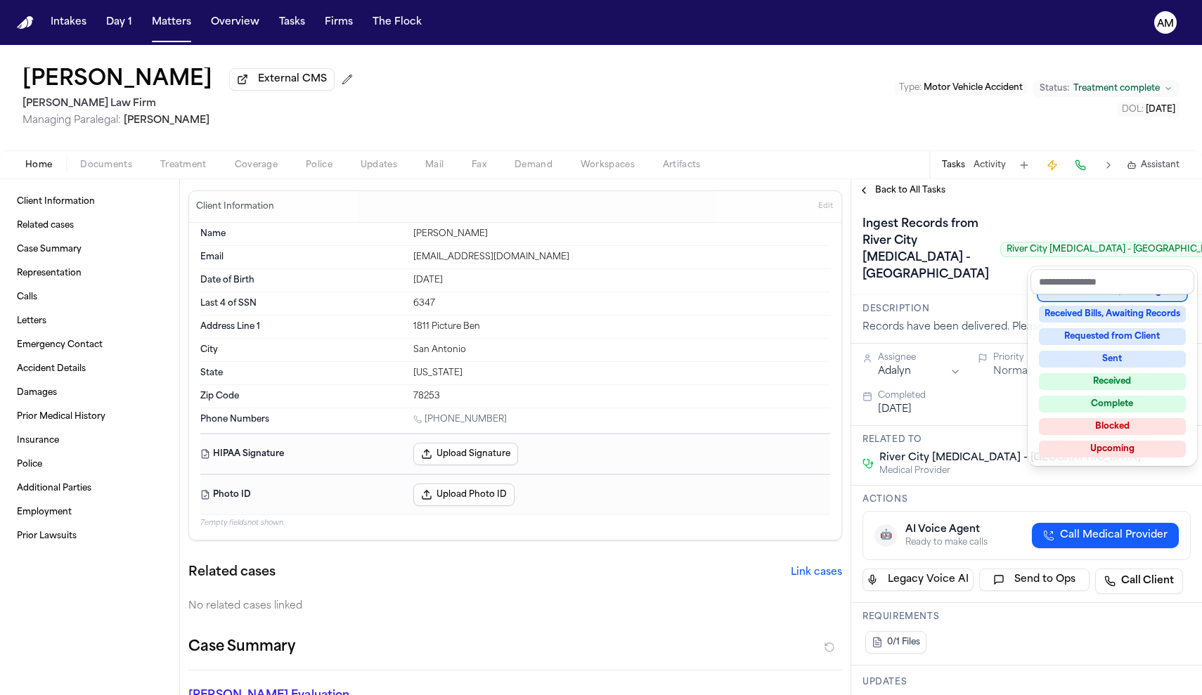
scroll to position [217, 0]
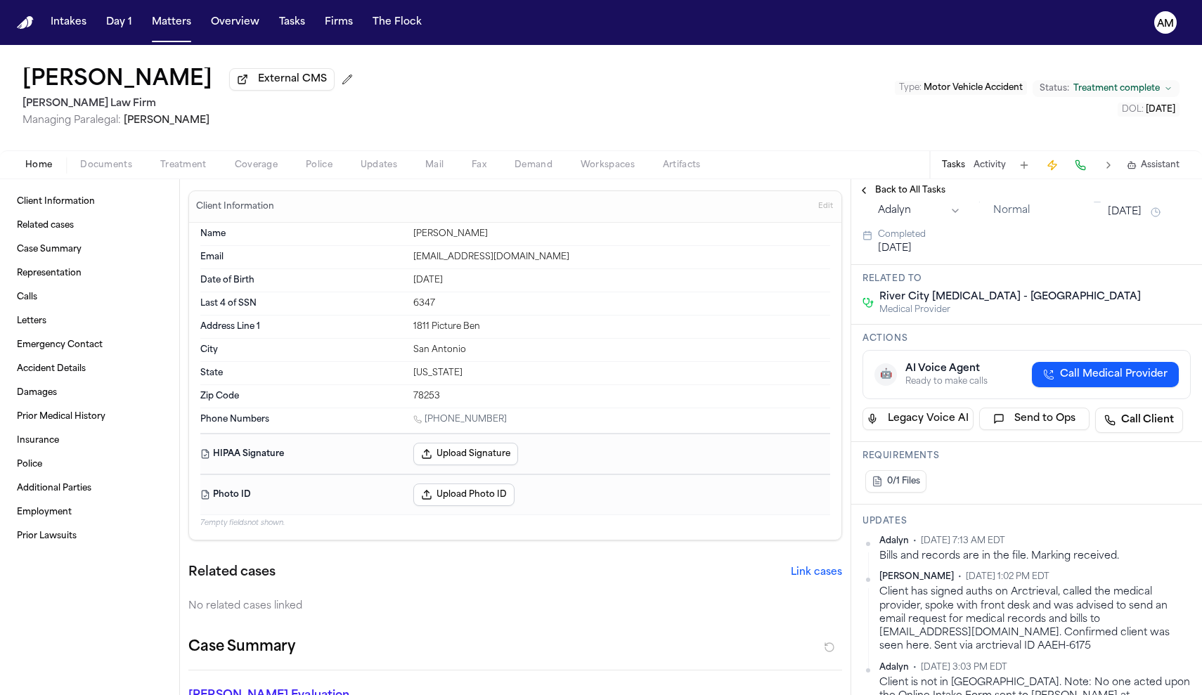
scroll to position [162, 0]
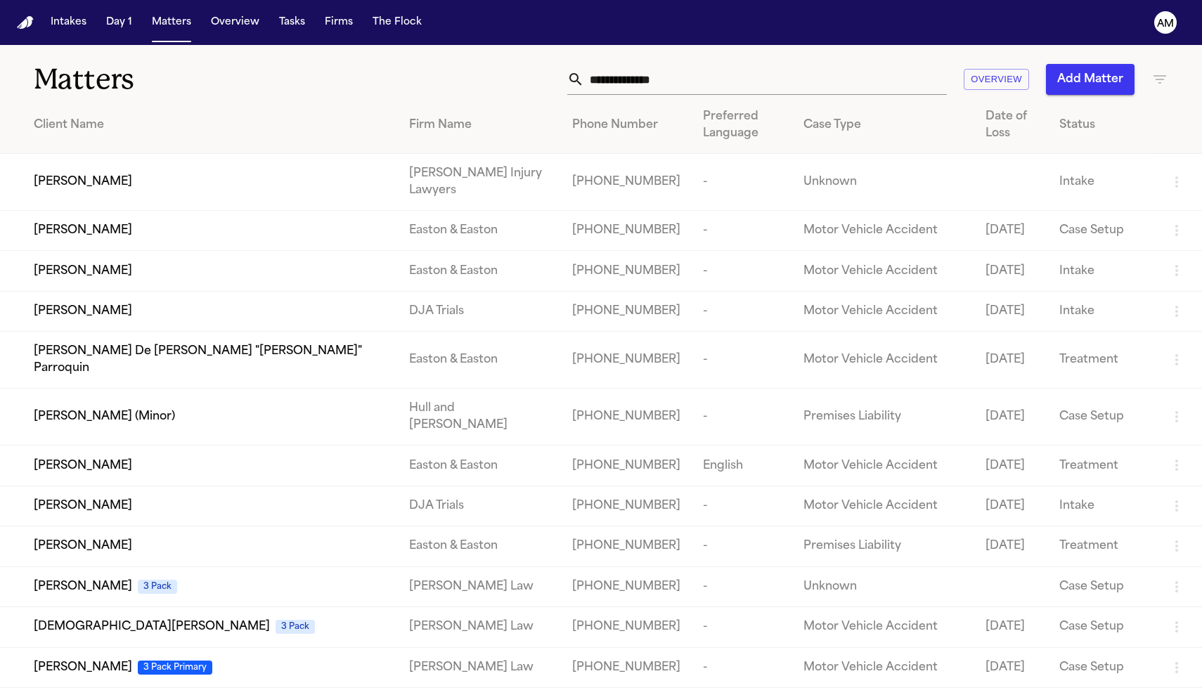
click at [776, 35] on nav "Intakes Day 1 Matters Overview Tasks Firms The Flock AM" at bounding box center [601, 22] width 1202 height 45
click at [281, 24] on button "Tasks" at bounding box center [292, 22] width 37 height 25
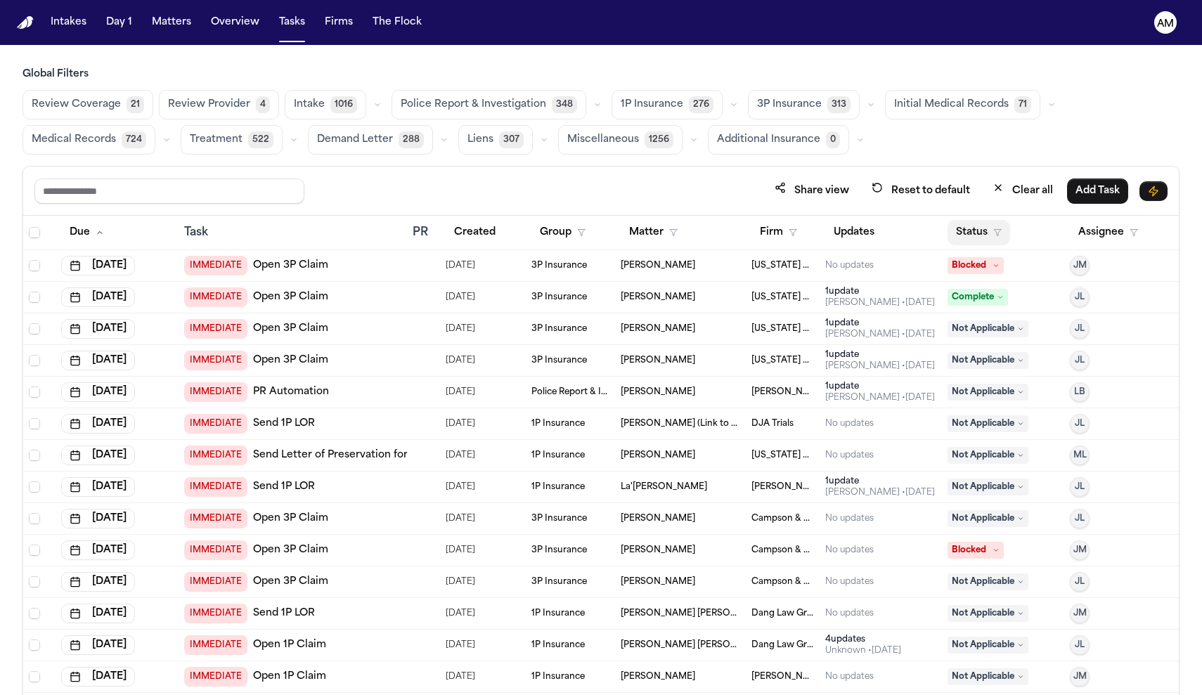
click at [973, 242] on button "Status" at bounding box center [979, 232] width 63 height 25
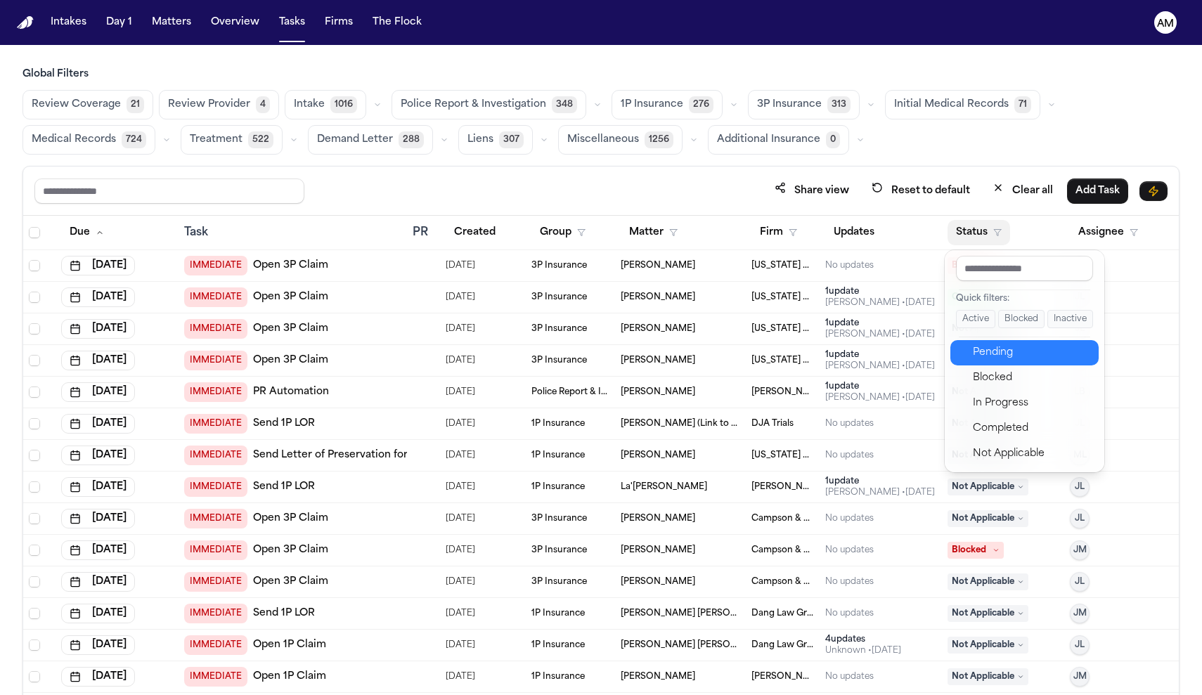
click at [987, 348] on div "Pending" at bounding box center [1031, 353] width 117 height 17
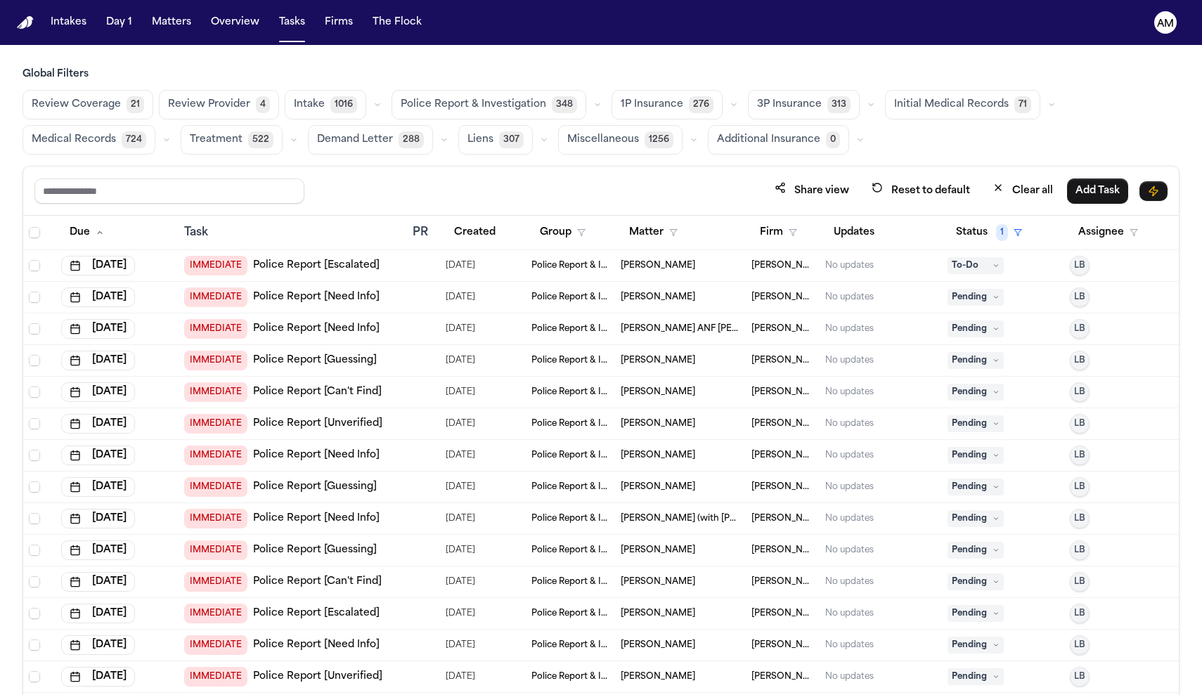
click at [84, 135] on span "Medical Records" at bounding box center [74, 140] width 84 height 14
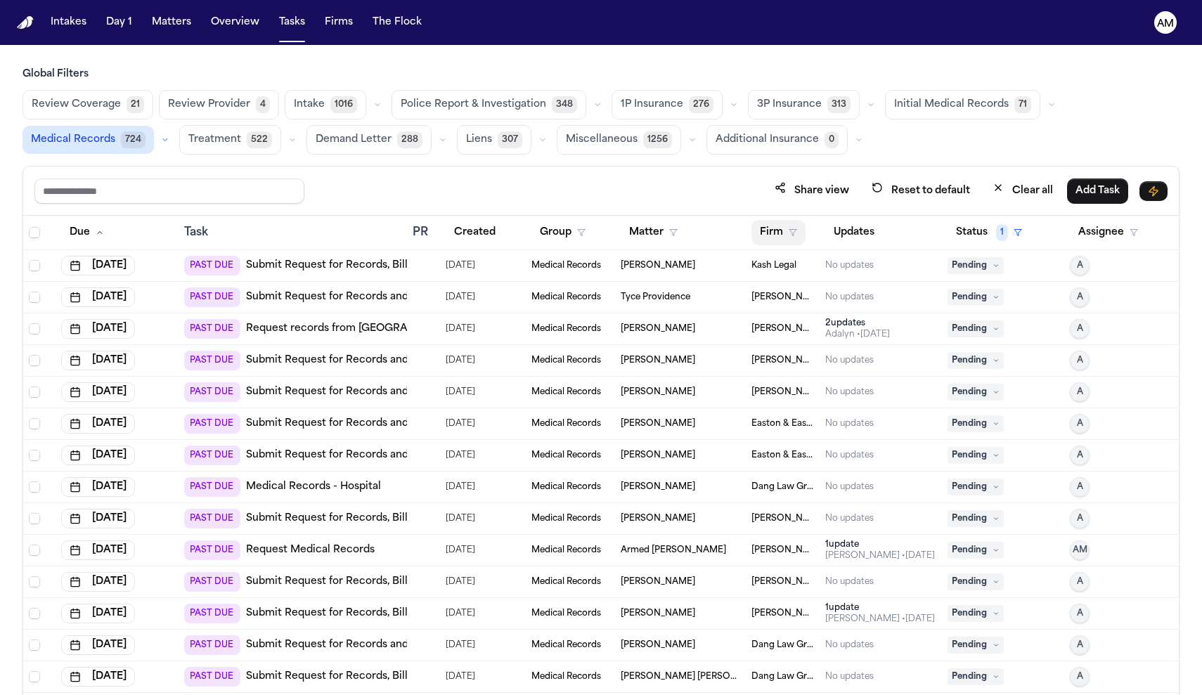
click at [776, 227] on button "Firm" at bounding box center [779, 232] width 54 height 25
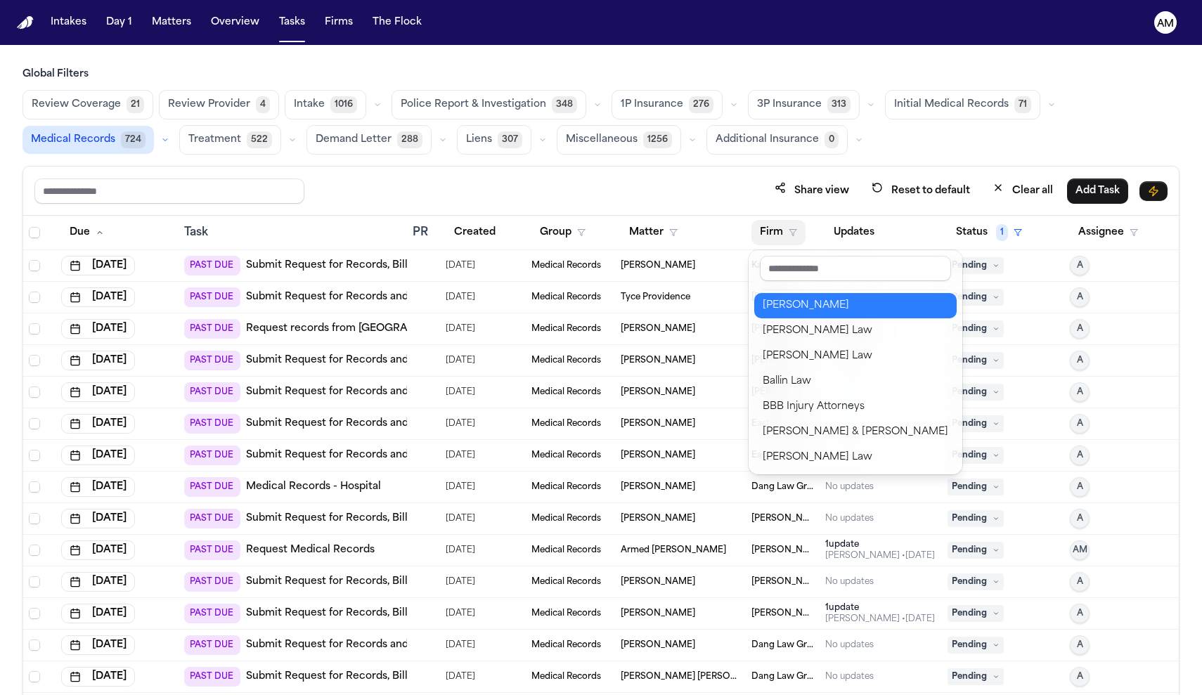
click at [790, 297] on div "[PERSON_NAME]" at bounding box center [856, 305] width 186 height 17
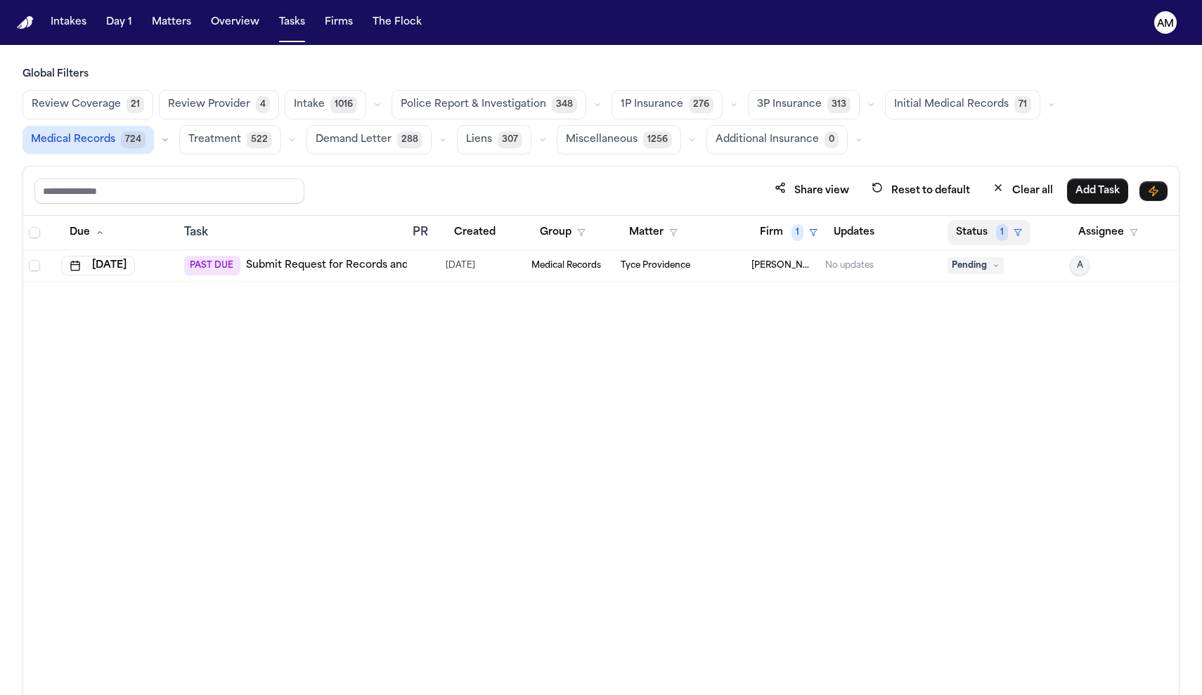
click at [984, 243] on button "Status 1" at bounding box center [989, 232] width 83 height 25
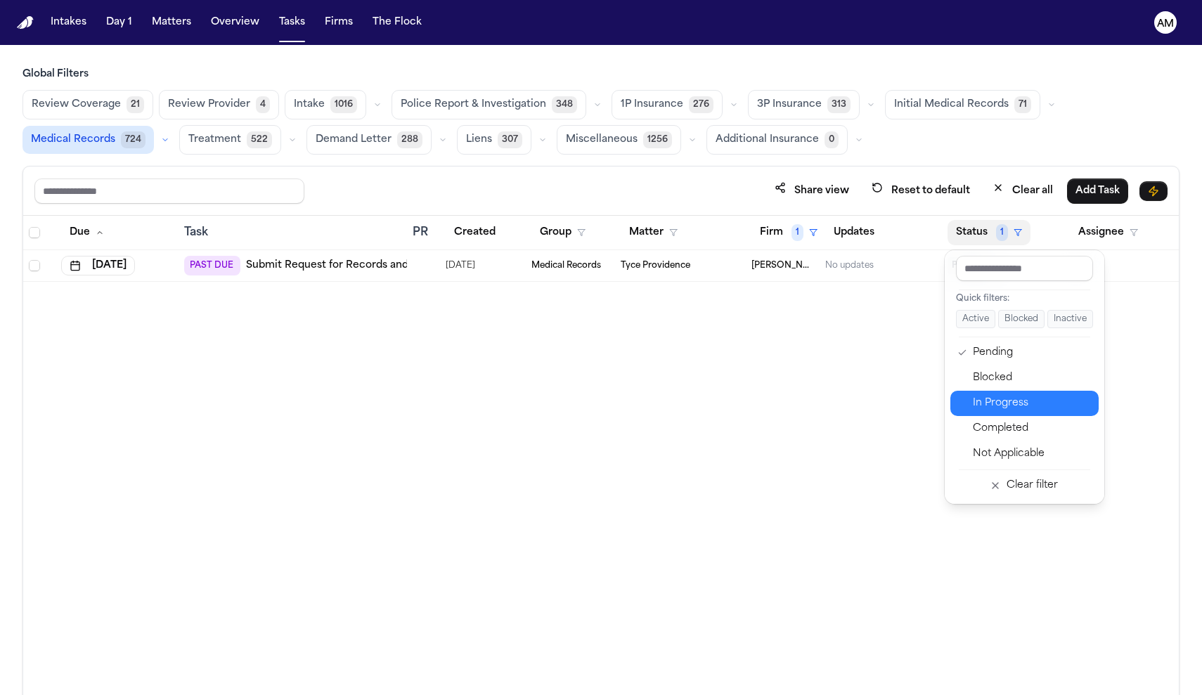
click at [1002, 411] on div "In Progress" at bounding box center [1031, 403] width 117 height 17
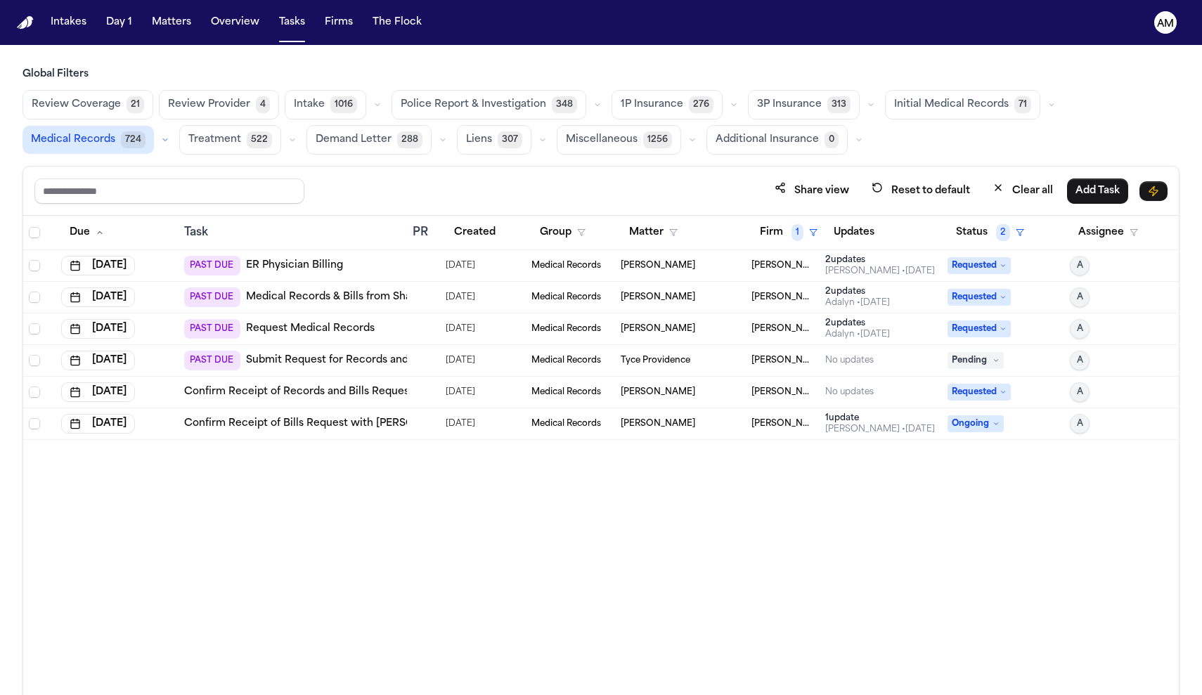
click at [315, 270] on link "ER Physician Billing" at bounding box center [294, 266] width 97 height 14
click at [367, 301] on link "Medical Records & Bills from Sharp Rees-Stealy Chula Vista Urgent Care" at bounding box center [441, 297] width 390 height 14
click at [340, 330] on link "Request Medical Records" at bounding box center [310, 329] width 129 height 14
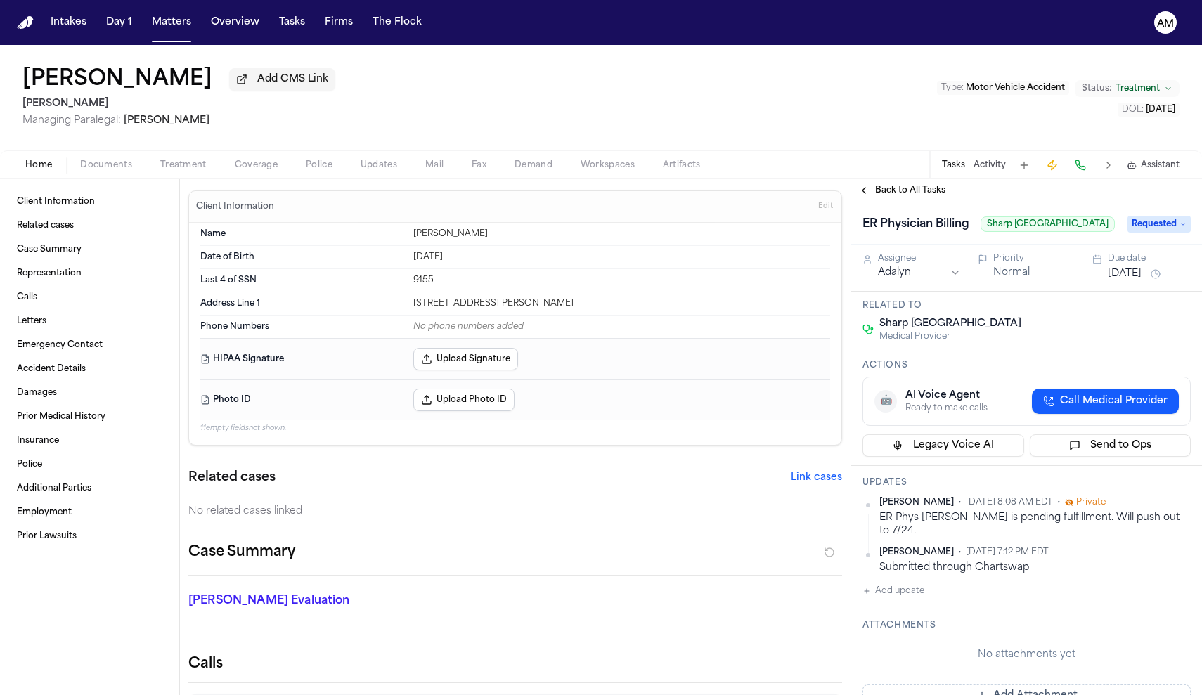
click at [908, 598] on button "Add update" at bounding box center [894, 591] width 62 height 17
click at [885, 645] on div "Private Cancel Add" at bounding box center [1035, 616] width 311 height 67
click at [890, 641] on button "Private" at bounding box center [890, 636] width 11 height 11
click at [927, 607] on textarea "Add your update" at bounding box center [1035, 603] width 300 height 28
type textarea "*"
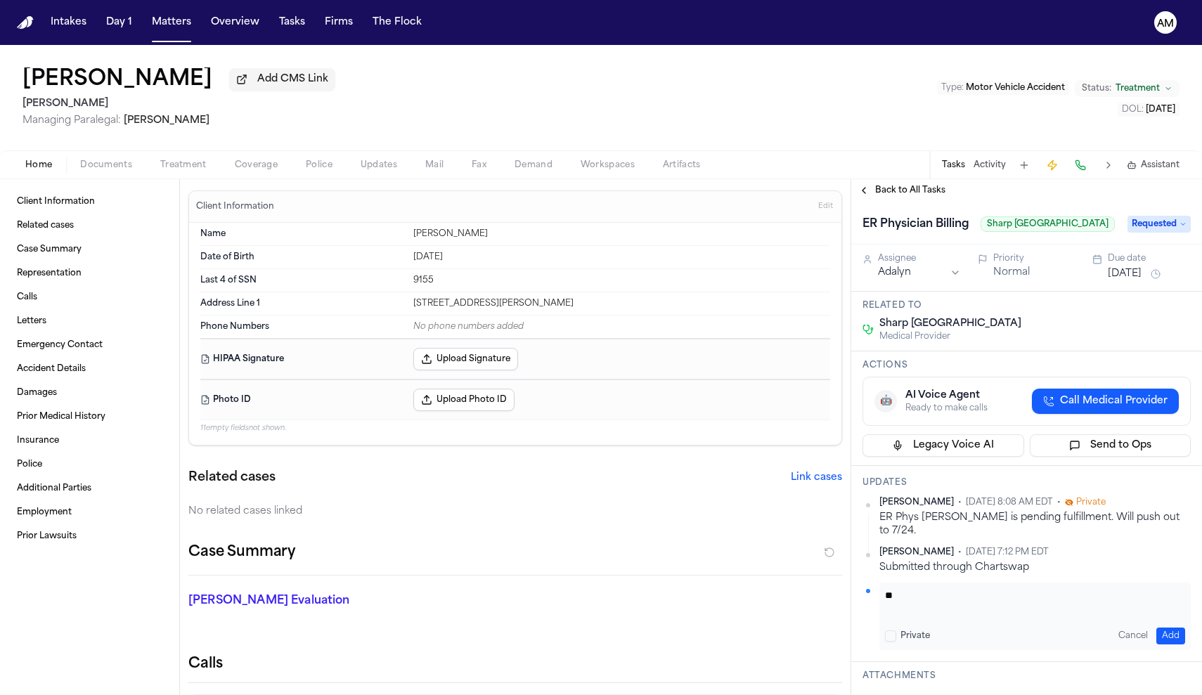
type textarea "*"
type textarea "**********"
click at [1170, 641] on button "Add" at bounding box center [1171, 636] width 29 height 17
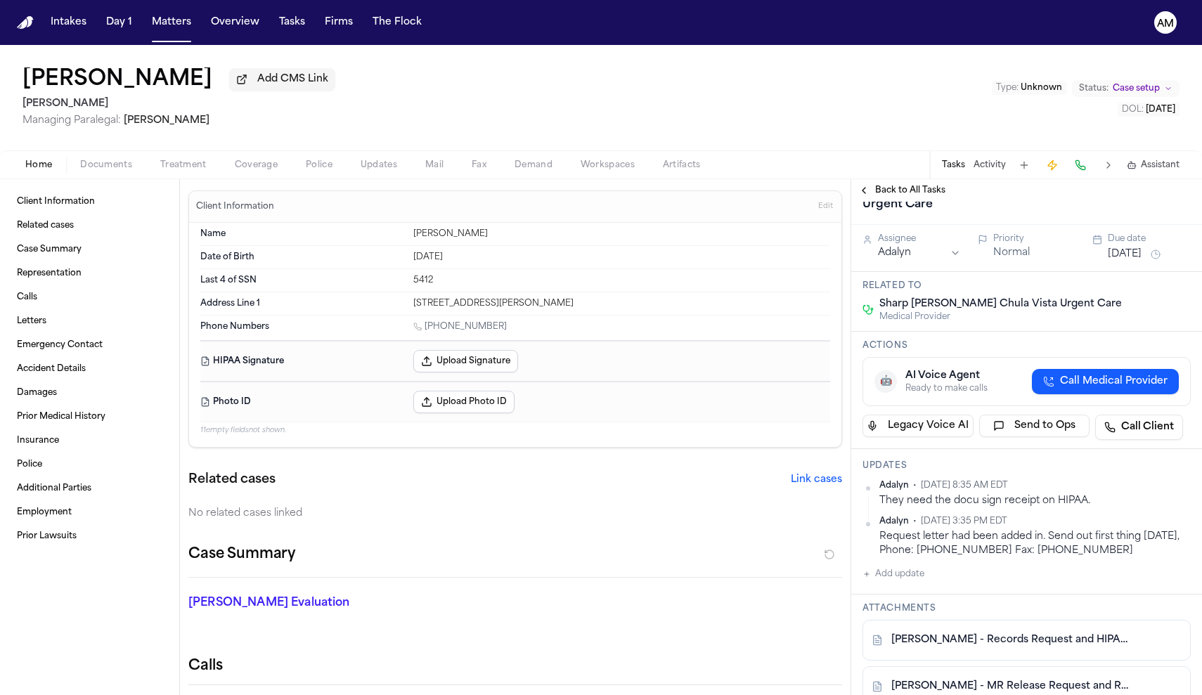
scroll to position [100, 0]
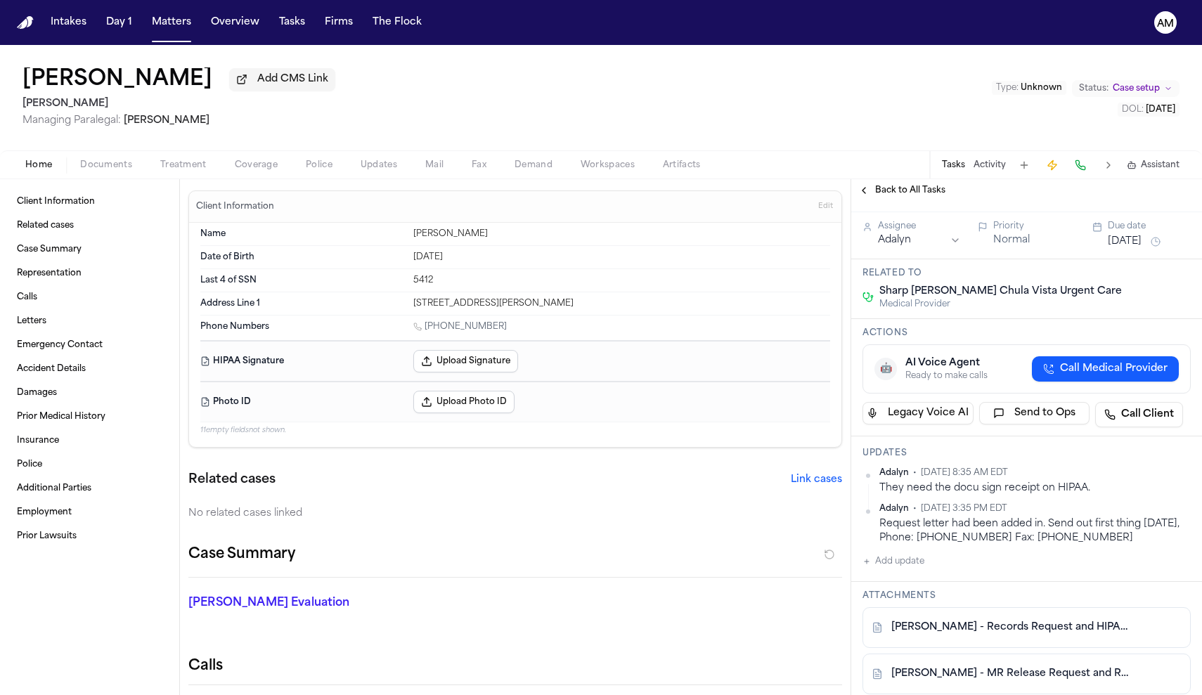
click at [79, 176] on div "Home Documents Treatment Coverage Police Updates Mail Fax Demand Workspaces Art…" at bounding box center [601, 164] width 1202 height 28
click at [118, 167] on span "Documents" at bounding box center [106, 165] width 52 height 11
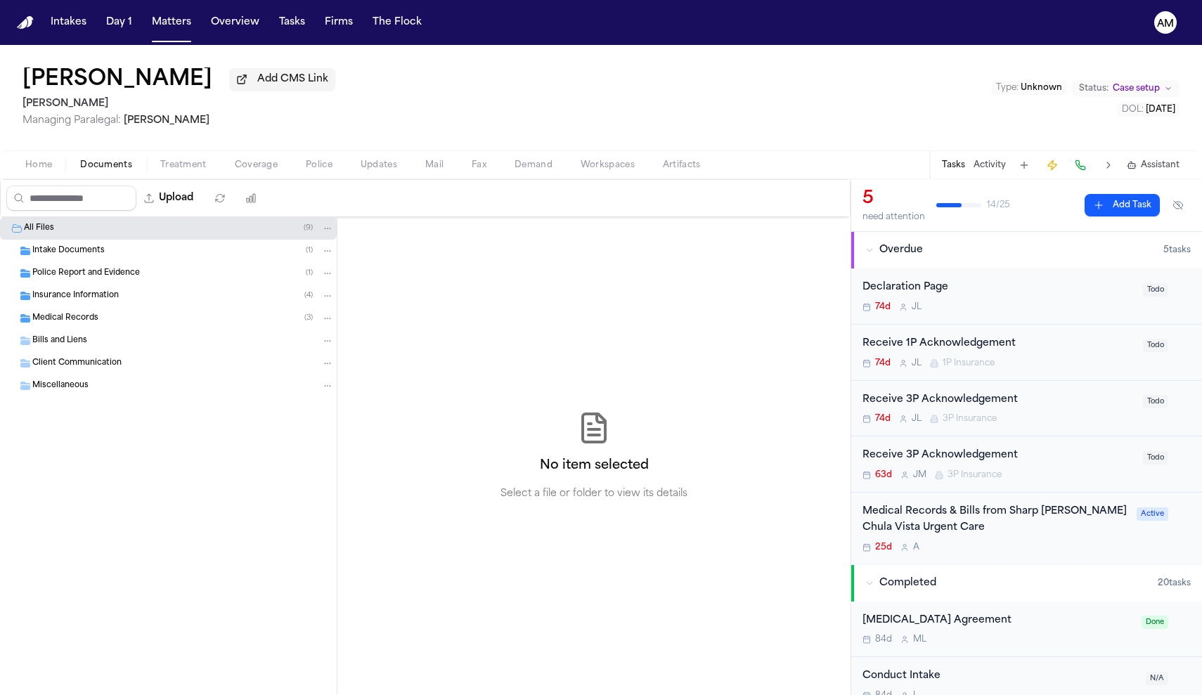
click at [96, 301] on span "Insurance Information" at bounding box center [75, 296] width 86 height 12
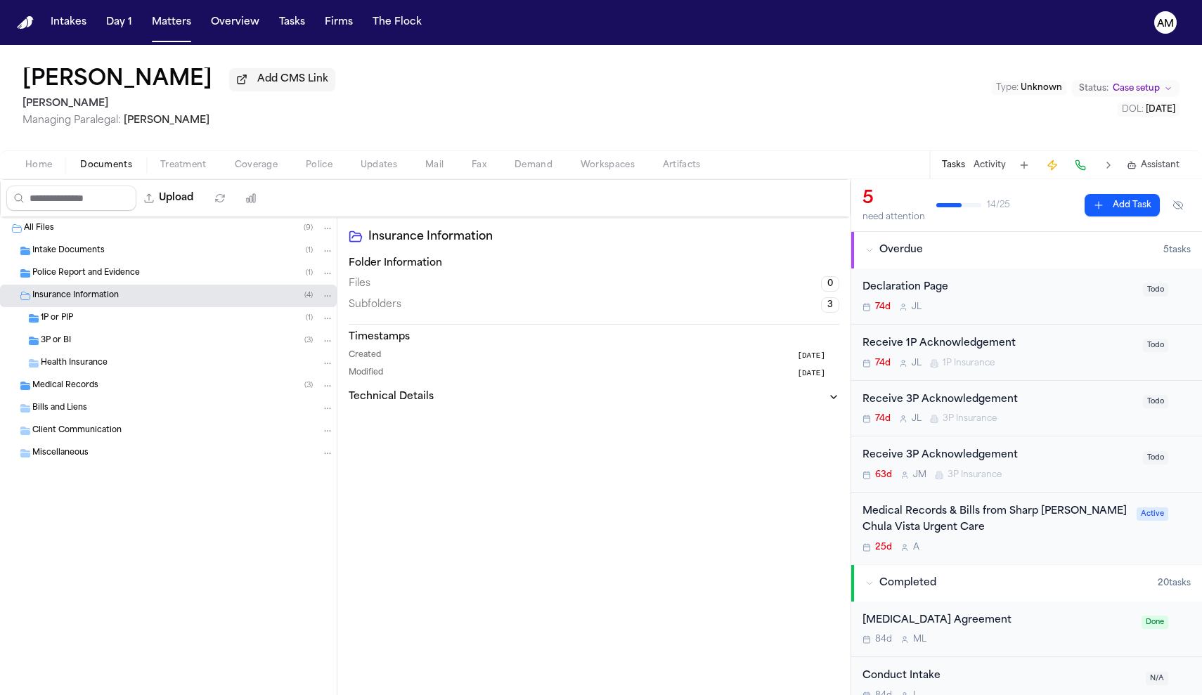
click at [96, 254] on span "Intake Documents" at bounding box center [68, 251] width 72 height 12
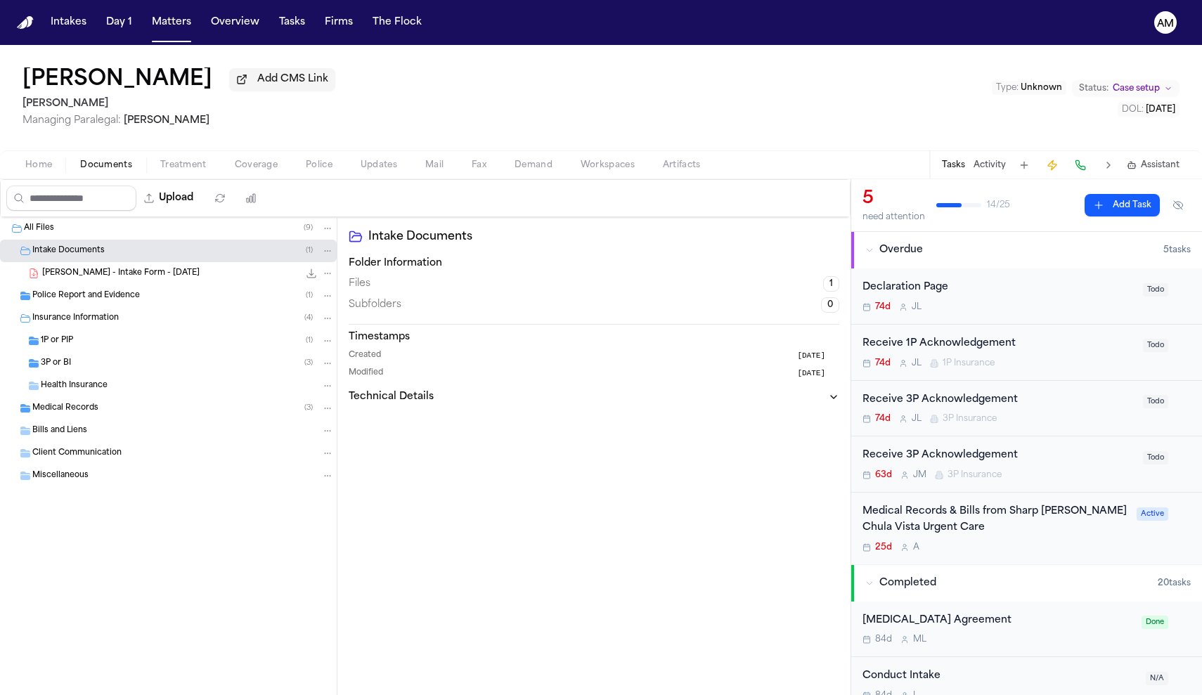
click at [110, 285] on div "R. Hastings - Intake Form - 7.2.25 29.3 KB • PDF" at bounding box center [168, 273] width 337 height 22
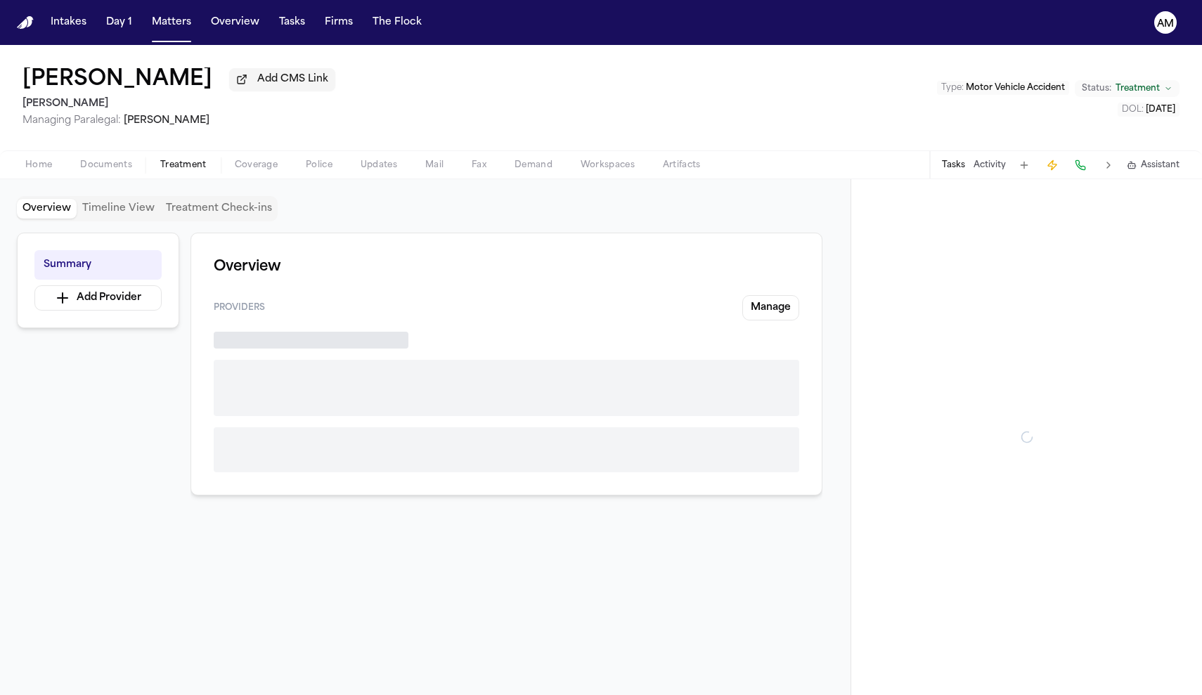
click at [188, 171] on span "Treatment" at bounding box center [183, 165] width 46 height 11
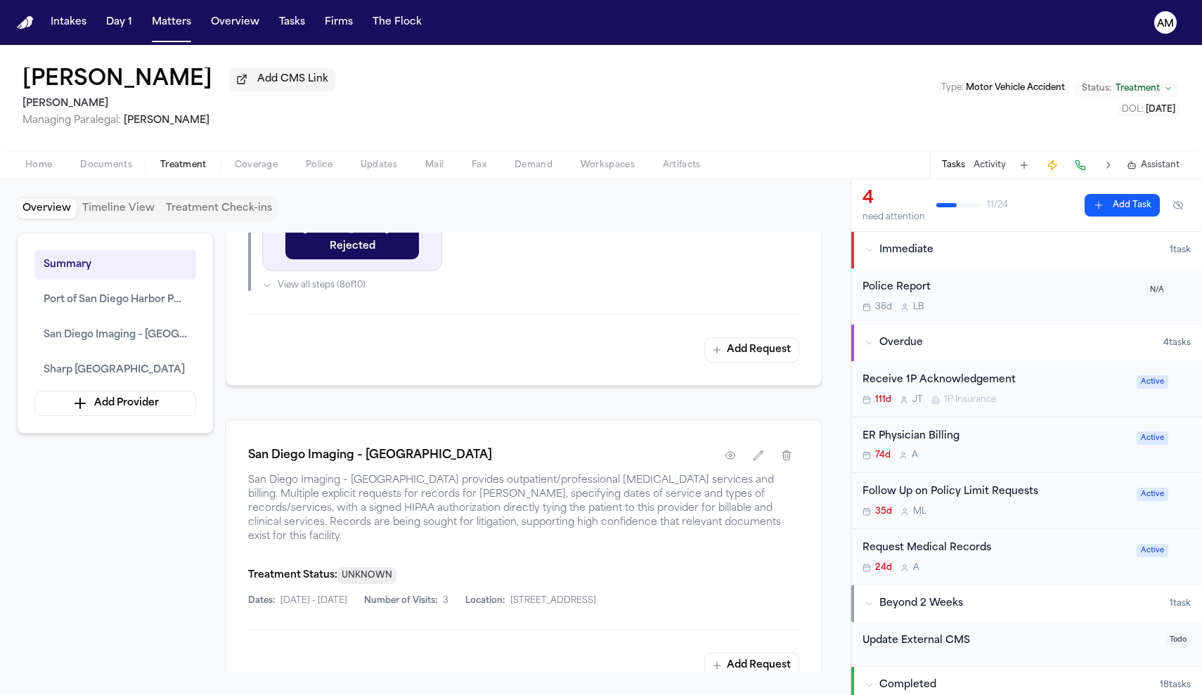
scroll to position [849, 0]
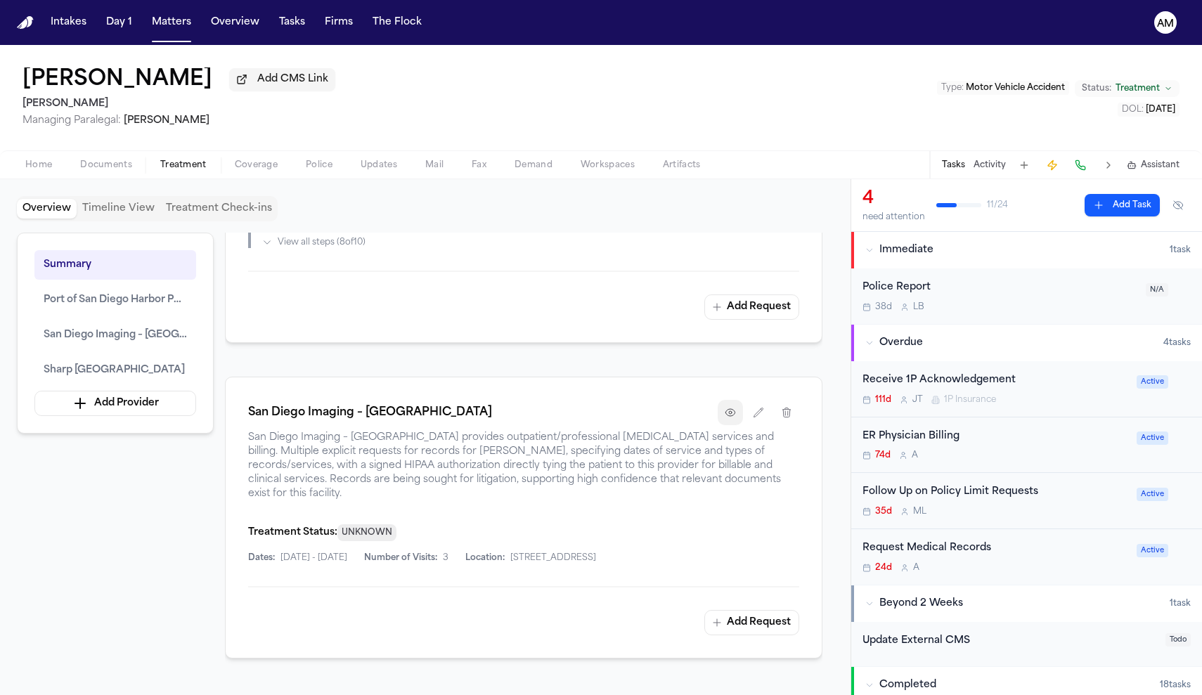
click at [736, 423] on button "button" at bounding box center [730, 412] width 25 height 25
